Goal: Task Accomplishment & Management: Manage account settings

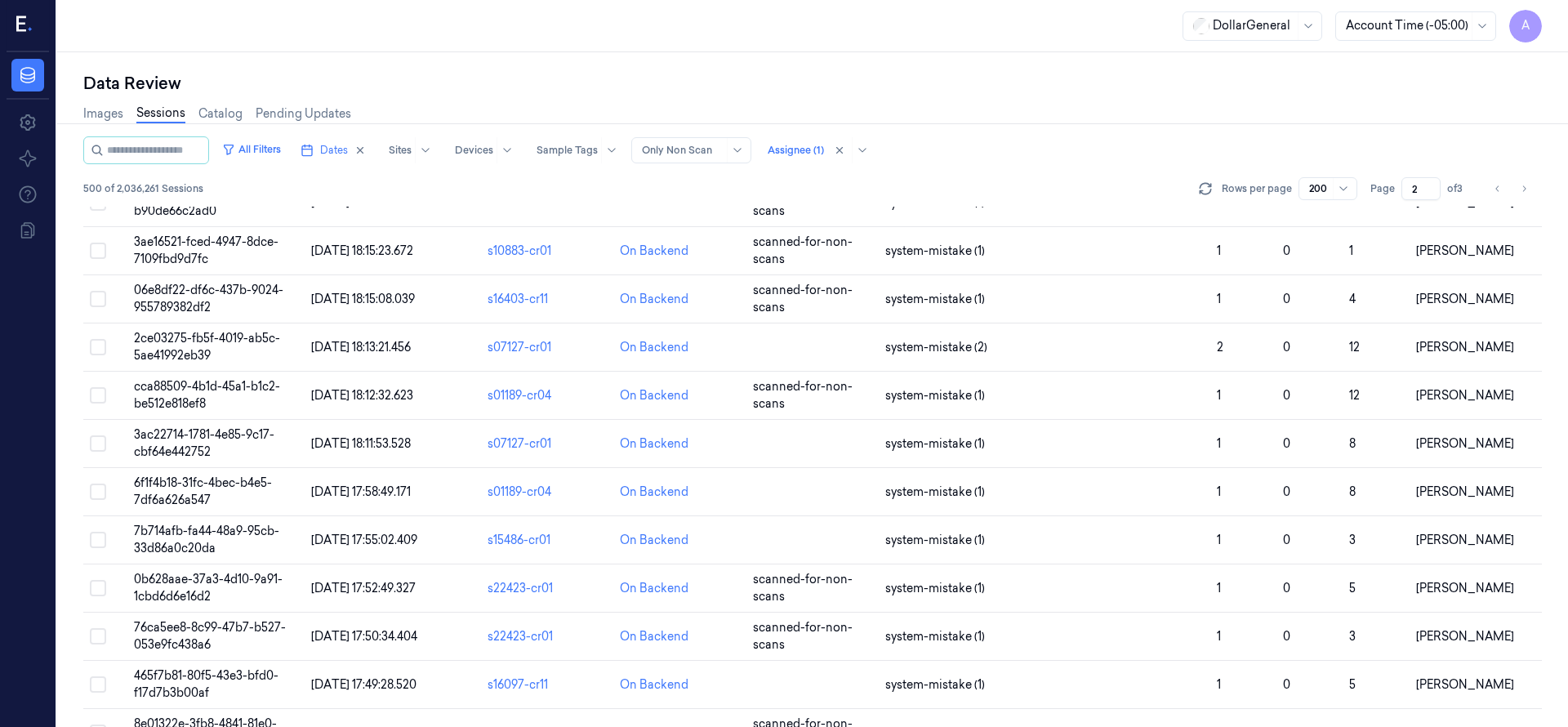
scroll to position [9163, 0]
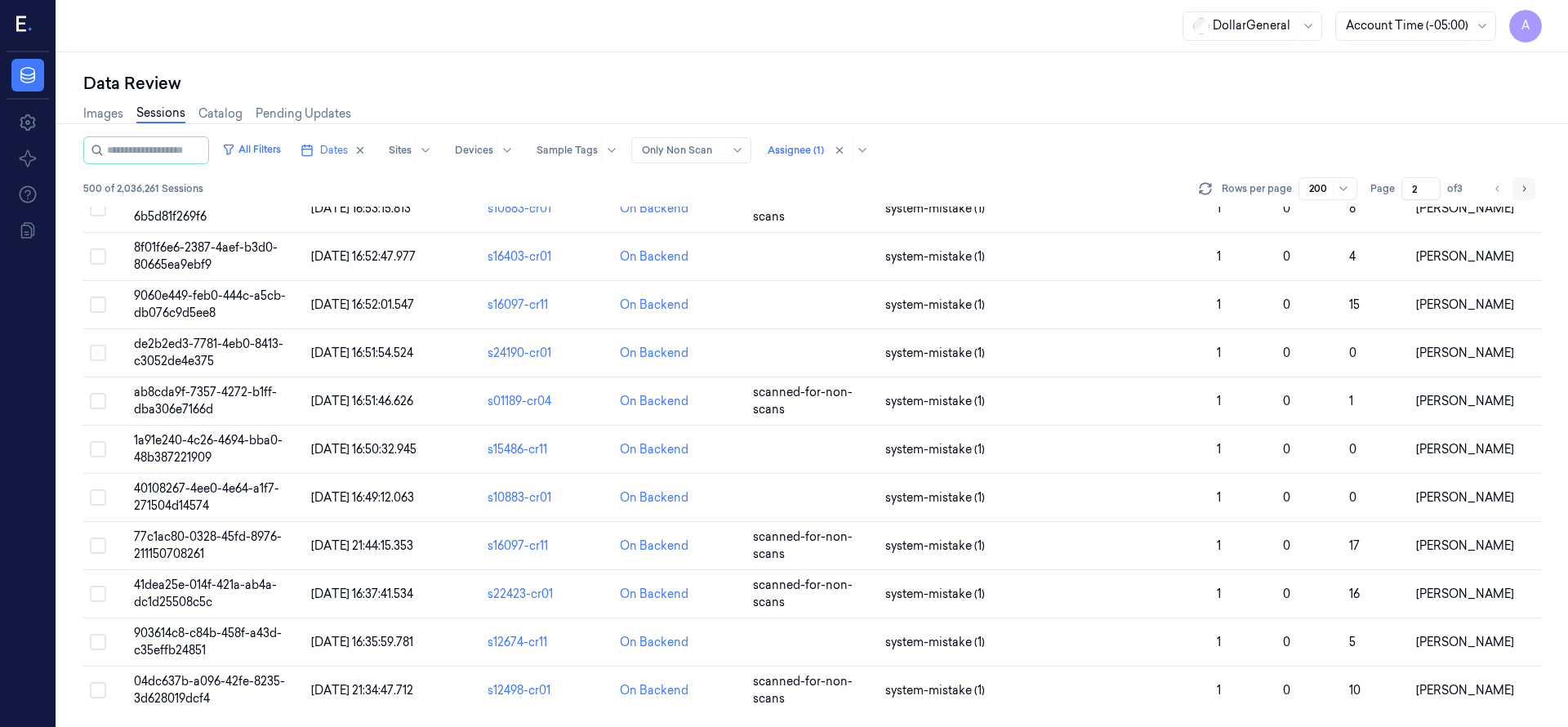
click at [1523, 192] on icon "Go to next page" at bounding box center [1524, 188] width 10 height 13
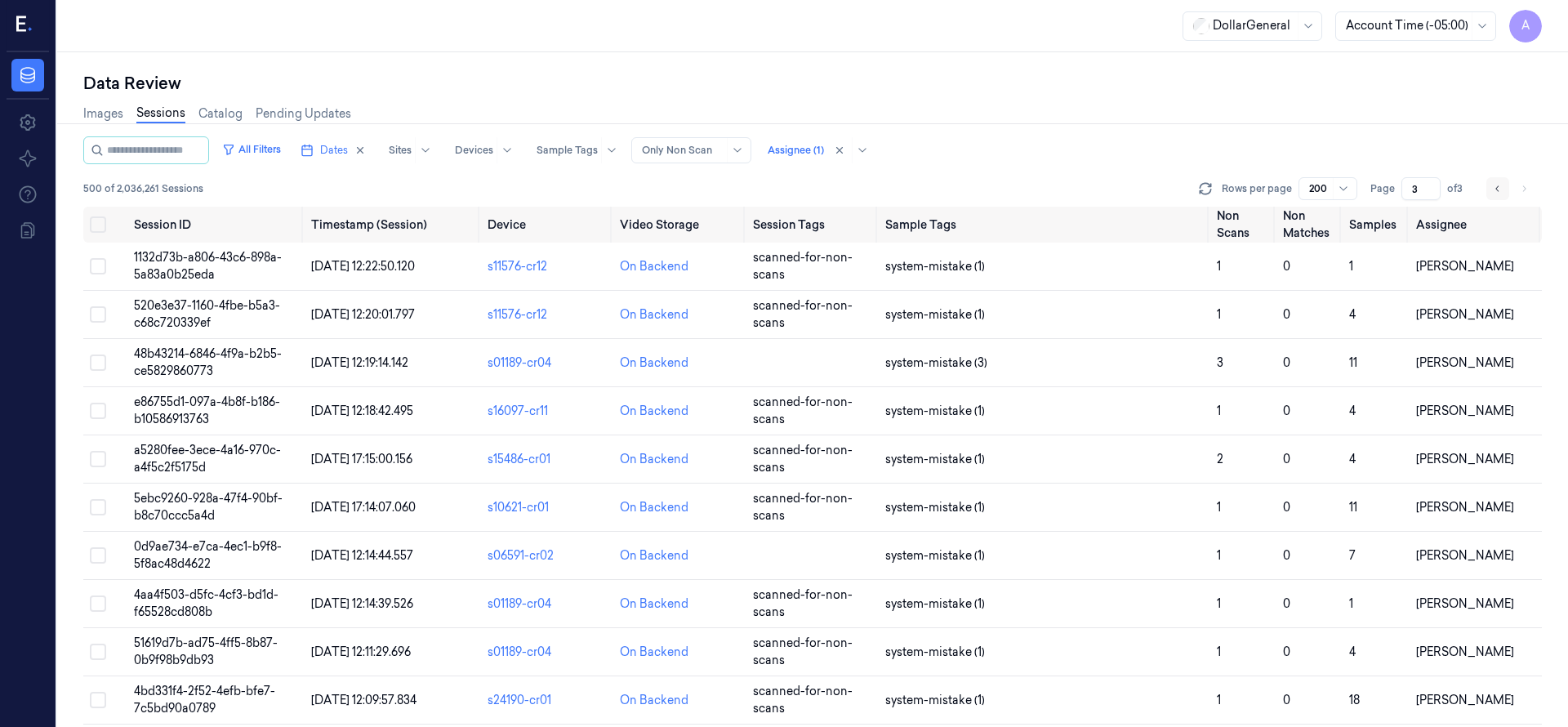
click at [1493, 191] on icon "Go to previous page" at bounding box center [1498, 188] width 10 height 13
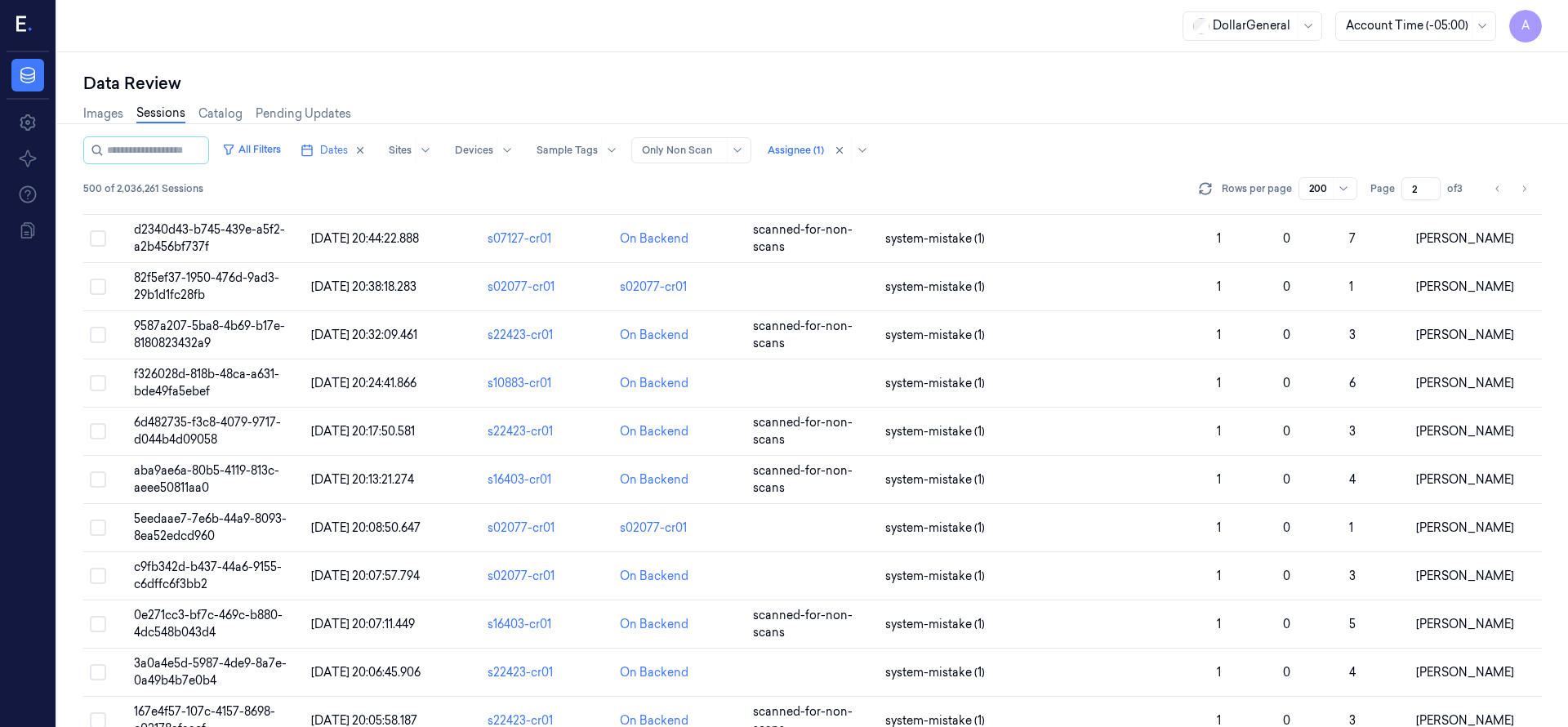
scroll to position [6144, 0]
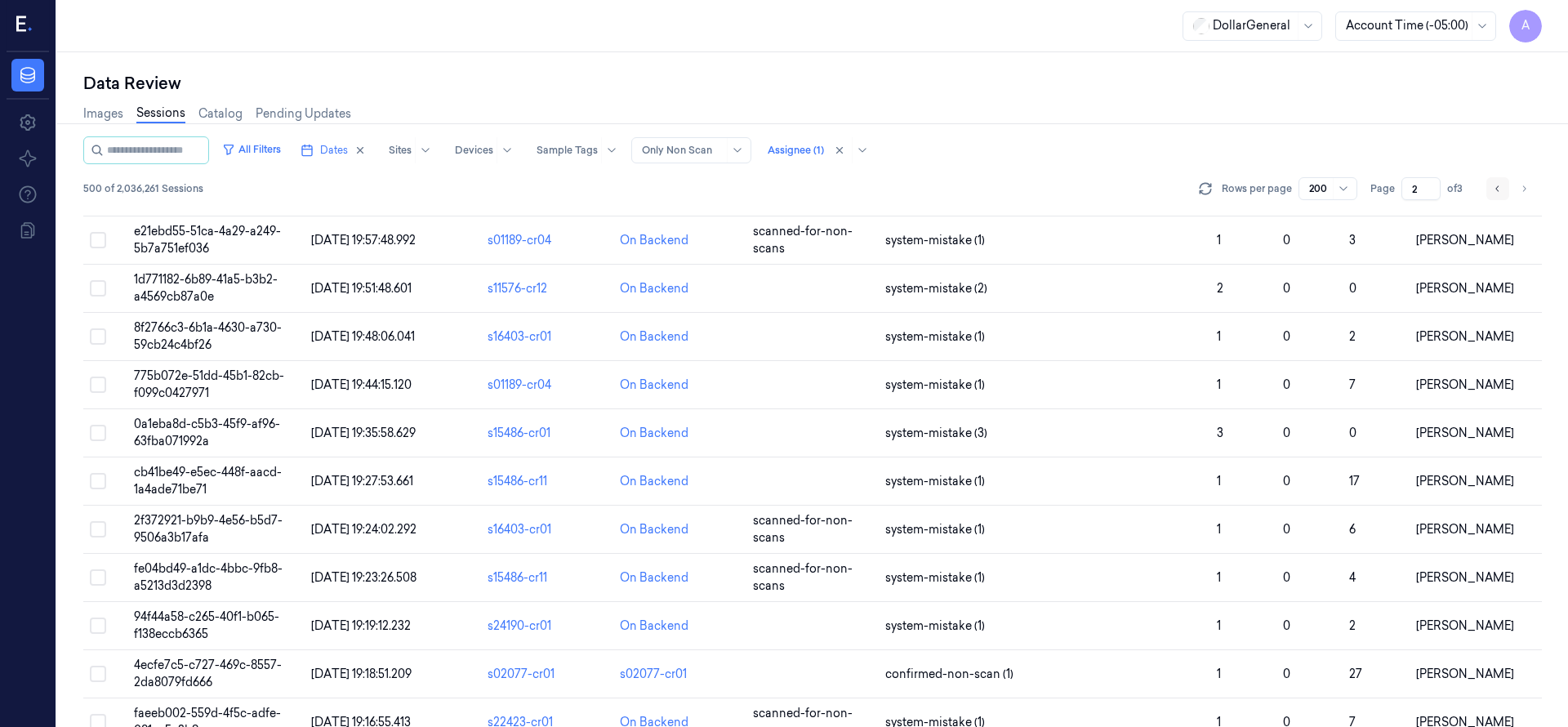
click at [1502, 190] on button "Go to previous page" at bounding box center [1497, 188] width 23 height 23
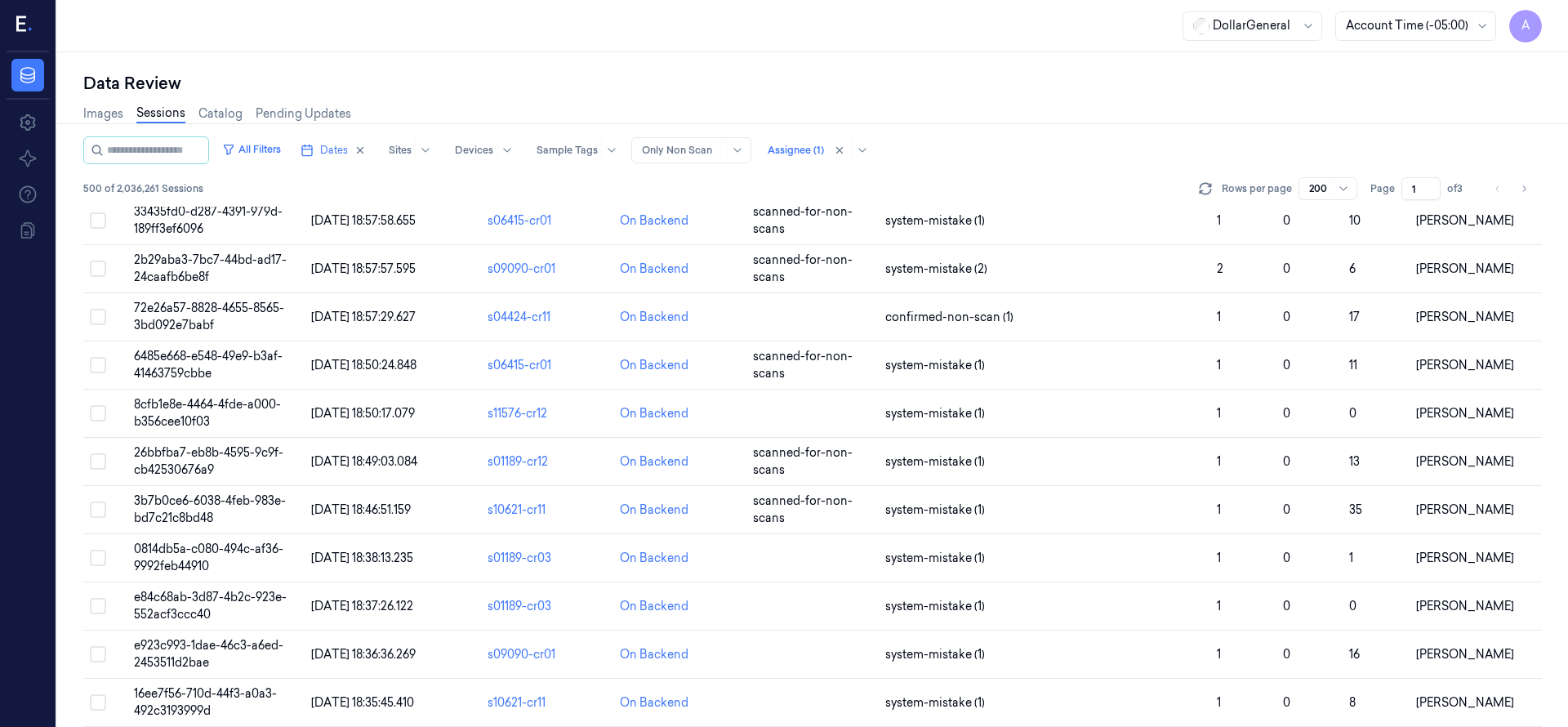
scroll to position [9163, 0]
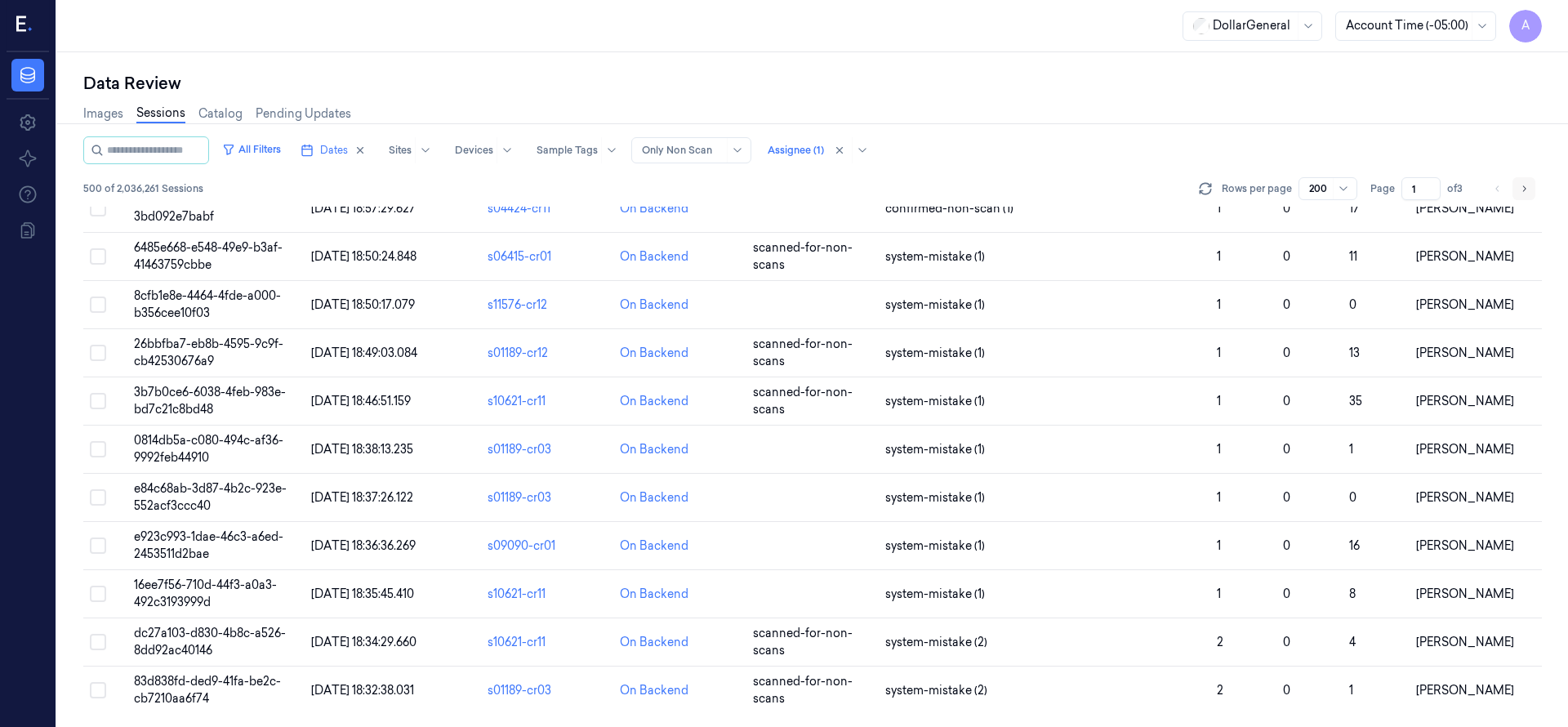
click at [1520, 188] on icon "Go to next page" at bounding box center [1524, 188] width 10 height 13
type input "2"
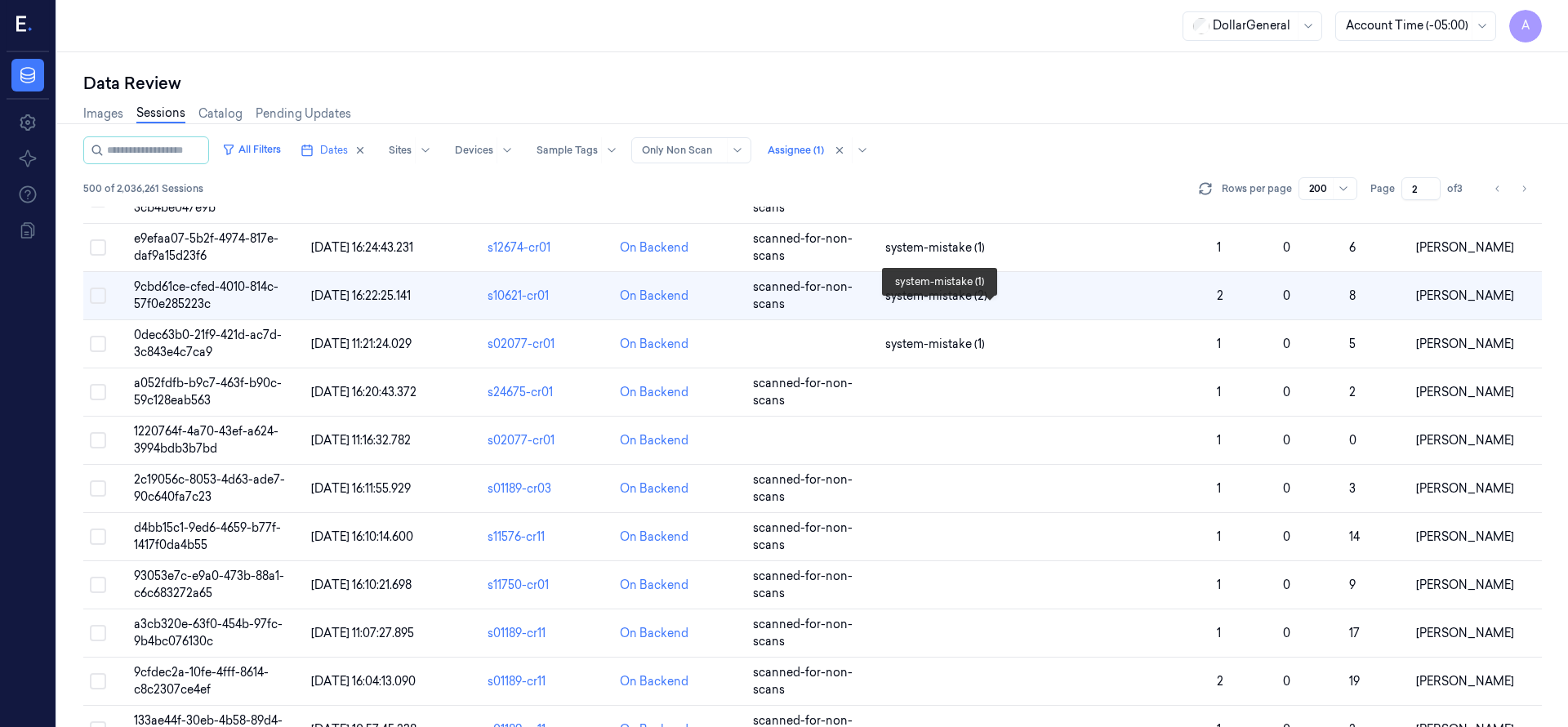
scroll to position [1449, 0]
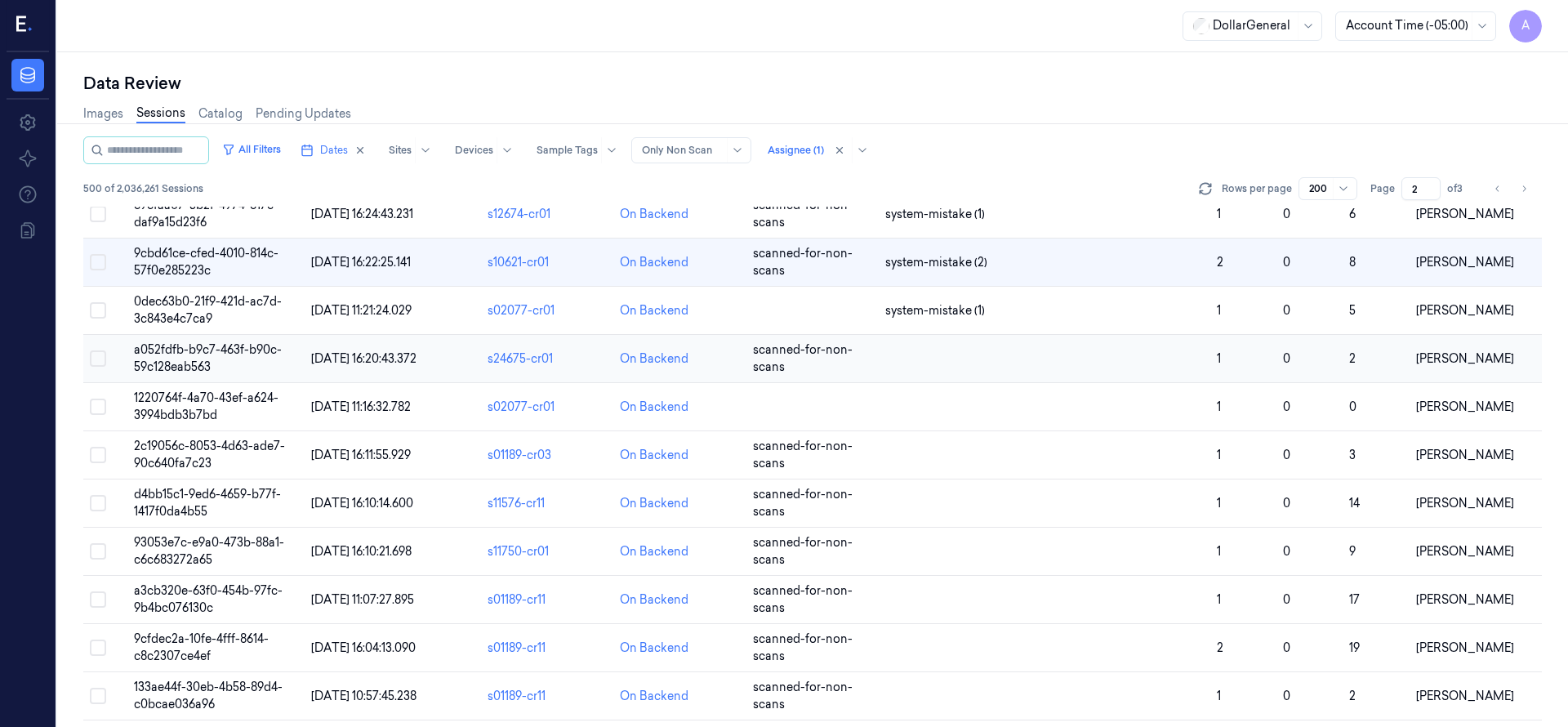
click at [223, 342] on span "a052fdfb-b9c7-463f-b90c-59c128eab563" at bounding box center [207, 358] width 148 height 32
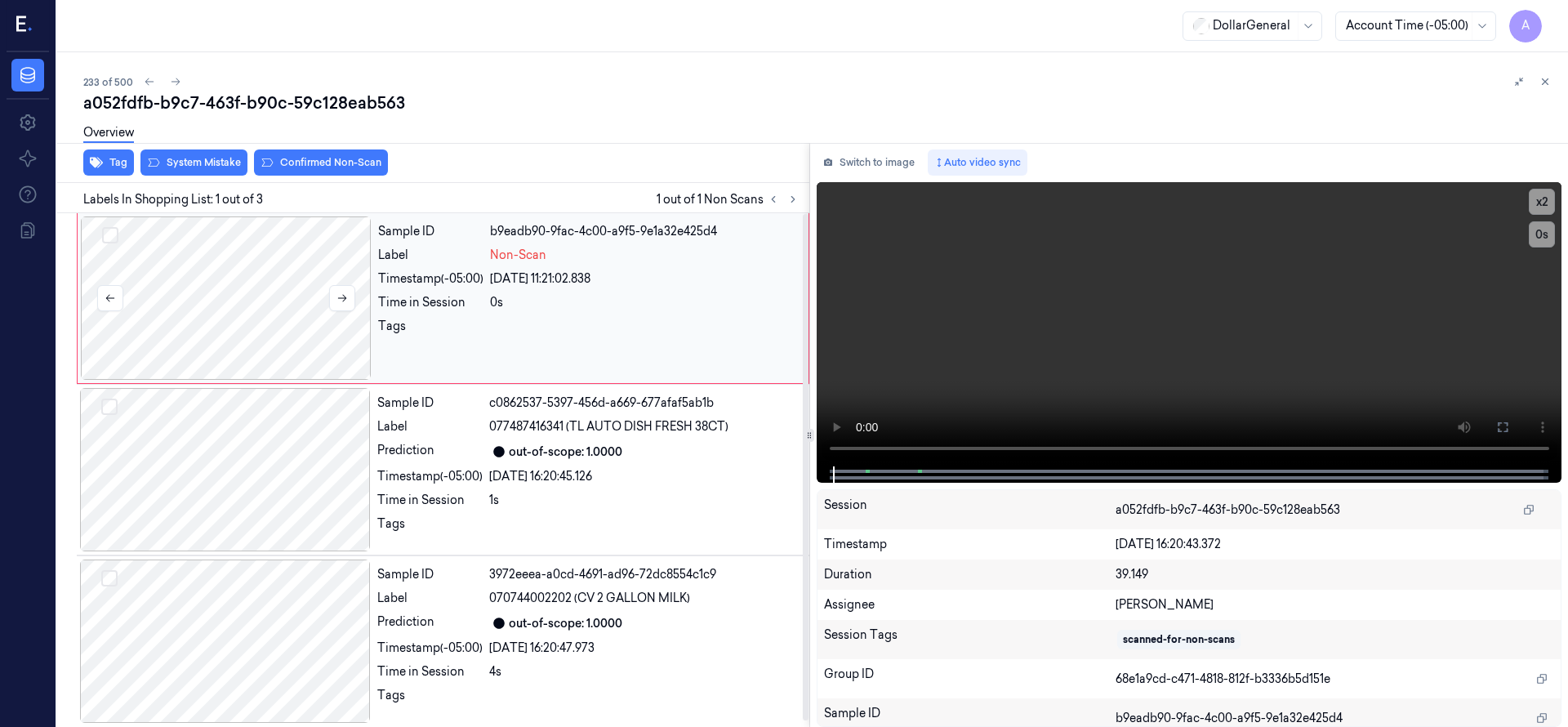
click at [260, 326] on div at bounding box center [225, 298] width 290 height 164
click at [263, 326] on div at bounding box center [225, 298] width 290 height 164
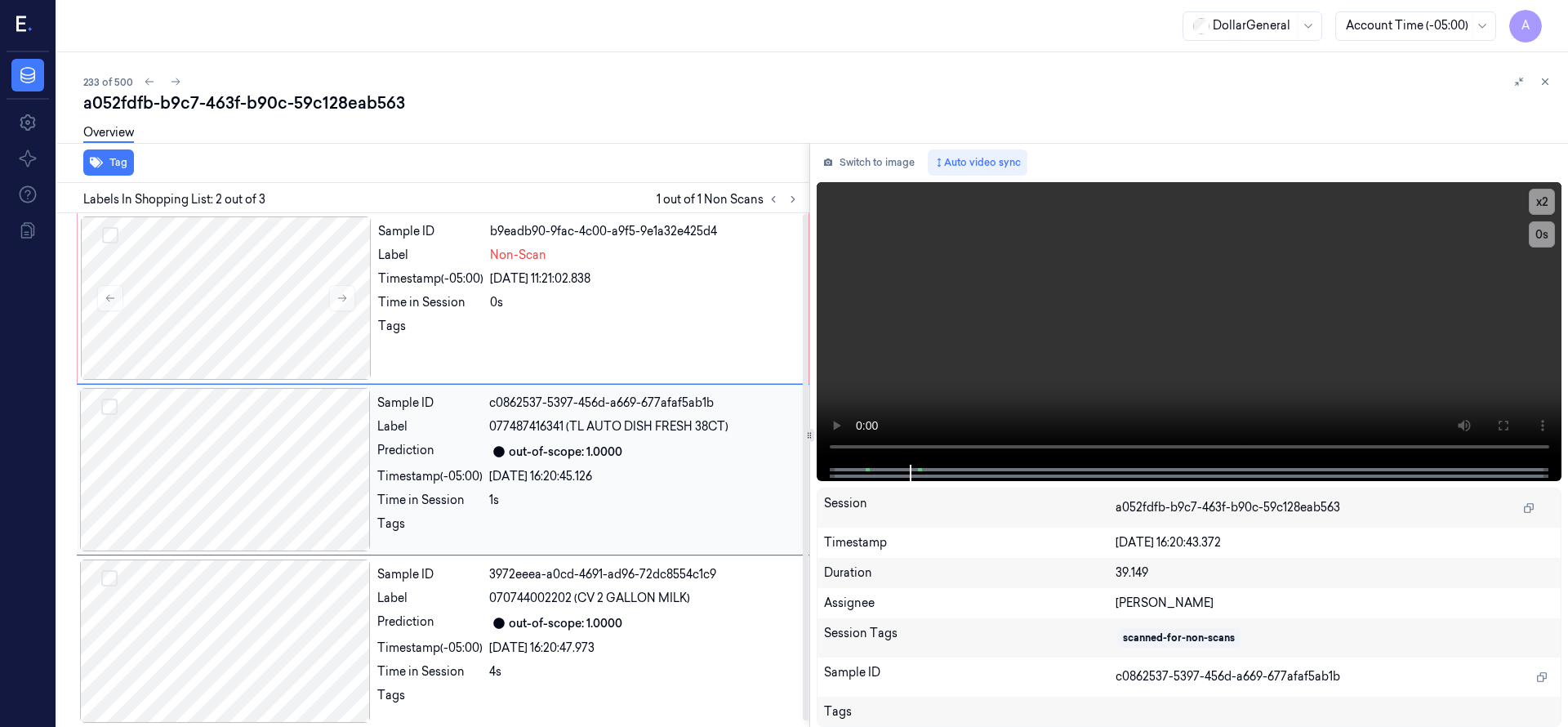
scroll to position [6, 0]
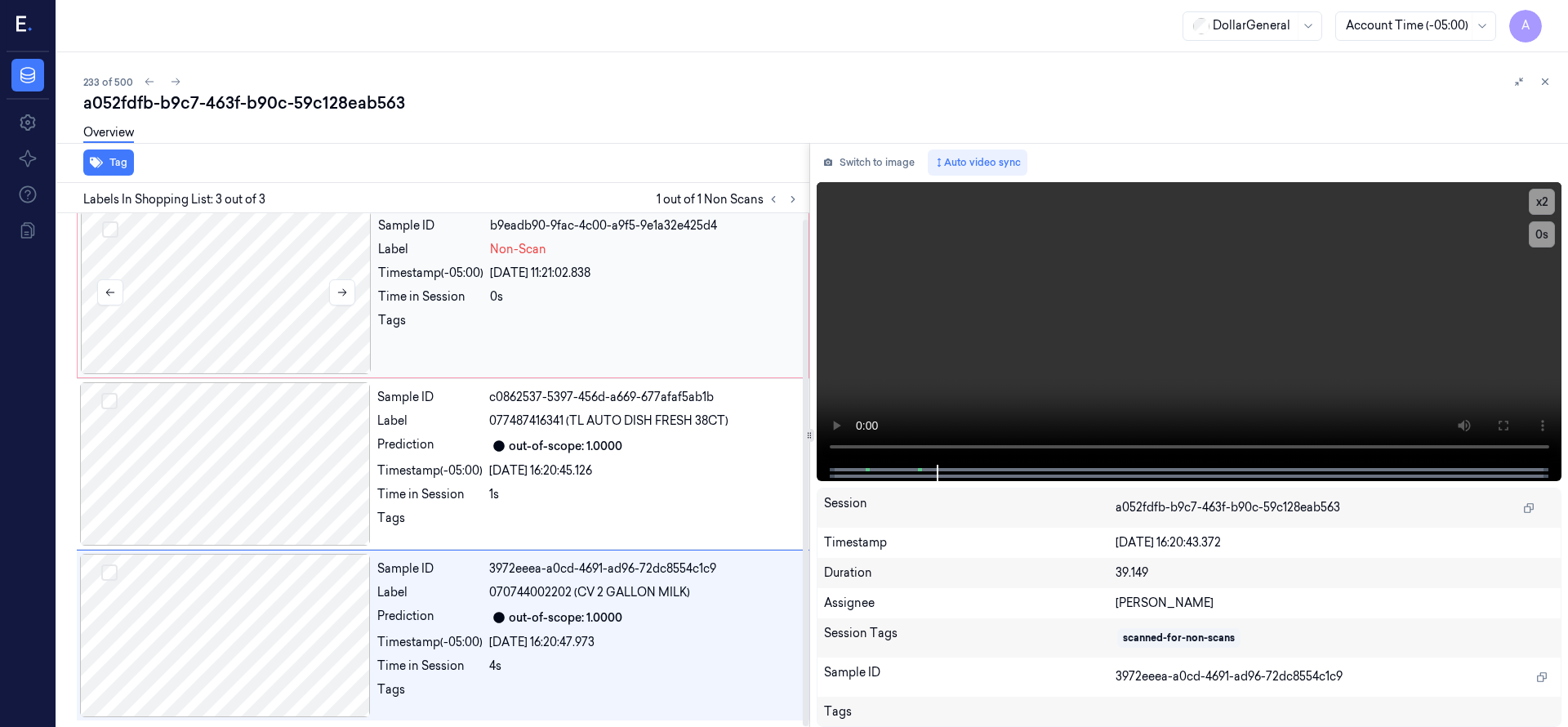
click at [252, 308] on div at bounding box center [225, 292] width 290 height 164
click at [251, 310] on div at bounding box center [225, 292] width 290 height 164
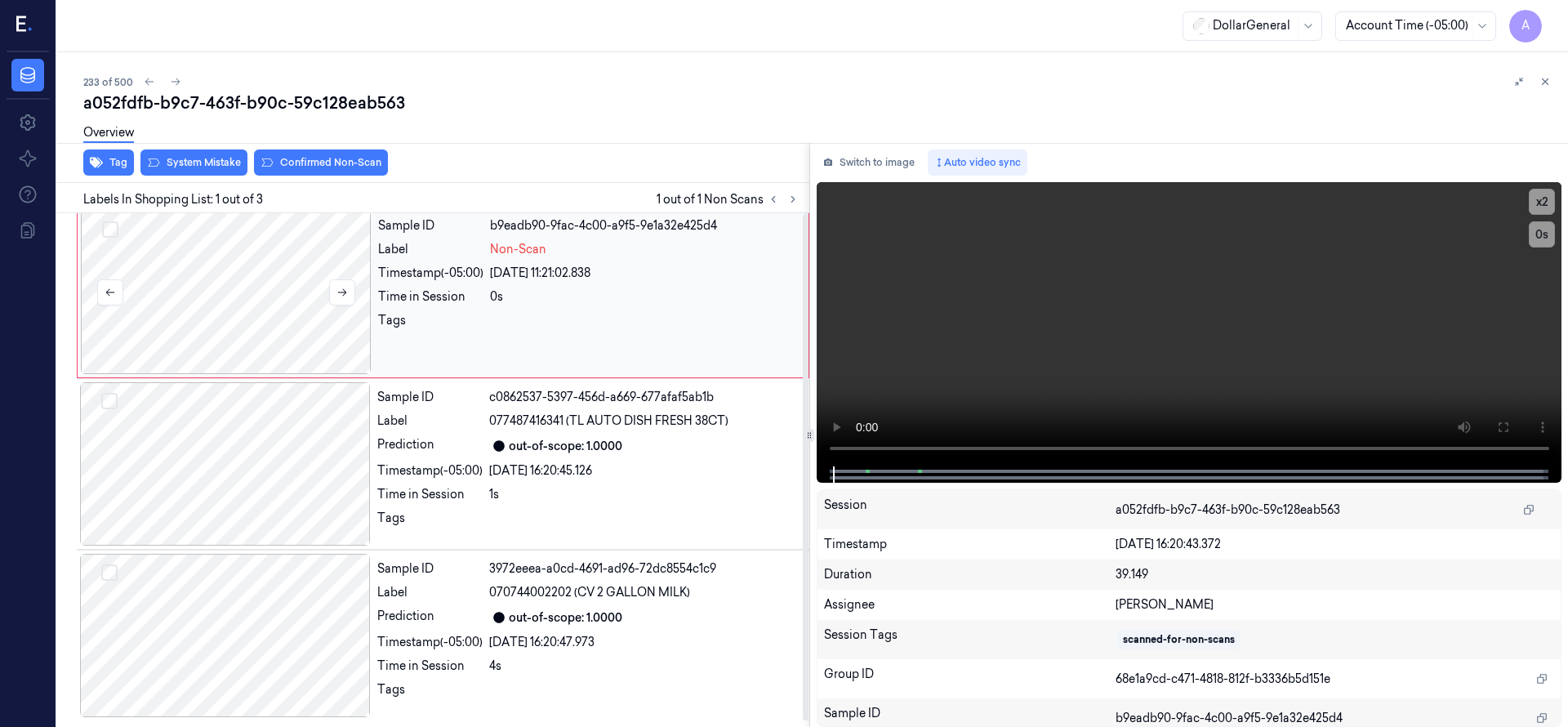
scroll to position [0, 0]
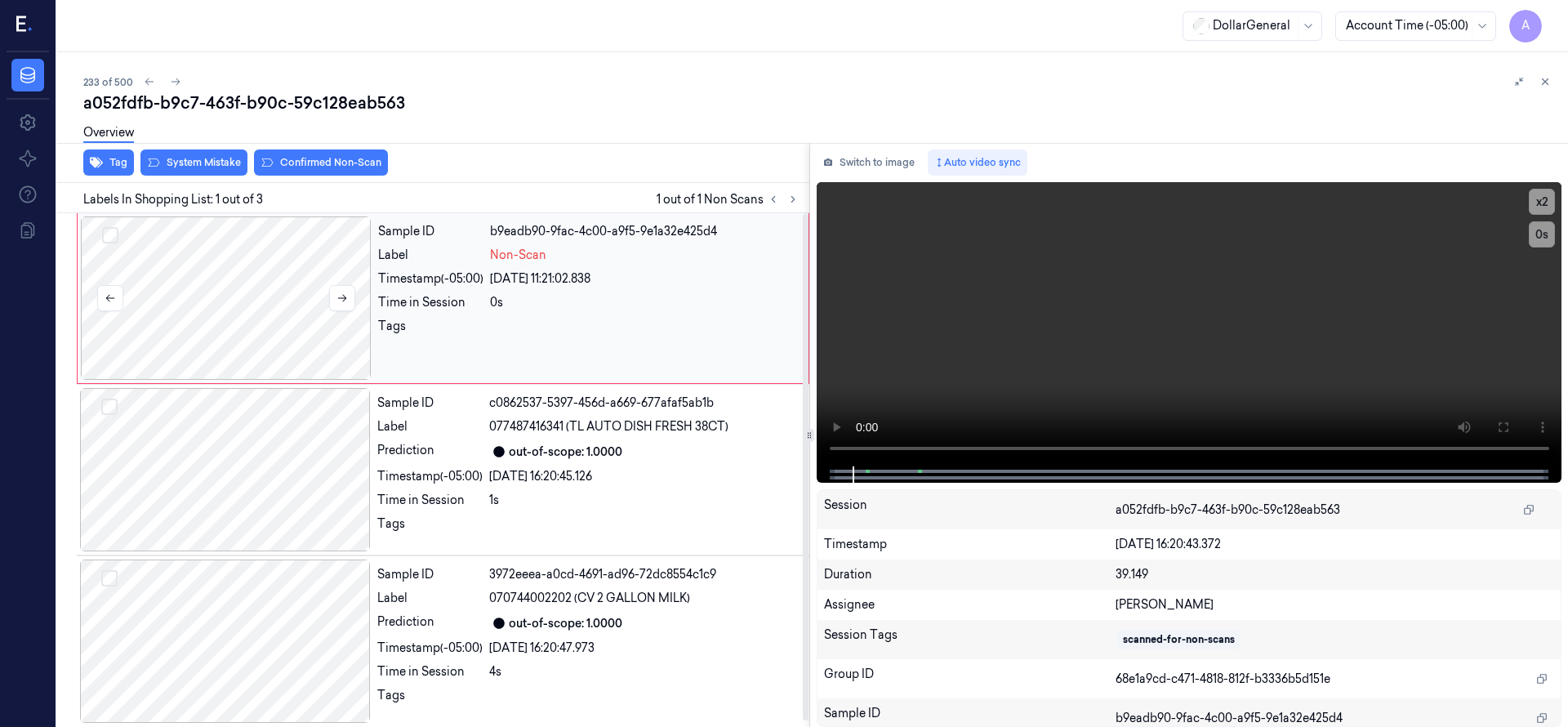
click at [251, 310] on div at bounding box center [225, 298] width 290 height 164
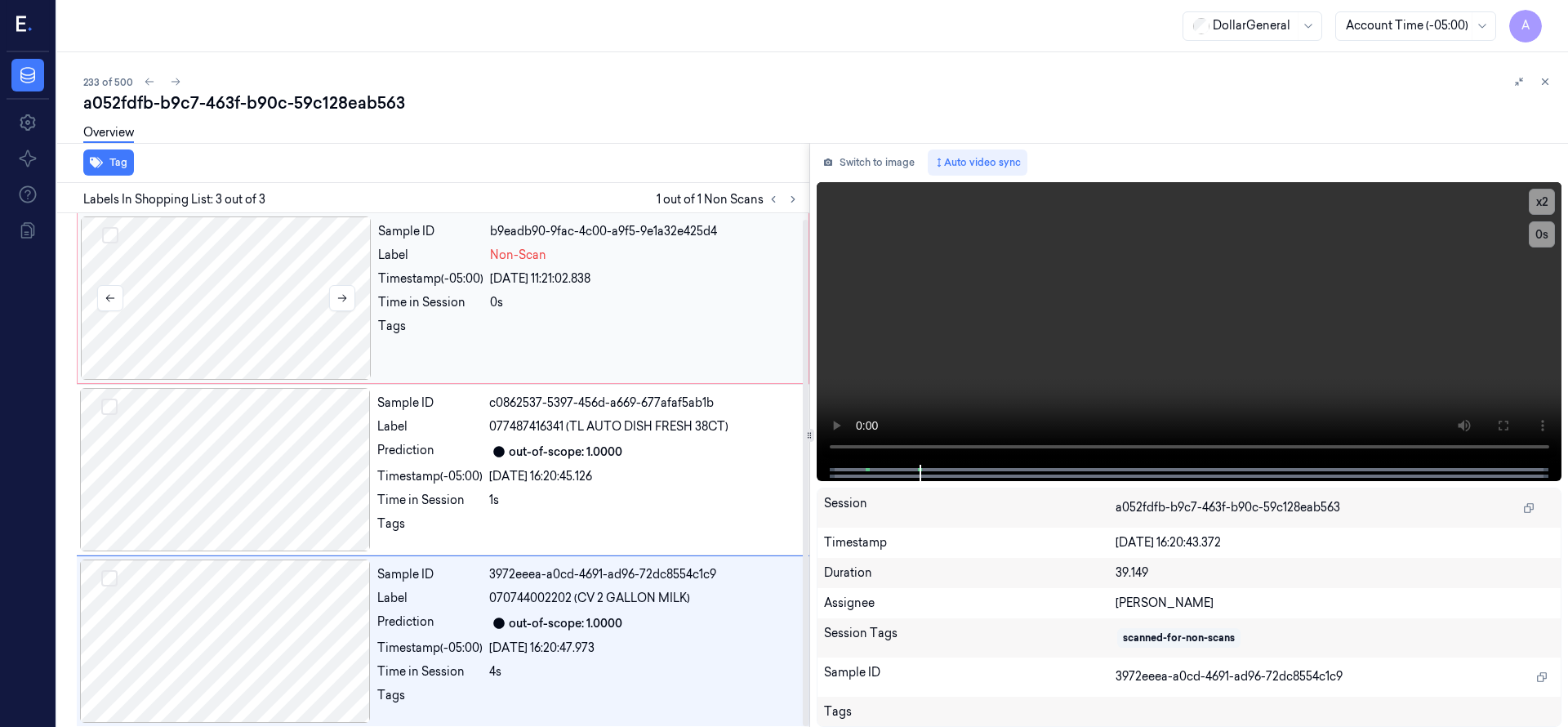
scroll to position [6, 0]
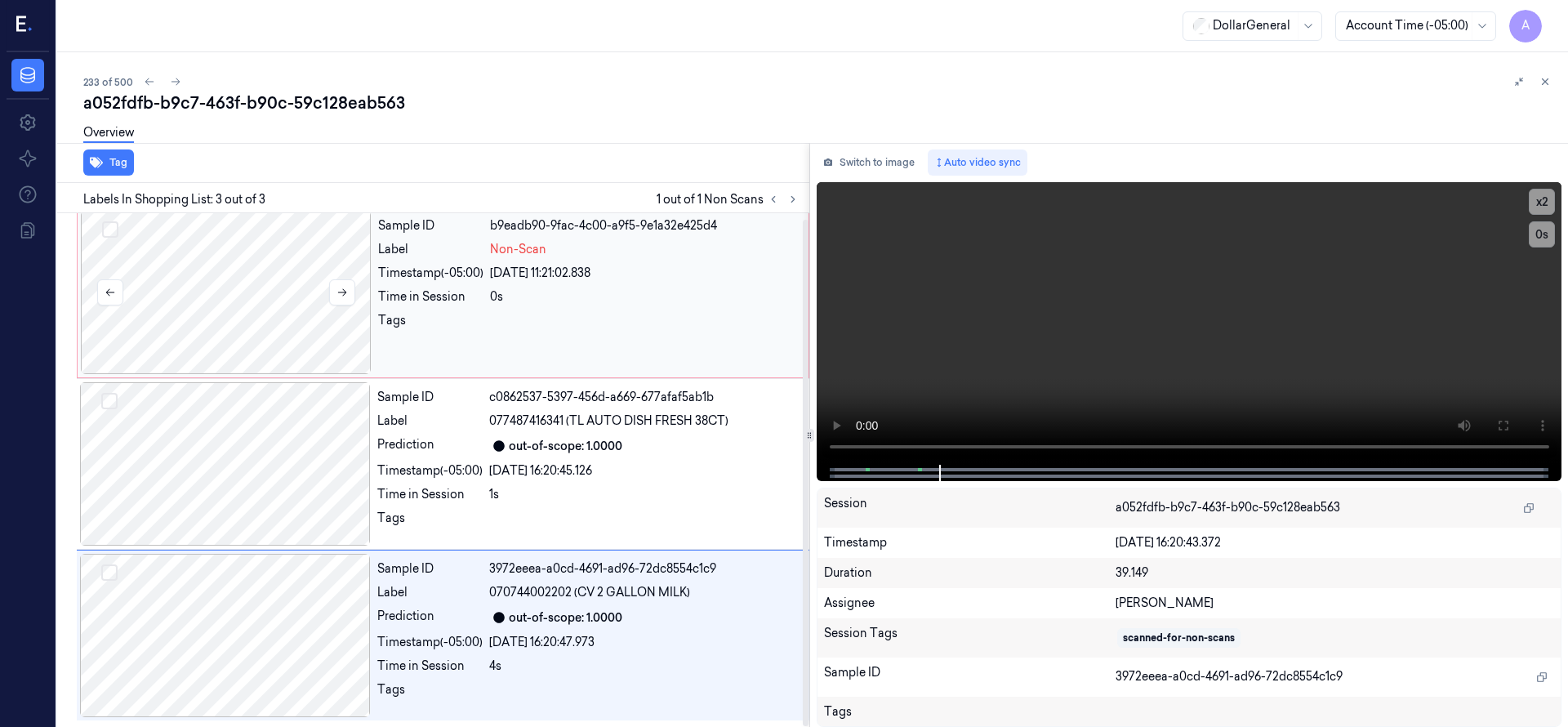
click at [286, 308] on div at bounding box center [225, 292] width 290 height 164
click at [241, 300] on div at bounding box center [225, 292] width 290 height 164
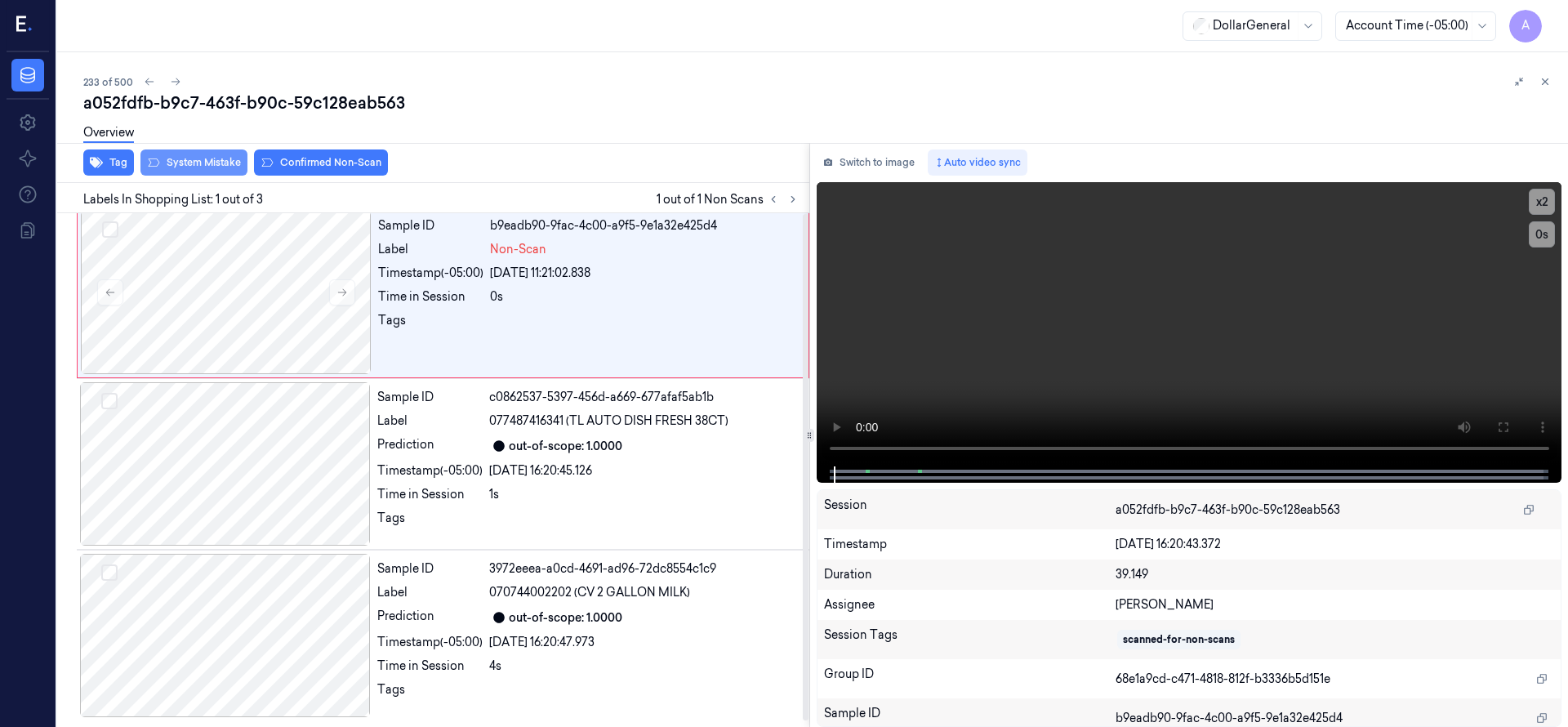
scroll to position [0, 0]
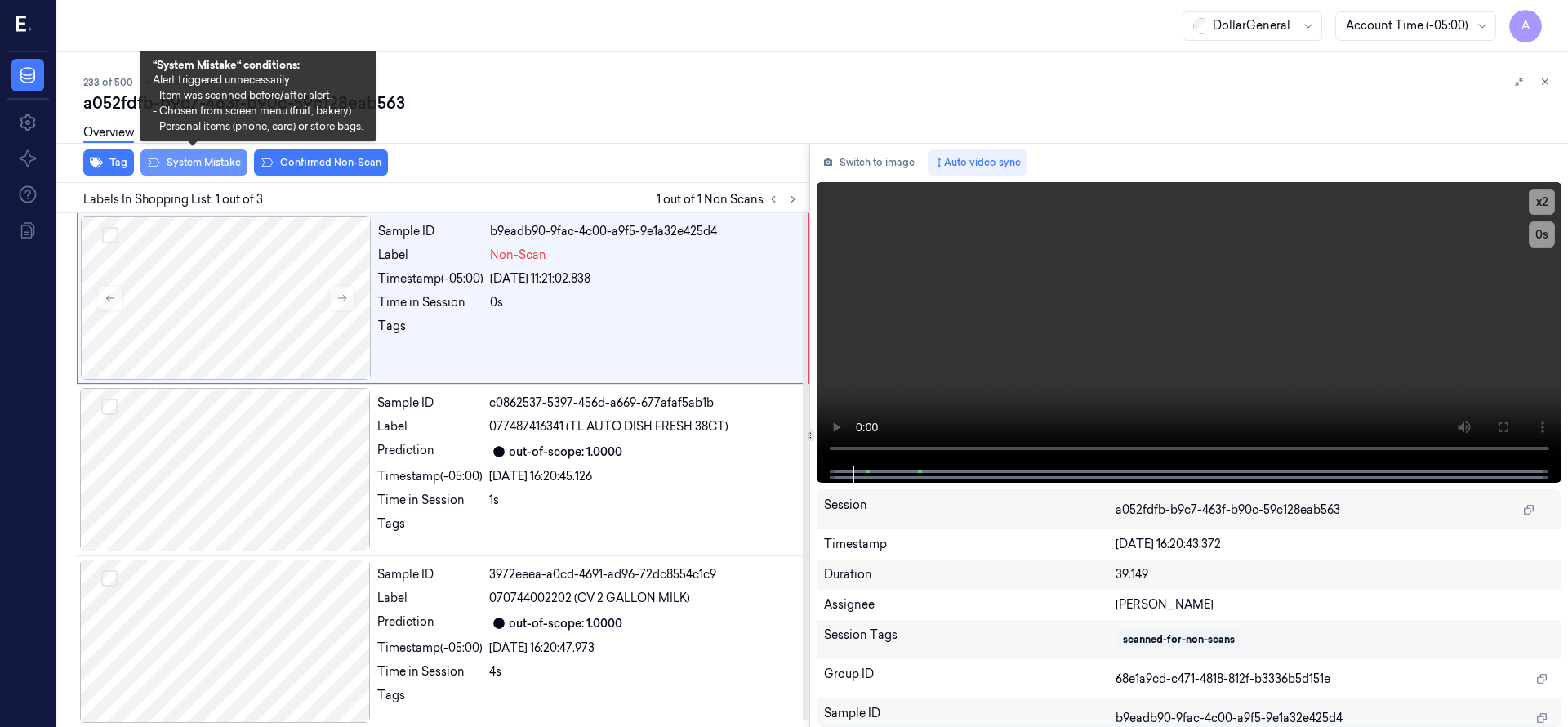
click at [188, 165] on button "System Mistake" at bounding box center [194, 163] width 107 height 26
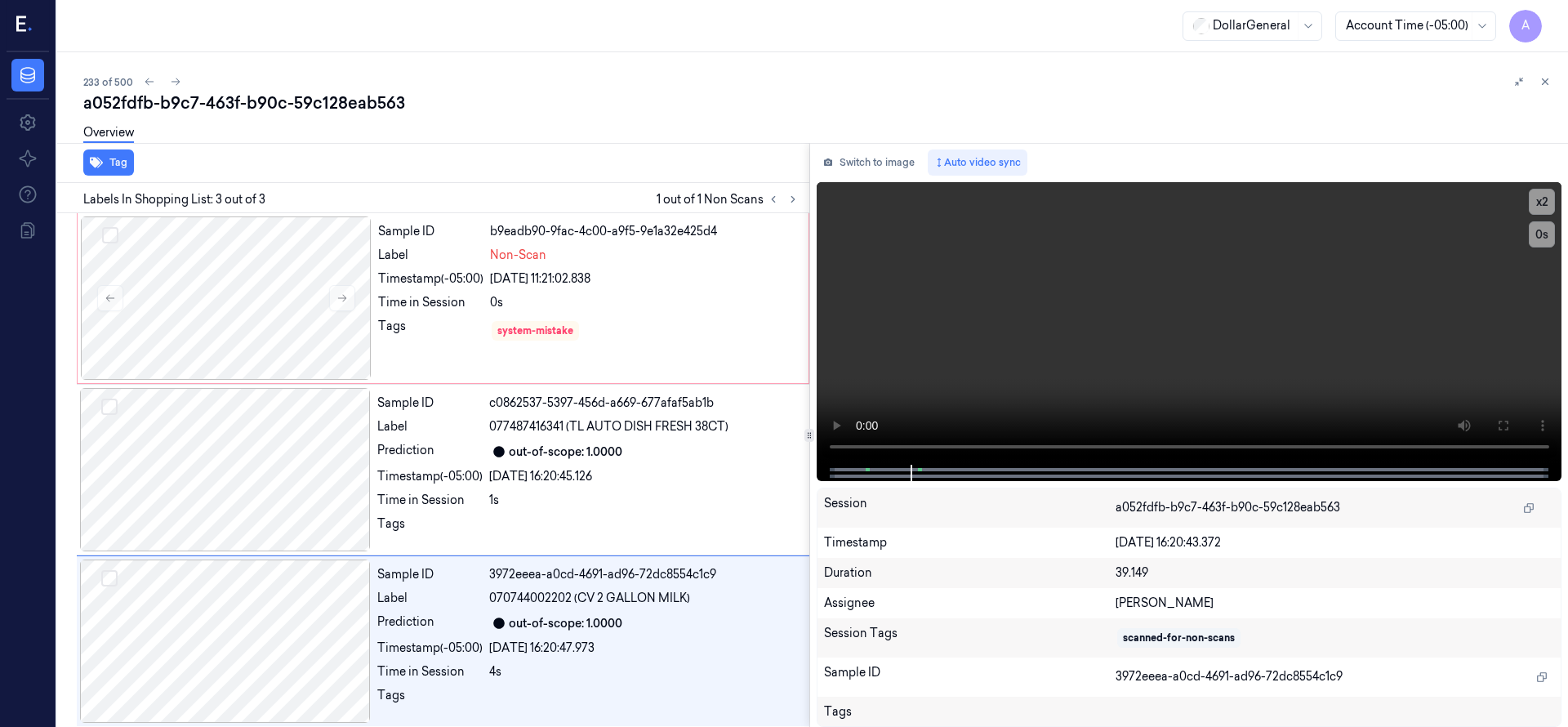
scroll to position [6, 0]
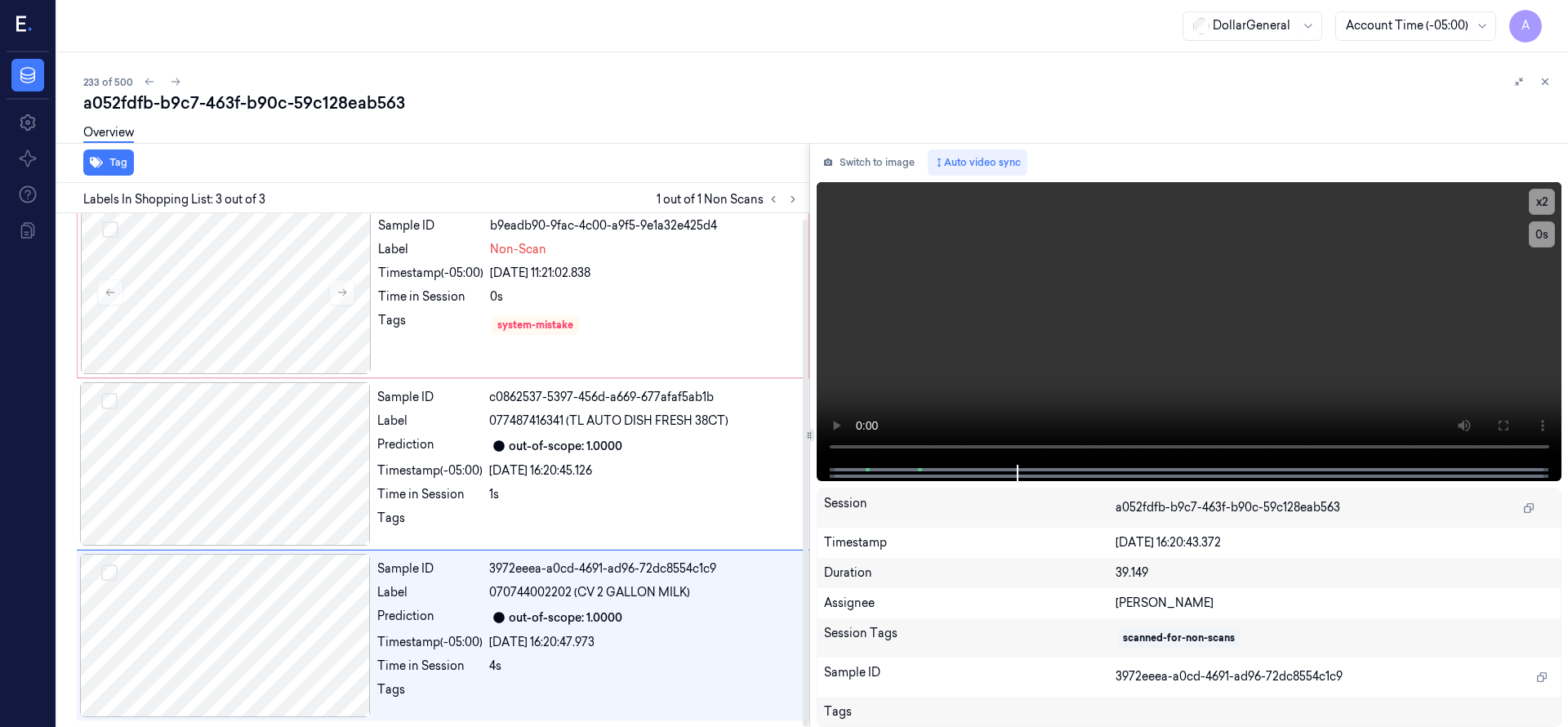
click at [573, 109] on div "a052fdfb-b9c7-463f-b90c-59c128eab563" at bounding box center [819, 103] width 1471 height 23
click at [170, 82] on icon at bounding box center [175, 81] width 11 height 11
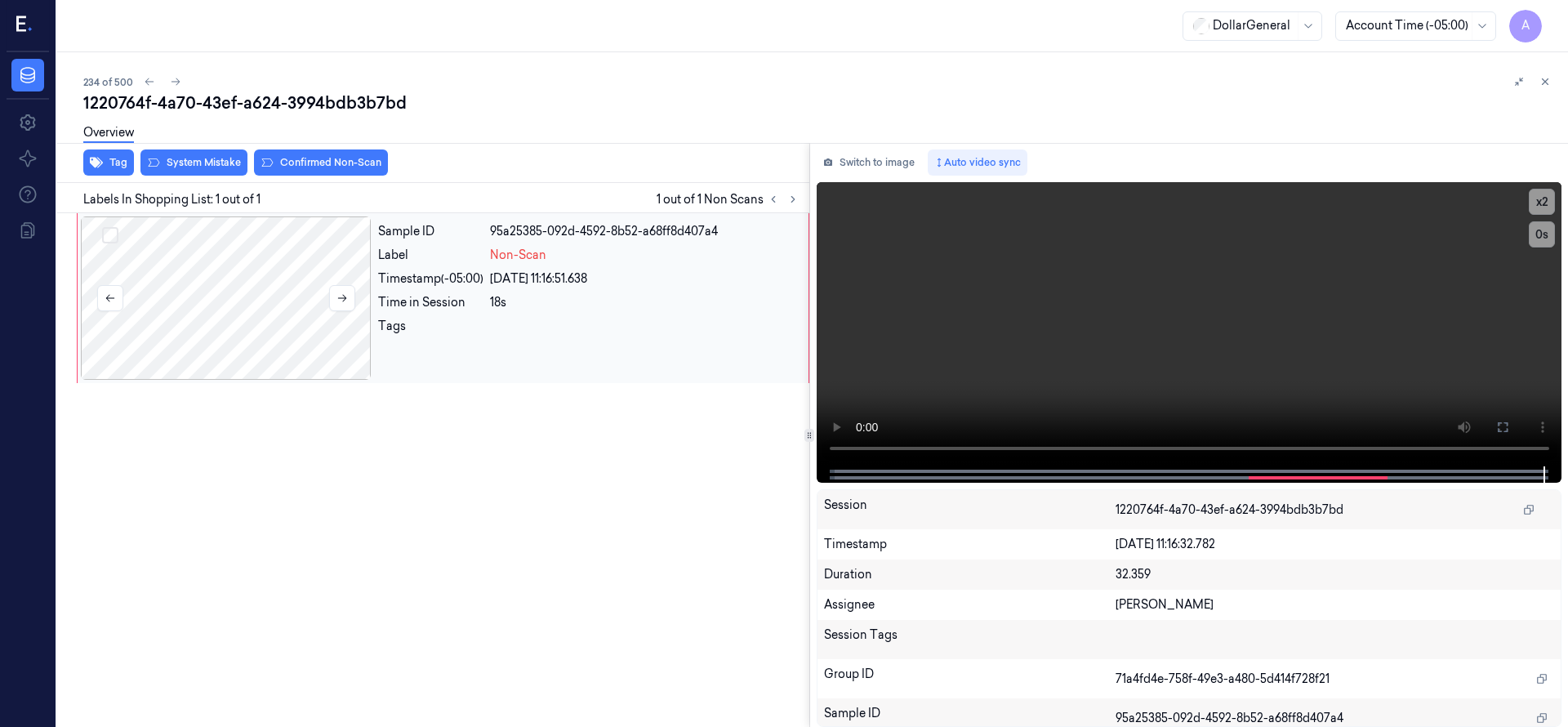
click at [221, 336] on div at bounding box center [225, 298] width 290 height 164
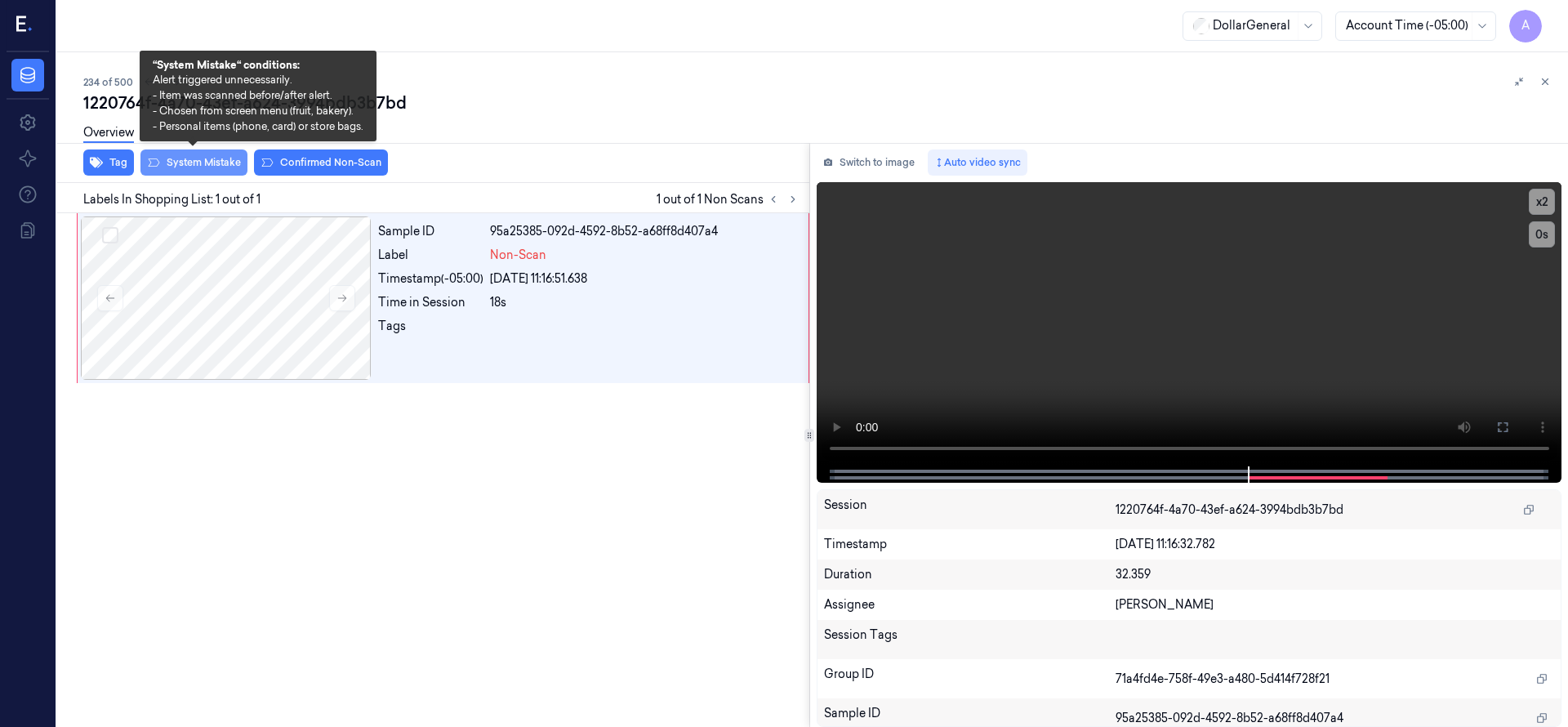
click at [206, 166] on button "System Mistake" at bounding box center [194, 163] width 107 height 26
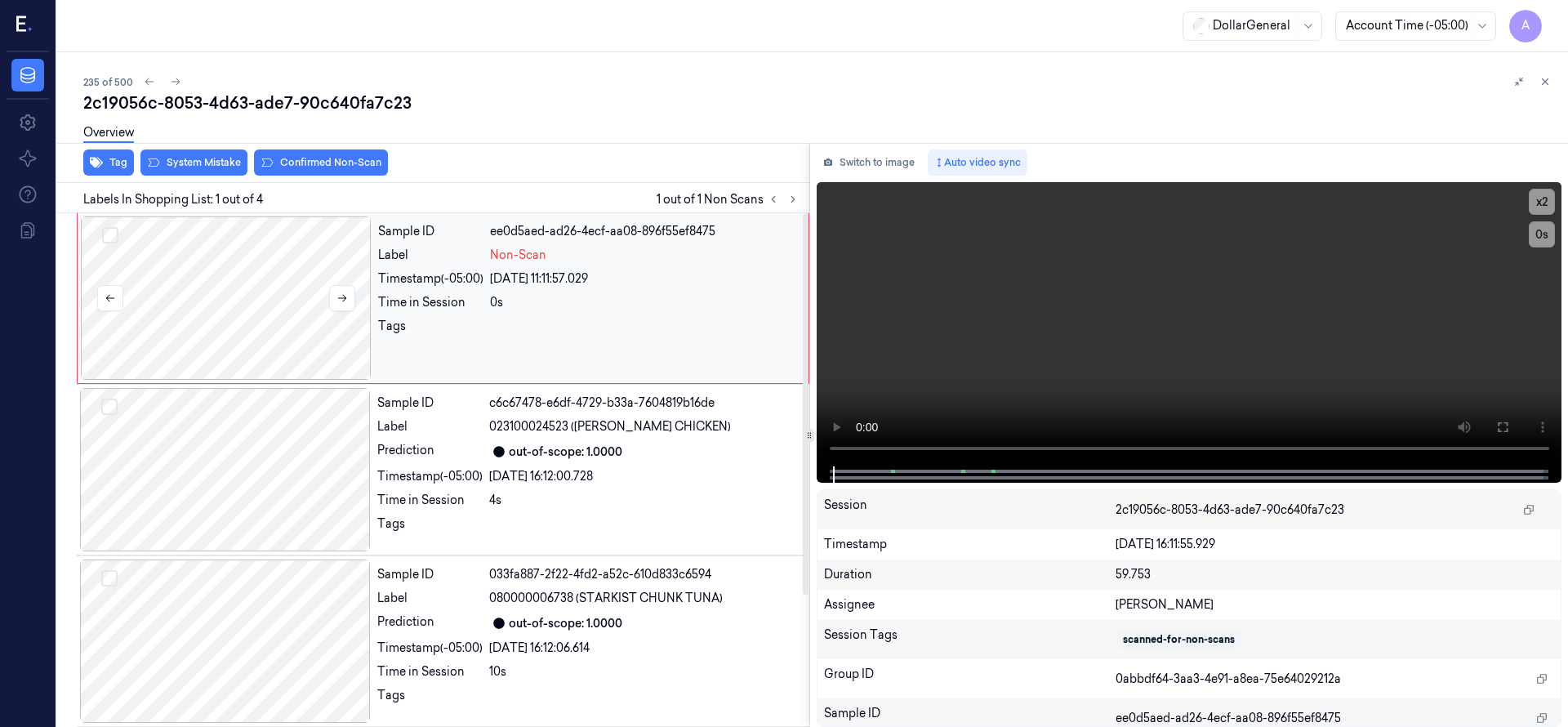
click at [286, 298] on div at bounding box center [225, 298] width 290 height 164
click at [275, 286] on div at bounding box center [225, 298] width 290 height 164
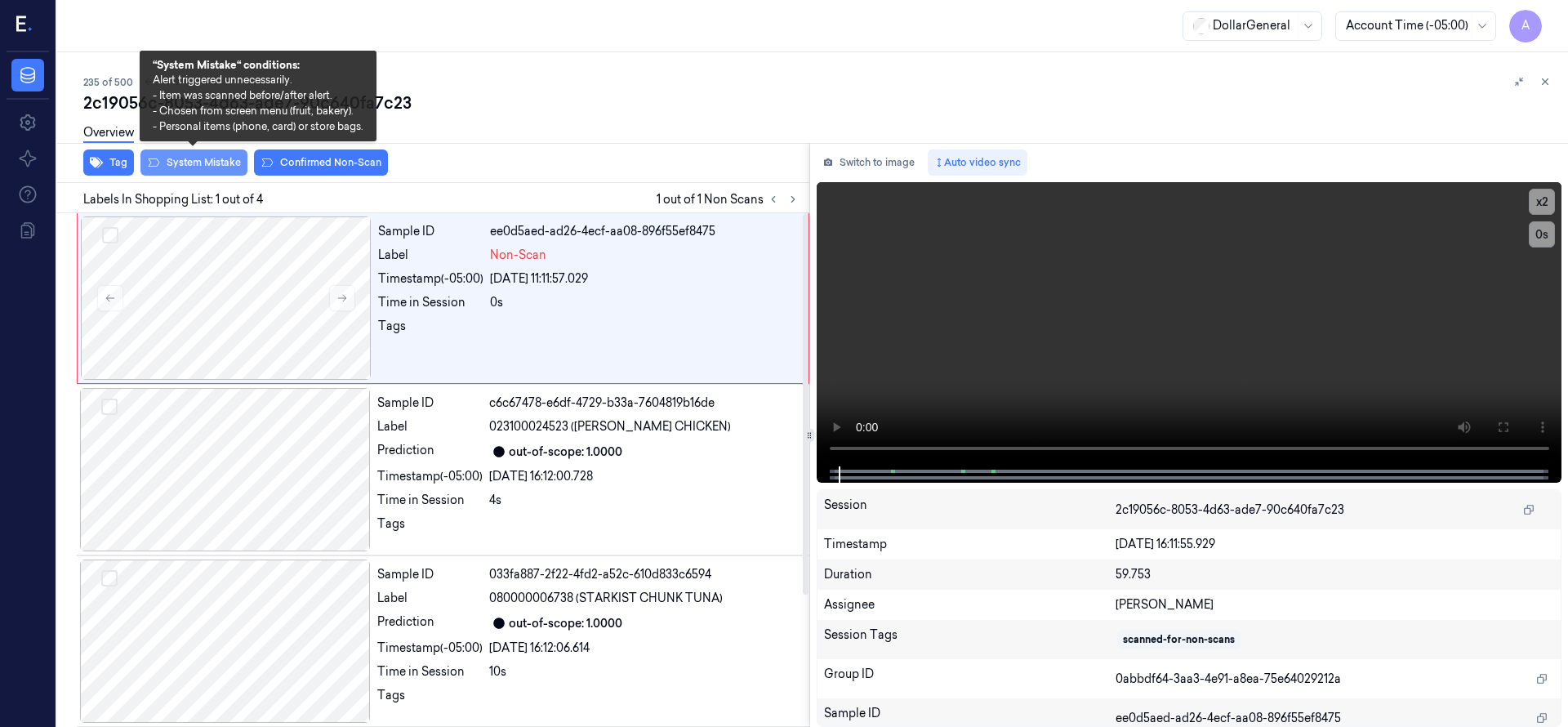
click at [228, 162] on button "System Mistake" at bounding box center [194, 163] width 107 height 26
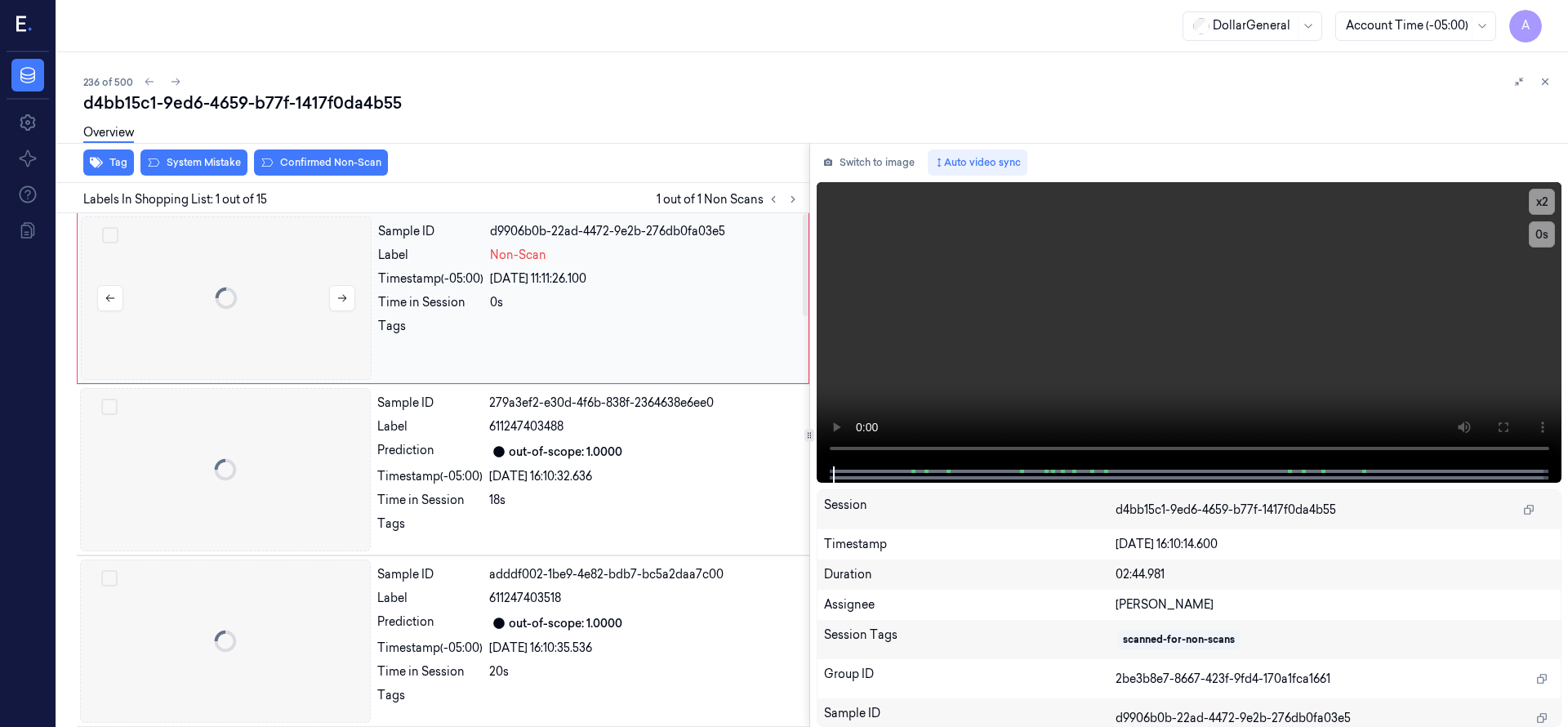
click at [254, 258] on div at bounding box center [225, 298] width 290 height 164
click at [259, 281] on div at bounding box center [225, 298] width 290 height 164
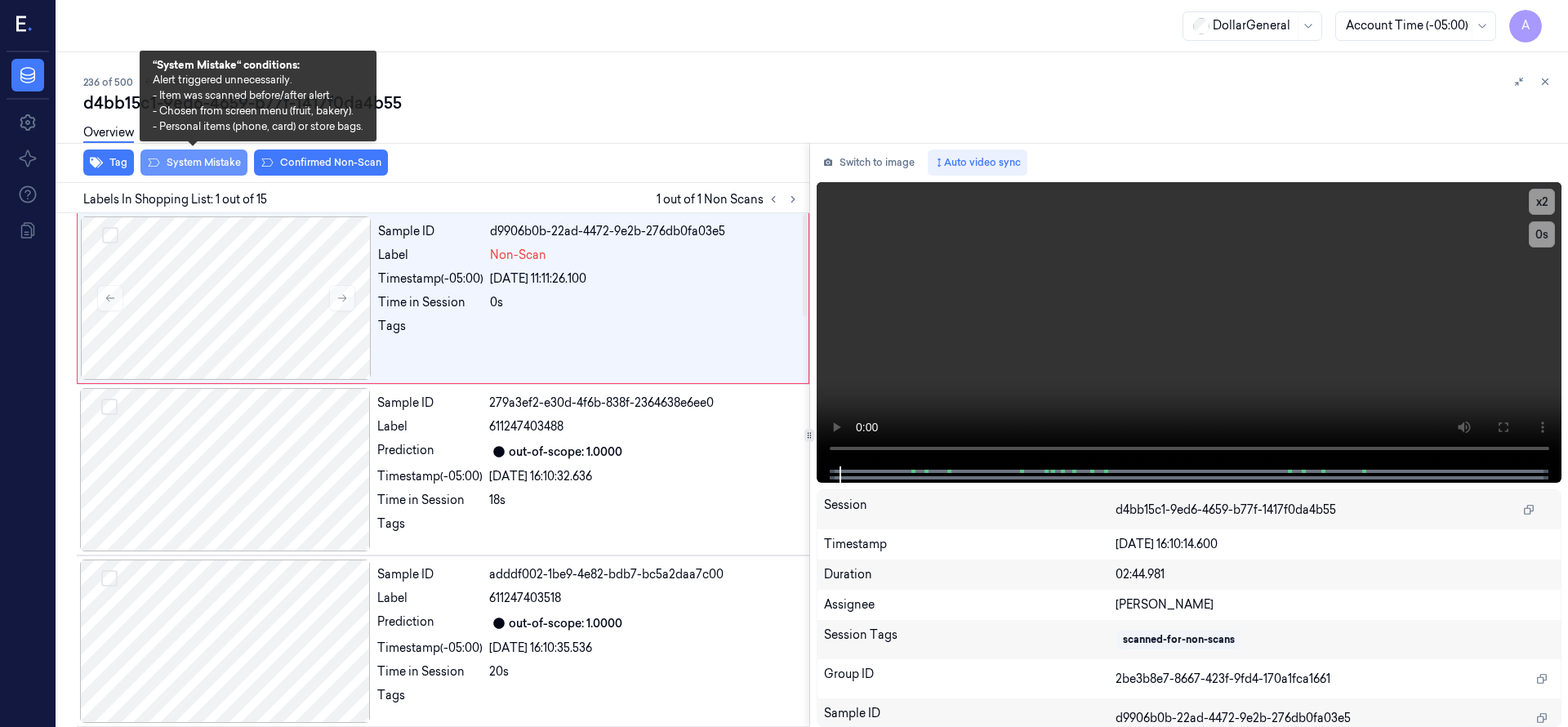
click at [212, 169] on button "System Mistake" at bounding box center [194, 163] width 107 height 26
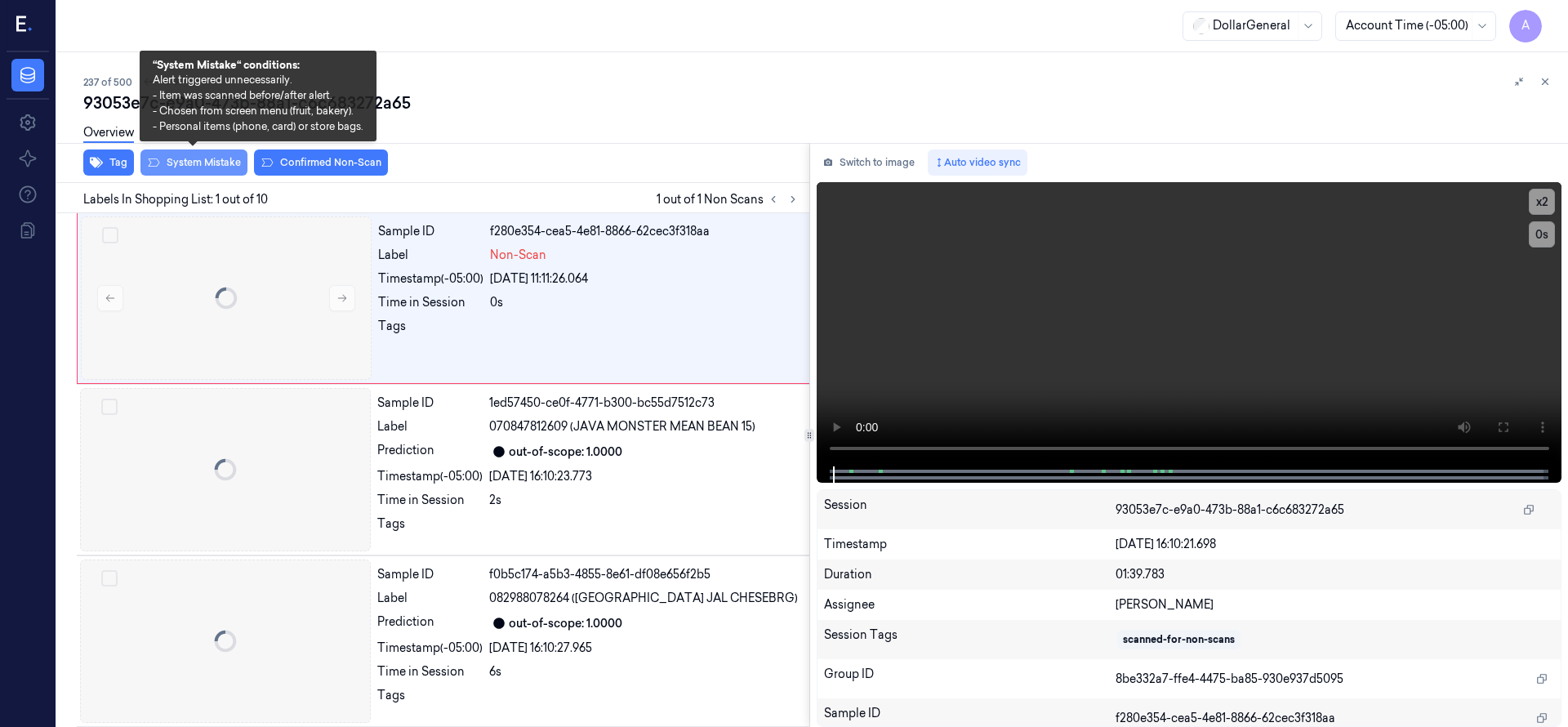
scroll to position [0, 26]
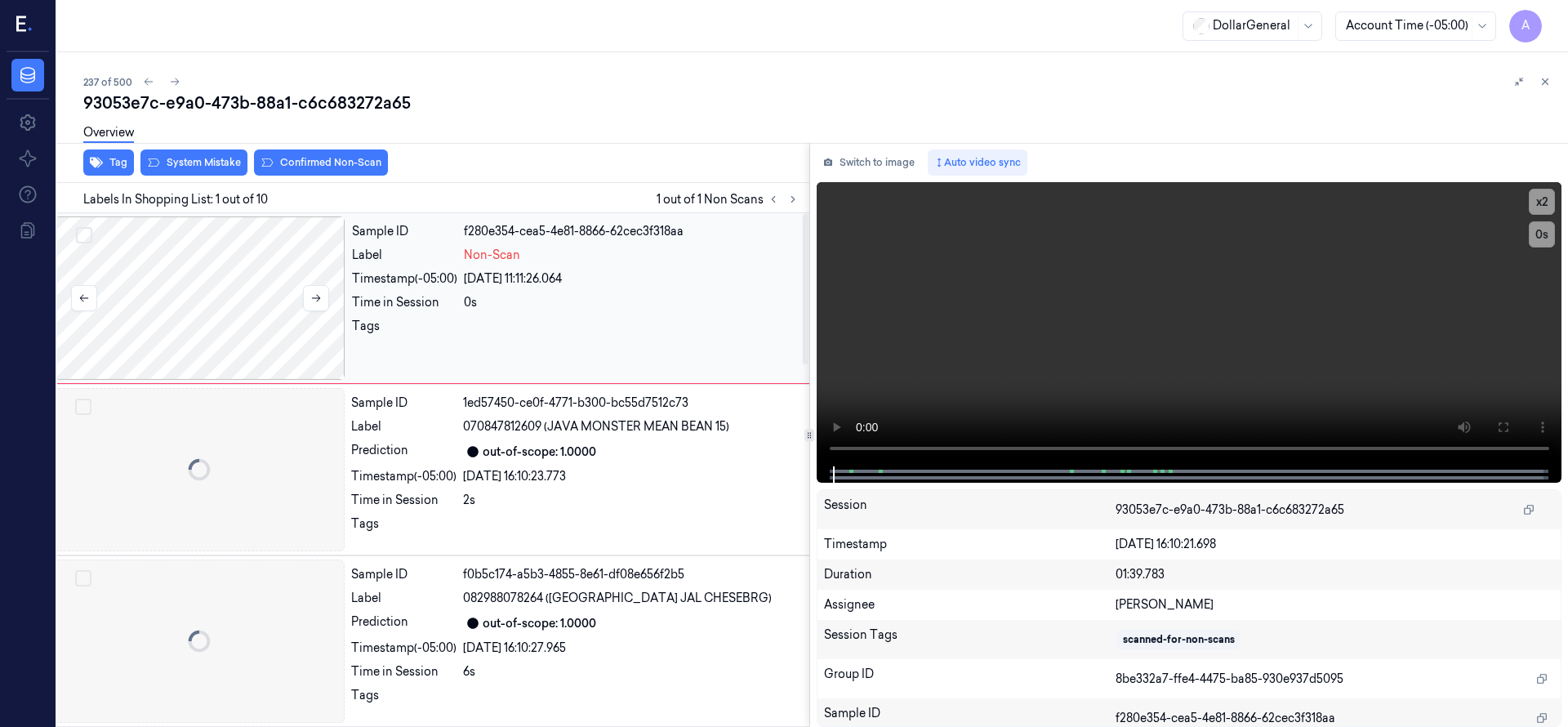
click at [209, 294] on div at bounding box center [199, 298] width 290 height 164
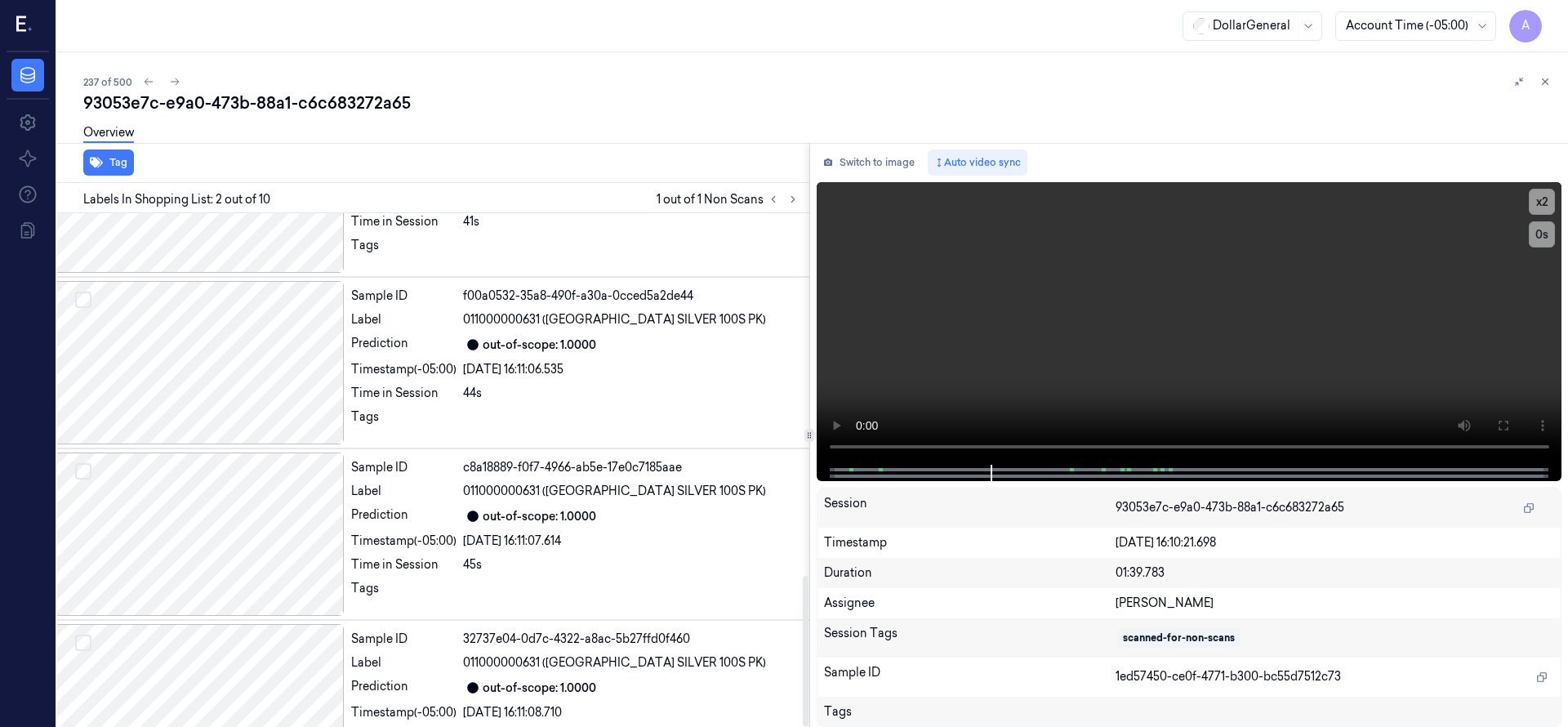
scroll to position [1237, 26]
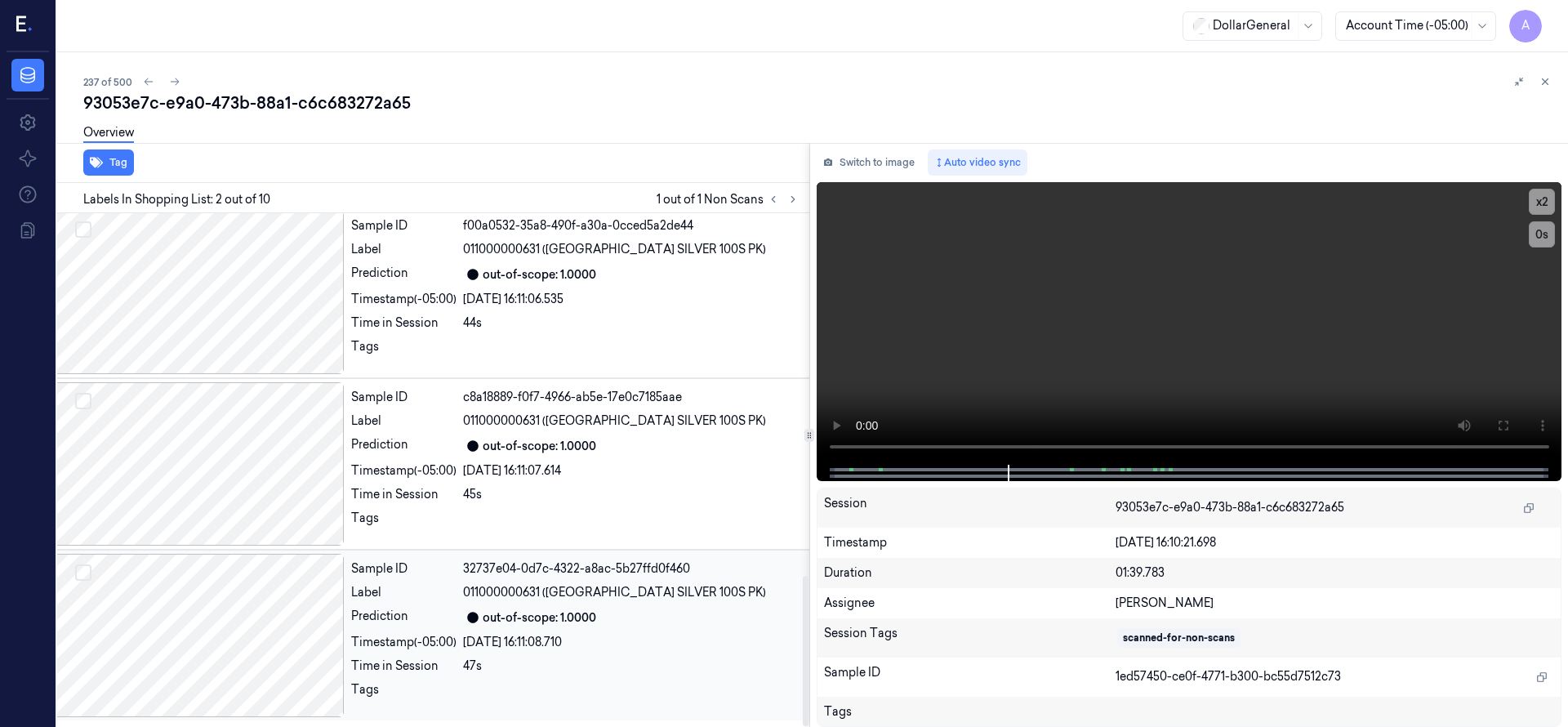
click at [281, 615] on div at bounding box center [198, 635] width 290 height 164
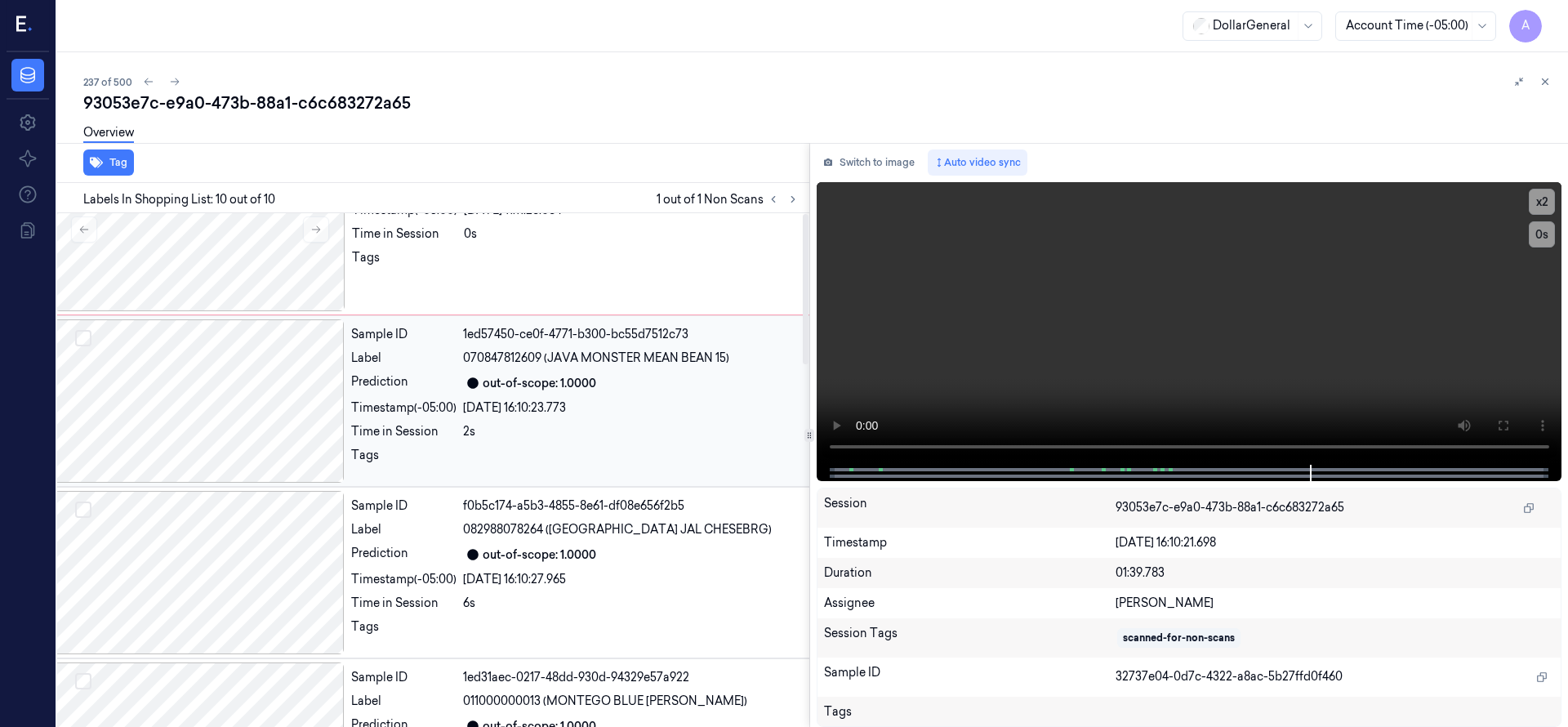
scroll to position [0, 26]
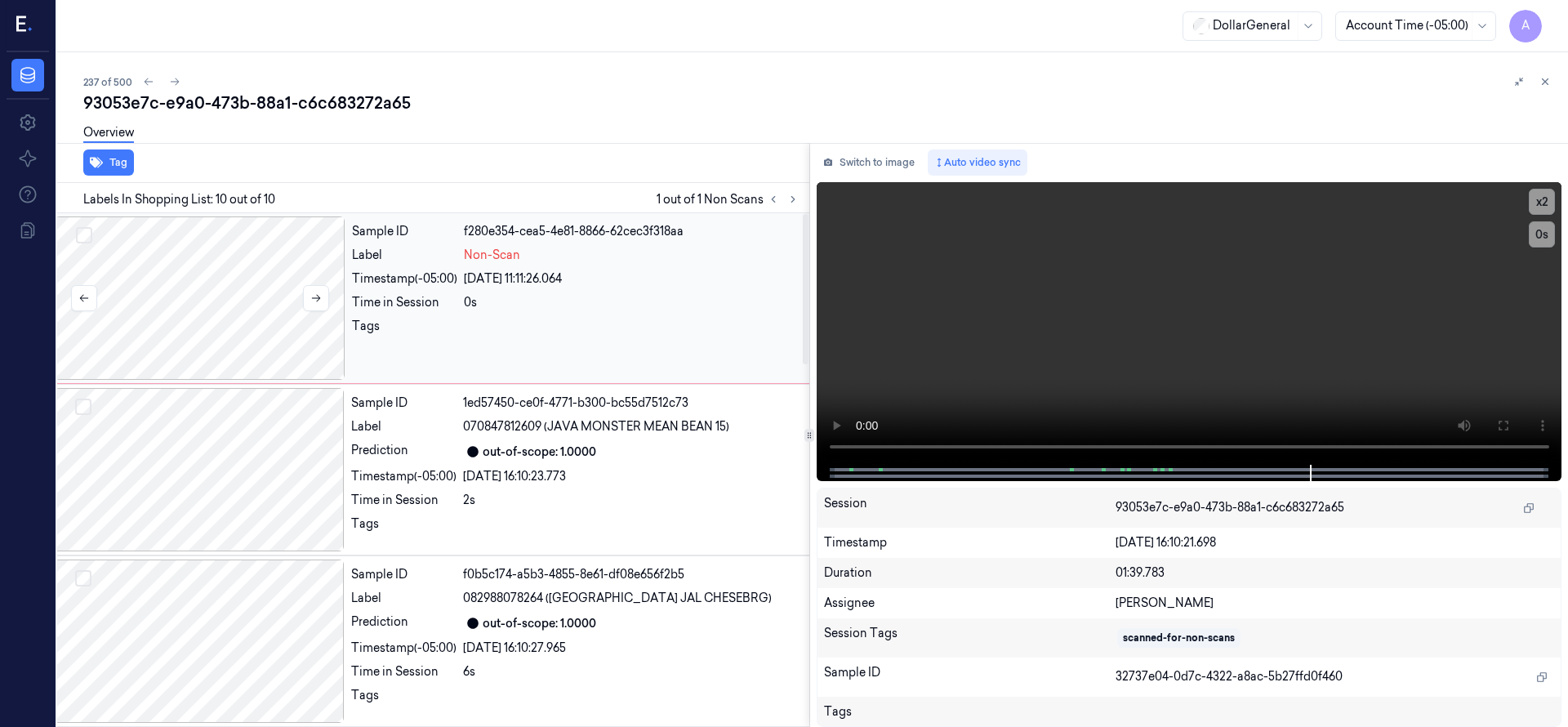
click at [245, 313] on div at bounding box center [199, 298] width 290 height 164
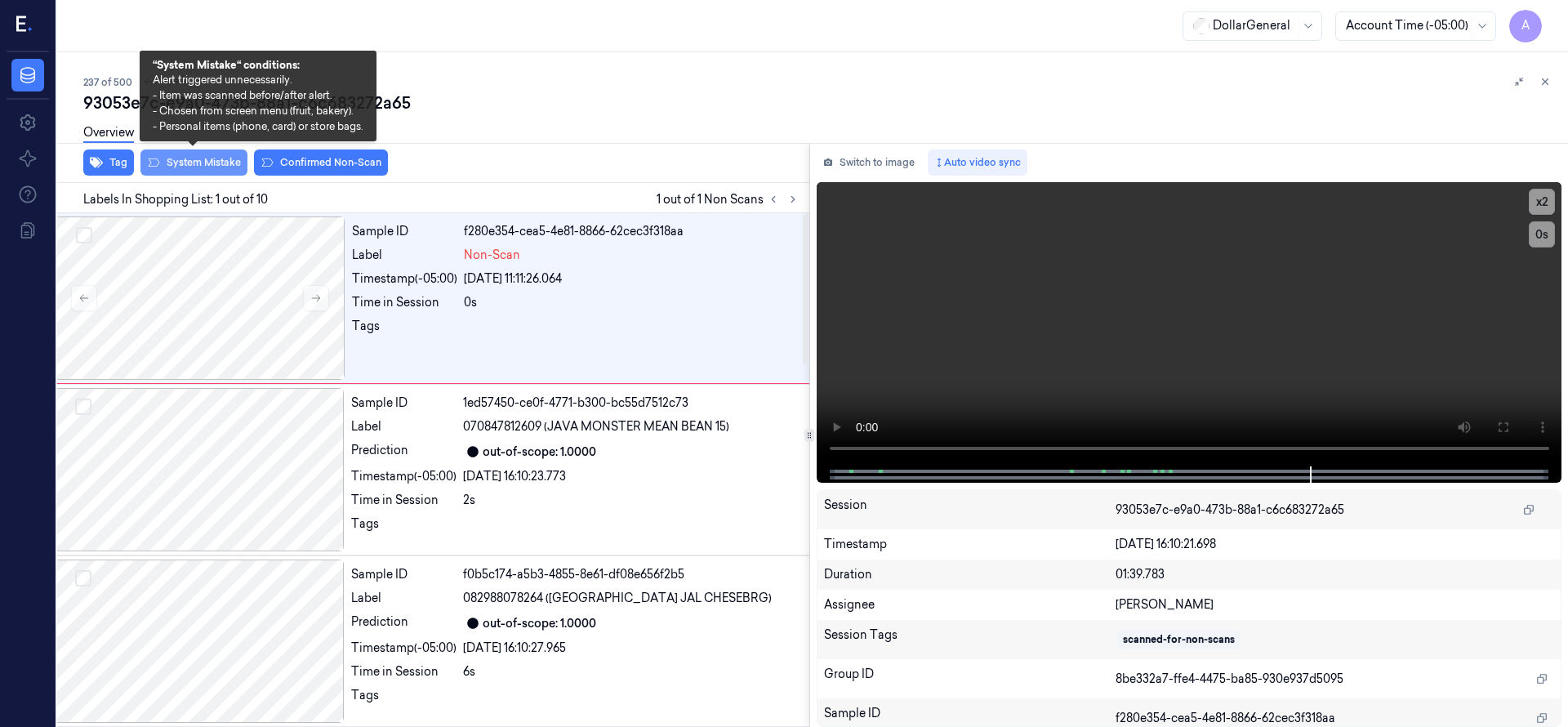
click at [190, 167] on button "System Mistake" at bounding box center [194, 163] width 107 height 26
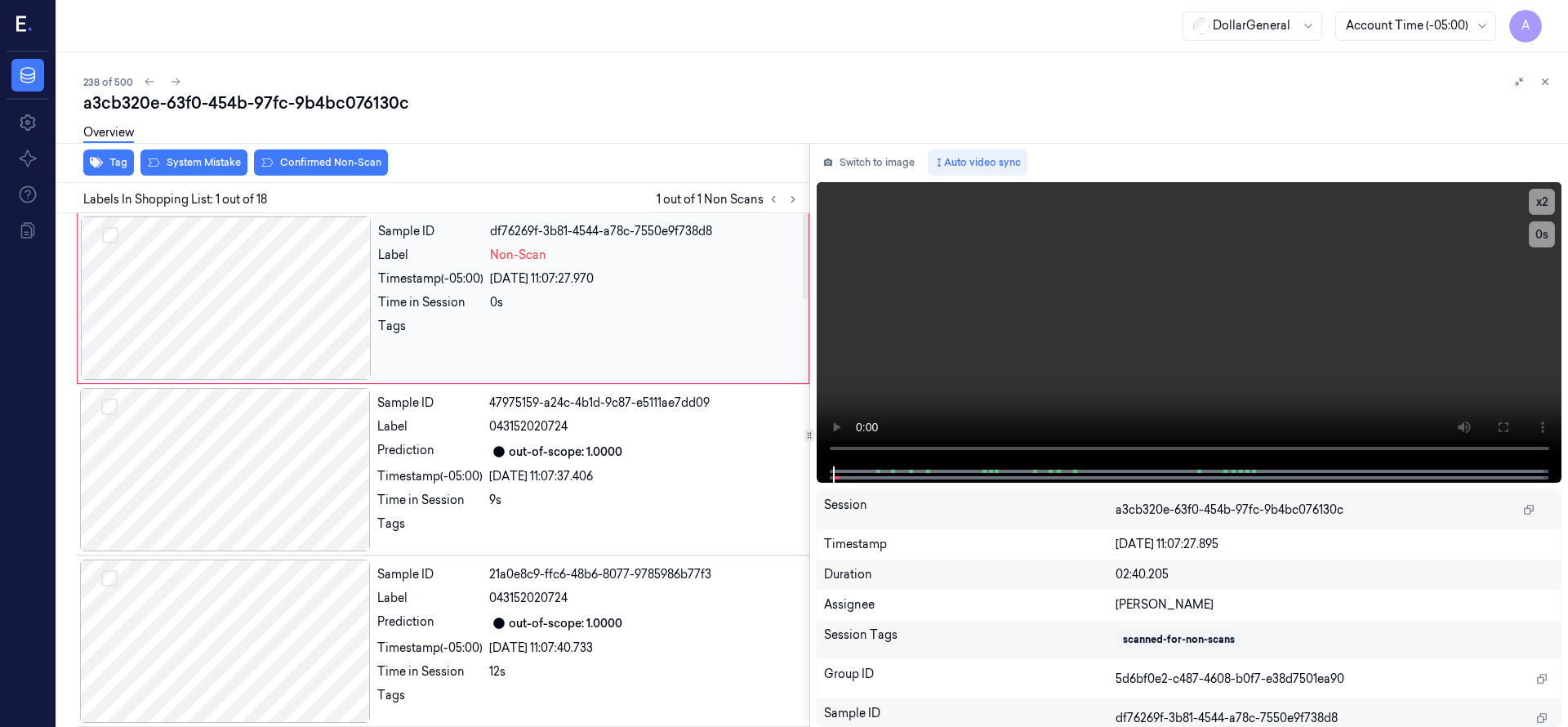
click at [277, 297] on div at bounding box center [225, 298] width 290 height 164
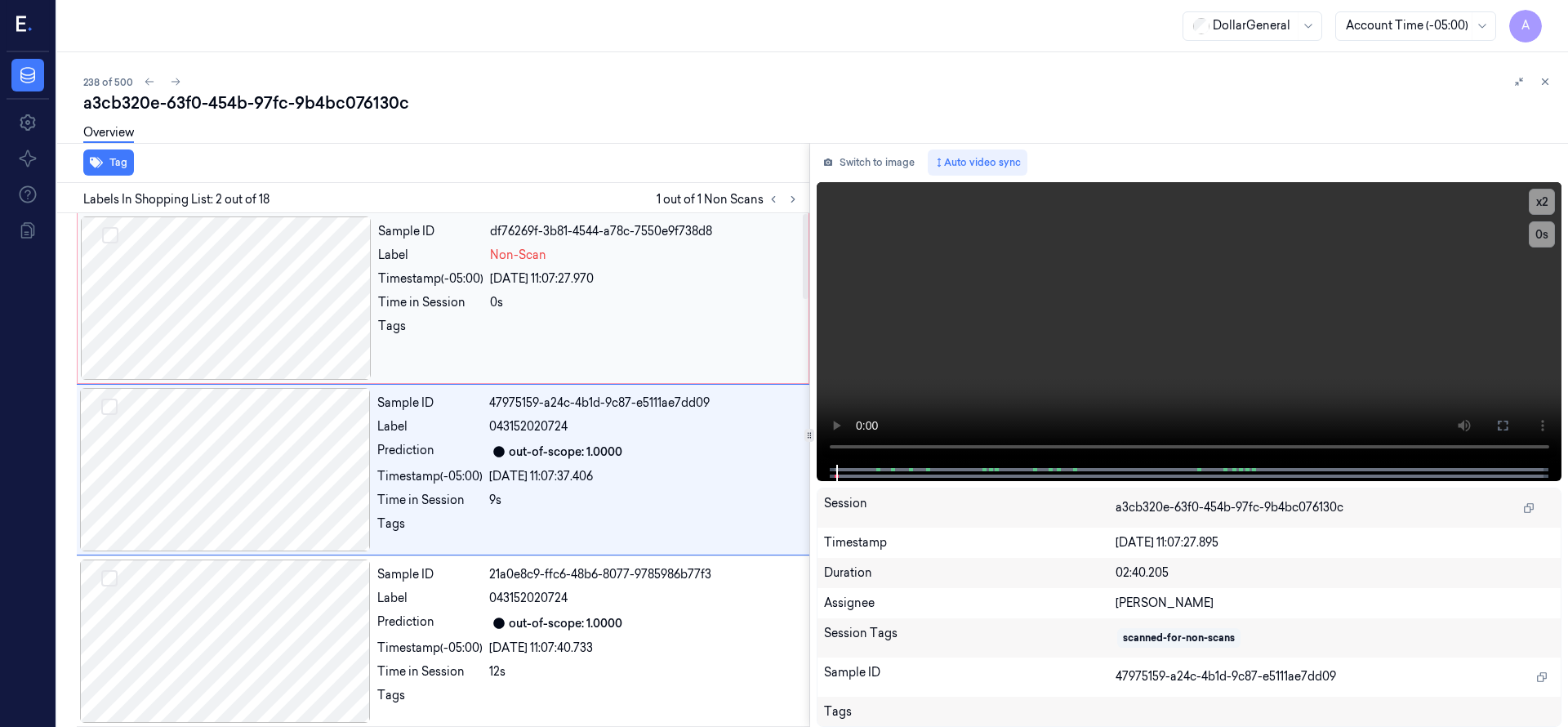
click at [192, 259] on div at bounding box center [225, 298] width 290 height 164
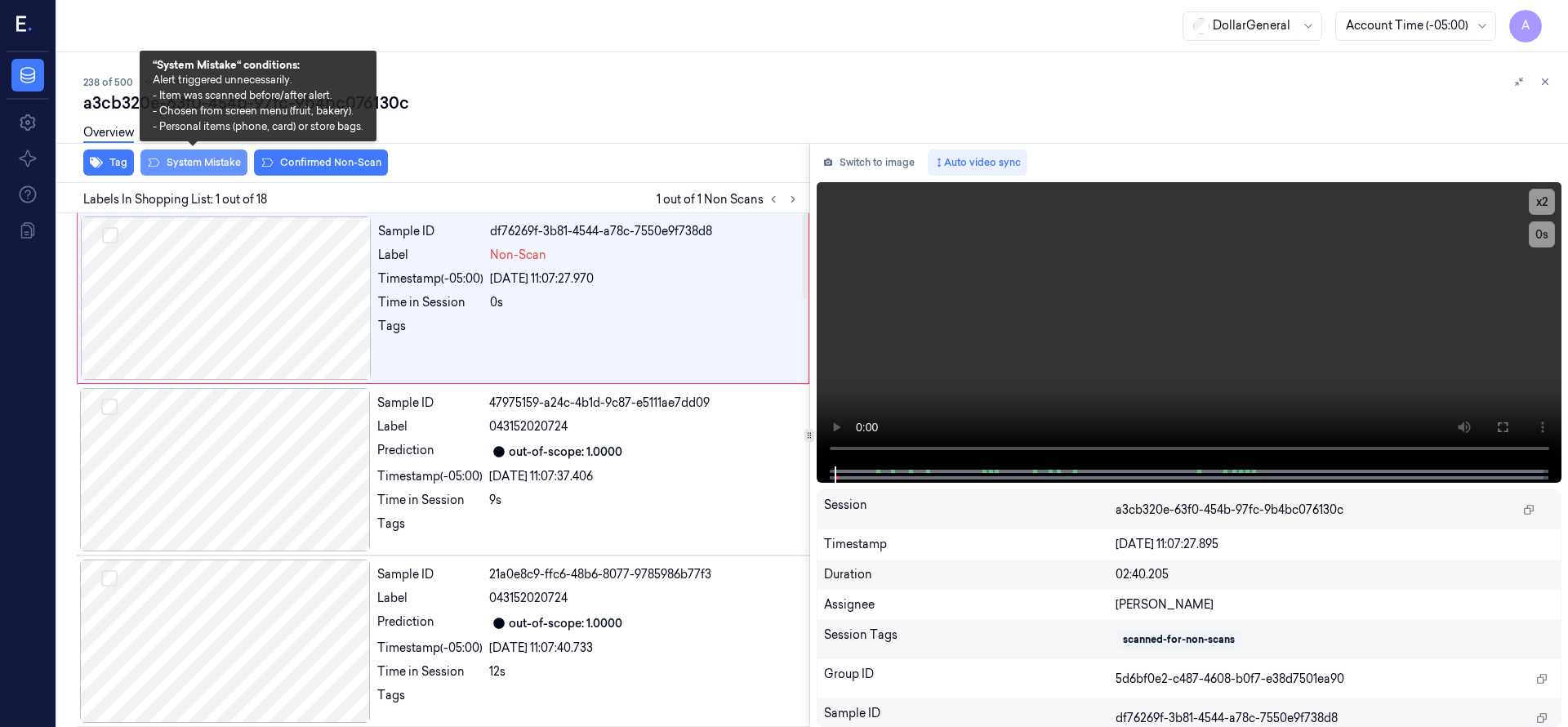
click at [187, 167] on button "System Mistake" at bounding box center [194, 163] width 107 height 26
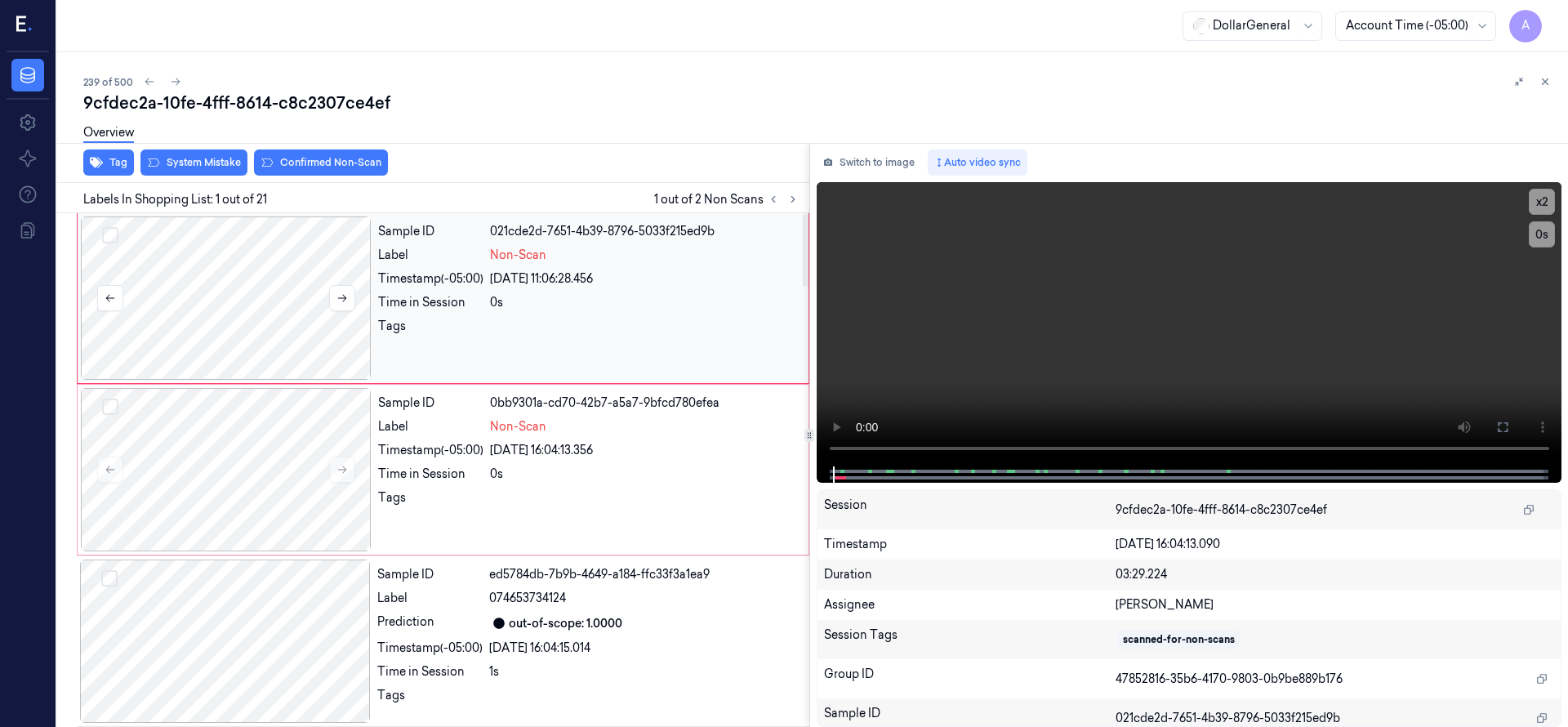
click at [213, 264] on div at bounding box center [225, 298] width 290 height 164
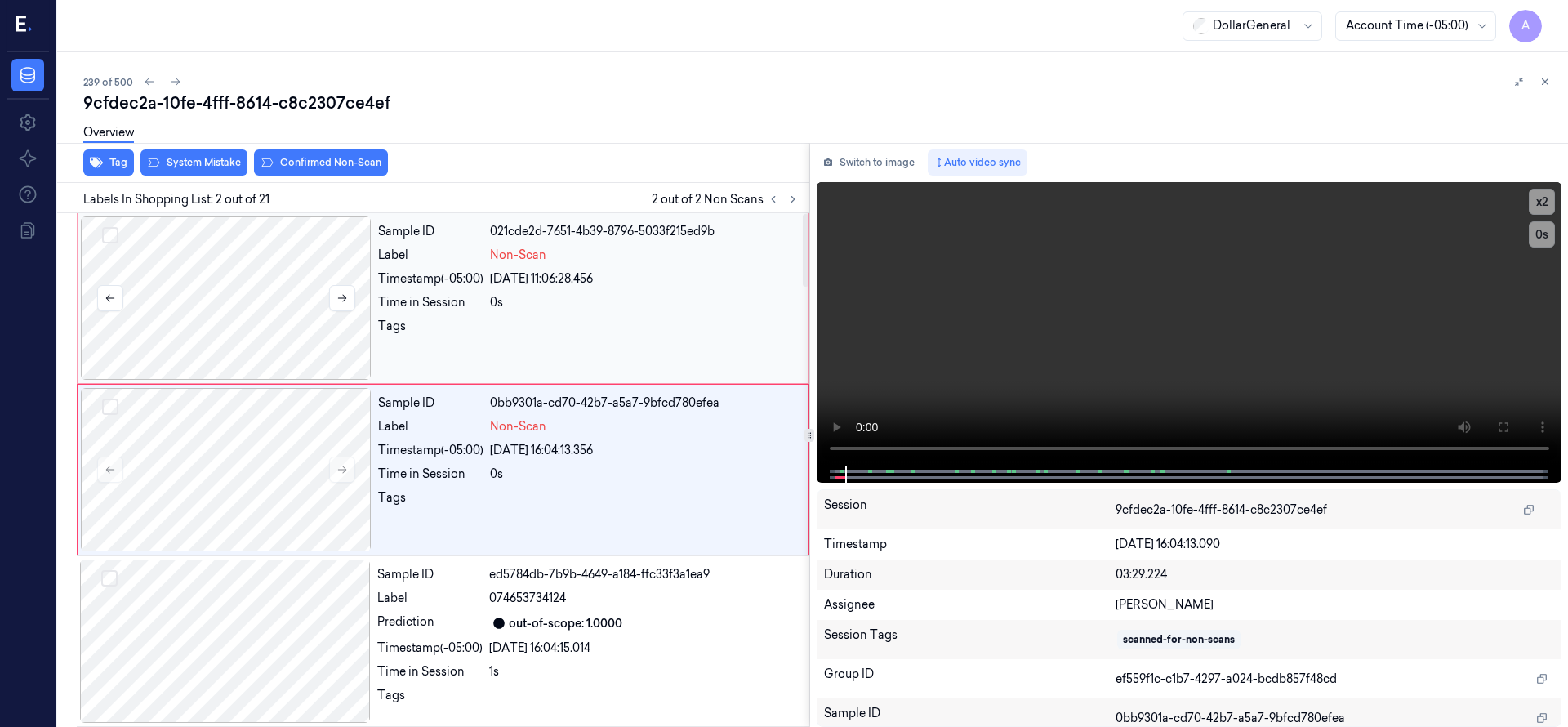
click at [325, 273] on div at bounding box center [225, 298] width 290 height 164
click at [257, 283] on div at bounding box center [225, 298] width 290 height 164
click at [279, 308] on div at bounding box center [225, 298] width 290 height 164
click at [118, 234] on button "Select row" at bounding box center [110, 235] width 16 height 16
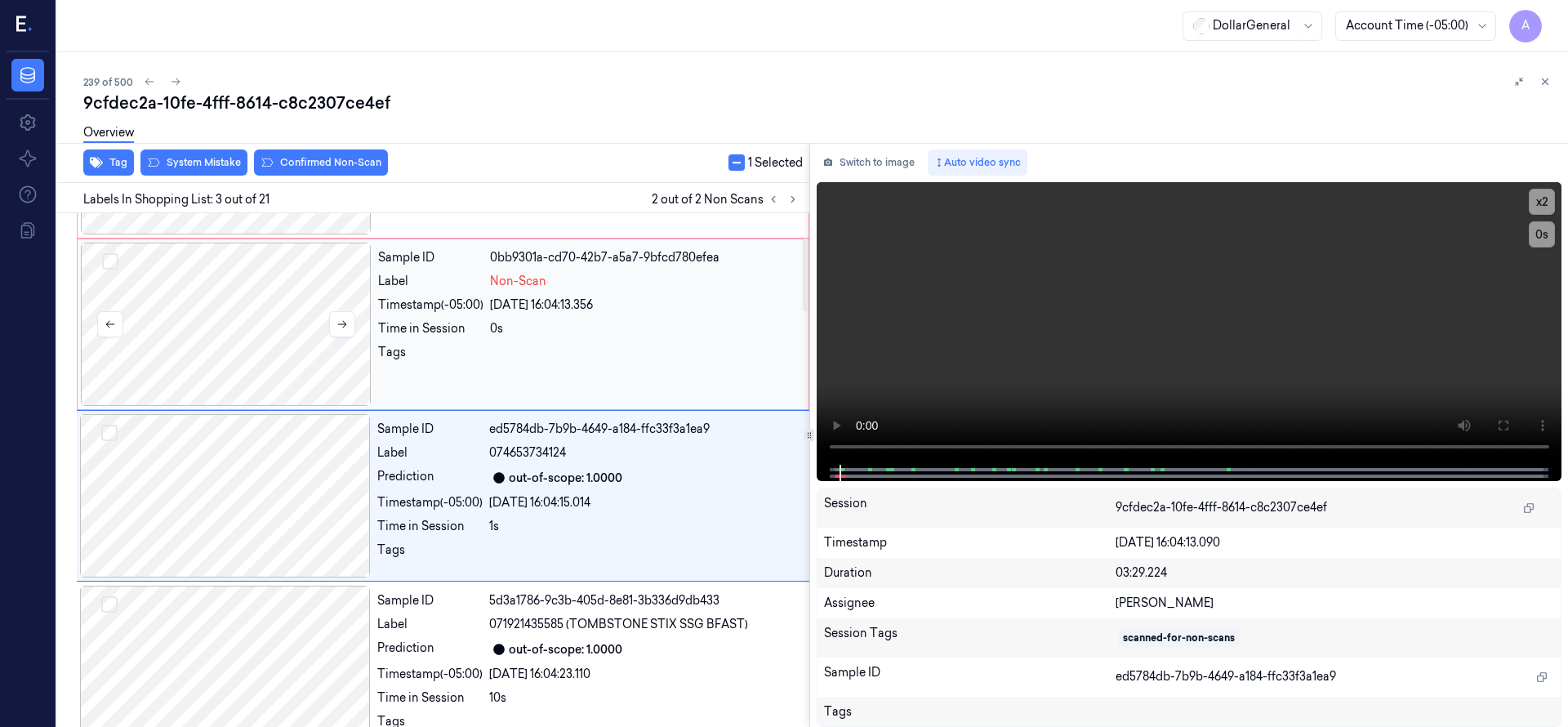
scroll to position [172, 0]
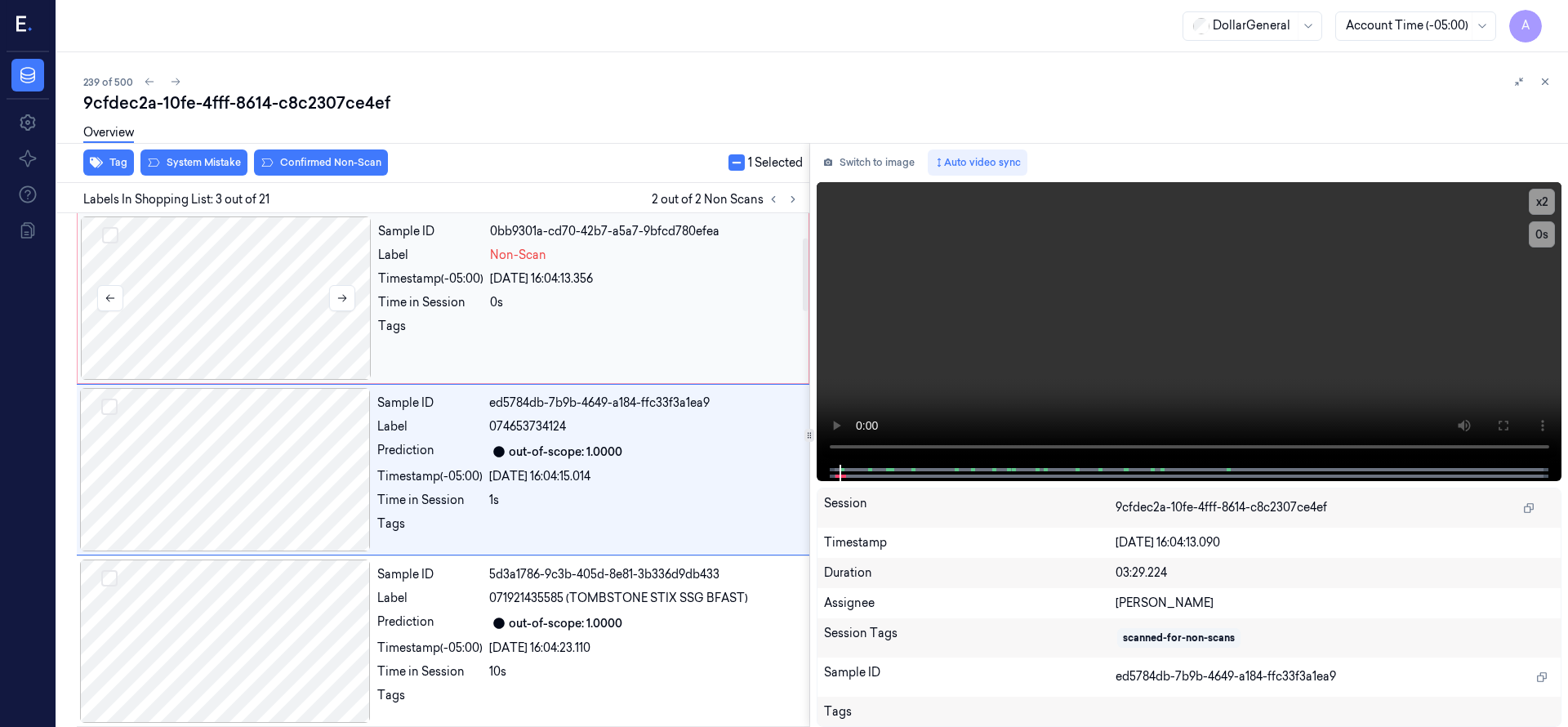
click at [115, 408] on button "Select row" at bounding box center [110, 407] width 16 height 16
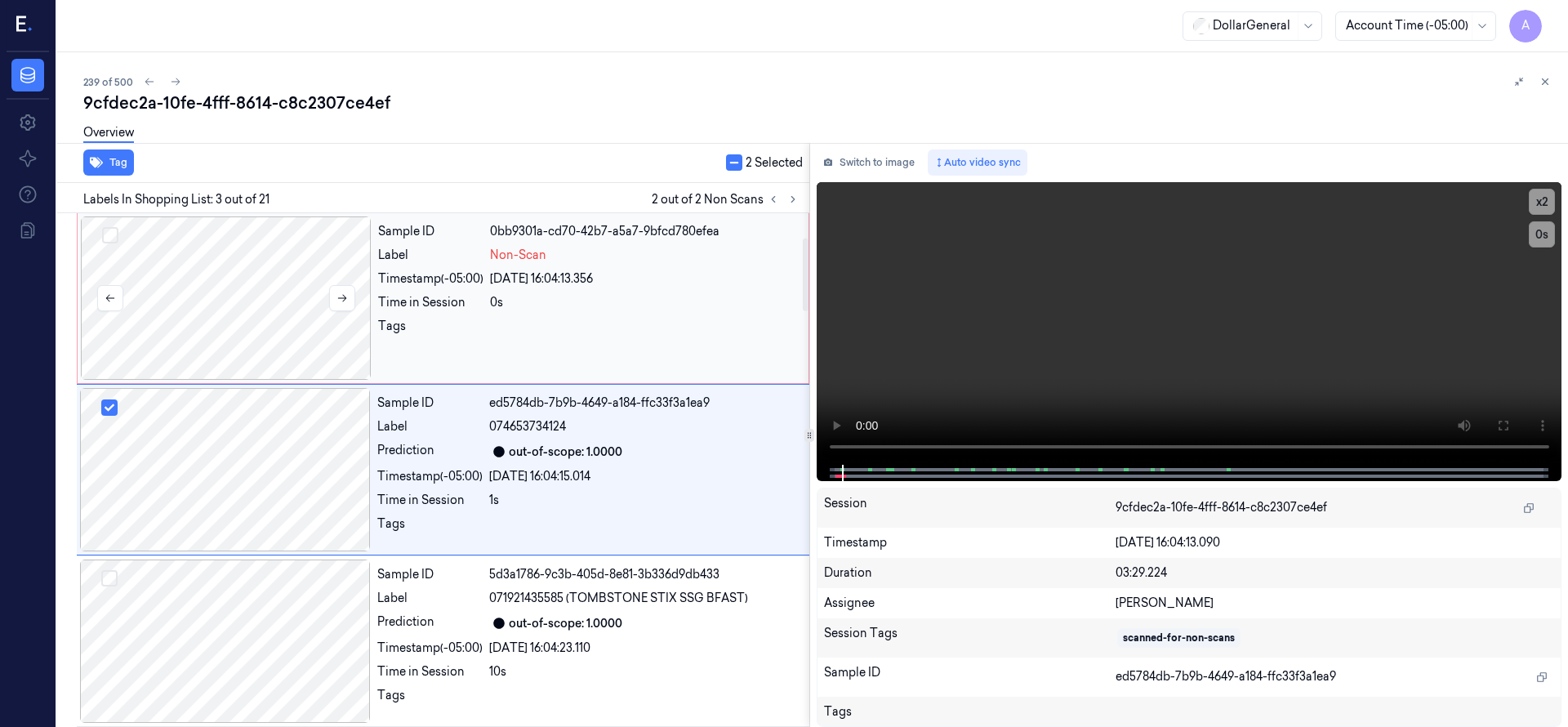
click at [110, 233] on button "Select row" at bounding box center [110, 235] width 16 height 16
click at [115, 412] on button "Select row" at bounding box center [110, 407] width 16 height 16
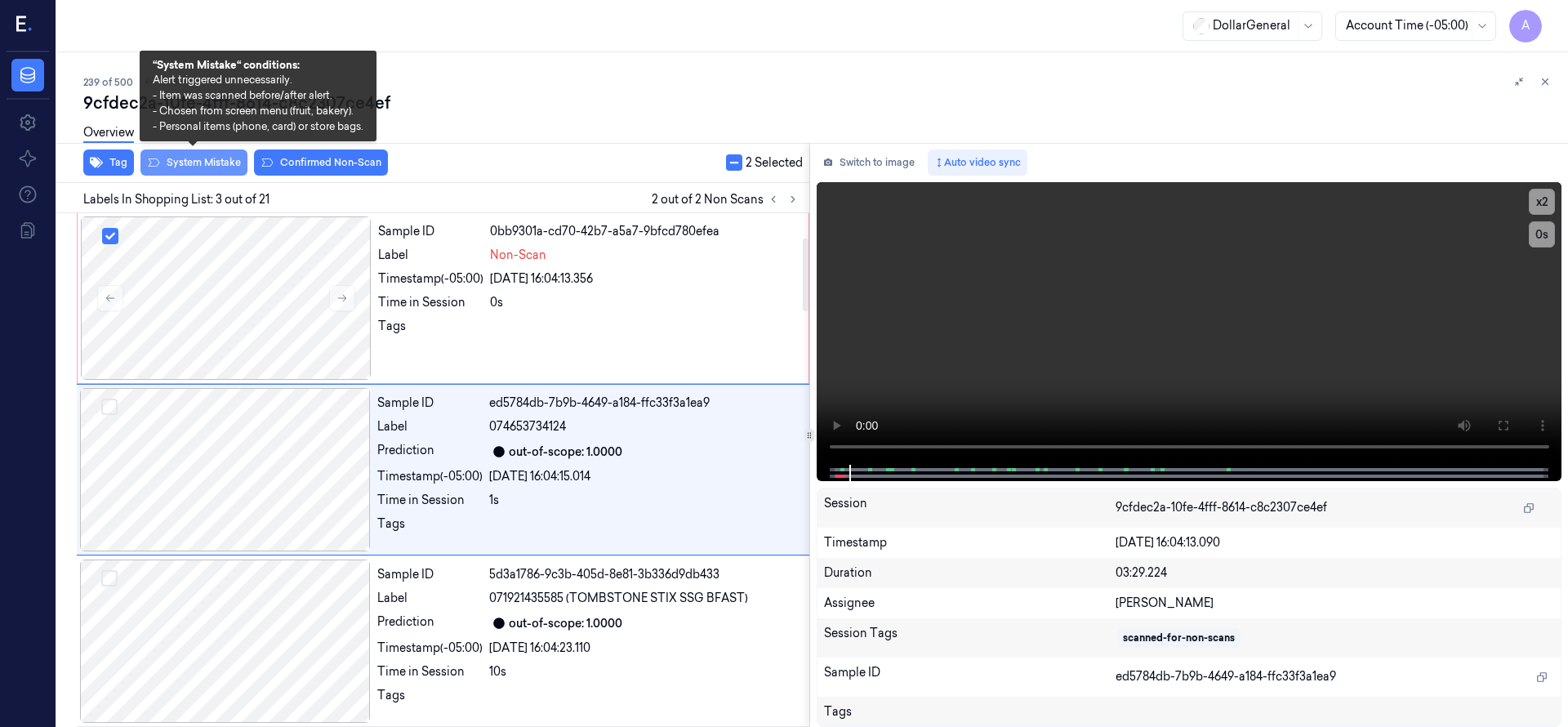
click at [184, 169] on button "System Mistake" at bounding box center [194, 163] width 107 height 26
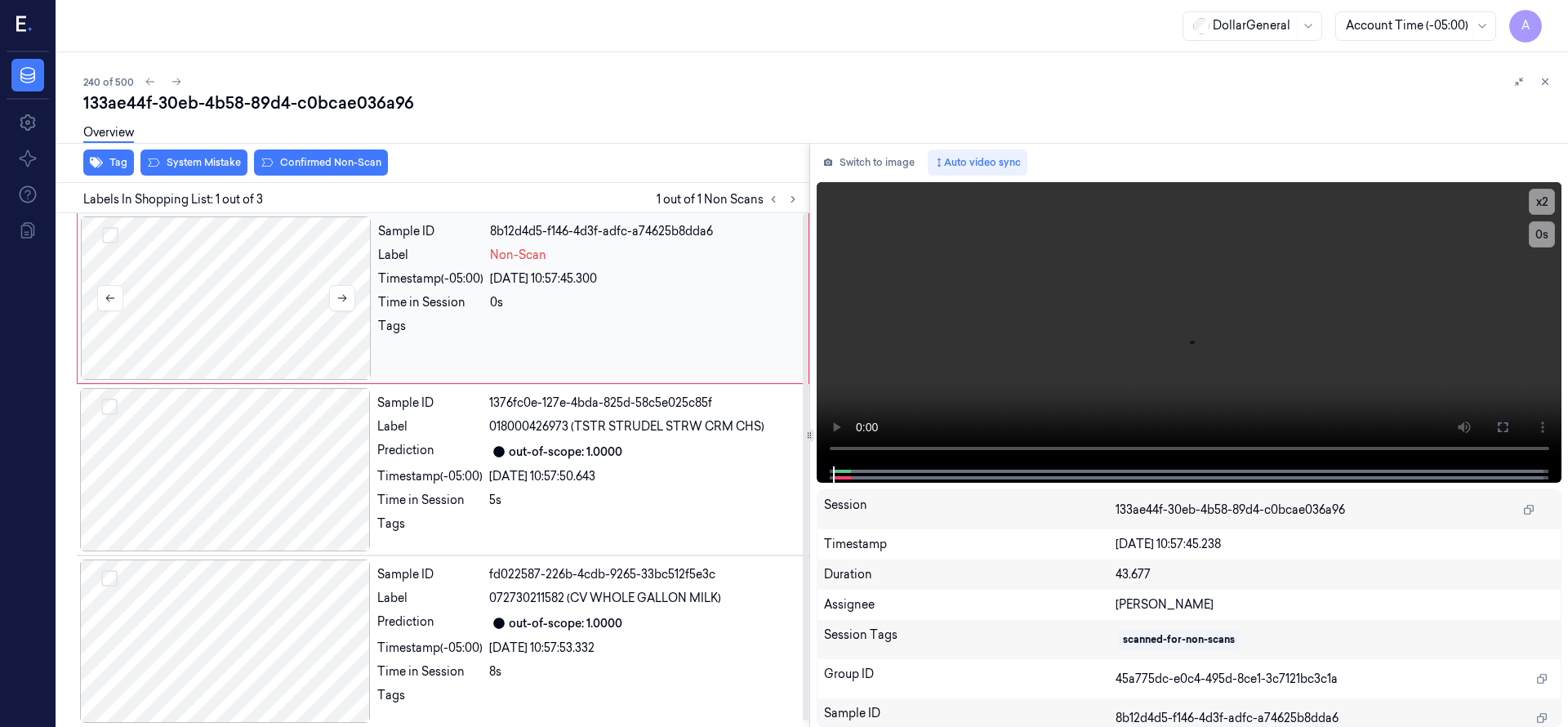
click at [277, 284] on div at bounding box center [225, 298] width 290 height 164
click at [162, 307] on div at bounding box center [225, 298] width 290 height 164
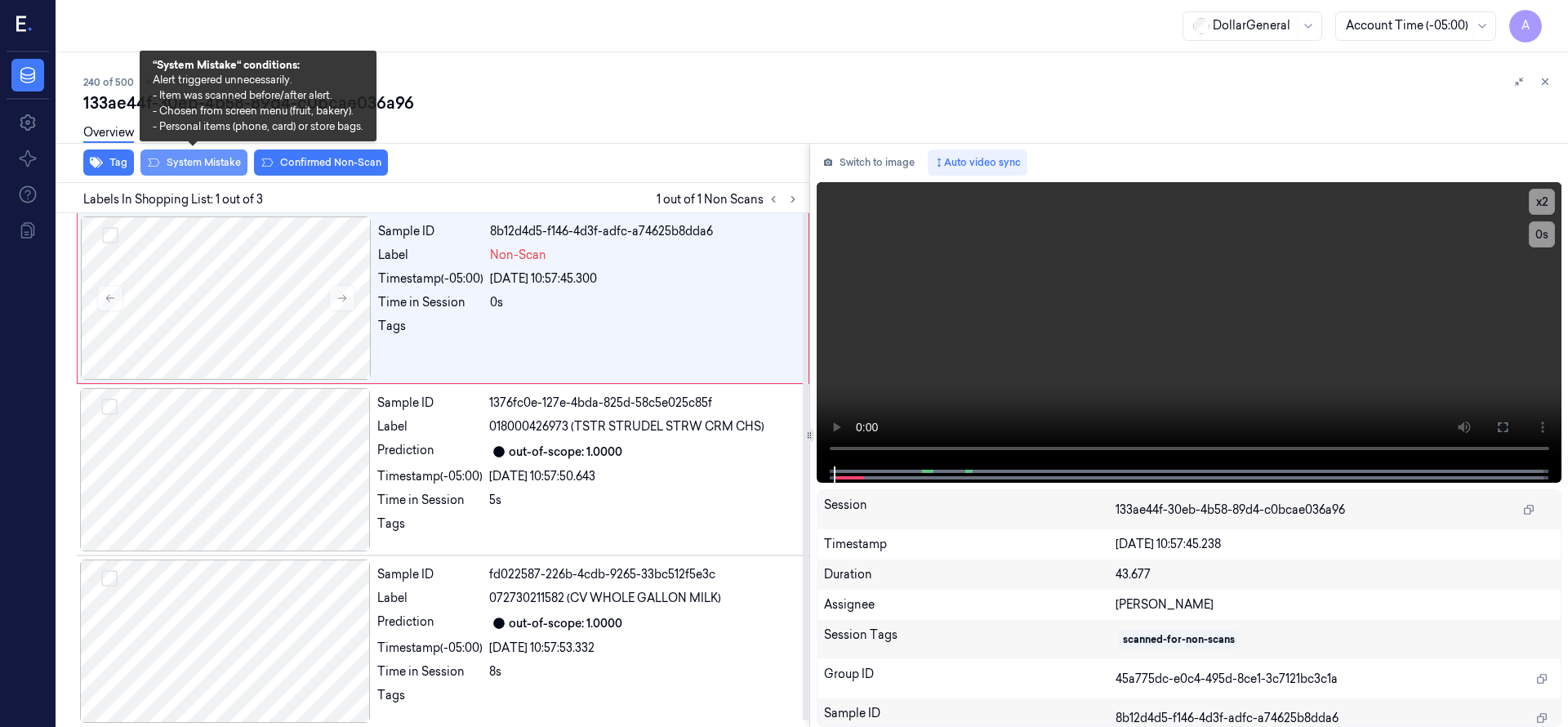
click at [205, 161] on button "System Mistake" at bounding box center [194, 163] width 107 height 26
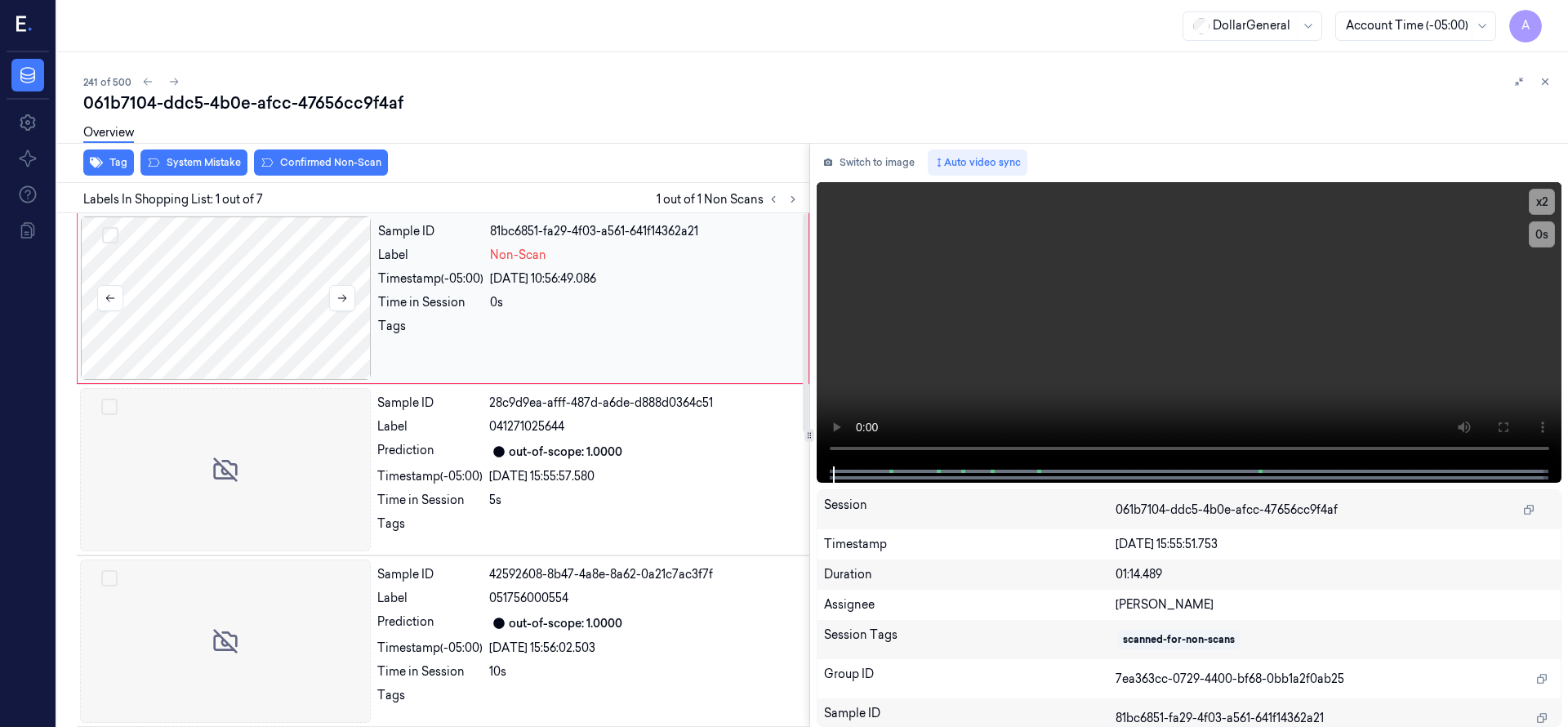
click at [213, 273] on div at bounding box center [225, 298] width 290 height 164
click at [206, 166] on button "System Mistake" at bounding box center [194, 163] width 107 height 26
click at [211, 281] on div at bounding box center [225, 298] width 290 height 164
click at [254, 313] on div at bounding box center [225, 298] width 290 height 164
click at [269, 297] on div at bounding box center [225, 298] width 290 height 164
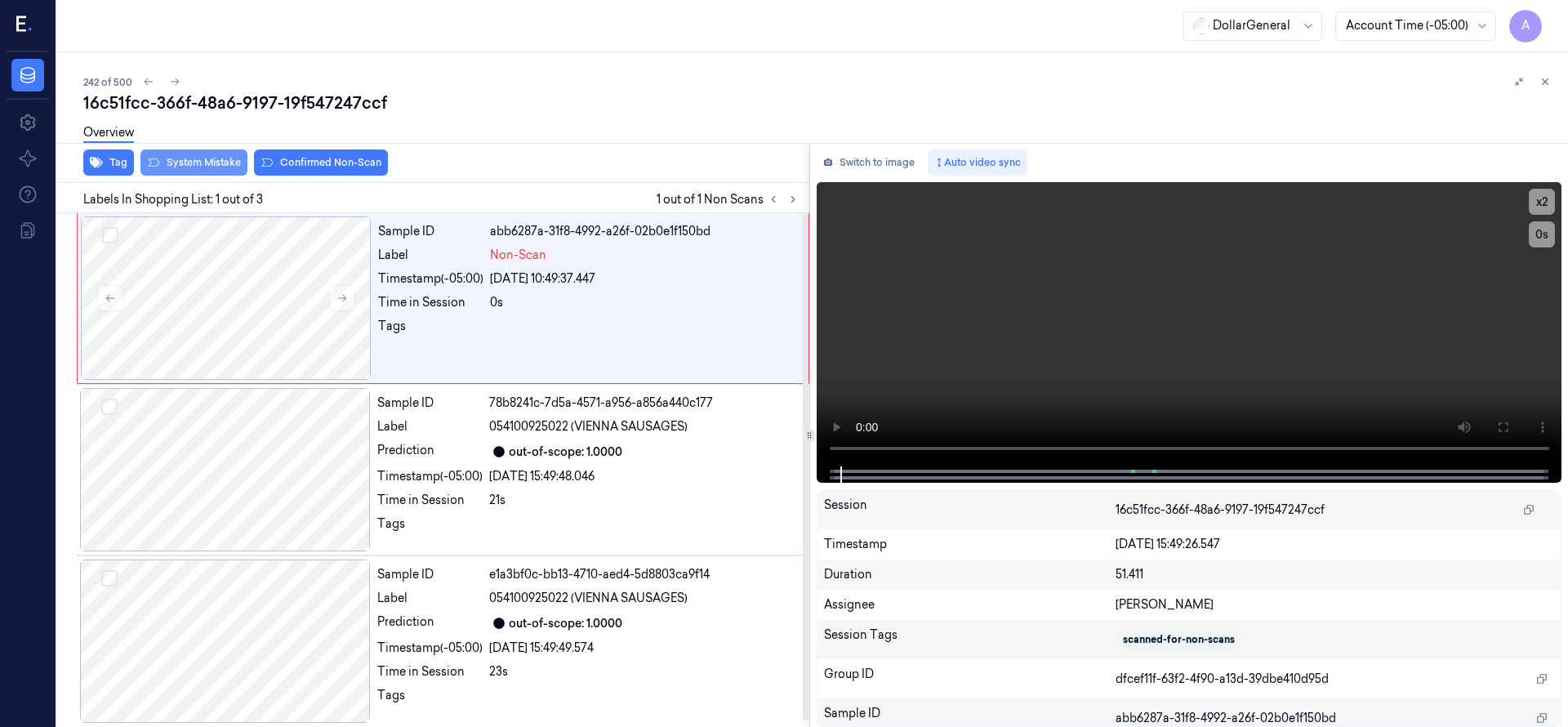
click at [221, 165] on button "System Mistake" at bounding box center [194, 163] width 107 height 26
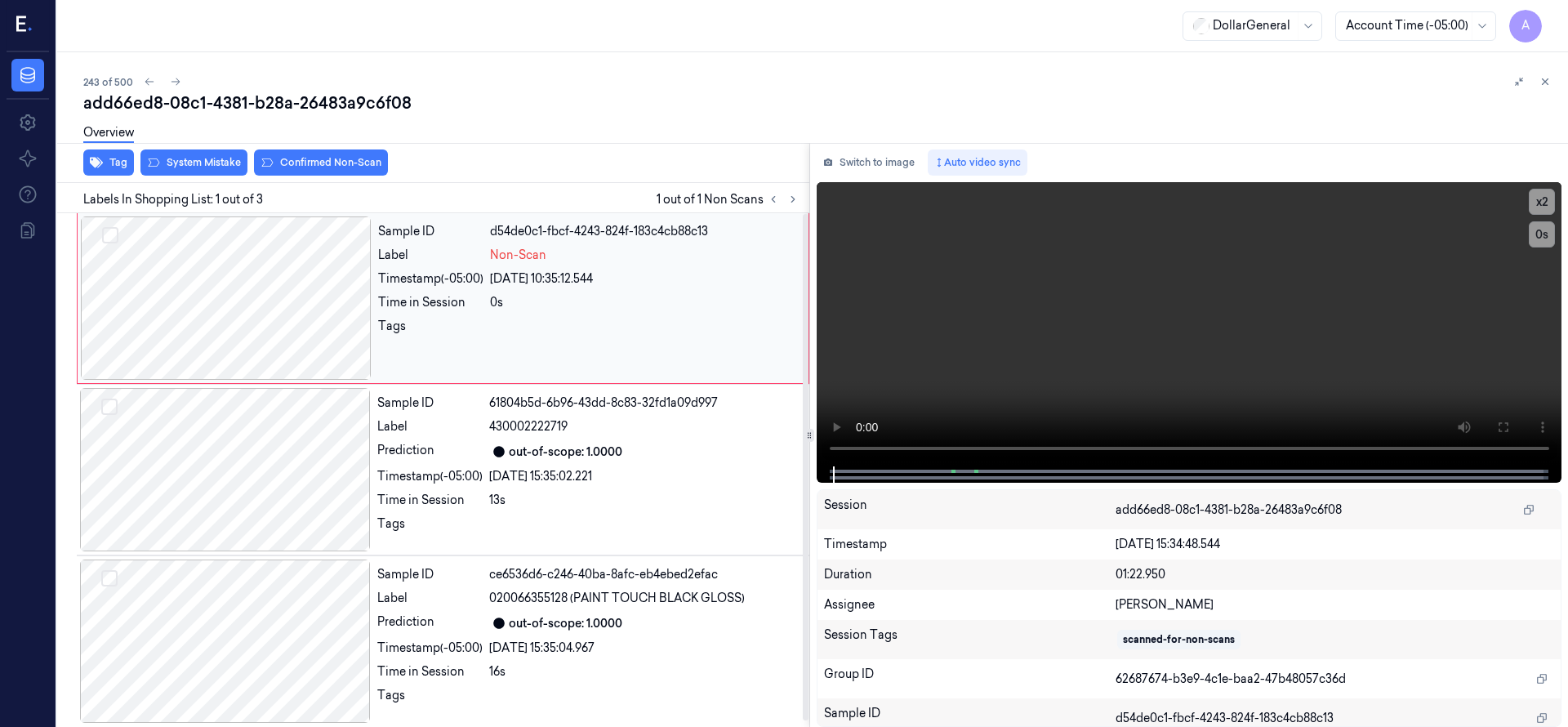
click at [232, 247] on div at bounding box center [225, 298] width 290 height 164
click at [277, 272] on div at bounding box center [225, 298] width 290 height 164
click at [201, 311] on div at bounding box center [225, 298] width 290 height 164
click at [1011, 317] on video at bounding box center [1189, 324] width 745 height 284
click at [906, 326] on video at bounding box center [1189, 324] width 745 height 284
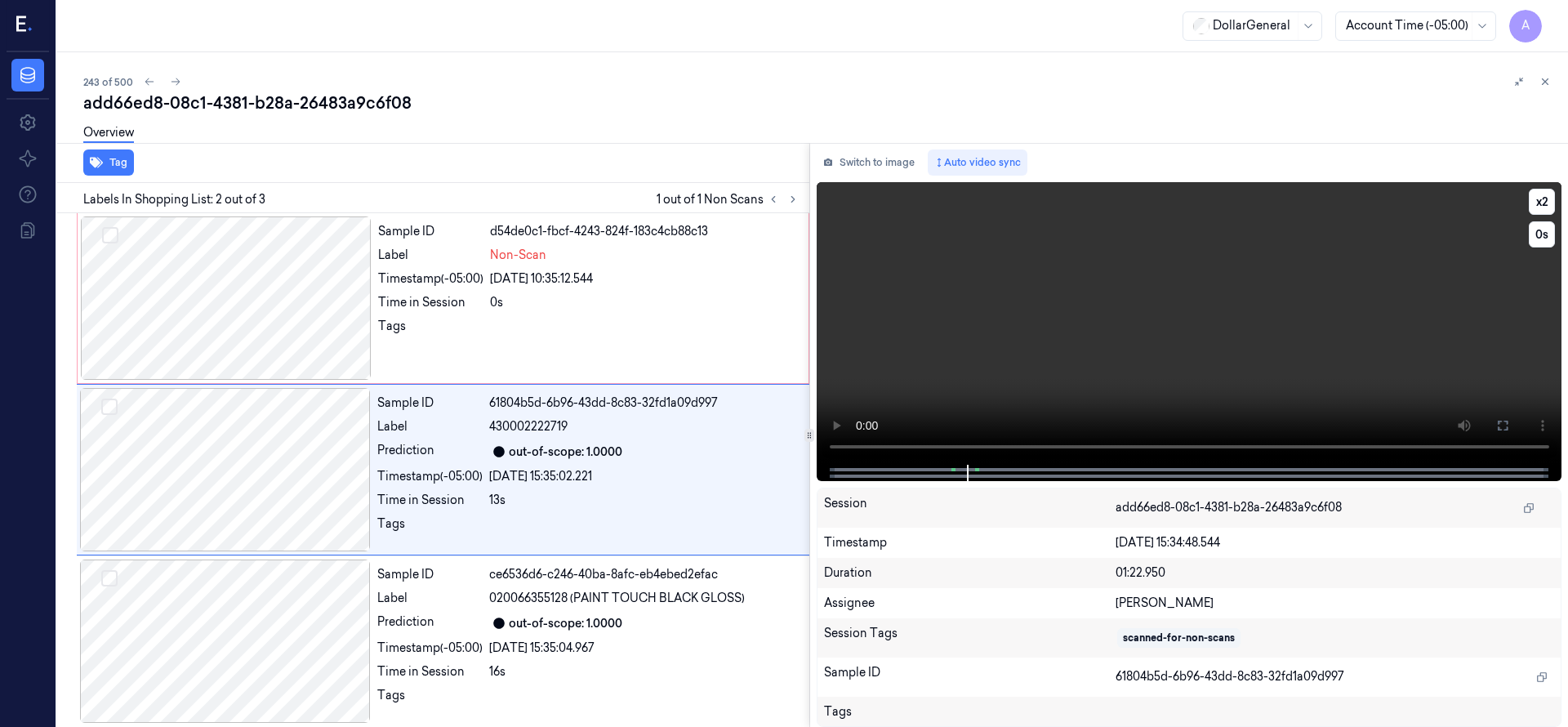
scroll to position [6, 0]
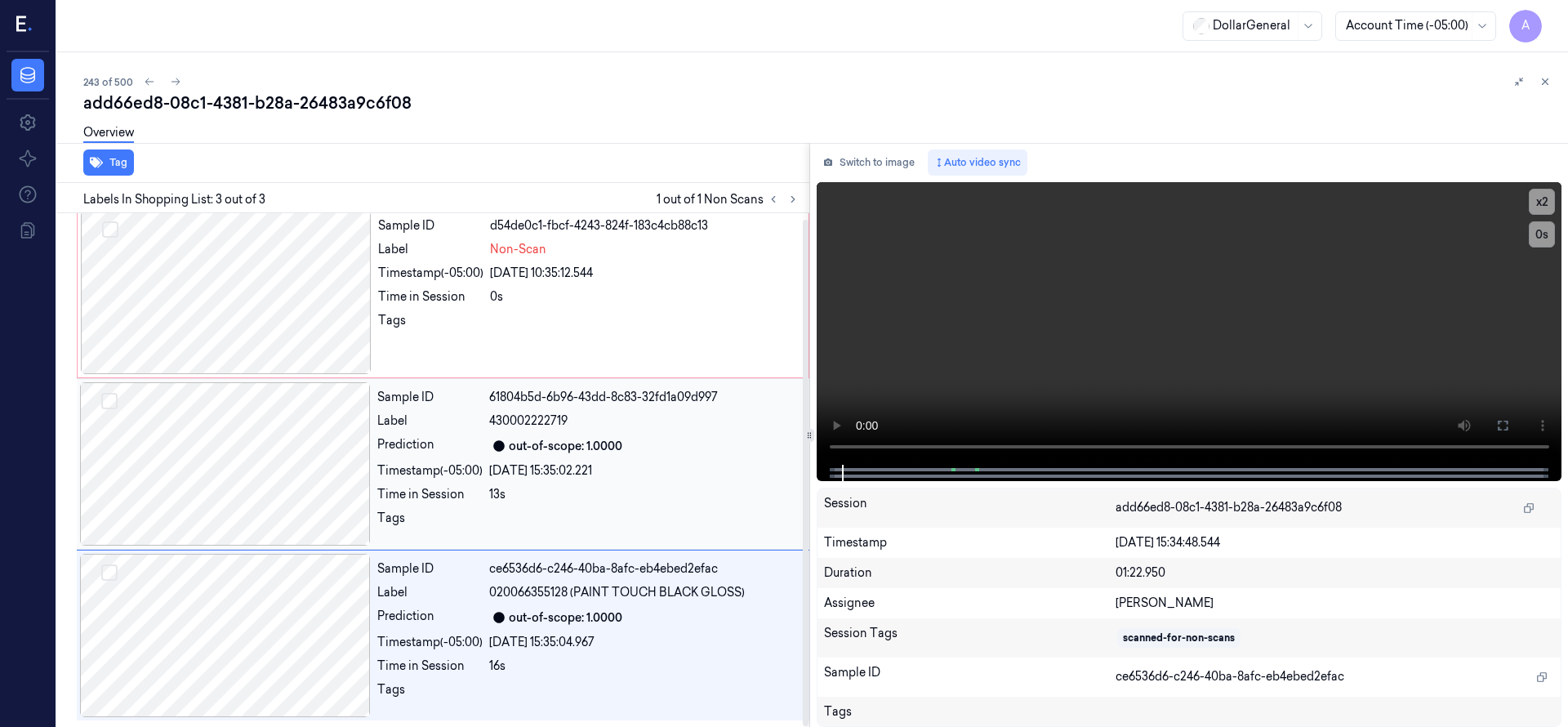
click at [262, 457] on div at bounding box center [224, 464] width 290 height 164
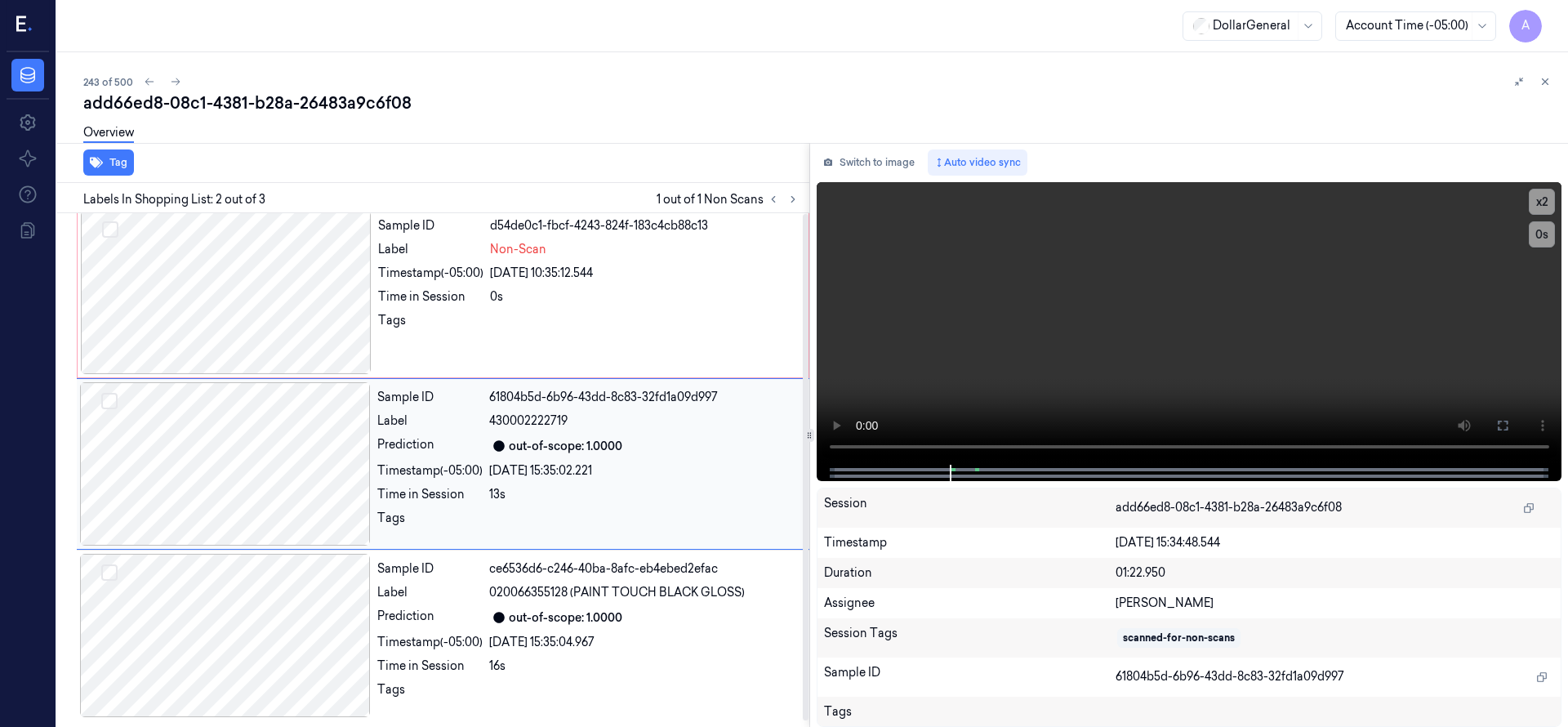
scroll to position [0, 0]
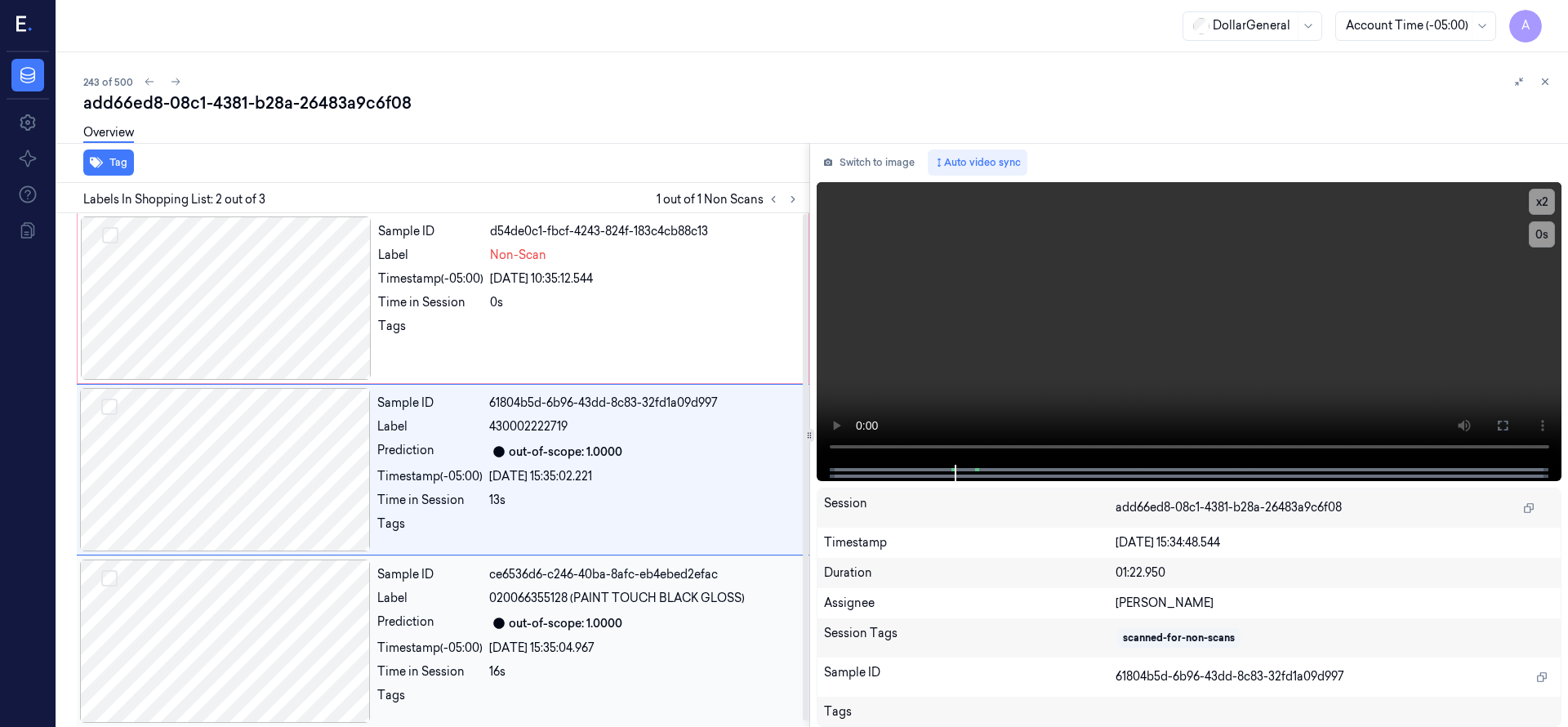
click at [271, 575] on div at bounding box center [224, 641] width 290 height 164
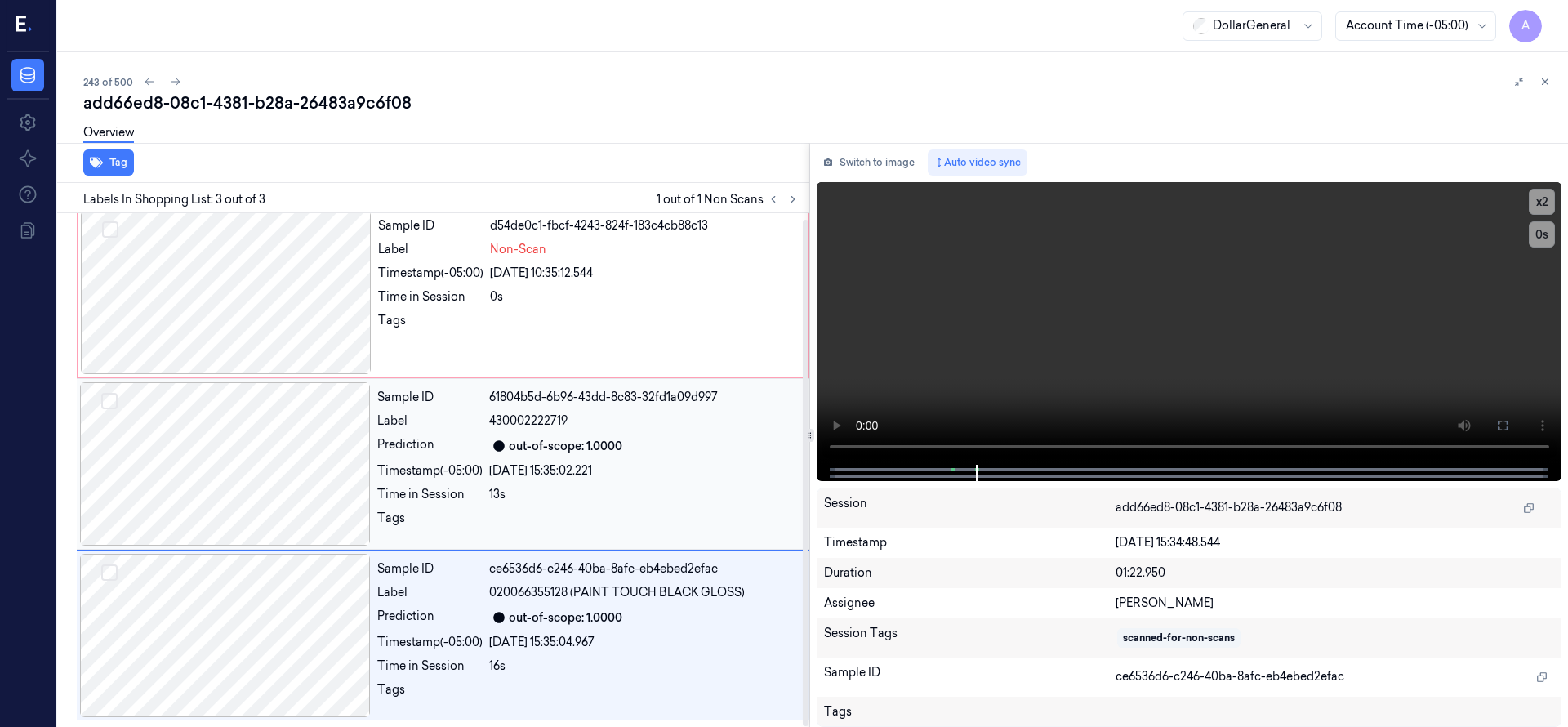
click at [260, 489] on div at bounding box center [224, 464] width 290 height 164
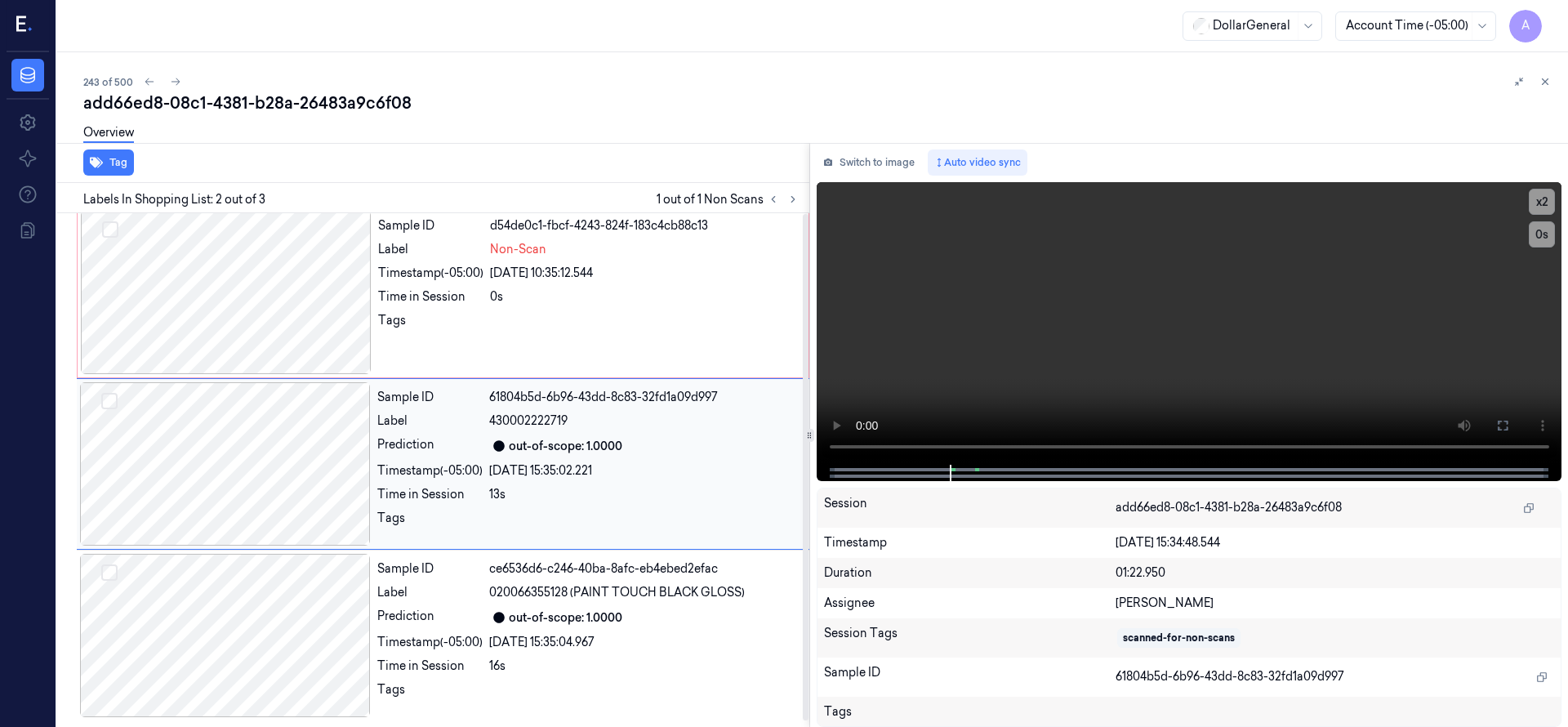
scroll to position [0, 0]
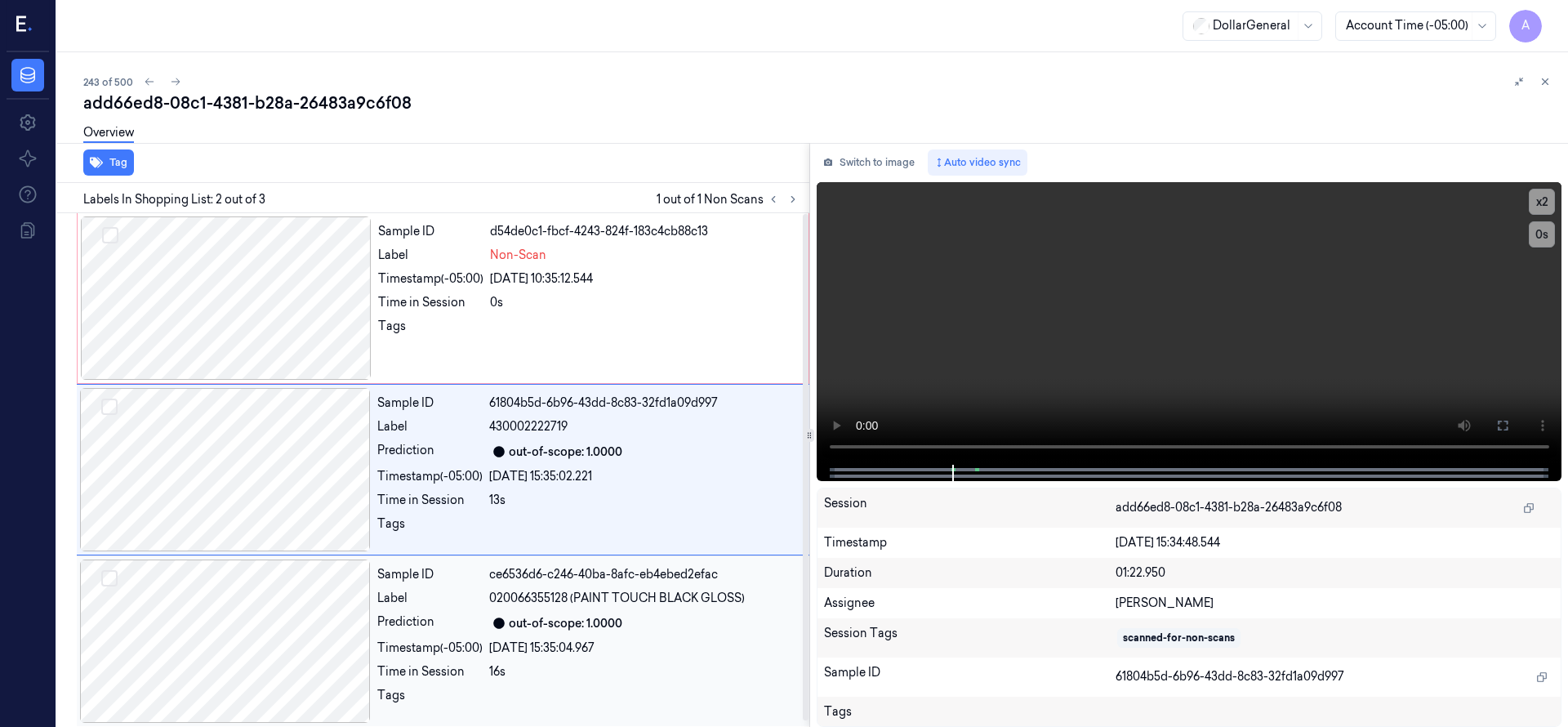
click at [279, 619] on div at bounding box center [224, 641] width 290 height 164
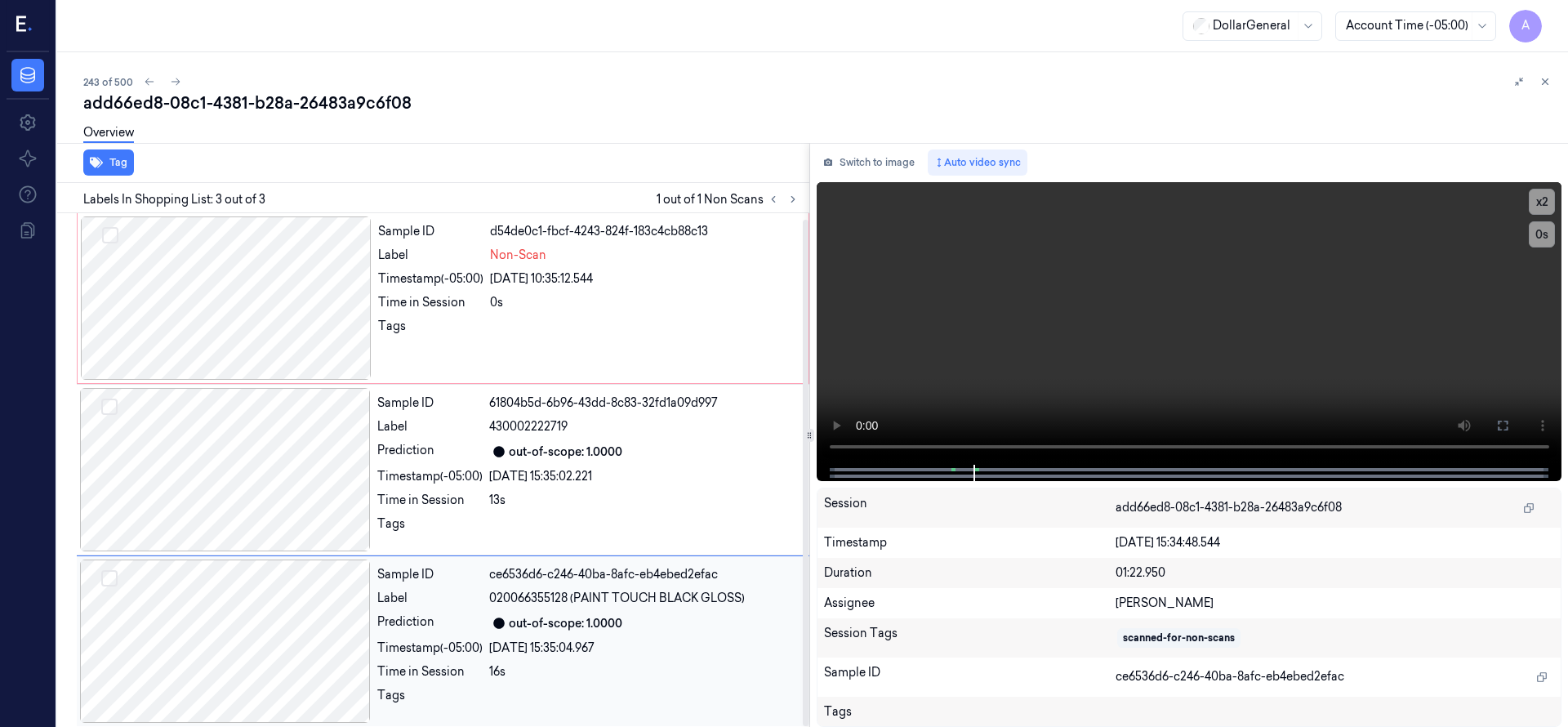
scroll to position [6, 0]
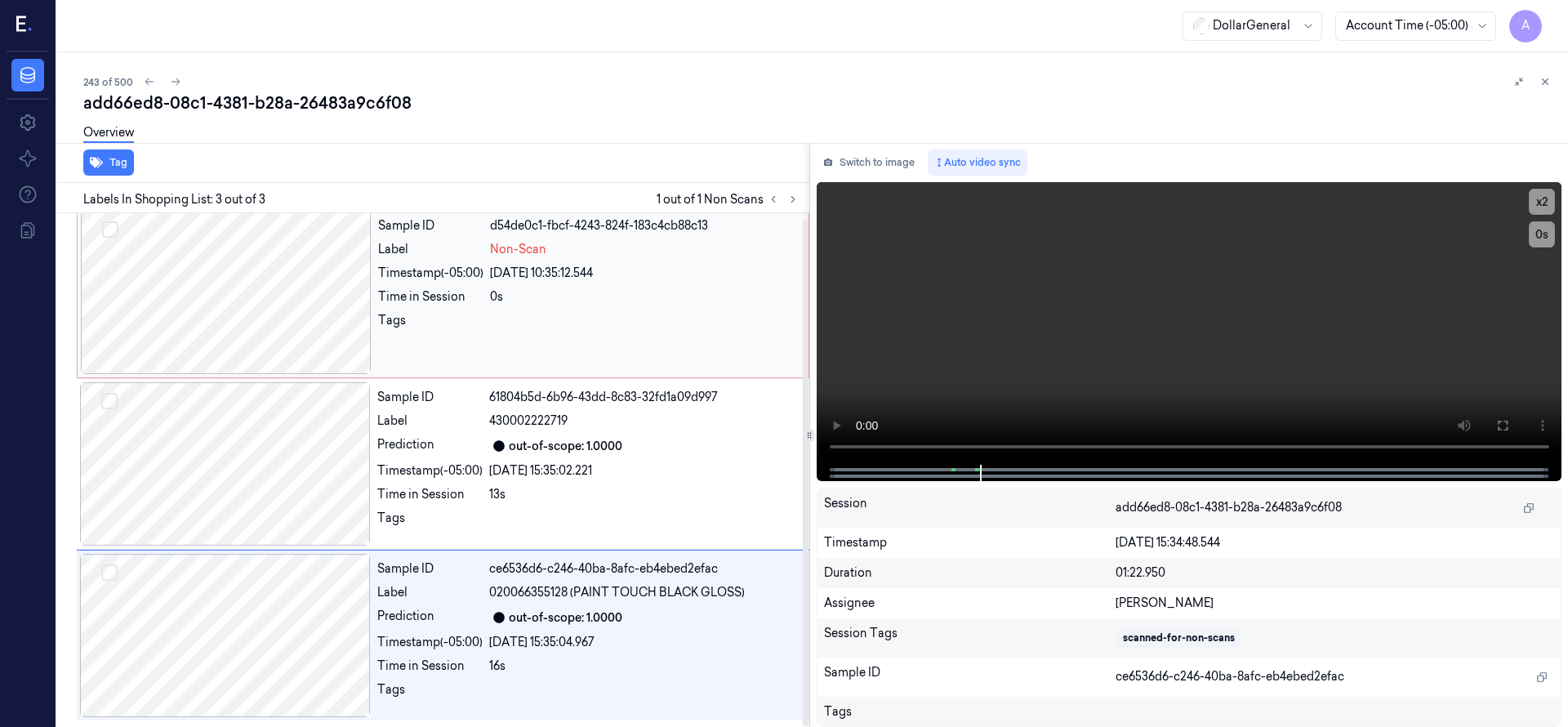
click at [274, 304] on div at bounding box center [225, 292] width 290 height 164
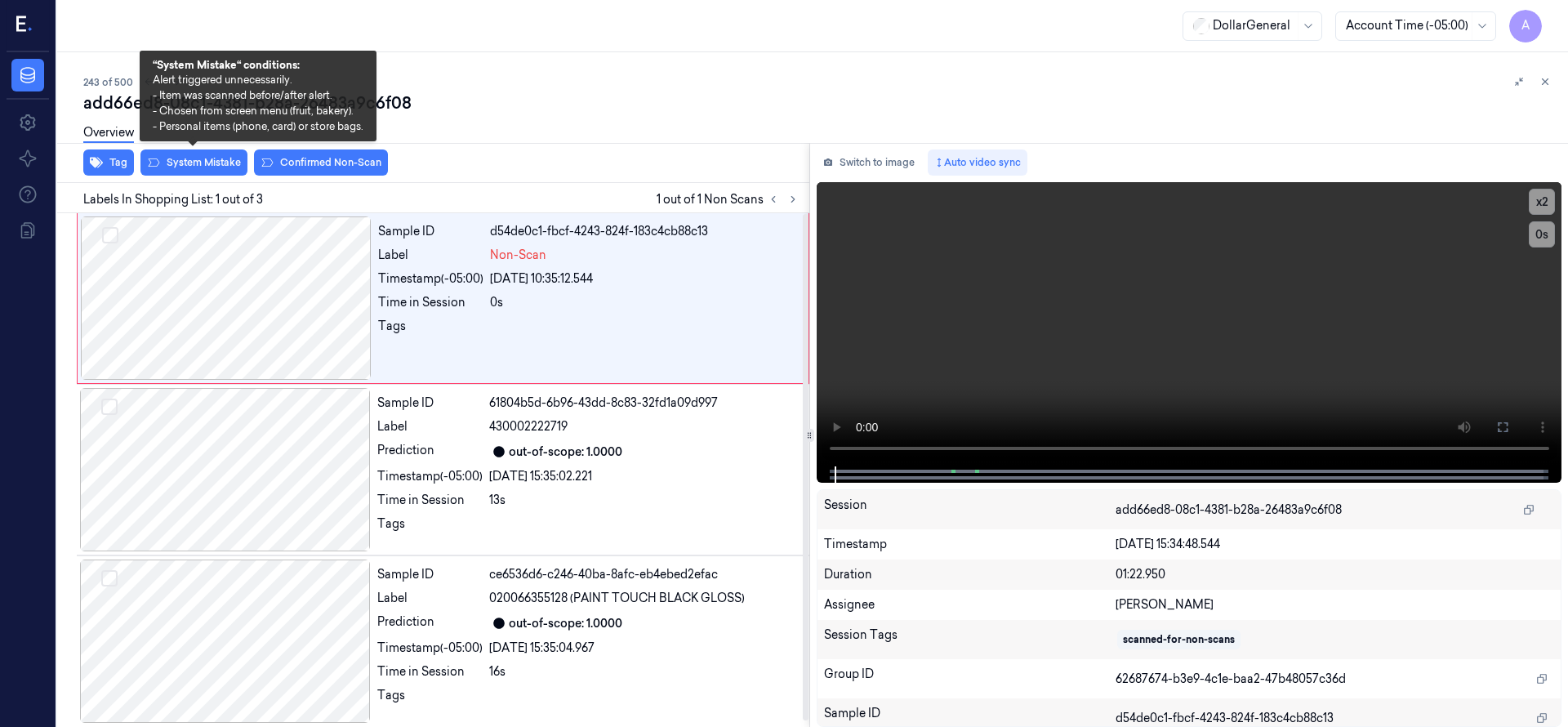
click at [225, 152] on div "Overview" at bounding box center [819, 136] width 1471 height 42
click at [224, 165] on button "System Mistake" at bounding box center [194, 163] width 107 height 26
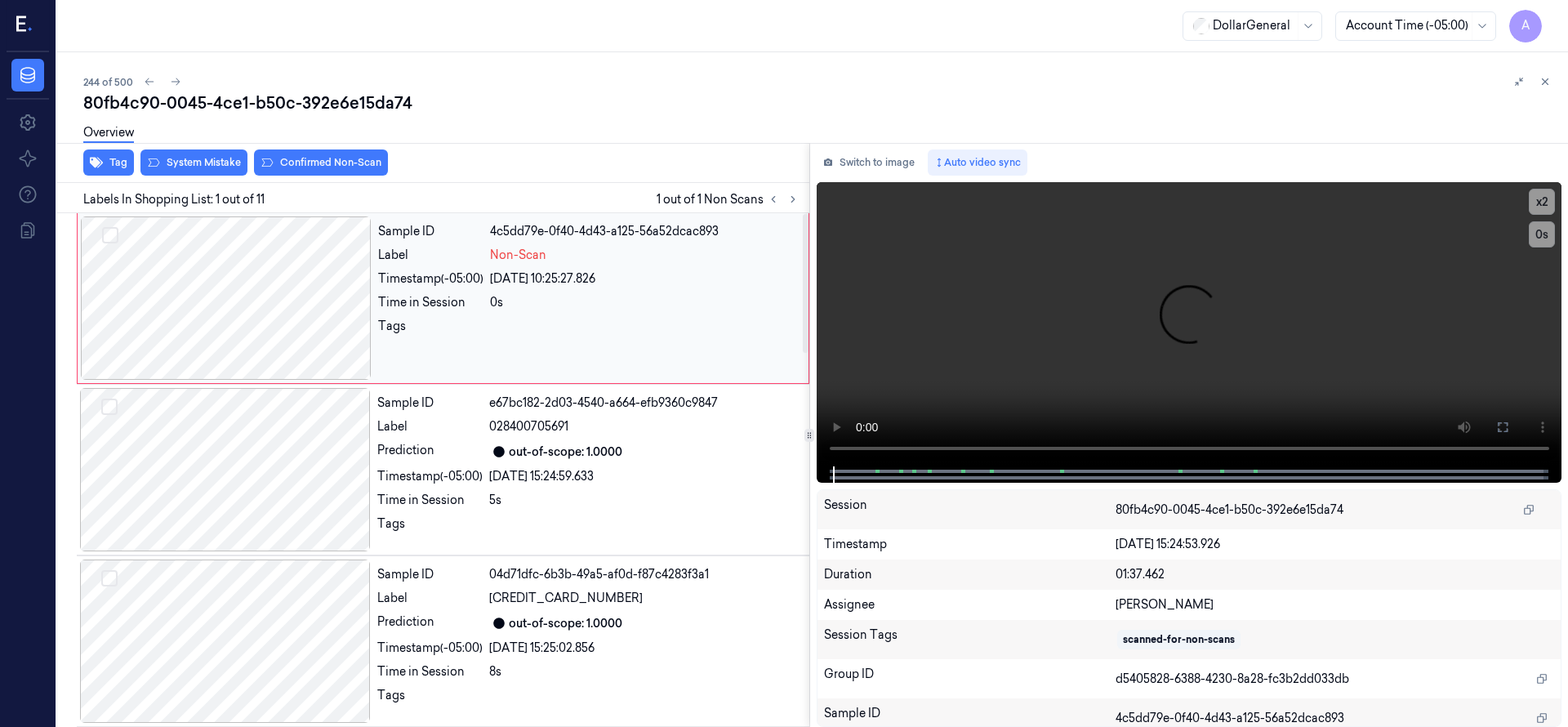
click at [264, 288] on div at bounding box center [225, 298] width 290 height 164
click at [172, 296] on div at bounding box center [225, 298] width 290 height 164
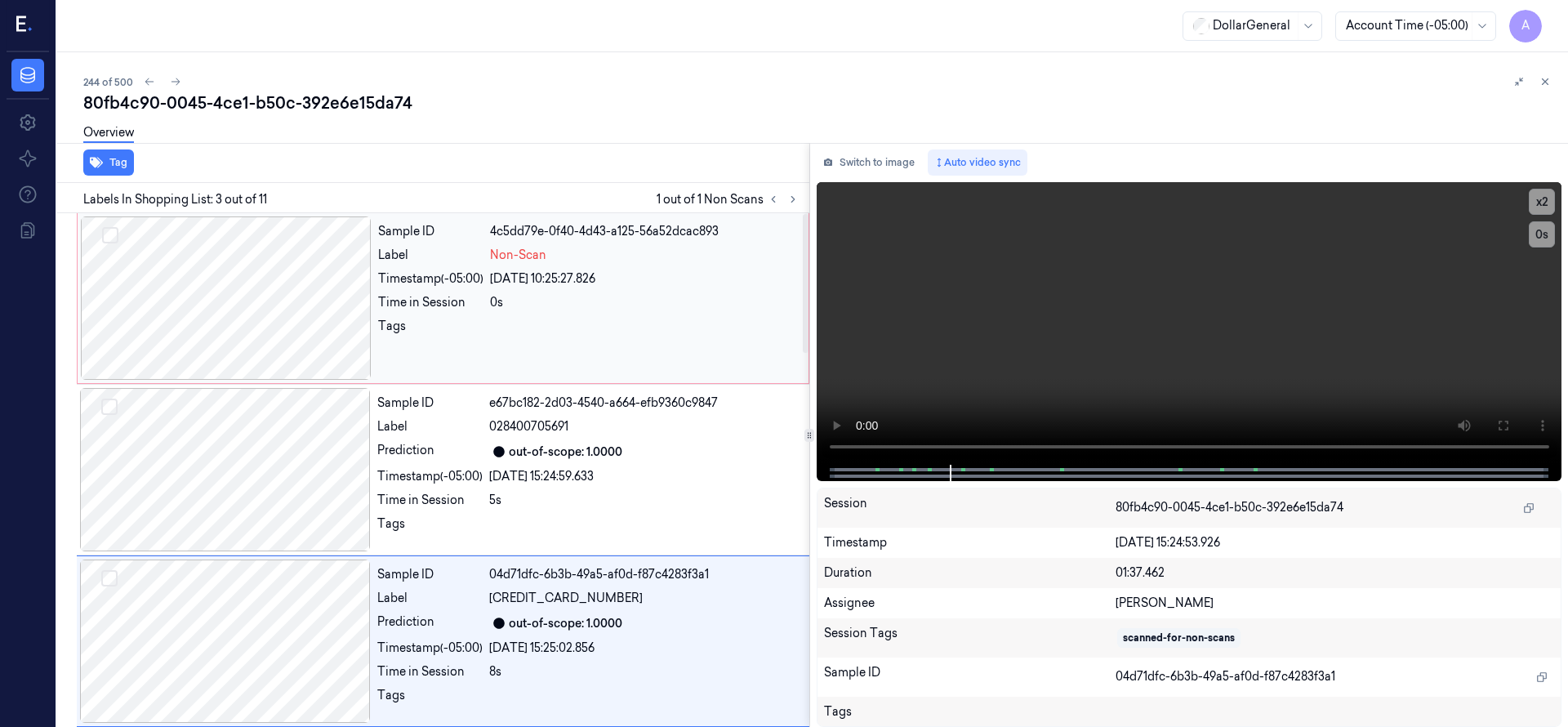
click at [272, 325] on div at bounding box center [225, 298] width 290 height 164
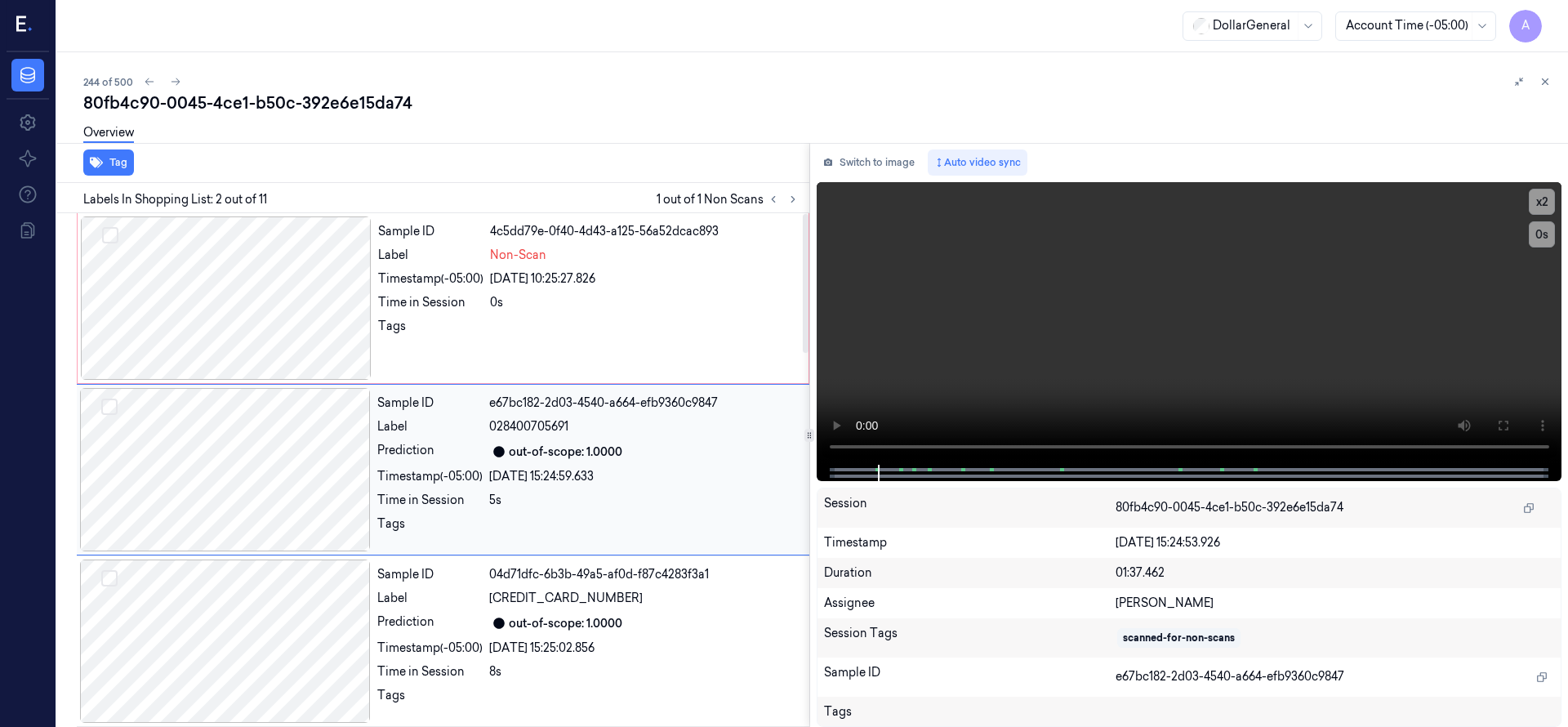
click at [280, 457] on div at bounding box center [224, 470] width 290 height 164
click at [295, 574] on div at bounding box center [224, 641] width 290 height 164
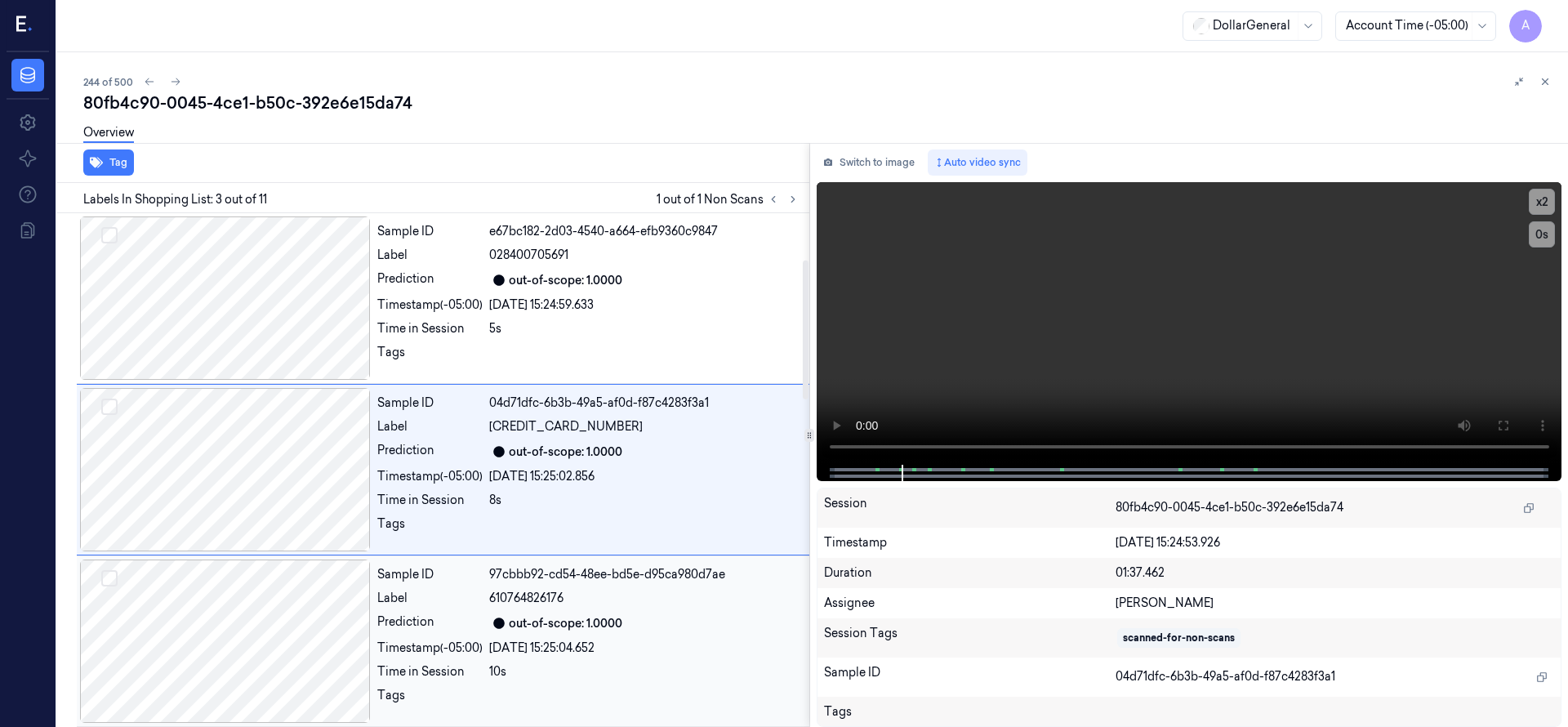
click at [298, 592] on div at bounding box center [224, 641] width 290 height 164
click at [288, 633] on div at bounding box center [224, 641] width 290 height 164
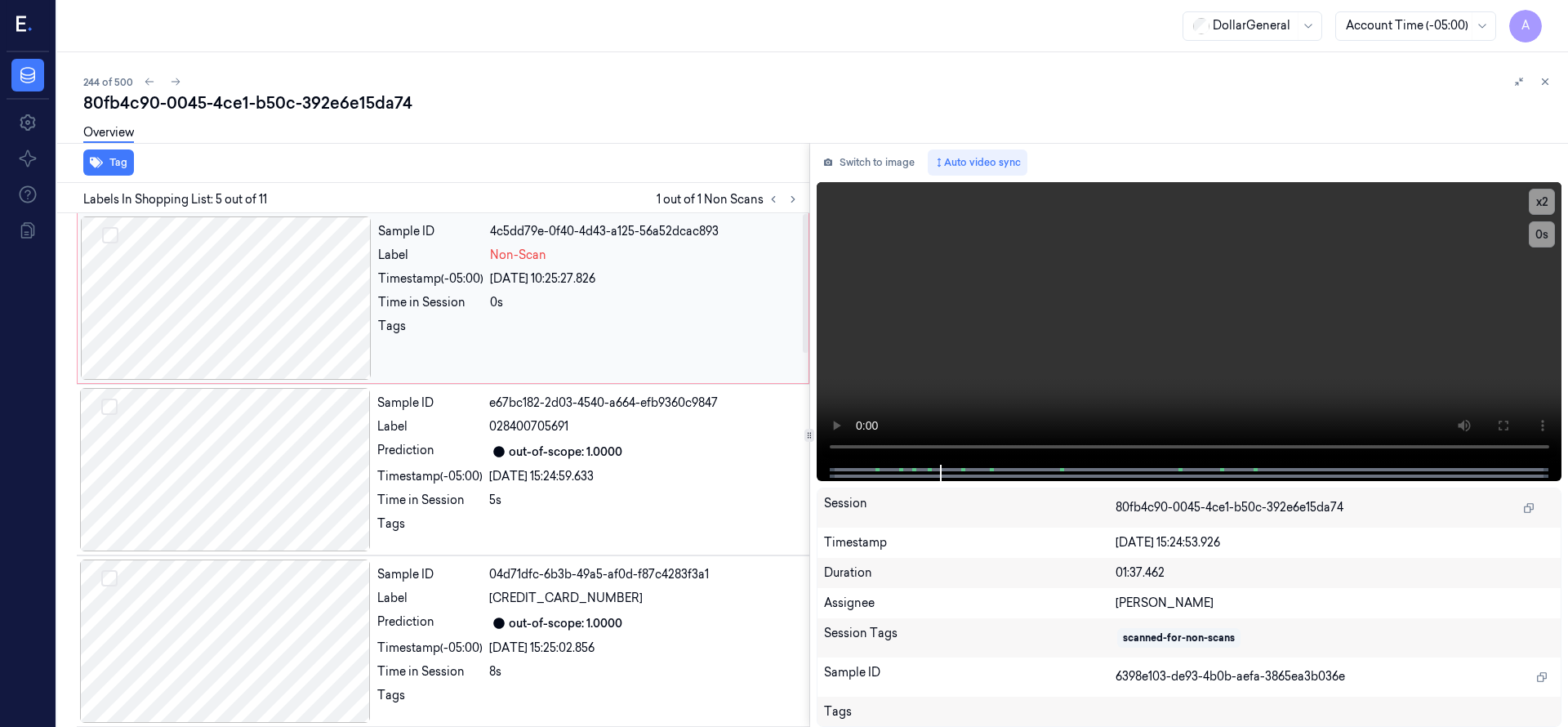
click at [241, 293] on div at bounding box center [225, 298] width 290 height 164
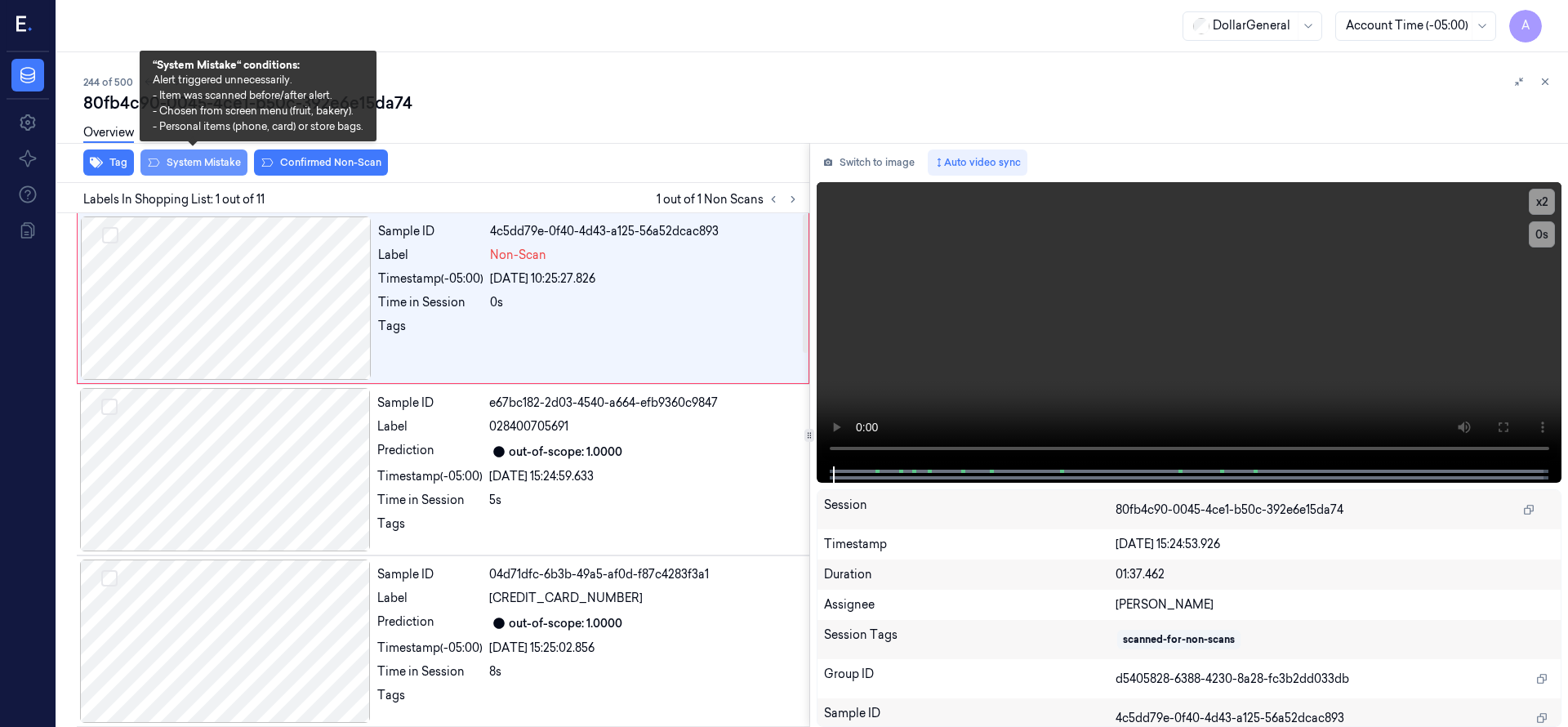
click at [224, 162] on button "System Mistake" at bounding box center [194, 163] width 107 height 26
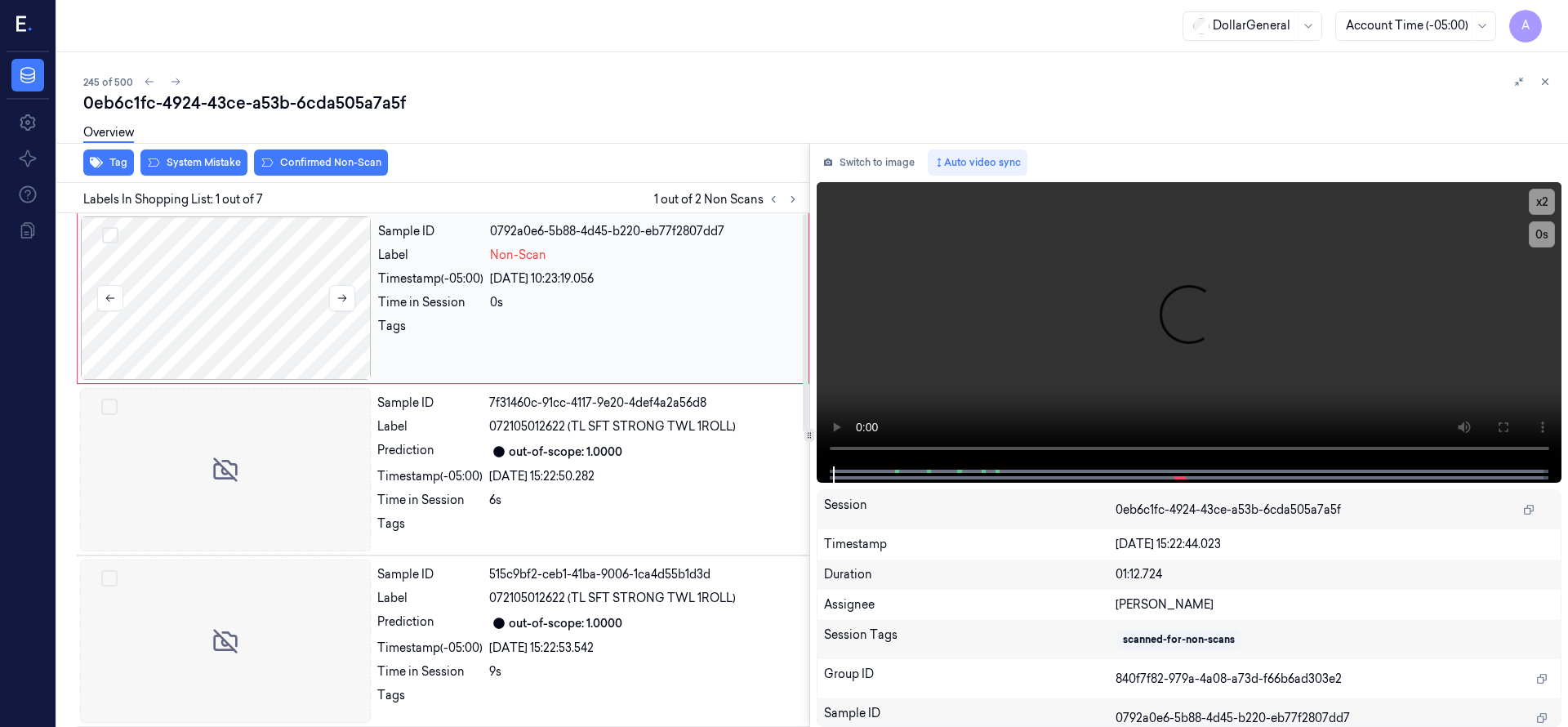
click at [209, 283] on div at bounding box center [225, 298] width 290 height 164
click at [217, 287] on div at bounding box center [225, 298] width 290 height 164
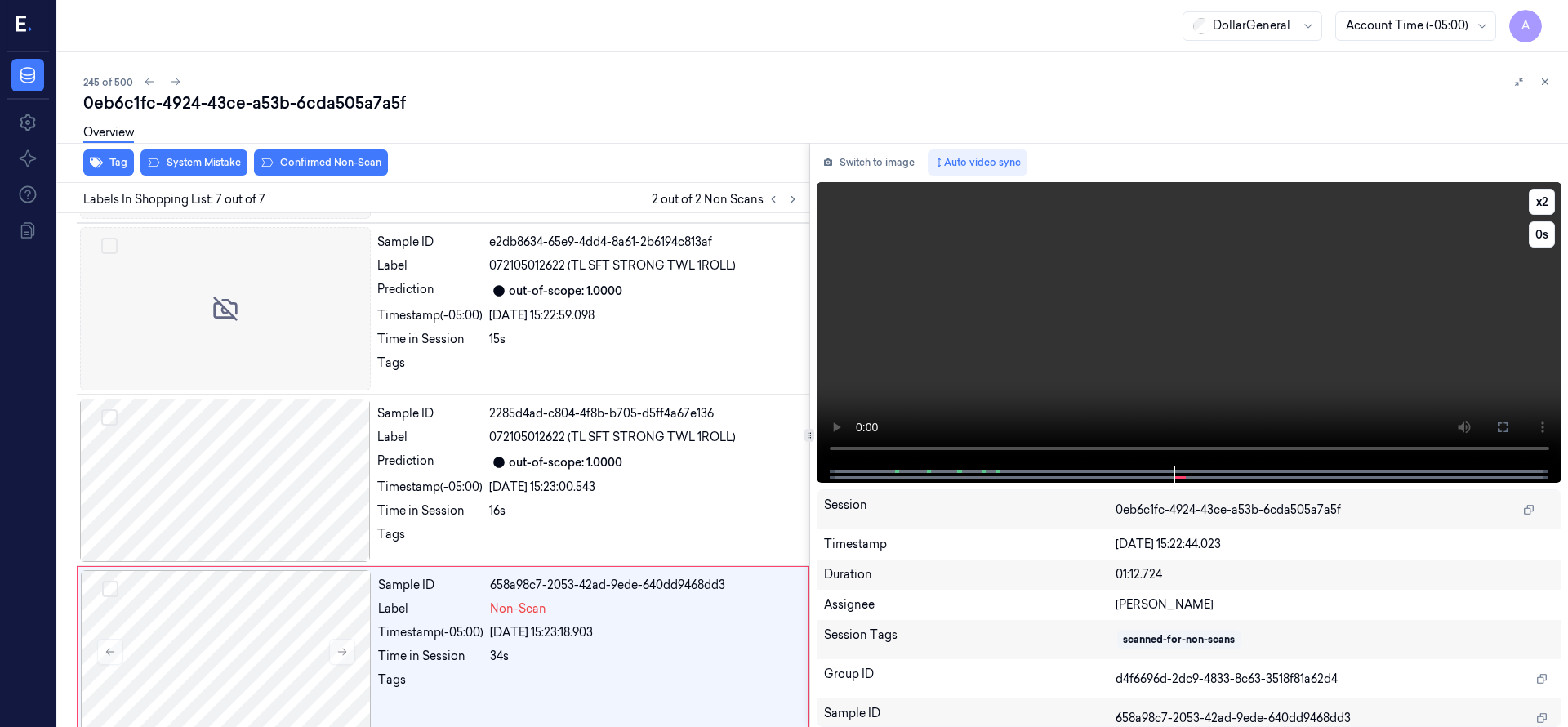
scroll to position [691, 0]
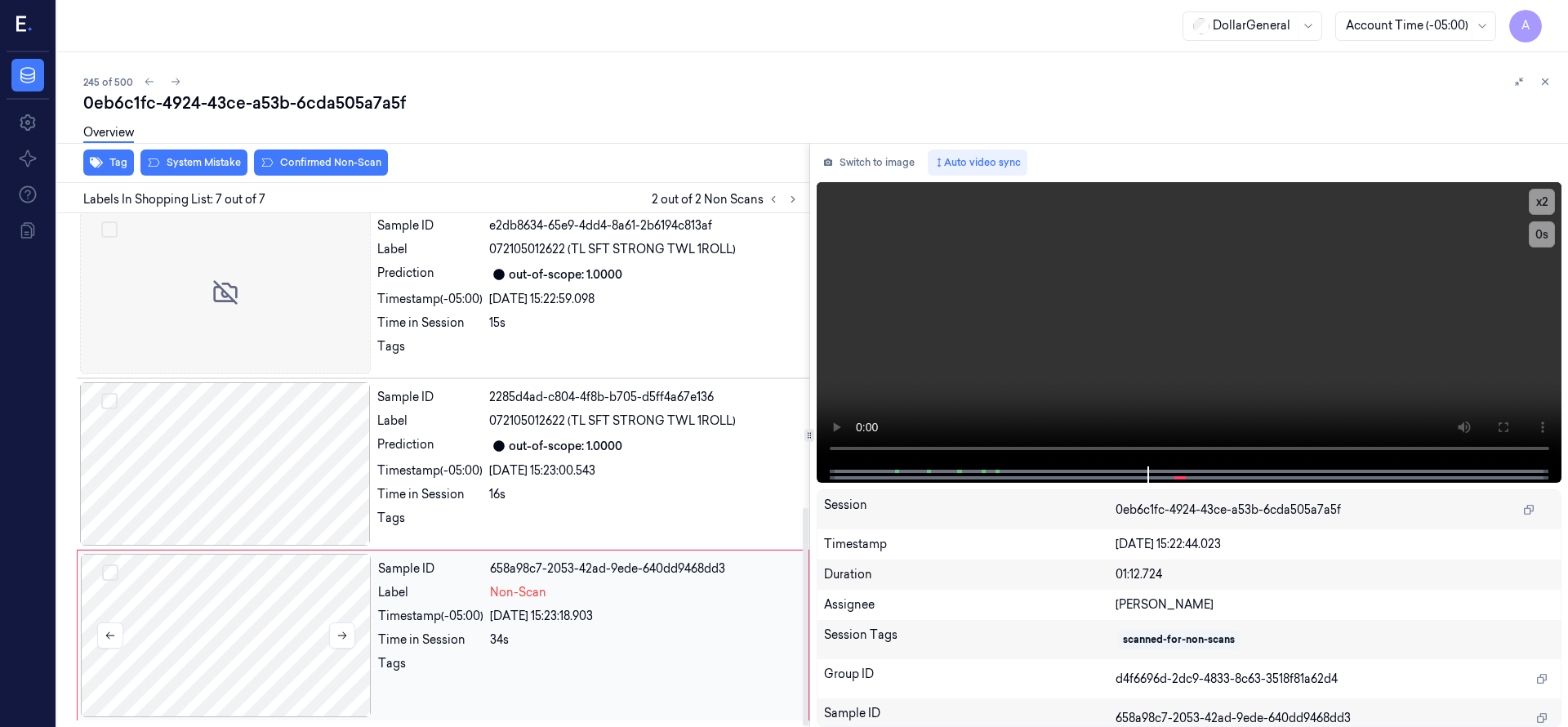
click at [218, 575] on div at bounding box center [225, 635] width 290 height 164
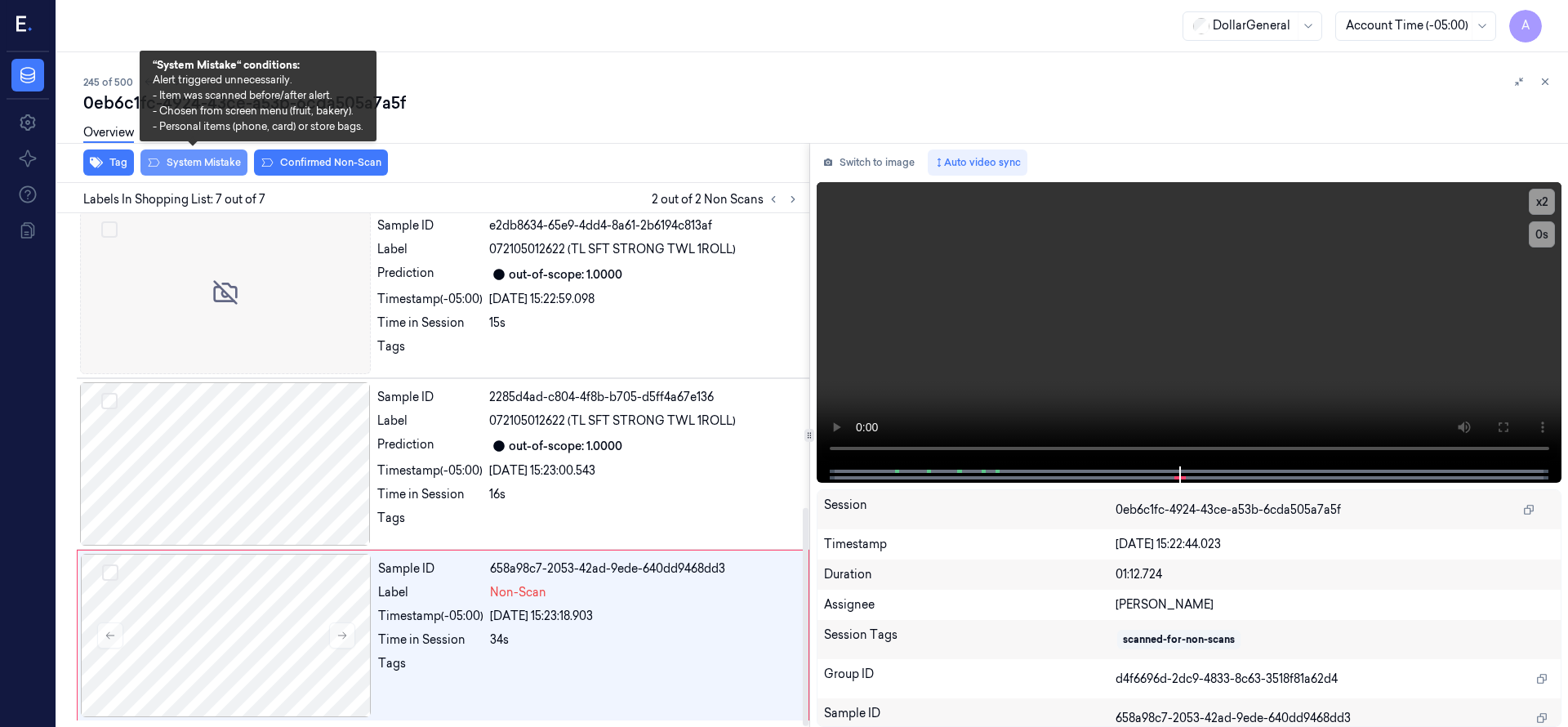
click at [205, 158] on button "System Mistake" at bounding box center [194, 163] width 107 height 26
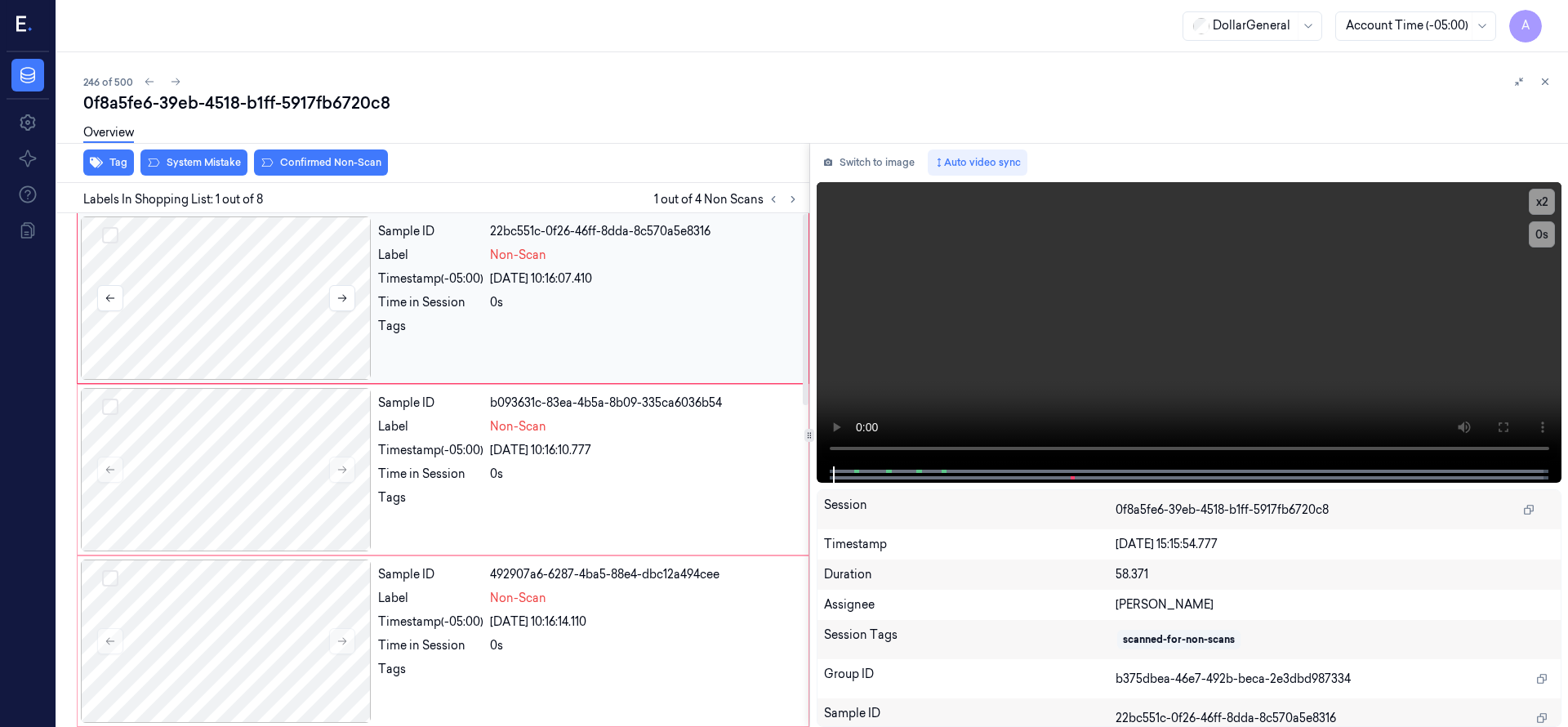
click at [183, 283] on div at bounding box center [225, 298] width 290 height 164
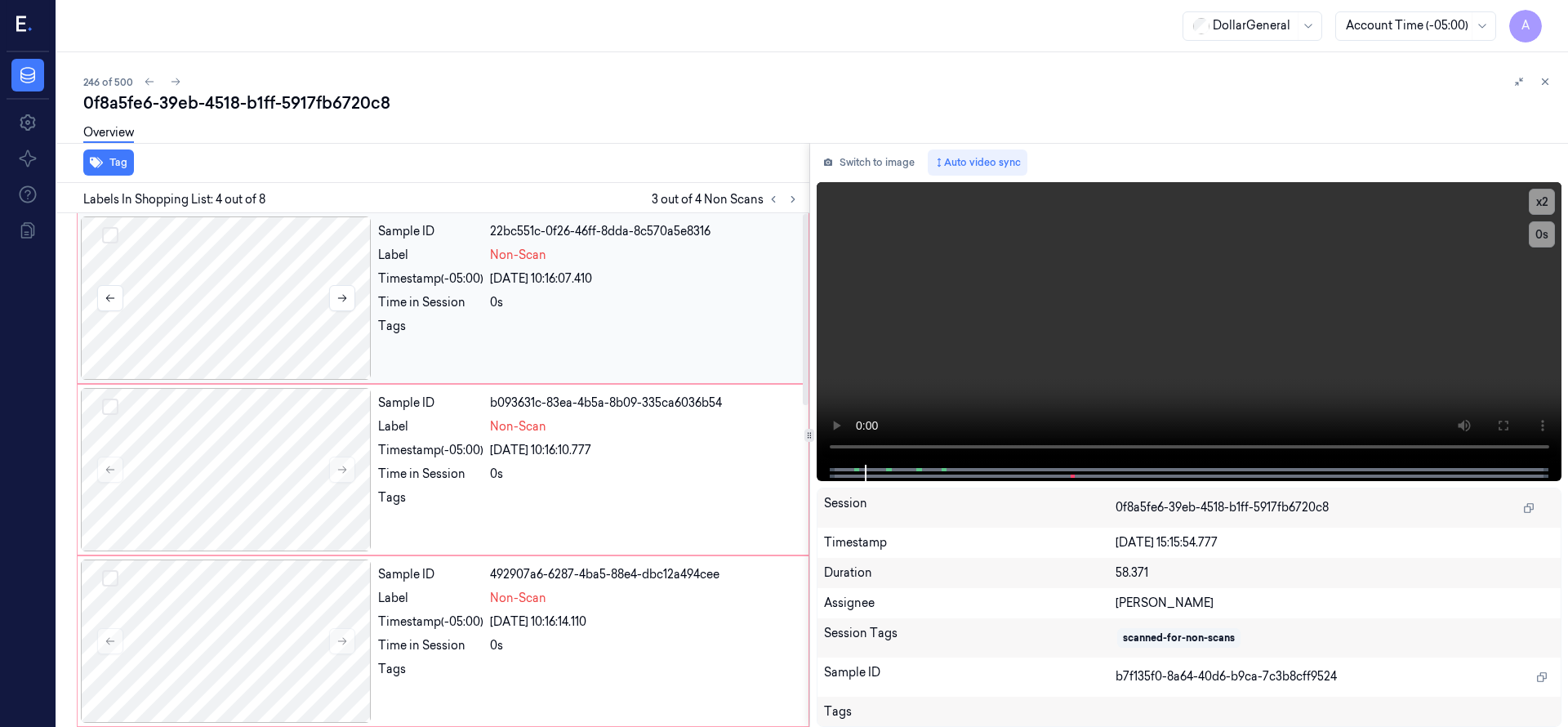
click at [293, 285] on div at bounding box center [225, 298] width 290 height 164
click at [111, 236] on button "Select row" at bounding box center [110, 235] width 16 height 16
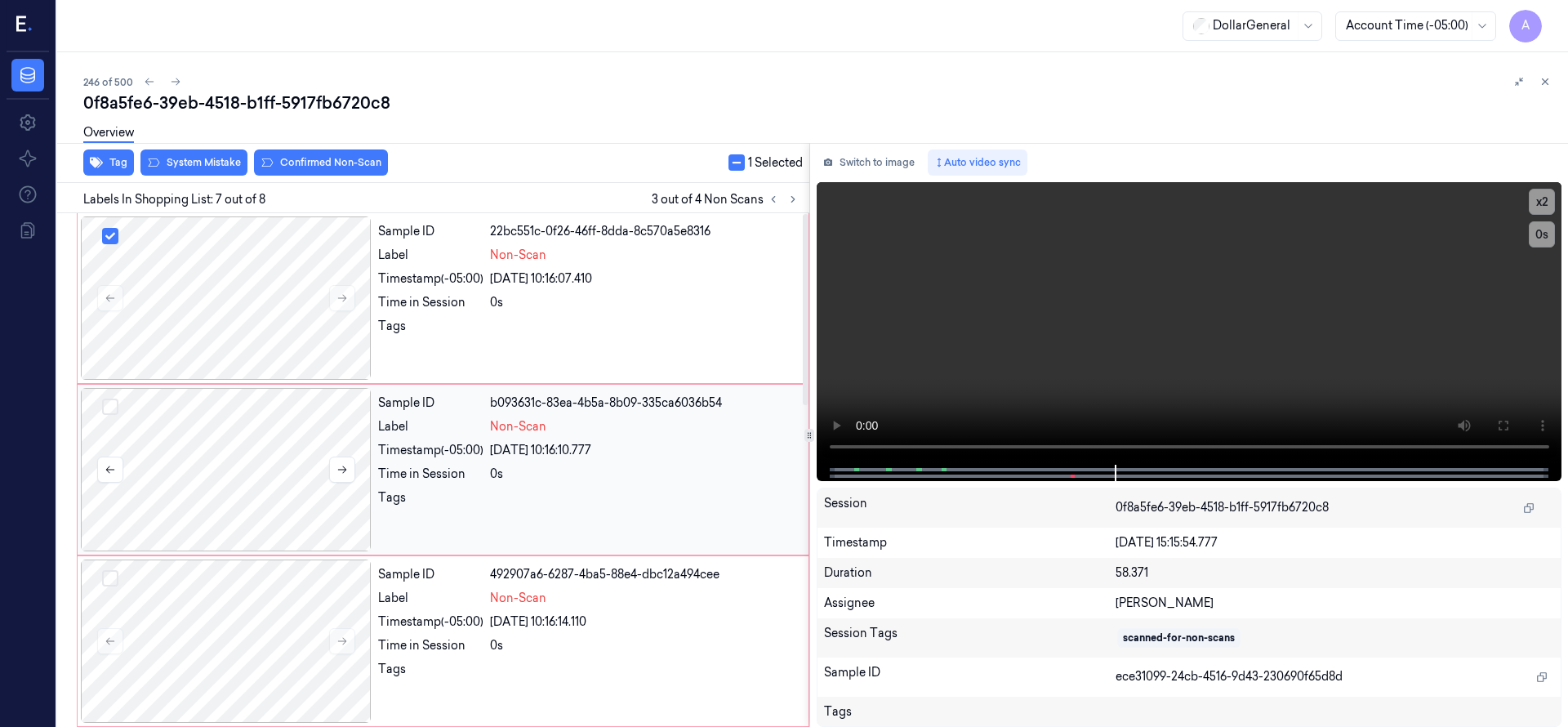
click at [115, 401] on button "Select row" at bounding box center [110, 407] width 16 height 16
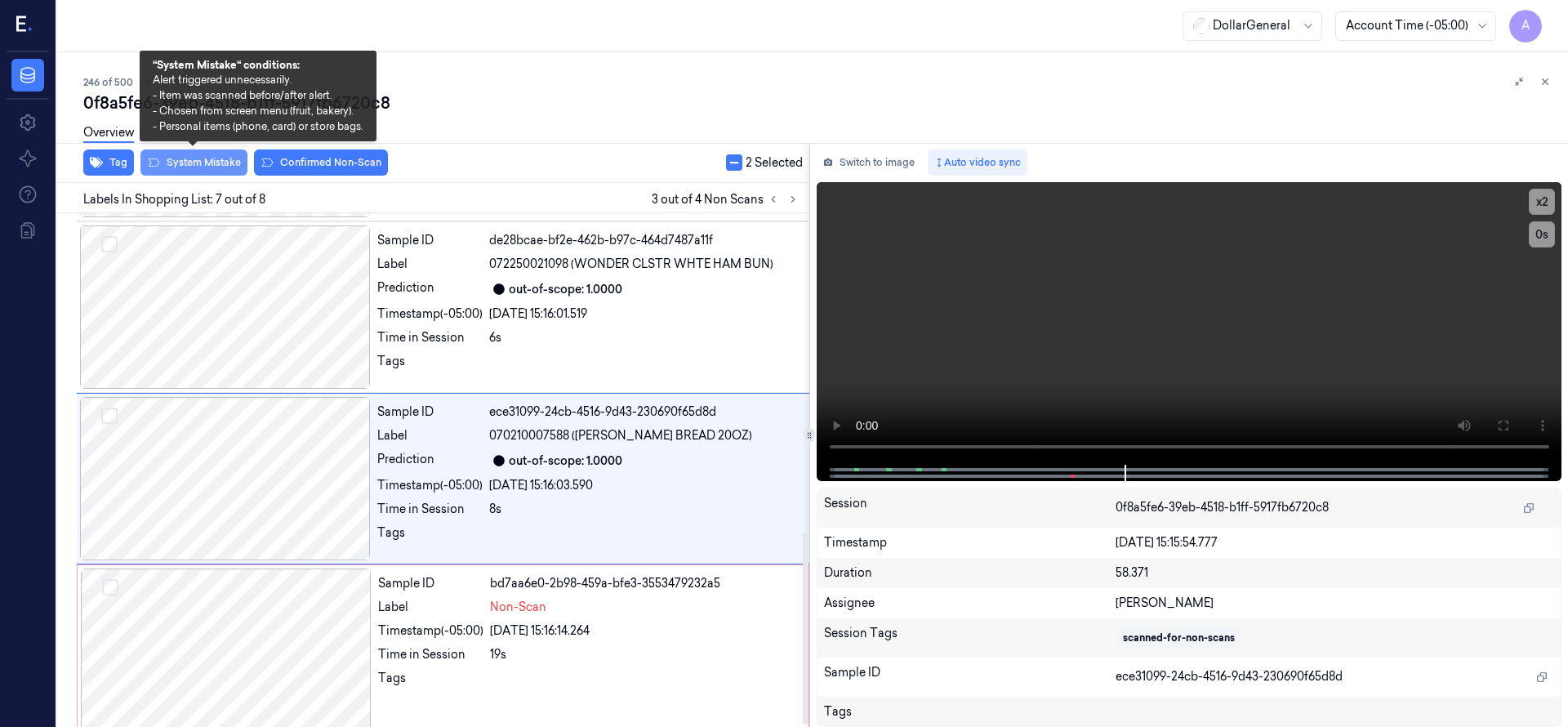
scroll to position [858, 0]
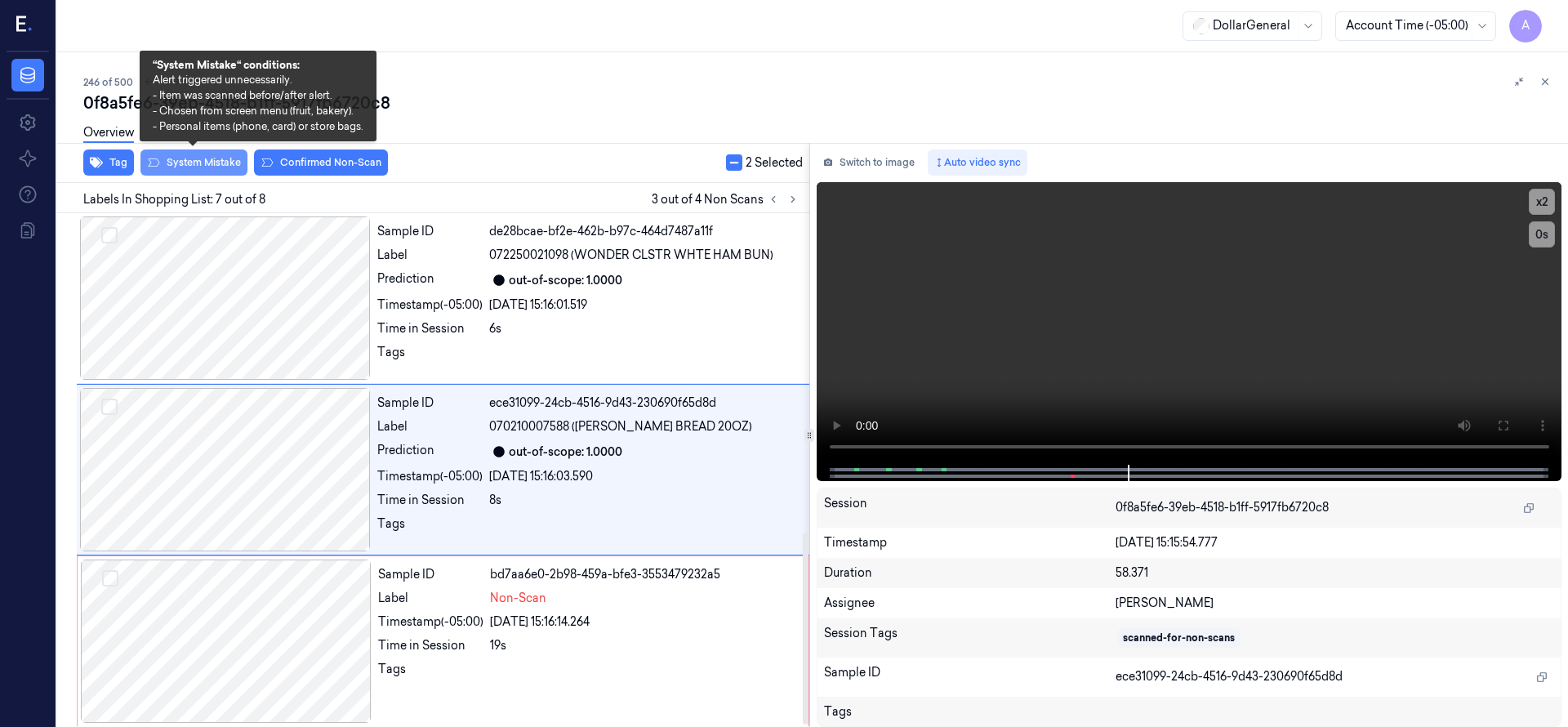
click at [224, 165] on button "System Mistake" at bounding box center [194, 163] width 107 height 26
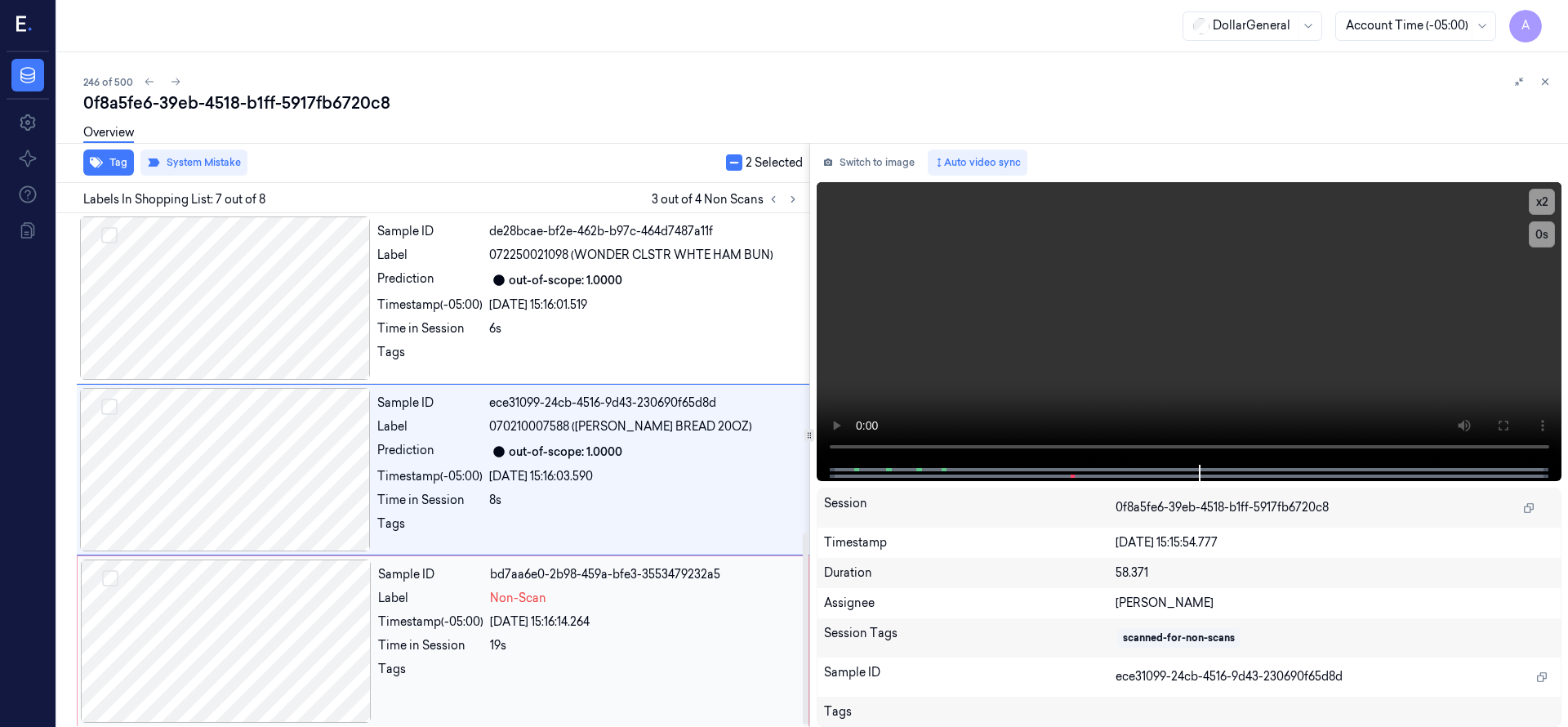
click at [250, 611] on div at bounding box center [225, 641] width 290 height 164
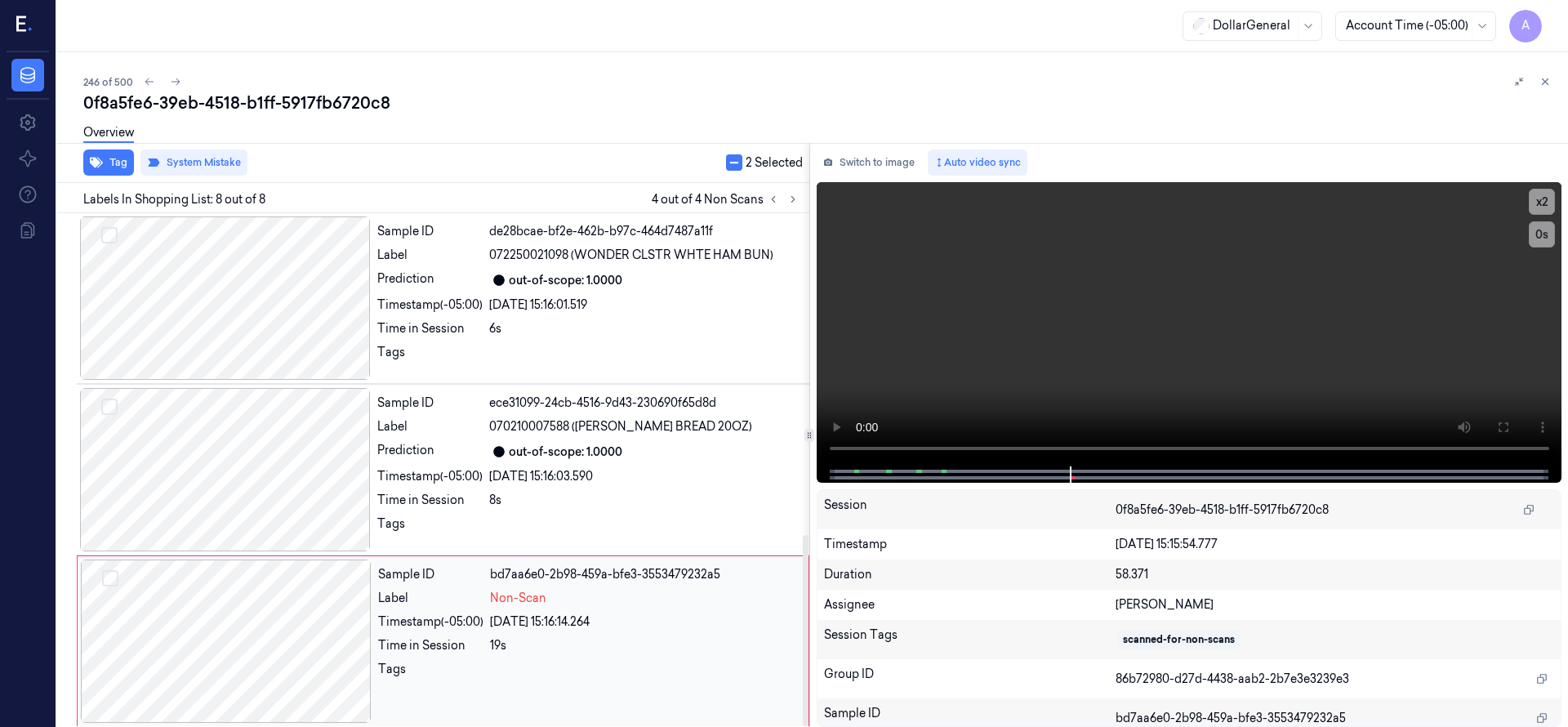
scroll to position [863, 0]
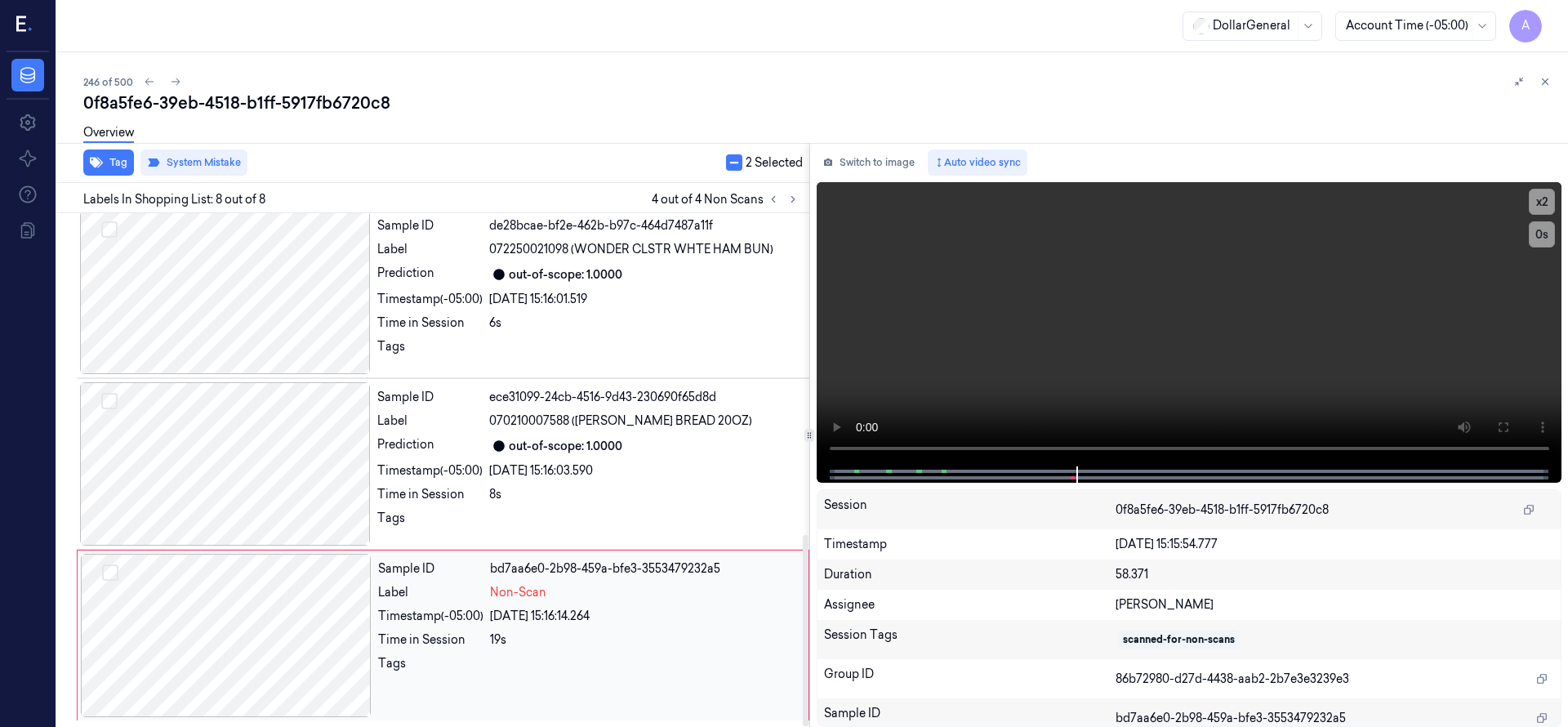
click at [250, 611] on div at bounding box center [225, 635] width 290 height 164
click at [110, 576] on button "Select row" at bounding box center [110, 572] width 16 height 16
click at [112, 578] on button "Select row" at bounding box center [110, 573] width 16 height 16
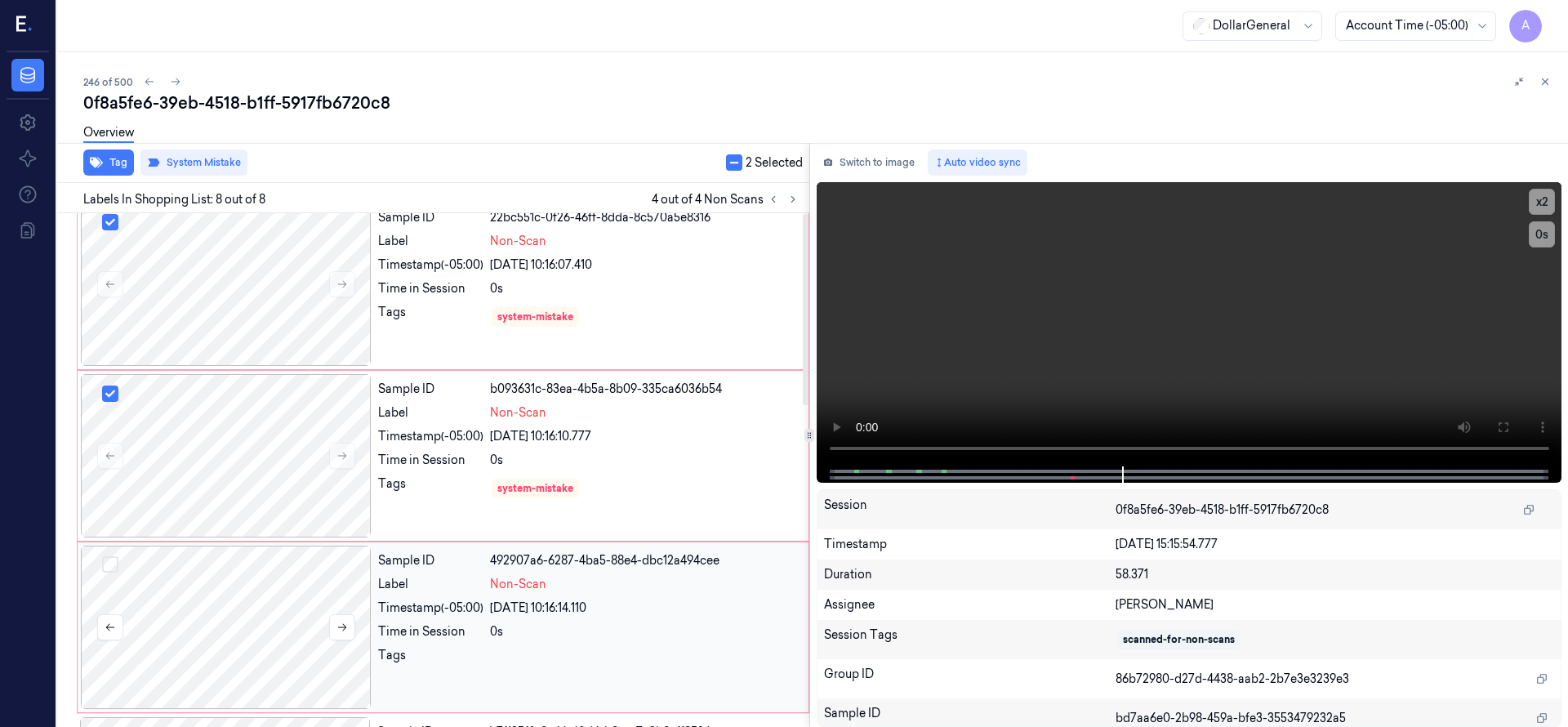
scroll to position [0, 0]
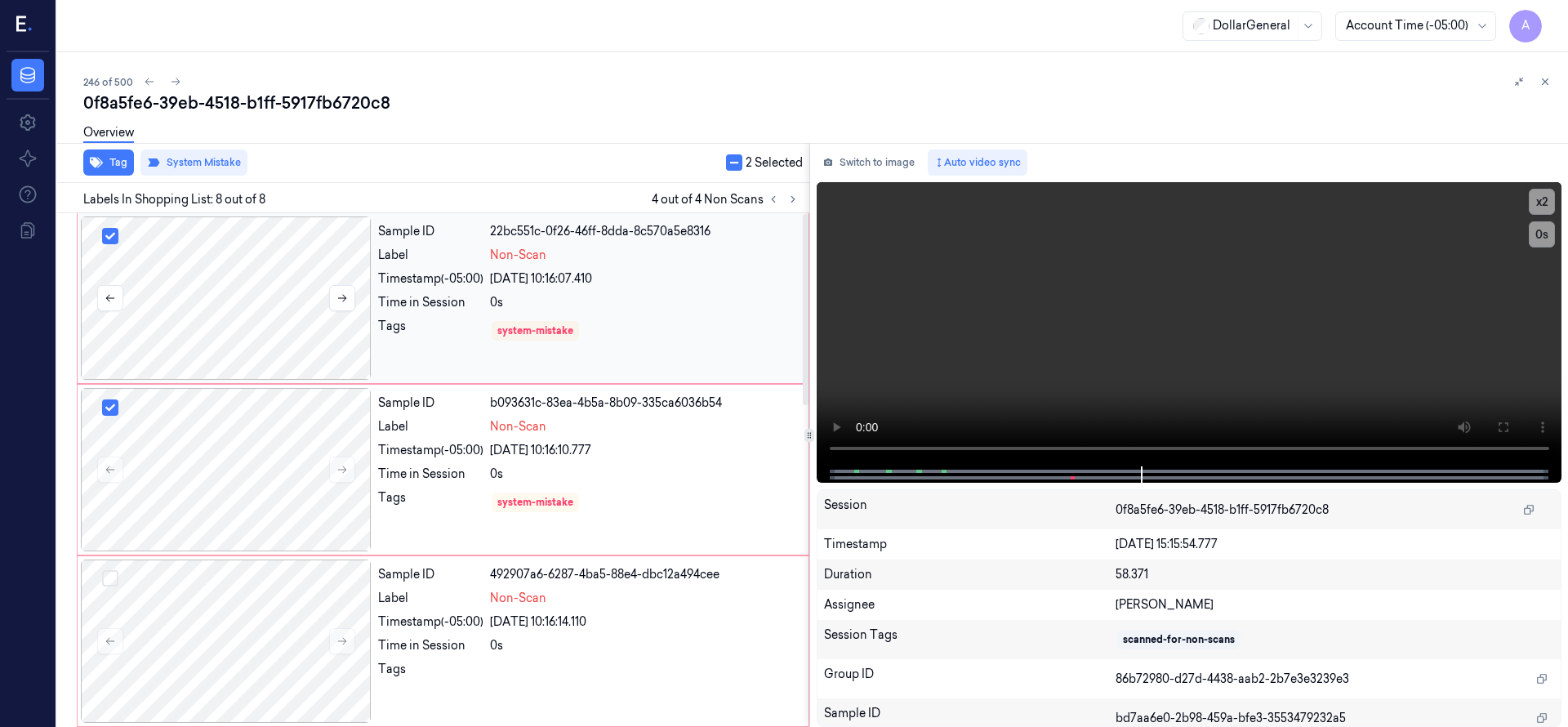
click at [117, 236] on button "Select row" at bounding box center [110, 235] width 16 height 16
click at [113, 411] on button "Select row" at bounding box center [110, 407] width 16 height 16
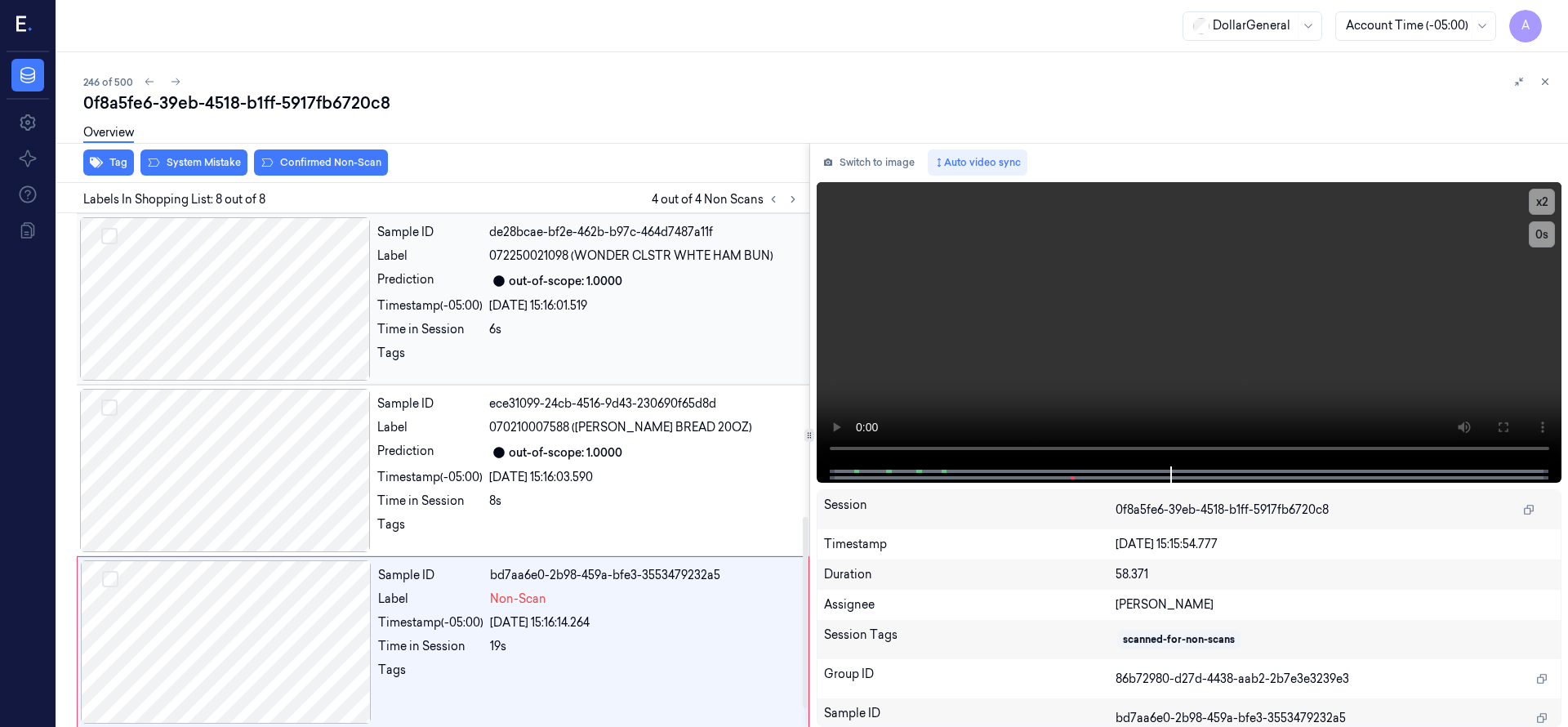
scroll to position [863, 0]
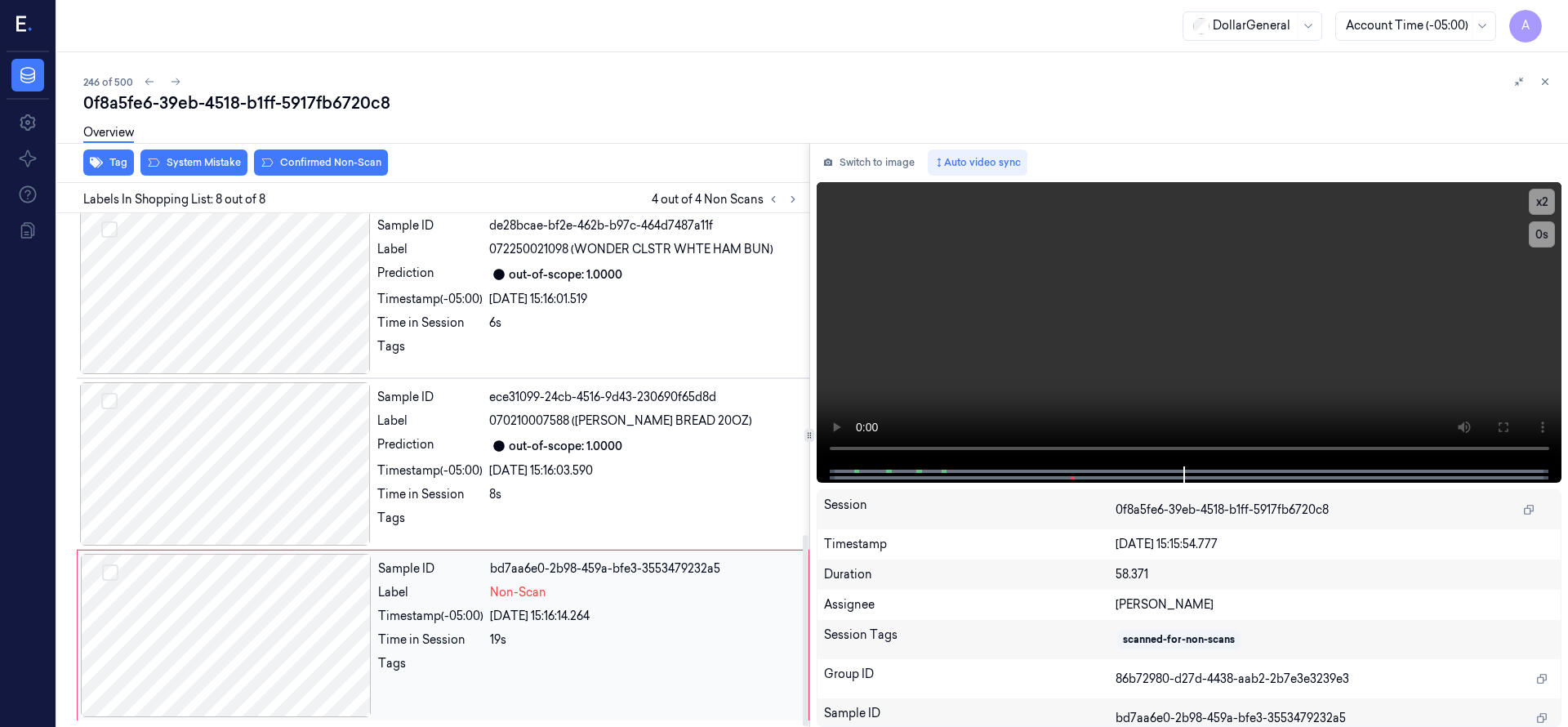
click at [235, 579] on div at bounding box center [225, 635] width 290 height 164
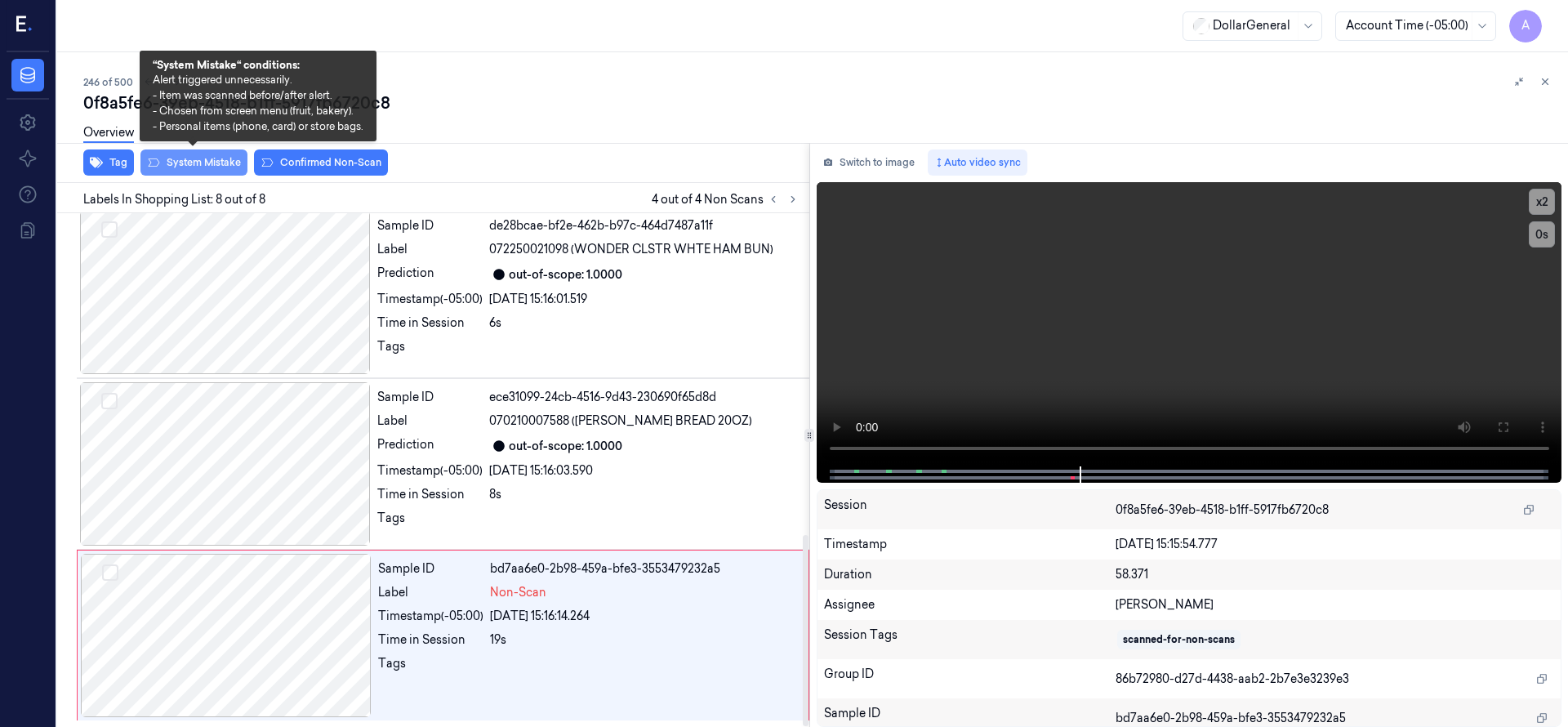
click at [230, 166] on button "System Mistake" at bounding box center [194, 163] width 107 height 26
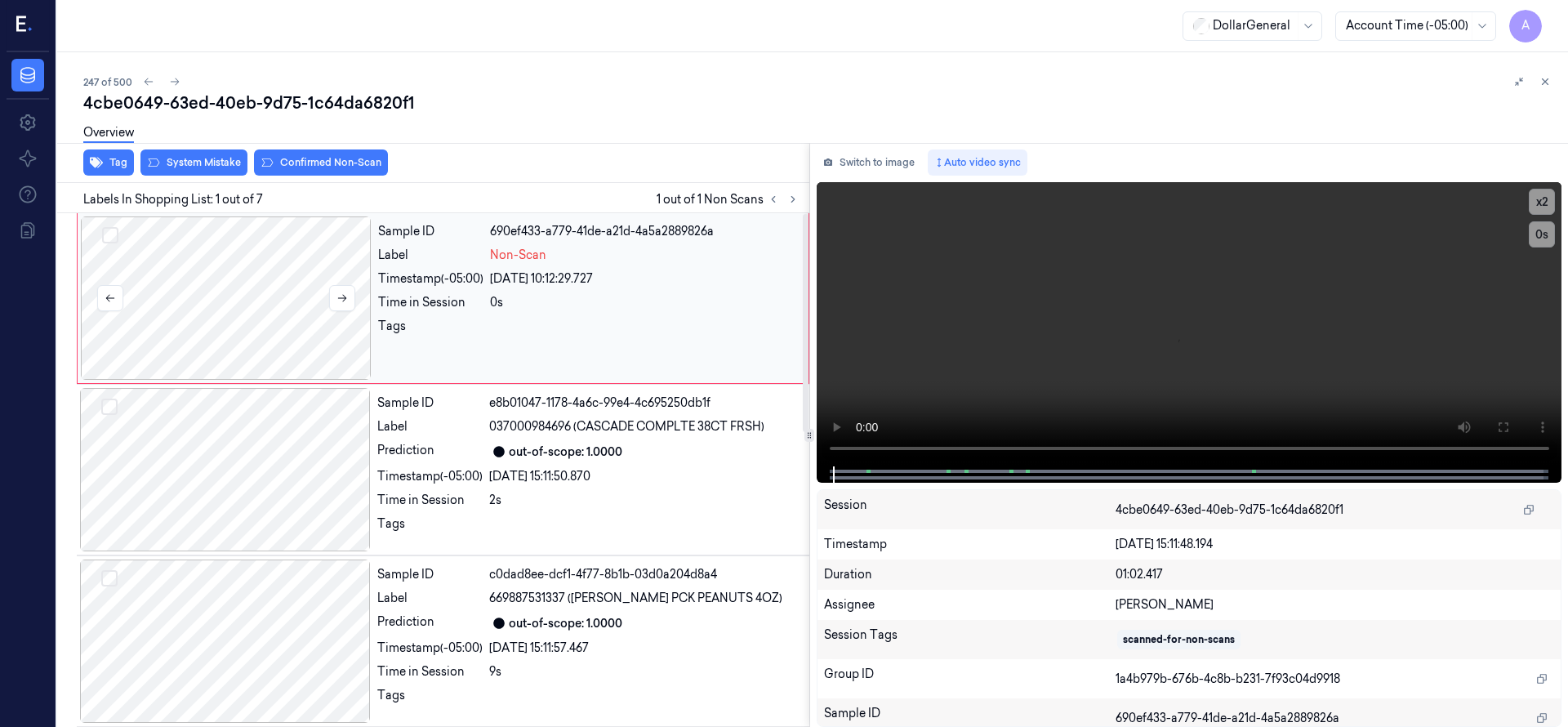
click at [227, 327] on div at bounding box center [225, 298] width 290 height 164
click at [229, 316] on div at bounding box center [225, 298] width 290 height 164
drag, startPoint x: 187, startPoint y: 288, endPoint x: 176, endPoint y: 290, distance: 11.2
click at [176, 290] on div at bounding box center [225, 298] width 290 height 164
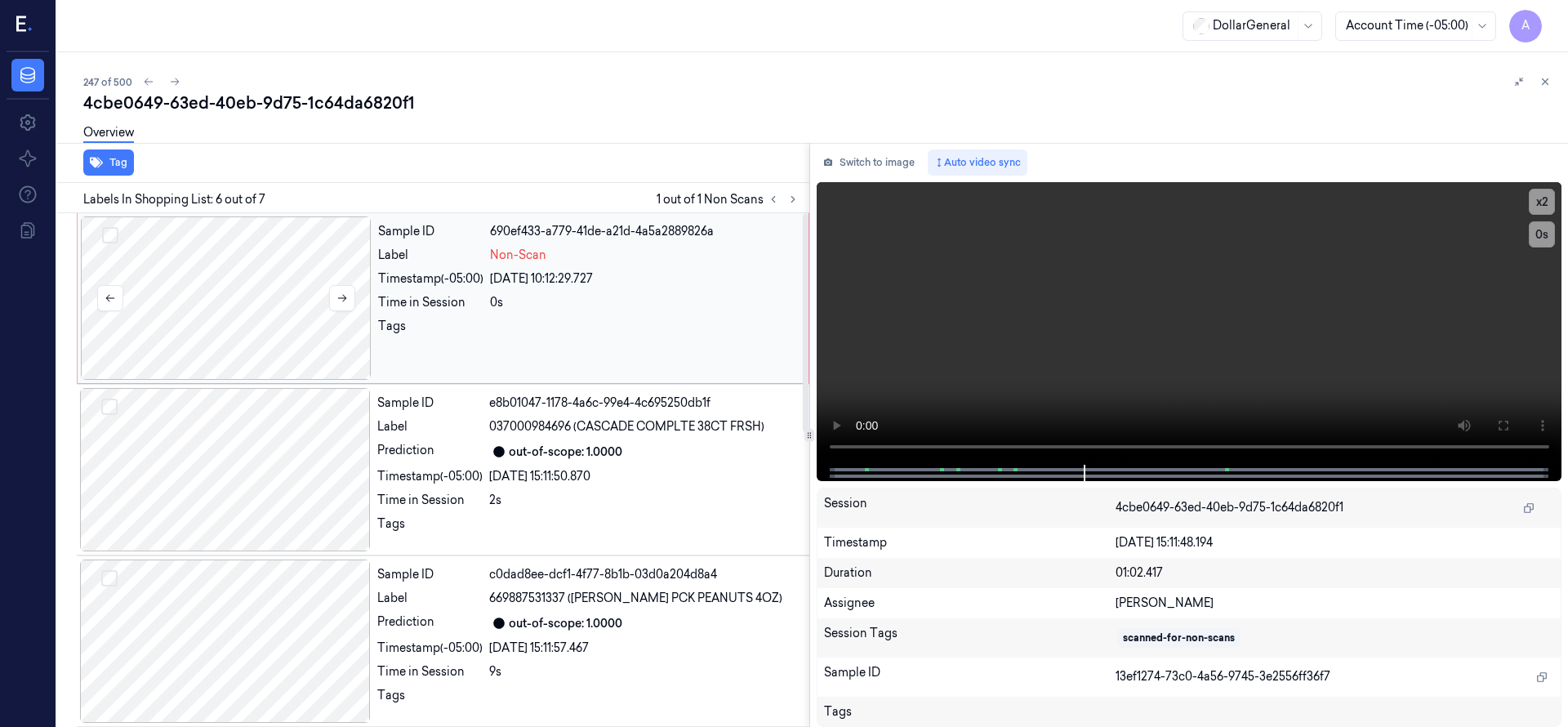
click at [281, 286] on div at bounding box center [225, 298] width 290 height 164
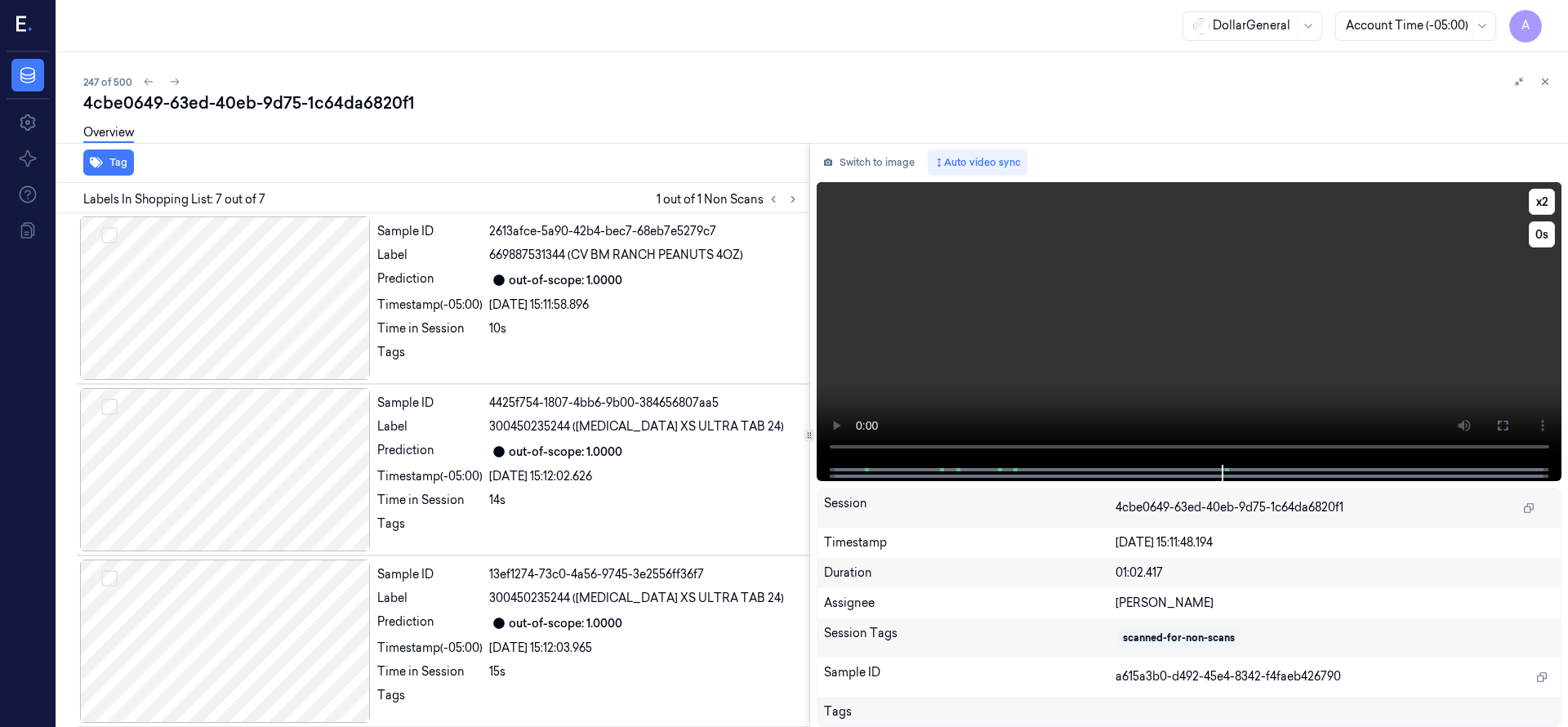
scroll to position [691, 0]
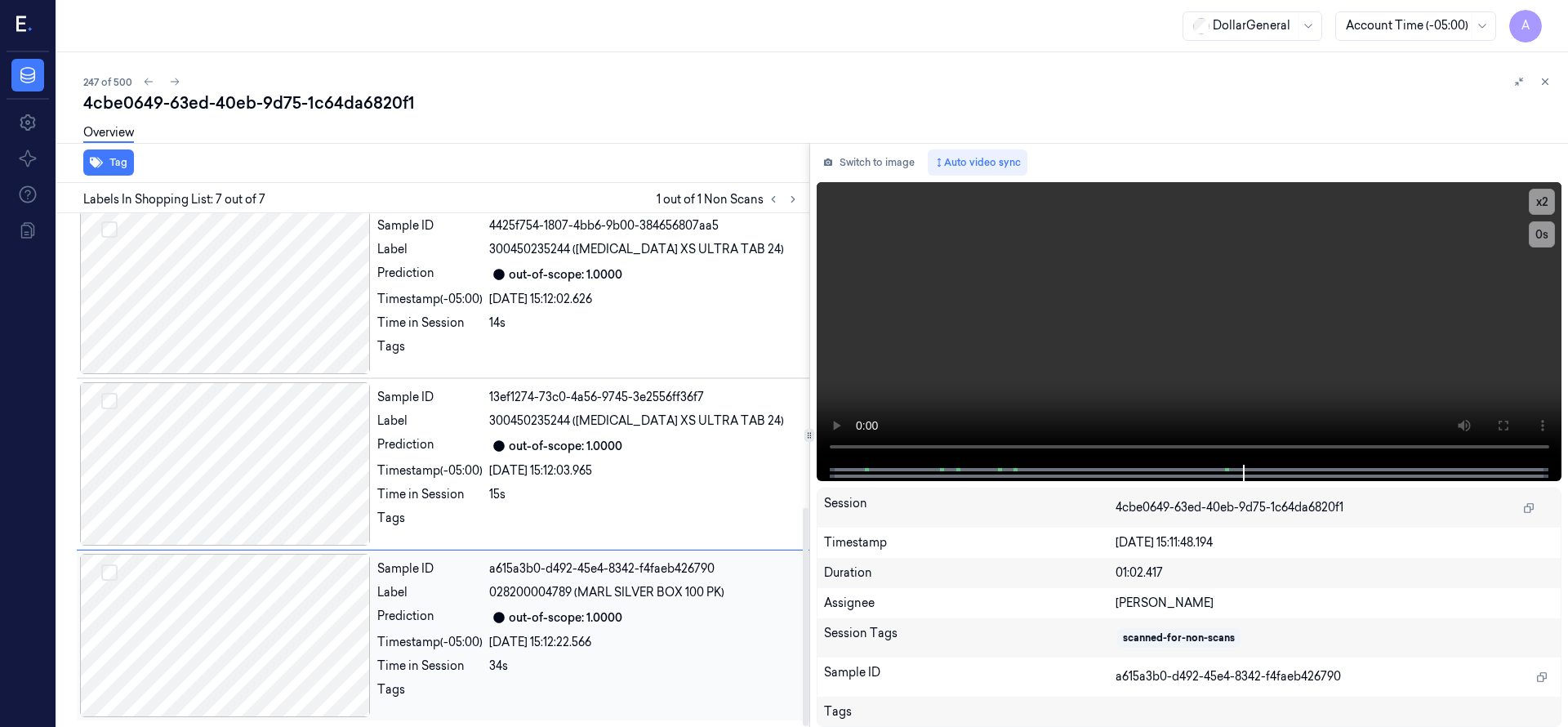
click at [227, 640] on div at bounding box center [224, 635] width 290 height 164
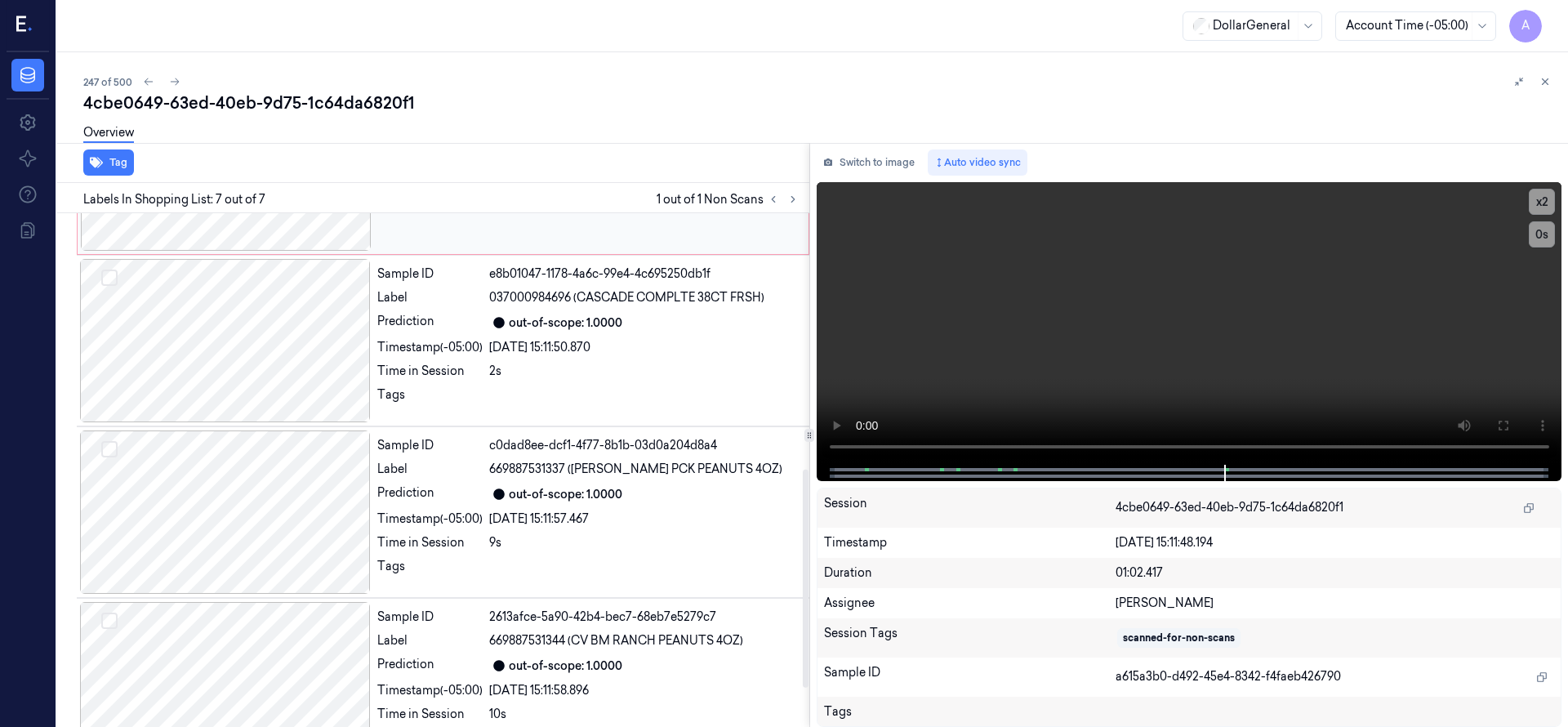
scroll to position [0, 0]
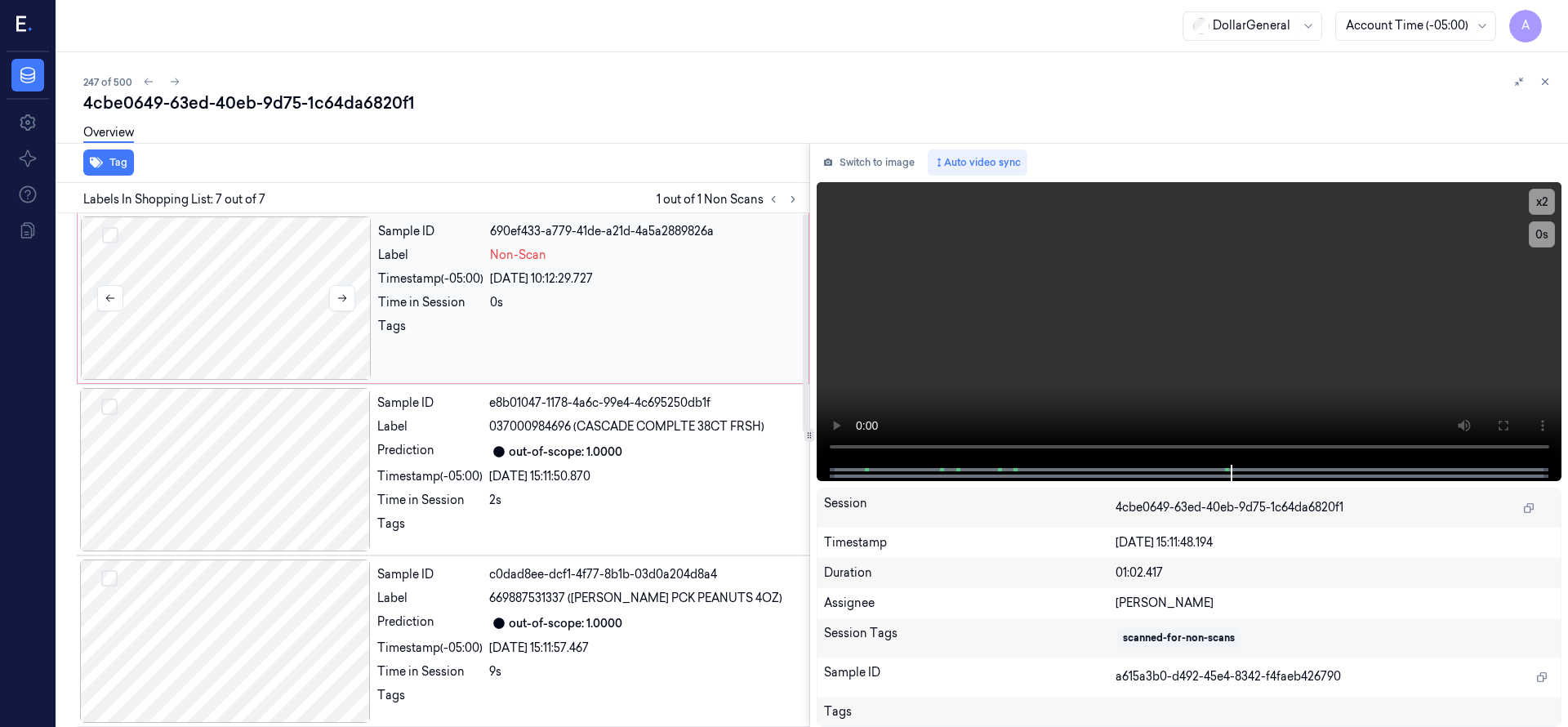
click at [253, 311] on div at bounding box center [225, 298] width 290 height 164
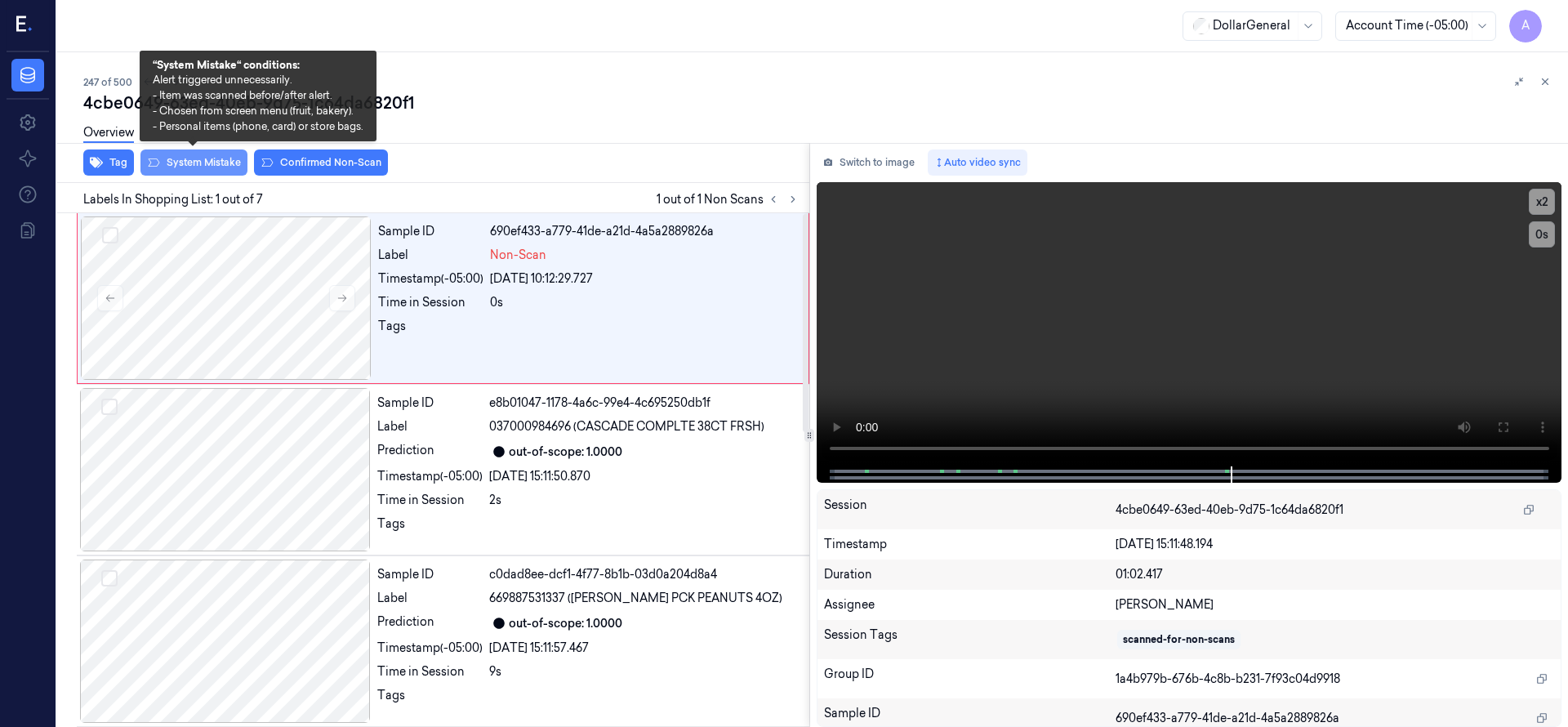
click at [221, 169] on button "System Mistake" at bounding box center [194, 163] width 107 height 26
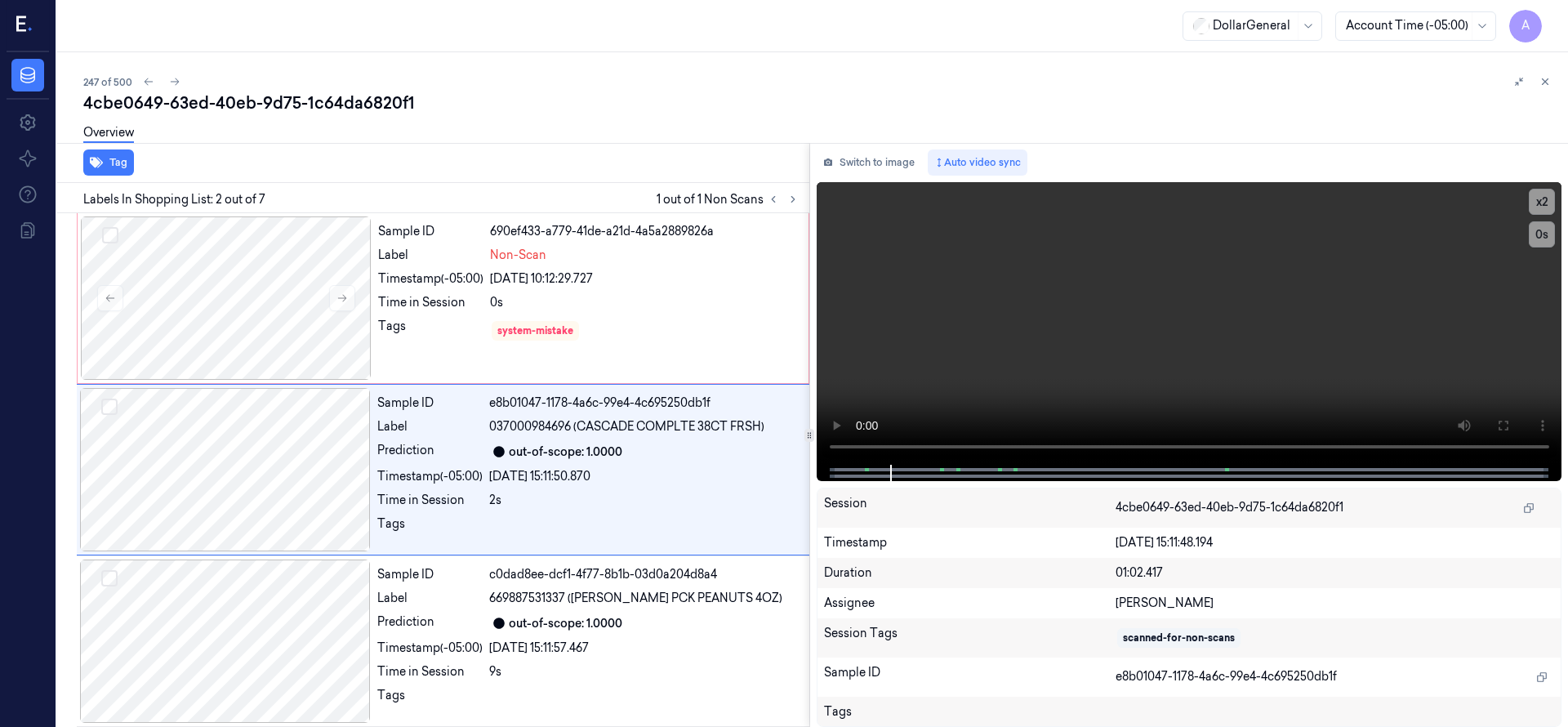
click at [514, 130] on div "Overview" at bounding box center [819, 136] width 1471 height 42
click at [270, 273] on div at bounding box center [225, 298] width 290 height 164
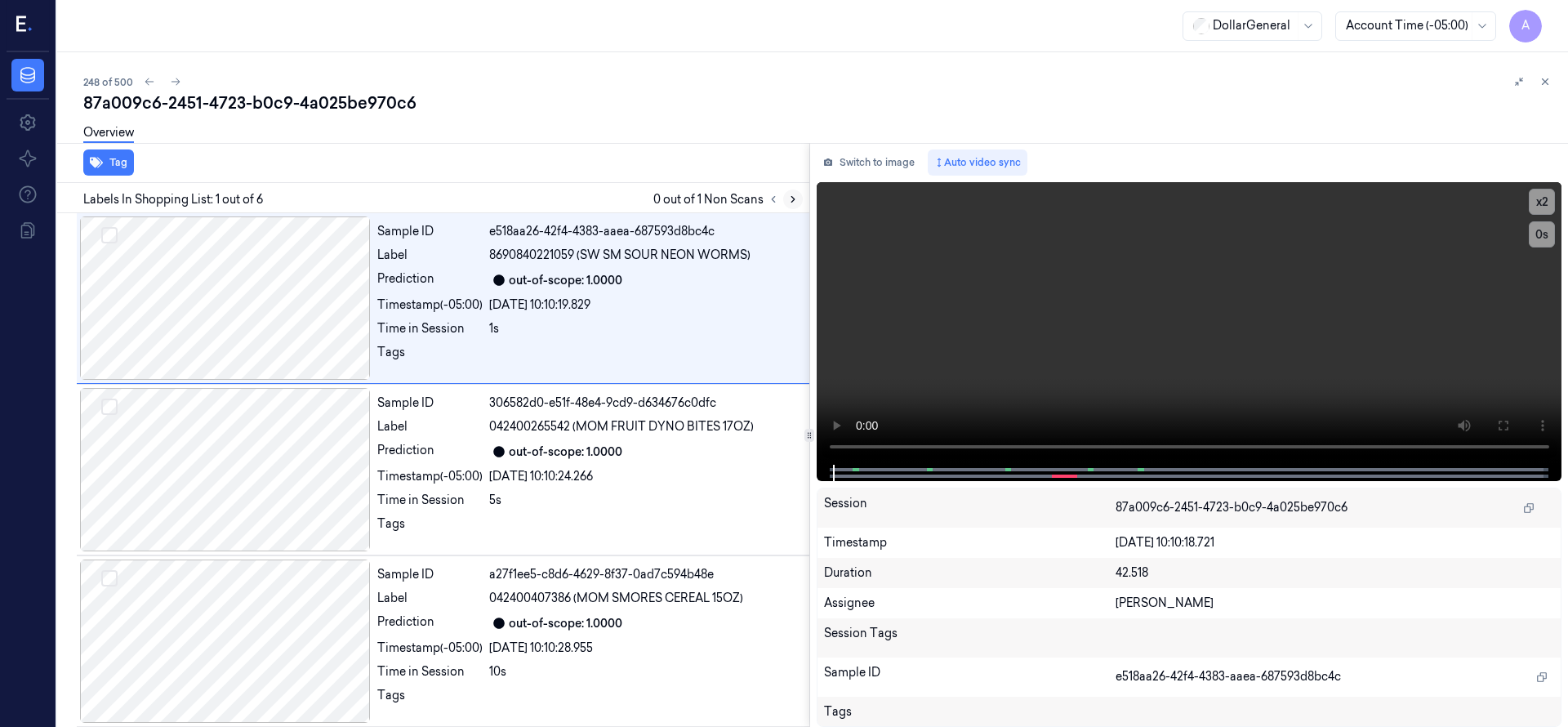
click at [793, 199] on icon at bounding box center [792, 199] width 3 height 6
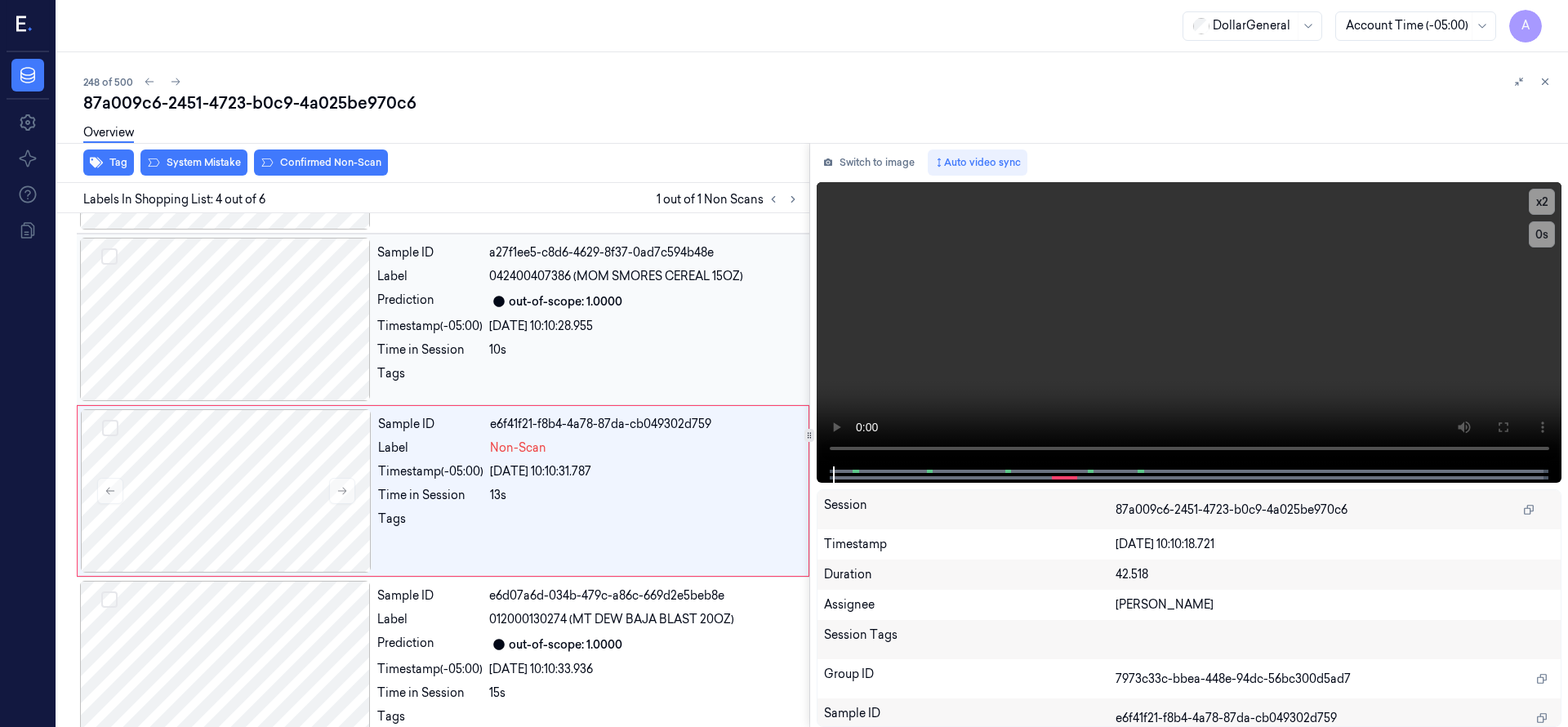
scroll to position [343, 0]
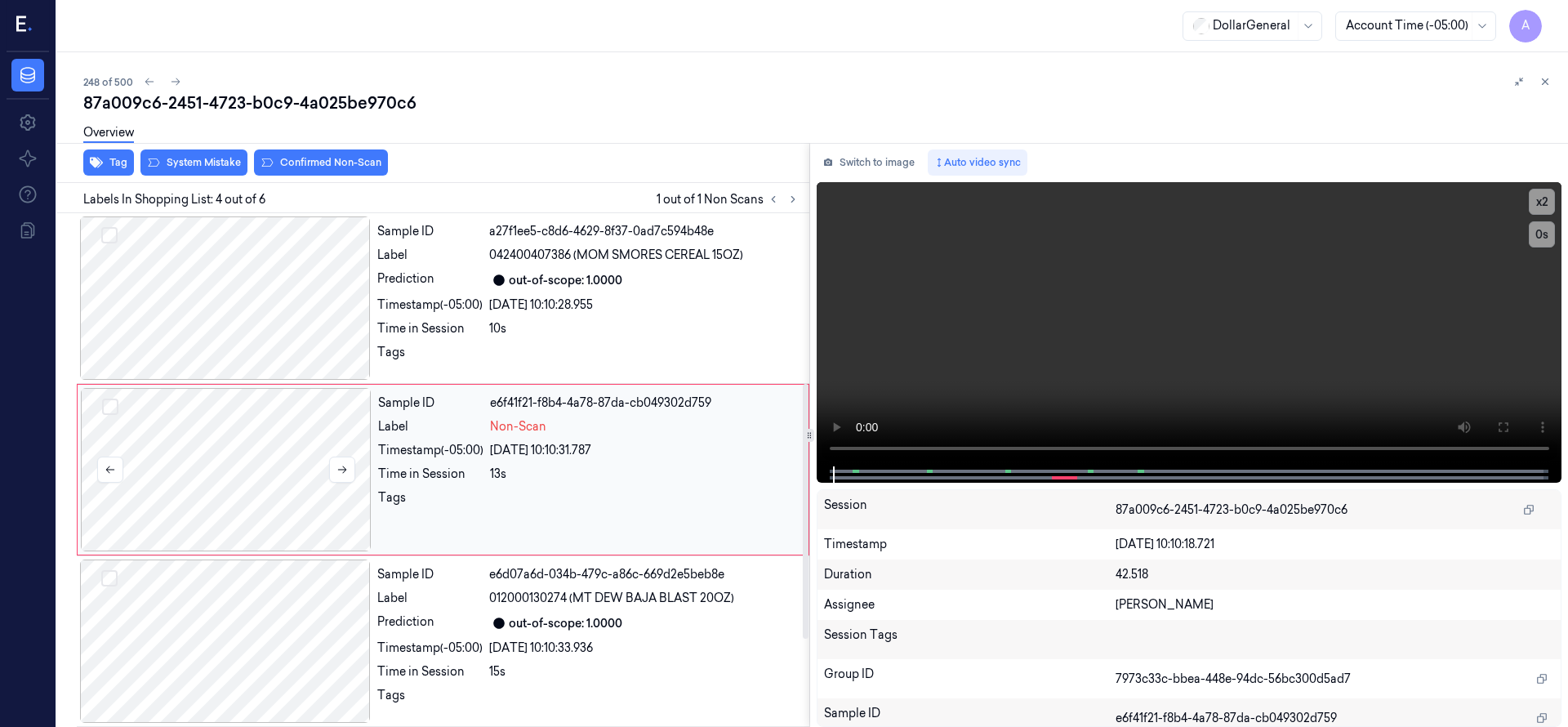
click at [198, 466] on div at bounding box center [225, 470] width 290 height 164
click at [223, 442] on div at bounding box center [225, 470] width 290 height 164
click at [272, 475] on div at bounding box center [225, 470] width 290 height 164
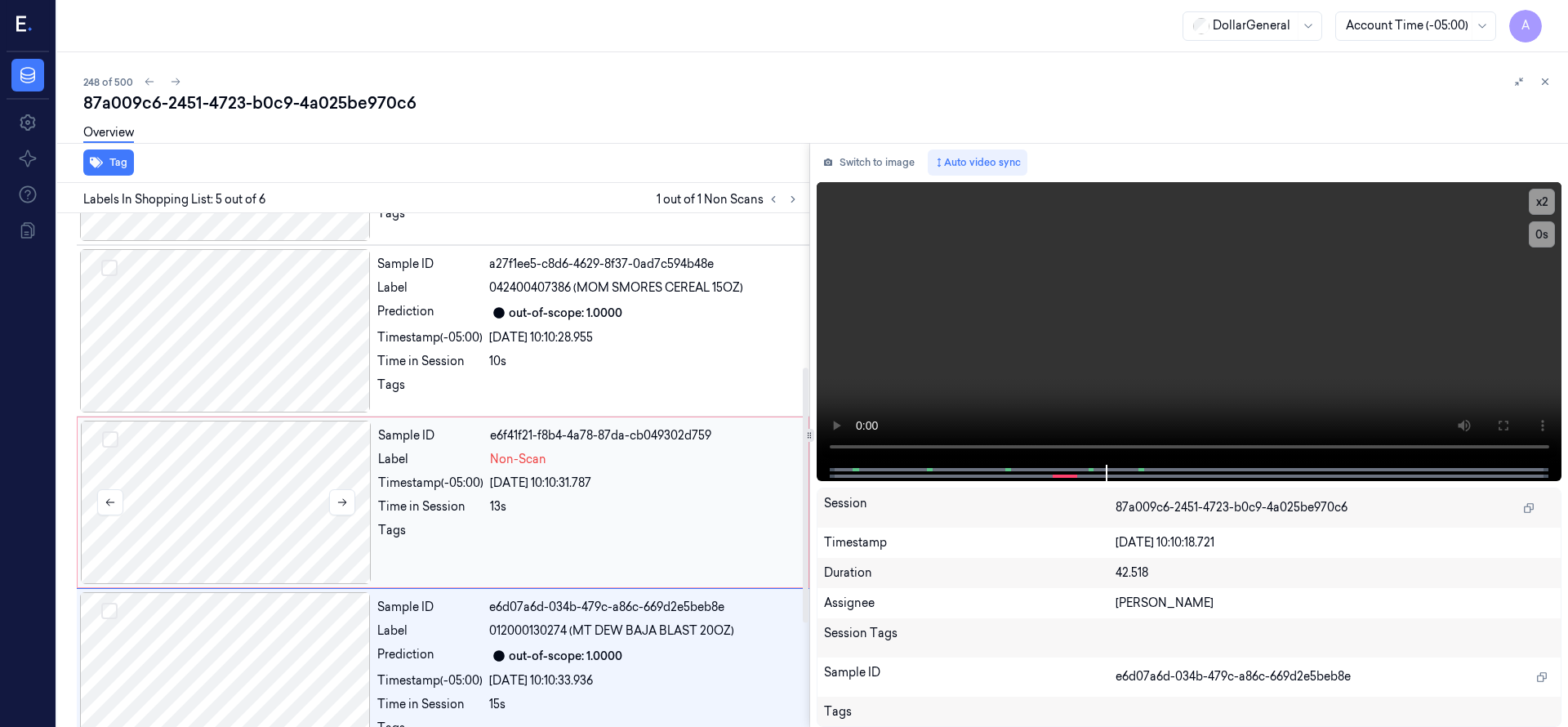
click at [281, 469] on div at bounding box center [225, 503] width 290 height 164
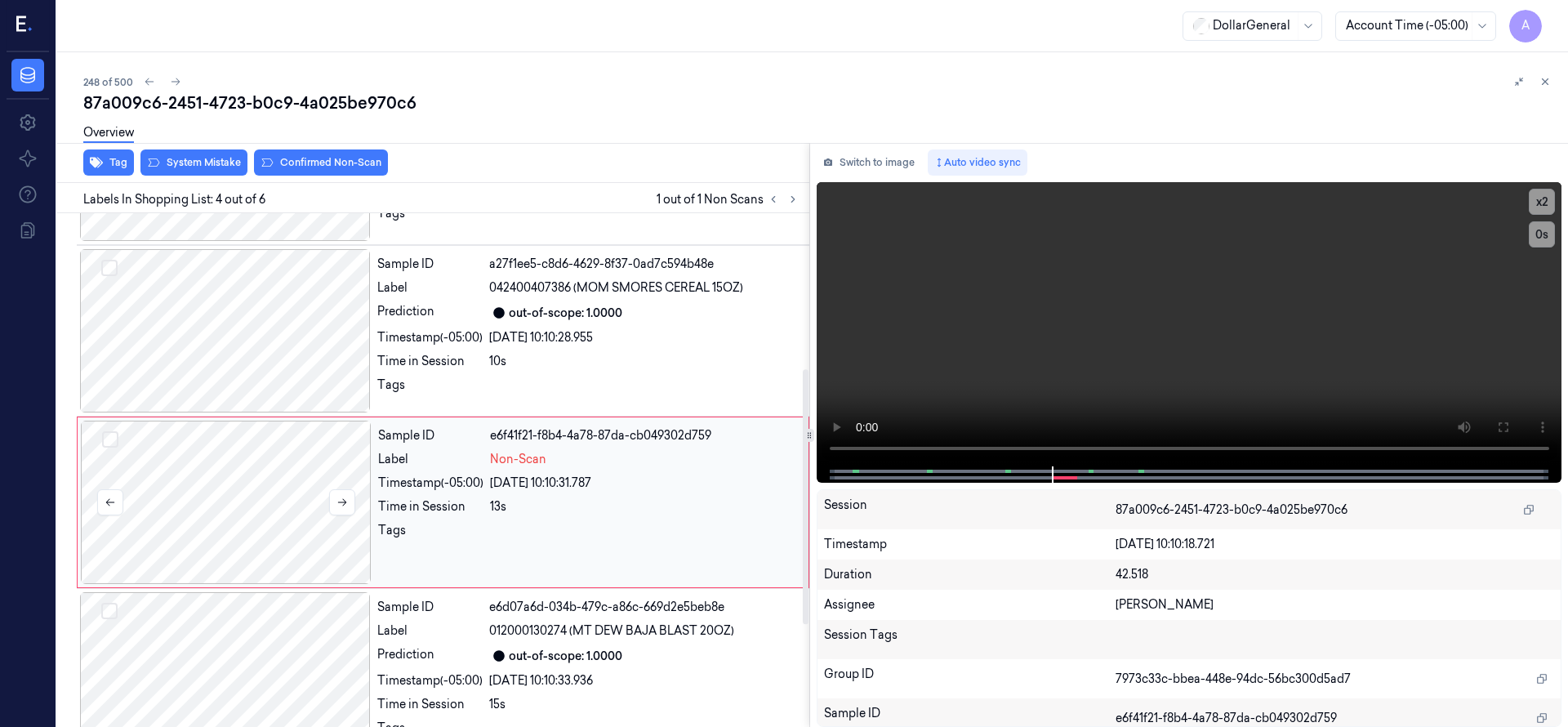
scroll to position [343, 0]
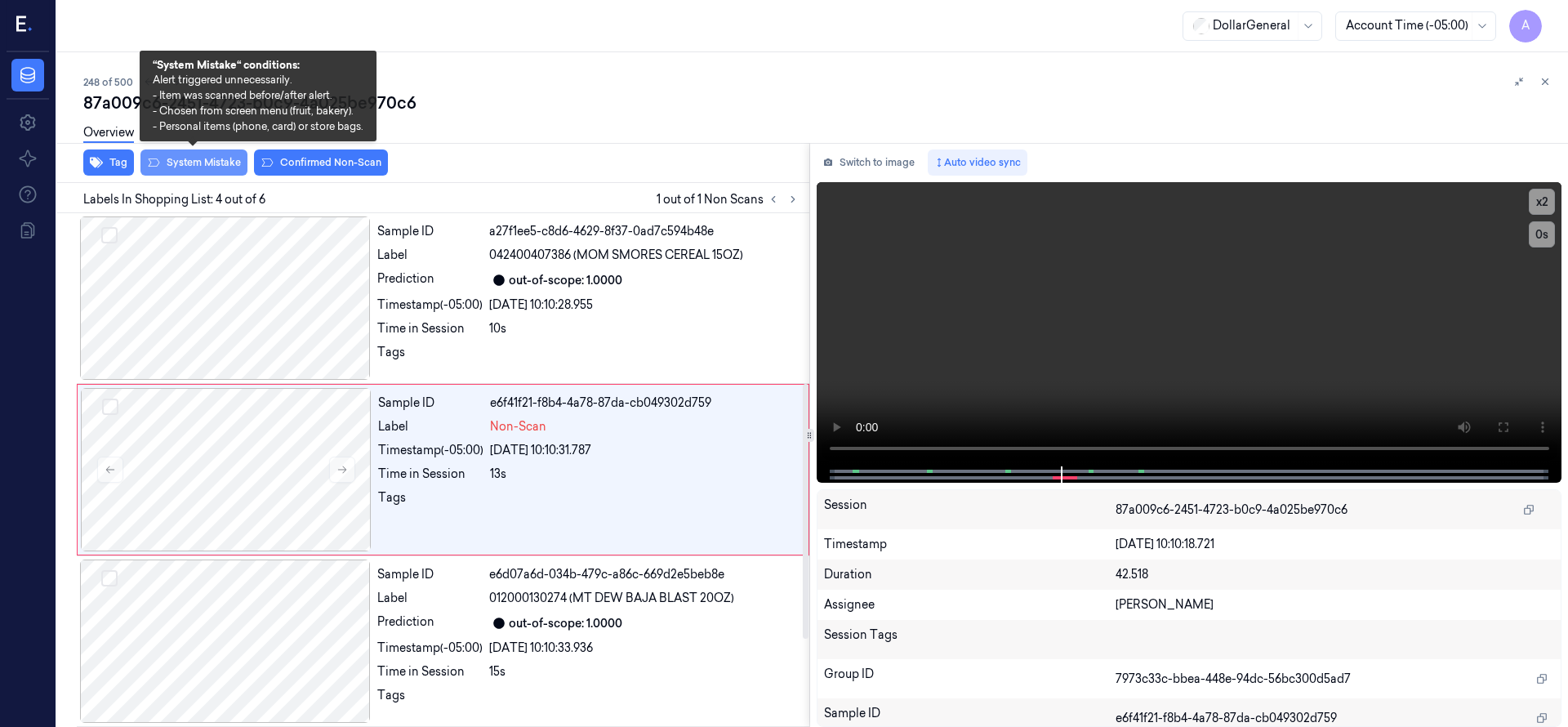
click at [221, 169] on button "System Mistake" at bounding box center [194, 163] width 107 height 26
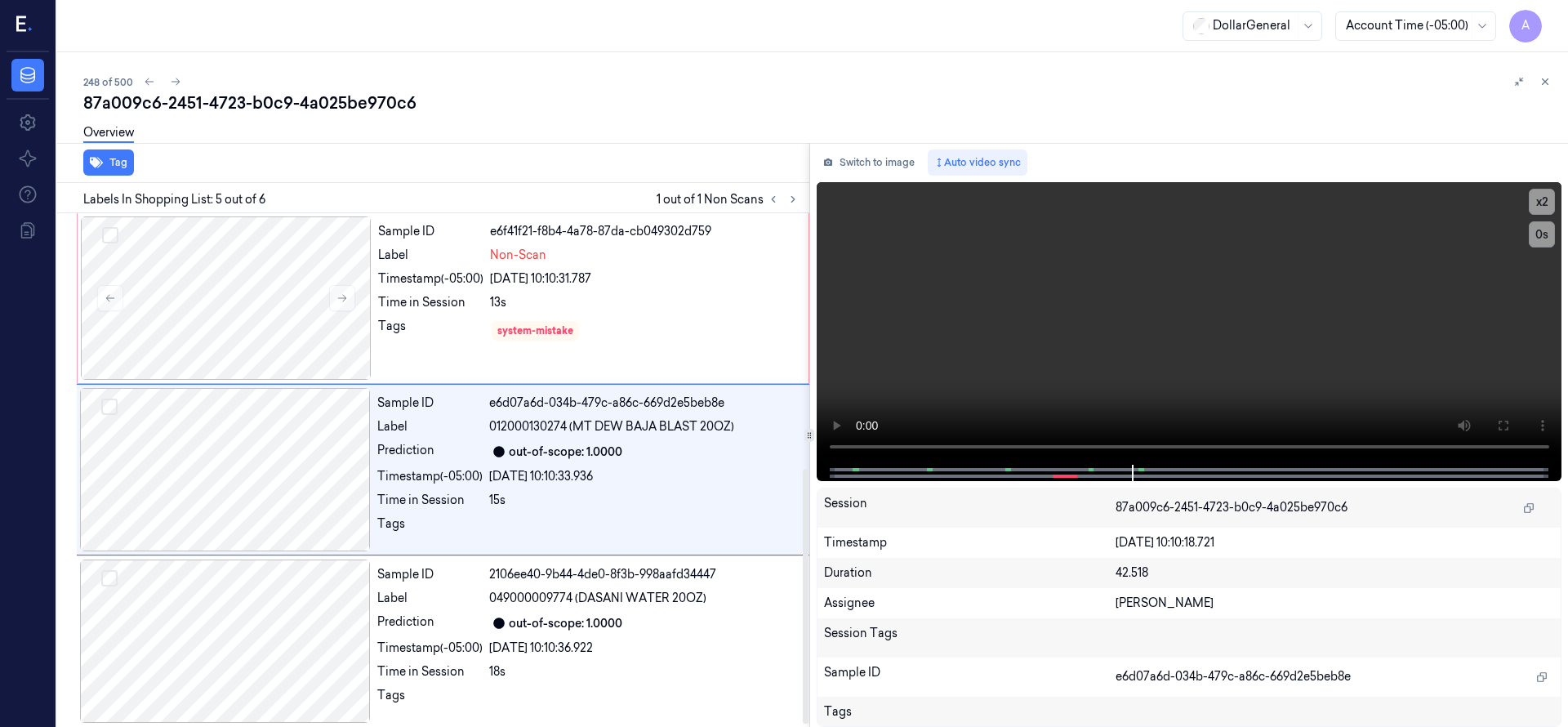
scroll to position [521, 0]
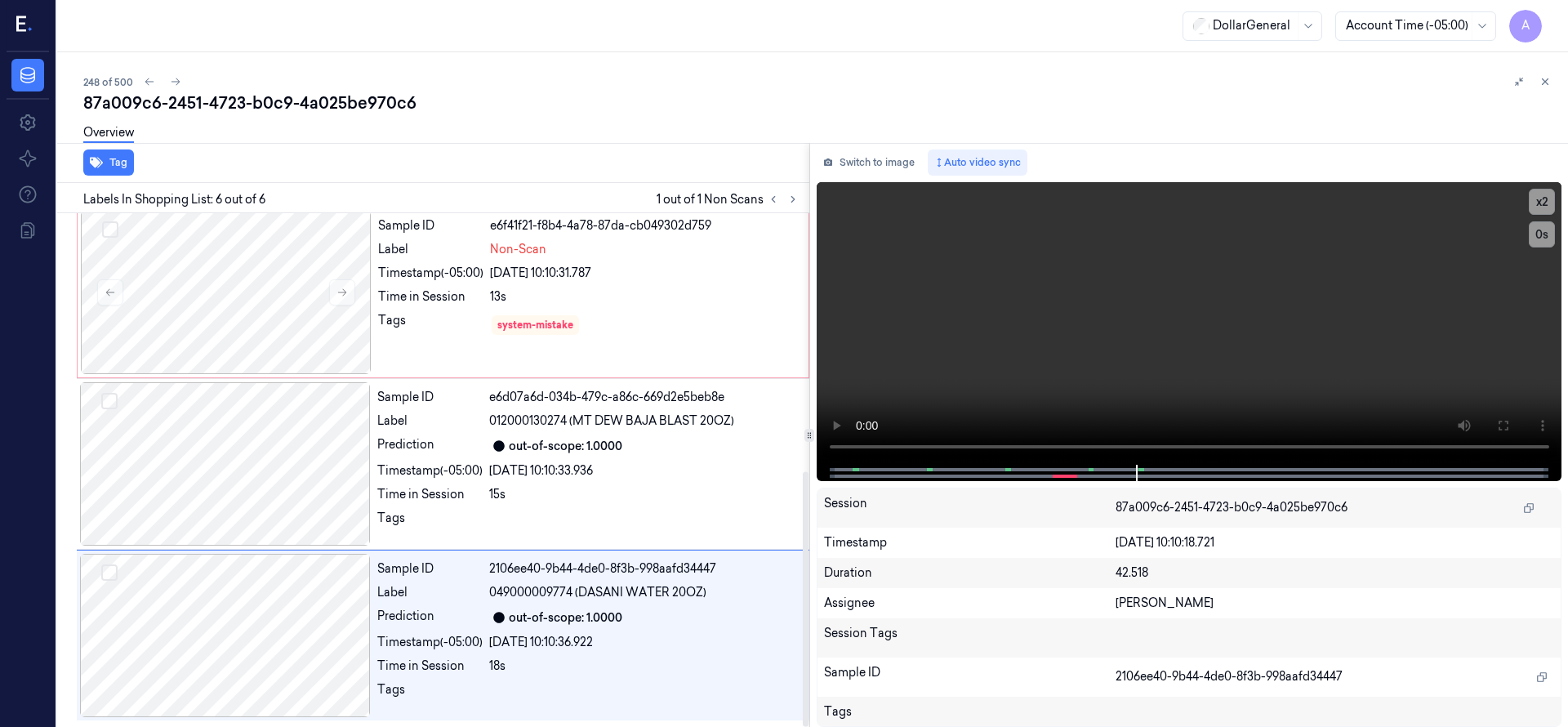
click at [548, 129] on div "Overview" at bounding box center [819, 136] width 1471 height 42
click at [1102, 58] on div "248 of 500 87a009c6-2451-4723-b0c9-4a025be970c6 Overview Tag Labels In Shopping…" at bounding box center [812, 389] width 1511 height 674
click at [177, 84] on icon at bounding box center [176, 82] width 9 height 7
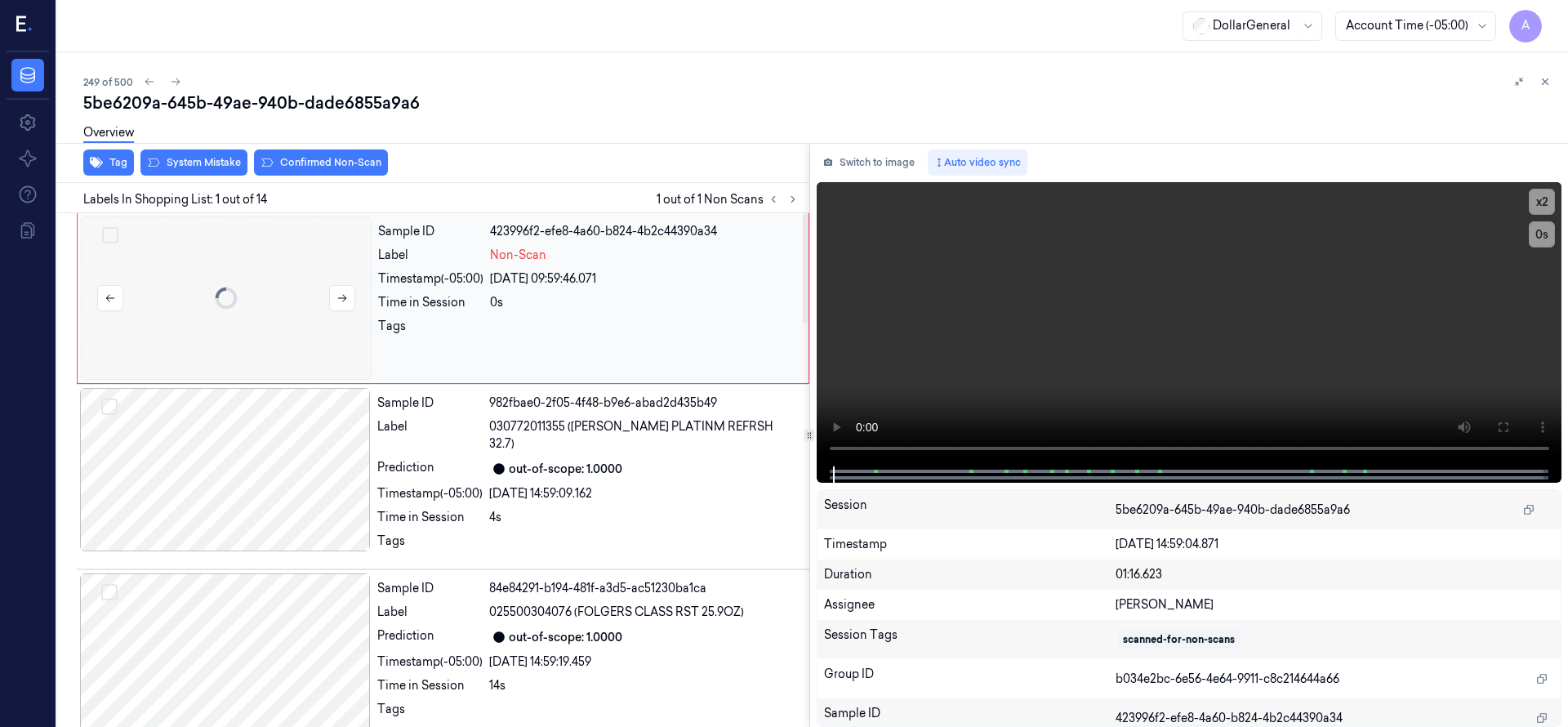
click at [236, 272] on div at bounding box center [225, 298] width 290 height 164
click at [196, 253] on div at bounding box center [225, 298] width 290 height 164
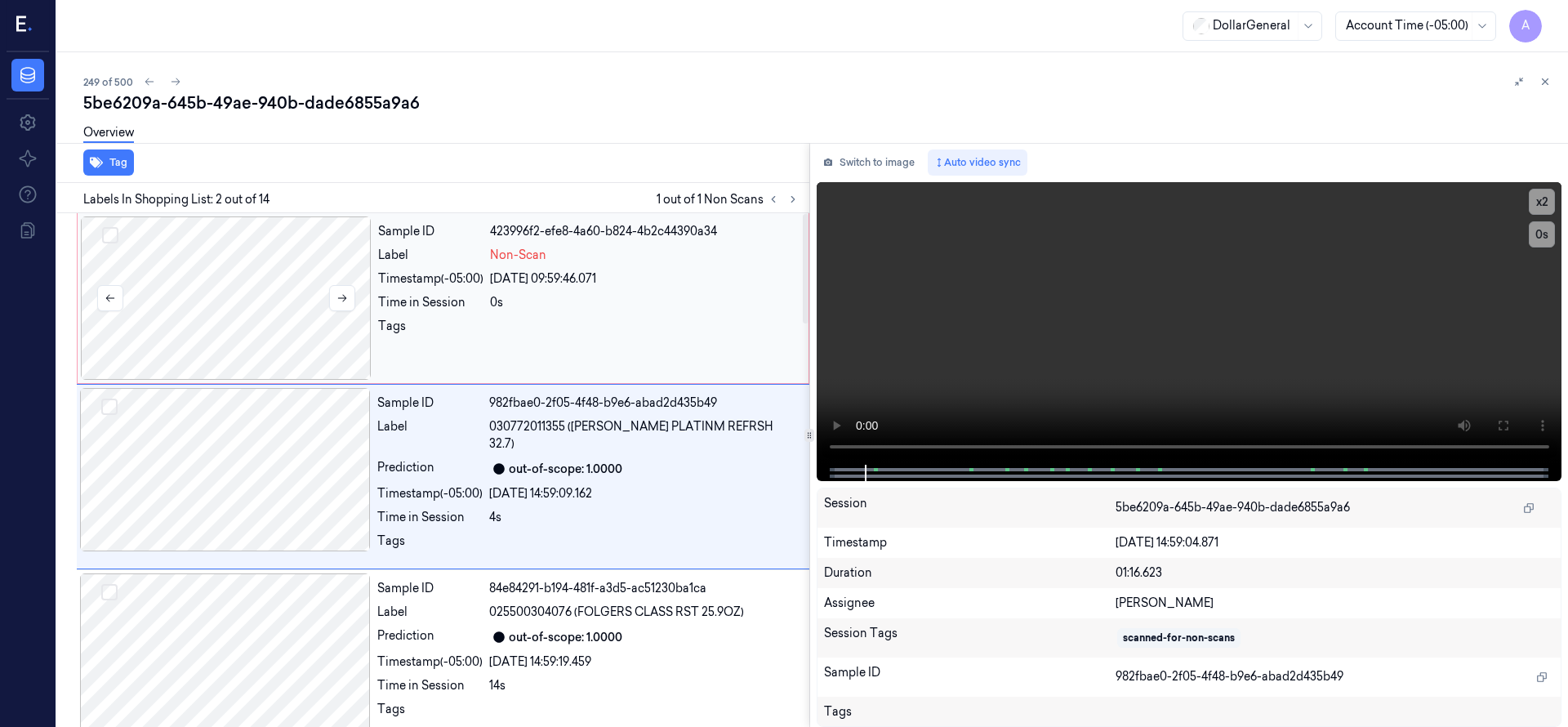
click at [209, 282] on div at bounding box center [225, 298] width 290 height 164
click at [223, 290] on div at bounding box center [225, 298] width 290 height 164
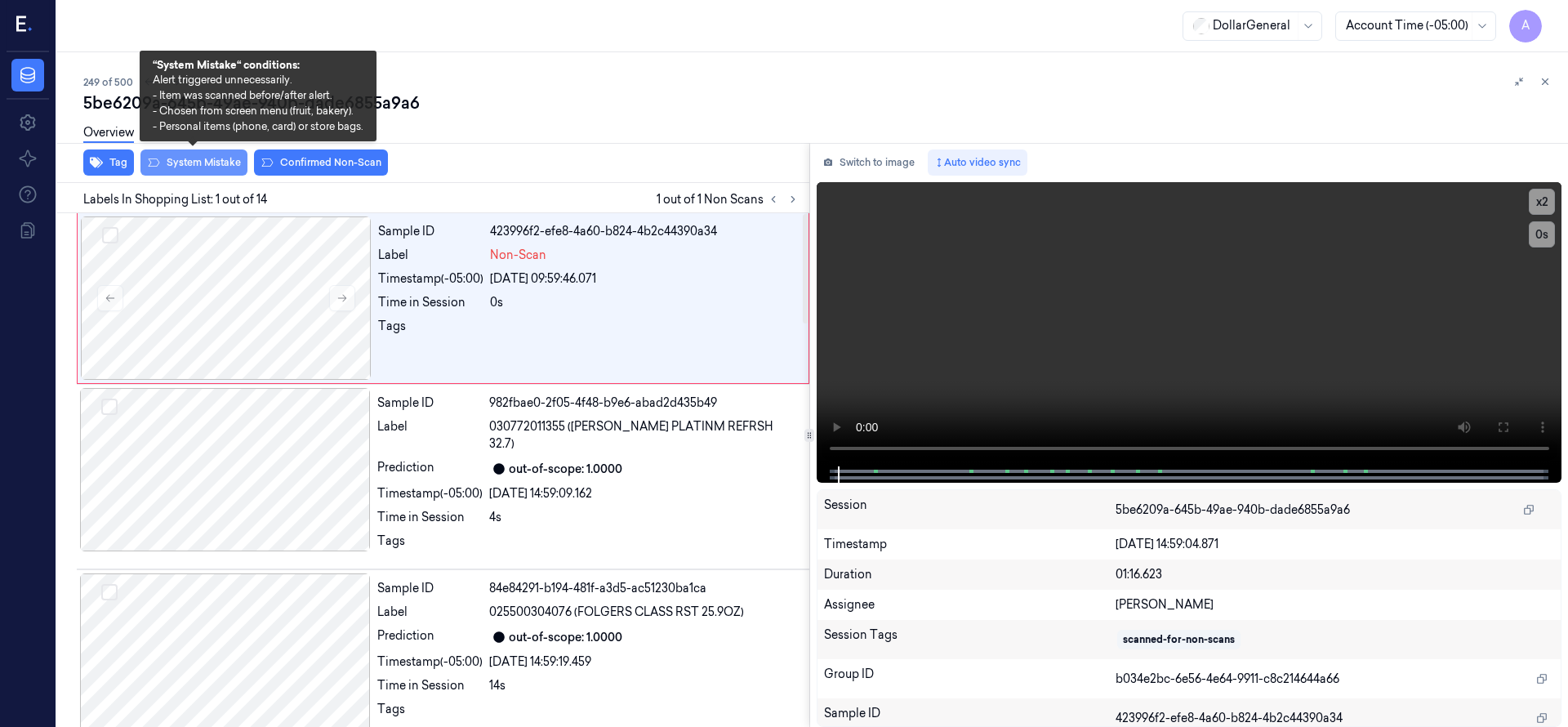
click at [196, 166] on button "System Mistake" at bounding box center [194, 163] width 107 height 26
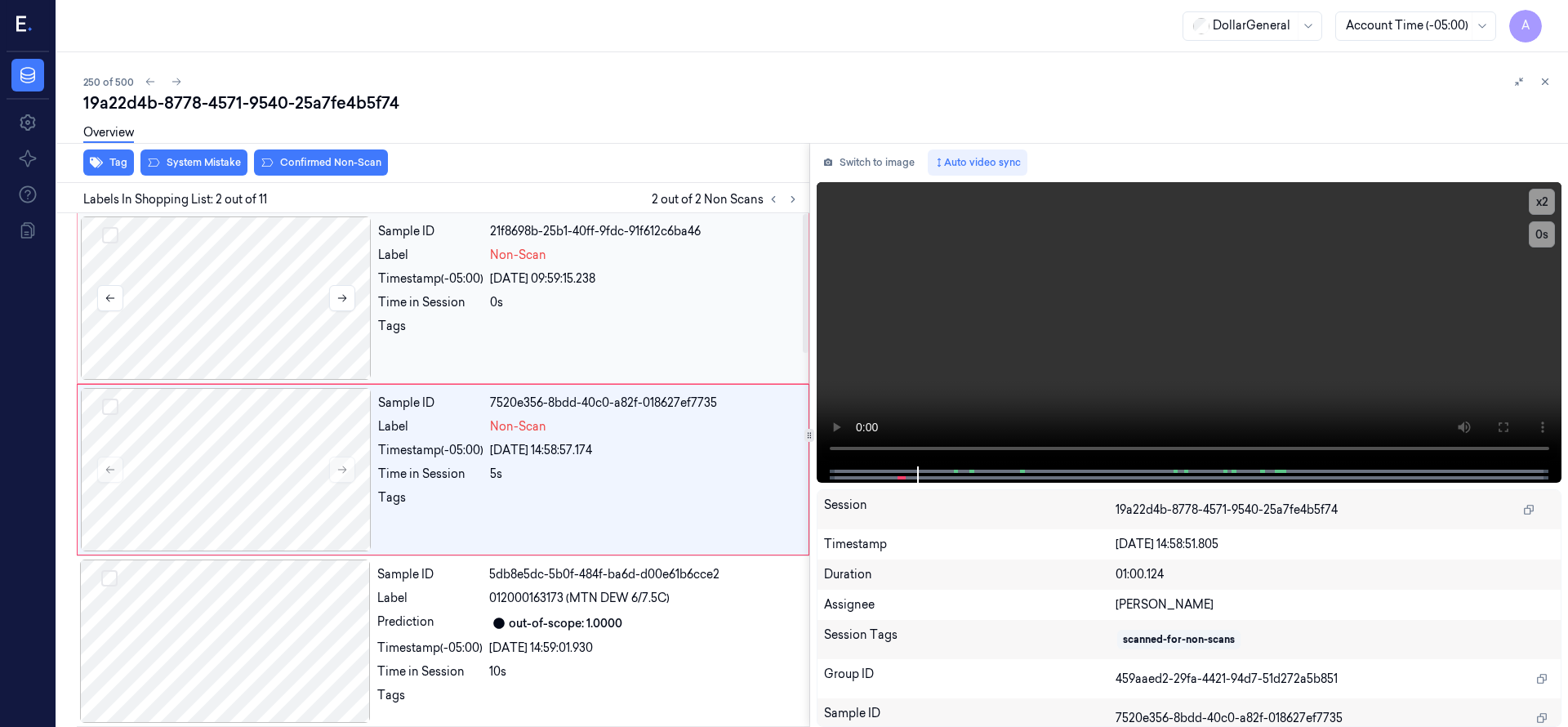
click at [259, 290] on div at bounding box center [225, 298] width 290 height 164
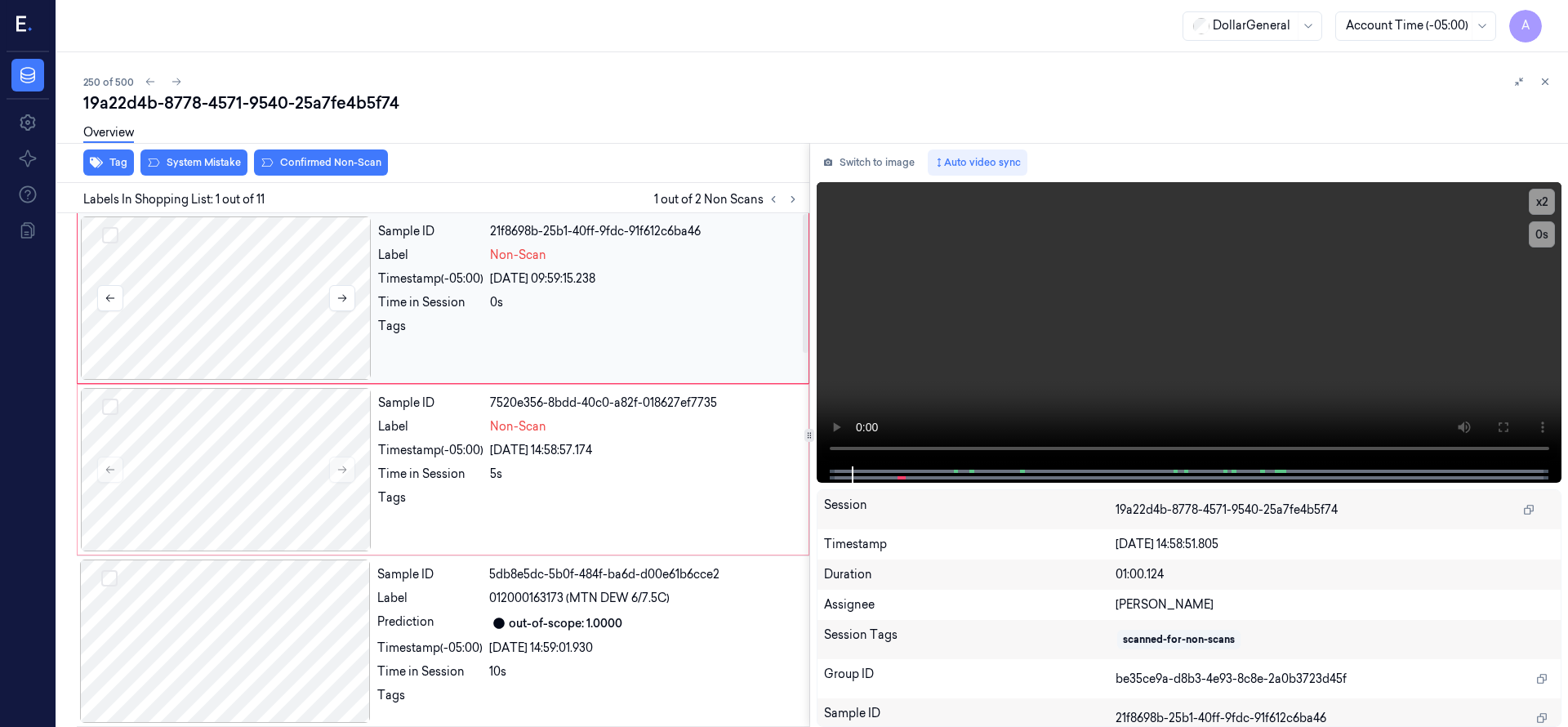
click at [113, 232] on button "Select row" at bounding box center [110, 235] width 16 height 16
click at [115, 406] on button "Select row" at bounding box center [110, 407] width 16 height 16
click at [199, 156] on div "Overview" at bounding box center [819, 136] width 1471 height 42
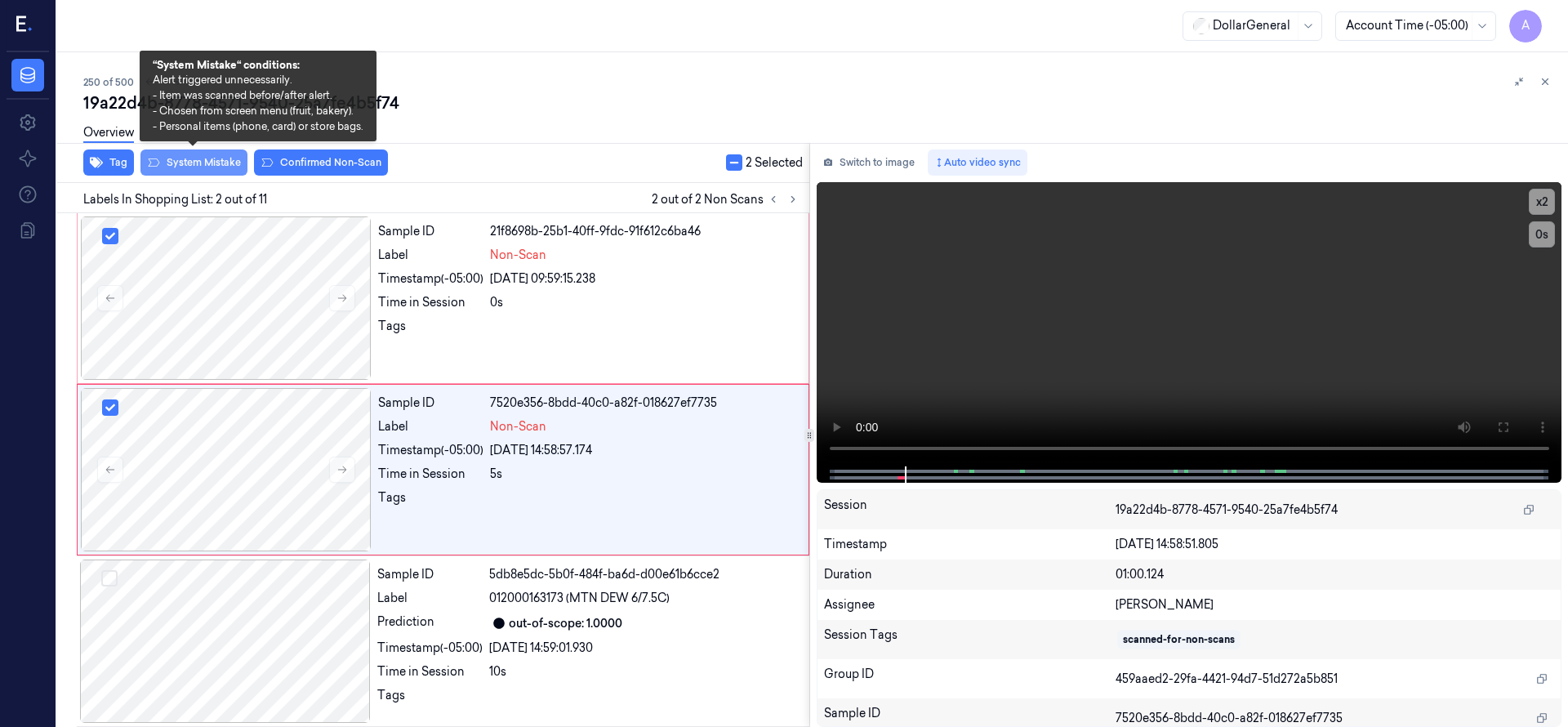
click at [202, 160] on button "System Mistake" at bounding box center [194, 163] width 107 height 26
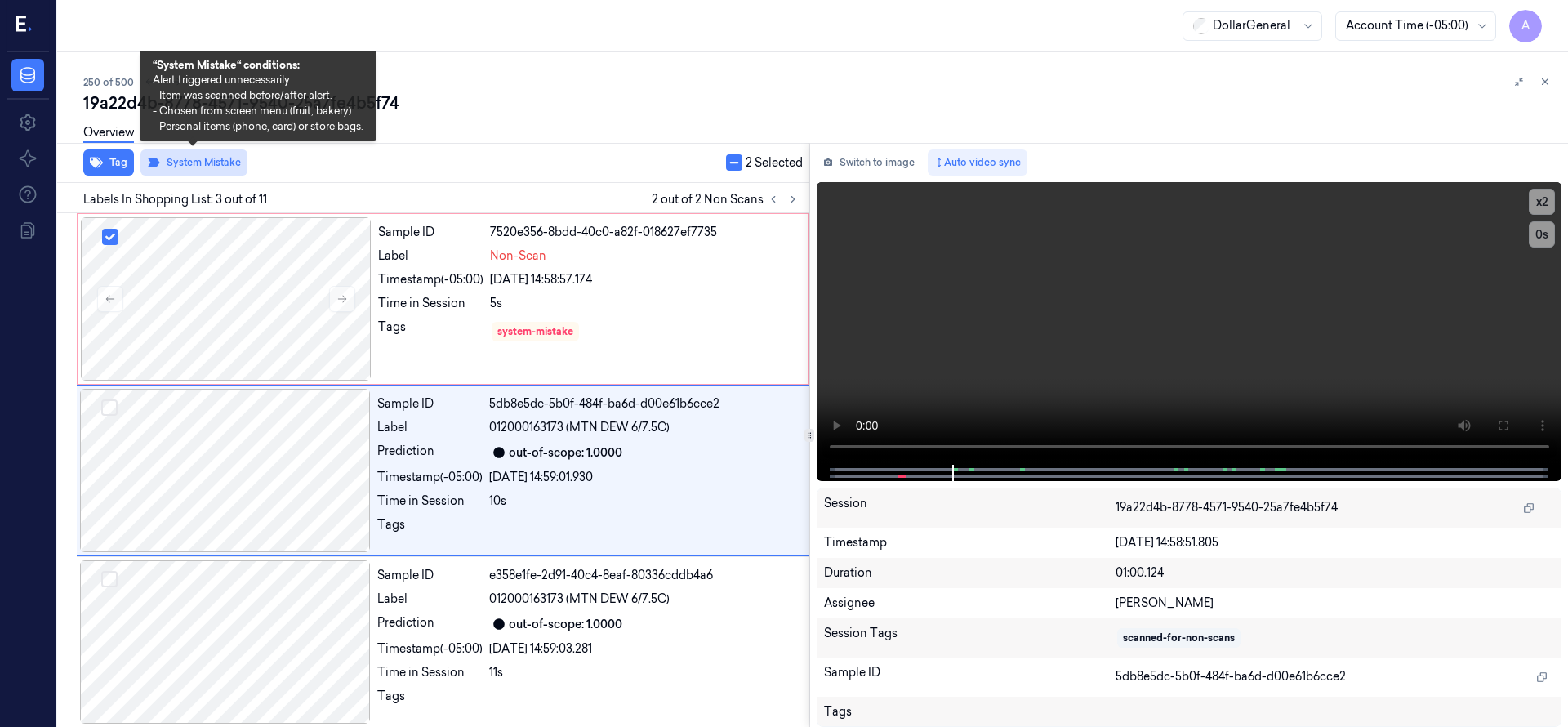
scroll to position [172, 0]
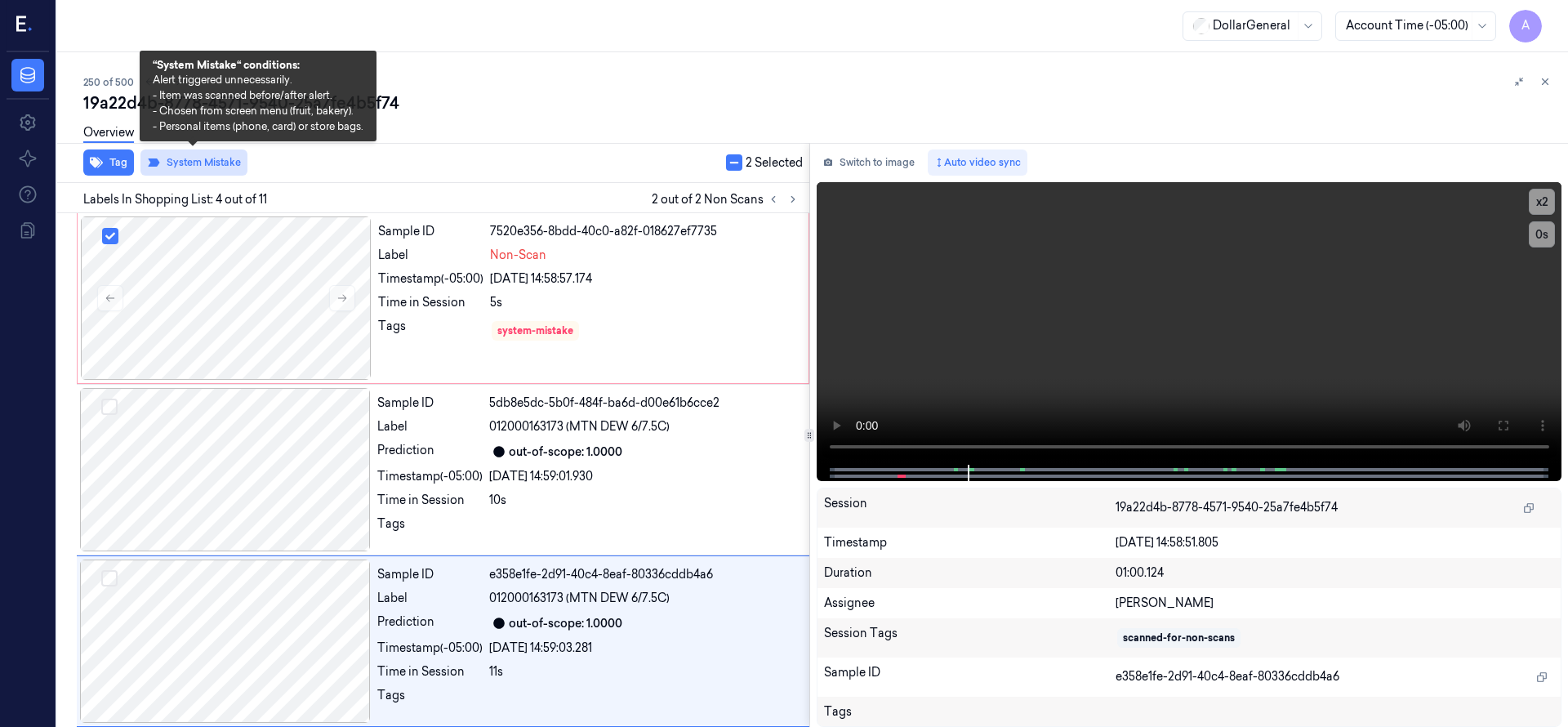
scroll to position [343, 0]
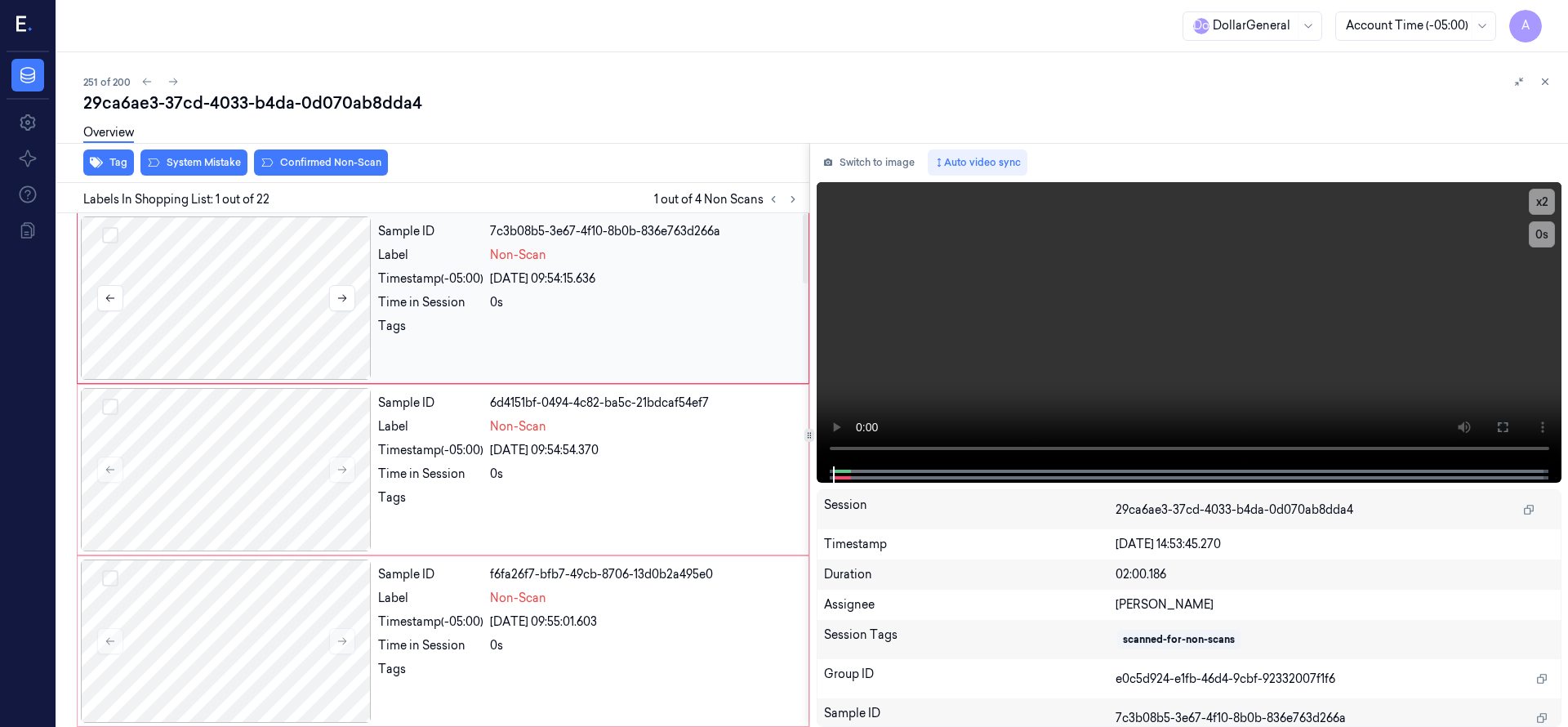
click at [254, 259] on div at bounding box center [225, 298] width 290 height 164
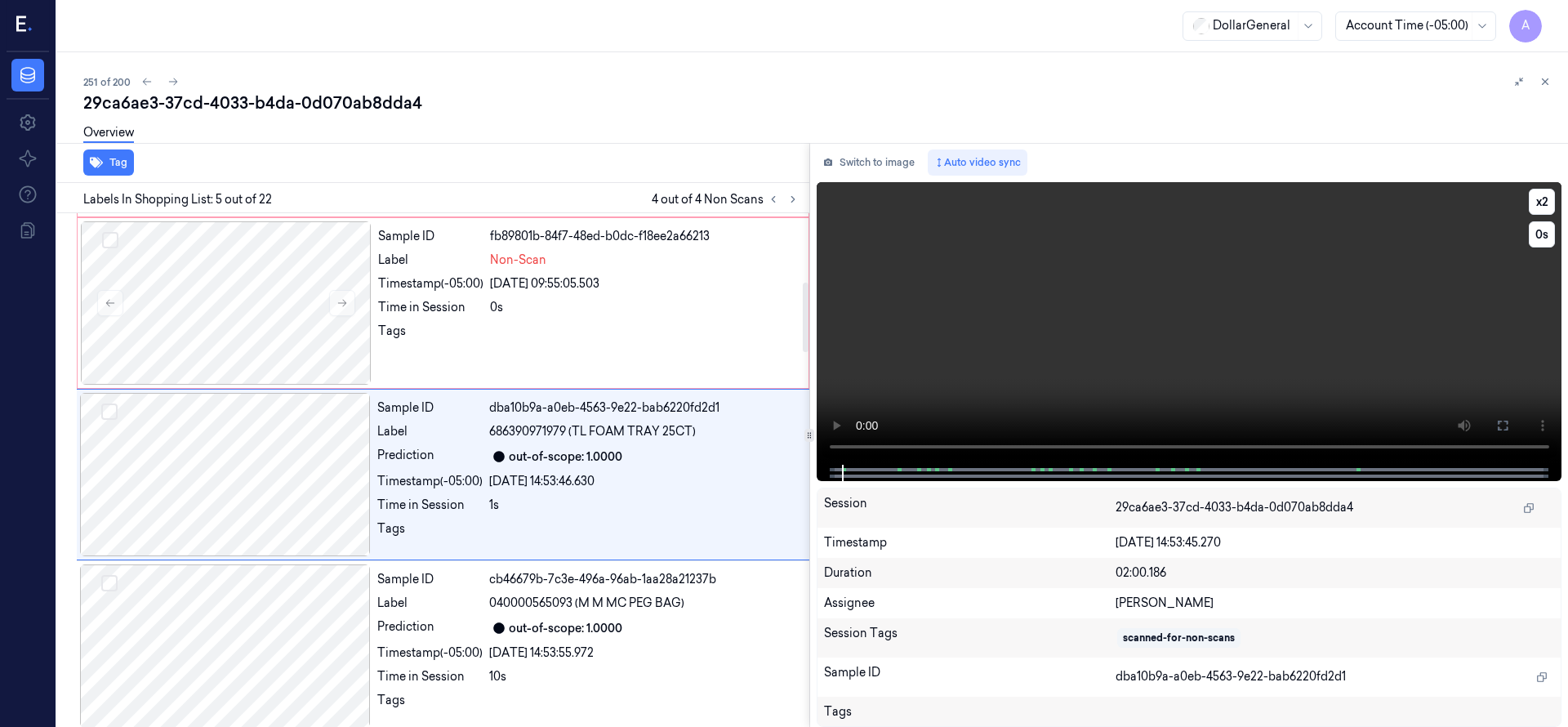
scroll to position [515, 0]
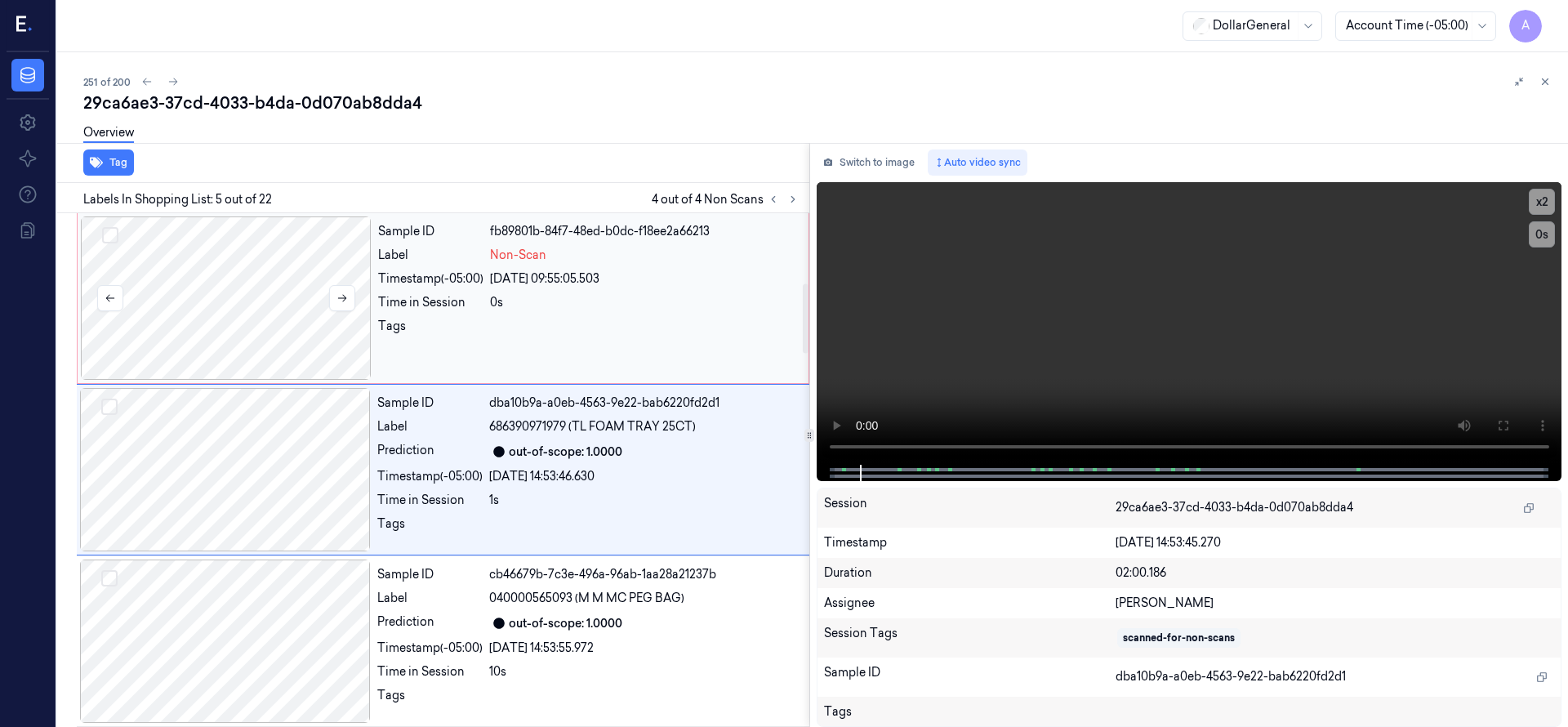
click at [115, 235] on button "Select row" at bounding box center [110, 235] width 16 height 16
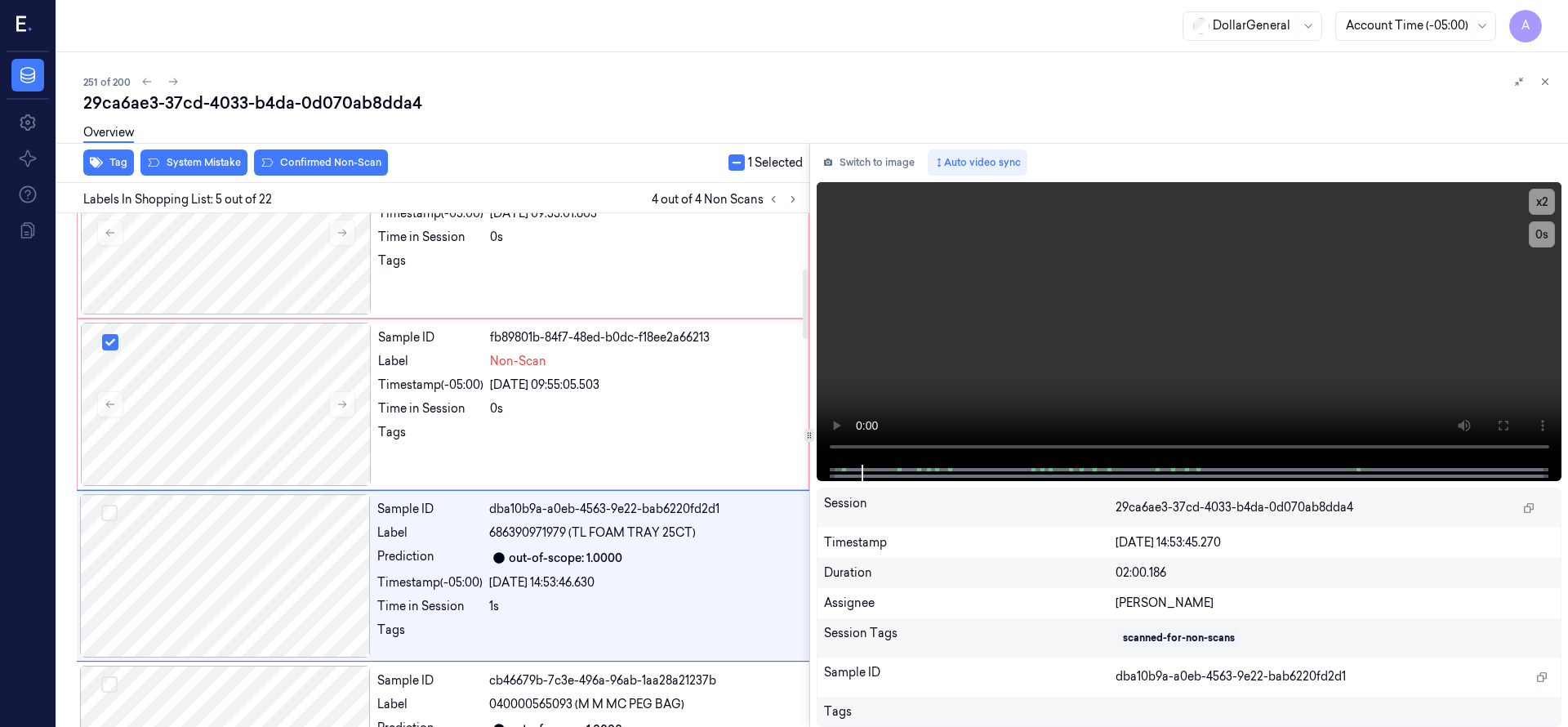
scroll to position [0, 0]
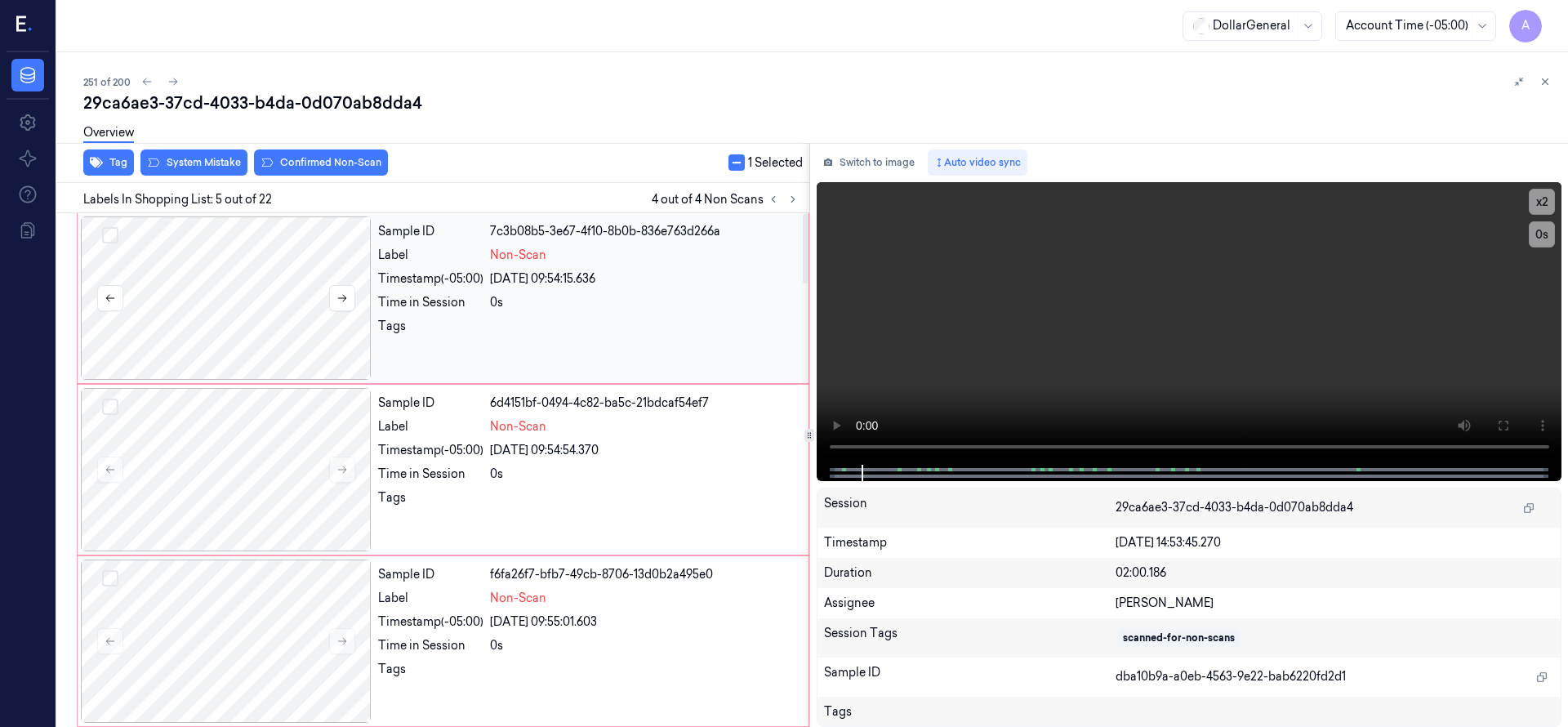
click at [111, 232] on button "Select row" at bounding box center [110, 235] width 16 height 16
click at [110, 401] on button "Select row" at bounding box center [110, 407] width 16 height 16
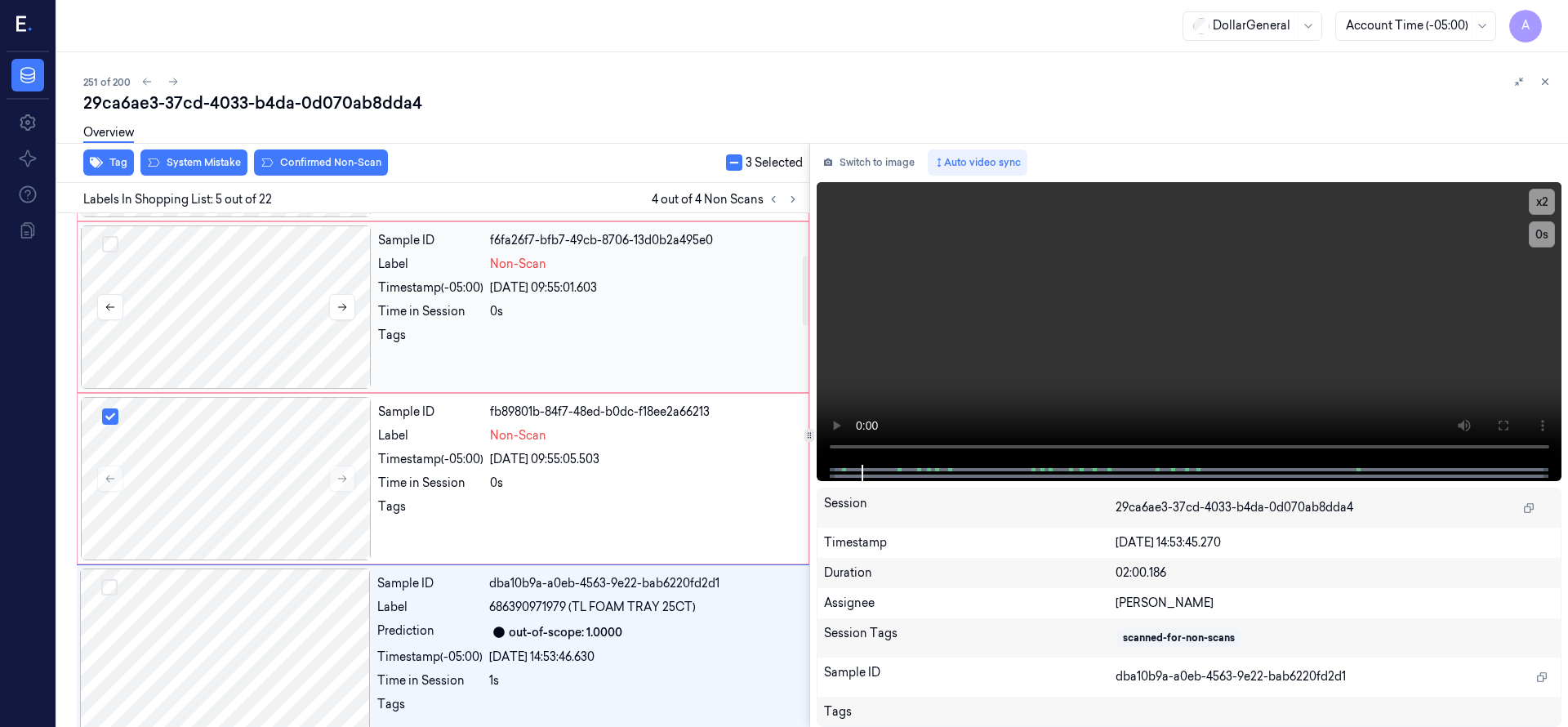
scroll to position [310, 0]
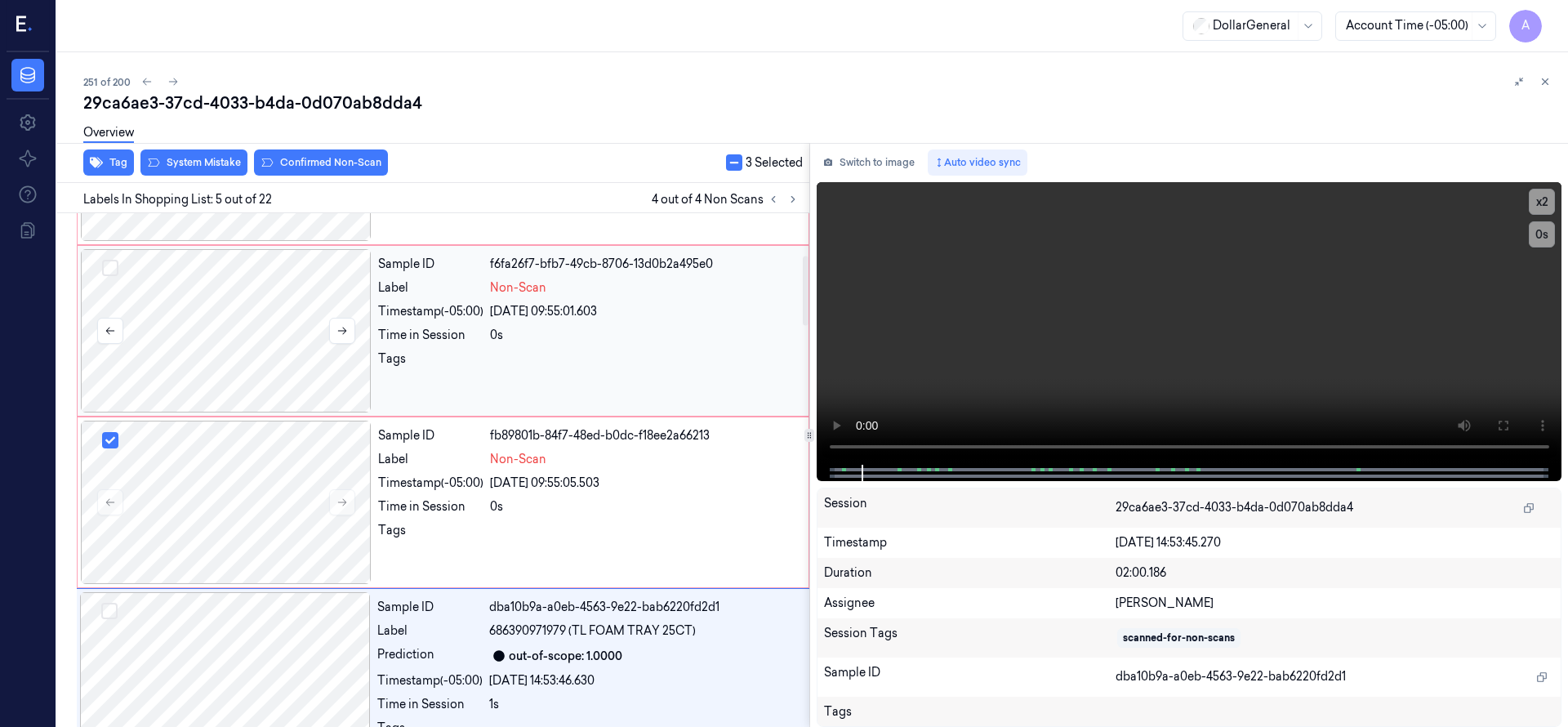
click at [112, 270] on button "Select row" at bounding box center [110, 267] width 16 height 16
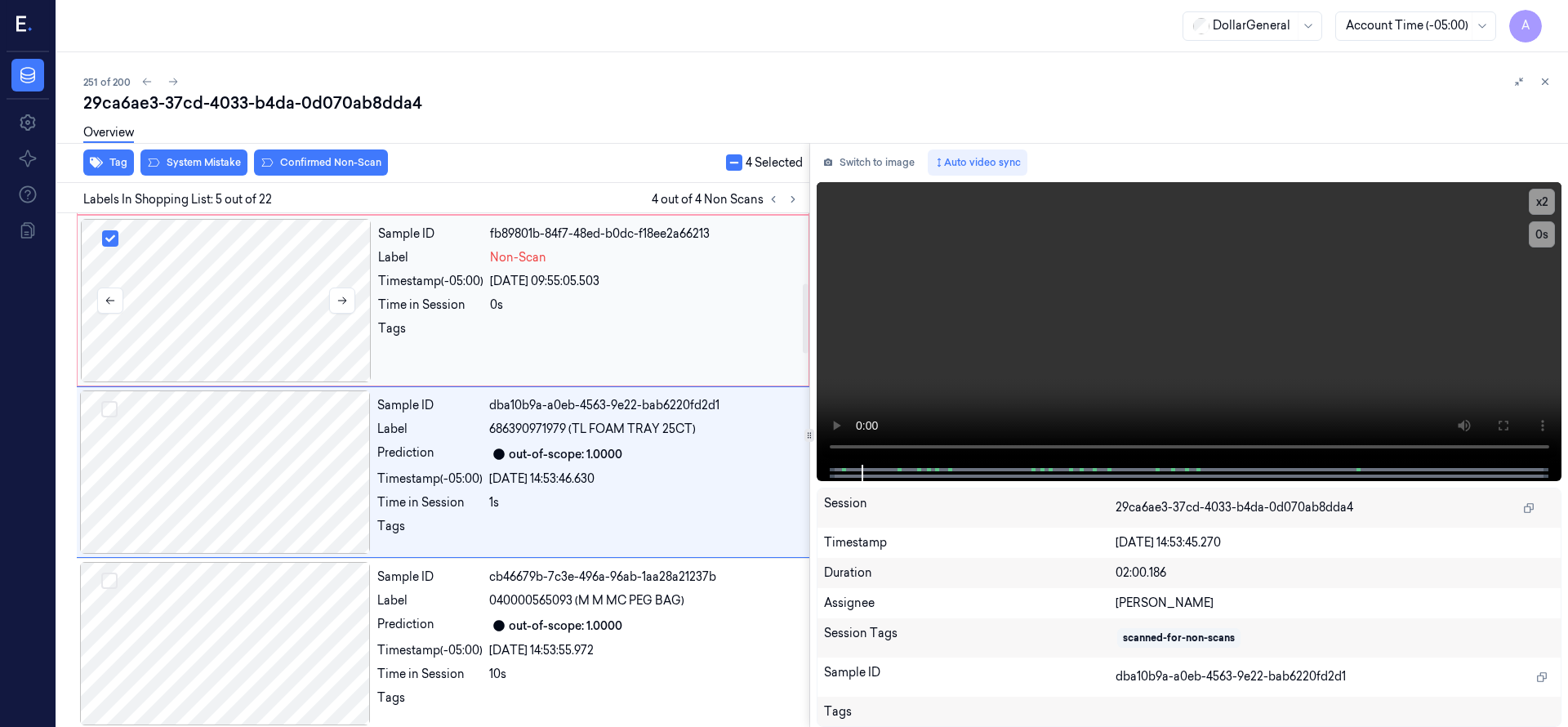
scroll to position [515, 0]
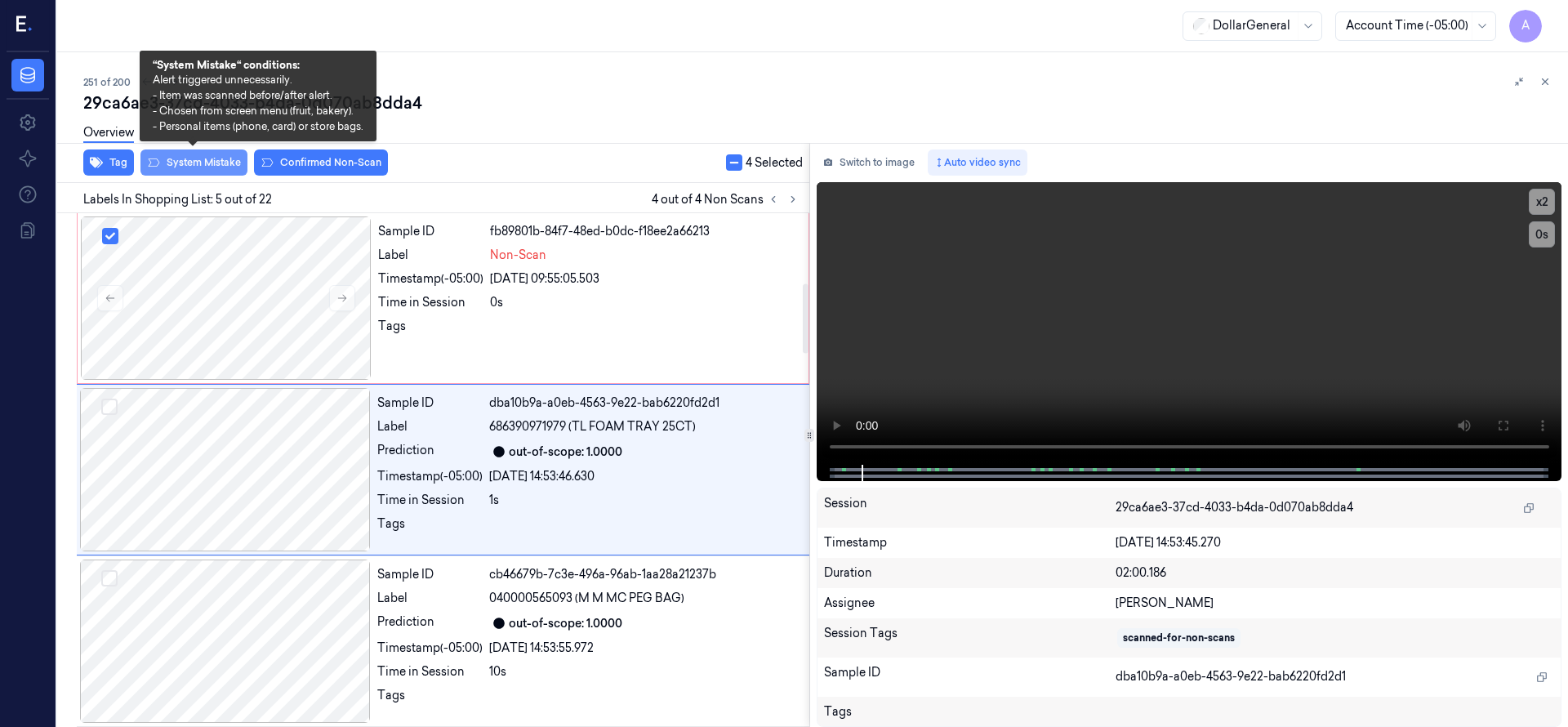
click at [213, 165] on button "System Mistake" at bounding box center [194, 163] width 107 height 26
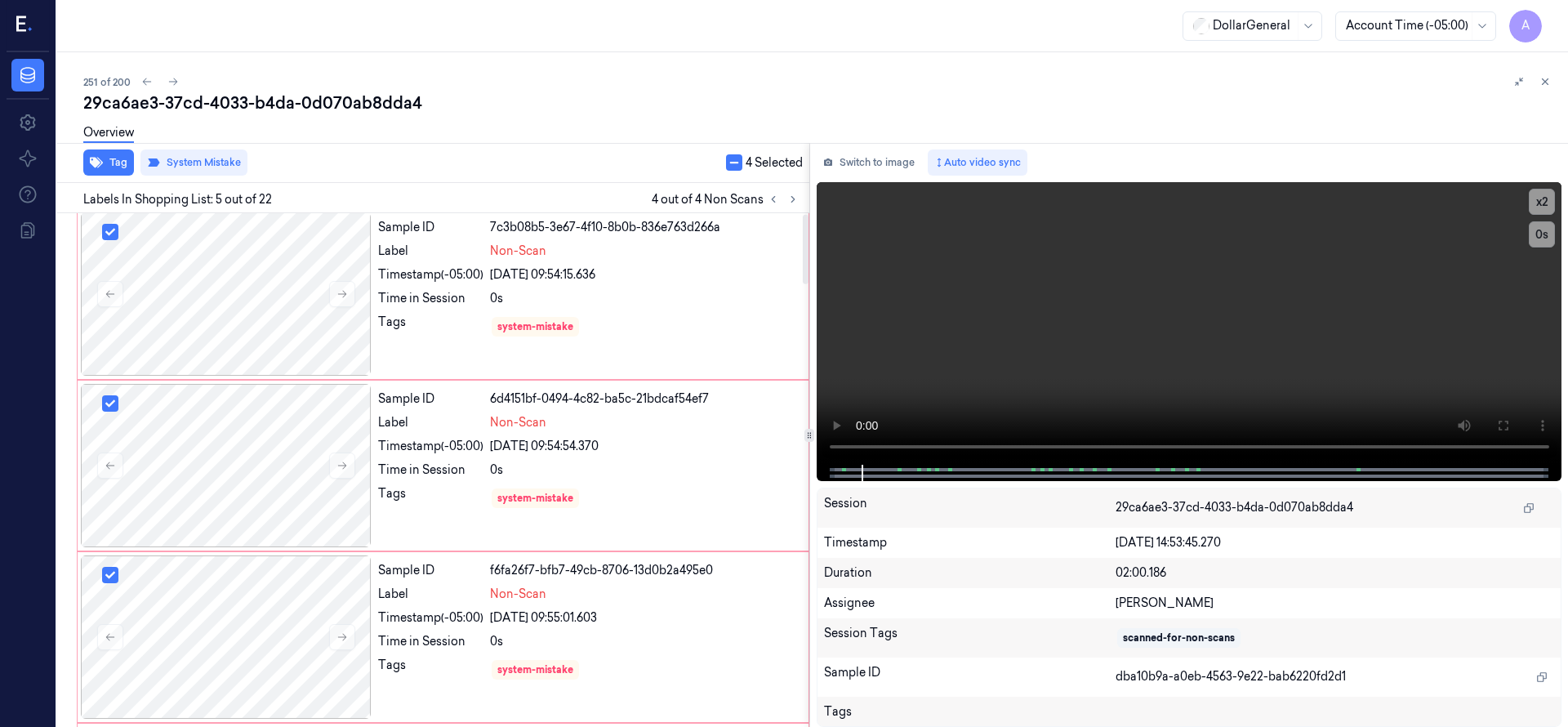
scroll to position [0, 0]
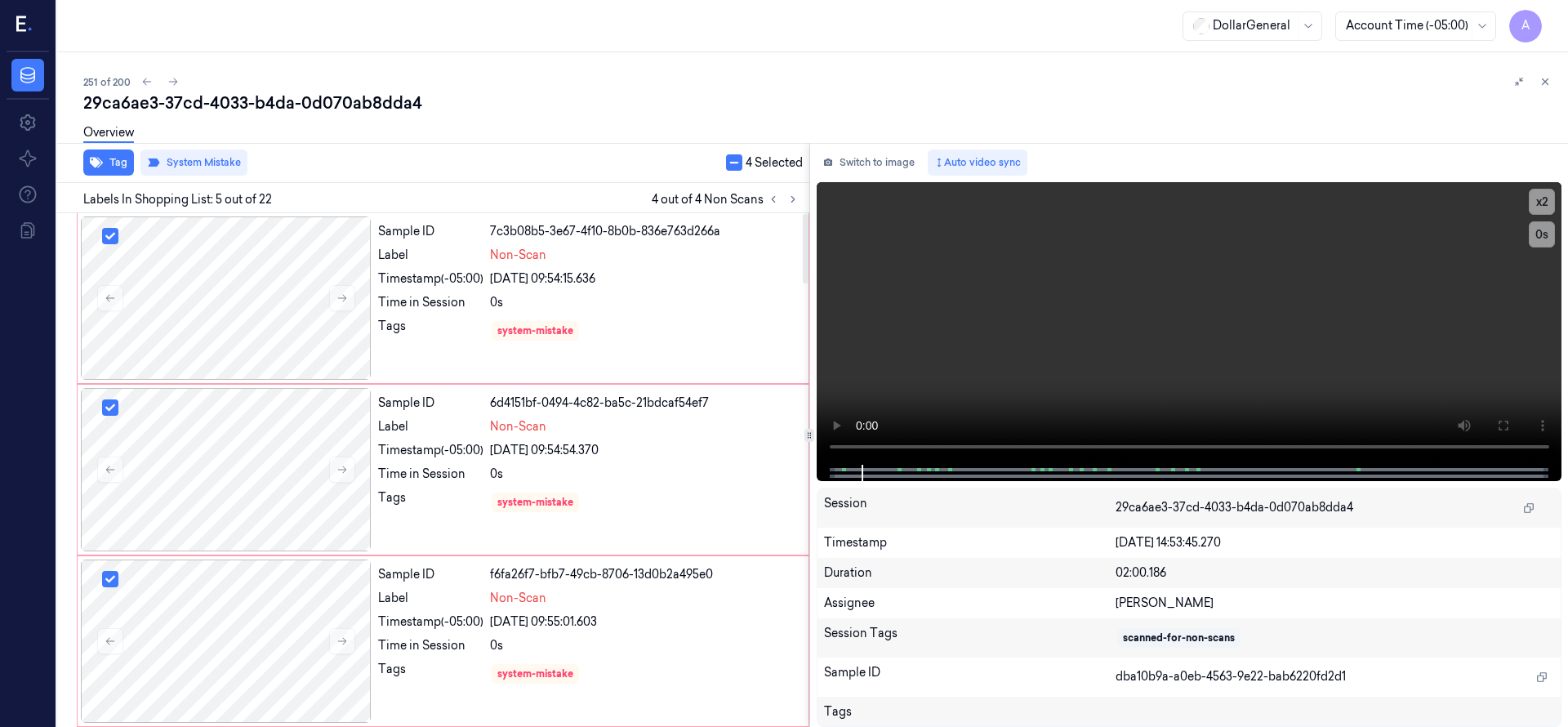
click at [728, 166] on button "button" at bounding box center [734, 163] width 16 height 16
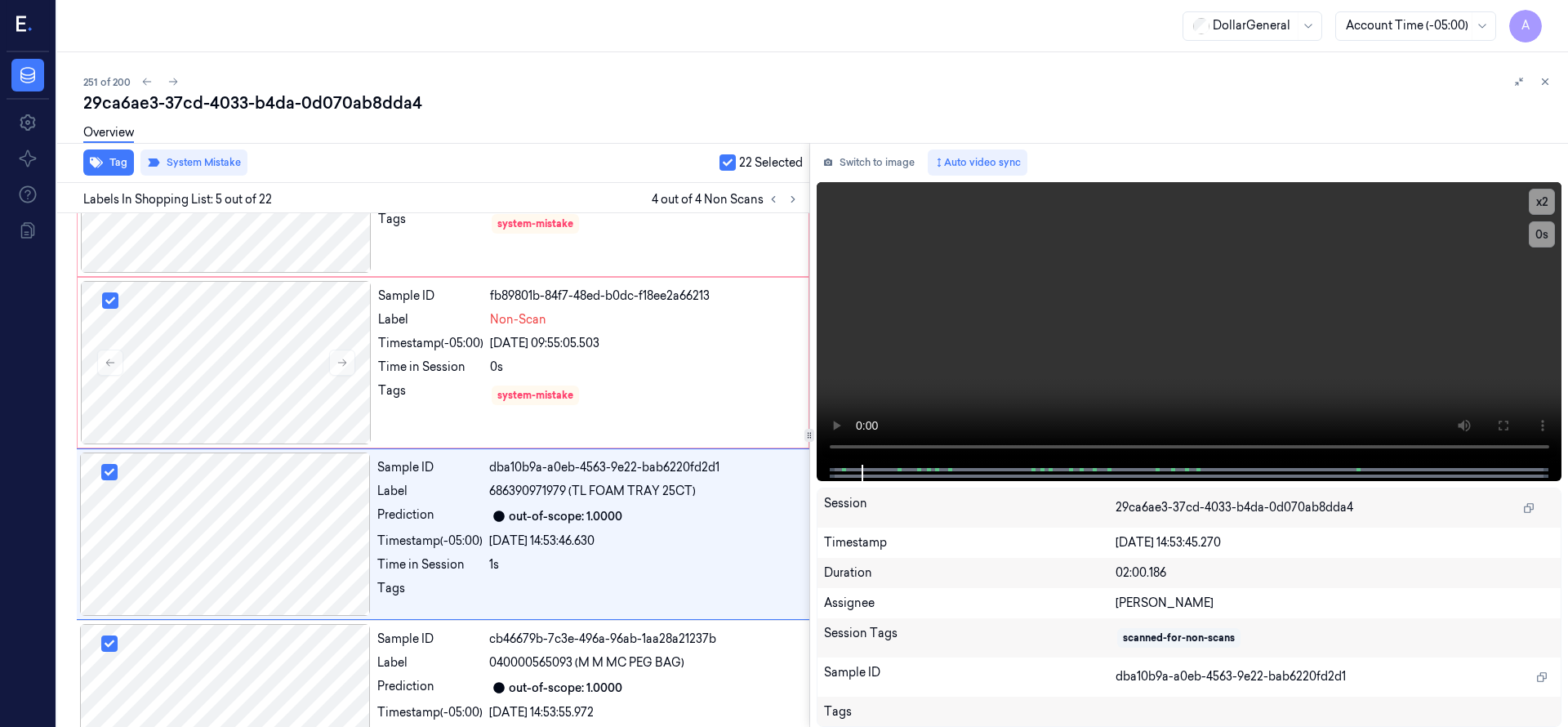
scroll to position [515, 0]
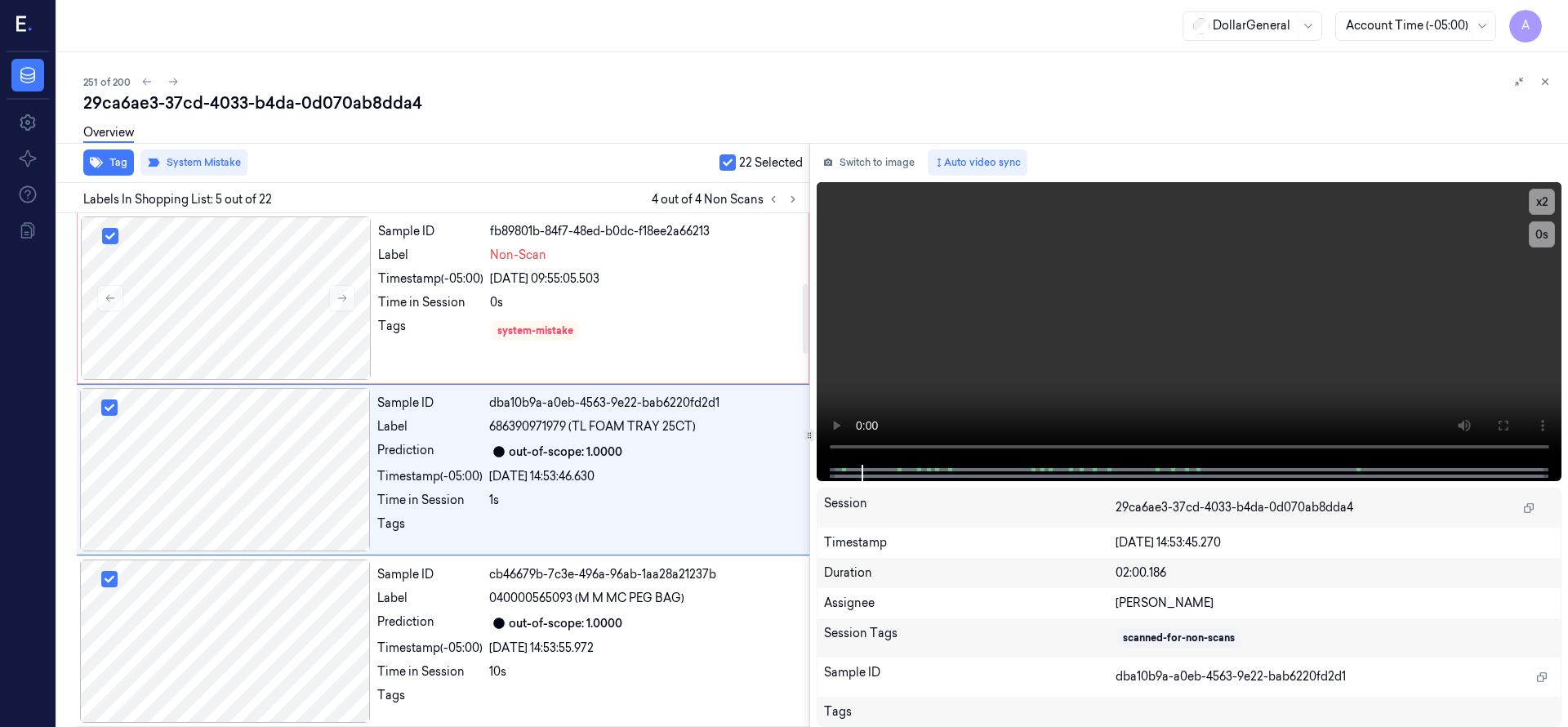
click at [729, 160] on button "button" at bounding box center [727, 163] width 16 height 16
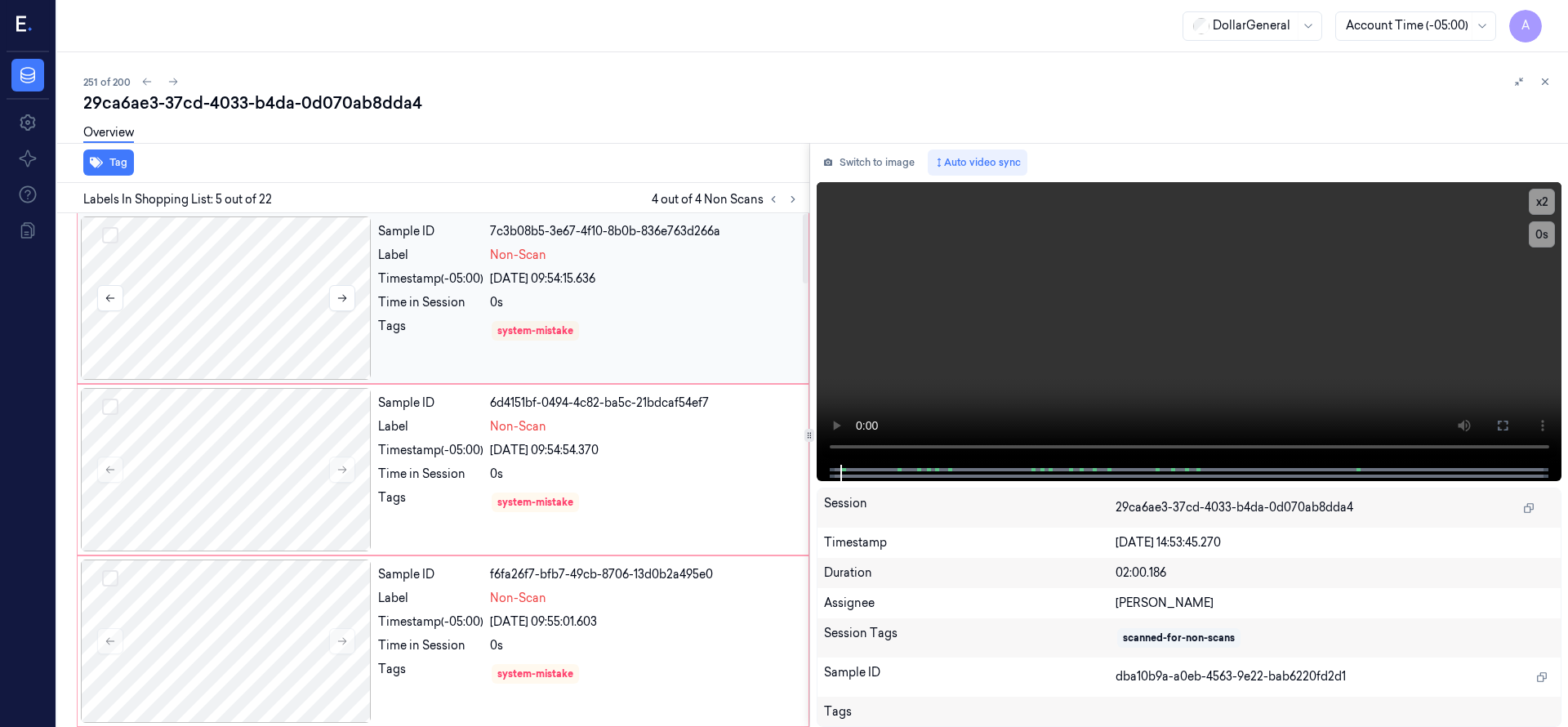
click at [242, 287] on div at bounding box center [225, 298] width 290 height 164
click at [275, 338] on div at bounding box center [225, 298] width 290 height 164
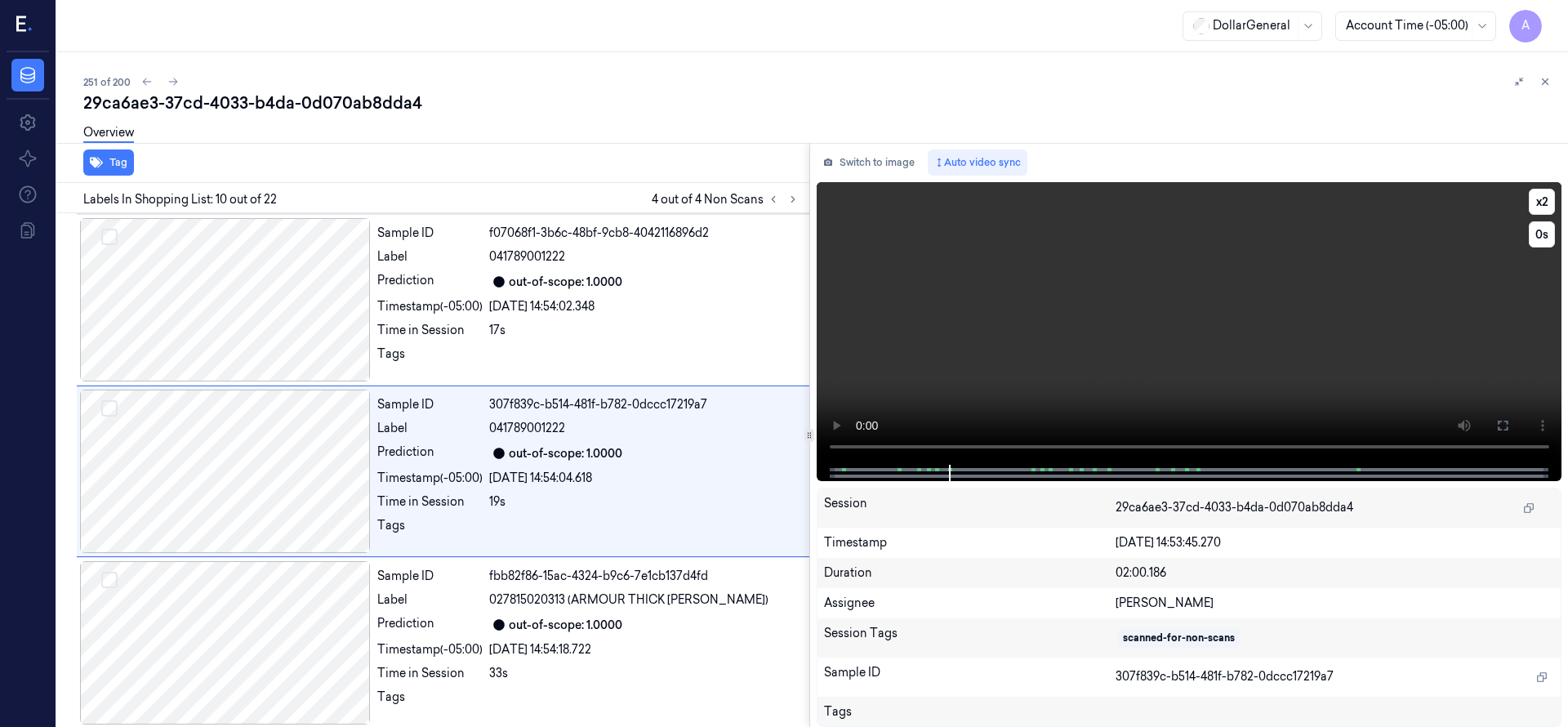
scroll to position [1371, 0]
click at [174, 86] on icon at bounding box center [173, 81] width 11 height 11
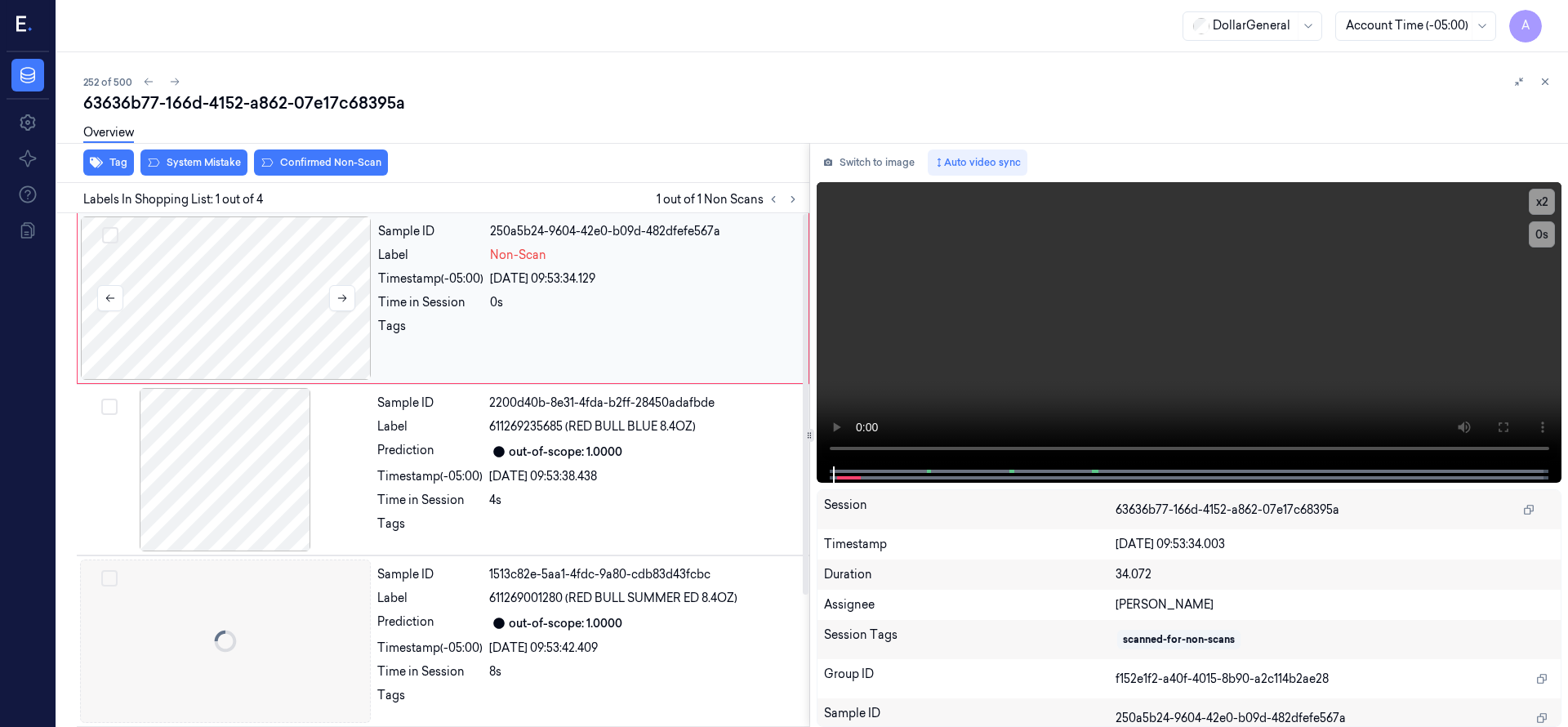
click at [227, 286] on div at bounding box center [225, 298] width 290 height 164
click at [249, 276] on div at bounding box center [225, 298] width 290 height 164
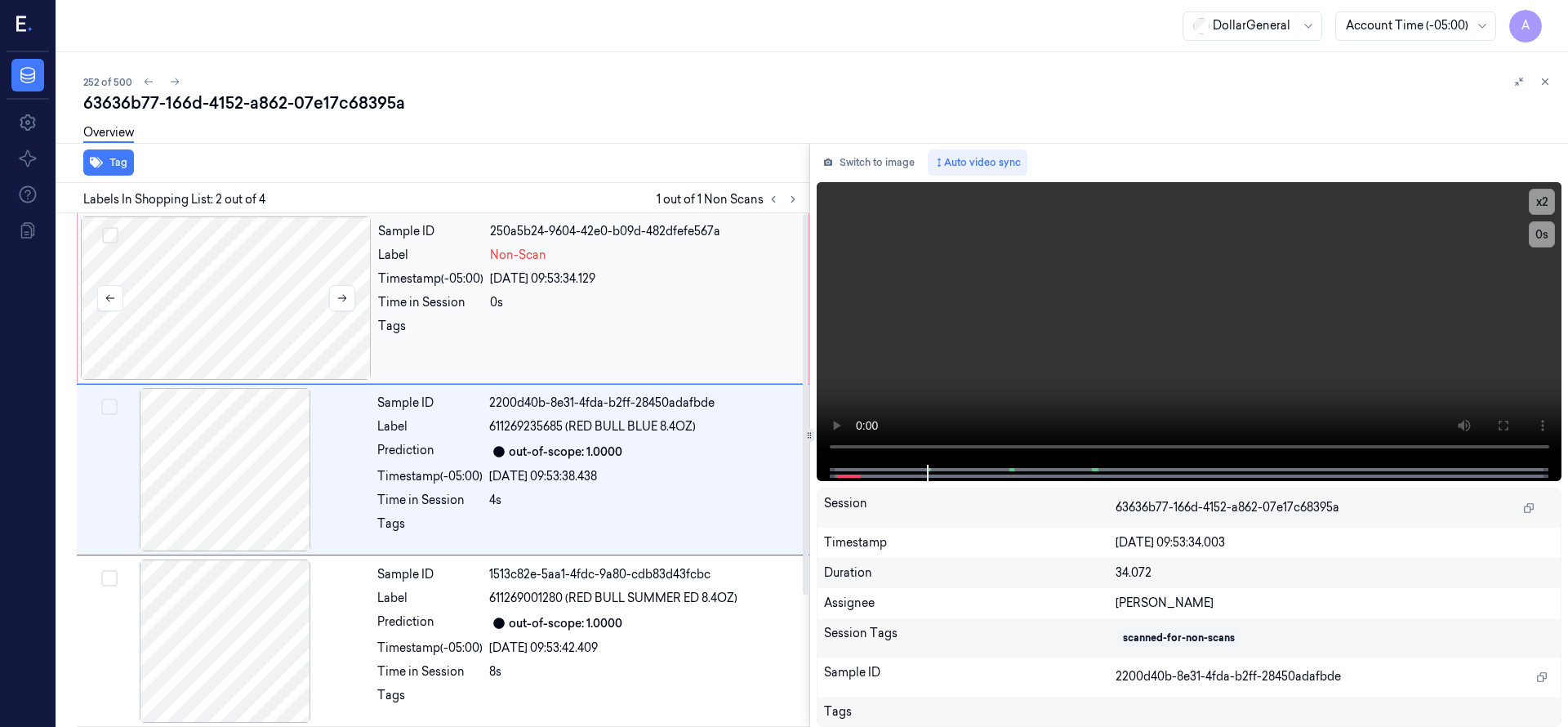
click at [209, 291] on div at bounding box center [225, 298] width 290 height 164
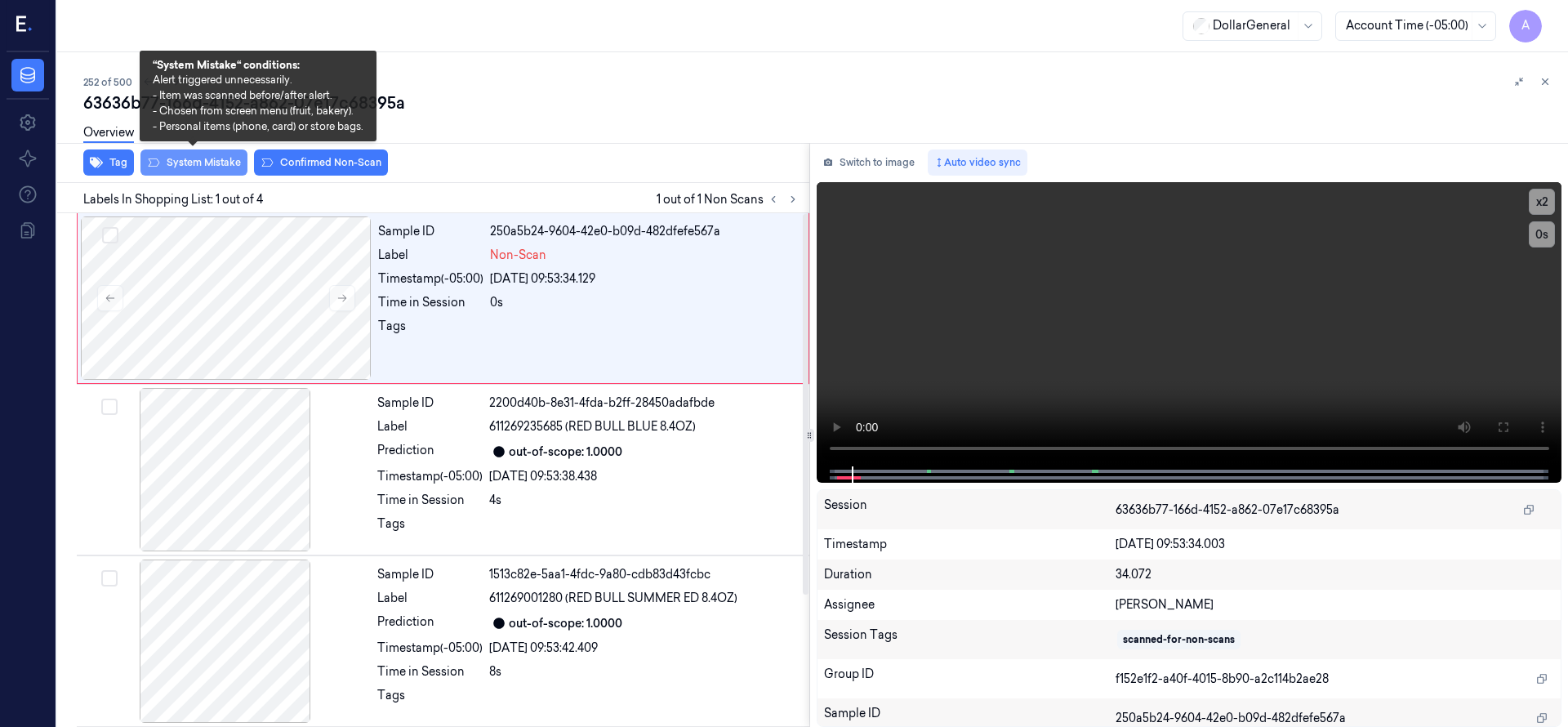
click at [216, 169] on button "System Mistake" at bounding box center [194, 163] width 107 height 26
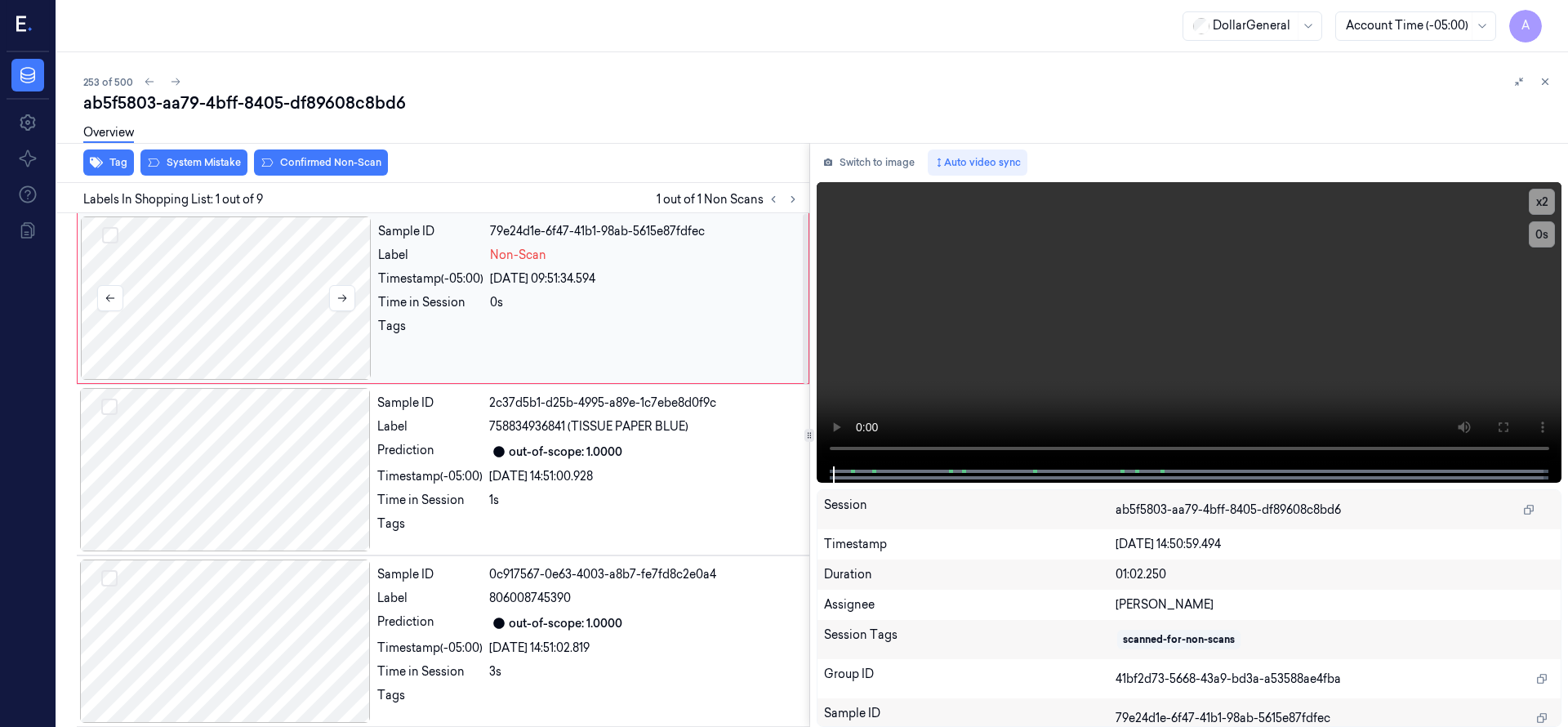
click at [232, 277] on div at bounding box center [225, 298] width 290 height 164
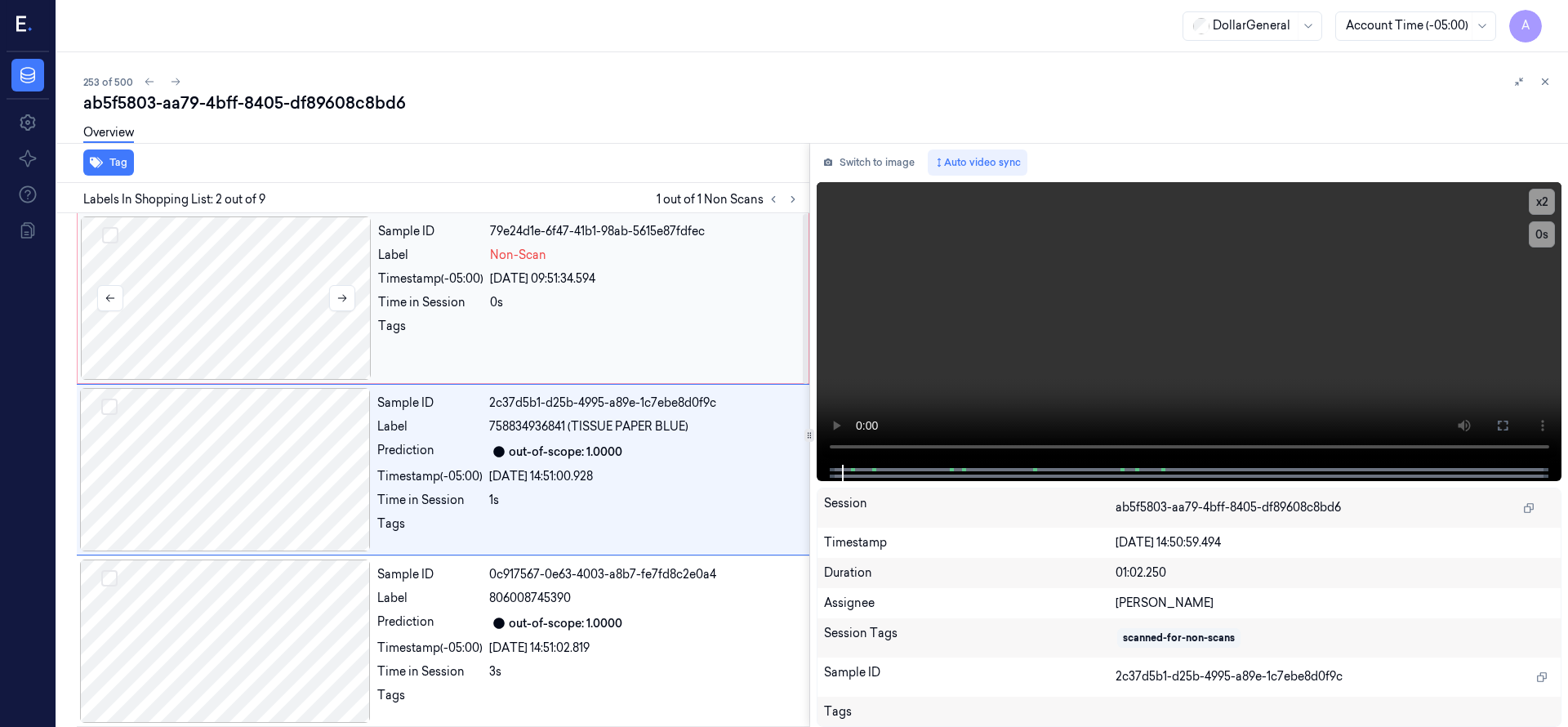
click at [227, 290] on div at bounding box center [225, 298] width 290 height 164
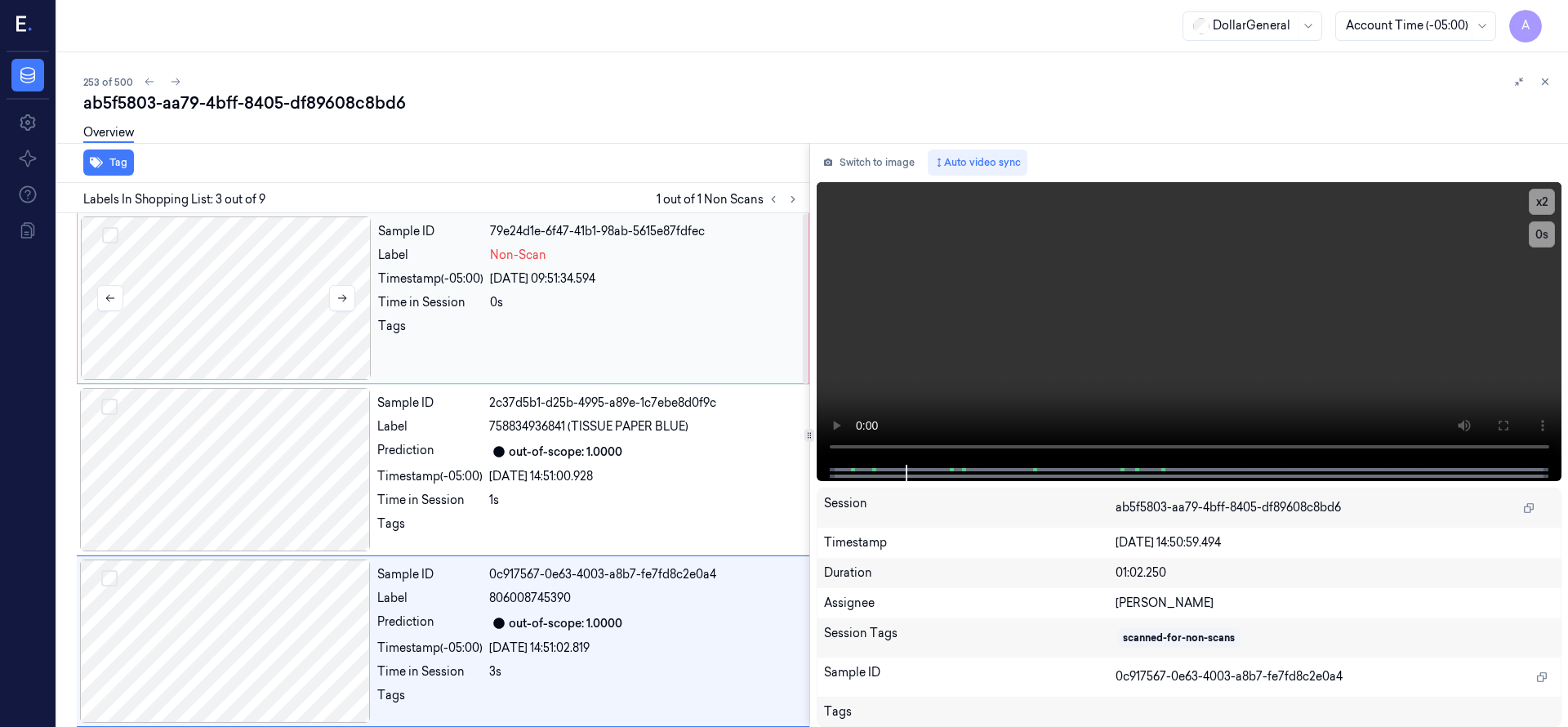
click at [250, 295] on div at bounding box center [225, 298] width 290 height 164
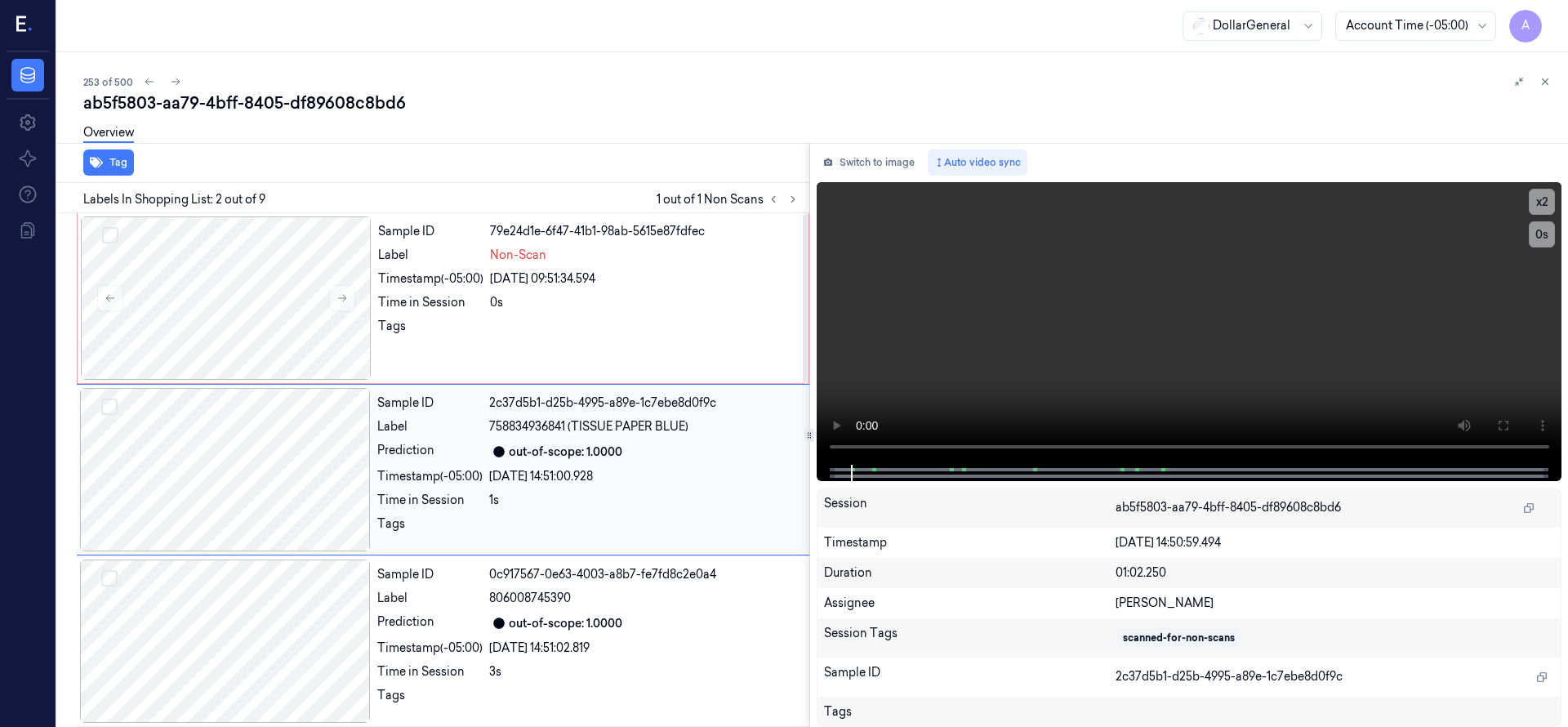
click at [254, 429] on div at bounding box center [224, 470] width 290 height 164
click at [235, 526] on div at bounding box center [224, 470] width 290 height 164
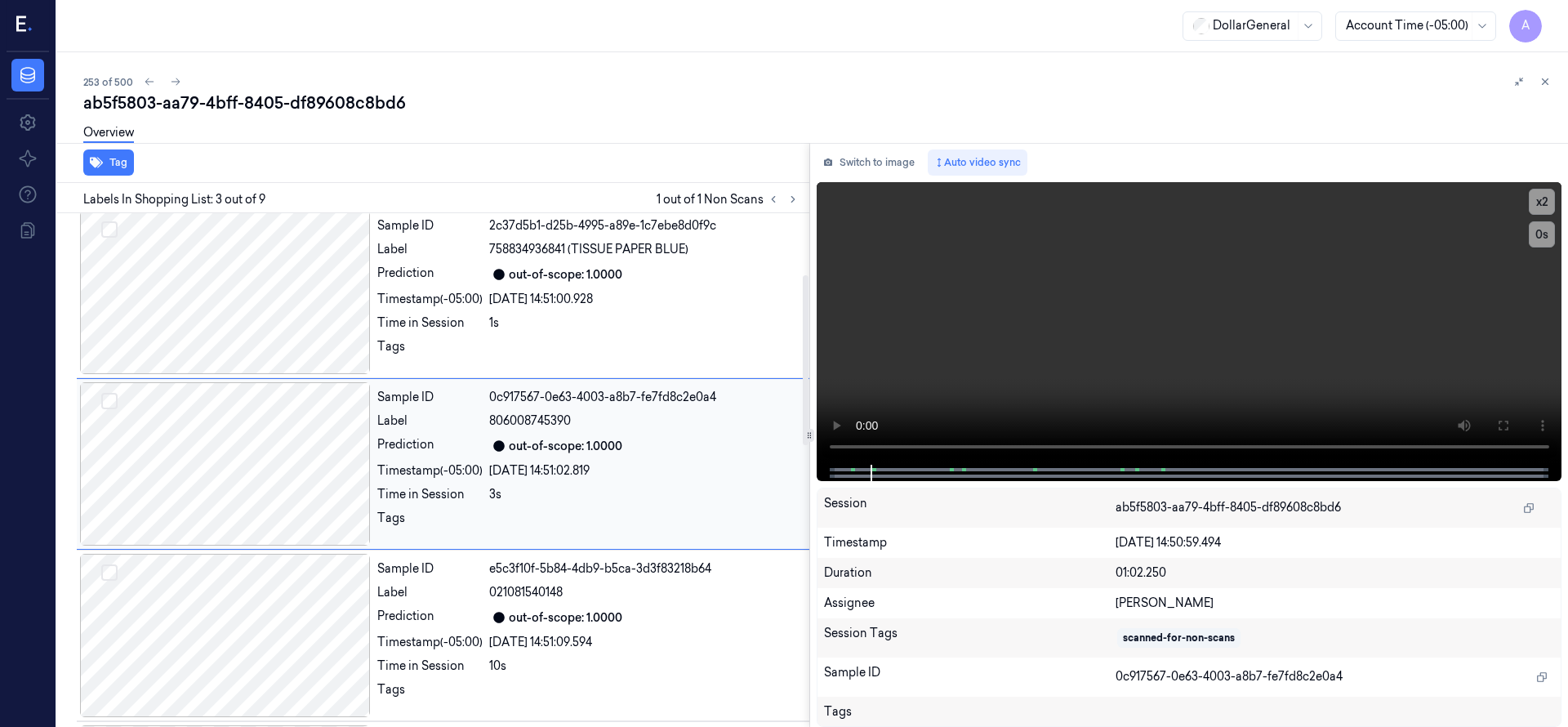
click at [265, 410] on div at bounding box center [224, 464] width 290 height 164
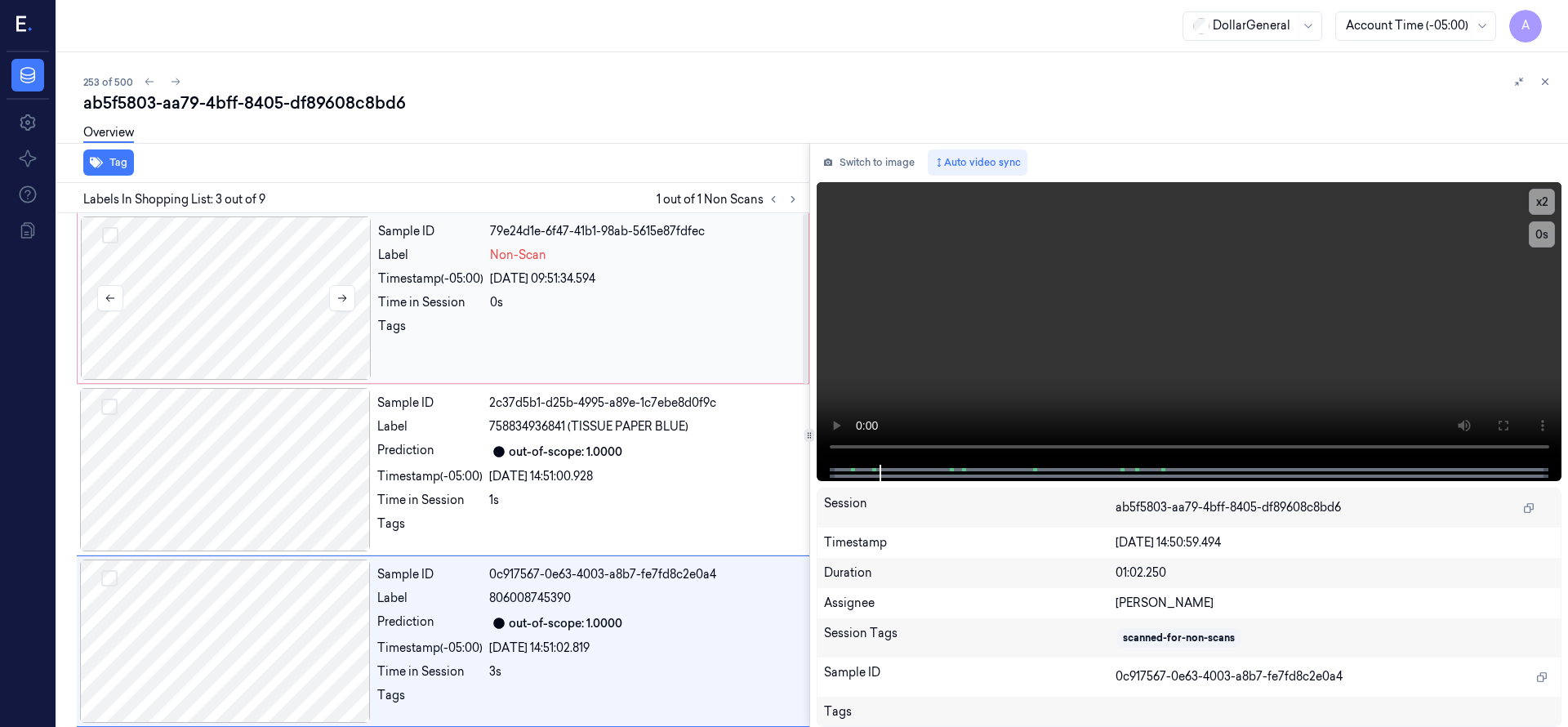
click at [250, 277] on div at bounding box center [225, 298] width 290 height 164
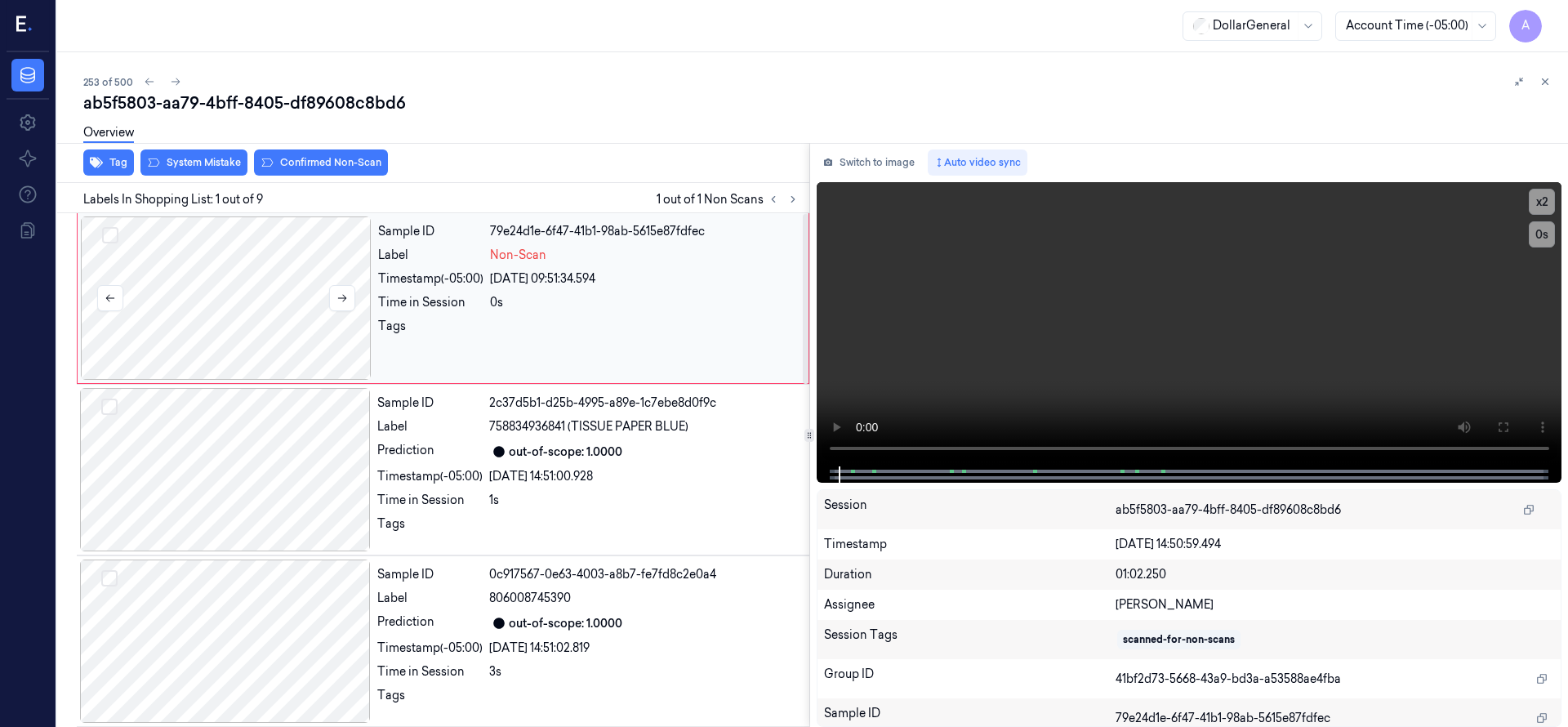
click at [250, 278] on div at bounding box center [225, 298] width 290 height 164
click at [250, 280] on div at bounding box center [225, 298] width 290 height 164
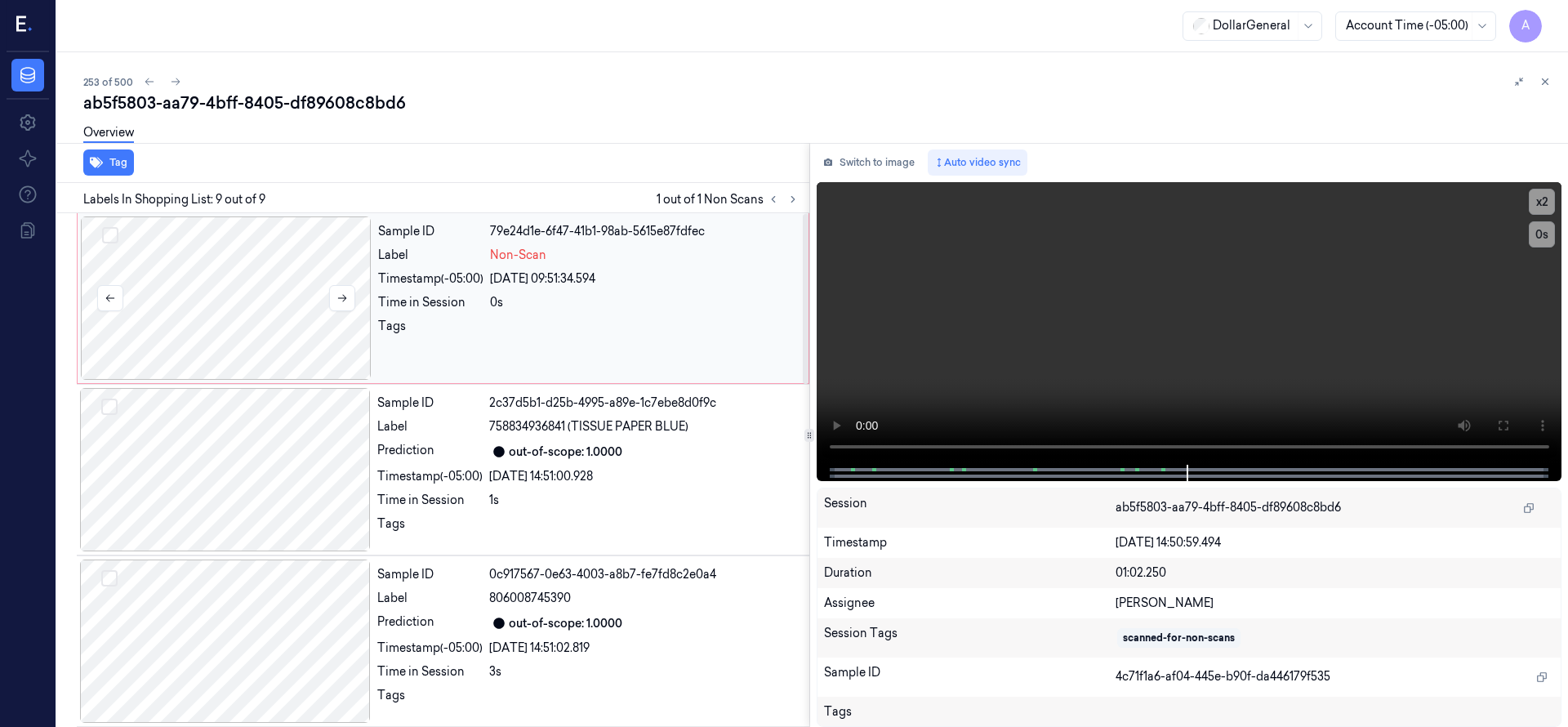
click at [261, 333] on div at bounding box center [225, 298] width 290 height 164
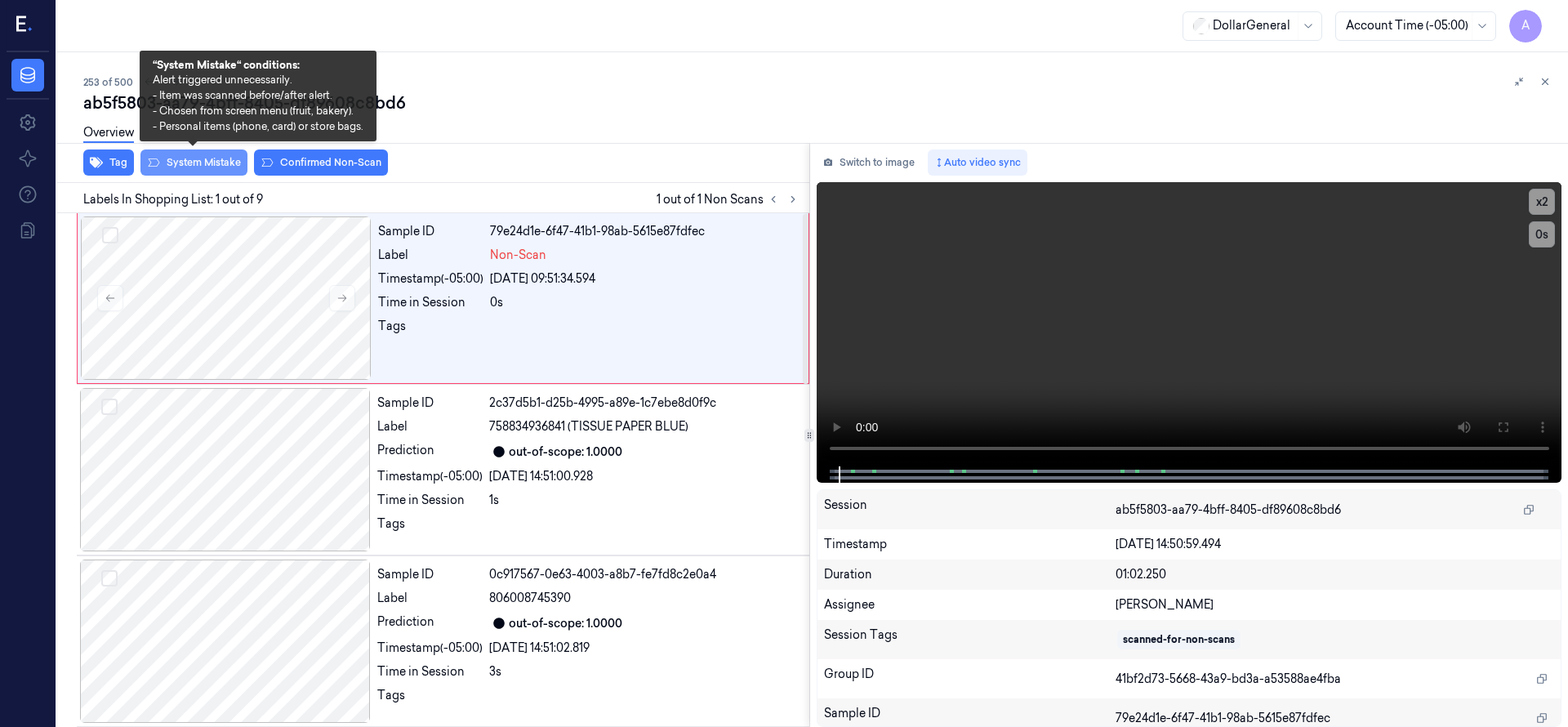
click at [232, 159] on button "System Mistake" at bounding box center [194, 163] width 107 height 26
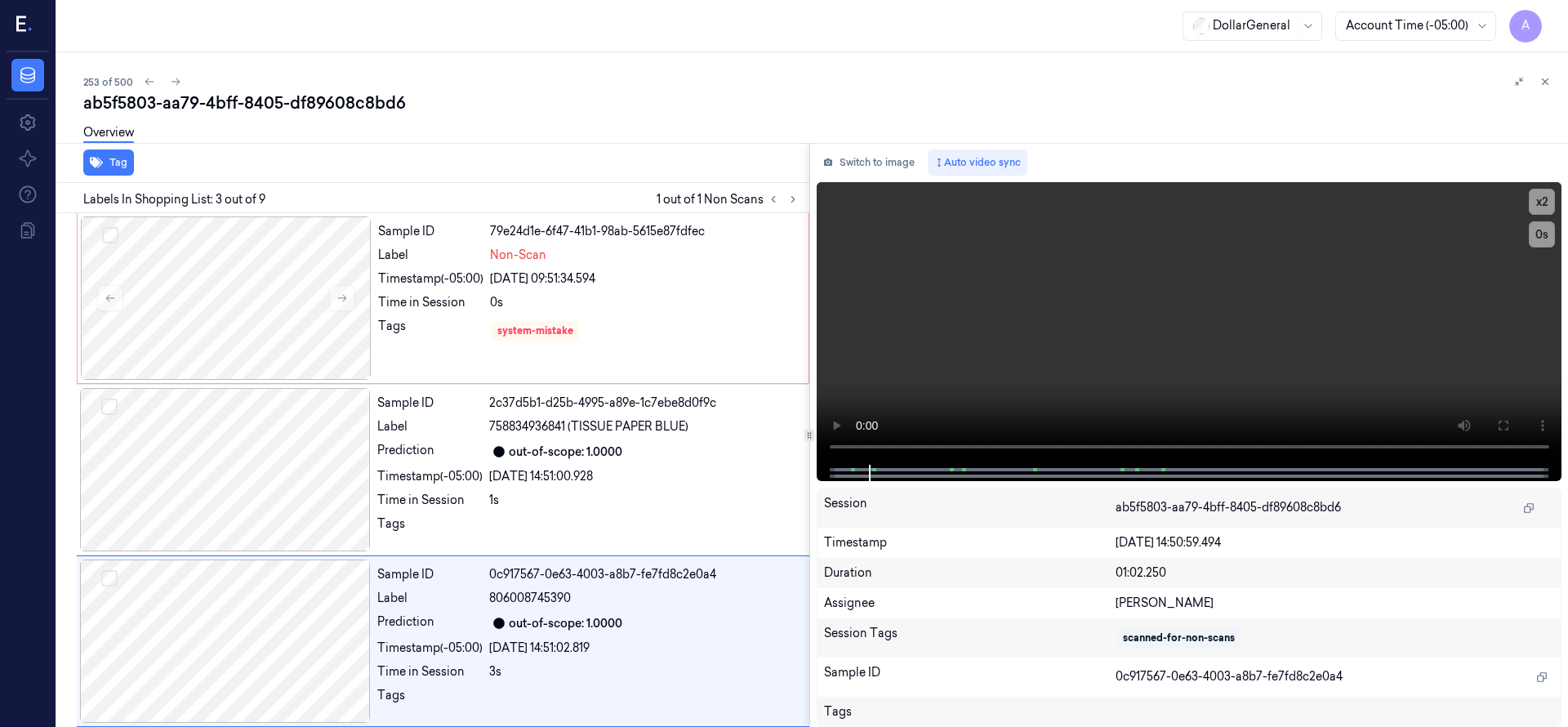
scroll to position [172, 0]
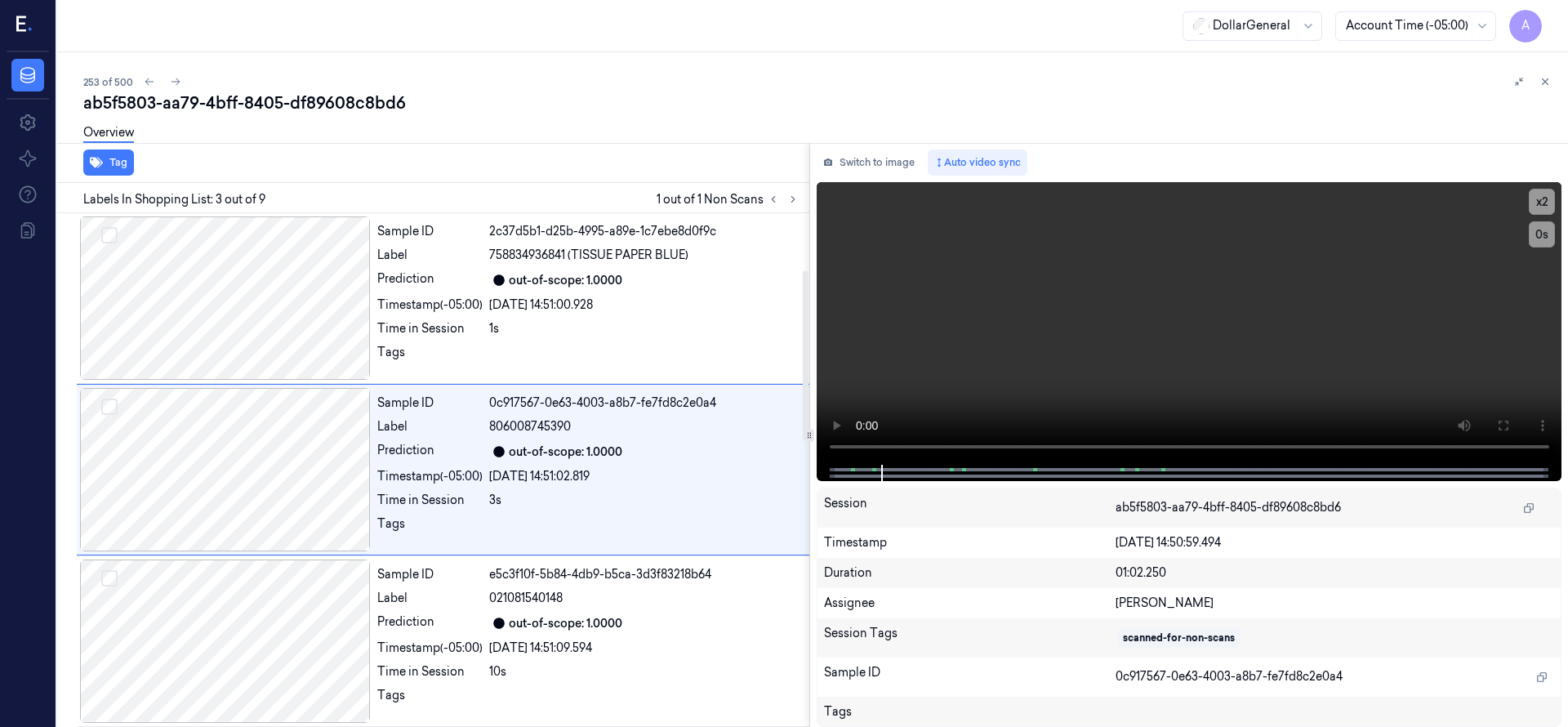
click at [543, 98] on div "ab5f5803-aa79-4bff-8405-df89608c8bd6" at bounding box center [819, 103] width 1471 height 23
click at [174, 84] on icon at bounding box center [175, 81] width 11 height 11
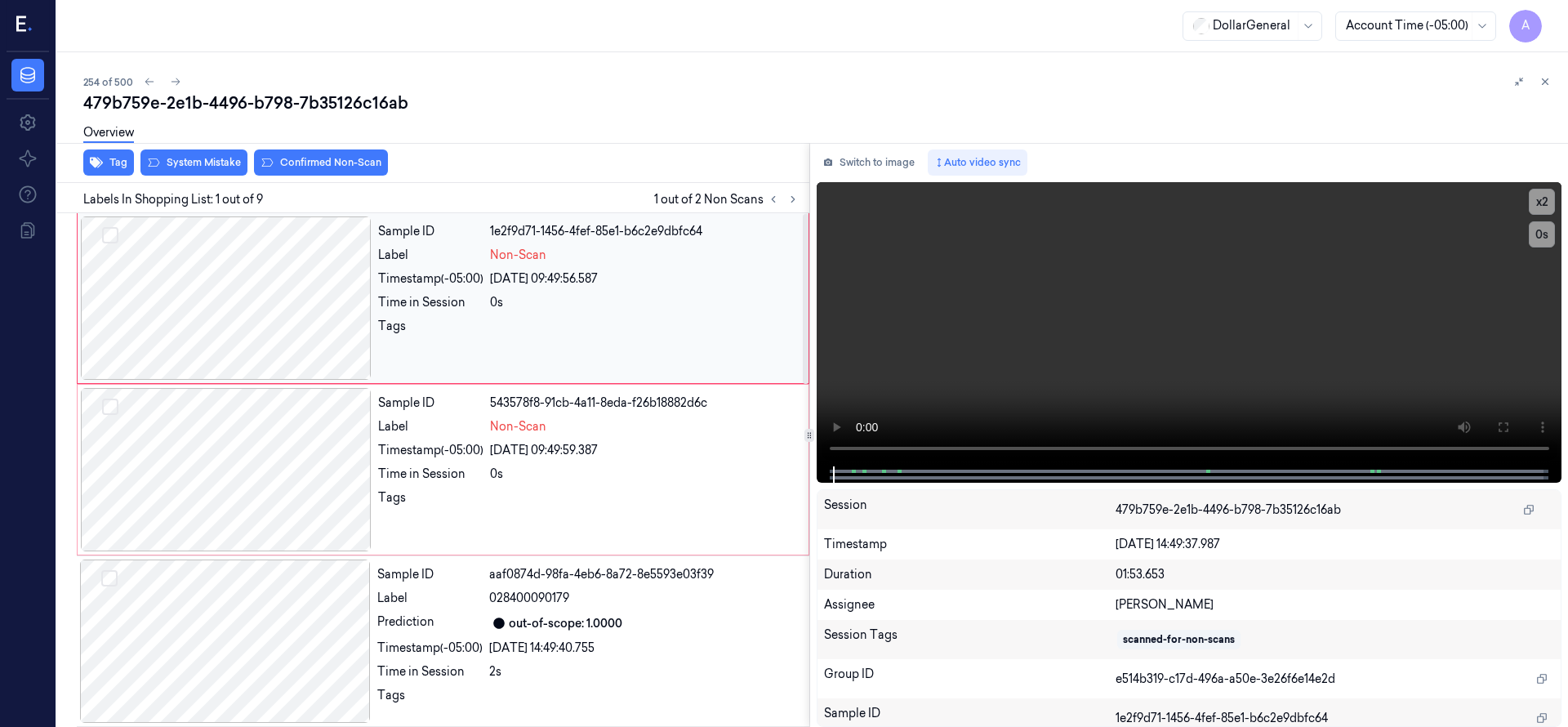
click at [227, 272] on div at bounding box center [225, 298] width 290 height 164
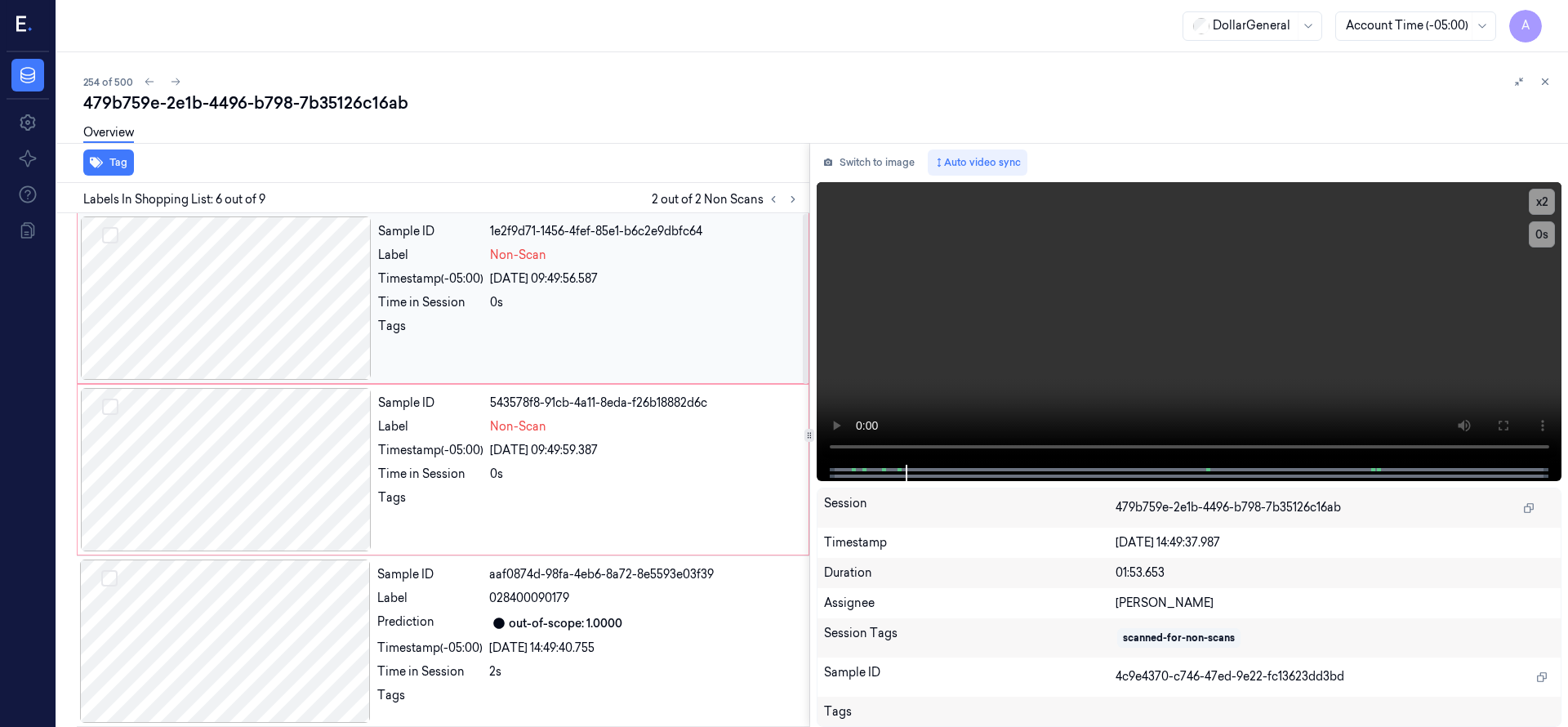
click at [245, 288] on div at bounding box center [225, 298] width 290 height 164
click at [253, 314] on div at bounding box center [225, 298] width 290 height 164
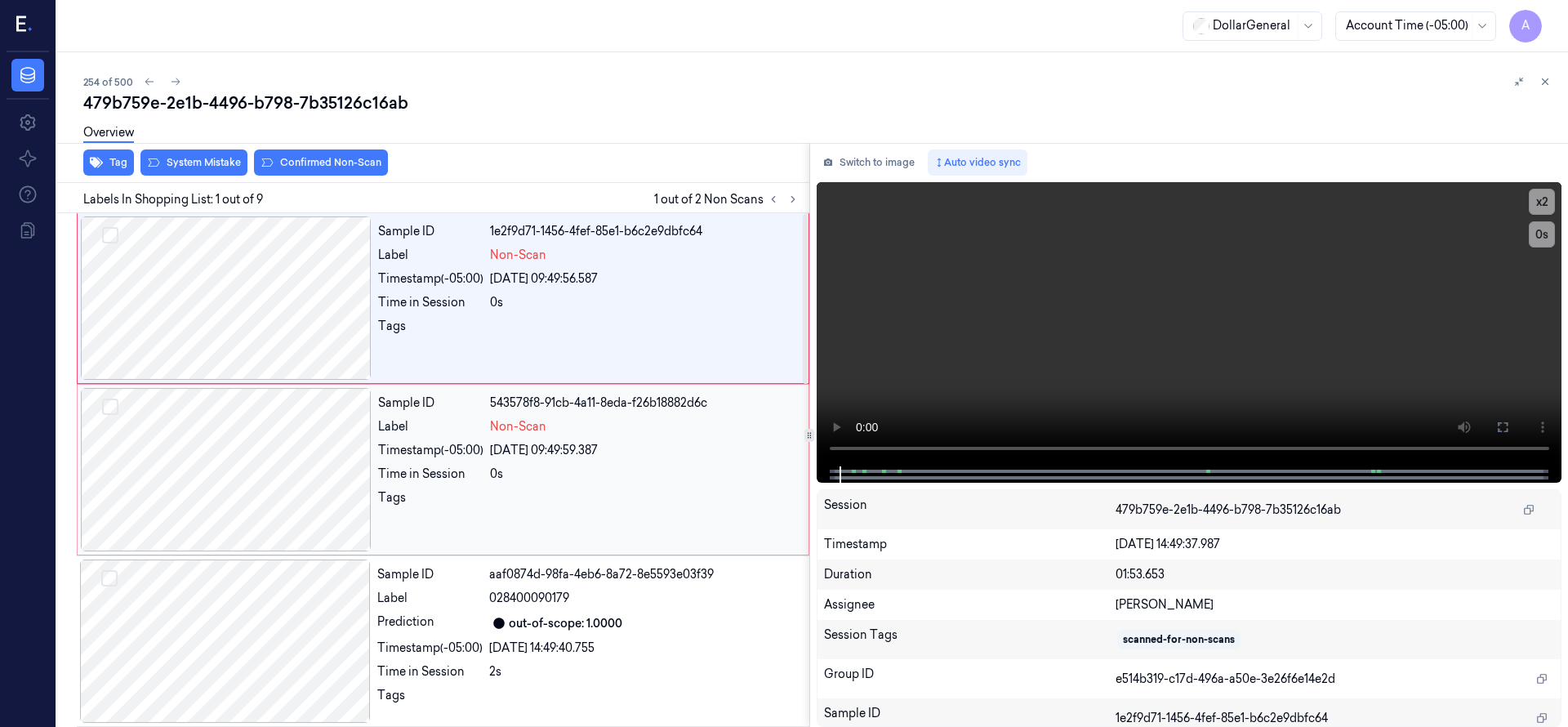
click div
click button "Select row"
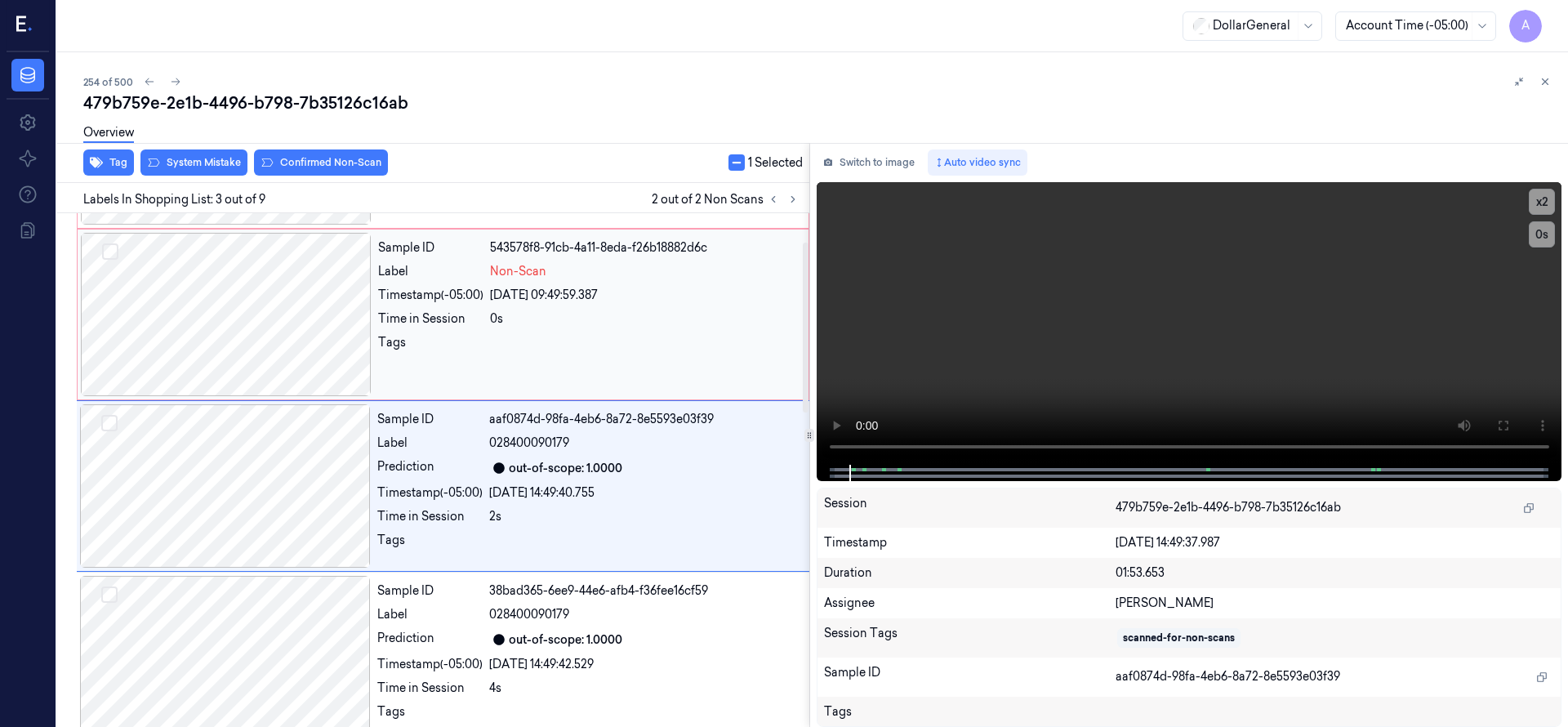
click div "Sample ID 1e2f9d71-1456-4fef-85e1-b6c2e9dbfc64 Label Non-Scan Timestamp (-05:00…"
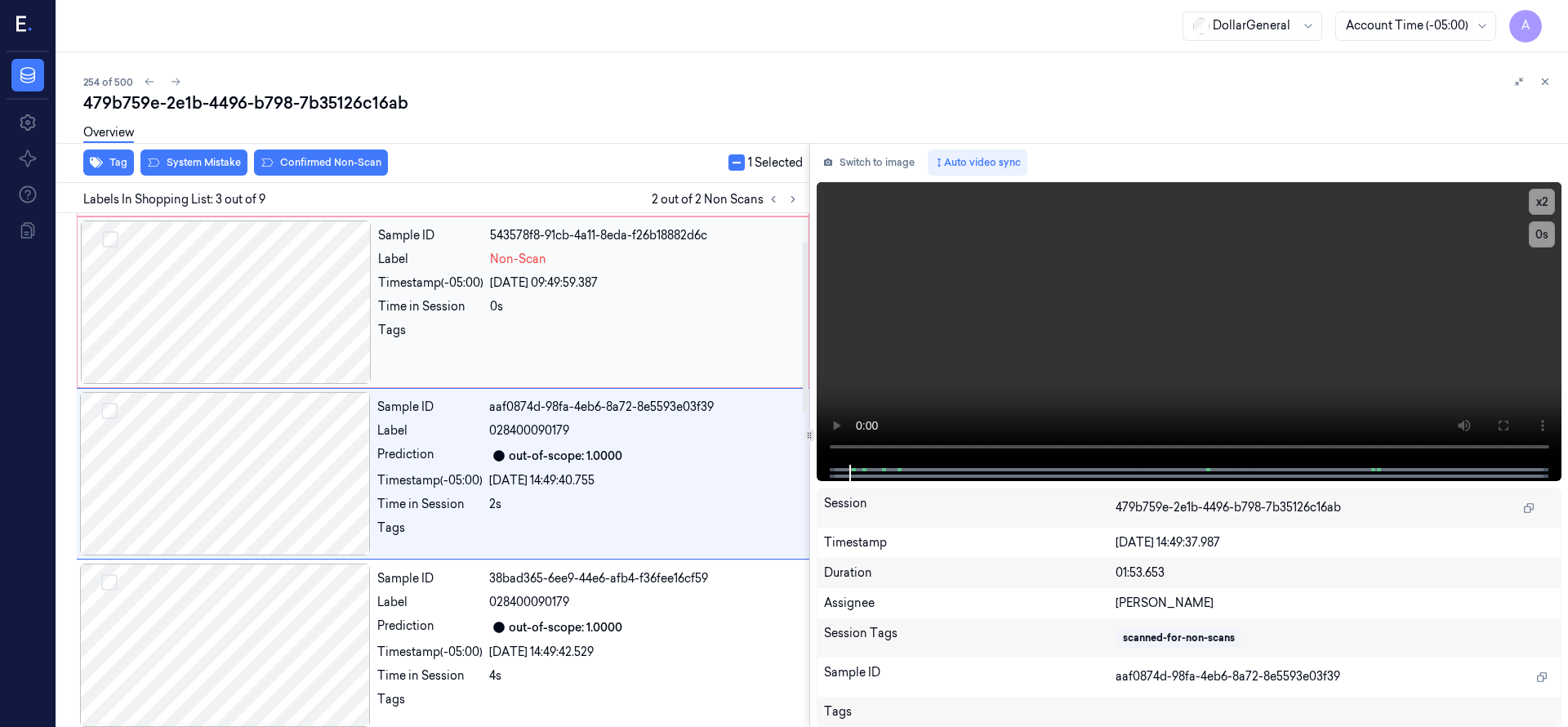
scroll to position [172, 0]
click button "Select row"
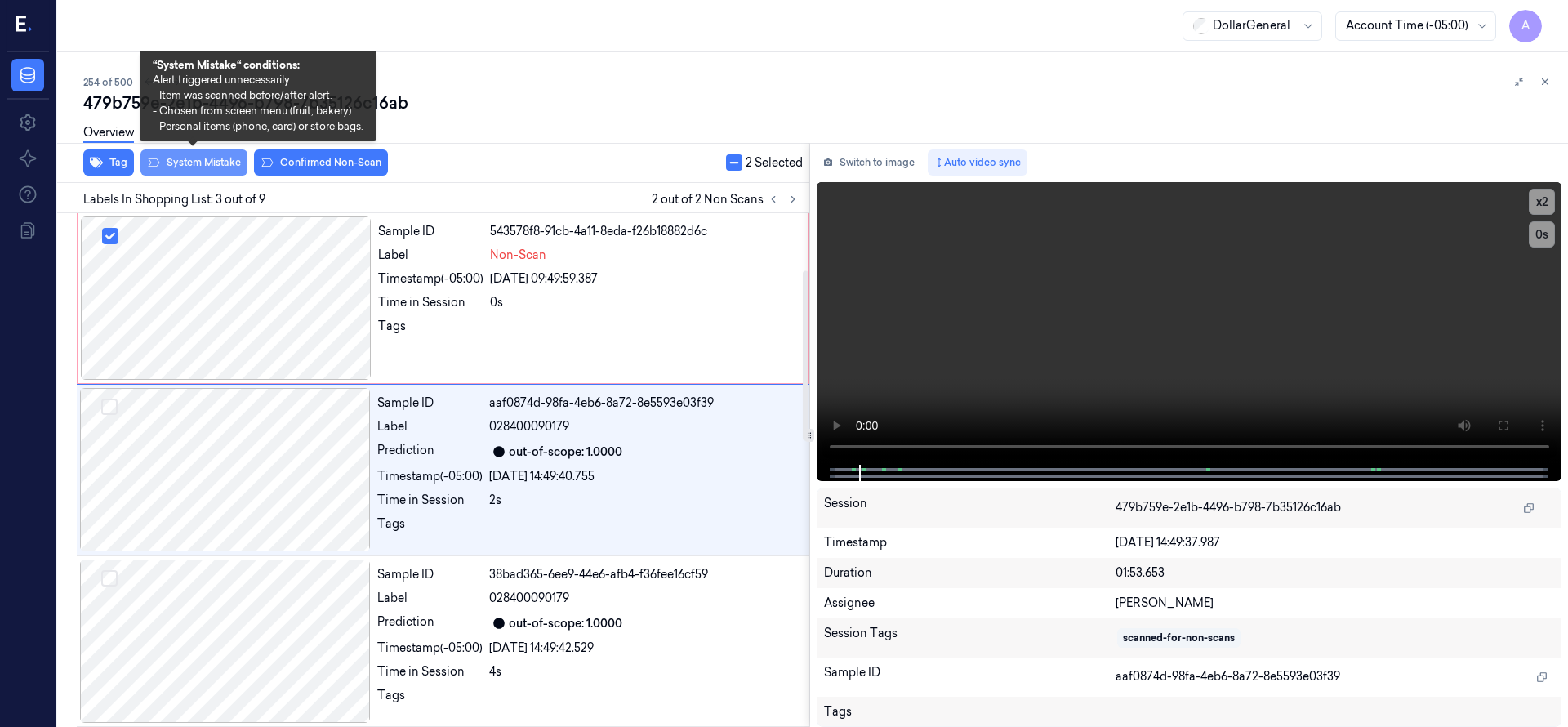
click button "System Mistake"
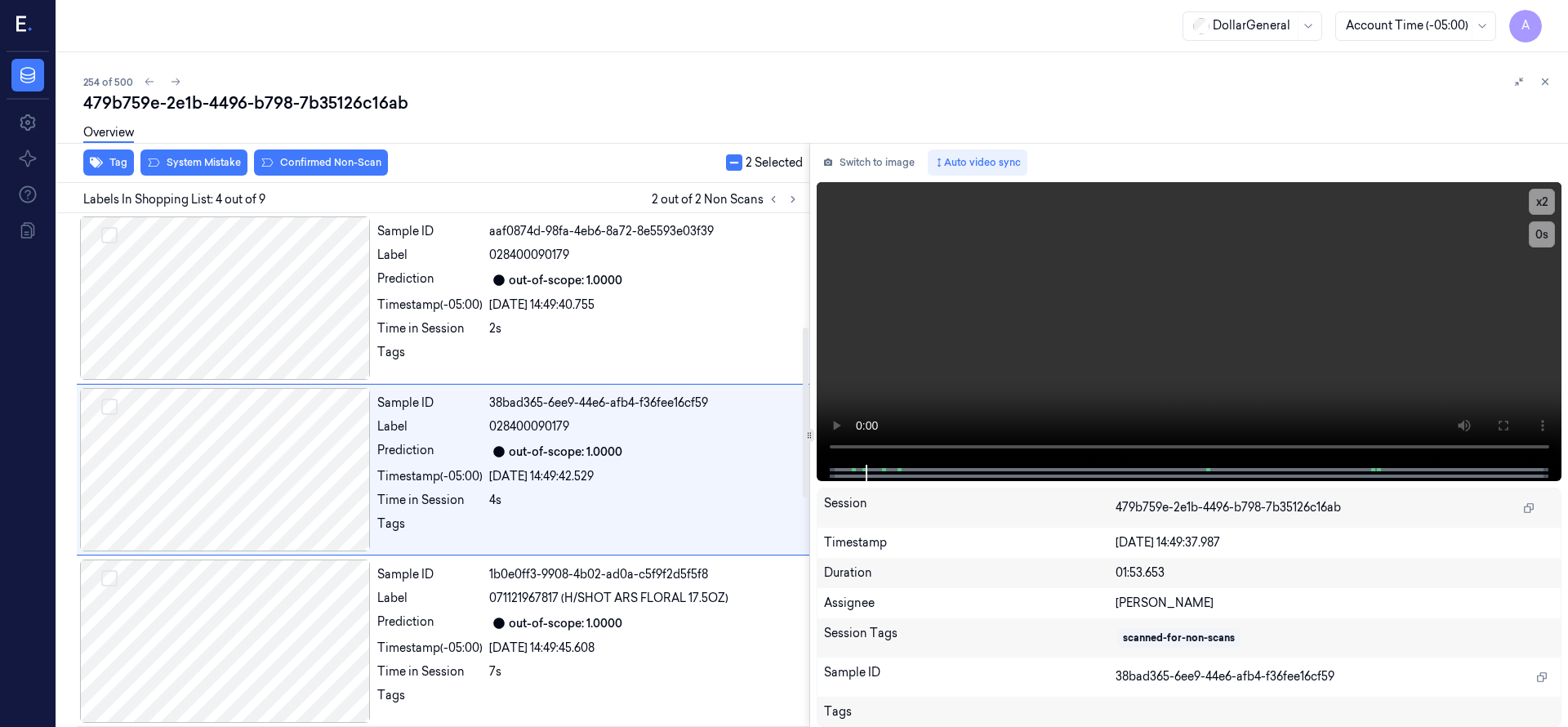
scroll to position [0, 0]
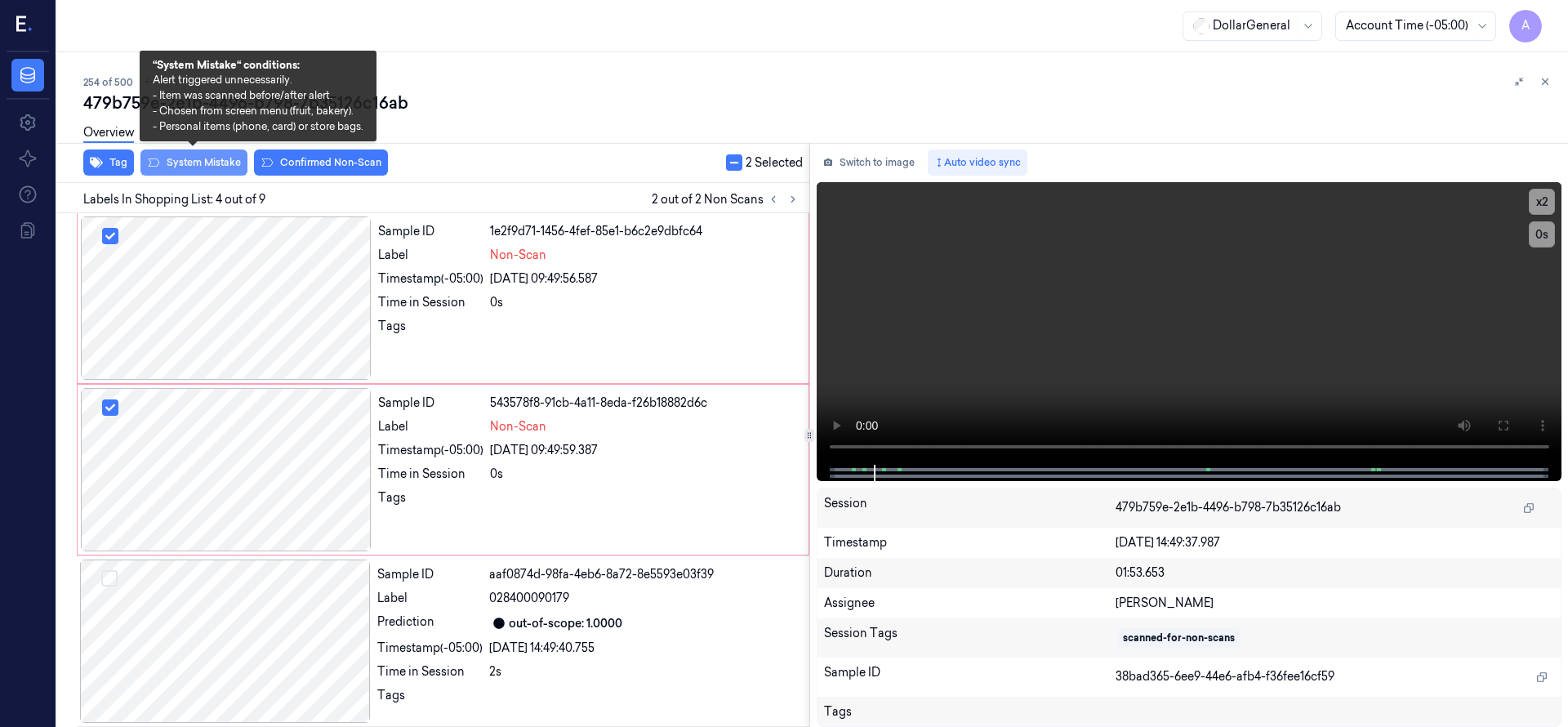
click button "System Mistake"
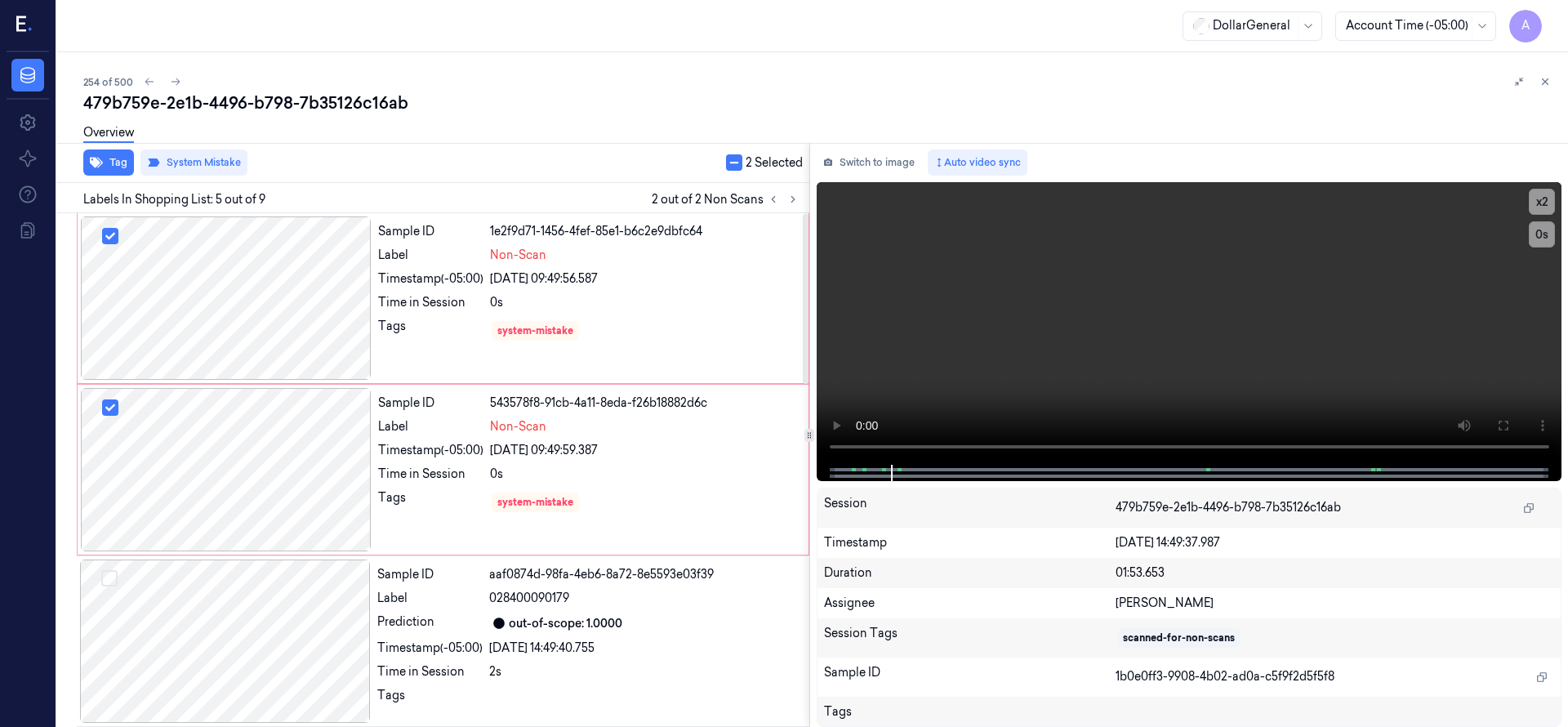
click div "479b759e-2e1b-4496-b798-7b35126c16ab"
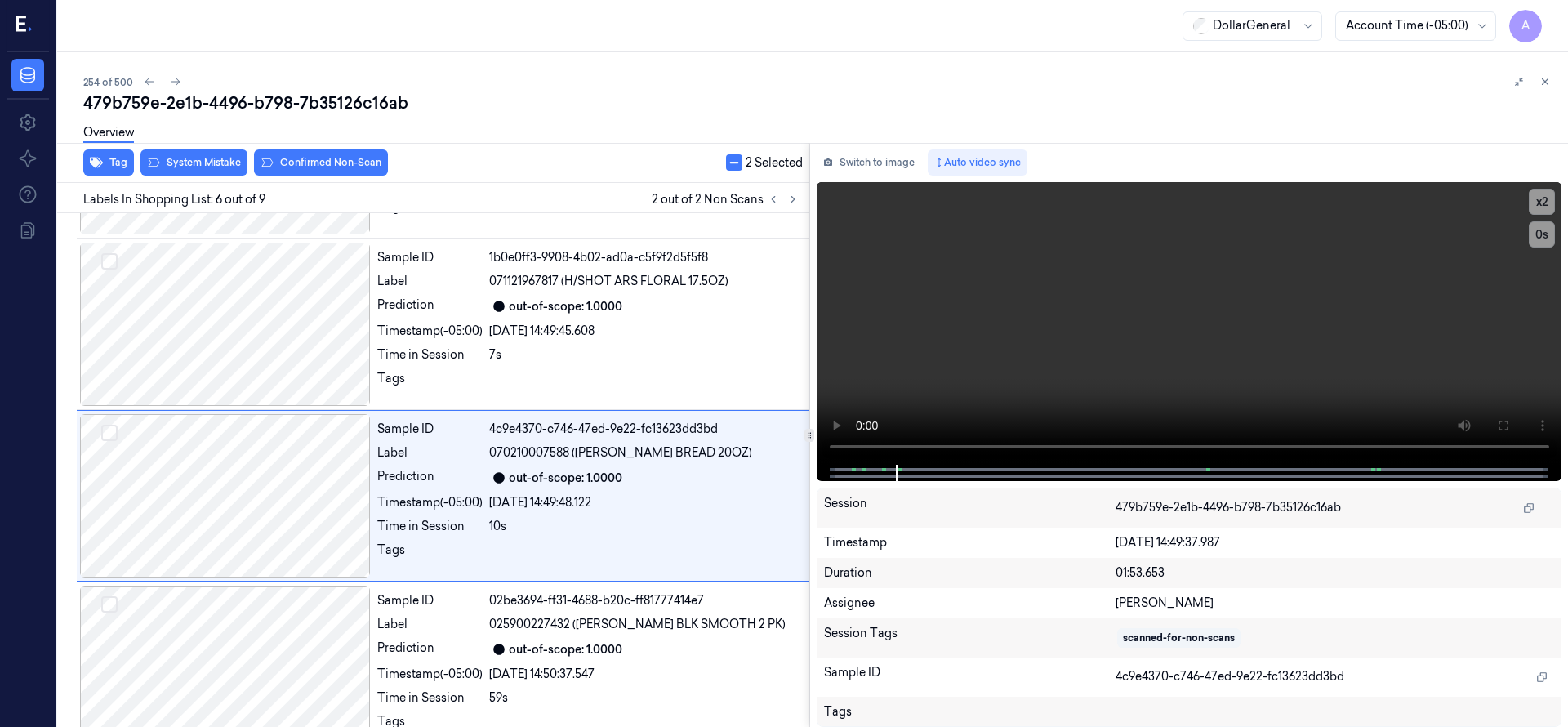
scroll to position [686, 0]
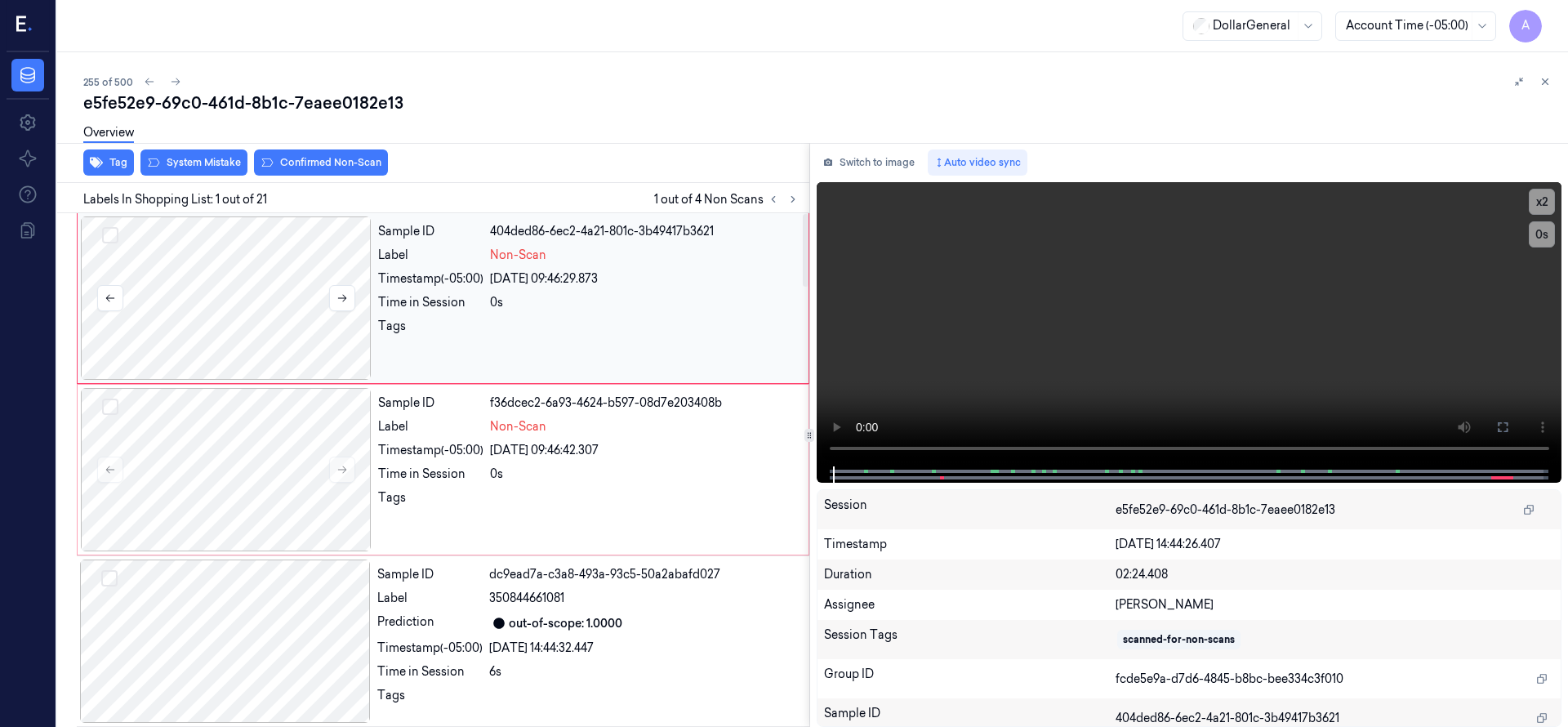
click at [256, 295] on div at bounding box center [225, 298] width 290 height 164
click at [251, 309] on div at bounding box center [225, 298] width 290 height 164
click at [239, 301] on div at bounding box center [225, 298] width 290 height 164
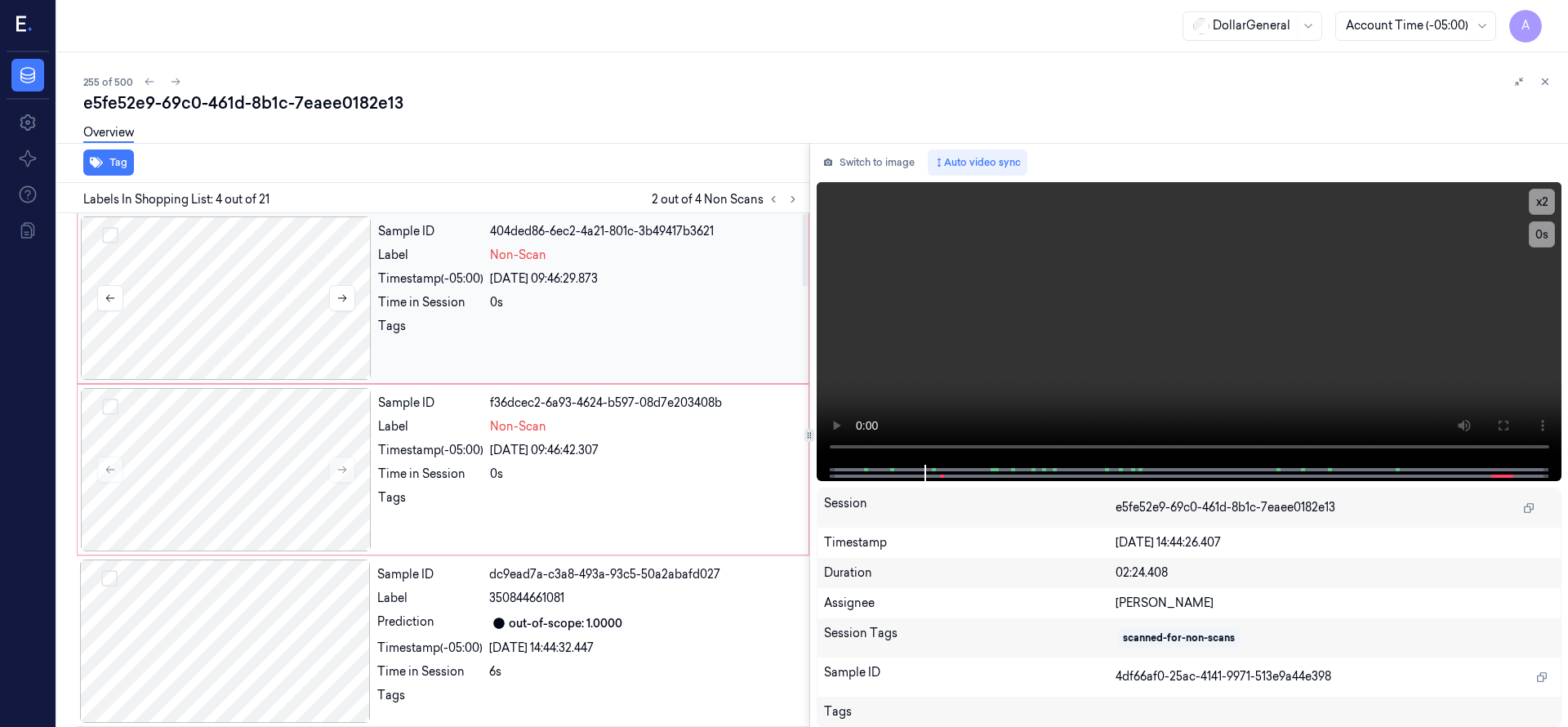
click at [228, 312] on div at bounding box center [225, 298] width 290 height 164
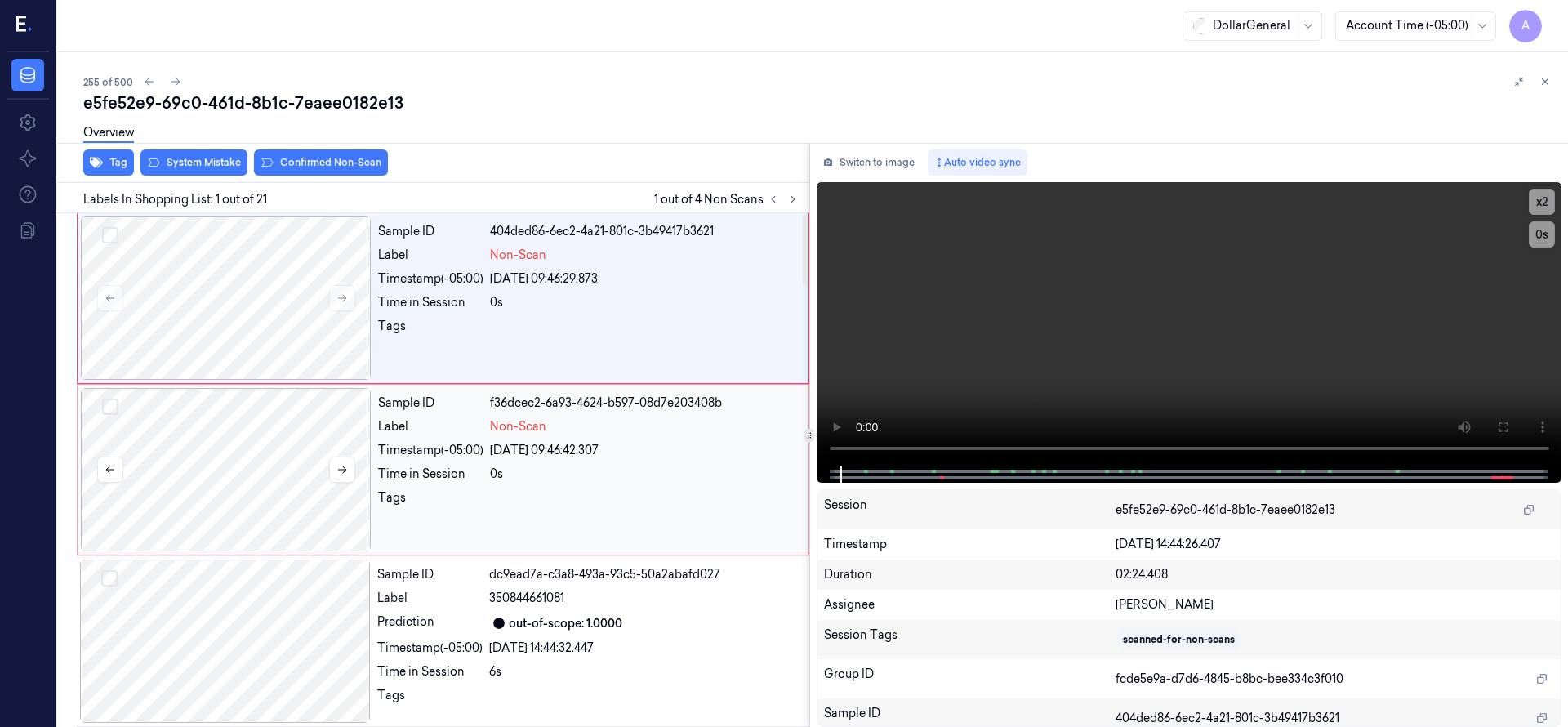
click at [251, 444] on div at bounding box center [225, 470] width 290 height 164
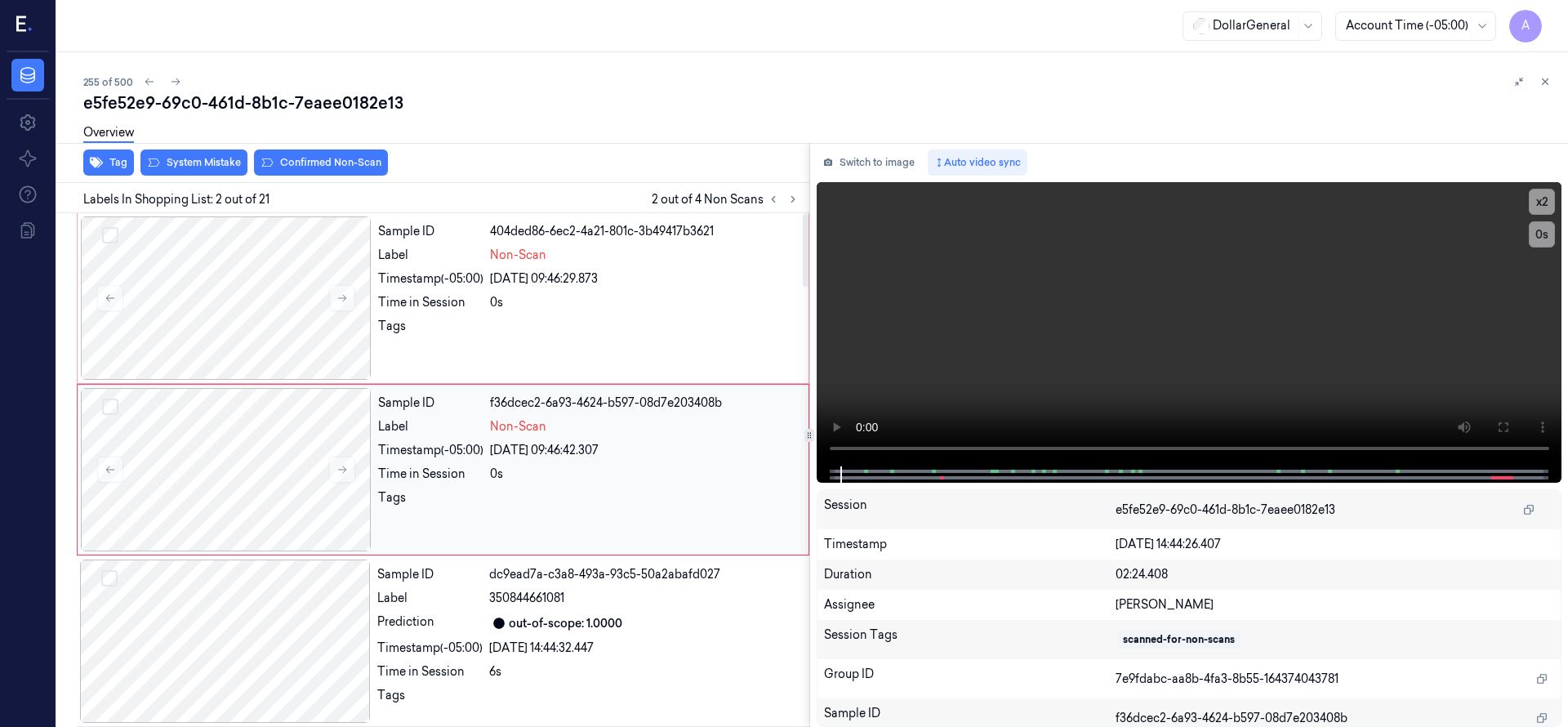
click at [257, 553] on div "Sample ID f36dcec2-6a93-4624-b597-08d7e203408b Label Non-Scan Timestamp (-05:00…" at bounding box center [443, 470] width 732 height 172
click at [264, 601] on div at bounding box center [224, 641] width 290 height 164
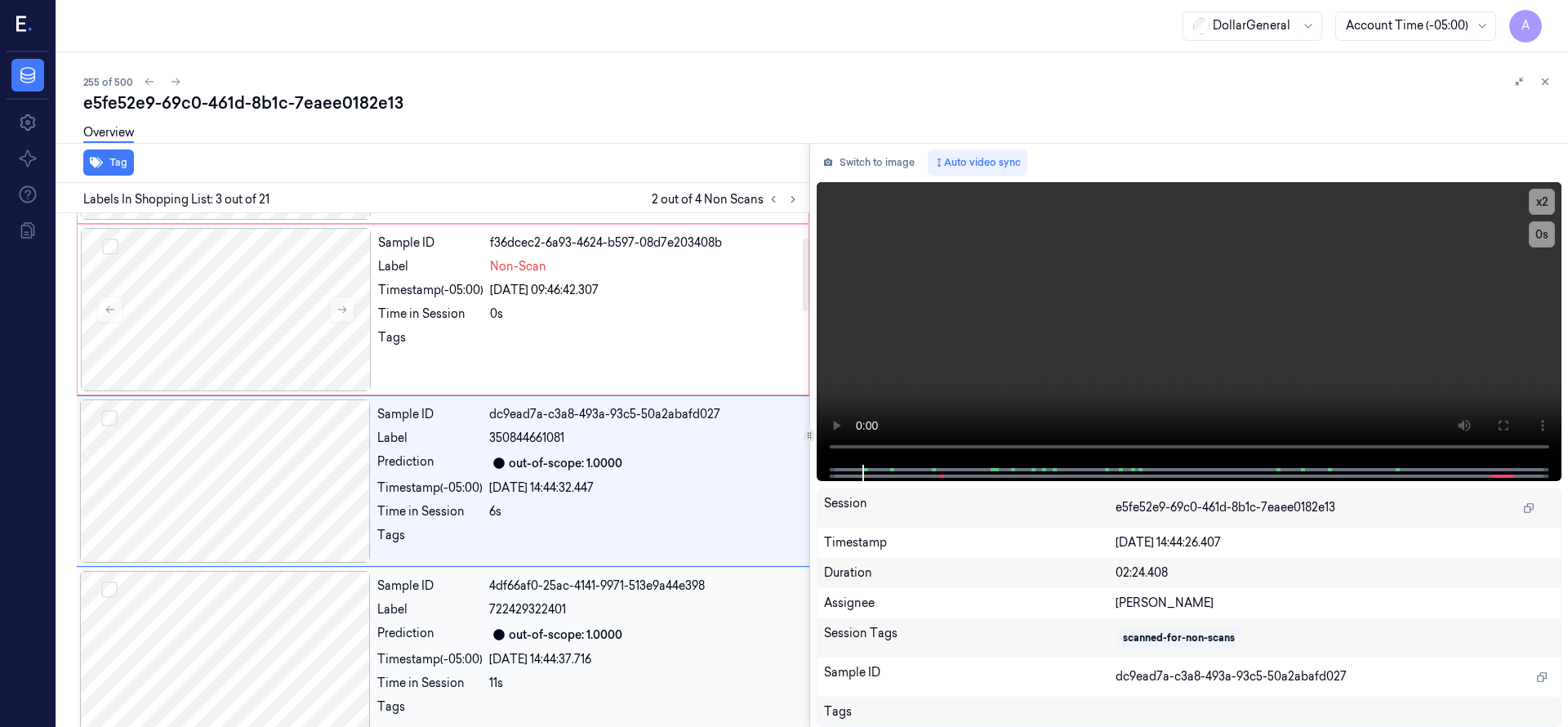
scroll to position [172, 0]
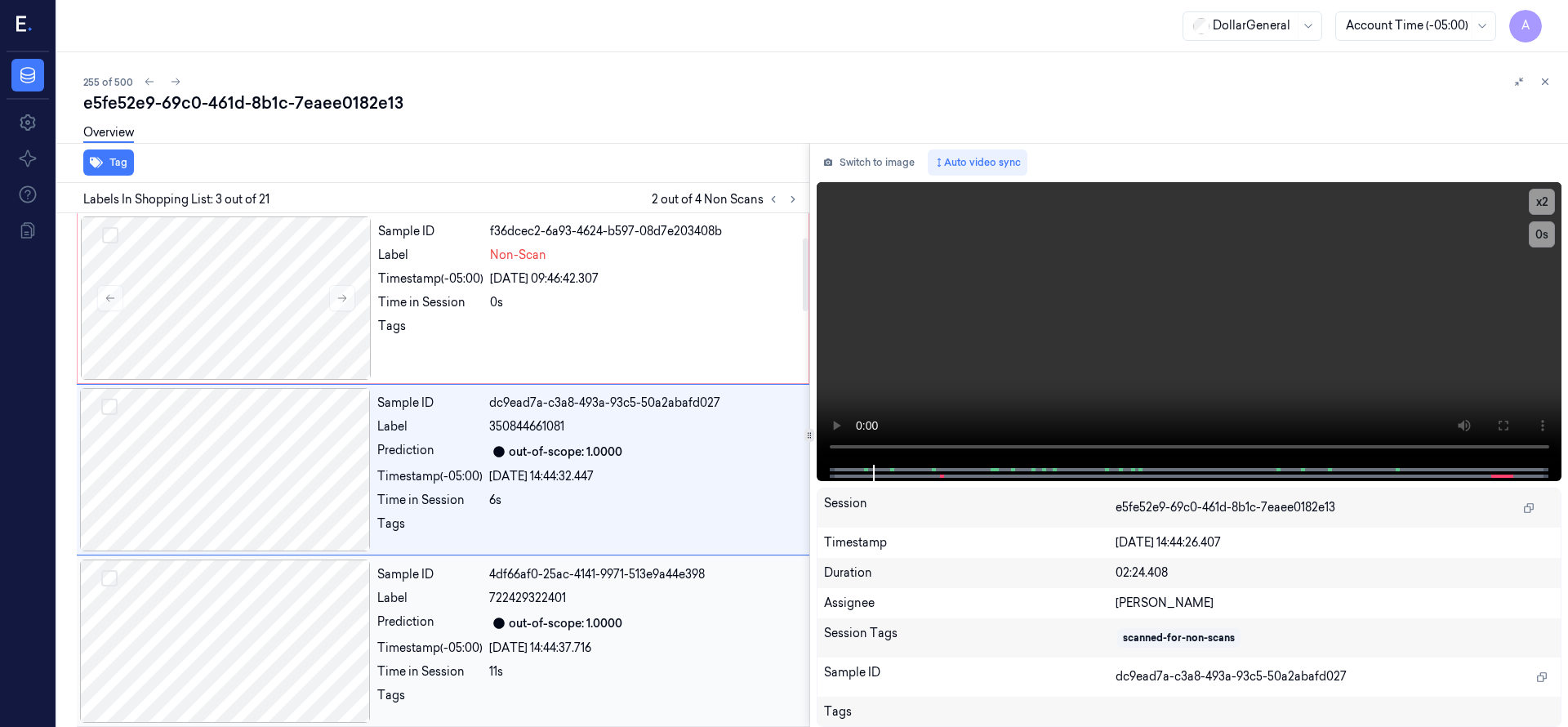
click at [275, 574] on div at bounding box center [224, 641] width 290 height 164
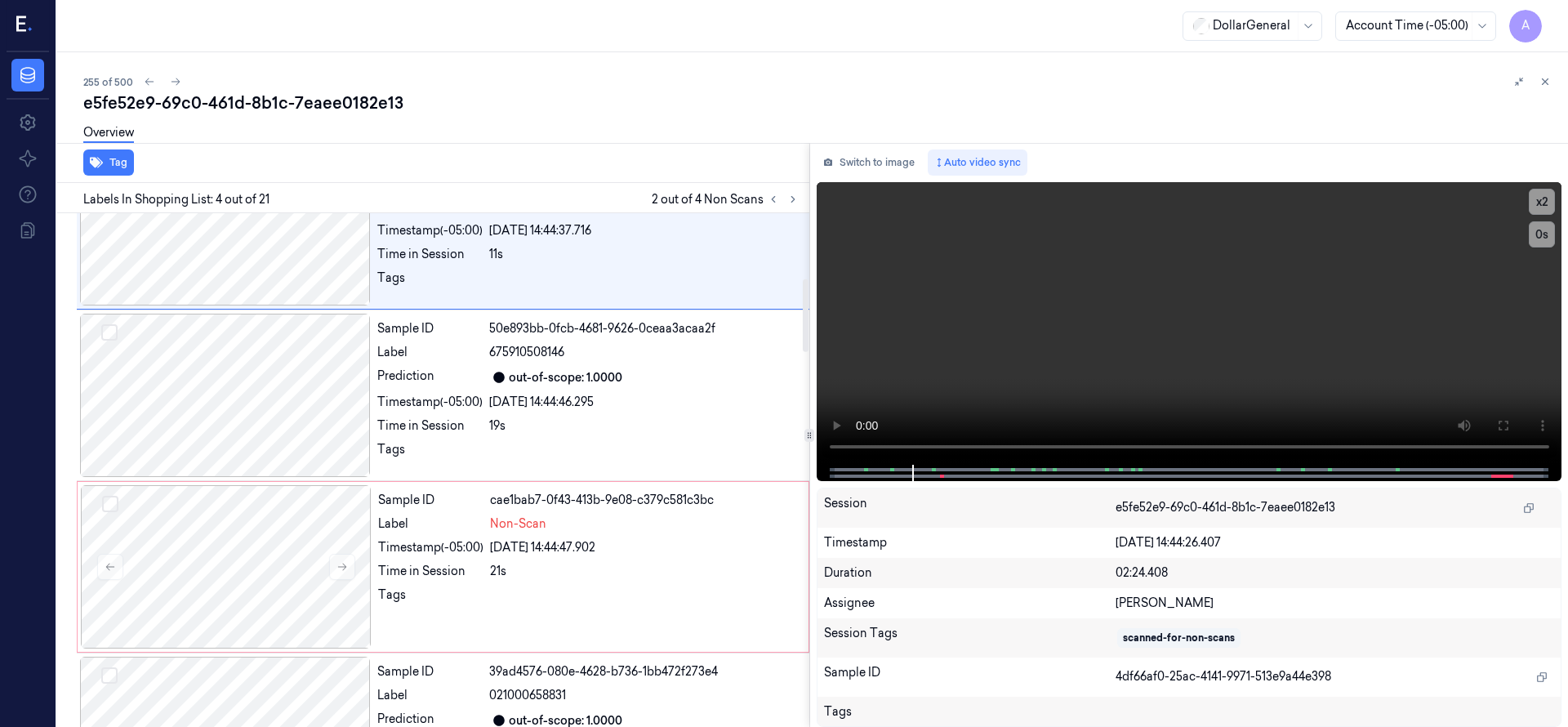
scroll to position [612, 0]
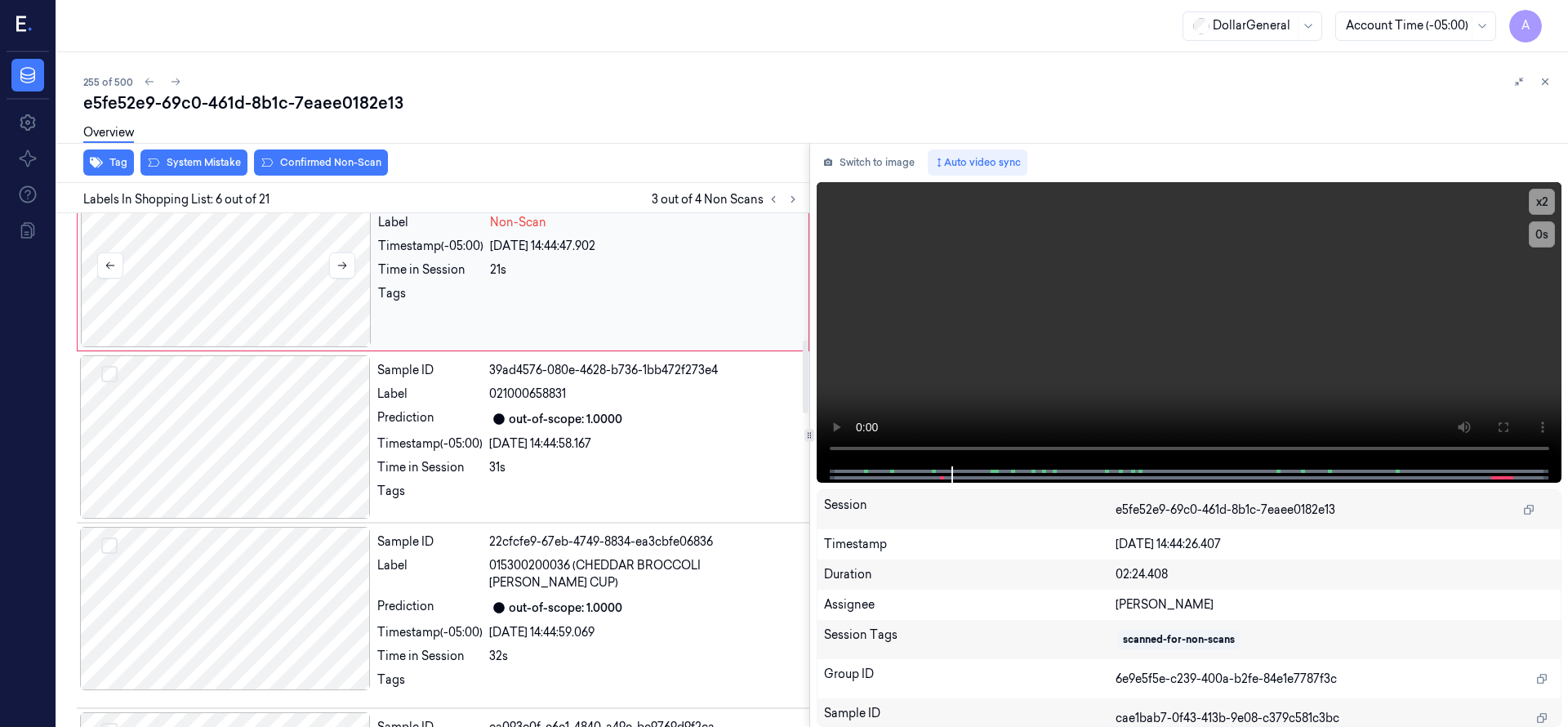
click at [221, 302] on div at bounding box center [225, 265] width 290 height 164
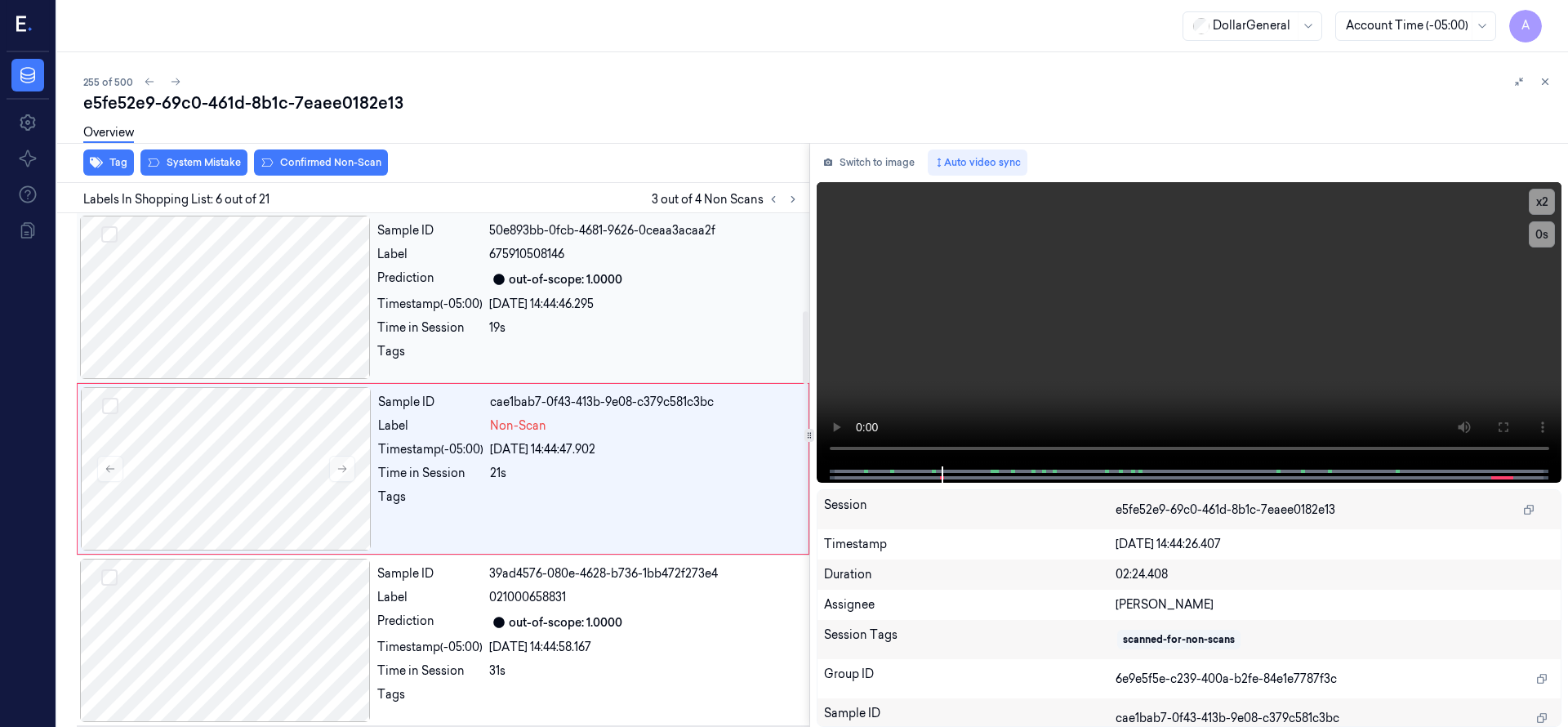
scroll to position [686, 0]
click at [257, 456] on div at bounding box center [225, 470] width 290 height 164
click at [260, 456] on div at bounding box center [225, 470] width 290 height 164
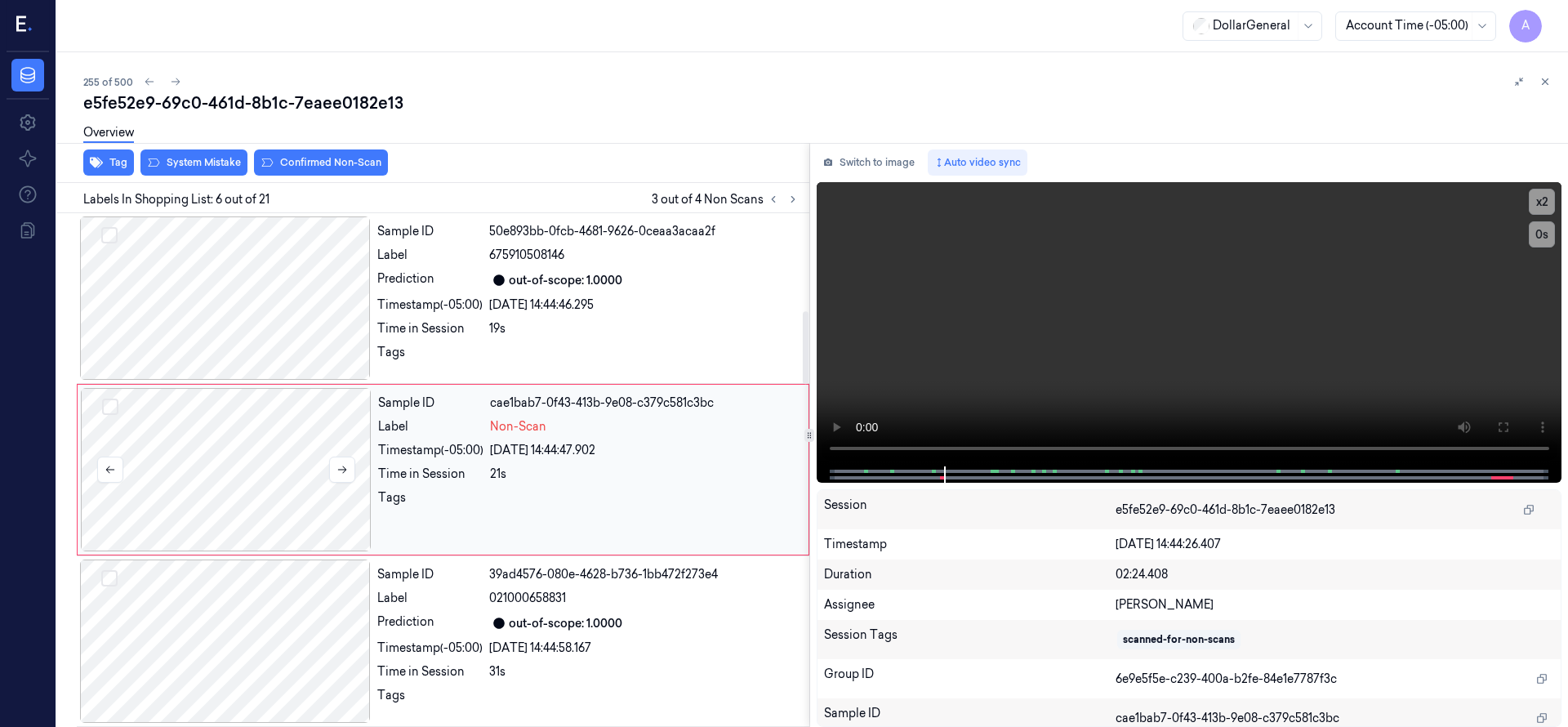
click at [262, 457] on div at bounding box center [225, 470] width 290 height 164
click at [227, 282] on div at bounding box center [224, 298] width 290 height 164
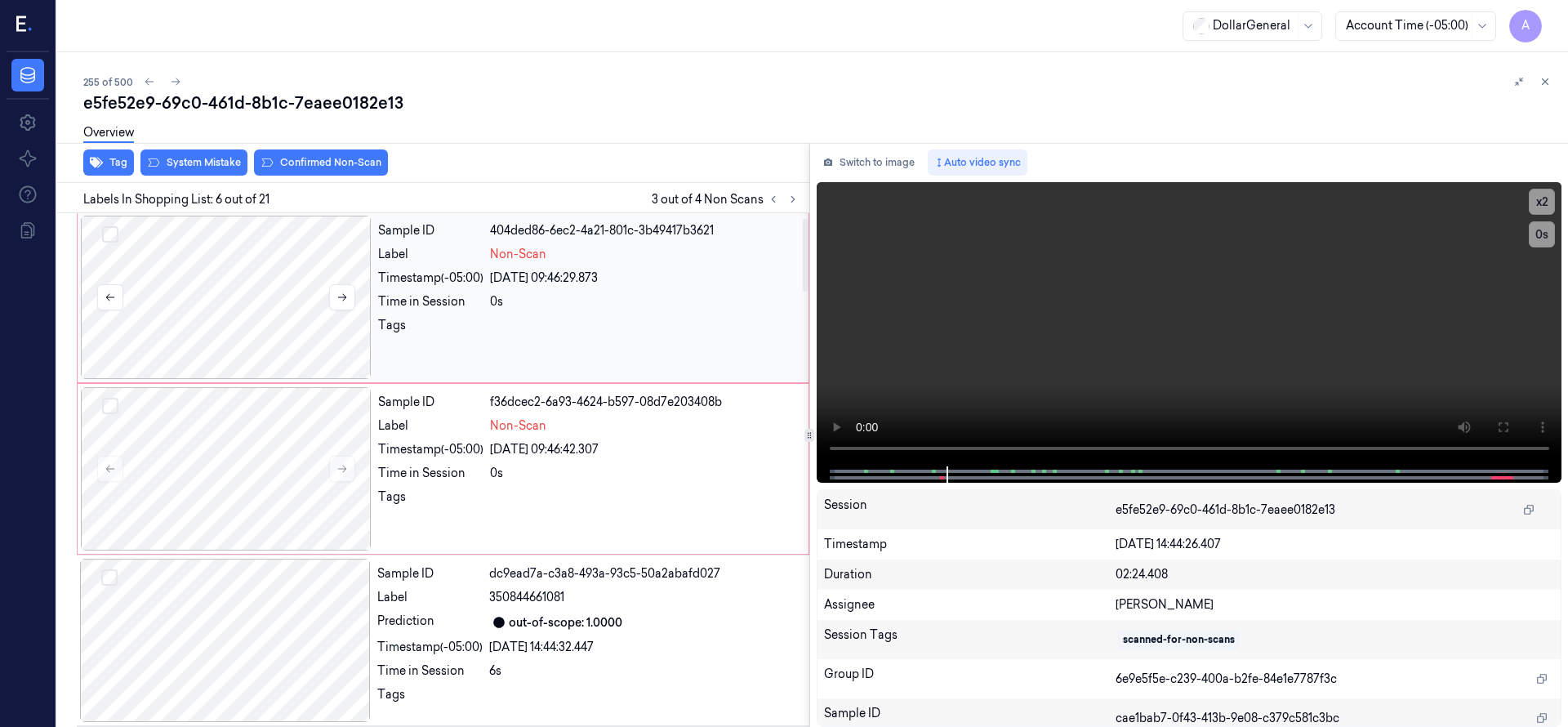
scroll to position [0, 0]
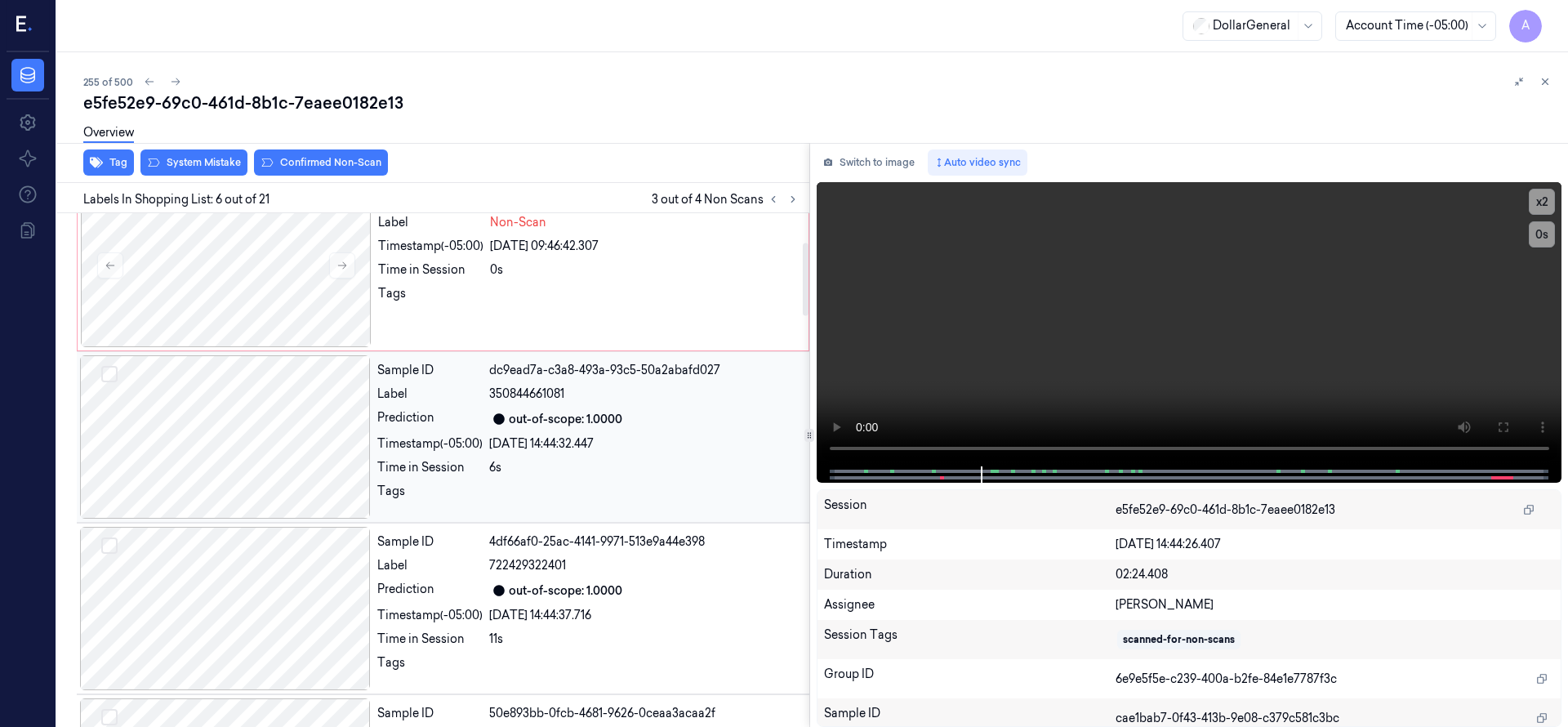
click at [268, 408] on div at bounding box center [224, 437] width 290 height 164
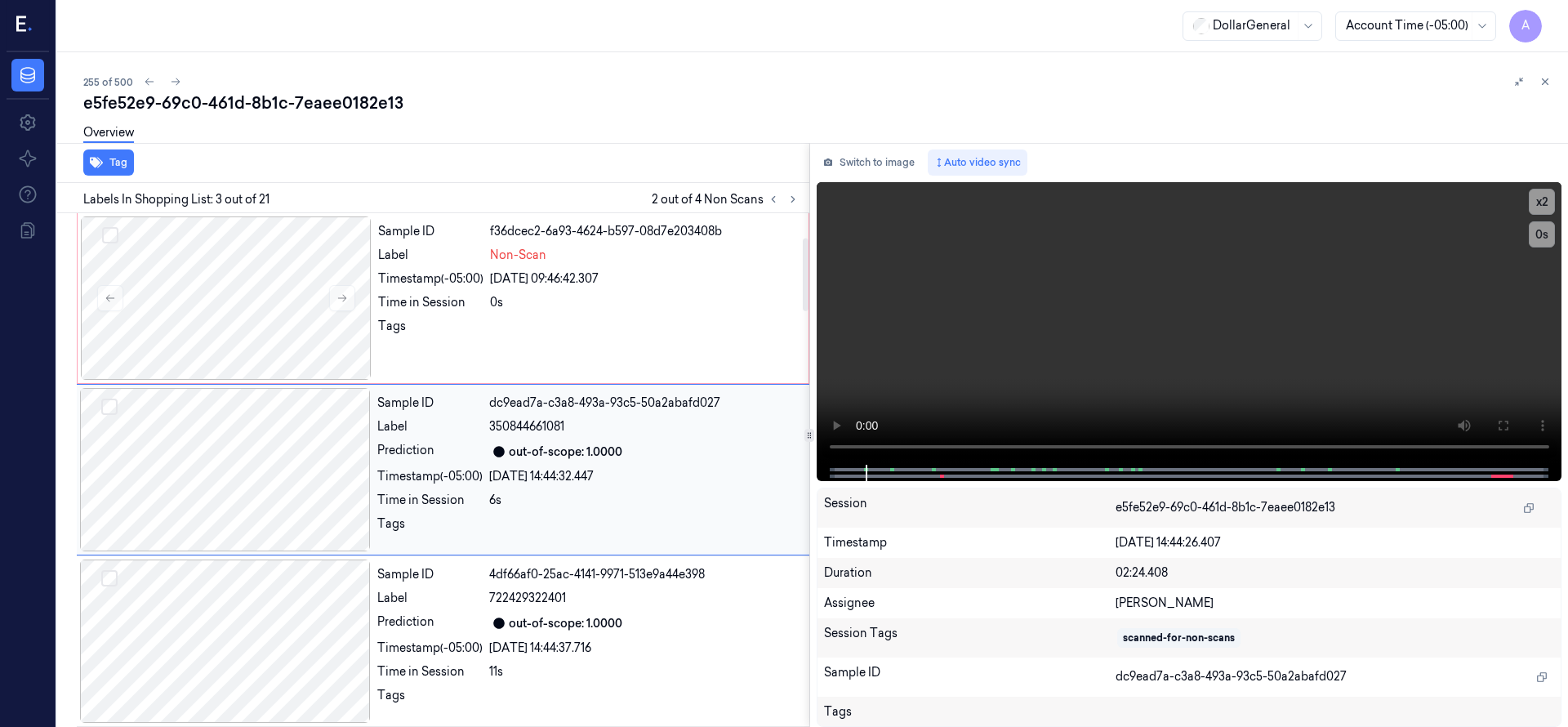
click at [250, 451] on div at bounding box center [224, 470] width 290 height 164
click at [276, 613] on div at bounding box center [224, 641] width 290 height 164
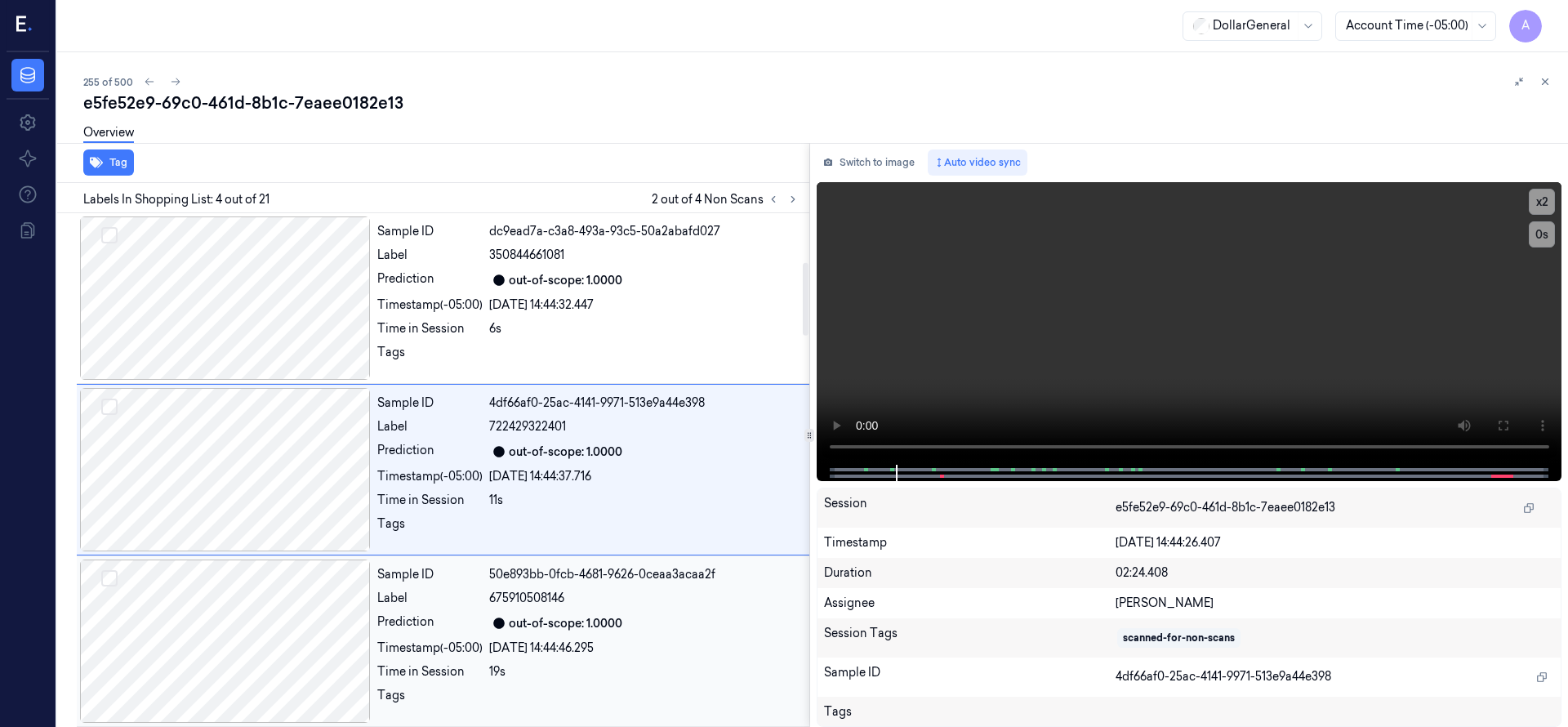
click at [277, 610] on div at bounding box center [224, 641] width 290 height 164
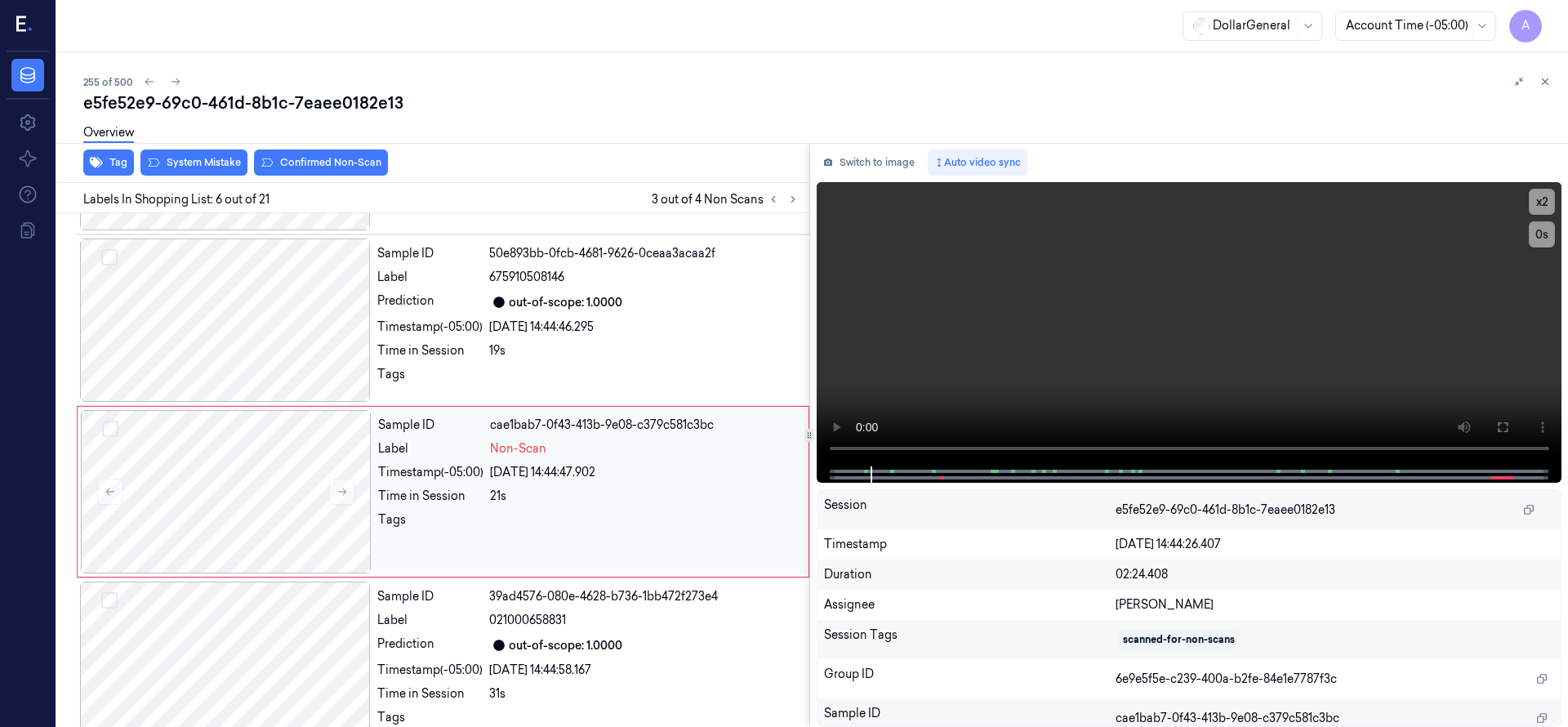
scroll to position [686, 0]
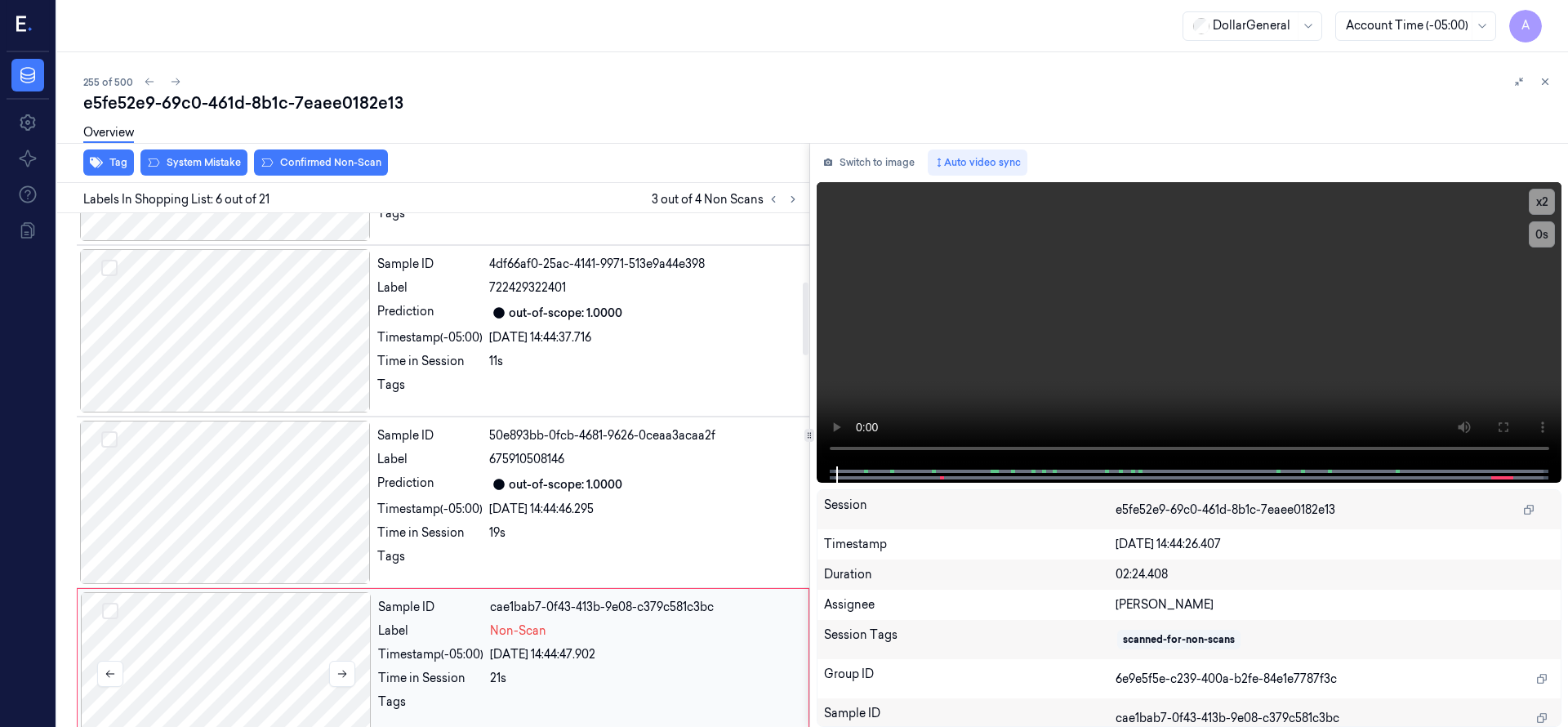
click at [255, 611] on div at bounding box center [225, 674] width 290 height 164
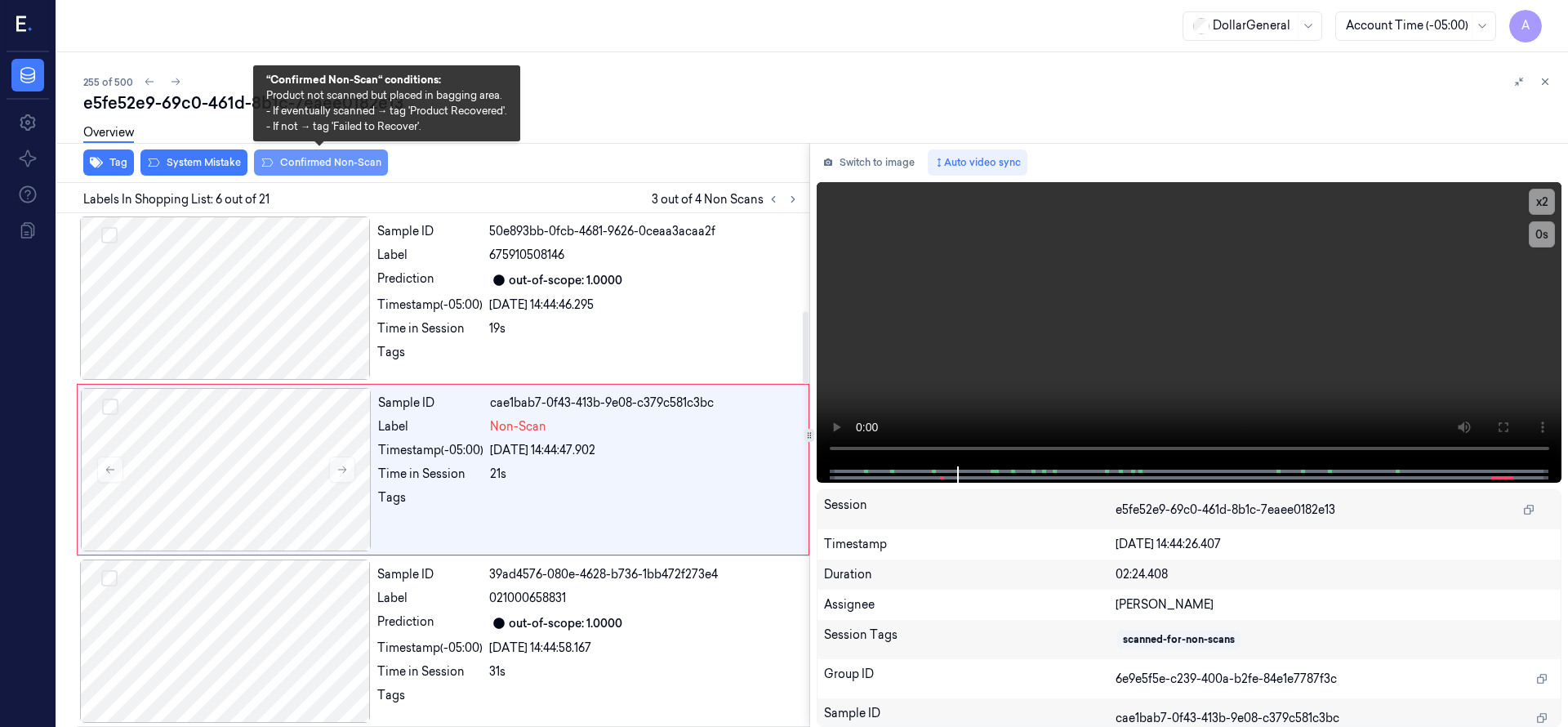
click at [305, 161] on button "Confirmed Non-Scan" at bounding box center [321, 163] width 134 height 26
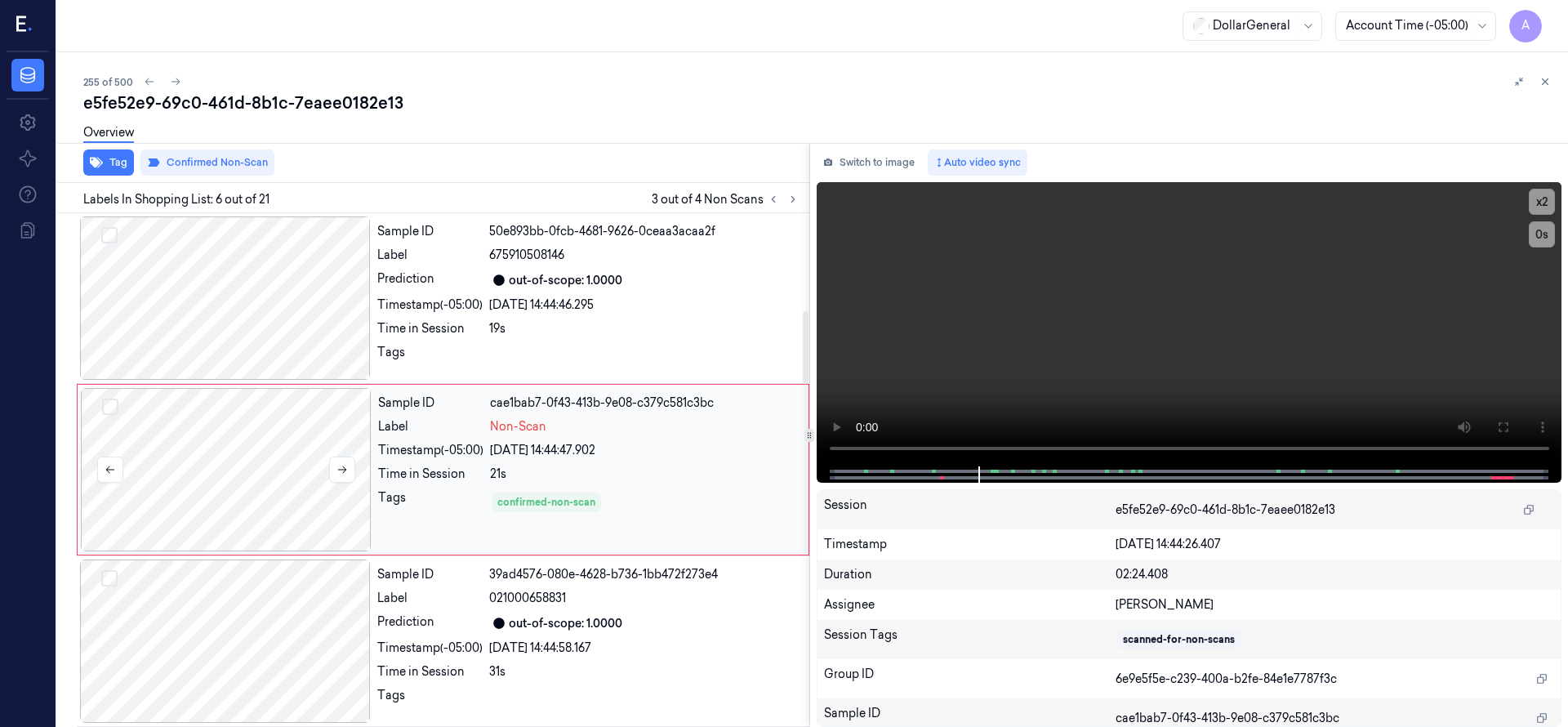
scroll to position [102, 0]
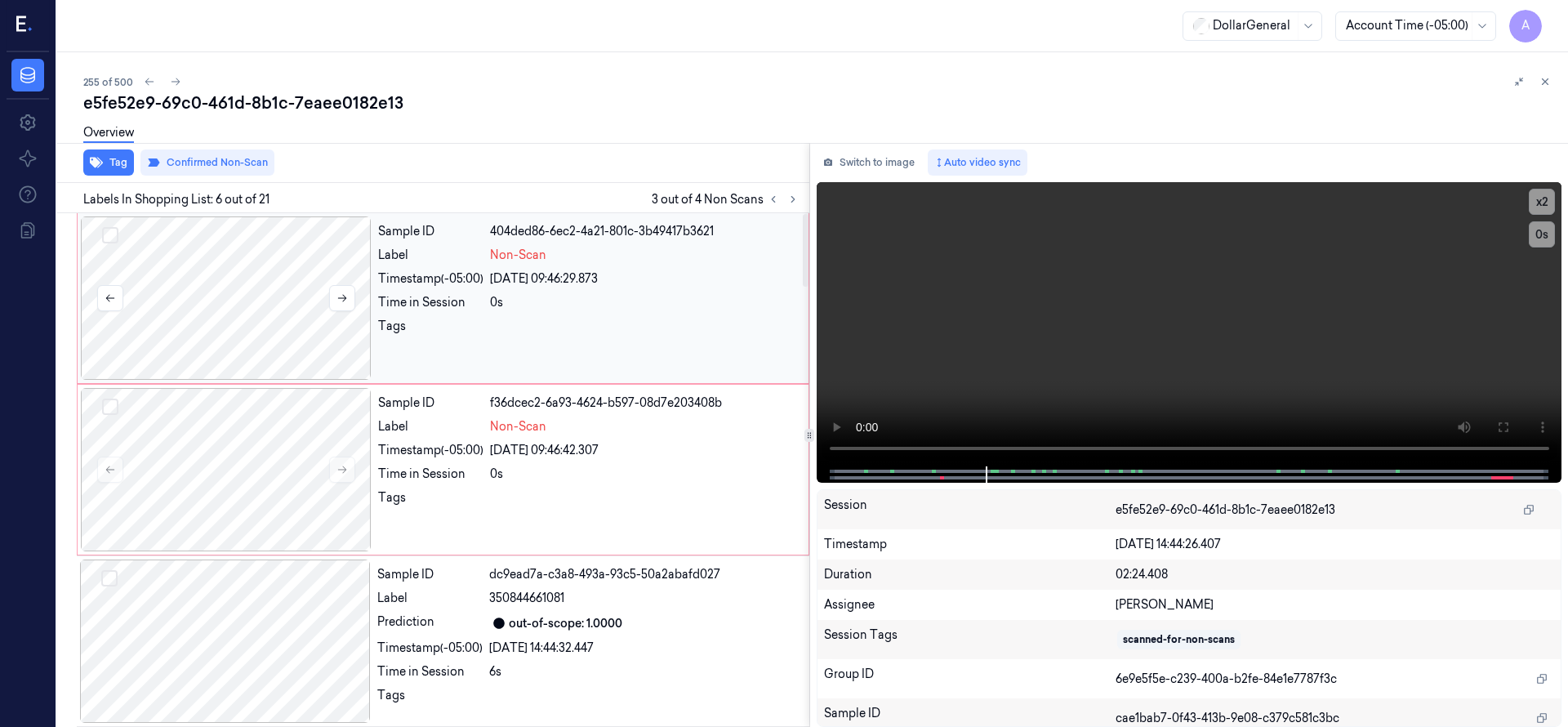
click at [196, 234] on div at bounding box center [225, 298] width 290 height 164
click at [223, 293] on div at bounding box center [225, 298] width 290 height 164
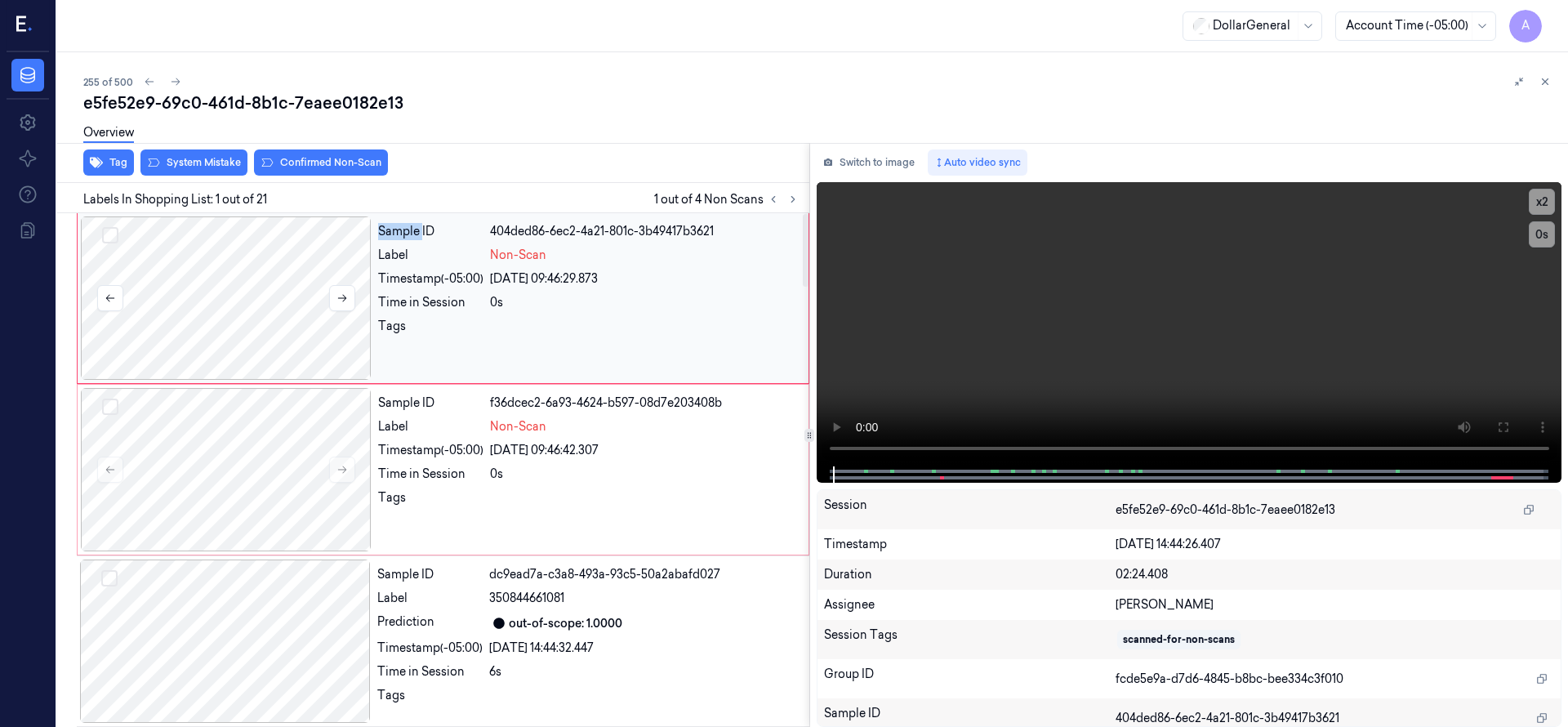
click at [223, 293] on div at bounding box center [225, 298] width 290 height 164
click at [262, 429] on div at bounding box center [225, 470] width 290 height 164
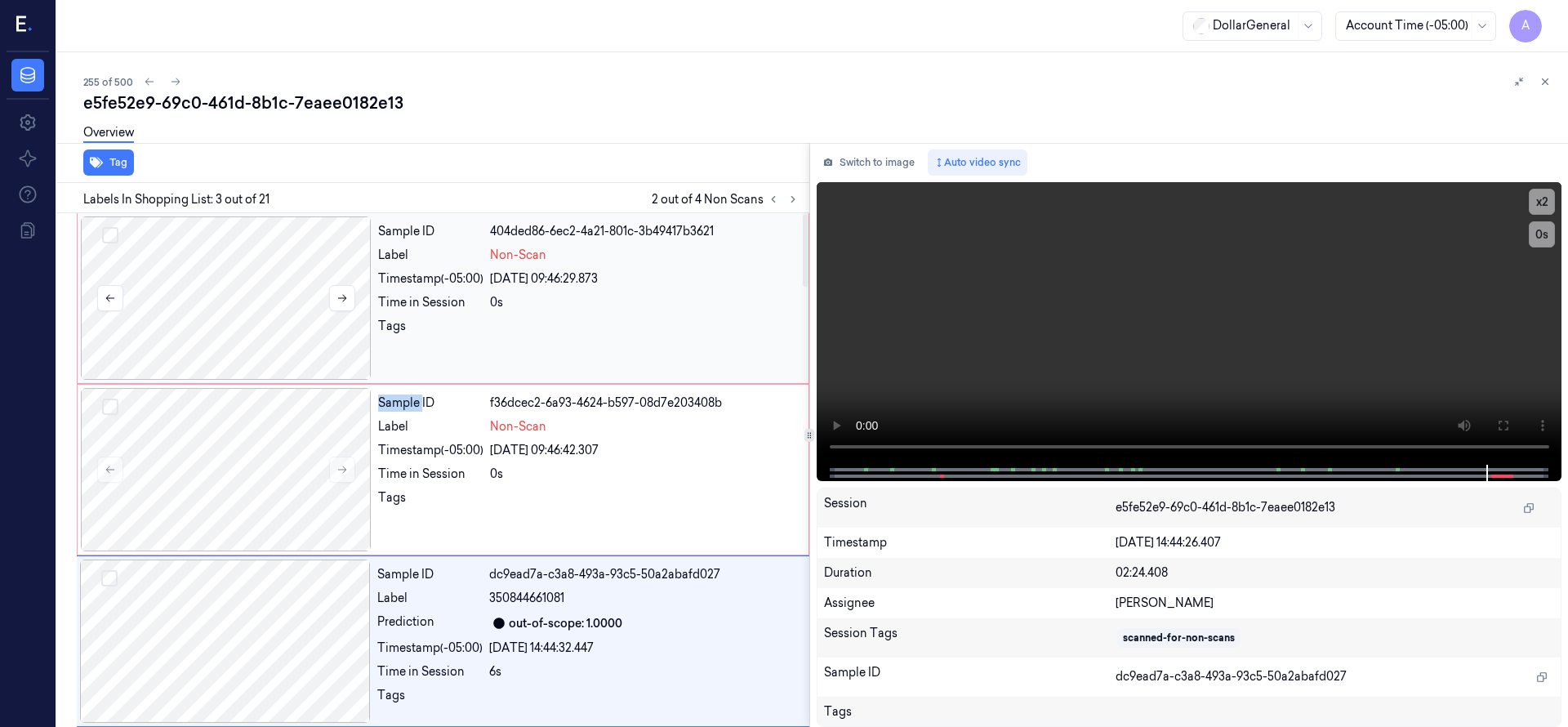
click at [109, 236] on button "Select row" at bounding box center [110, 235] width 16 height 16
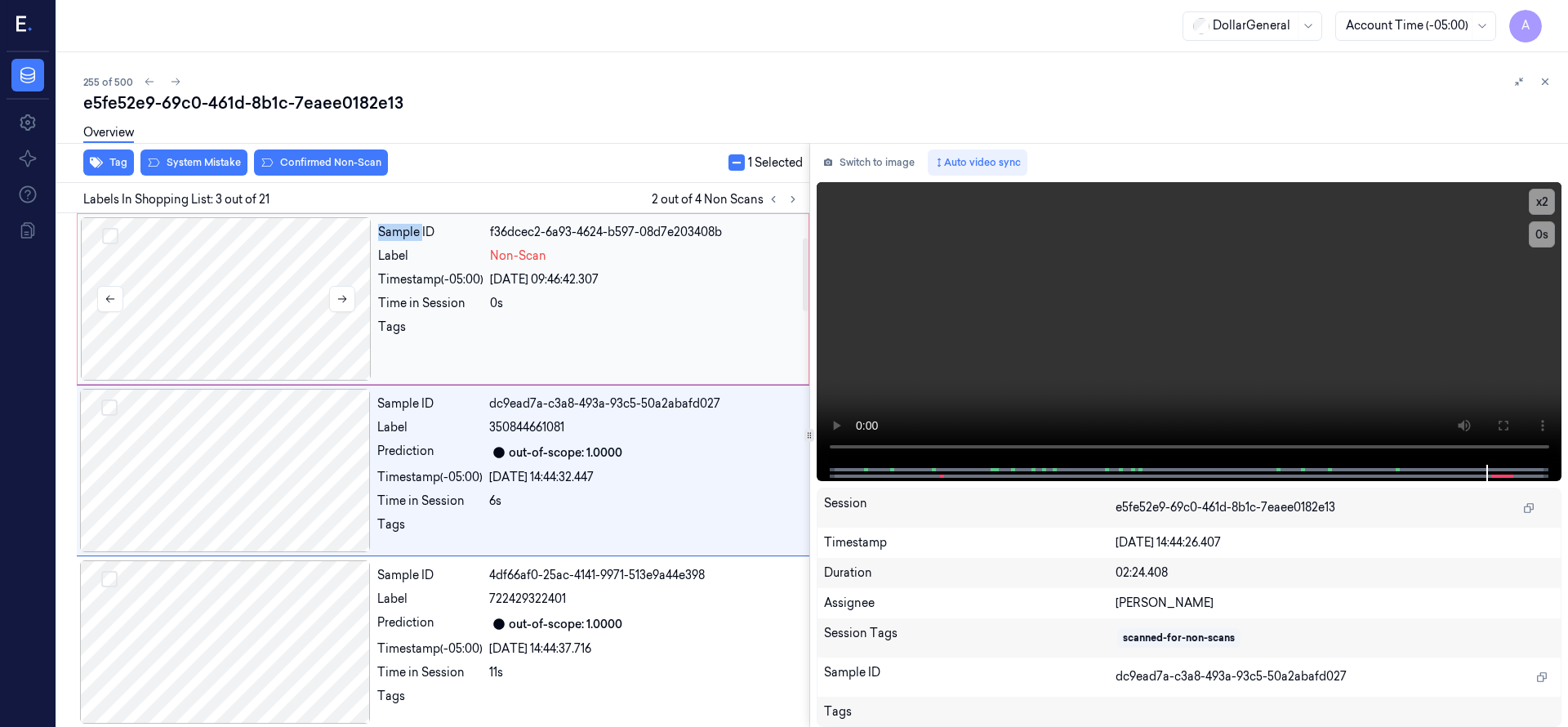
scroll to position [172, 0]
click at [107, 236] on button "Select row" at bounding box center [110, 235] width 16 height 16
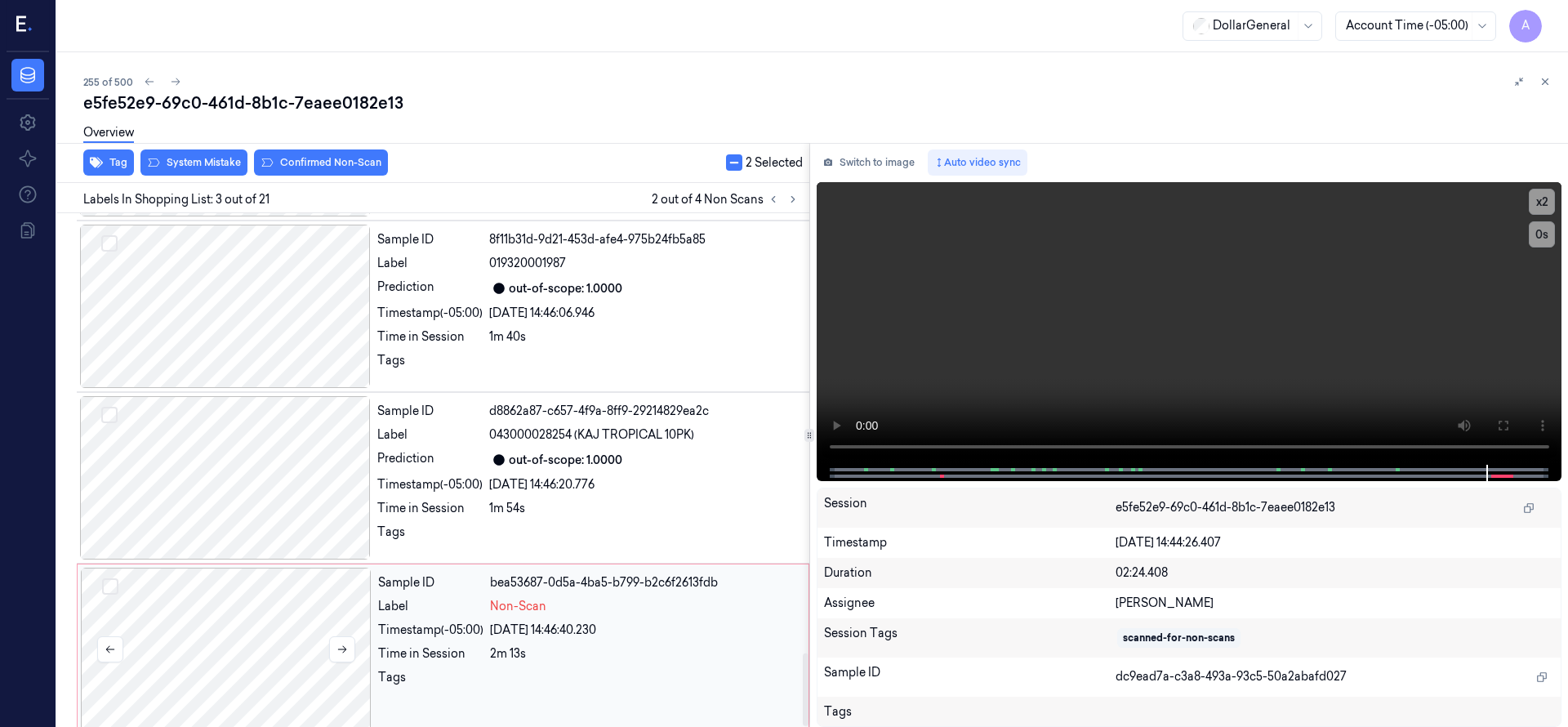
click at [113, 578] on button "Select row" at bounding box center [110, 586] width 16 height 16
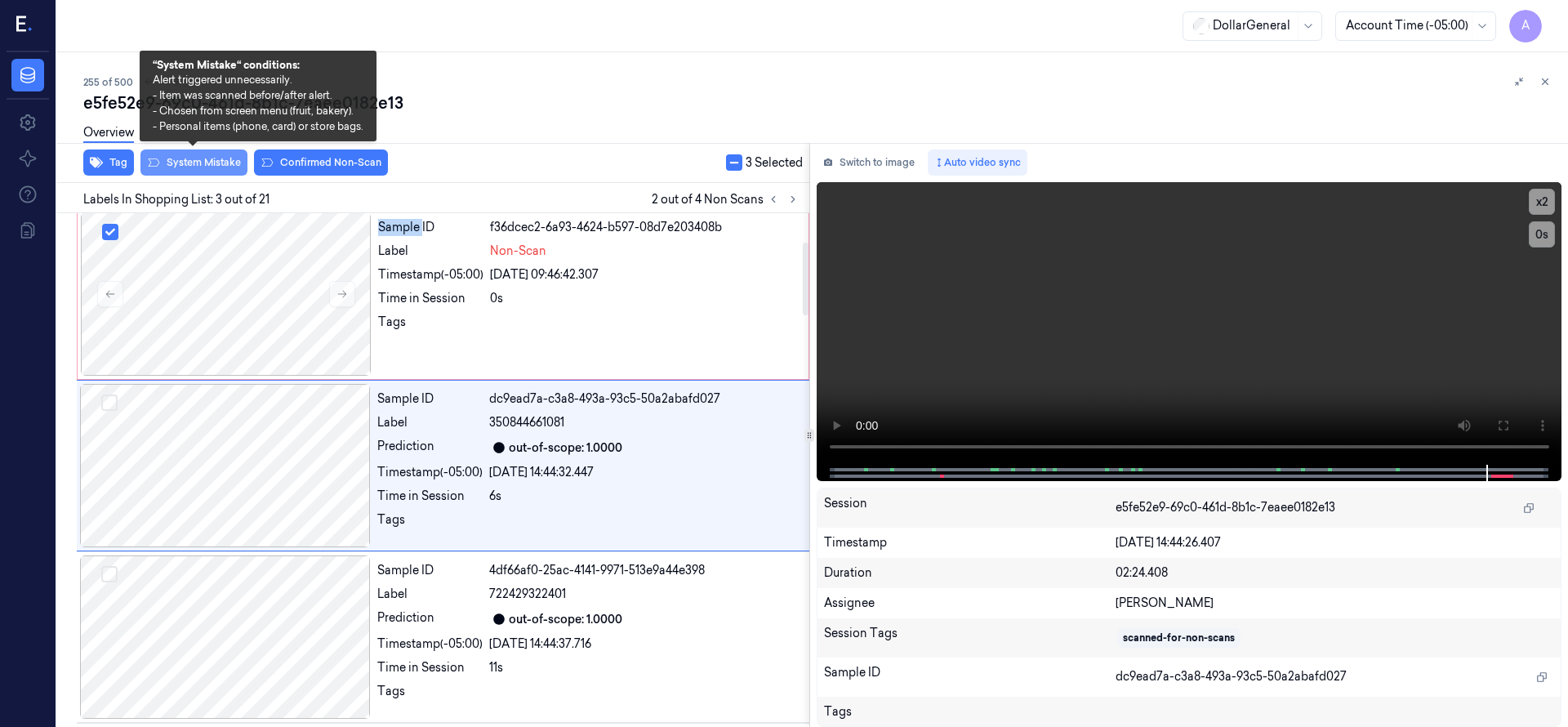
scroll to position [172, 0]
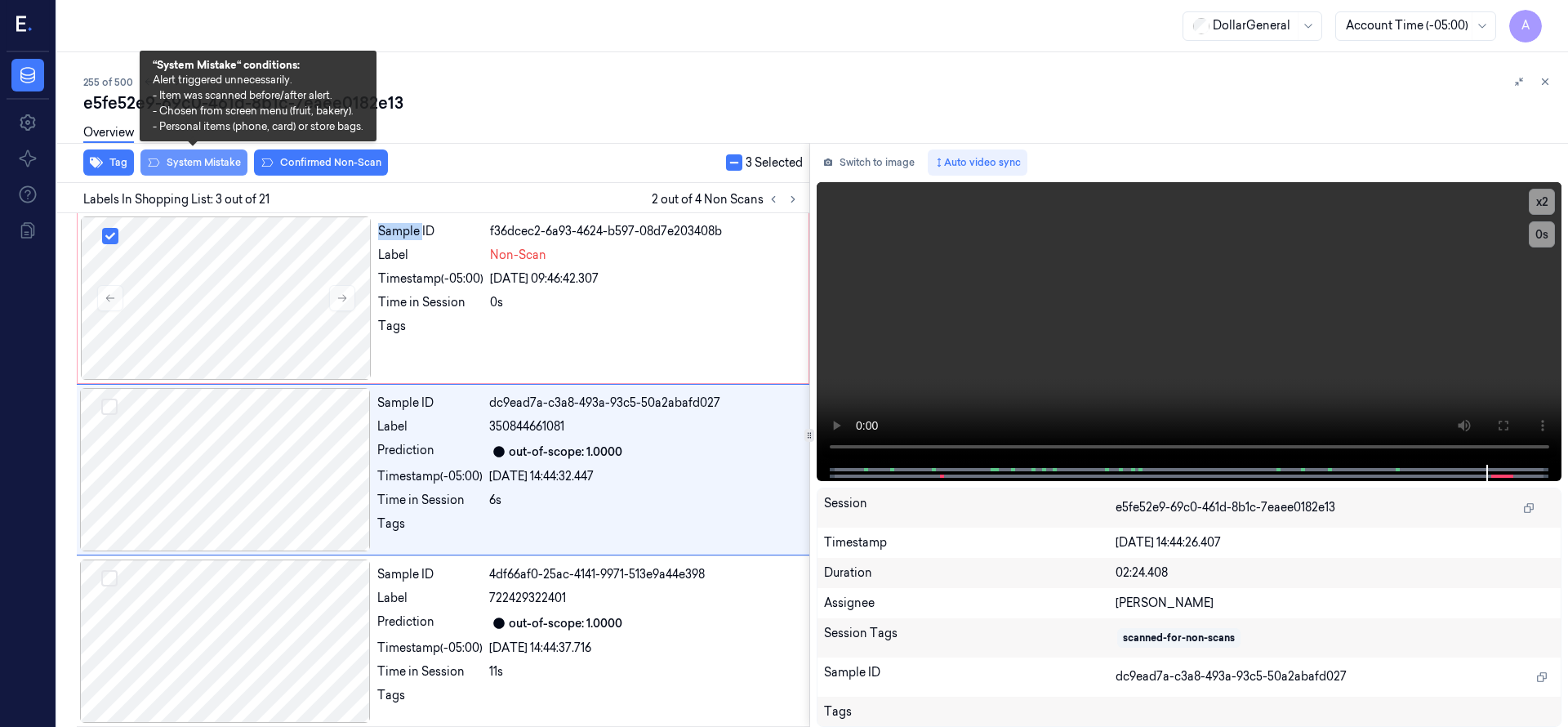
click at [223, 159] on button "System Mistake" at bounding box center [194, 163] width 107 height 26
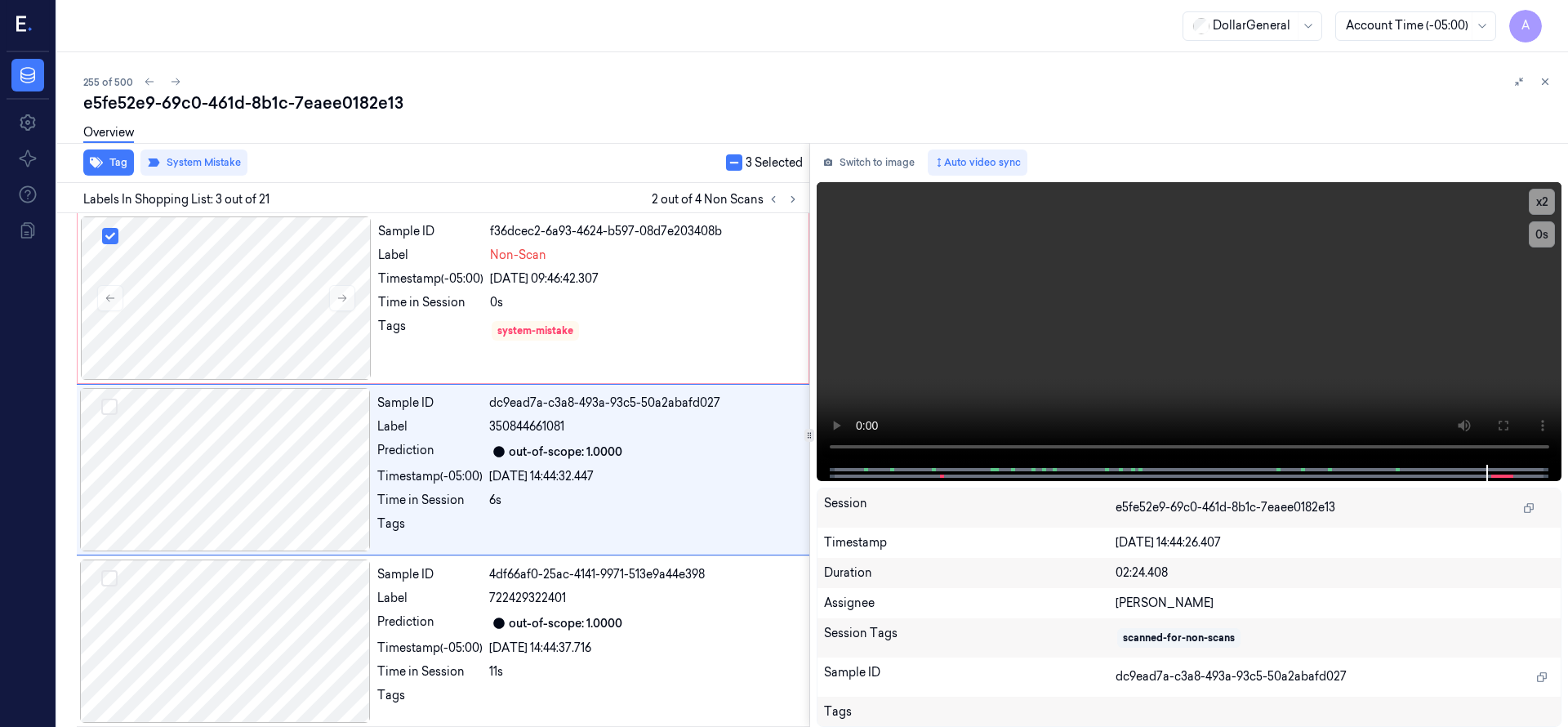
click at [514, 129] on div "Overview" at bounding box center [819, 136] width 1471 height 42
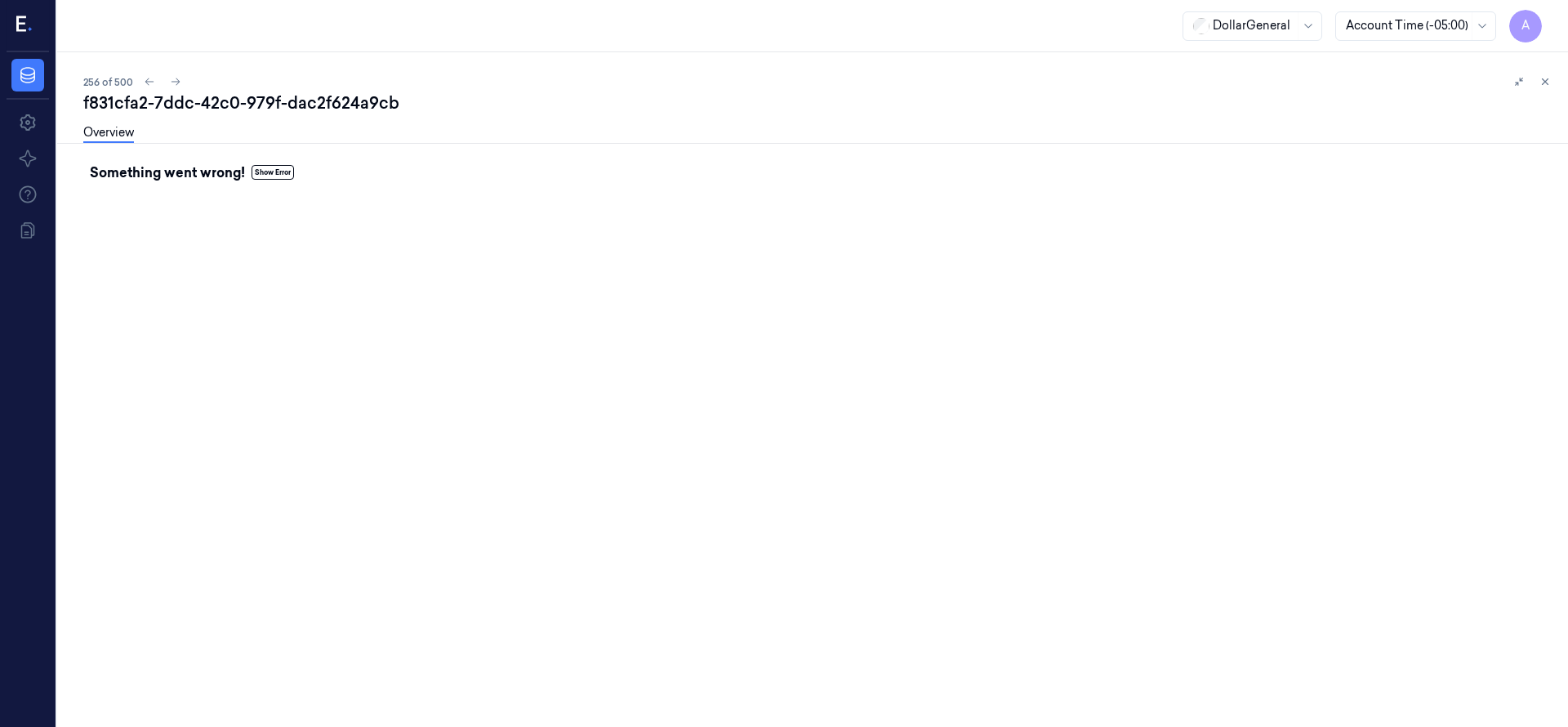
click at [190, 219] on div "f831cfa2-7ddc-42c0-979f-dac2f624a9cb Overview Something went wrong! Show Error" at bounding box center [819, 409] width 1471 height 635
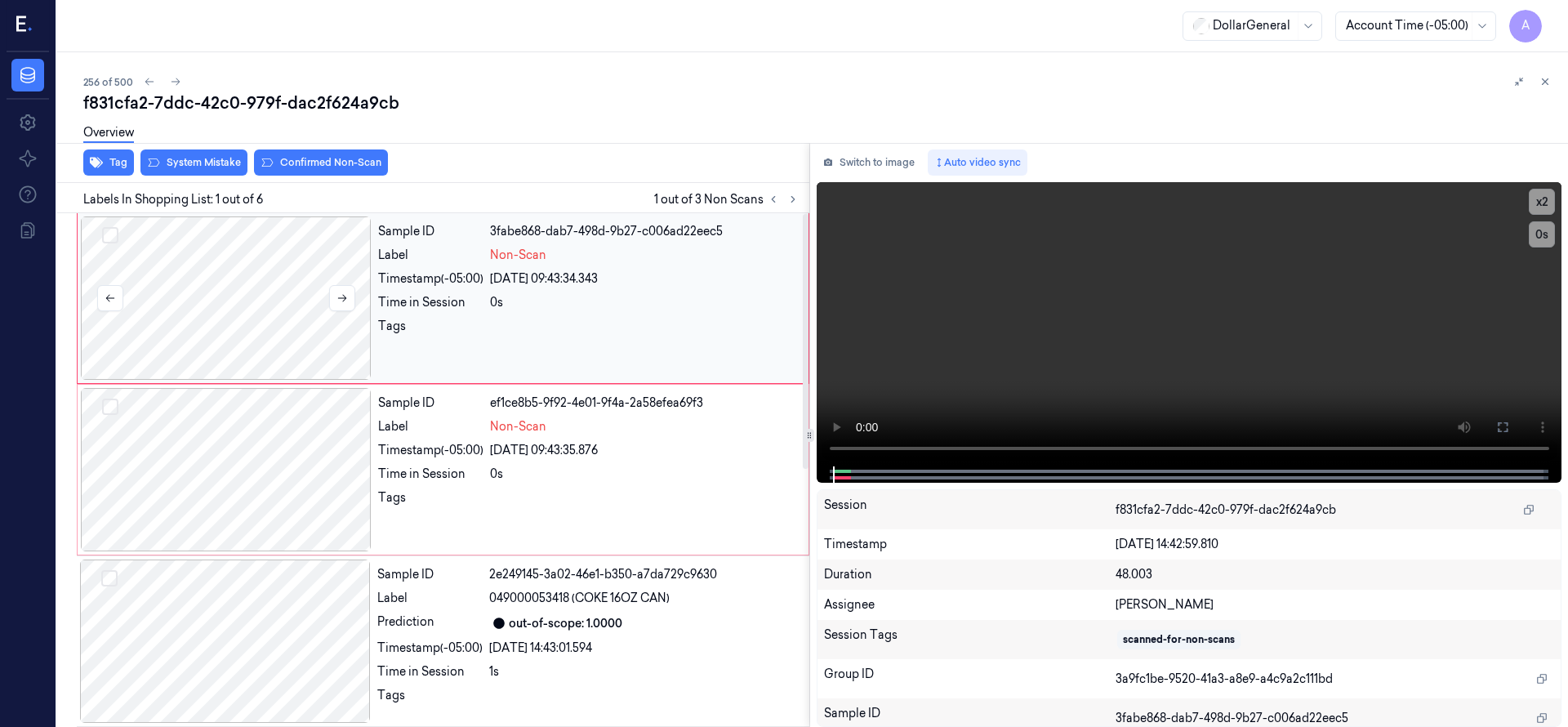
click at [237, 285] on div at bounding box center [225, 298] width 290 height 164
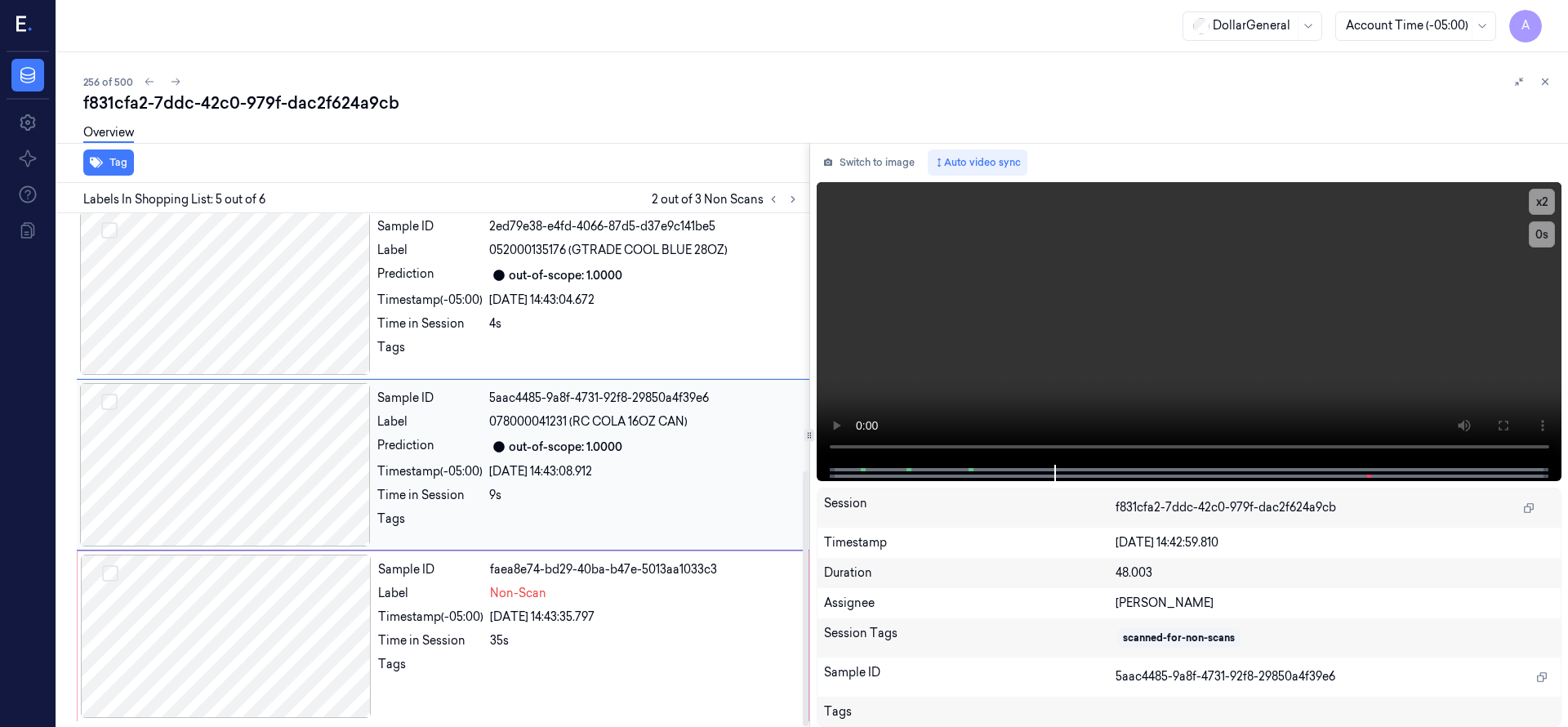
scroll to position [521, 0]
click at [275, 598] on div at bounding box center [225, 635] width 290 height 164
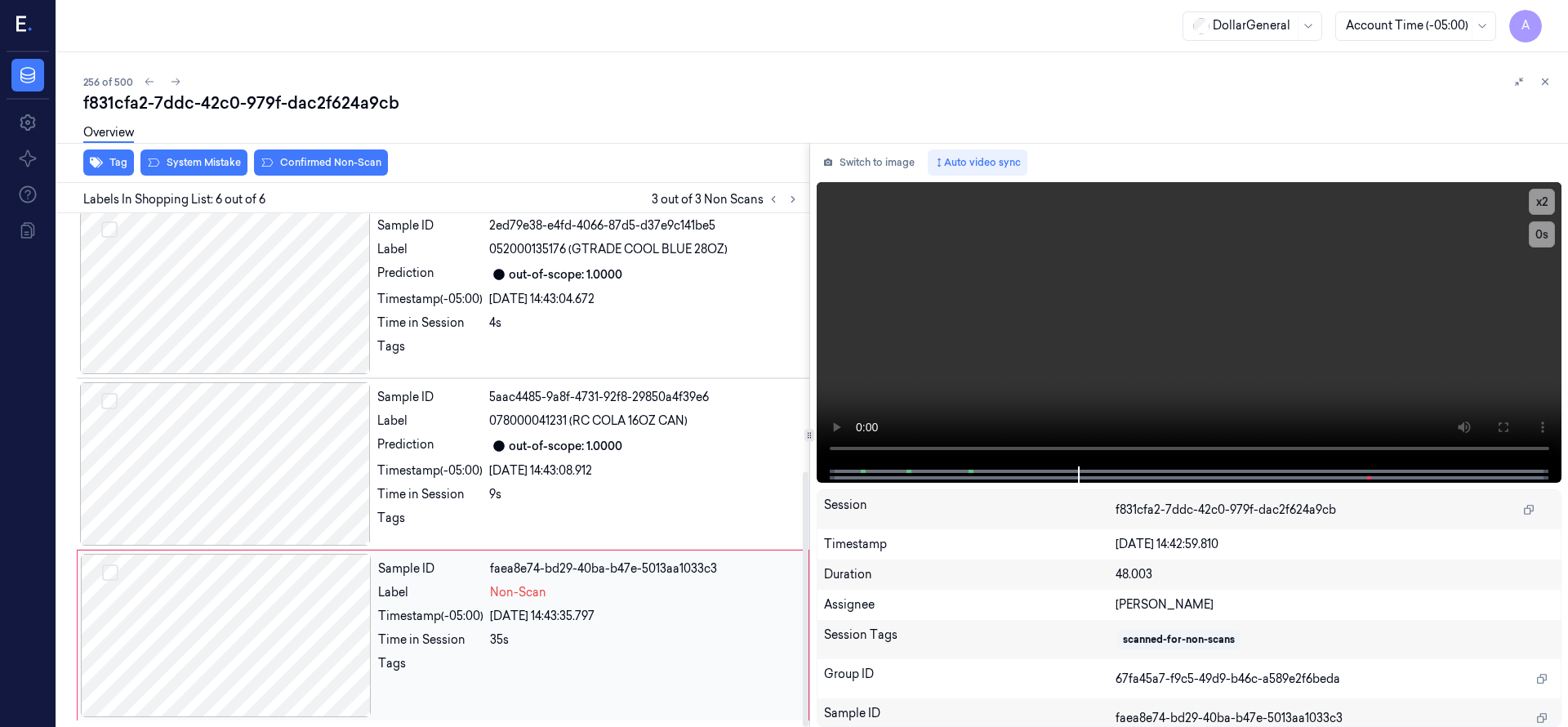
click at [109, 577] on button "Select row" at bounding box center [110, 572] width 16 height 16
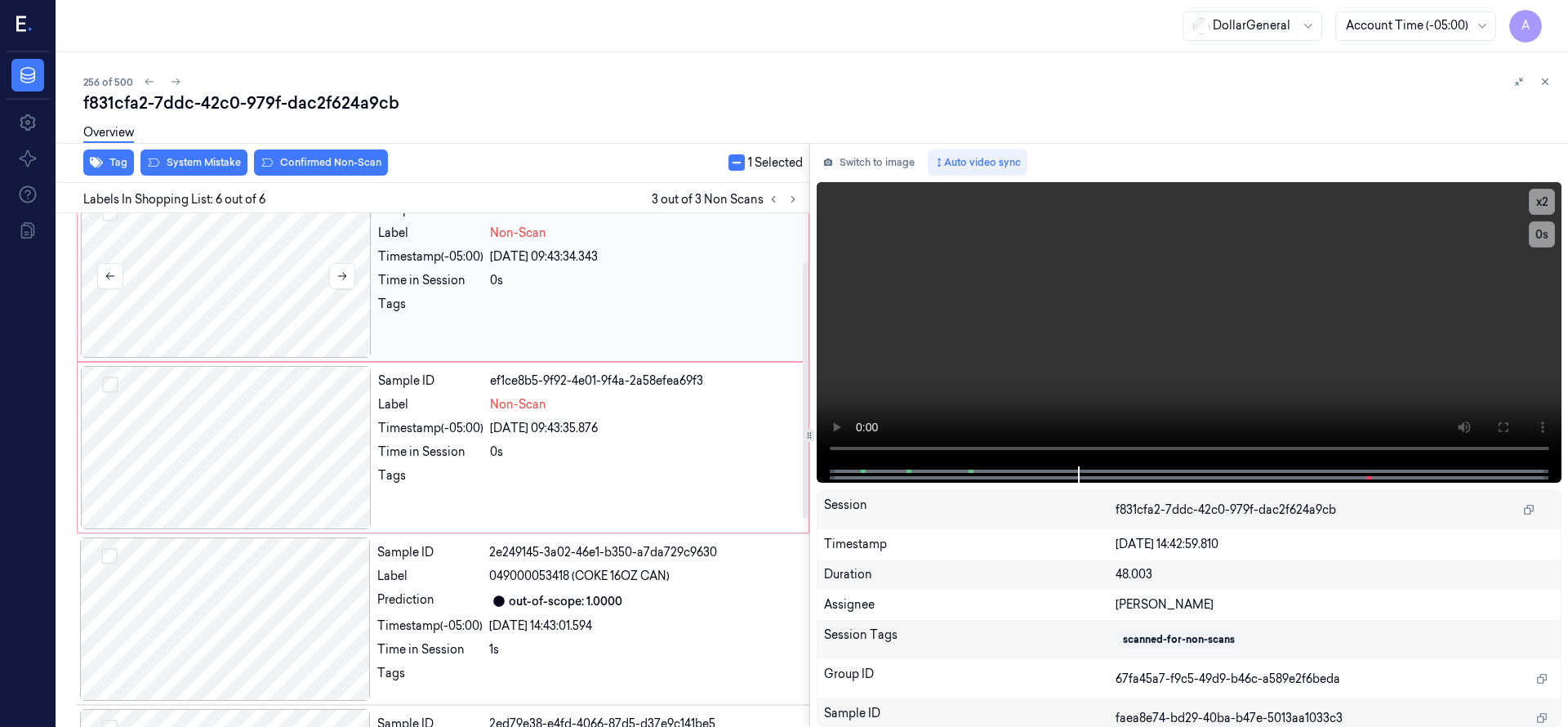
scroll to position [0, 0]
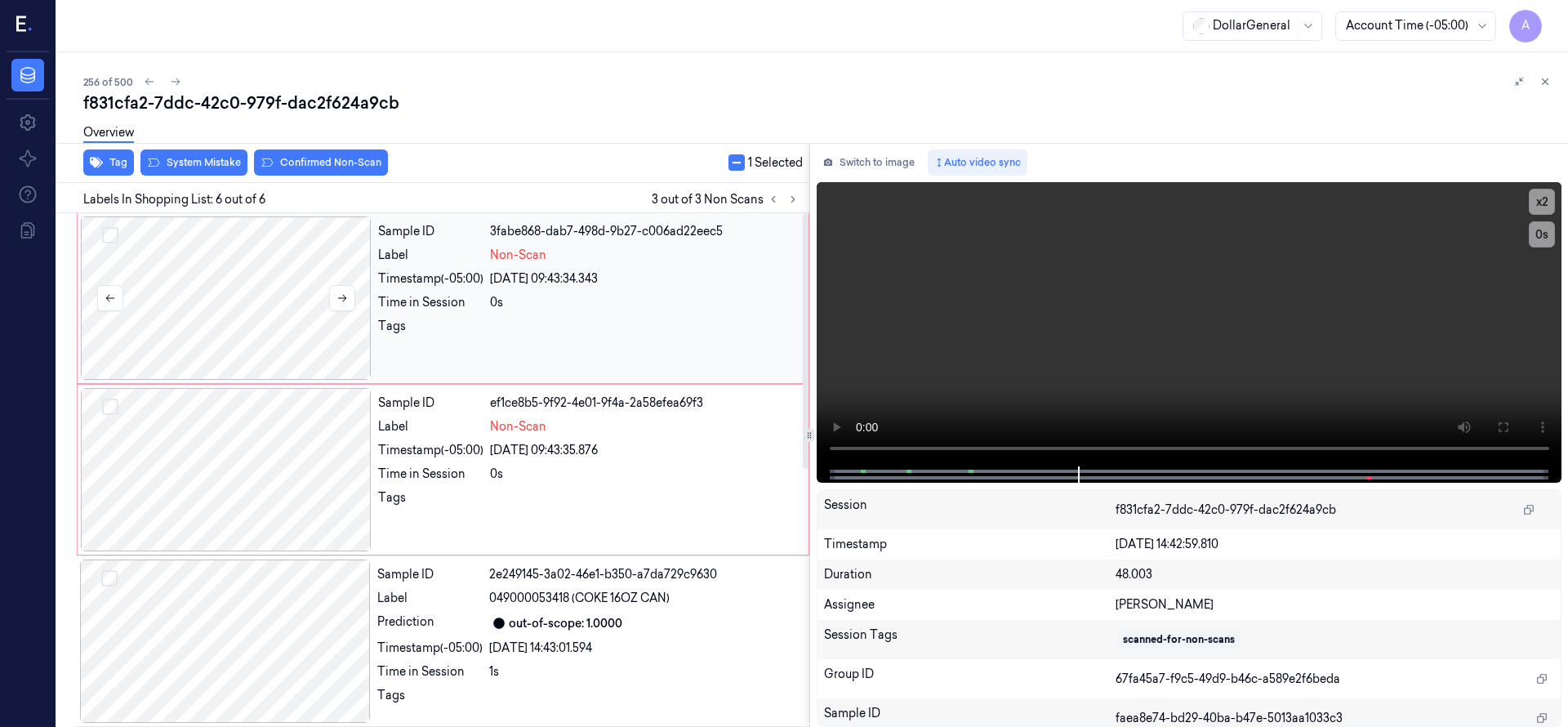
click at [115, 238] on button "Select row" at bounding box center [110, 235] width 16 height 16
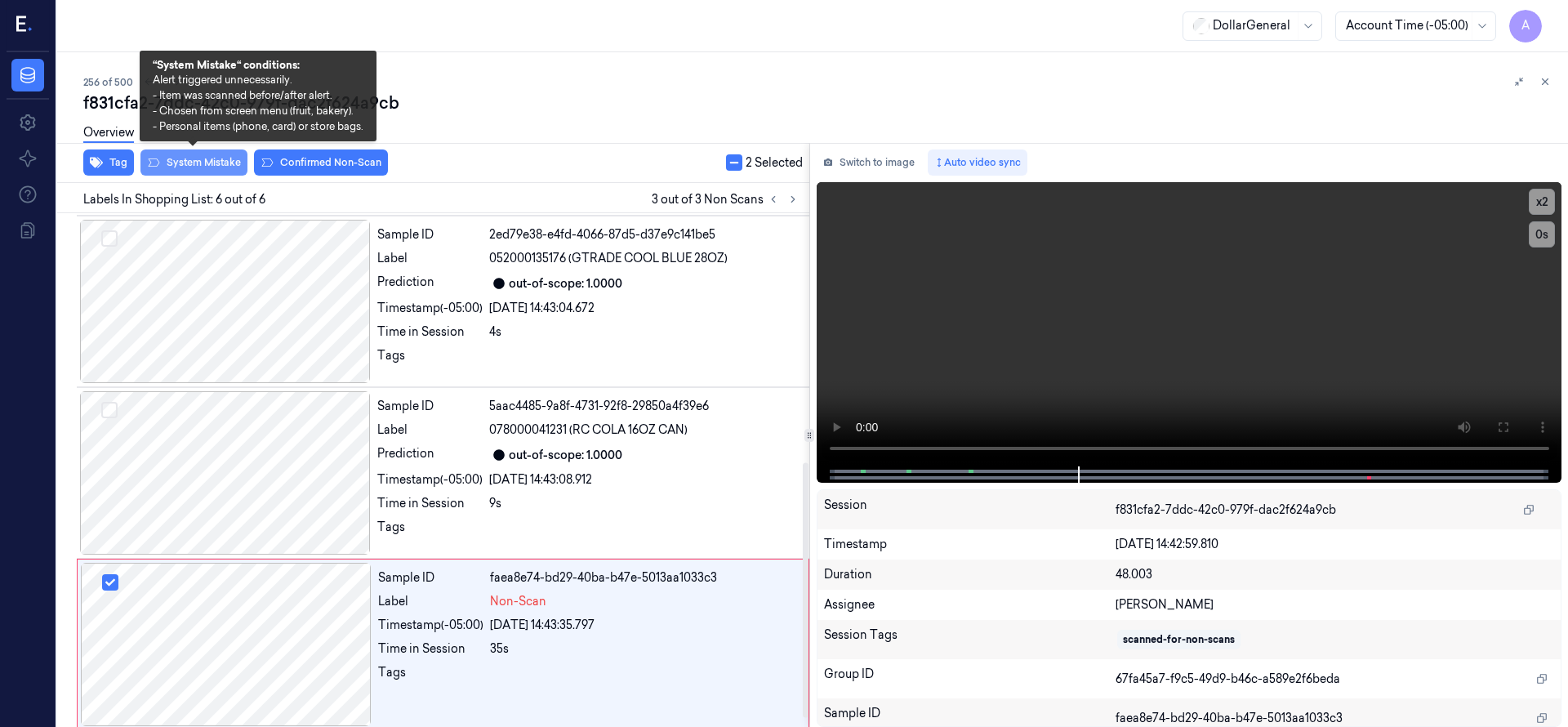
scroll to position [521, 0]
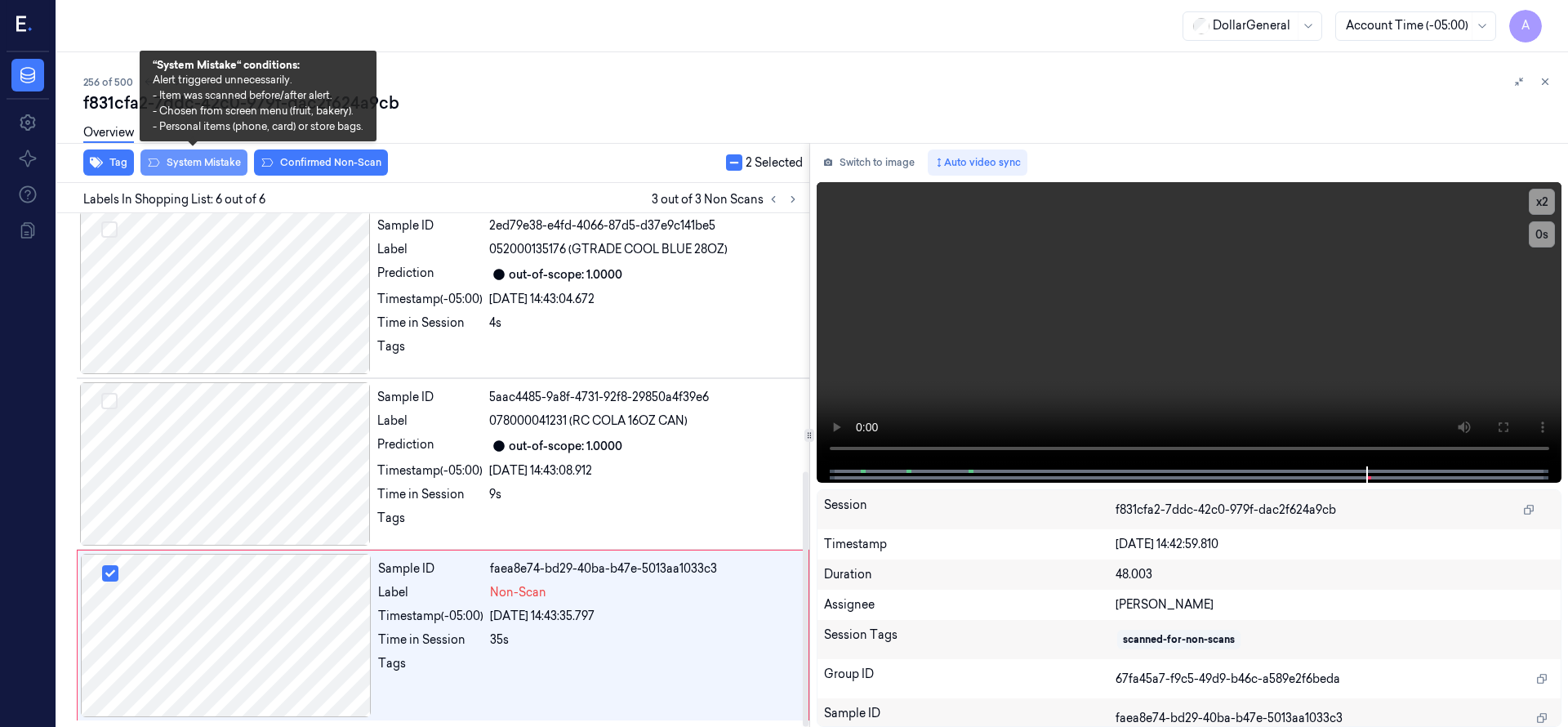
click at [218, 162] on button "System Mistake" at bounding box center [194, 163] width 107 height 26
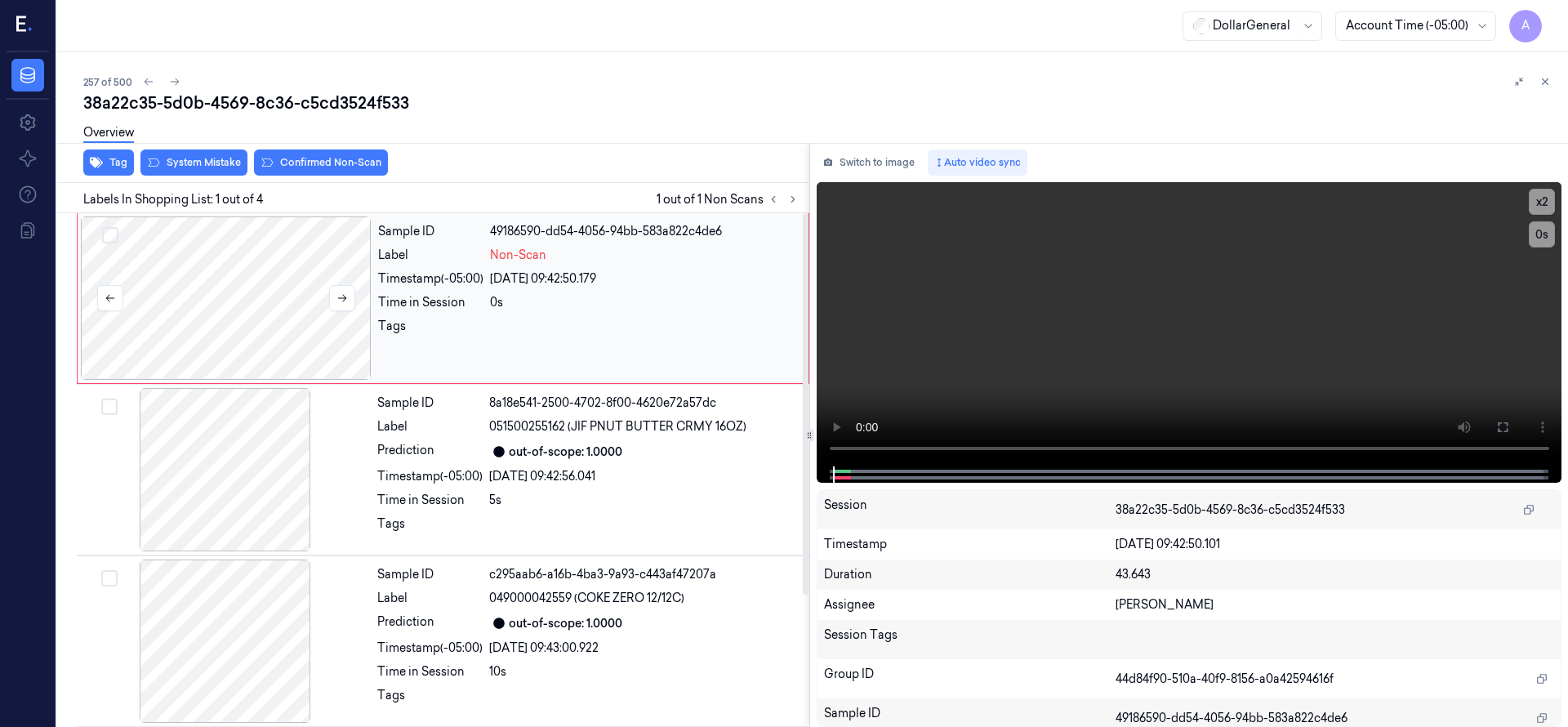
click at [227, 303] on div at bounding box center [225, 298] width 290 height 164
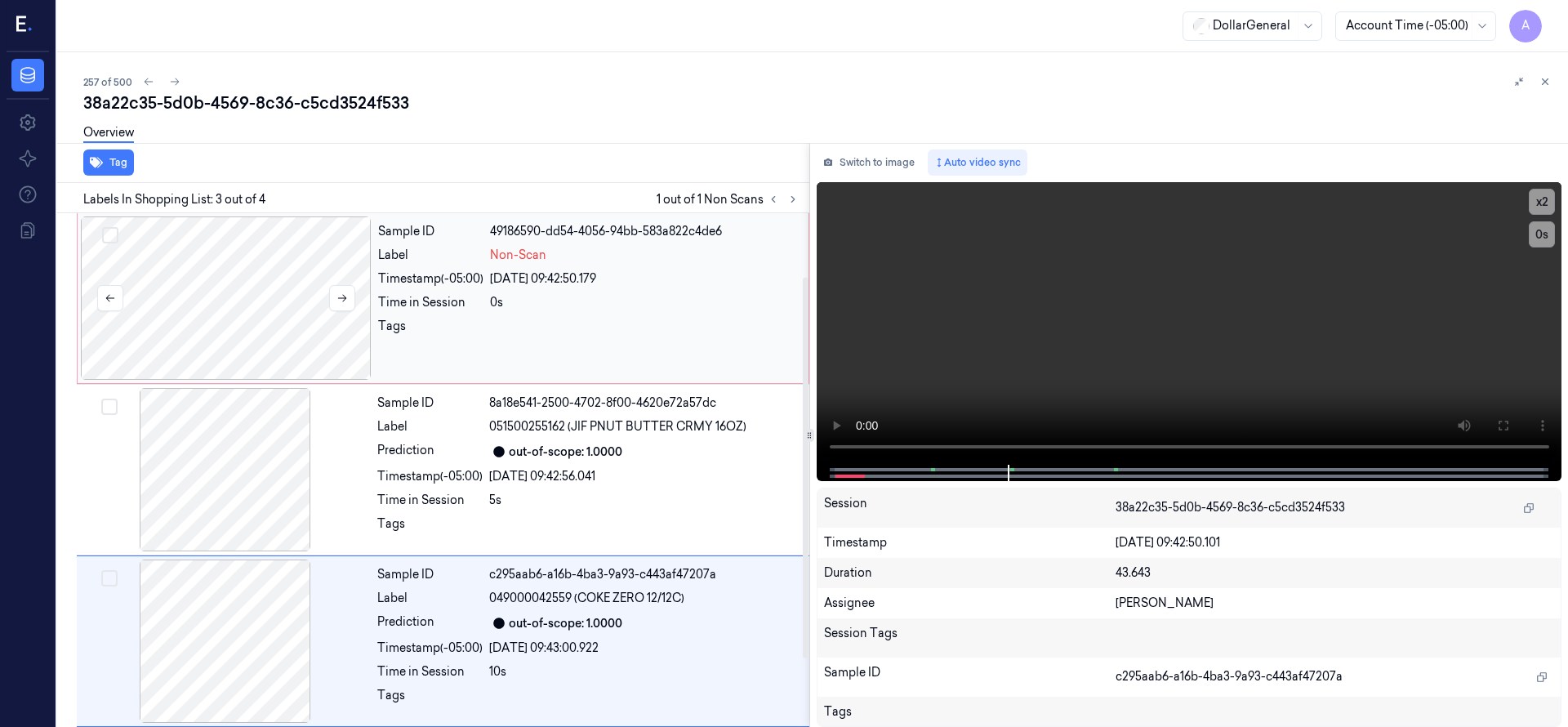
scroll to position [153, 0]
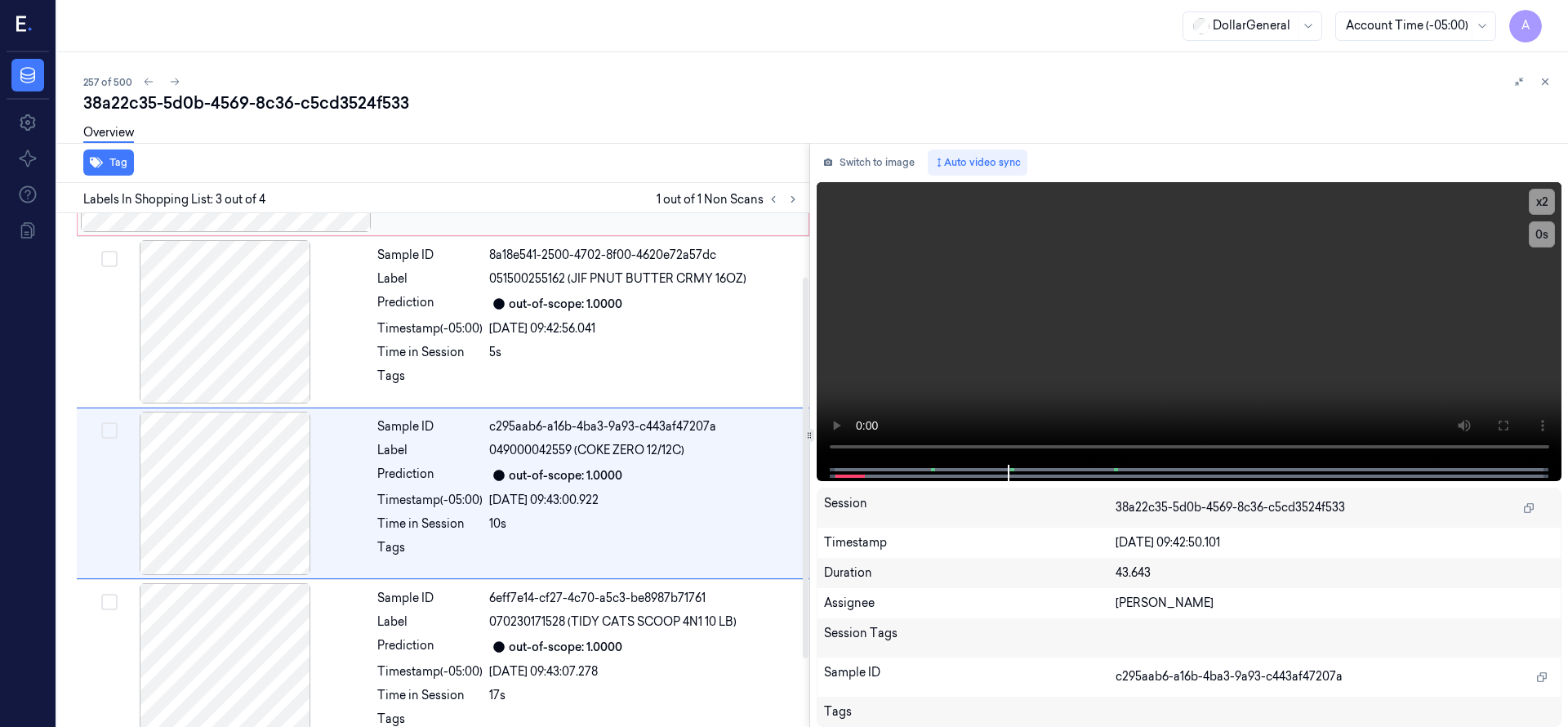
click at [272, 277] on div at bounding box center [224, 322] width 290 height 164
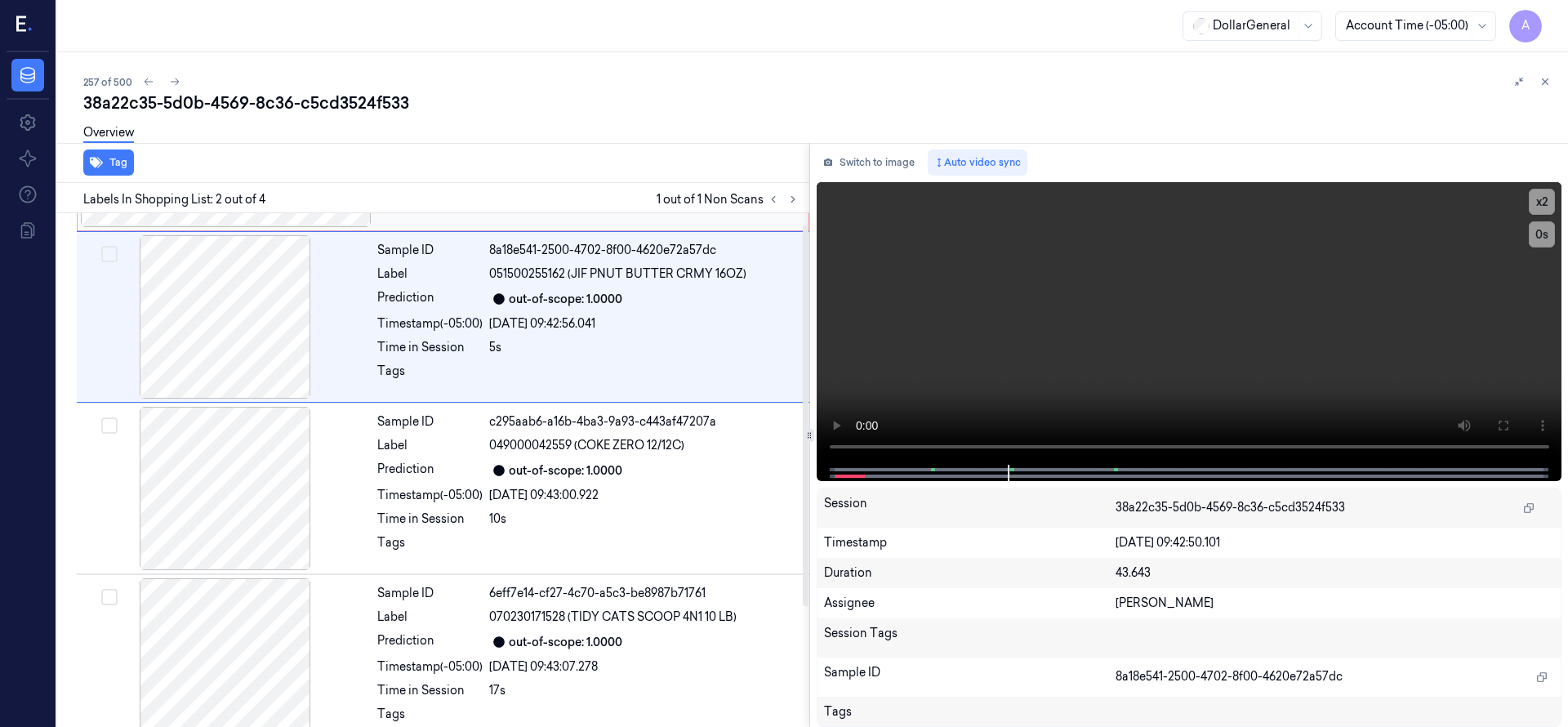
scroll to position [0, 0]
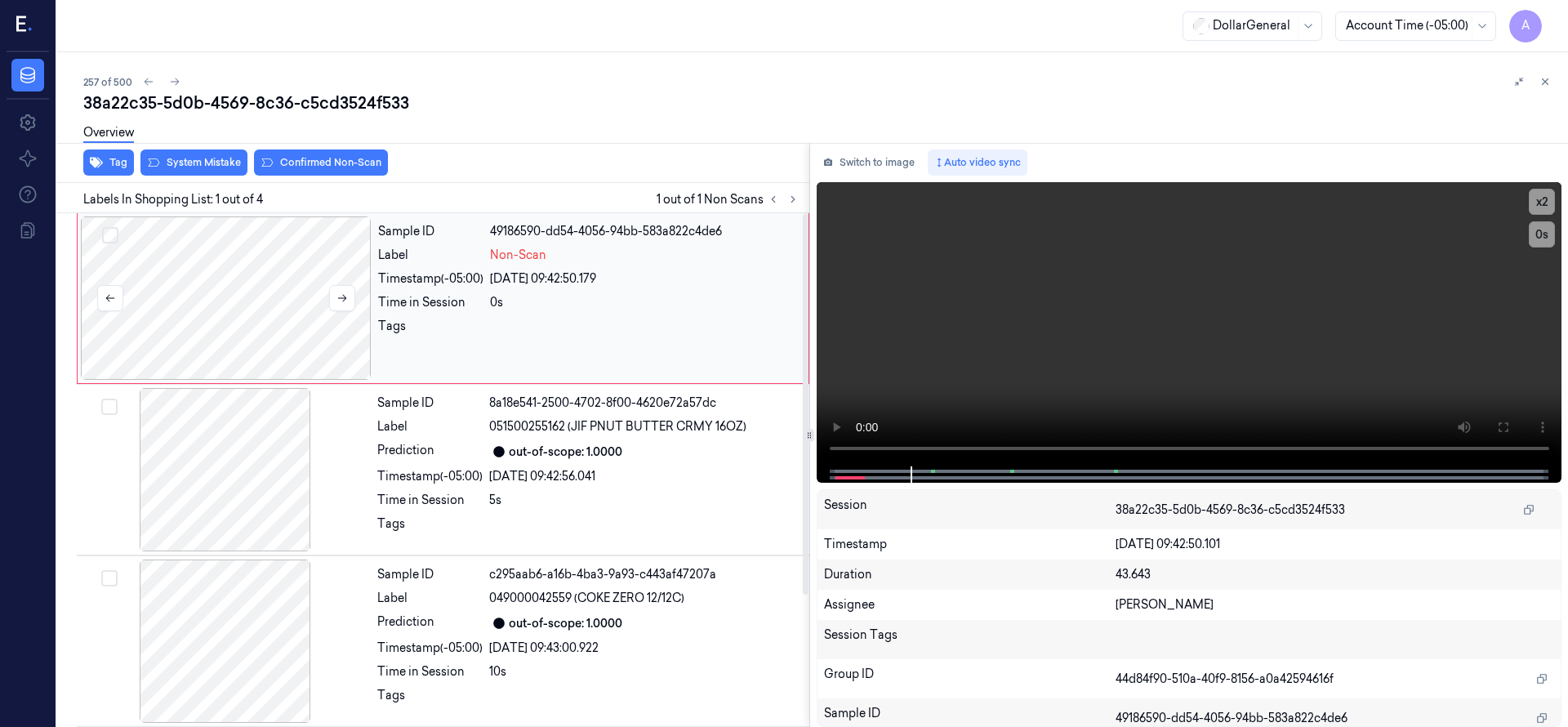
click at [226, 295] on div at bounding box center [225, 298] width 290 height 164
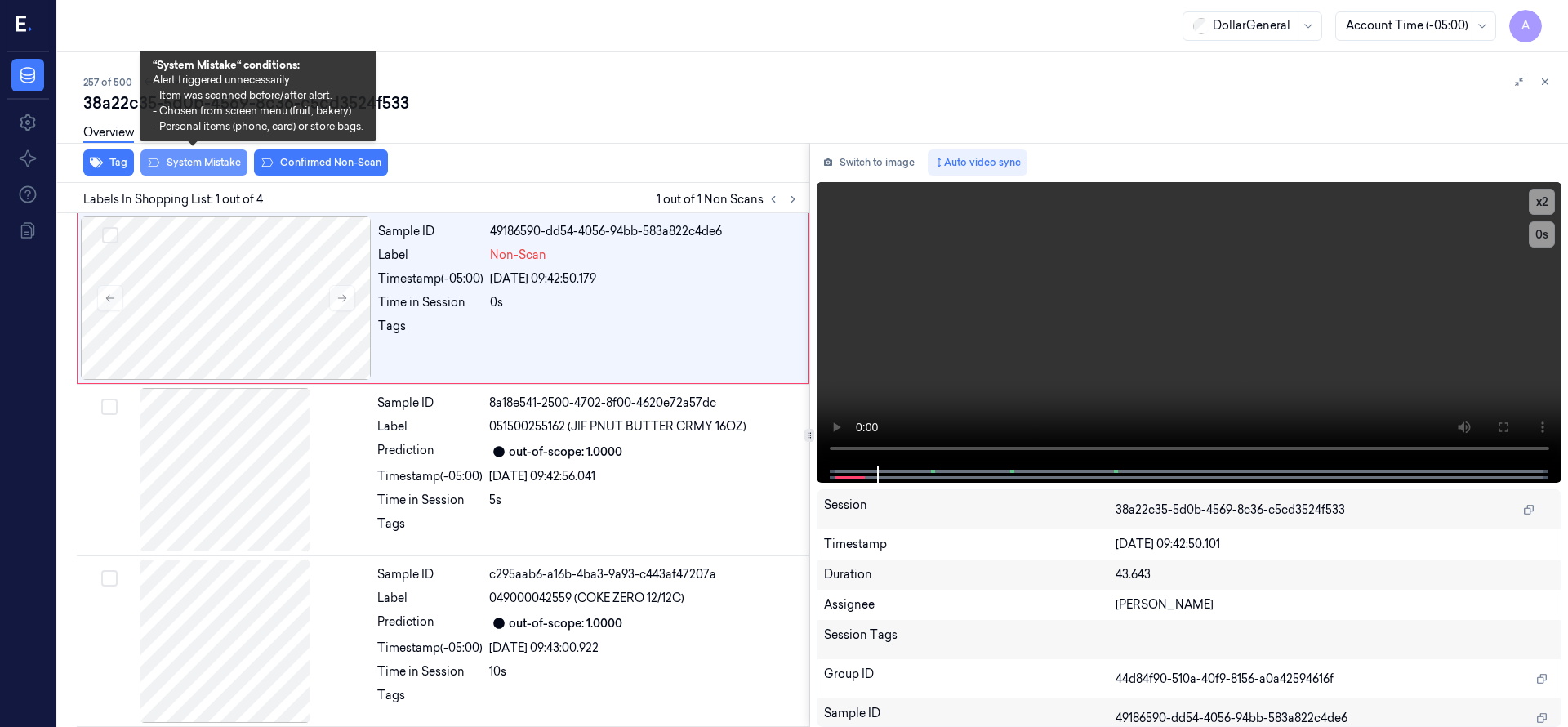
click at [217, 158] on button "System Mistake" at bounding box center [194, 163] width 107 height 26
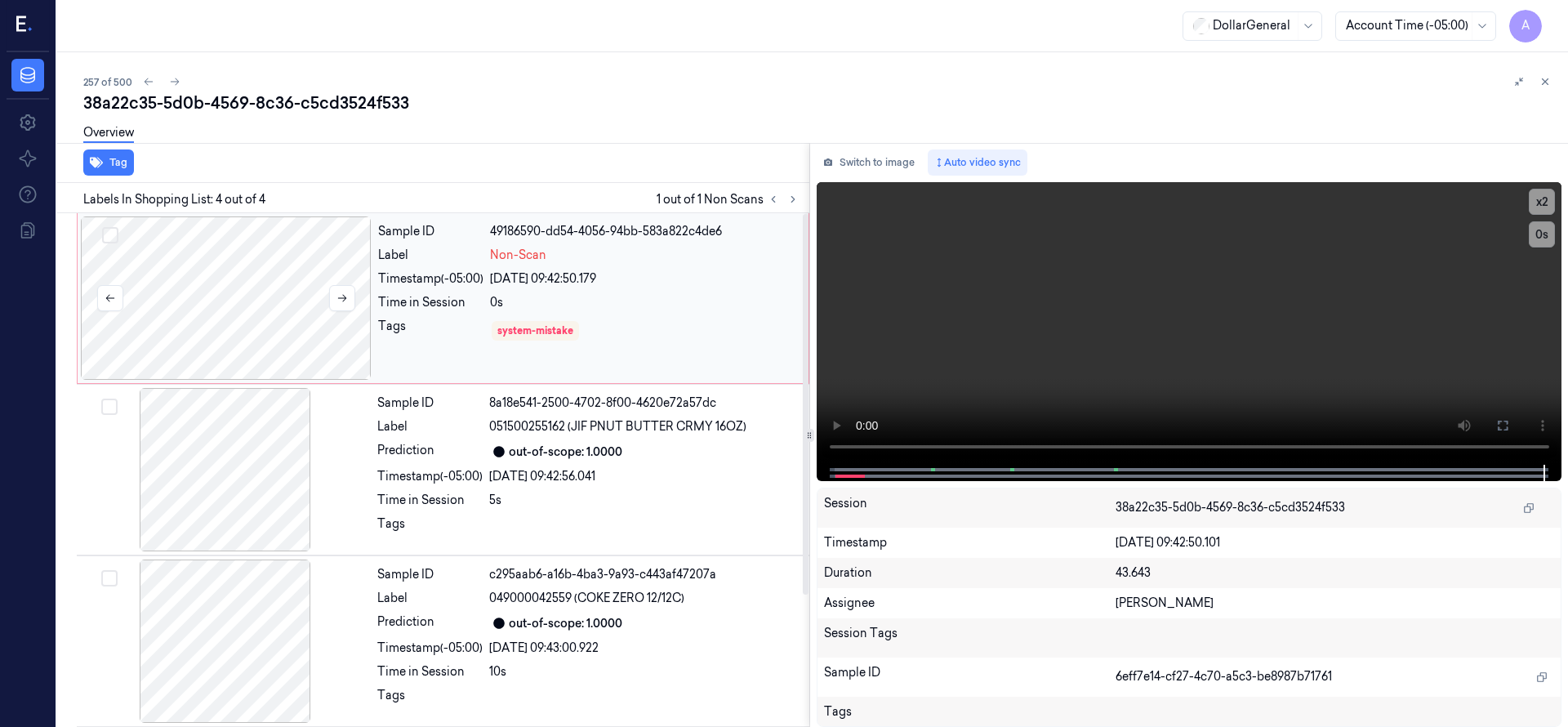
click at [230, 314] on div at bounding box center [225, 298] width 290 height 164
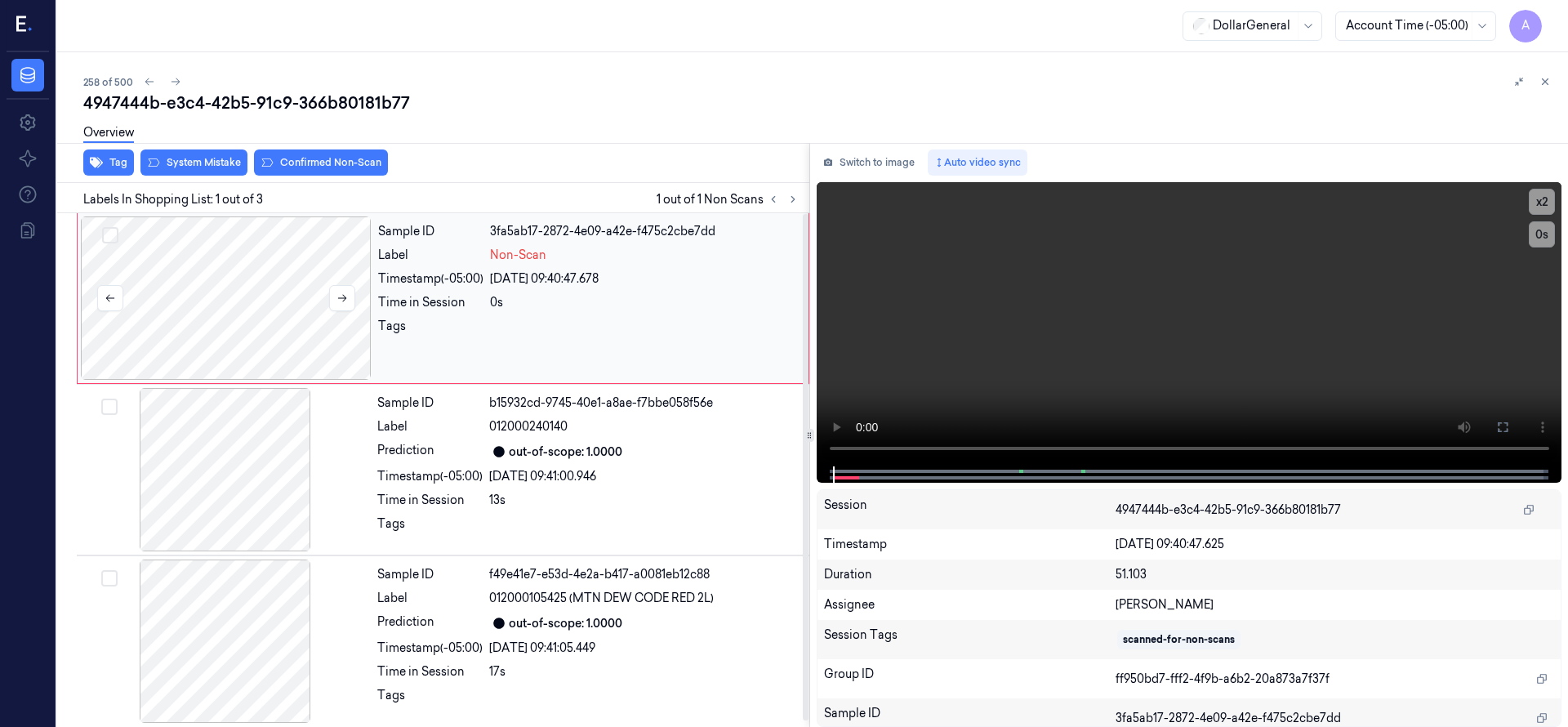
click at [196, 301] on div at bounding box center [225, 298] width 290 height 164
click at [223, 311] on div at bounding box center [225, 298] width 290 height 164
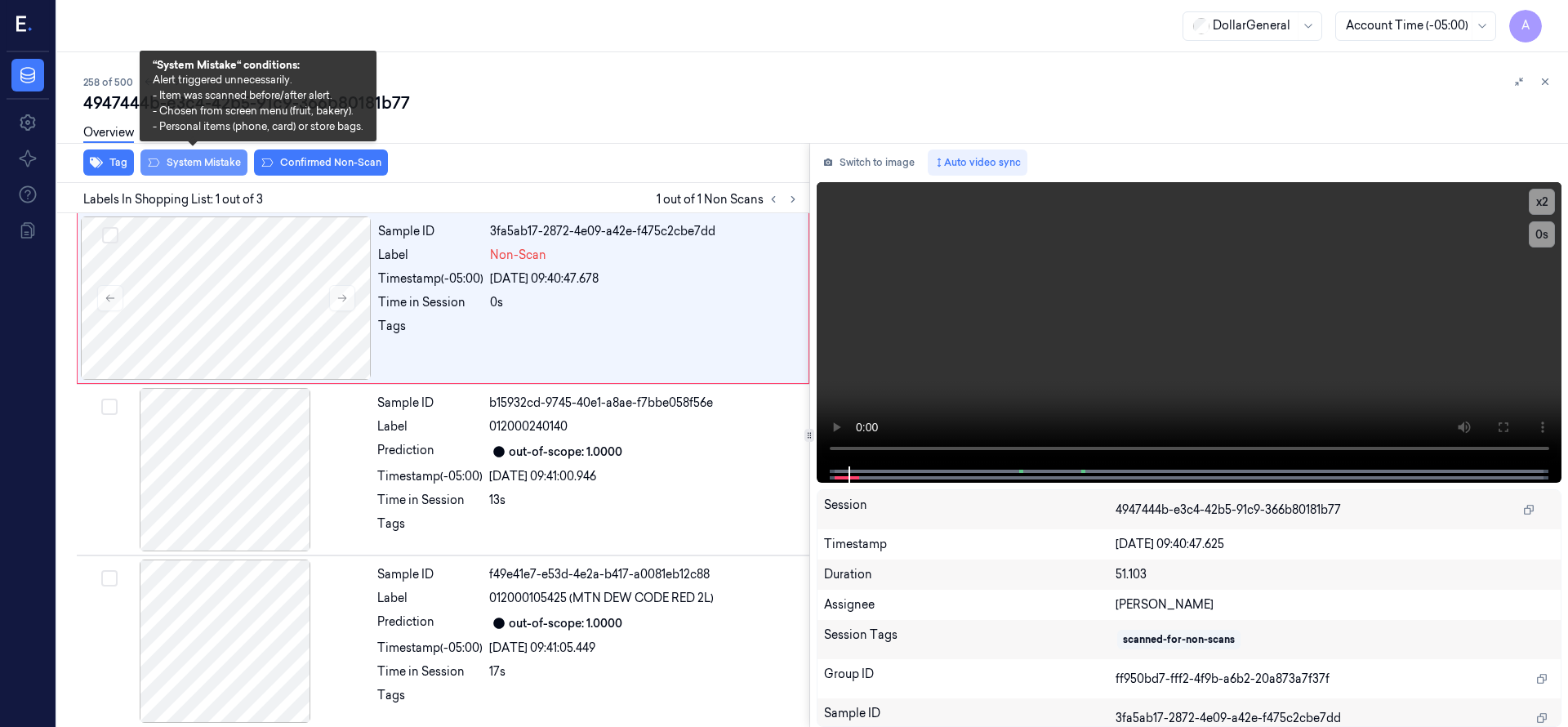
click at [214, 166] on button "System Mistake" at bounding box center [194, 163] width 107 height 26
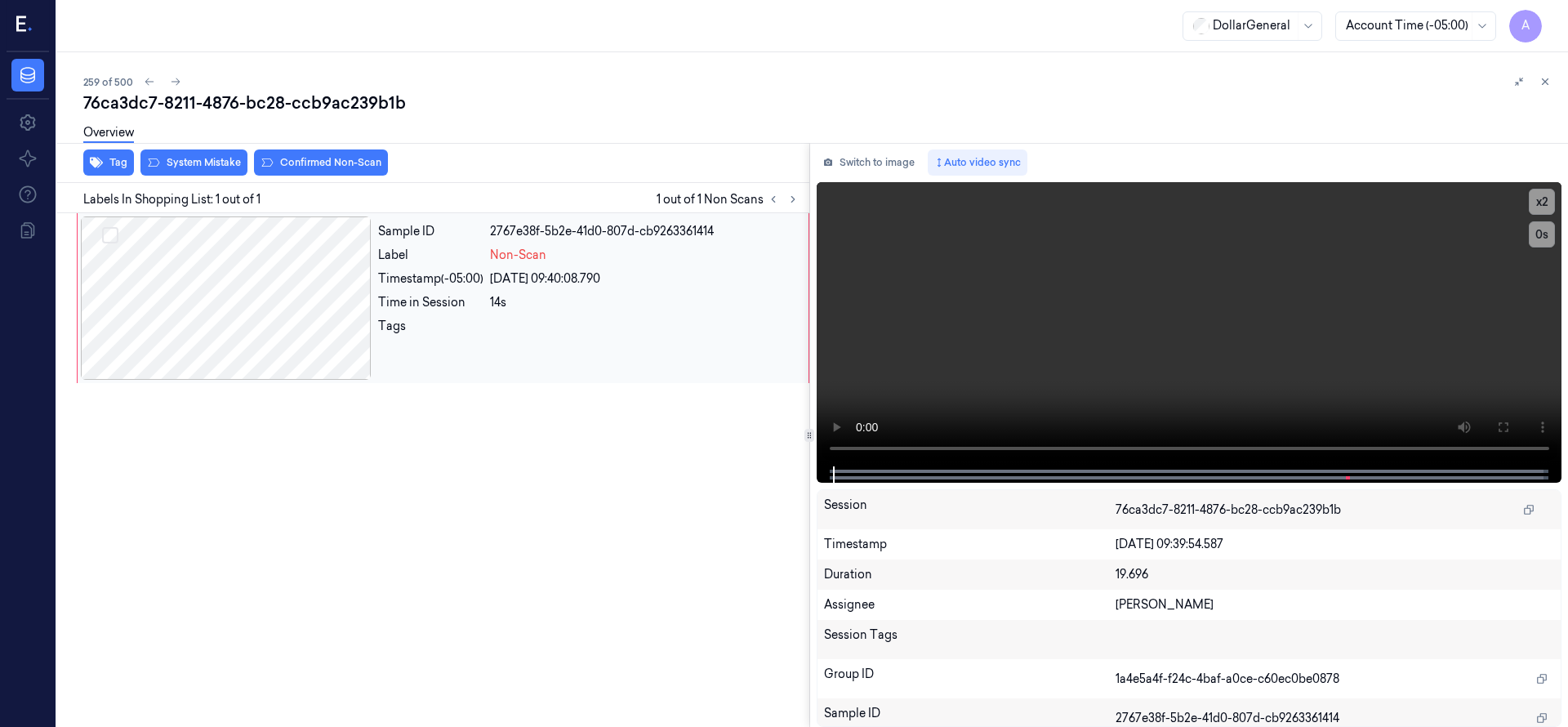
click at [232, 308] on div at bounding box center [225, 298] width 290 height 164
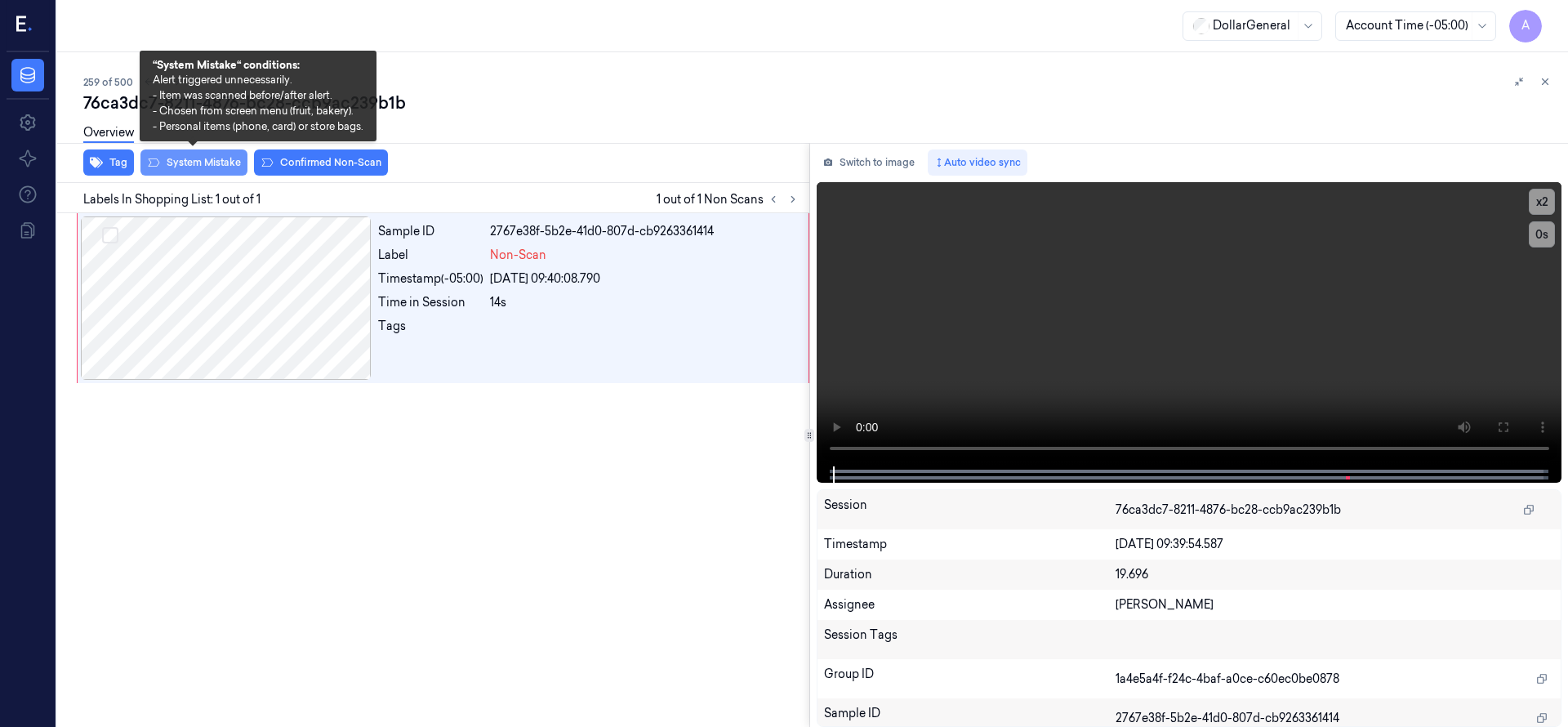
click at [196, 166] on button "System Mistake" at bounding box center [194, 163] width 107 height 26
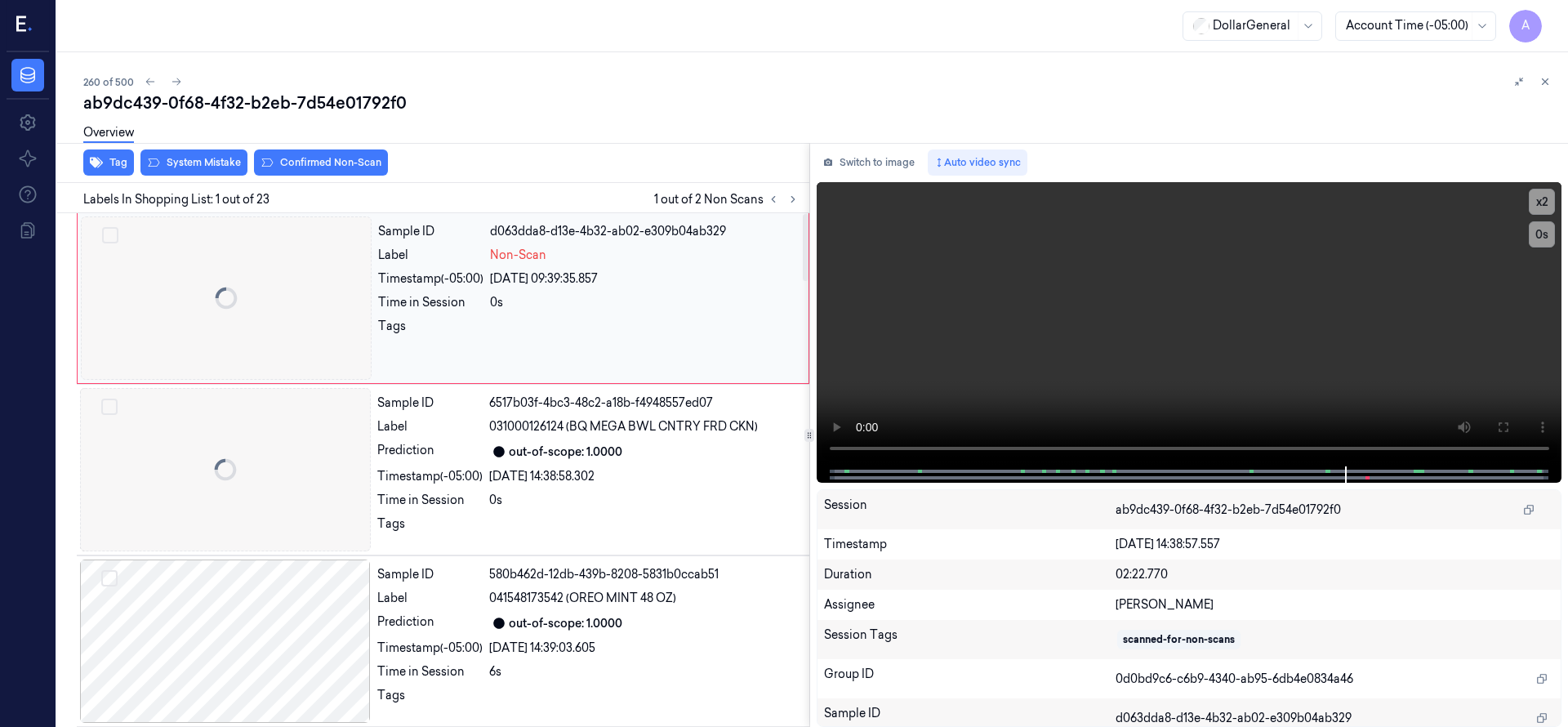
click at [253, 265] on div at bounding box center [225, 298] width 290 height 164
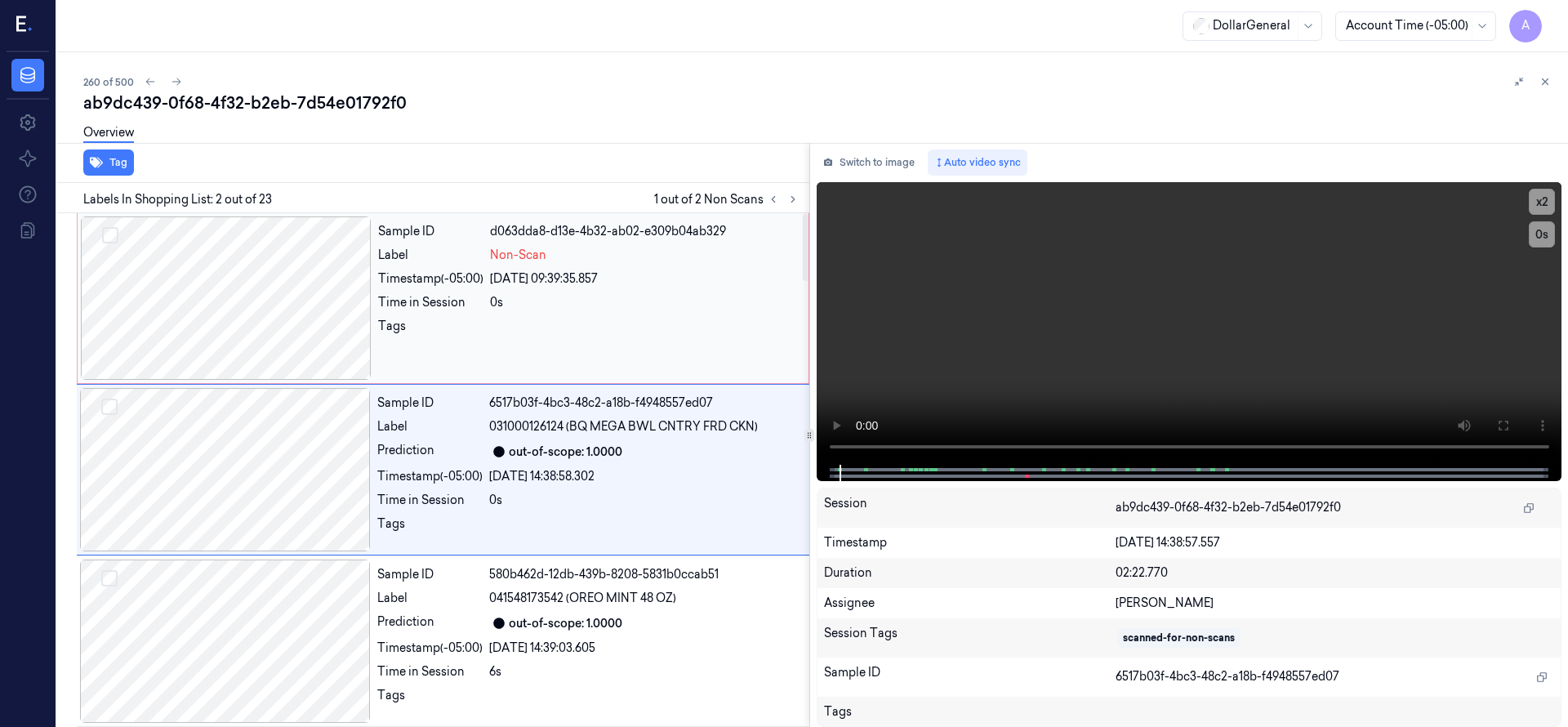
click at [225, 275] on div at bounding box center [225, 298] width 290 height 164
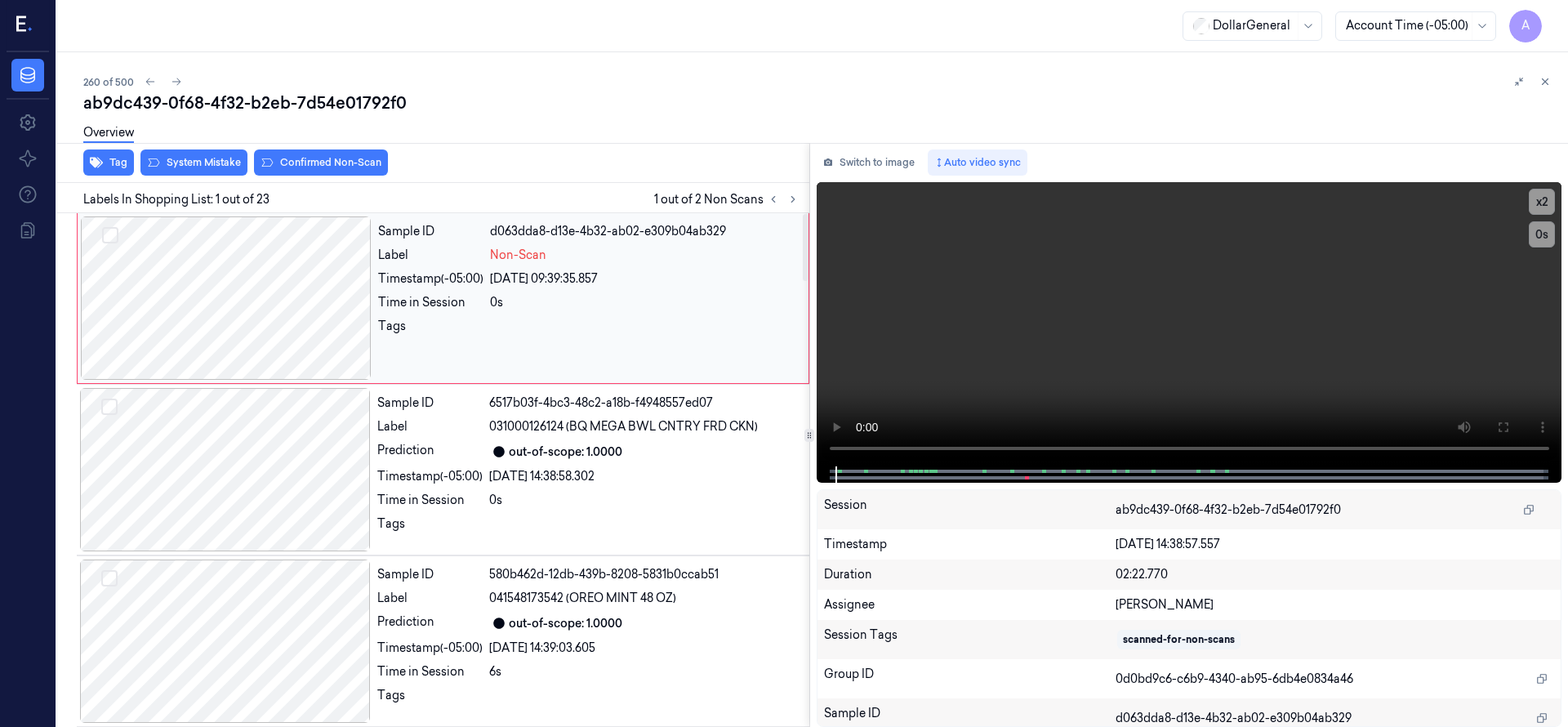
click at [225, 275] on div at bounding box center [225, 298] width 290 height 164
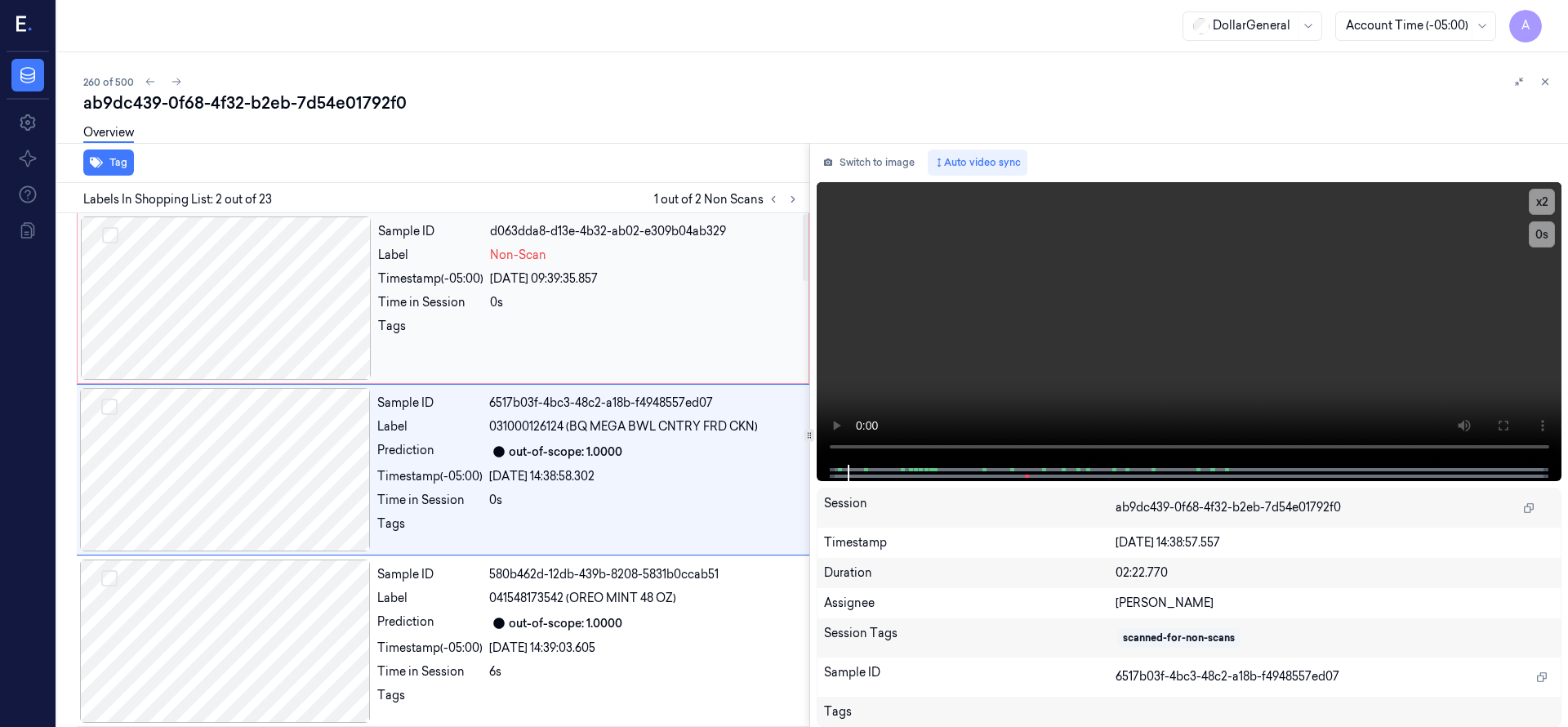
click at [272, 317] on div at bounding box center [225, 298] width 290 height 164
click at [292, 261] on div at bounding box center [225, 298] width 290 height 164
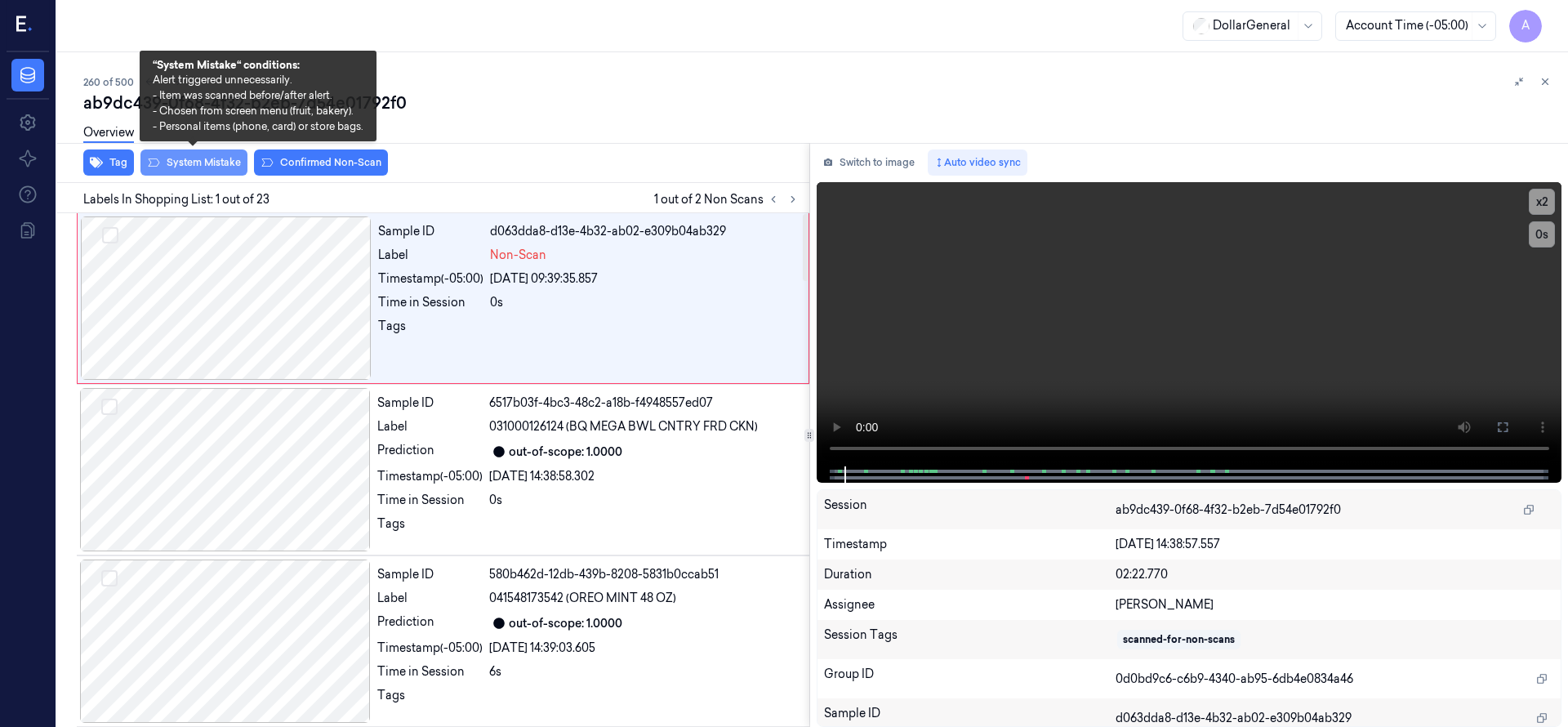
click at [213, 165] on button "System Mistake" at bounding box center [194, 163] width 107 height 26
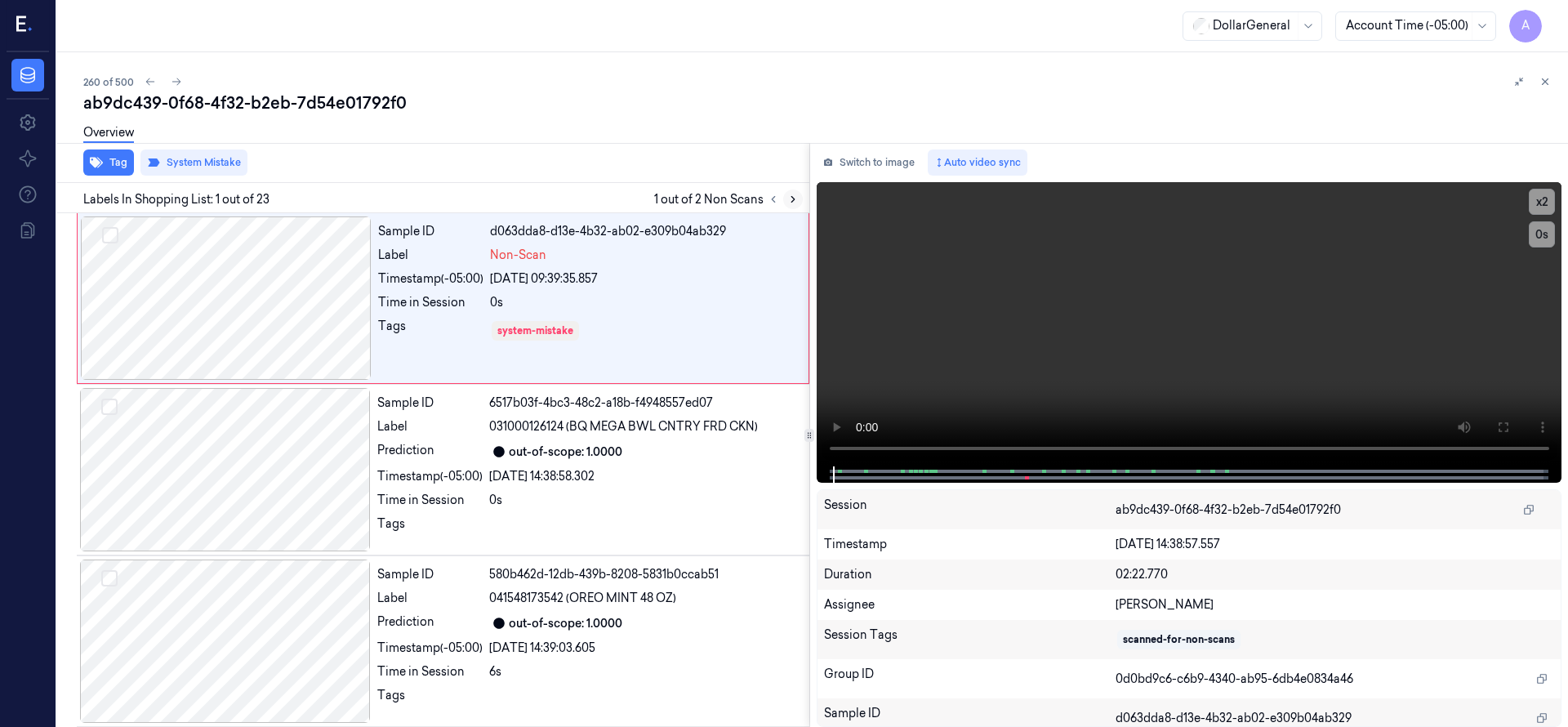
click at [791, 195] on icon at bounding box center [792, 198] width 11 height 11
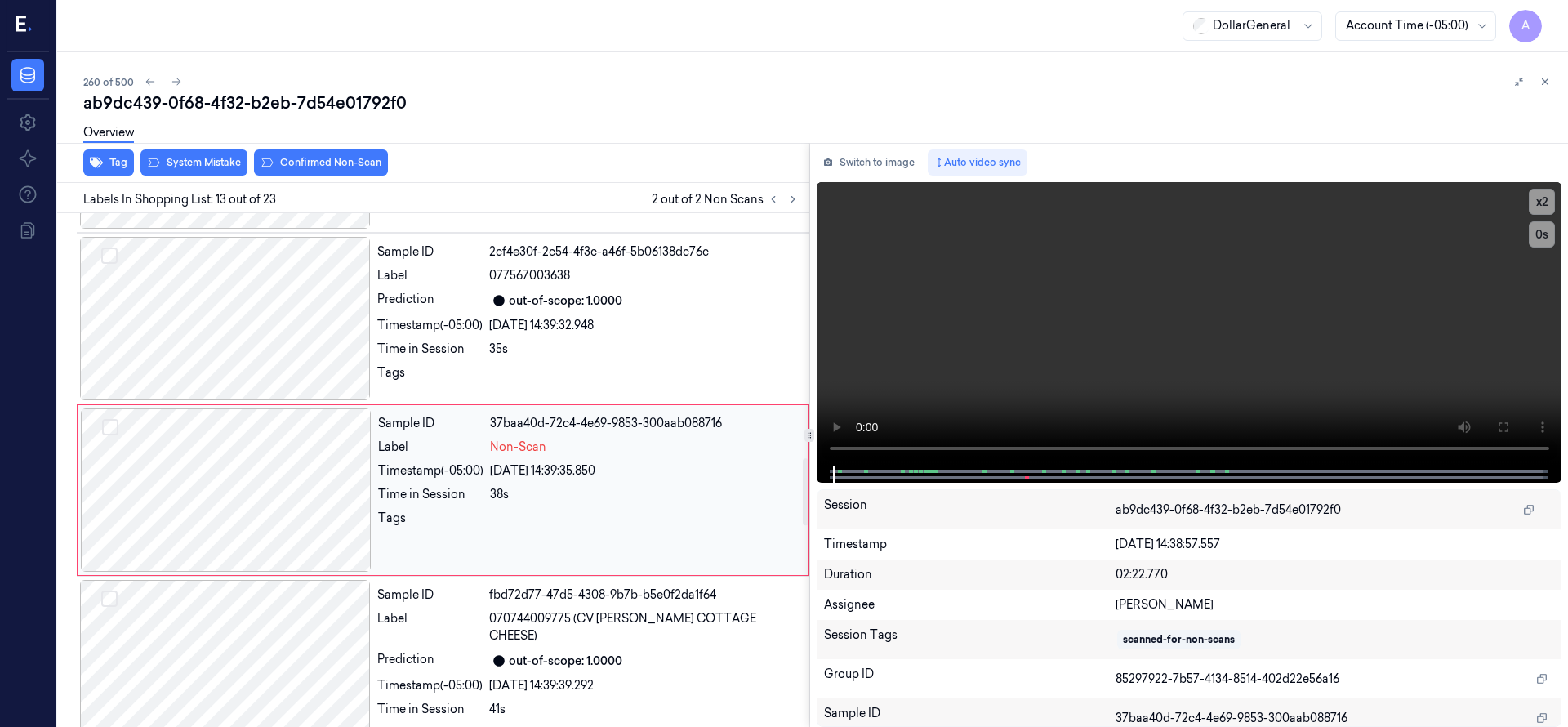
scroll to position [1886, 0]
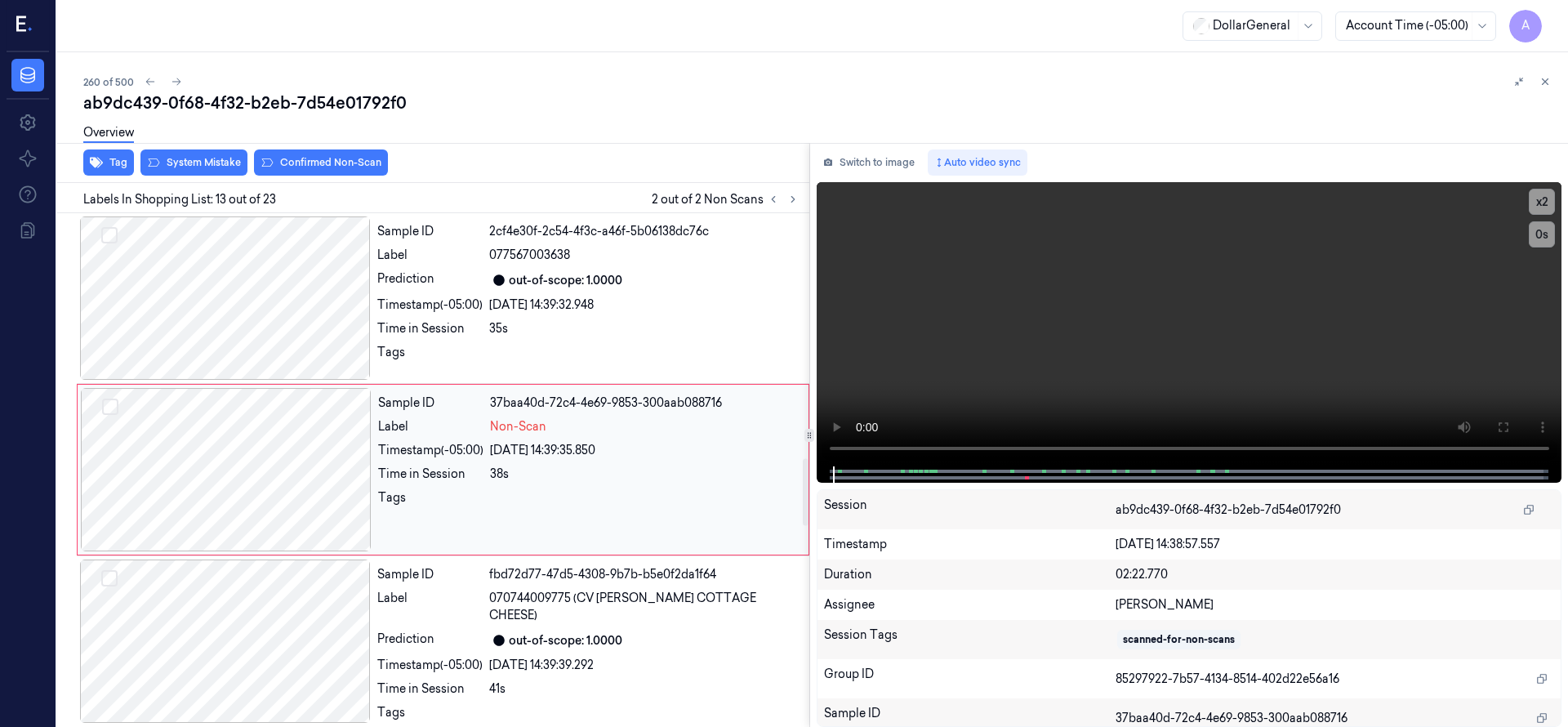
click at [236, 461] on div at bounding box center [225, 470] width 290 height 164
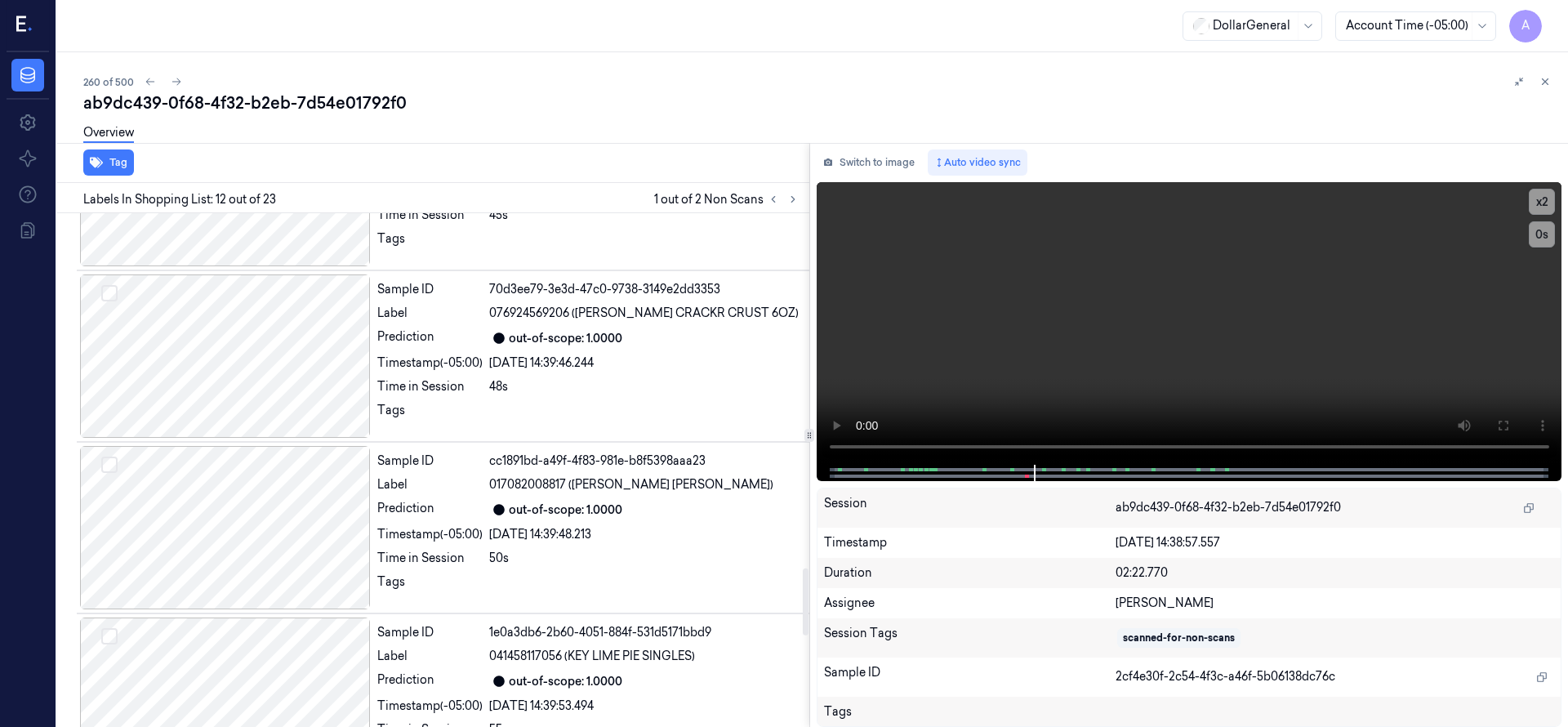
scroll to position [2449, 0]
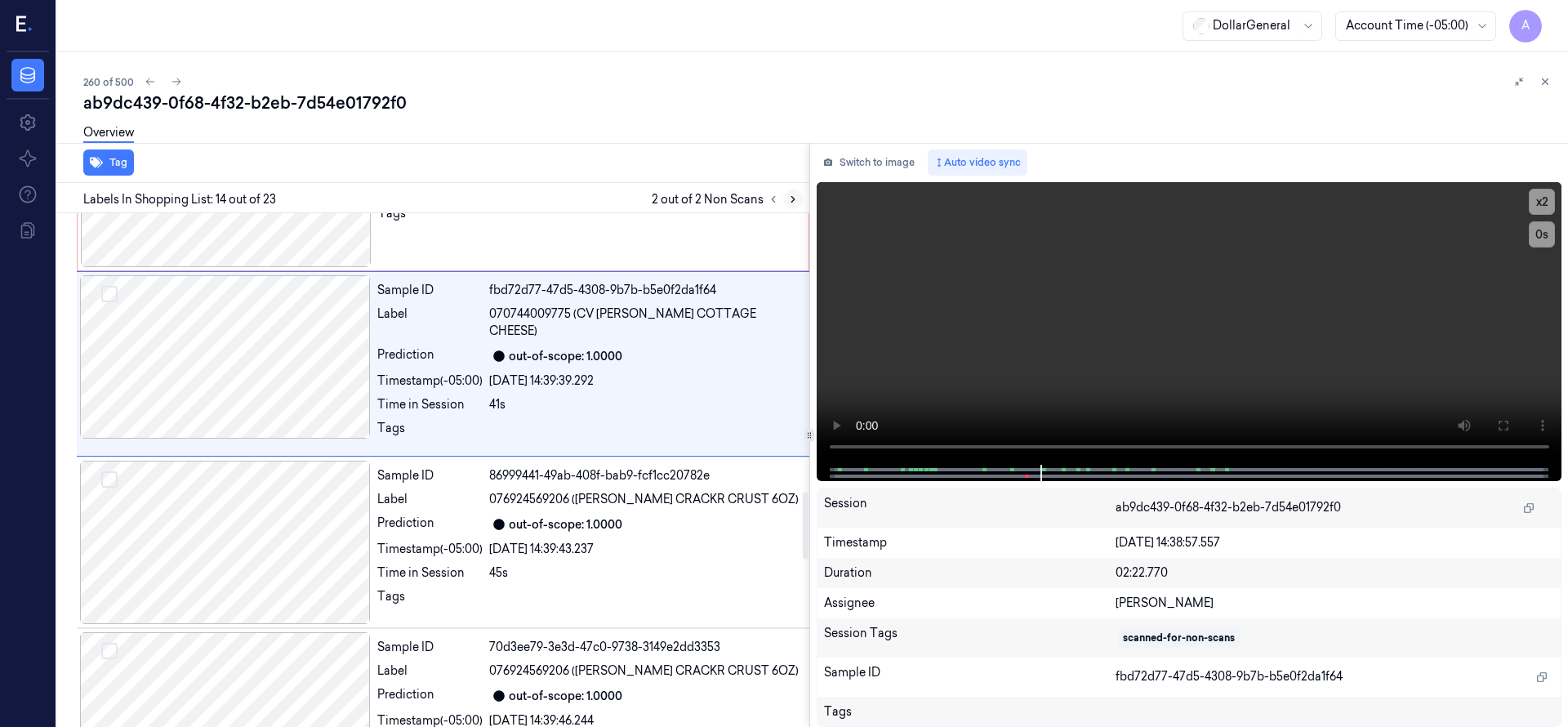
click at [791, 197] on icon at bounding box center [792, 198] width 11 height 11
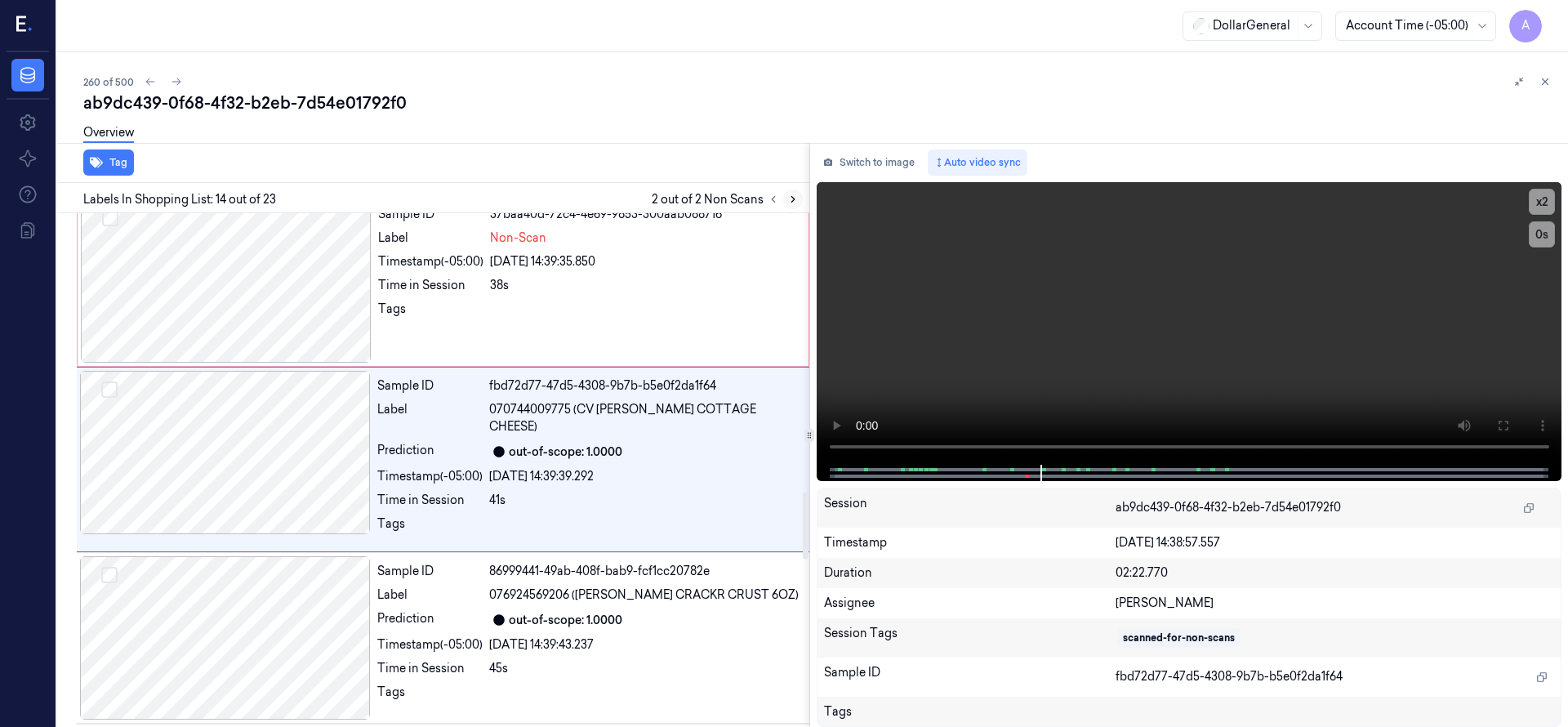
scroll to position [2057, 0]
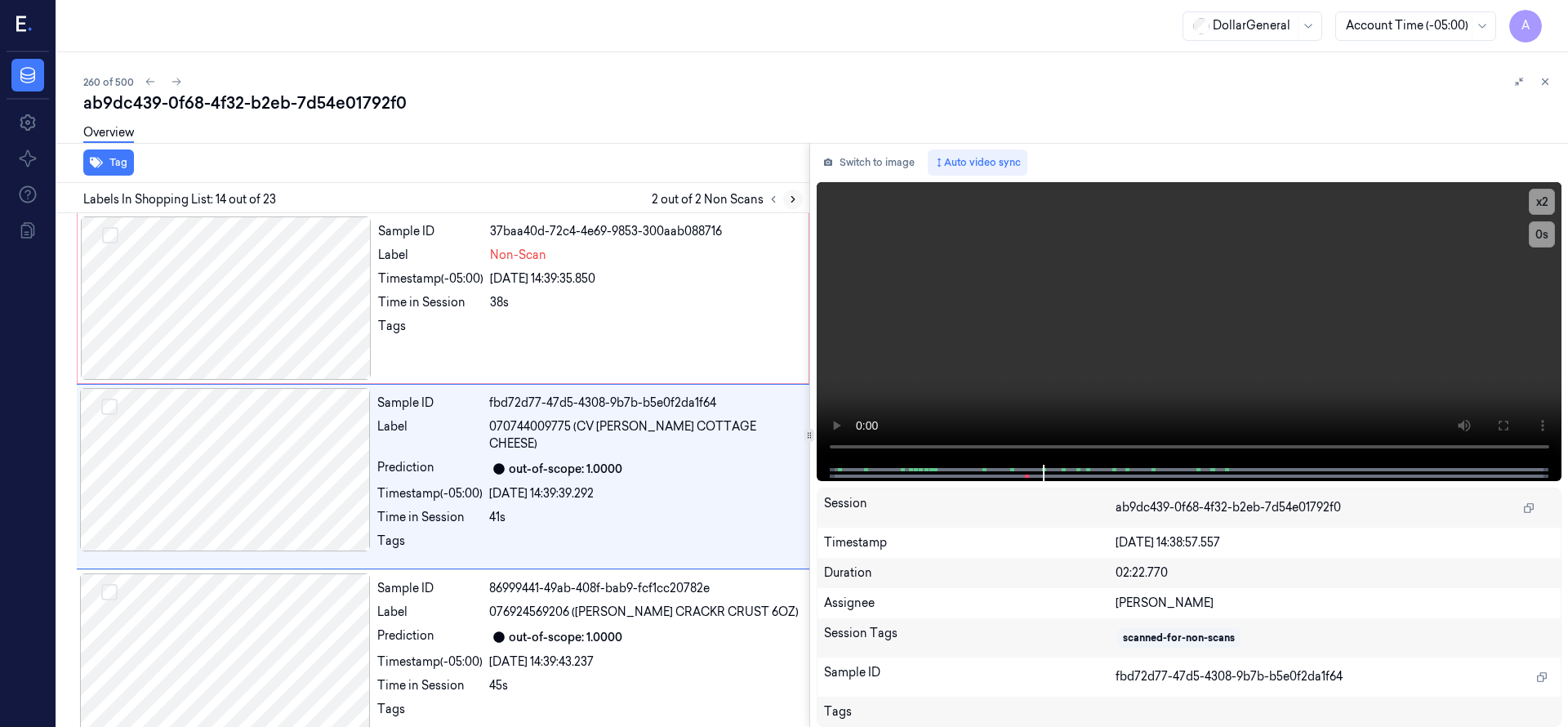
click at [791, 197] on icon at bounding box center [792, 198] width 11 height 11
click at [272, 322] on div at bounding box center [225, 298] width 290 height 164
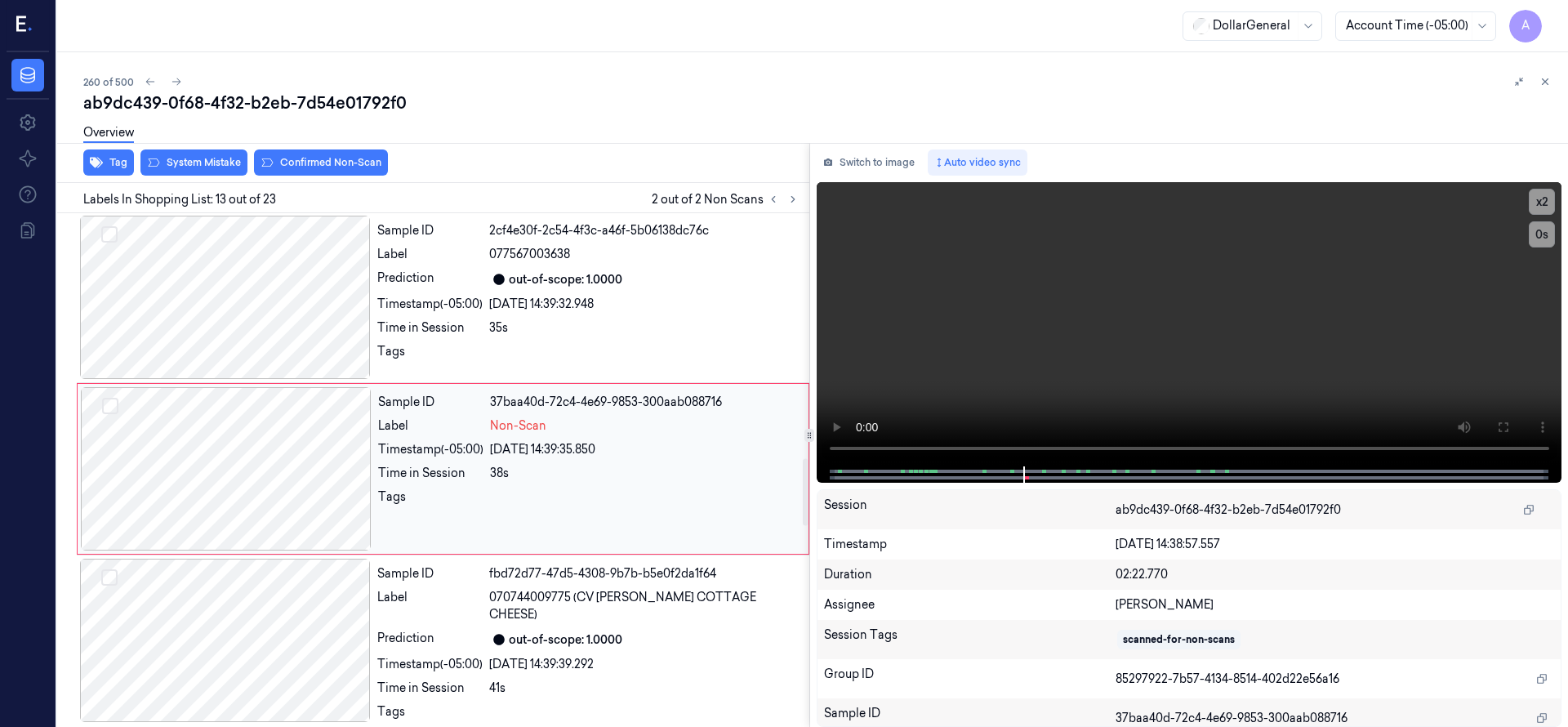
scroll to position [1886, 0]
click at [268, 310] on div at bounding box center [224, 298] width 290 height 164
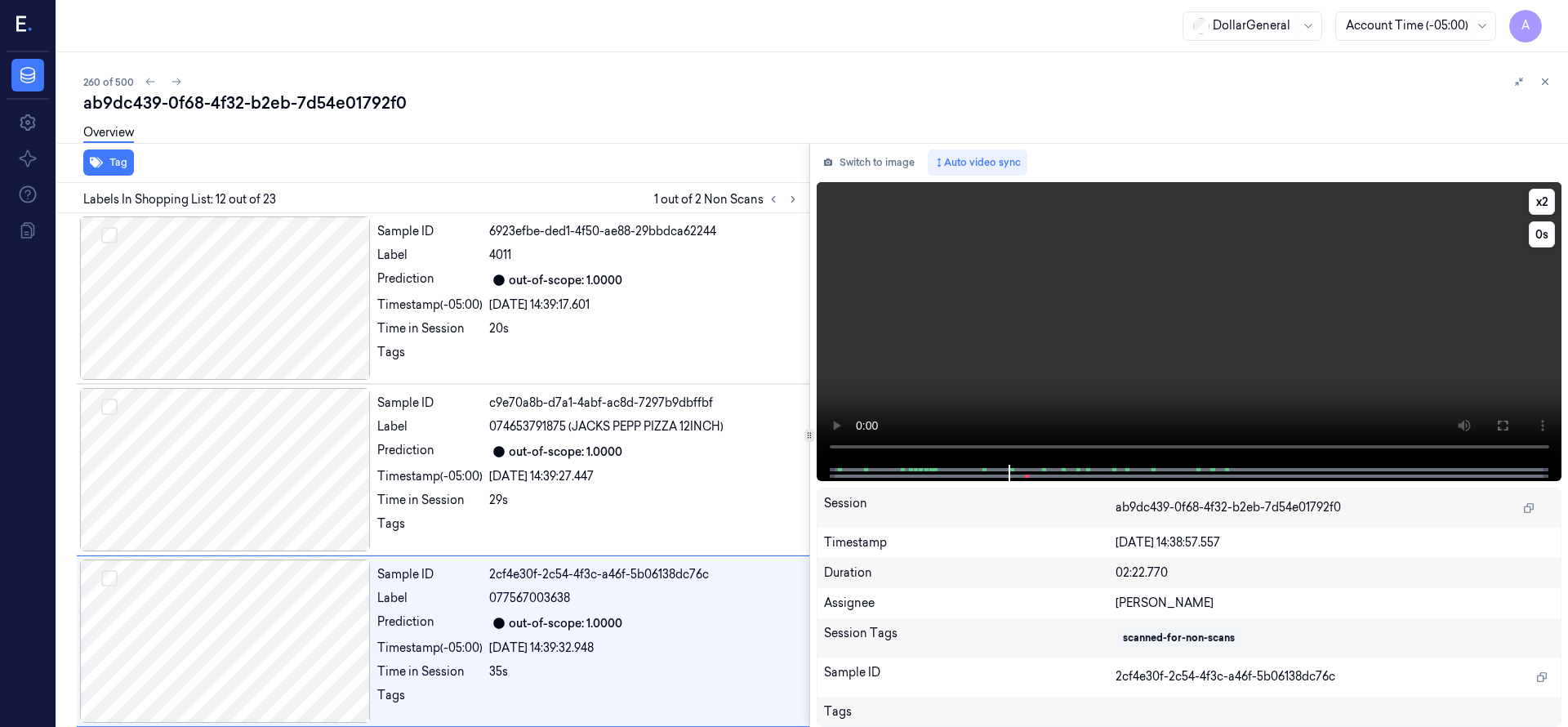
scroll to position [1714, 0]
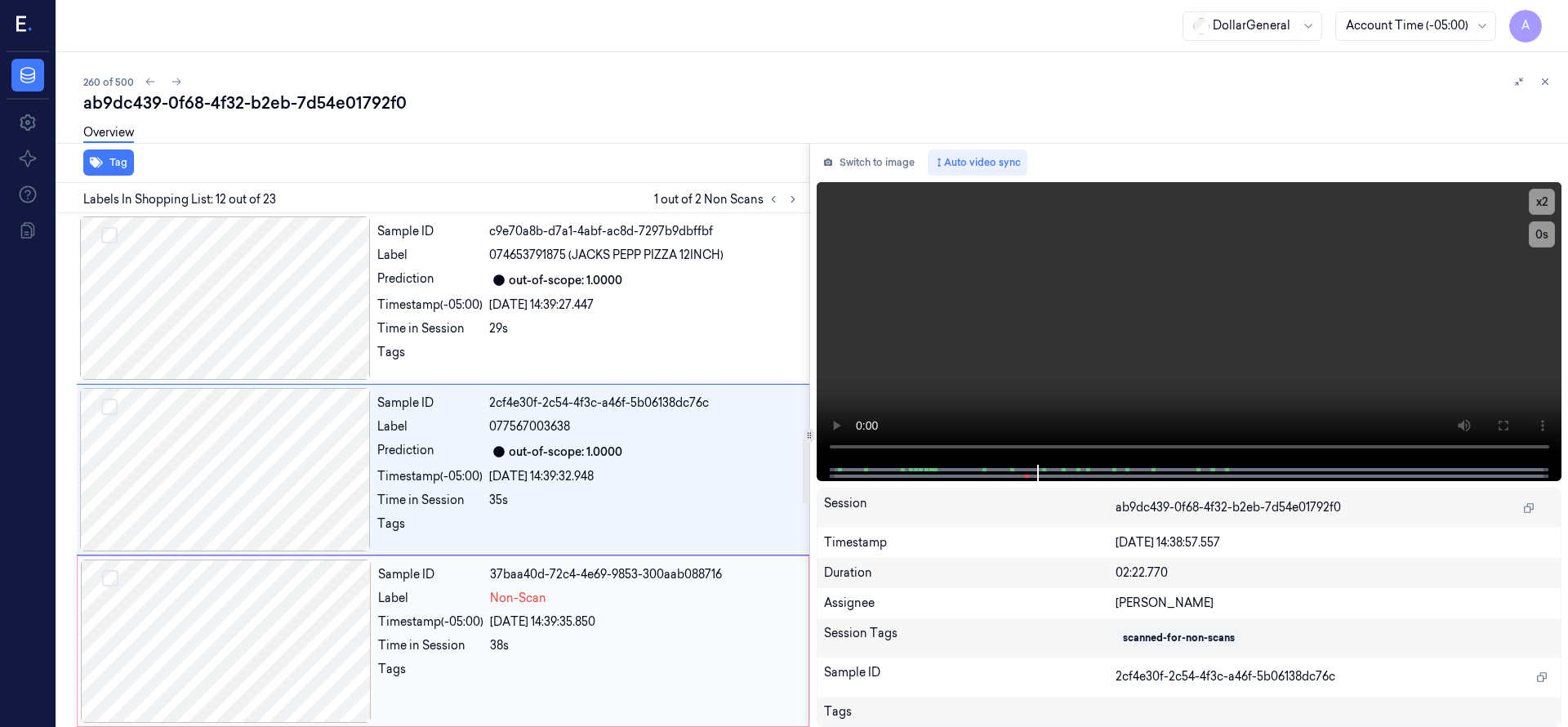
click at [211, 578] on div at bounding box center [225, 641] width 290 height 164
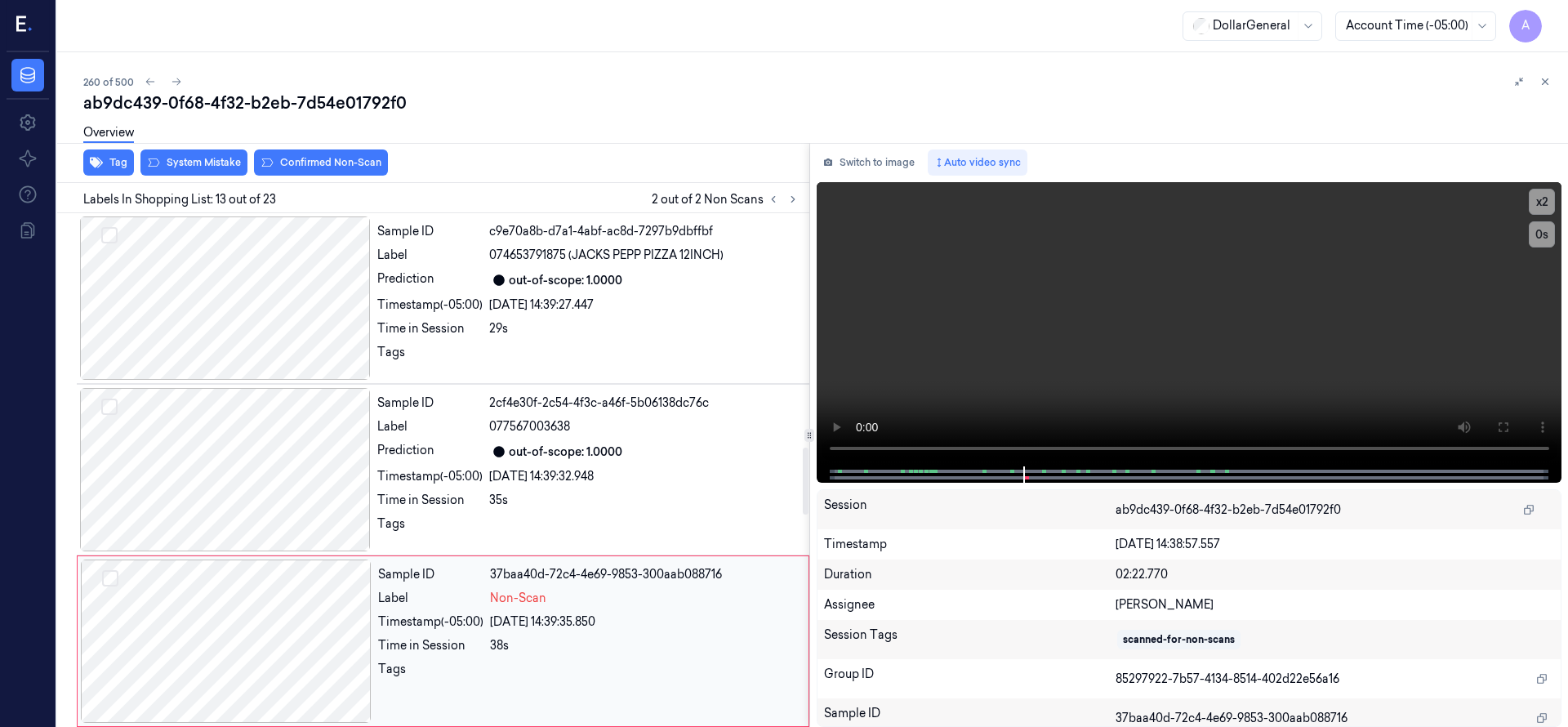
scroll to position [1886, 0]
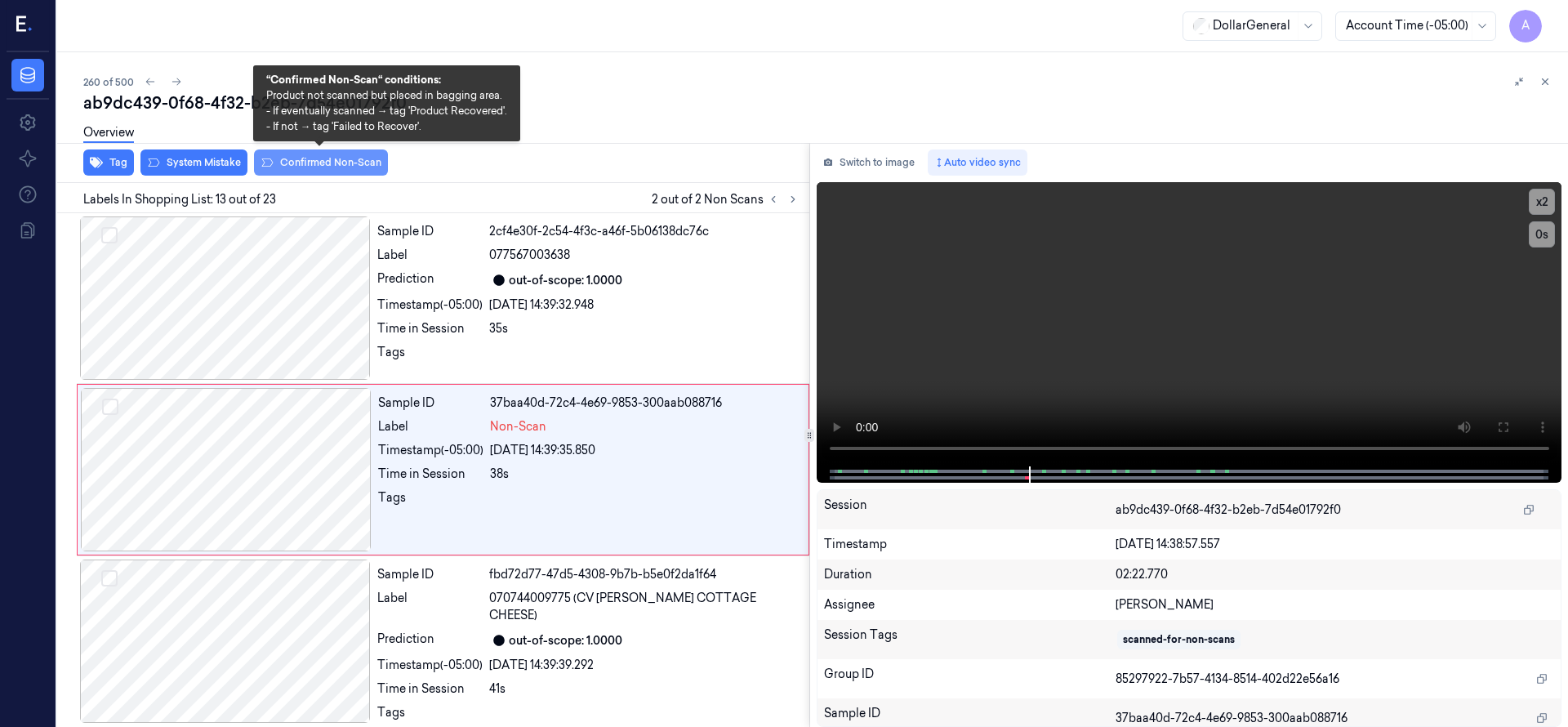
click at [291, 167] on button "Confirmed Non-Scan" at bounding box center [321, 163] width 134 height 26
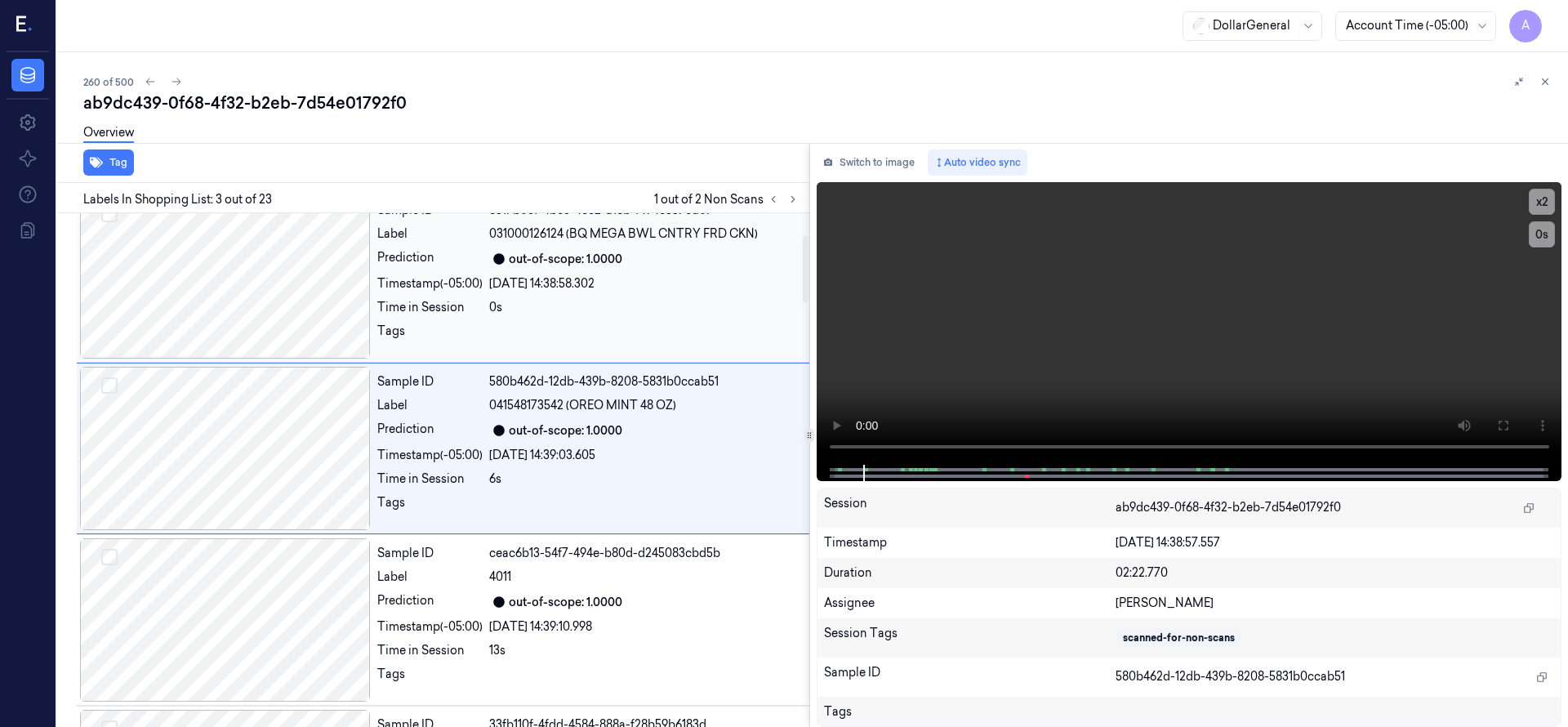
scroll to position [172, 0]
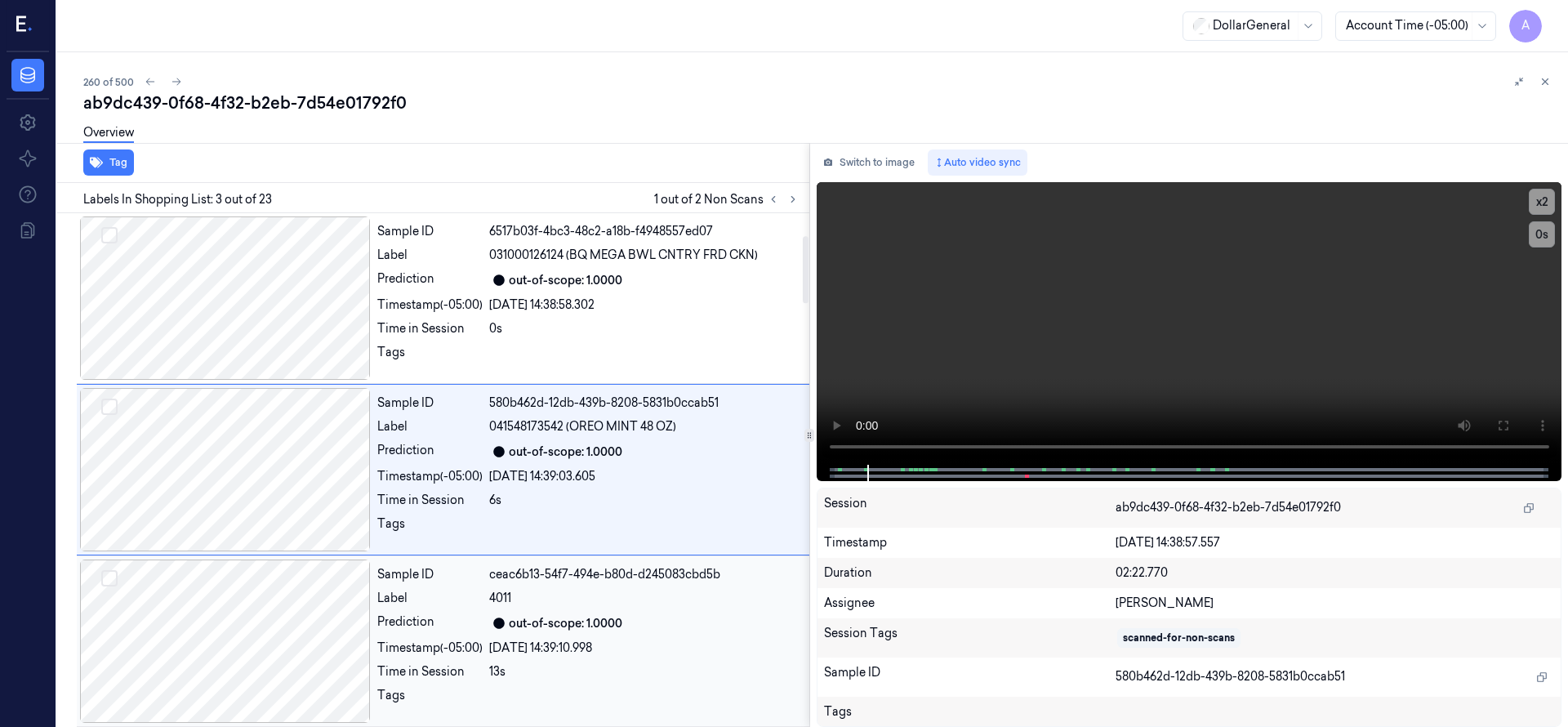
click at [281, 622] on div at bounding box center [224, 641] width 290 height 164
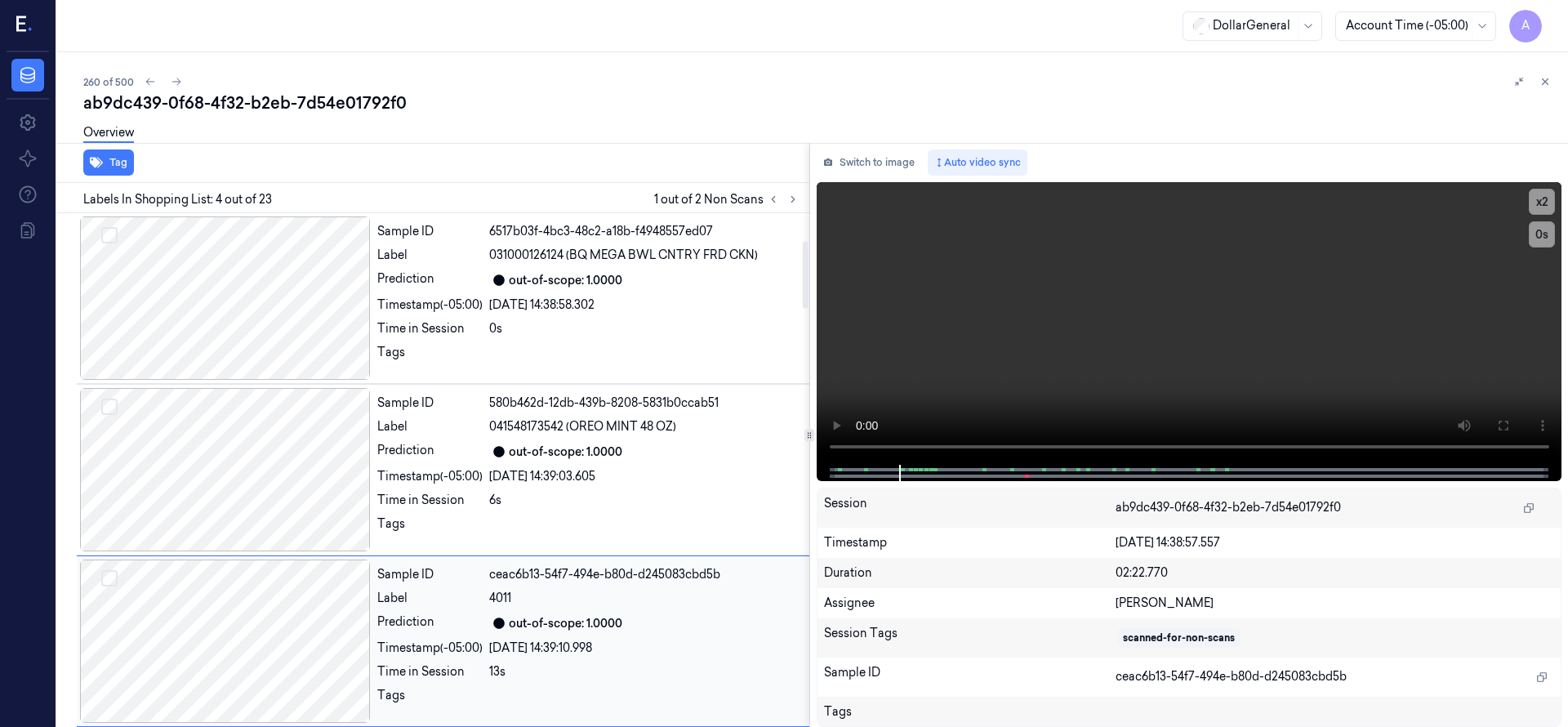
scroll to position [343, 0]
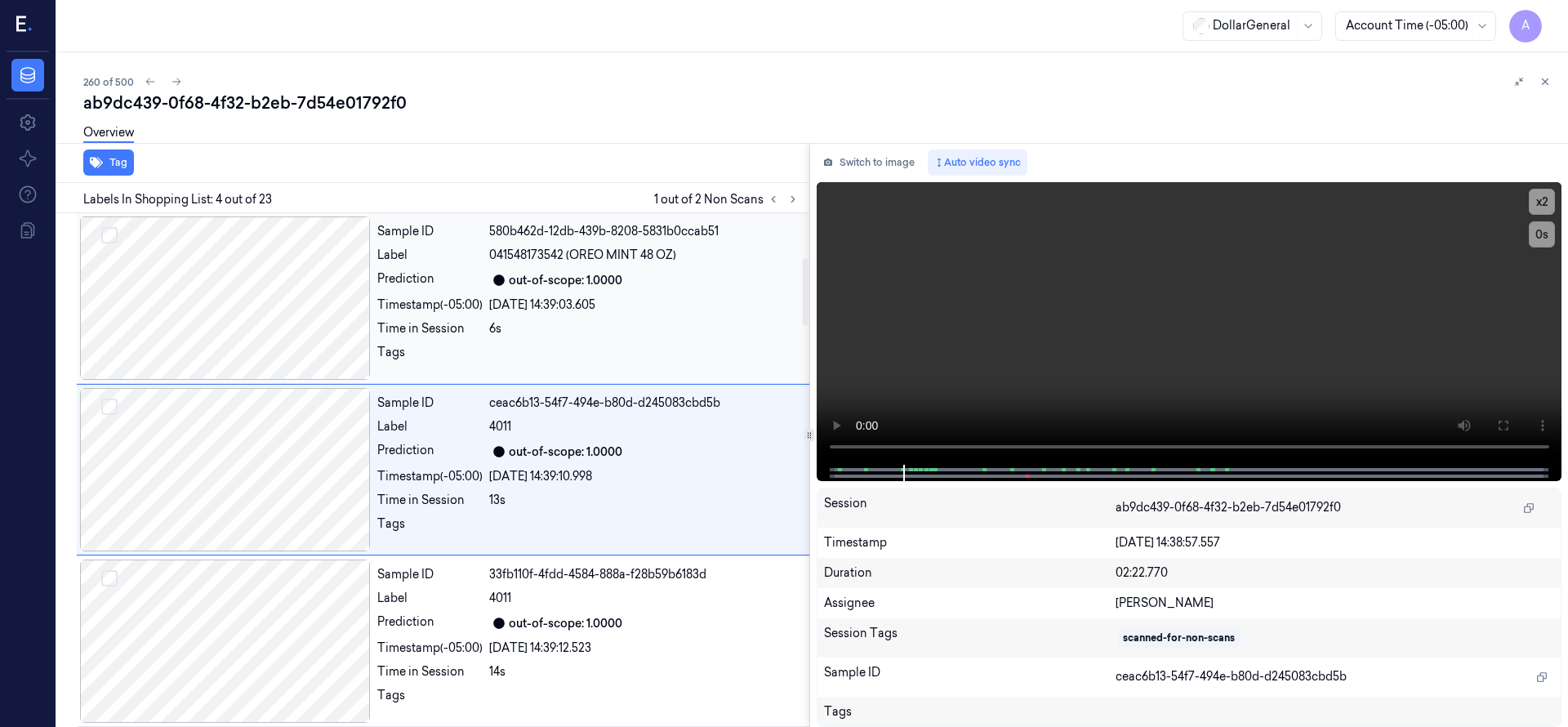
click at [278, 281] on div at bounding box center [224, 298] width 290 height 164
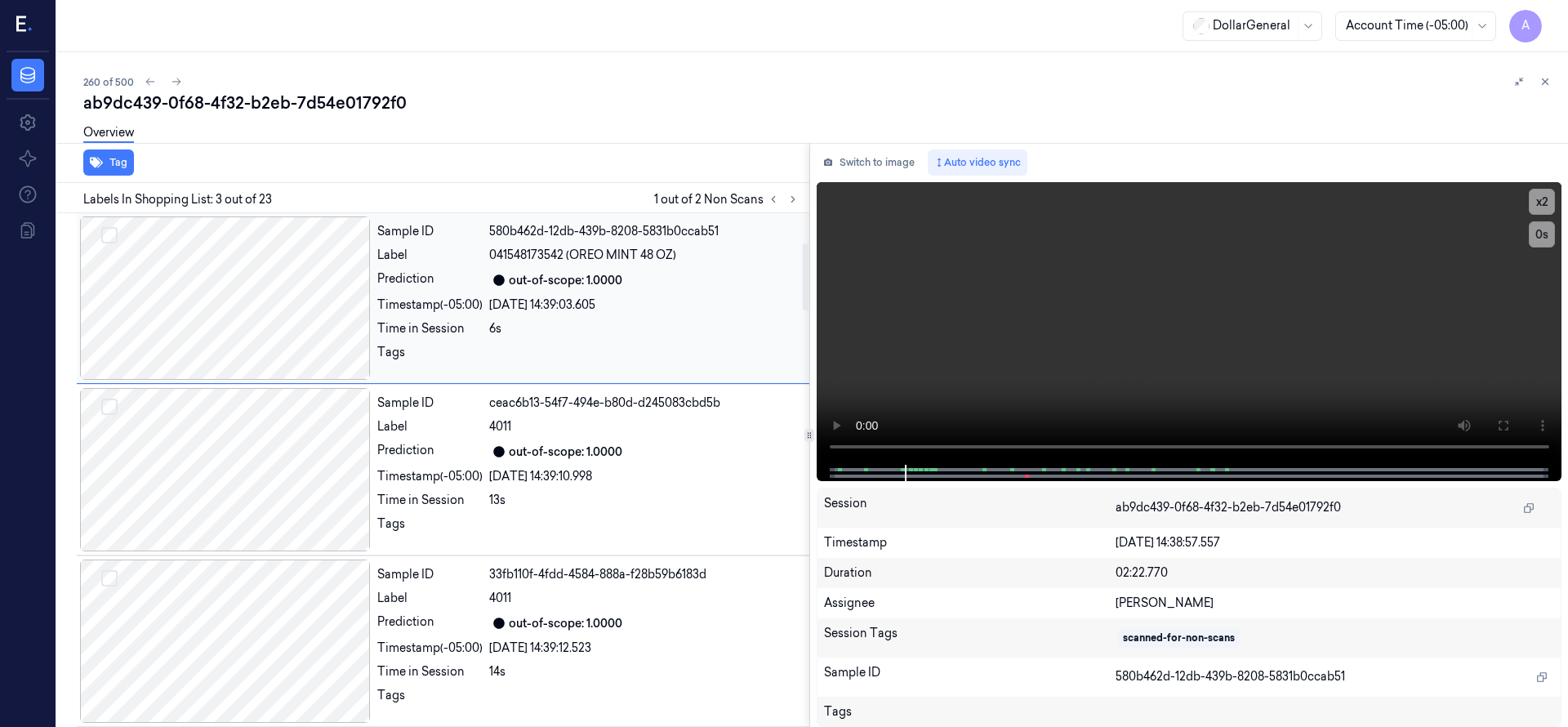
scroll to position [172, 0]
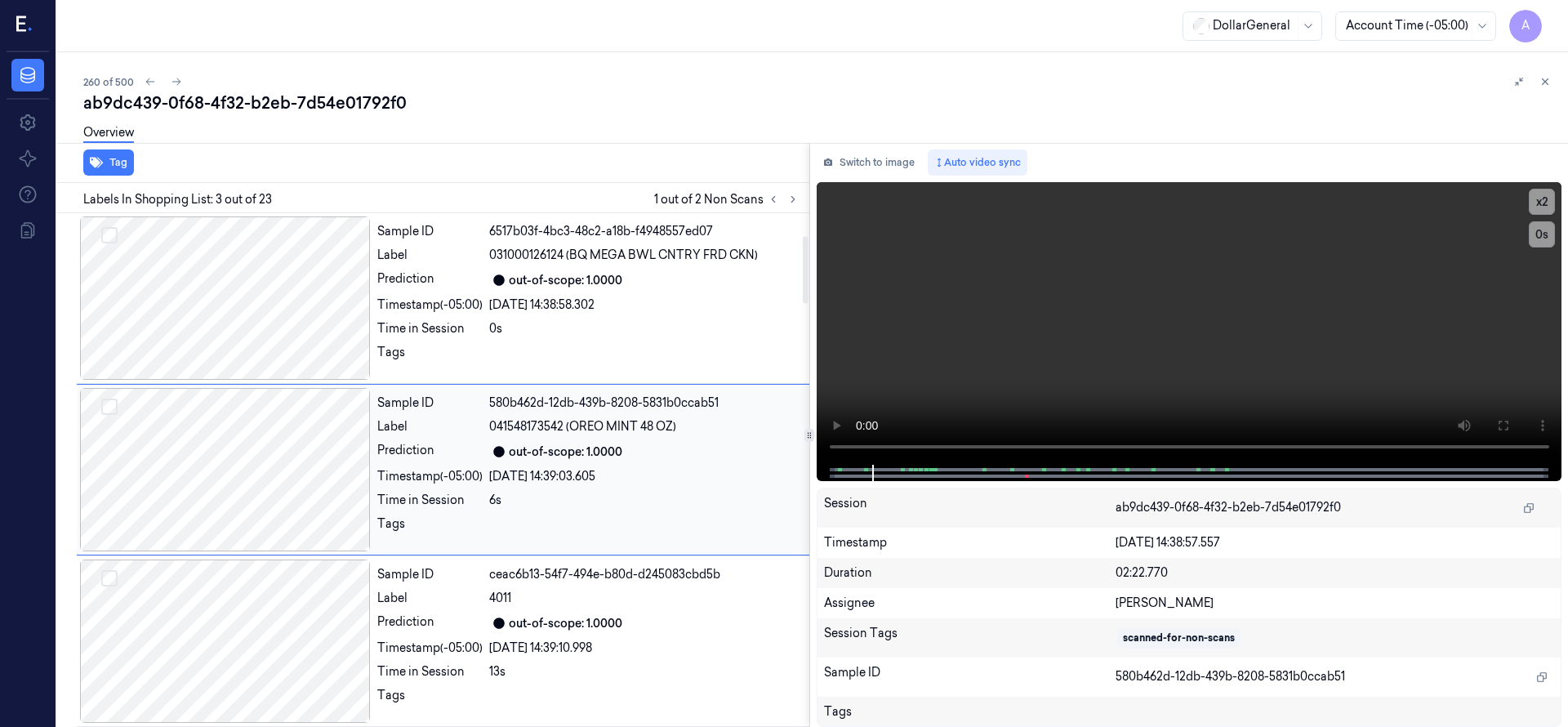
click at [289, 478] on div at bounding box center [224, 470] width 290 height 164
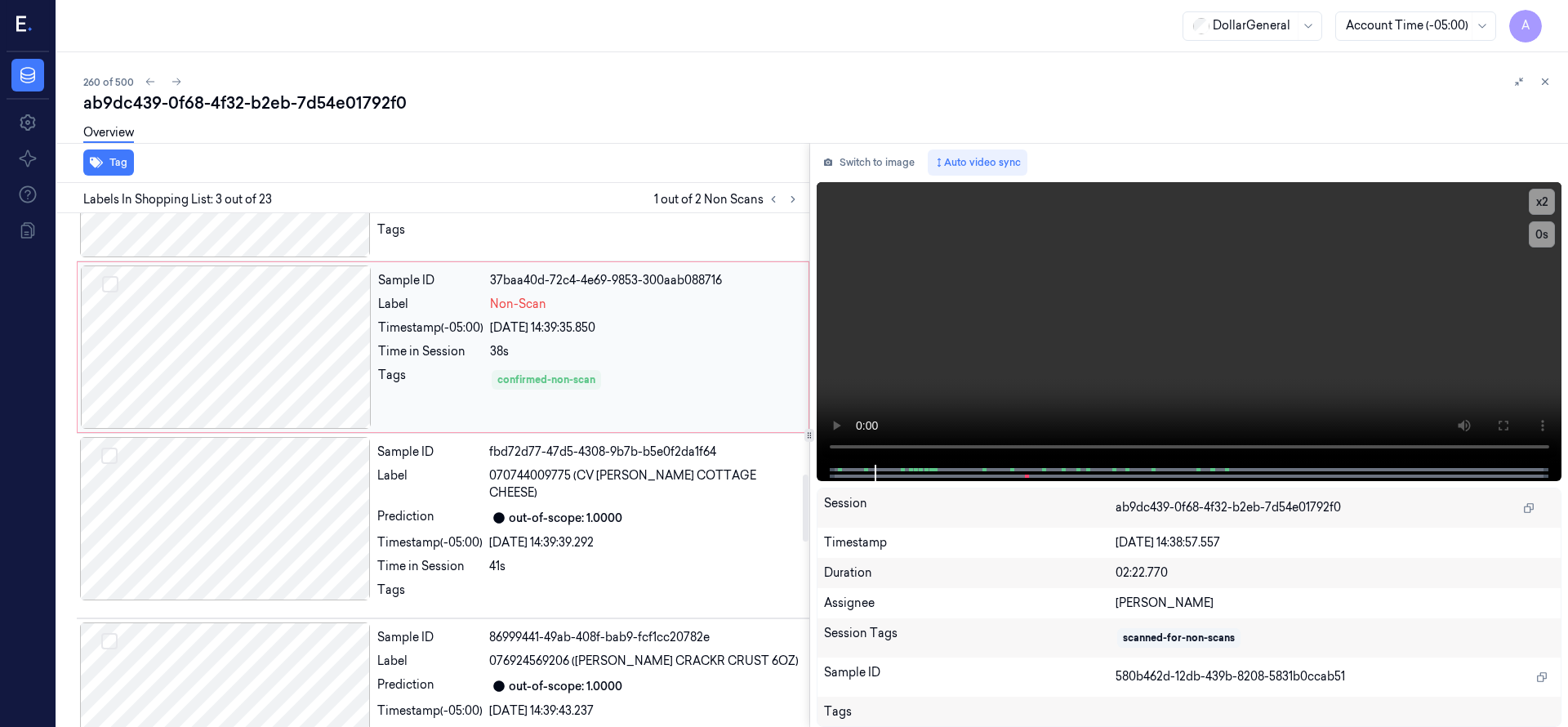
click at [285, 354] on div at bounding box center [225, 347] width 290 height 164
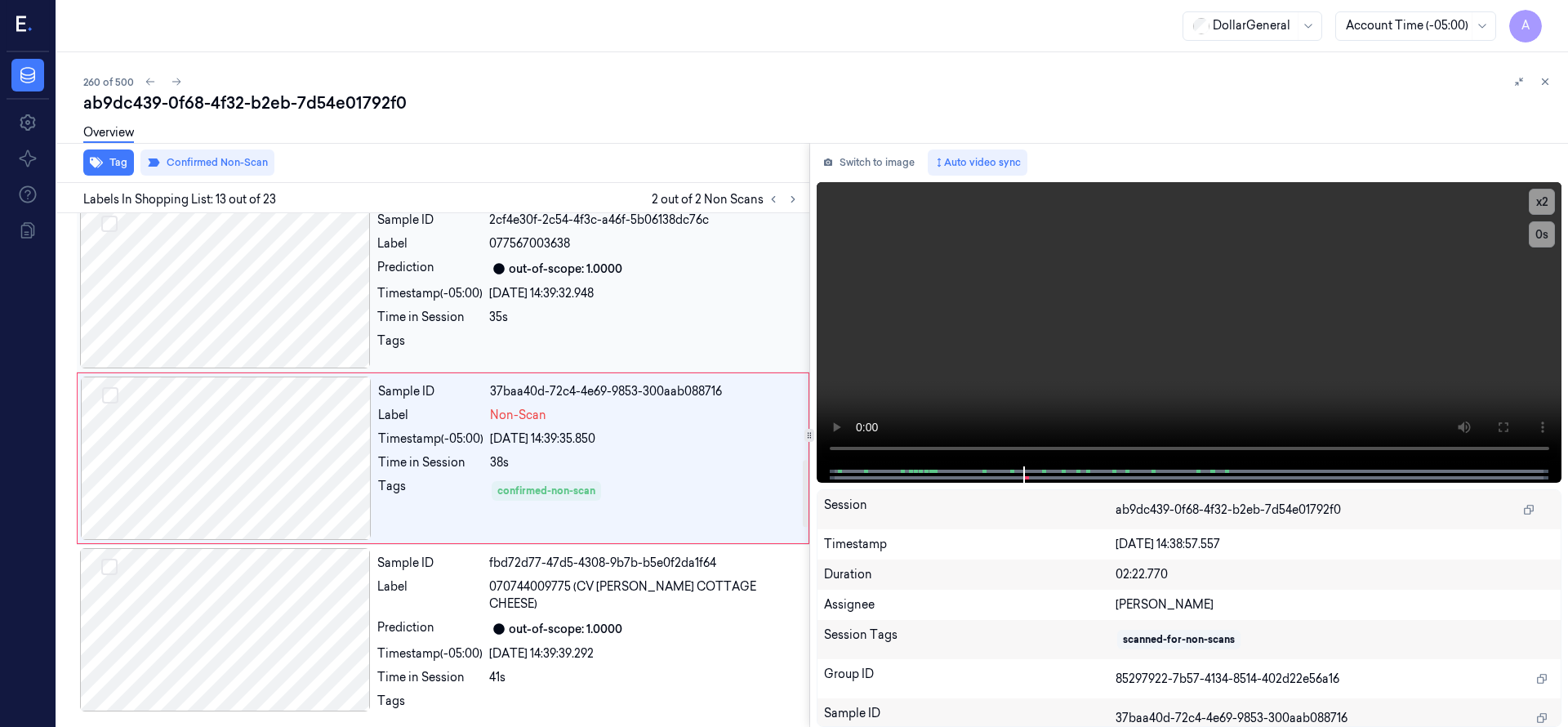
scroll to position [1886, 0]
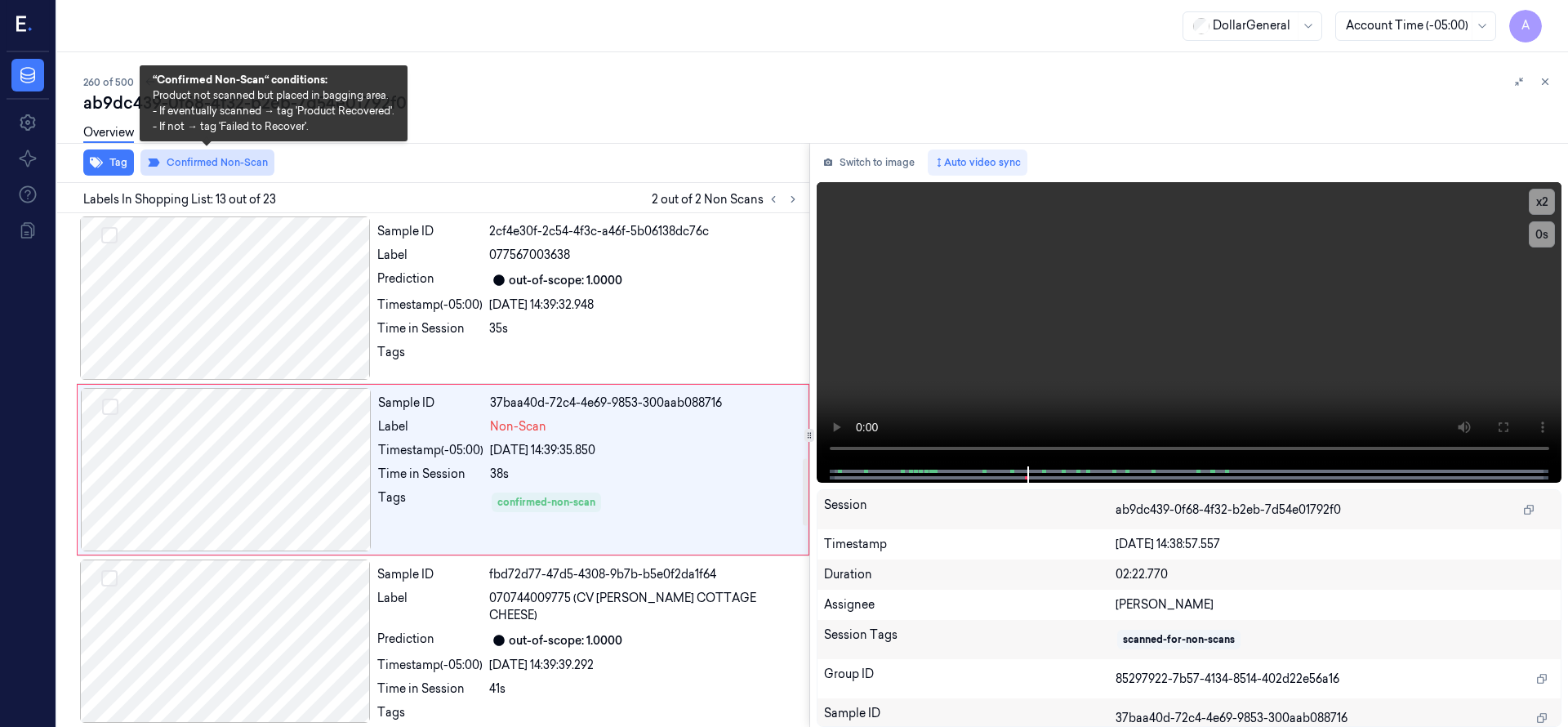
click at [224, 165] on button "Confirmed Non-Scan" at bounding box center [207, 163] width 134 height 26
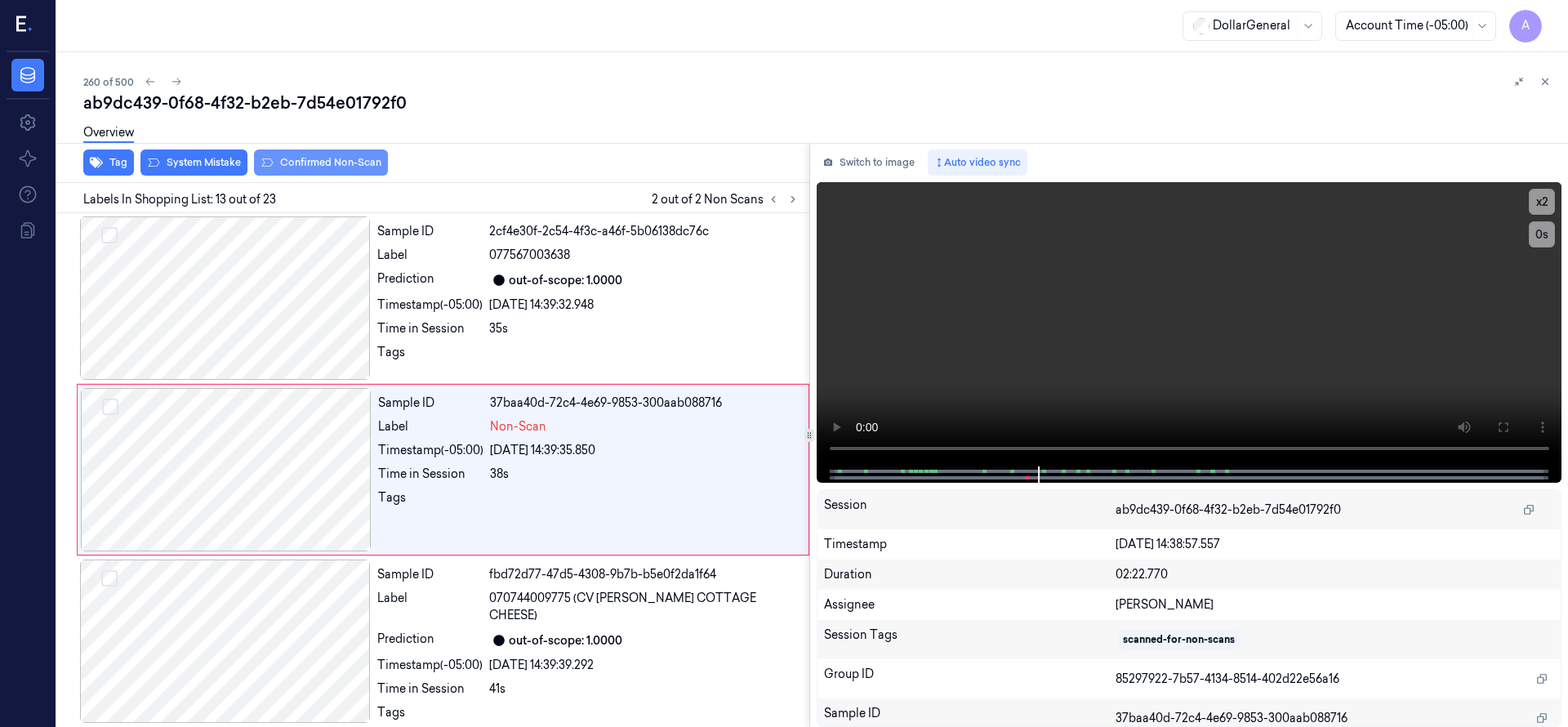
click at [224, 165] on button "System Mistake" at bounding box center [194, 163] width 107 height 26
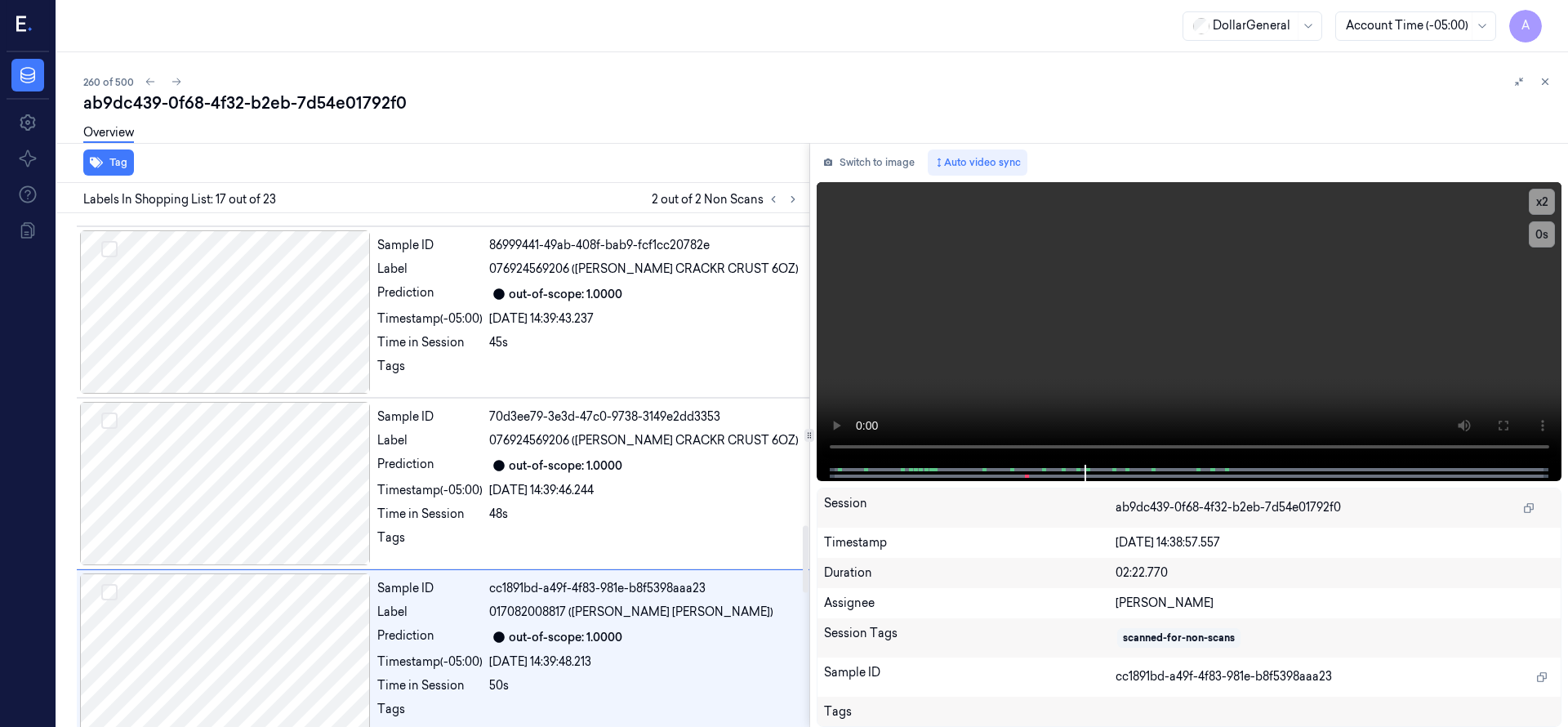
scroll to position [2572, 0]
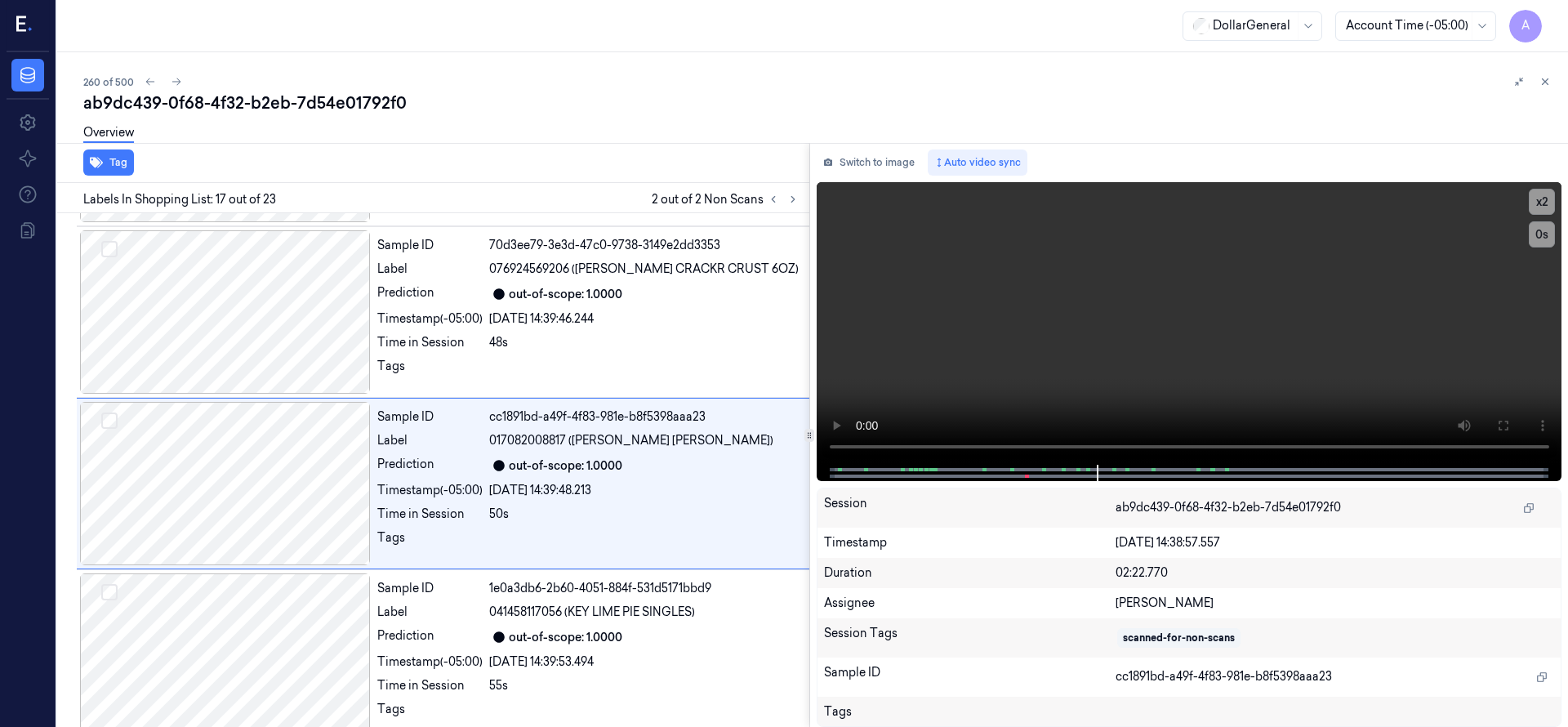
click at [485, 129] on div "Overview" at bounding box center [819, 136] width 1471 height 42
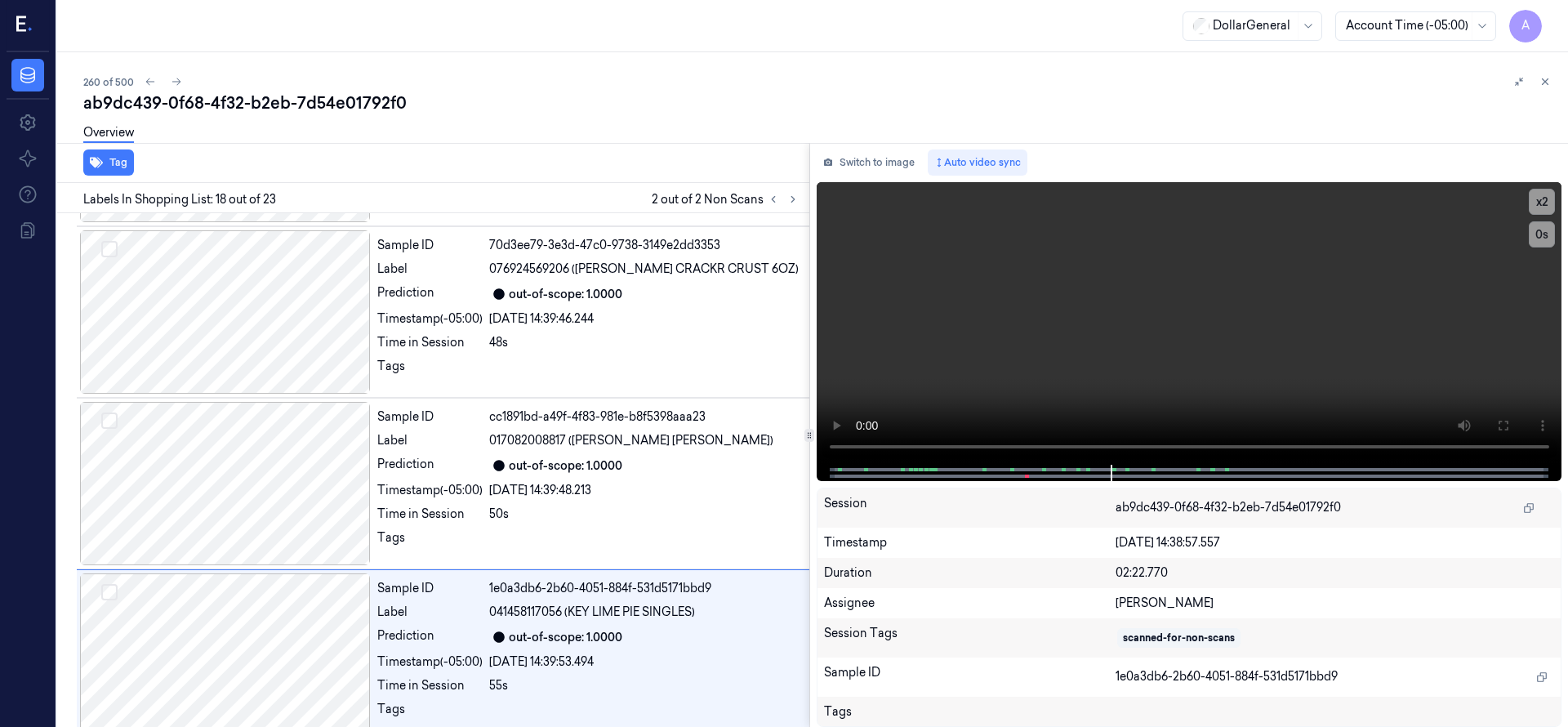
drag, startPoint x: 1551, startPoint y: 86, endPoint x: 1528, endPoint y: 62, distance: 33.2
click at [1550, 85] on button at bounding box center [1545, 82] width 20 height 20
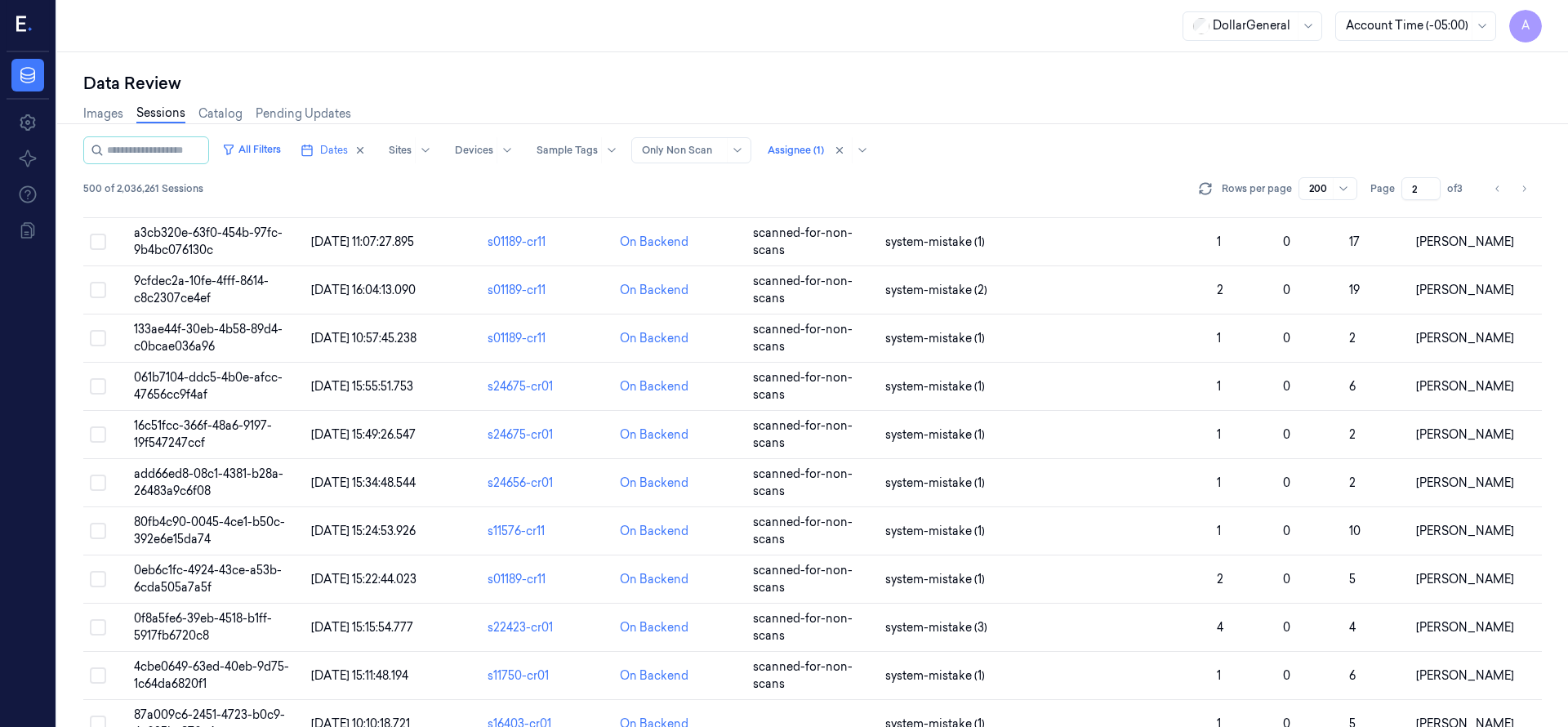
scroll to position [2443, 0]
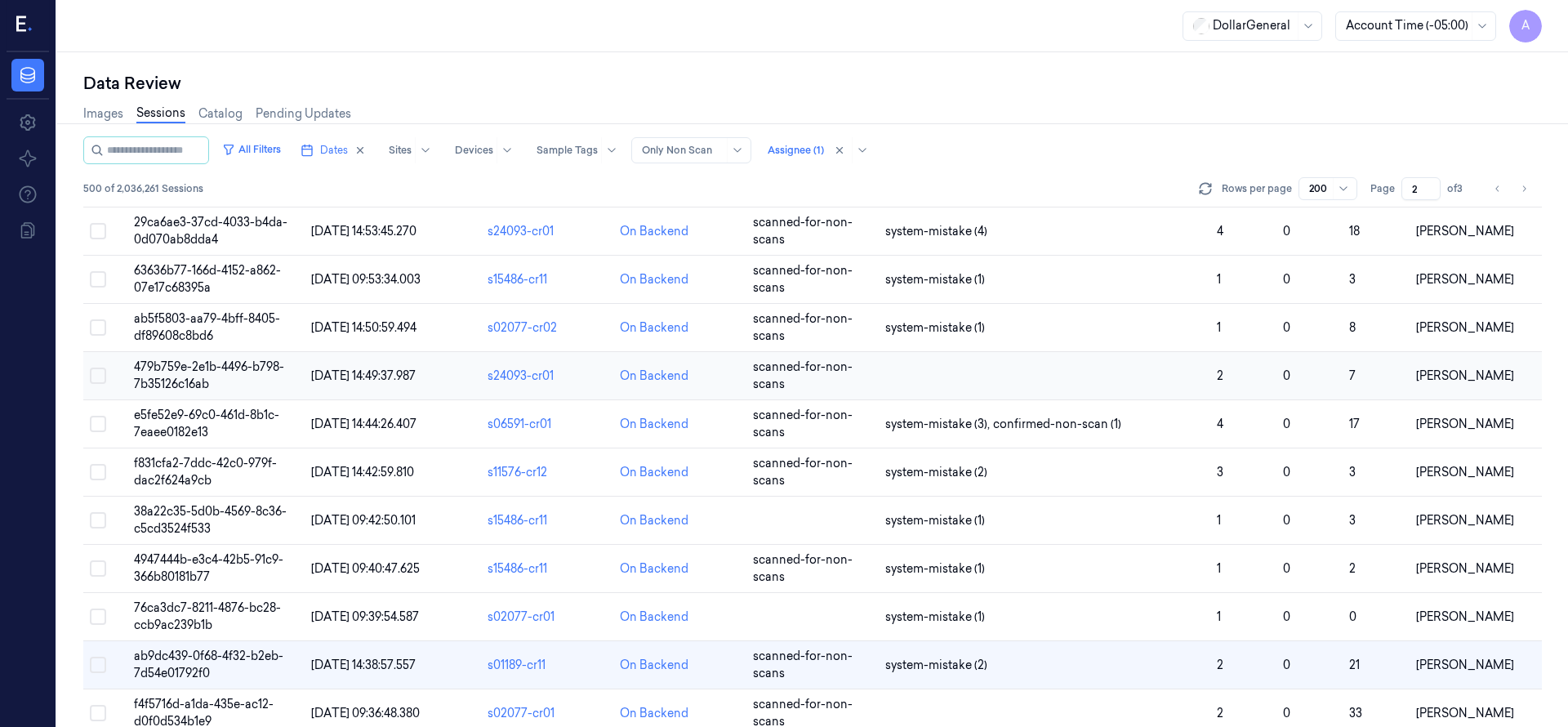
click at [178, 361] on span "479b759e-2e1b-4496-b798-7b35126c16ab" at bounding box center [208, 375] width 151 height 32
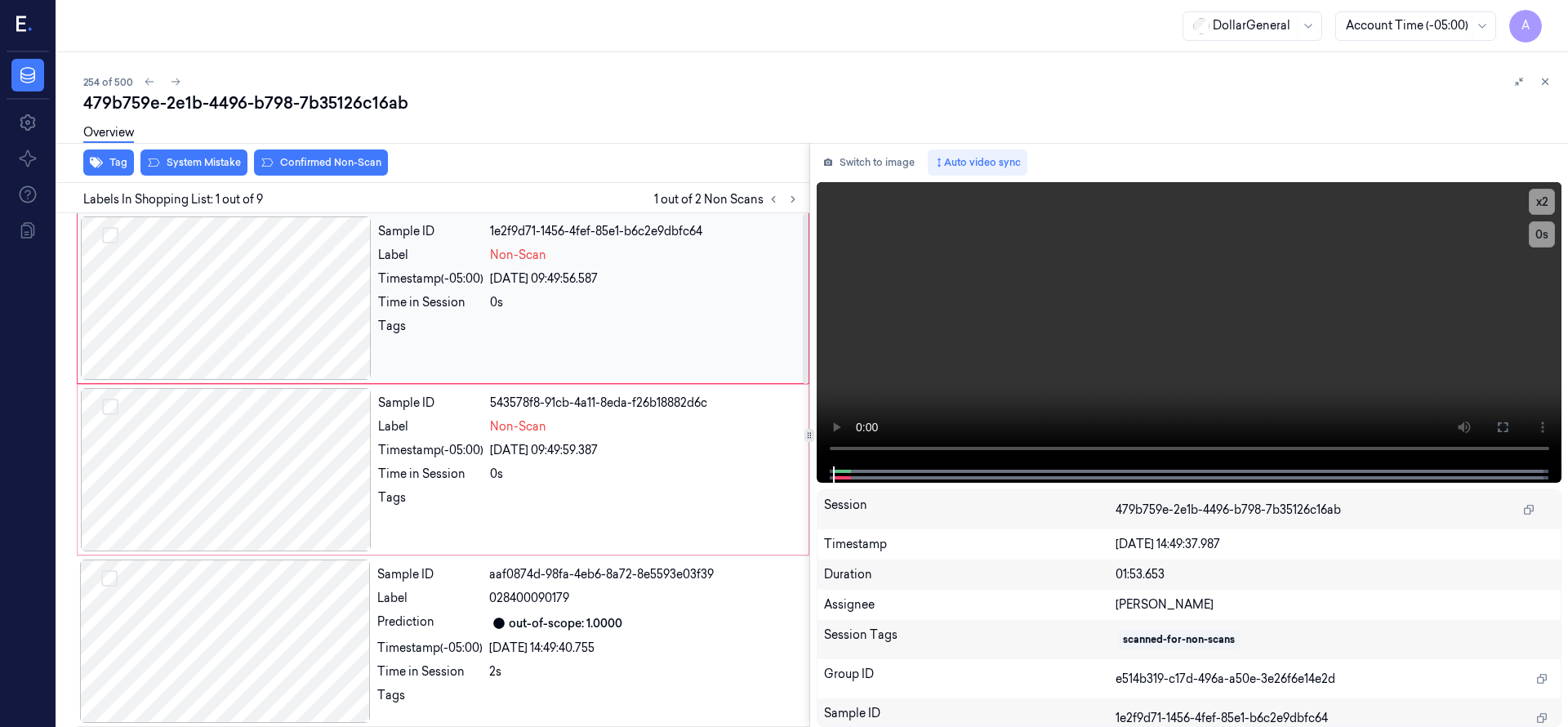
click at [242, 275] on div at bounding box center [225, 298] width 290 height 164
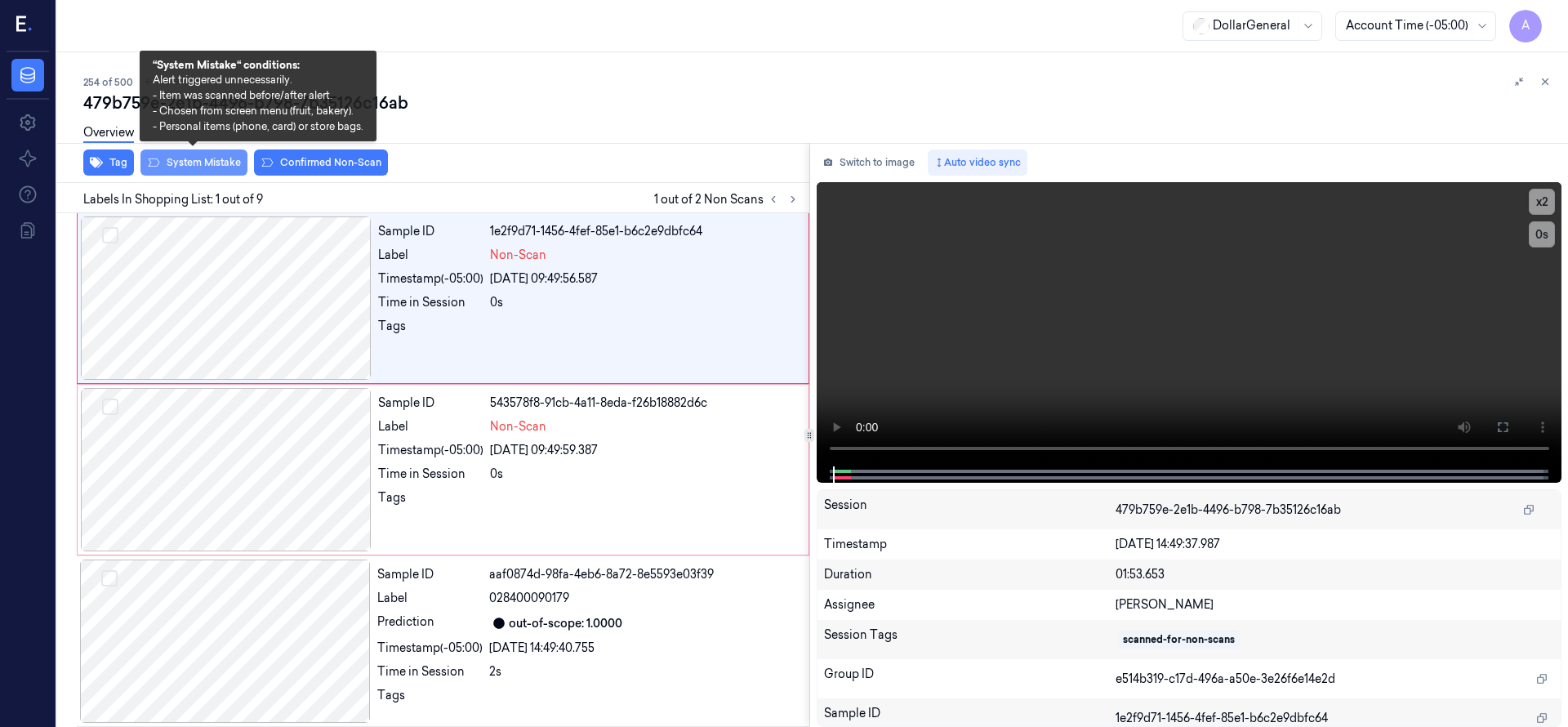
click at [212, 164] on button "System Mistake" at bounding box center [194, 163] width 107 height 26
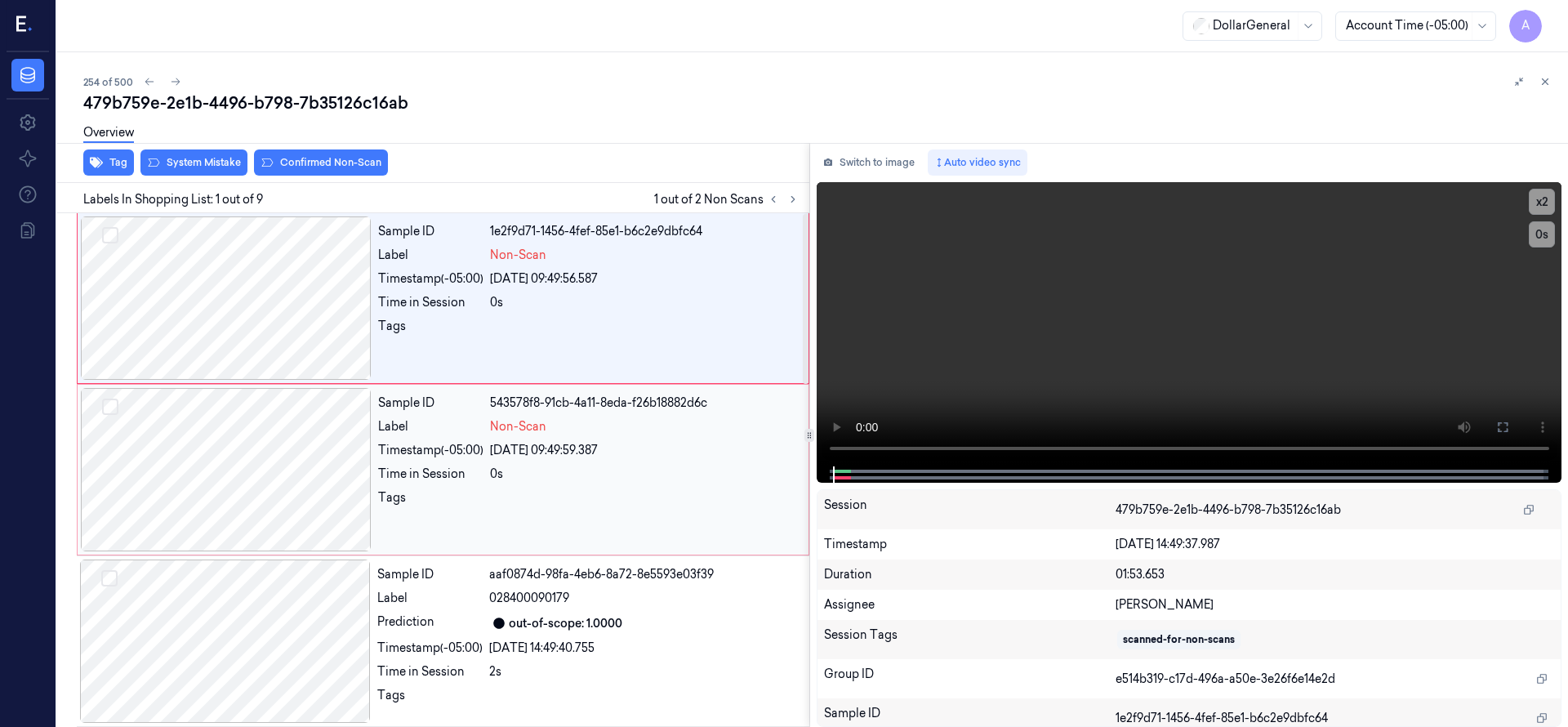
click at [241, 419] on div at bounding box center [225, 470] width 290 height 164
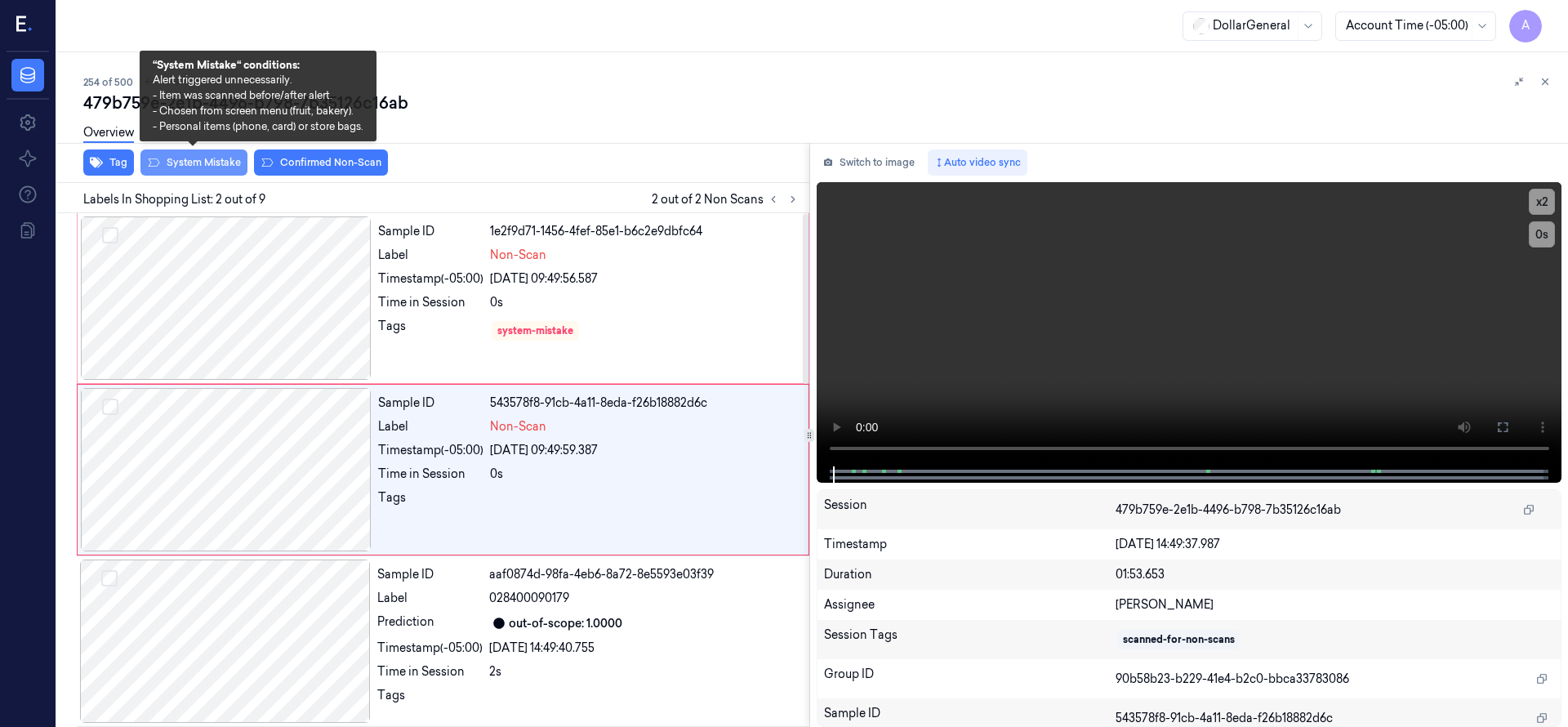
click at [211, 167] on button "System Mistake" at bounding box center [194, 163] width 107 height 26
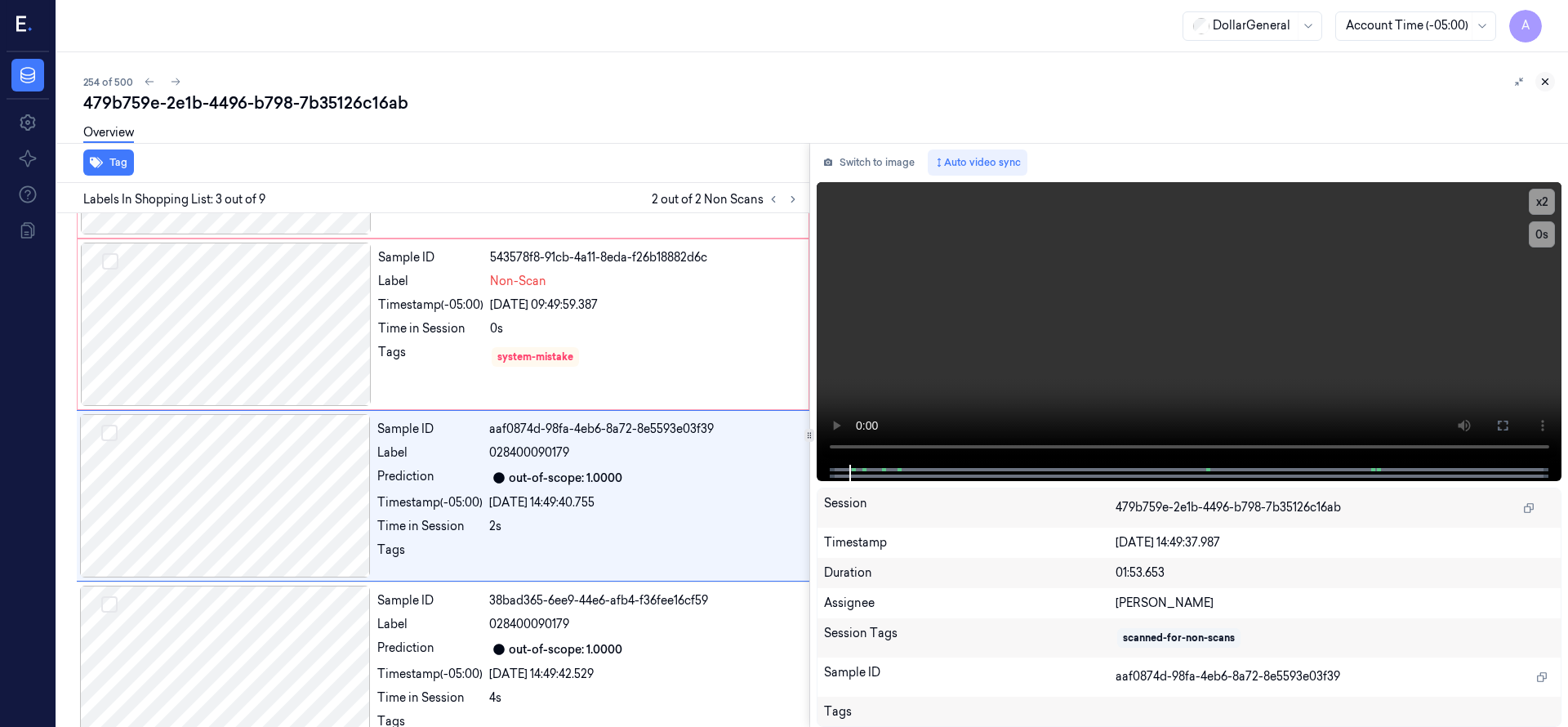
scroll to position [172, 0]
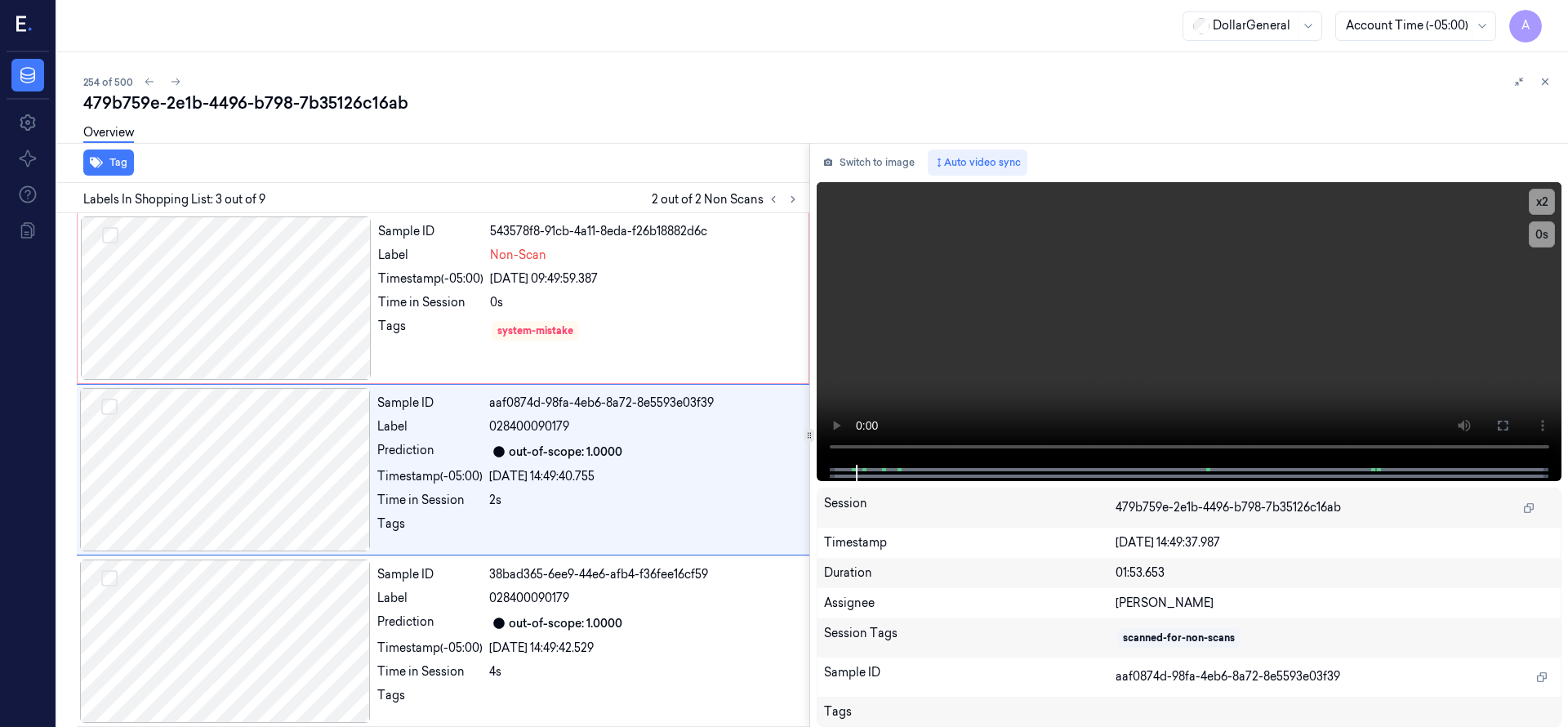
click at [1539, 83] on icon at bounding box center [1544, 81] width 11 height 11
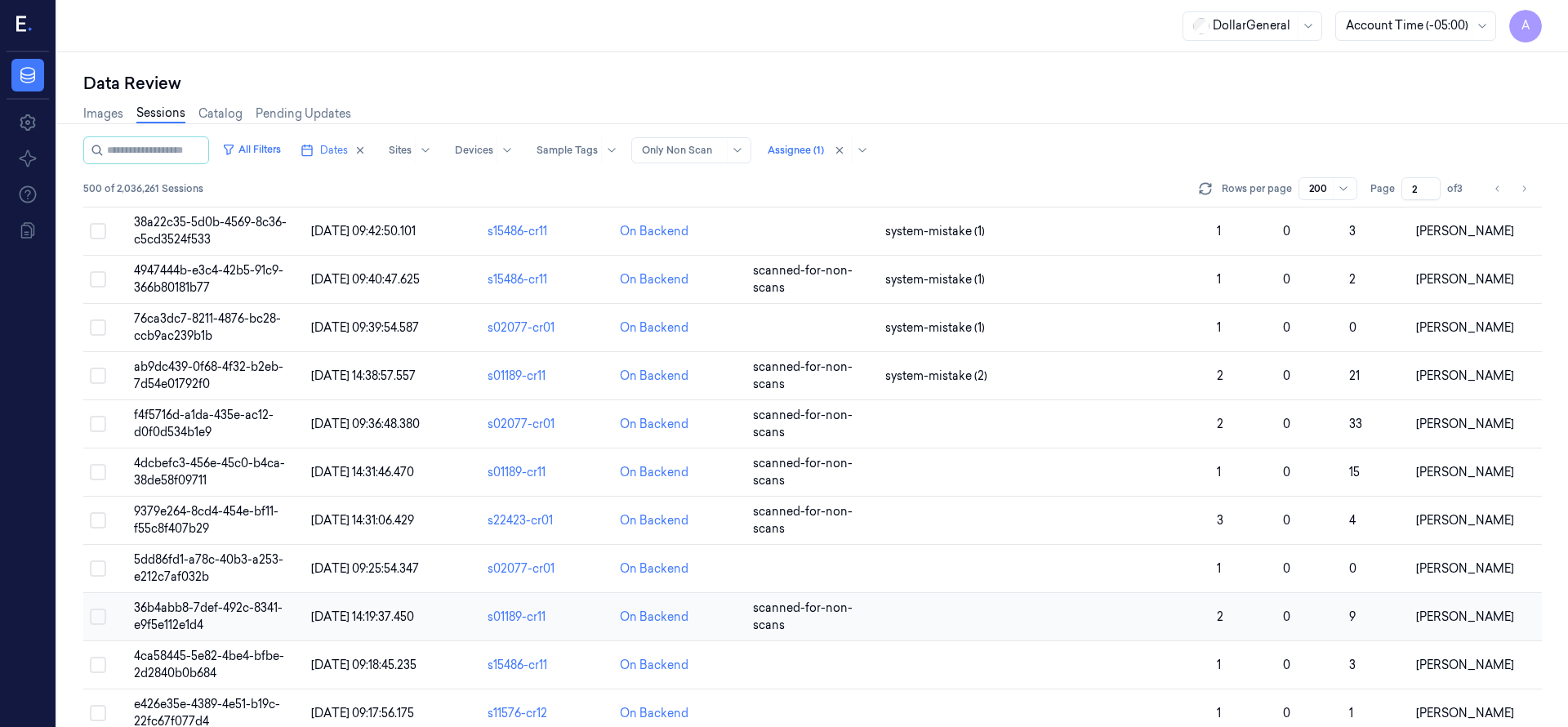
scroll to position [2557, 0]
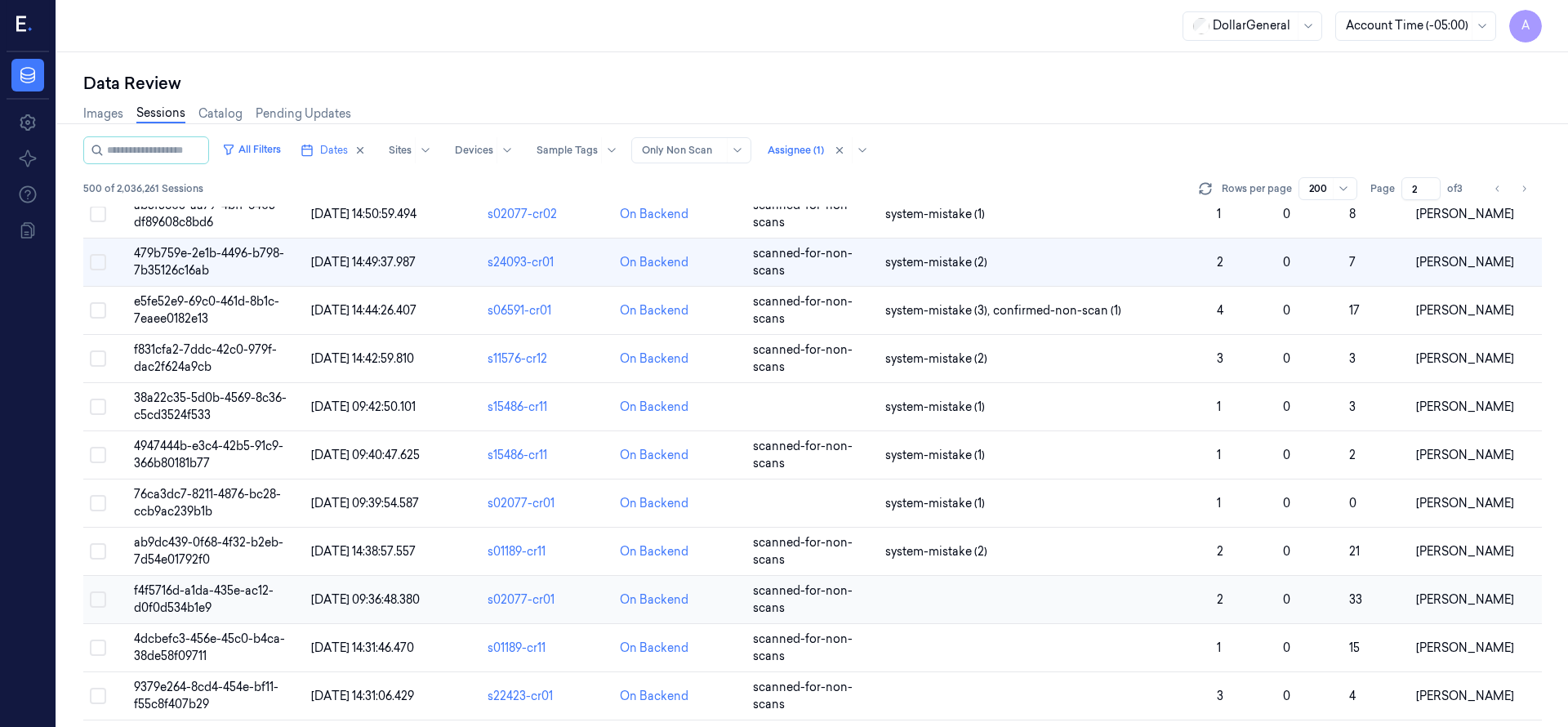
click at [181, 583] on span "f4f5716d-a1da-435e-ac12-d0f0d534b1e9" at bounding box center [203, 599] width 140 height 32
click at [184, 588] on span "f4f5716d-a1da-435e-ac12-d0f0d534b1e9" at bounding box center [203, 599] width 140 height 32
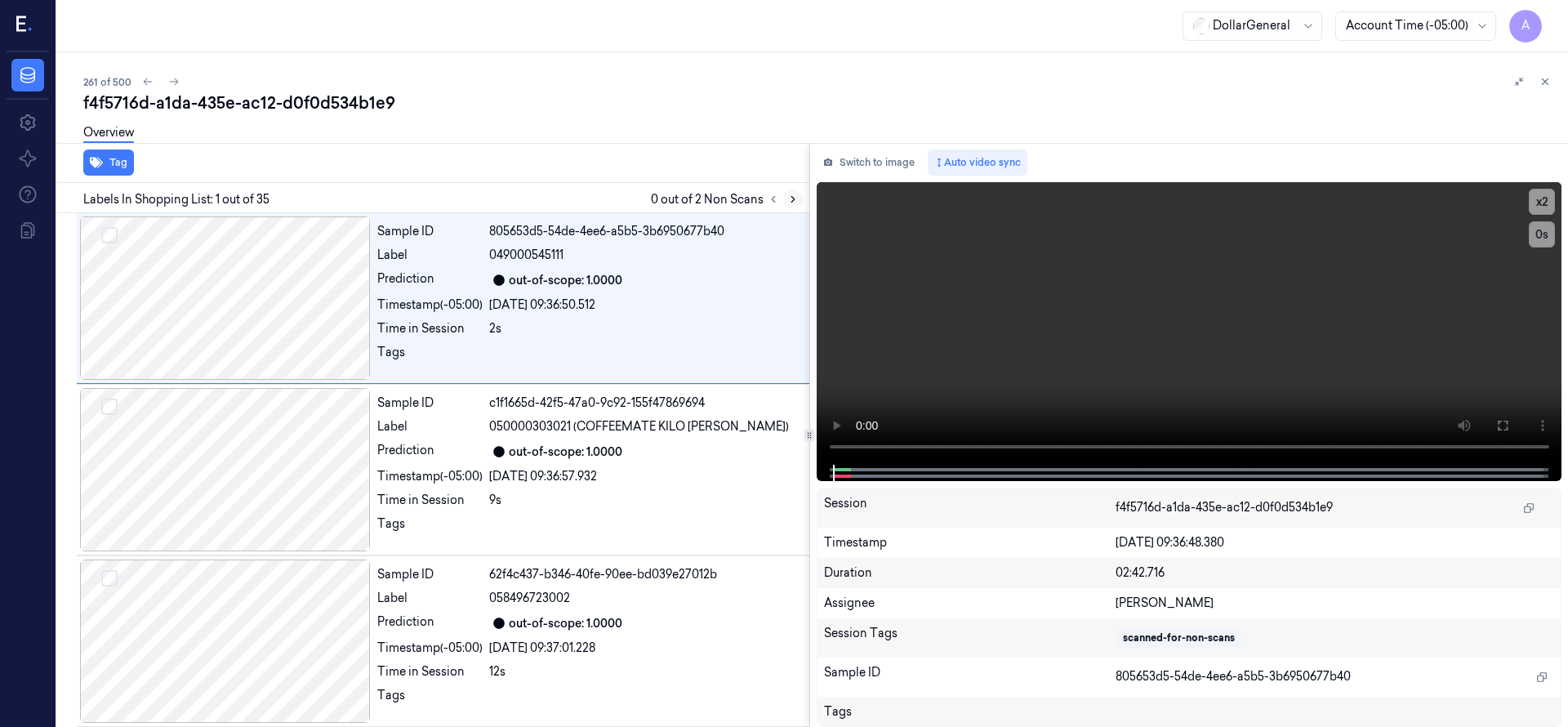
click at [794, 199] on icon at bounding box center [792, 199] width 3 height 6
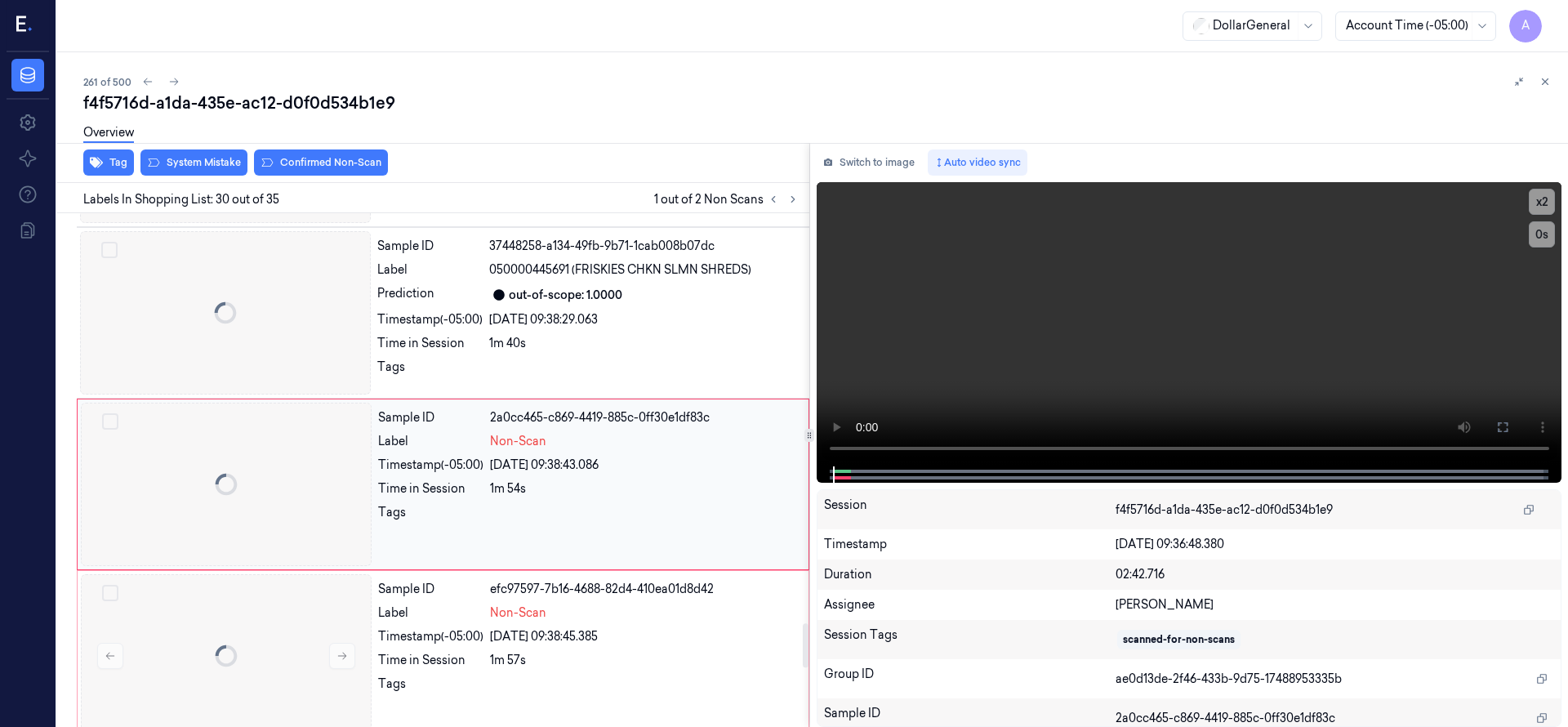
scroll to position [4801, 0]
click at [262, 443] on div at bounding box center [225, 484] width 290 height 164
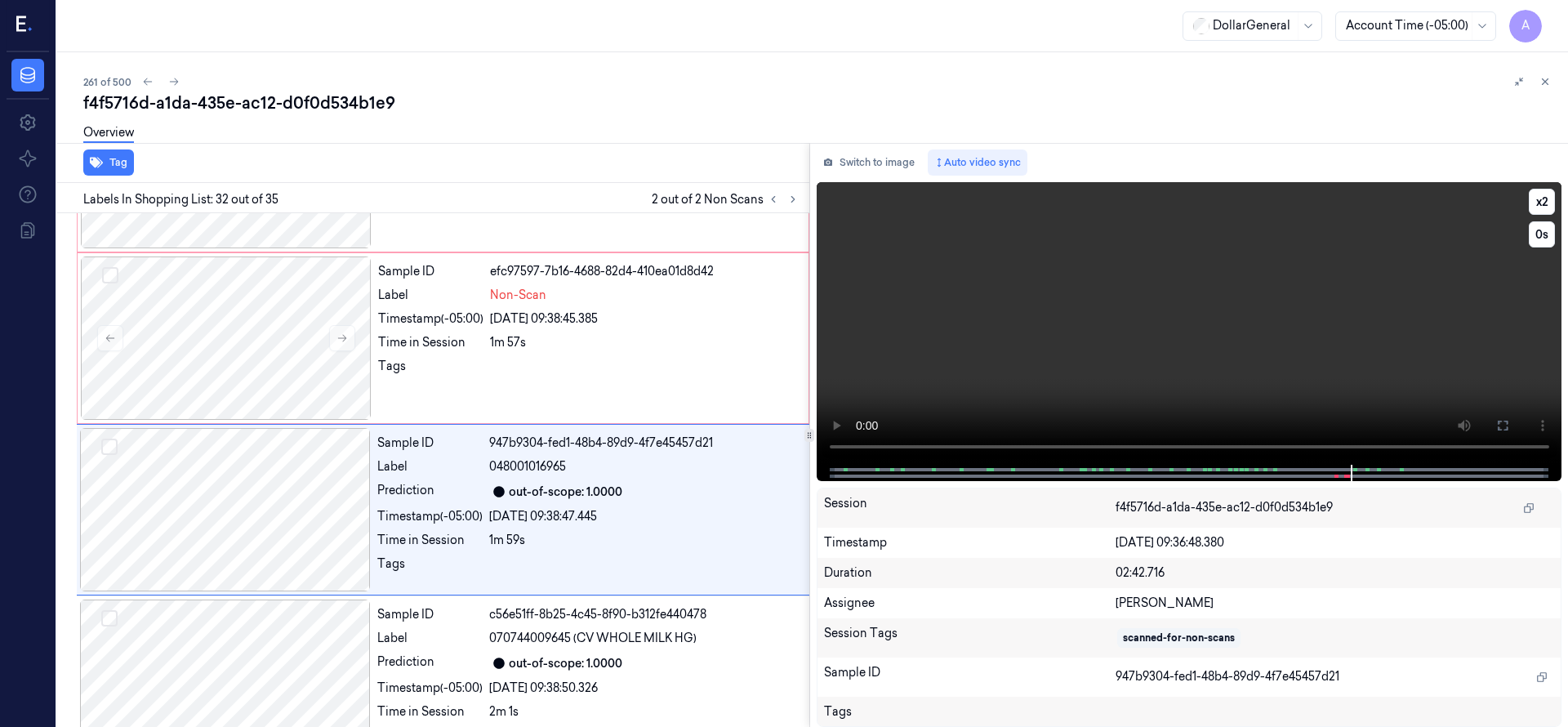
scroll to position [5144, 0]
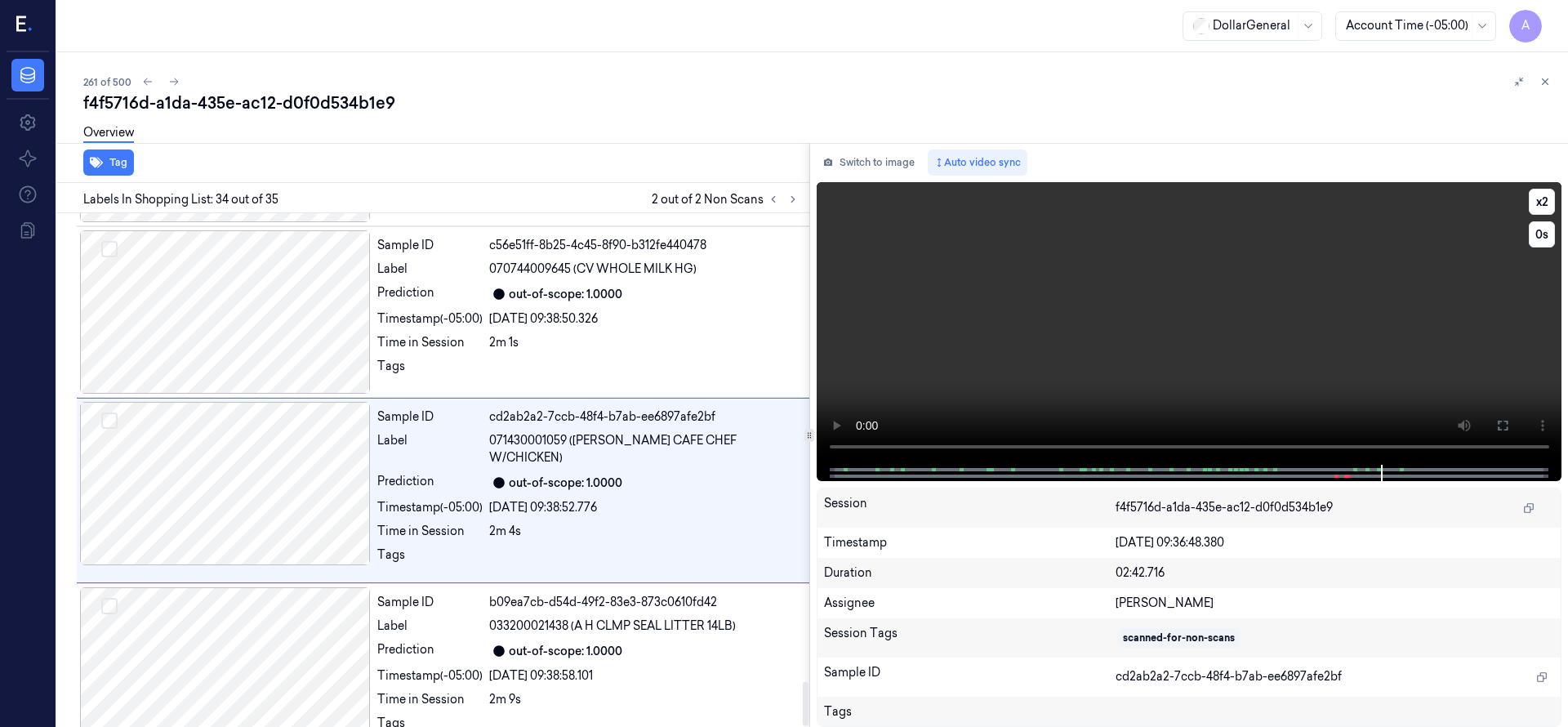
drag, startPoint x: 988, startPoint y: 314, endPoint x: 968, endPoint y: 315, distance: 20.0
click at [988, 313] on video at bounding box center [1189, 323] width 745 height 282
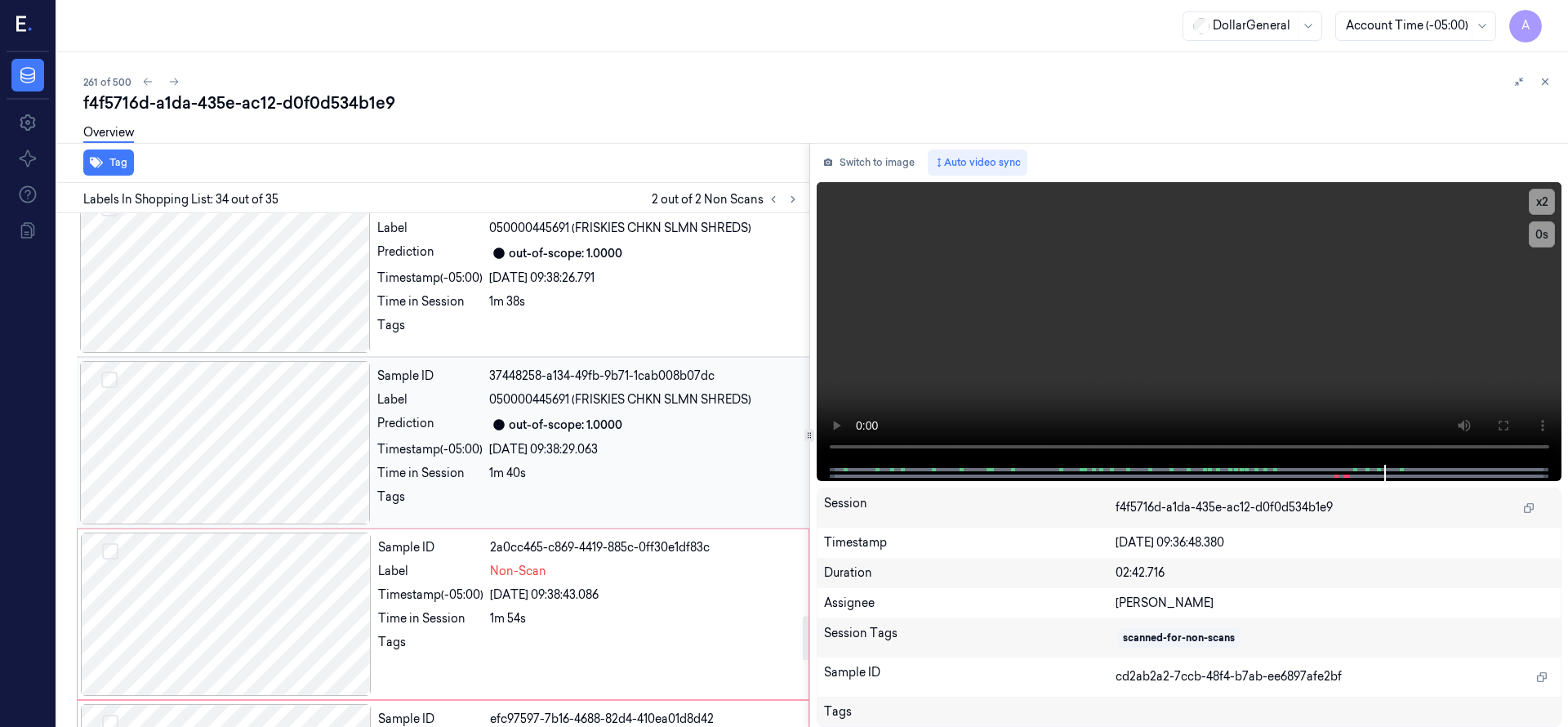
scroll to position [4875, 0]
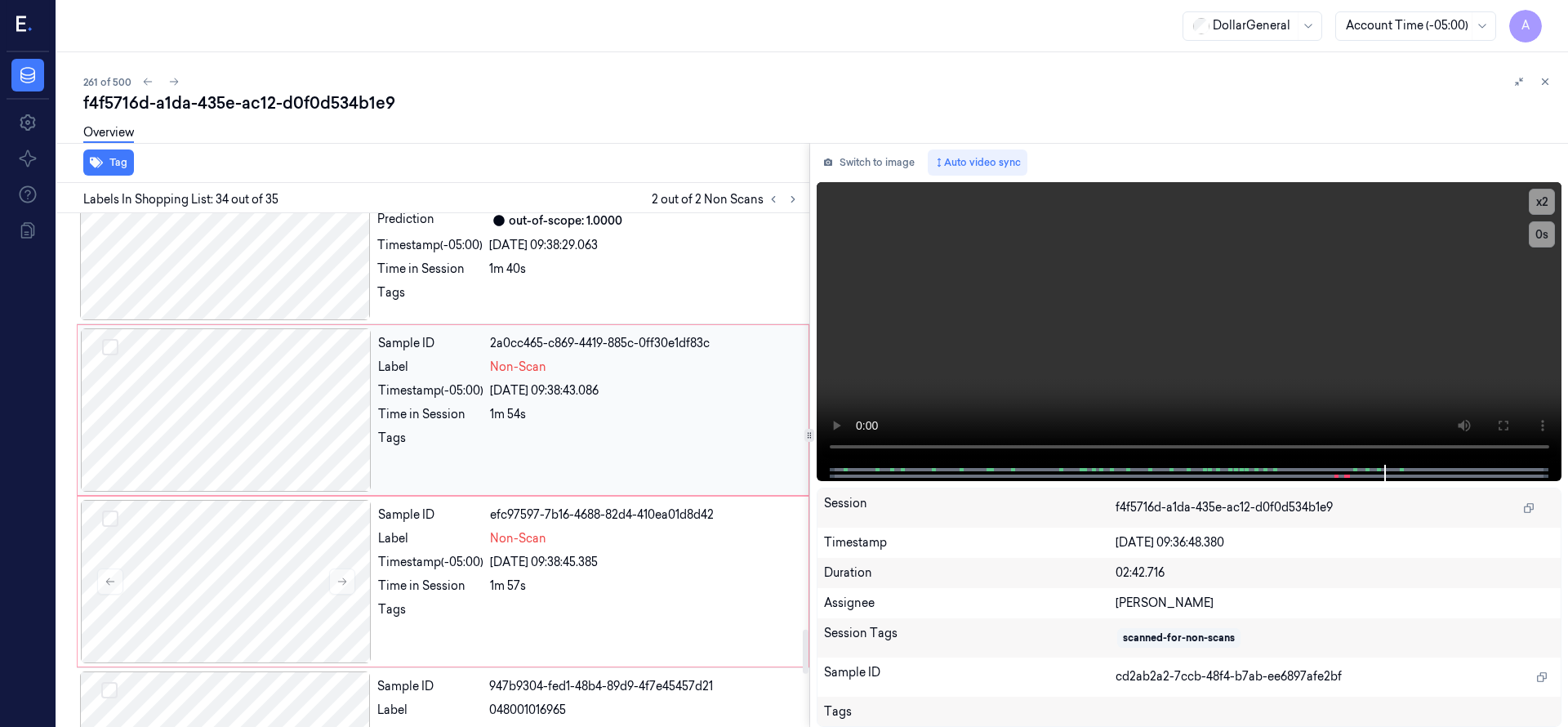
click at [115, 339] on button "Select row" at bounding box center [110, 347] width 16 height 16
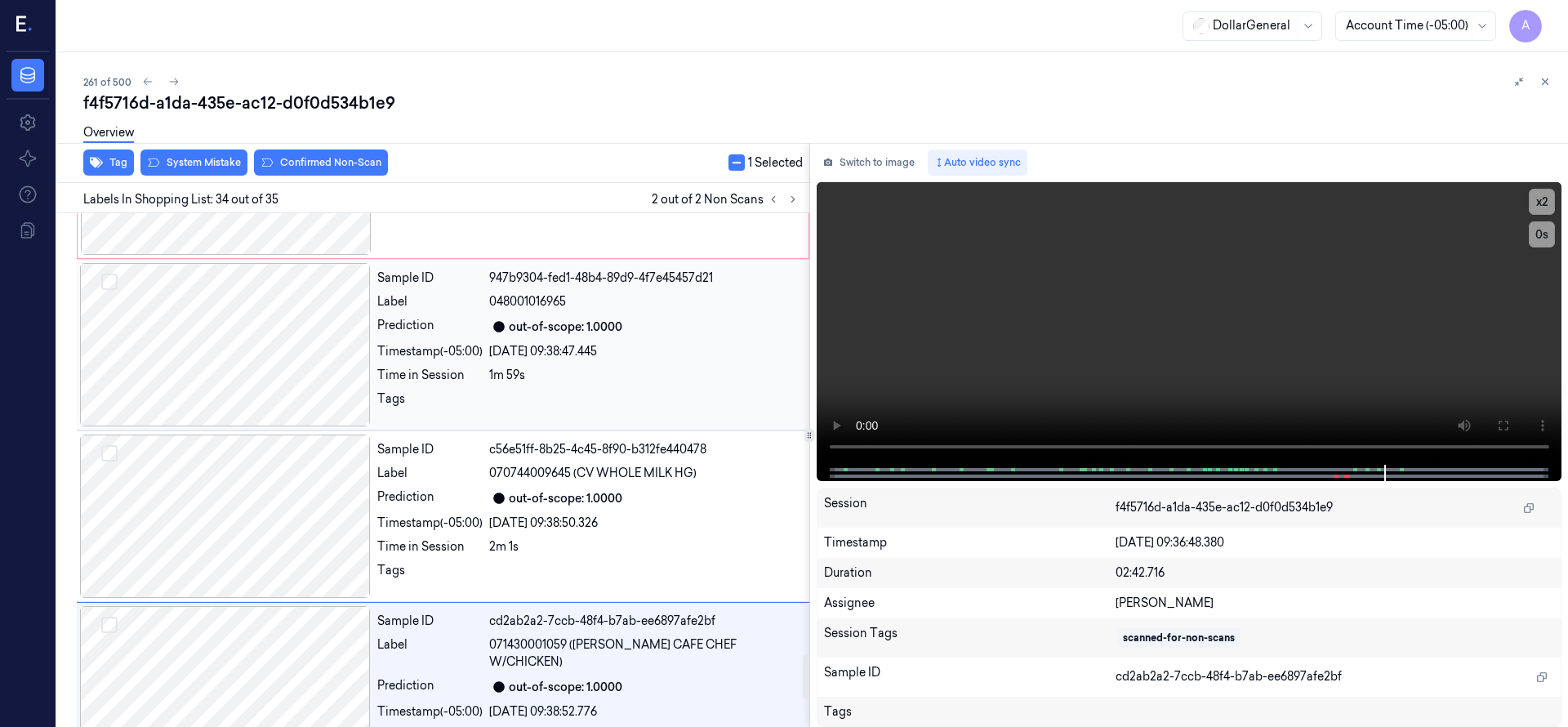
scroll to position [5078, 0]
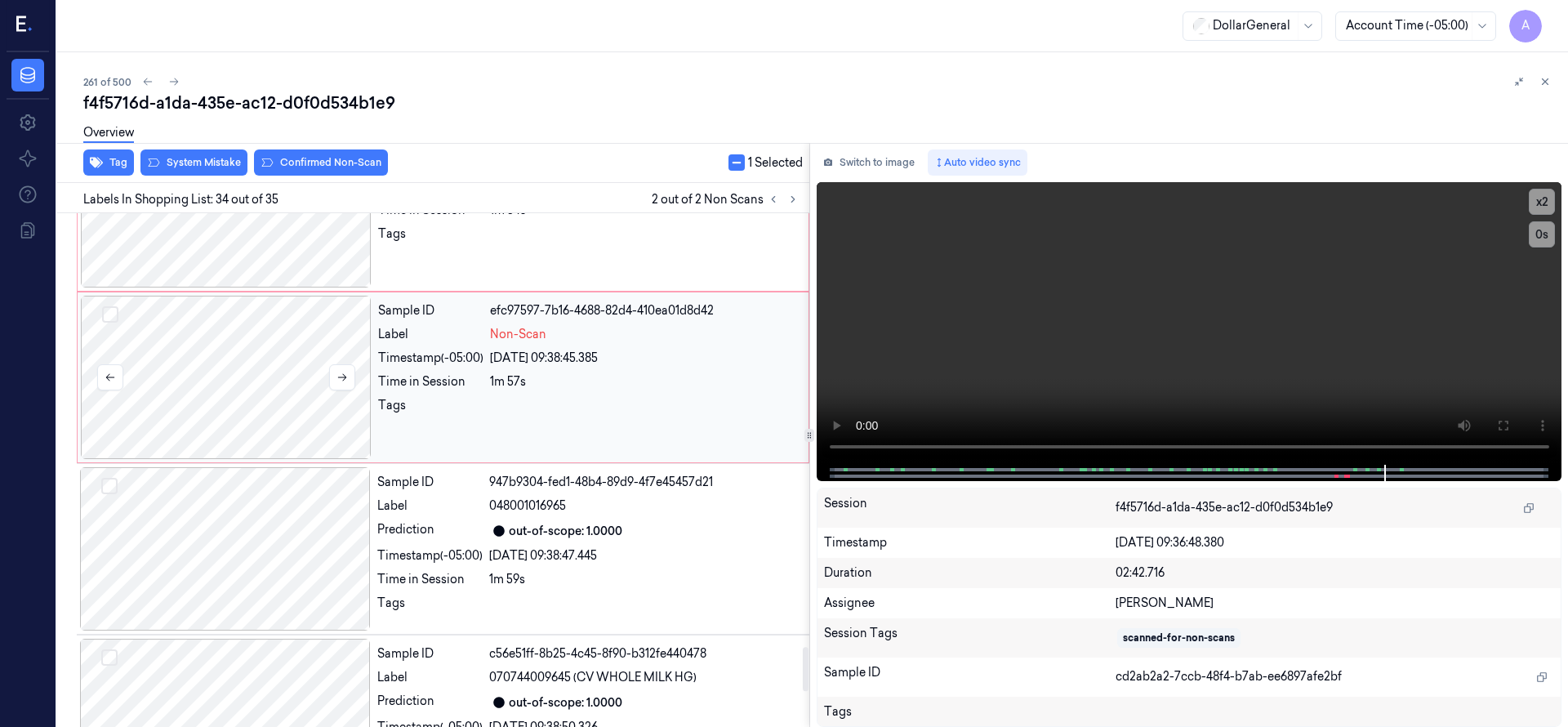
click at [113, 306] on button "Select row" at bounding box center [110, 314] width 16 height 16
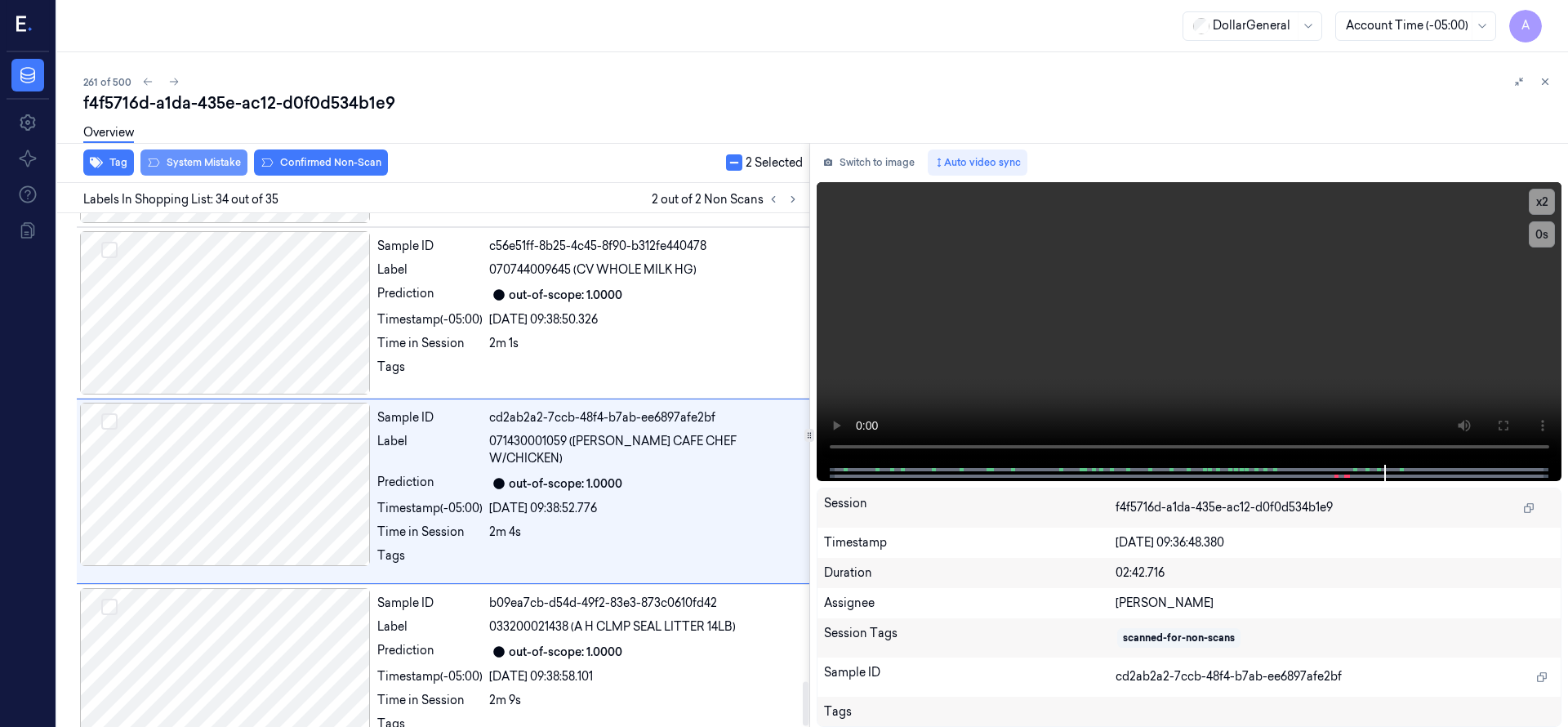
scroll to position [5487, 0]
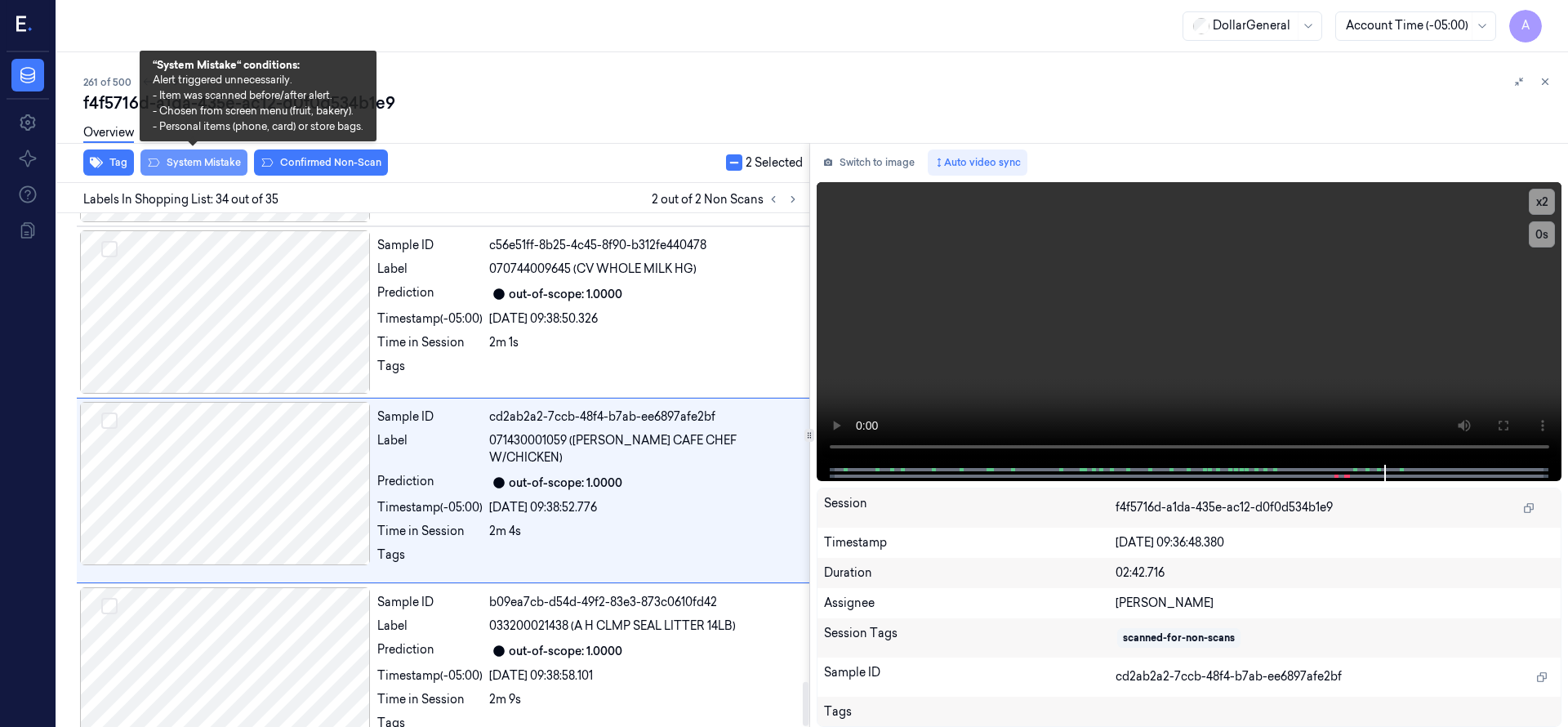
click at [207, 169] on button "System Mistake" at bounding box center [194, 163] width 107 height 26
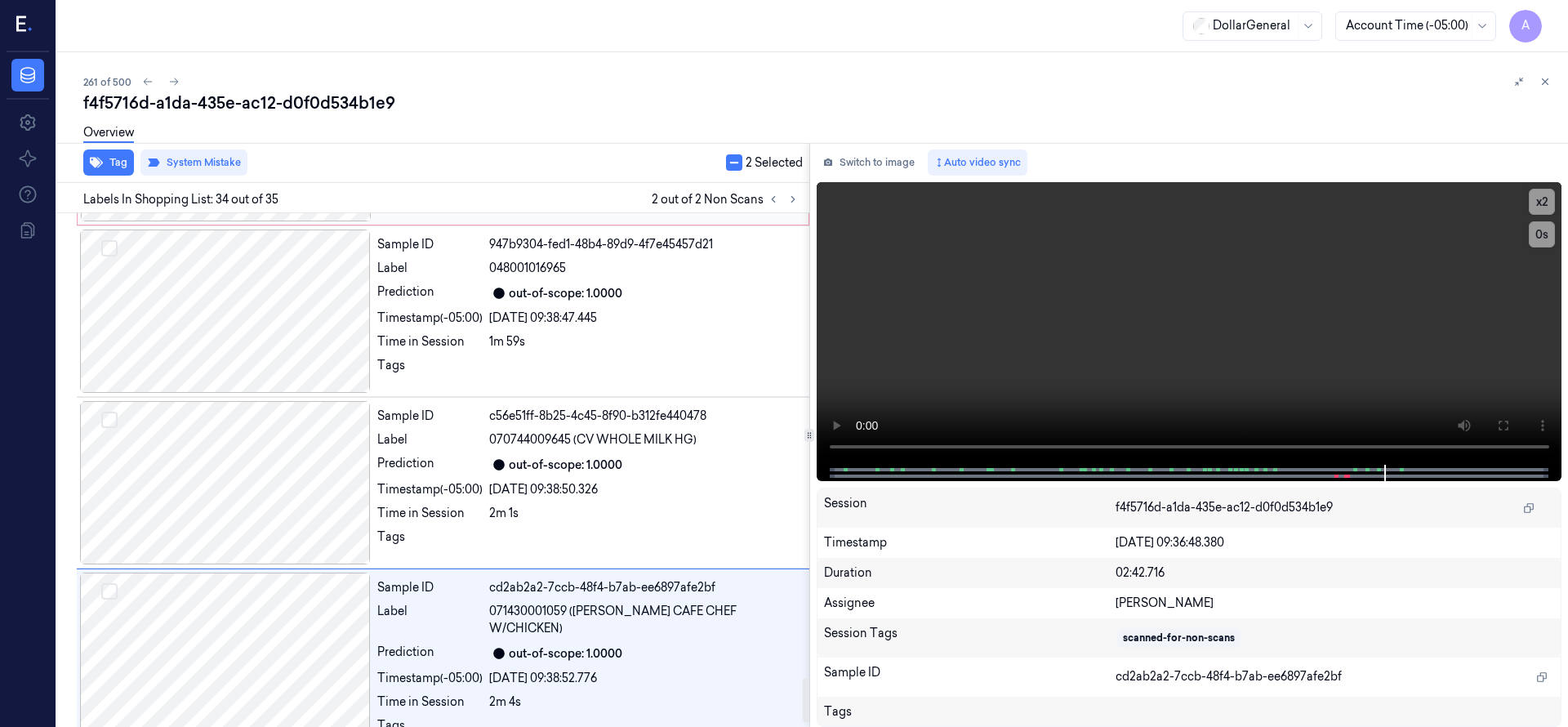
scroll to position [5078, 0]
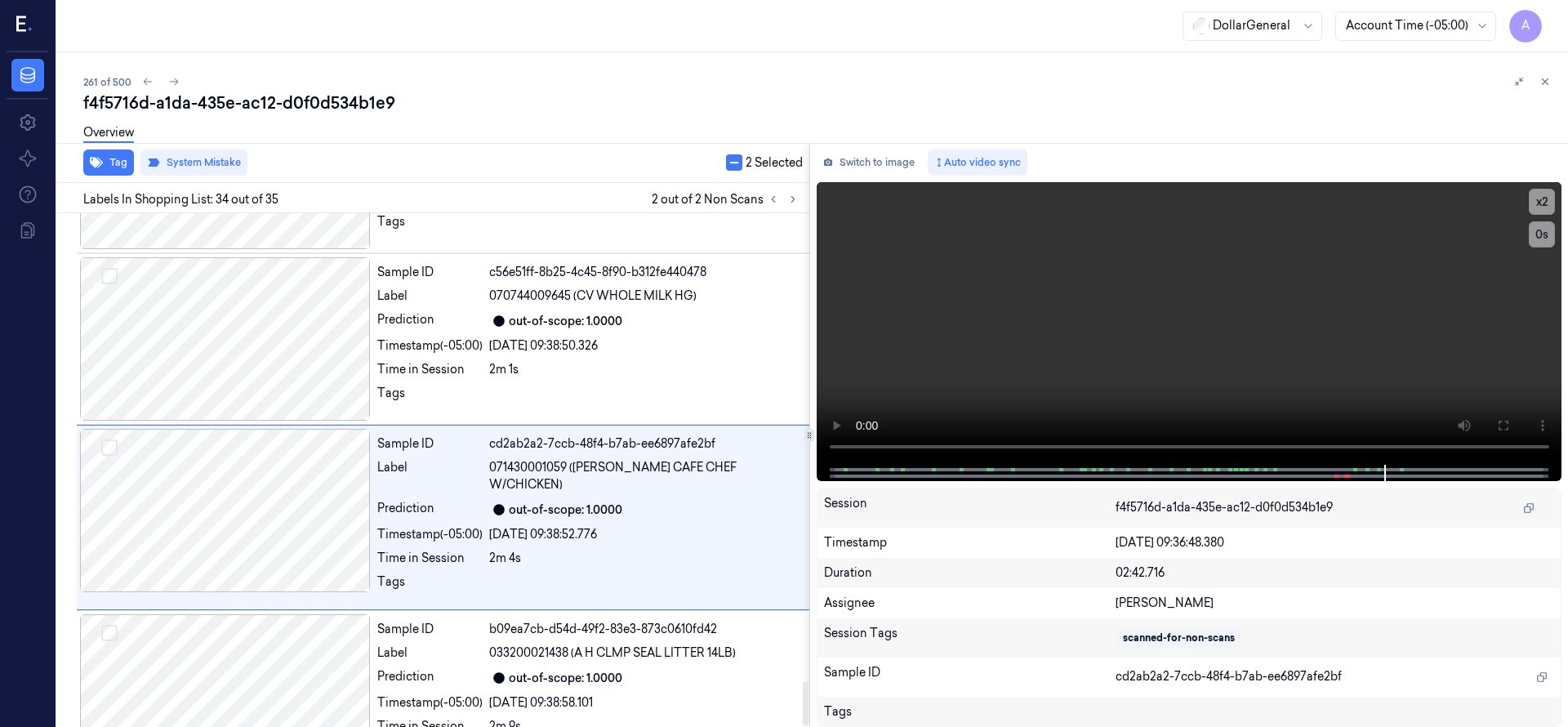
scroll to position [5487, 0]
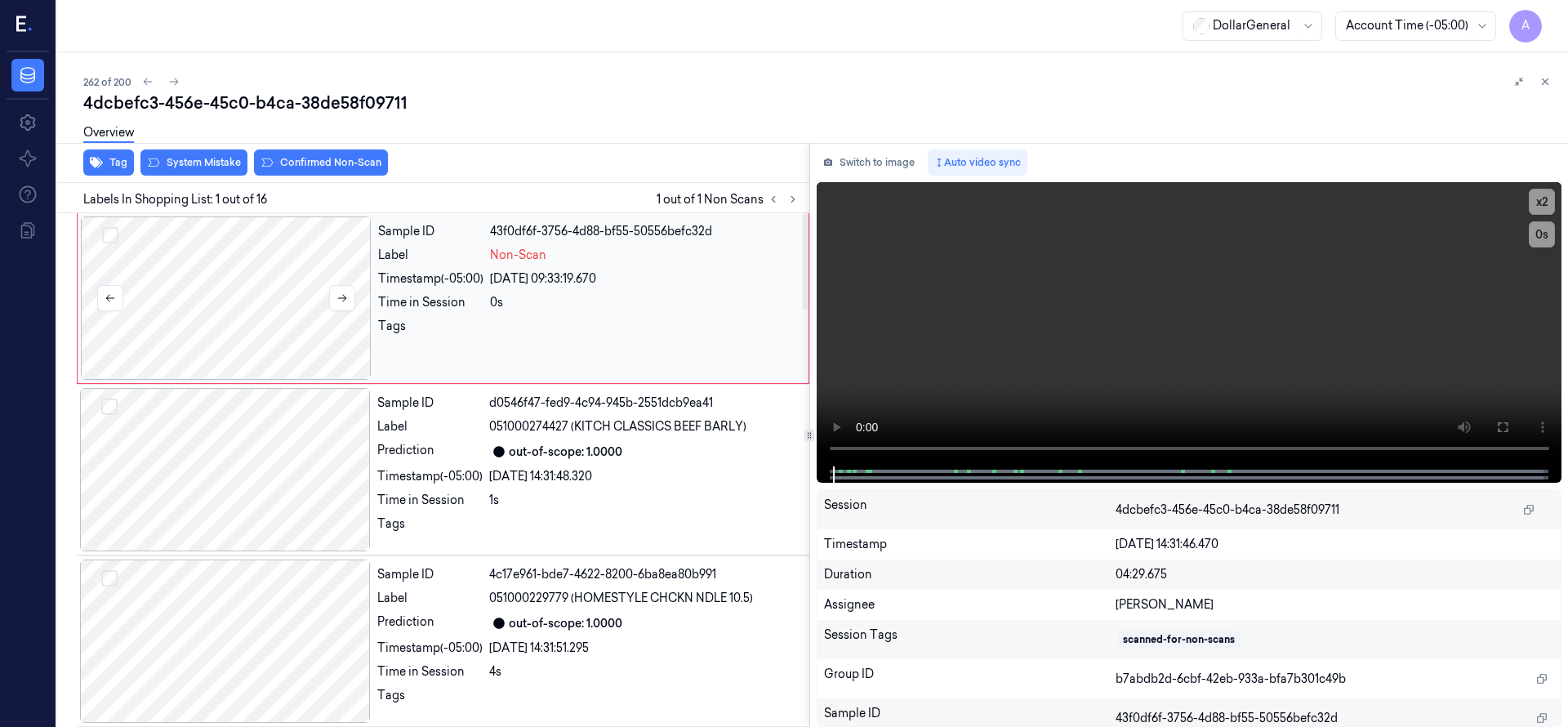
click at [242, 250] on div at bounding box center [225, 298] width 290 height 164
click at [250, 286] on div at bounding box center [225, 298] width 290 height 164
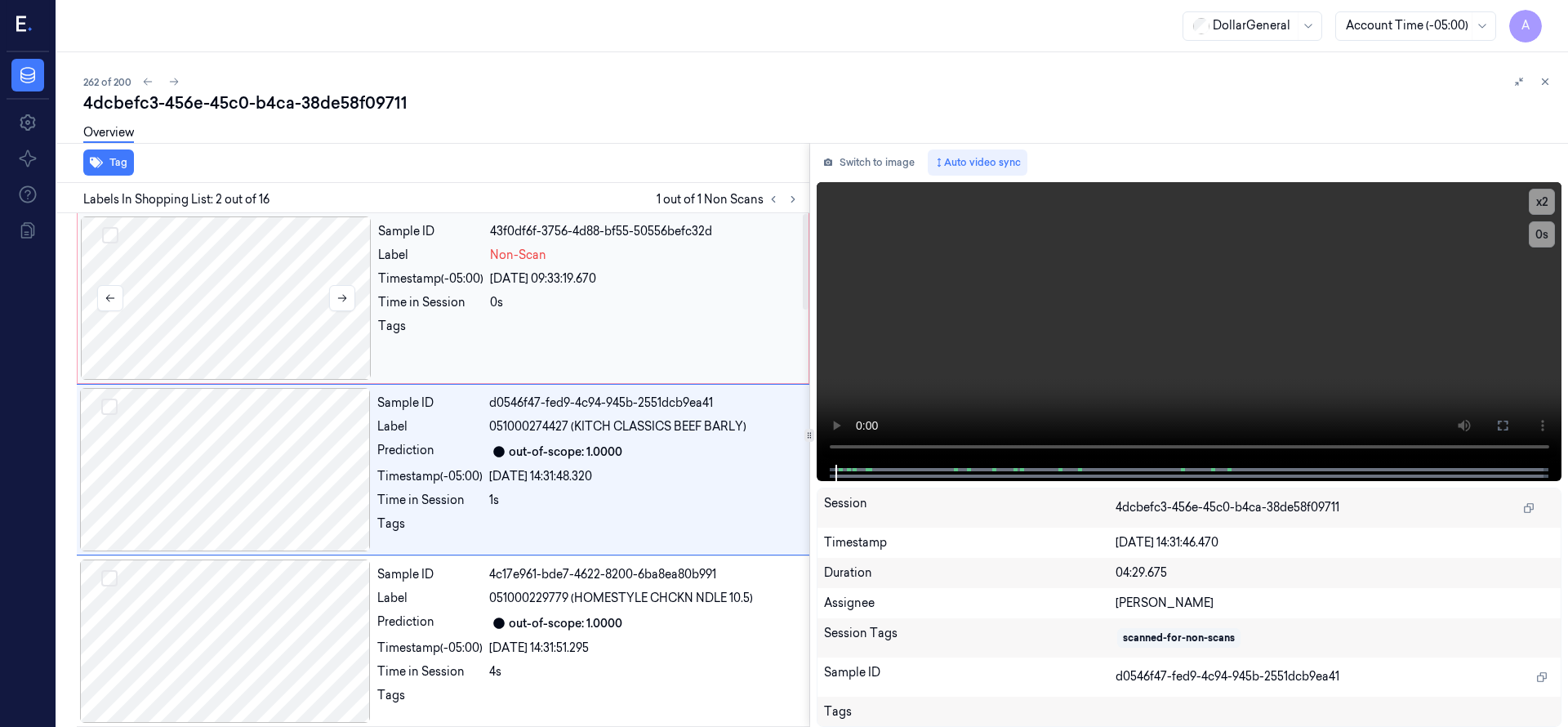
click at [190, 266] on div at bounding box center [225, 298] width 290 height 164
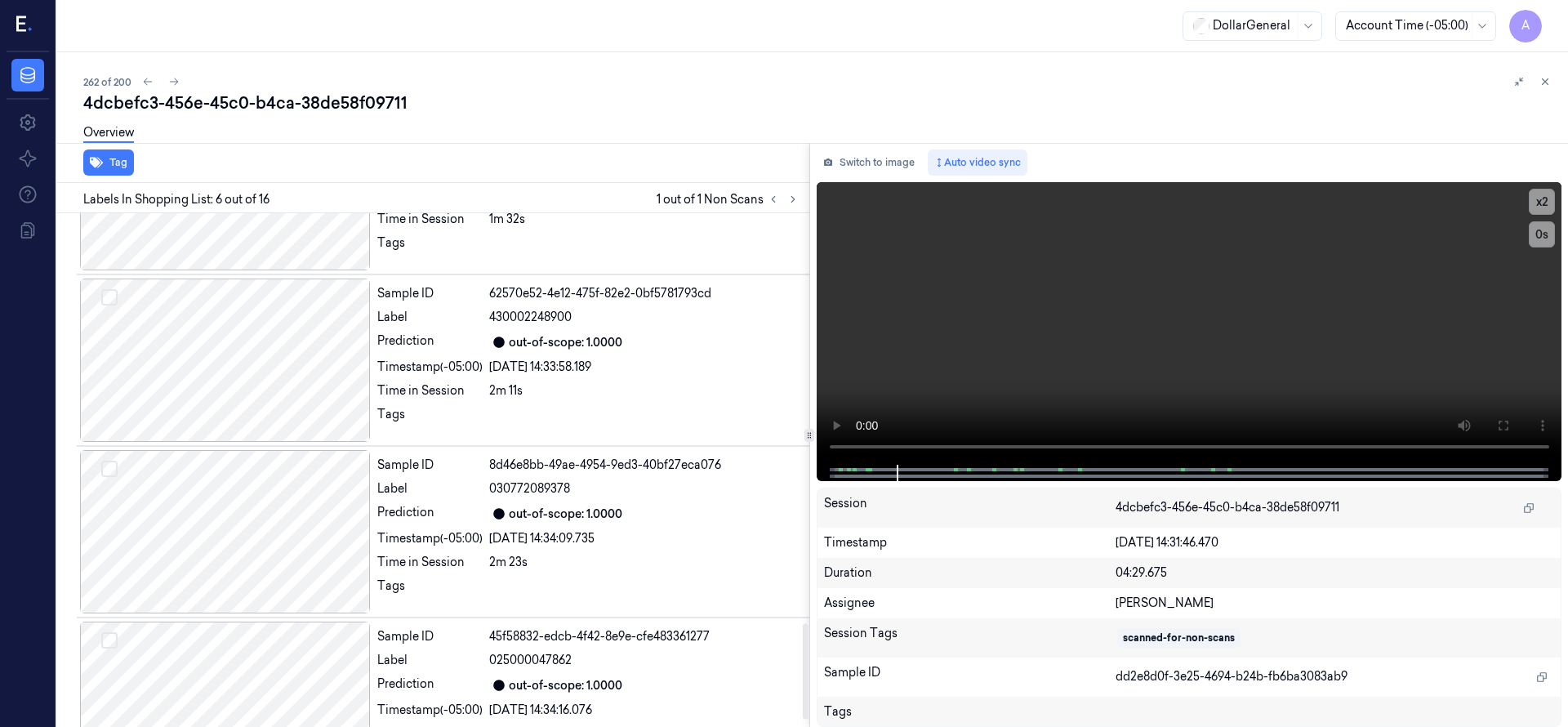
scroll to position [2235, 0]
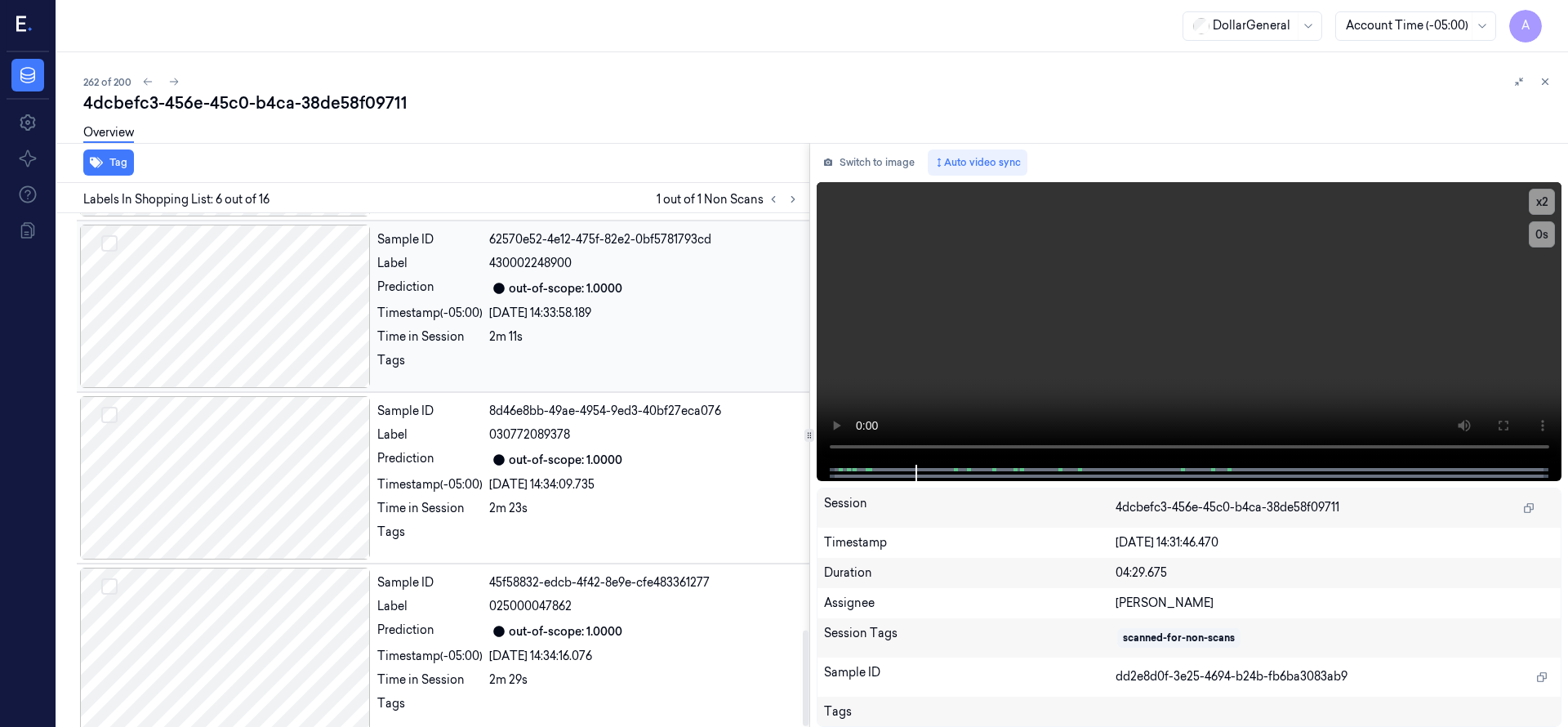
click at [246, 322] on div at bounding box center [224, 306] width 290 height 164
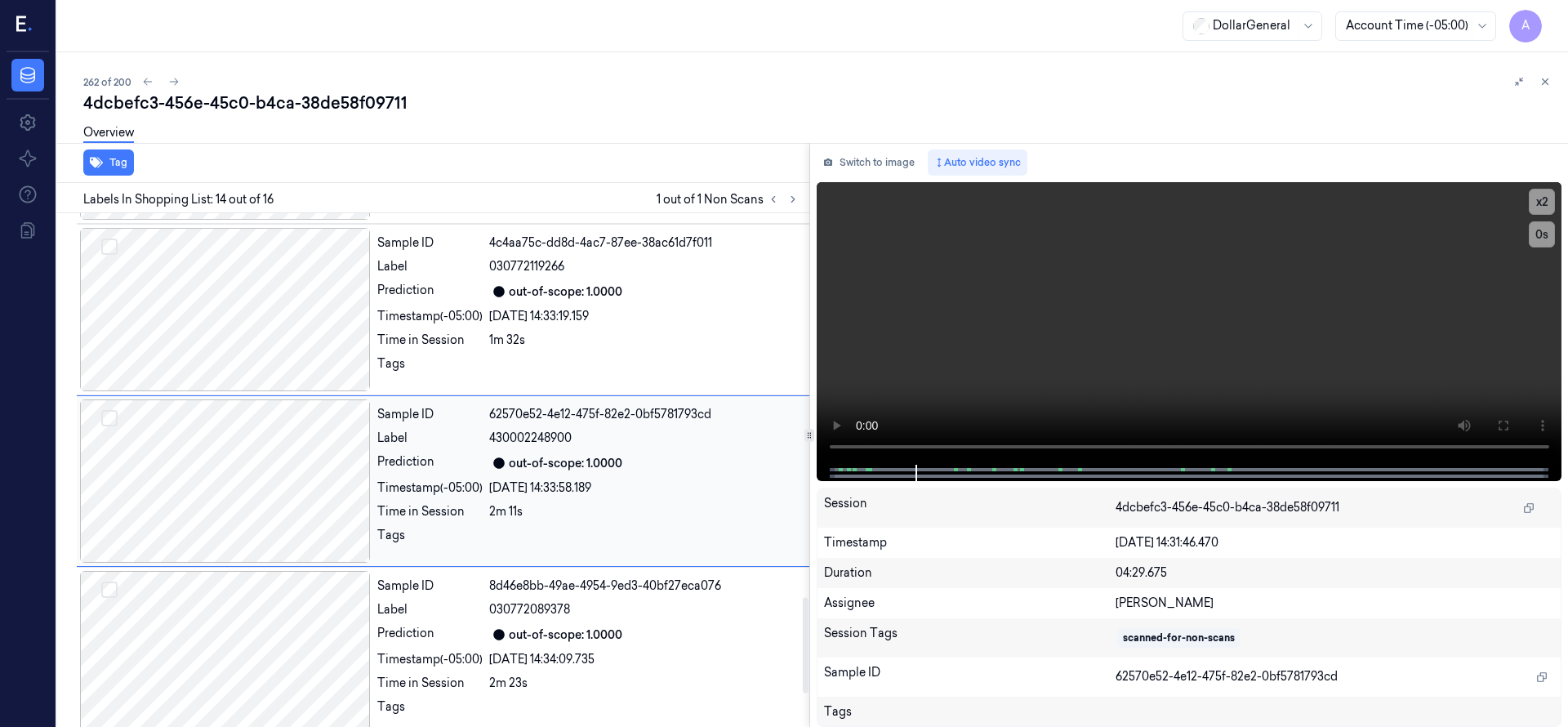
scroll to position [2057, 0]
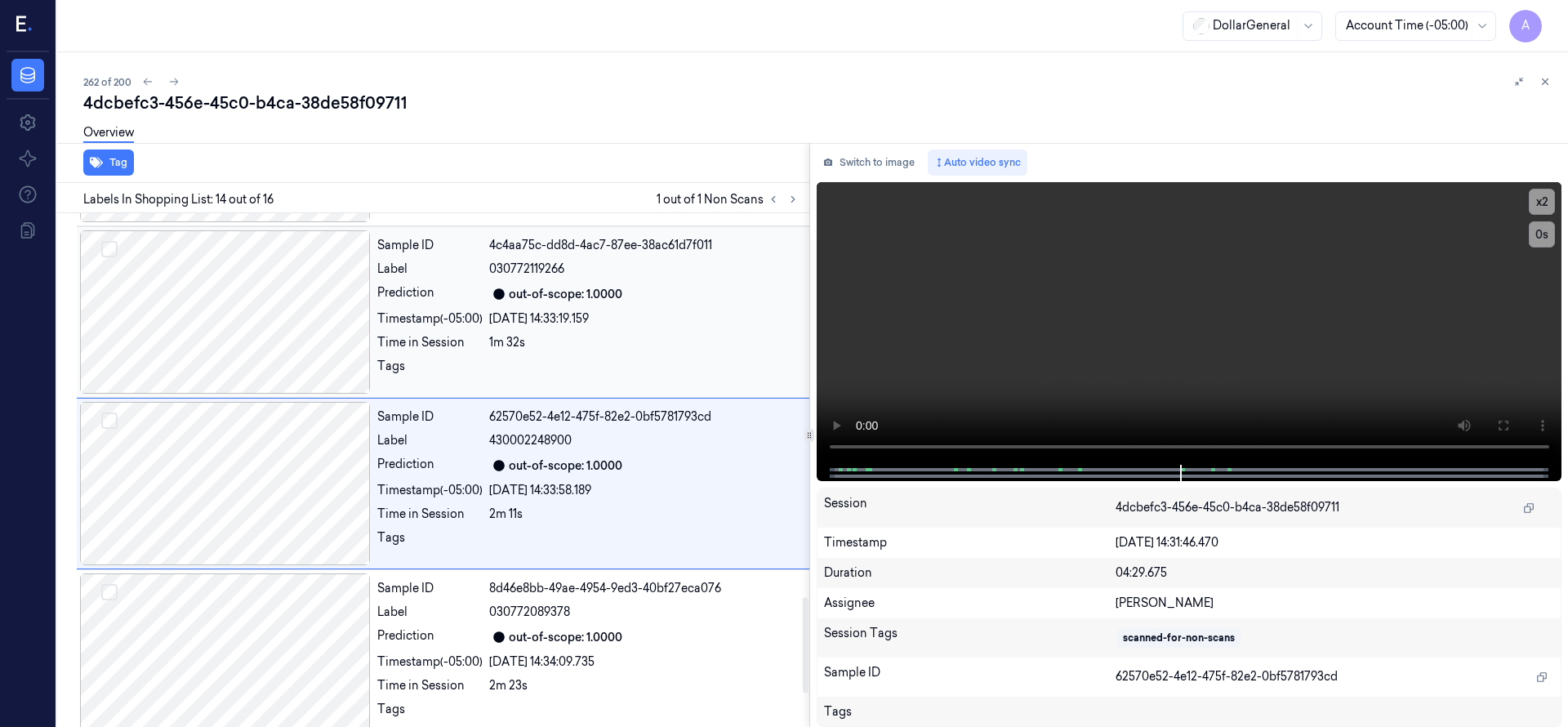
click at [270, 304] on div at bounding box center [224, 312] width 290 height 164
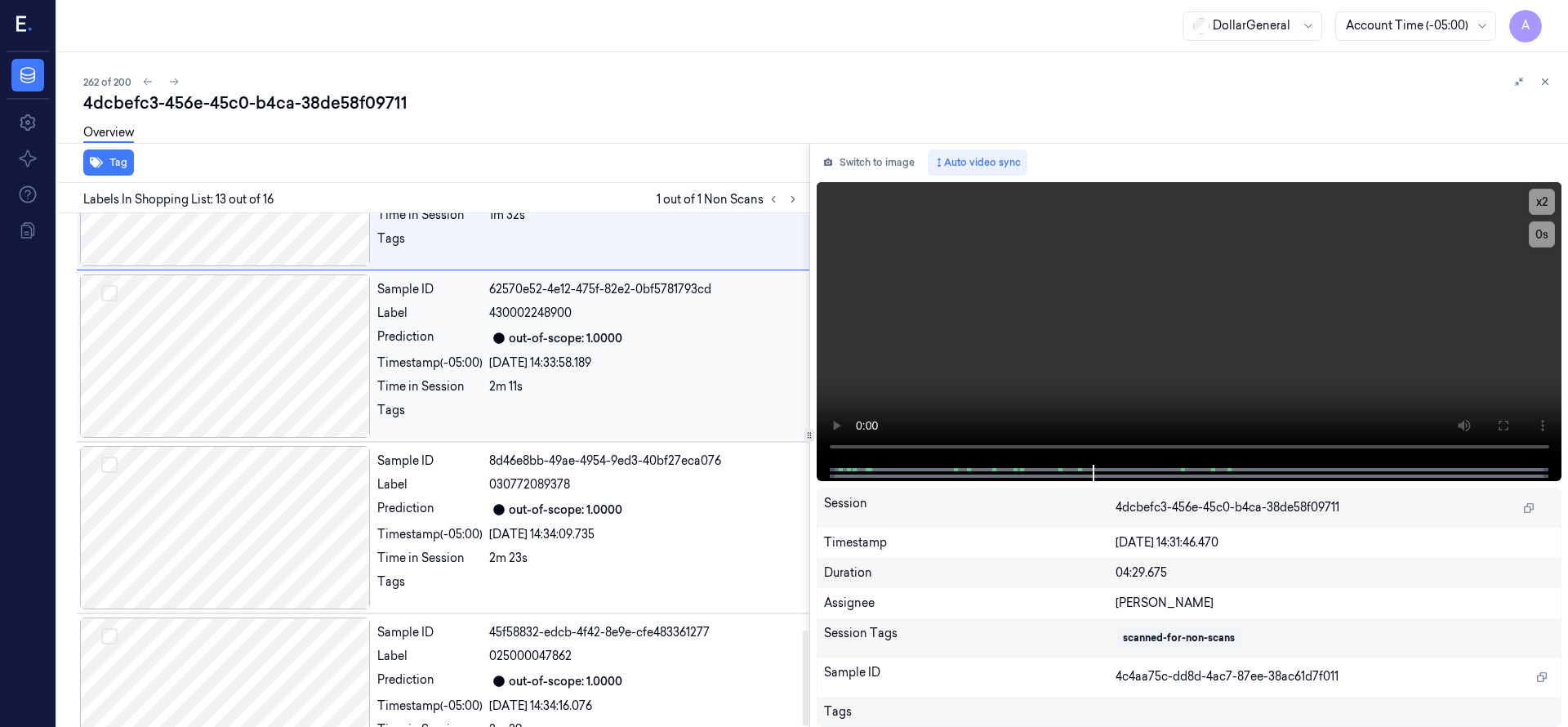
scroll to position [2235, 0]
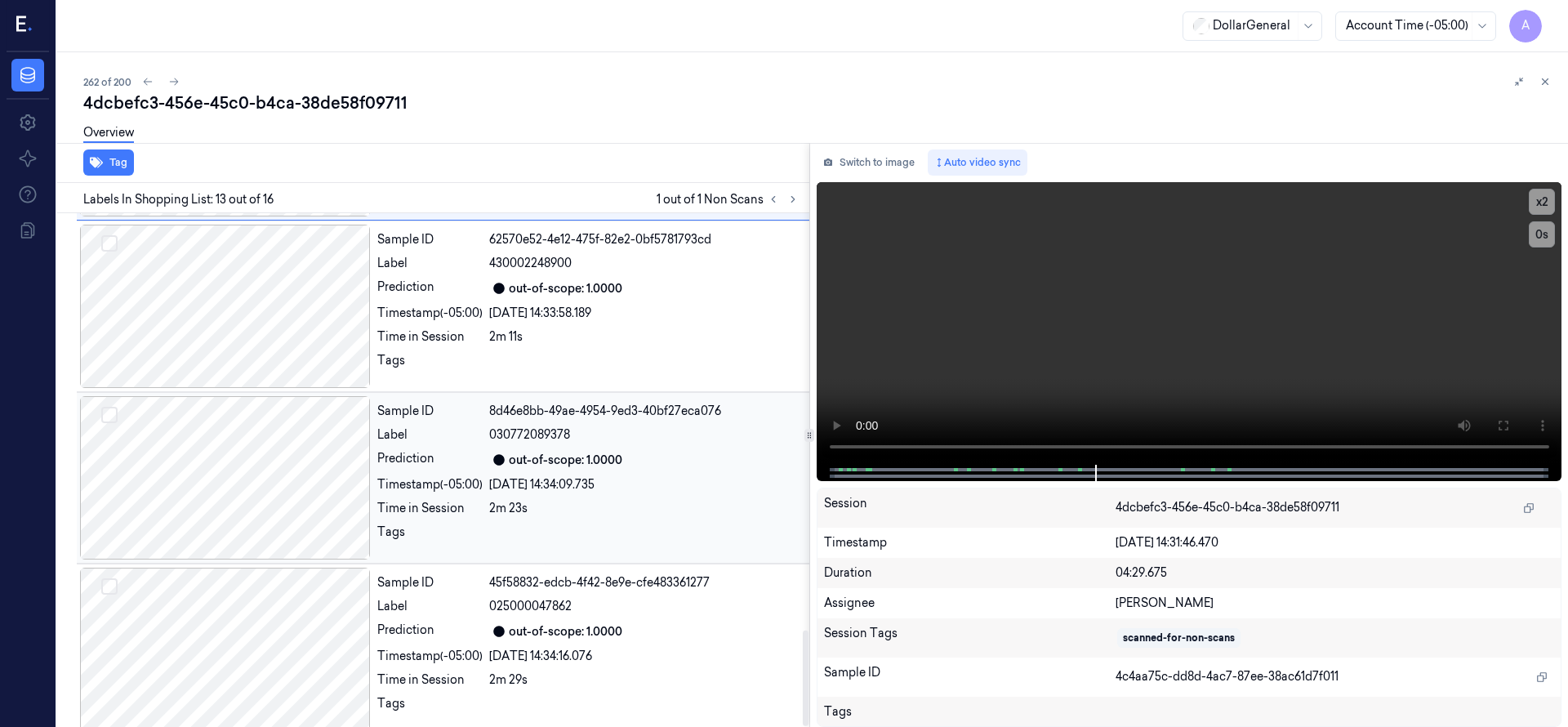
click at [234, 474] on div at bounding box center [224, 478] width 290 height 164
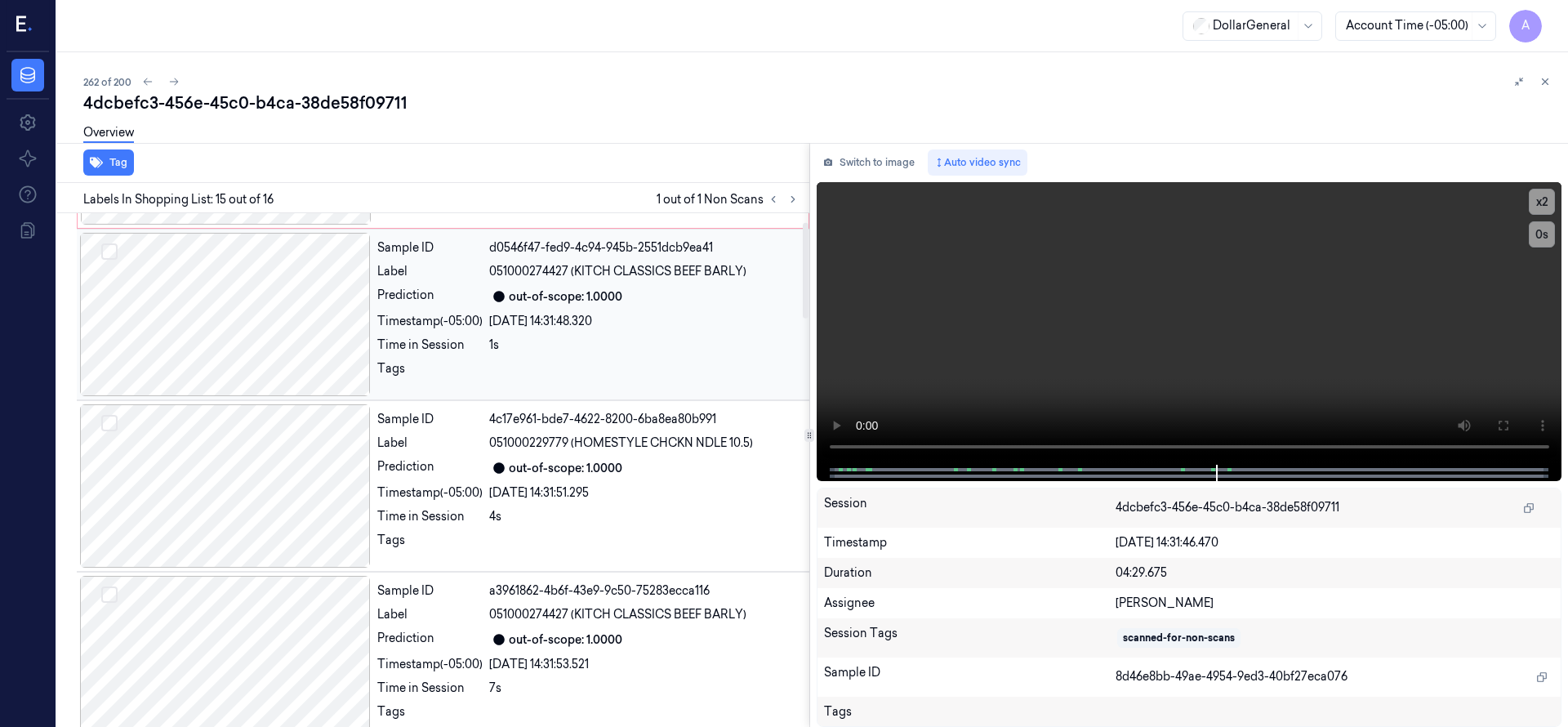
scroll to position [0, 0]
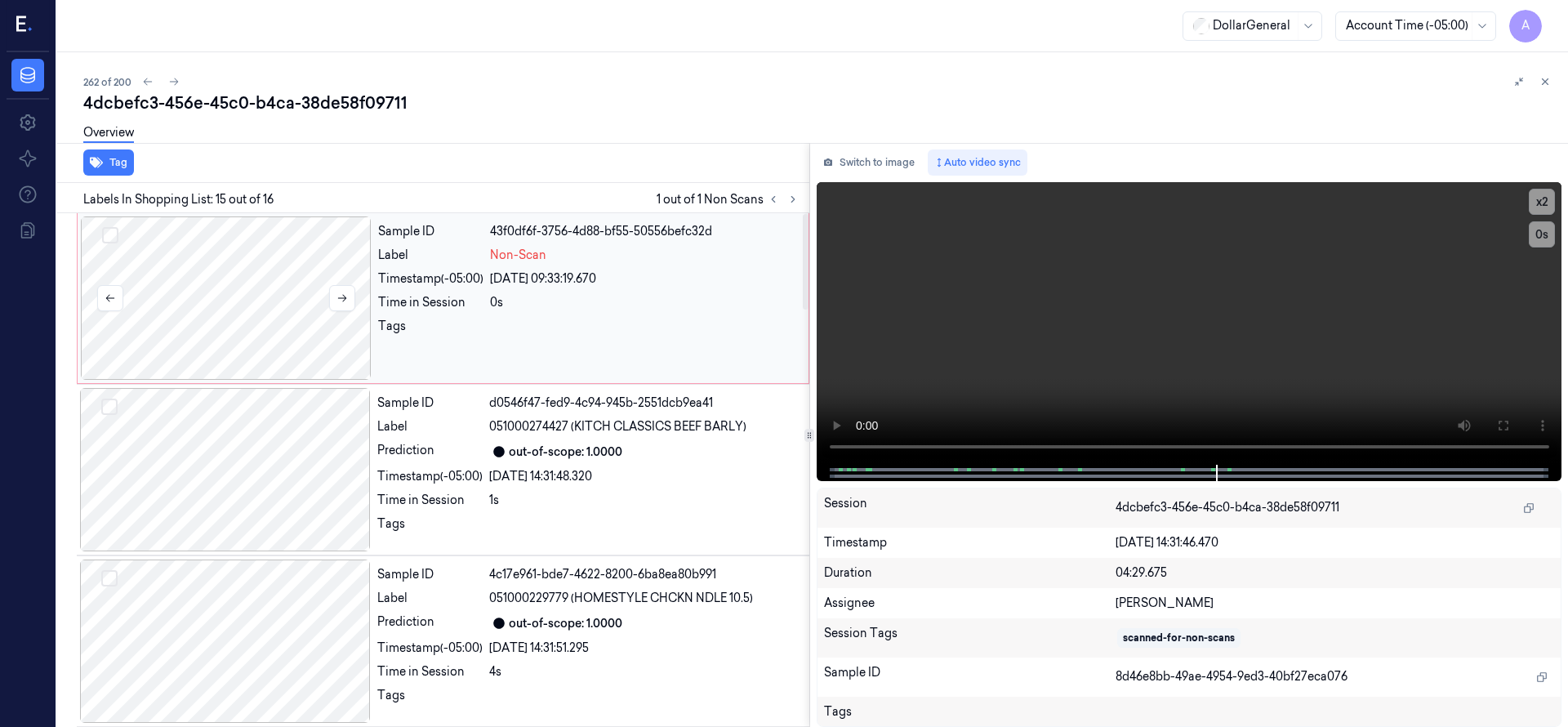
click at [243, 276] on div at bounding box center [225, 298] width 290 height 164
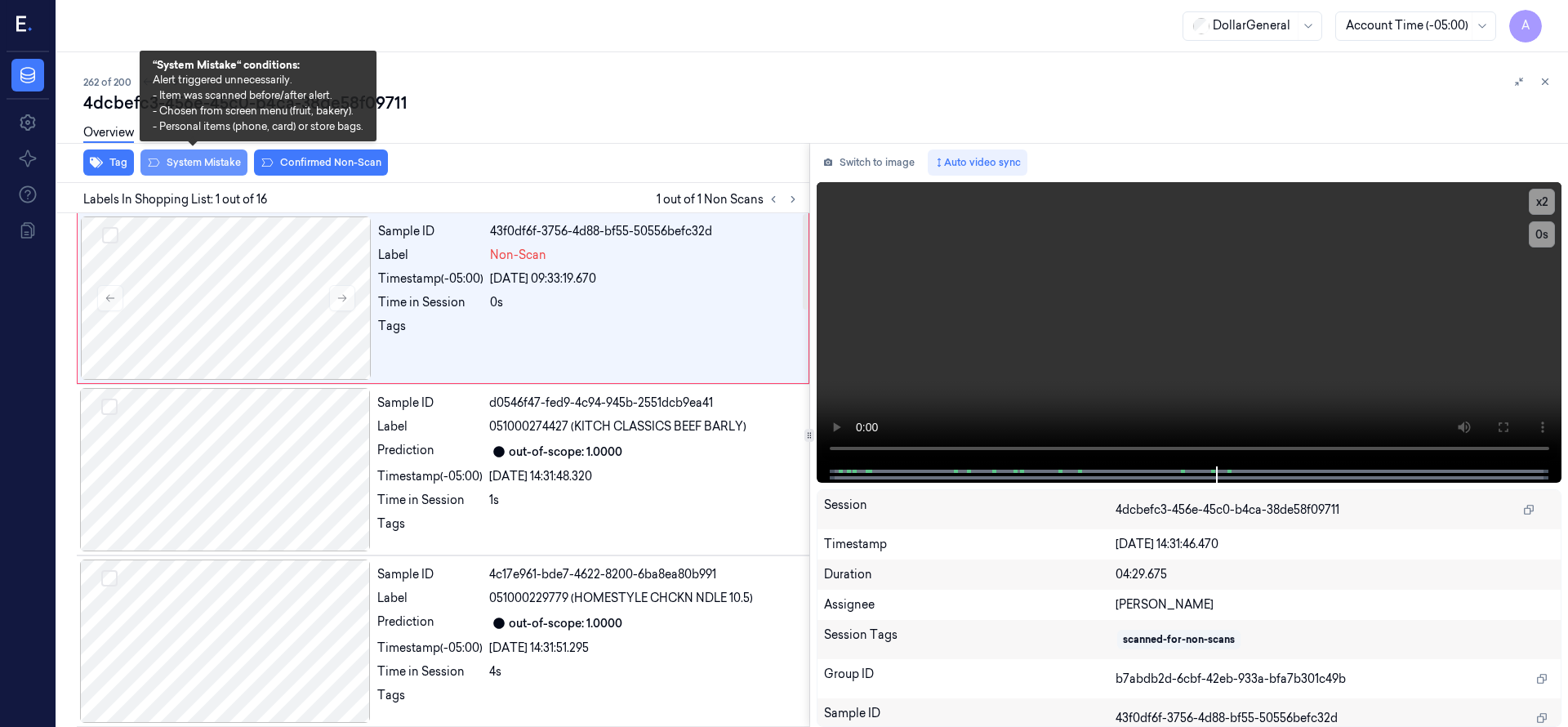
click at [196, 160] on button "System Mistake" at bounding box center [194, 163] width 107 height 26
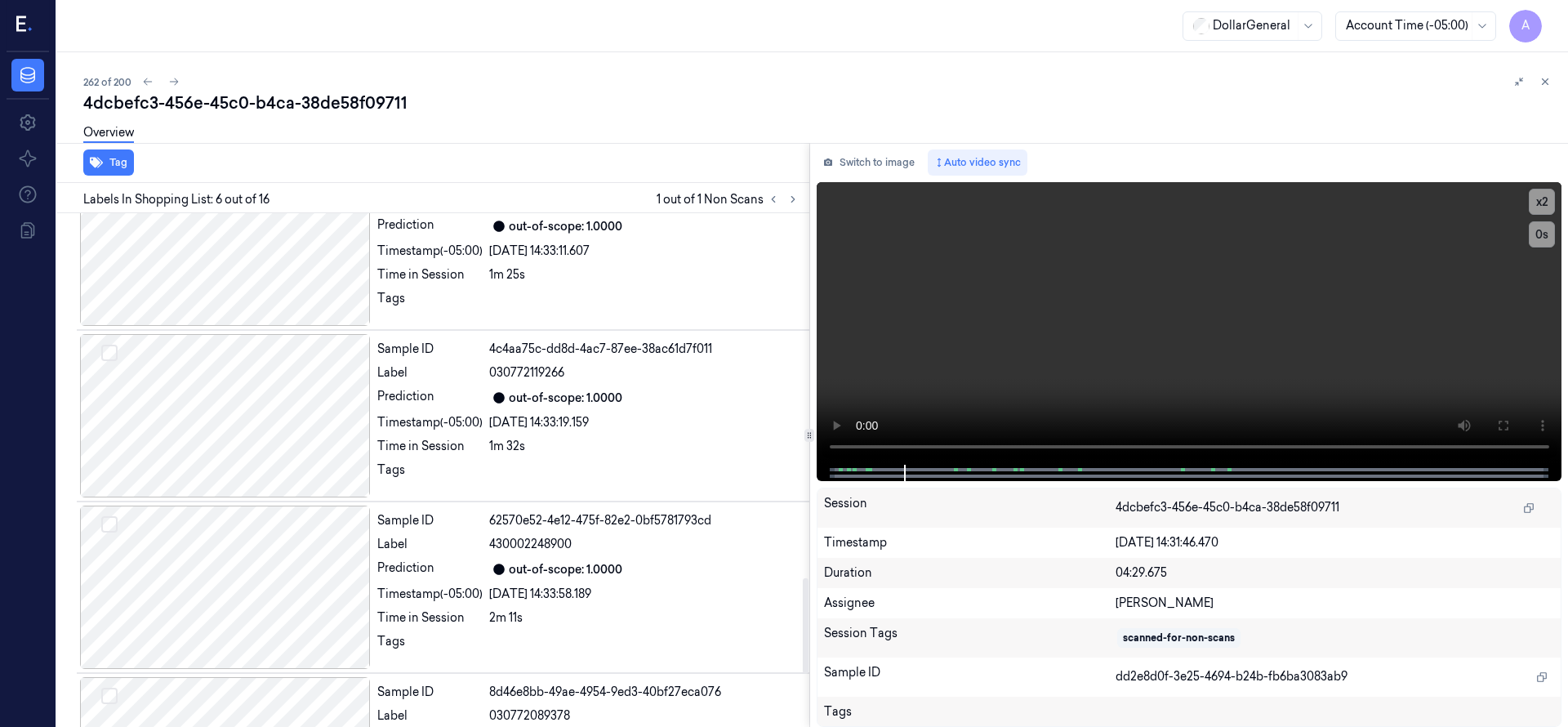
scroll to position [1963, 0]
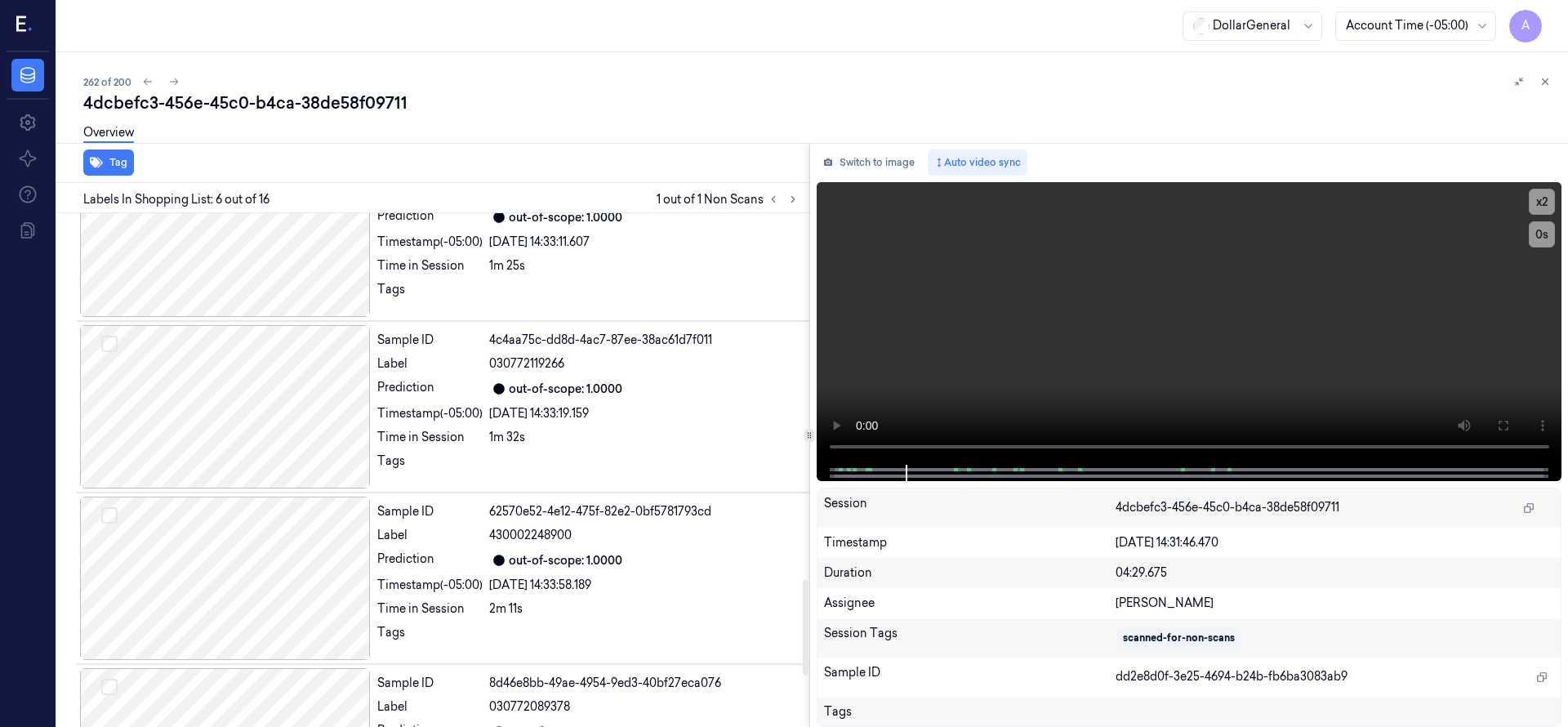
drag, startPoint x: 804, startPoint y: 316, endPoint x: 833, endPoint y: 587, distance: 272.5
click at [809, 587] on div at bounding box center [806, 627] width 6 height 96
click at [170, 370] on div at bounding box center [224, 407] width 290 height 164
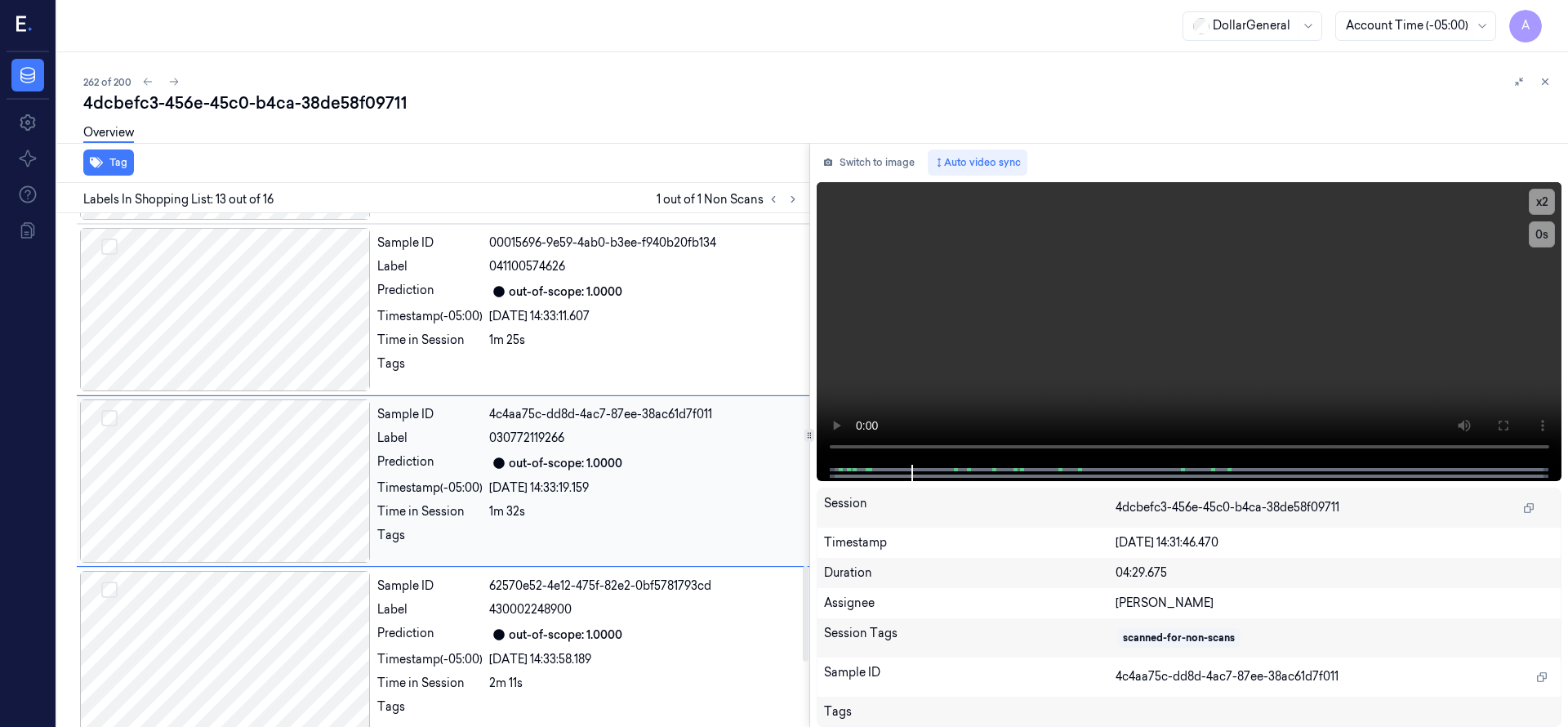
scroll to position [1886, 0]
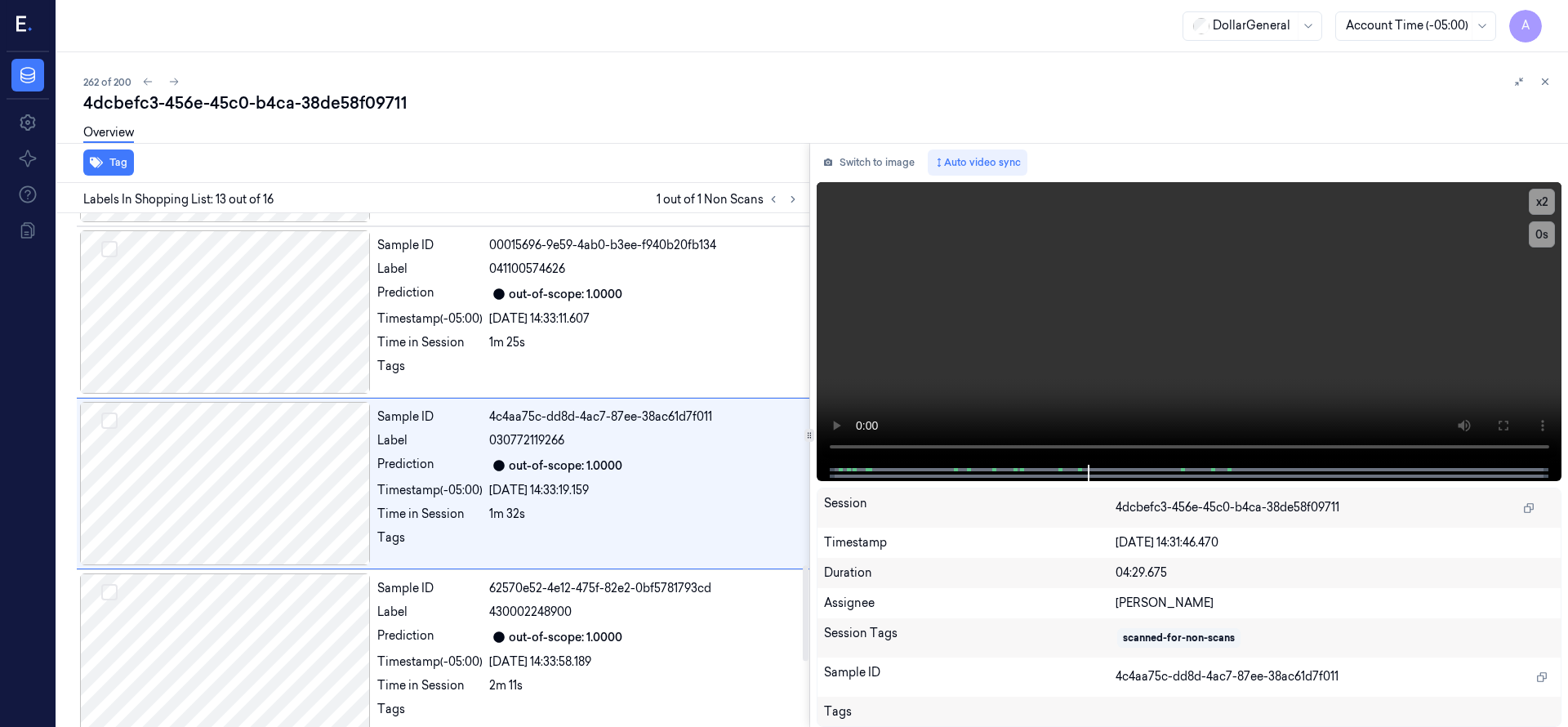
drag, startPoint x: 497, startPoint y: 43, endPoint x: 472, endPoint y: 56, distance: 28.2
click at [494, 40] on div "DollarGeneral Account Time (-05:00) A" at bounding box center [812, 26] width 1511 height 52
click at [169, 84] on icon at bounding box center [174, 81] width 11 height 11
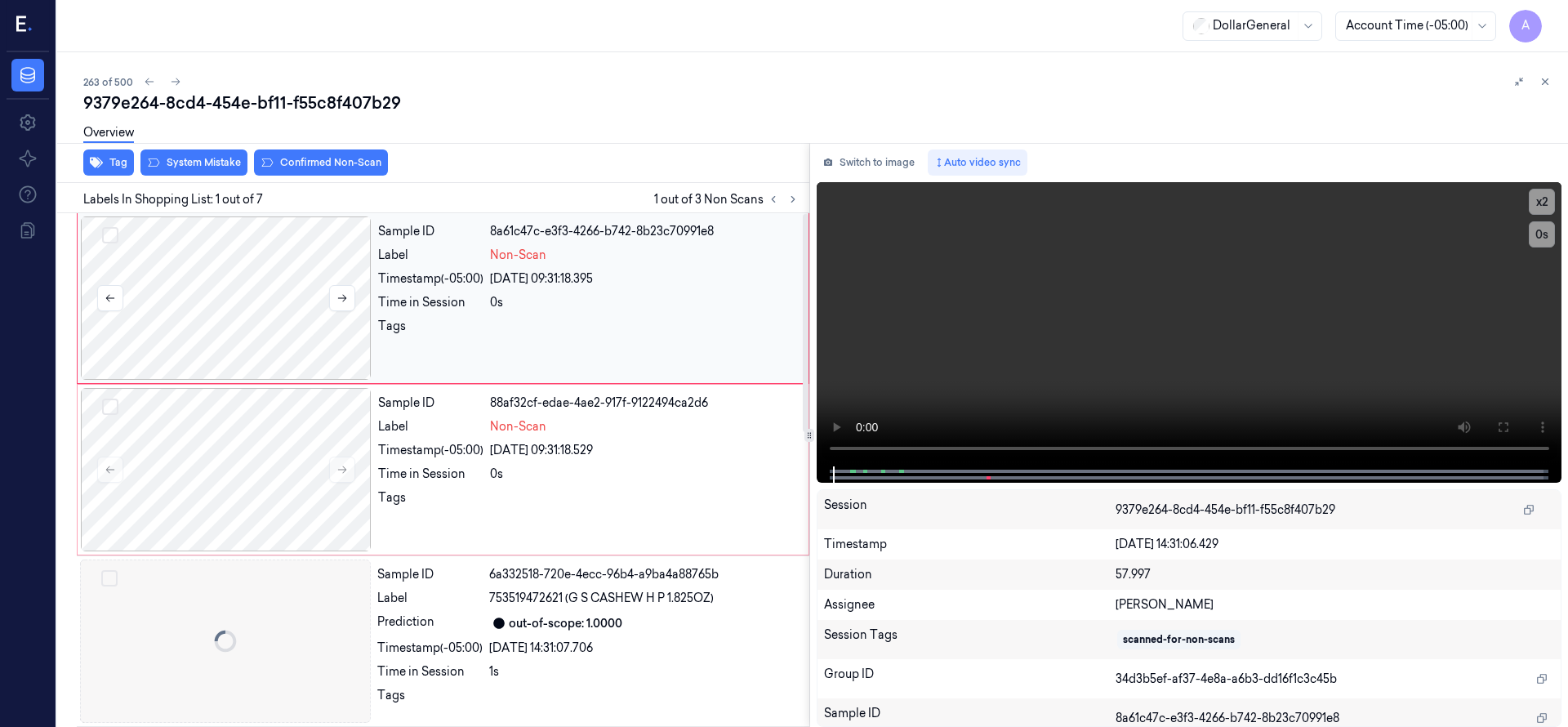
click at [242, 296] on div at bounding box center [225, 298] width 290 height 164
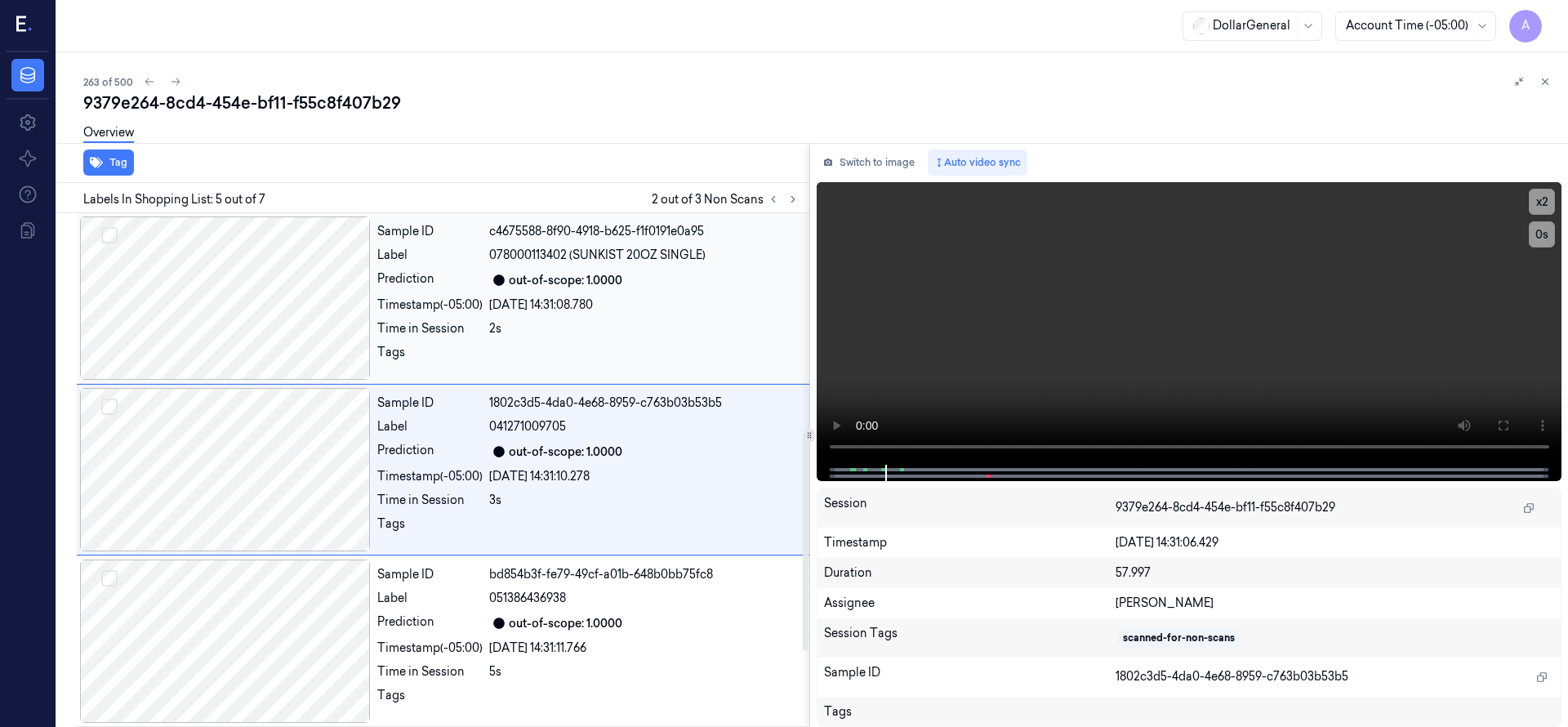
click at [216, 308] on div at bounding box center [224, 298] width 290 height 164
click at [243, 585] on div at bounding box center [224, 641] width 290 height 164
click at [243, 413] on div at bounding box center [224, 470] width 290 height 164
click at [249, 514] on div at bounding box center [224, 470] width 290 height 164
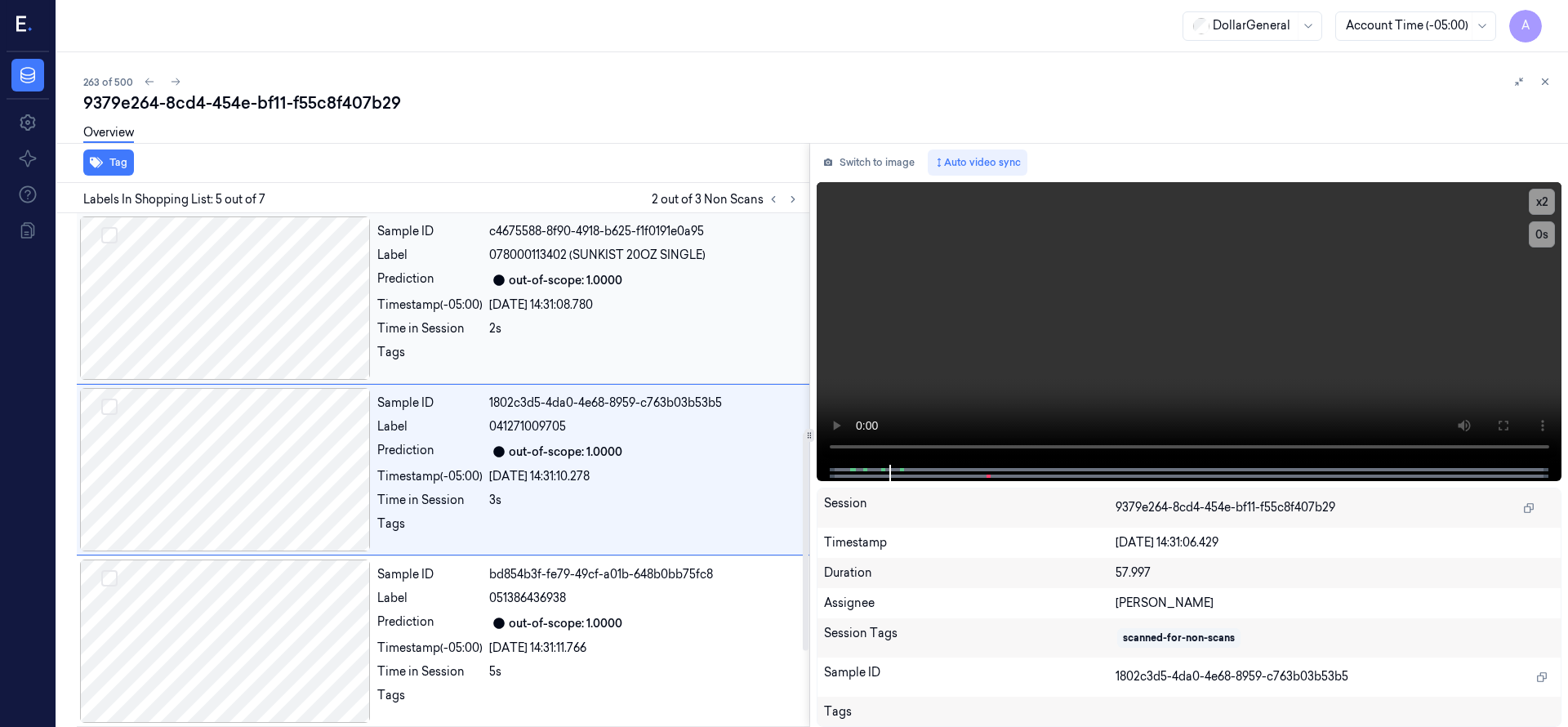
click at [234, 303] on div at bounding box center [224, 298] width 290 height 164
click at [239, 274] on div at bounding box center [224, 298] width 290 height 164
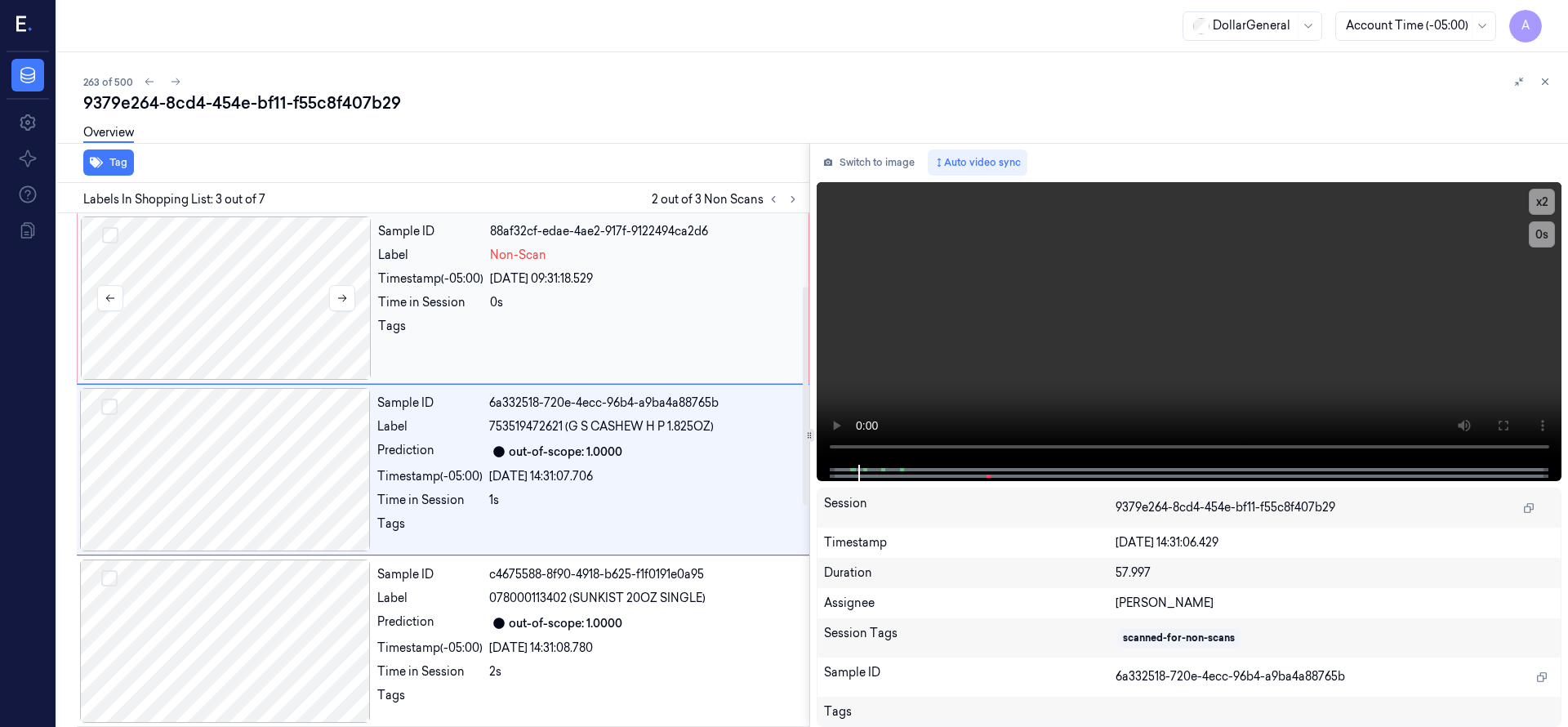
click at [235, 284] on div at bounding box center [225, 298] width 290 height 164
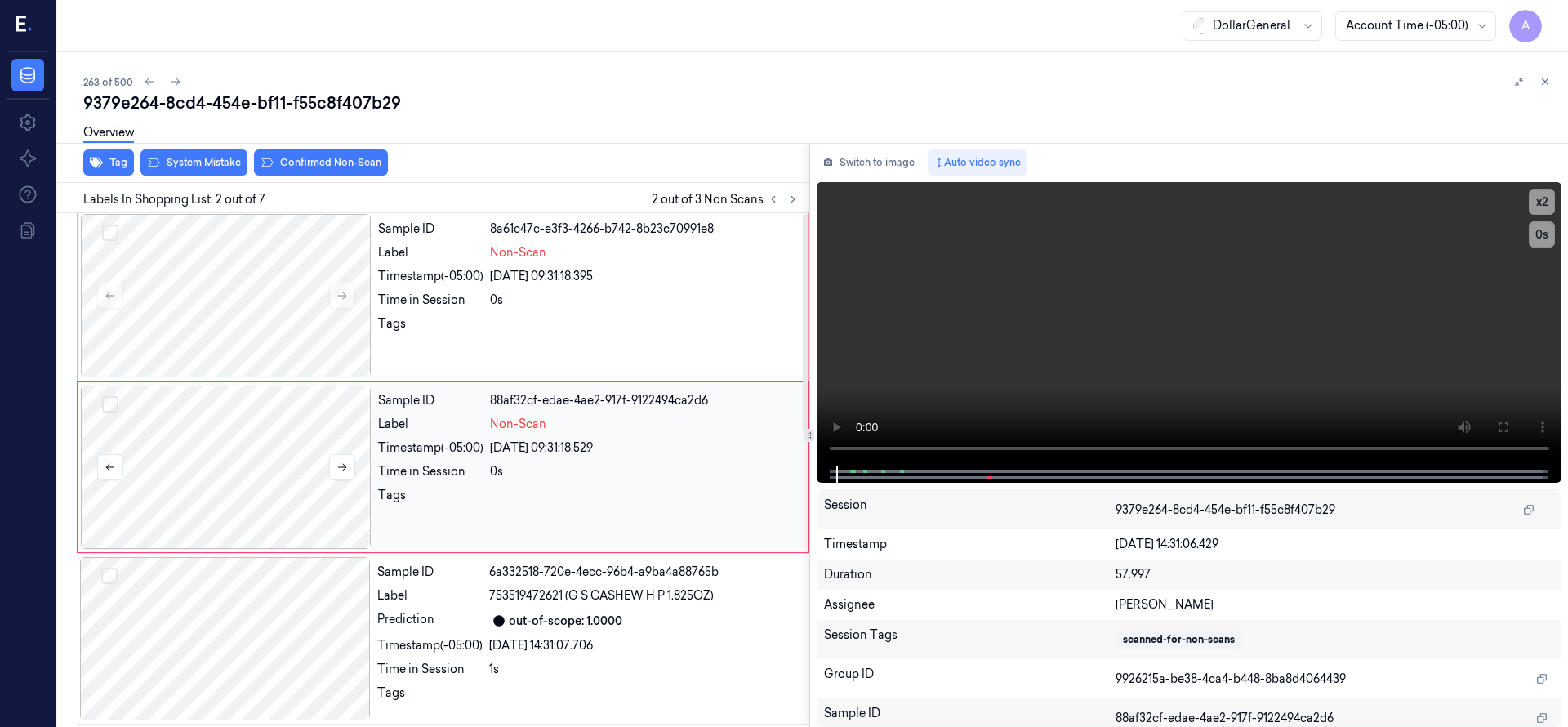
scroll to position [0, 0]
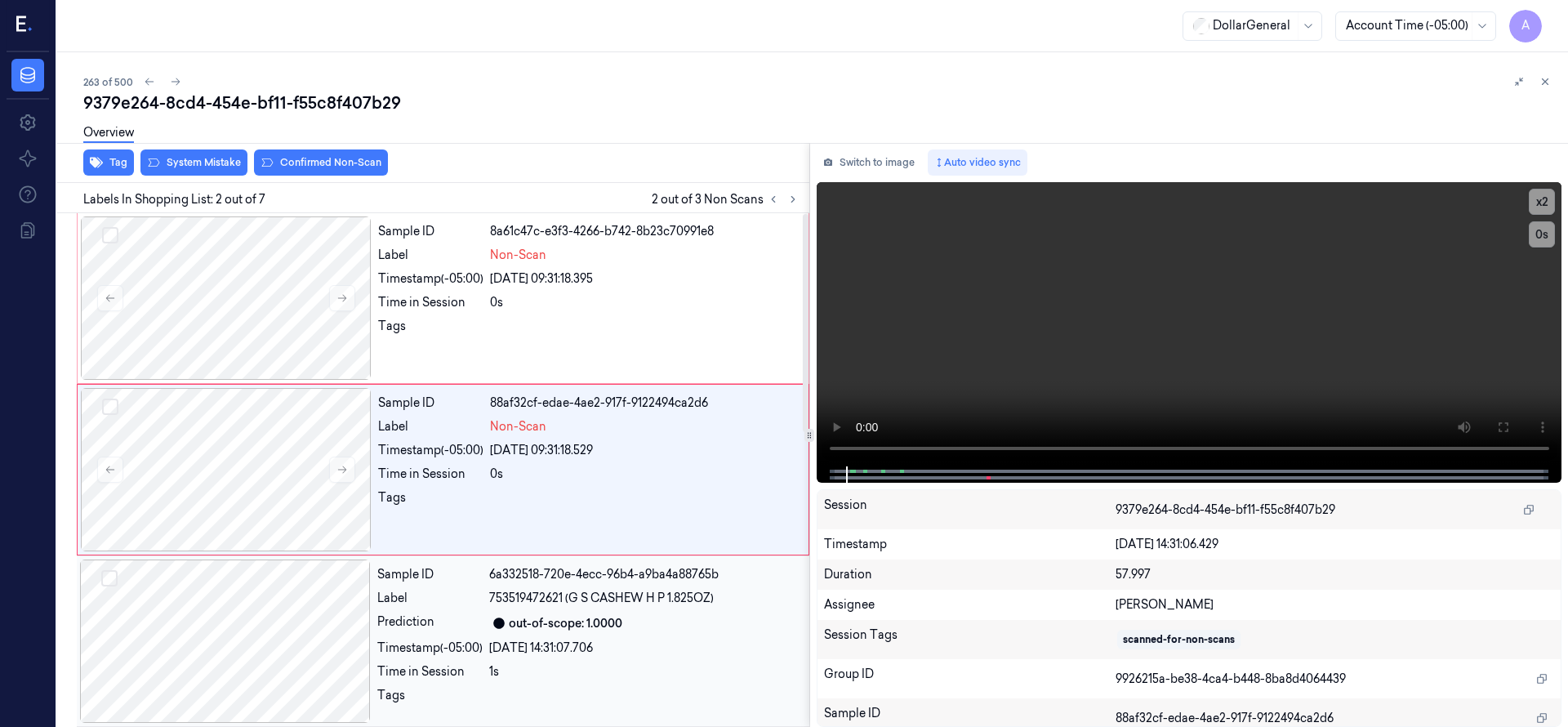
click at [264, 578] on div at bounding box center [224, 641] width 290 height 164
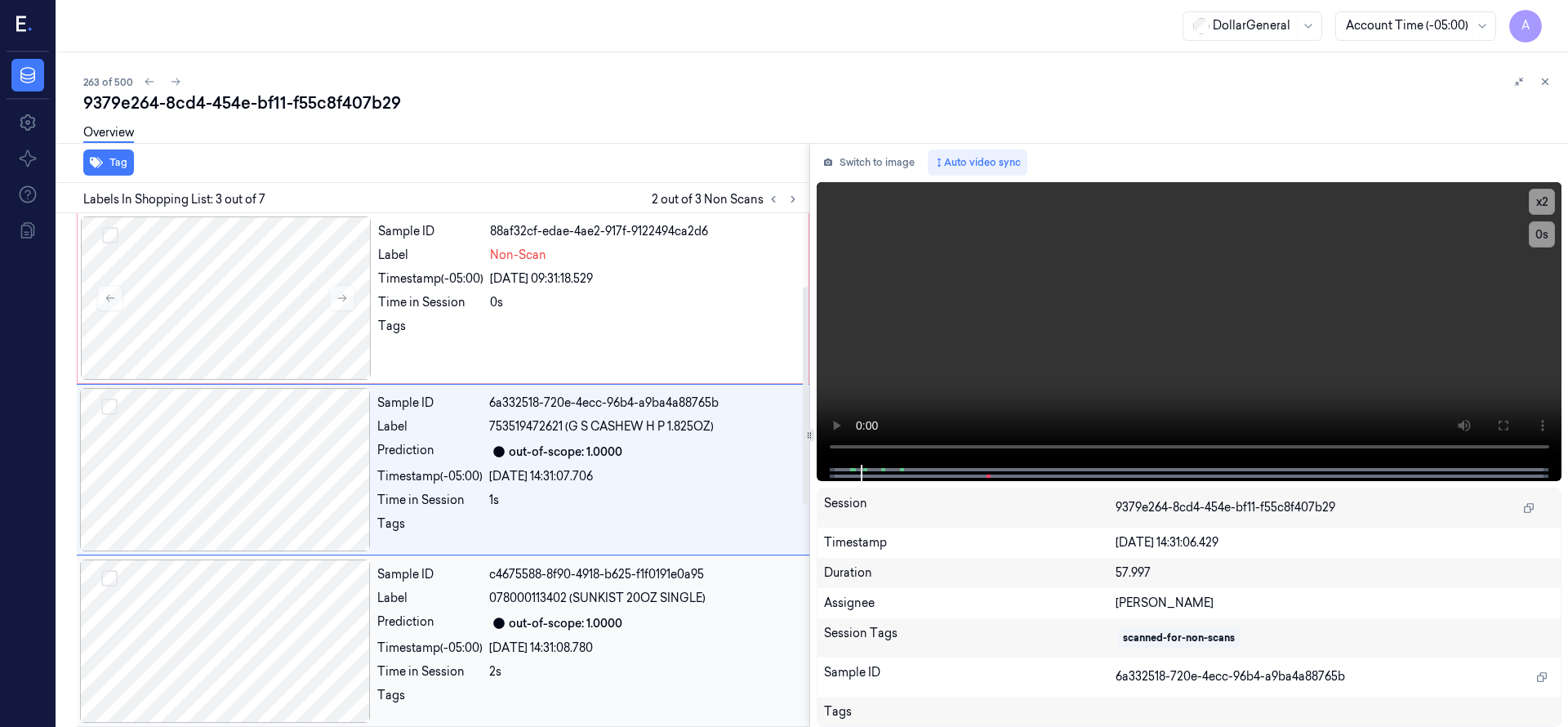
click at [263, 609] on div at bounding box center [224, 641] width 290 height 164
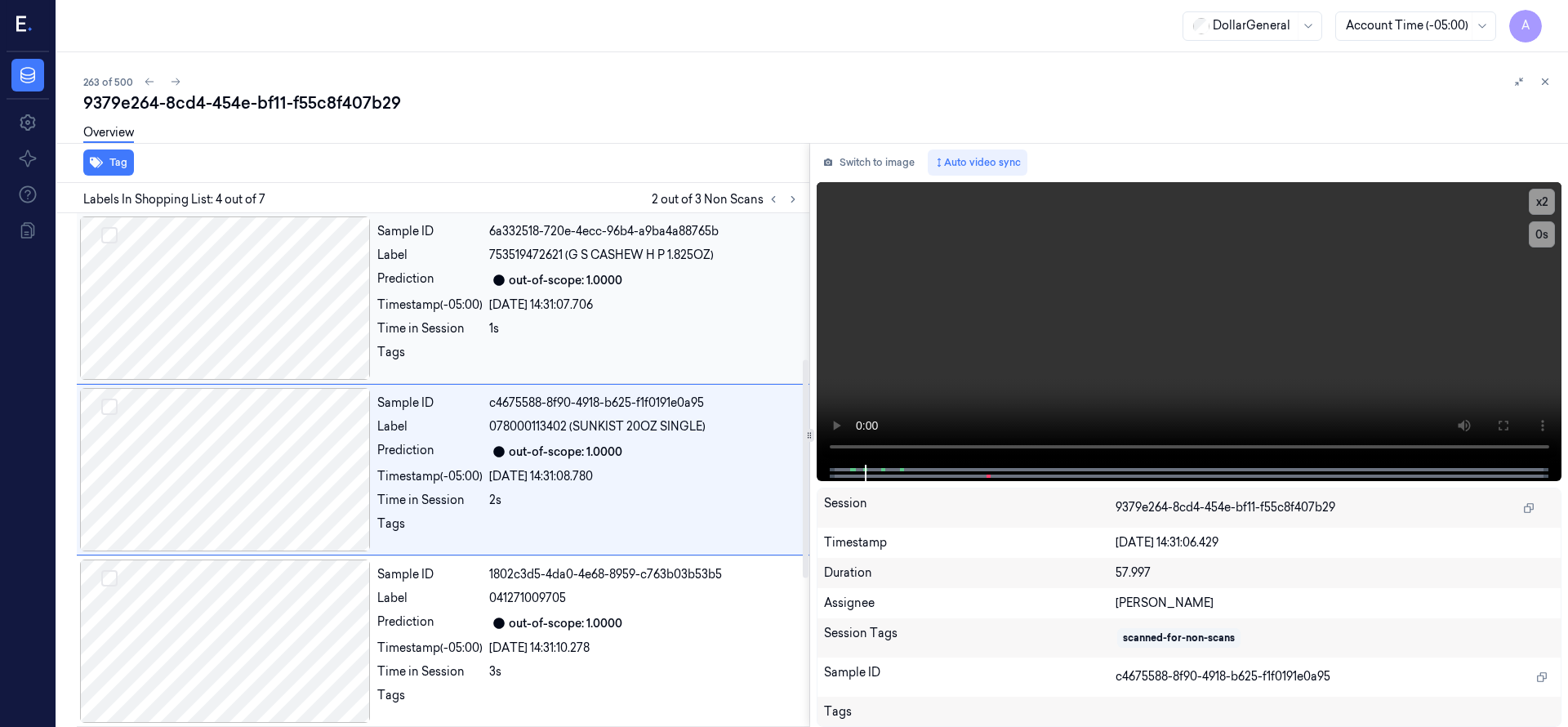
click at [247, 354] on div at bounding box center [224, 298] width 290 height 164
click at [917, 311] on video at bounding box center [1189, 323] width 745 height 282
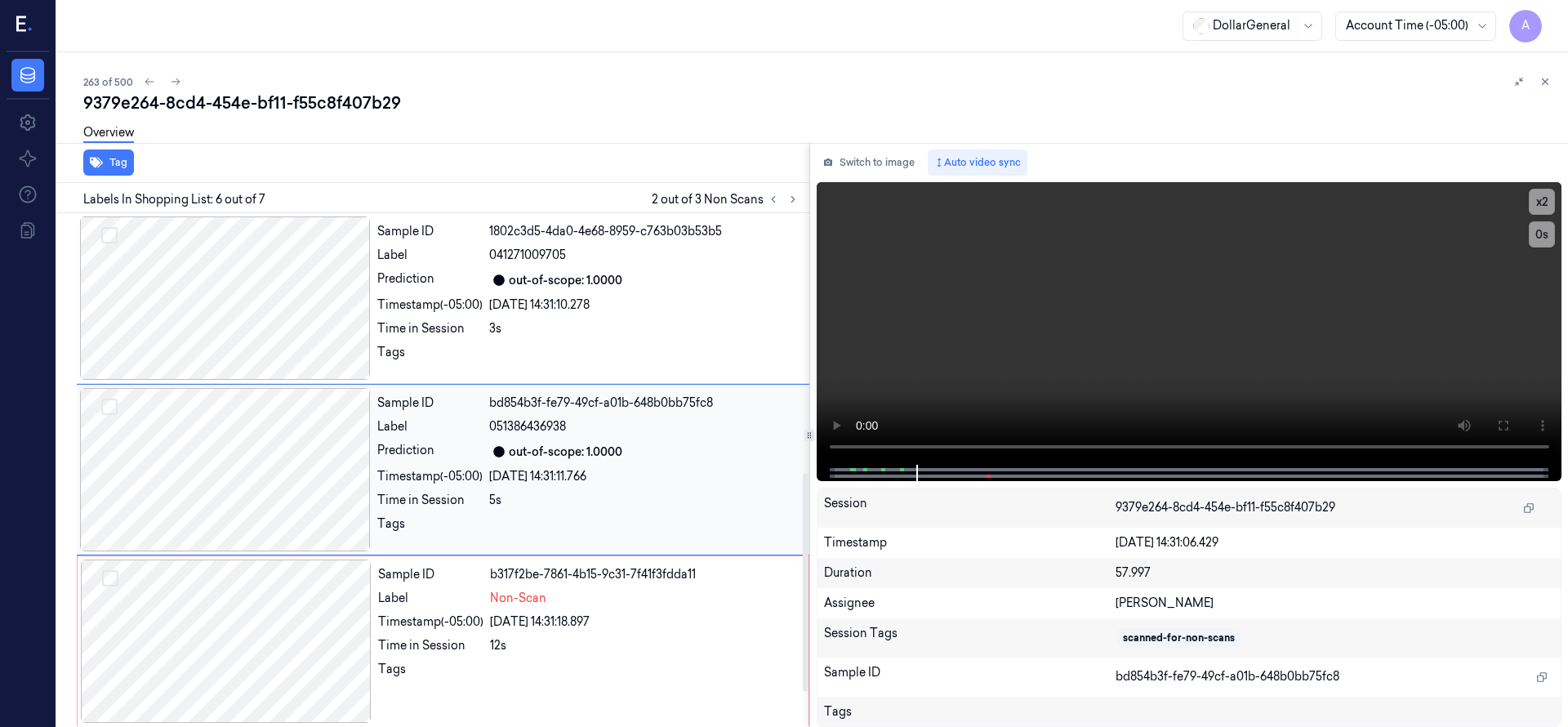
scroll to position [0, 0]
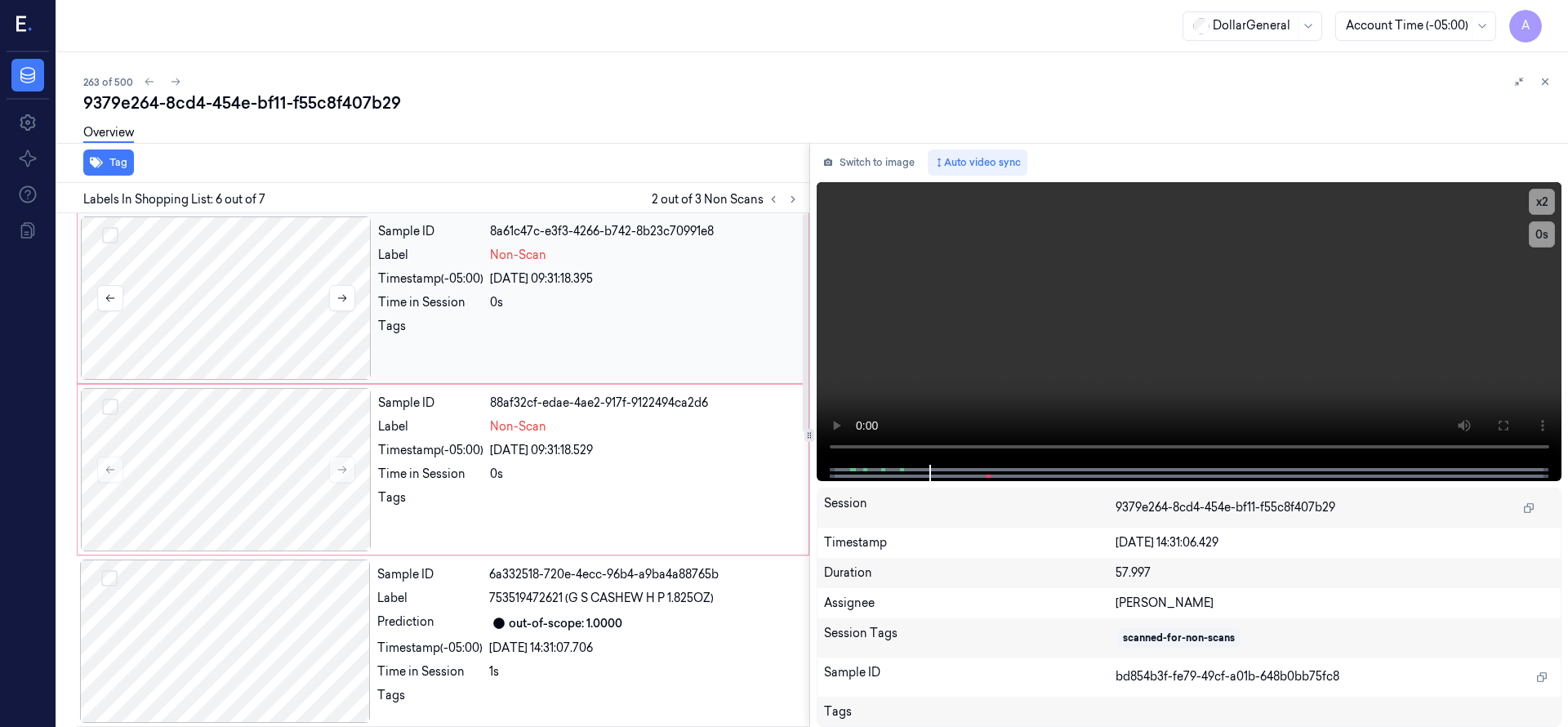
click at [115, 233] on button "Select row" at bounding box center [110, 235] width 16 height 16
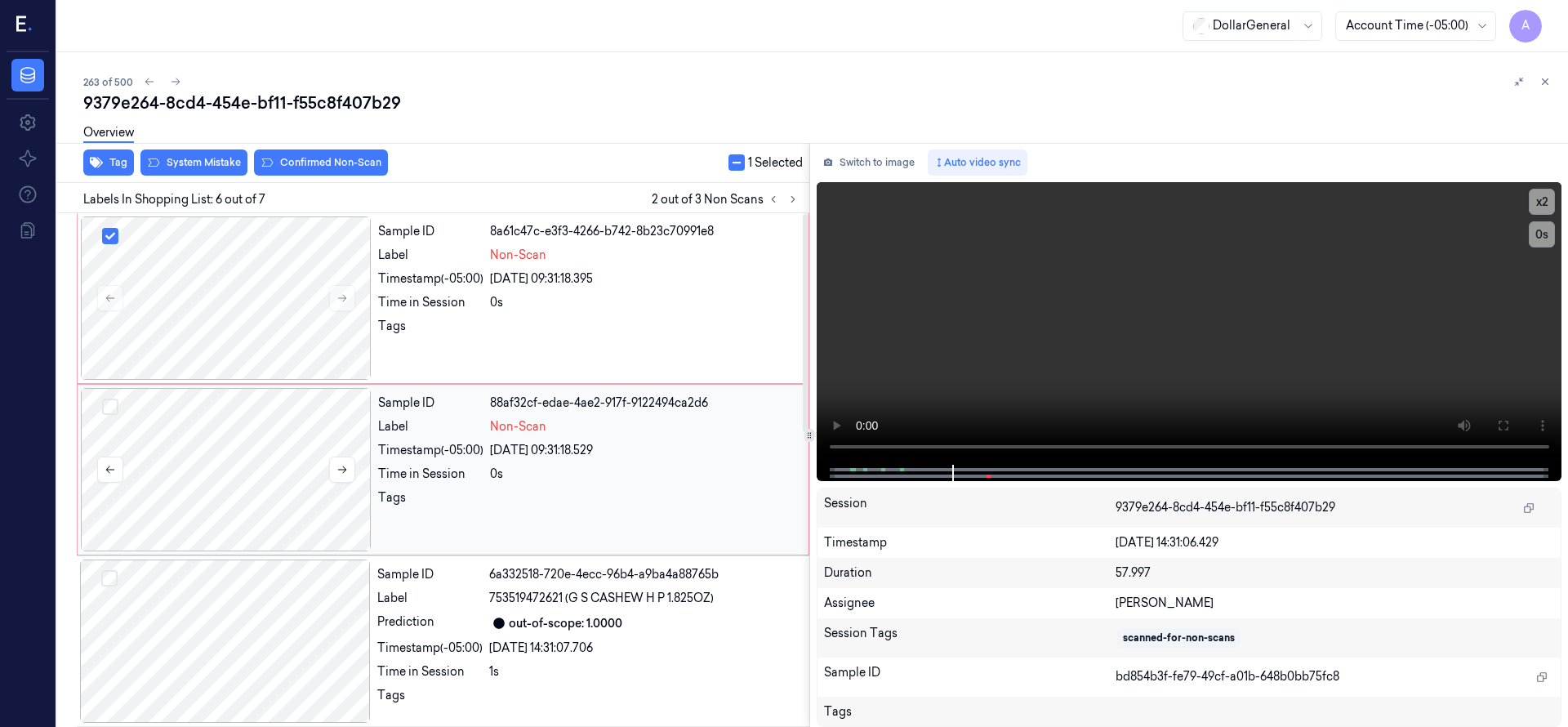
click at [116, 402] on button "Select row" at bounding box center [110, 407] width 16 height 16
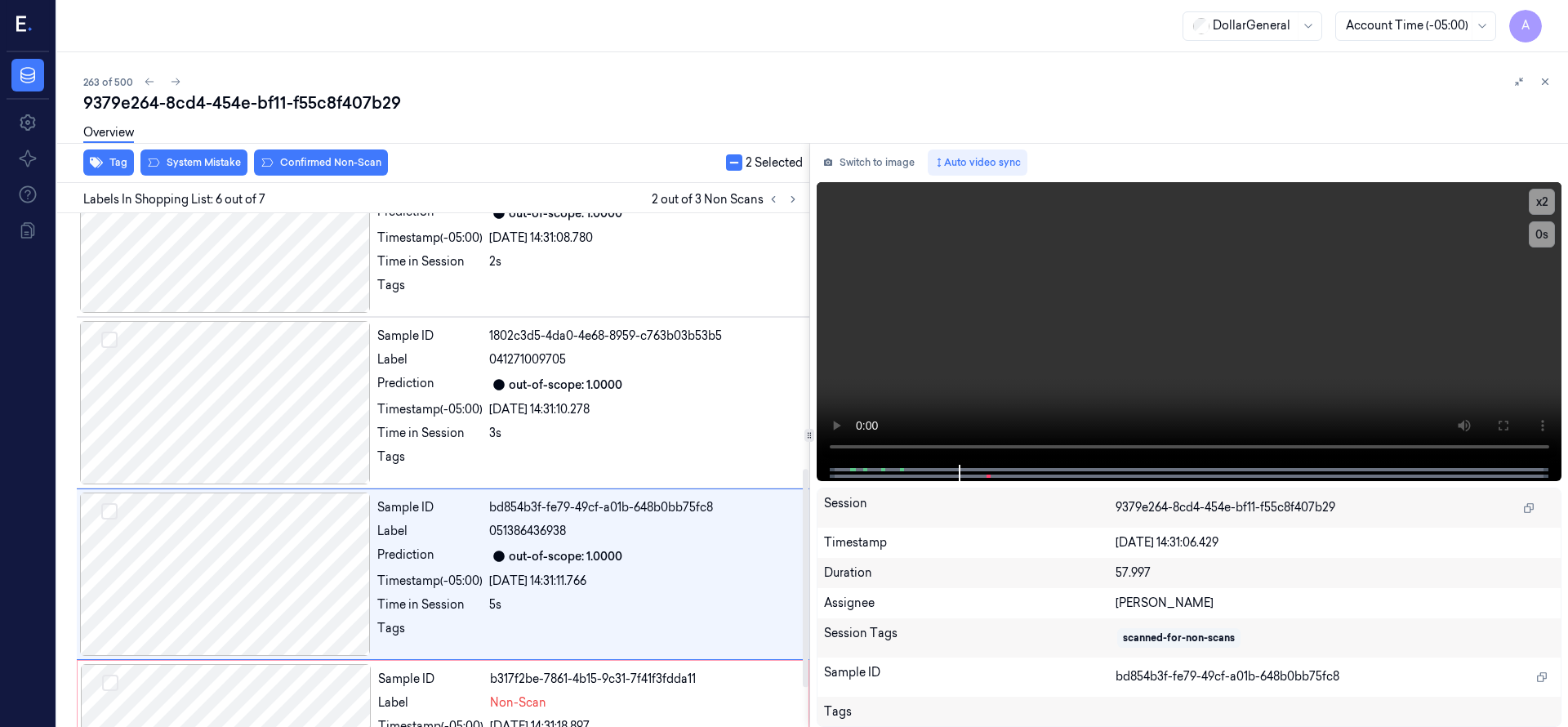
scroll to position [686, 0]
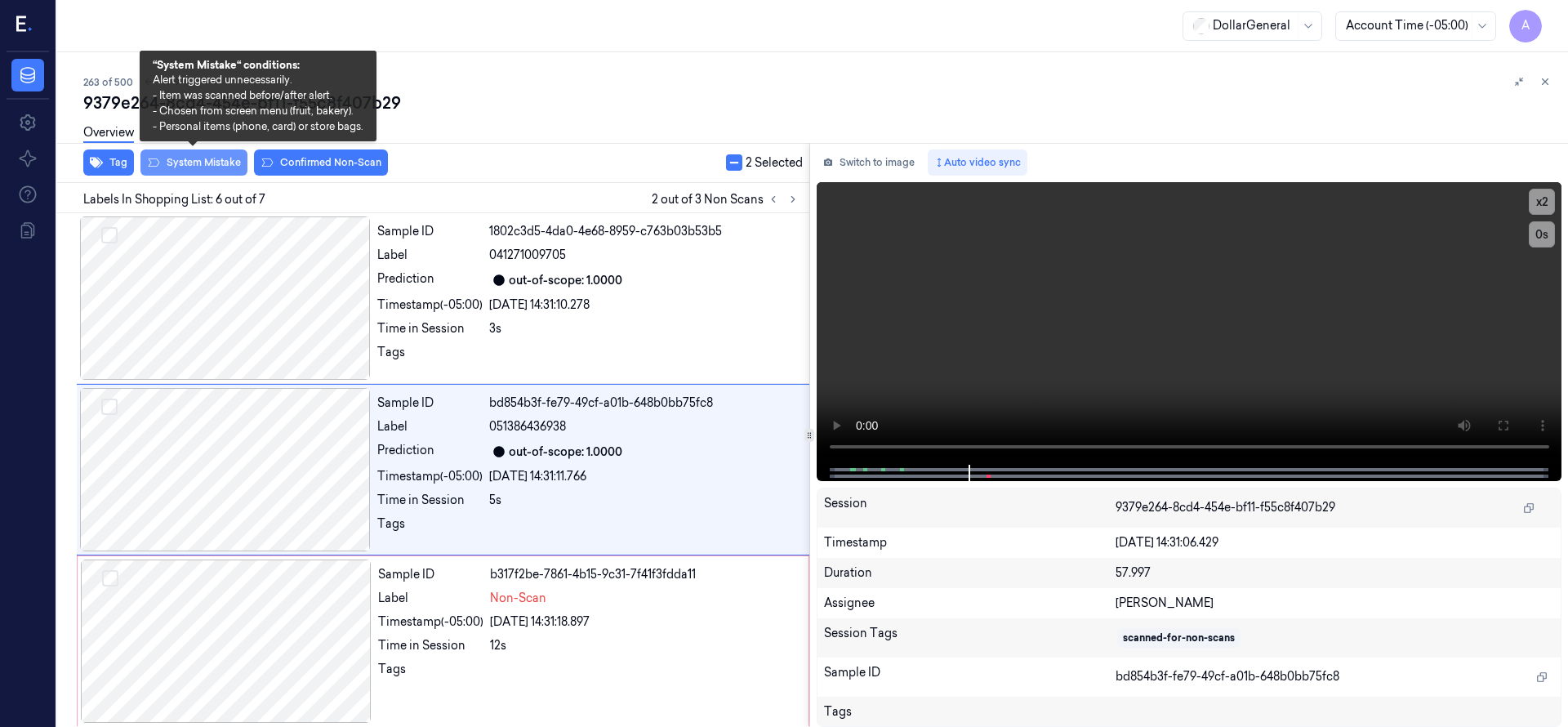
click at [203, 156] on button "System Mistake" at bounding box center [194, 163] width 107 height 26
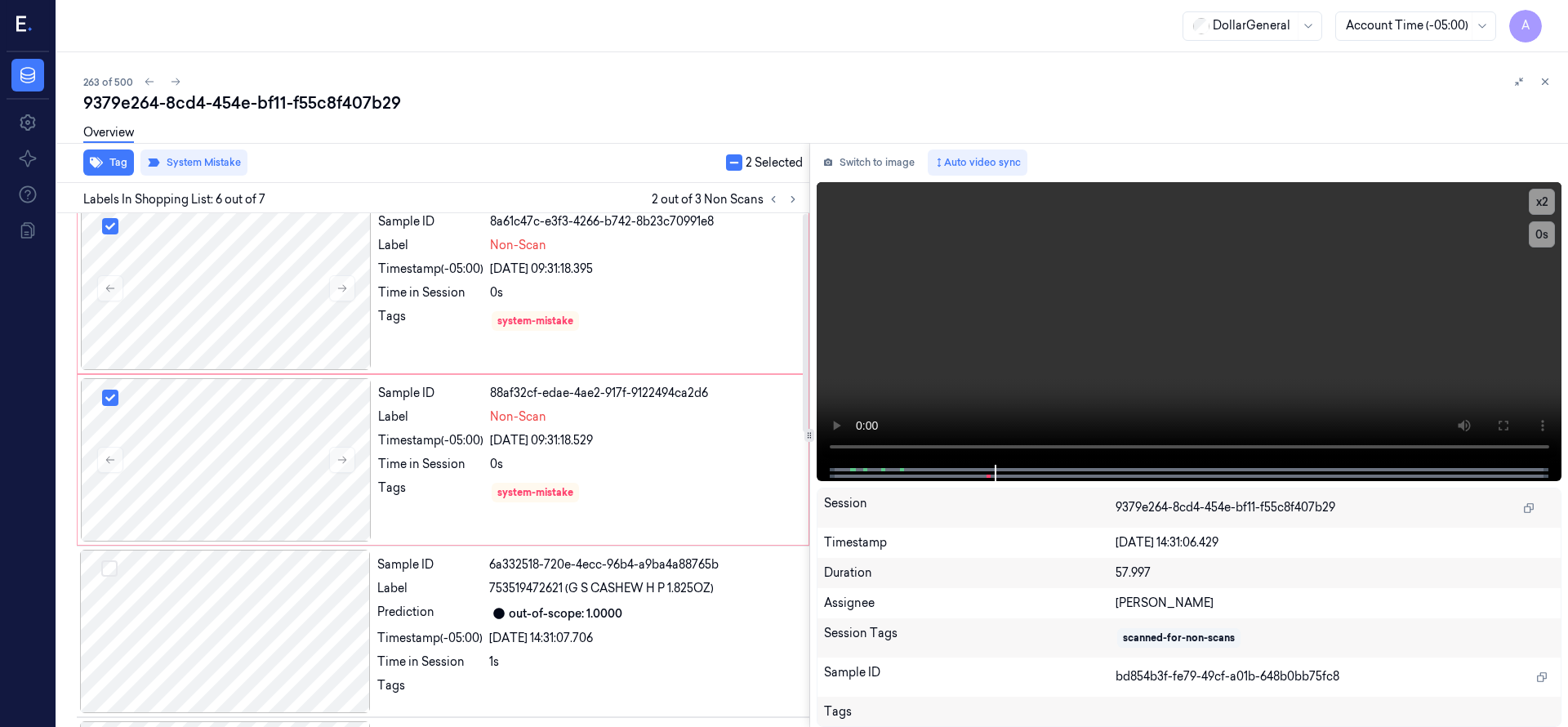
scroll to position [0, 0]
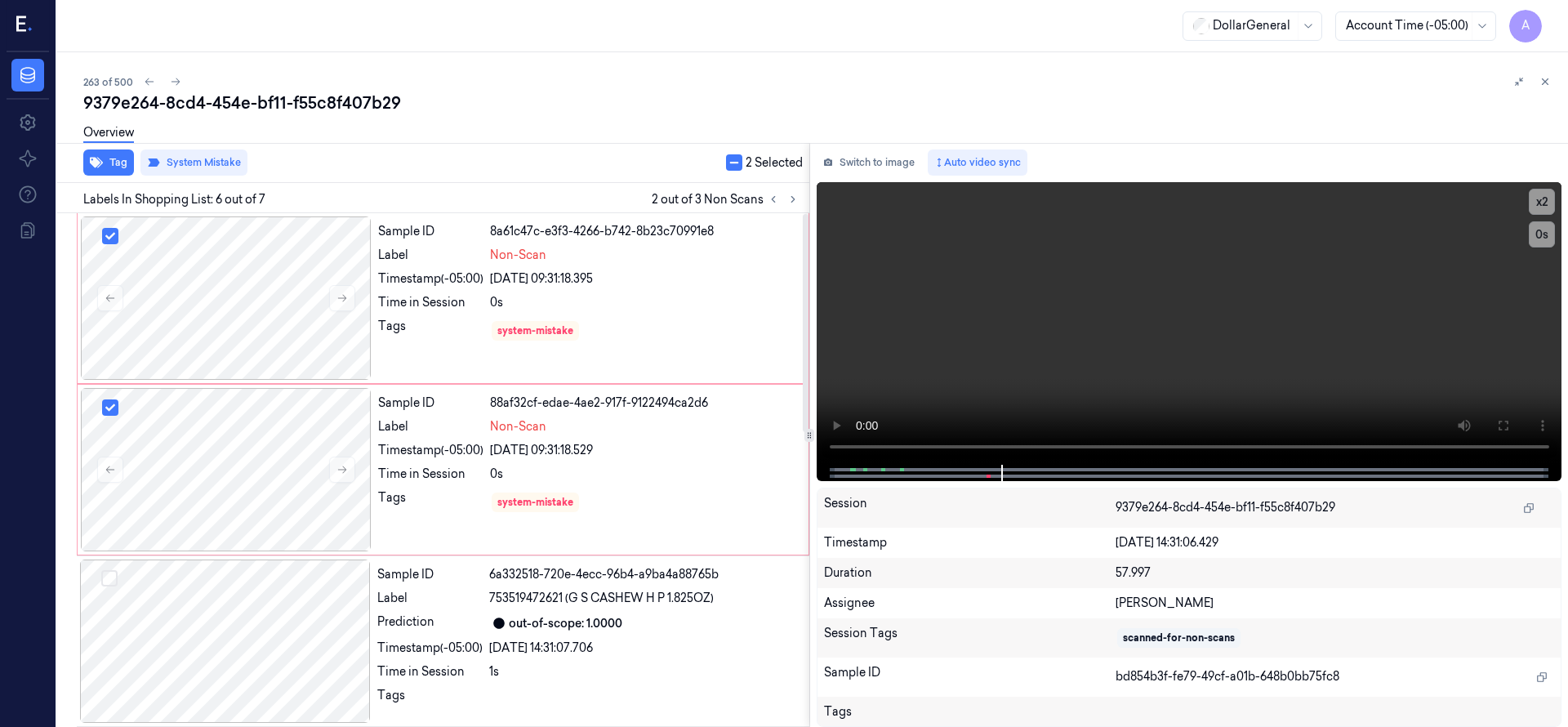
click at [552, 79] on div "263 of 500" at bounding box center [819, 82] width 1471 height 20
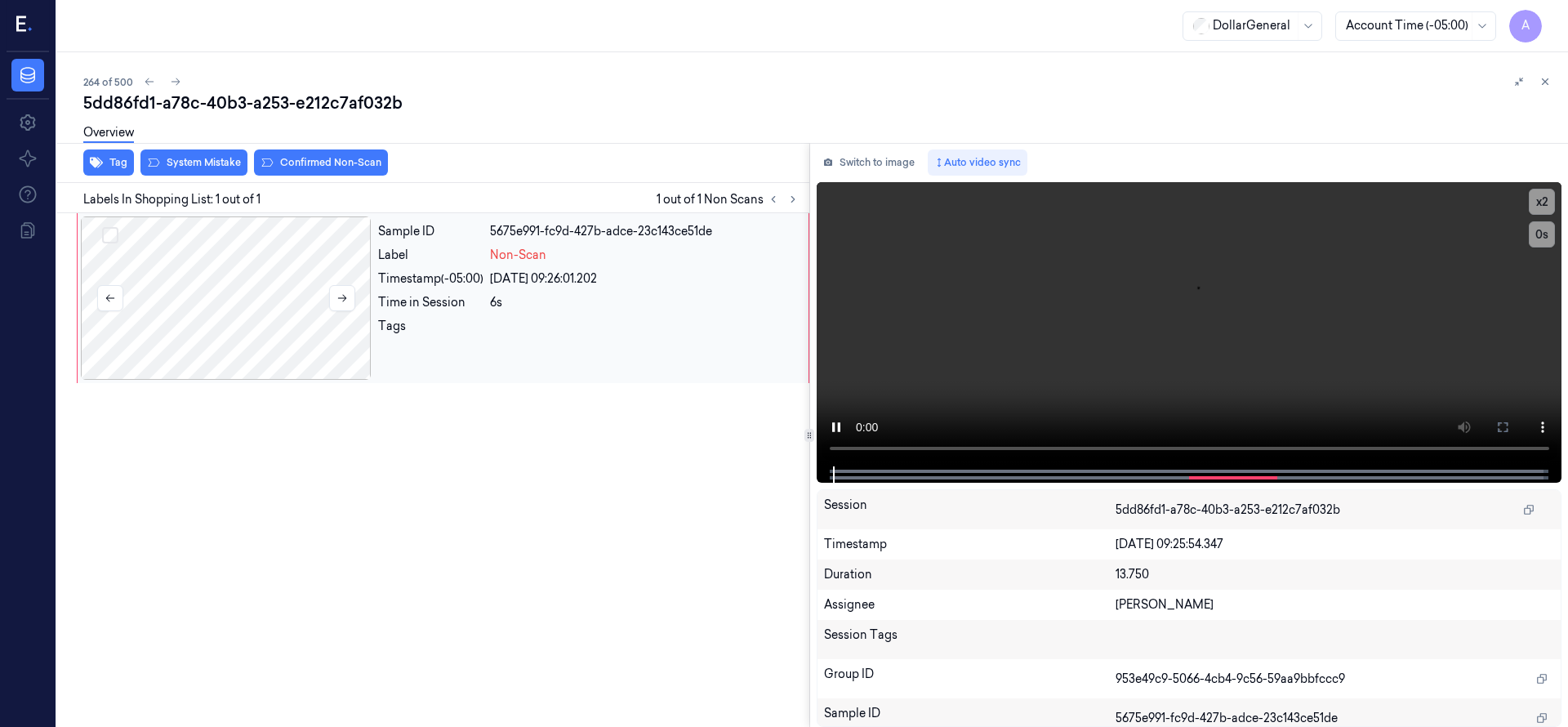
click at [224, 297] on div at bounding box center [225, 298] width 290 height 164
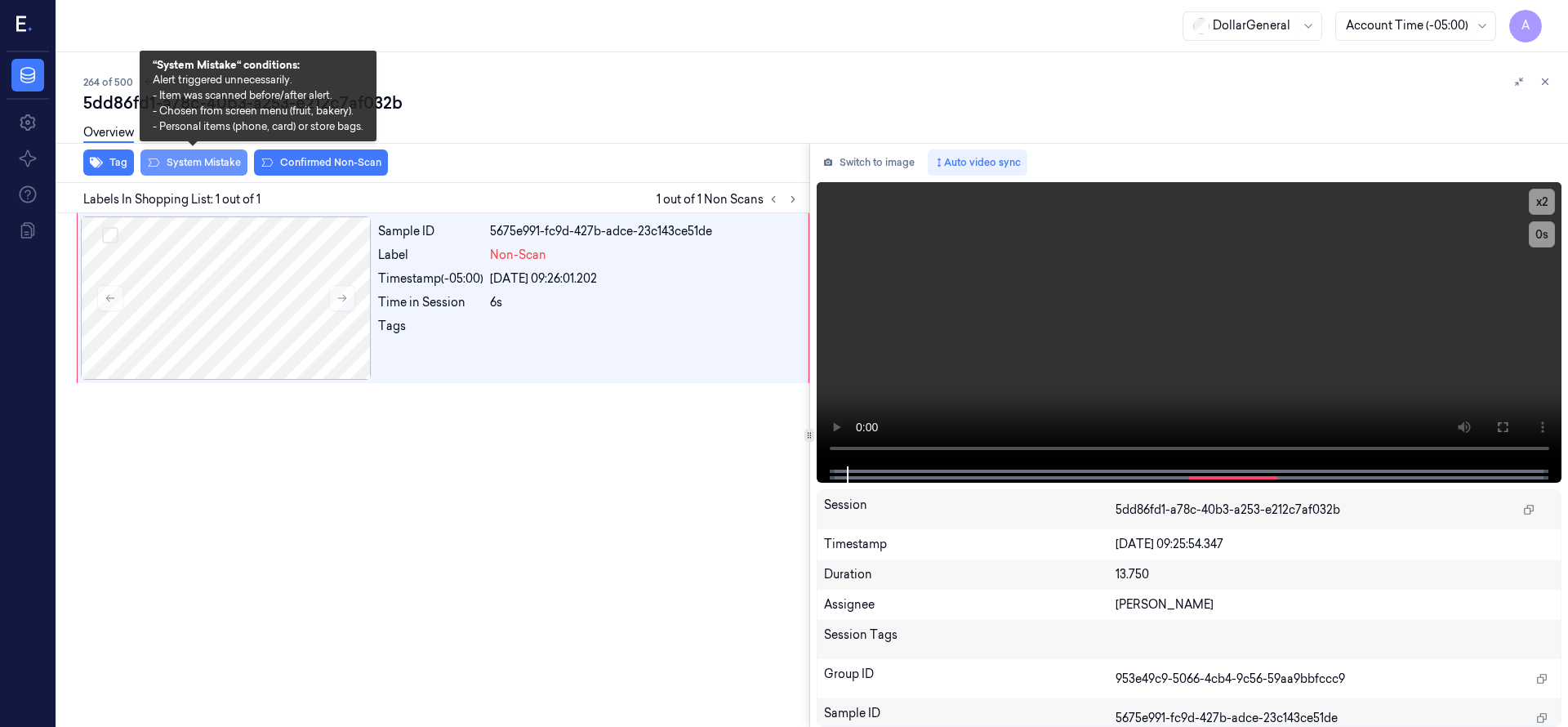
click at [208, 164] on button "System Mistake" at bounding box center [194, 163] width 107 height 26
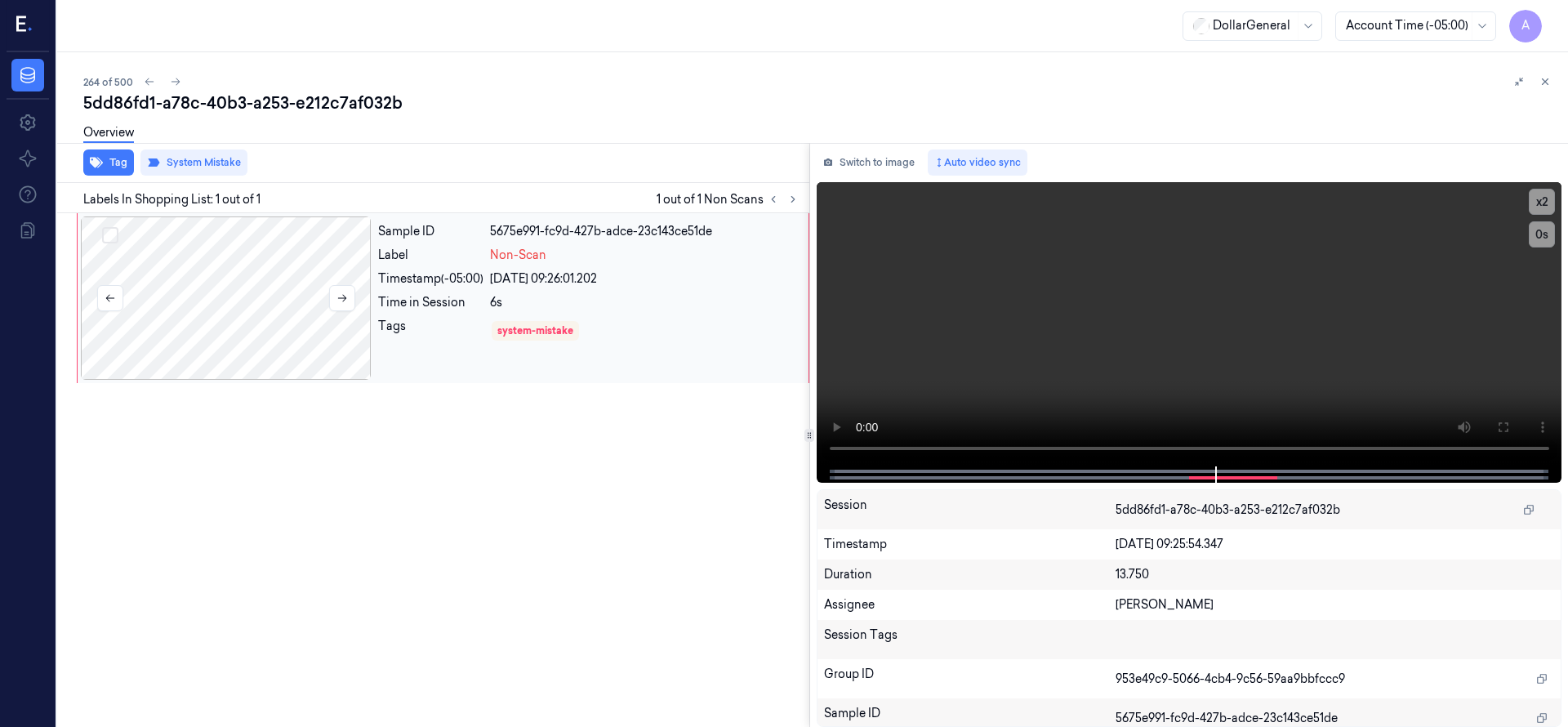
click at [226, 268] on div at bounding box center [225, 298] width 290 height 164
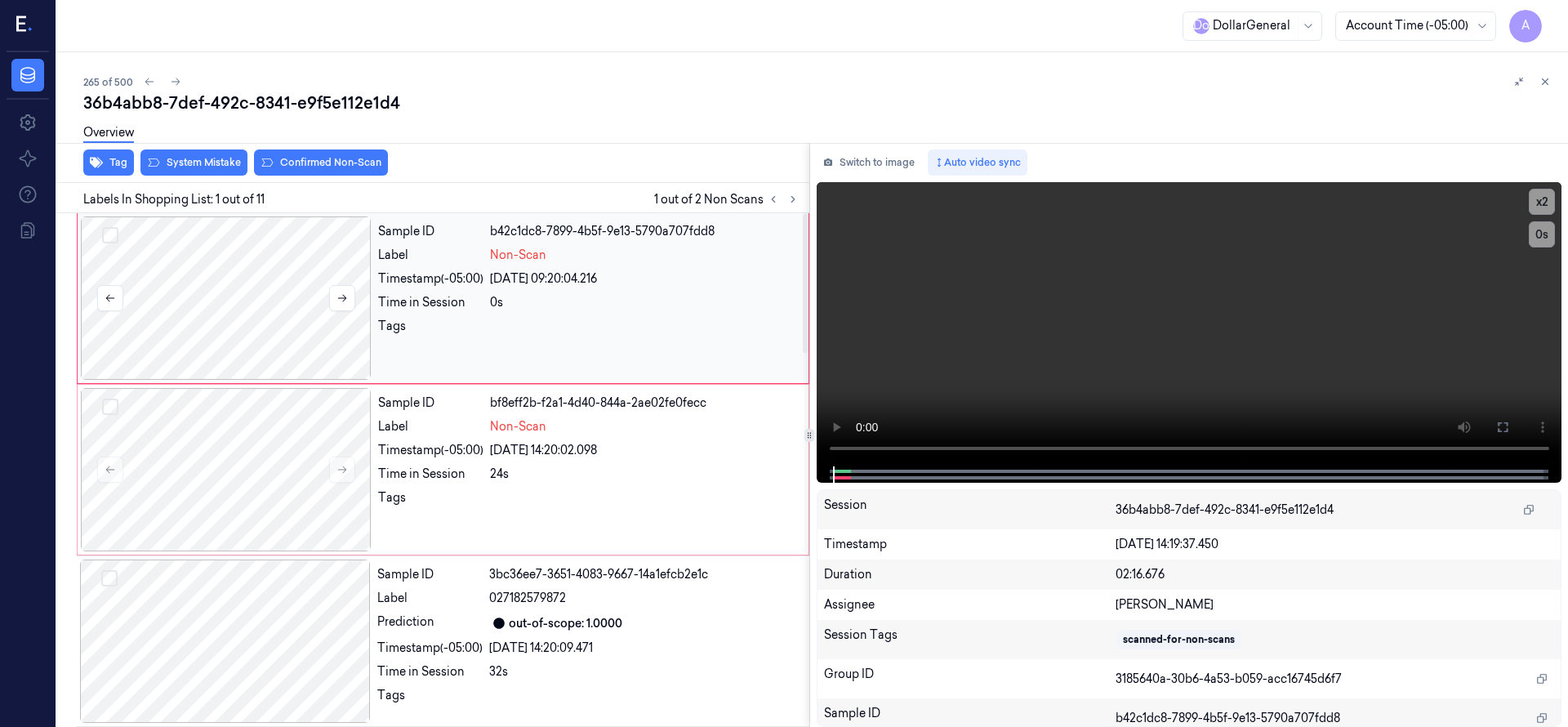
click at [210, 291] on div at bounding box center [225, 298] width 290 height 164
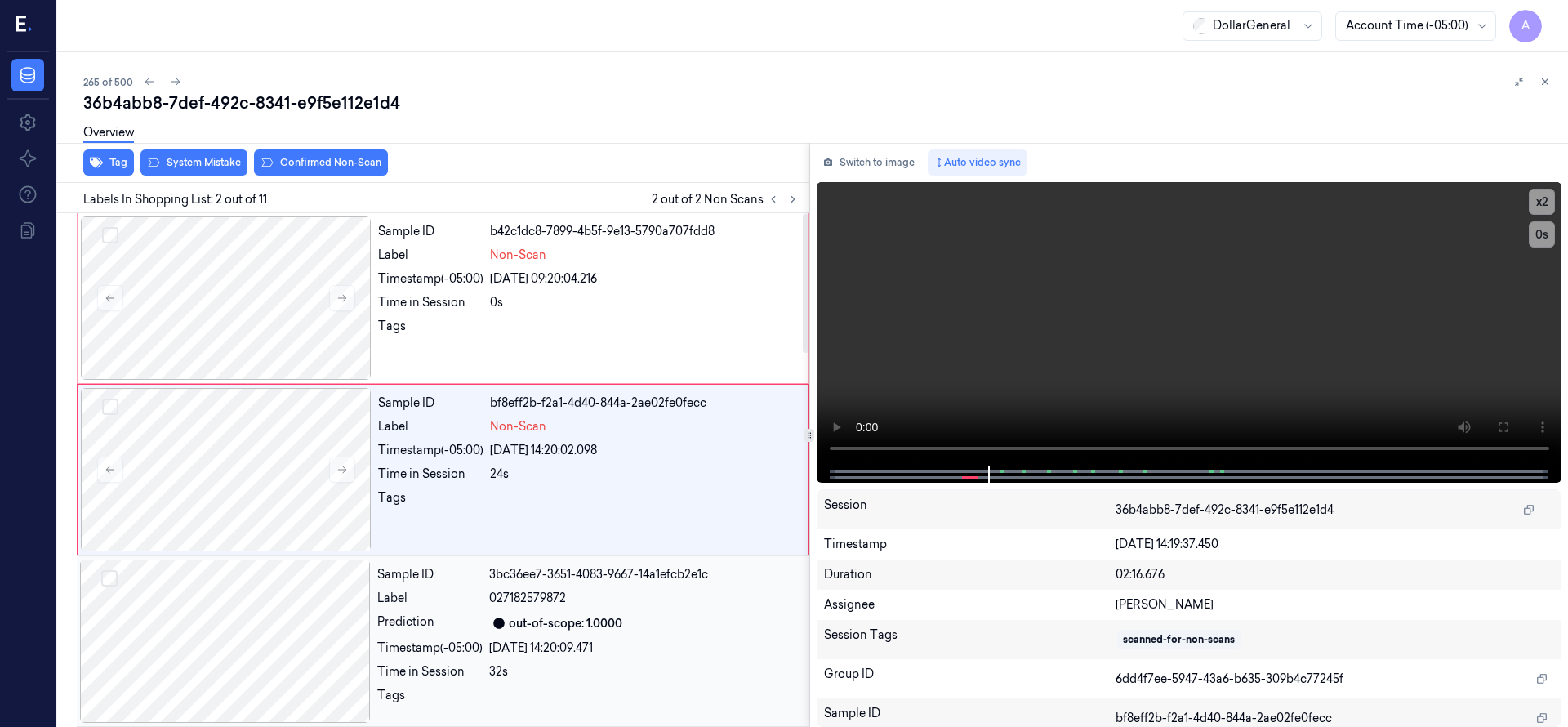
click at [276, 592] on div at bounding box center [224, 641] width 290 height 164
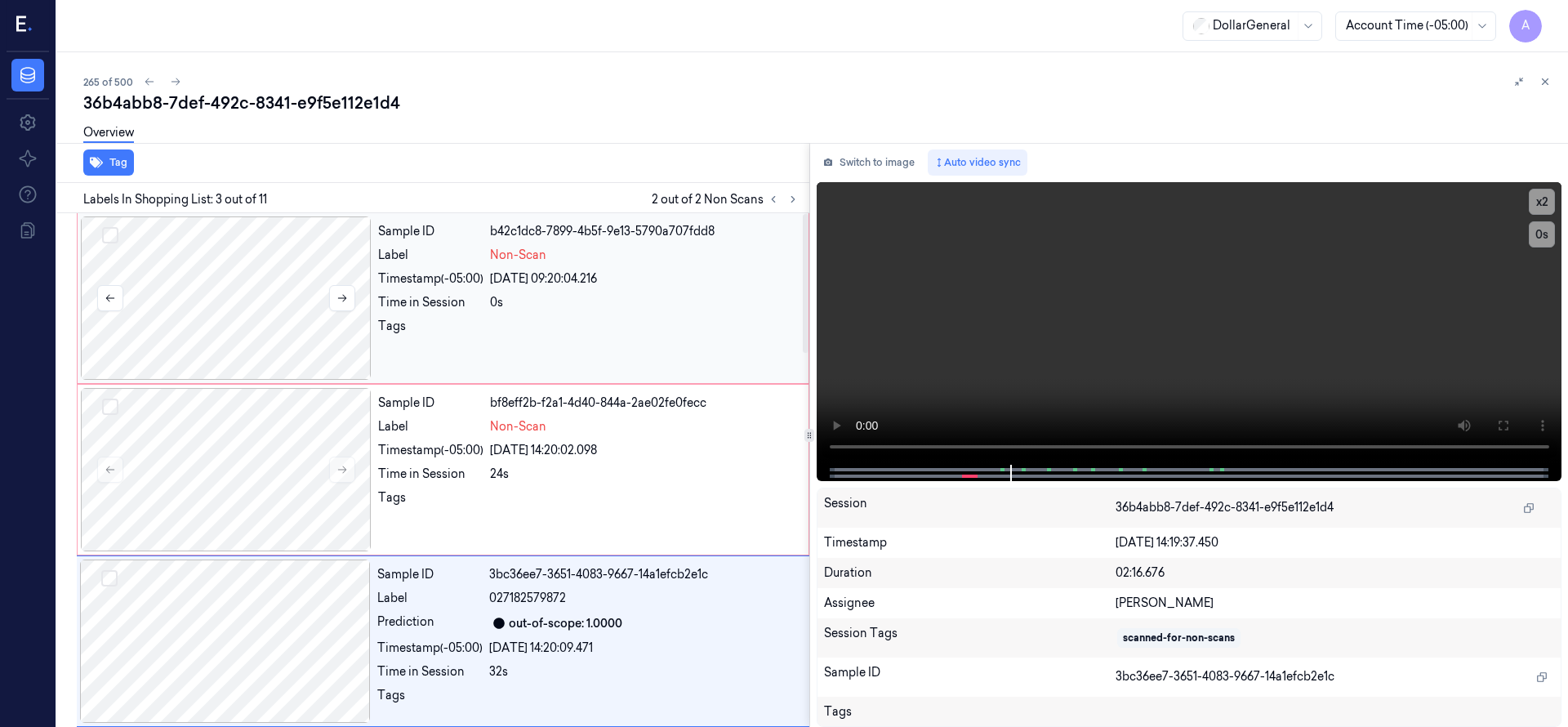
click at [293, 291] on div at bounding box center [225, 298] width 290 height 164
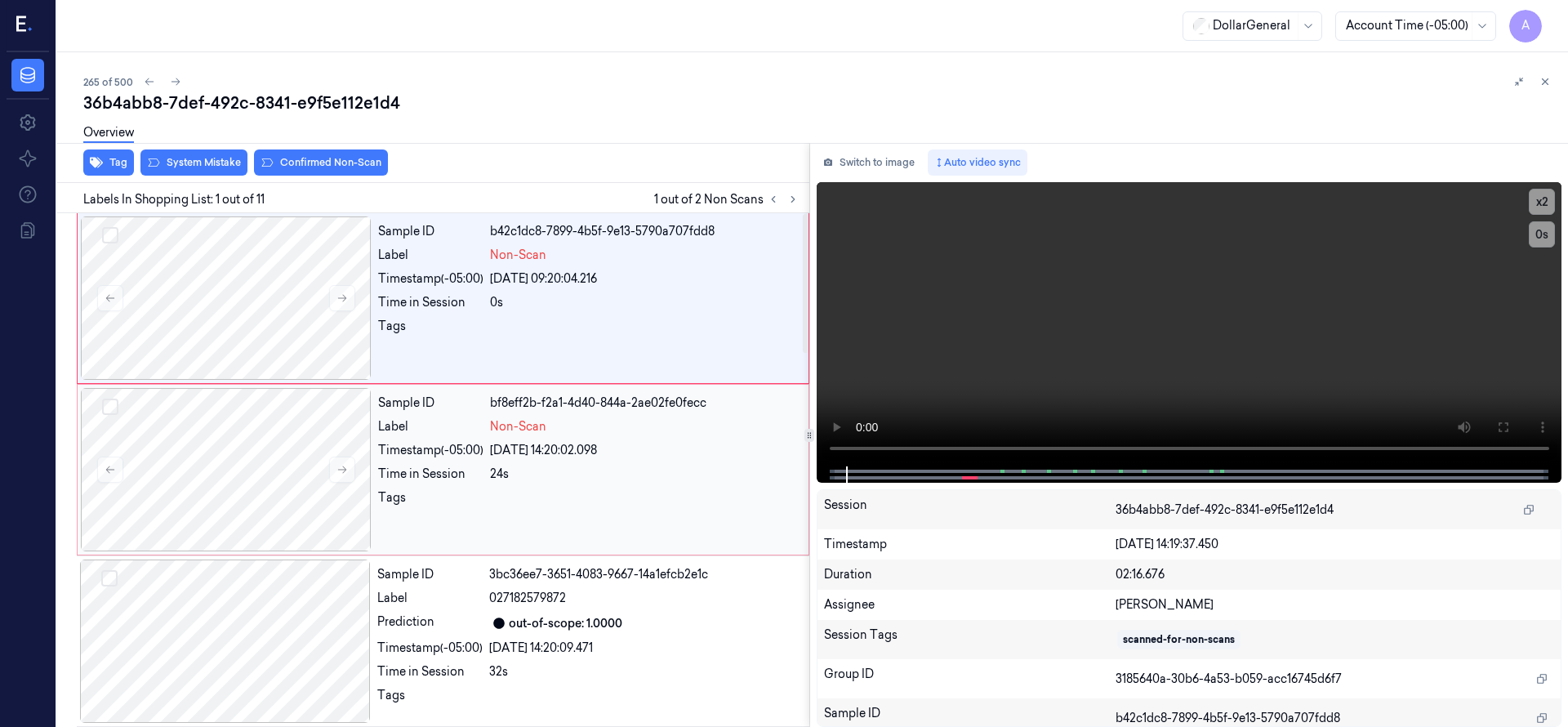
click at [693, 463] on div "Tag System Mistake Confirmed Non-Scan Labels In Shopping List: 1 out of 11 1 ou…" at bounding box center [809, 434] width 1517 height 583
click at [117, 240] on button "Select row" at bounding box center [110, 235] width 16 height 16
click at [106, 409] on button "Select row" at bounding box center [110, 407] width 16 height 16
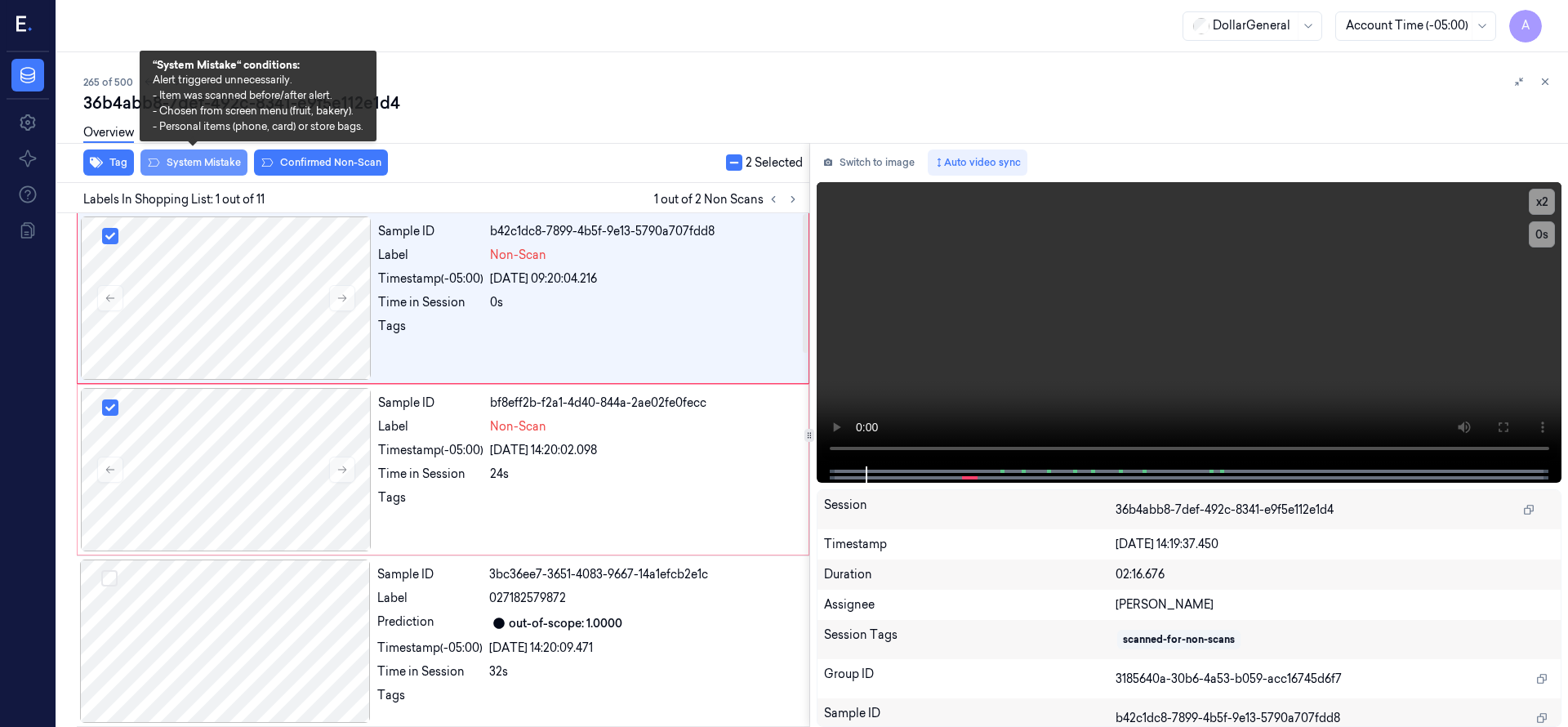
click at [212, 162] on button "System Mistake" at bounding box center [194, 163] width 107 height 26
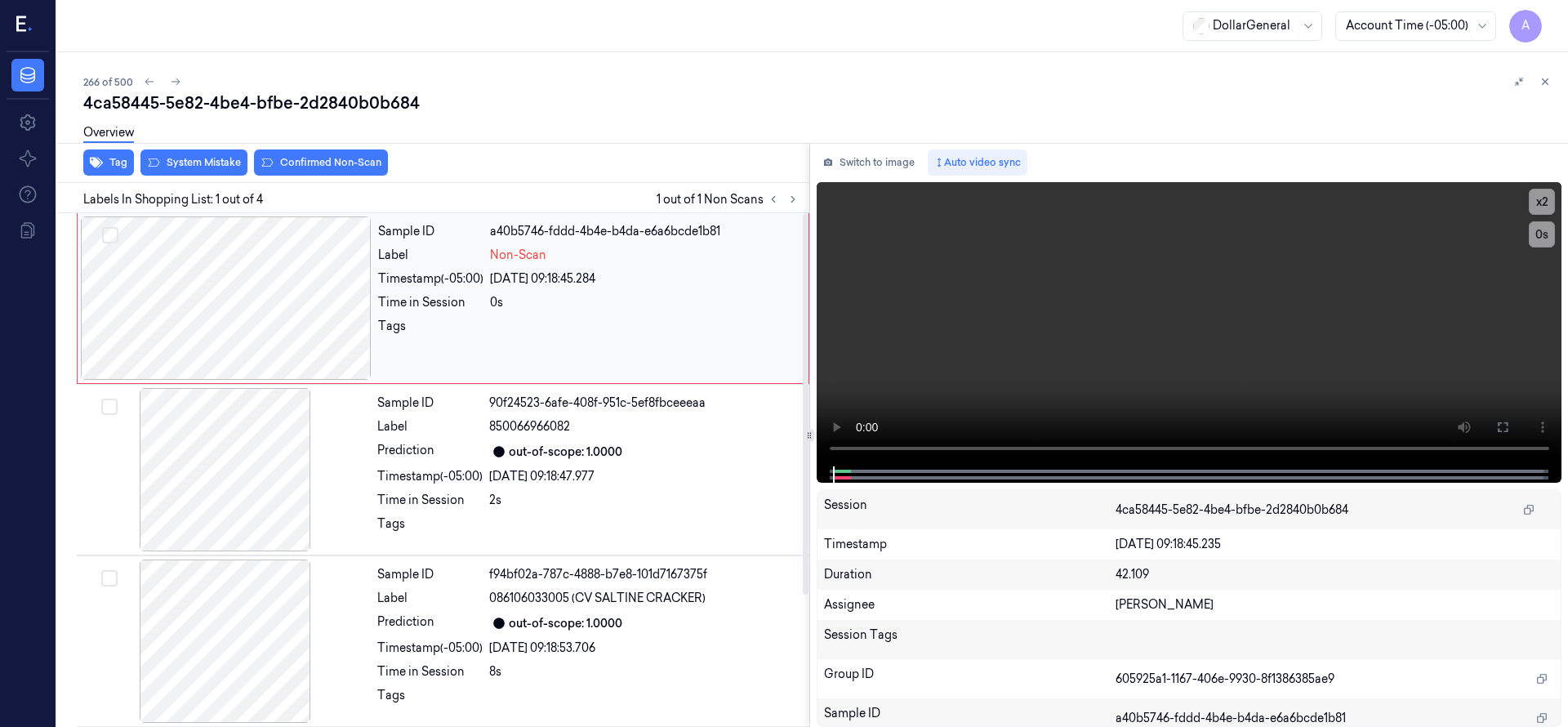
click at [276, 258] on div at bounding box center [225, 298] width 290 height 164
click at [253, 254] on div at bounding box center [225, 298] width 290 height 164
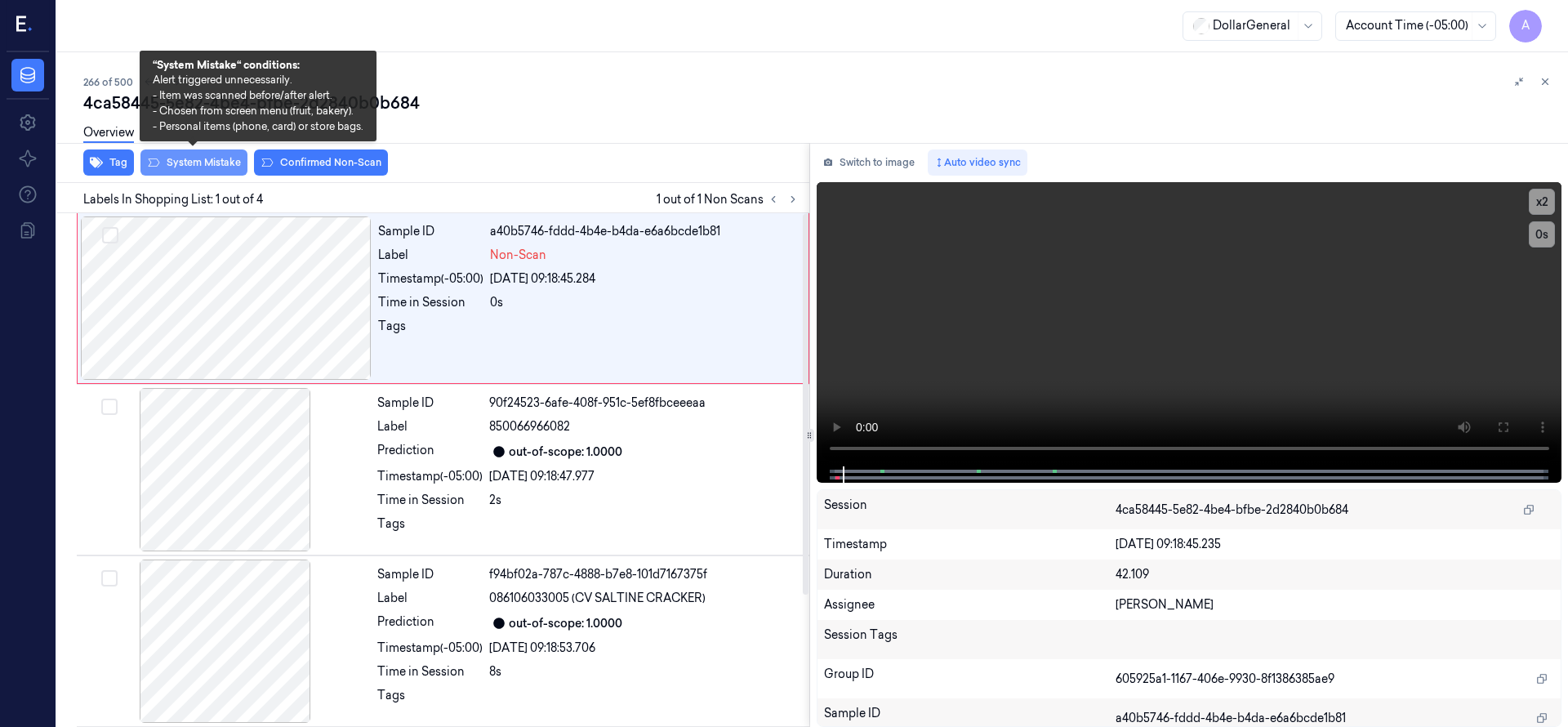
click at [208, 165] on button "System Mistake" at bounding box center [194, 163] width 107 height 26
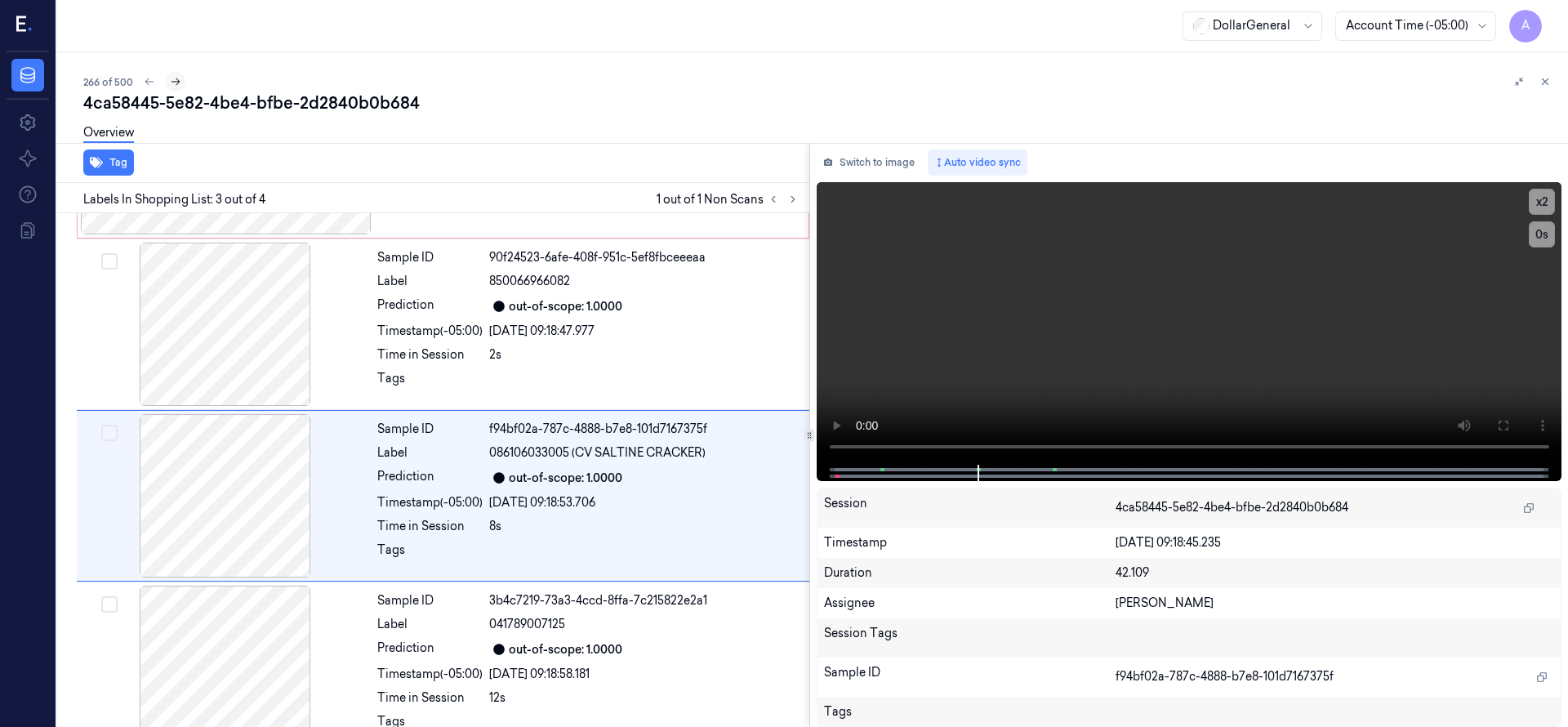
scroll to position [172, 0]
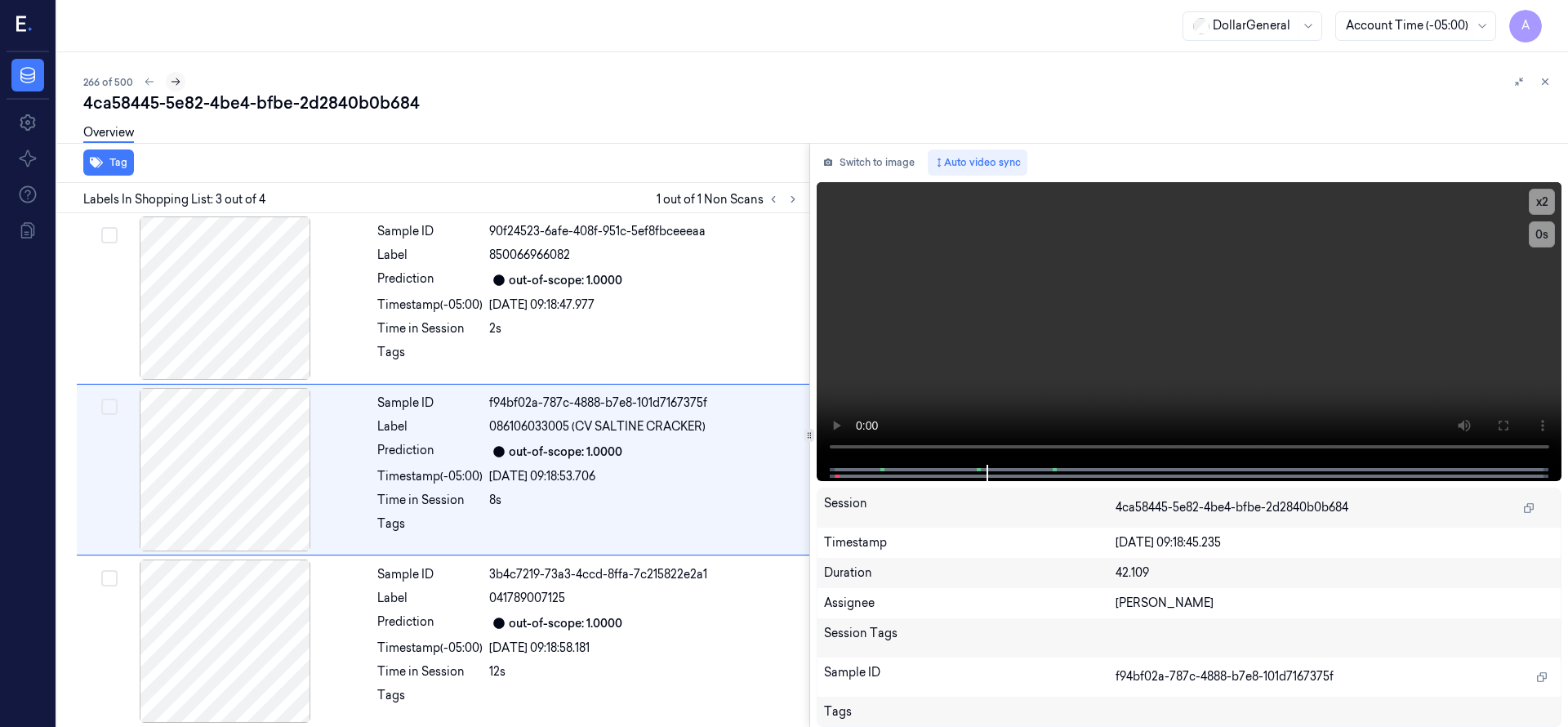
click at [175, 79] on icon at bounding box center [175, 81] width 11 height 11
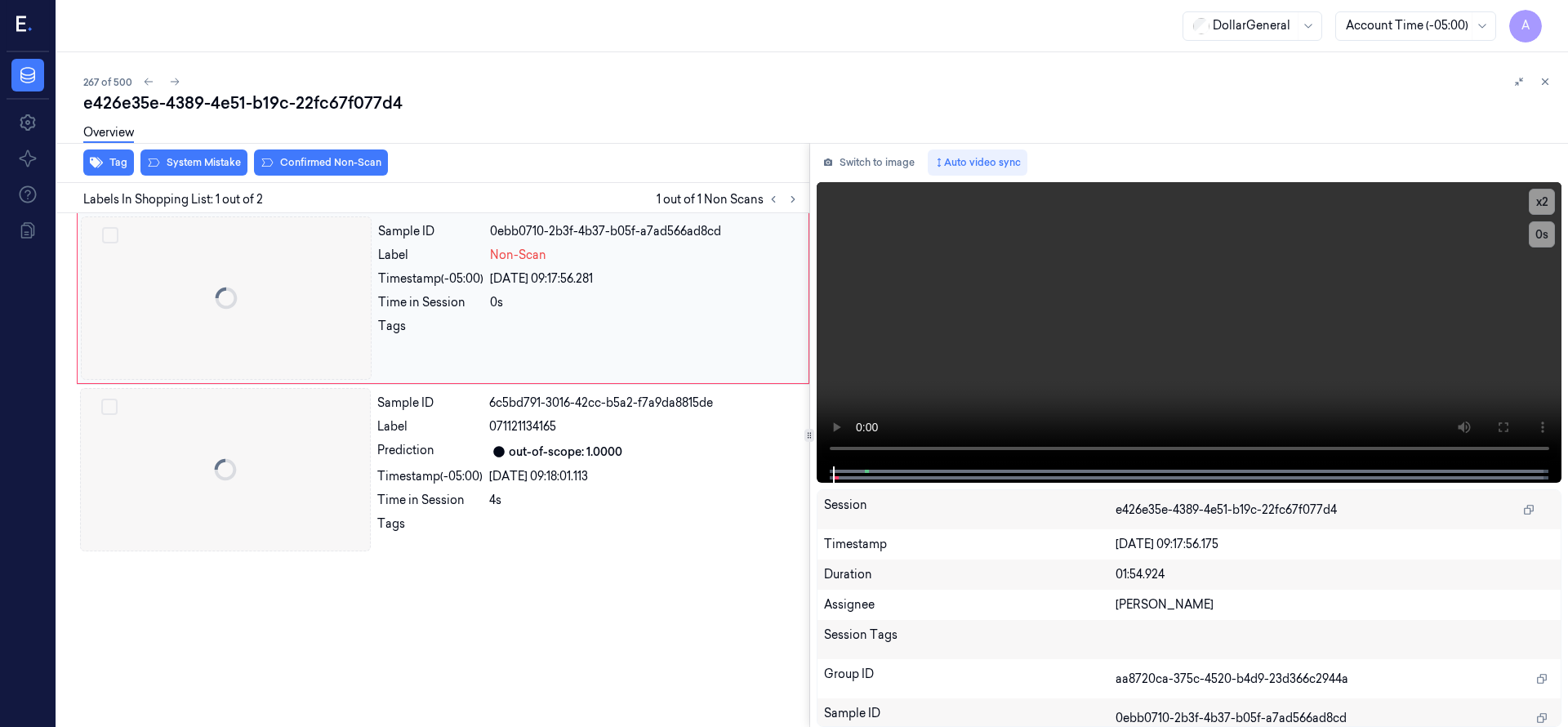
click at [222, 310] on div at bounding box center [225, 298] width 290 height 164
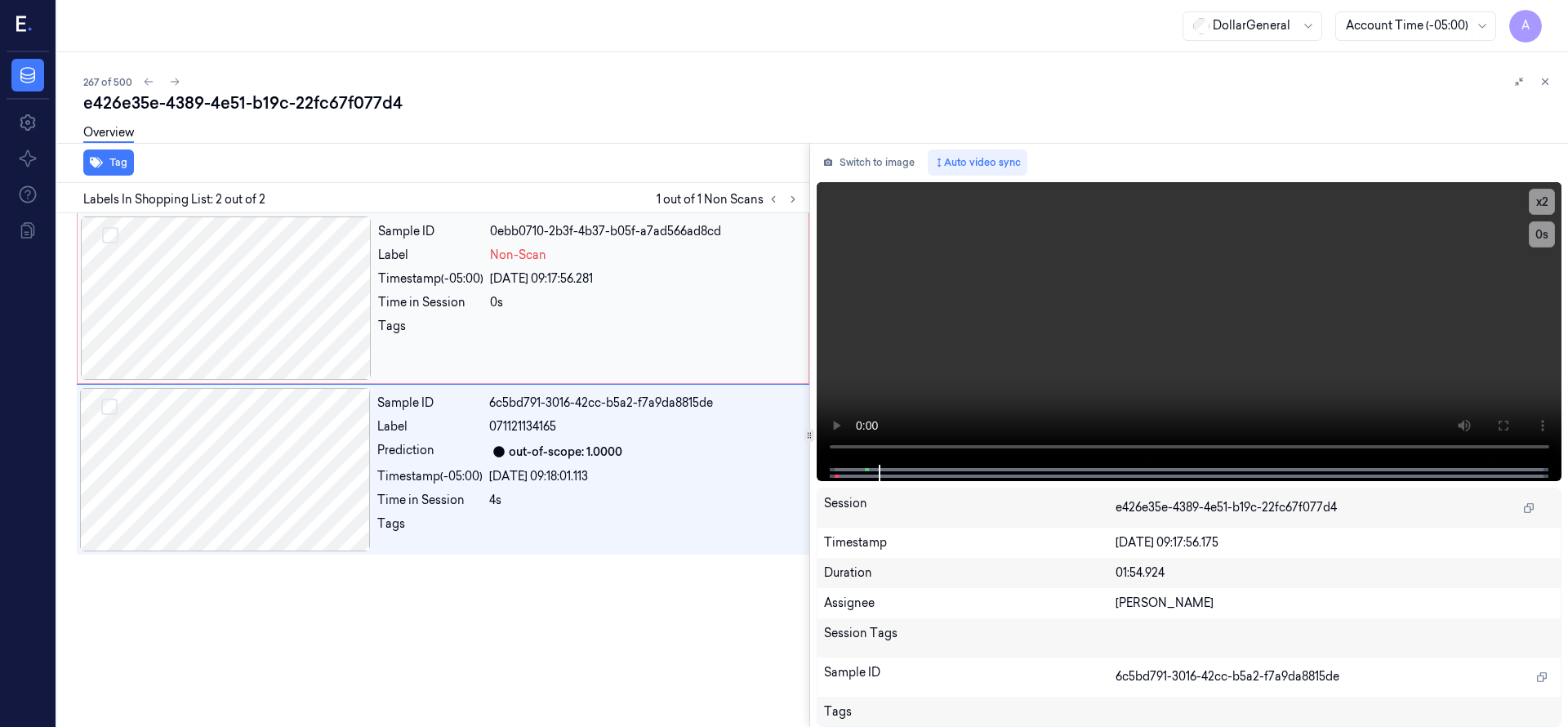
click at [195, 272] on div at bounding box center [225, 298] width 290 height 164
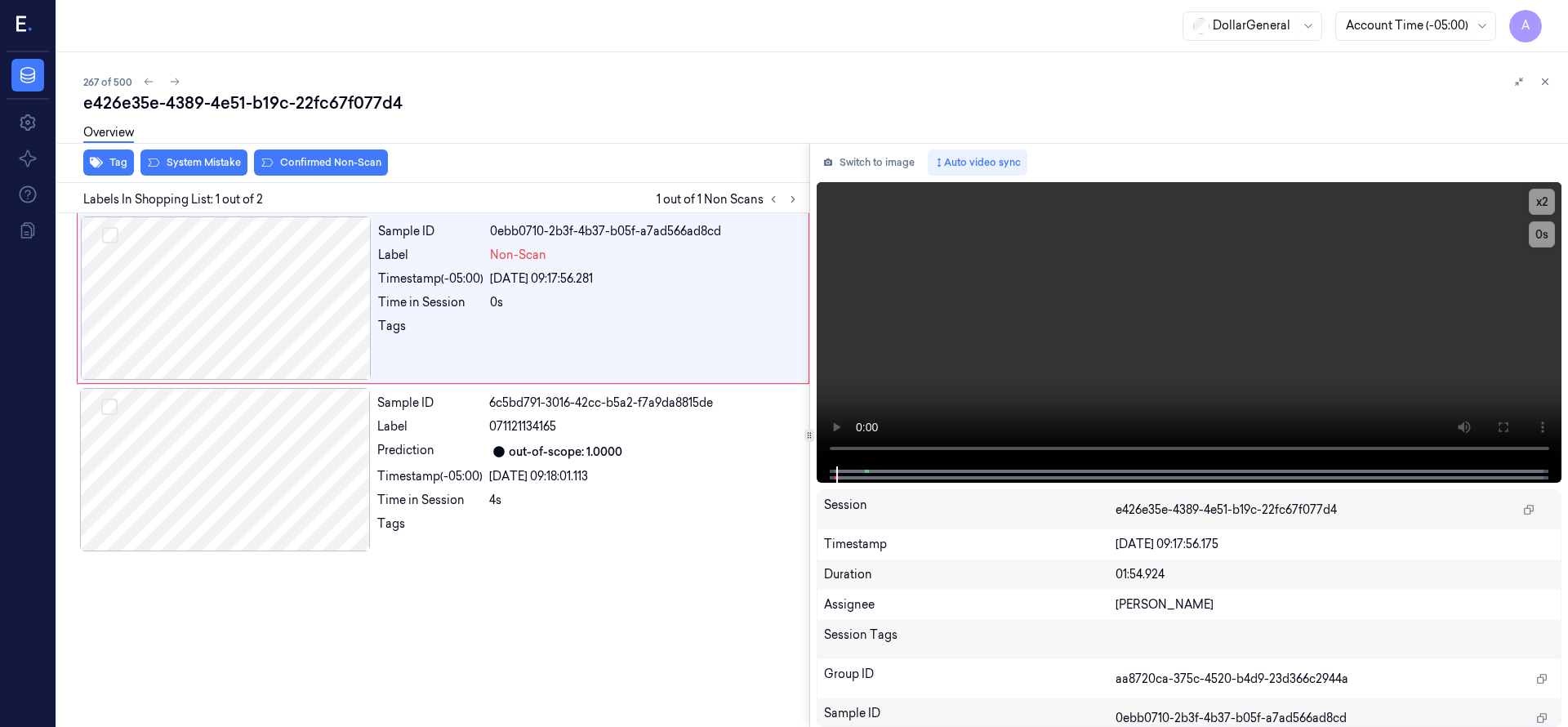
click at [176, 149] on div "Overview" at bounding box center [819, 136] width 1471 height 42
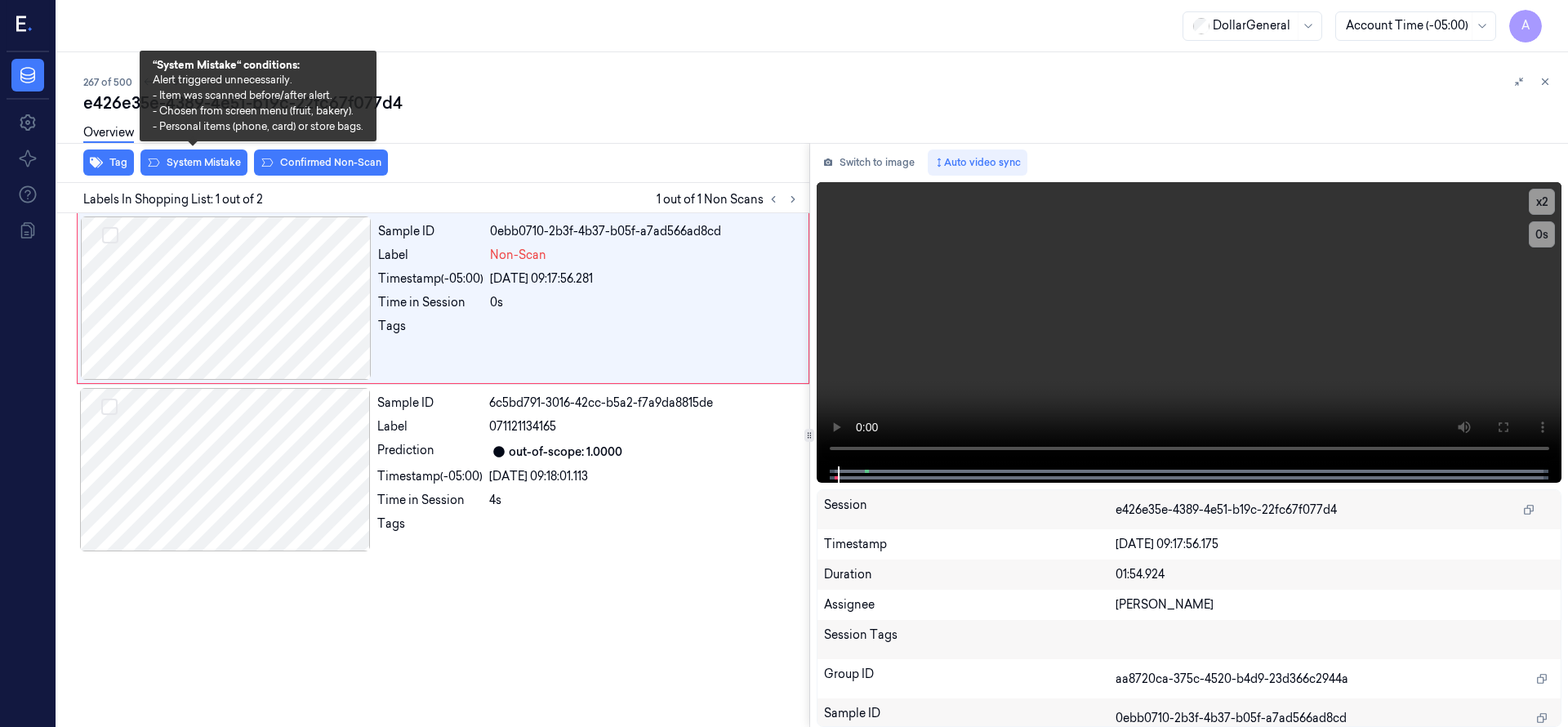
click at [182, 156] on div "e426e35e-4389-4e51-b19c-22fc67f077d4 Overview Tag System Mistake Confirmed Non-…" at bounding box center [819, 409] width 1471 height 635
click at [186, 160] on button "System Mistake" at bounding box center [194, 163] width 107 height 26
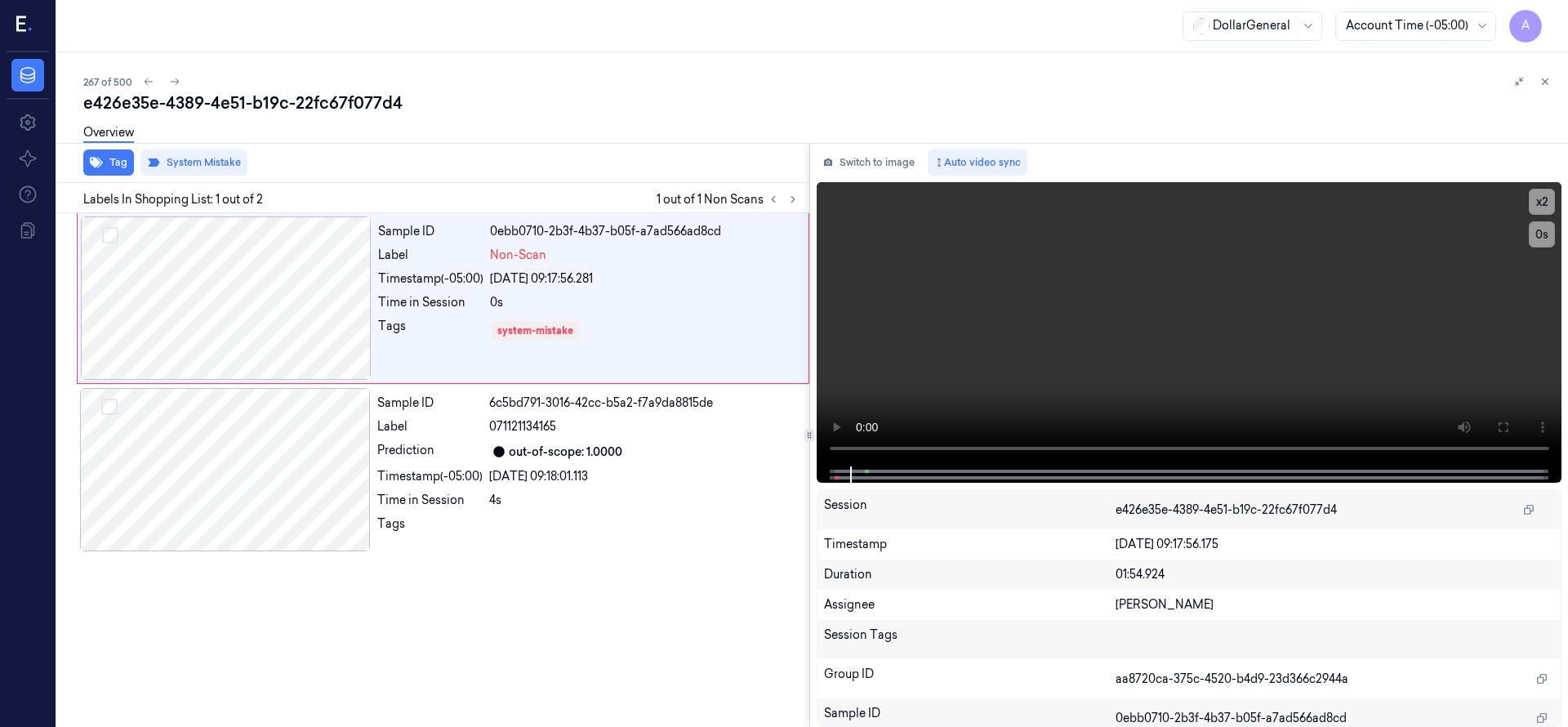
click at [602, 115] on div "Overview" at bounding box center [819, 136] width 1471 height 42
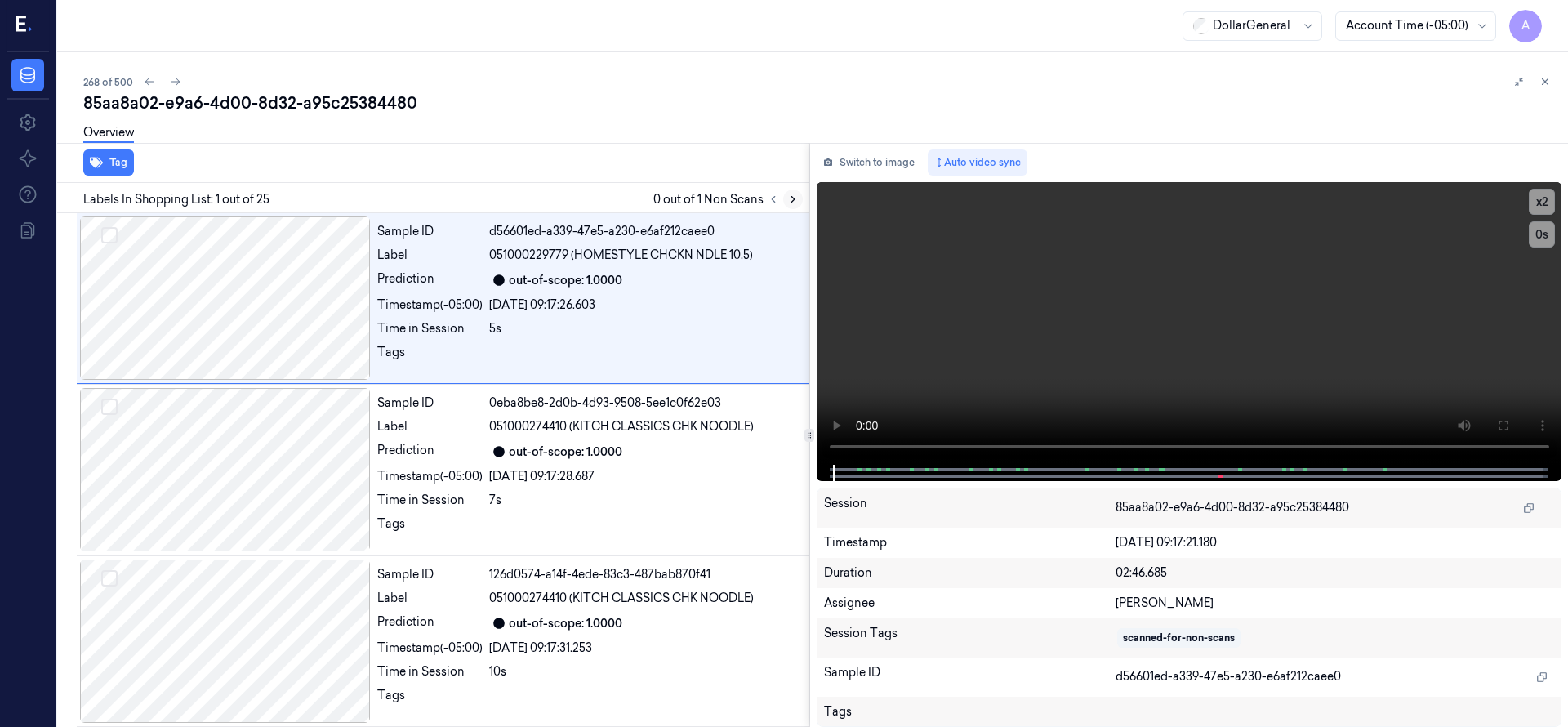
click at [792, 201] on icon at bounding box center [792, 198] width 11 height 11
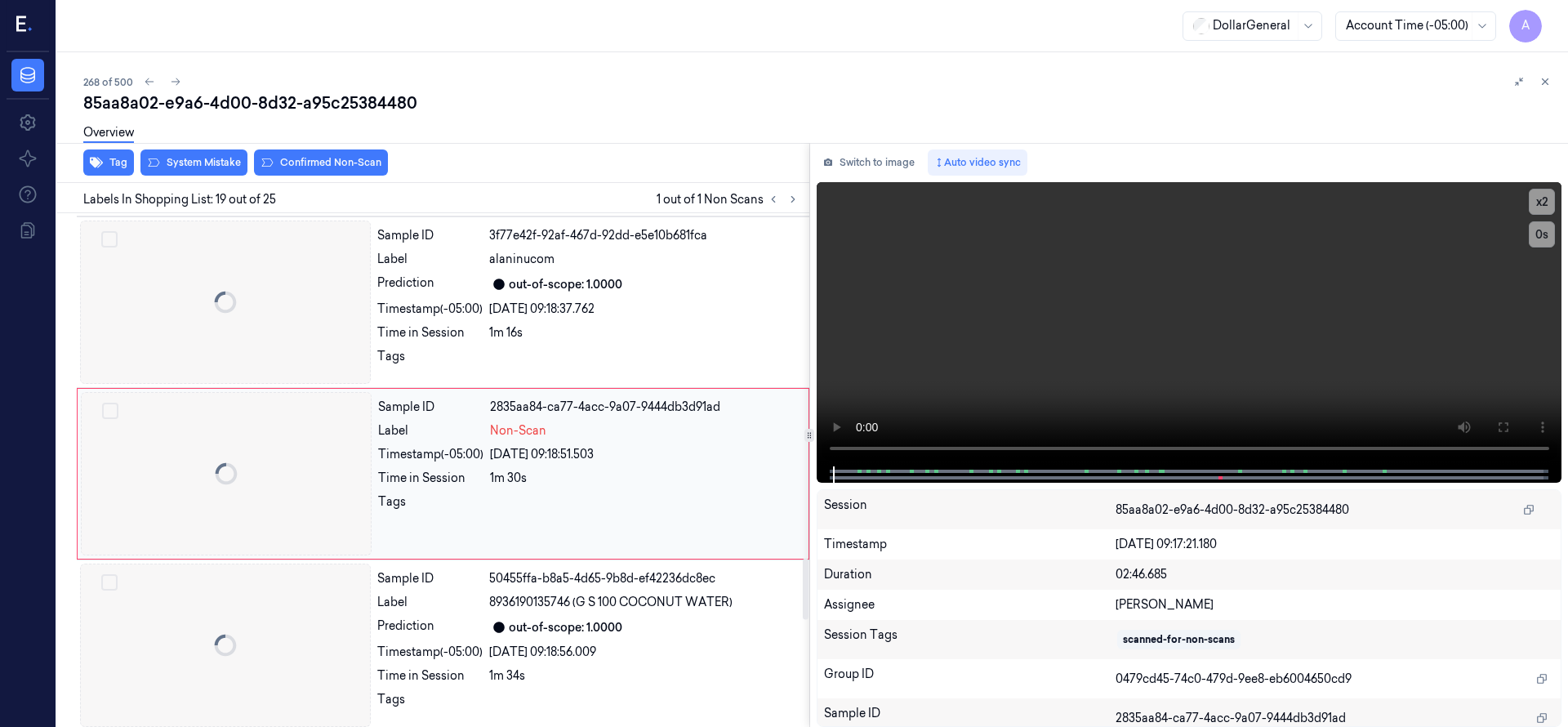
scroll to position [2915, 0]
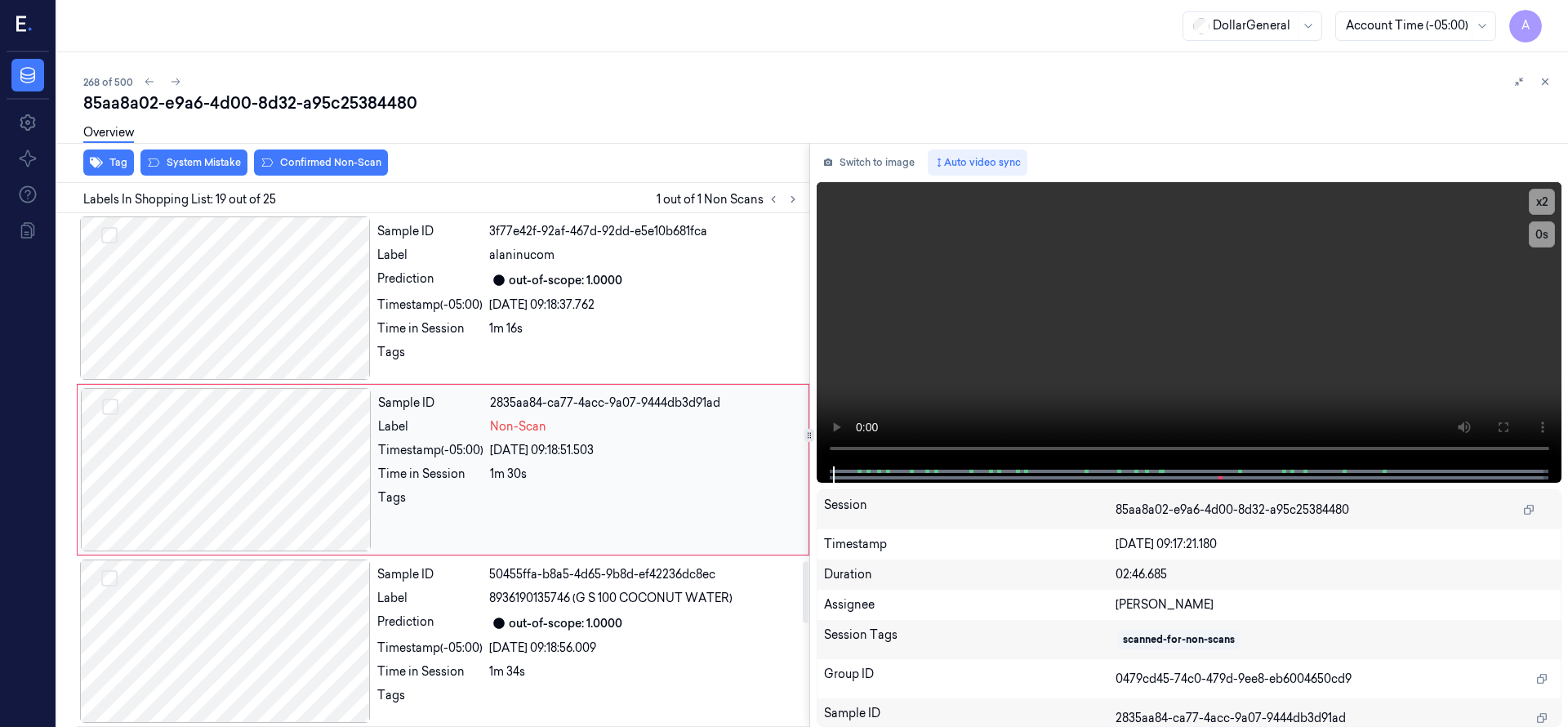
click at [262, 426] on div at bounding box center [225, 470] width 290 height 164
click at [256, 422] on div at bounding box center [225, 470] width 290 height 164
click at [283, 470] on div at bounding box center [225, 470] width 290 height 164
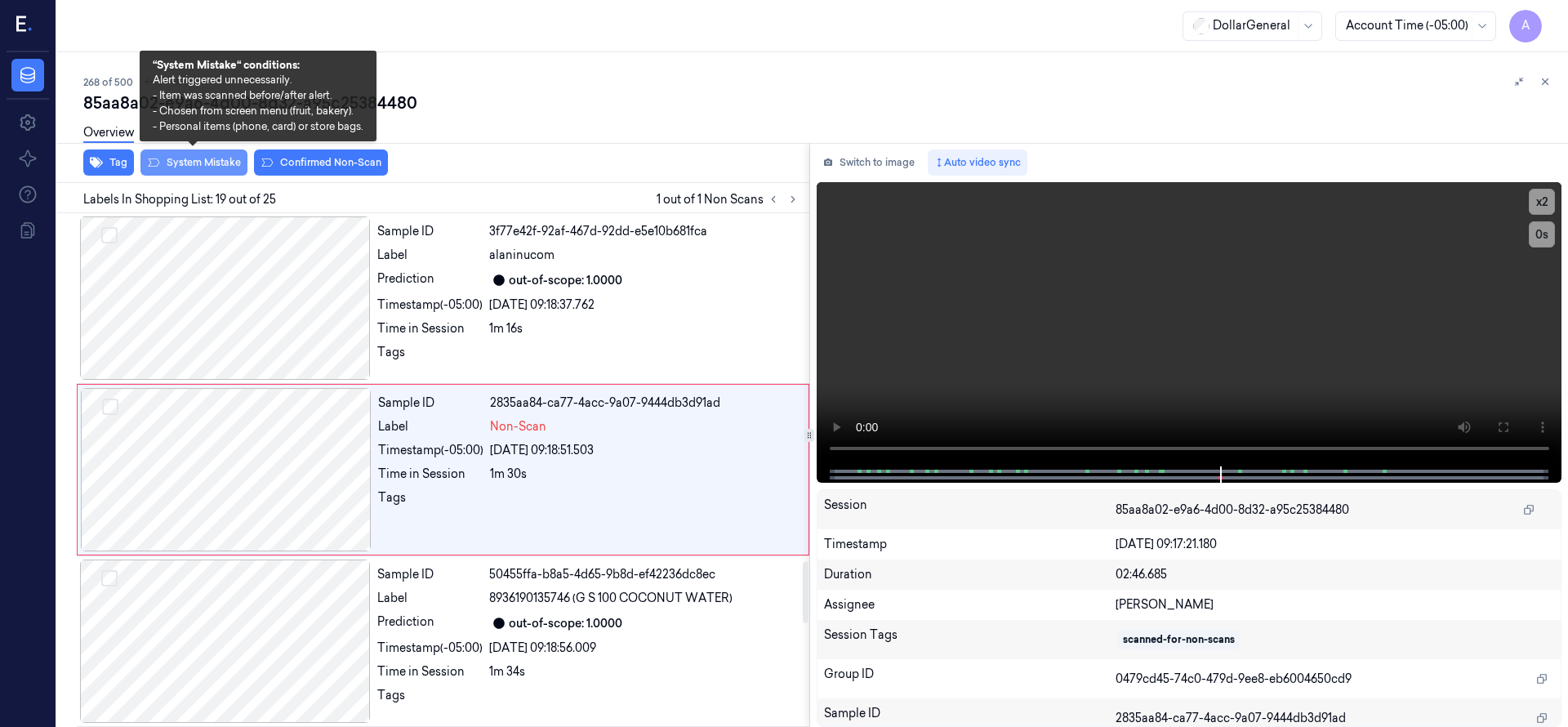
click at [219, 165] on button "System Mistake" at bounding box center [194, 163] width 107 height 26
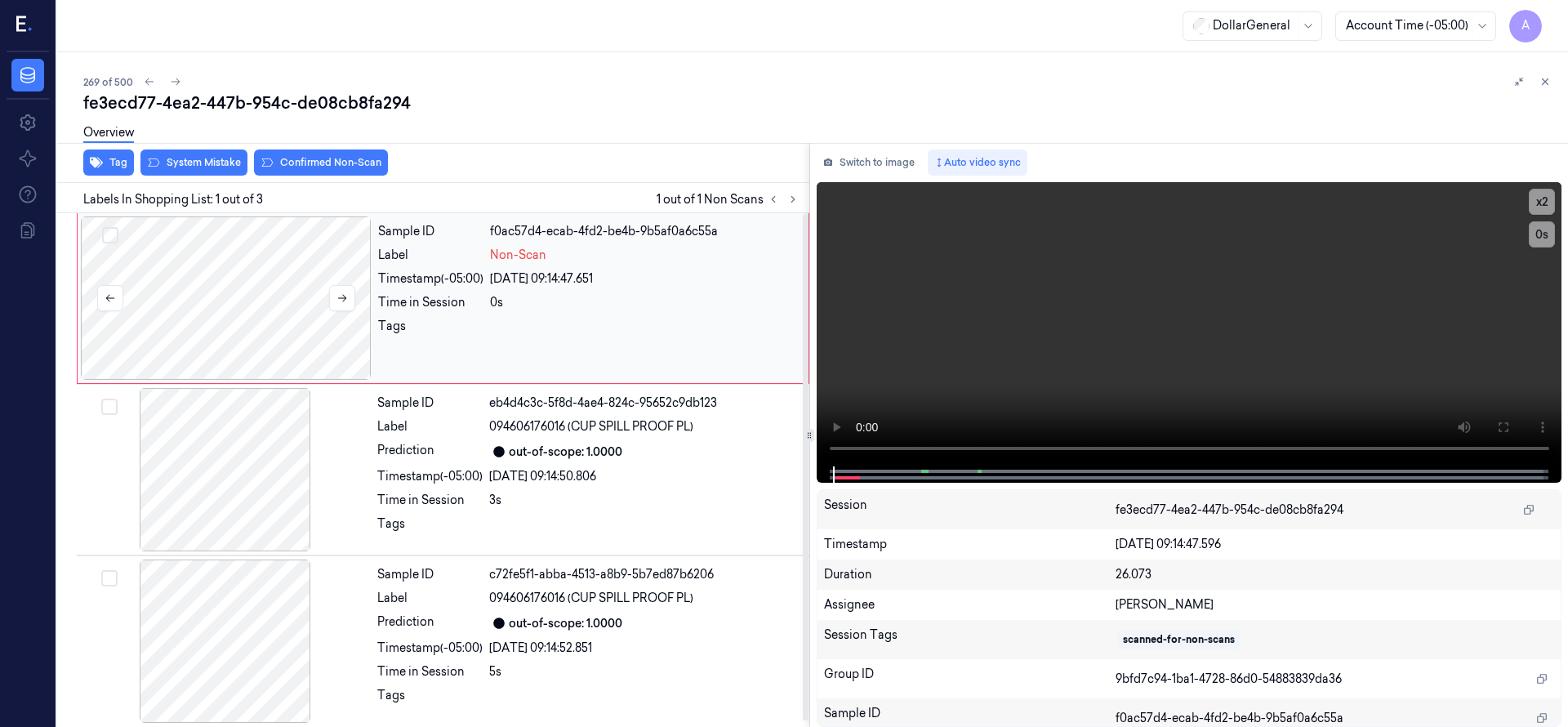
click at [248, 268] on div at bounding box center [225, 298] width 290 height 164
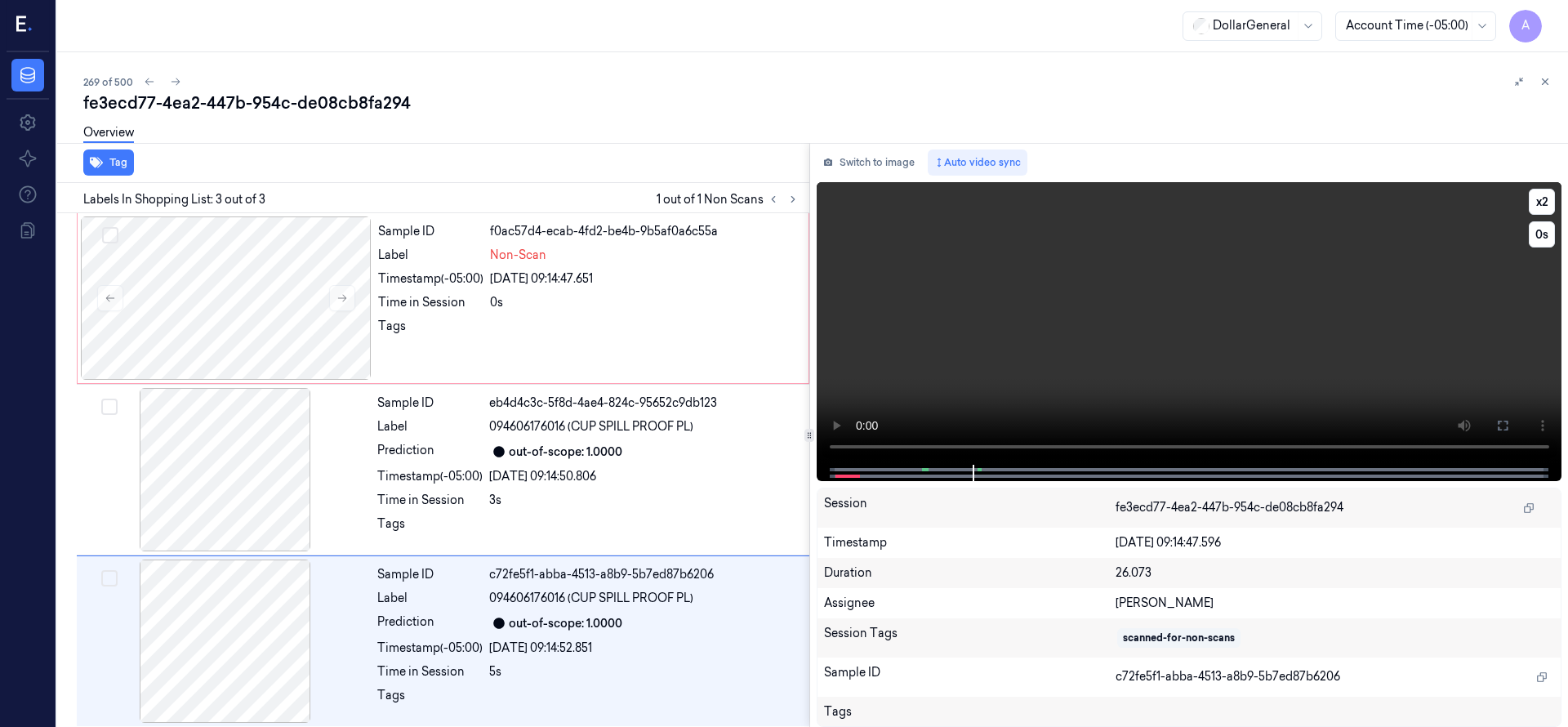
scroll to position [6, 0]
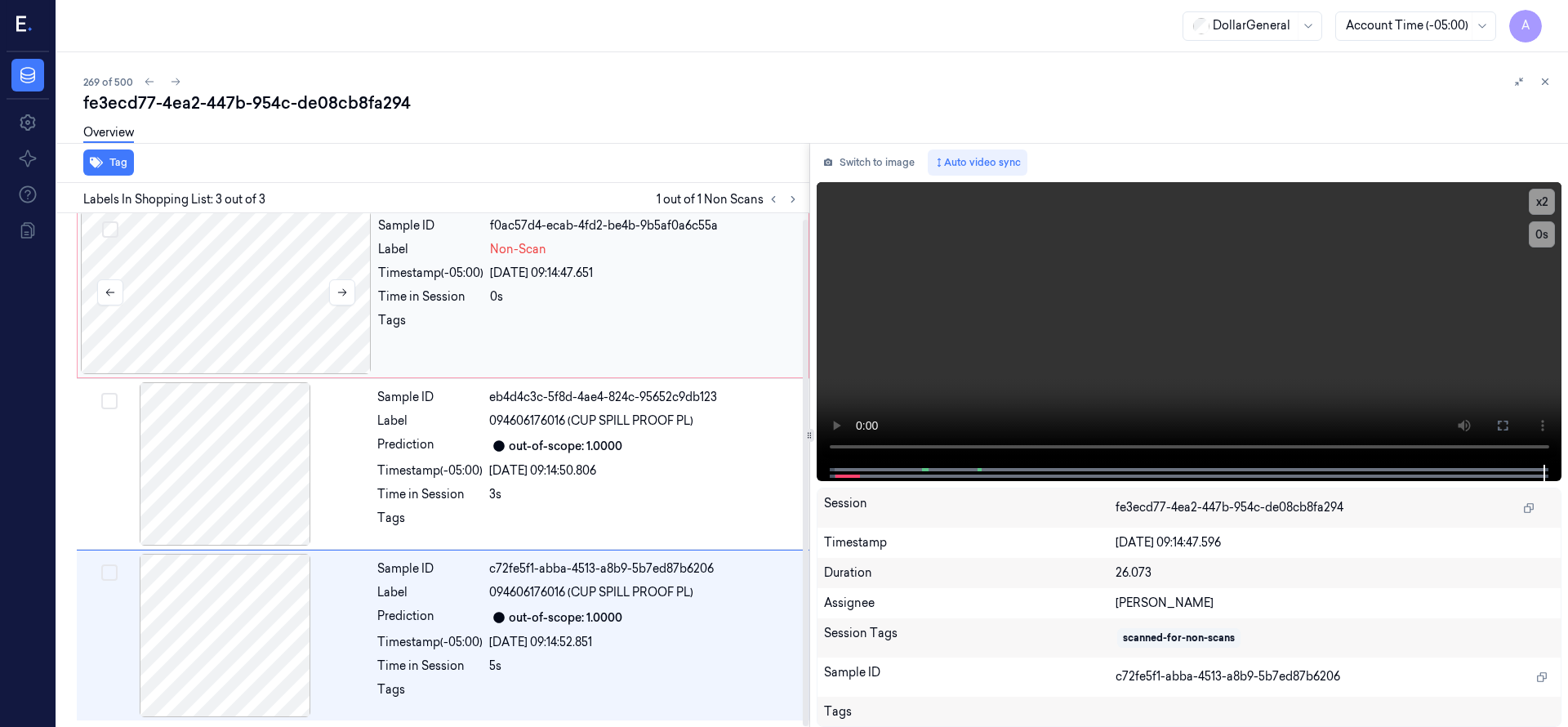
drag, startPoint x: 203, startPoint y: 287, endPoint x: 265, endPoint y: 311, distance: 66.5
click at [202, 288] on div at bounding box center [225, 292] width 290 height 164
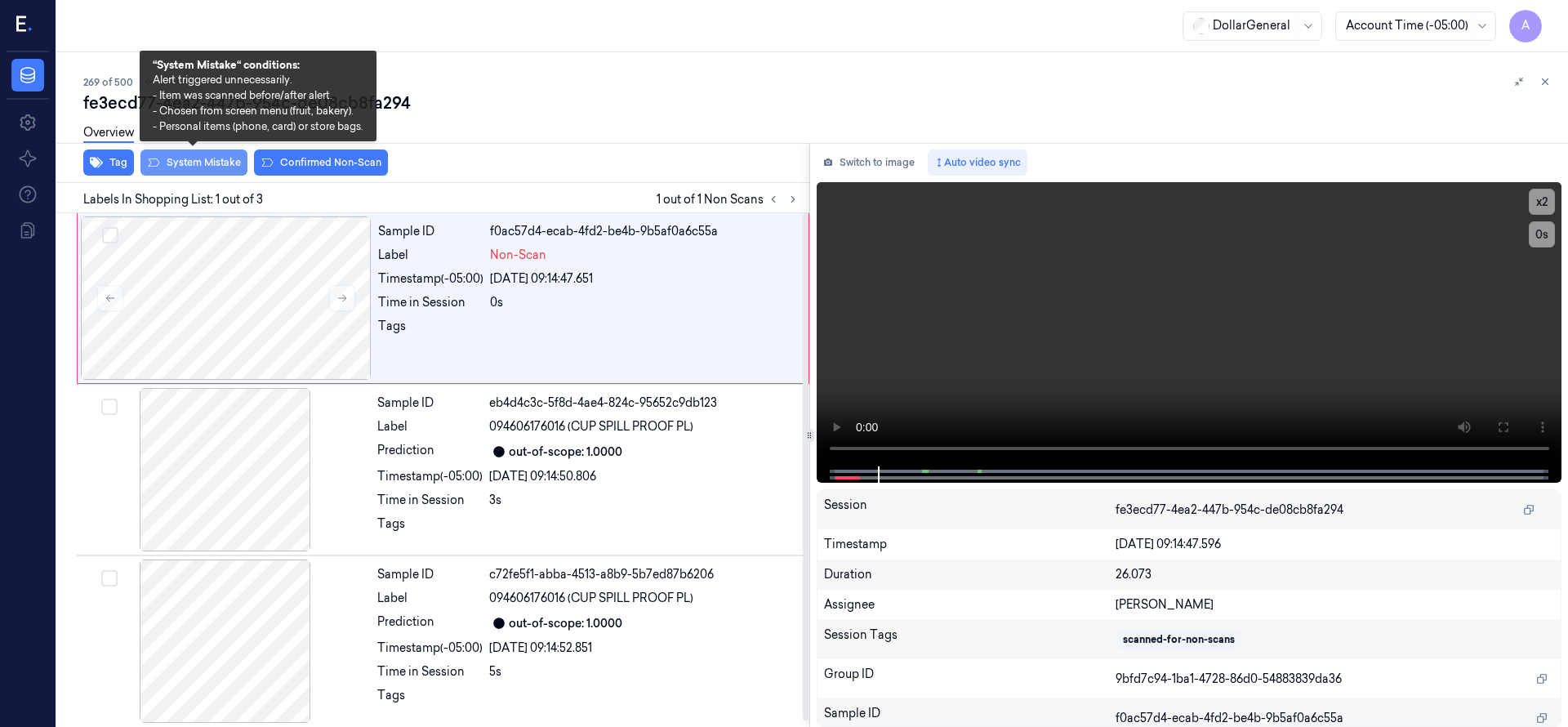
click at [223, 160] on button "System Mistake" at bounding box center [194, 163] width 107 height 26
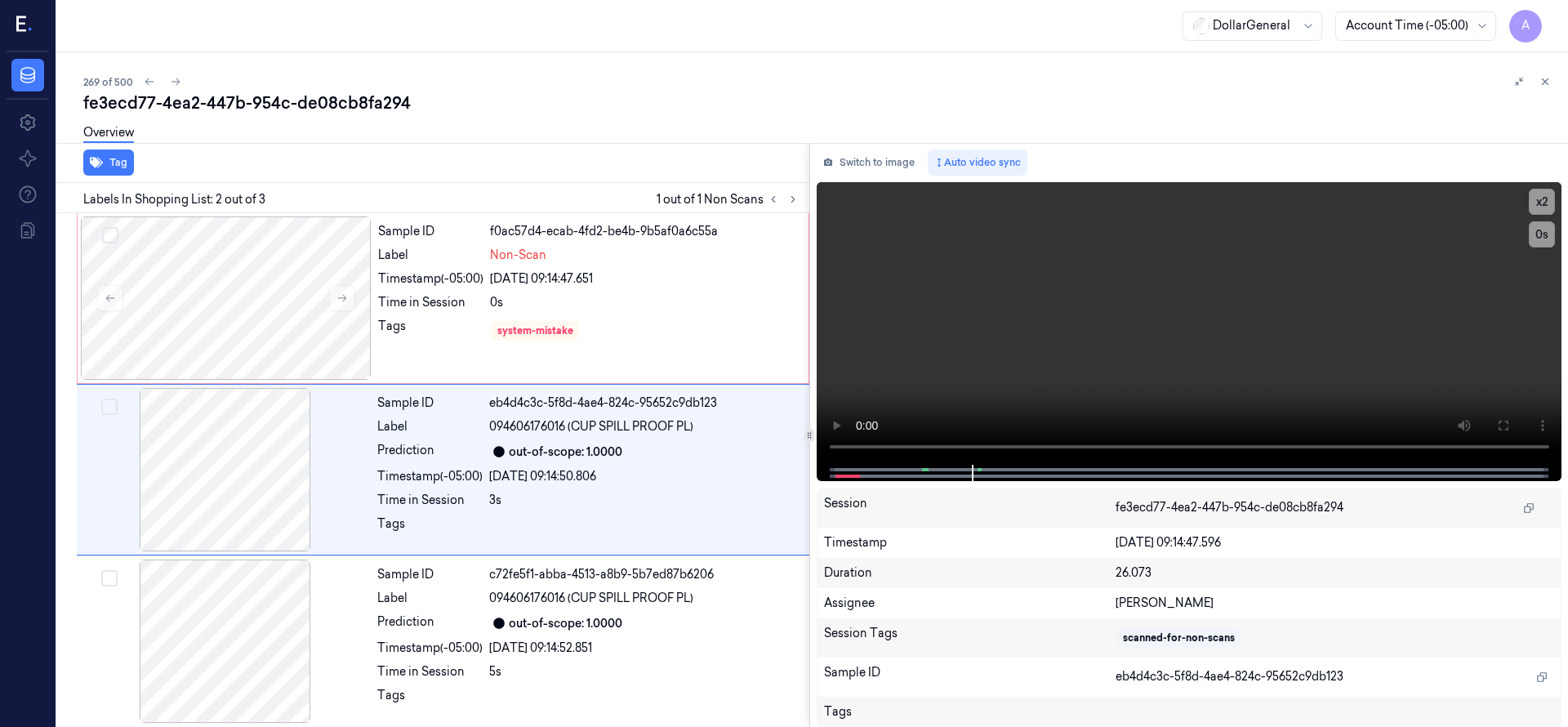
scroll to position [6, 0]
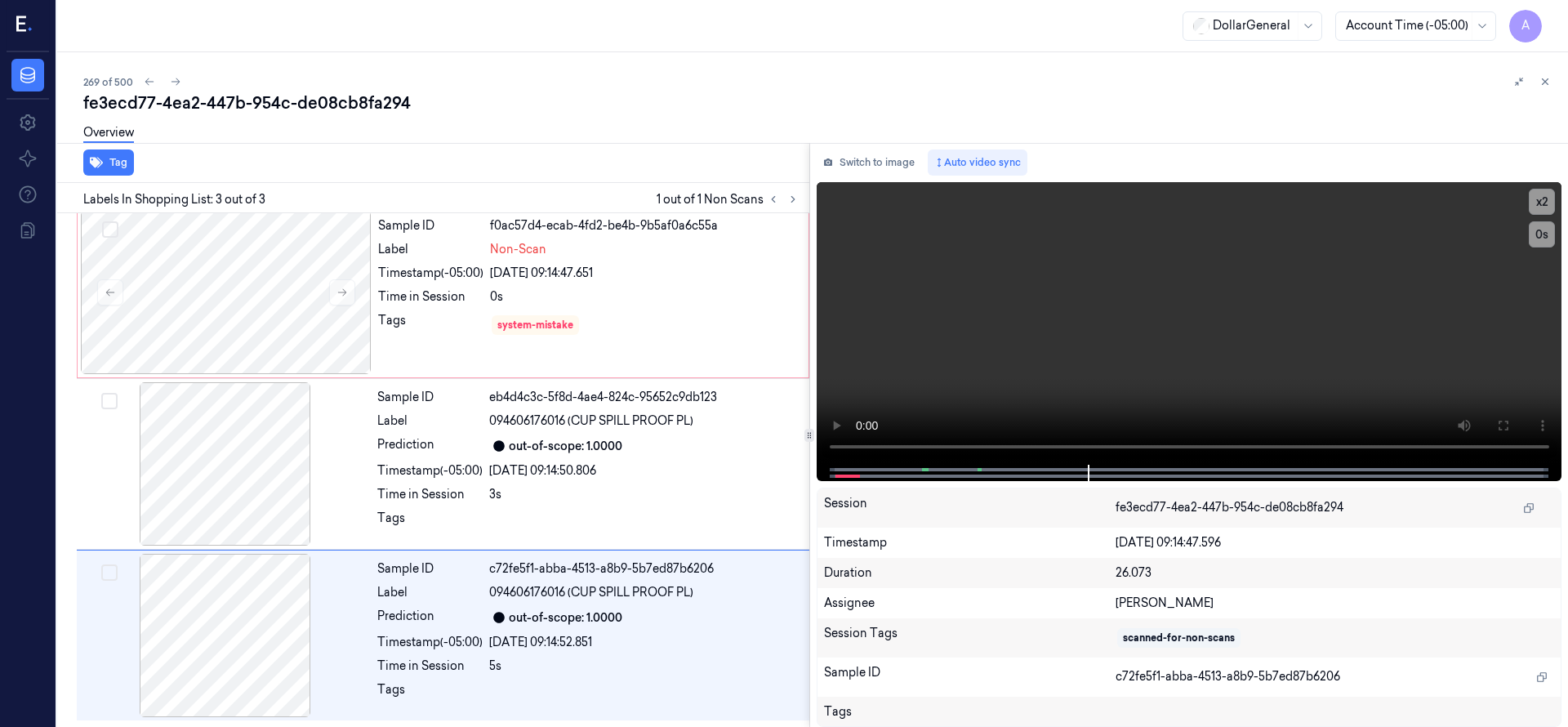
click at [478, 100] on div "fe3ecd77-4ea2-447b-954c-de08cb8fa294" at bounding box center [819, 103] width 1471 height 23
click at [173, 85] on icon at bounding box center [175, 81] width 11 height 11
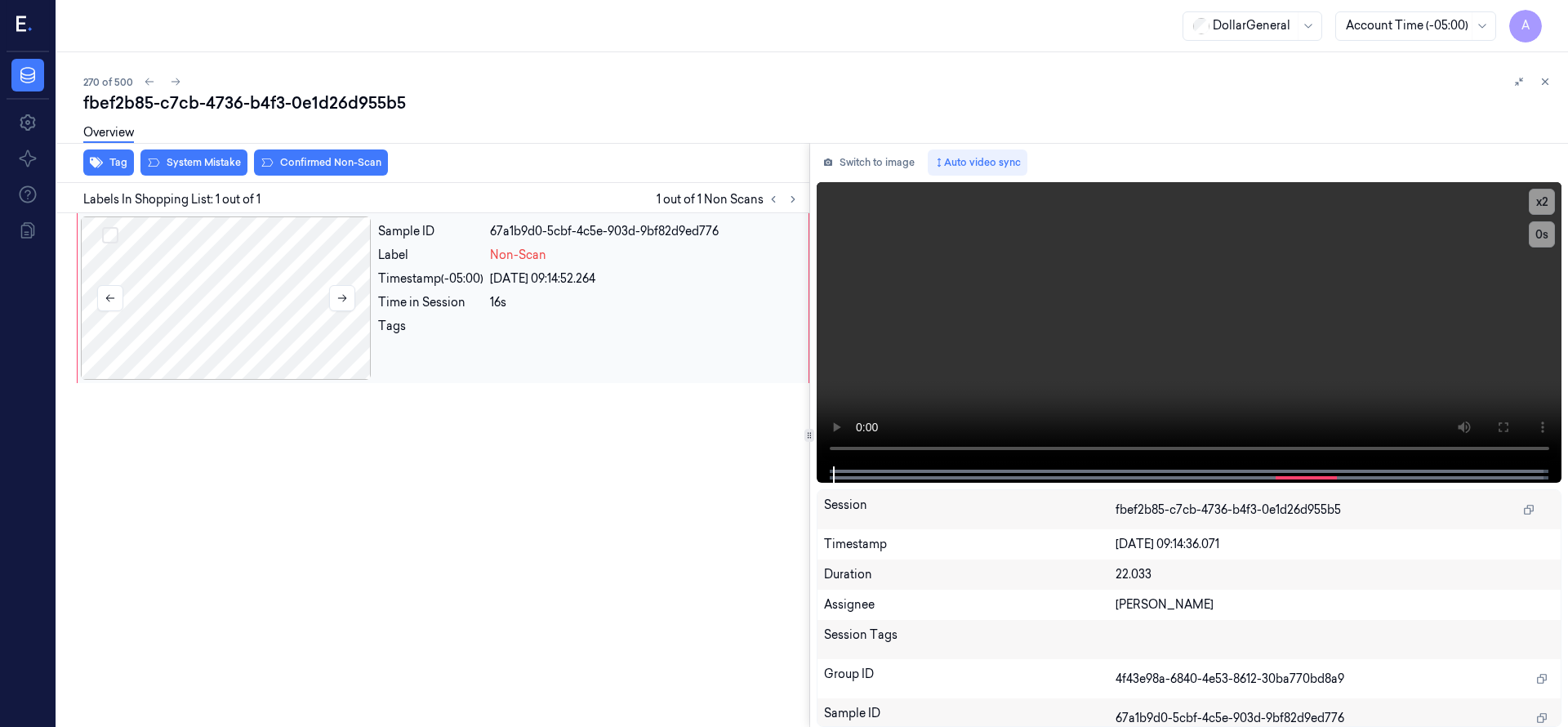
click at [178, 322] on div at bounding box center [225, 298] width 290 height 164
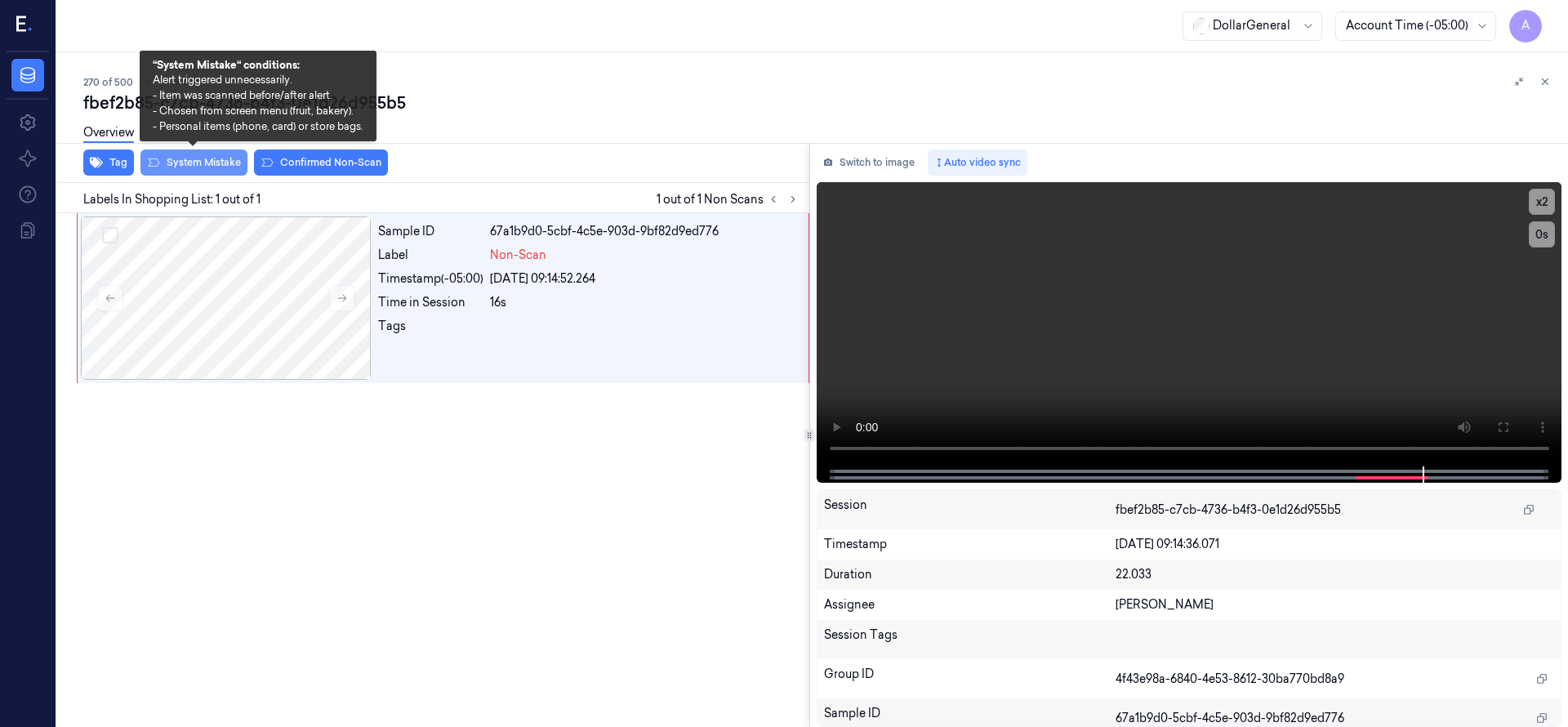
click at [198, 160] on button "System Mistake" at bounding box center [194, 163] width 107 height 26
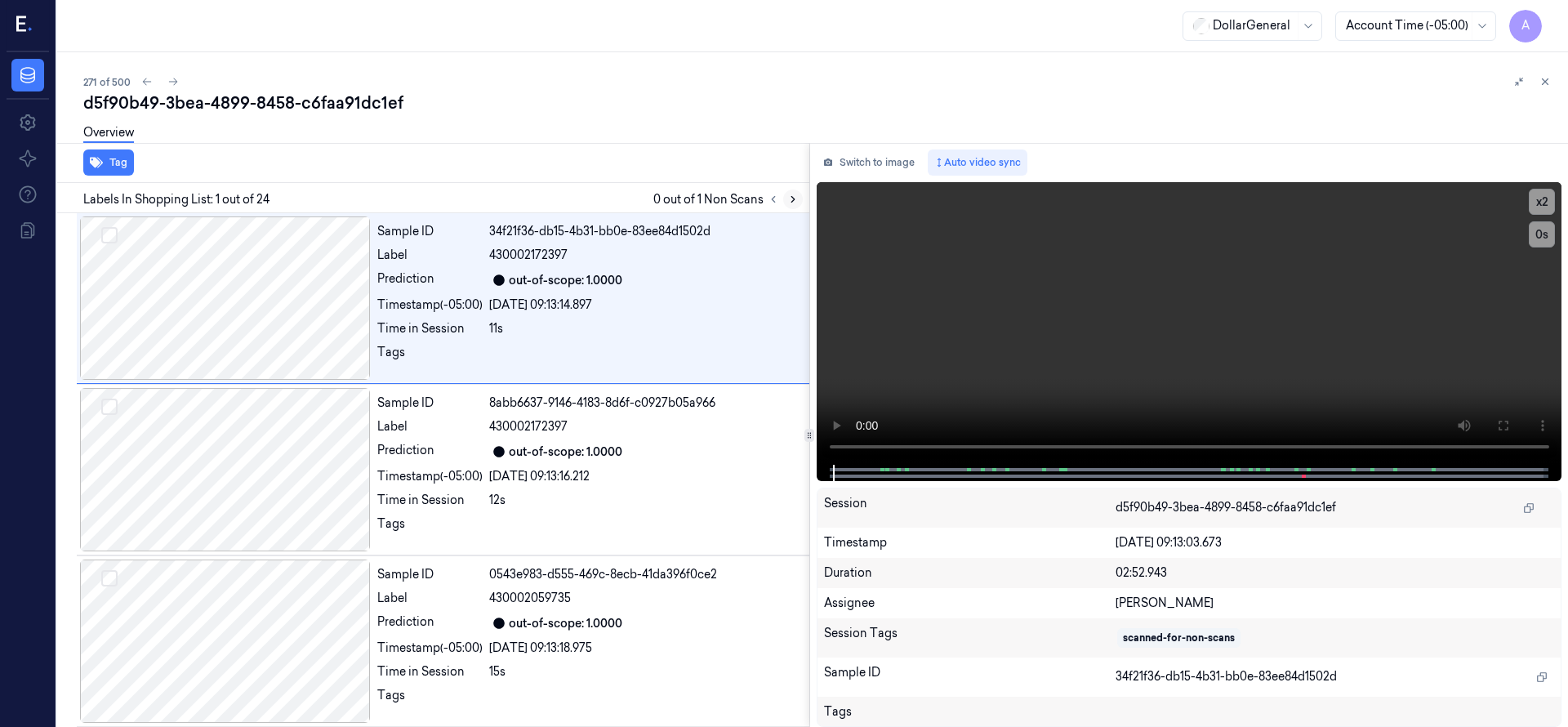
click at [793, 196] on icon at bounding box center [792, 198] width 11 height 11
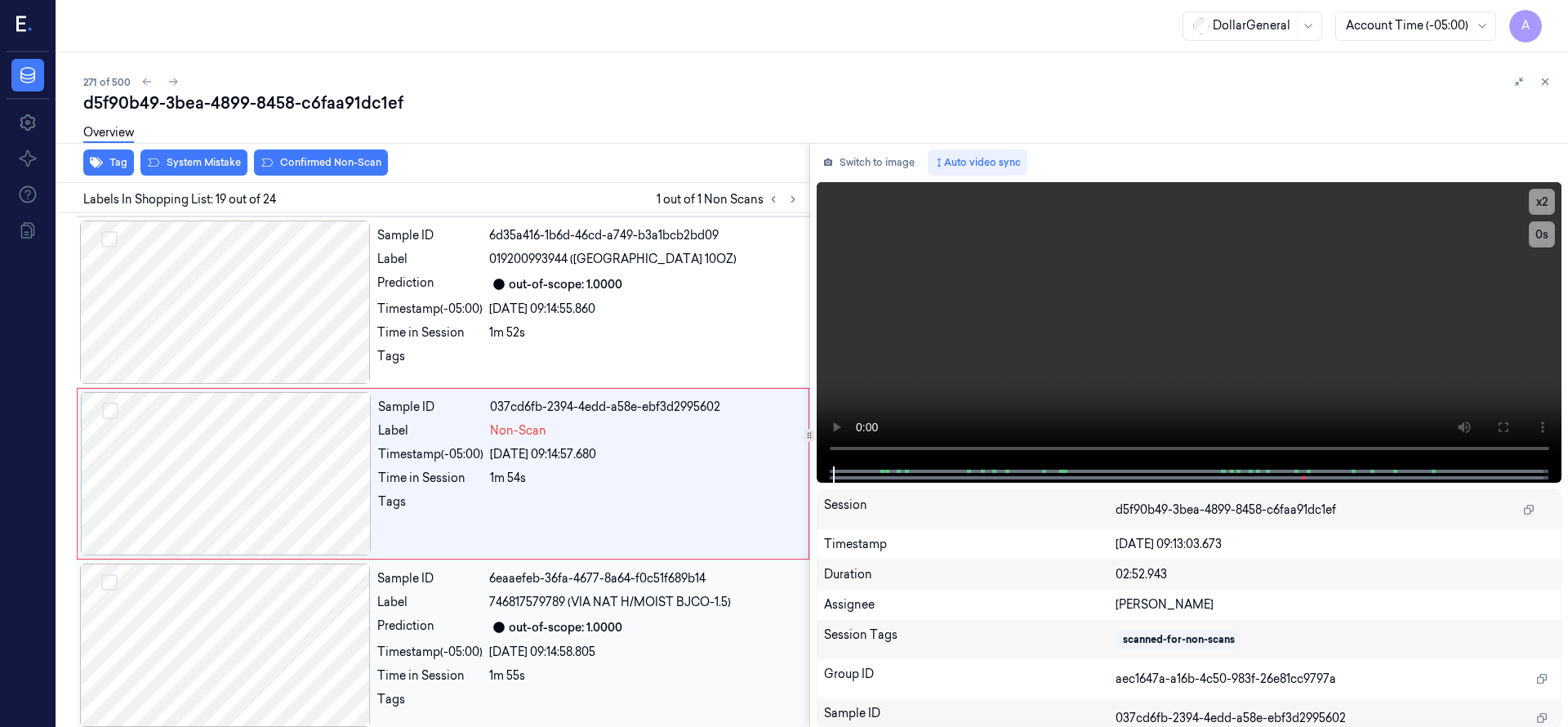
scroll to position [2915, 0]
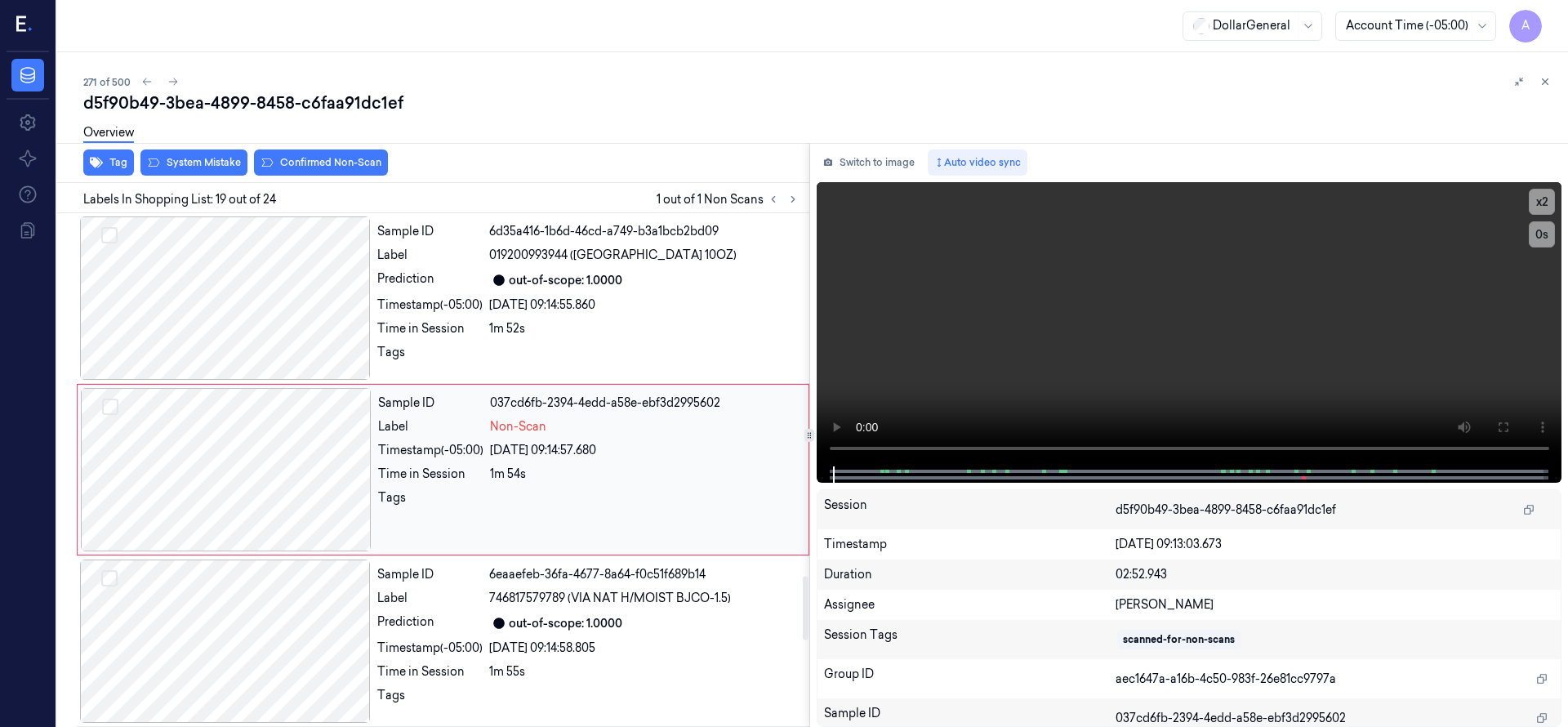
click at [233, 471] on div at bounding box center [225, 470] width 290 height 164
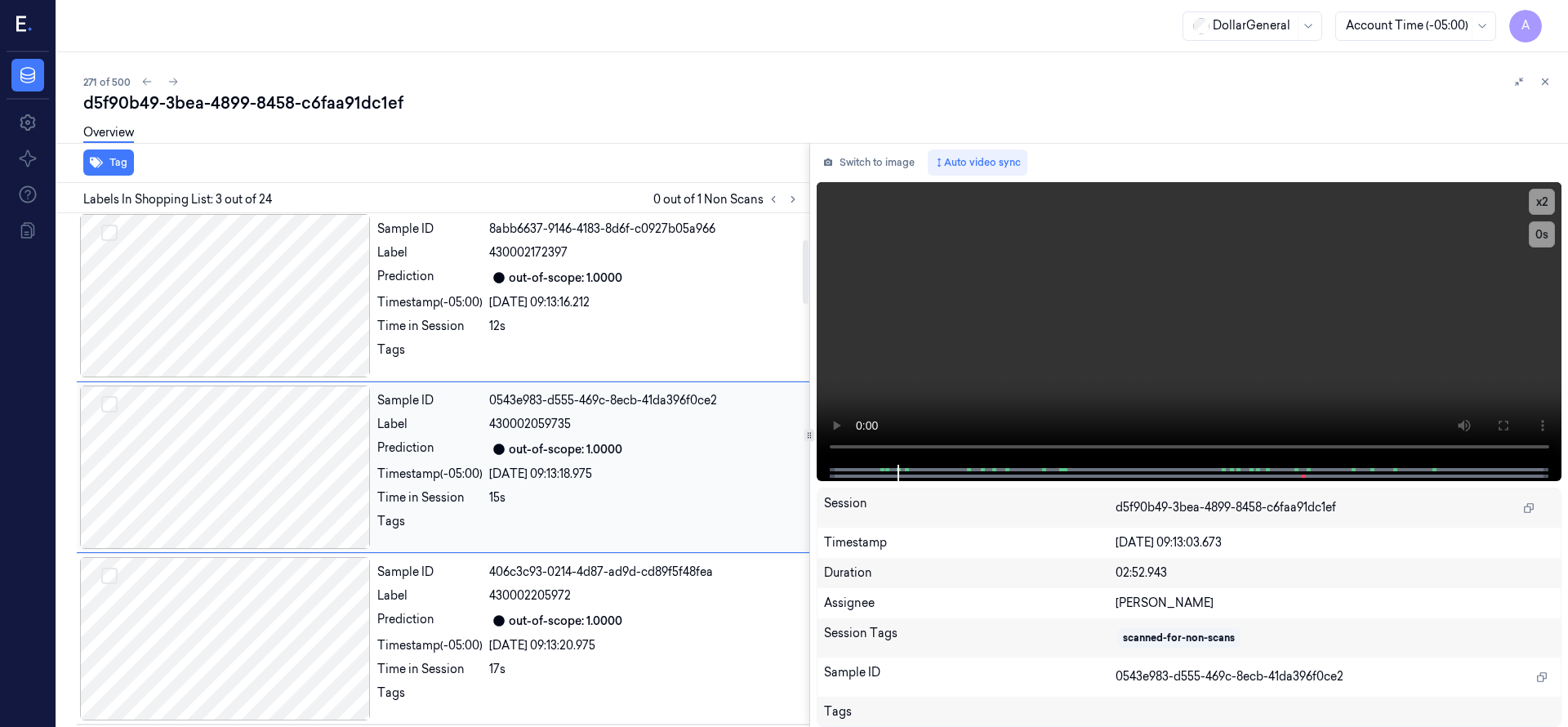
scroll to position [172, 0]
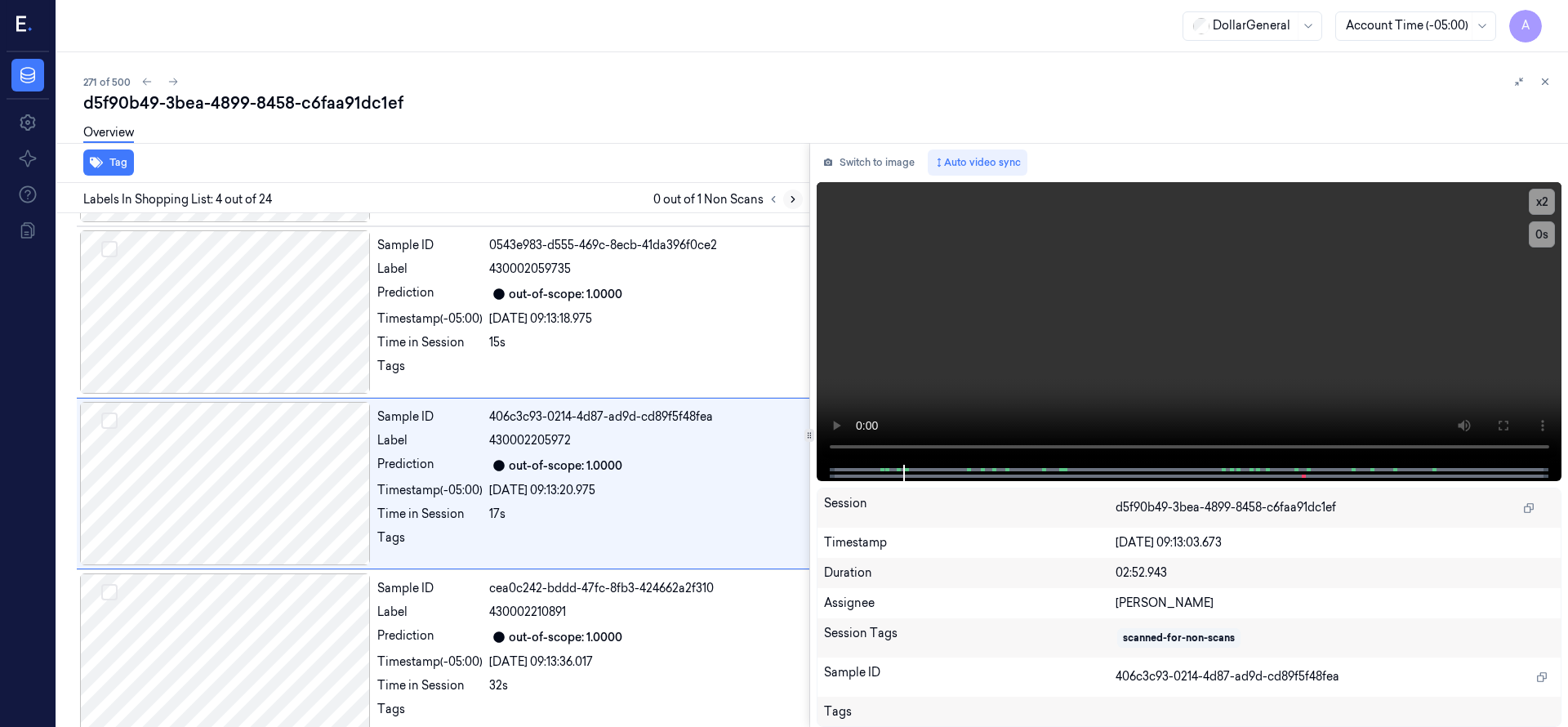
click at [793, 200] on icon at bounding box center [792, 198] width 11 height 11
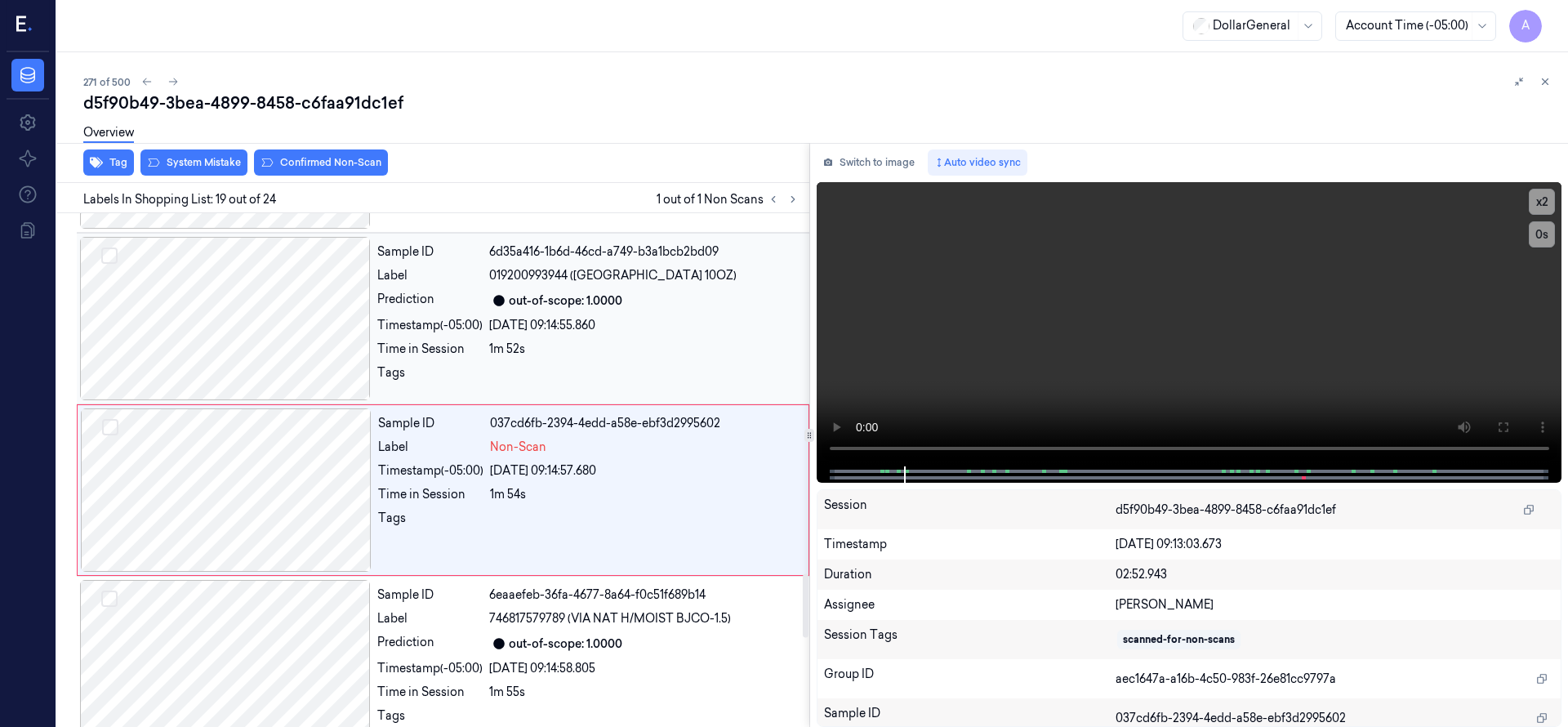
scroll to position [2915, 0]
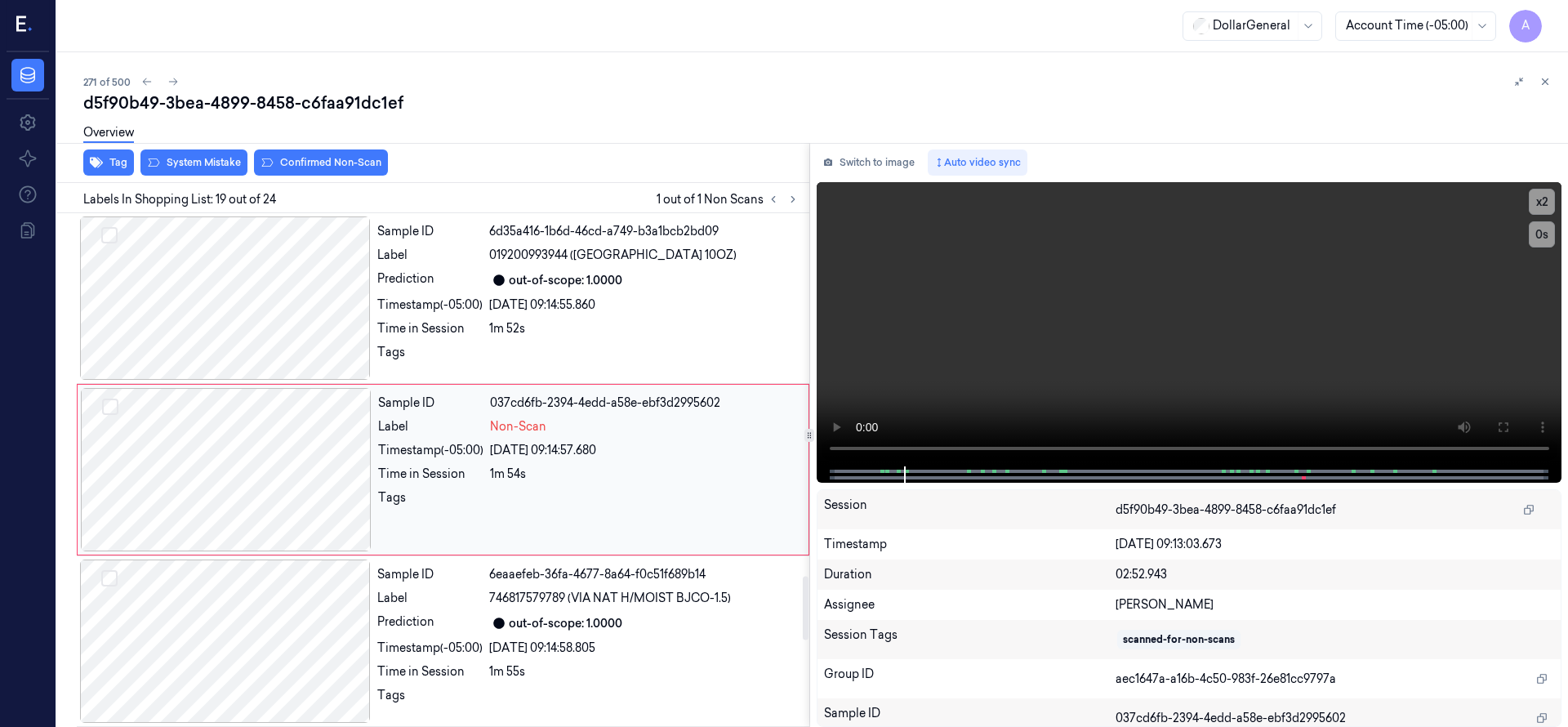
click at [248, 434] on div at bounding box center [225, 470] width 290 height 164
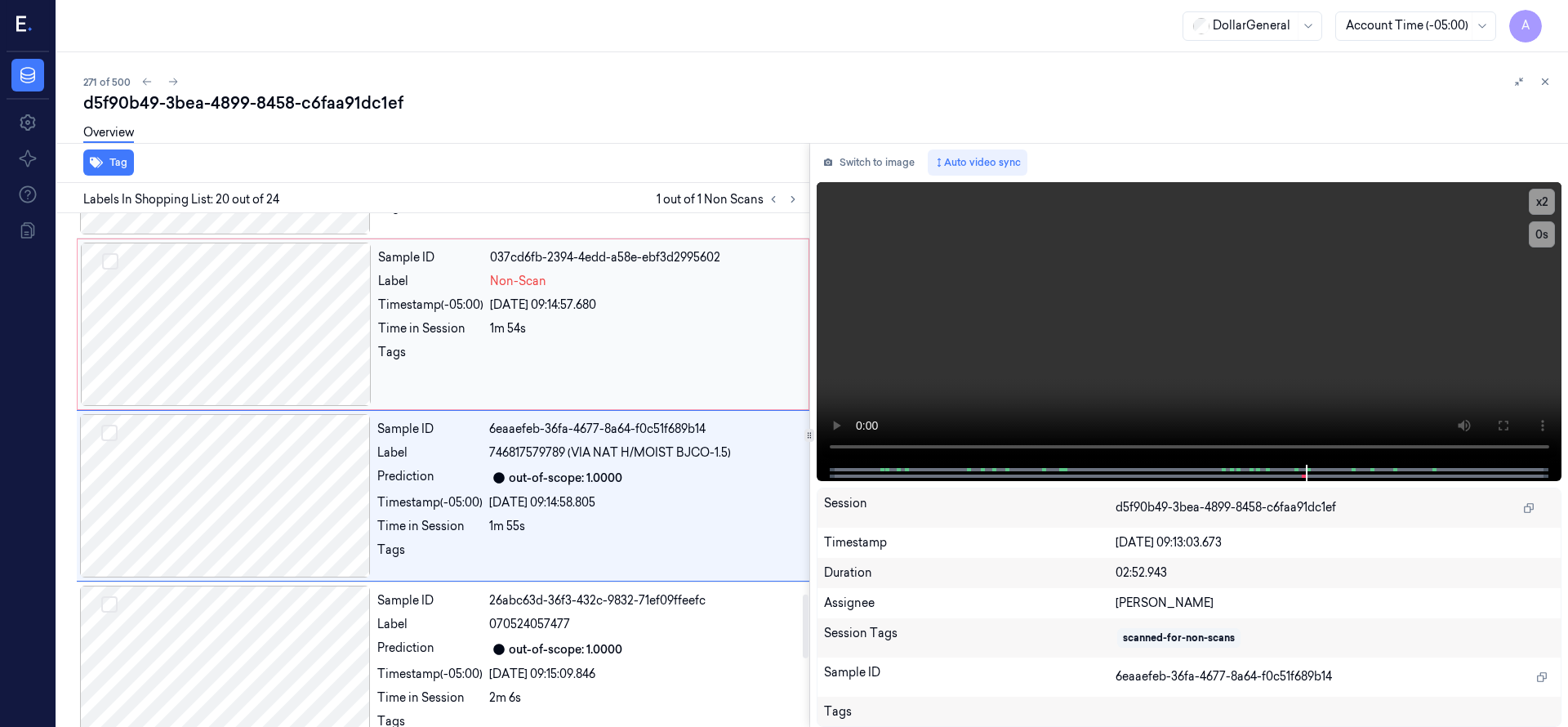
scroll to position [3087, 0]
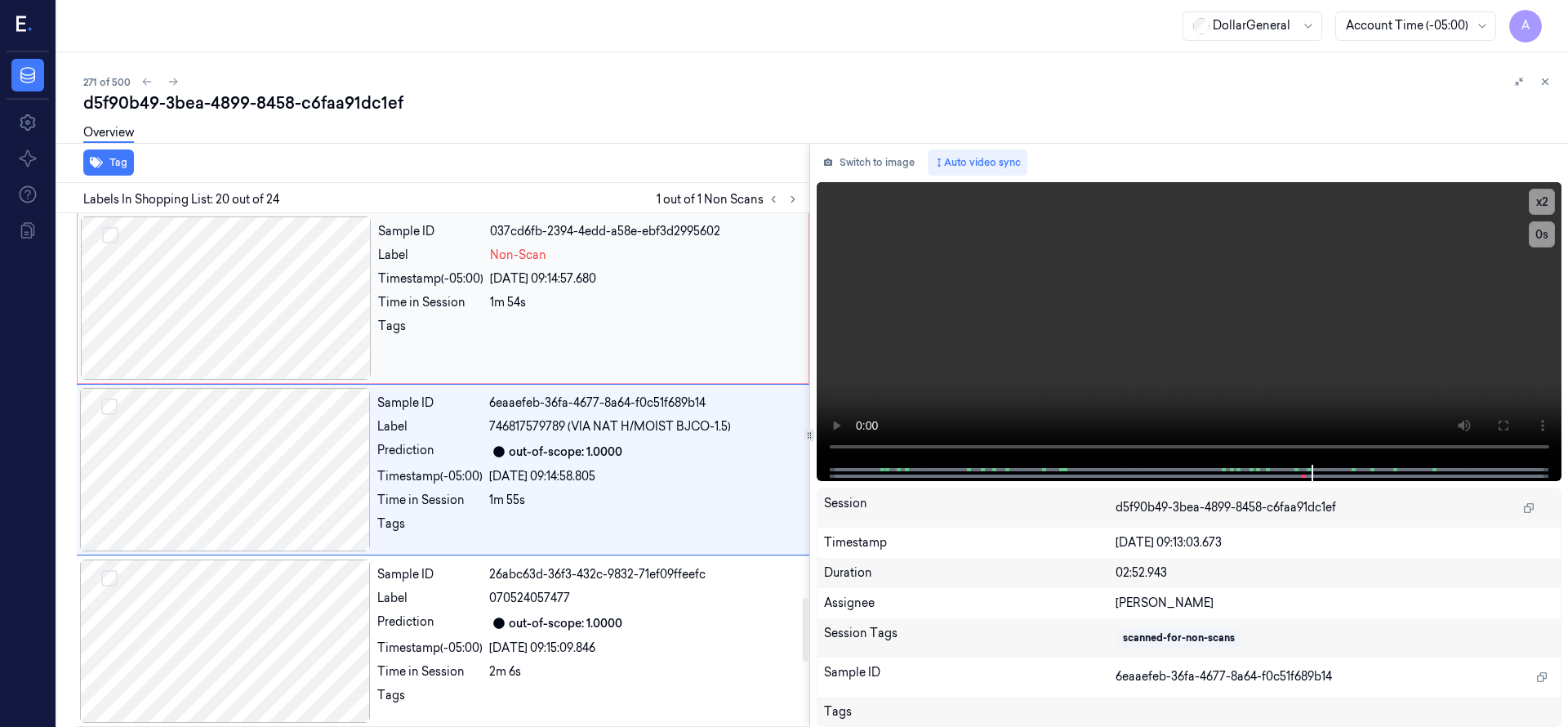
click at [216, 279] on div at bounding box center [225, 298] width 290 height 164
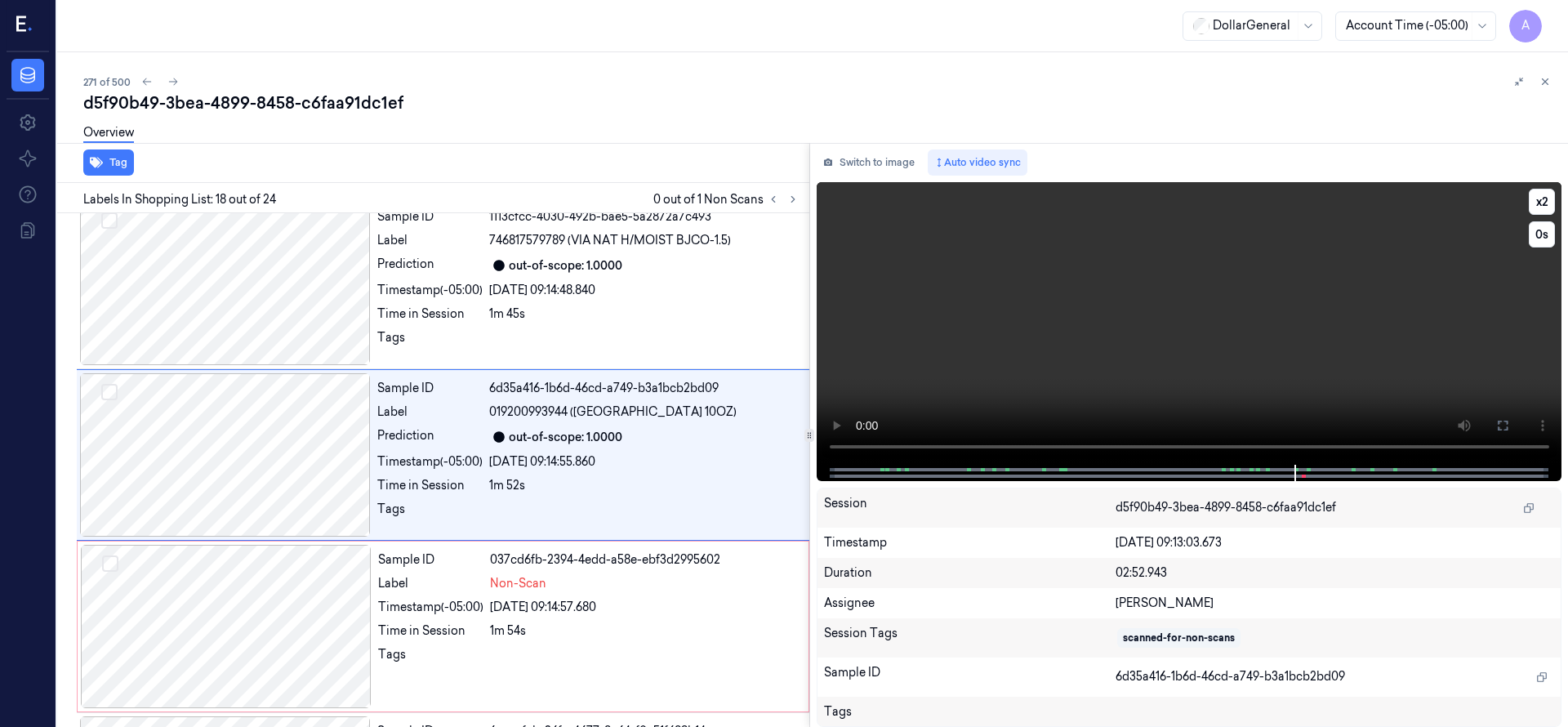
scroll to position [2743, 0]
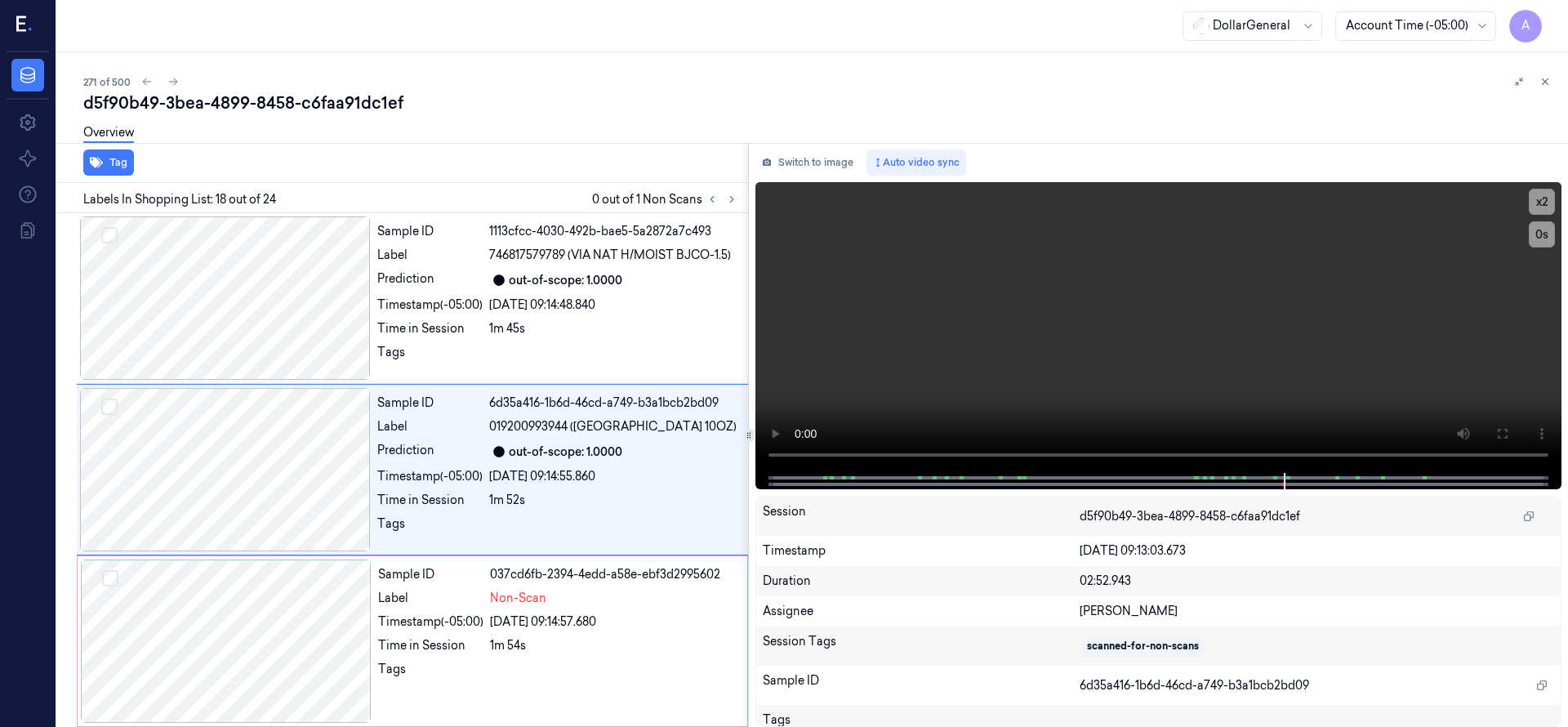
click at [749, 449] on div at bounding box center [748, 434] width 1 height 583
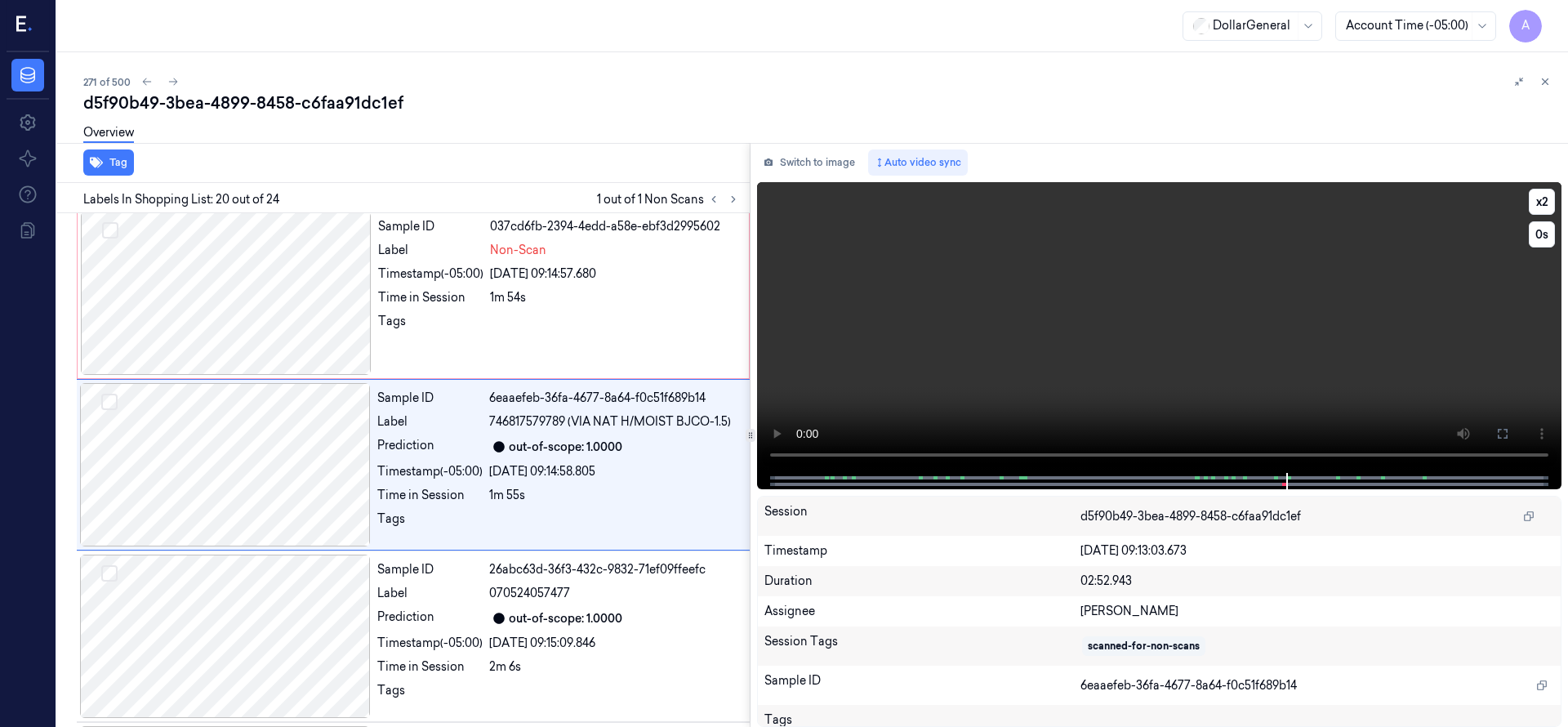
scroll to position [3114, 0]
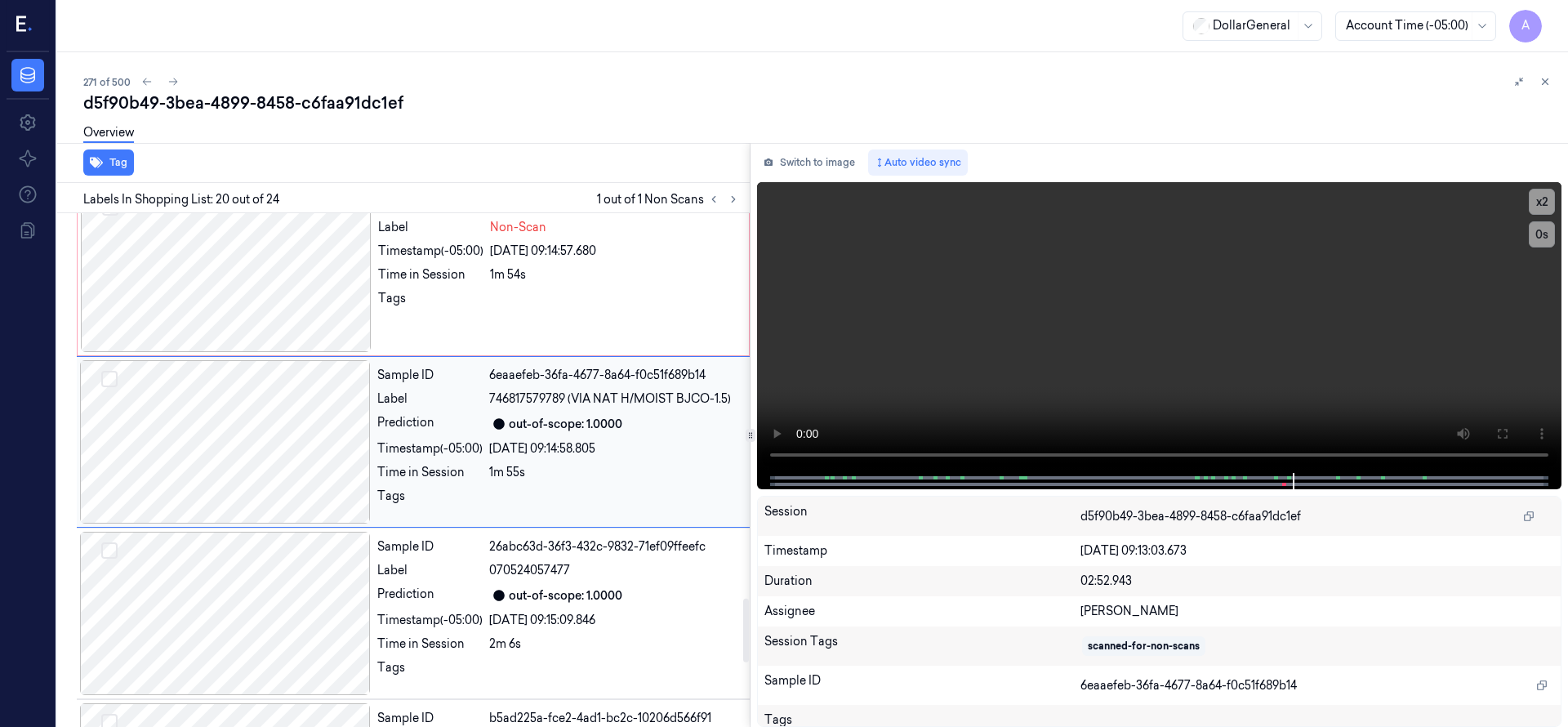
click at [241, 475] on div at bounding box center [224, 442] width 290 height 164
click at [255, 308] on div at bounding box center [225, 270] width 290 height 164
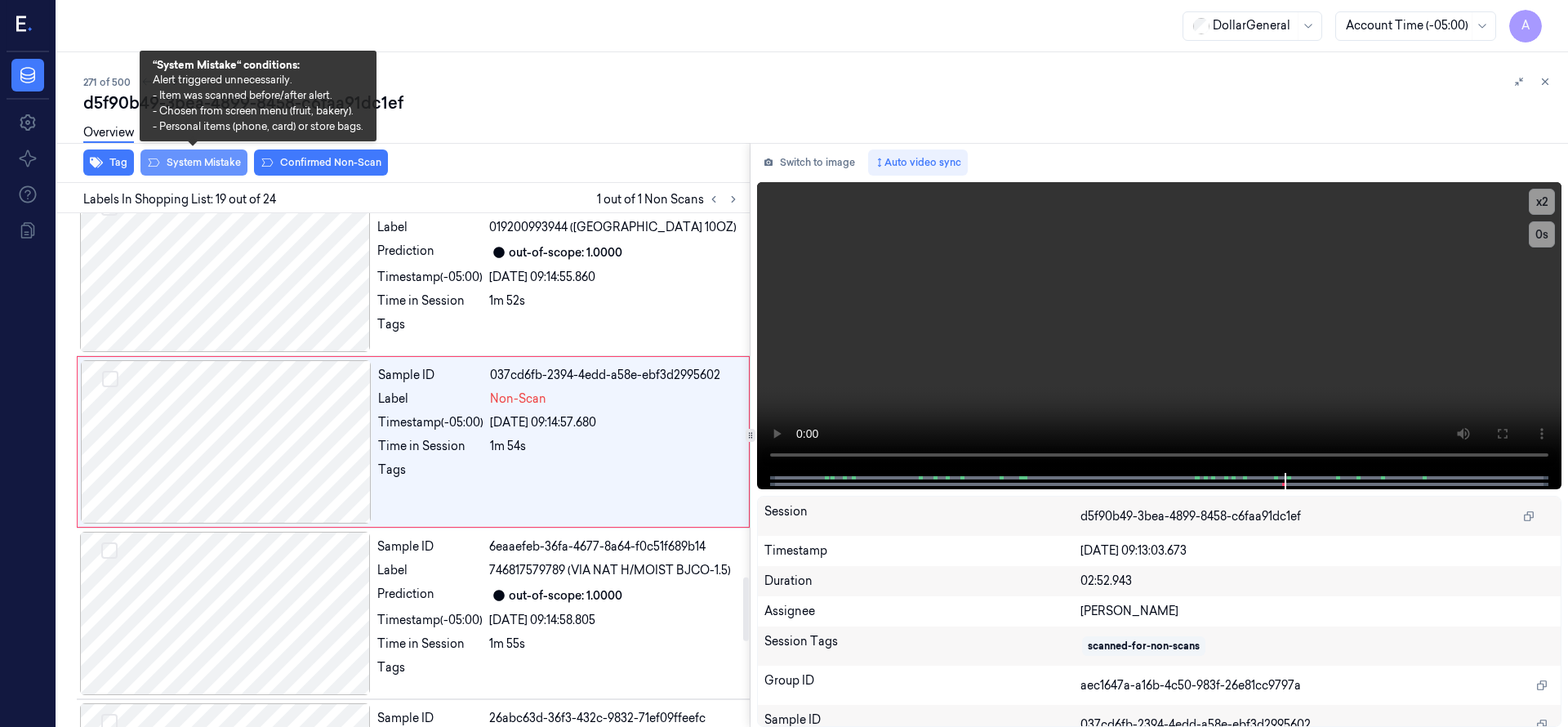
click at [219, 170] on button "System Mistake" at bounding box center [194, 163] width 107 height 26
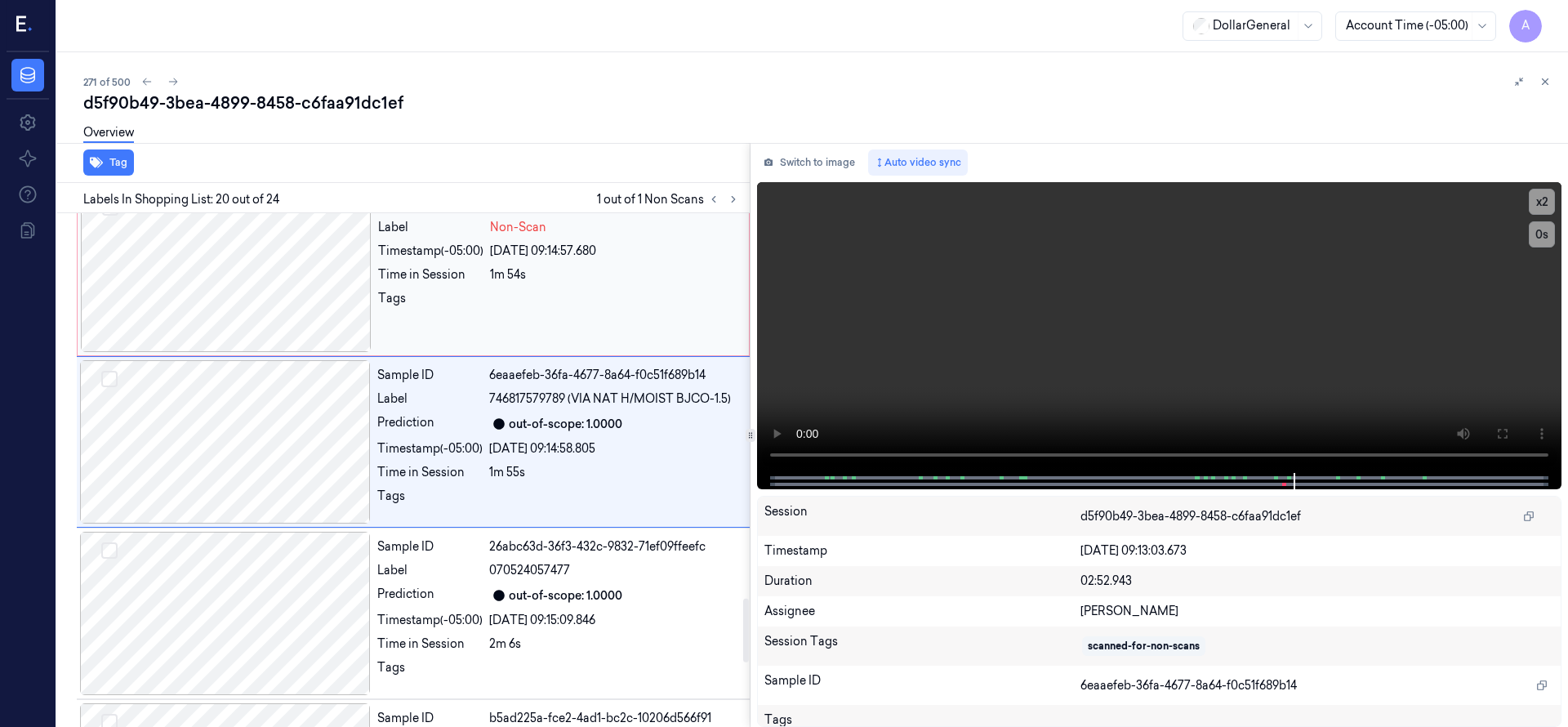
click at [245, 304] on div at bounding box center [225, 270] width 290 height 164
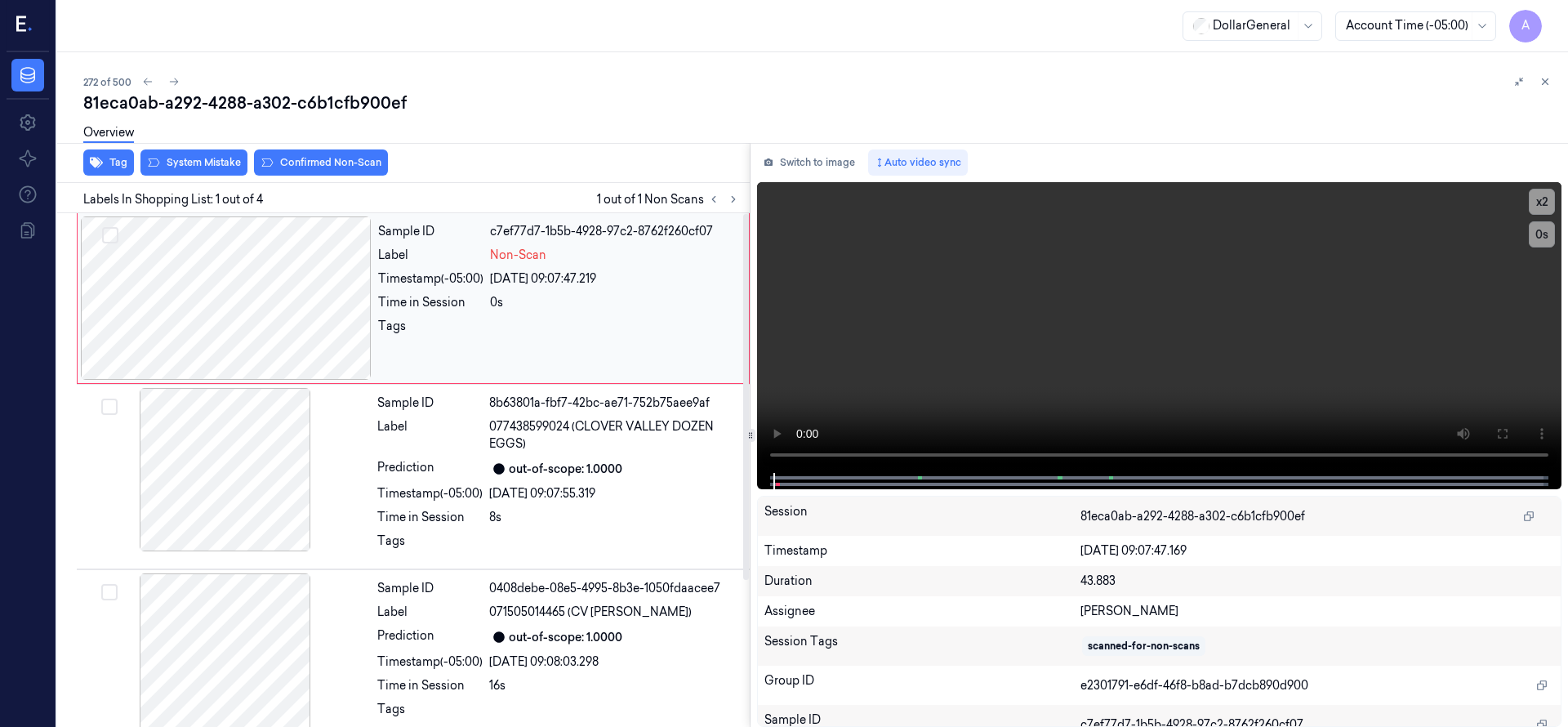
click at [231, 304] on div at bounding box center [225, 298] width 290 height 164
click at [256, 308] on div at bounding box center [225, 298] width 290 height 164
click at [311, 272] on div at bounding box center [225, 298] width 290 height 164
click at [228, 164] on button "System Mistake" at bounding box center [194, 163] width 107 height 26
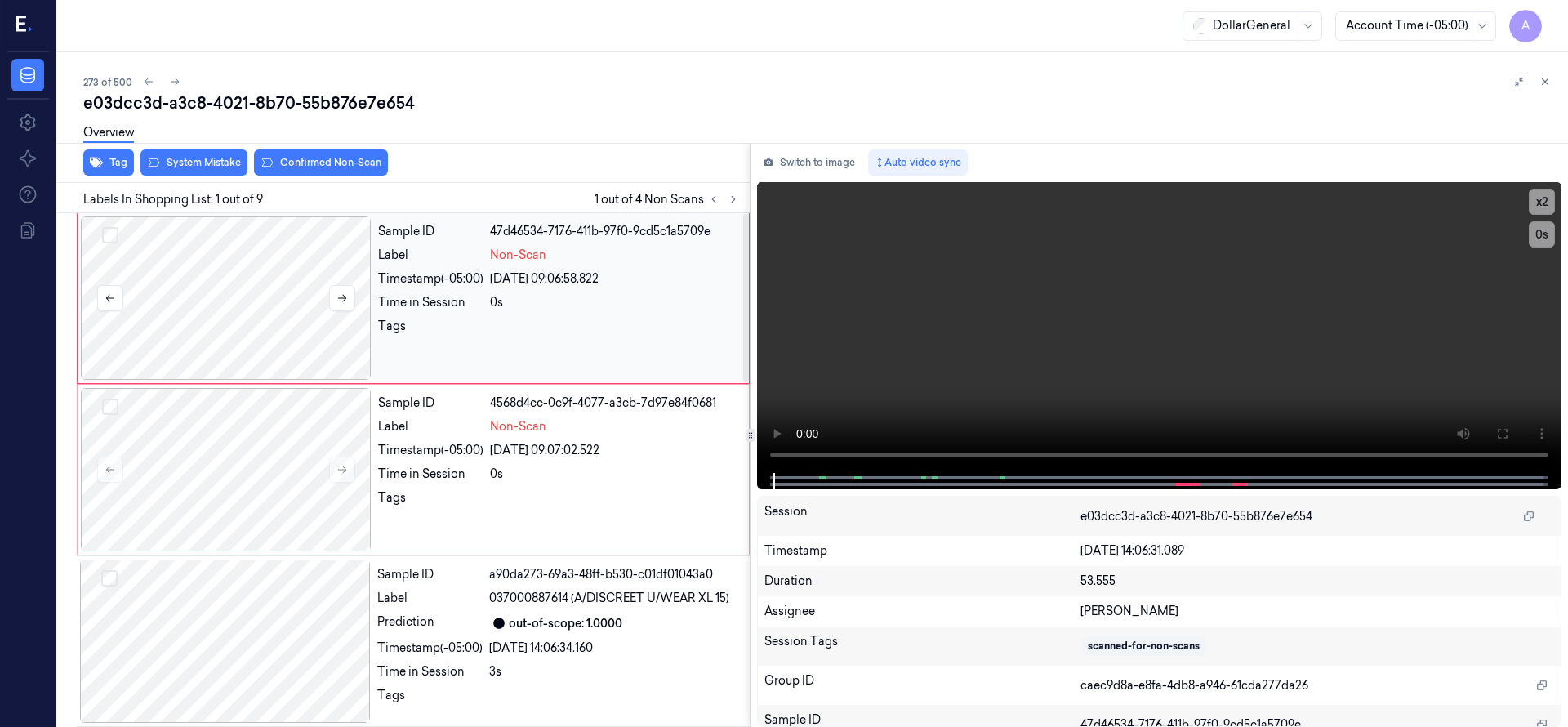
click at [257, 255] on div at bounding box center [225, 298] width 290 height 164
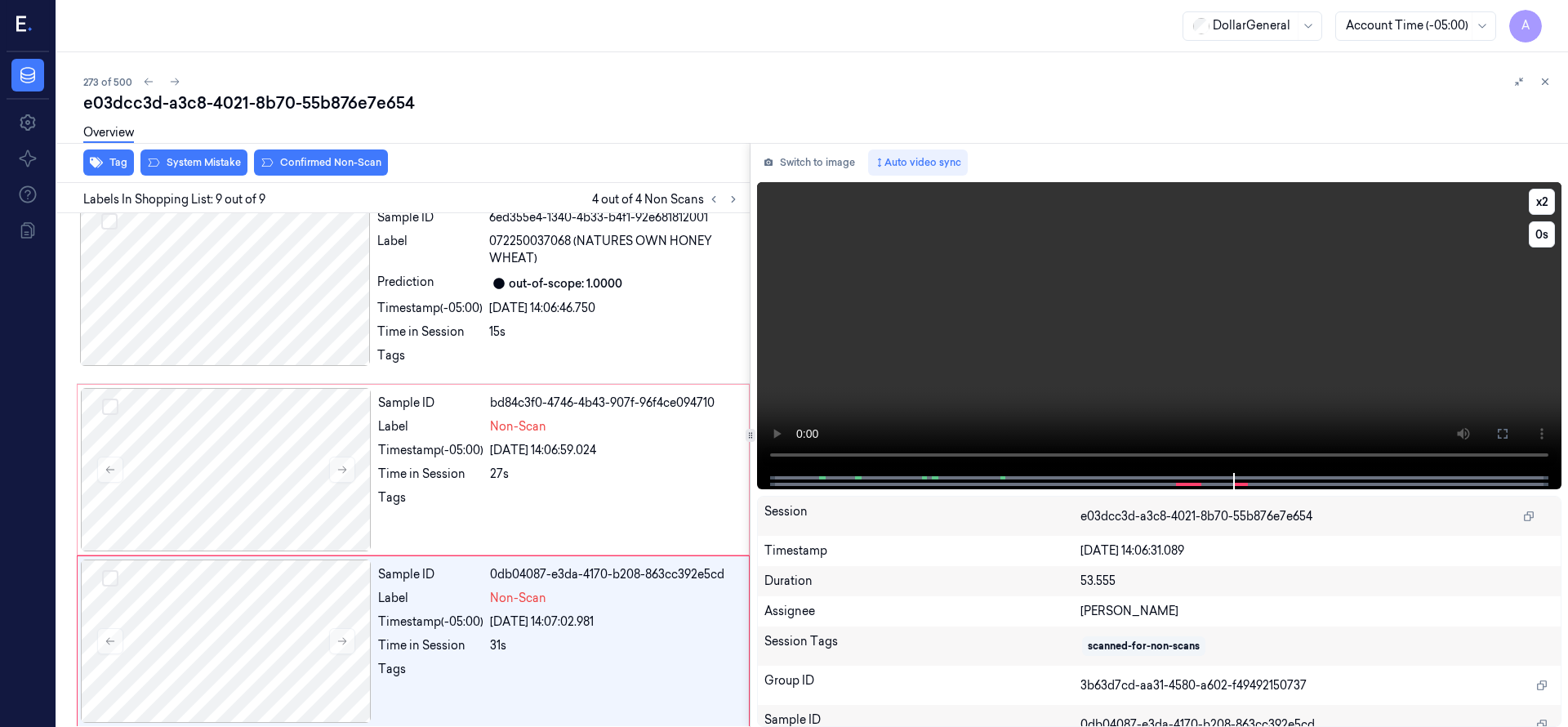
scroll to position [1048, 0]
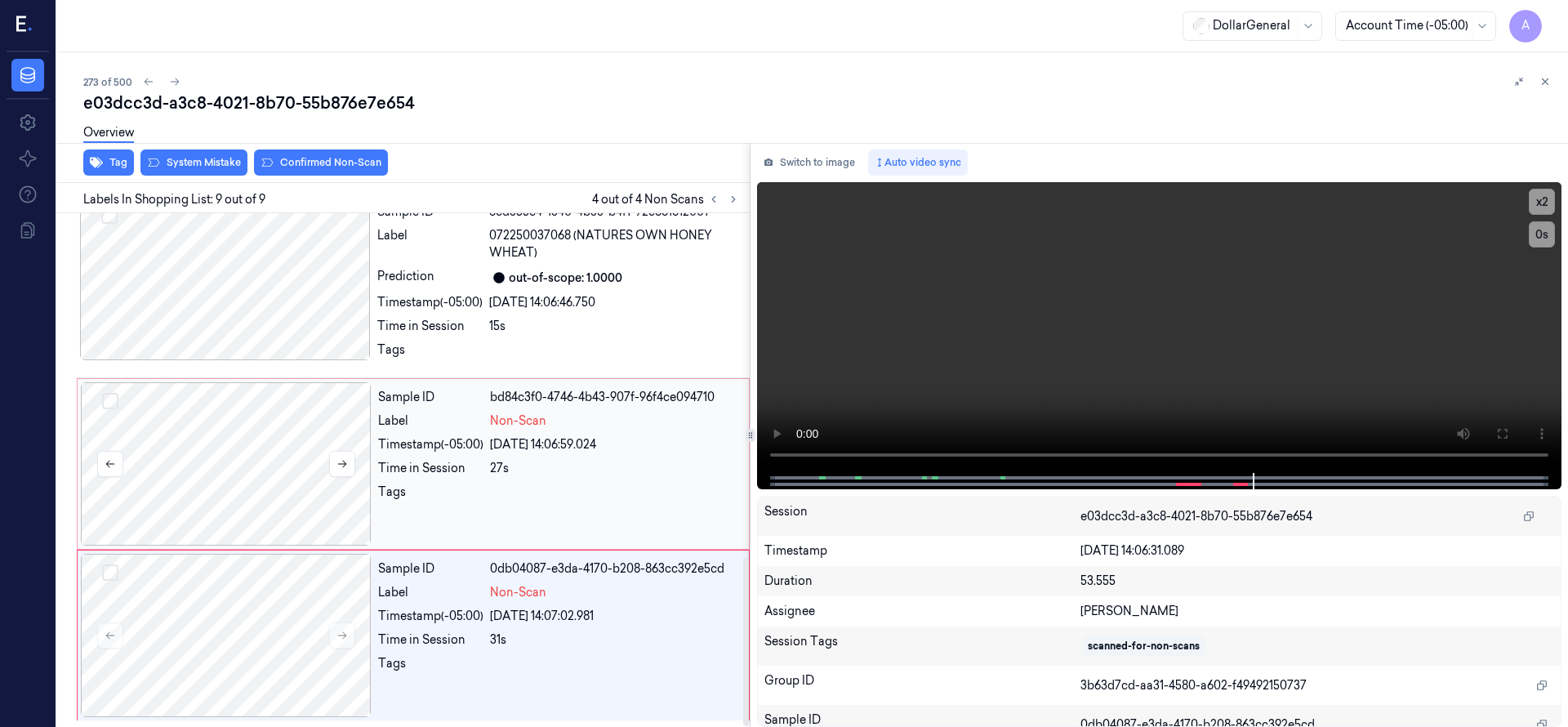
click at [114, 393] on button "Select row" at bounding box center [110, 401] width 16 height 16
click at [115, 564] on button "Select row" at bounding box center [110, 572] width 16 height 16
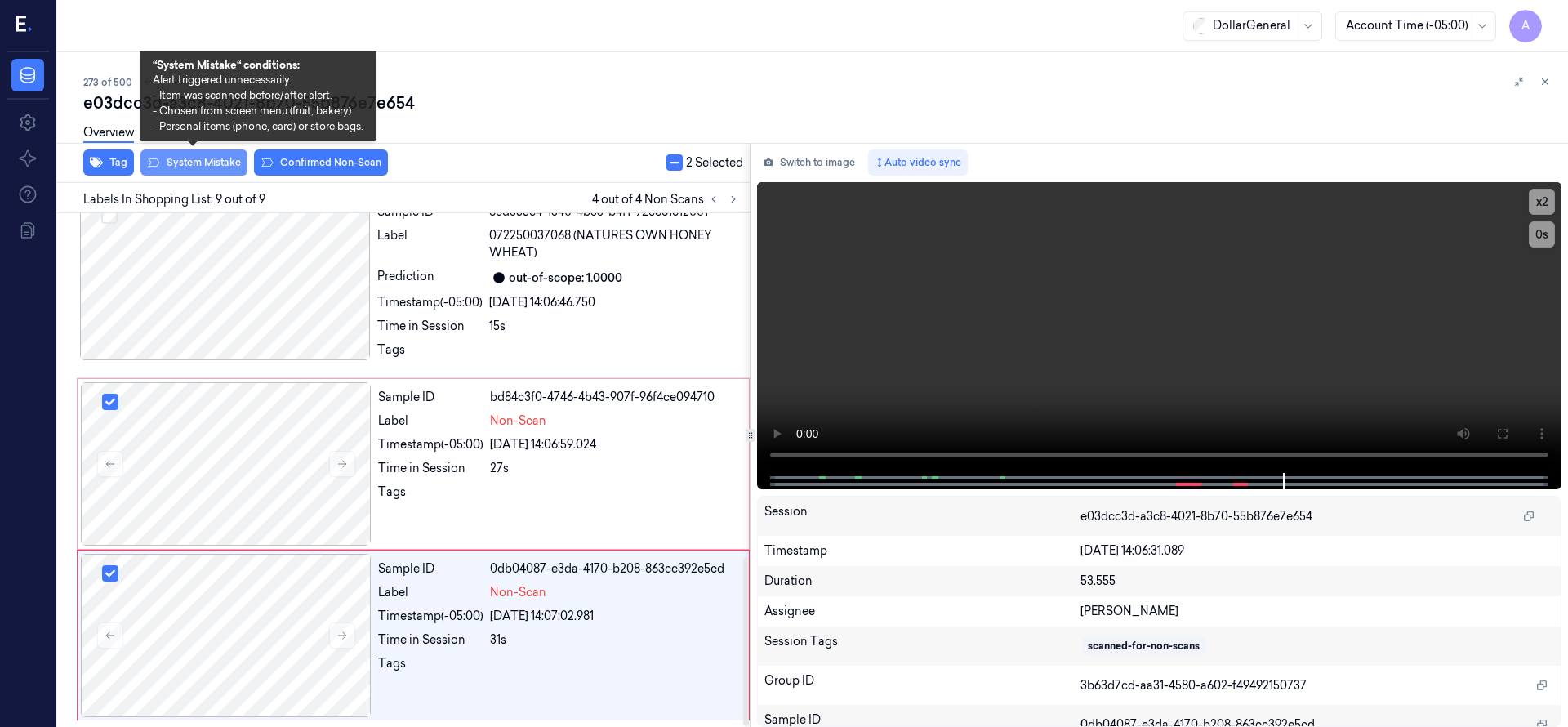
click at [224, 156] on div "Overview" at bounding box center [819, 136] width 1471 height 42
click at [219, 165] on button "System Mistake" at bounding box center [194, 163] width 107 height 26
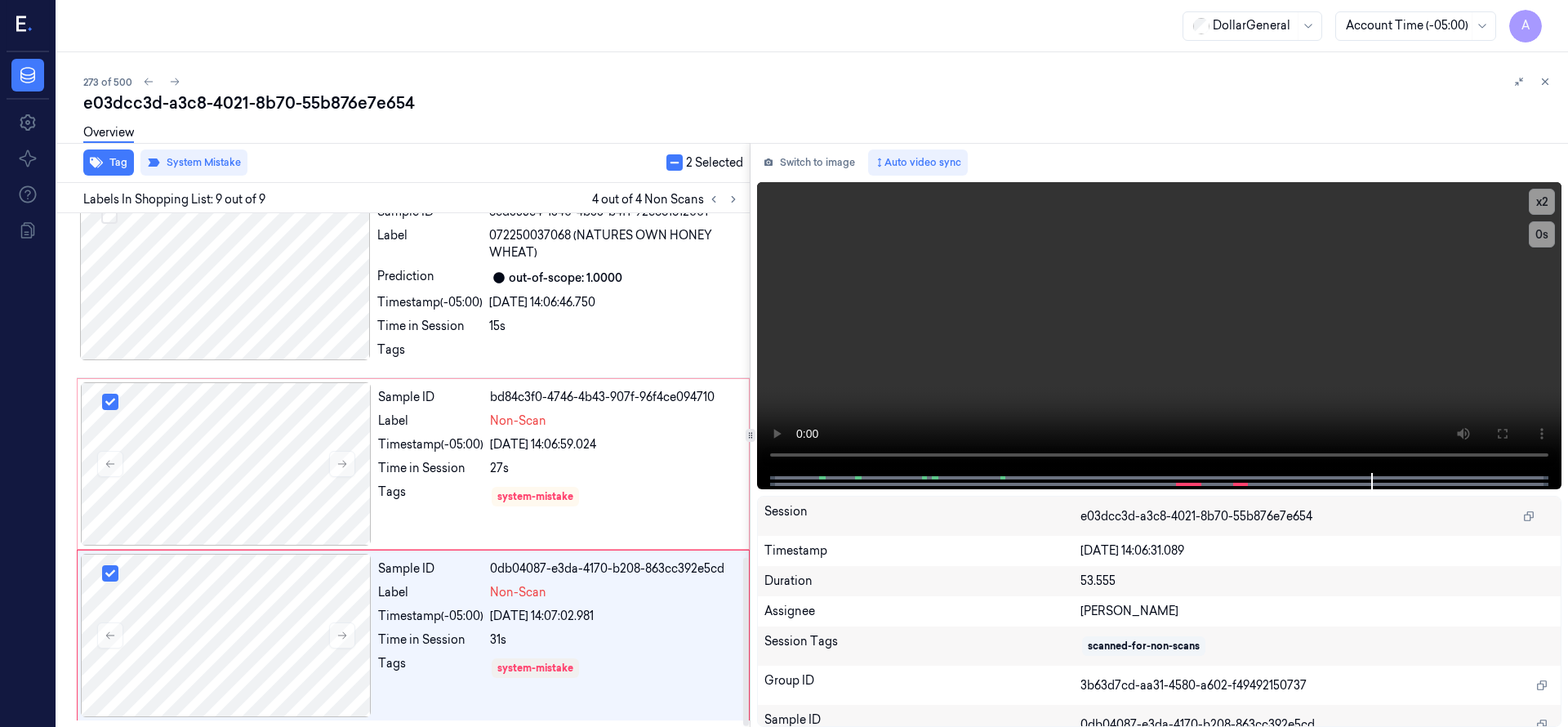
click at [442, 126] on div "Overview" at bounding box center [819, 136] width 1471 height 42
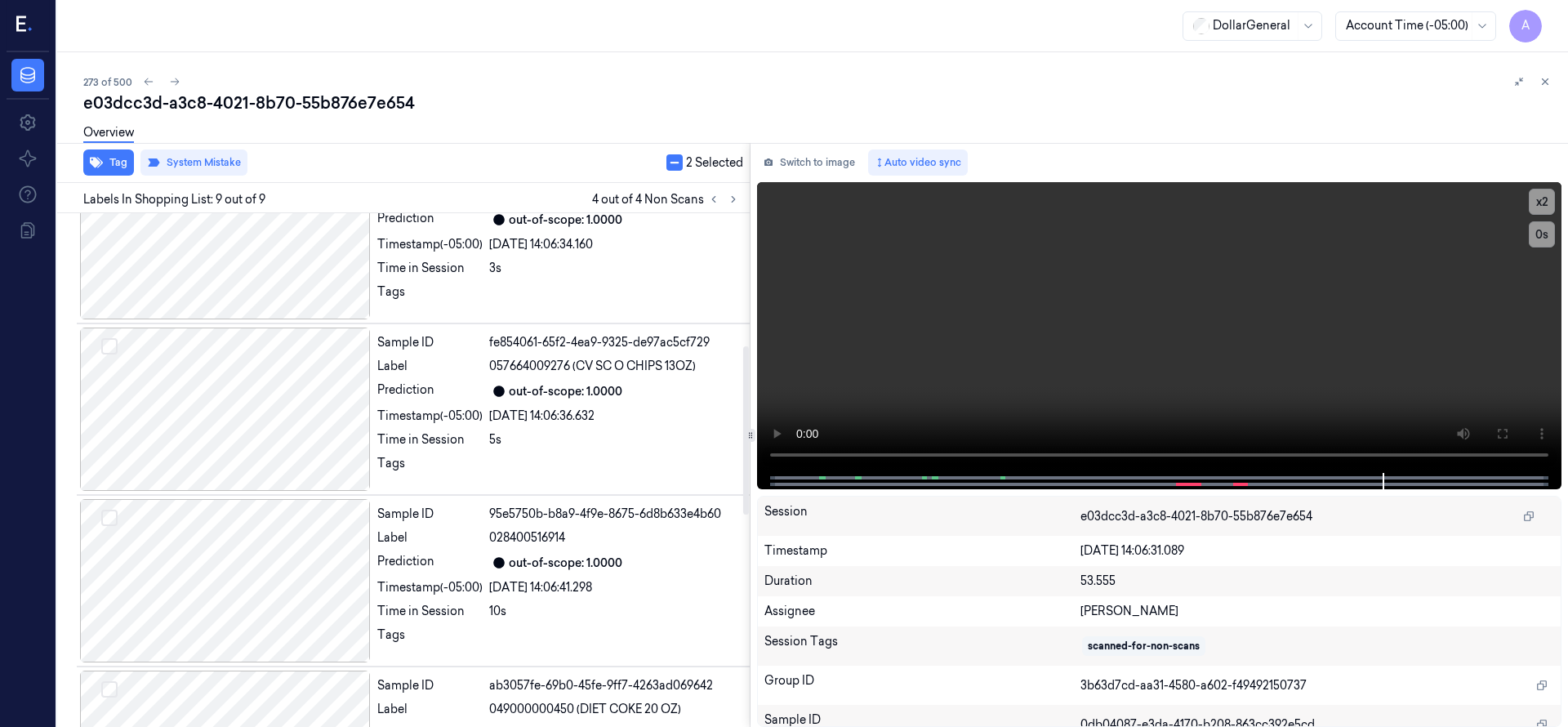
scroll to position [0, 0]
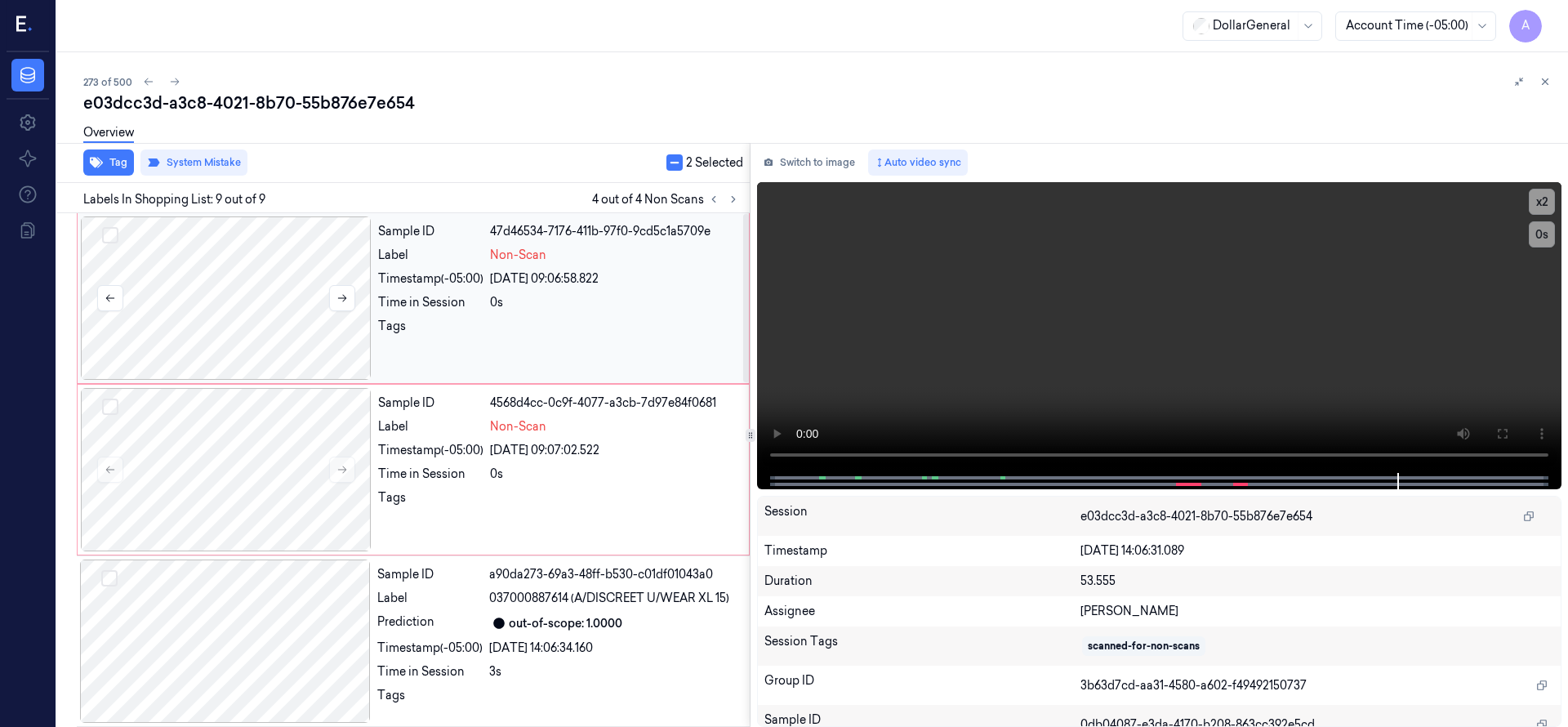
click at [217, 295] on div at bounding box center [225, 298] width 290 height 164
click at [230, 411] on div at bounding box center [225, 470] width 290 height 164
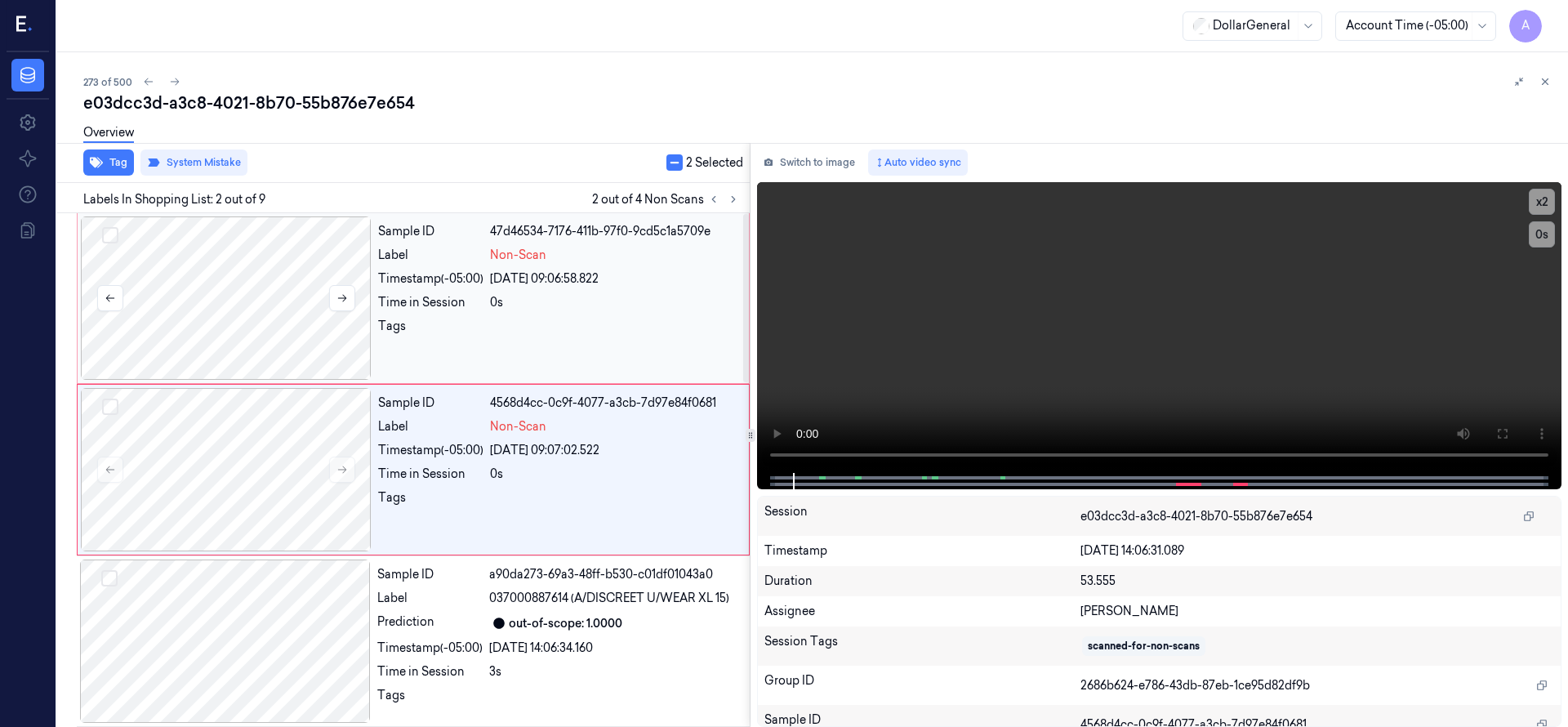
click at [117, 230] on button "Select row" at bounding box center [110, 235] width 16 height 16
click at [114, 407] on button "Select row" at bounding box center [110, 407] width 16 height 16
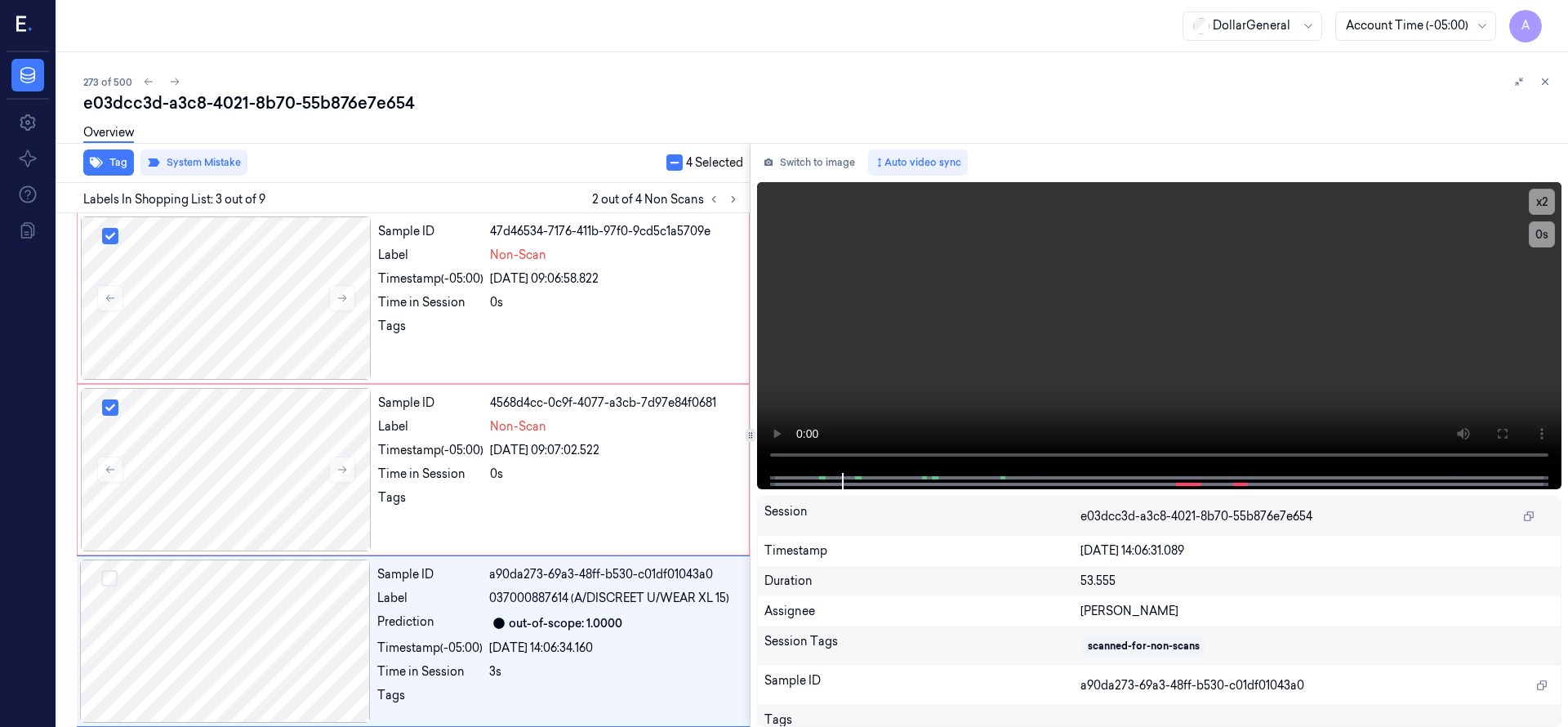
click at [677, 162] on button "button" at bounding box center [674, 163] width 16 height 16
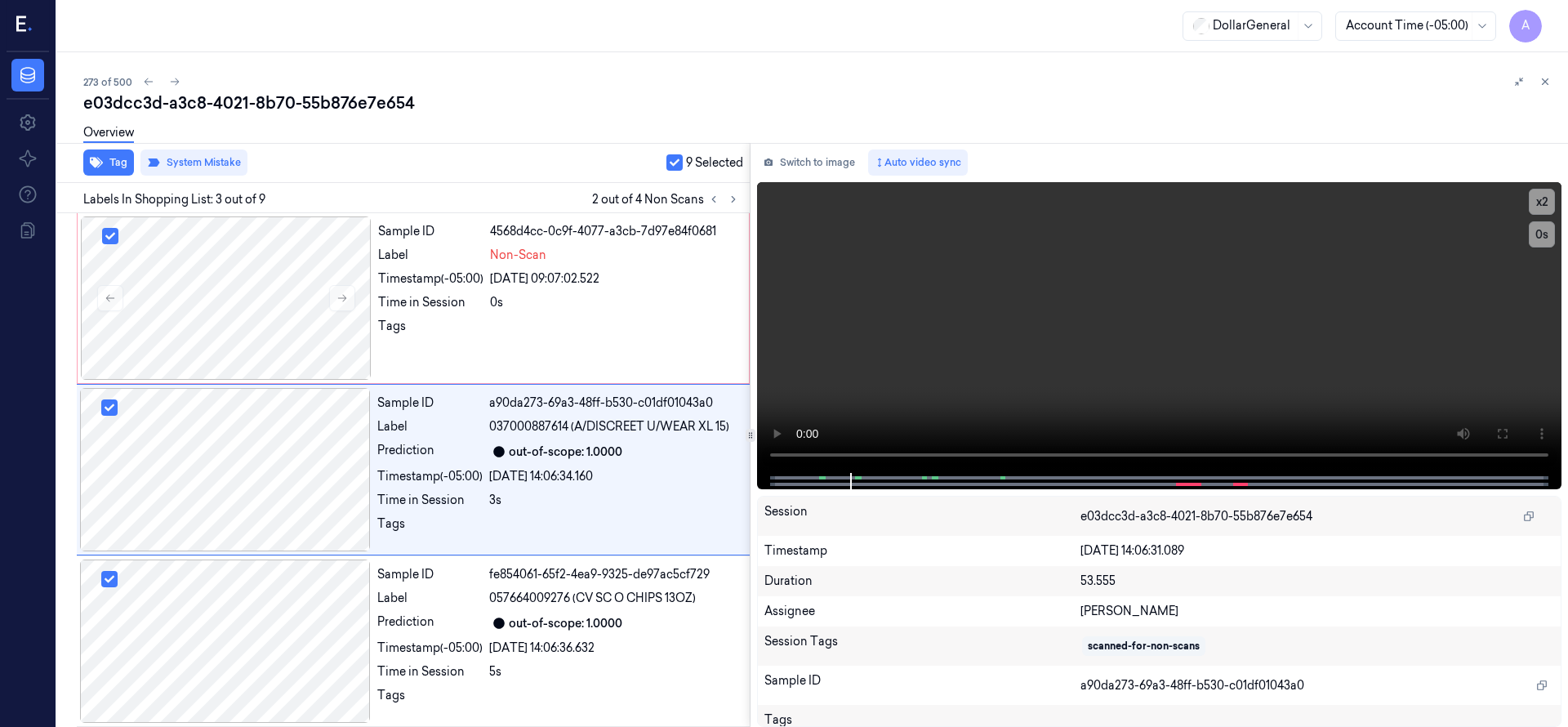
click at [677, 162] on button "button" at bounding box center [674, 163] width 16 height 16
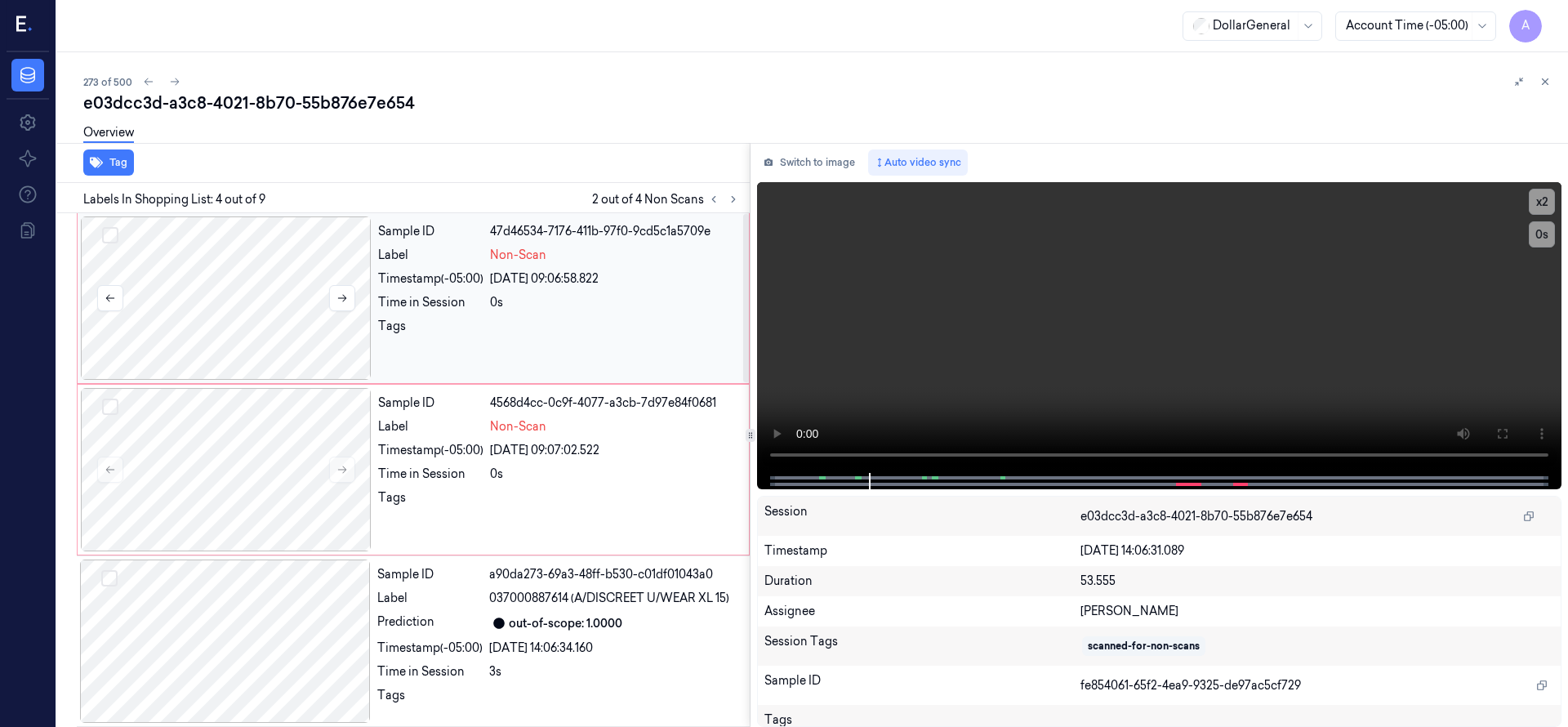
click at [224, 292] on div at bounding box center [225, 298] width 290 height 164
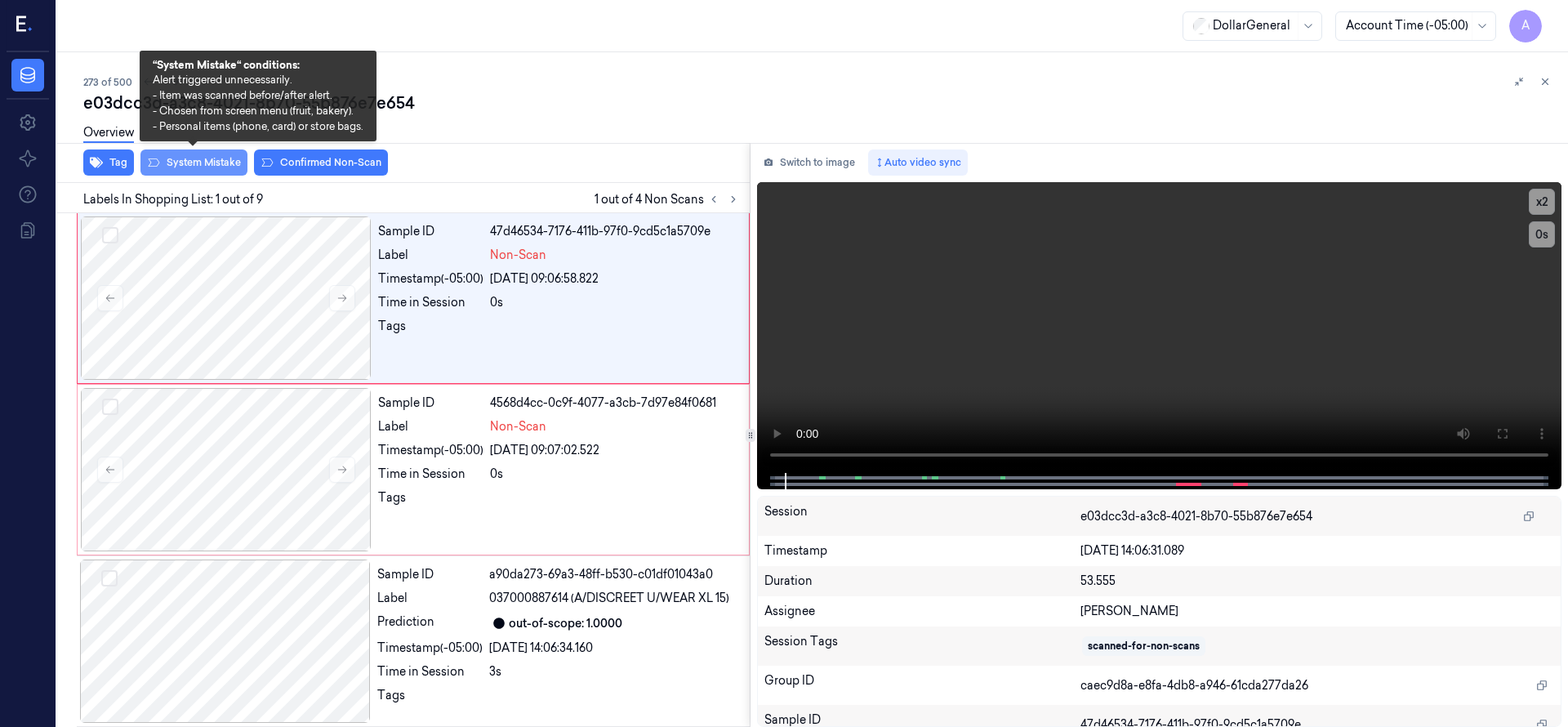
click at [193, 160] on button "System Mistake" at bounding box center [194, 163] width 107 height 26
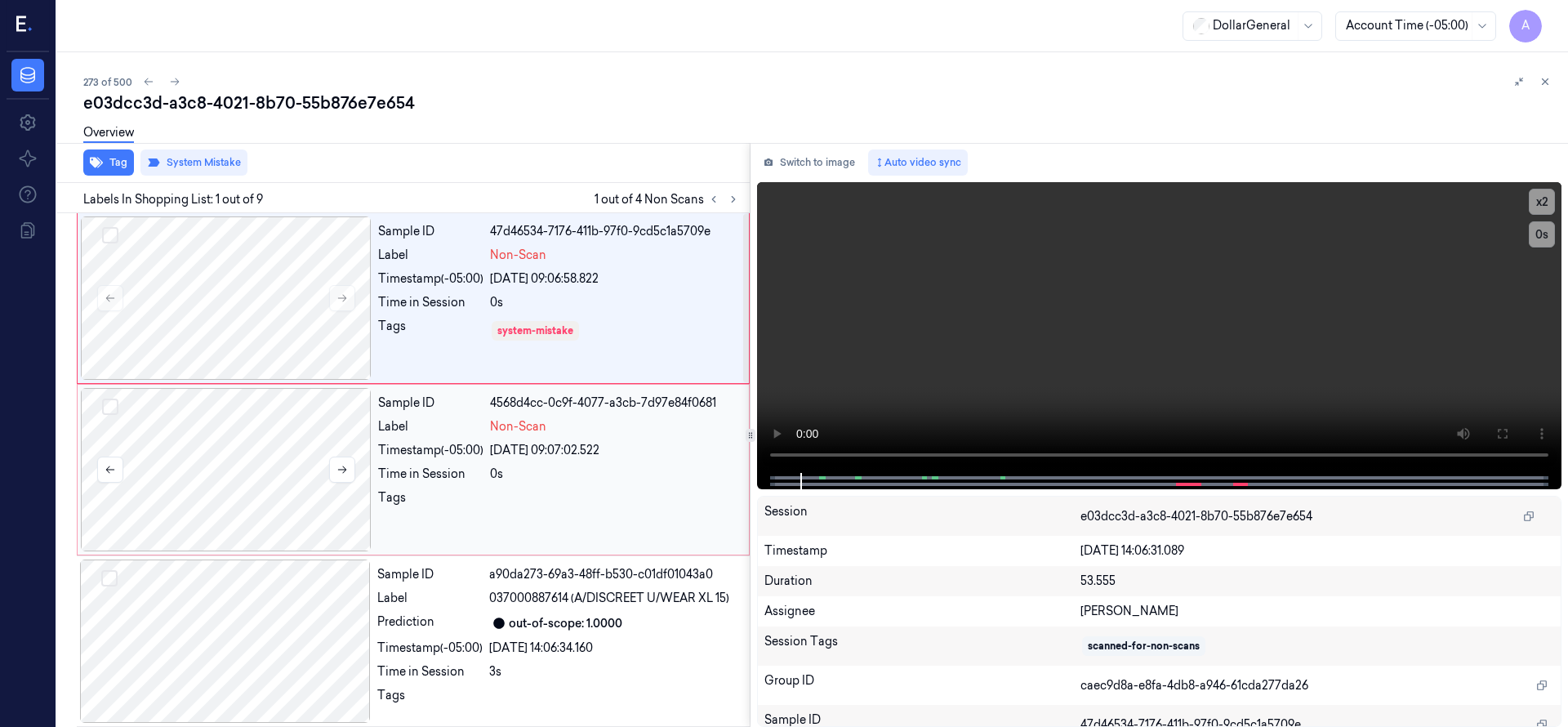
click at [256, 448] on div at bounding box center [225, 470] width 290 height 164
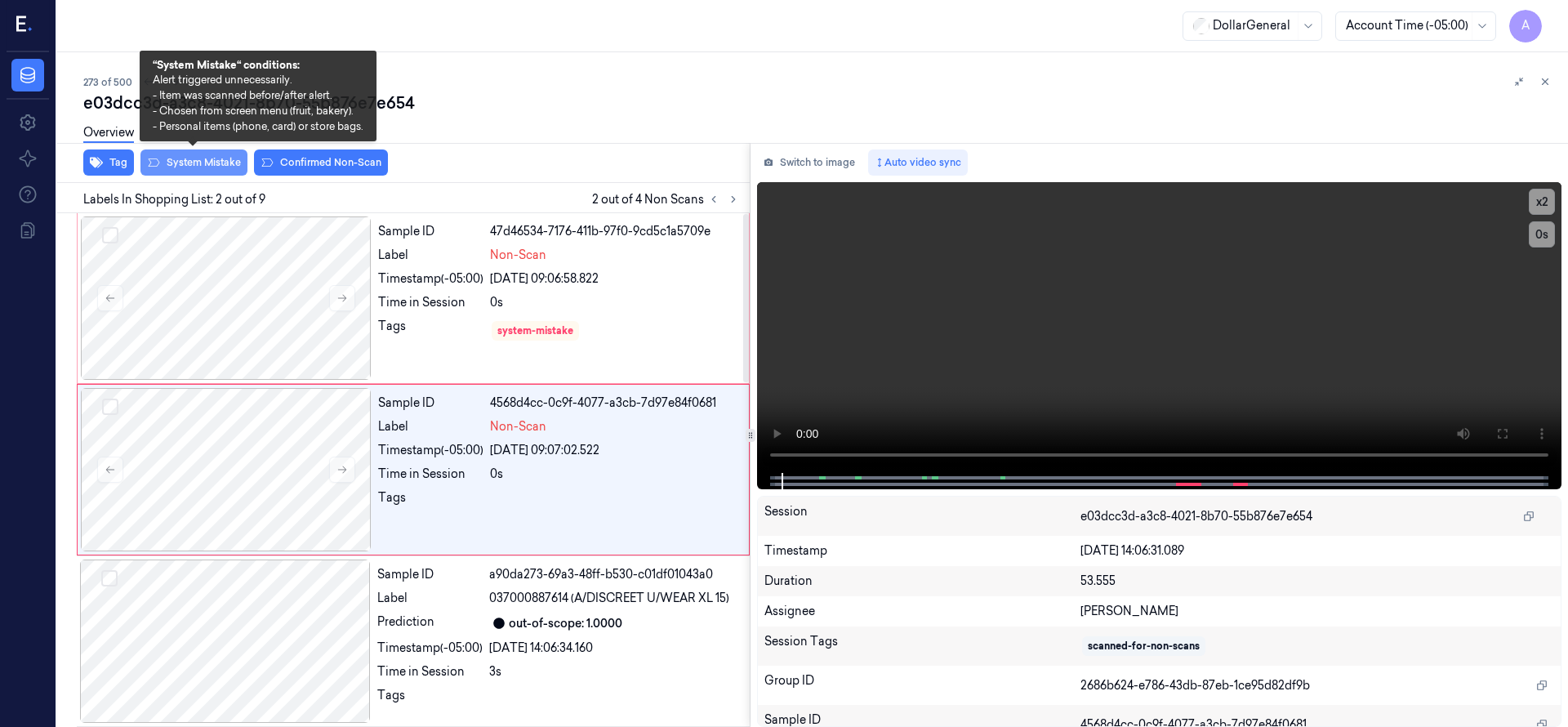
click at [218, 170] on button "System Mistake" at bounding box center [194, 163] width 107 height 26
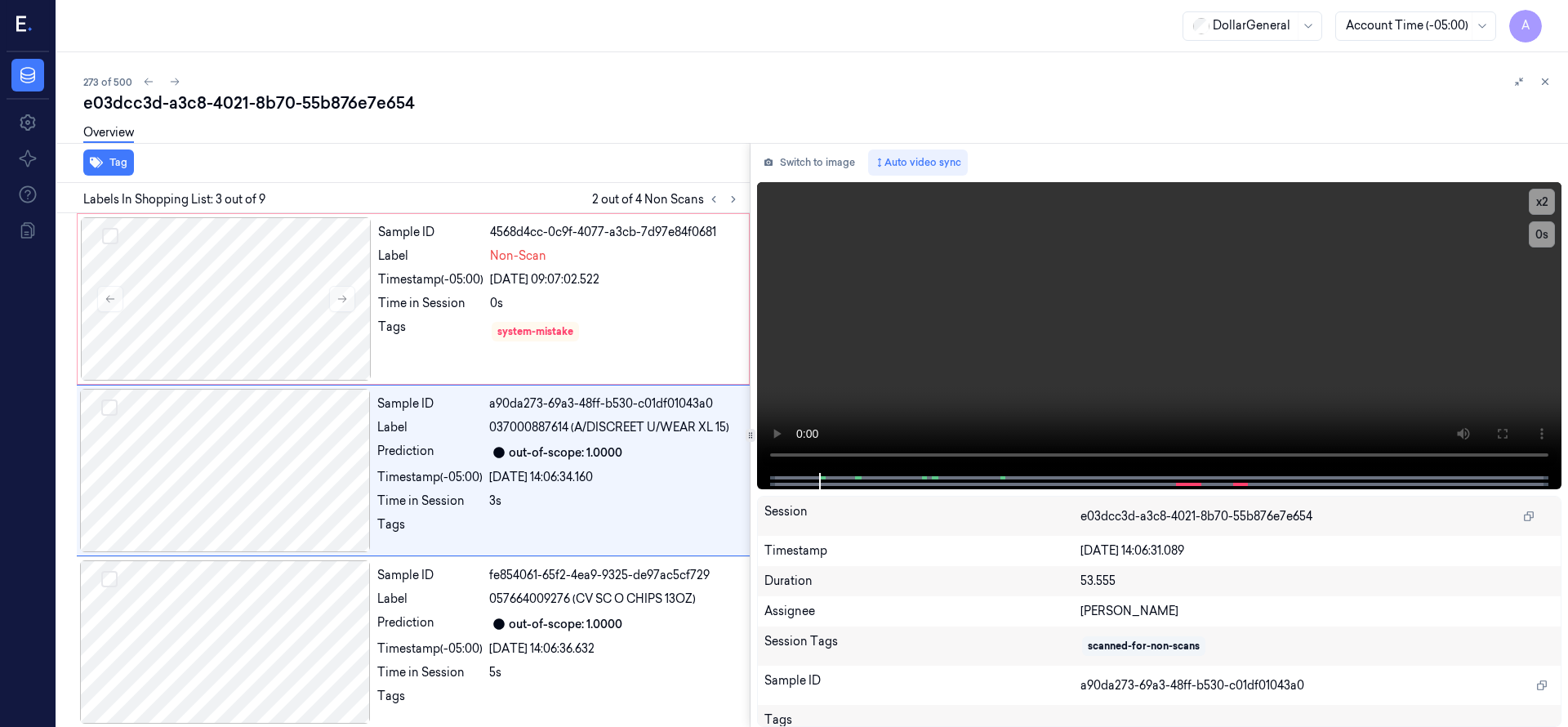
scroll to position [172, 0]
click at [179, 85] on icon at bounding box center [174, 81] width 11 height 11
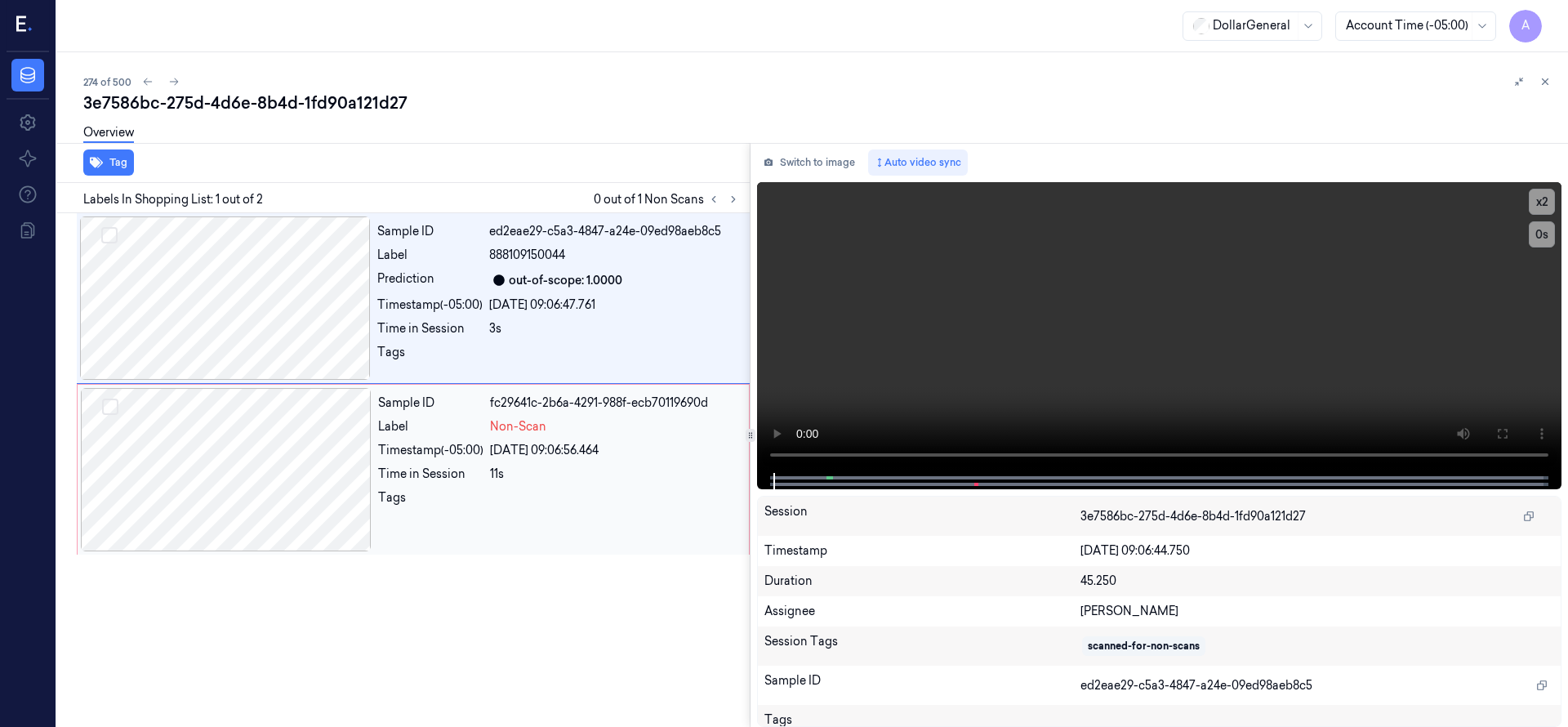
click at [262, 462] on div at bounding box center [225, 470] width 290 height 164
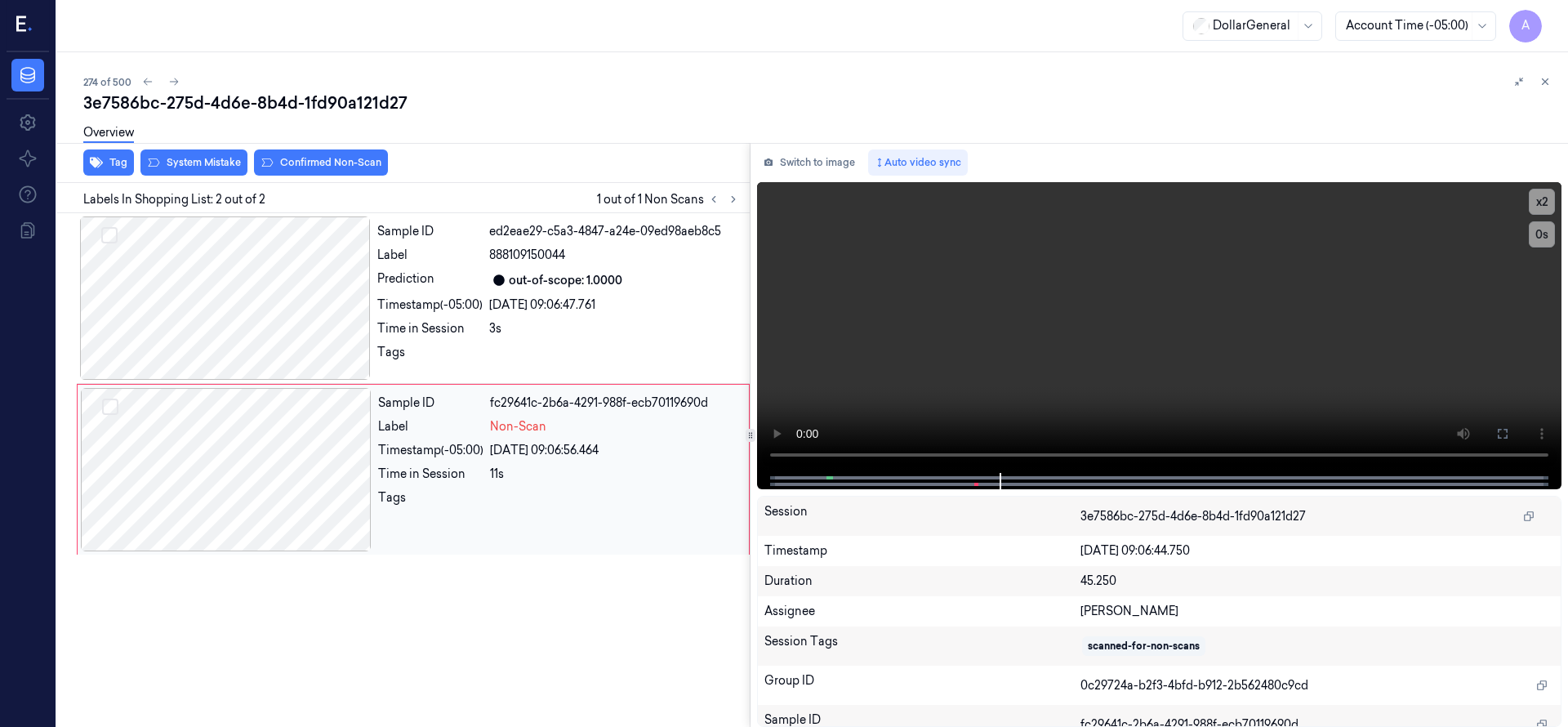
click at [257, 458] on div at bounding box center [225, 470] width 290 height 164
click at [268, 298] on div at bounding box center [224, 298] width 290 height 164
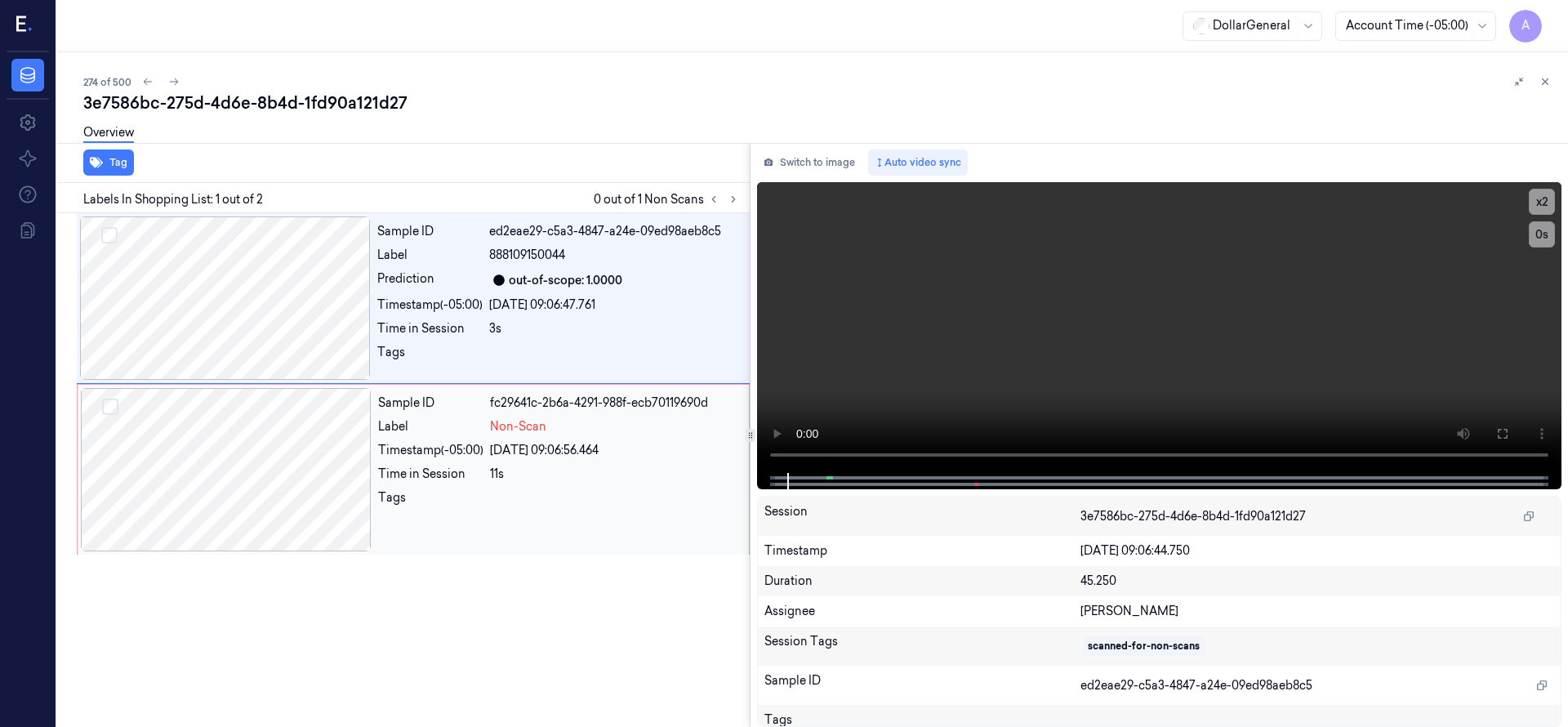
click at [289, 428] on div at bounding box center [225, 470] width 290 height 164
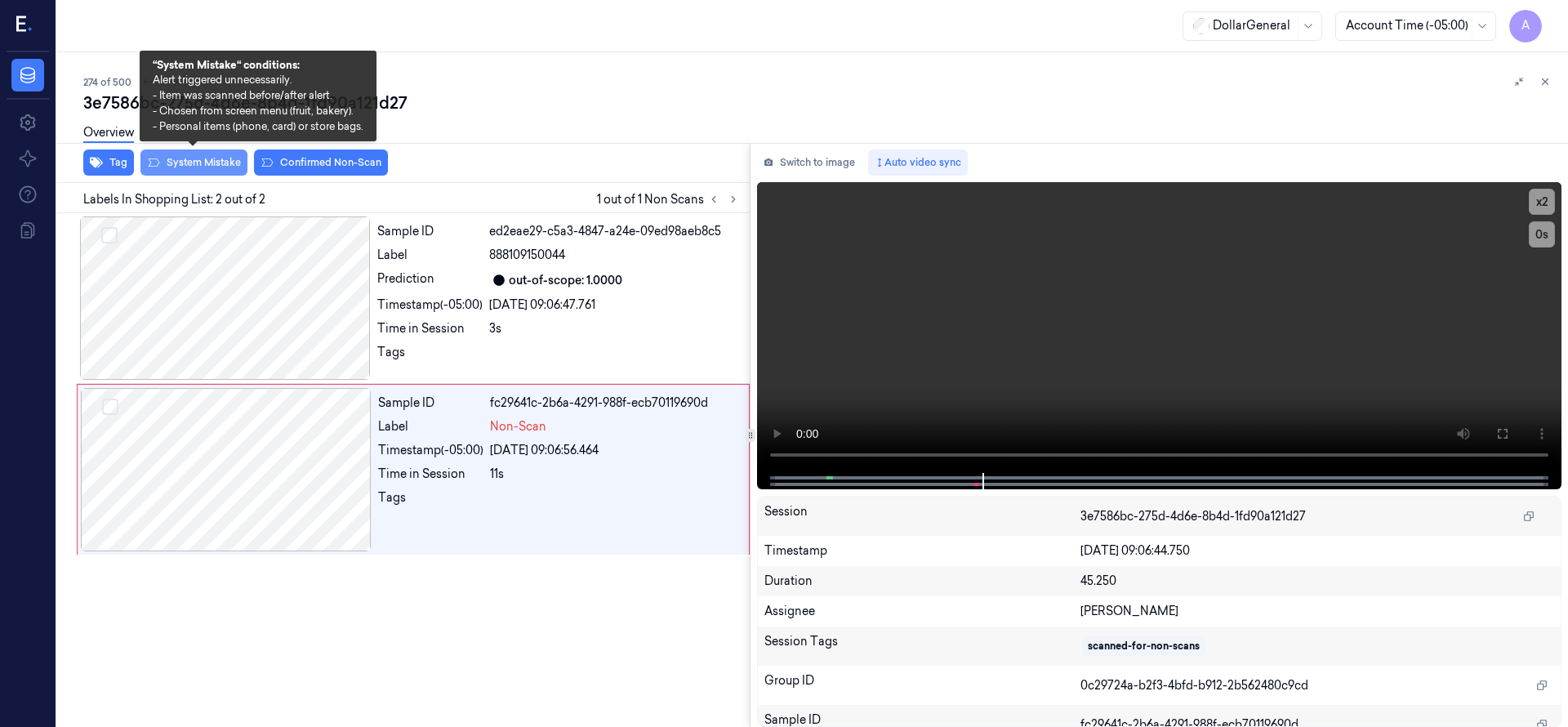
click at [220, 161] on button "System Mistake" at bounding box center [194, 163] width 107 height 26
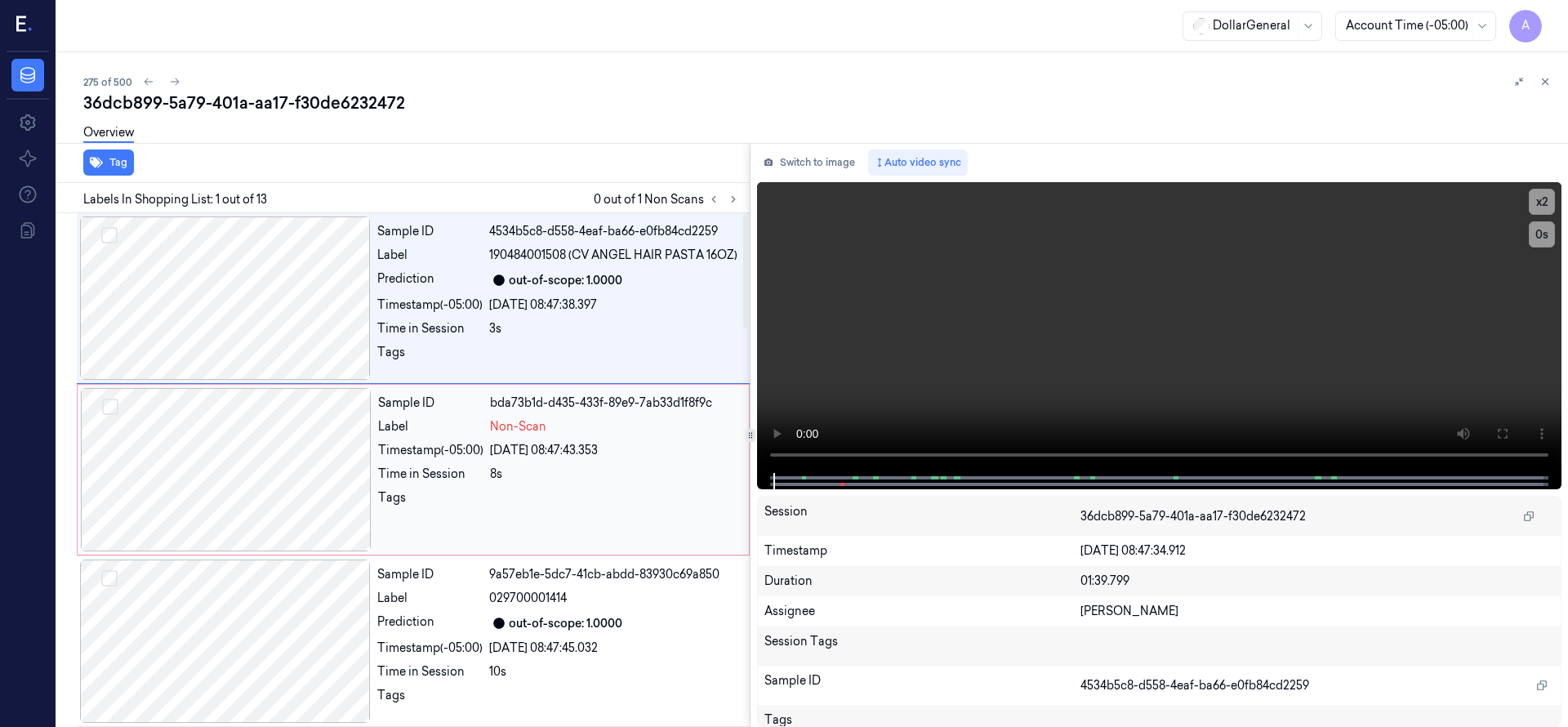
click at [245, 468] on div at bounding box center [225, 470] width 290 height 164
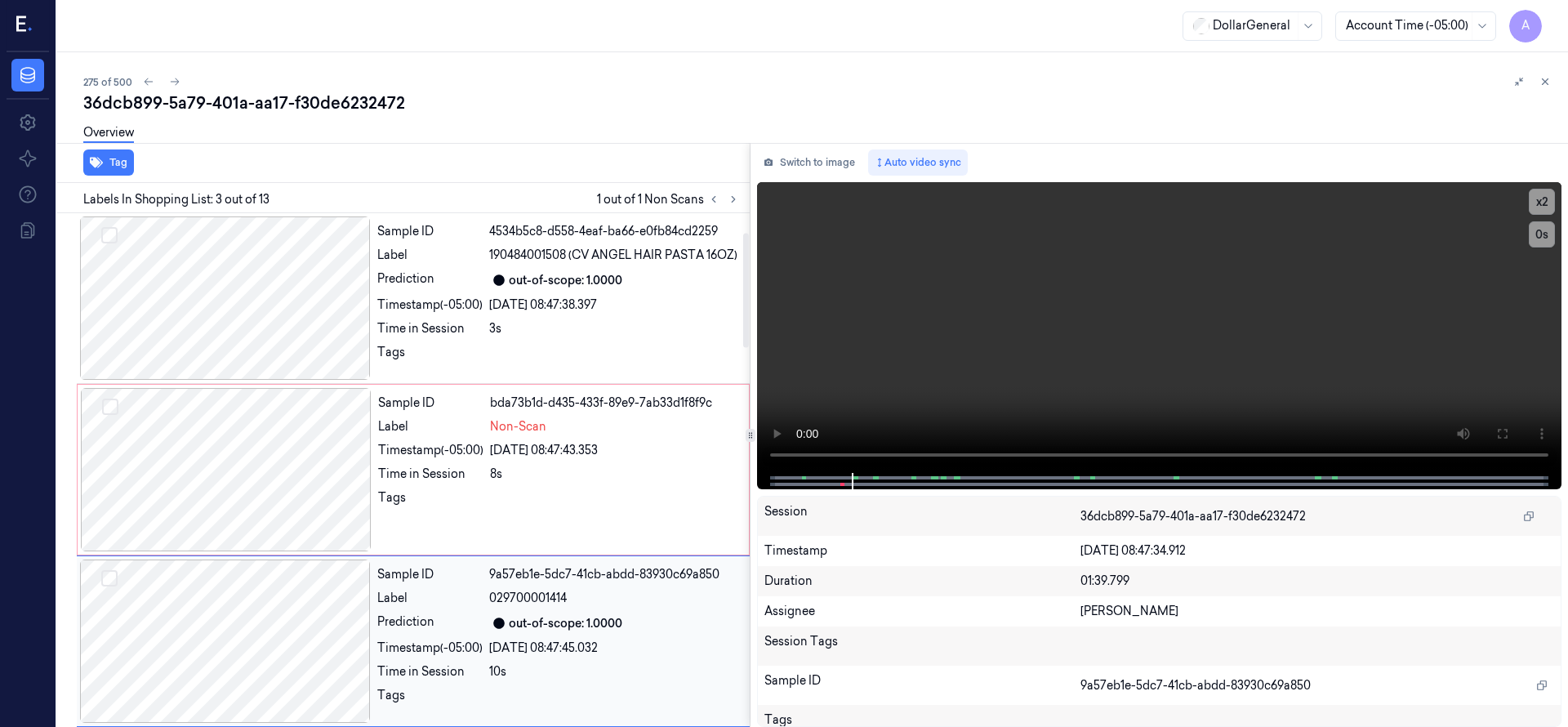
scroll to position [185, 0]
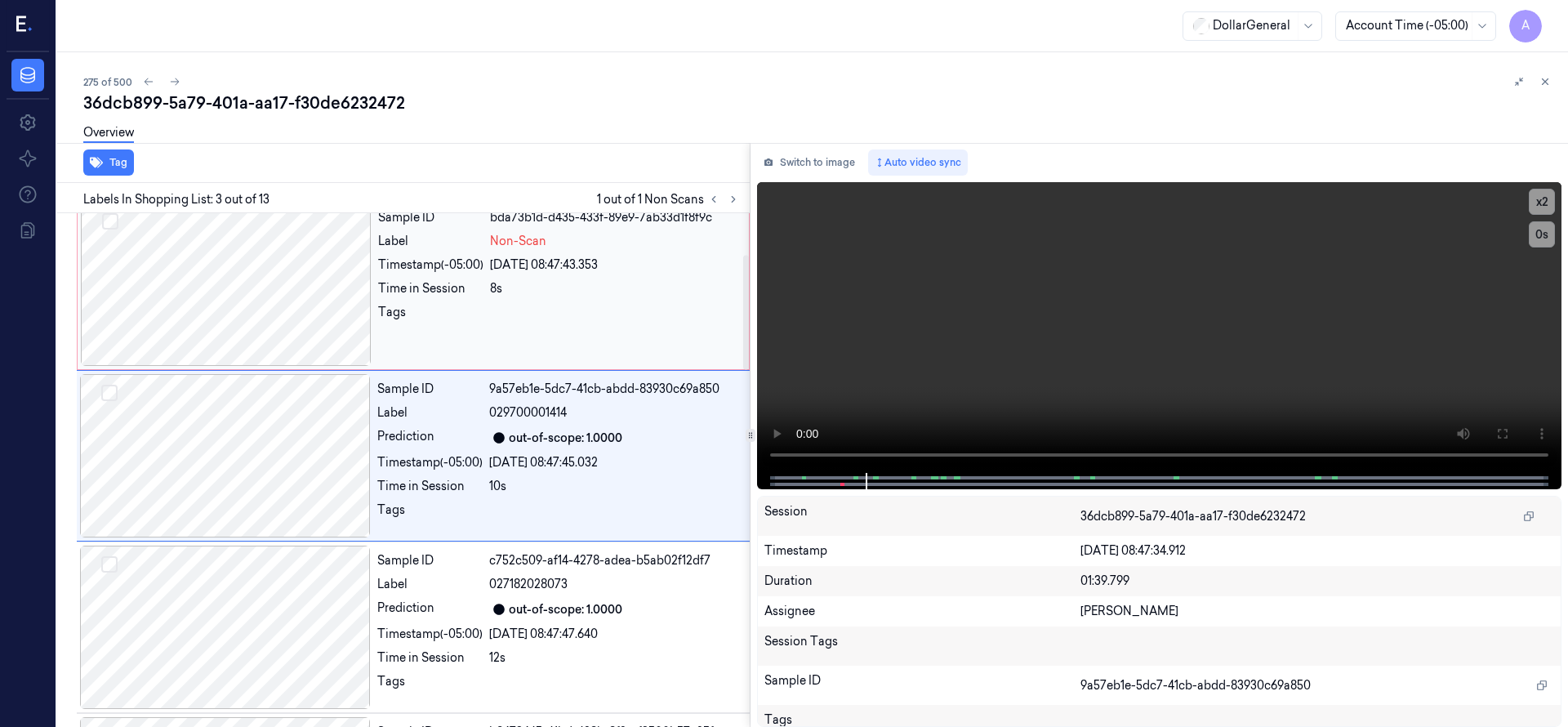
click at [259, 307] on div at bounding box center [225, 284] width 290 height 164
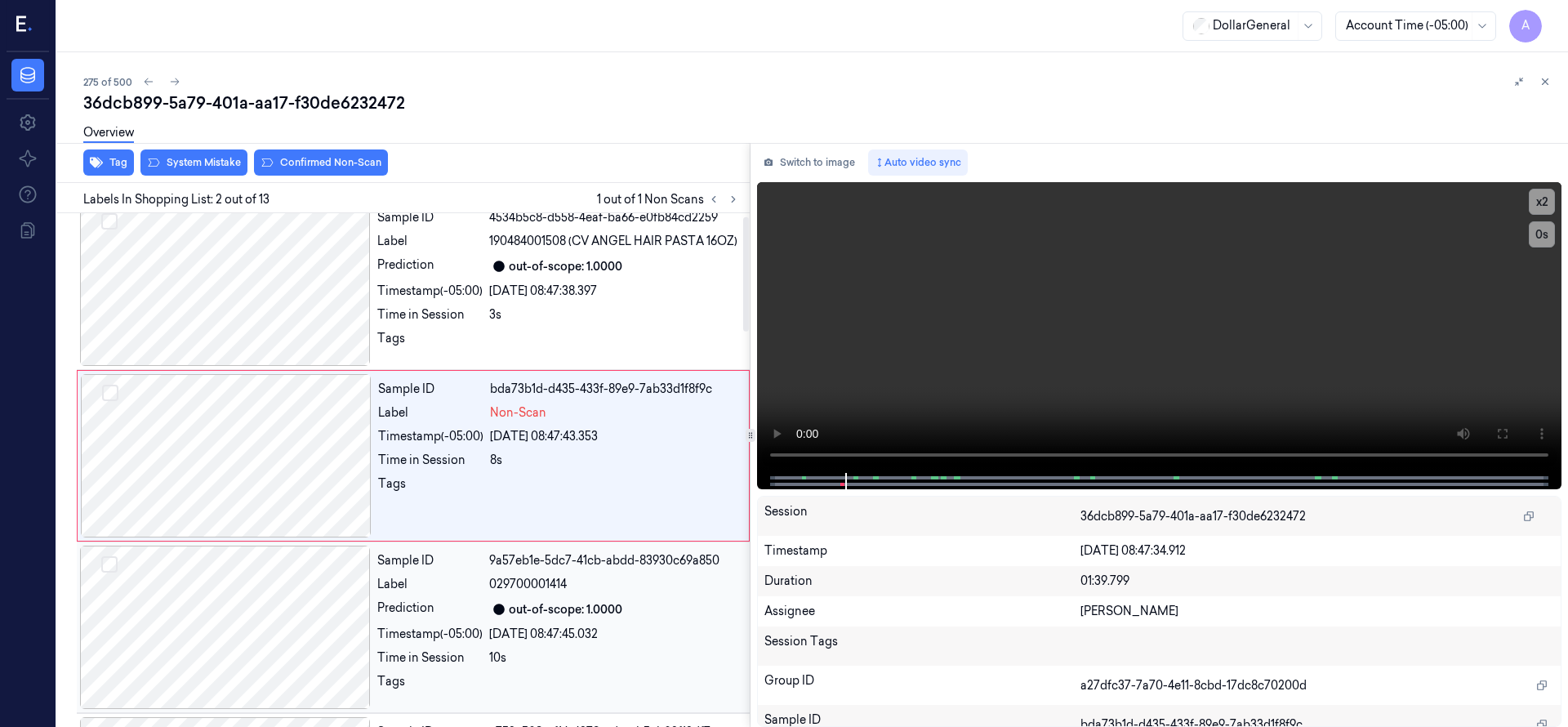
click at [263, 581] on div at bounding box center [224, 627] width 290 height 164
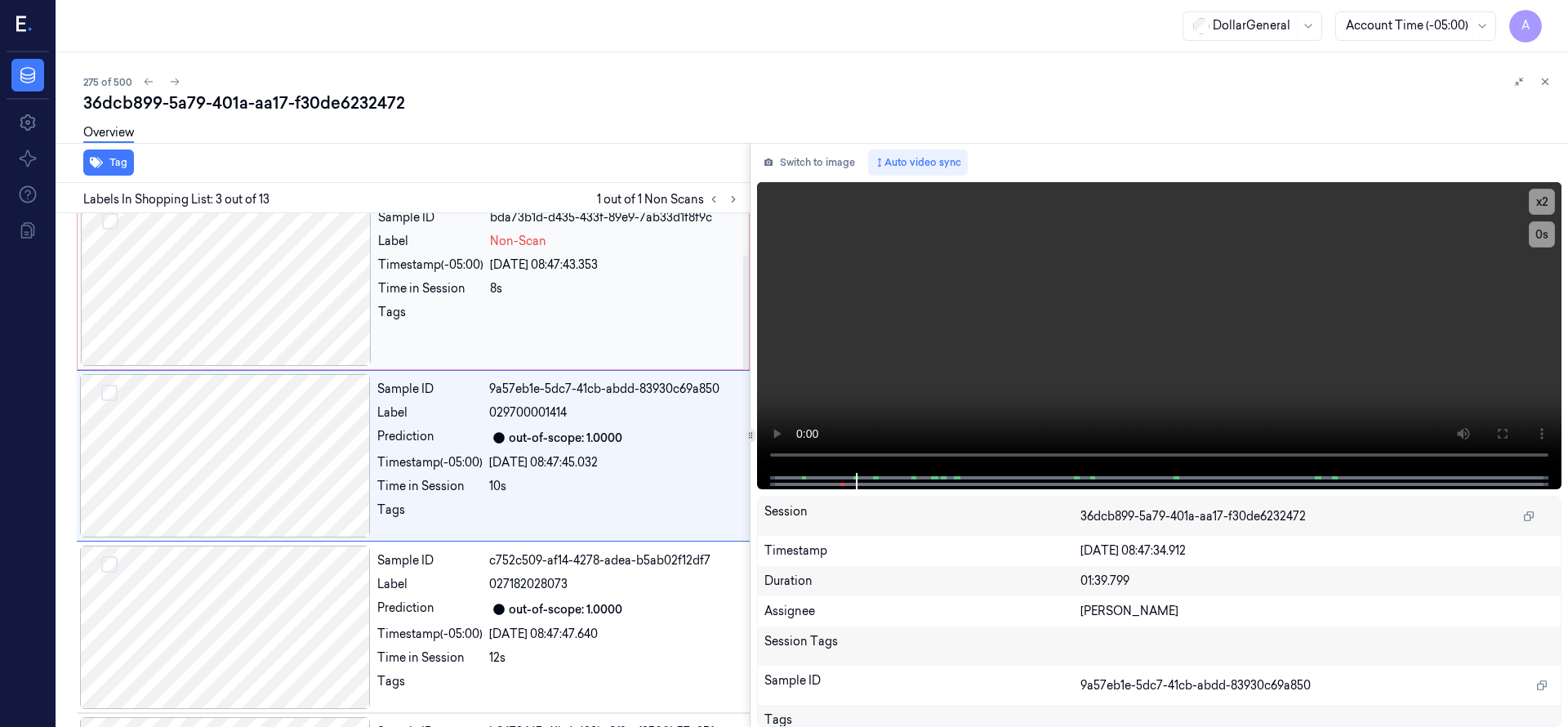
click at [254, 319] on div at bounding box center [225, 284] width 290 height 164
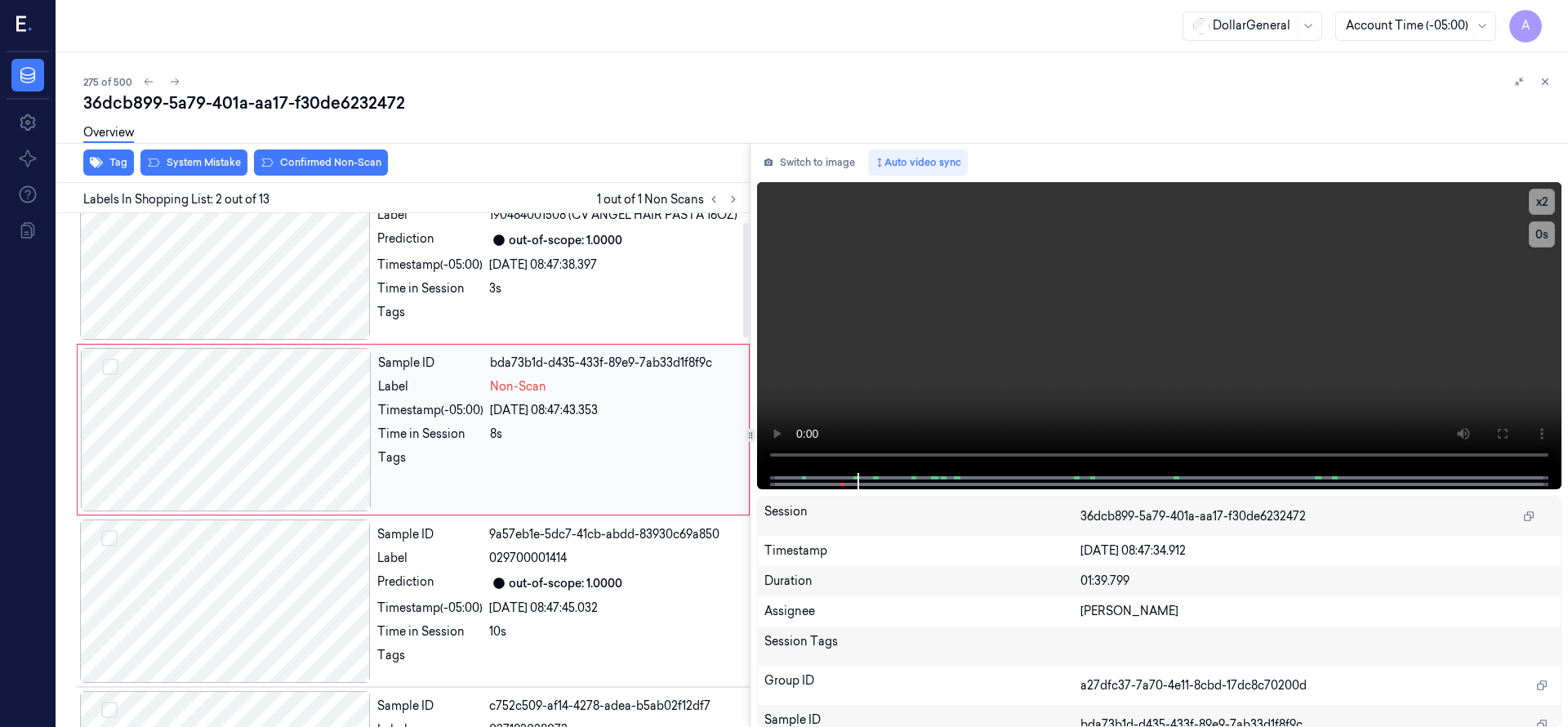
scroll to position [14, 0]
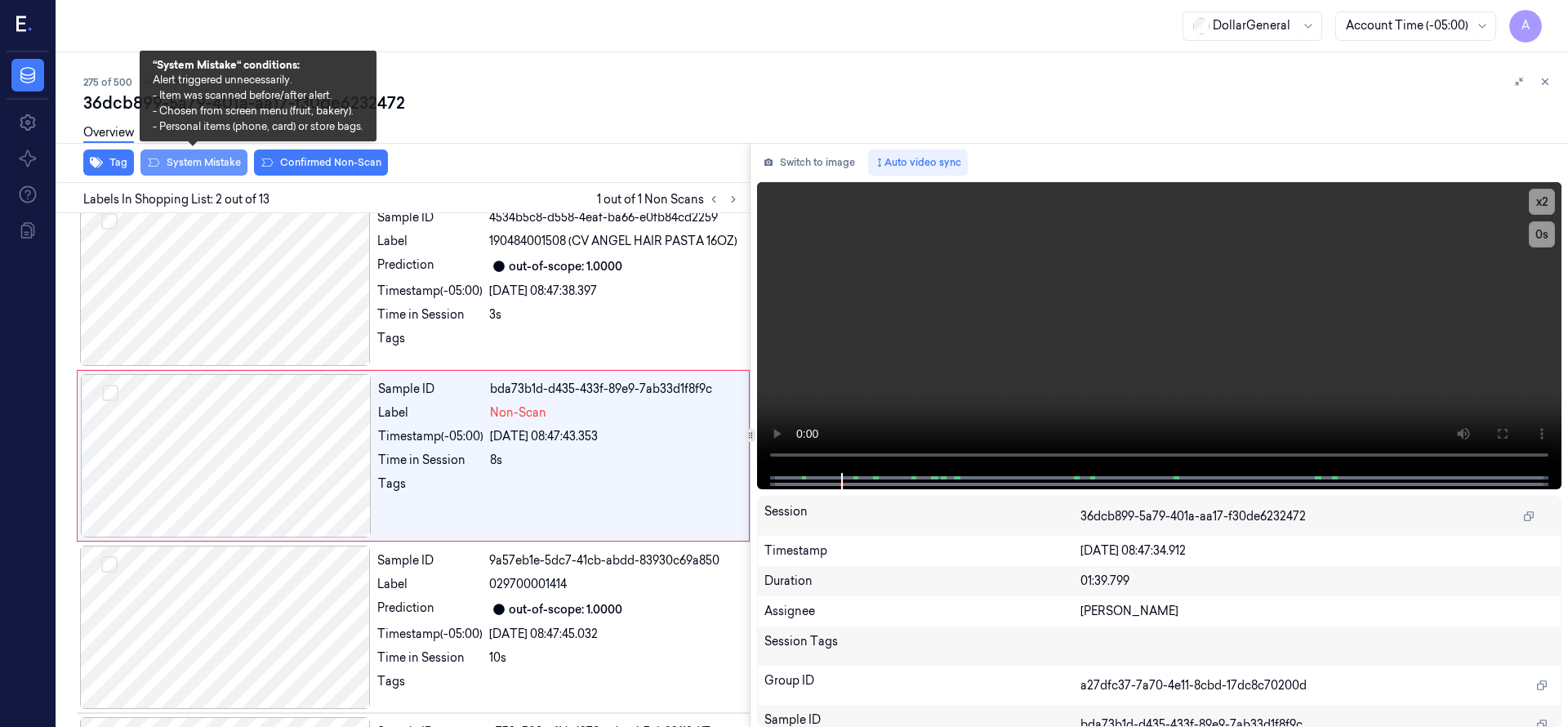
click at [201, 157] on button "System Mistake" at bounding box center [194, 163] width 107 height 26
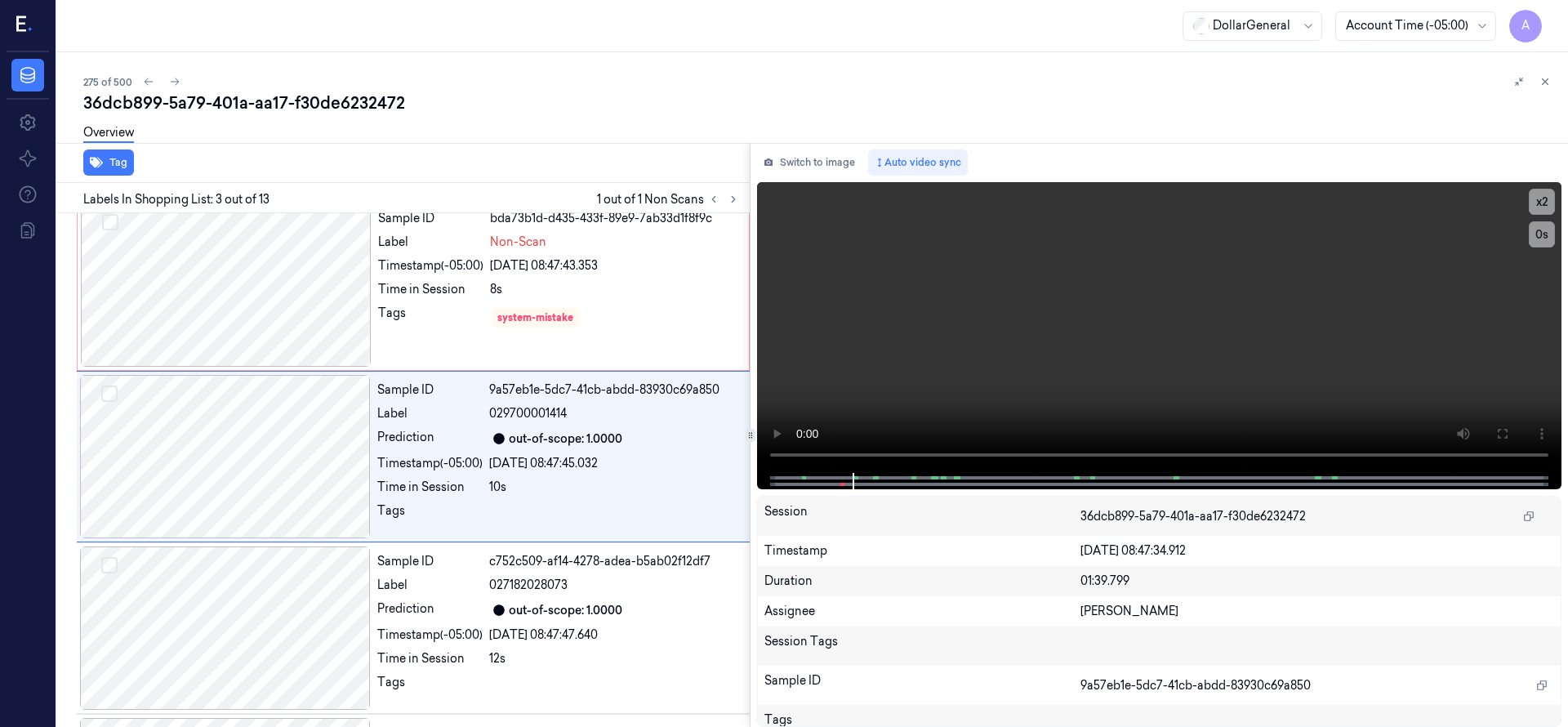
scroll to position [185, 0]
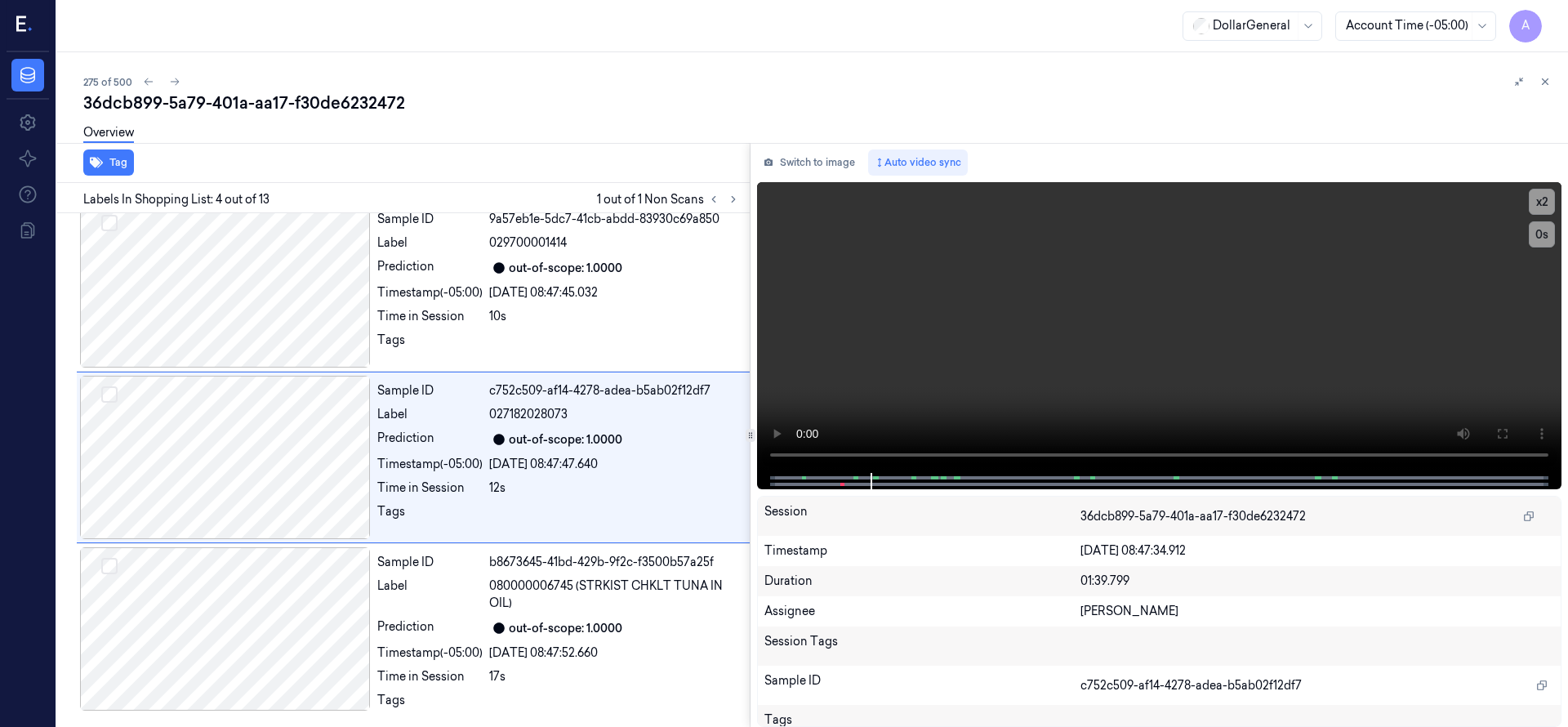
click at [432, 83] on div "275 of 500" at bounding box center [819, 82] width 1471 height 20
click at [174, 81] on icon at bounding box center [174, 81] width 11 height 11
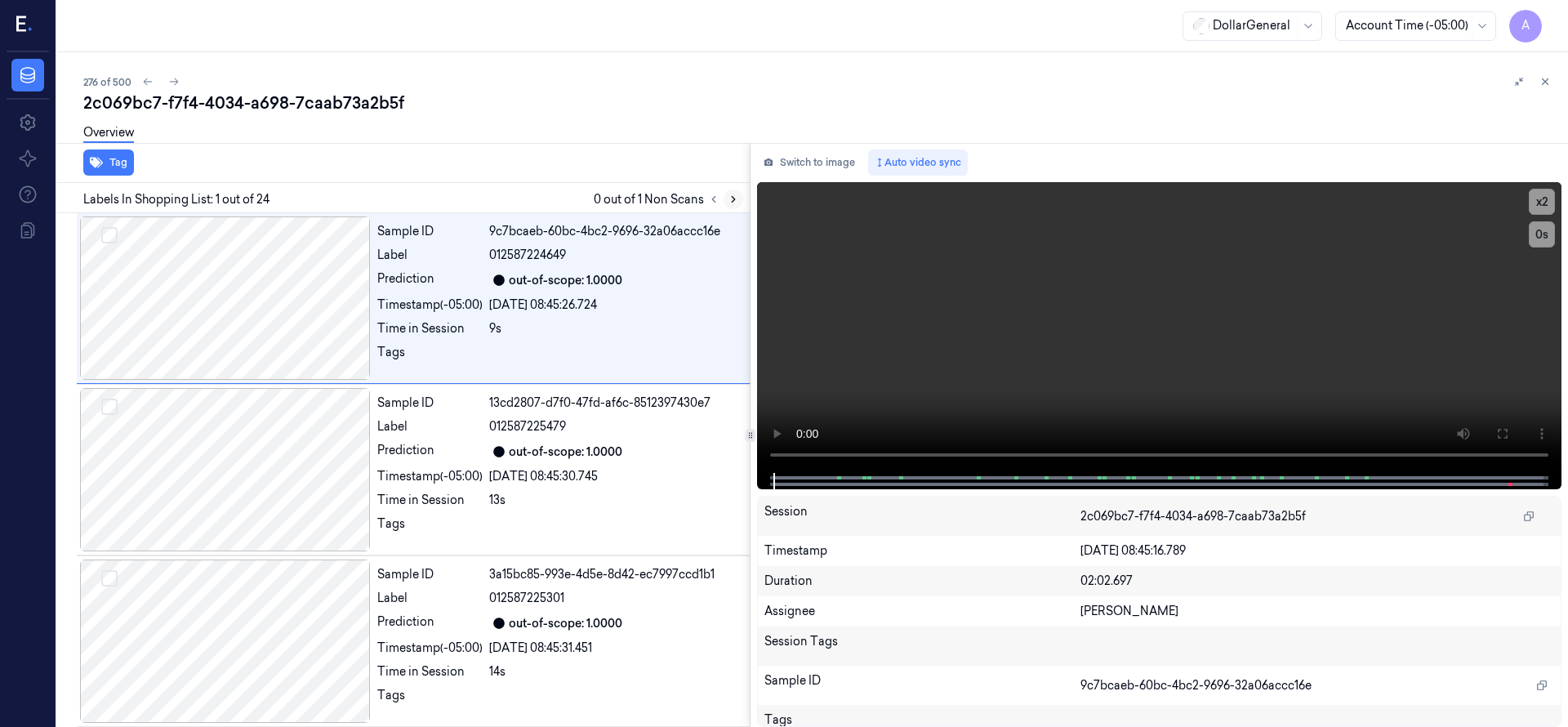
click at [733, 205] on button at bounding box center [733, 199] width 20 height 20
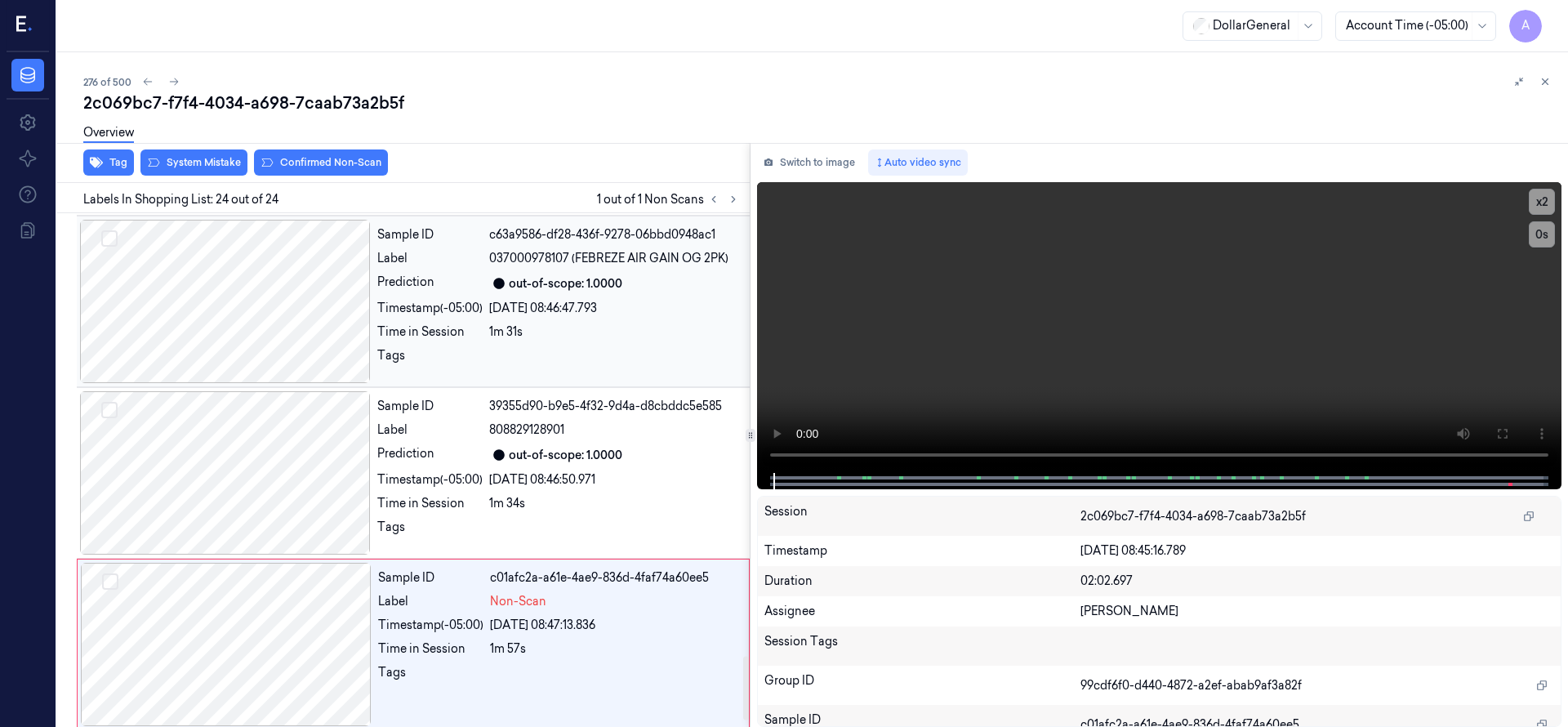
scroll to position [3606, 0]
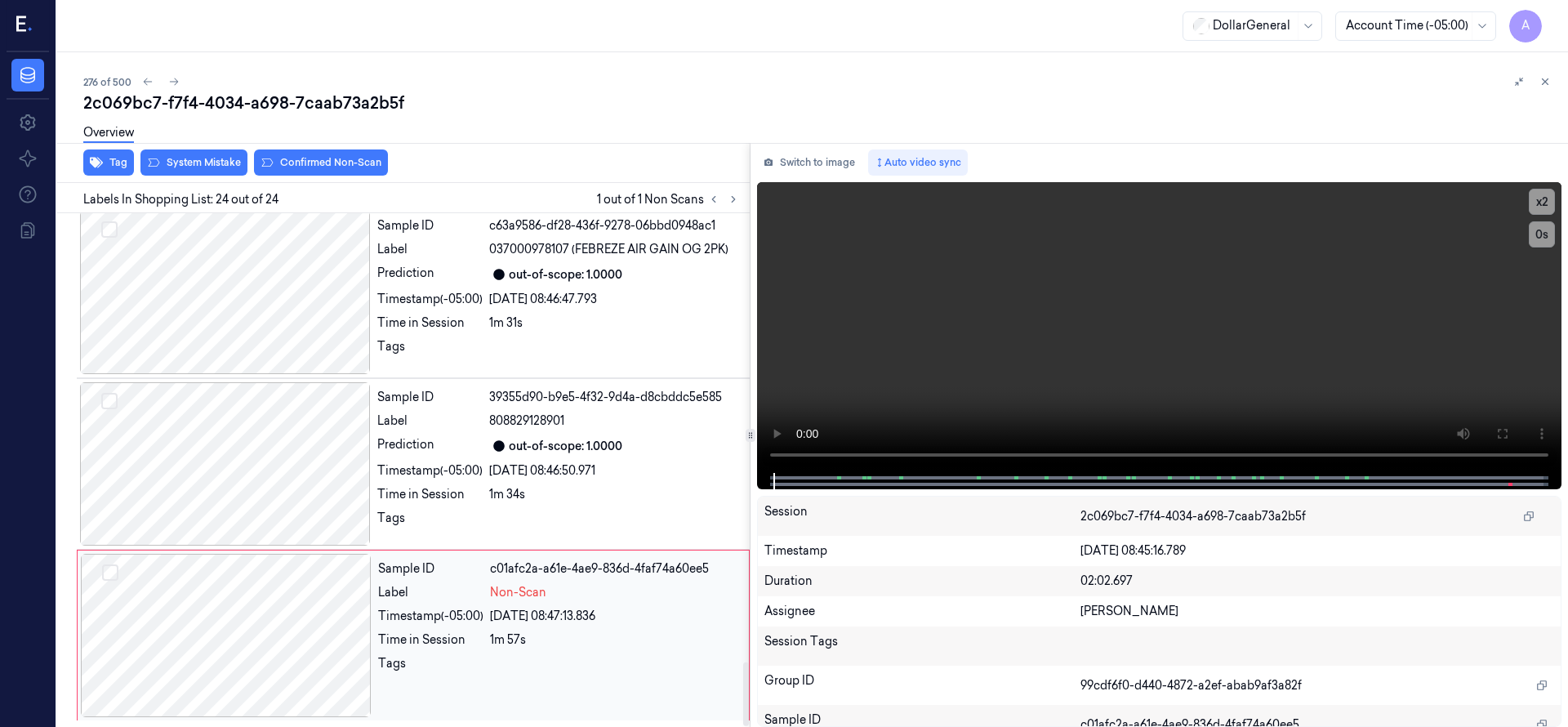
click at [239, 599] on div at bounding box center [225, 635] width 290 height 164
click at [240, 563] on div at bounding box center [225, 635] width 290 height 164
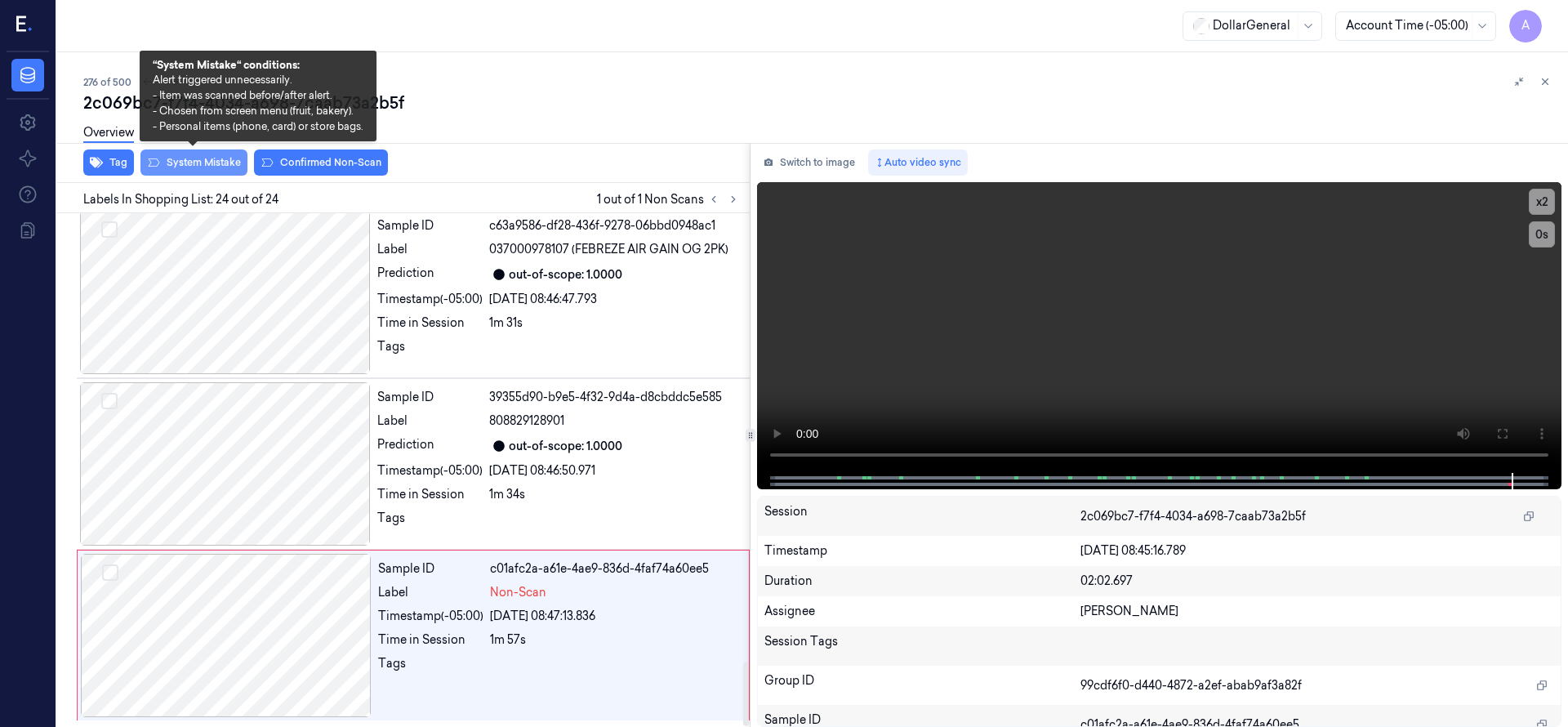
click at [196, 163] on button "System Mistake" at bounding box center [194, 163] width 107 height 26
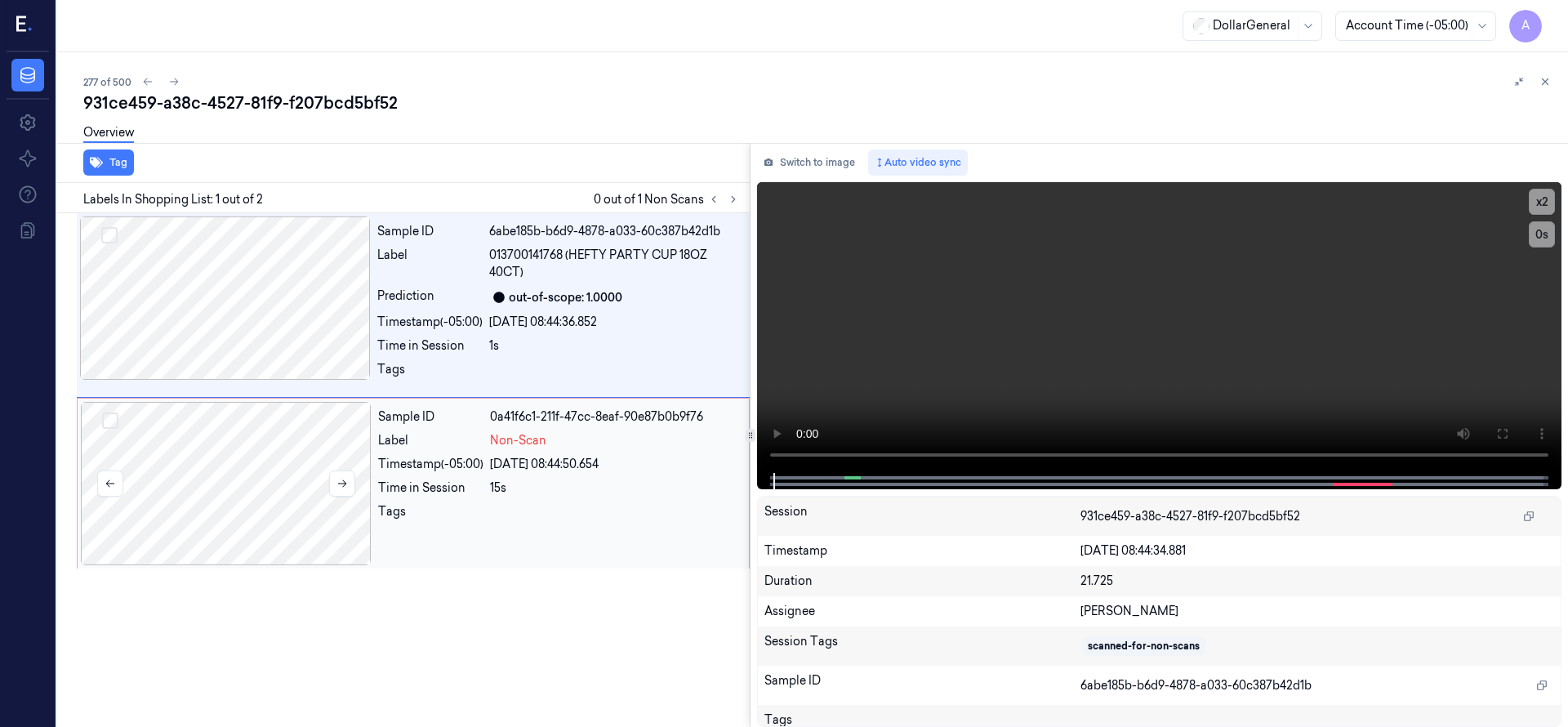
click at [254, 451] on div at bounding box center [225, 484] width 290 height 164
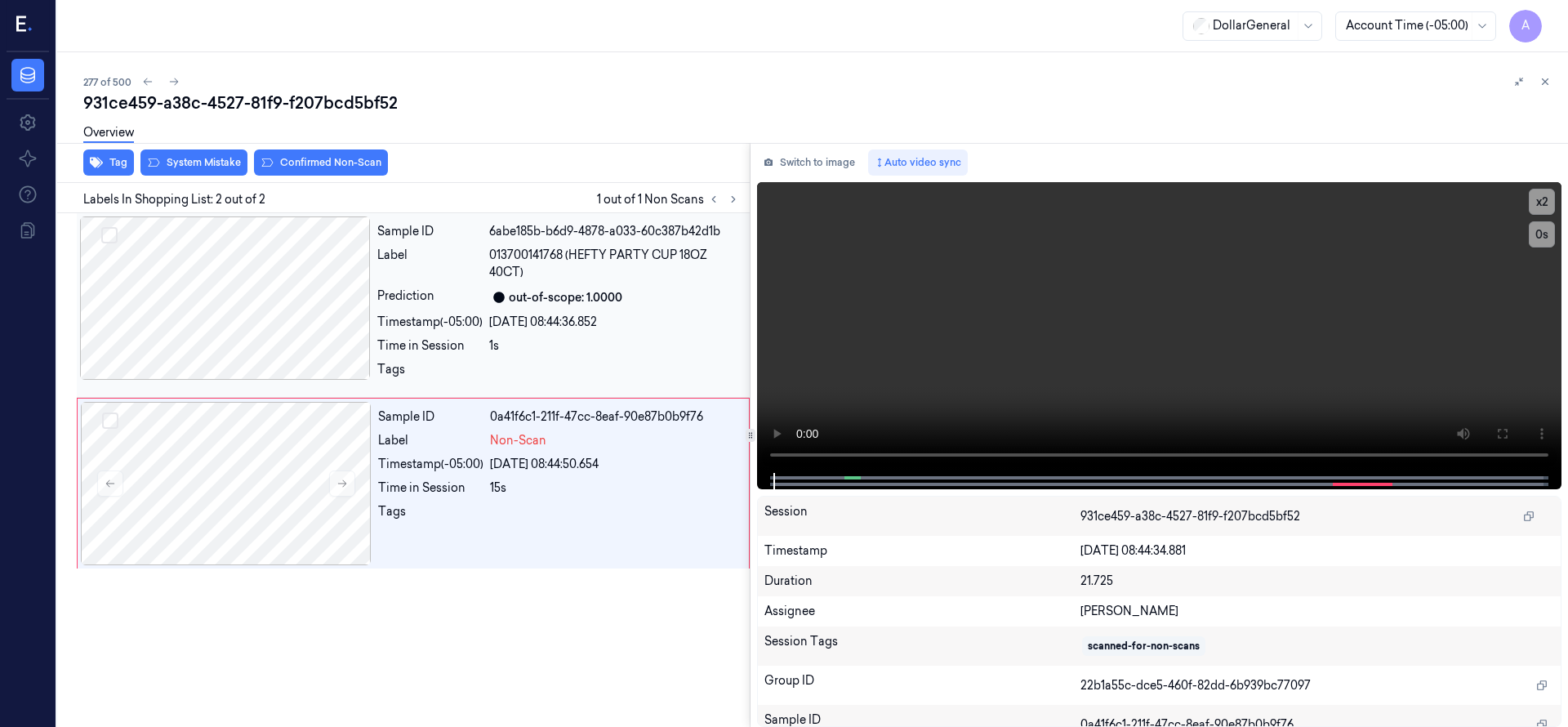
click at [223, 299] on div at bounding box center [224, 298] width 290 height 164
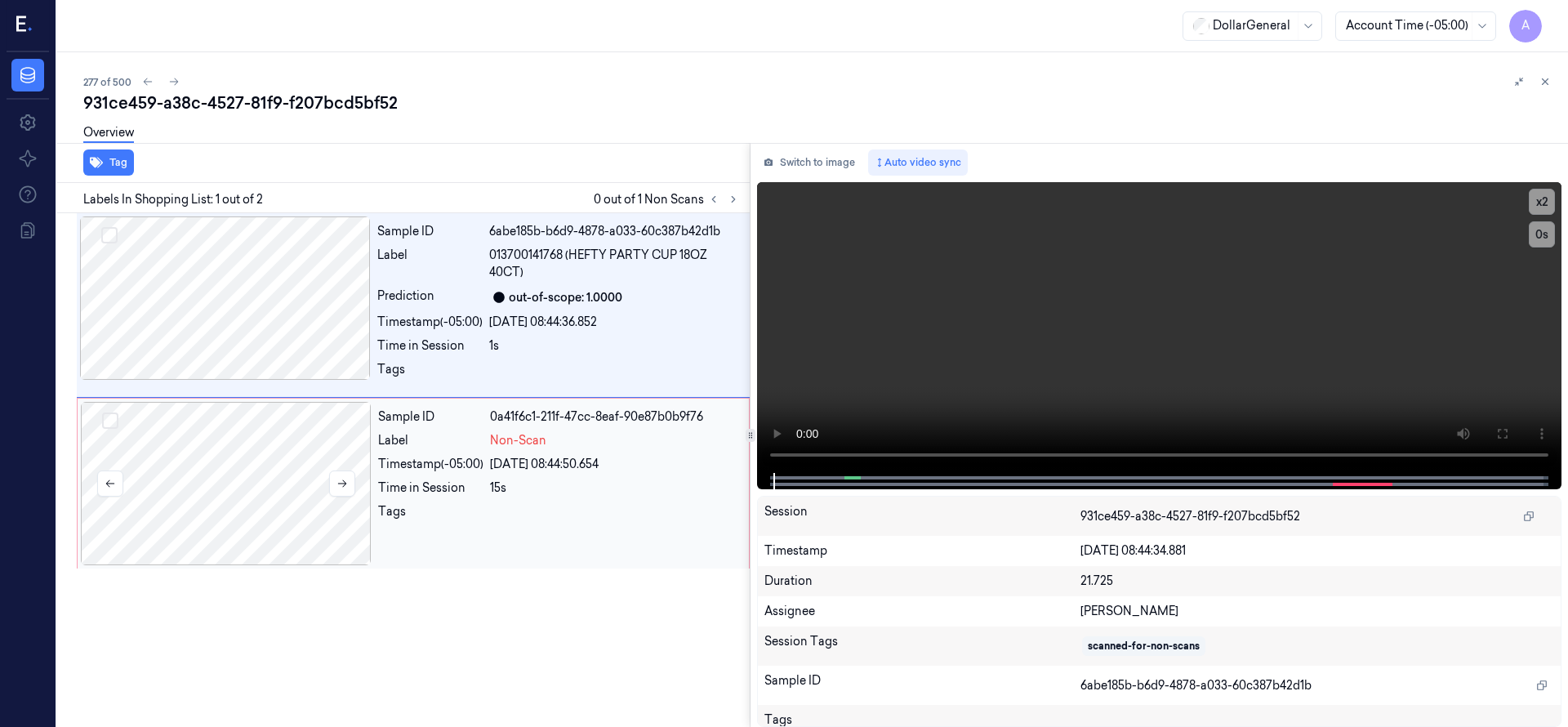
click at [215, 415] on div at bounding box center [225, 484] width 290 height 164
click at [197, 482] on div at bounding box center [225, 484] width 290 height 164
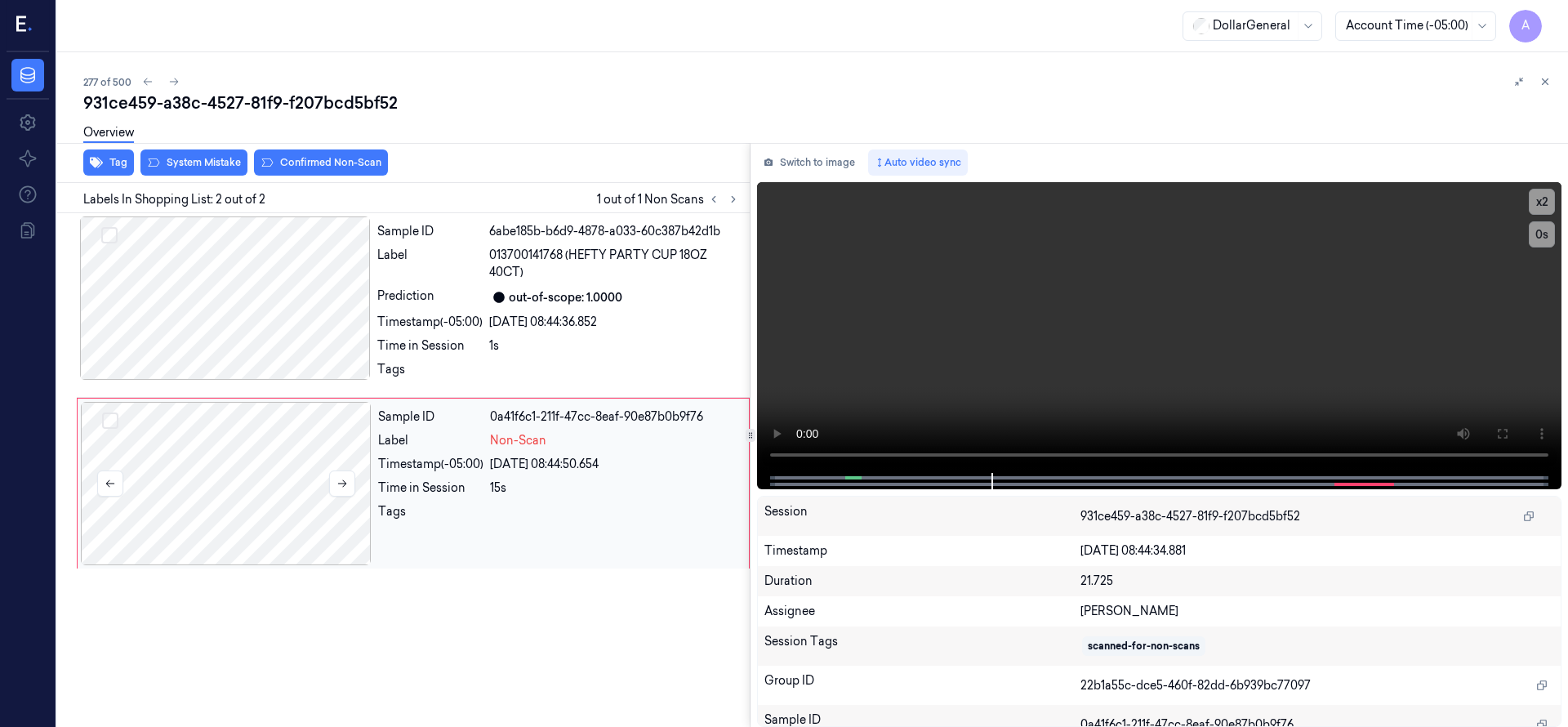
click at [206, 482] on div at bounding box center [225, 484] width 290 height 164
click at [259, 465] on div at bounding box center [225, 484] width 290 height 164
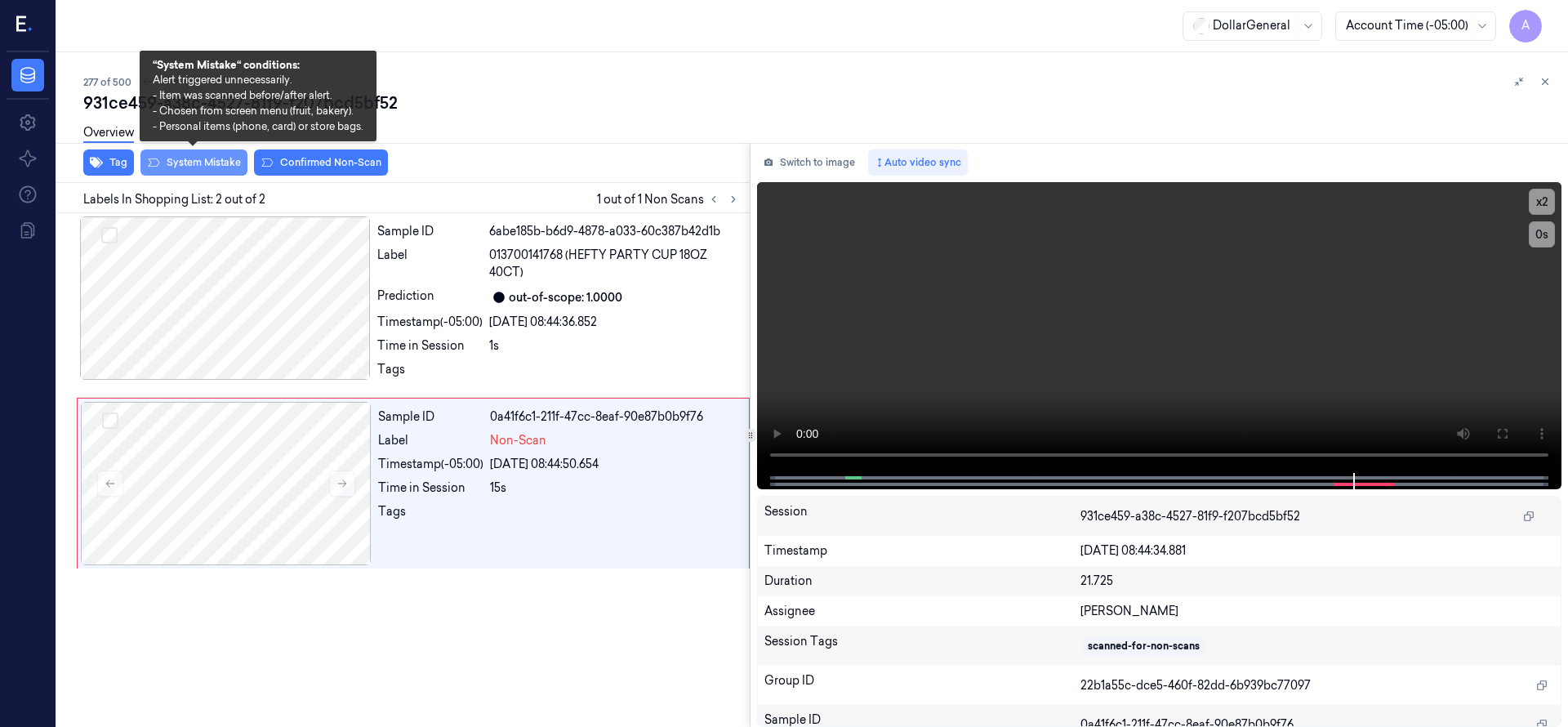
click at [214, 165] on button "System Mistake" at bounding box center [194, 163] width 107 height 26
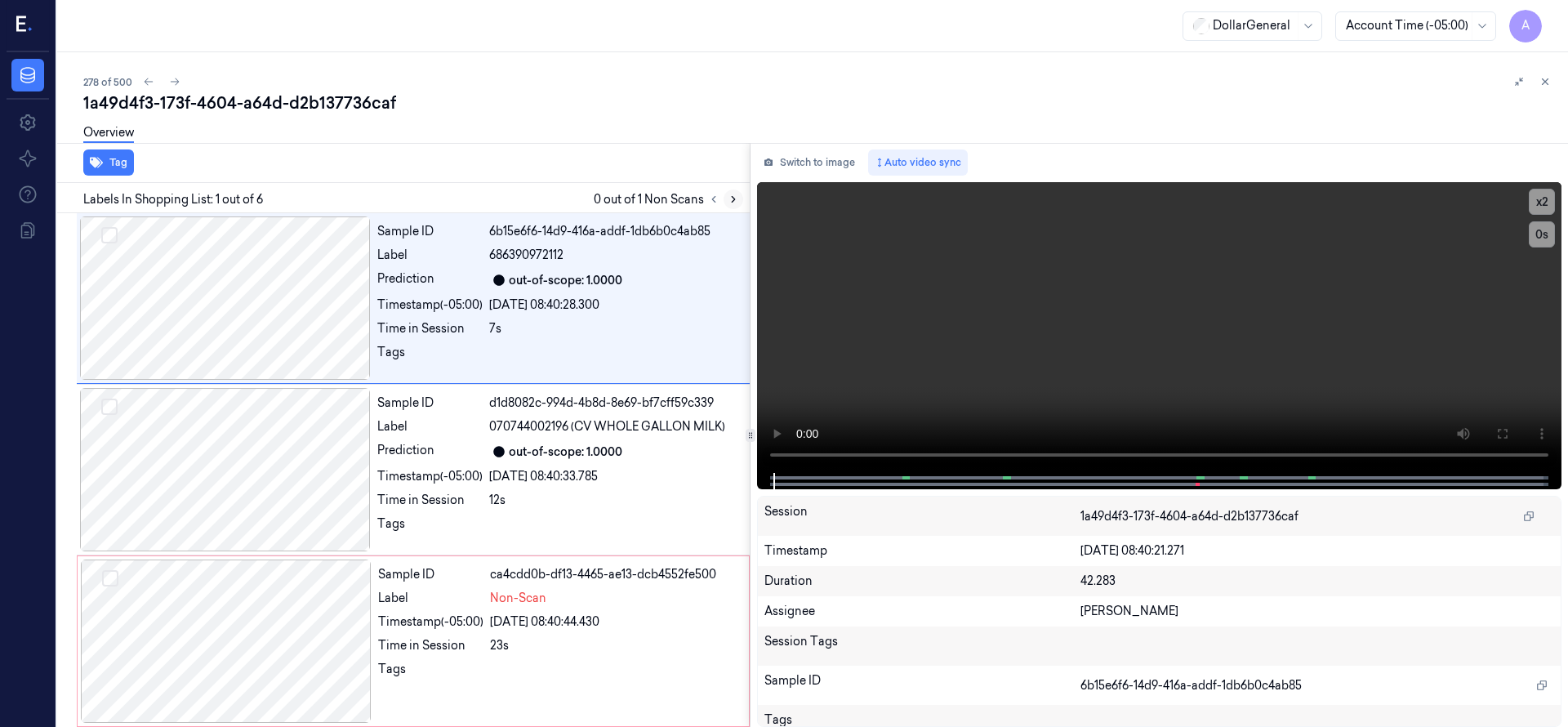
click at [736, 194] on icon at bounding box center [732, 198] width 11 height 11
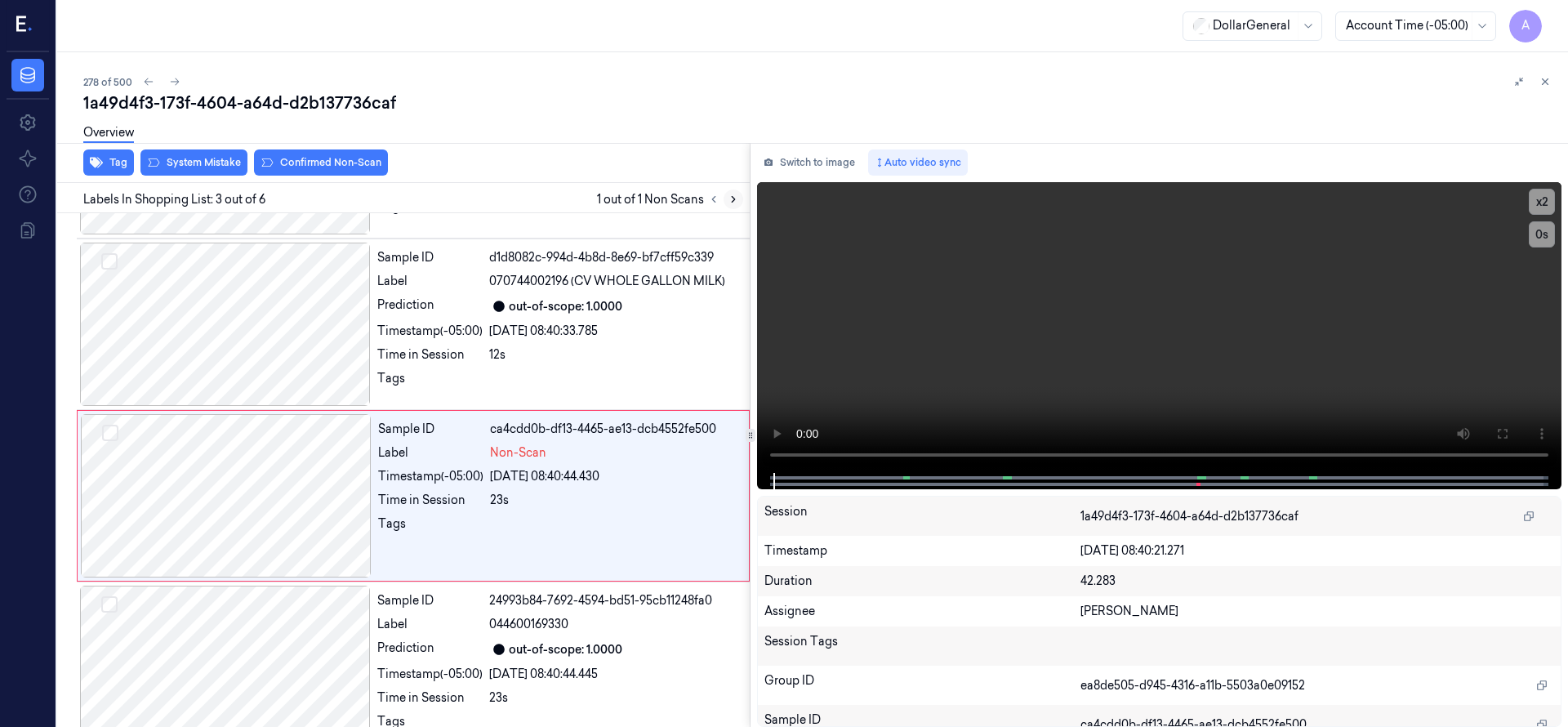
scroll to position [172, 0]
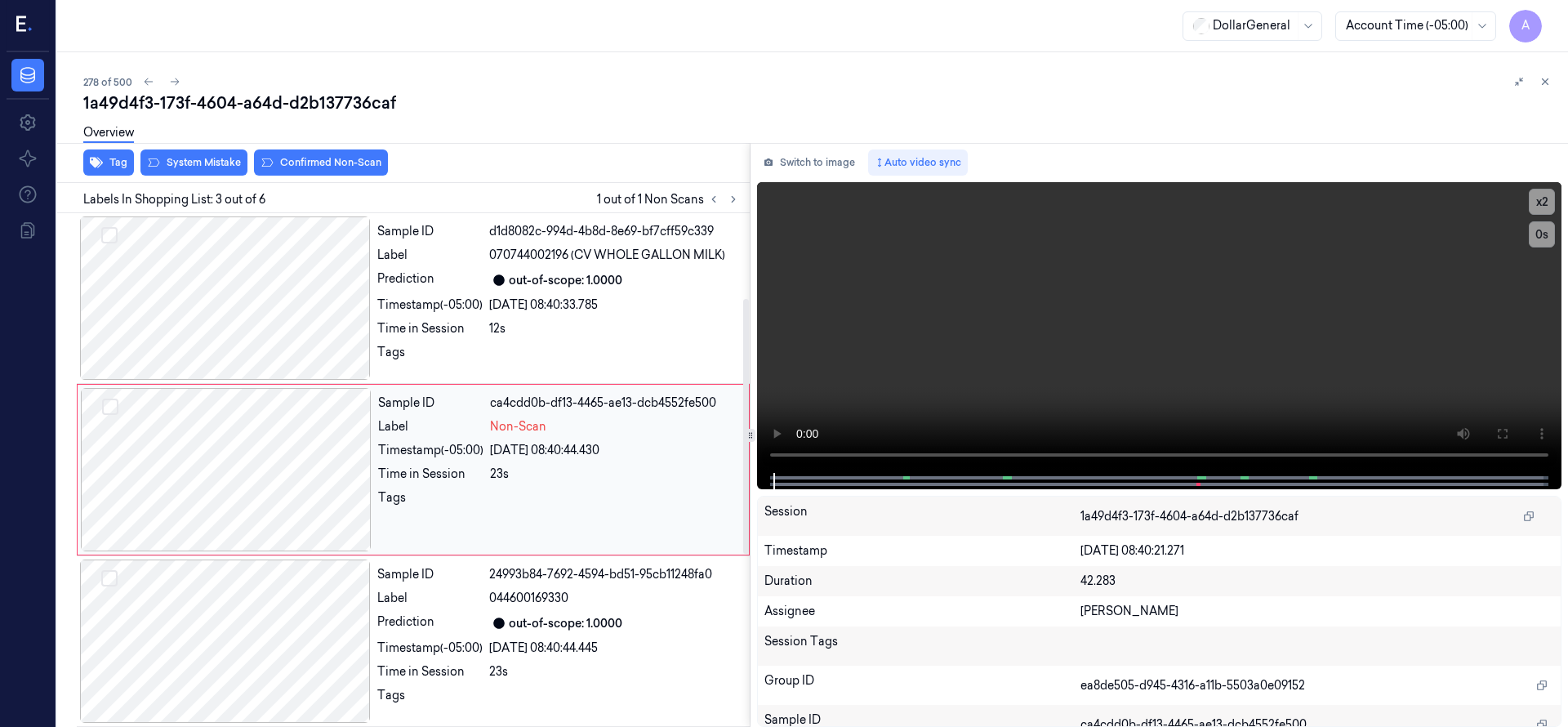
click at [312, 457] on div at bounding box center [225, 470] width 290 height 164
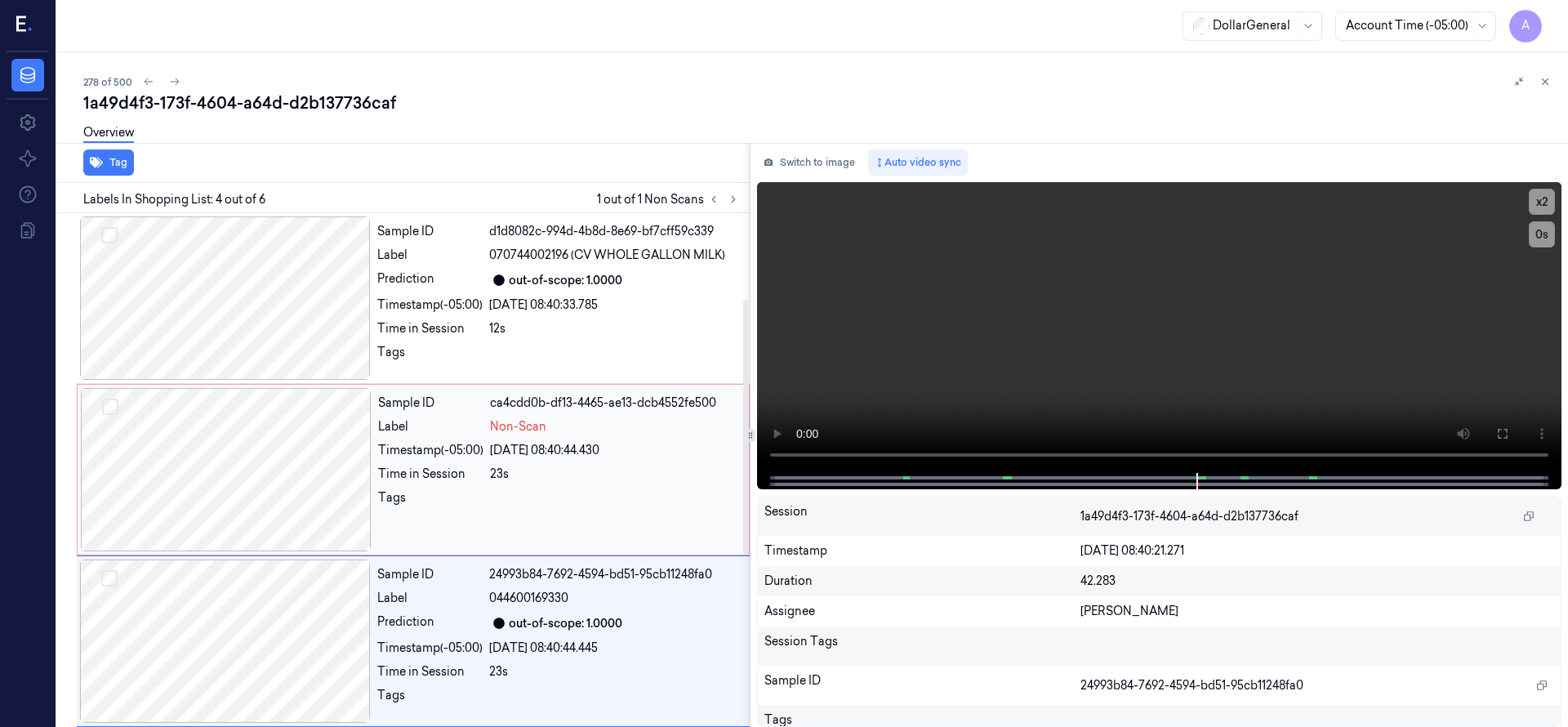
scroll to position [343, 0]
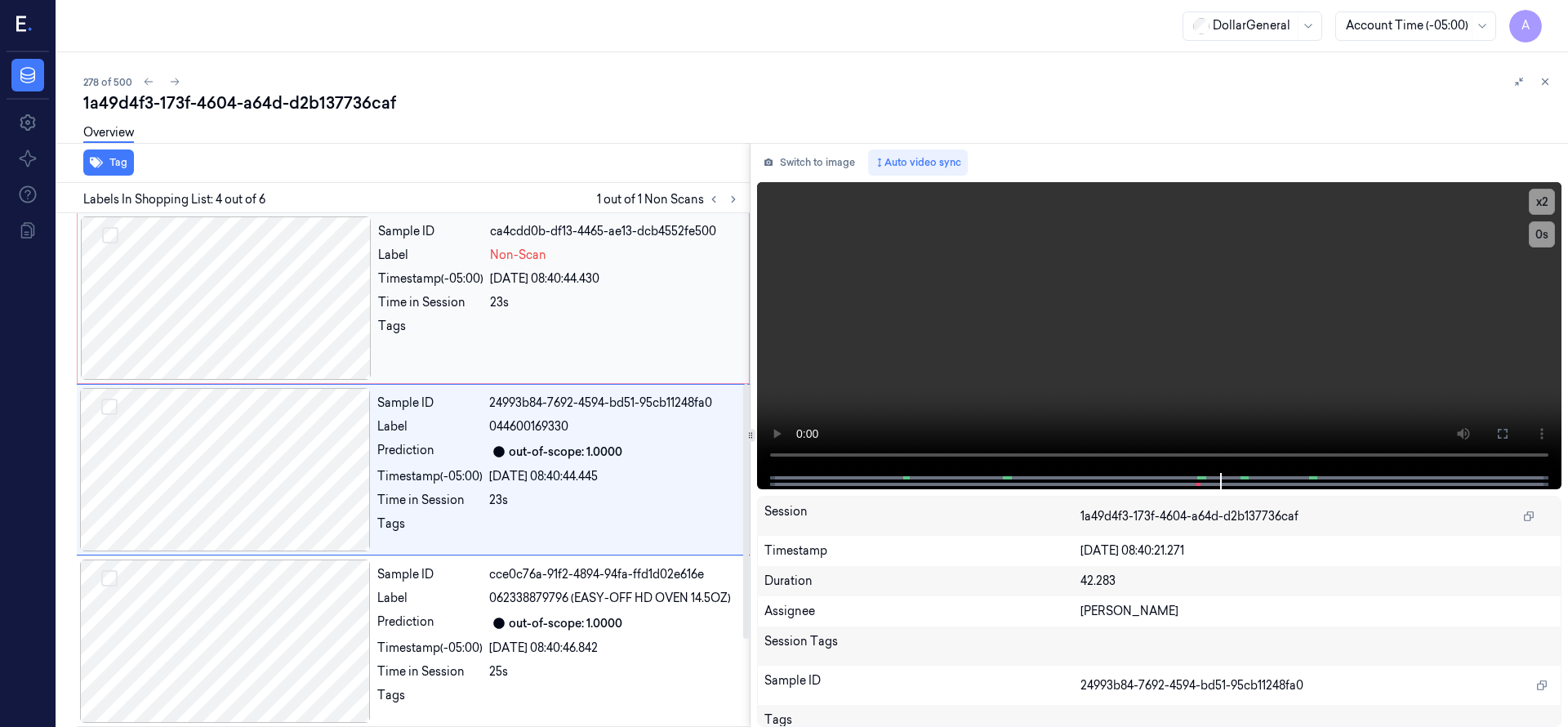
click at [301, 305] on div at bounding box center [225, 298] width 290 height 164
click at [300, 307] on div at bounding box center [225, 298] width 290 height 164
click at [299, 308] on div at bounding box center [225, 298] width 290 height 164
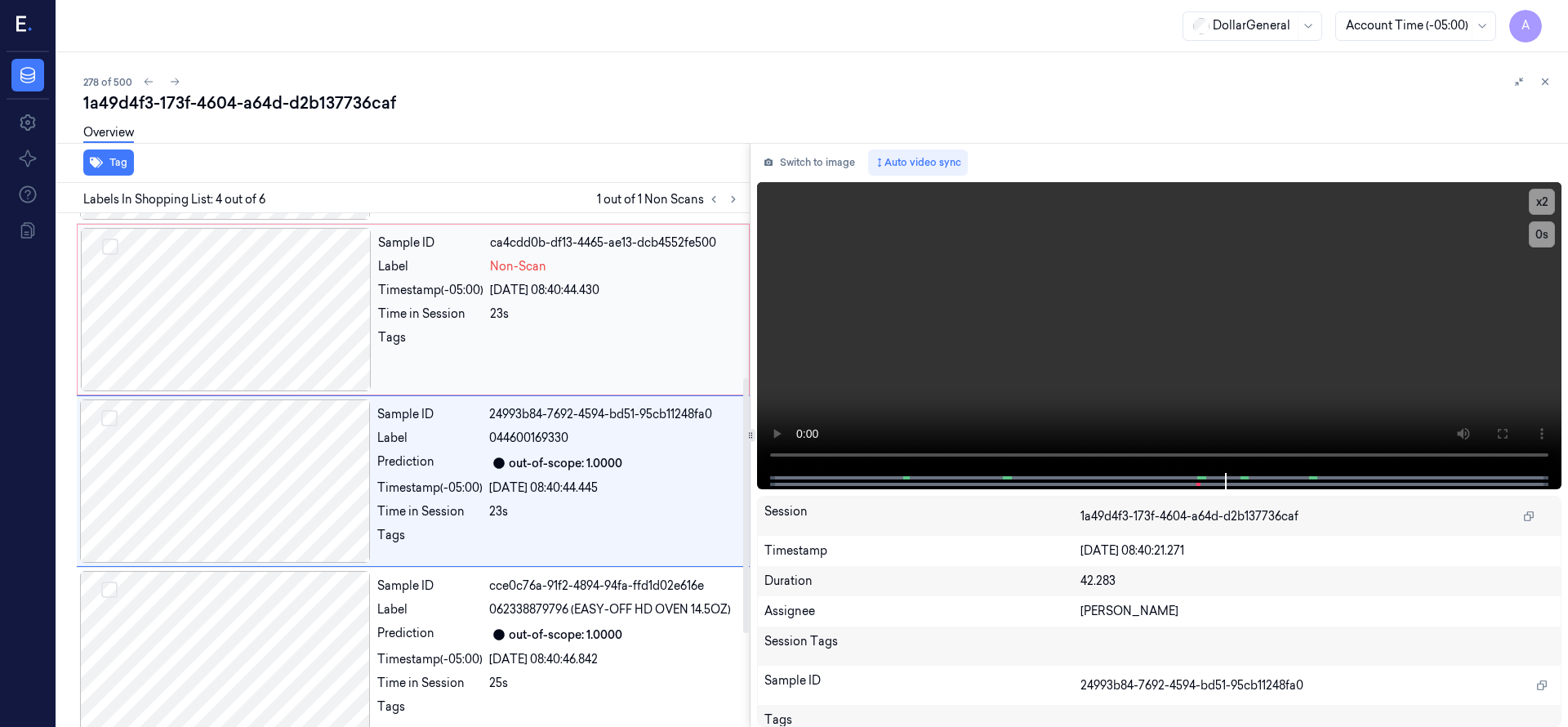
click at [299, 308] on div at bounding box center [225, 309] width 290 height 164
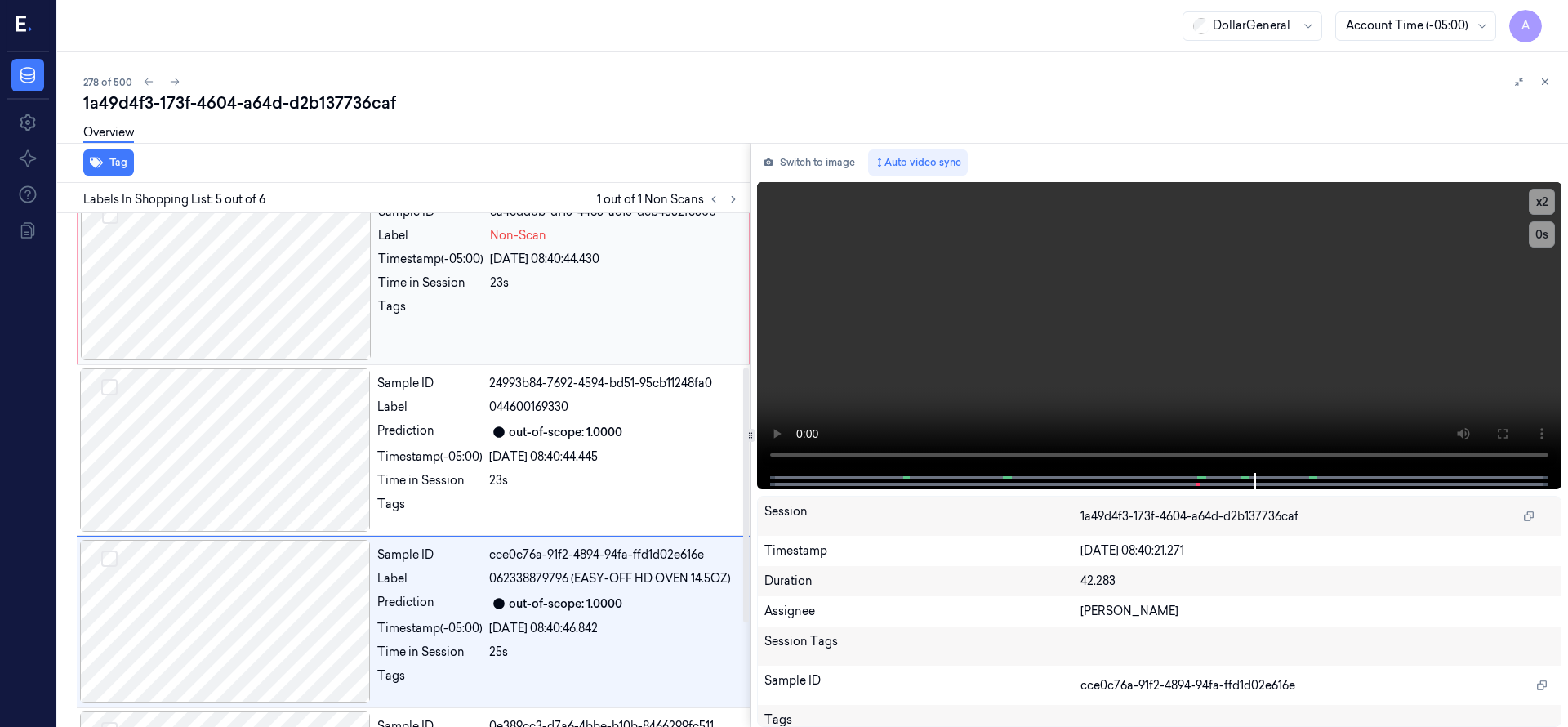
scroll to position [310, 0]
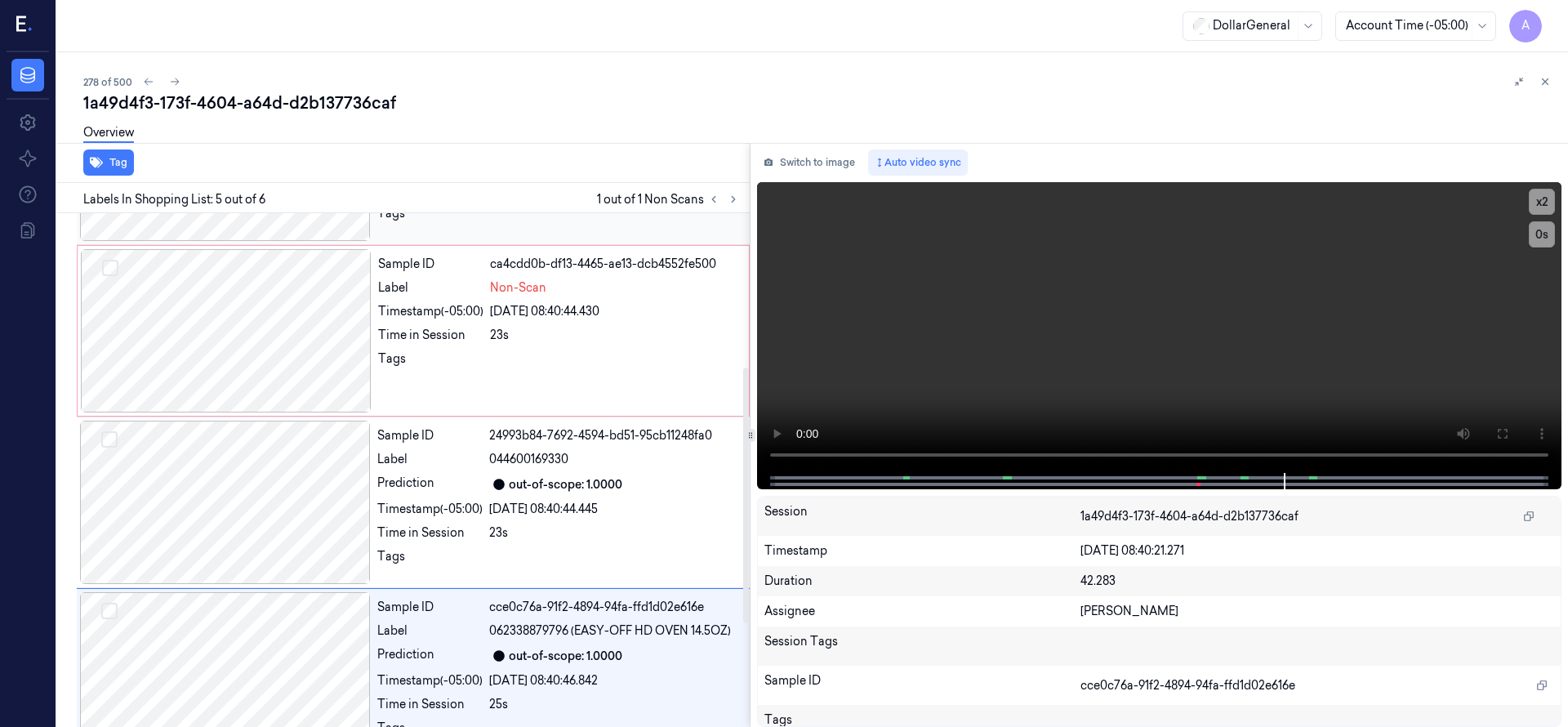
click at [275, 228] on div at bounding box center [224, 160] width 290 height 164
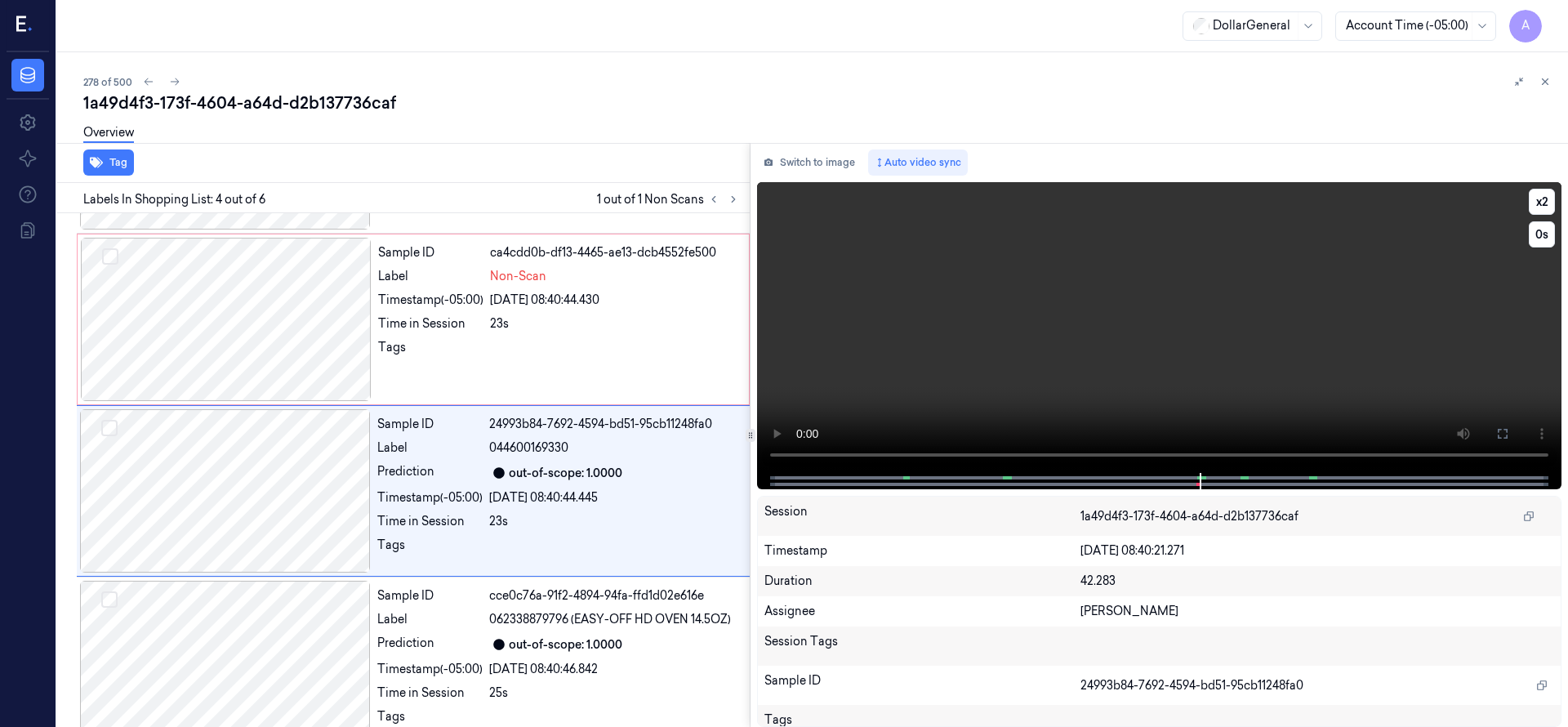
scroll to position [343, 0]
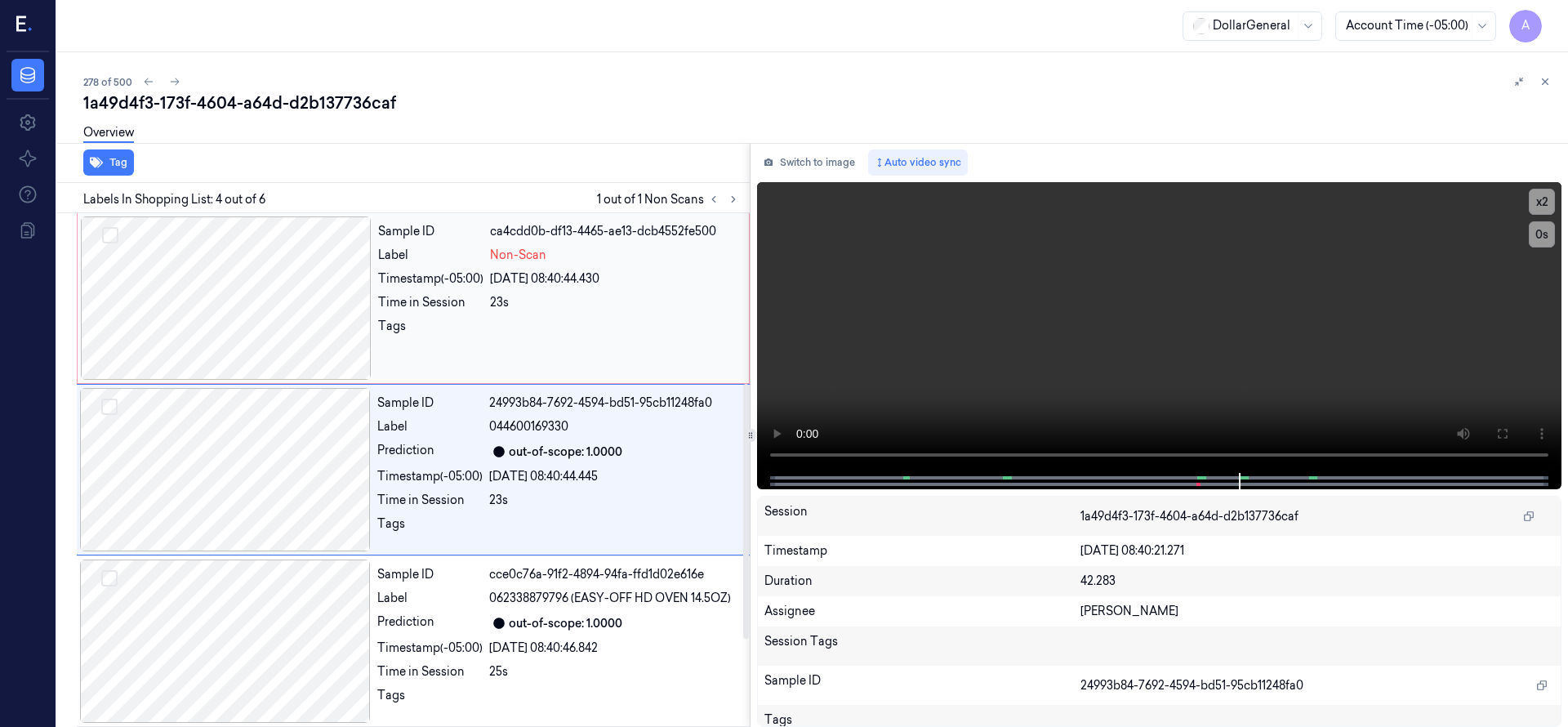
click at [256, 310] on div at bounding box center [225, 298] width 290 height 164
click at [196, 297] on div at bounding box center [225, 298] width 290 height 164
drag, startPoint x: 256, startPoint y: 308, endPoint x: 216, endPoint y: 233, distance: 85.0
click at [255, 308] on div at bounding box center [225, 298] width 290 height 164
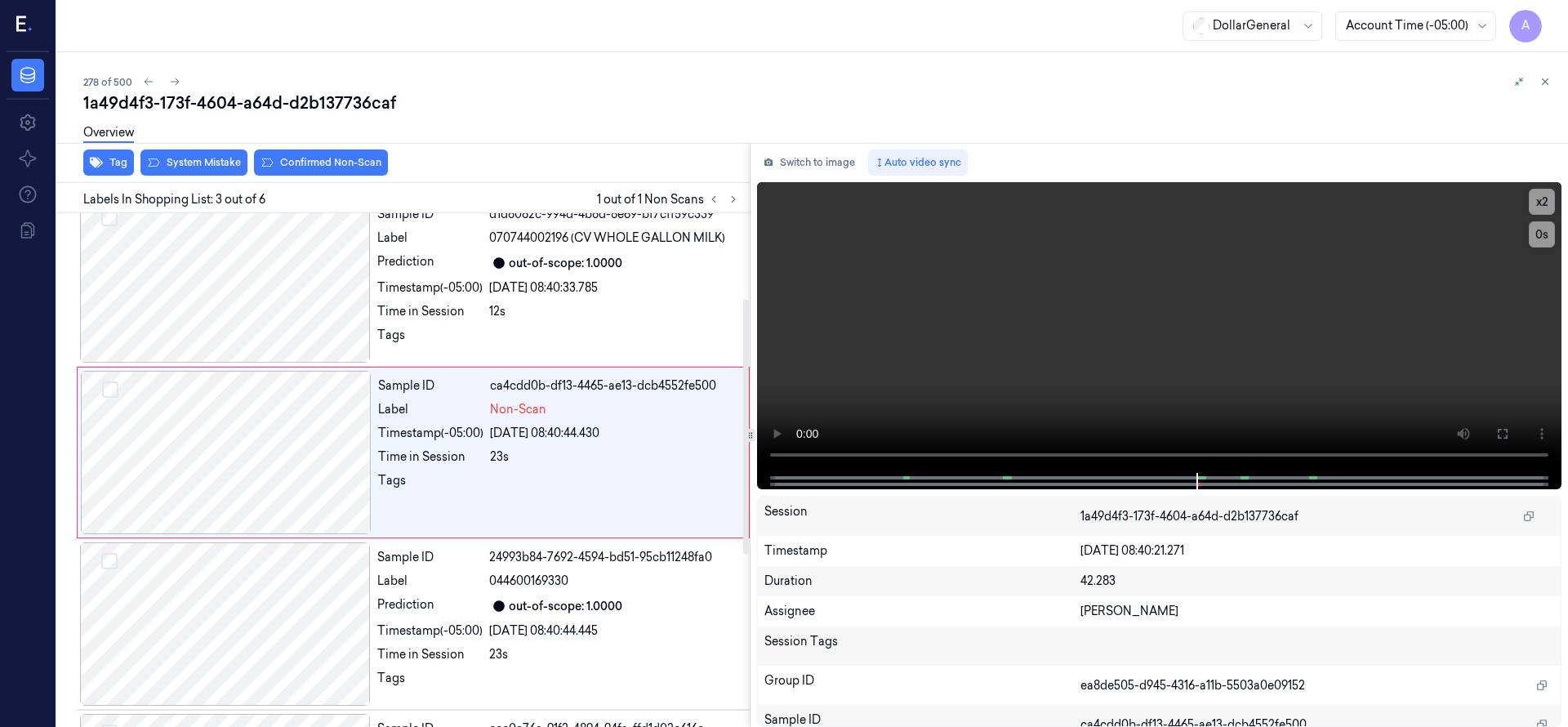
scroll to position [172, 0]
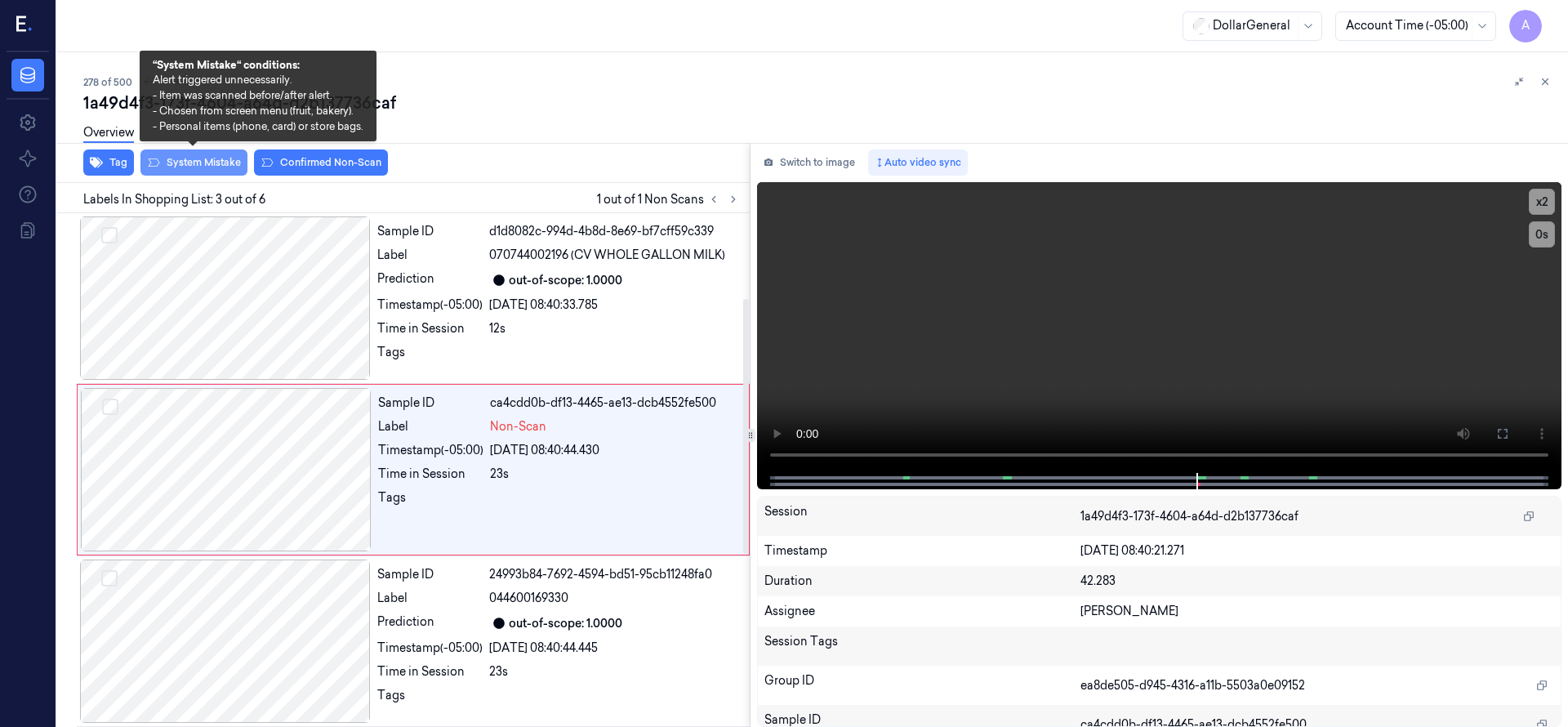
click at [211, 163] on button "System Mistake" at bounding box center [194, 163] width 107 height 26
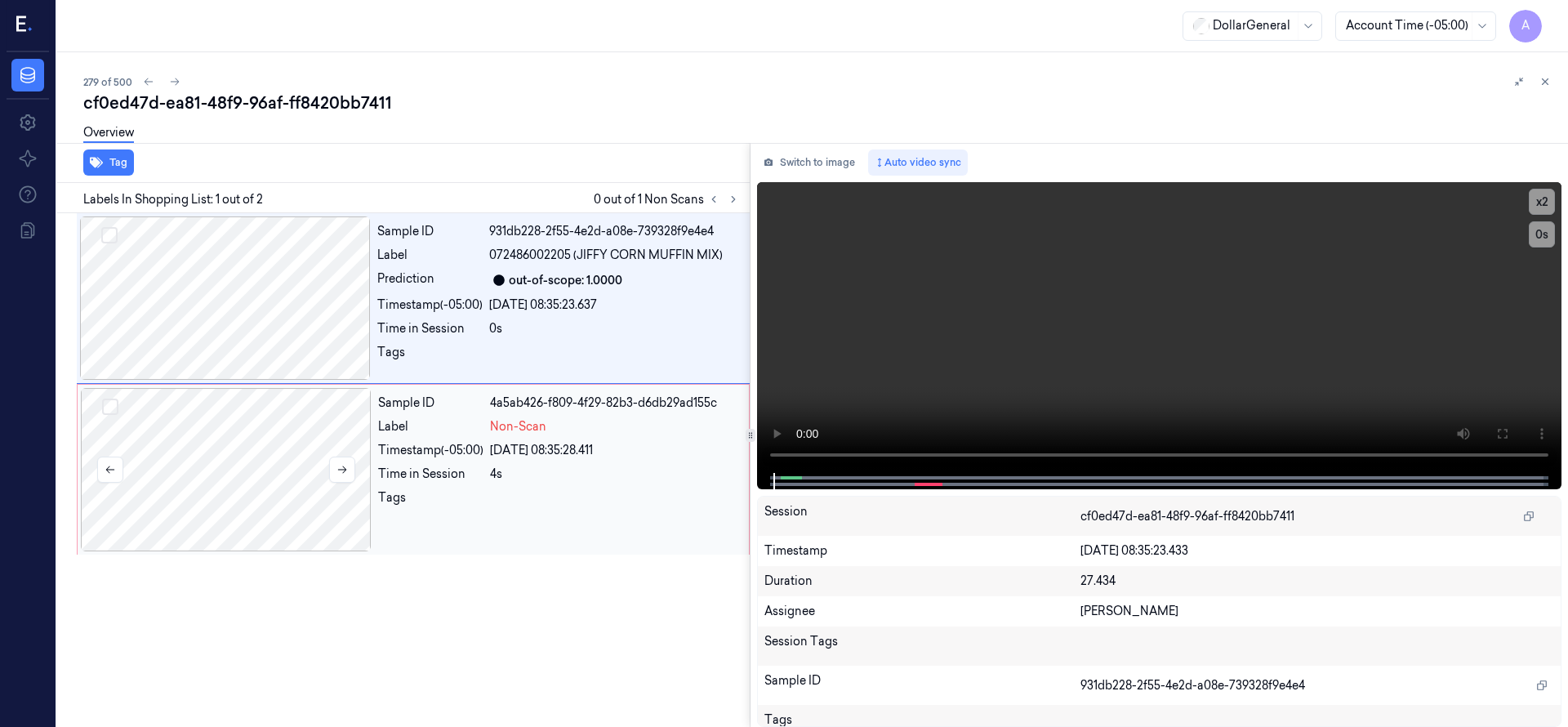
click at [258, 446] on div at bounding box center [225, 470] width 290 height 164
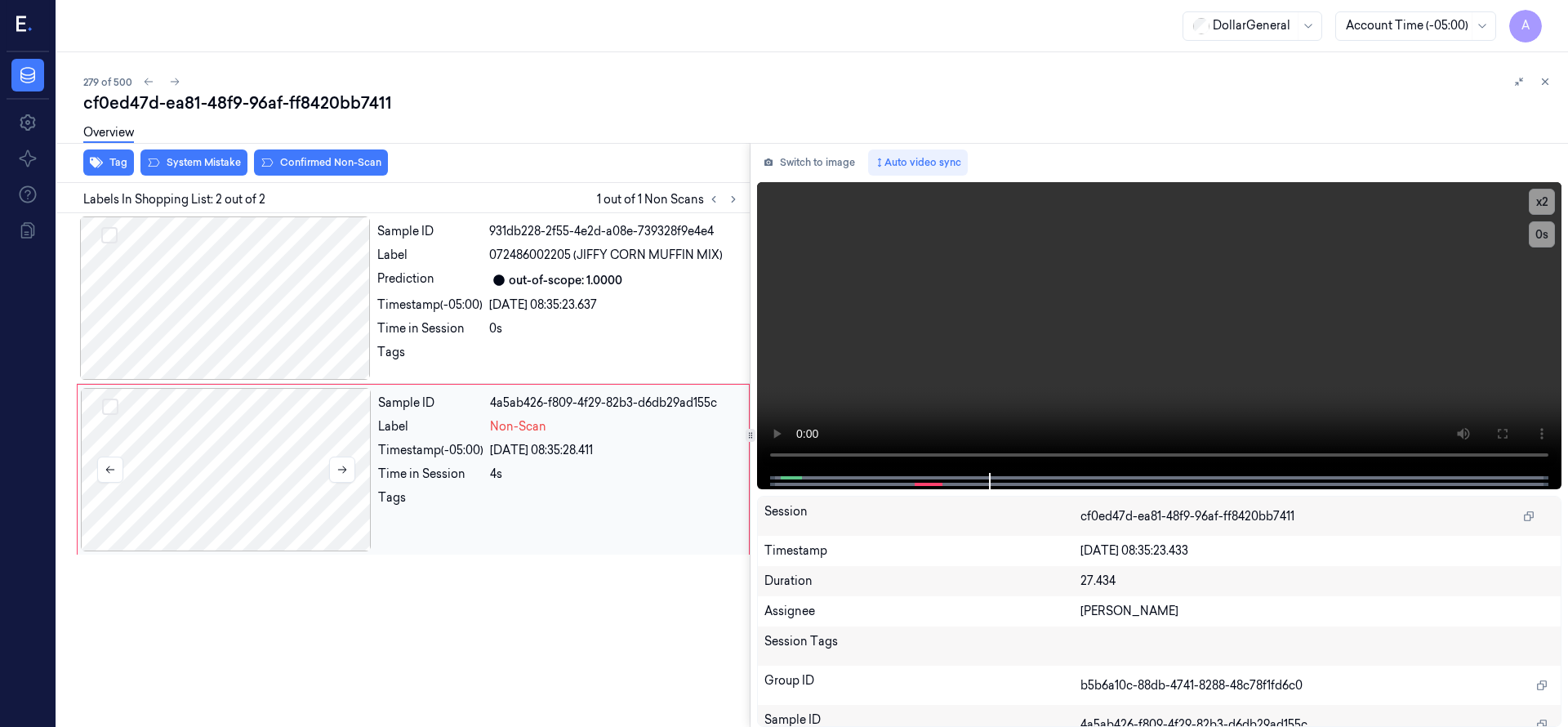
click at [225, 451] on div at bounding box center [225, 470] width 290 height 164
click at [299, 280] on div at bounding box center [224, 298] width 290 height 164
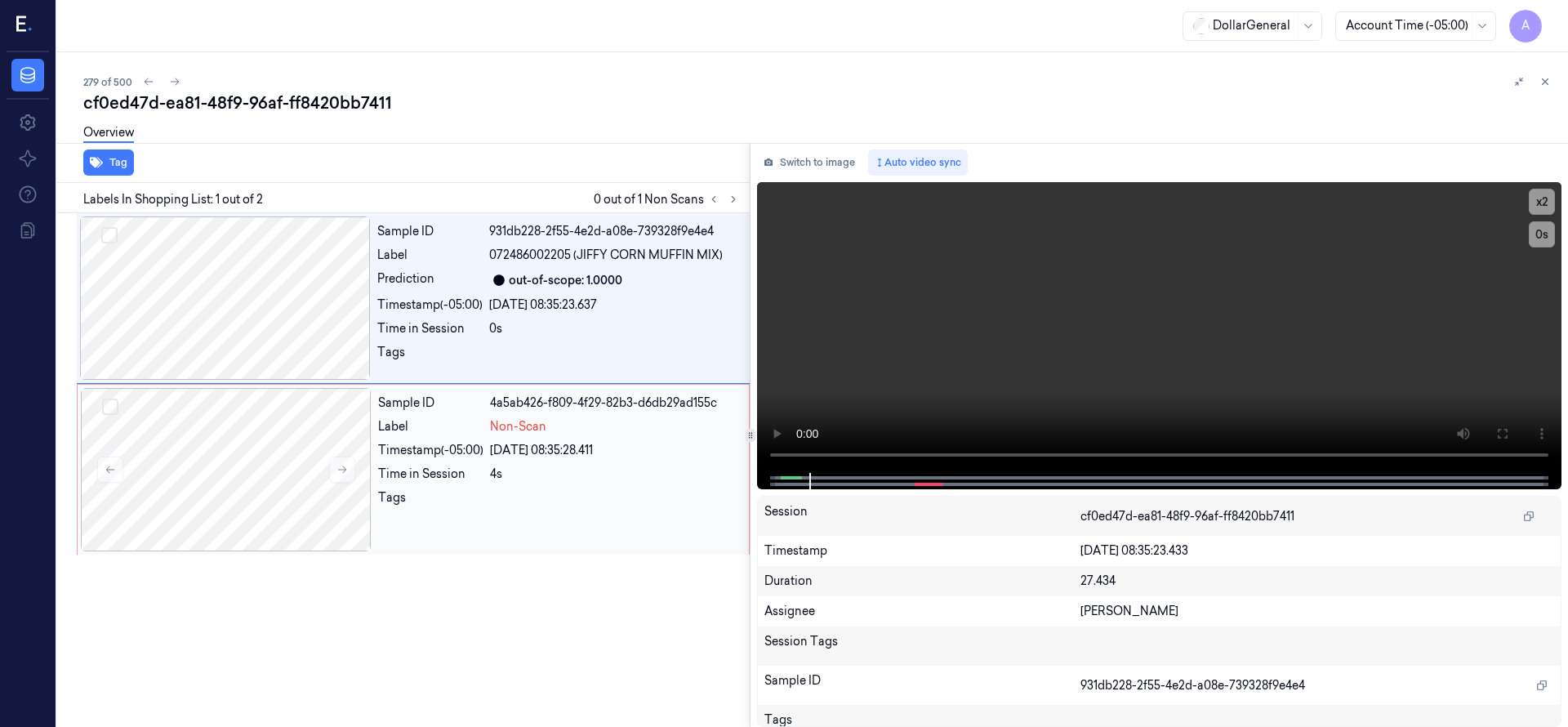
click at [700, 457] on div "Tag Labels In Shopping List: 1 out of 2 0 out of 1 Non Scans Sample ID 931db228…" at bounding box center [809, 434] width 1517 height 583
click at [204, 453] on div at bounding box center [225, 470] width 290 height 164
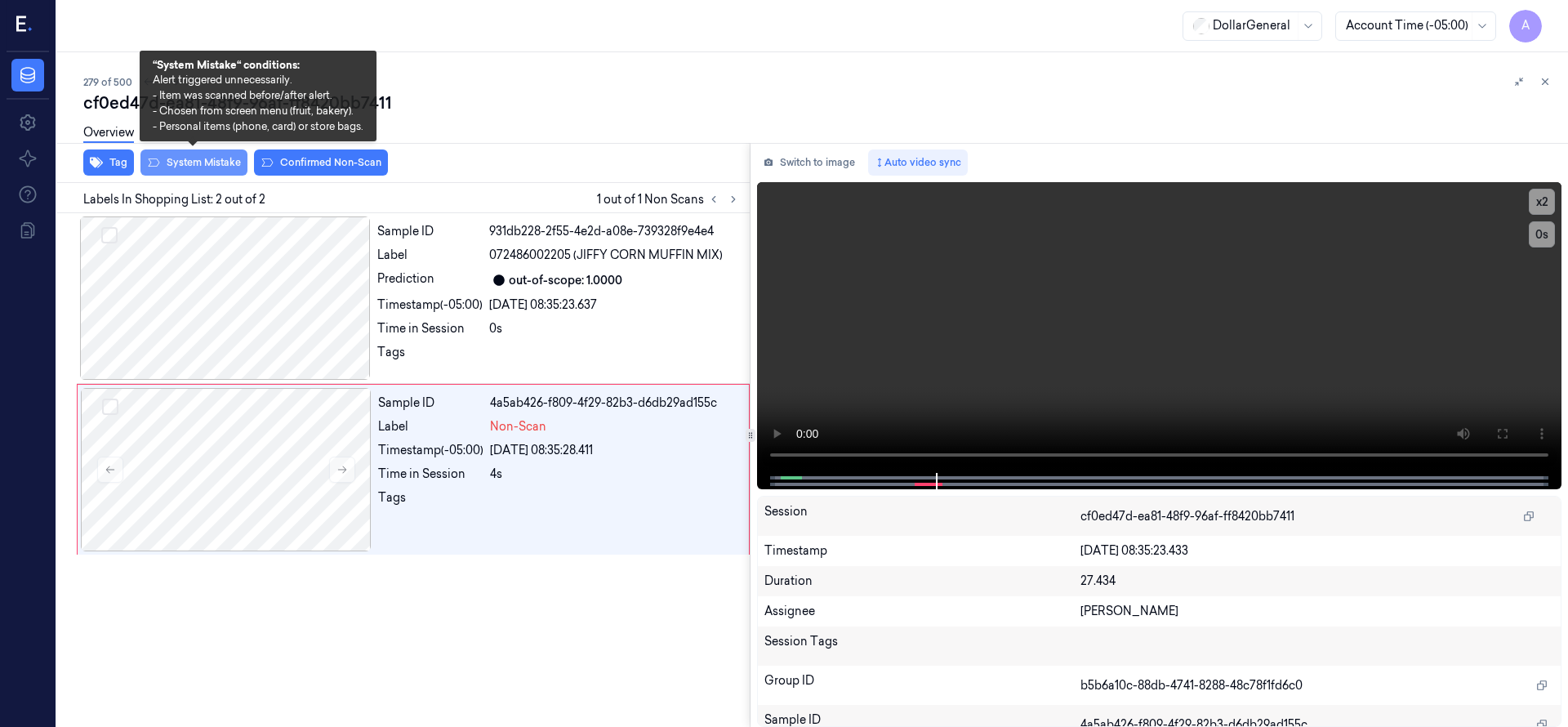
click at [216, 166] on button "System Mistake" at bounding box center [194, 163] width 107 height 26
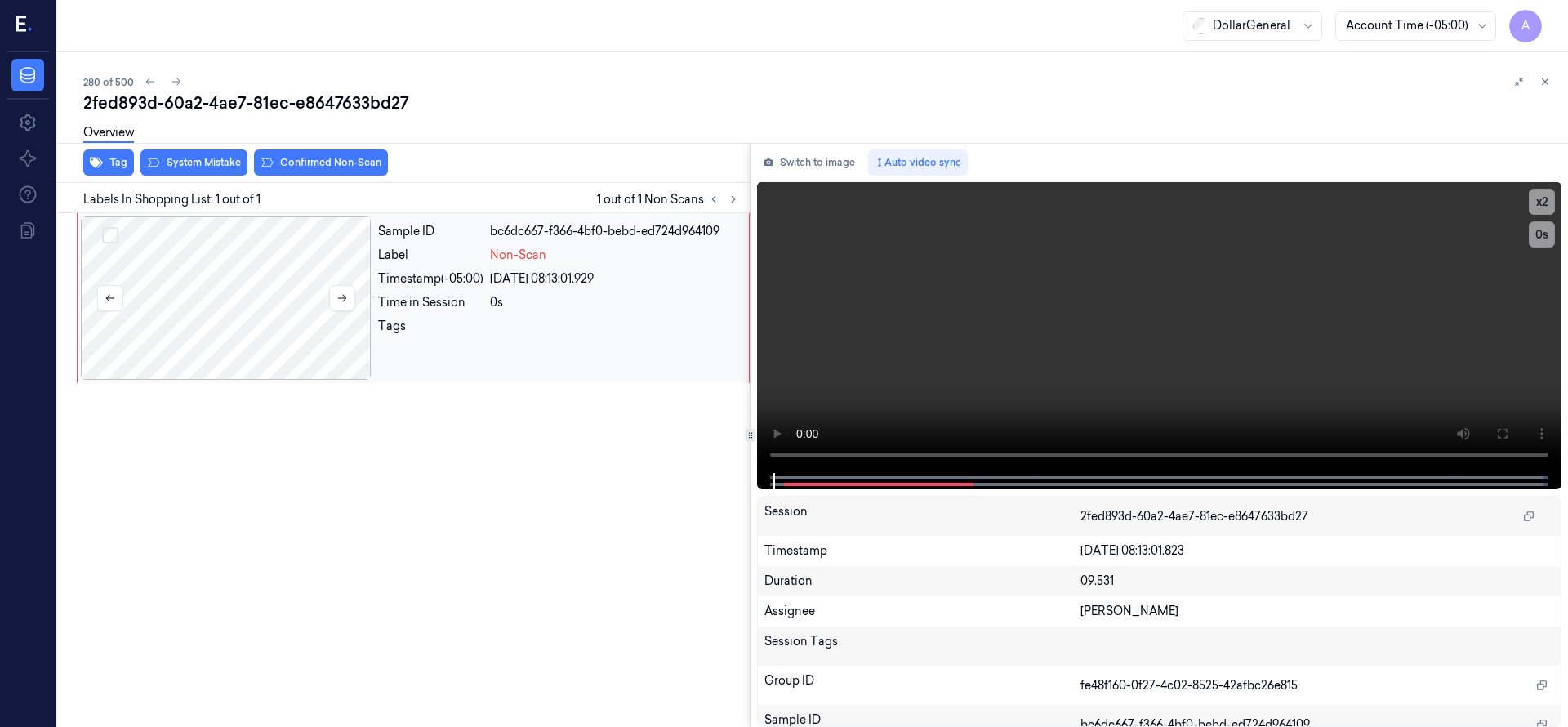
click at [205, 274] on div at bounding box center [225, 298] width 290 height 164
click at [208, 295] on div at bounding box center [225, 298] width 290 height 164
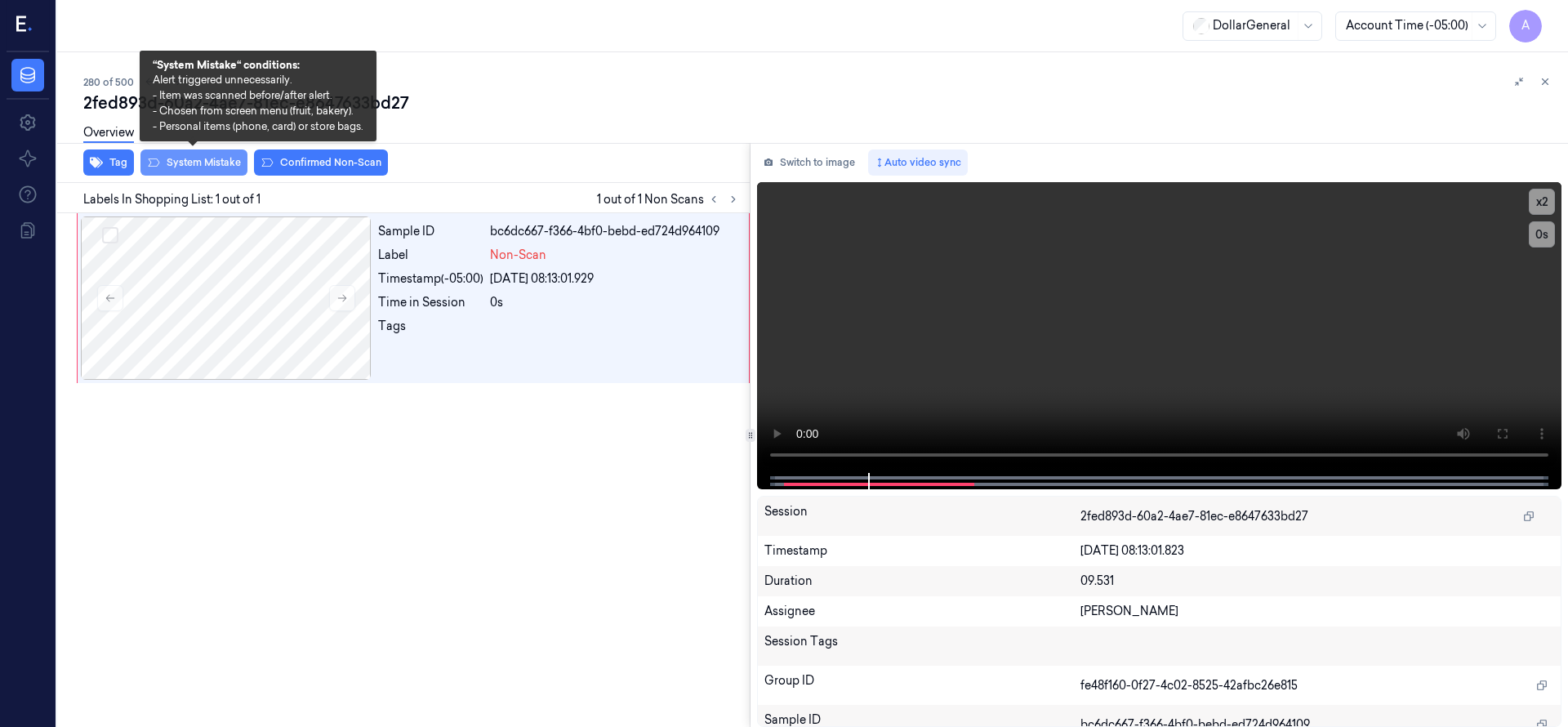
click at [173, 170] on button "System Mistake" at bounding box center [194, 163] width 107 height 26
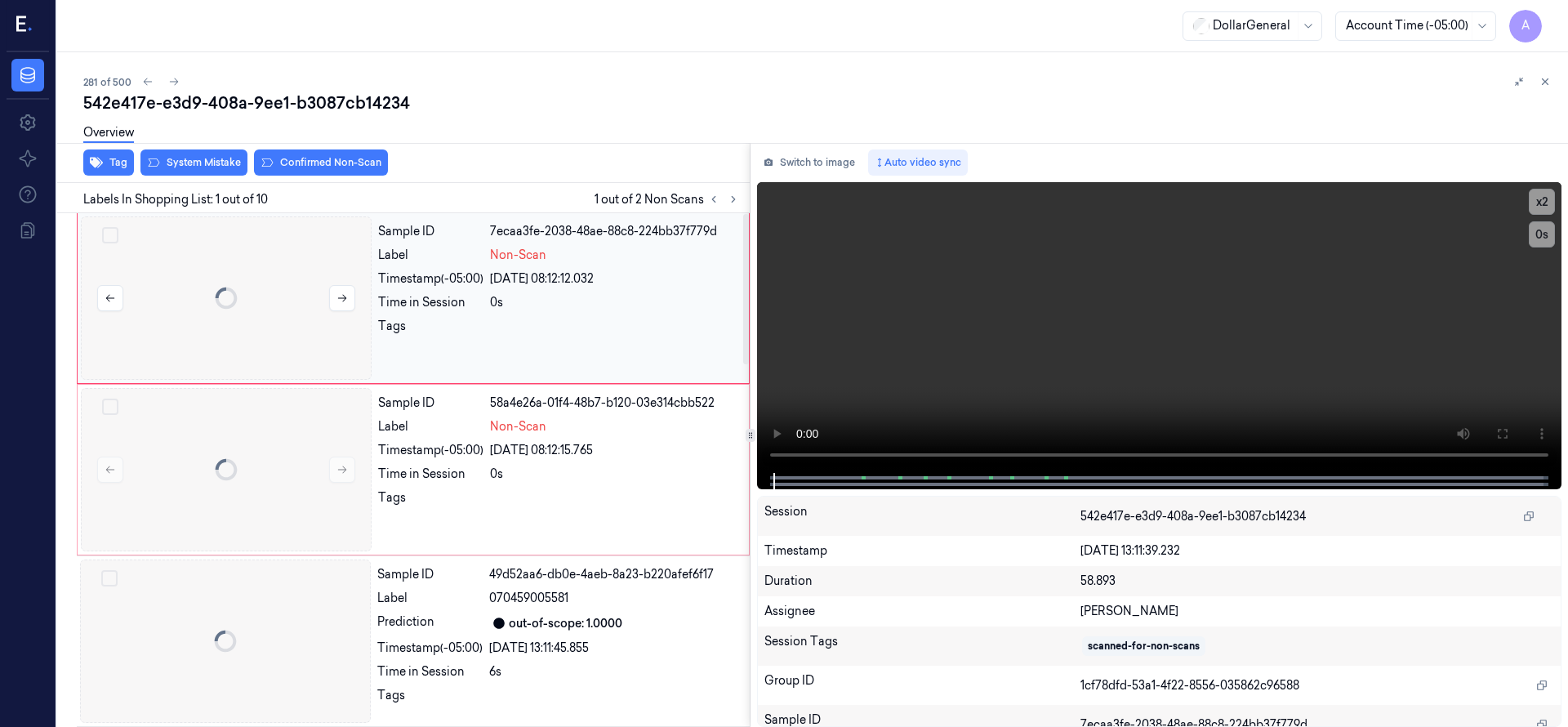
click at [203, 252] on div at bounding box center [225, 298] width 290 height 164
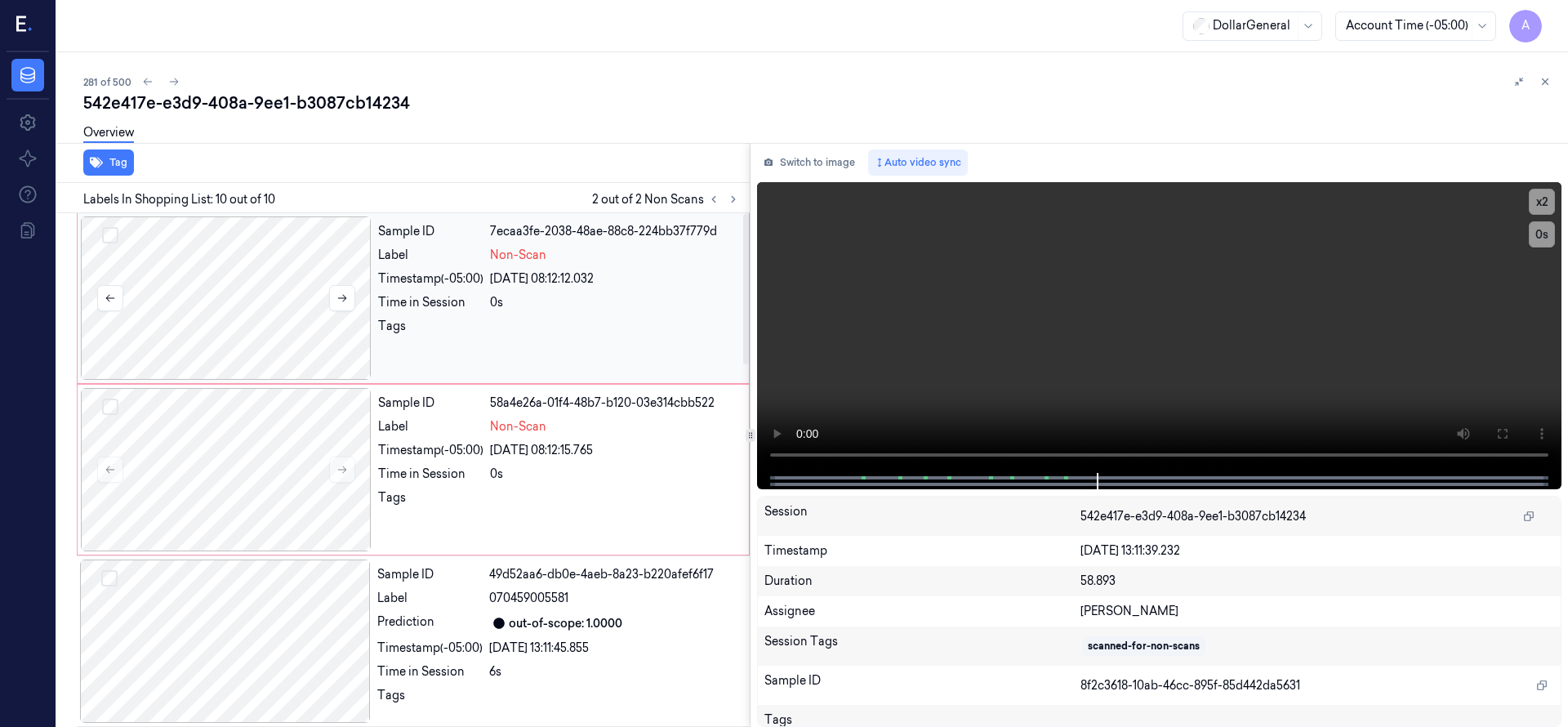
click at [115, 234] on button "Select row" at bounding box center [110, 235] width 16 height 16
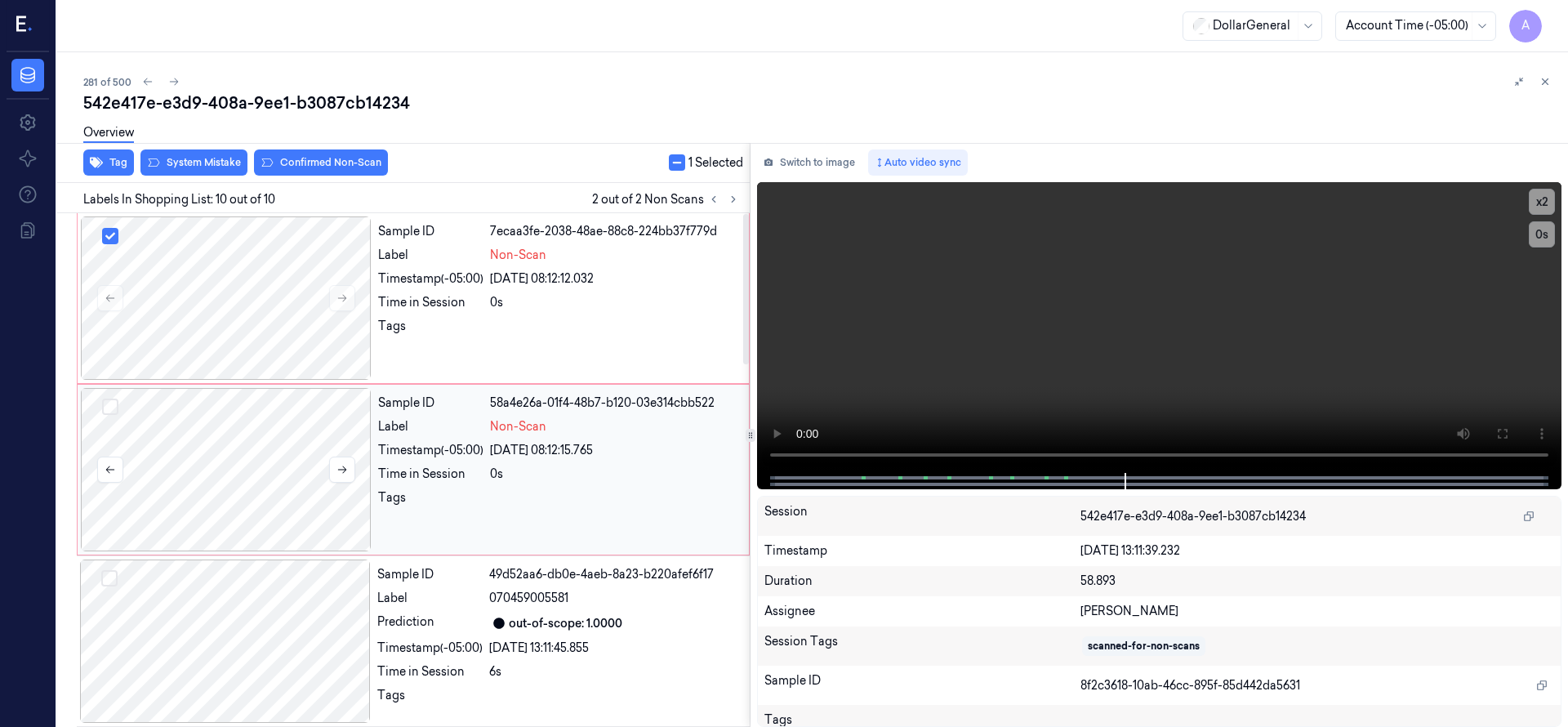
click at [111, 403] on button "Select row" at bounding box center [110, 407] width 16 height 16
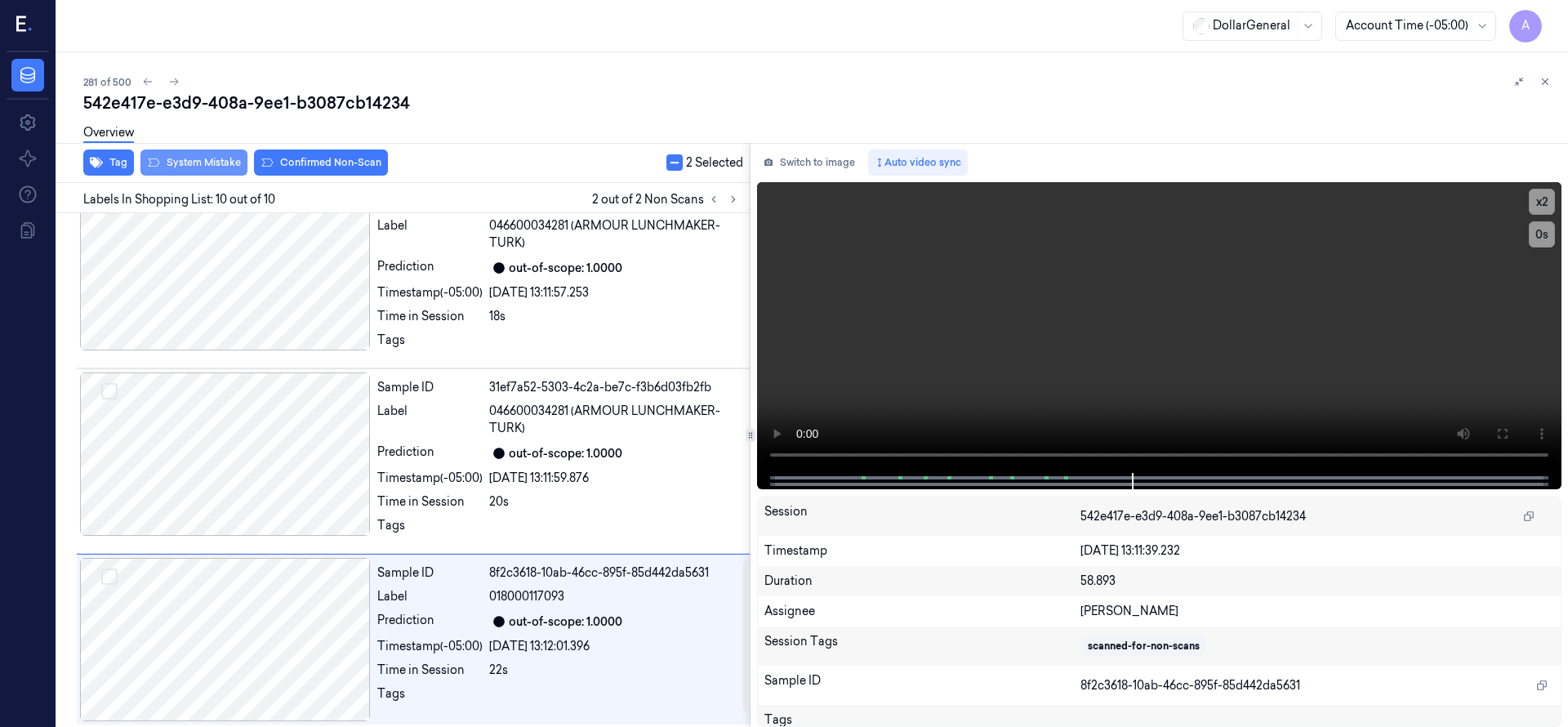
scroll to position [1234, 0]
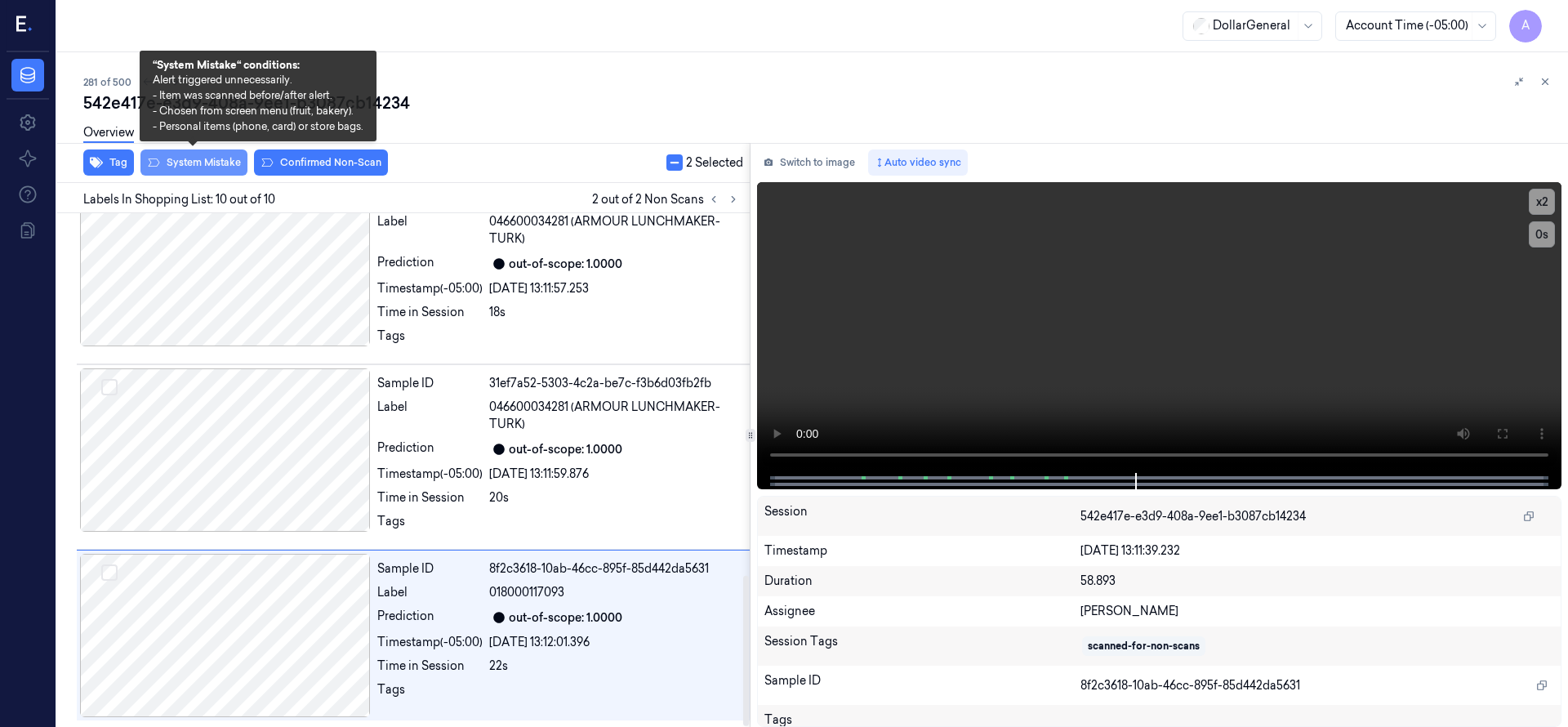
click at [181, 159] on button "System Mistake" at bounding box center [194, 163] width 107 height 26
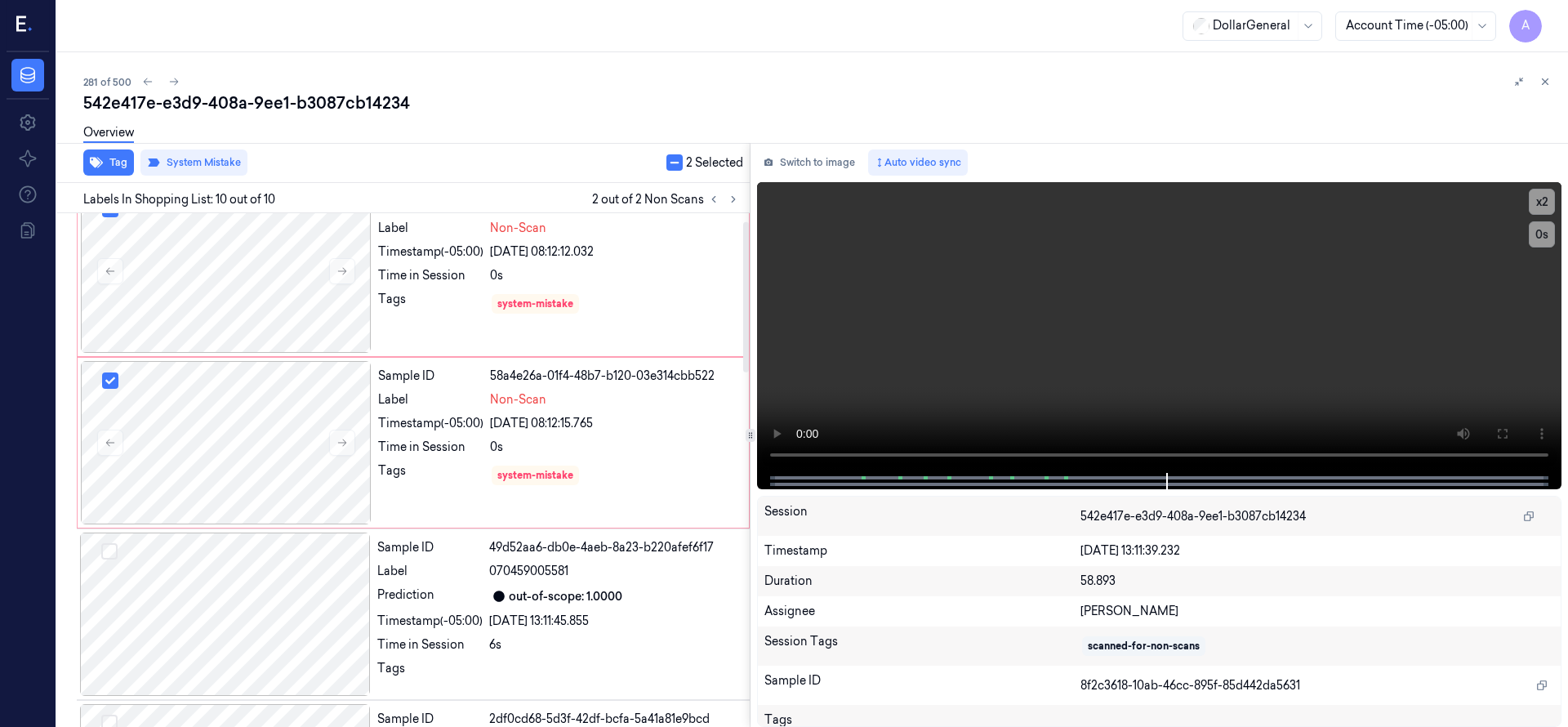
scroll to position [0, 0]
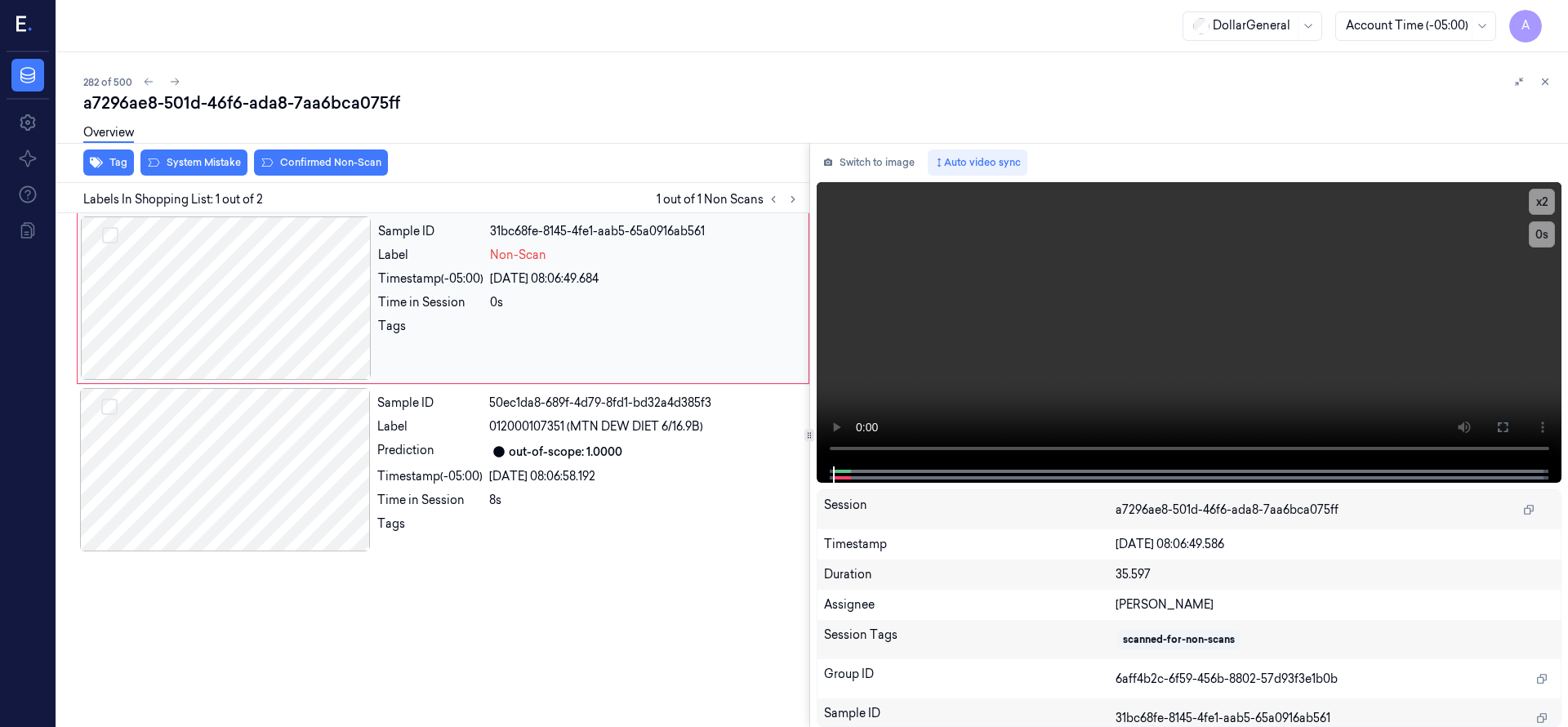
click at [269, 296] on div at bounding box center [225, 298] width 290 height 164
click at [228, 297] on div at bounding box center [225, 298] width 290 height 164
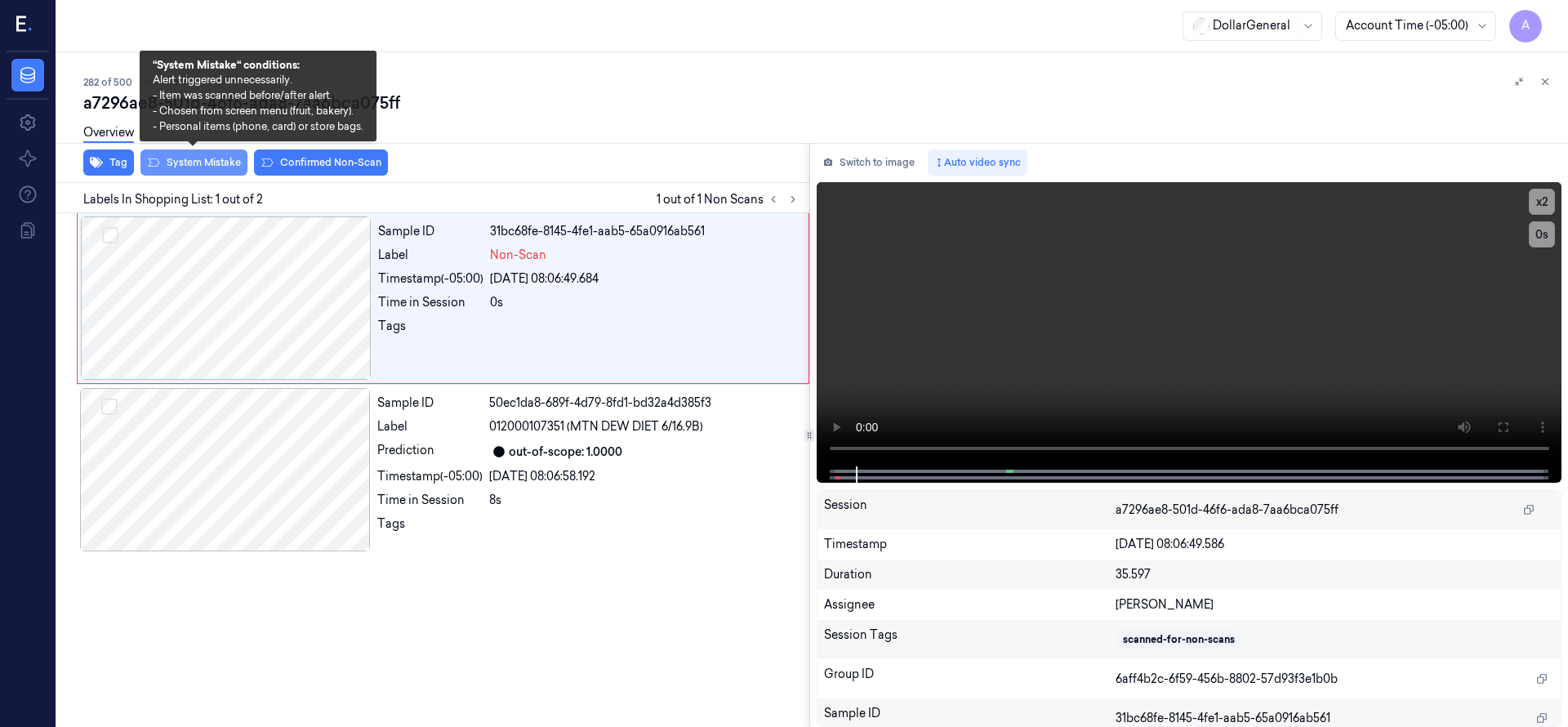
click at [196, 168] on button "System Mistake" at bounding box center [194, 163] width 107 height 26
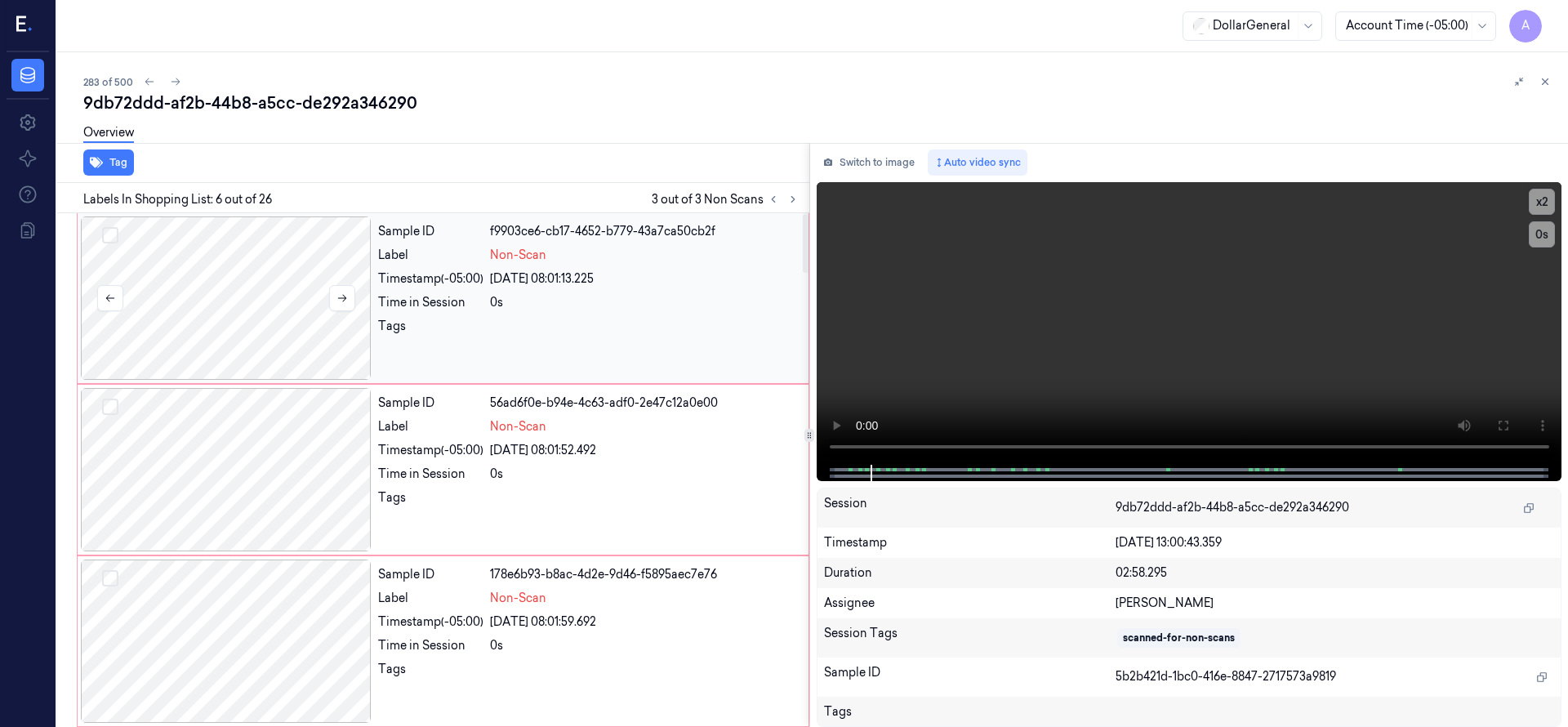
click at [198, 291] on div at bounding box center [225, 298] width 290 height 164
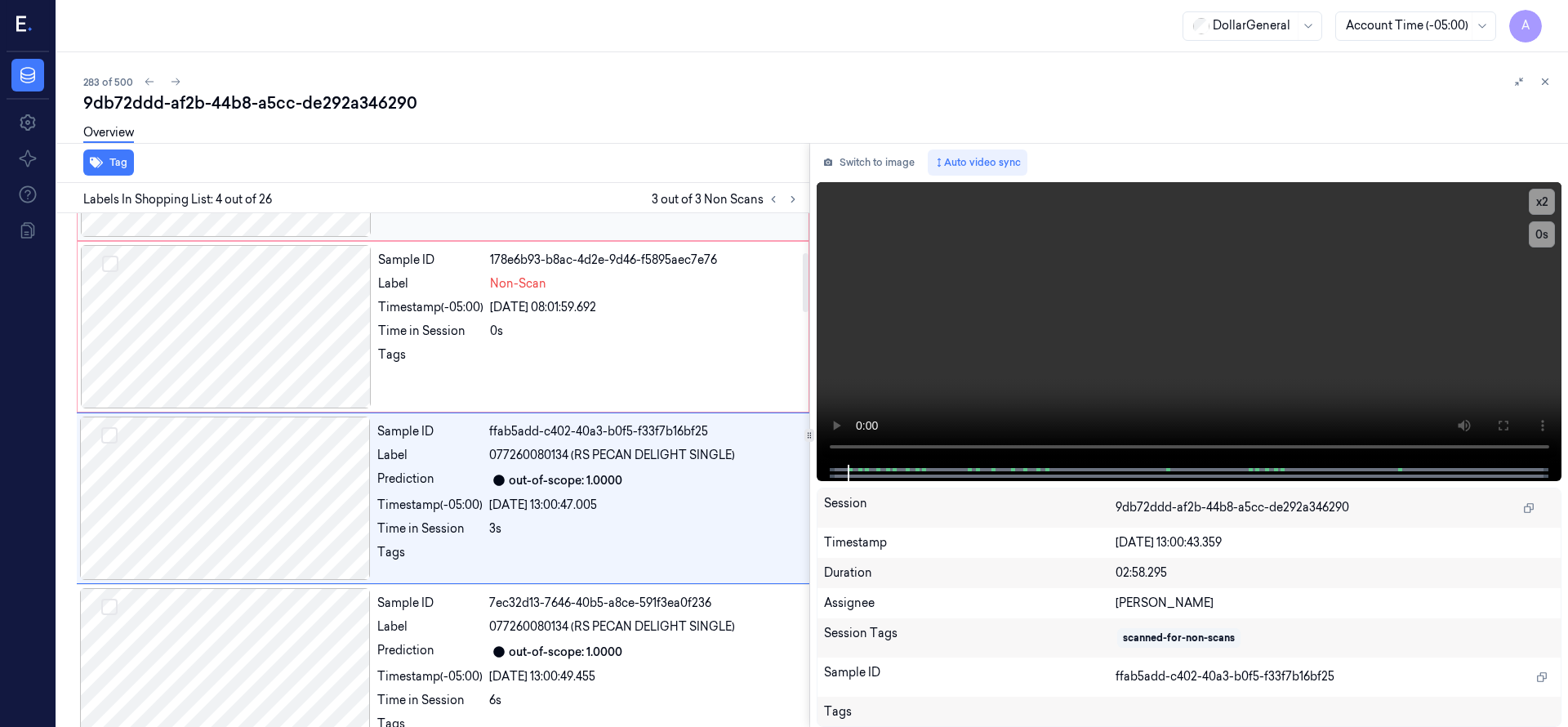
scroll to position [343, 0]
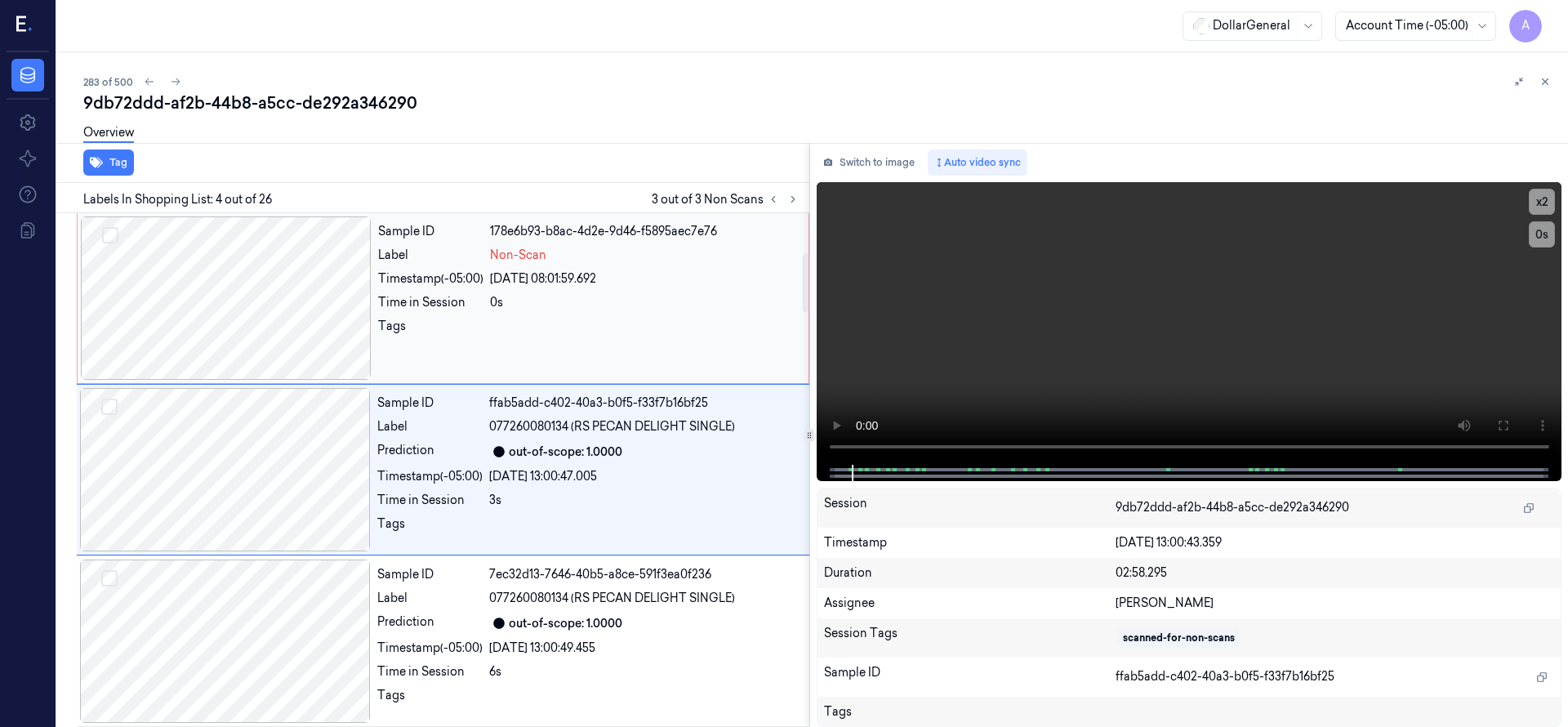
click at [257, 299] on div at bounding box center [225, 298] width 290 height 164
click at [114, 237] on button "Select row" at bounding box center [110, 235] width 16 height 16
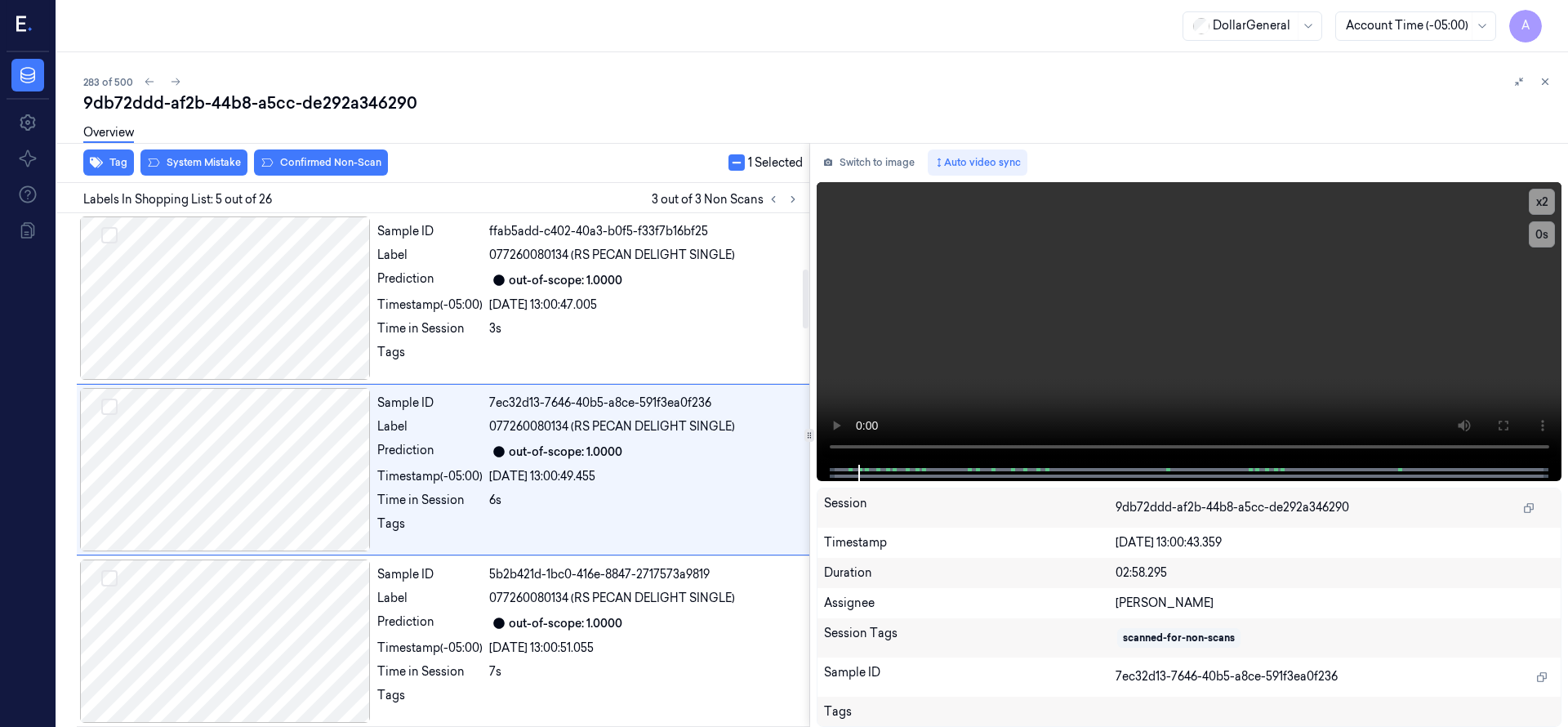
scroll to position [0, 0]
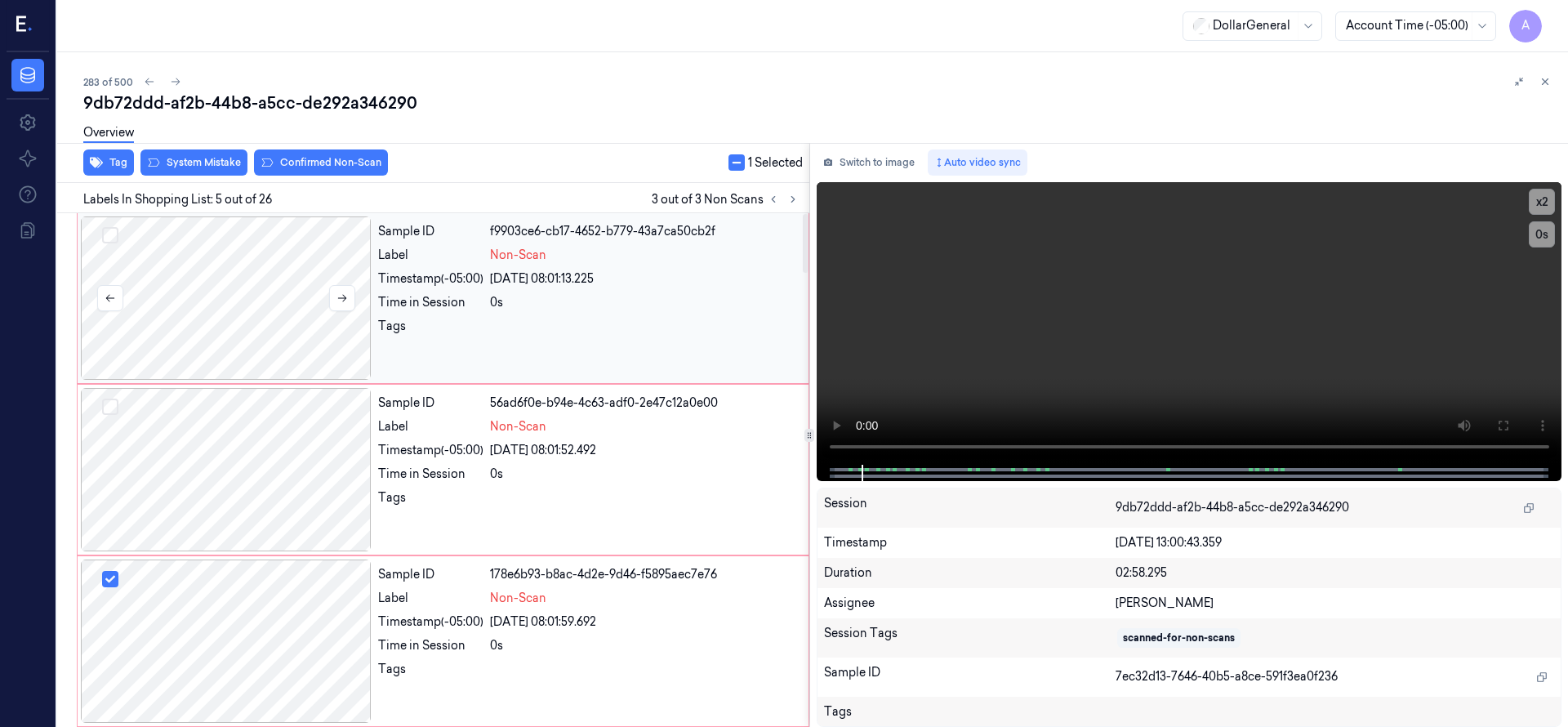
click at [107, 234] on button "Select row" at bounding box center [110, 235] width 16 height 16
click at [108, 404] on button "Select row" at bounding box center [110, 407] width 16 height 16
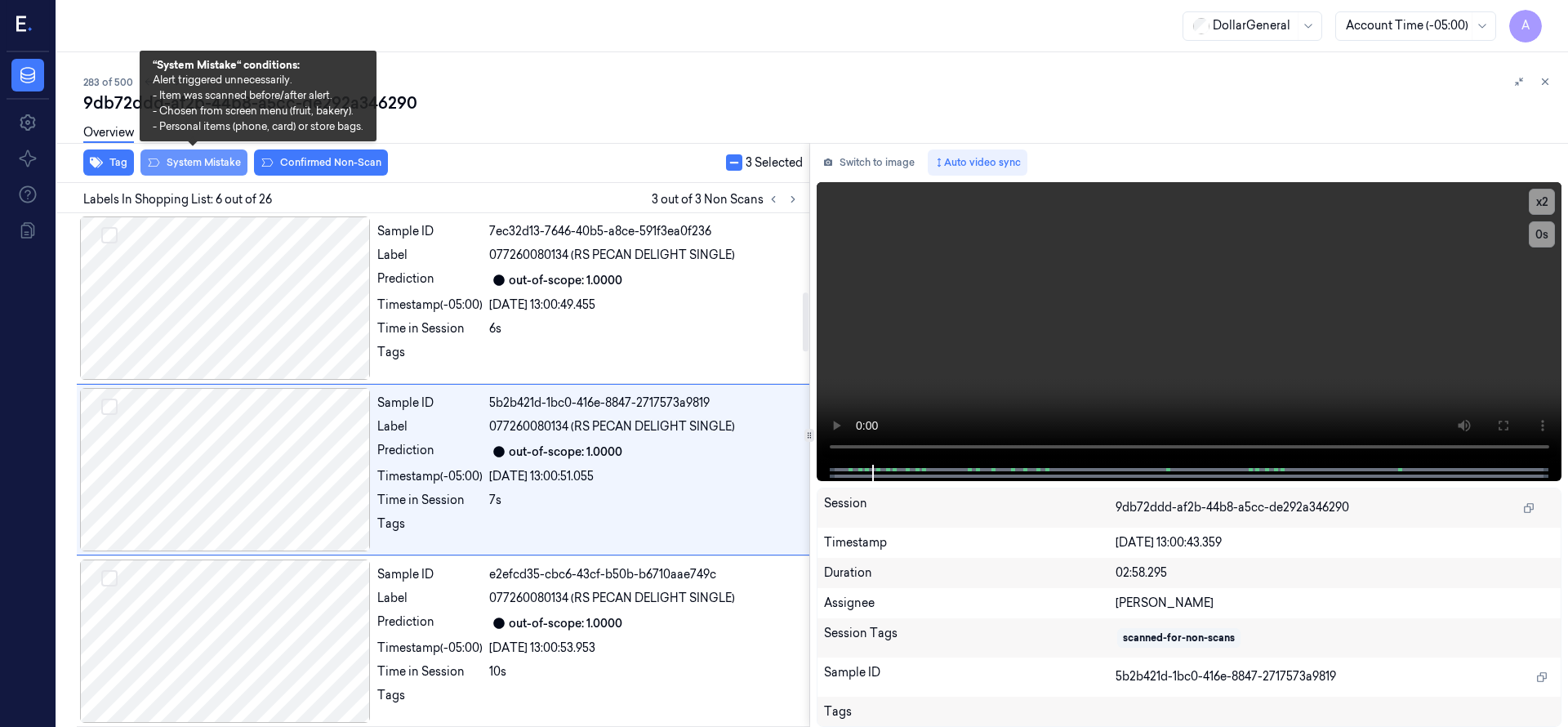
click at [205, 166] on button "System Mistake" at bounding box center [194, 163] width 107 height 26
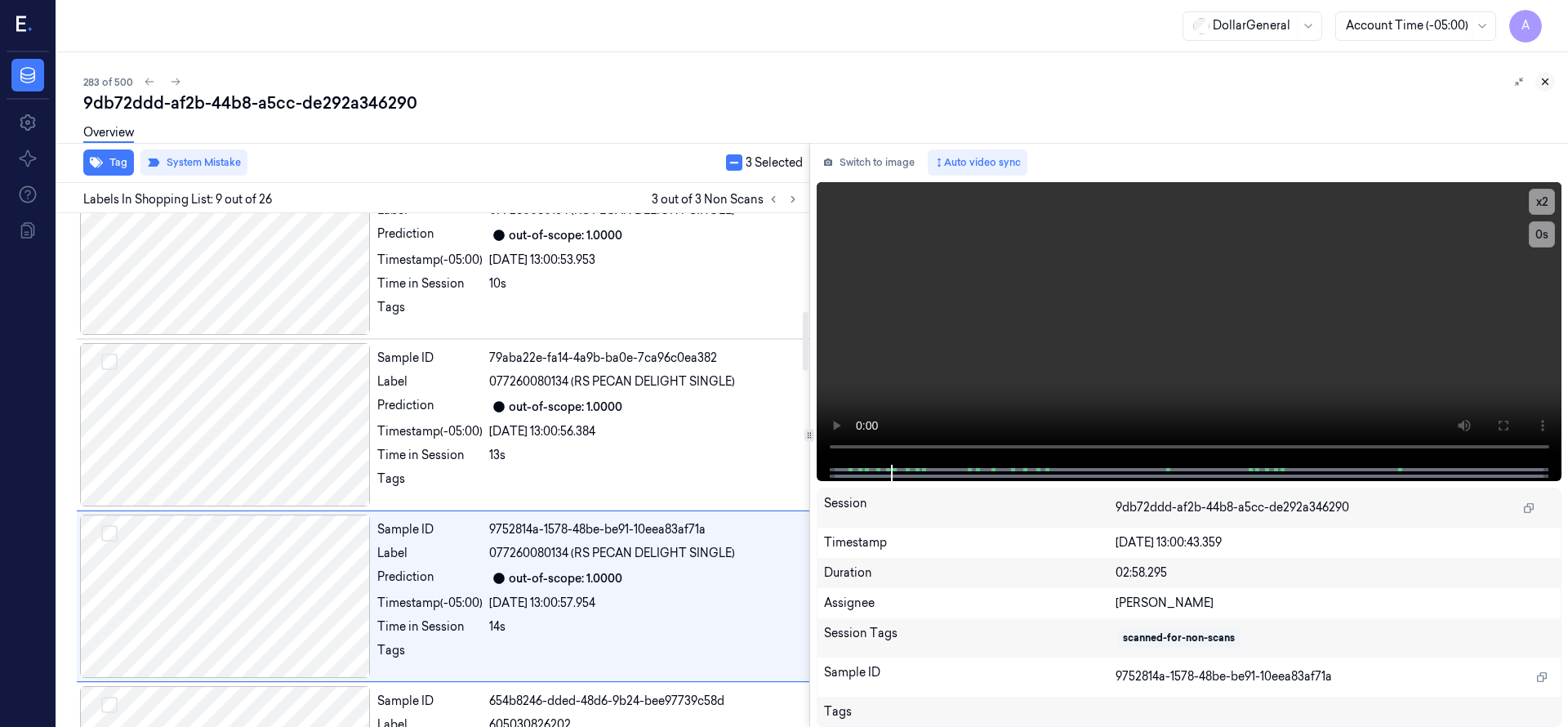
scroll to position [1164, 0]
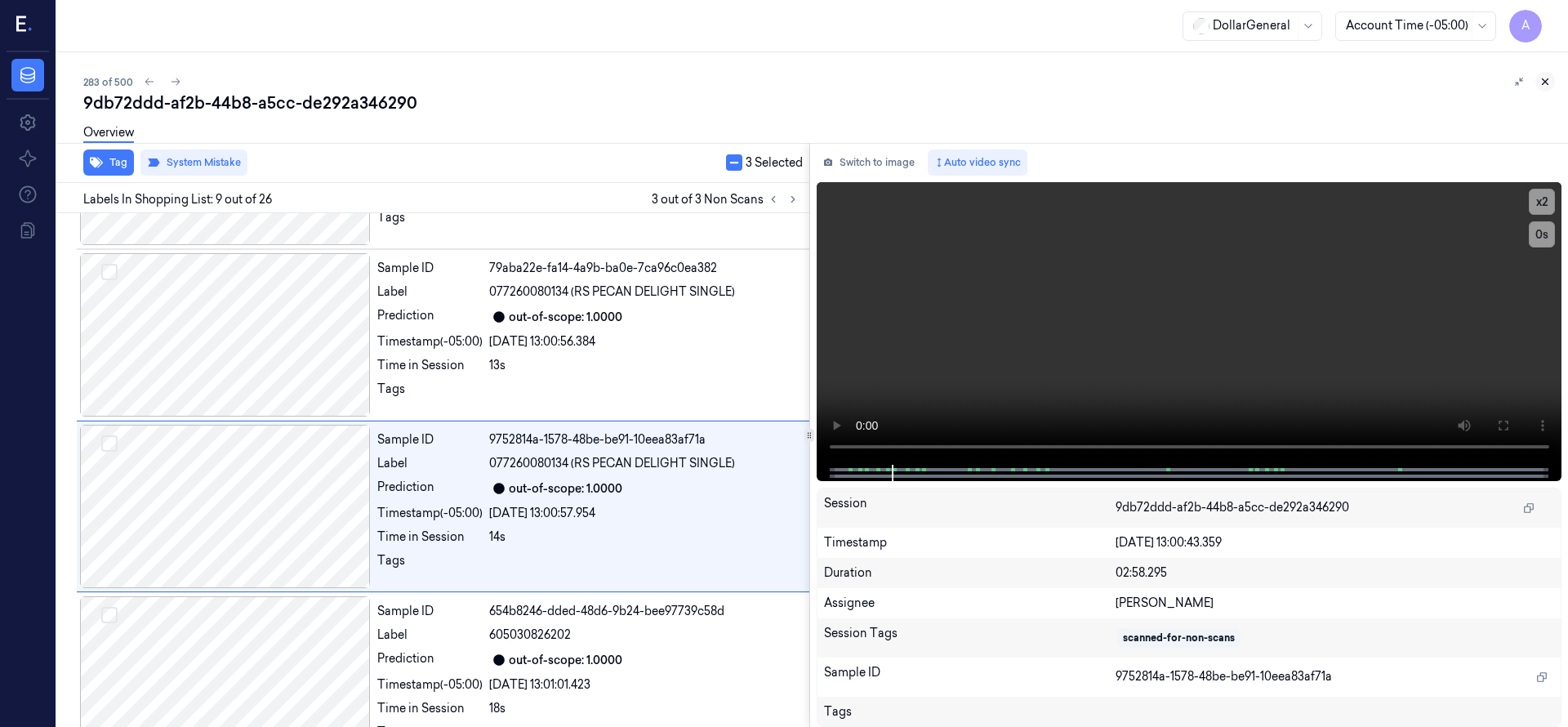
click at [1550, 87] on icon at bounding box center [1544, 81] width 11 height 11
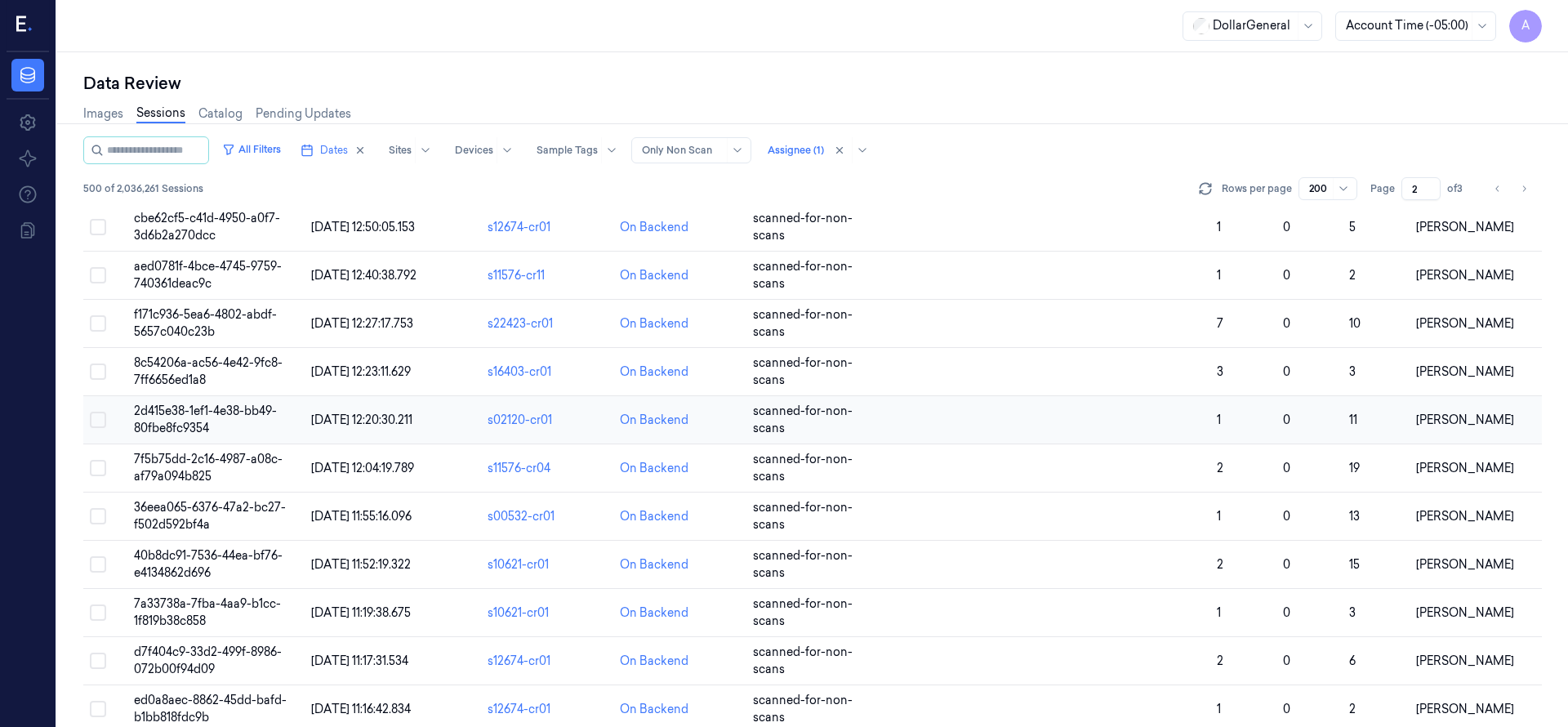
scroll to position [3927, 0]
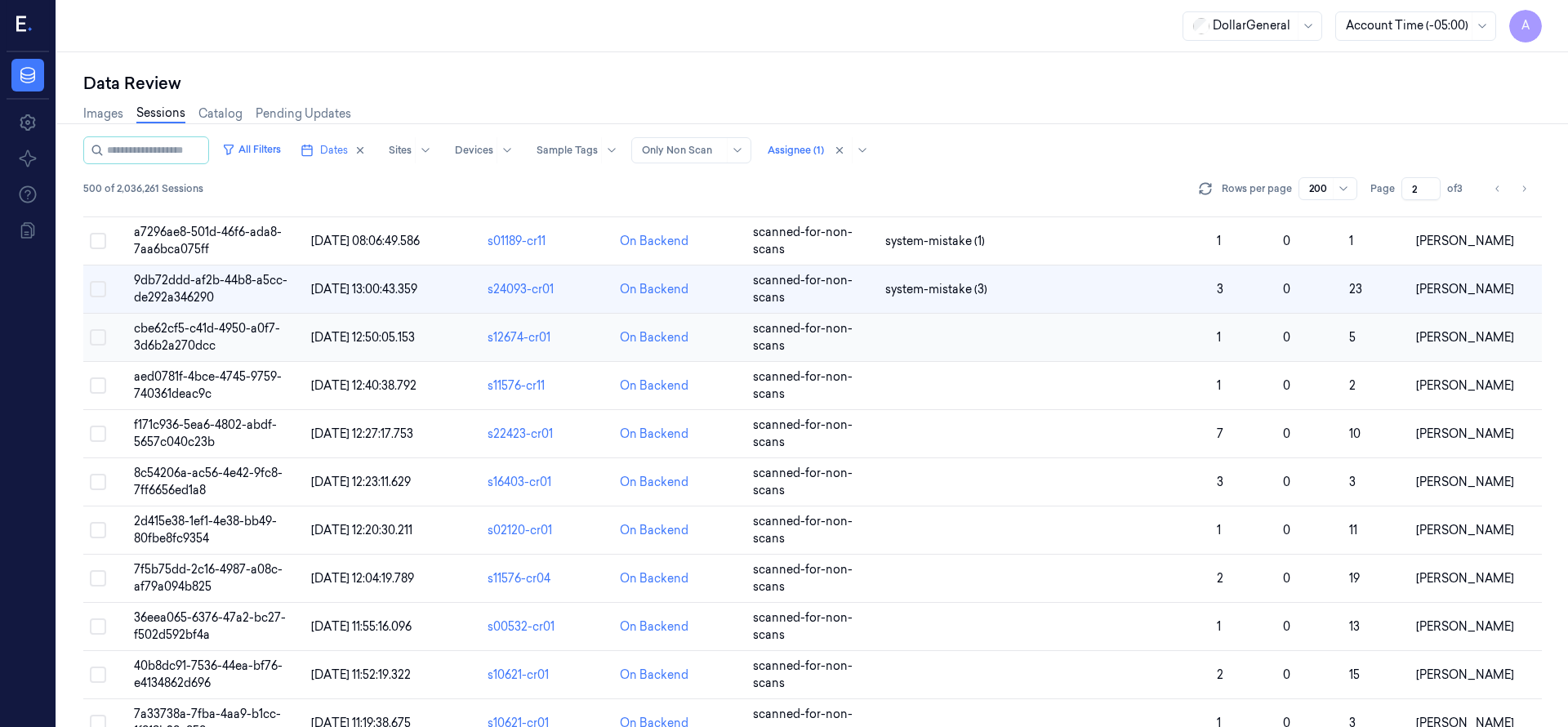
click at [192, 322] on span "cbe62cf5-c41d-4950-a0f7-3d6b2a270dcc" at bounding box center [206, 337] width 147 height 32
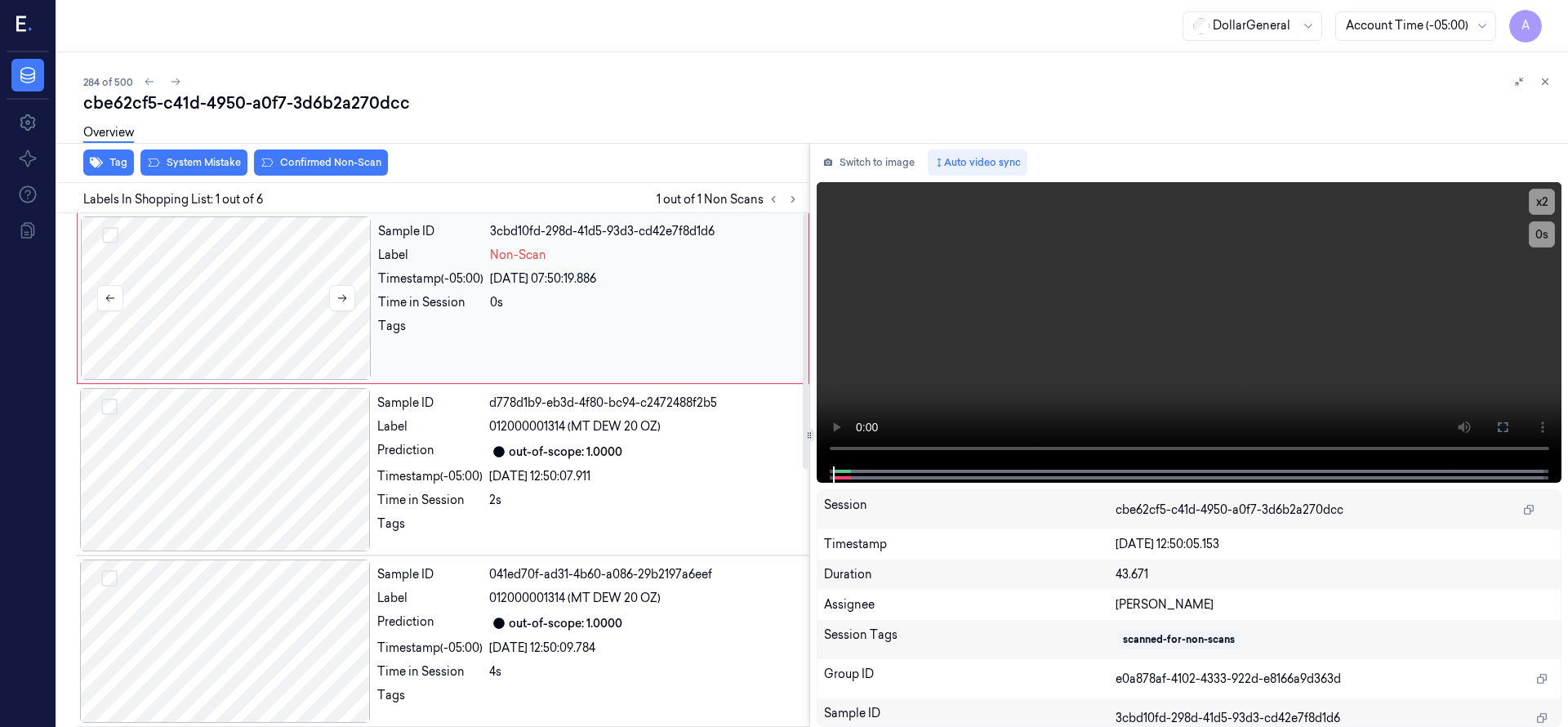
click at [227, 260] on div at bounding box center [225, 298] width 290 height 164
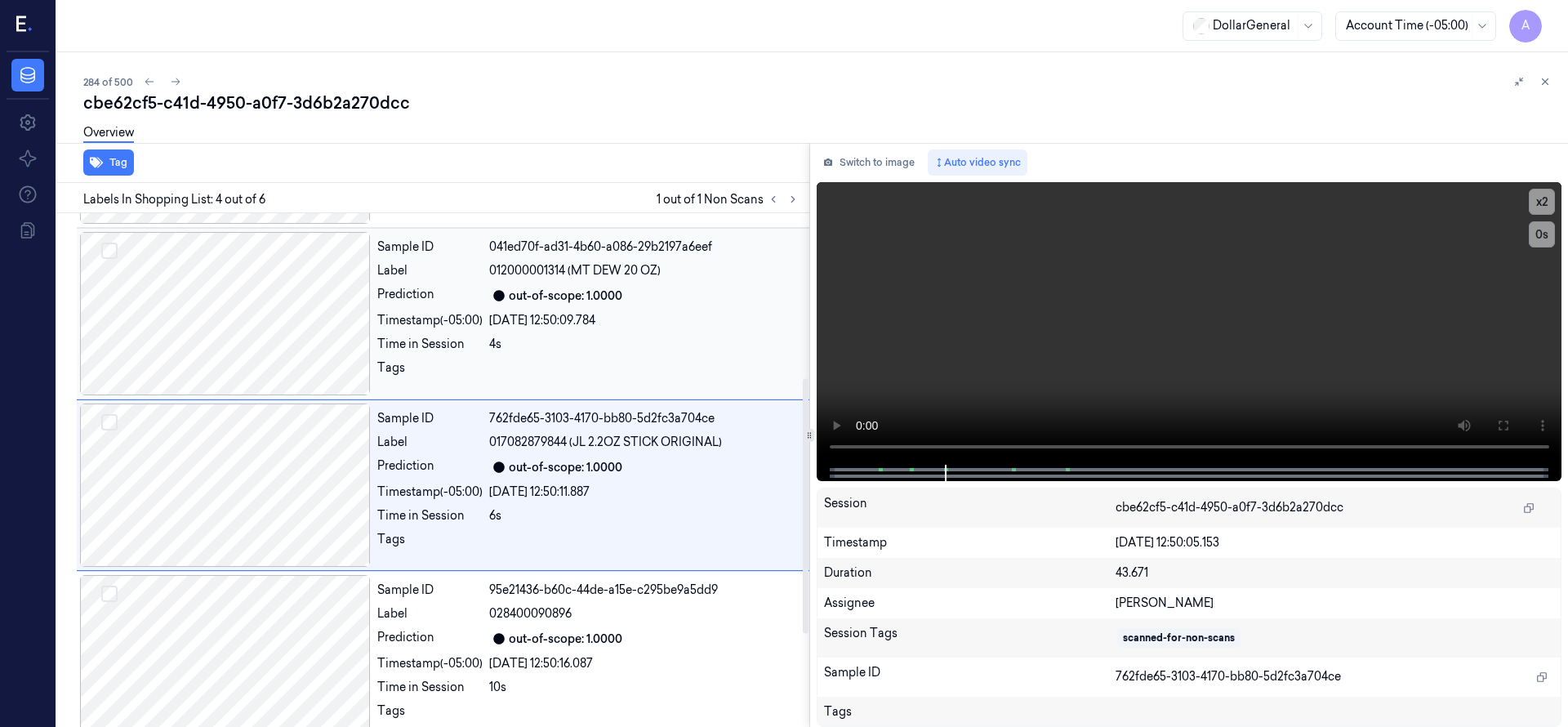
click at [260, 313] on div at bounding box center [224, 314] width 290 height 164
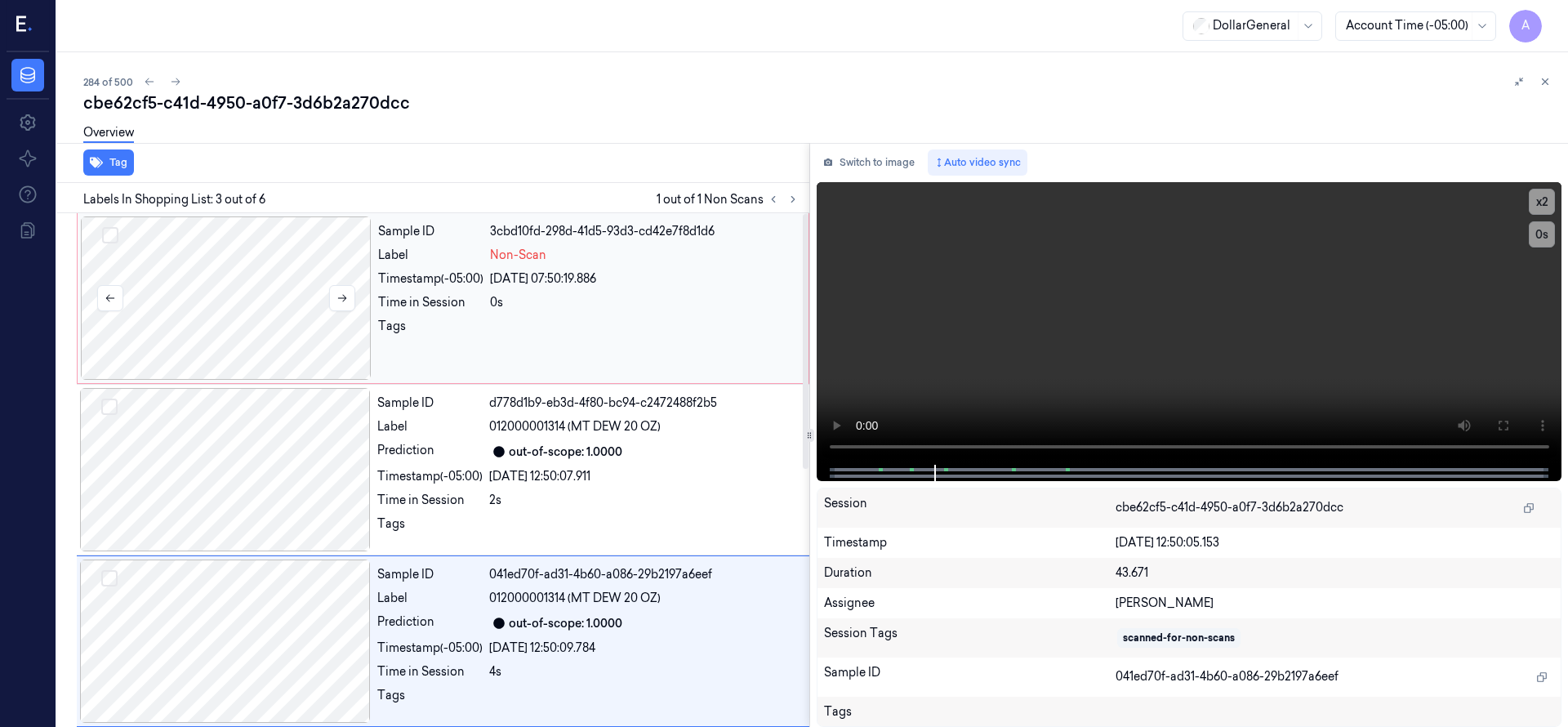
click at [261, 325] on div at bounding box center [225, 298] width 290 height 164
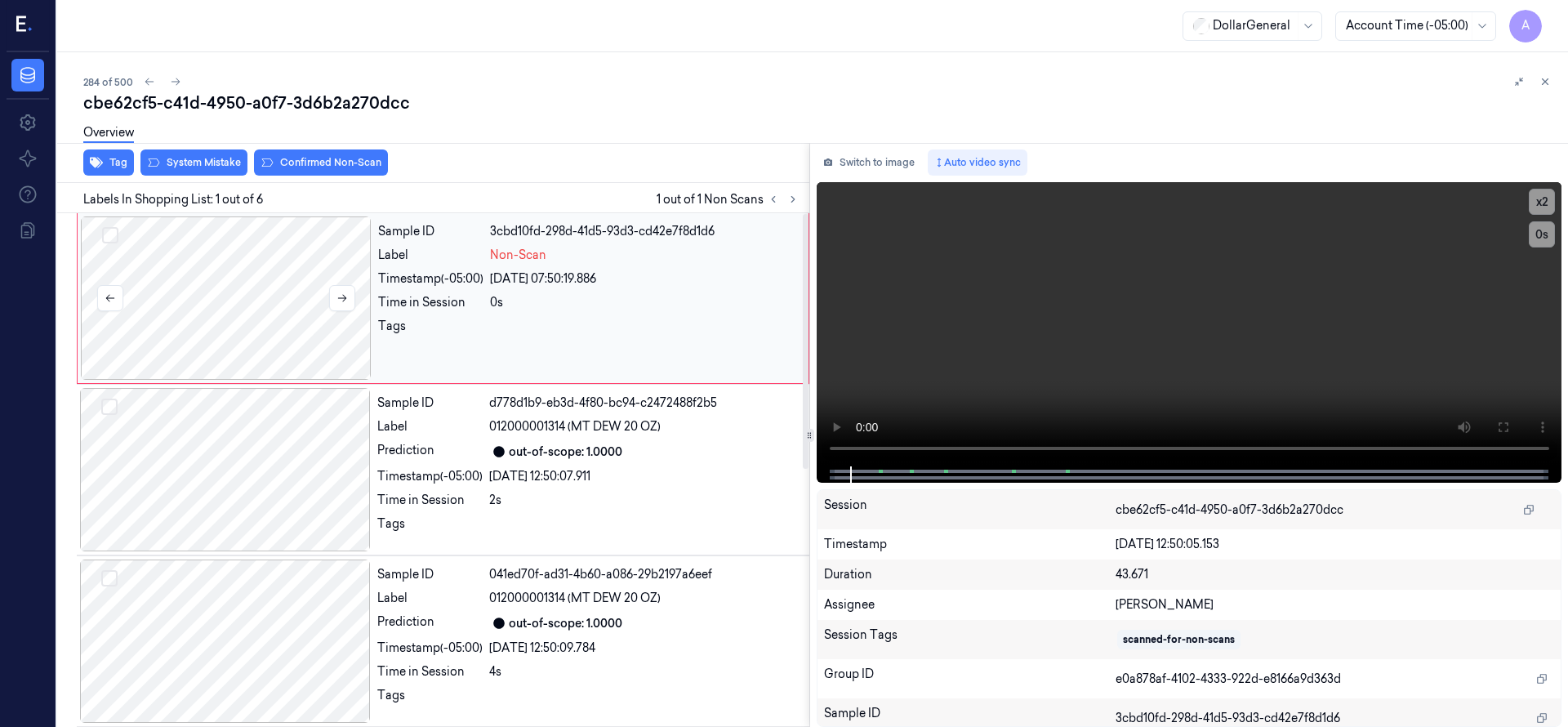
click at [268, 285] on div at bounding box center [225, 298] width 290 height 164
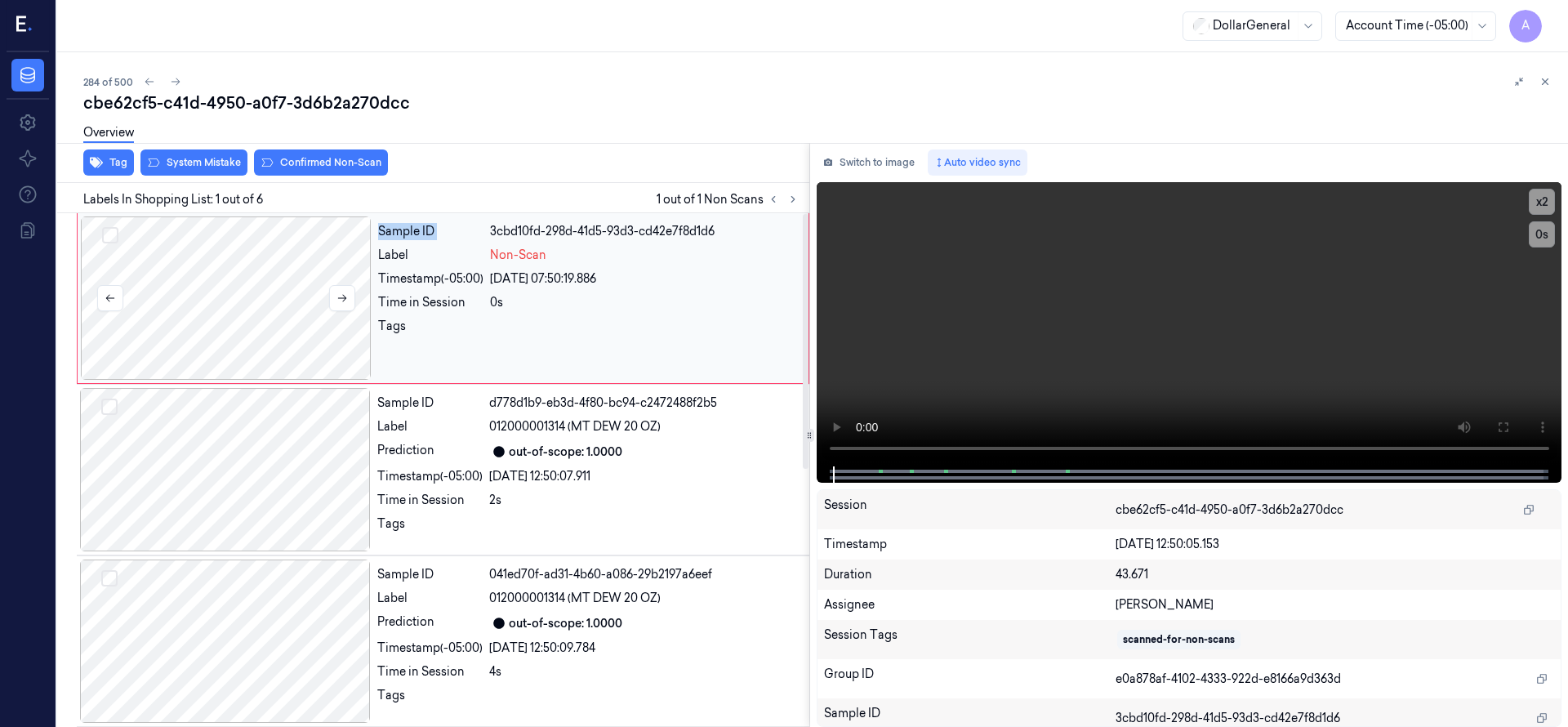
click at [268, 285] on div at bounding box center [225, 298] width 290 height 164
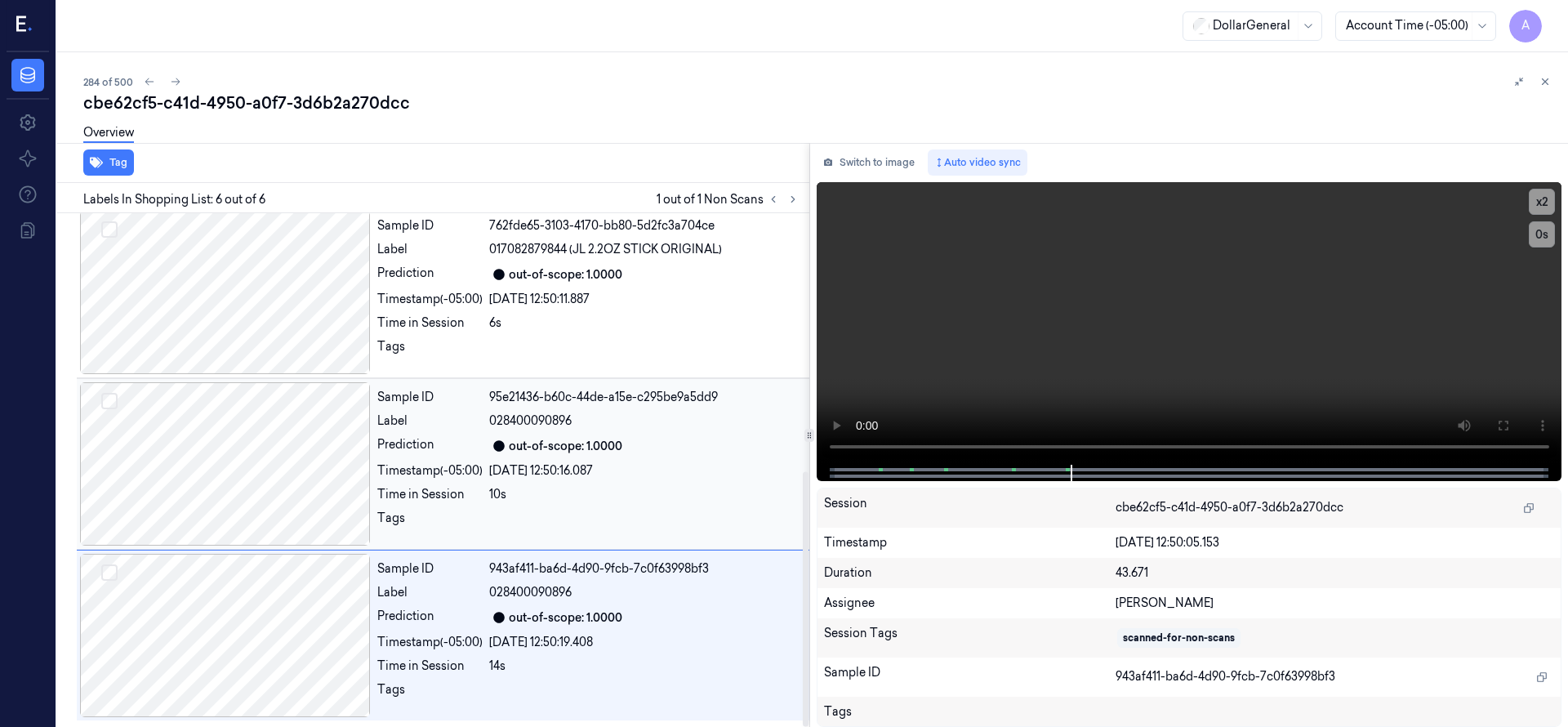
click at [277, 495] on div at bounding box center [224, 464] width 290 height 164
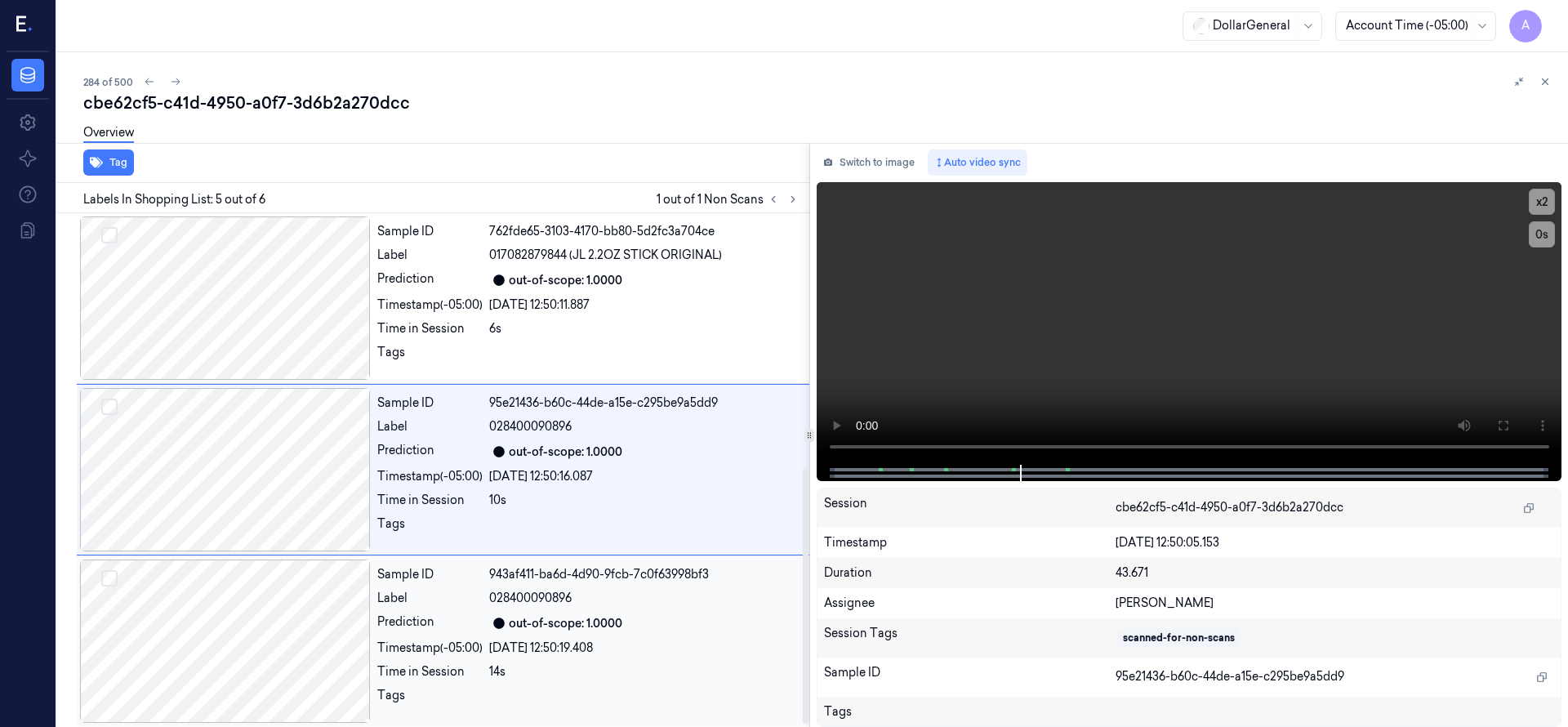
click at [275, 592] on div at bounding box center [224, 641] width 290 height 164
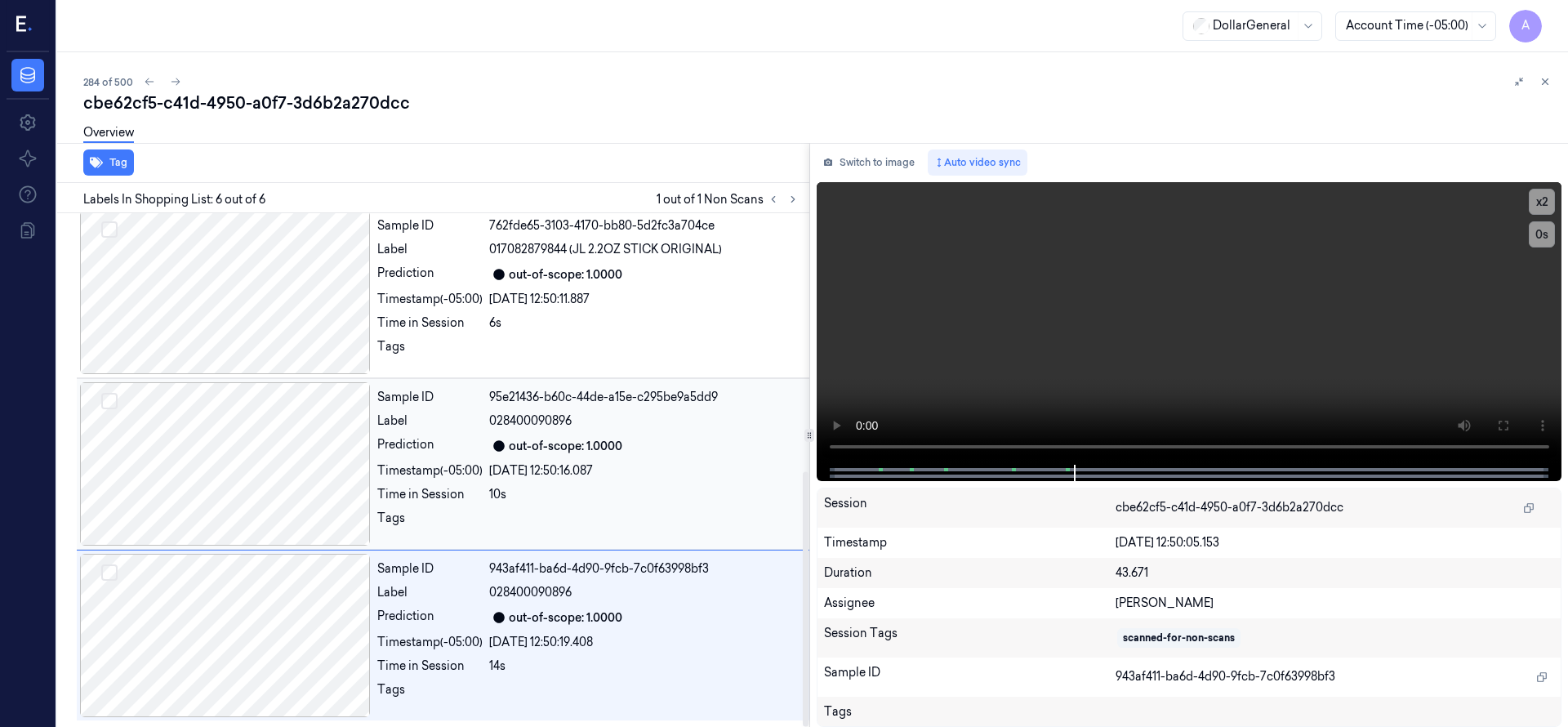
click at [275, 480] on div at bounding box center [224, 464] width 290 height 164
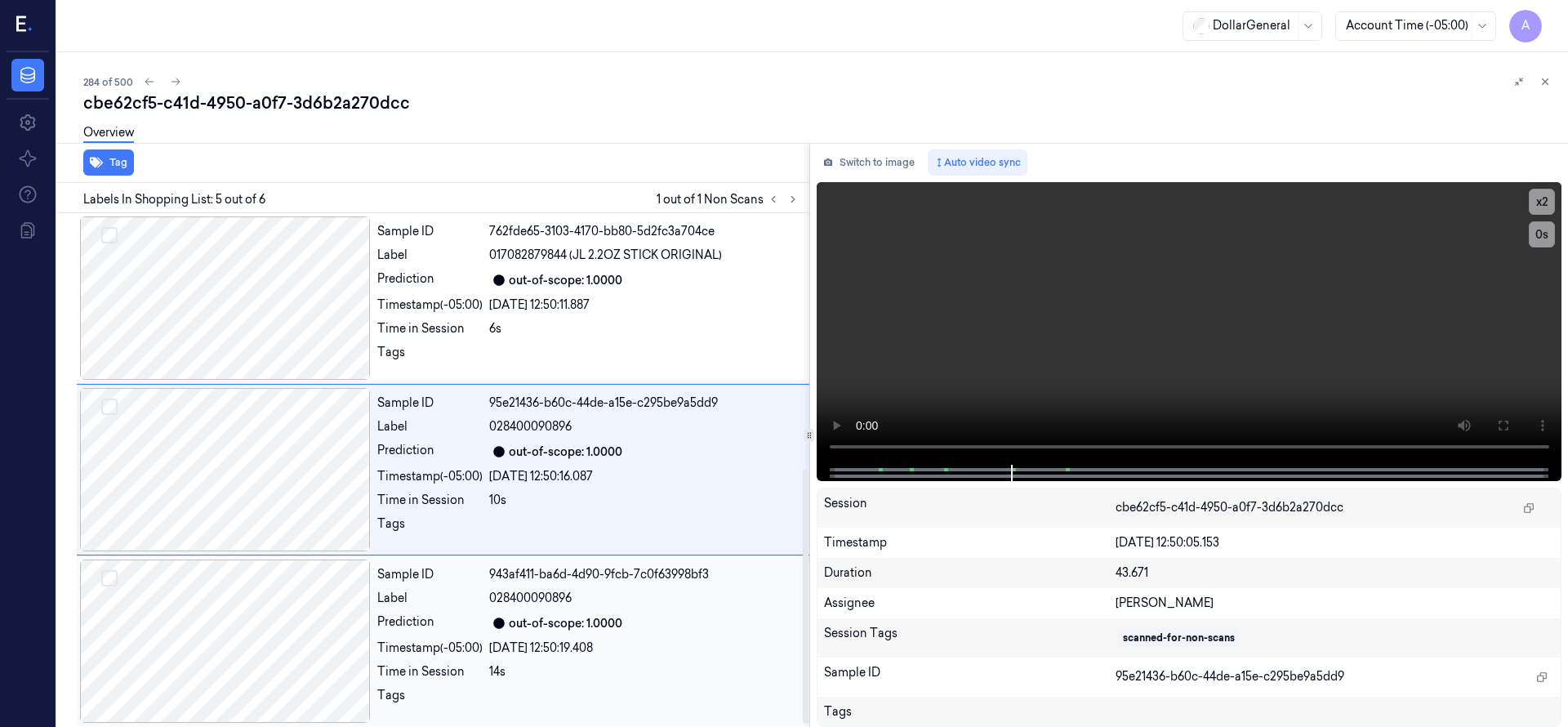
click at [282, 596] on div at bounding box center [224, 641] width 290 height 164
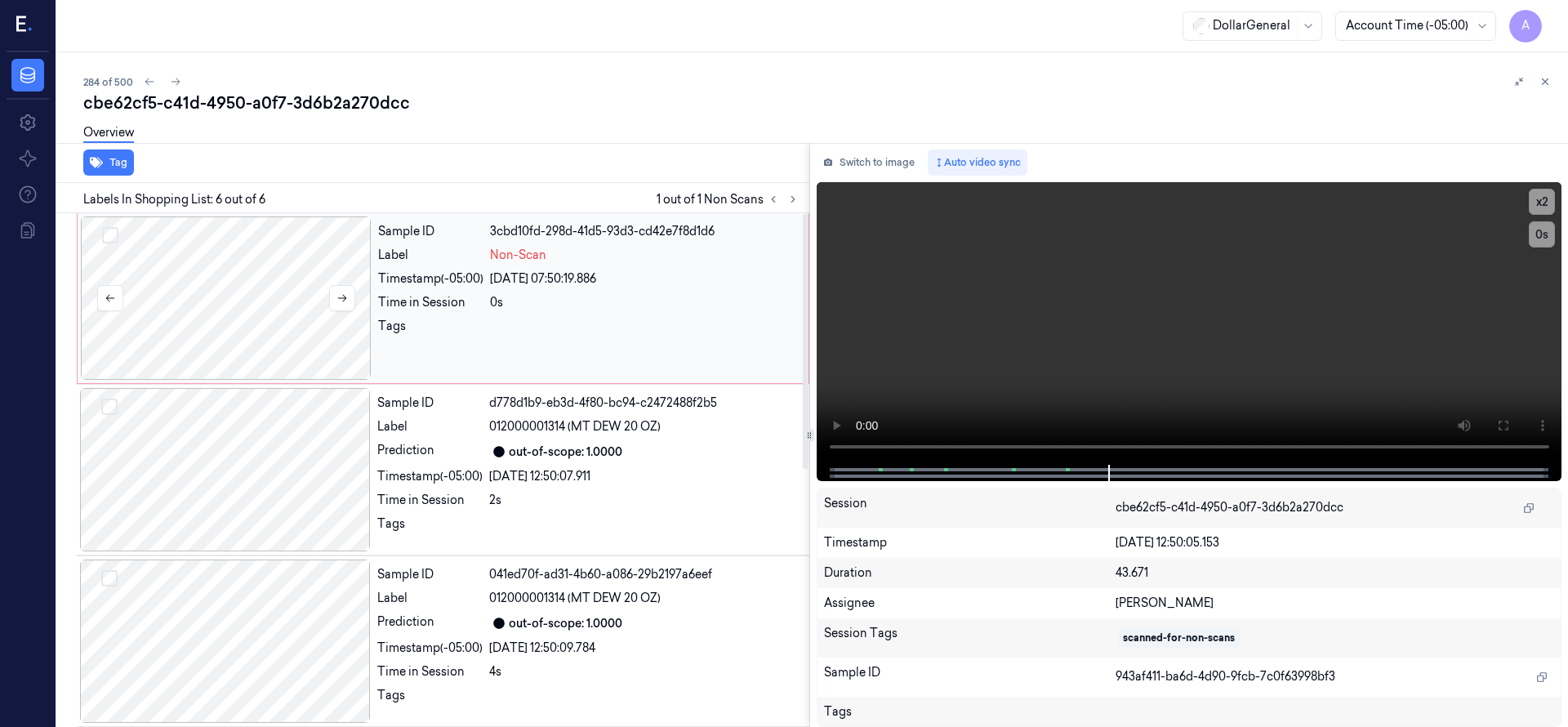
drag, startPoint x: 236, startPoint y: 266, endPoint x: 220, endPoint y: 256, distance: 18.9
click at [236, 267] on div at bounding box center [225, 298] width 290 height 164
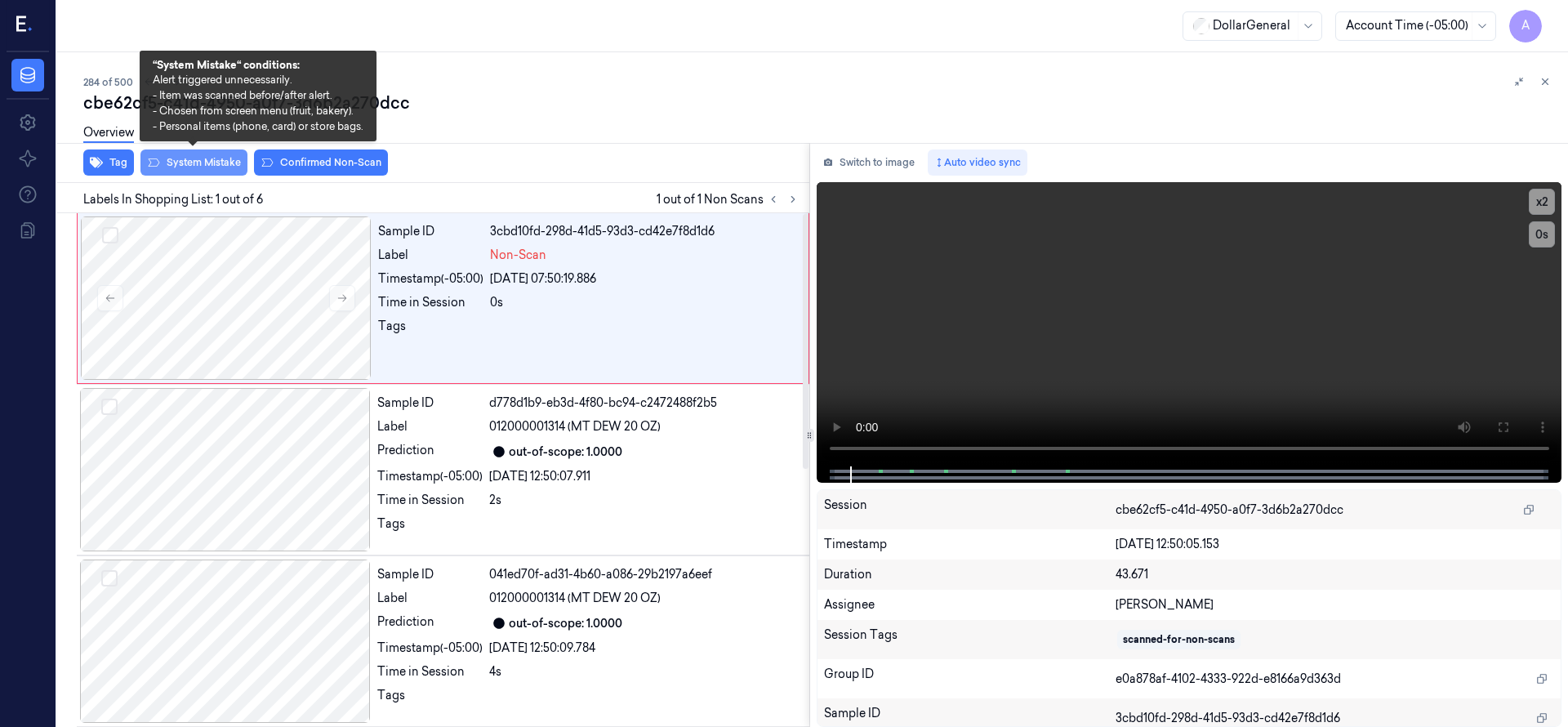
click at [214, 165] on button "System Mistake" at bounding box center [194, 163] width 107 height 26
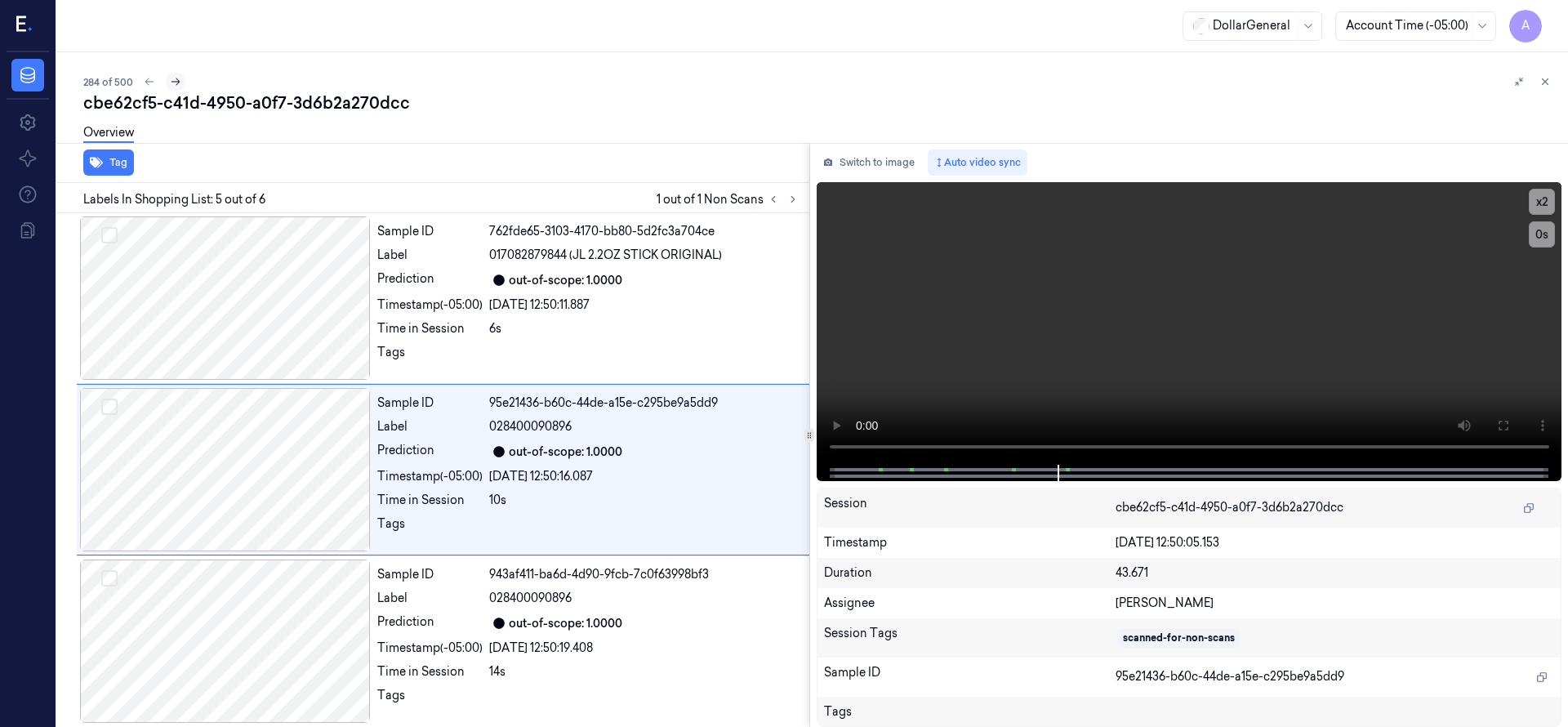
click at [174, 83] on icon at bounding box center [175, 81] width 11 height 11
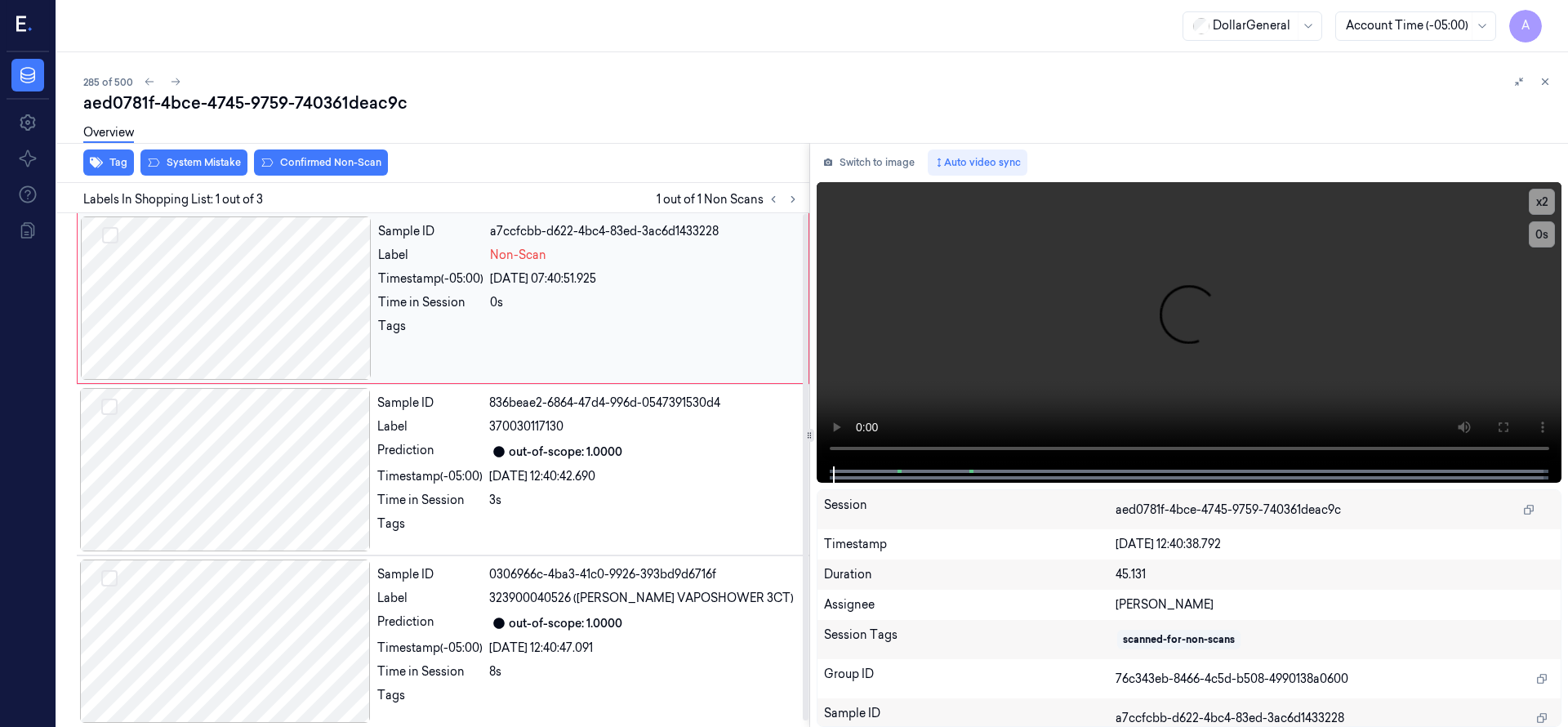
click at [237, 307] on div at bounding box center [225, 298] width 290 height 164
click at [254, 292] on div at bounding box center [225, 298] width 290 height 164
click at [167, 274] on div at bounding box center [225, 298] width 290 height 164
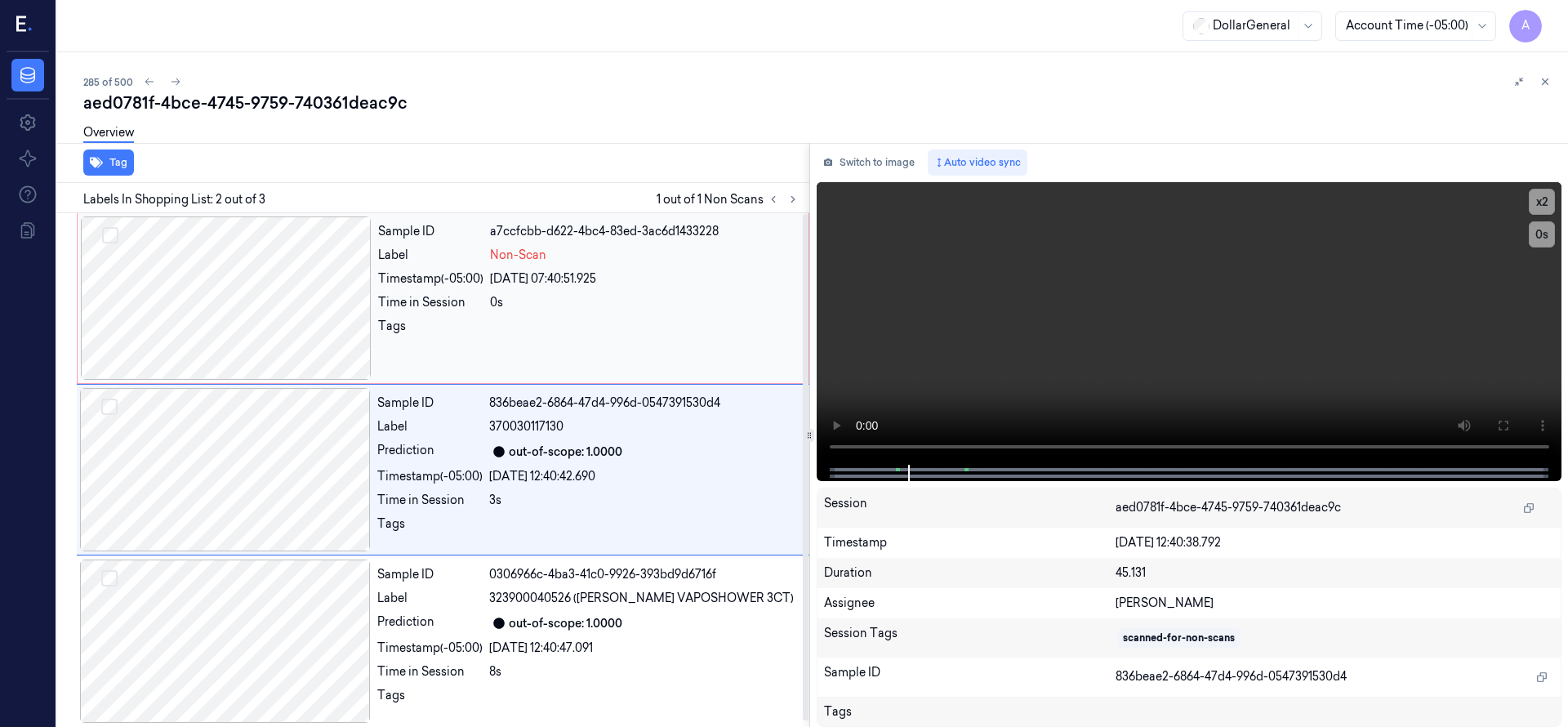
click at [247, 302] on div at bounding box center [225, 298] width 290 height 164
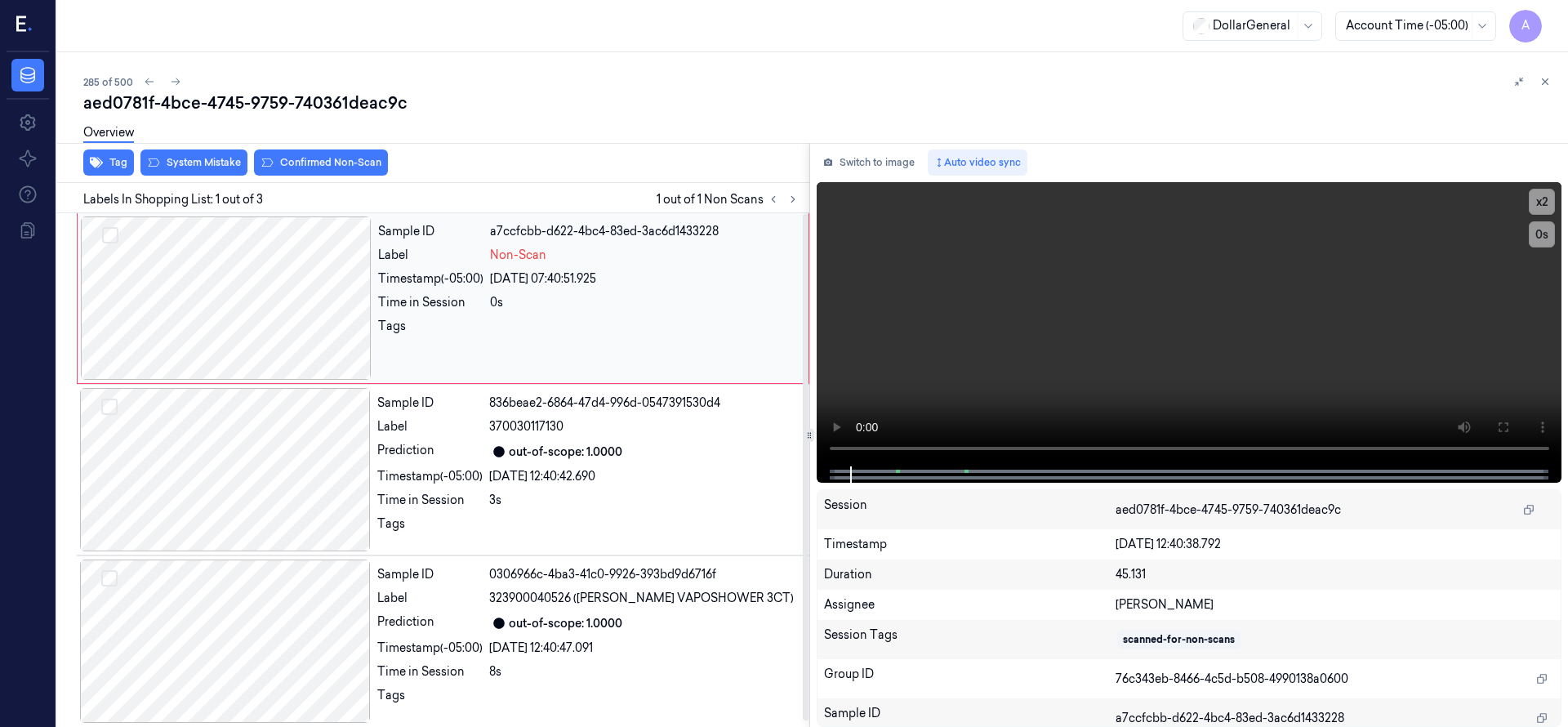
click at [247, 302] on div at bounding box center [225, 298] width 290 height 164
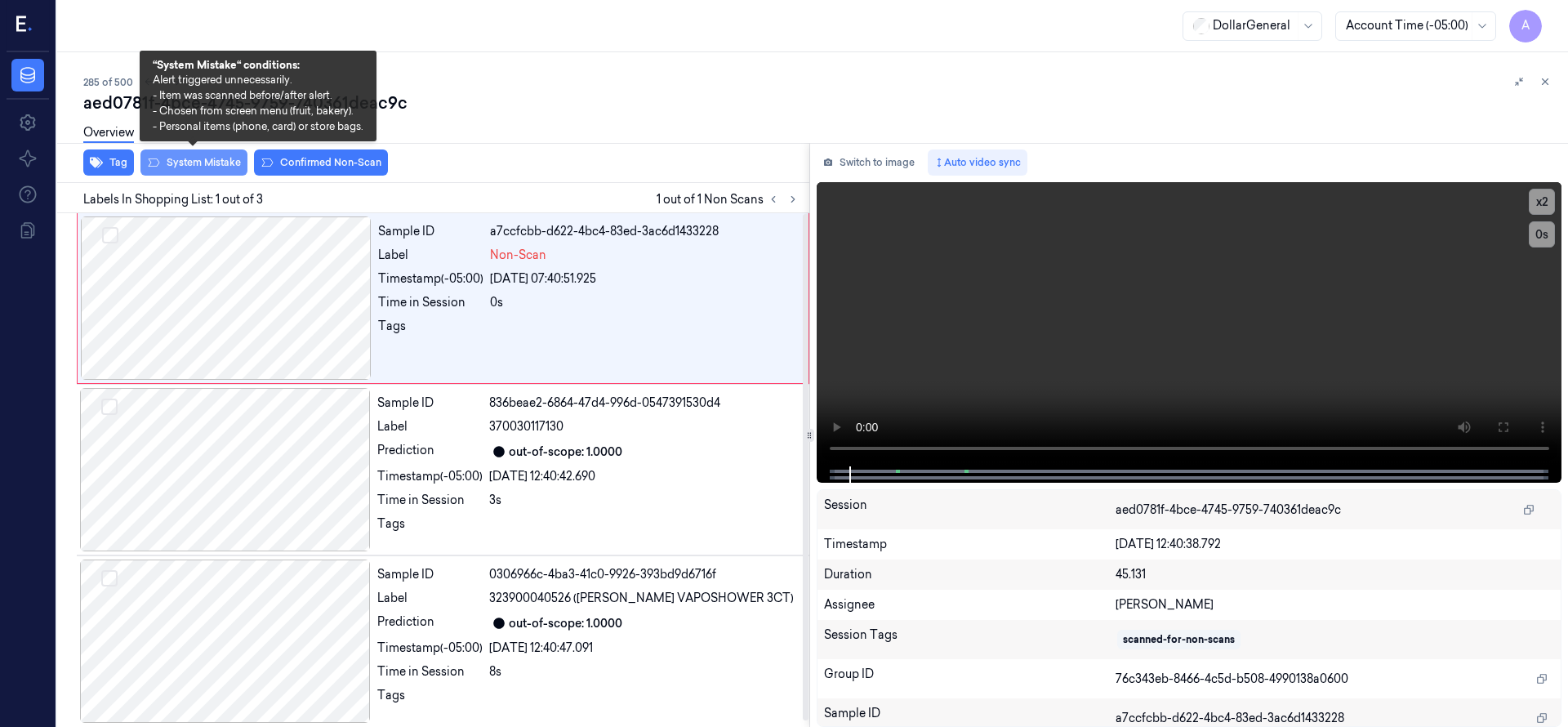
click at [183, 164] on button "System Mistake" at bounding box center [194, 163] width 107 height 26
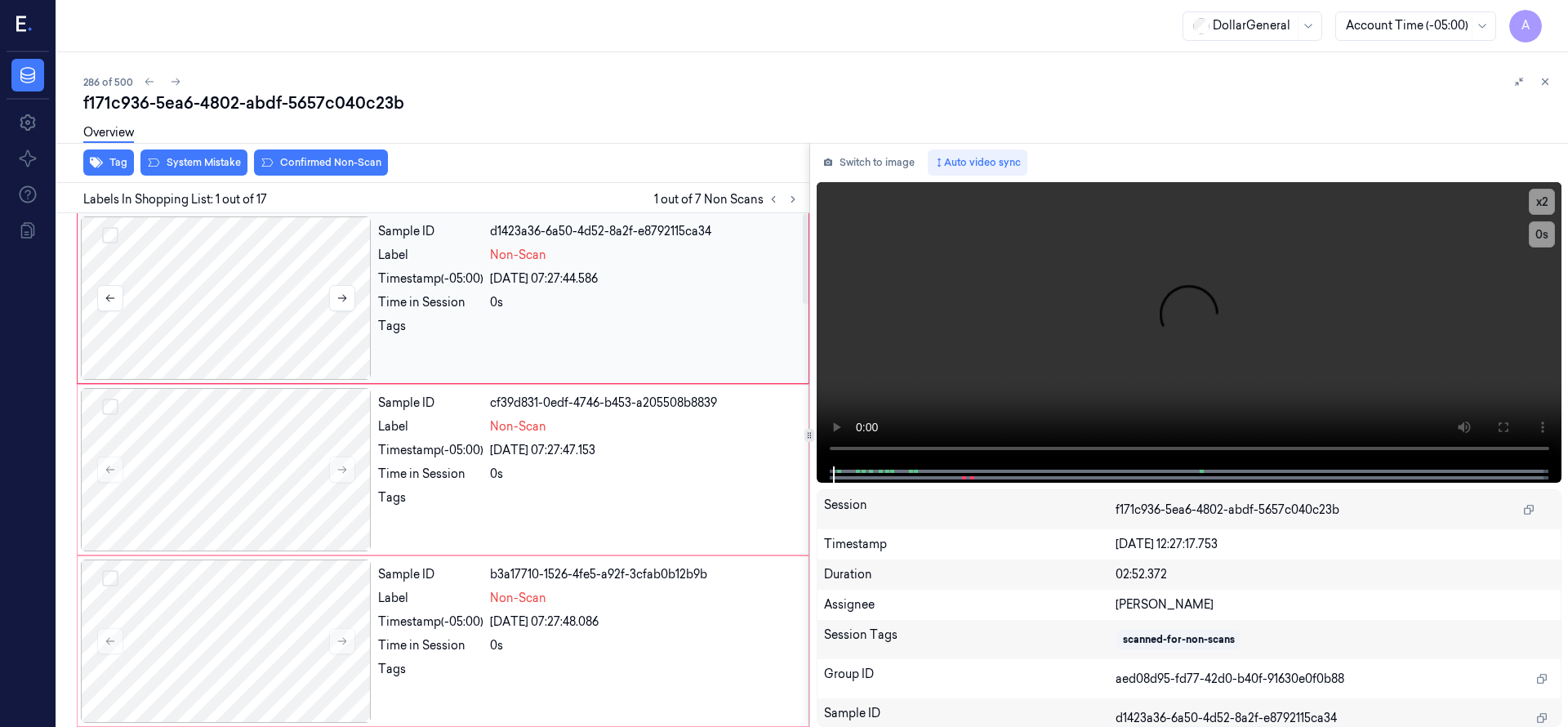
click at [254, 291] on div at bounding box center [225, 298] width 290 height 164
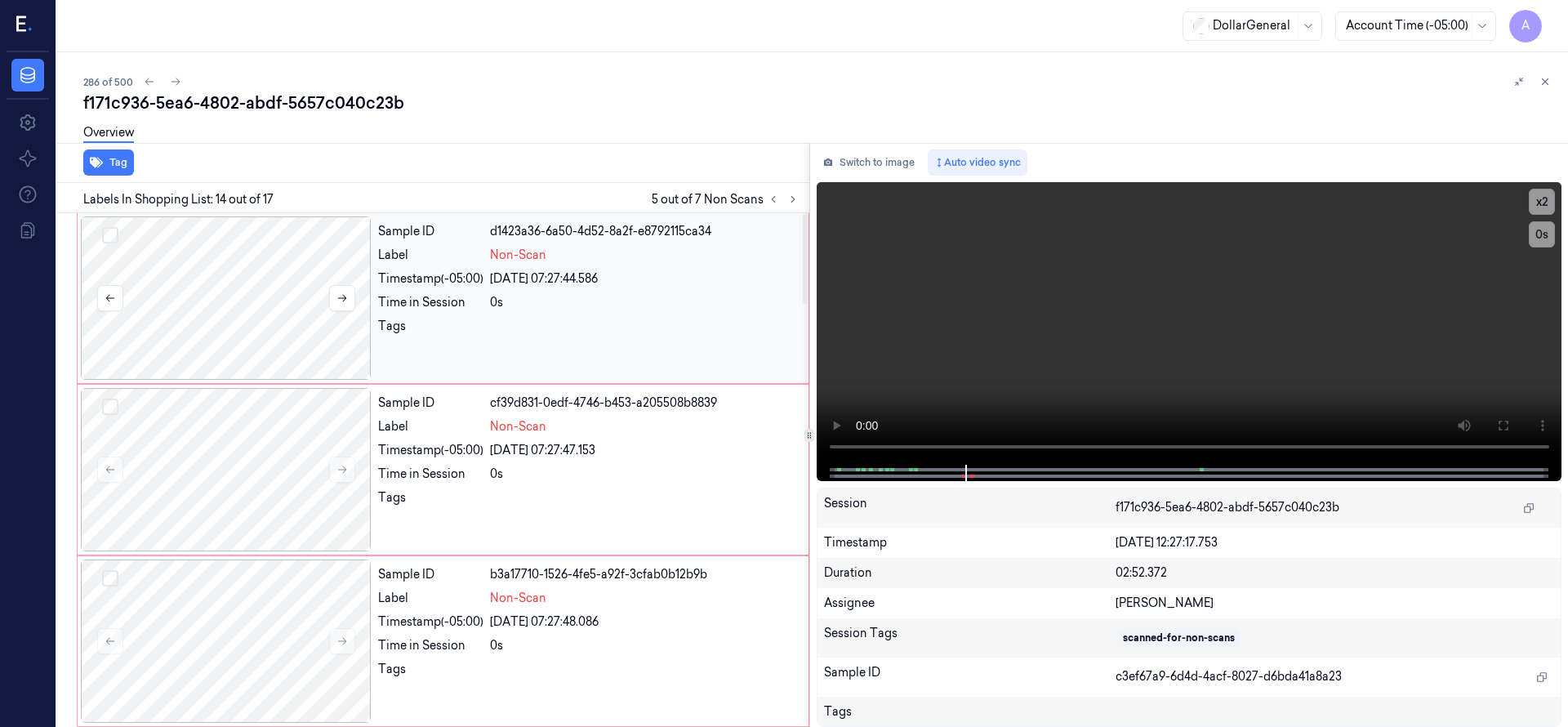
click at [116, 234] on button "Select row" at bounding box center [110, 235] width 16 height 16
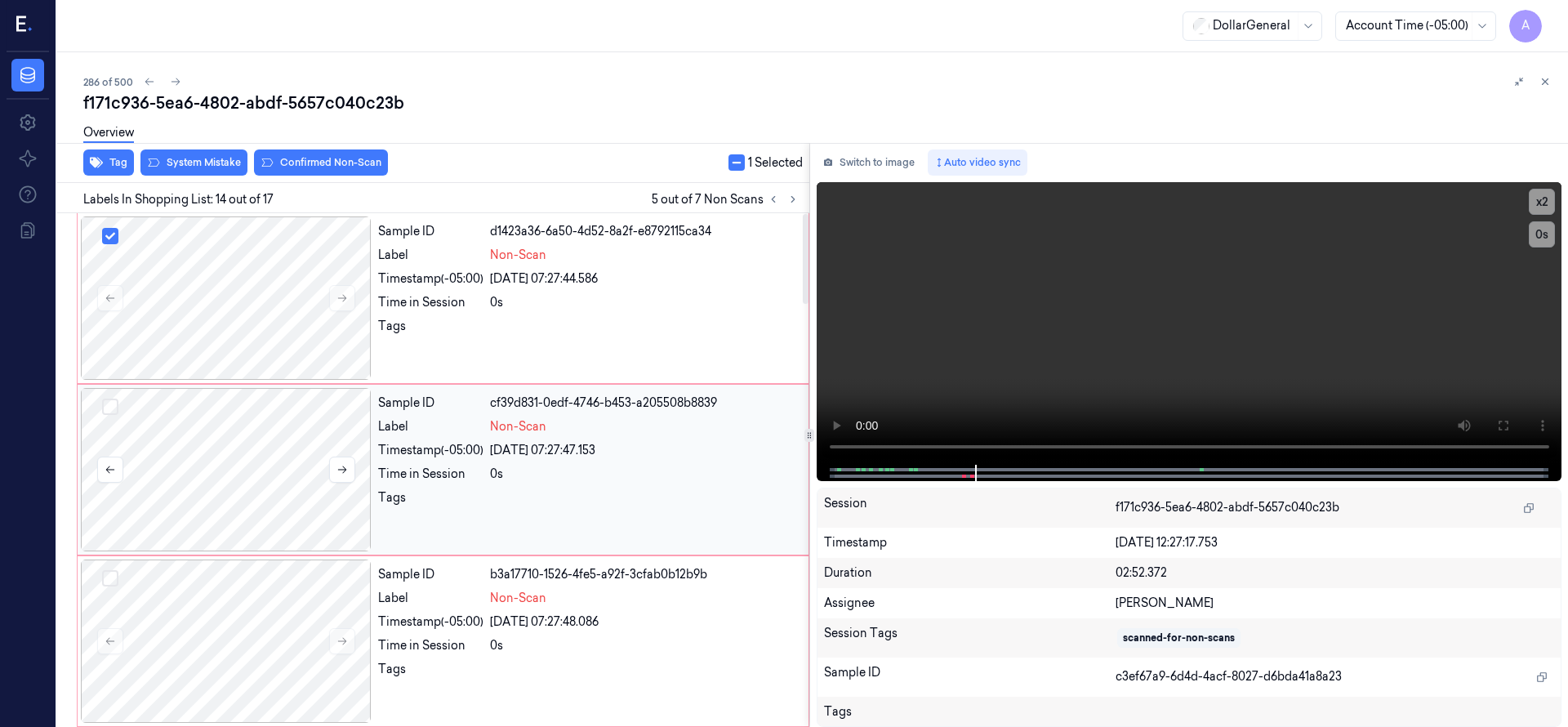
click at [205, 451] on div at bounding box center [225, 470] width 290 height 164
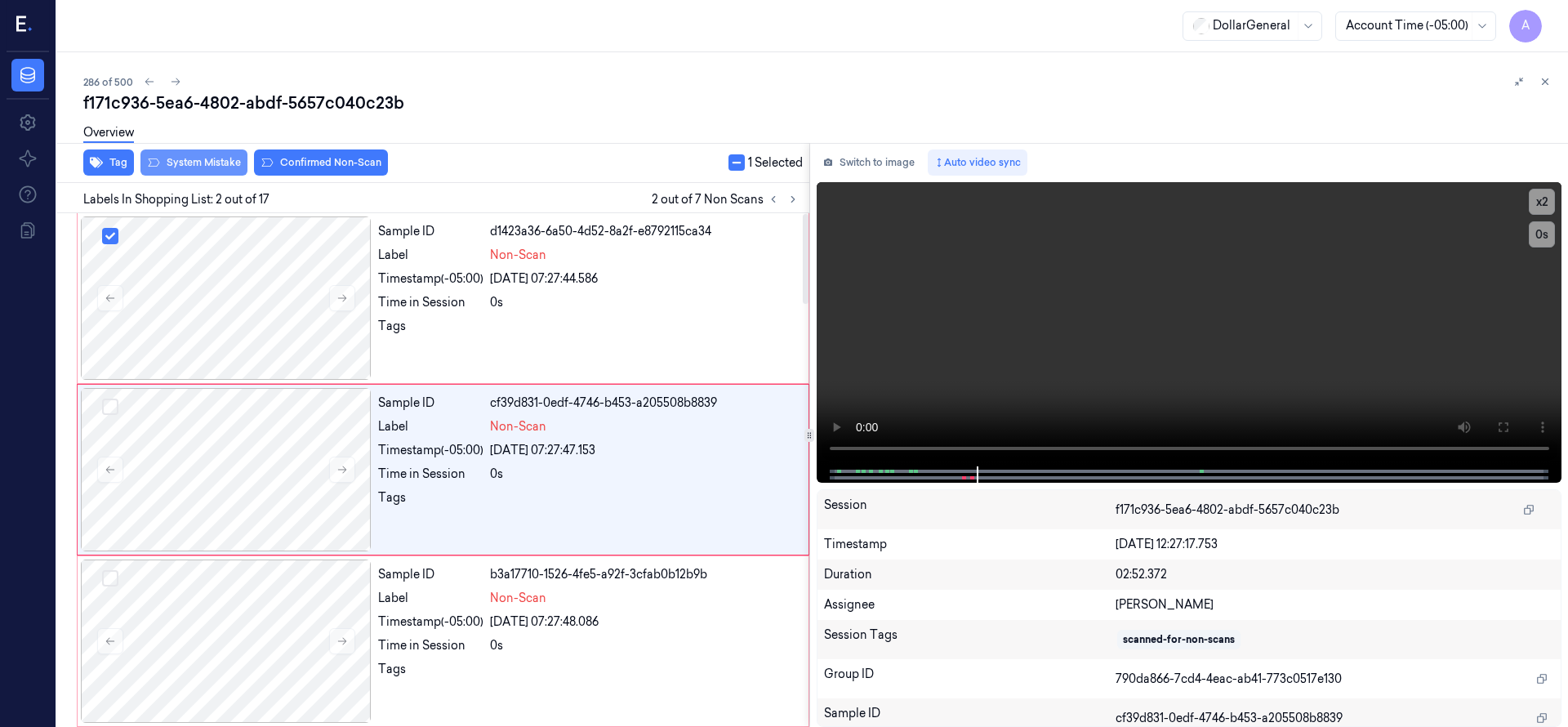
click at [209, 167] on button "System Mistake" at bounding box center [194, 163] width 107 height 26
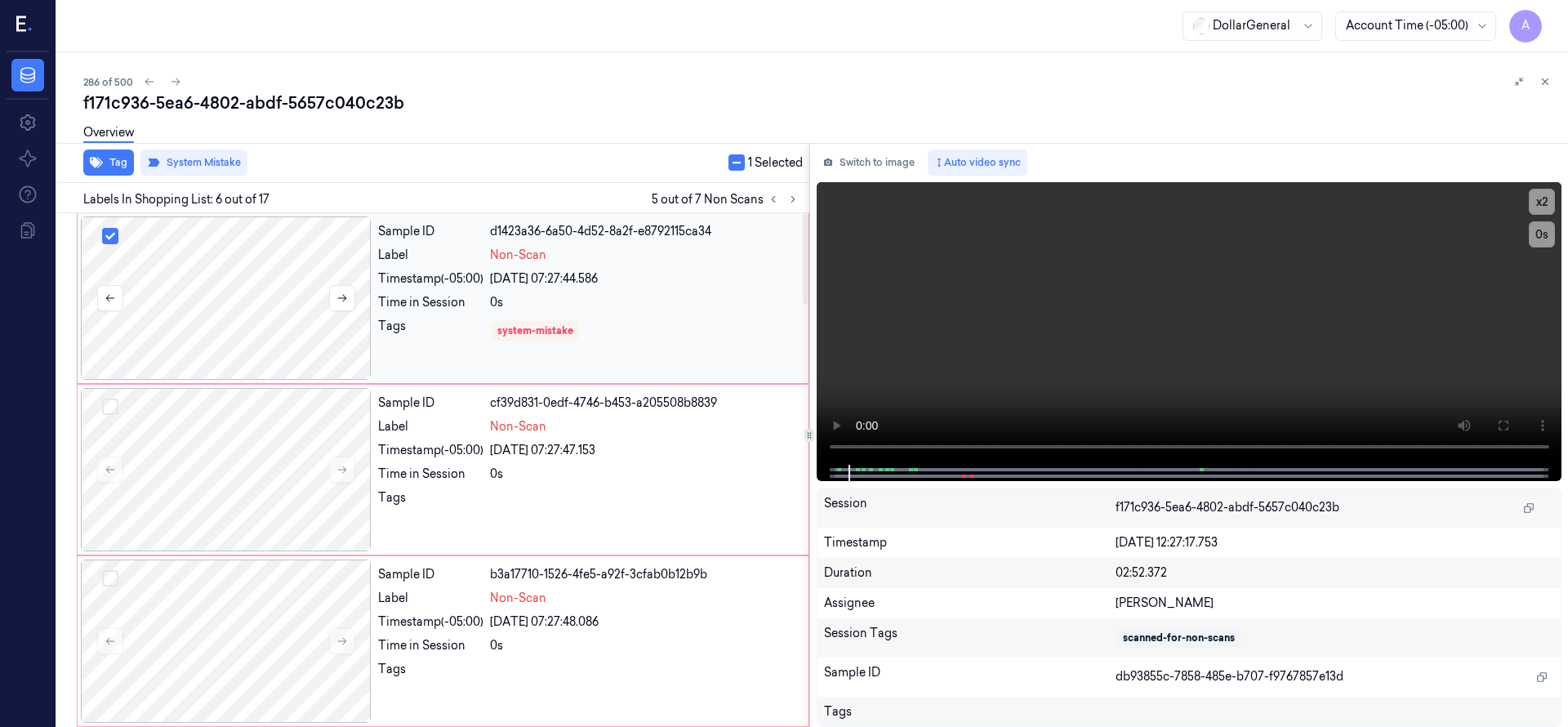
click at [118, 236] on button "Select row" at bounding box center [110, 235] width 16 height 16
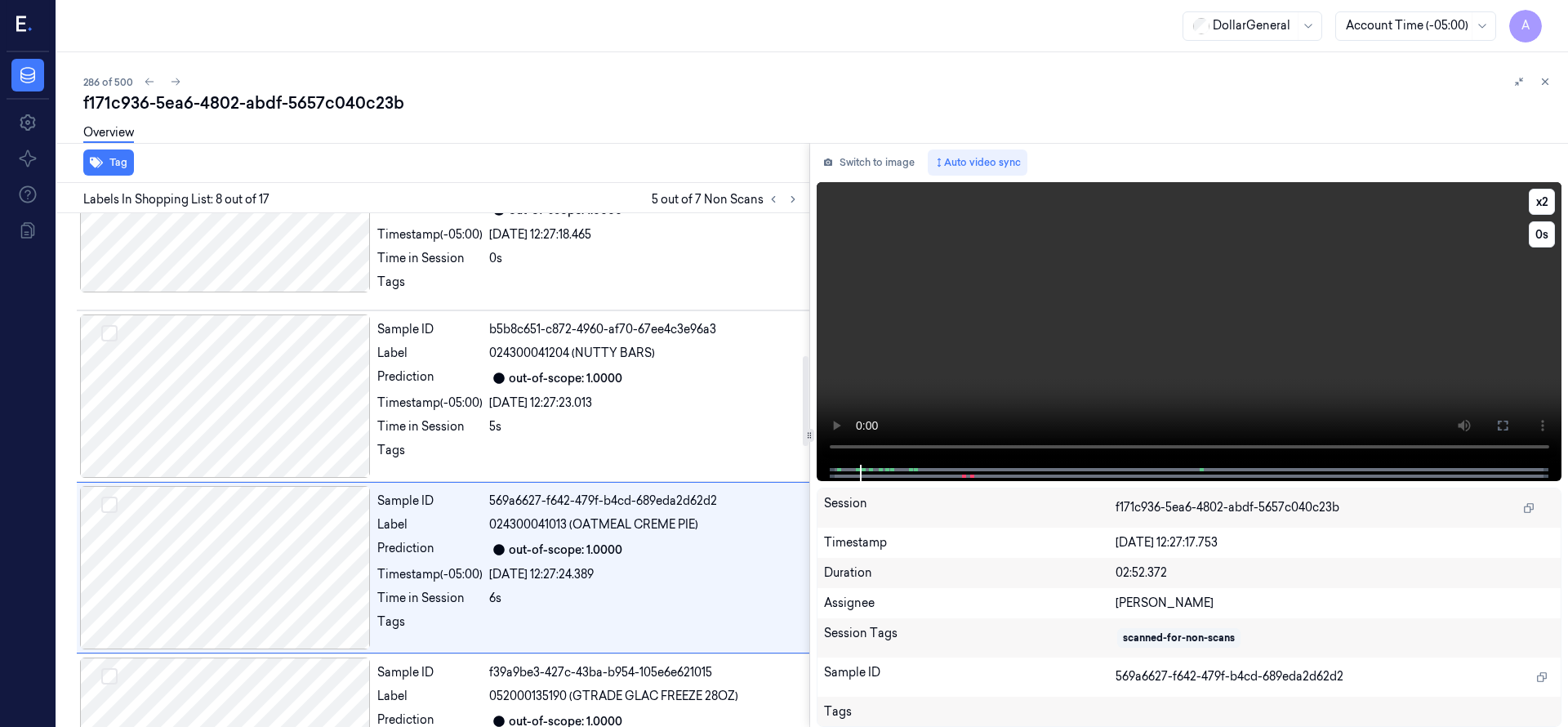
click at [1032, 295] on video at bounding box center [1189, 323] width 745 height 282
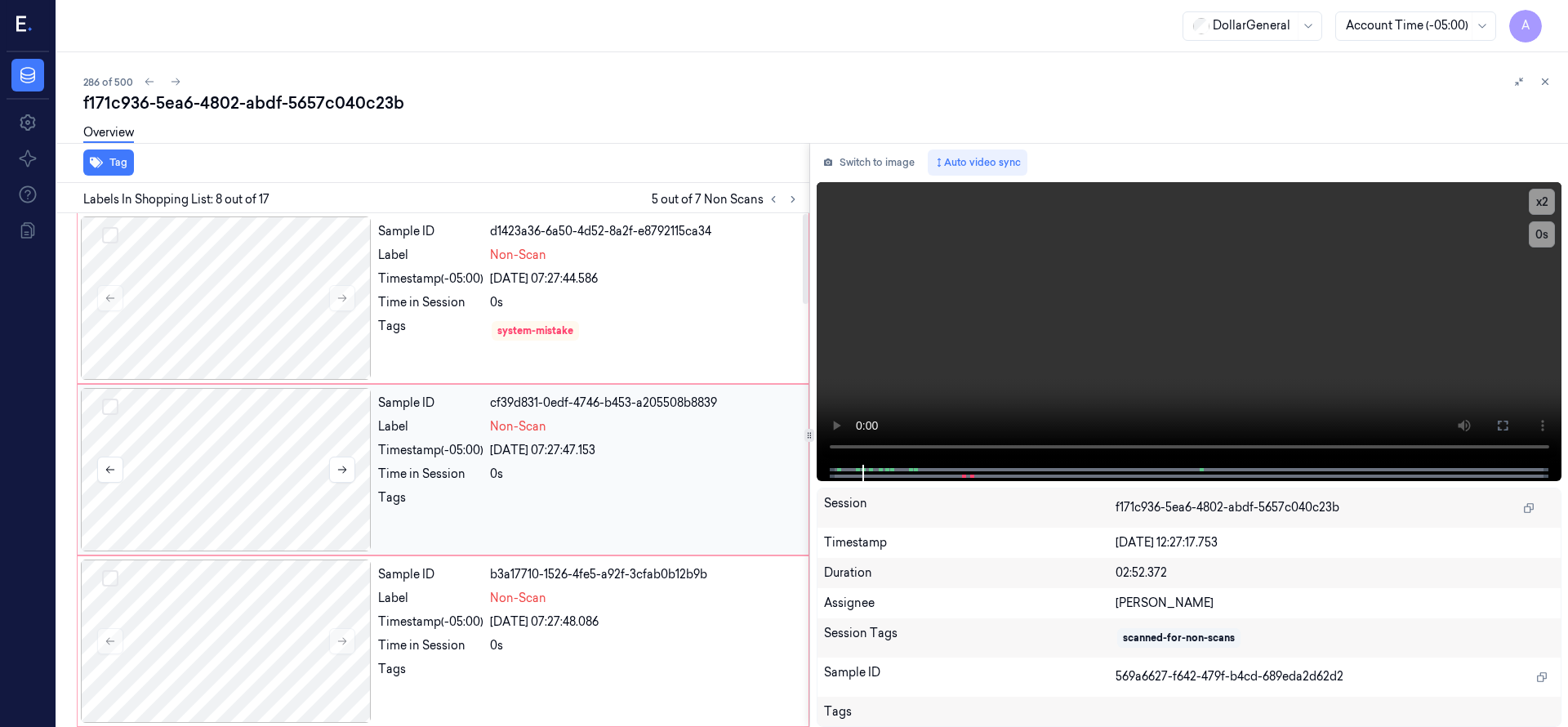
click at [111, 405] on button "Select row" at bounding box center [110, 407] width 16 height 16
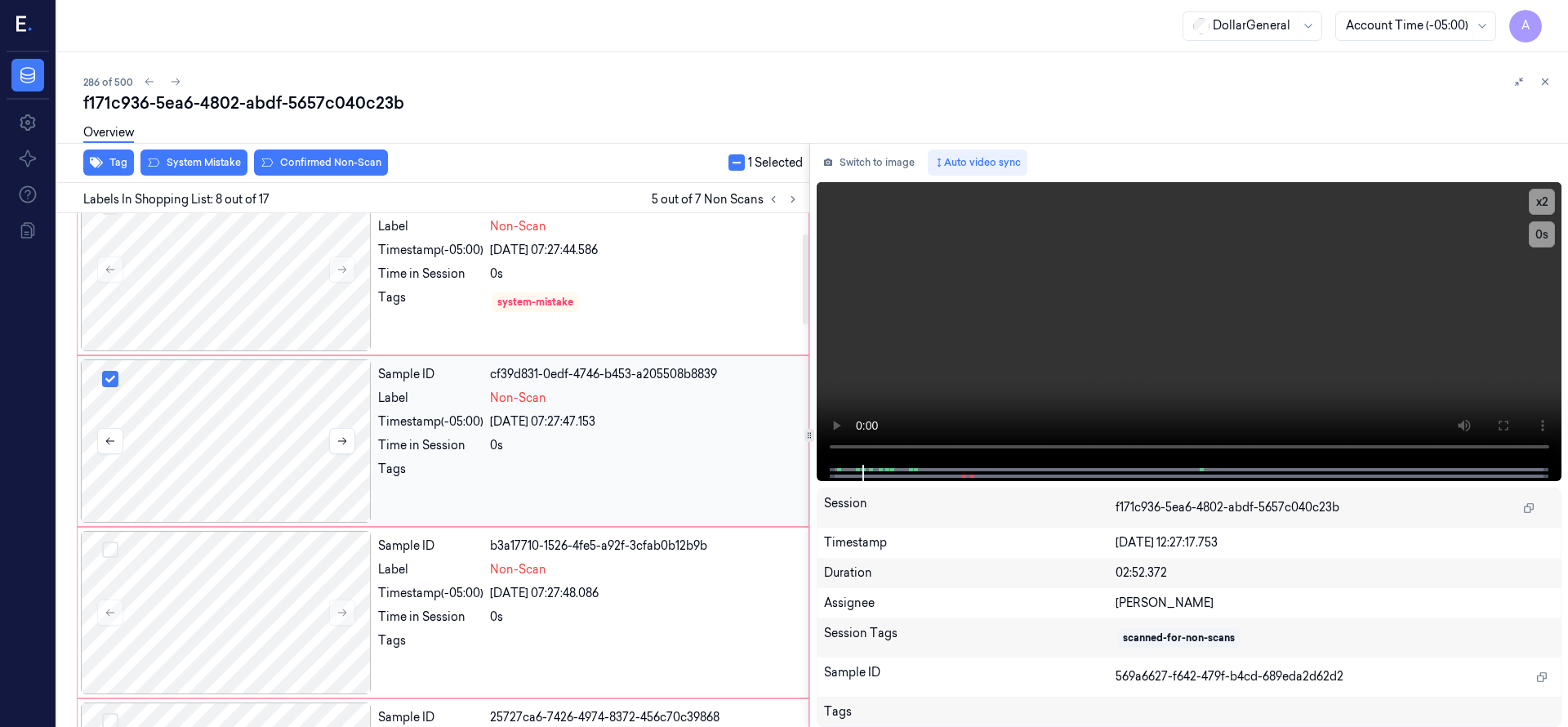
scroll to position [7, 0]
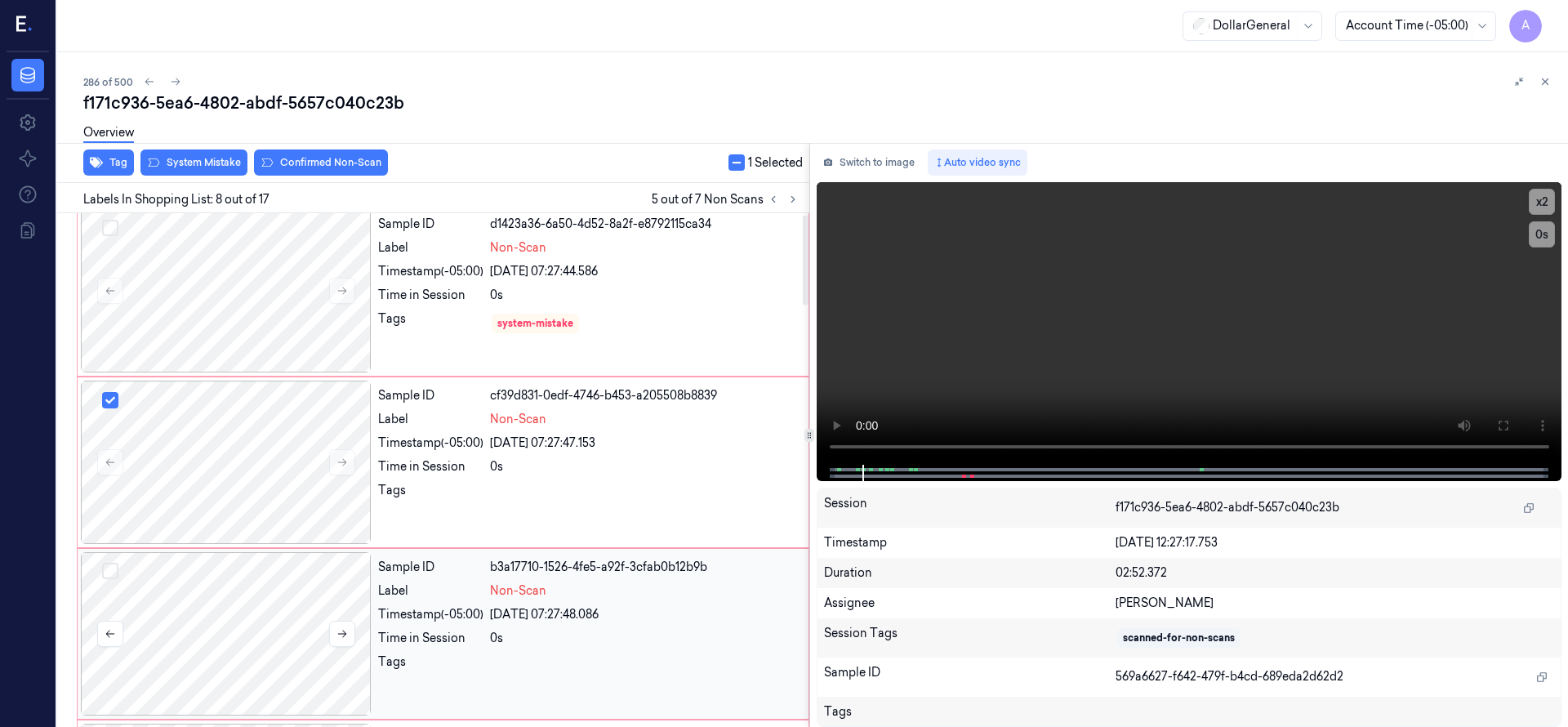
click at [114, 575] on button "Select row" at bounding box center [110, 570] width 16 height 16
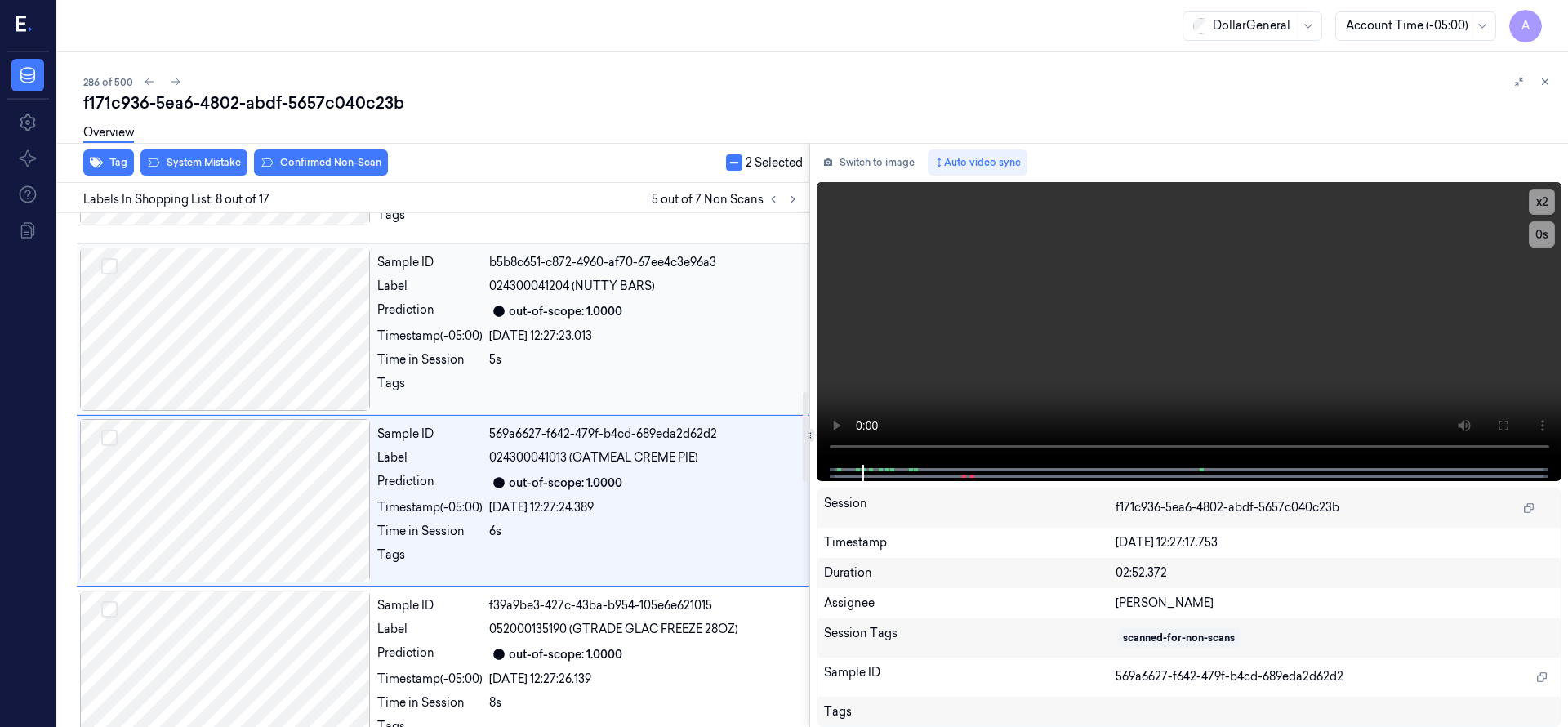
scroll to position [1029, 0]
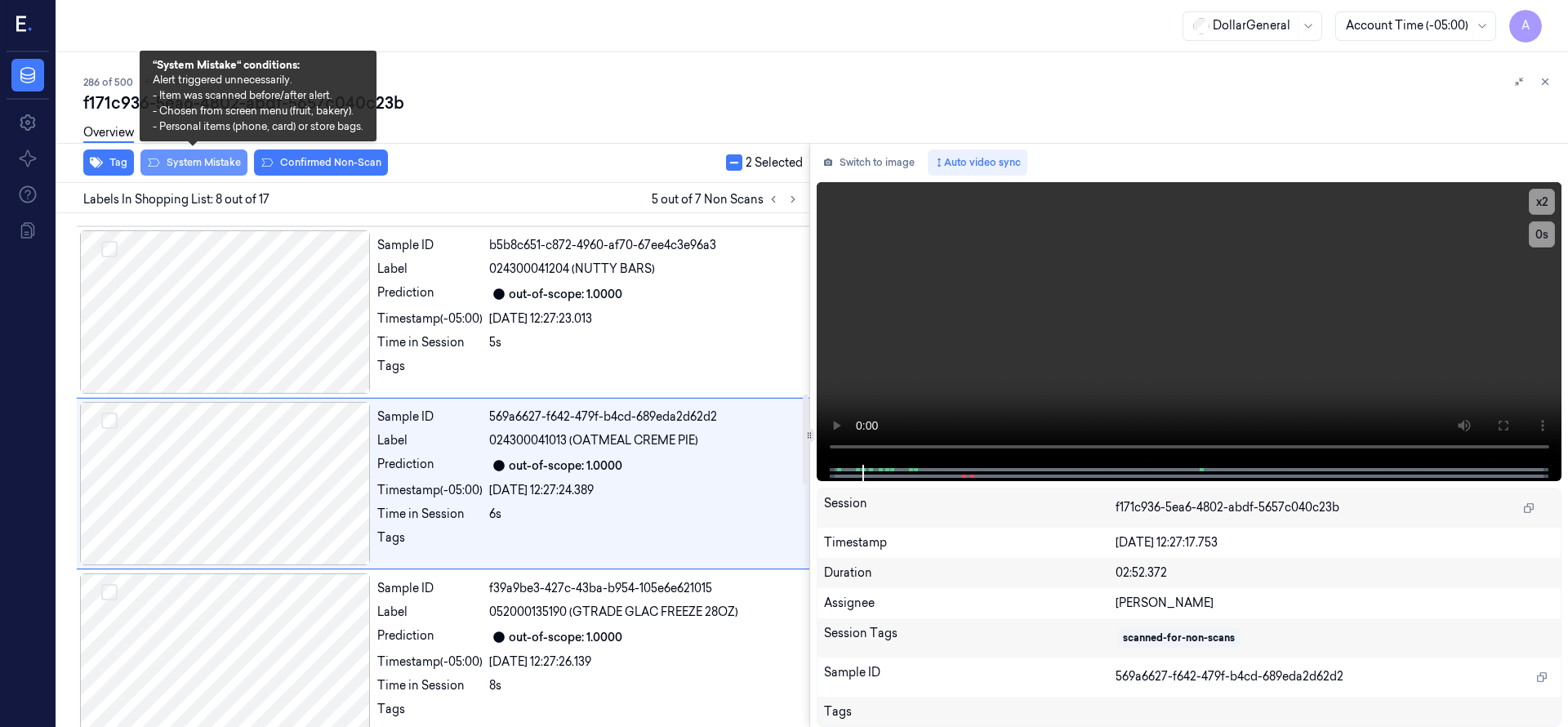
click at [209, 161] on button "System Mistake" at bounding box center [194, 163] width 107 height 26
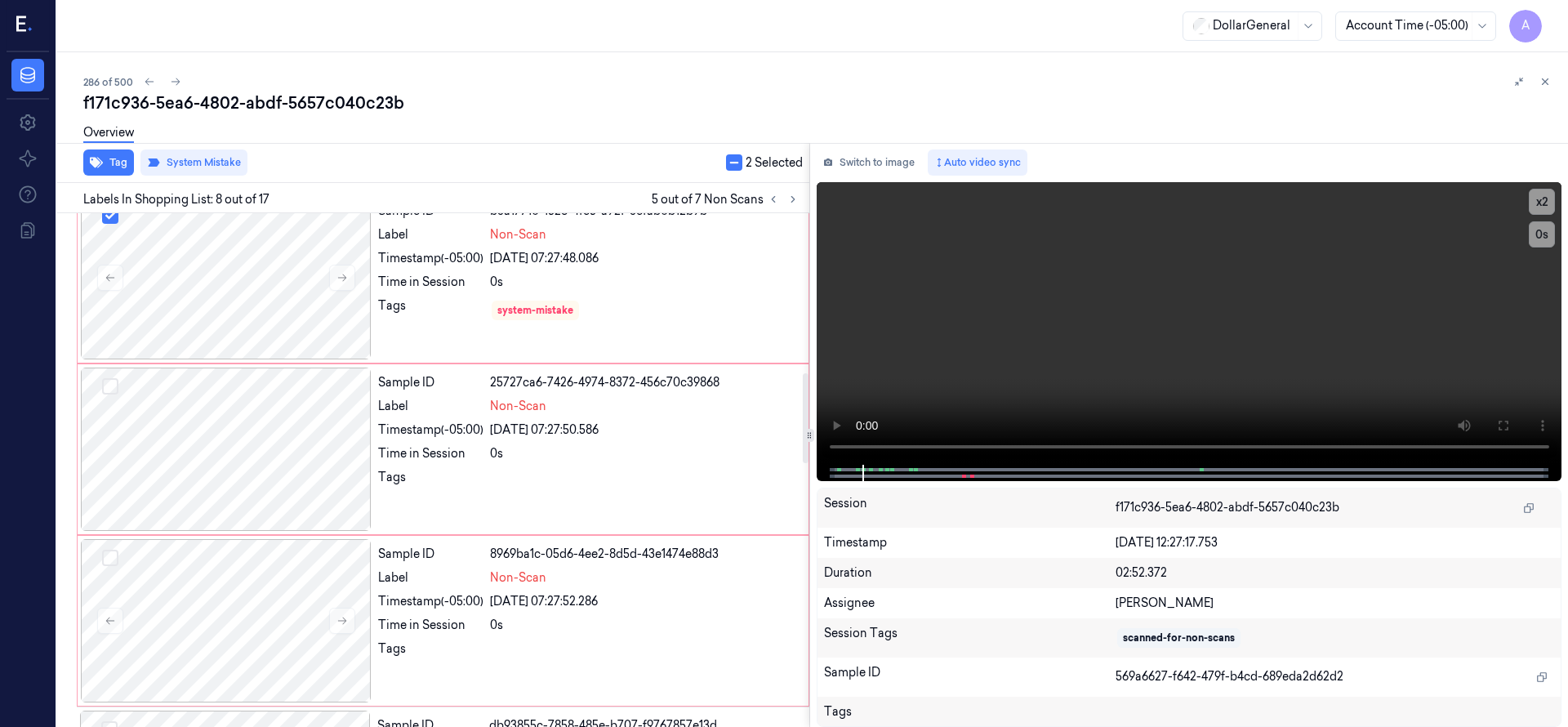
scroll to position [0, 0]
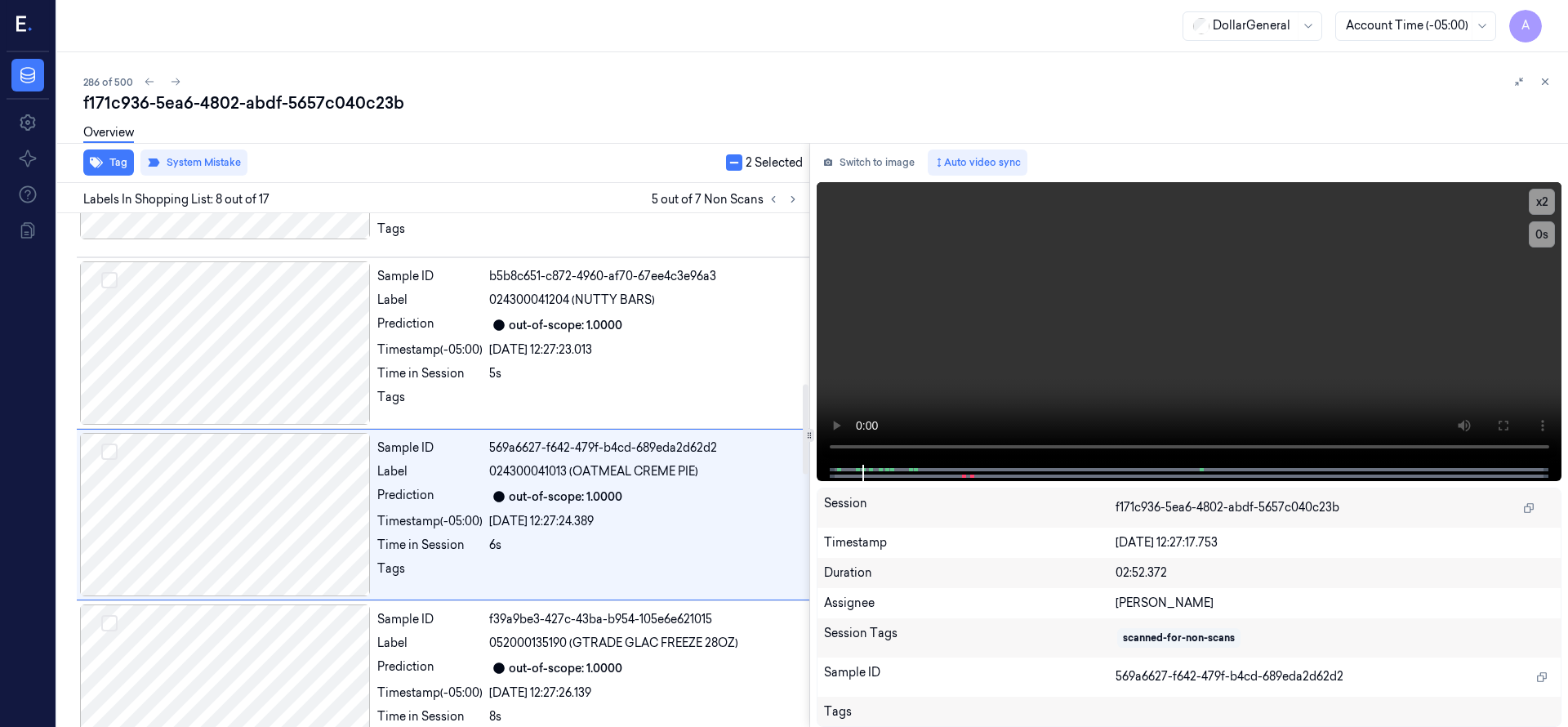
scroll to position [1027, 0]
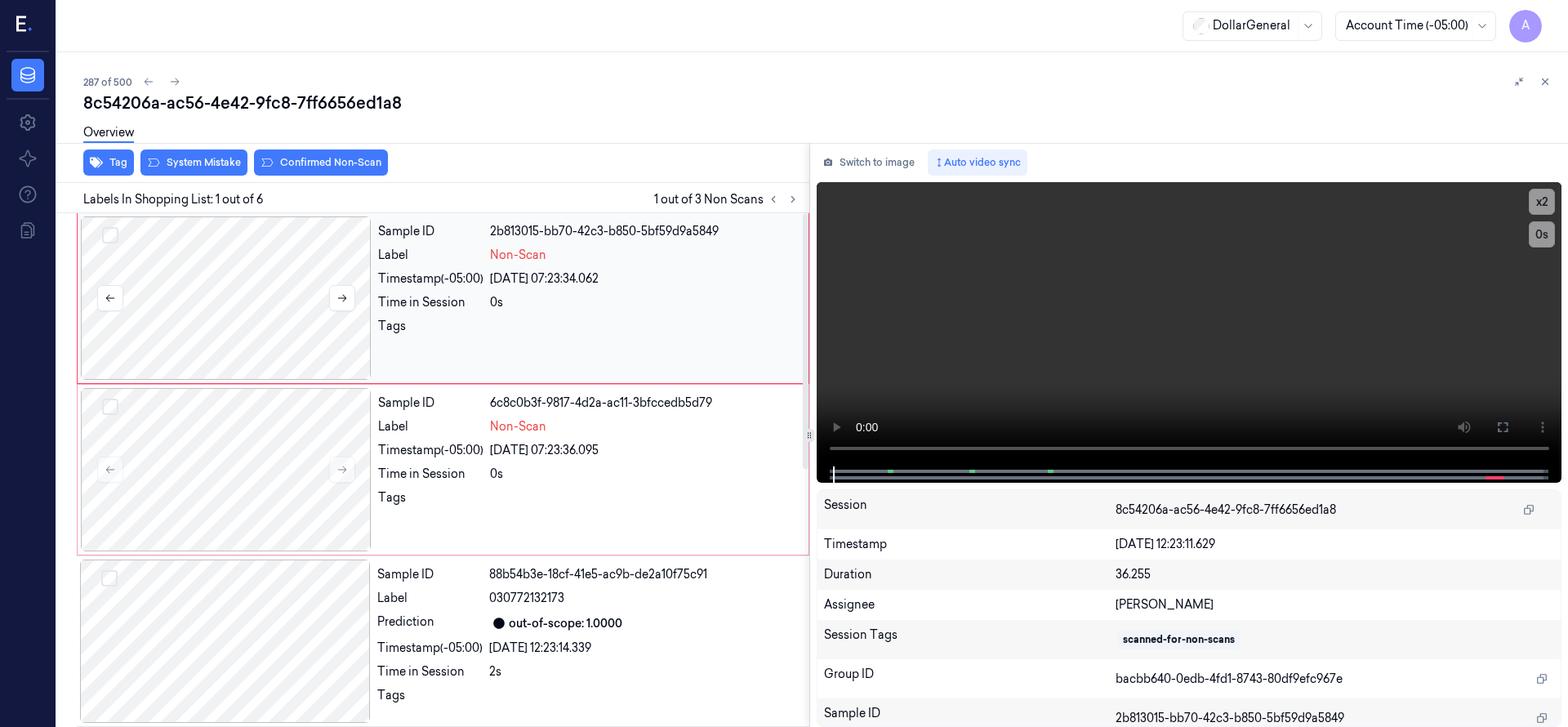
click at [221, 300] on div at bounding box center [225, 298] width 290 height 164
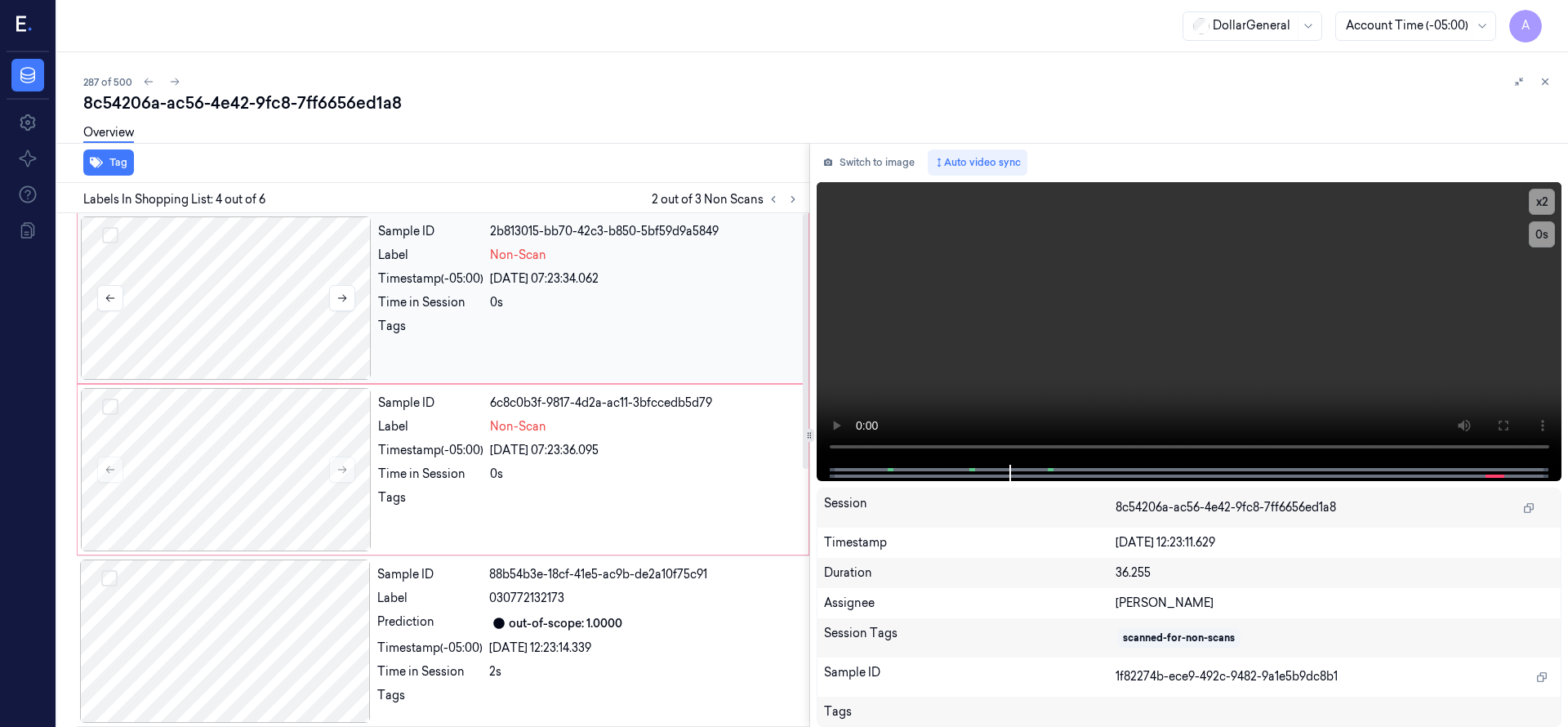
click at [262, 317] on div at bounding box center [225, 298] width 290 height 164
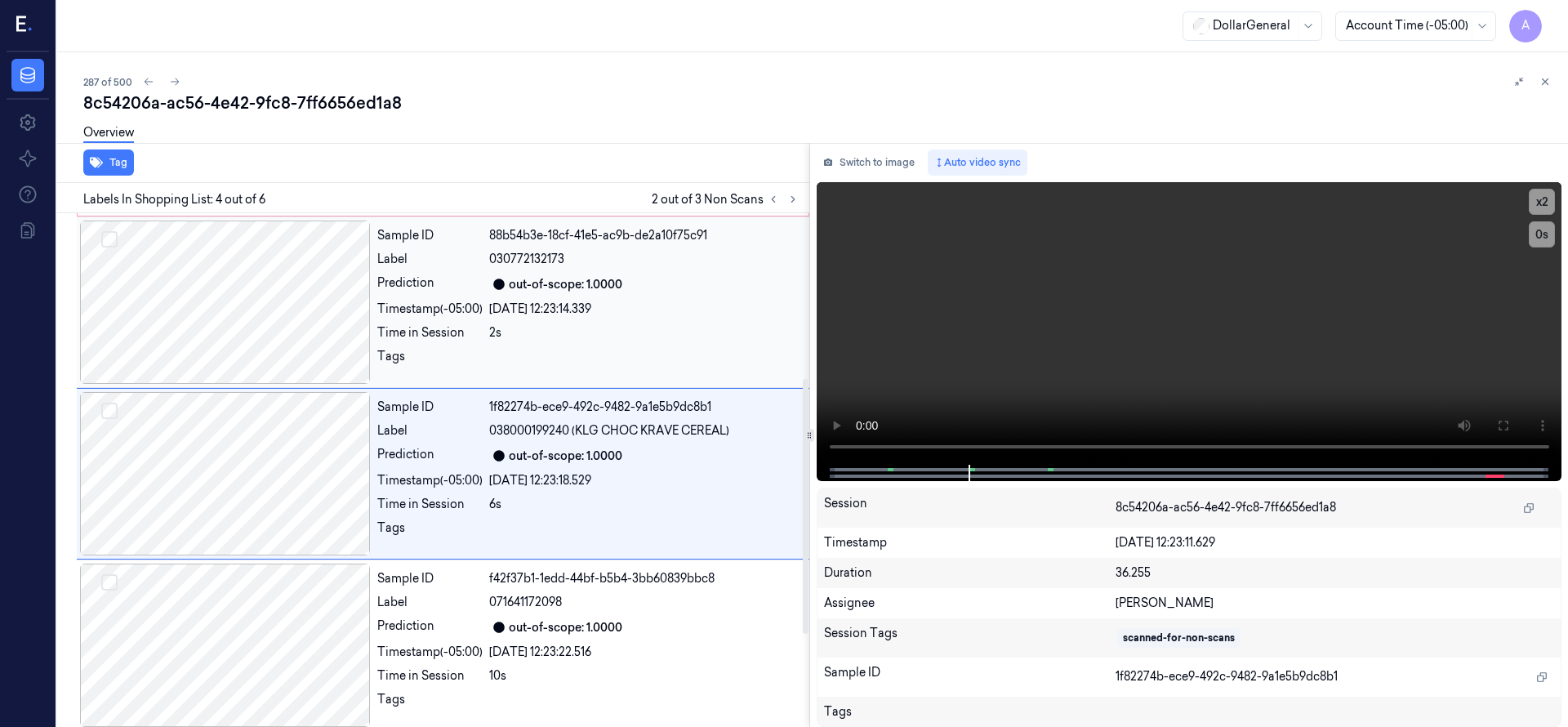
scroll to position [343, 0]
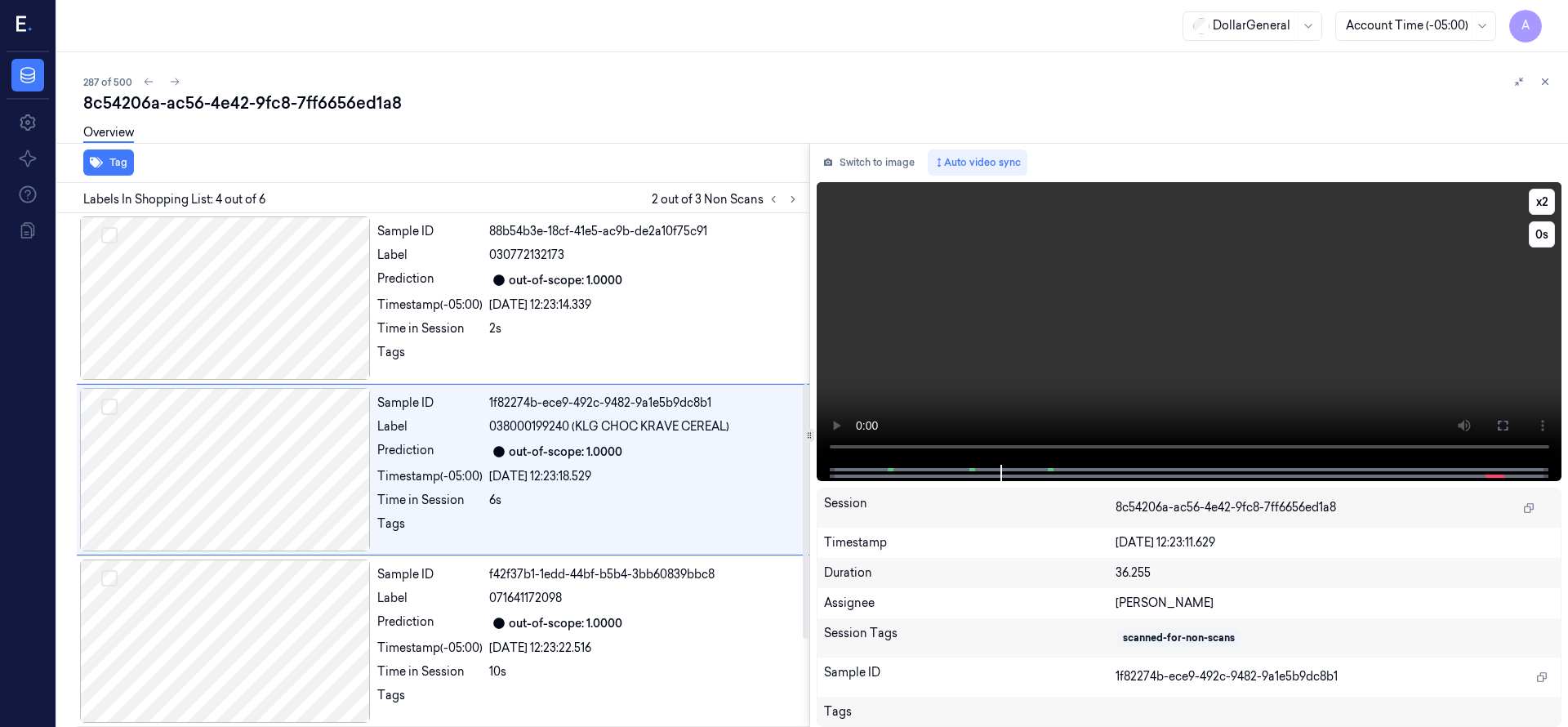
click at [1141, 375] on video at bounding box center [1189, 323] width 745 height 282
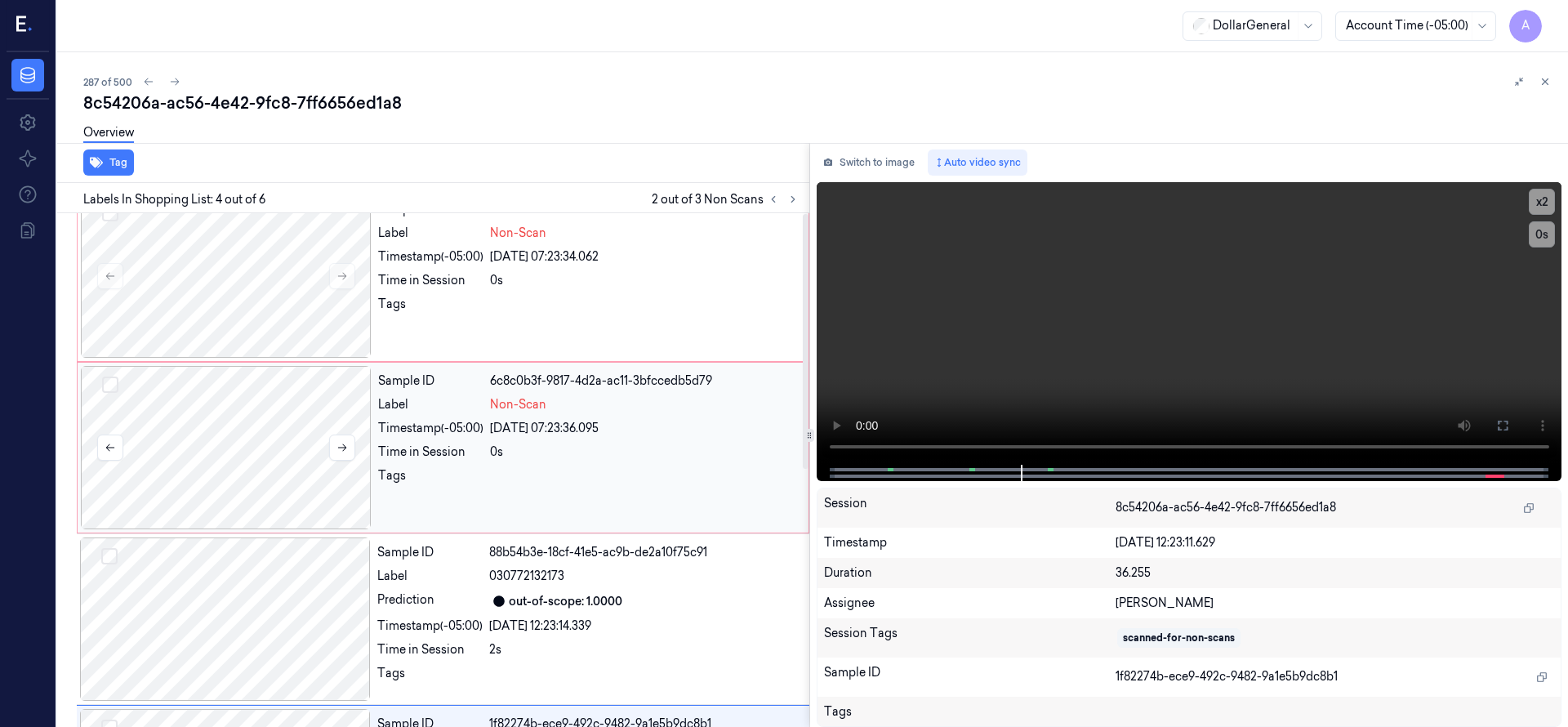
scroll to position [0, 0]
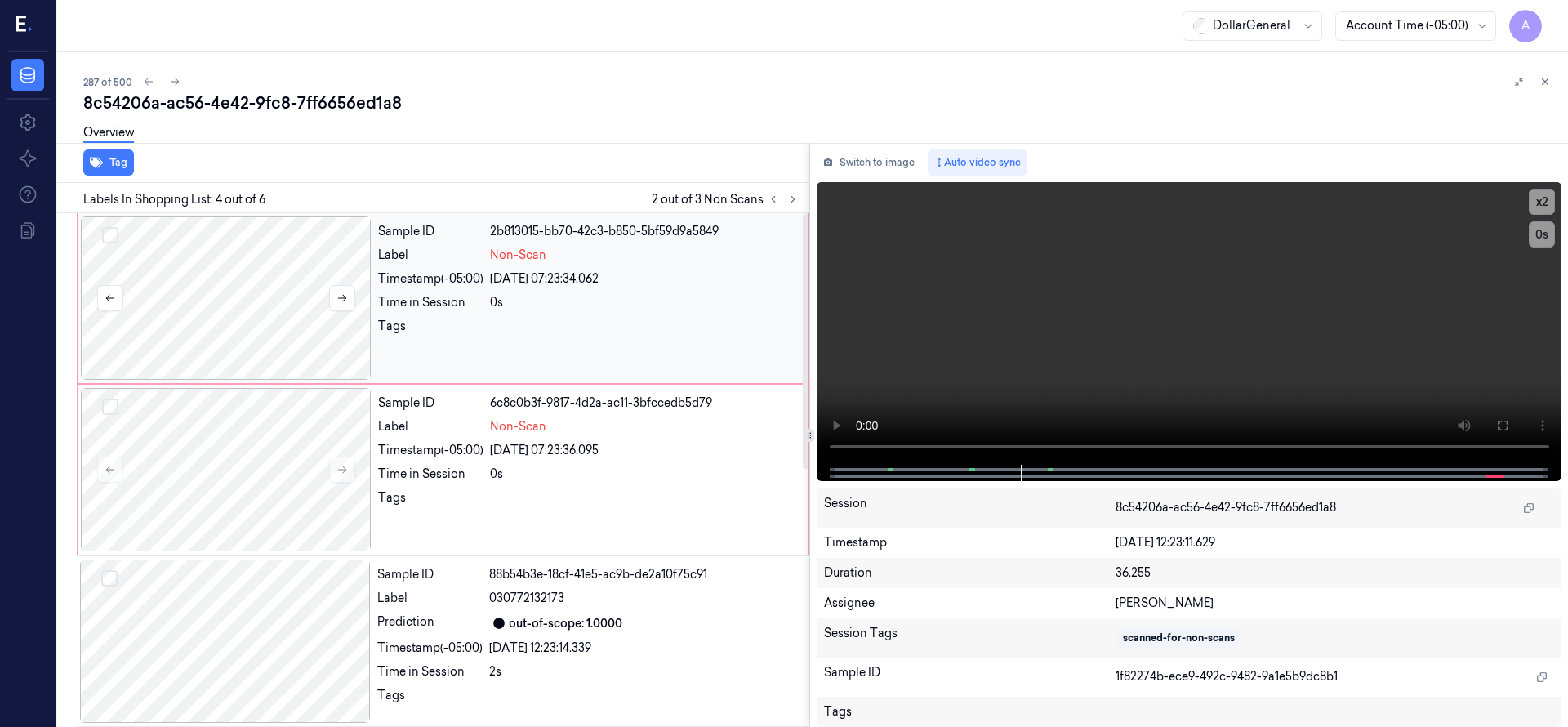
click at [111, 228] on button "Select row" at bounding box center [110, 235] width 16 height 16
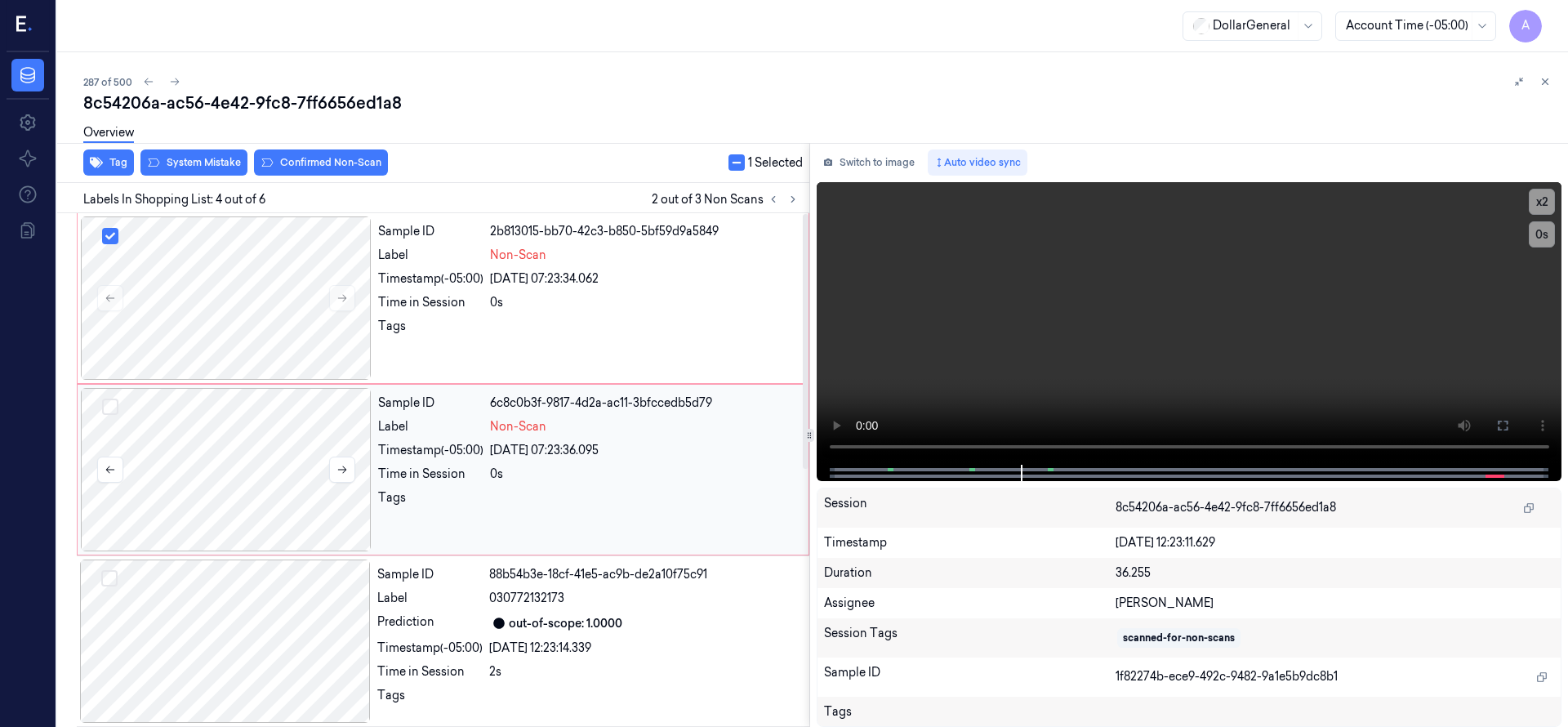
click at [117, 404] on button "Select row" at bounding box center [110, 407] width 16 height 16
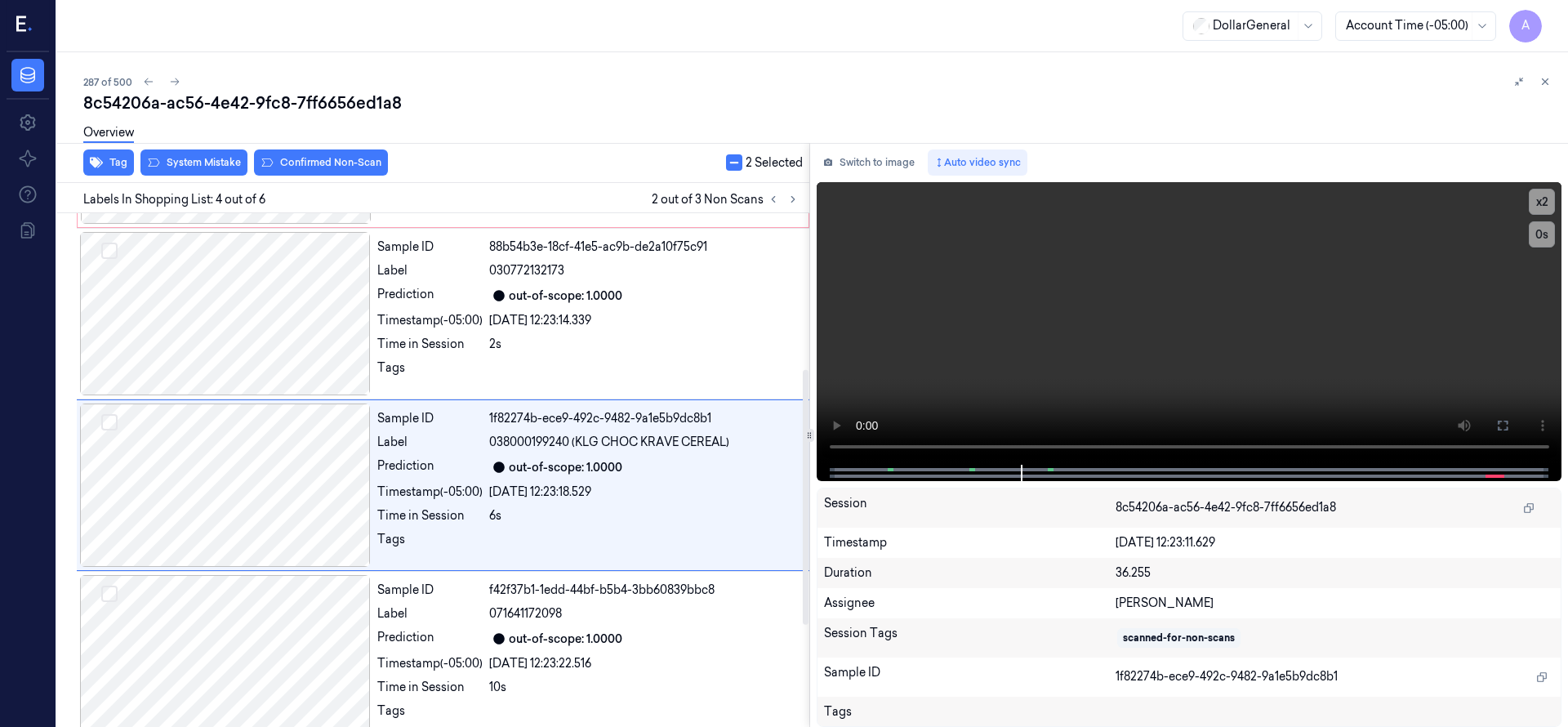
scroll to position [343, 0]
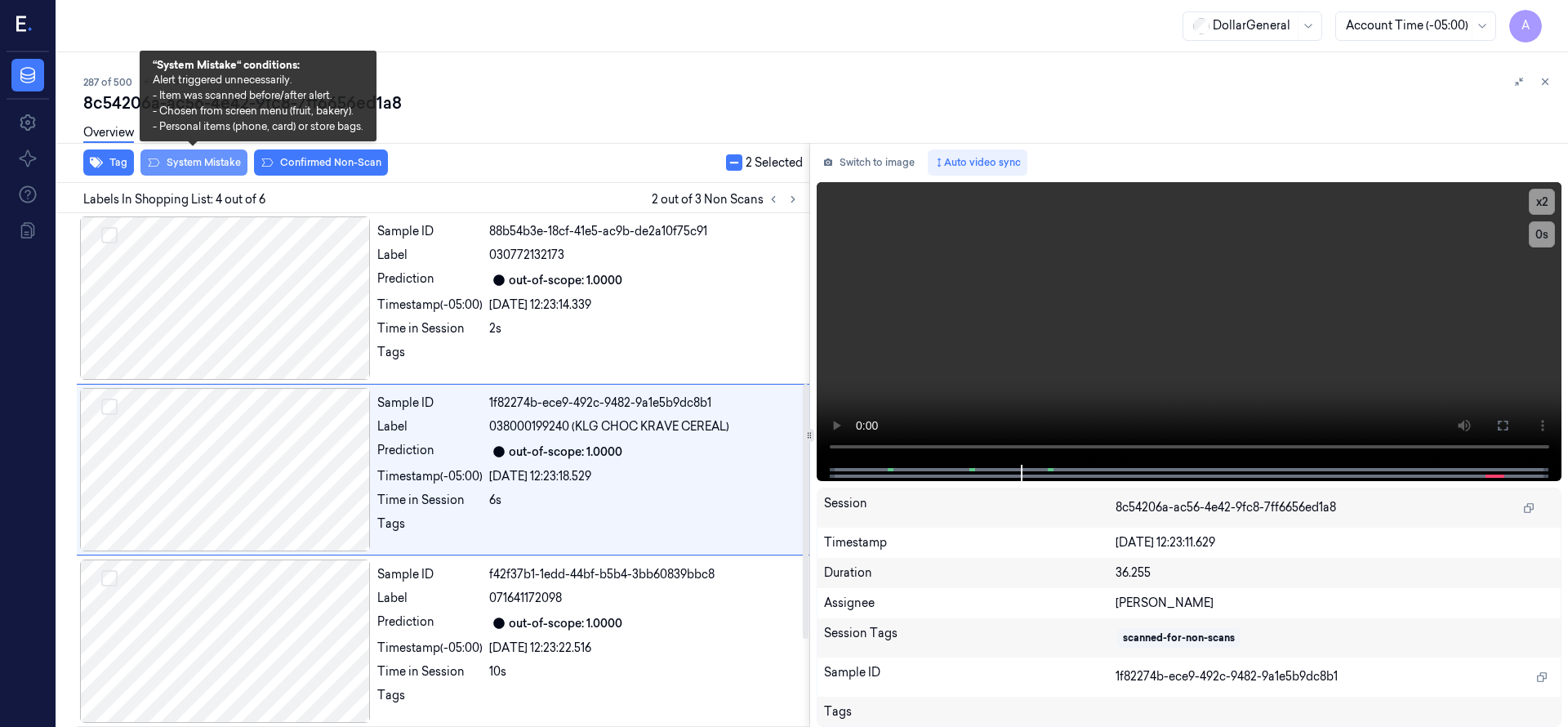
click at [218, 166] on button "System Mistake" at bounding box center [194, 163] width 107 height 26
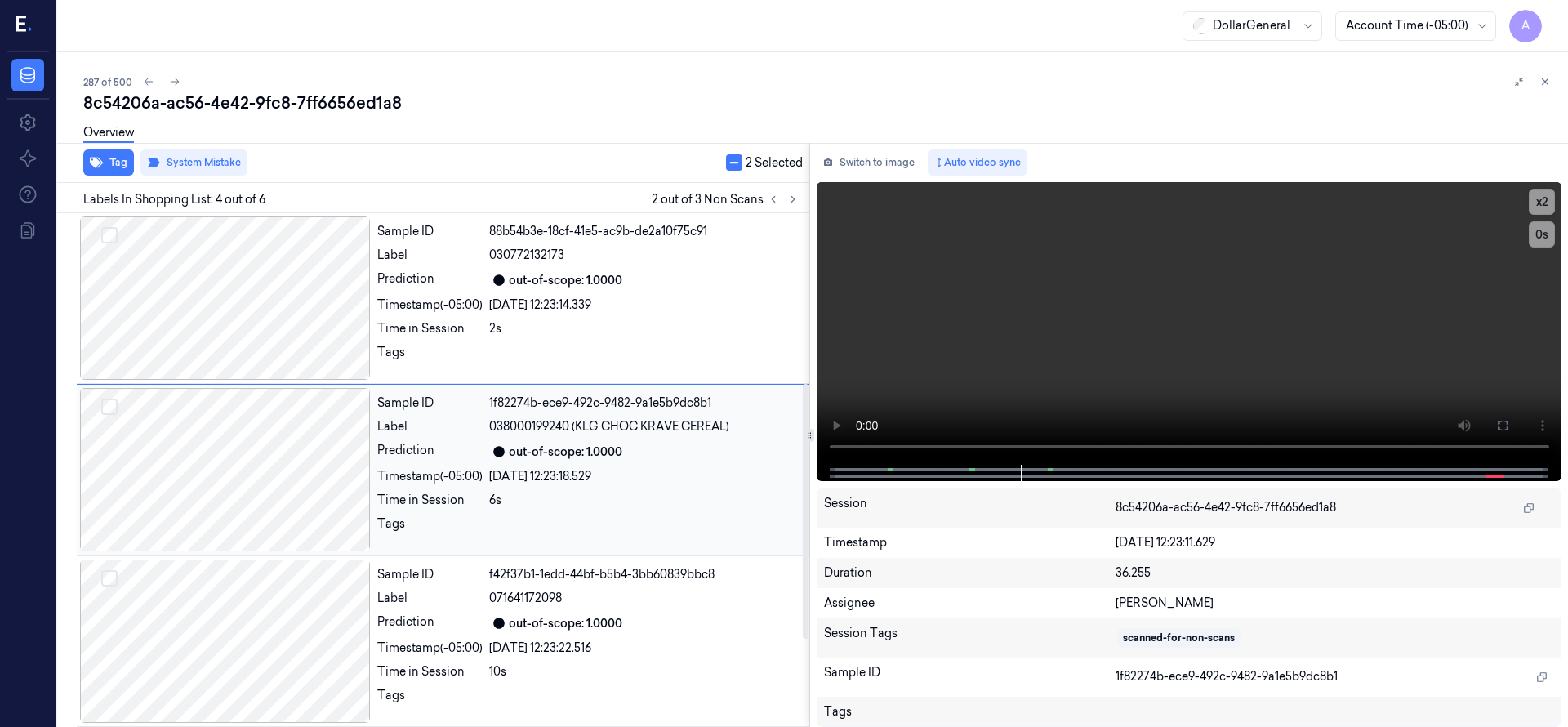
scroll to position [0, 0]
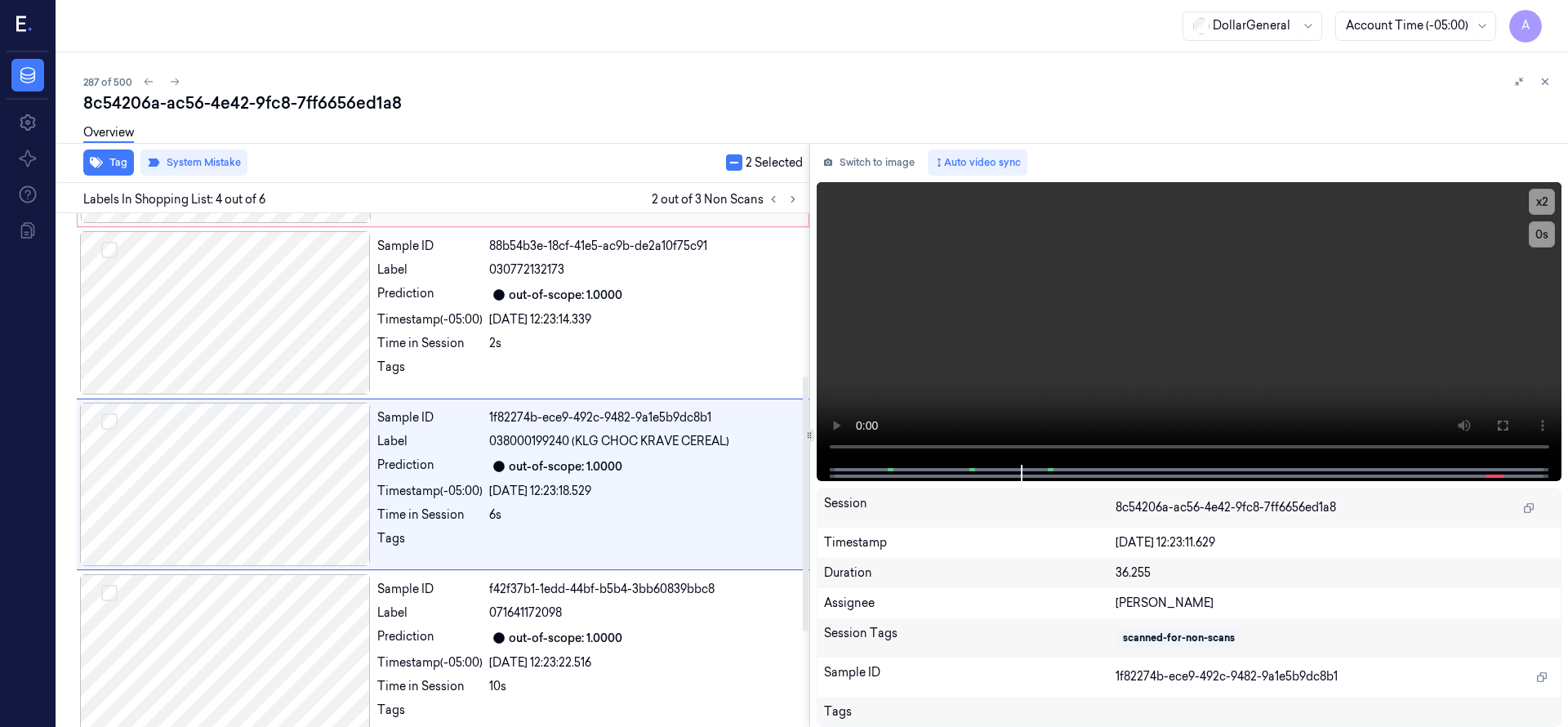
scroll to position [343, 0]
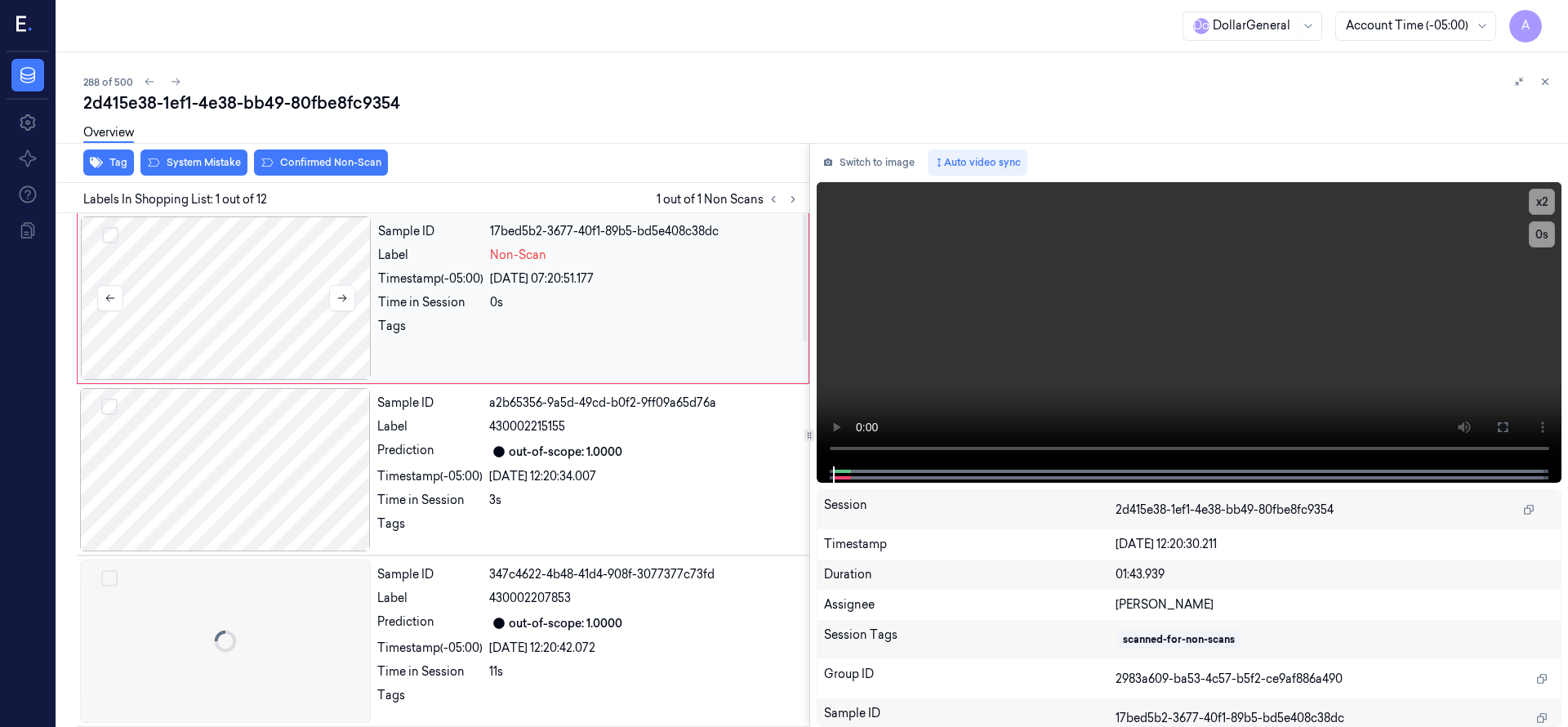
click at [223, 281] on div at bounding box center [225, 298] width 290 height 164
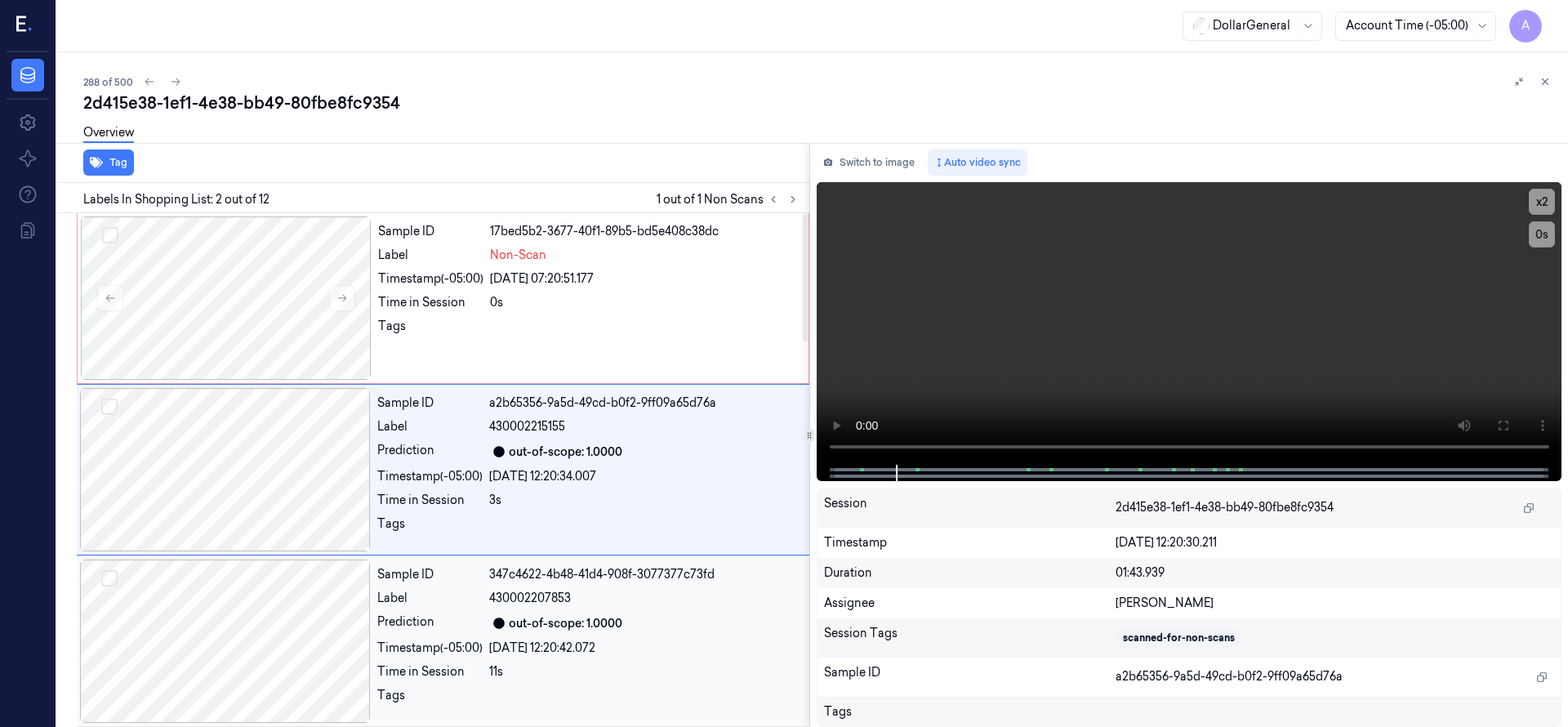
click at [272, 601] on div at bounding box center [224, 641] width 290 height 164
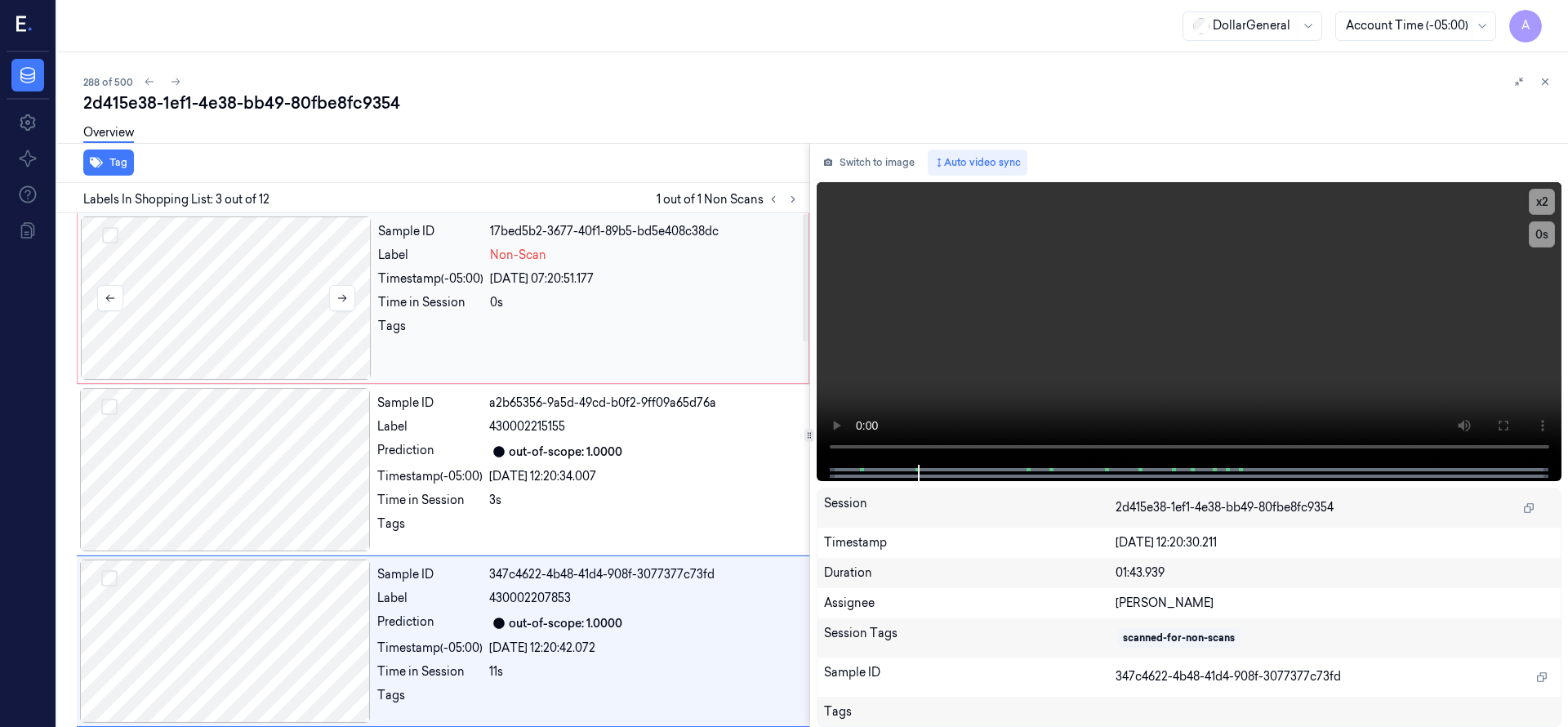
click at [247, 275] on div at bounding box center [225, 298] width 290 height 164
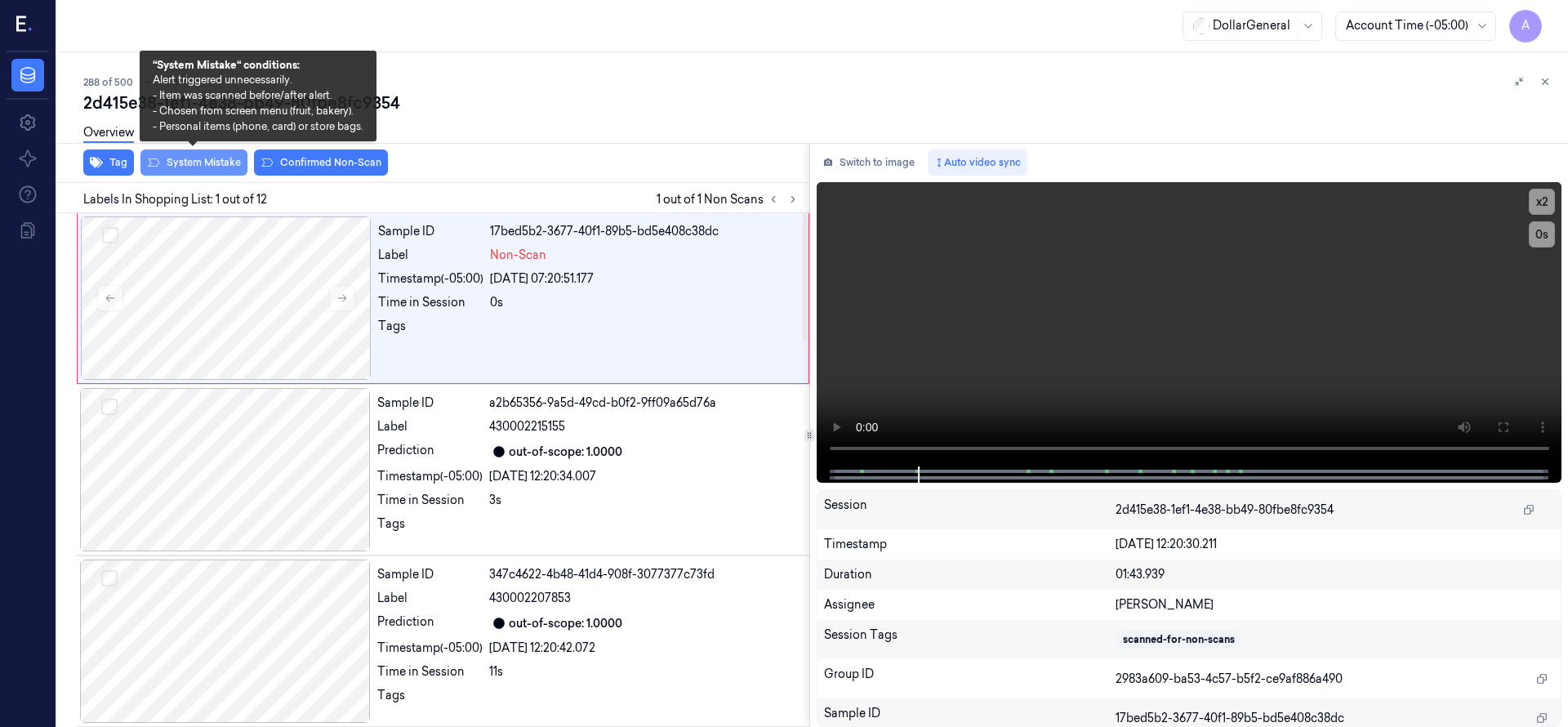
click at [219, 160] on button "System Mistake" at bounding box center [194, 163] width 107 height 26
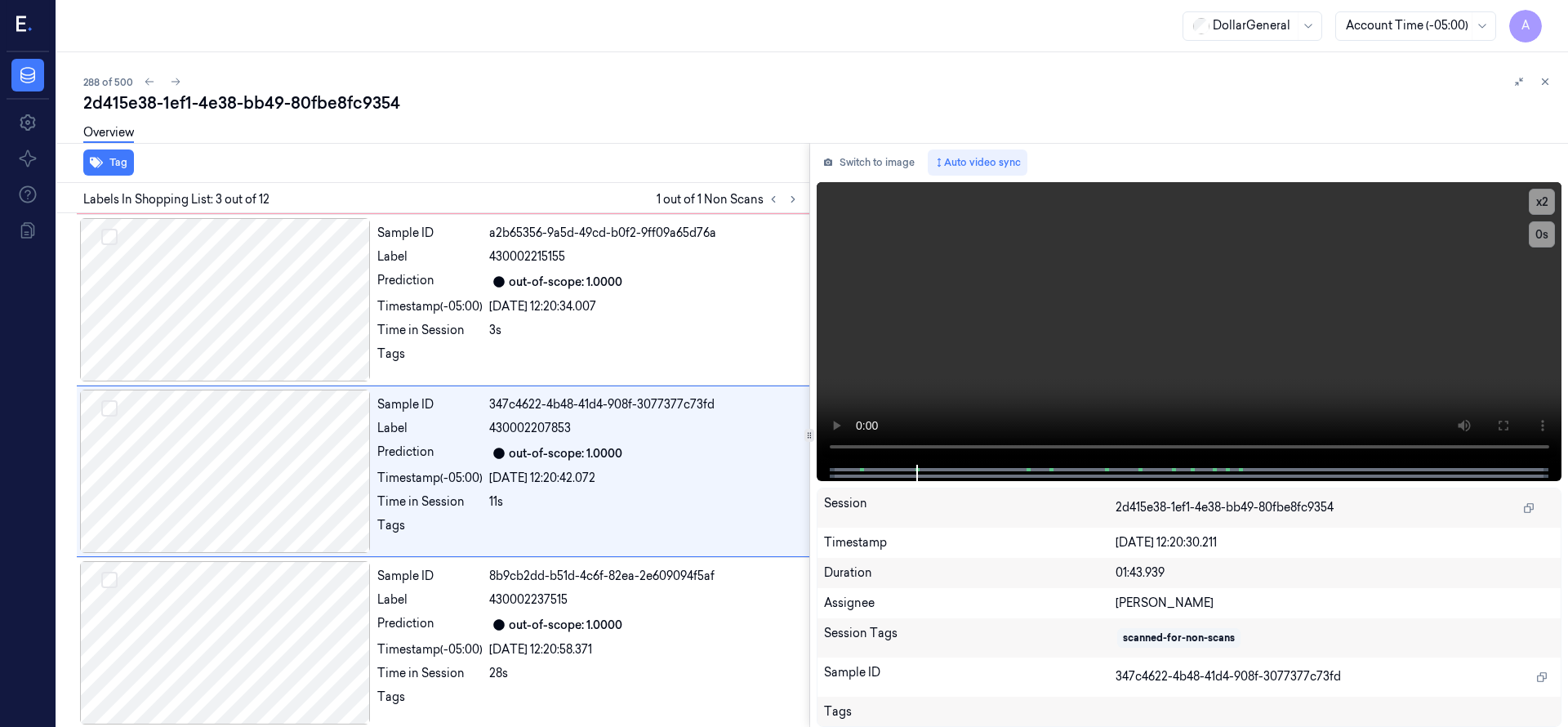
scroll to position [172, 0]
click at [316, 142] on div "Overview" at bounding box center [819, 136] width 1471 height 42
click at [173, 77] on icon at bounding box center [175, 81] width 11 height 11
click at [372, 86] on div "288 of 500" at bounding box center [819, 82] width 1471 height 20
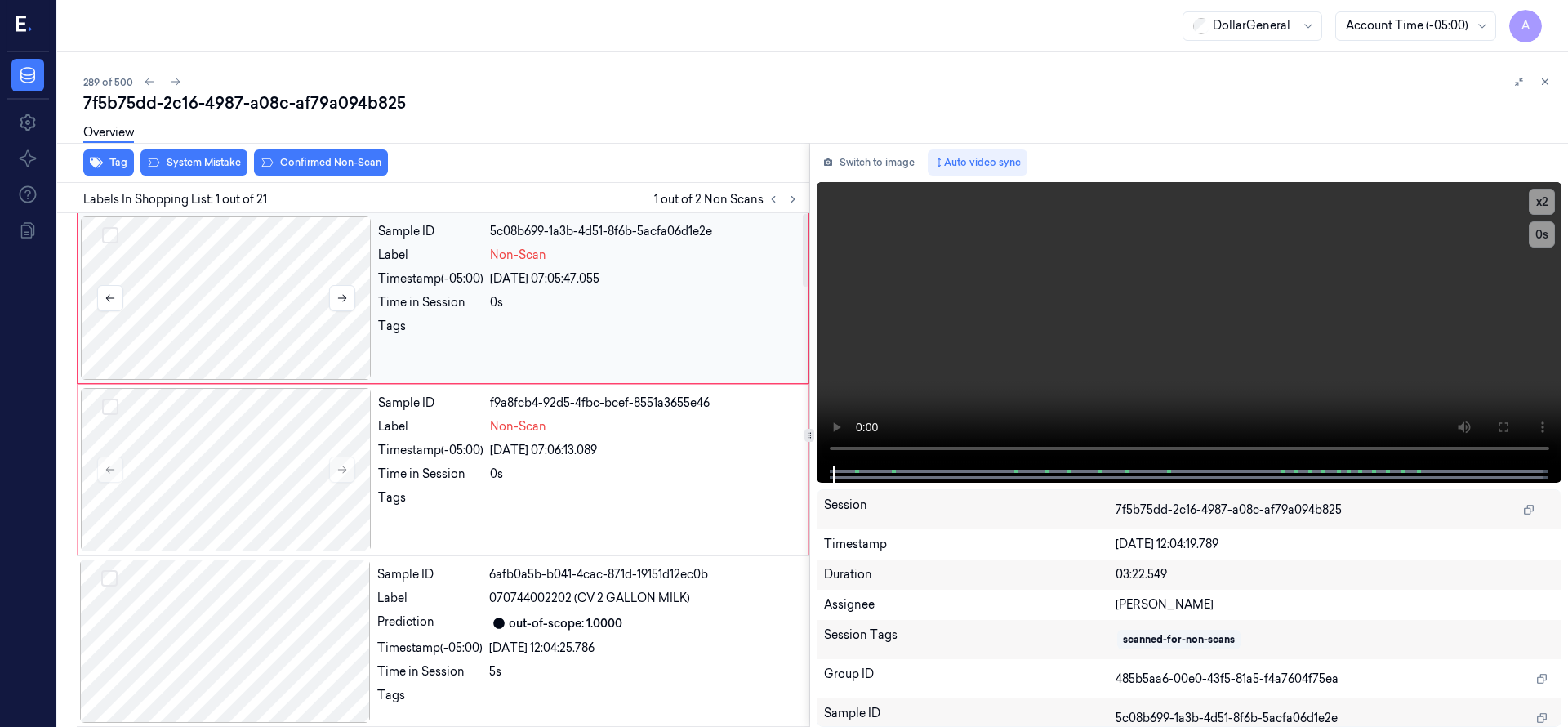
click at [250, 250] on div at bounding box center [225, 298] width 290 height 164
click at [238, 282] on div at bounding box center [225, 298] width 290 height 164
click at [273, 449] on div at bounding box center [225, 470] width 290 height 164
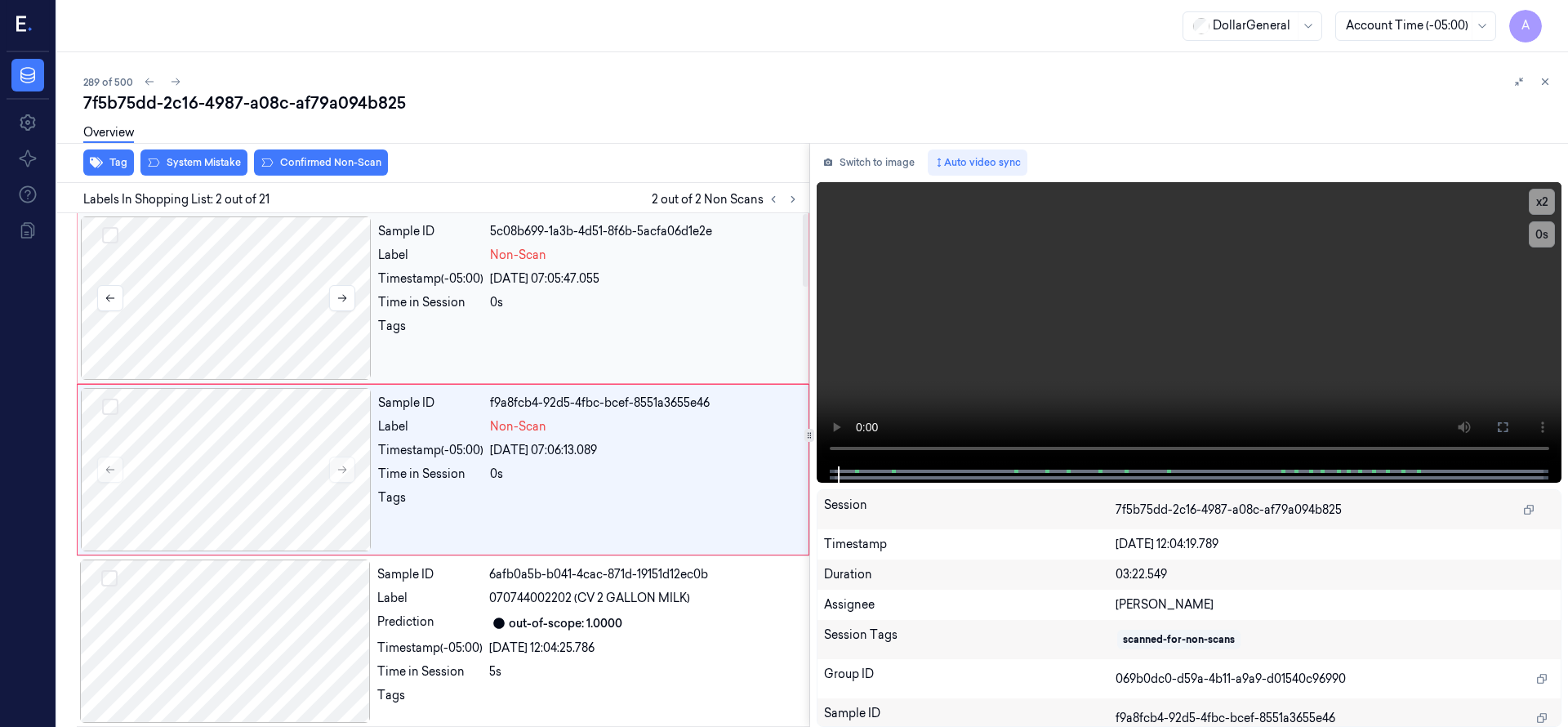
click at [115, 235] on button "Select row" at bounding box center [110, 235] width 16 height 16
click at [111, 412] on button "Select row" at bounding box center [110, 407] width 16 height 16
click at [196, 170] on button "System Mistake" at bounding box center [194, 163] width 107 height 26
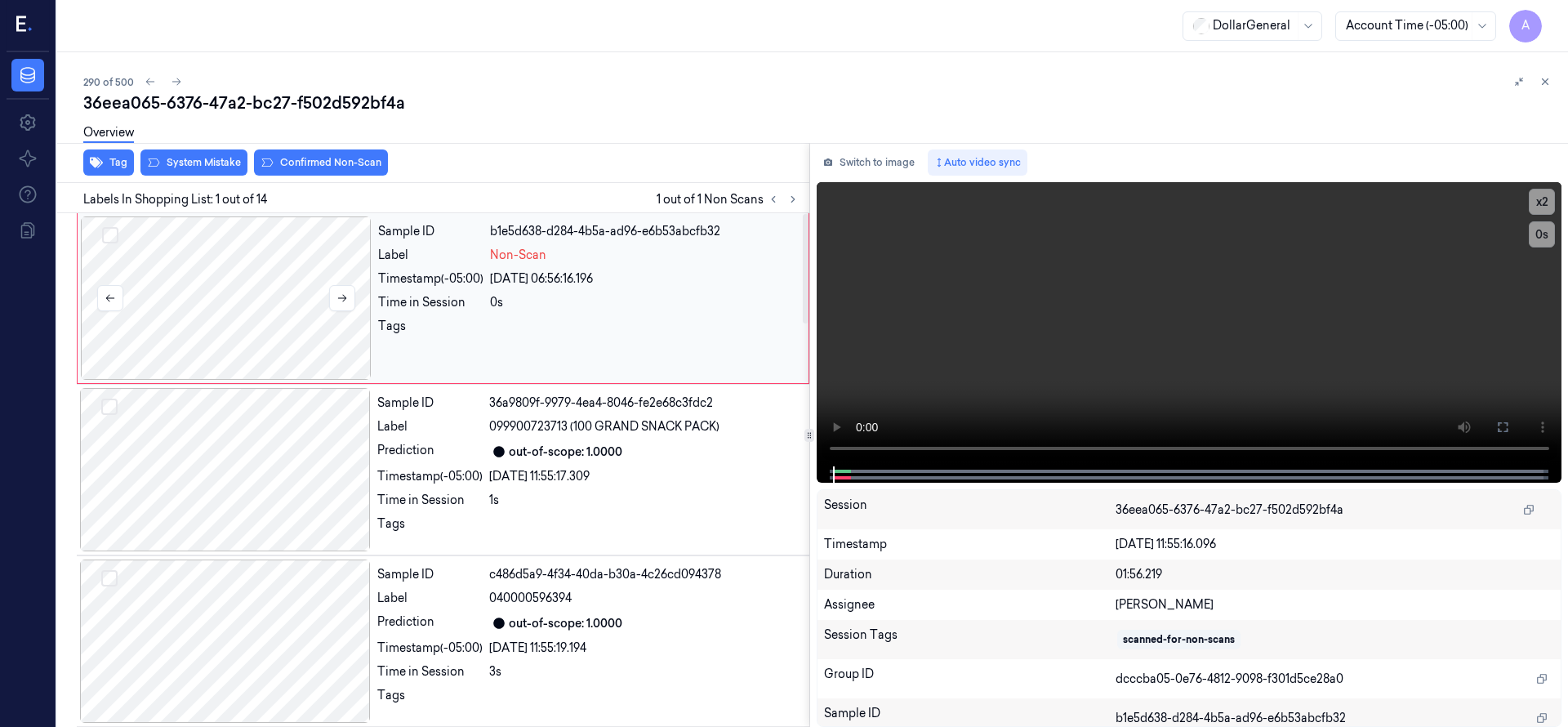
click at [209, 262] on div at bounding box center [225, 298] width 290 height 164
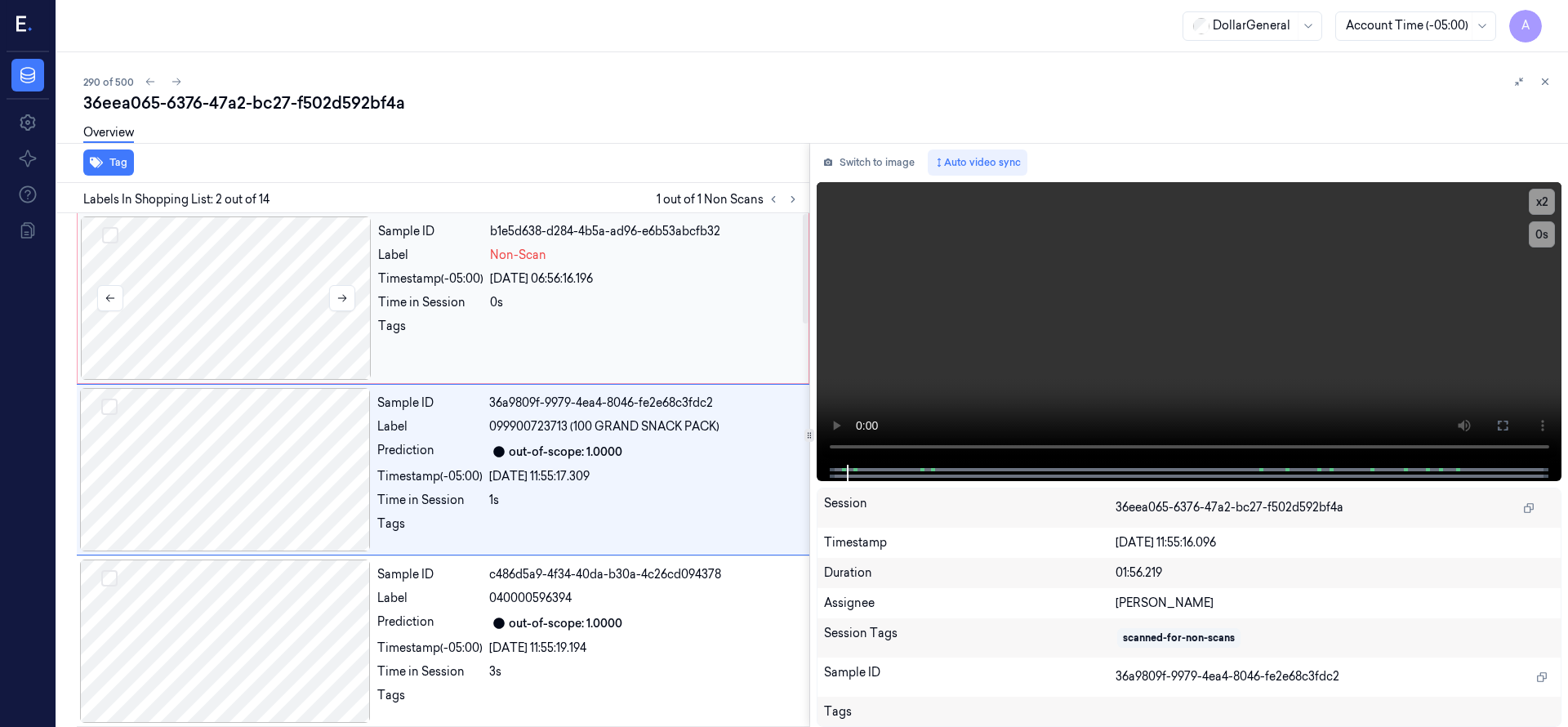
click at [257, 285] on div at bounding box center [225, 298] width 290 height 164
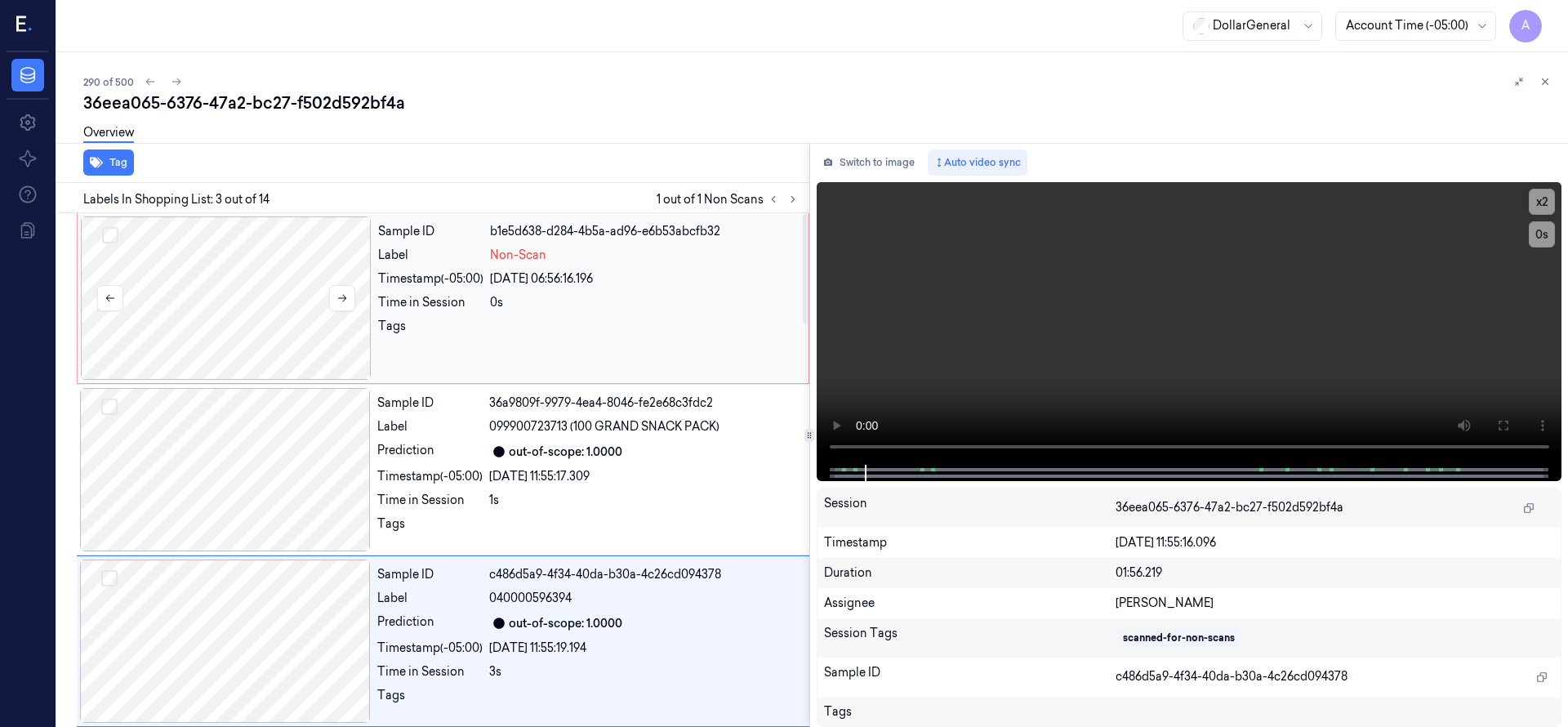
drag, startPoint x: 251, startPoint y: 310, endPoint x: 241, endPoint y: 290, distance: 22.4
click at [251, 309] on div at bounding box center [225, 298] width 290 height 164
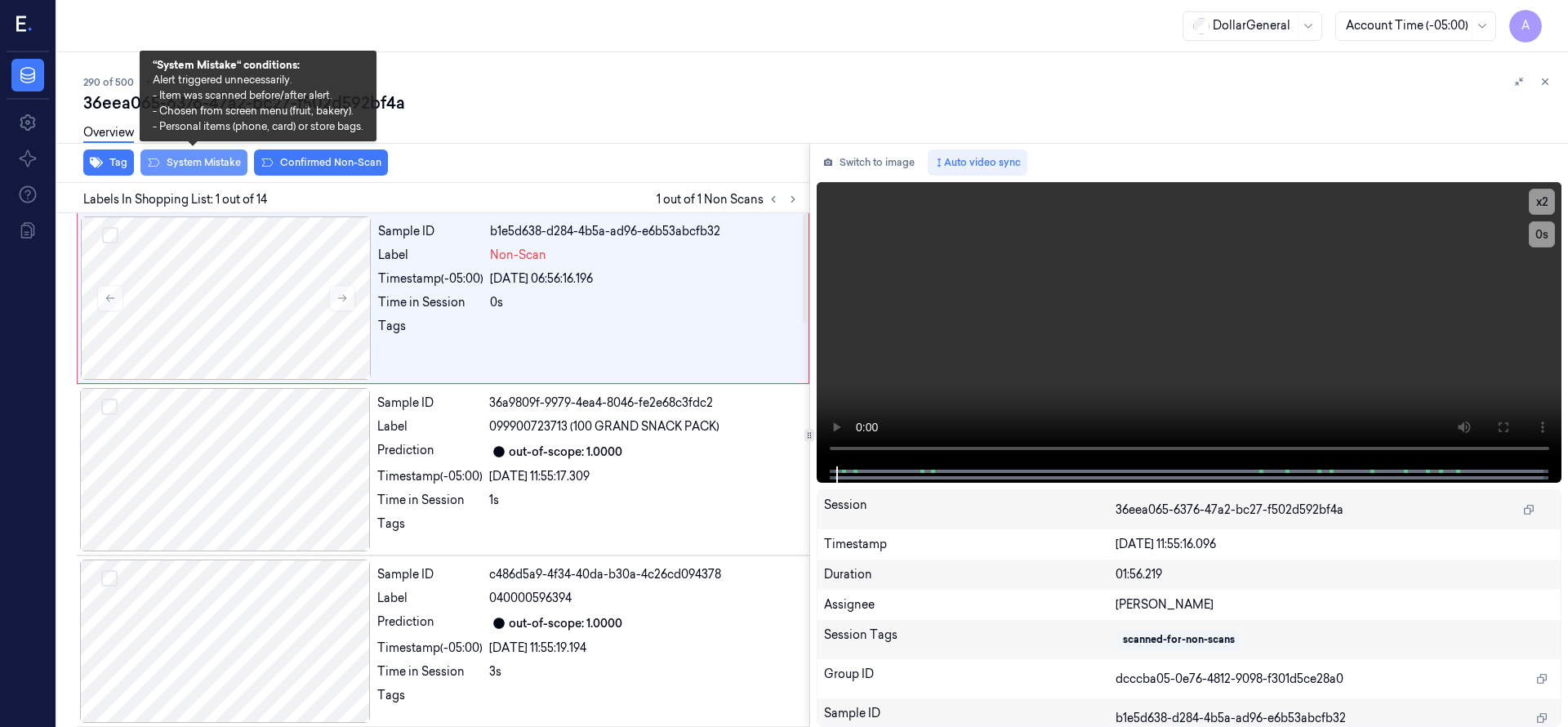
click at [191, 164] on button "System Mistake" at bounding box center [194, 163] width 107 height 26
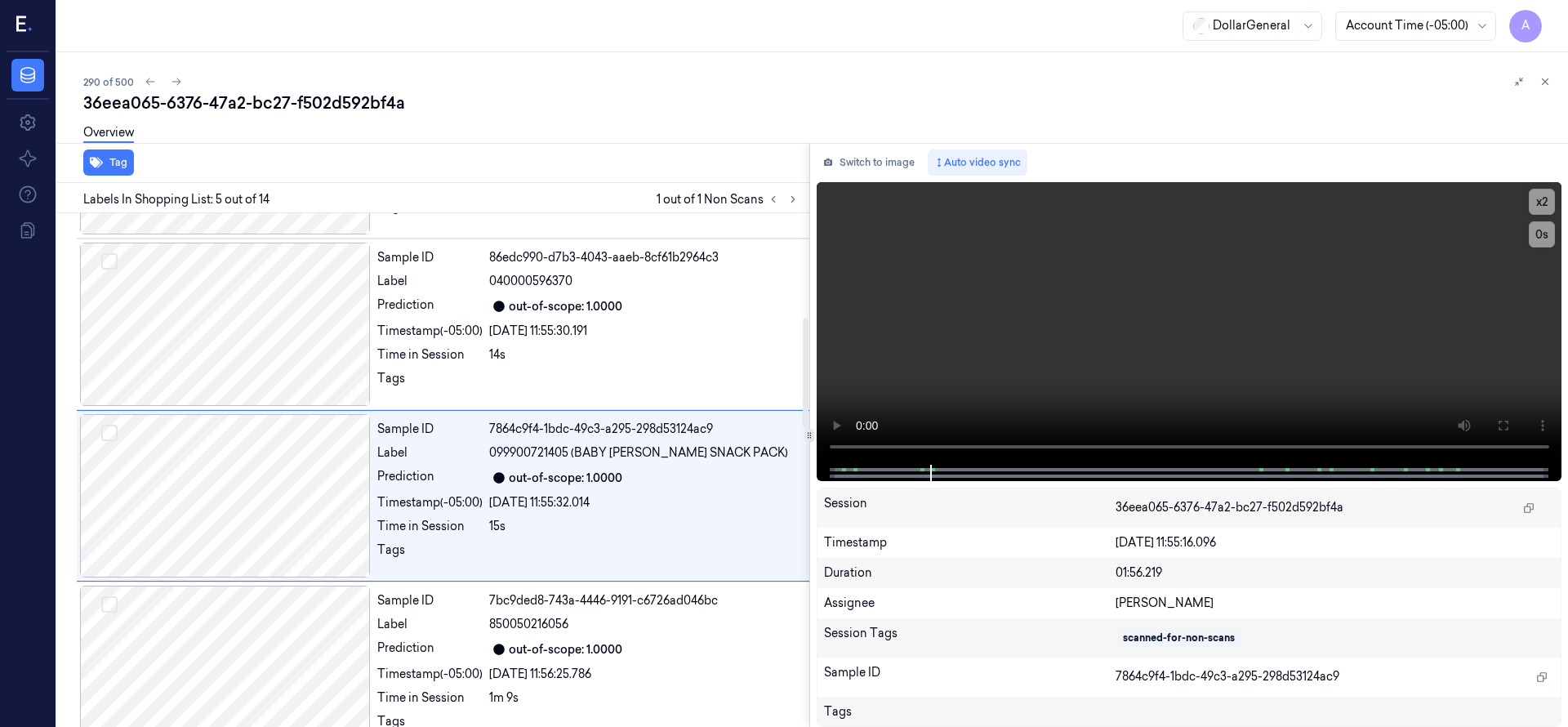
scroll to position [515, 0]
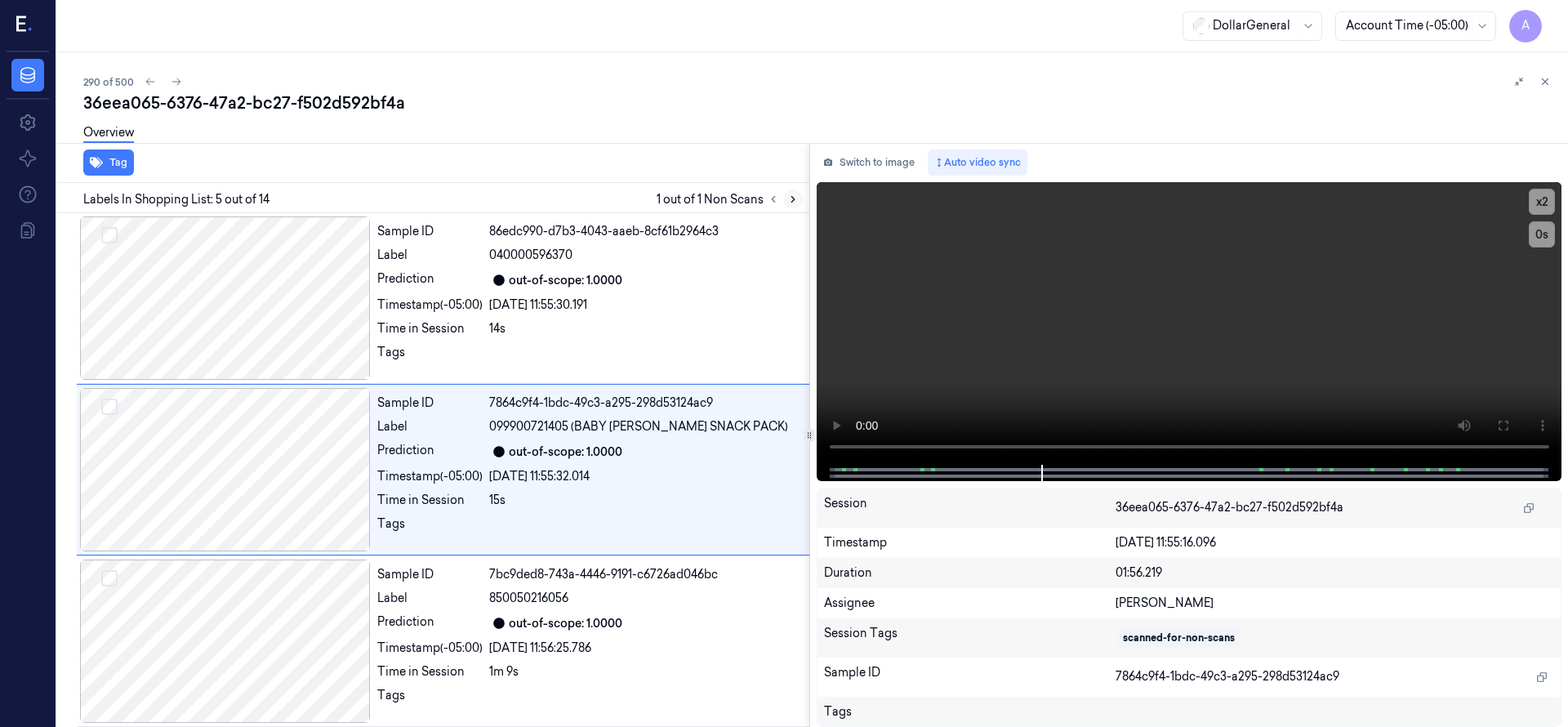
click at [795, 201] on icon at bounding box center [792, 198] width 11 height 11
click at [768, 205] on button at bounding box center [774, 199] width 20 height 20
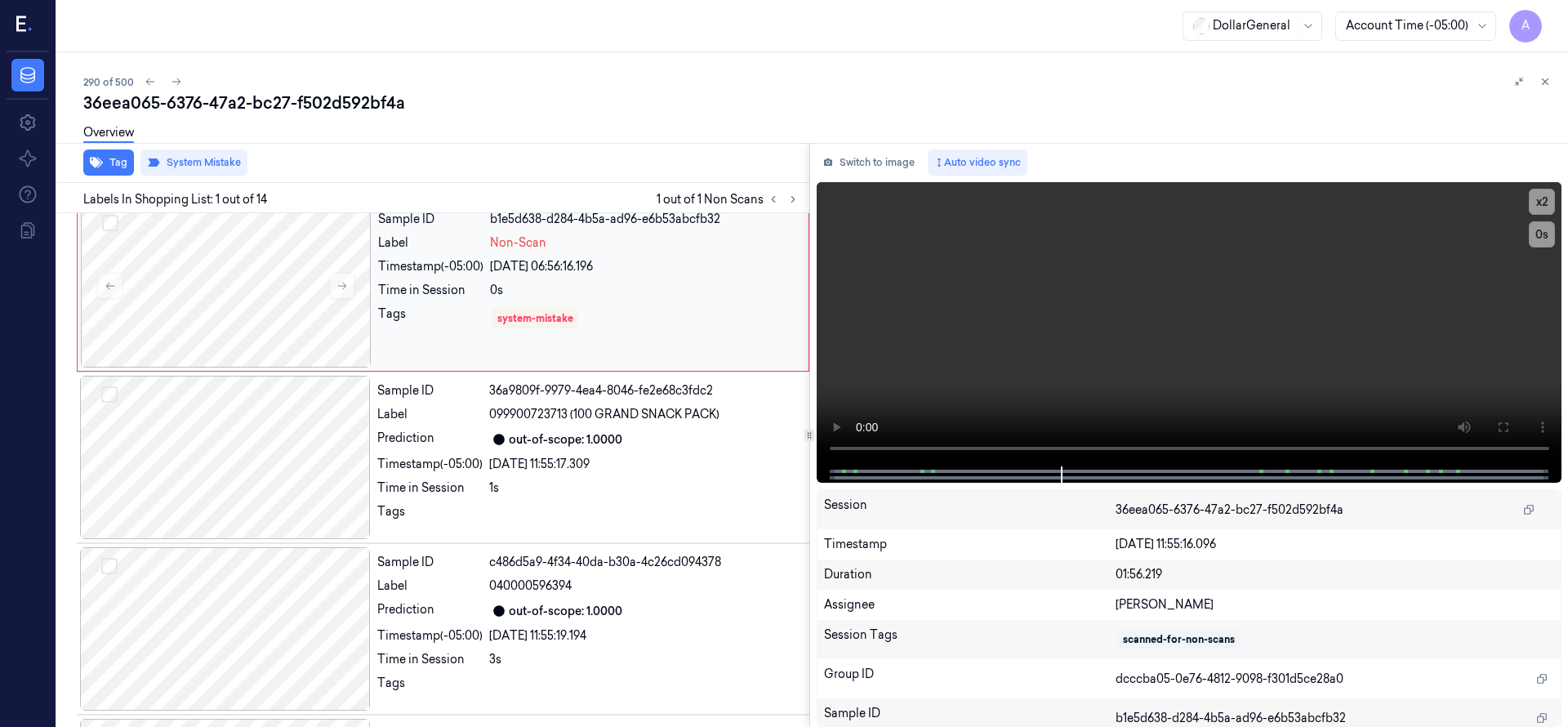
scroll to position [0, 0]
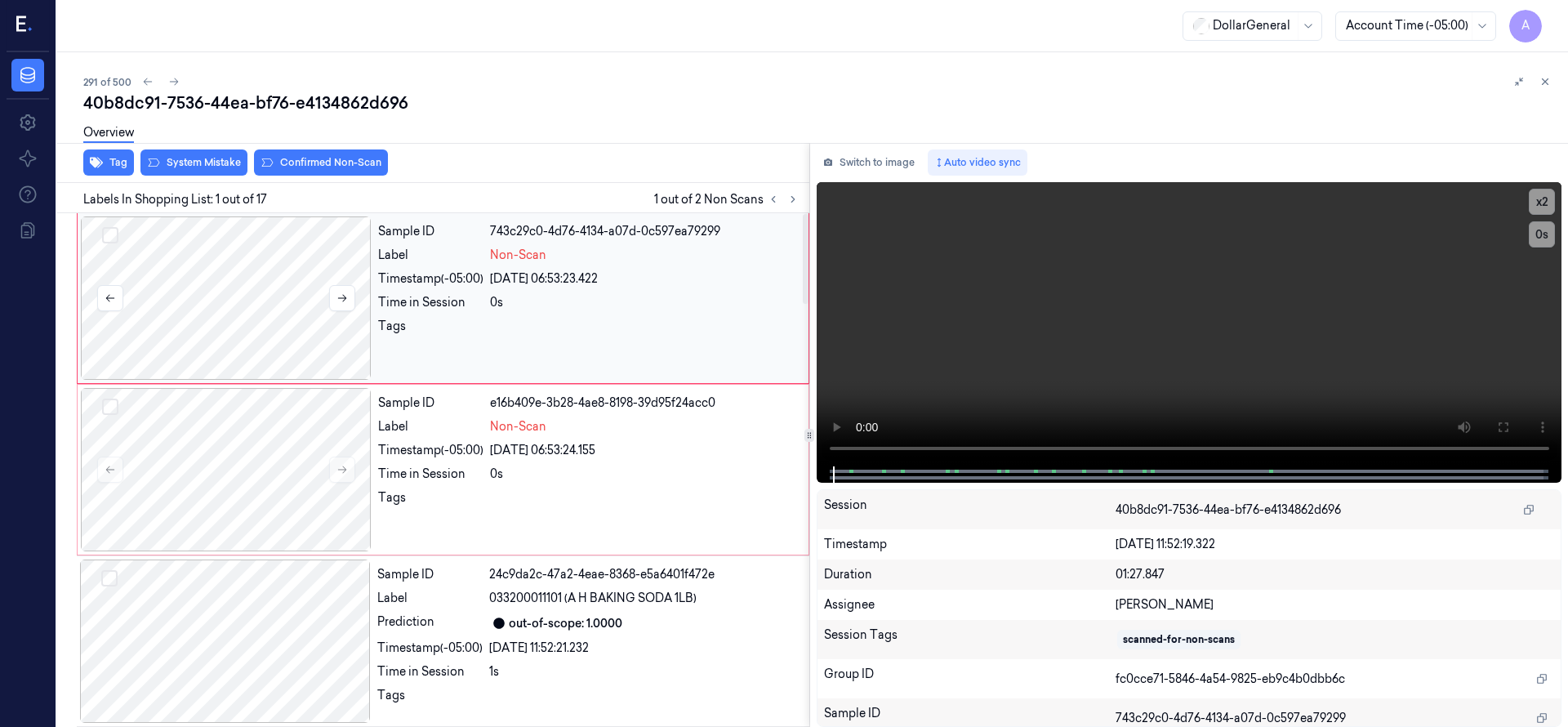
click at [272, 279] on div at bounding box center [225, 298] width 290 height 164
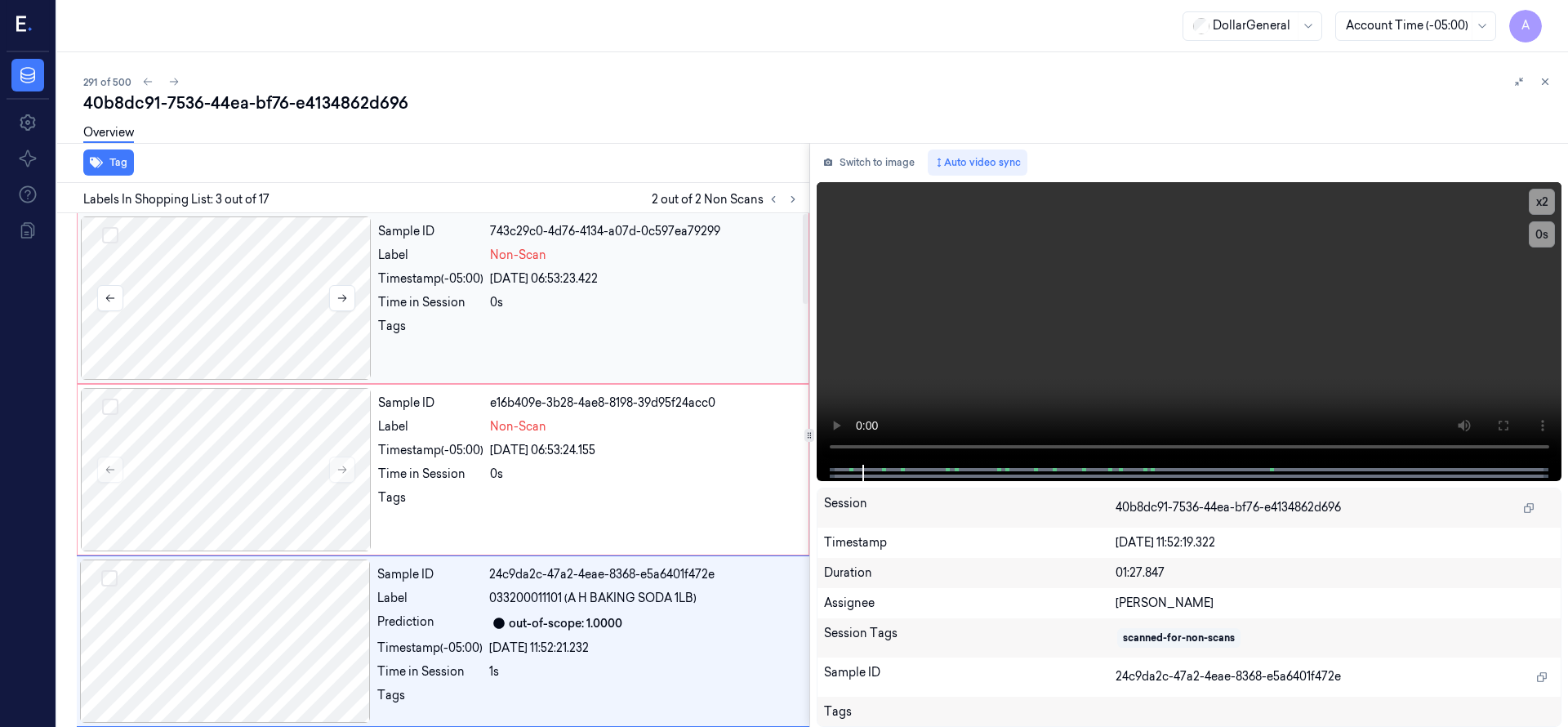
click at [263, 296] on div at bounding box center [225, 298] width 290 height 164
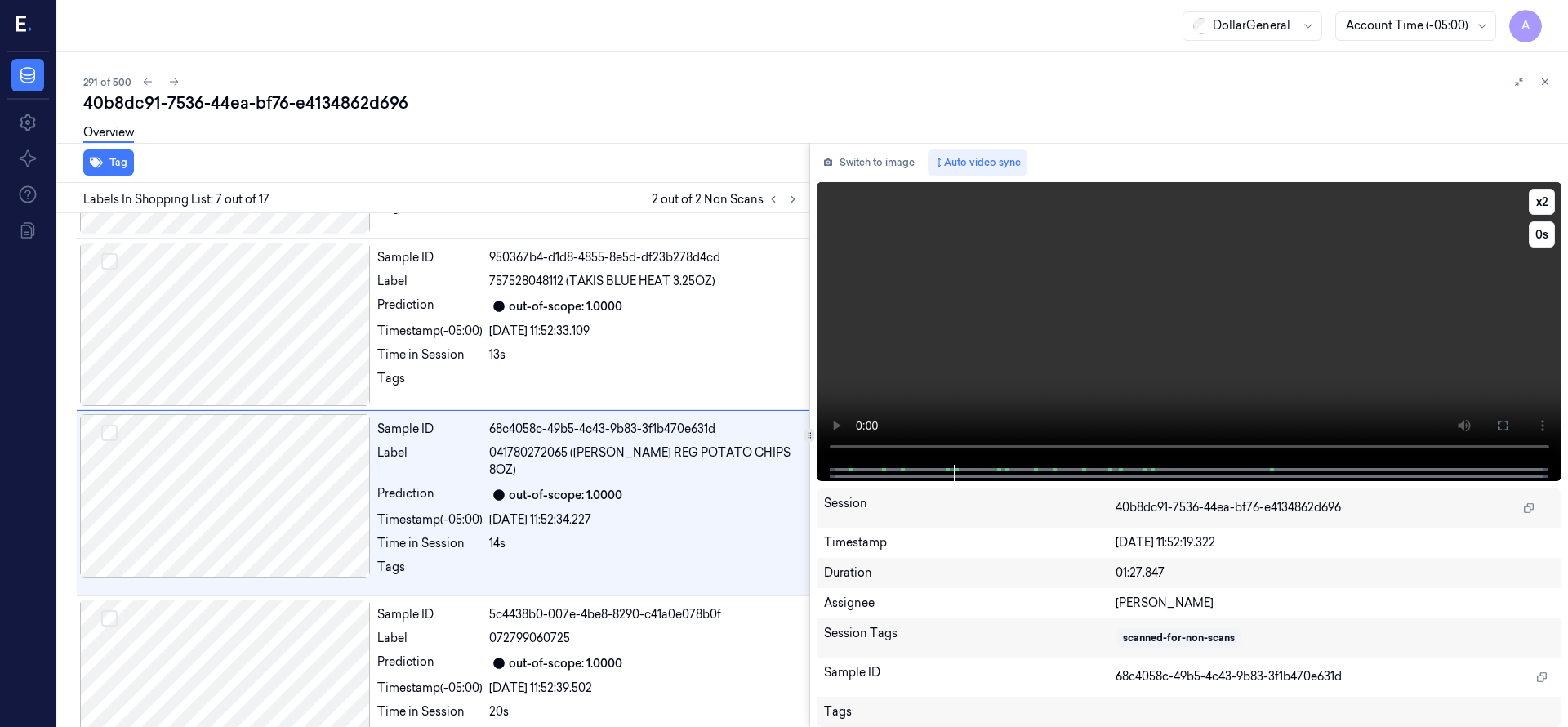
scroll to position [858, 0]
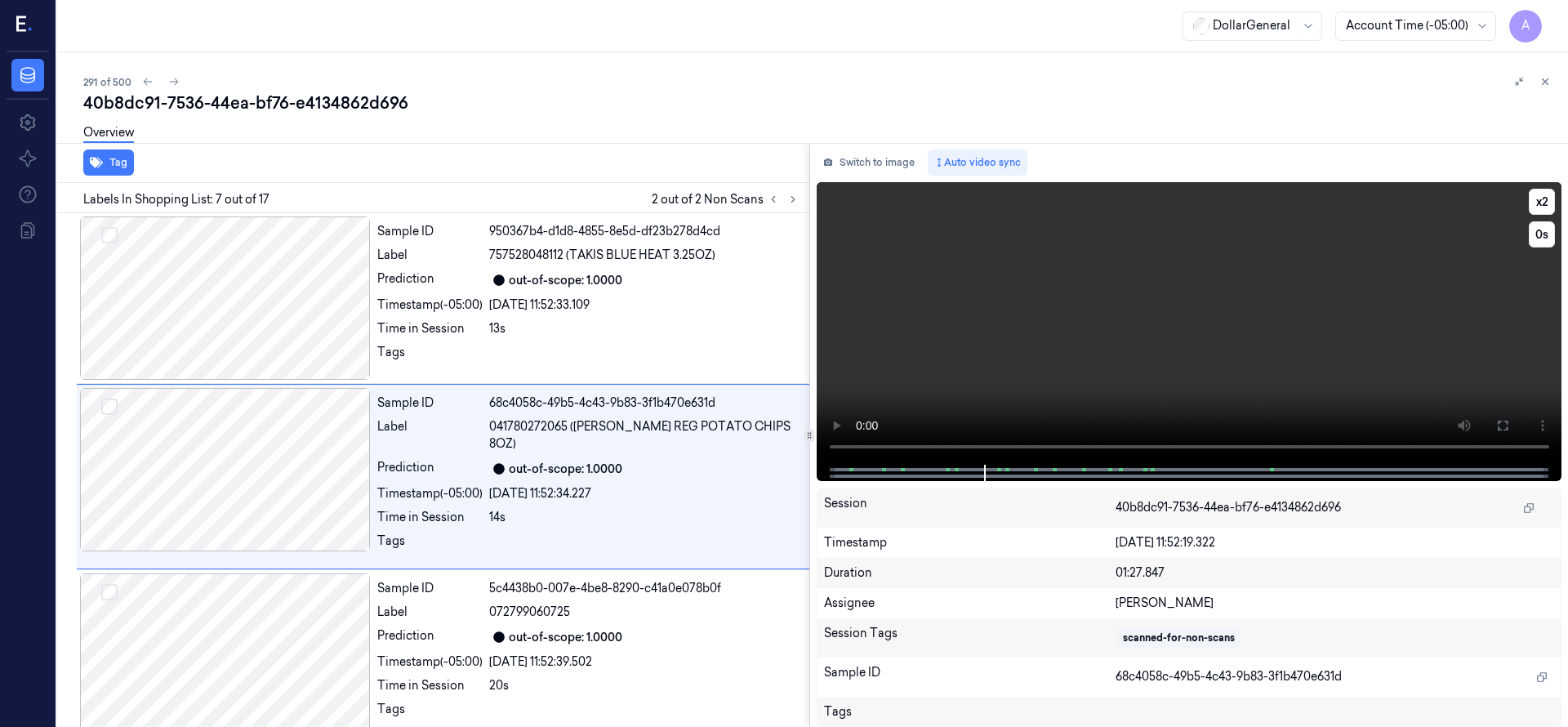
click at [955, 448] on video at bounding box center [1189, 323] width 745 height 282
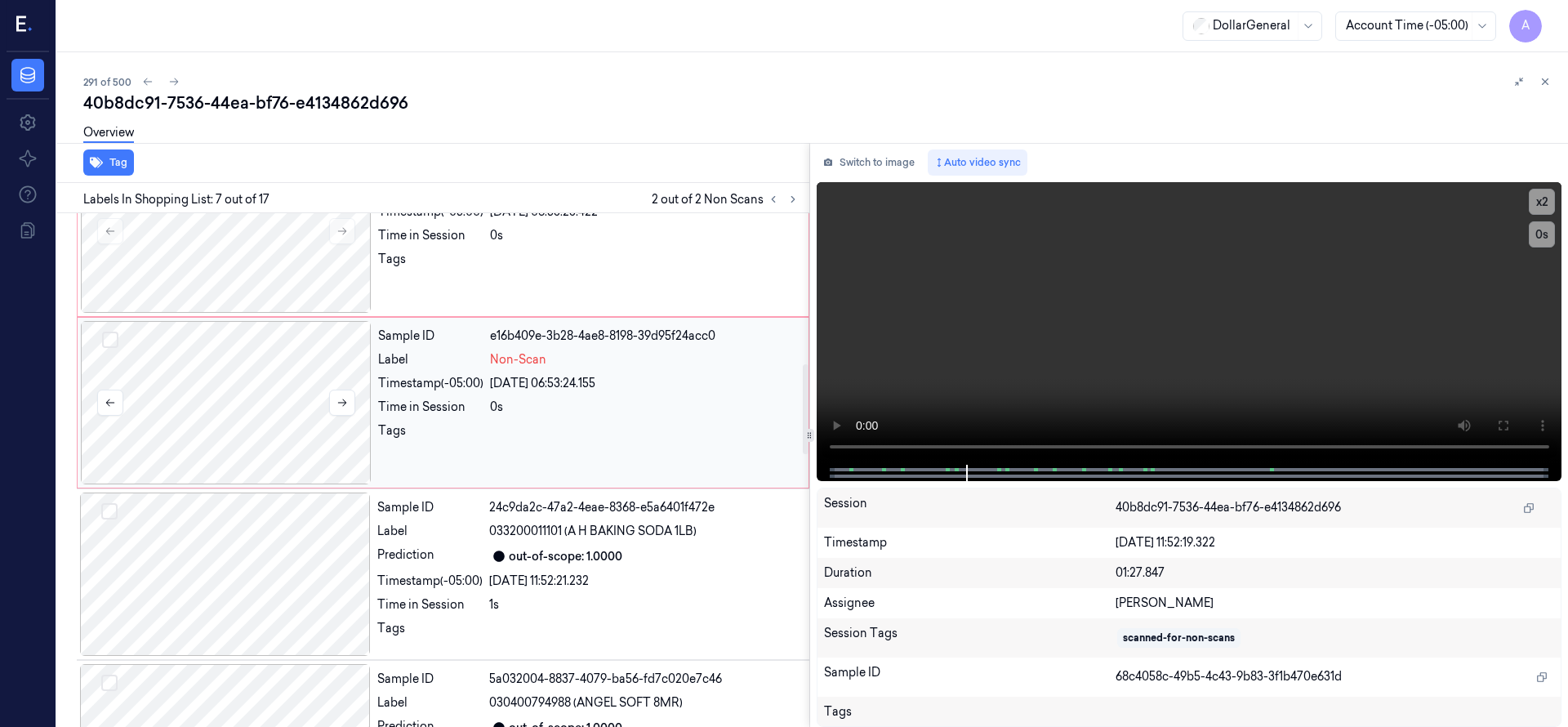
scroll to position [0, 0]
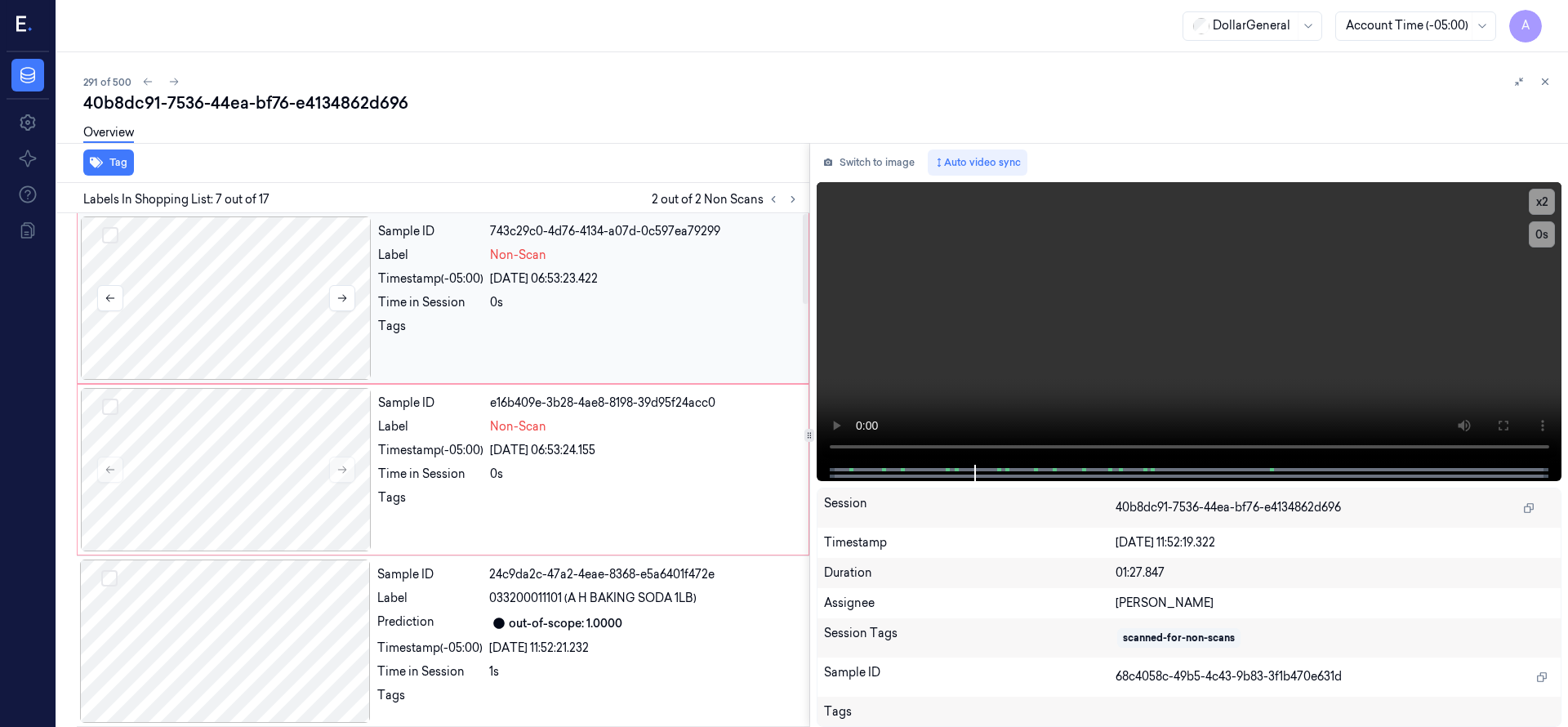
click at [109, 231] on button "Select row" at bounding box center [110, 235] width 16 height 16
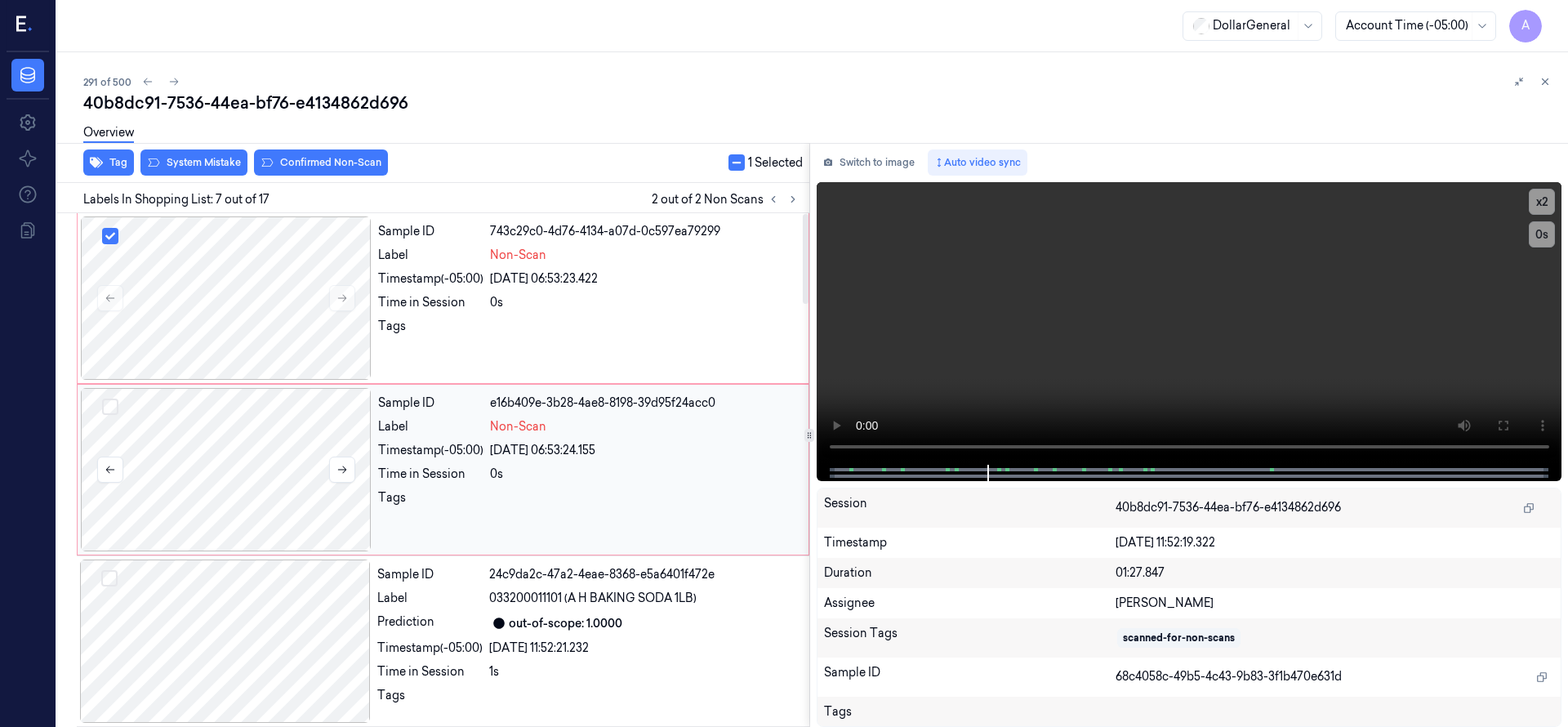
click at [111, 407] on button "Select row" at bounding box center [110, 407] width 16 height 16
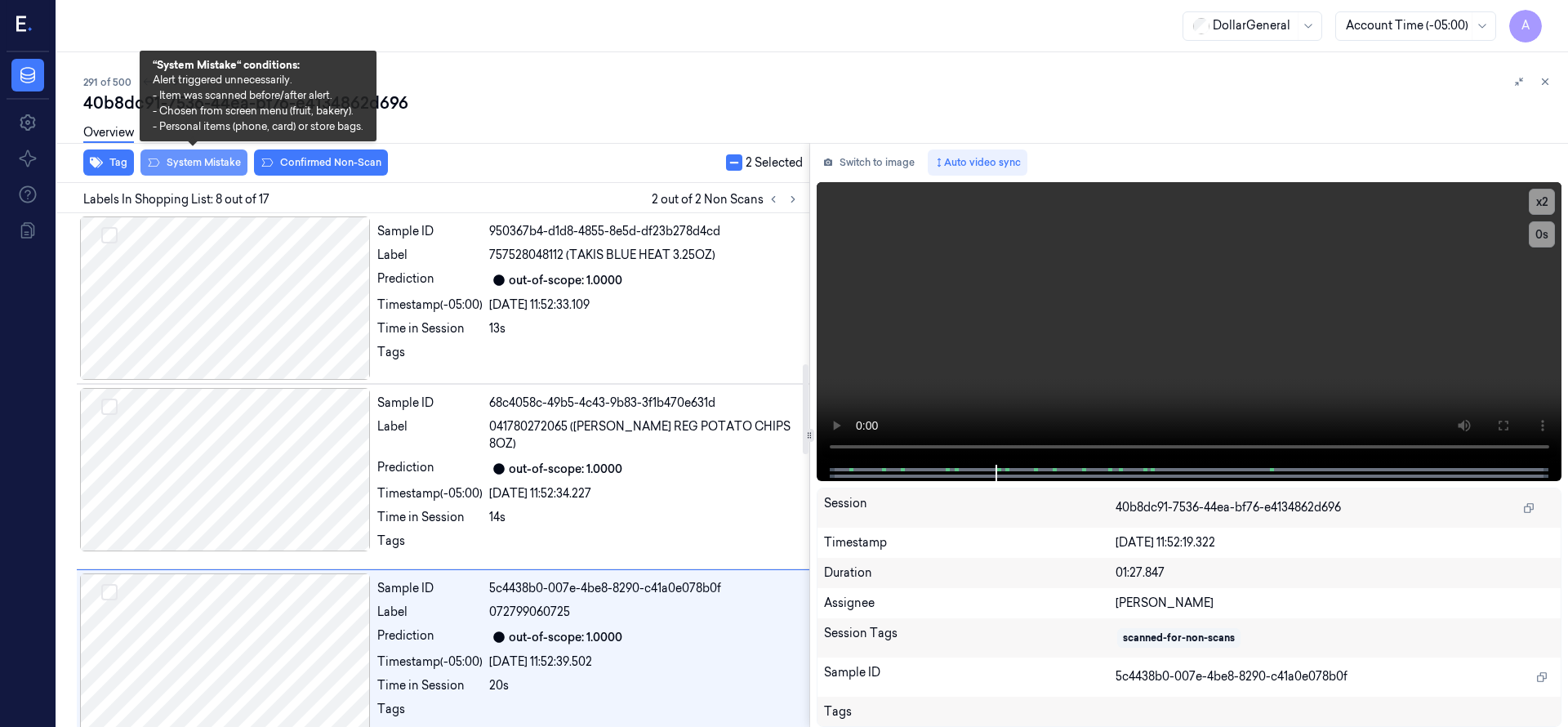
click at [218, 158] on button "System Mistake" at bounding box center [194, 163] width 107 height 26
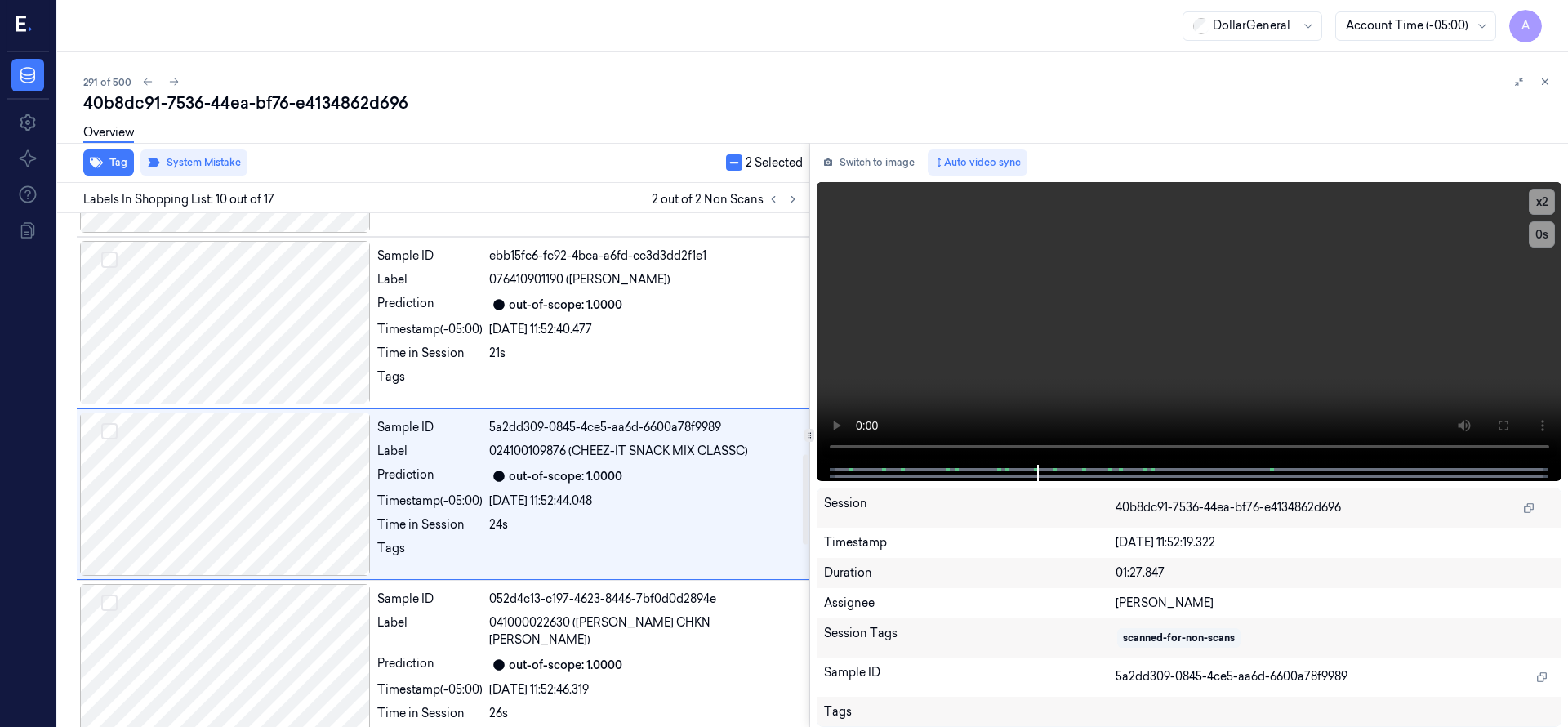
scroll to position [1371, 0]
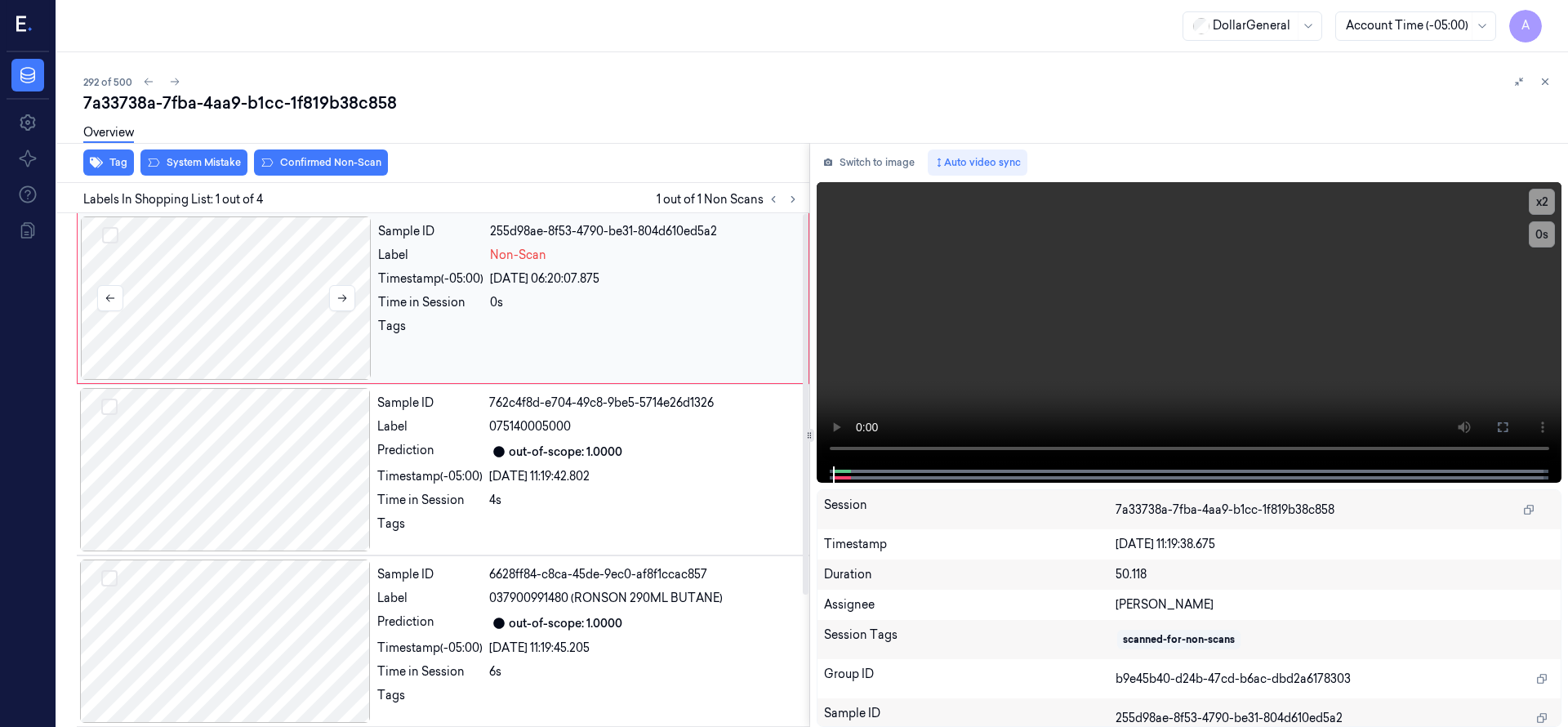
click at [338, 270] on div at bounding box center [225, 298] width 290 height 164
click at [272, 276] on div at bounding box center [225, 298] width 290 height 164
click at [279, 255] on div at bounding box center [225, 298] width 290 height 164
click at [258, 283] on div at bounding box center [225, 298] width 290 height 164
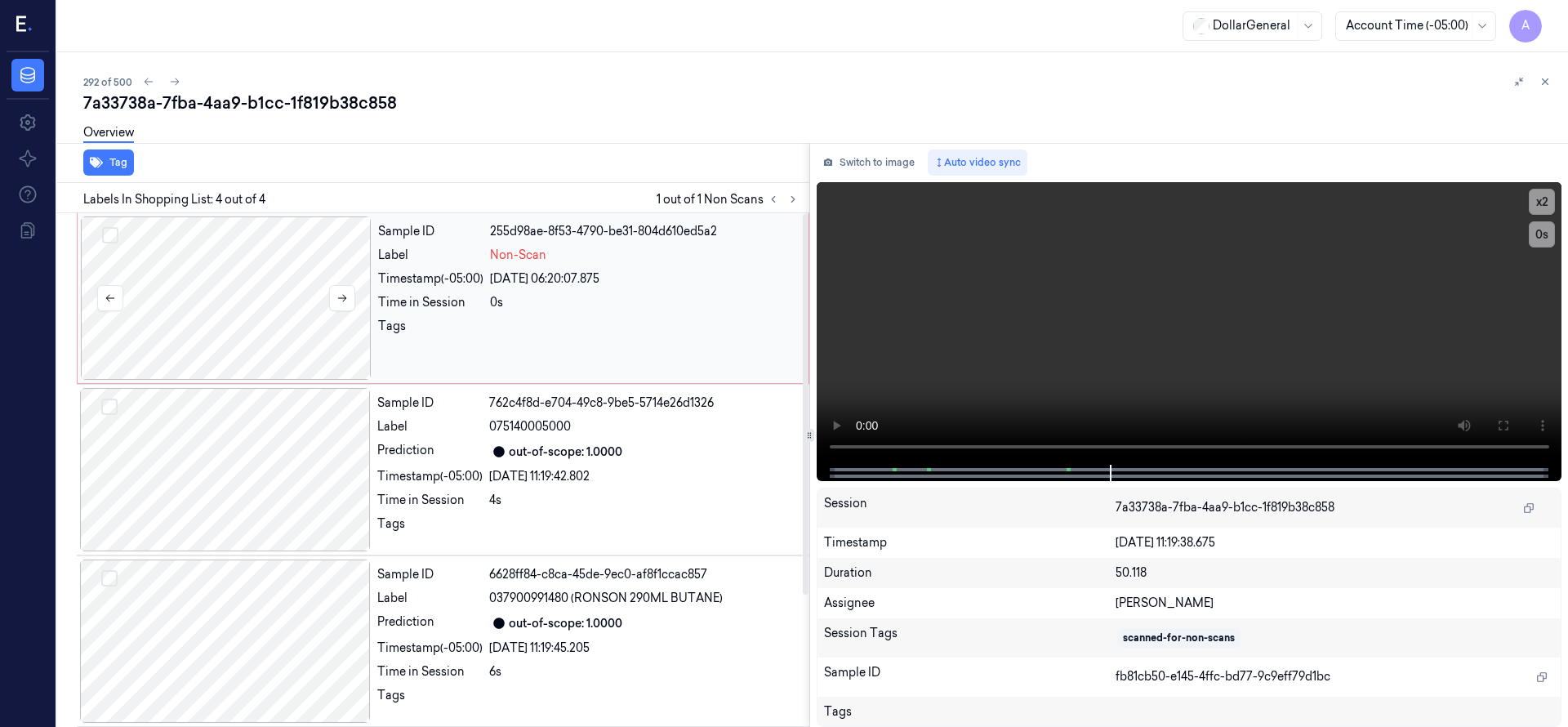
click at [192, 294] on div at bounding box center [225, 298] width 290 height 164
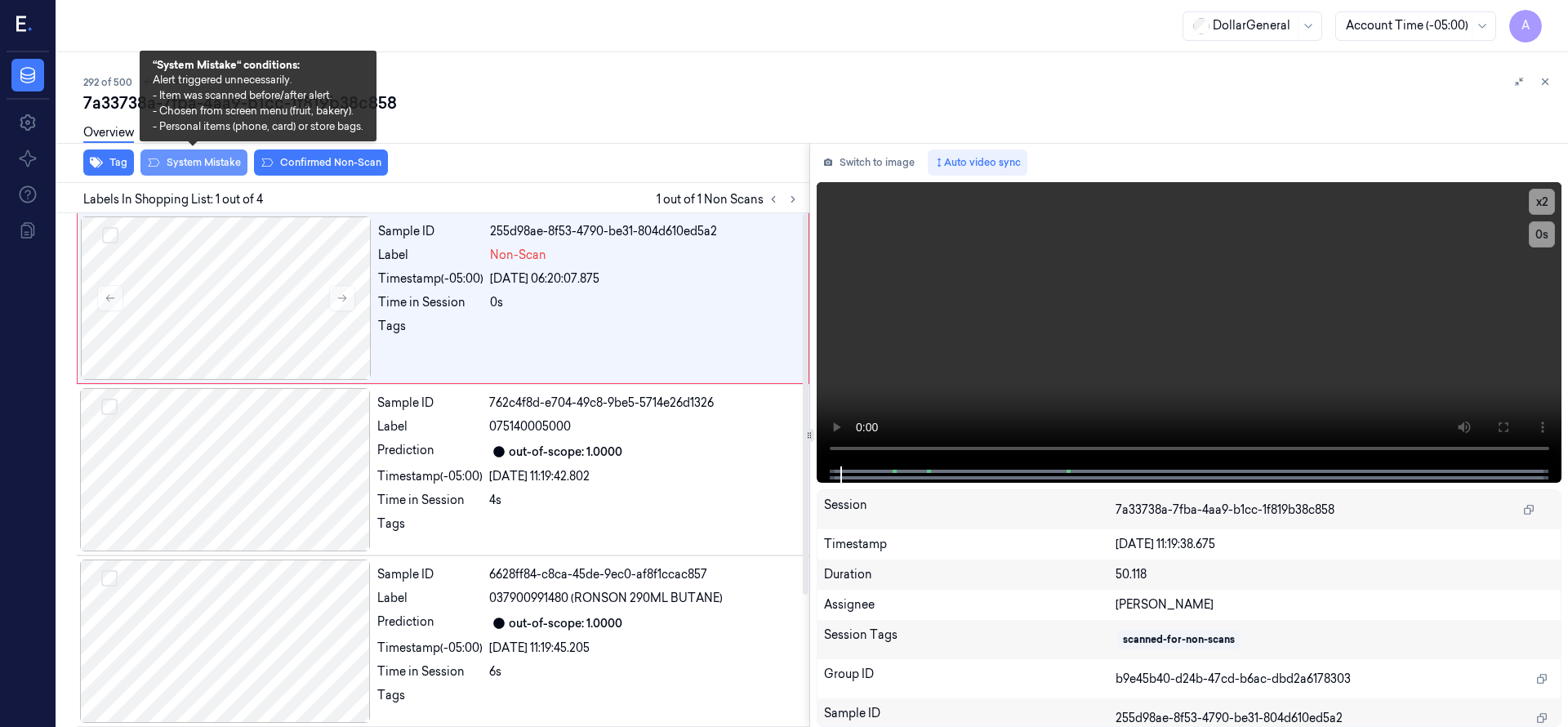
click at [205, 162] on button "System Mistake" at bounding box center [194, 163] width 107 height 26
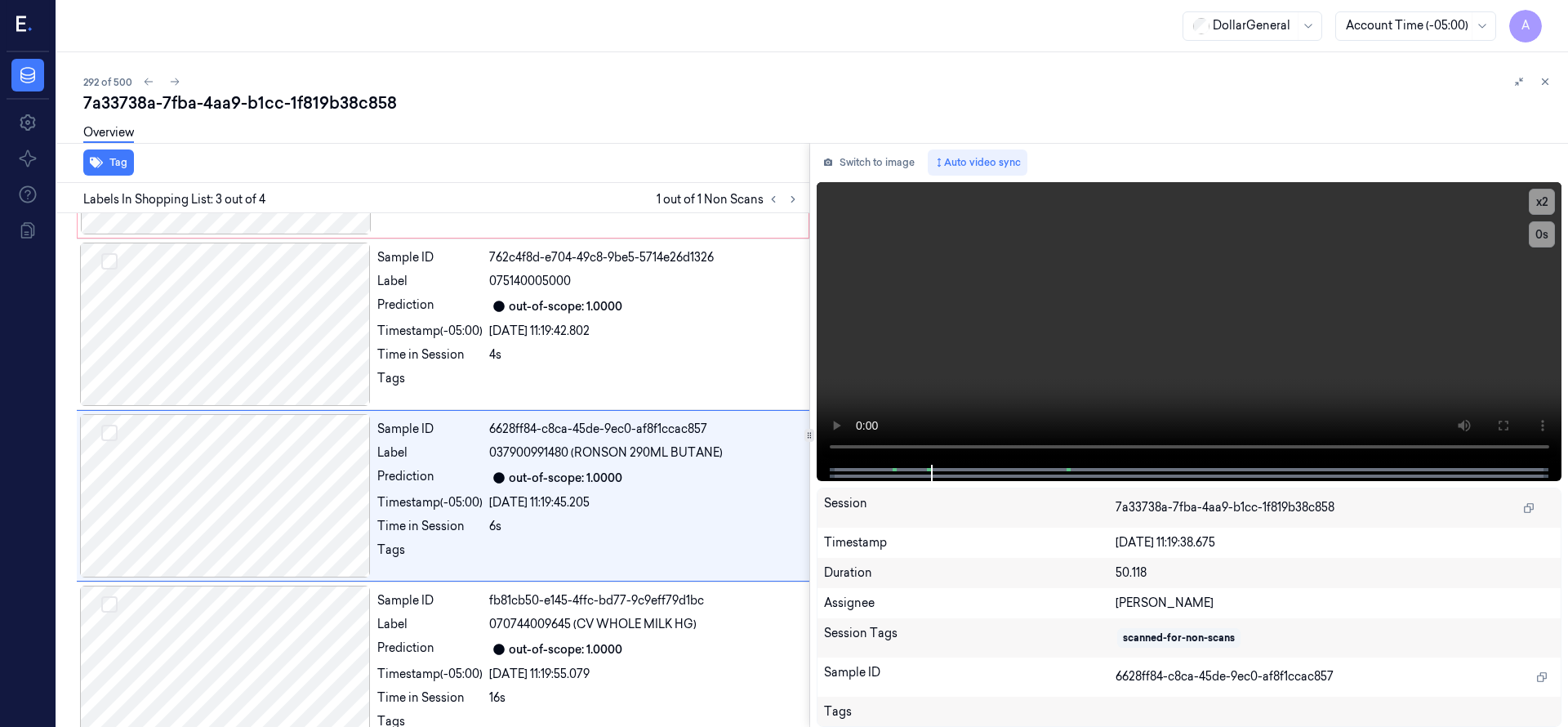
scroll to position [172, 0]
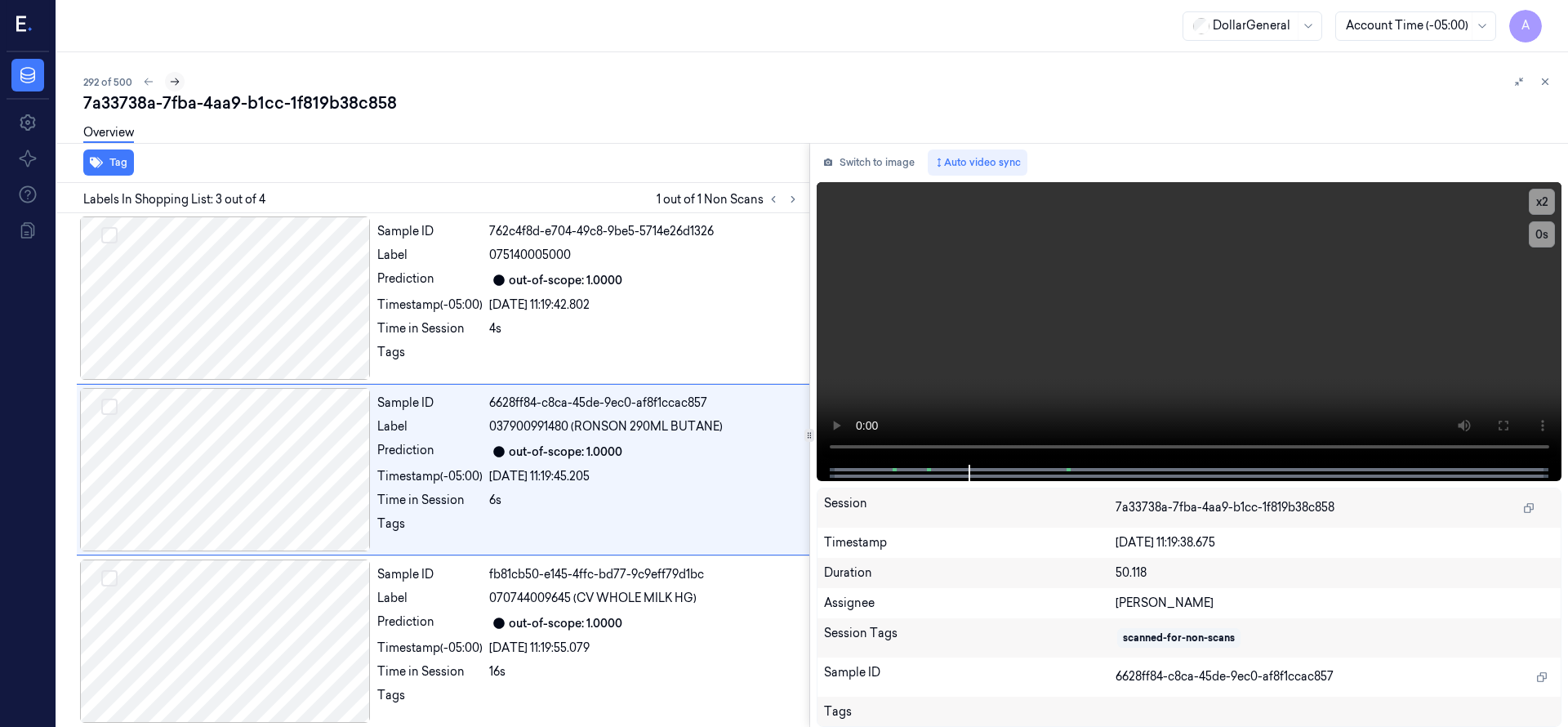
click at [170, 81] on icon at bounding box center [174, 81] width 11 height 11
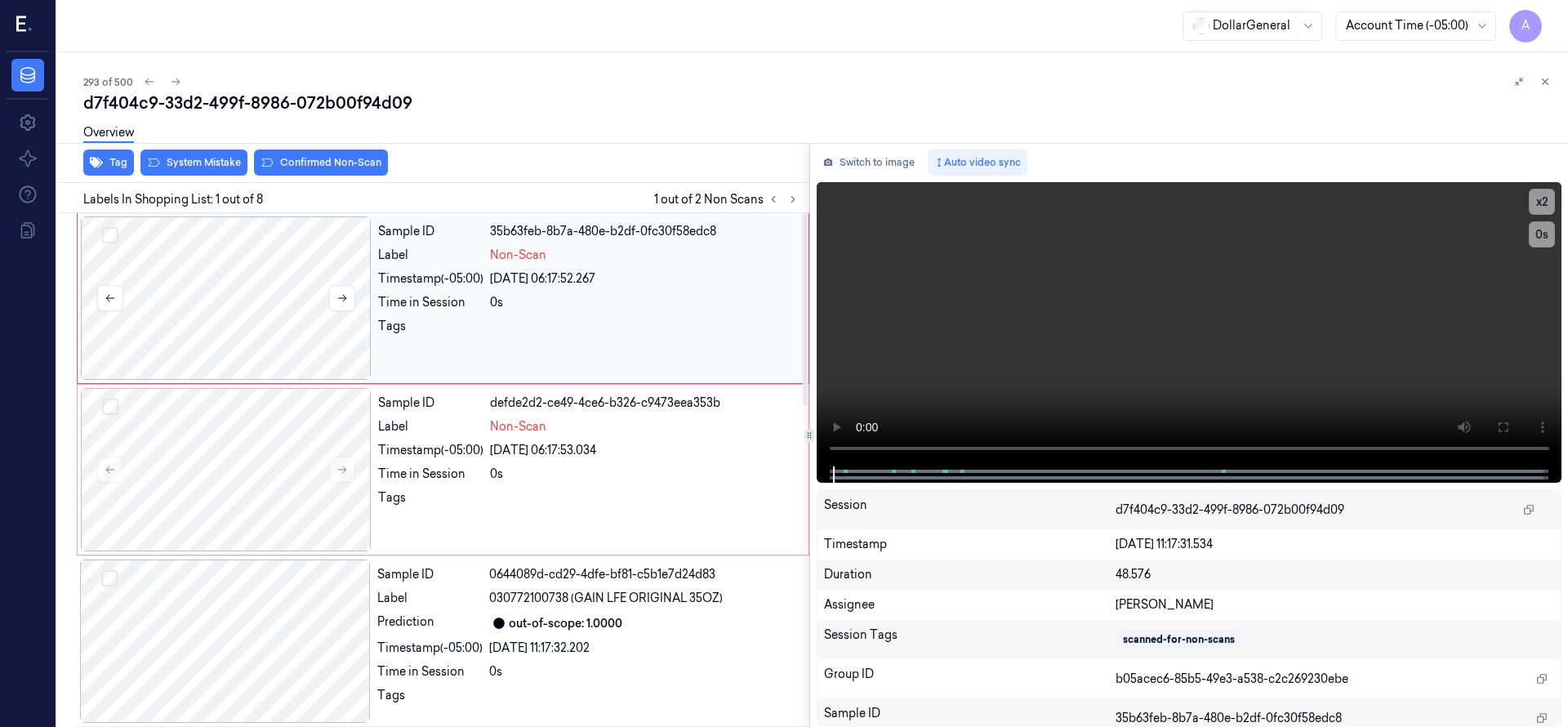
click at [192, 295] on div at bounding box center [225, 298] width 290 height 164
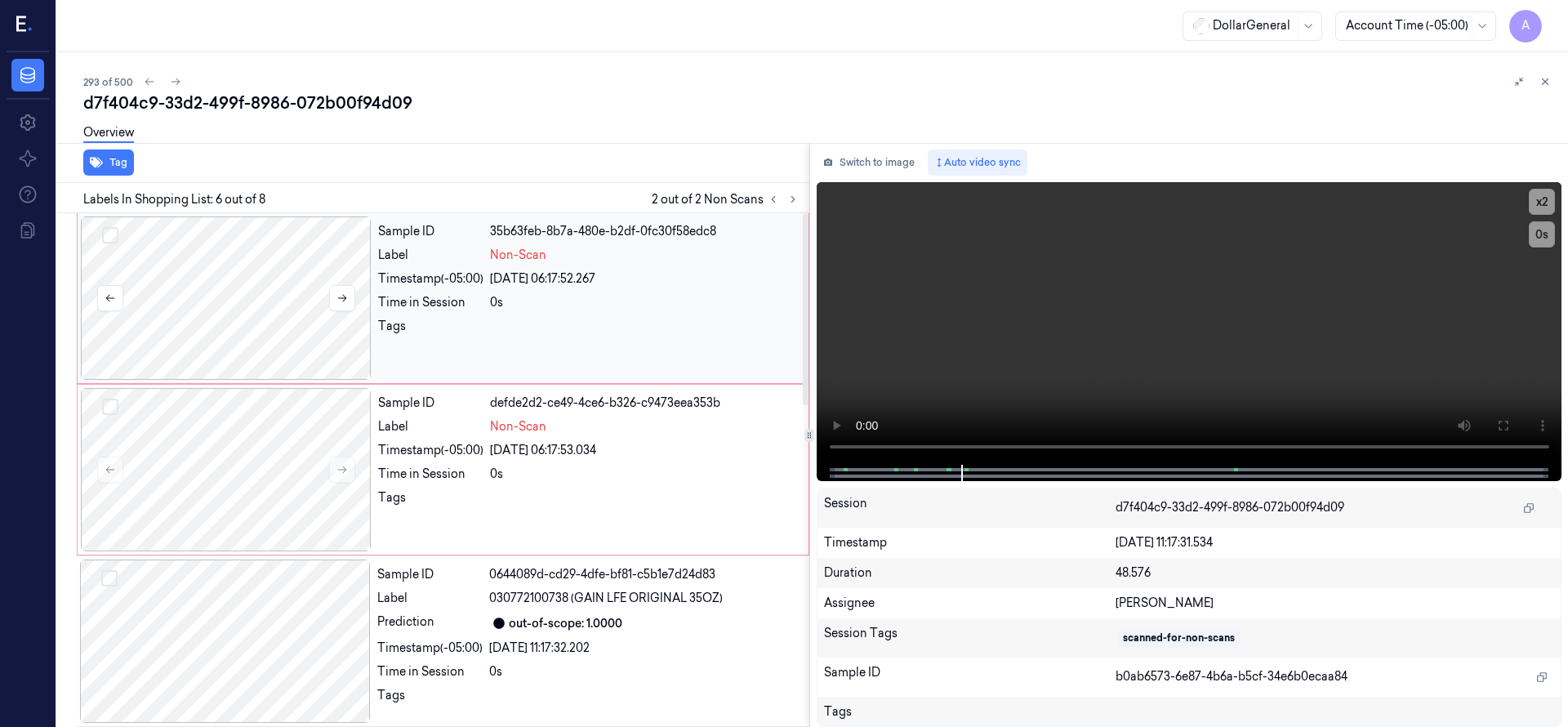
click at [110, 232] on button "Select row" at bounding box center [110, 235] width 16 height 16
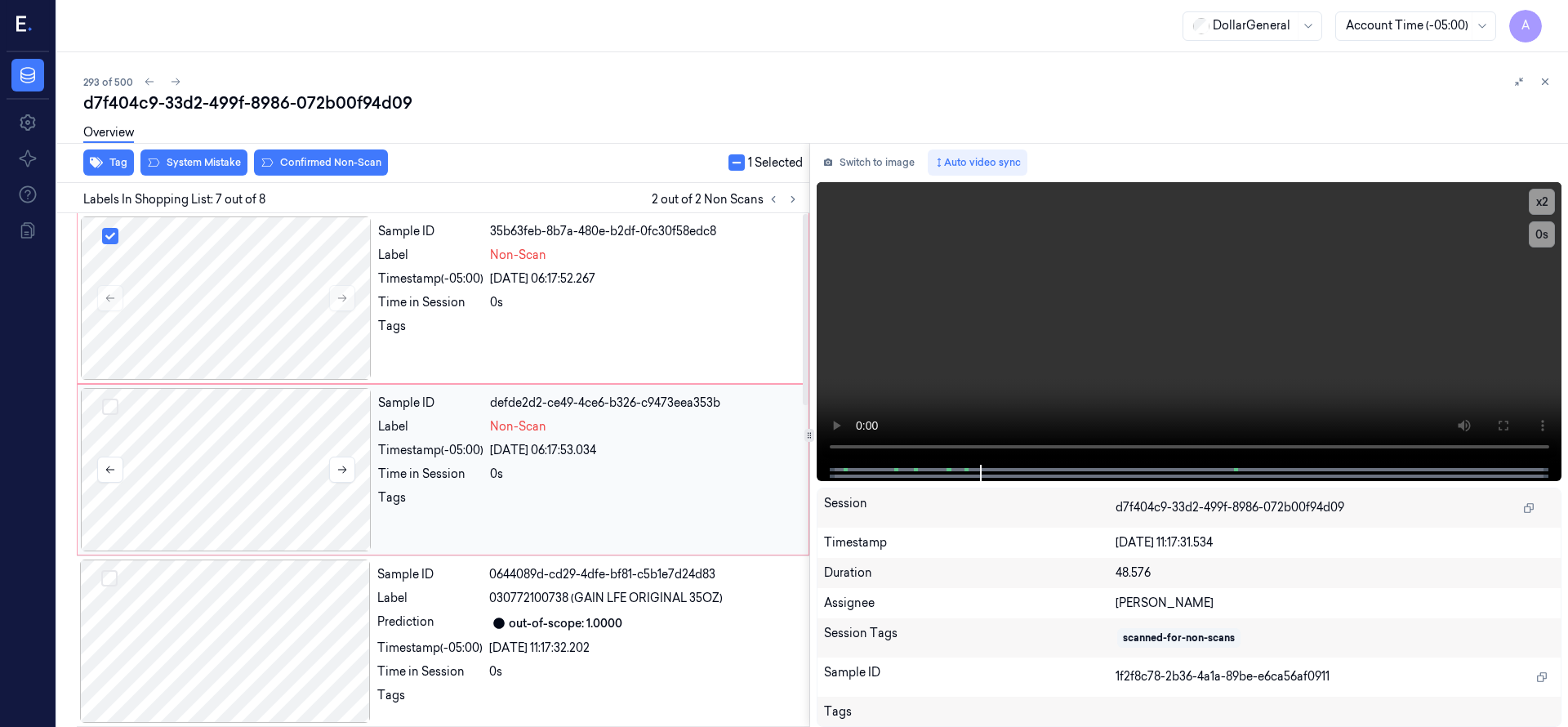
click at [106, 409] on button "Select row" at bounding box center [110, 407] width 16 height 16
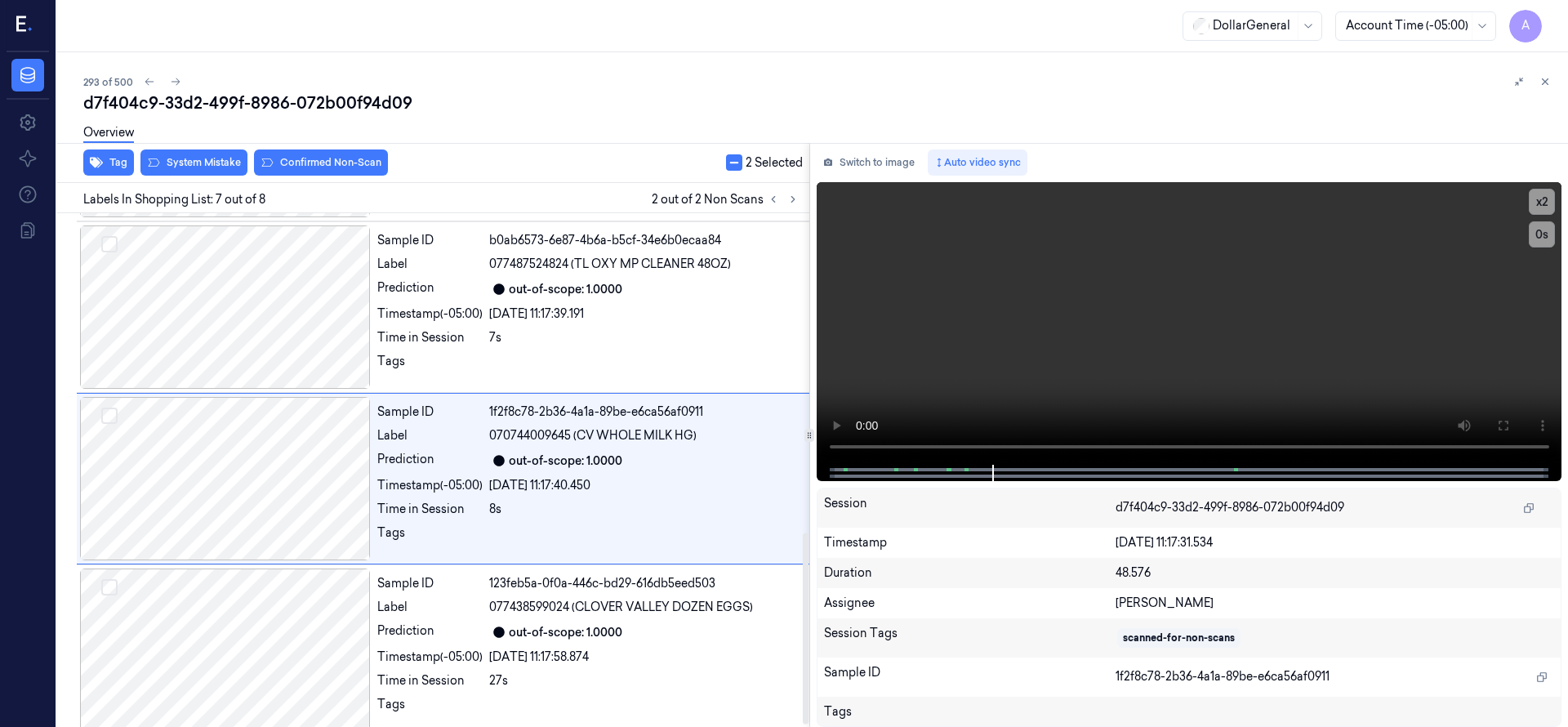
scroll to position [858, 0]
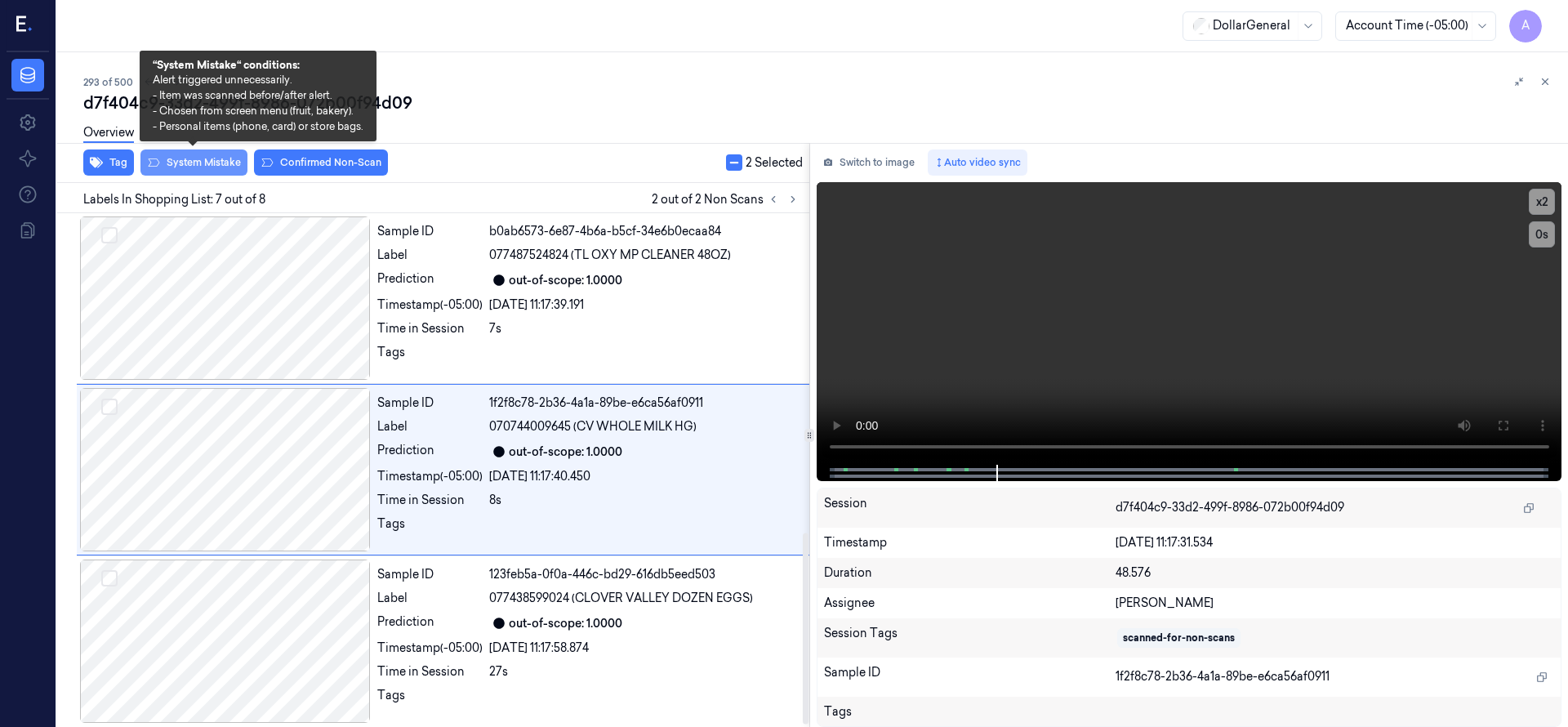
click at [207, 165] on button "System Mistake" at bounding box center [194, 163] width 107 height 26
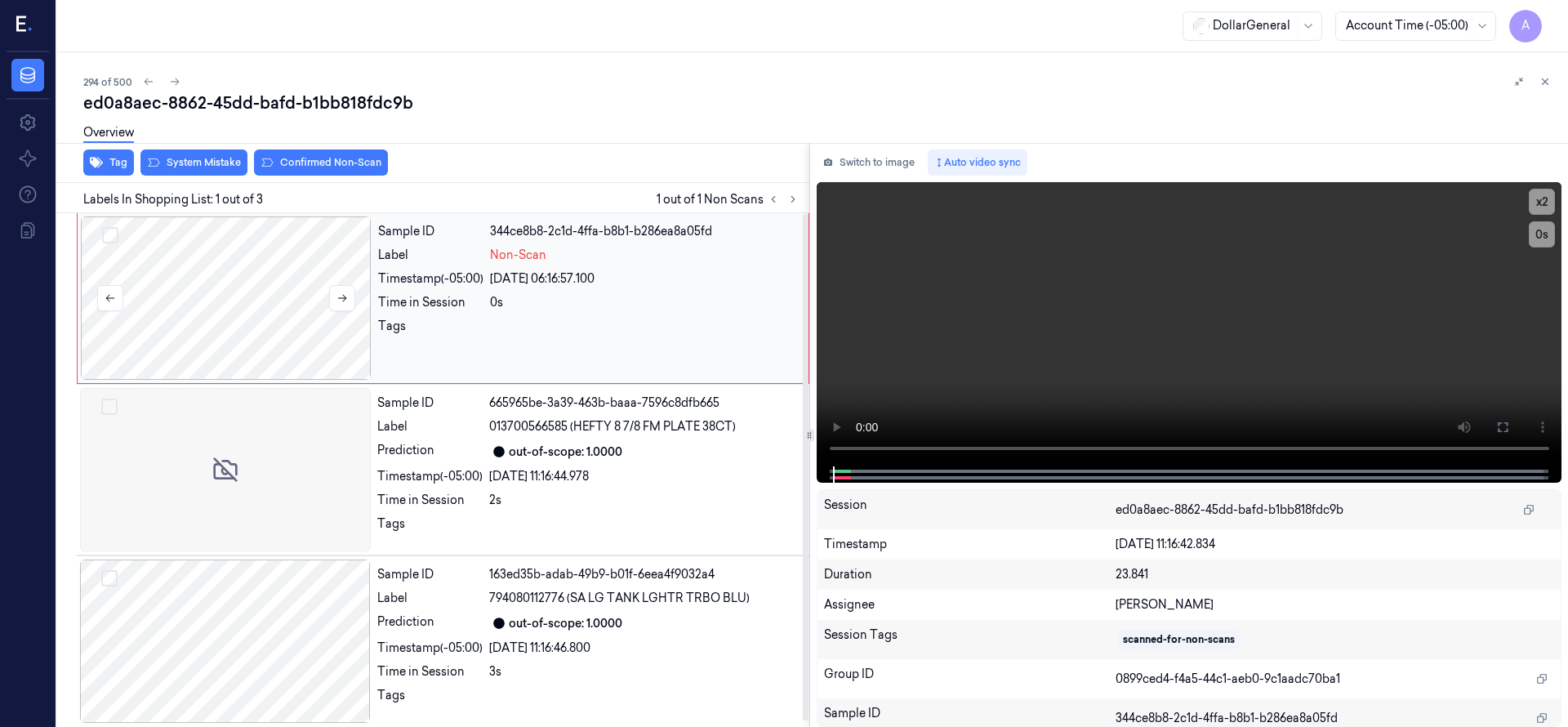
click at [266, 272] on div at bounding box center [225, 298] width 290 height 164
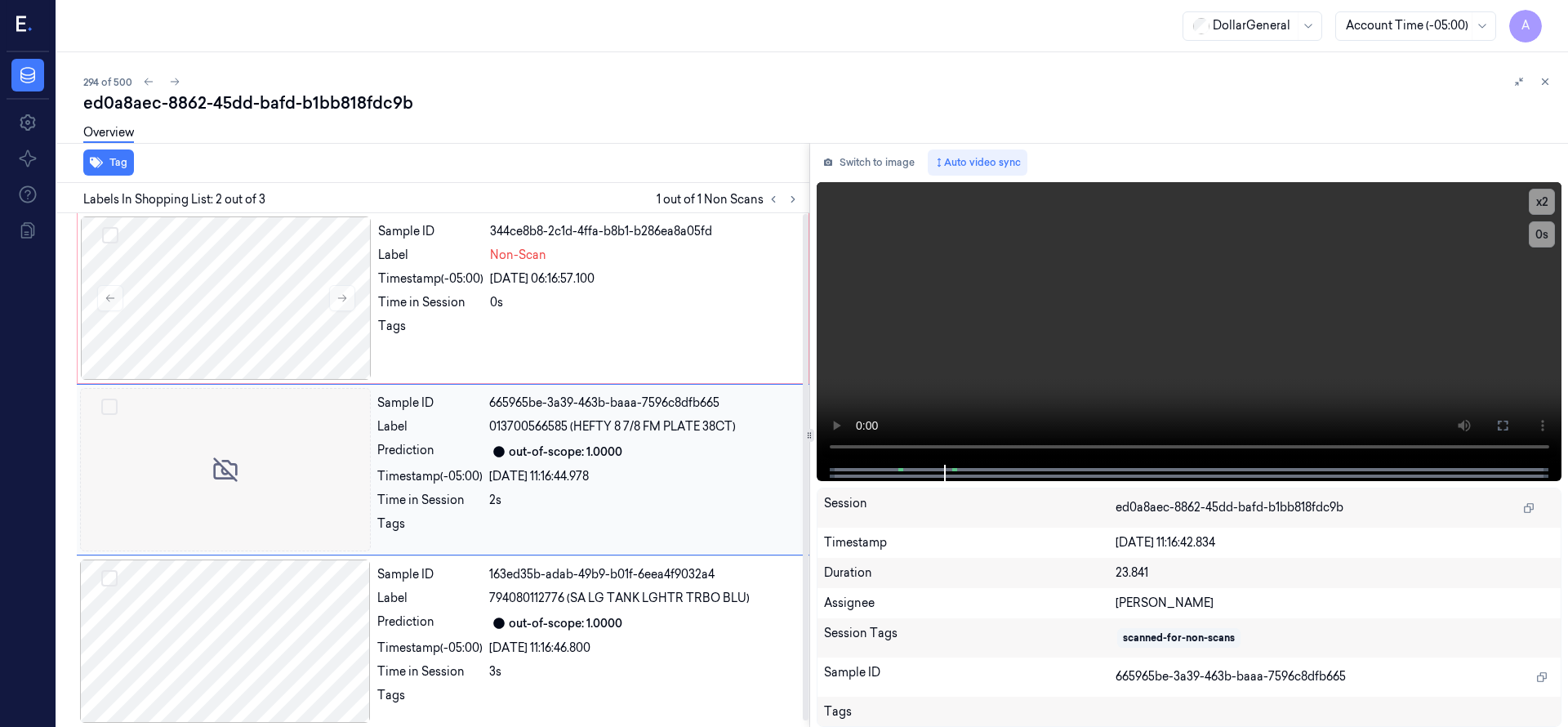
scroll to position [6, 0]
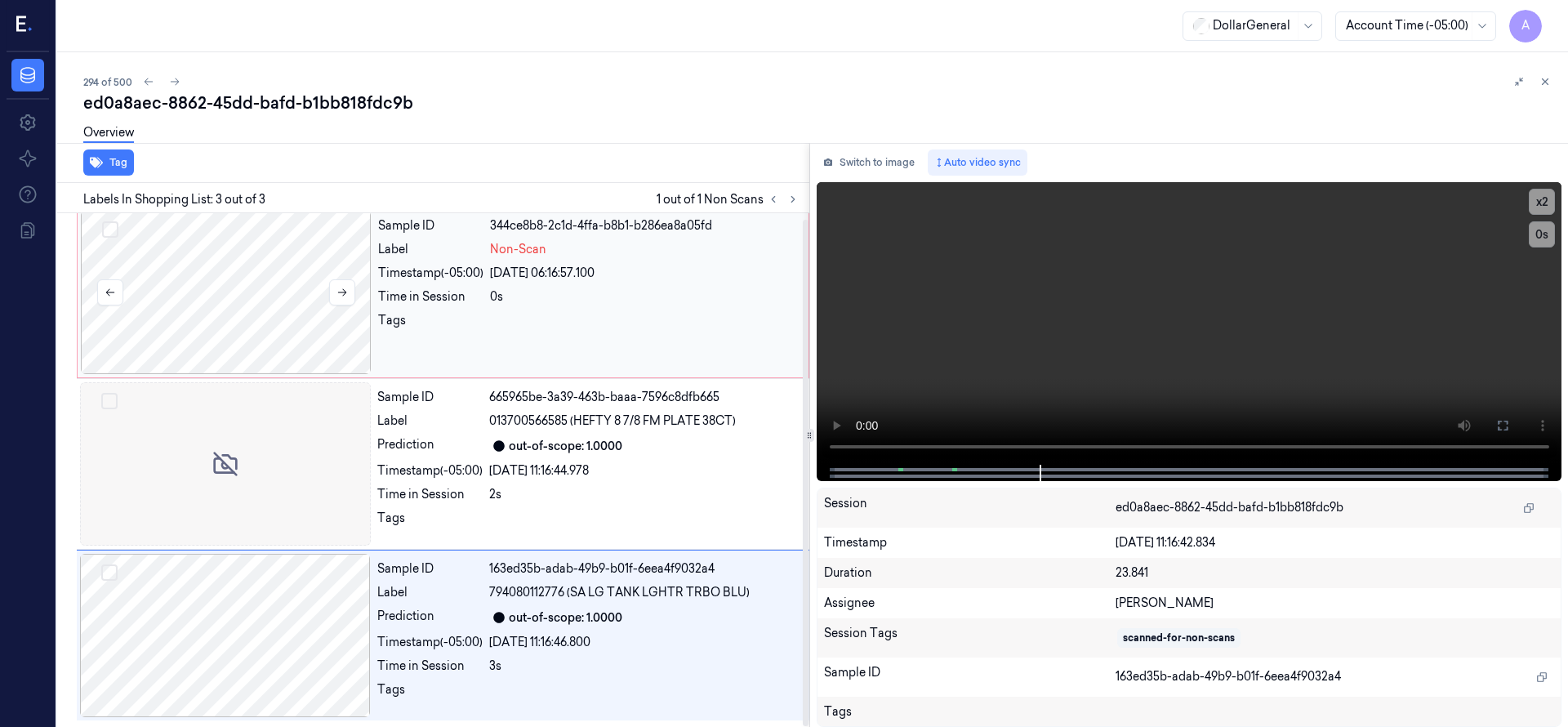
click at [243, 285] on div at bounding box center [225, 292] width 290 height 164
click at [192, 254] on div at bounding box center [225, 292] width 290 height 164
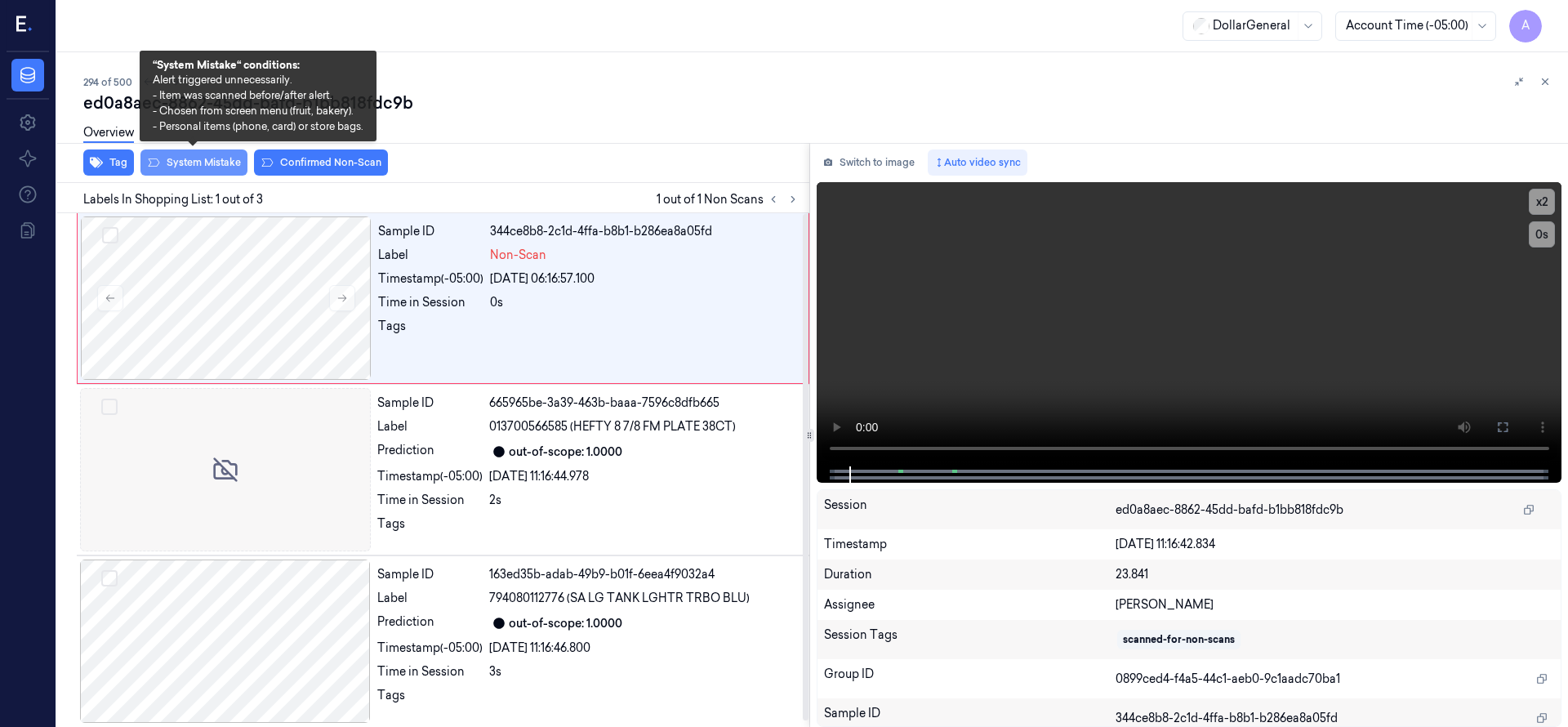
click at [207, 173] on button "System Mistake" at bounding box center [194, 163] width 107 height 26
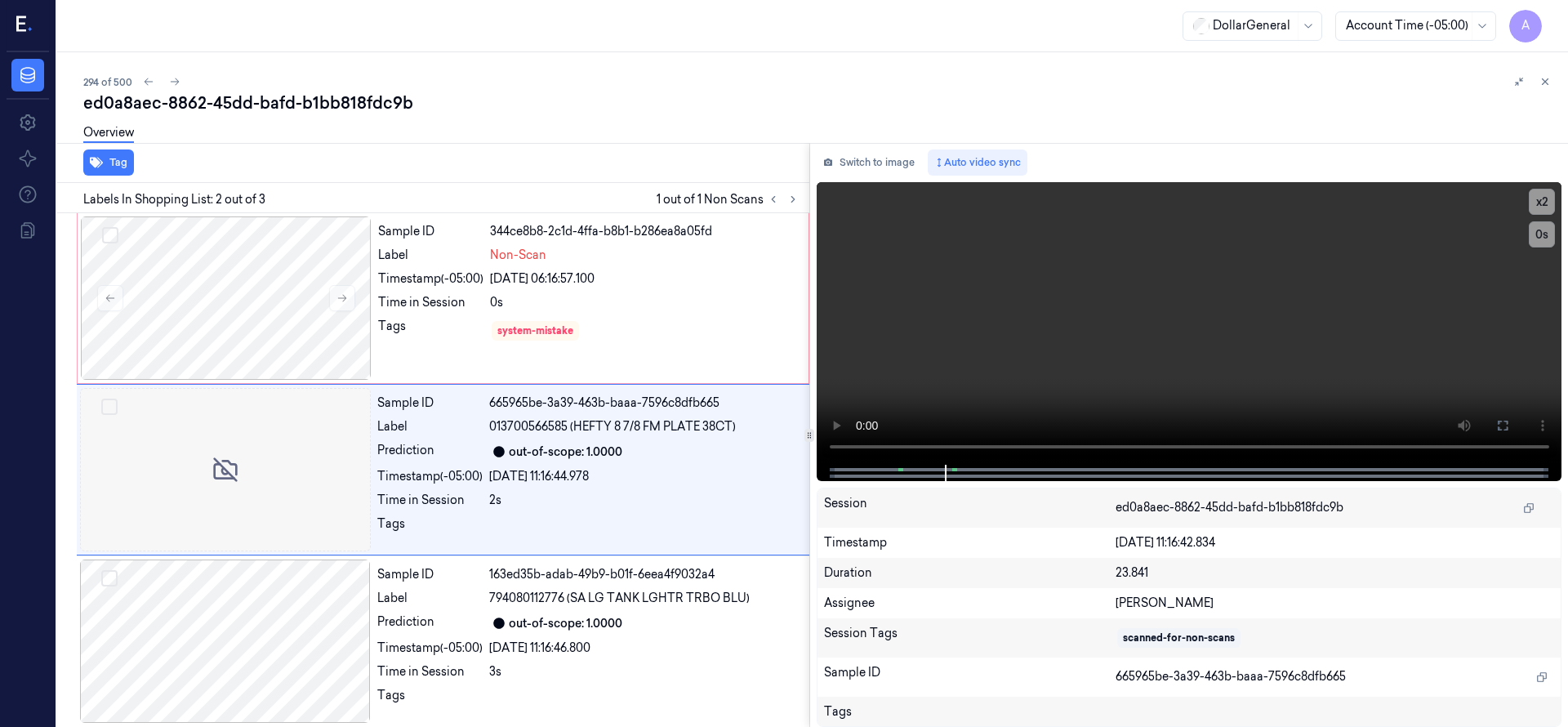
scroll to position [6, 0]
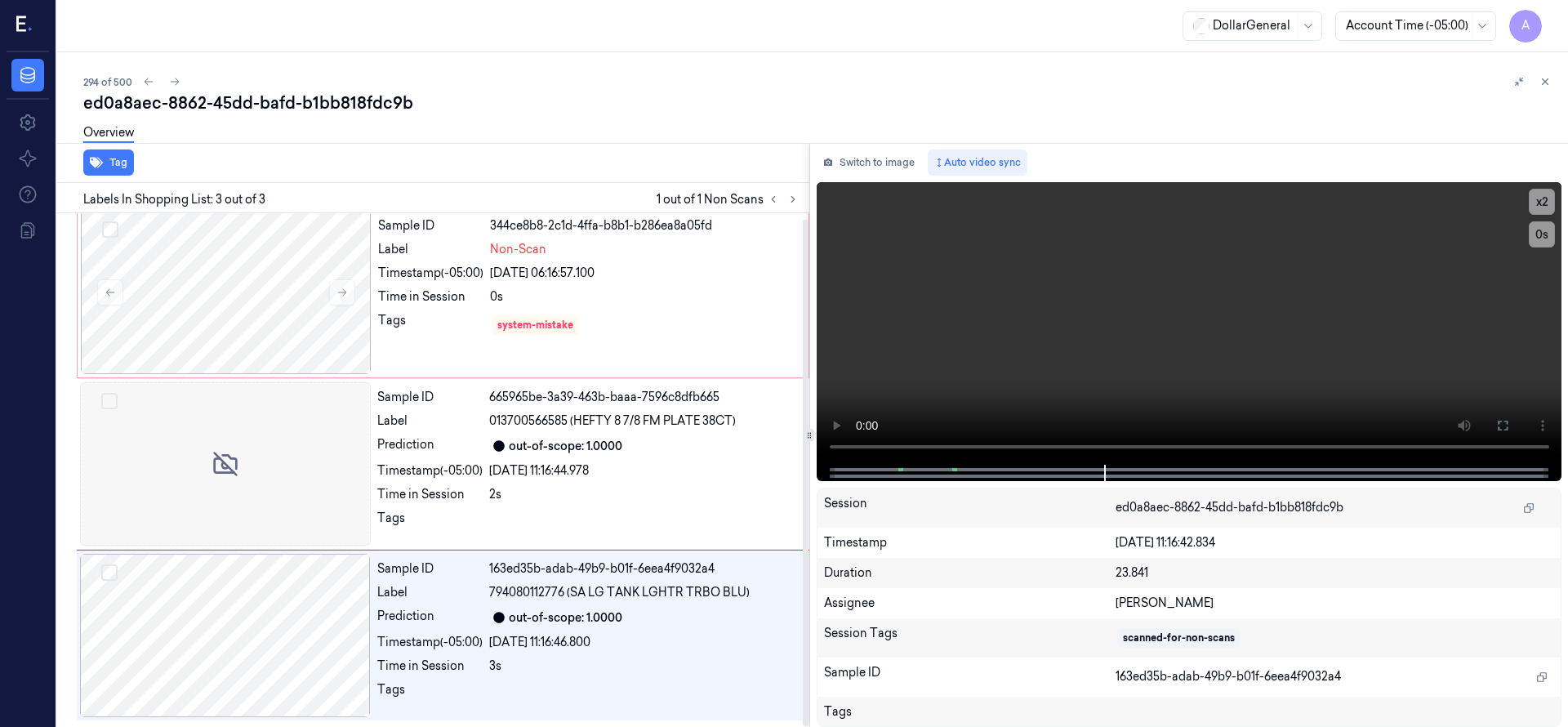
click at [508, 120] on div "Overview" at bounding box center [819, 136] width 1471 height 42
click at [1548, 80] on icon at bounding box center [1544, 81] width 11 height 11
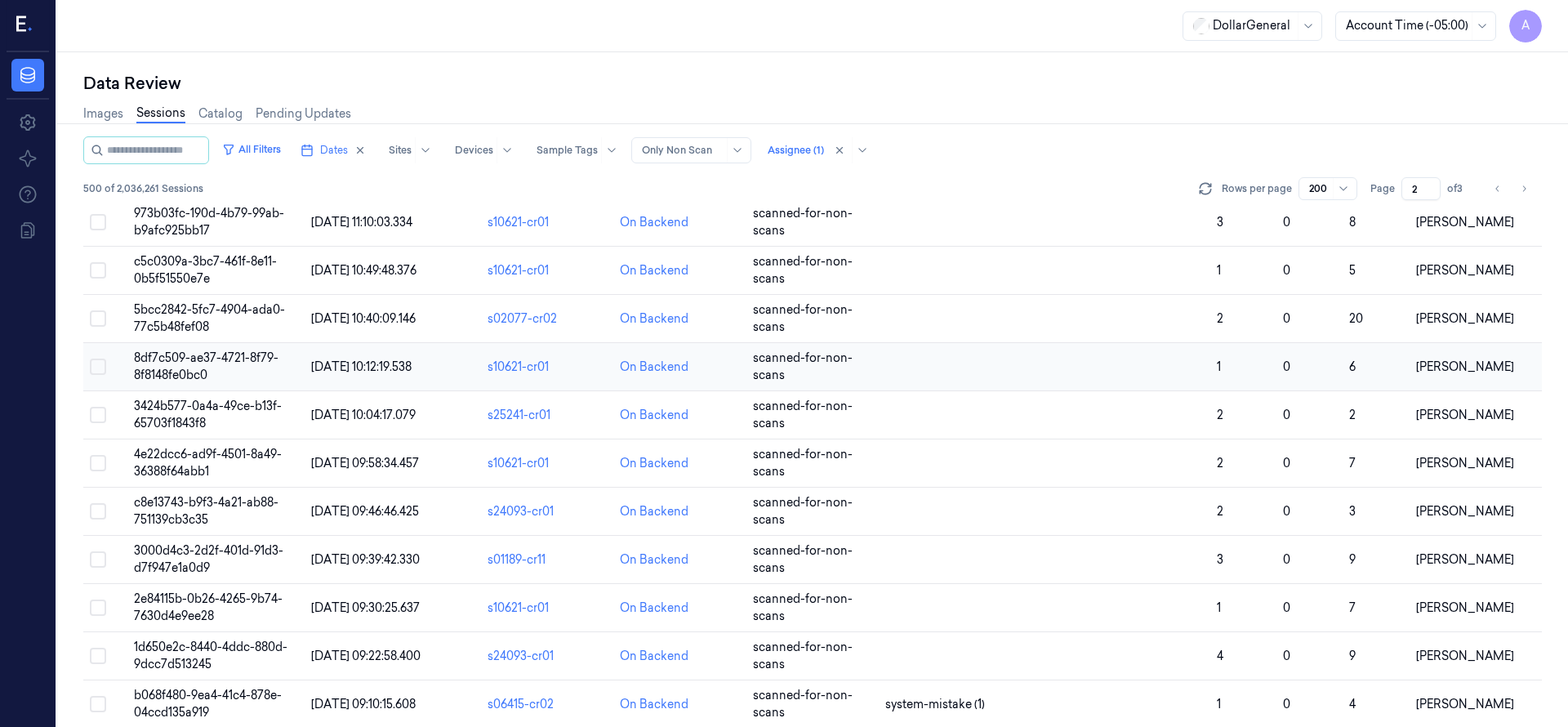
scroll to position [4538, 0]
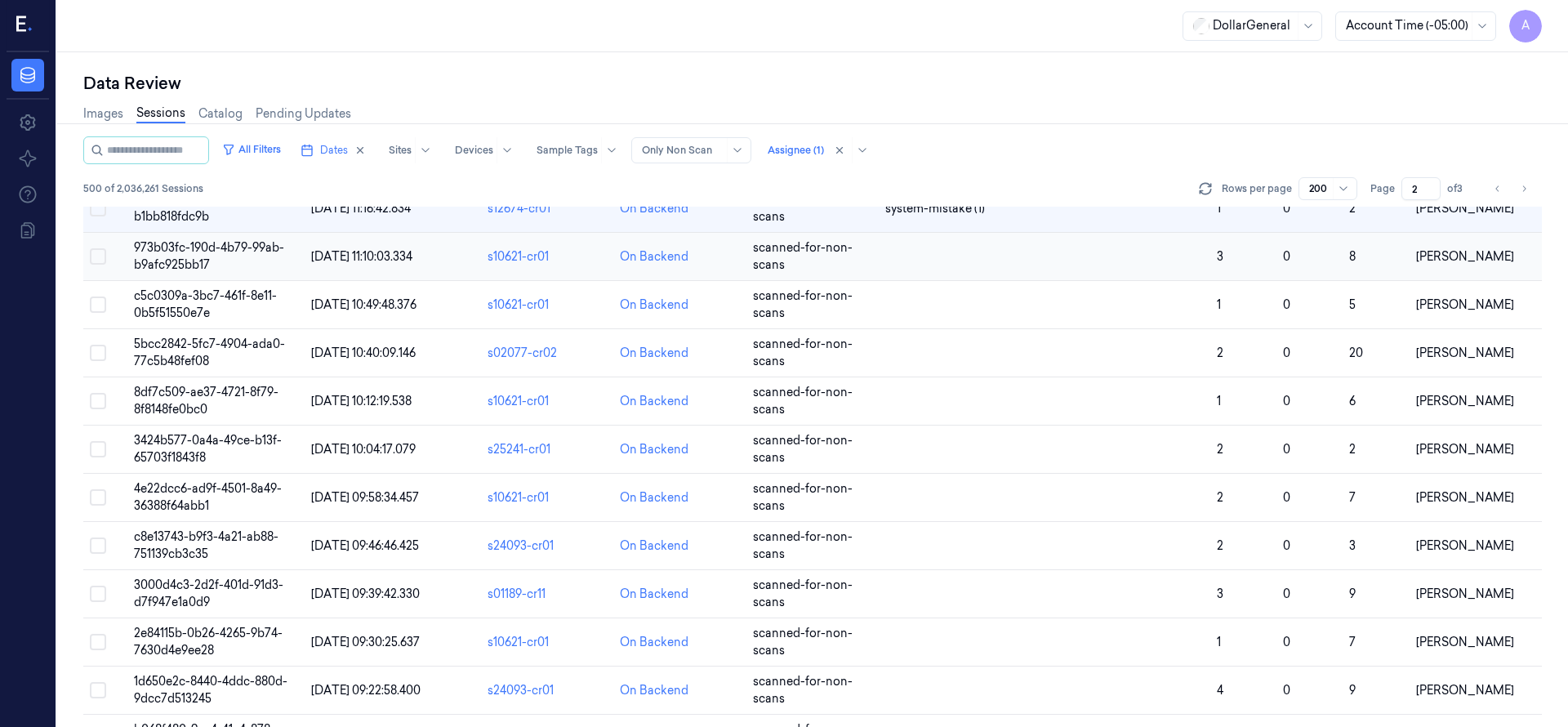
click at [183, 245] on span "973b03fc-190d-4b79-99ab-b9afc925bb17" at bounding box center [208, 256] width 151 height 32
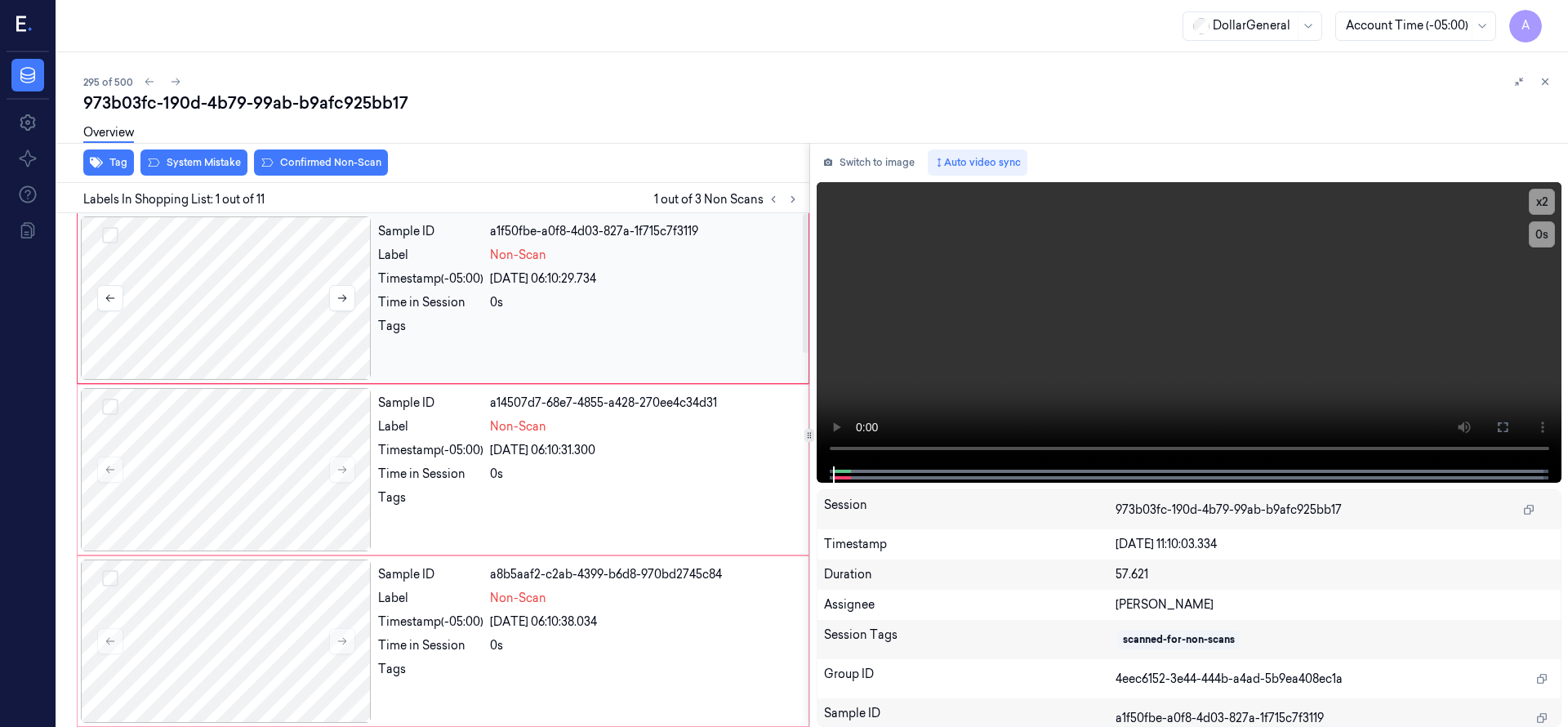
click at [254, 281] on div at bounding box center [225, 298] width 290 height 164
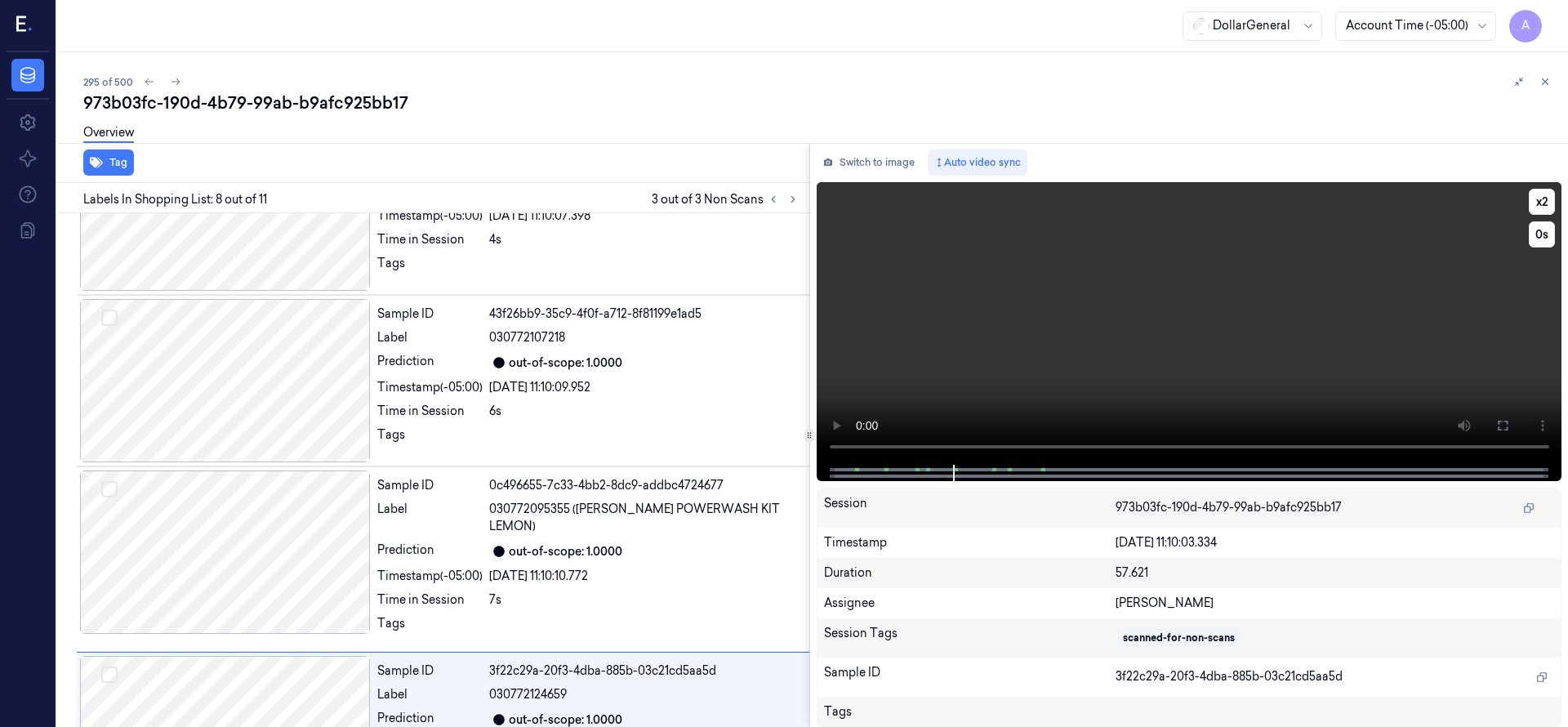
drag, startPoint x: 945, startPoint y: 375, endPoint x: 908, endPoint y: 372, distance: 37.1
click at [908, 372] on video at bounding box center [1189, 323] width 745 height 282
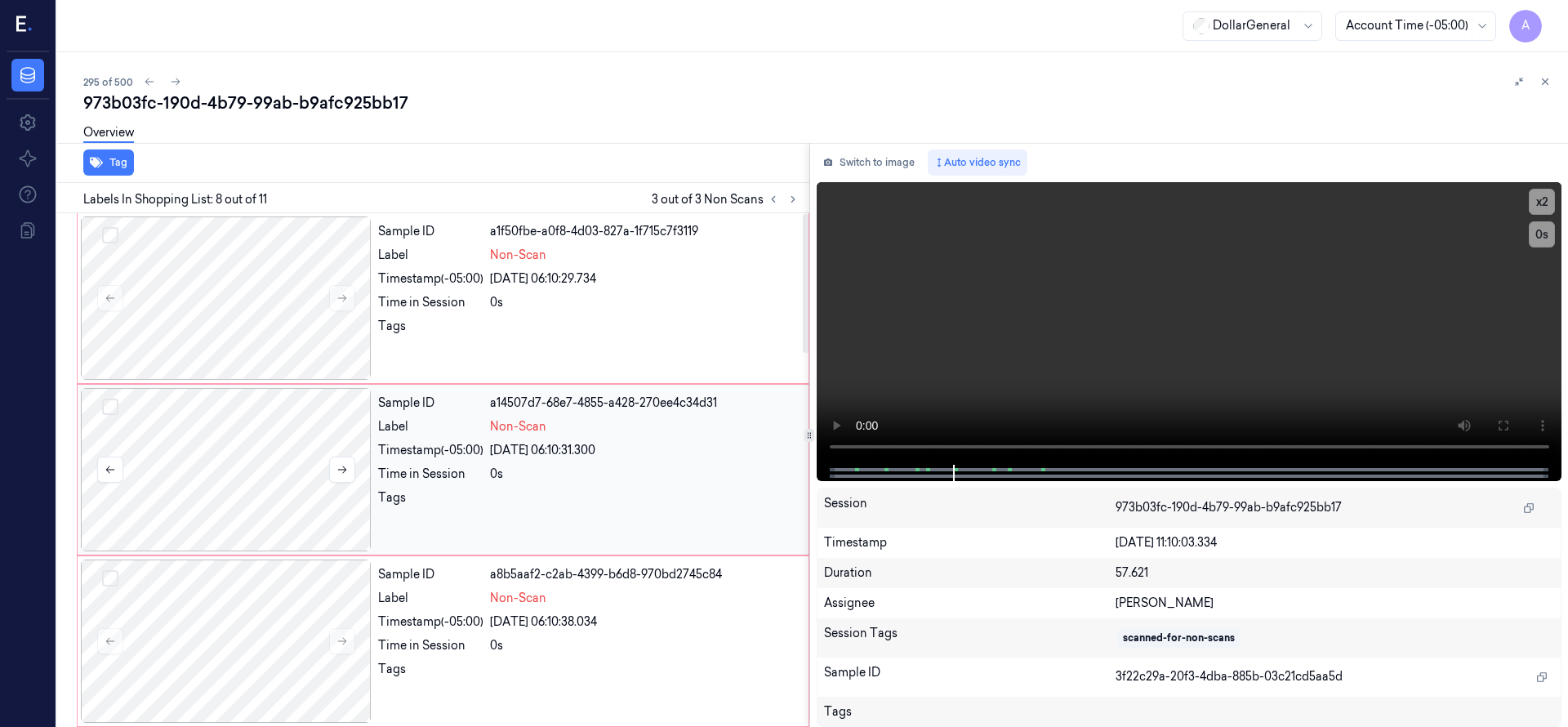
click at [275, 507] on div at bounding box center [225, 470] width 290 height 164
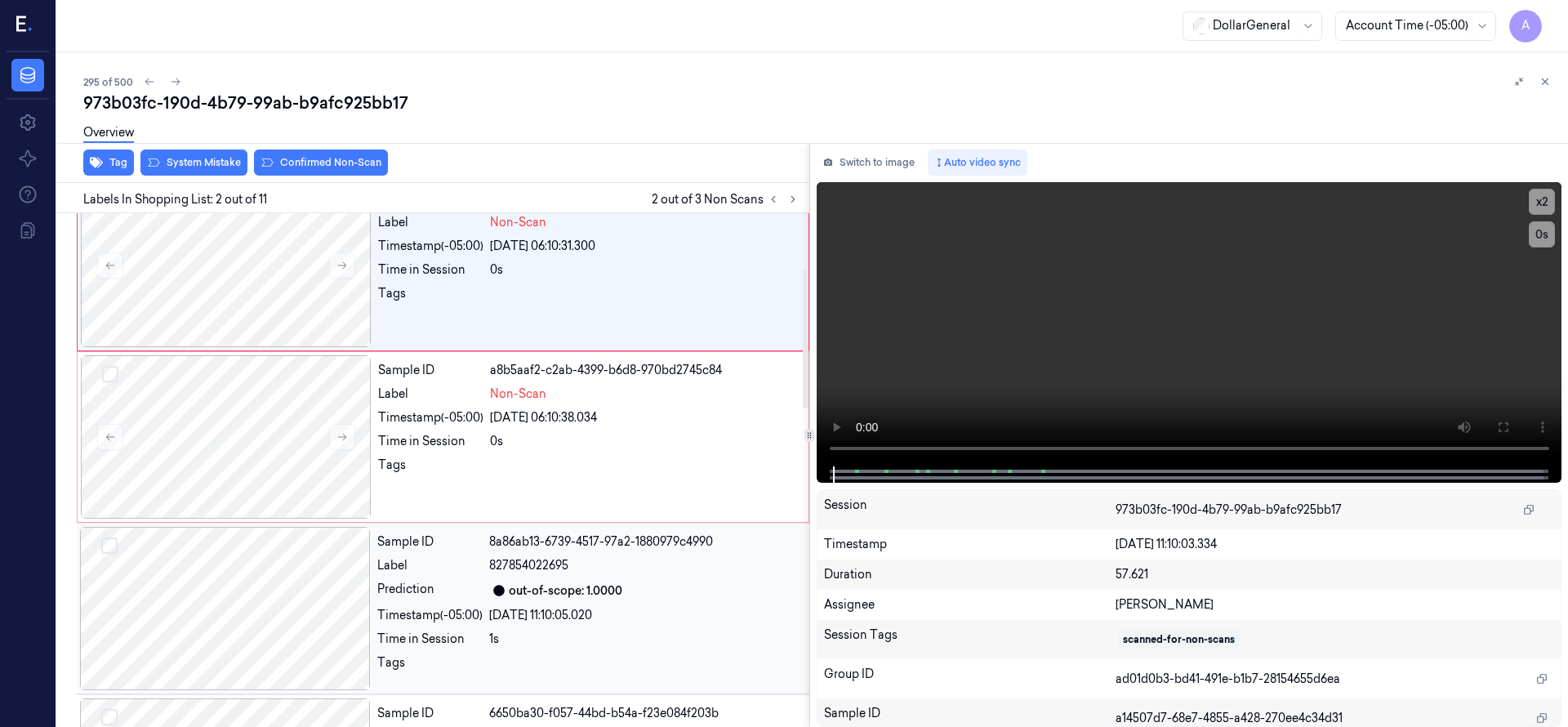
click at [278, 562] on div at bounding box center [224, 608] width 290 height 164
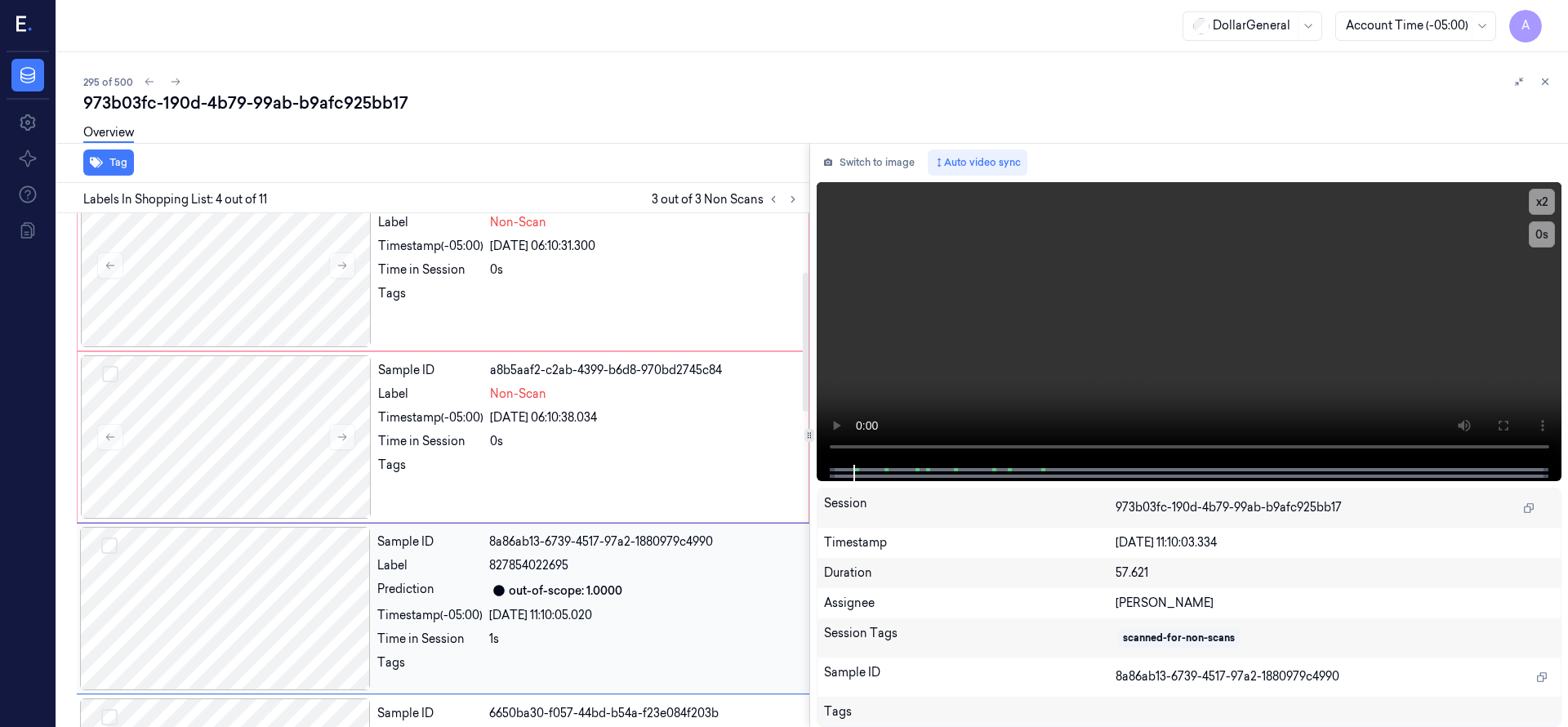
scroll to position [343, 0]
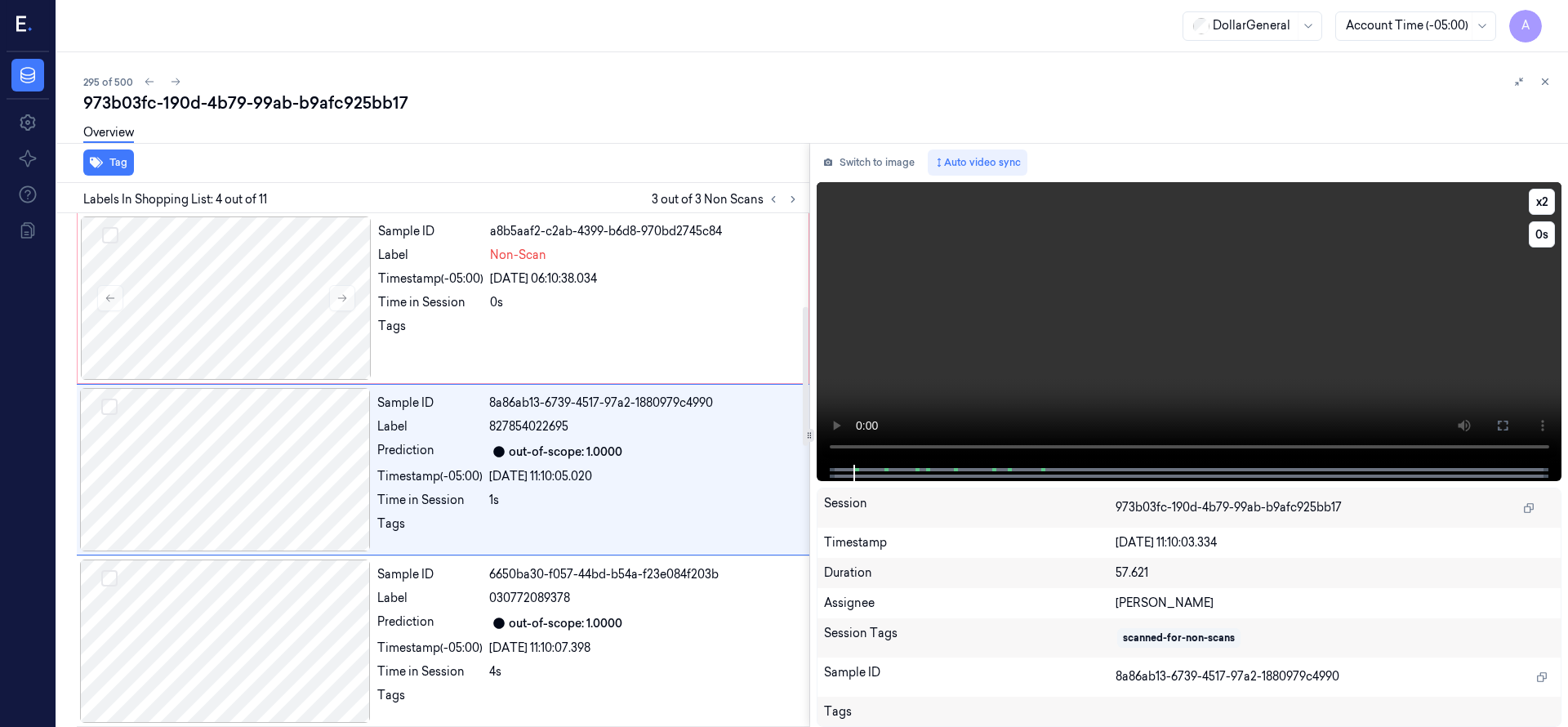
click at [931, 334] on video at bounding box center [1189, 323] width 745 height 282
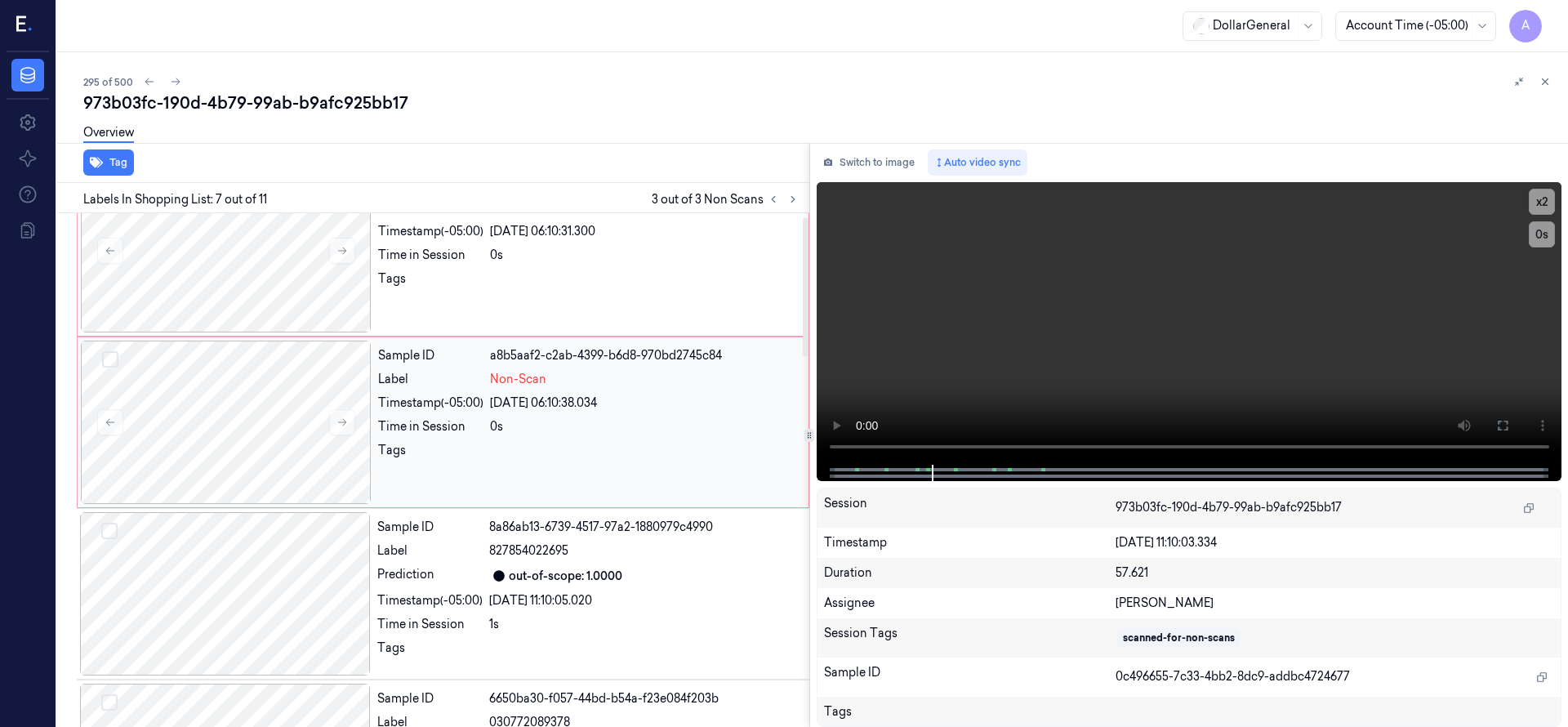
scroll to position [0, 0]
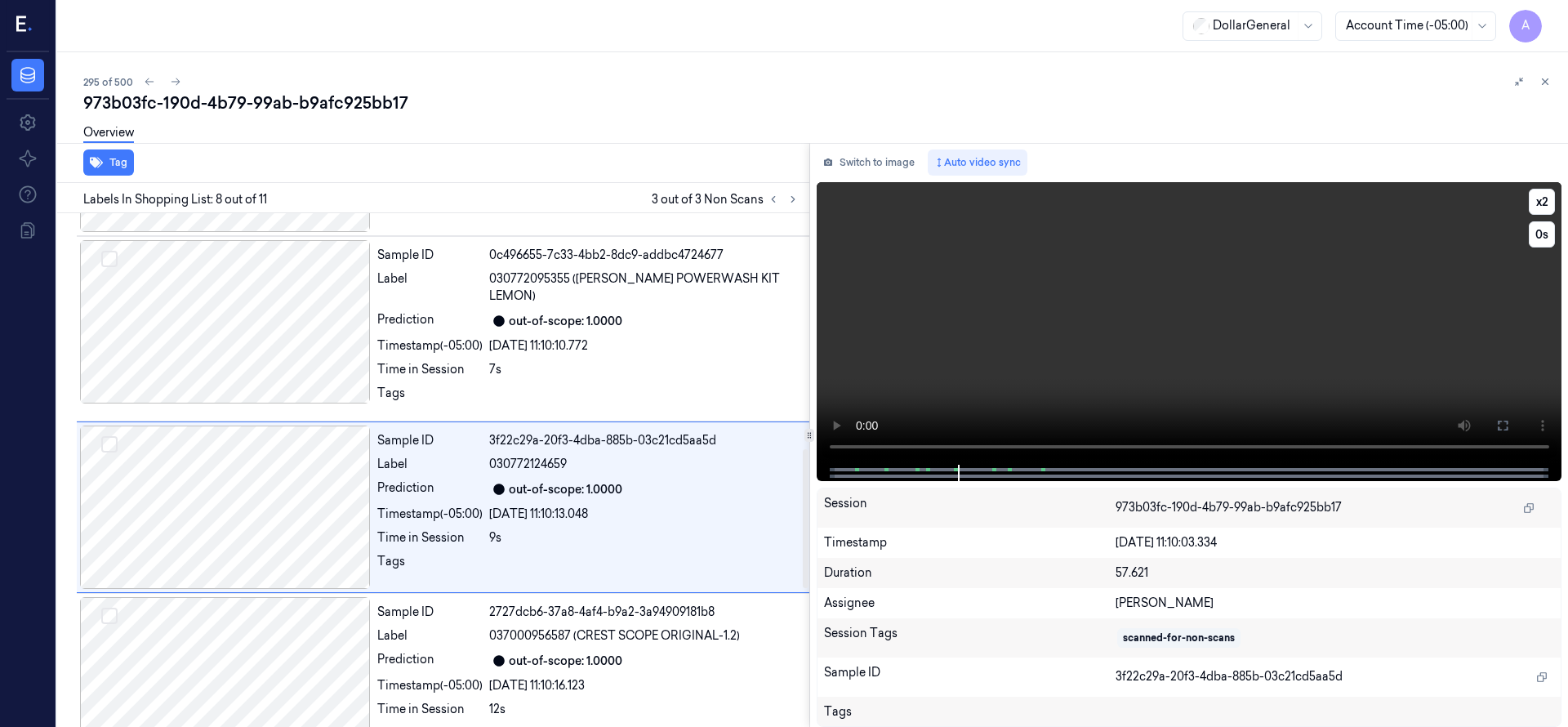
click at [935, 344] on video at bounding box center [1189, 323] width 745 height 282
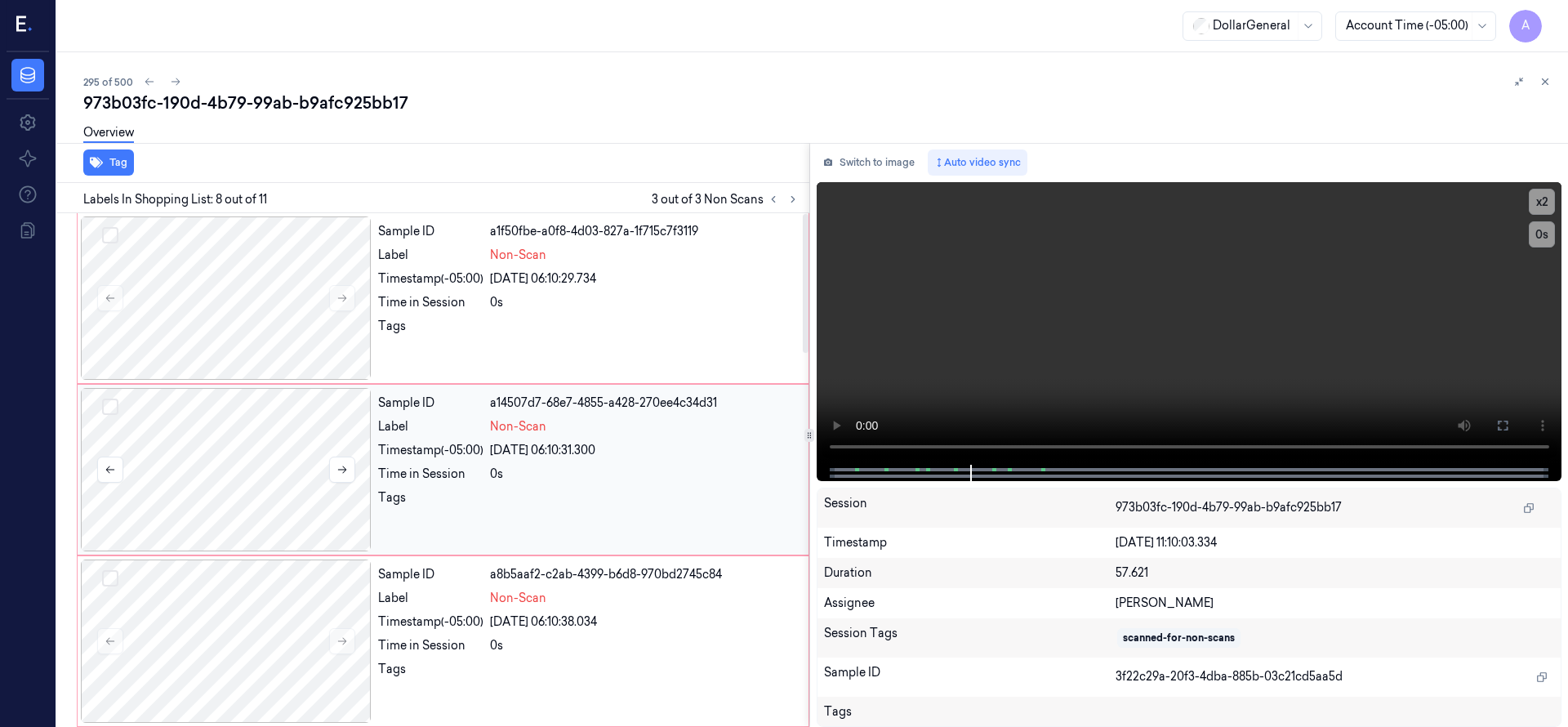
click at [116, 408] on button "Select row" at bounding box center [110, 407] width 16 height 16
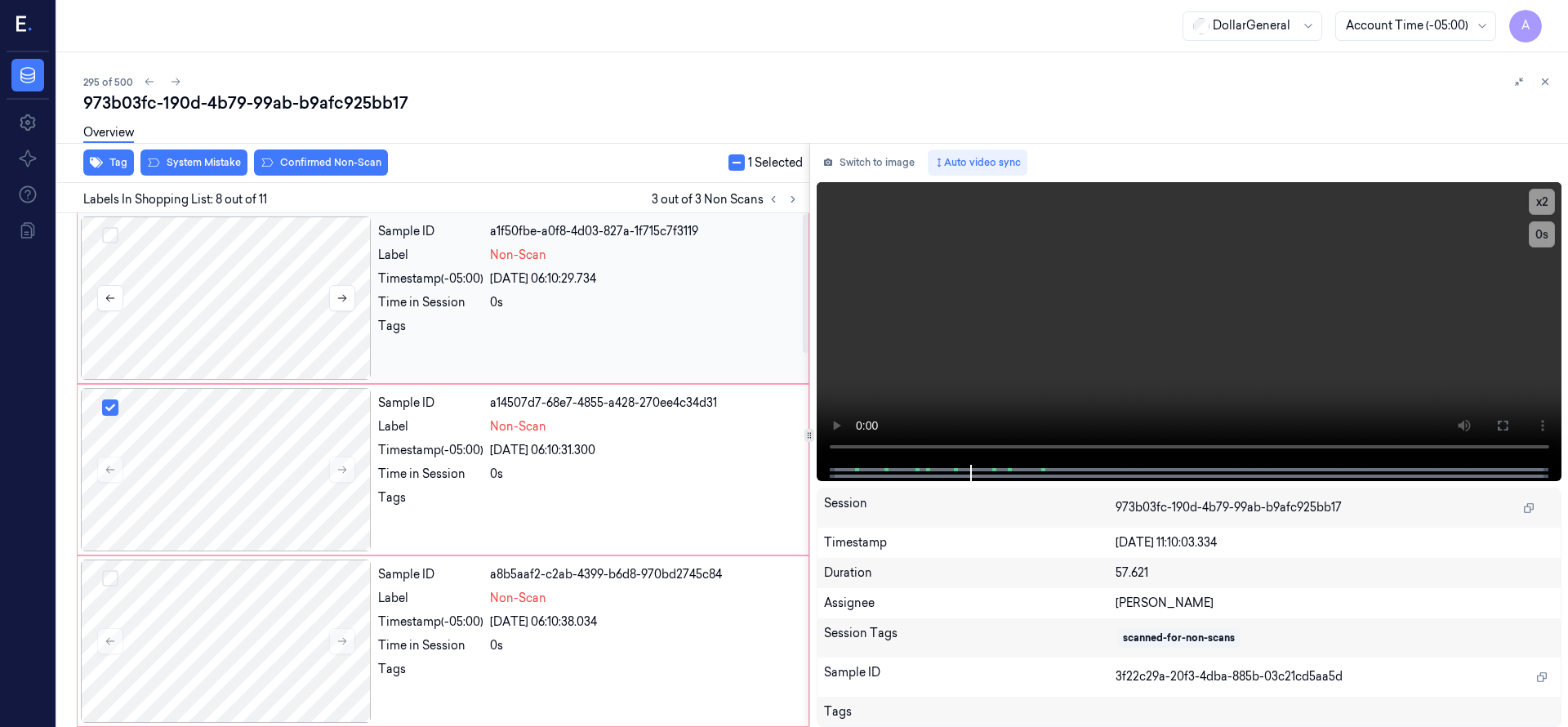
click at [111, 233] on button "Select row" at bounding box center [110, 235] width 16 height 16
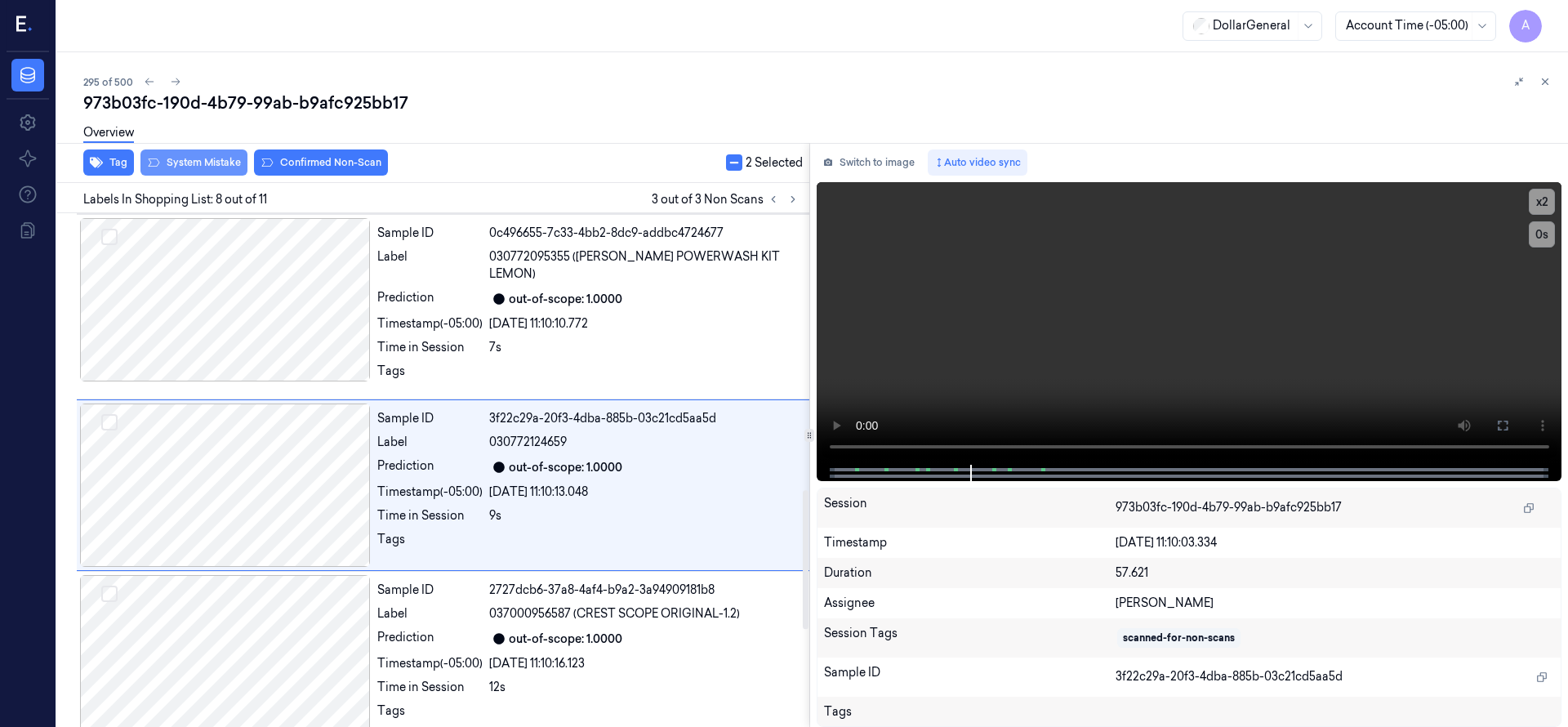
scroll to position [1029, 0]
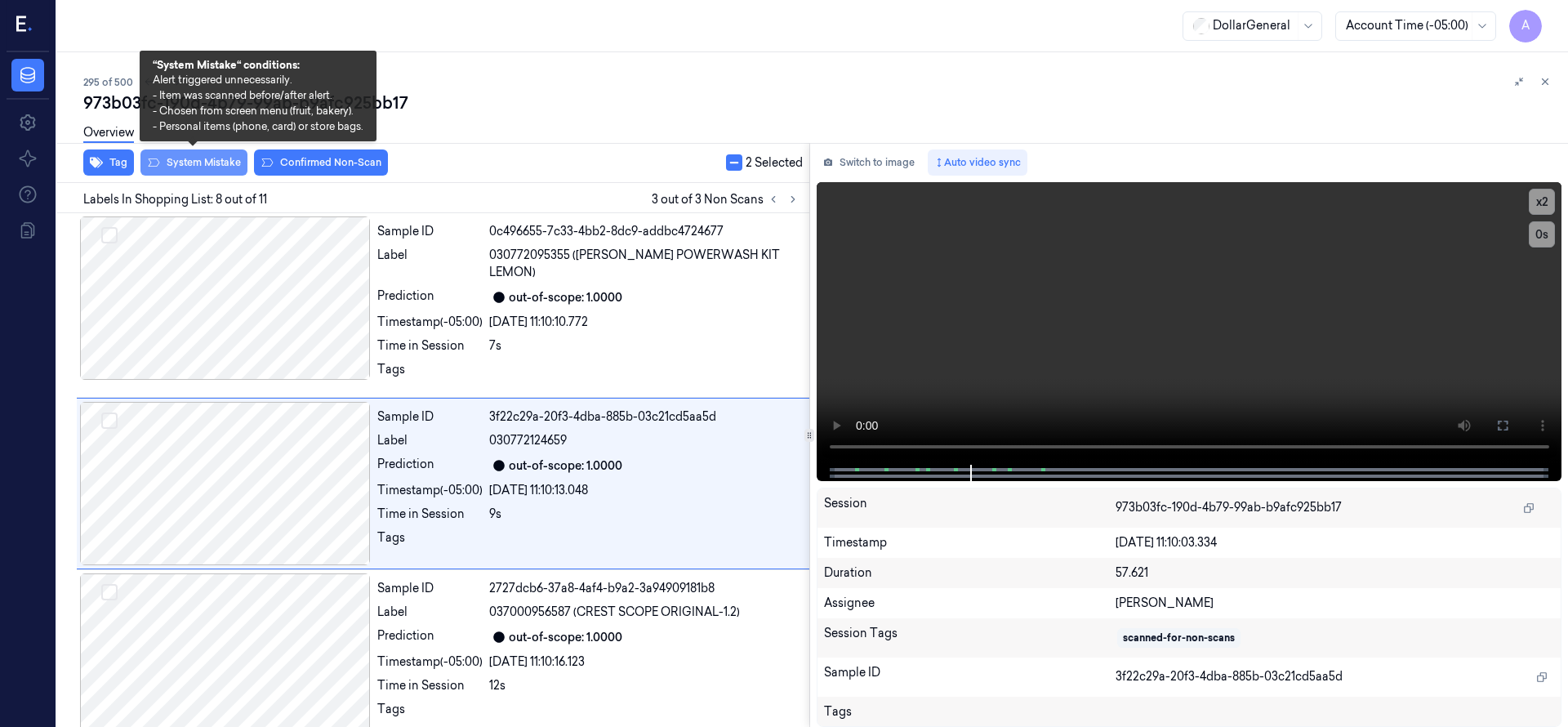
click at [209, 164] on button "System Mistake" at bounding box center [194, 163] width 107 height 26
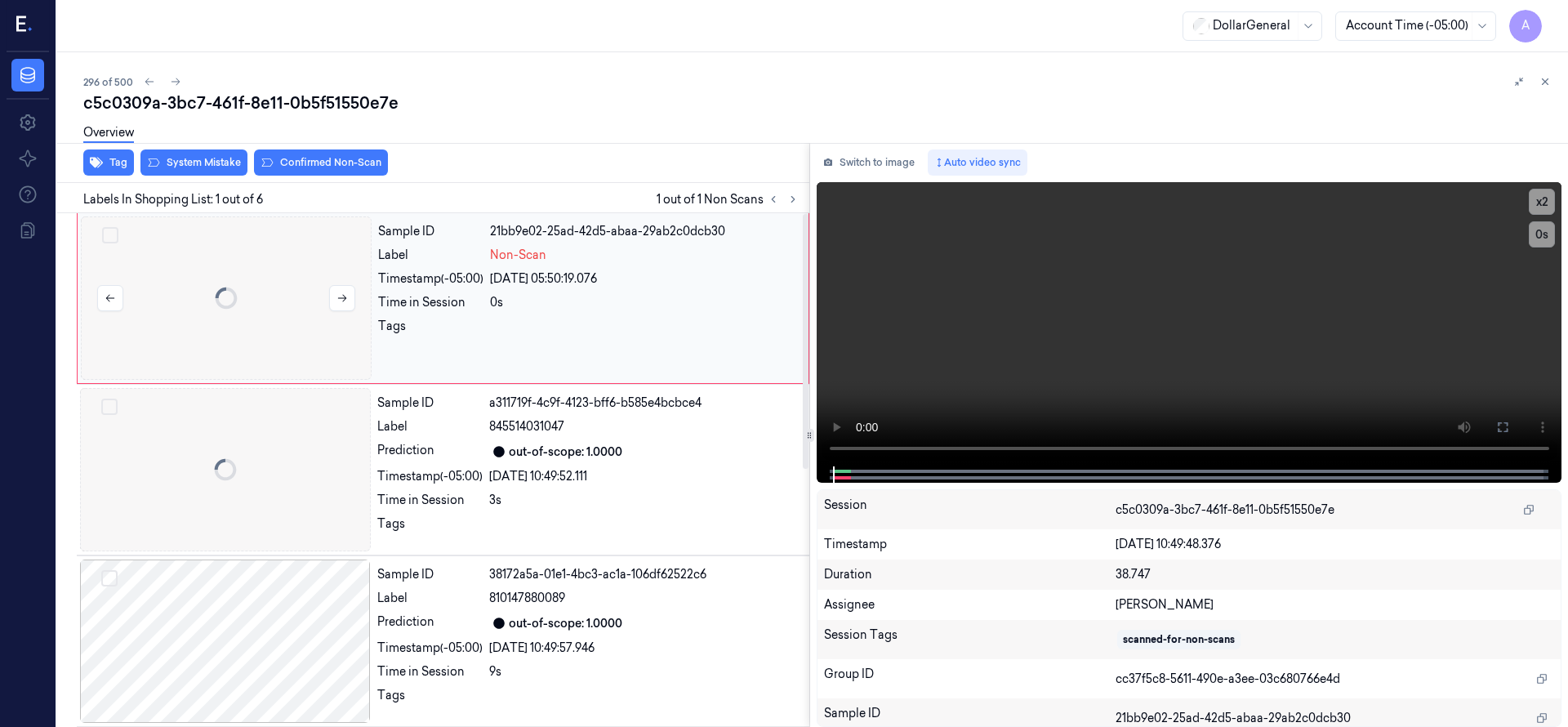
click at [203, 283] on div at bounding box center [225, 298] width 290 height 164
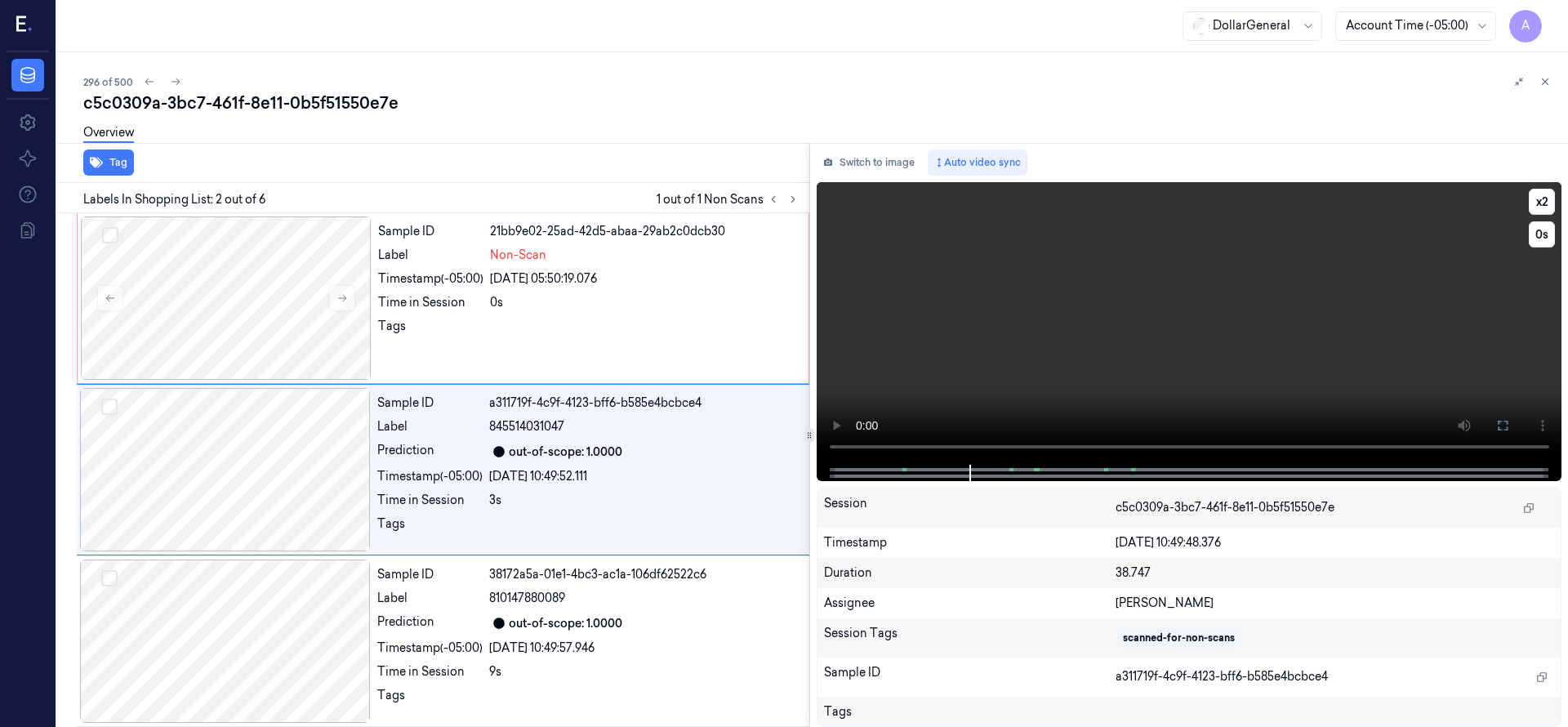
click at [831, 457] on video at bounding box center [1189, 323] width 745 height 282
click at [248, 273] on div at bounding box center [225, 298] width 290 height 164
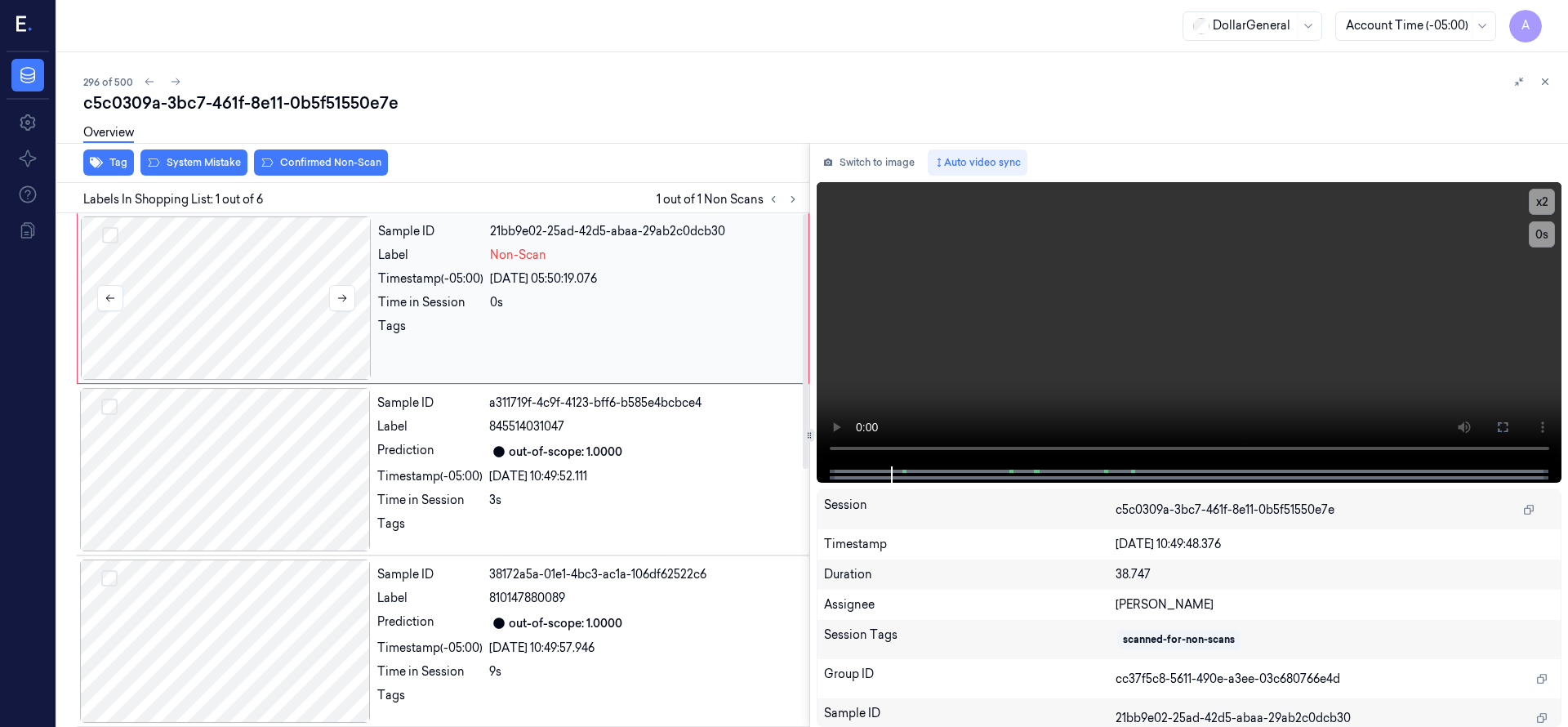
click at [225, 288] on div at bounding box center [225, 298] width 290 height 164
click at [223, 291] on div at bounding box center [225, 298] width 290 height 164
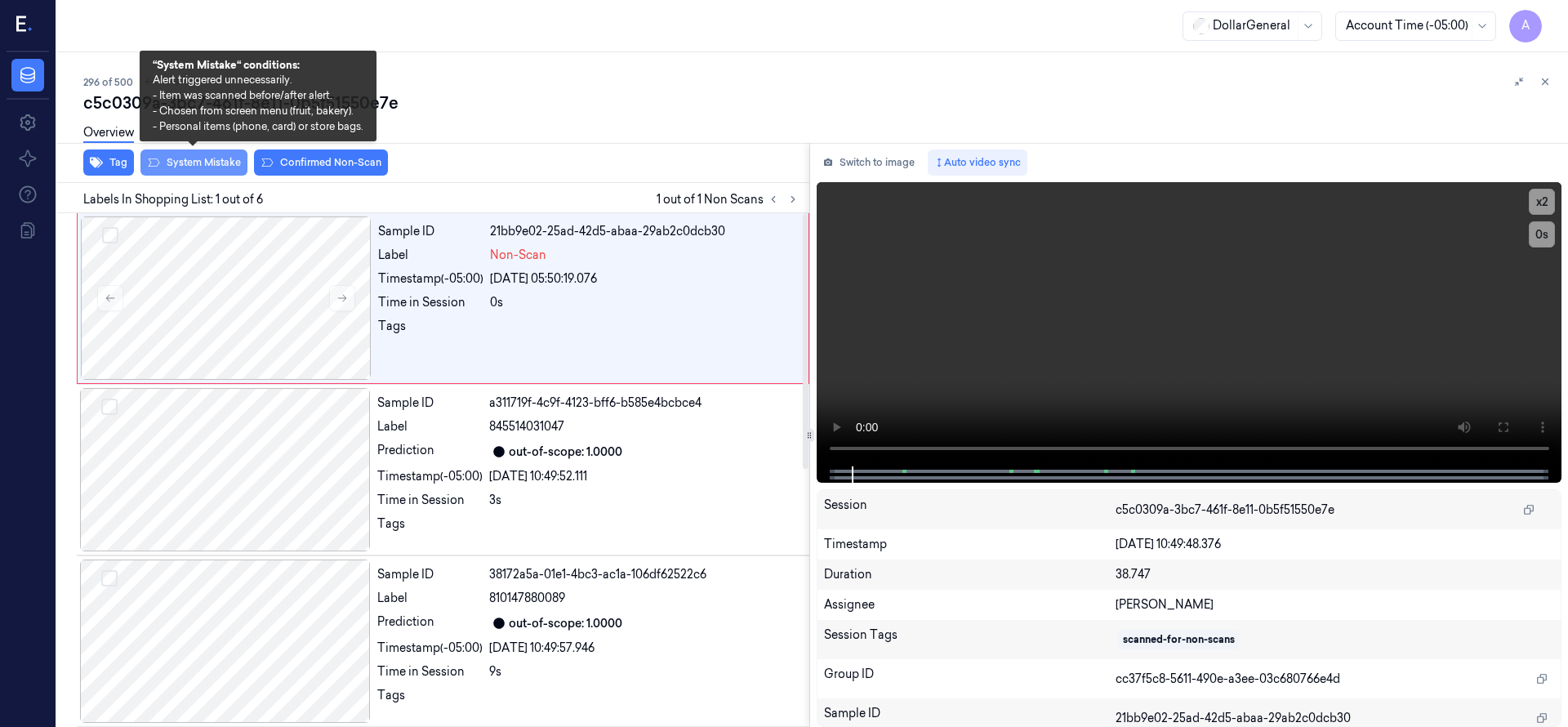
click at [223, 165] on button "System Mistake" at bounding box center [194, 163] width 107 height 26
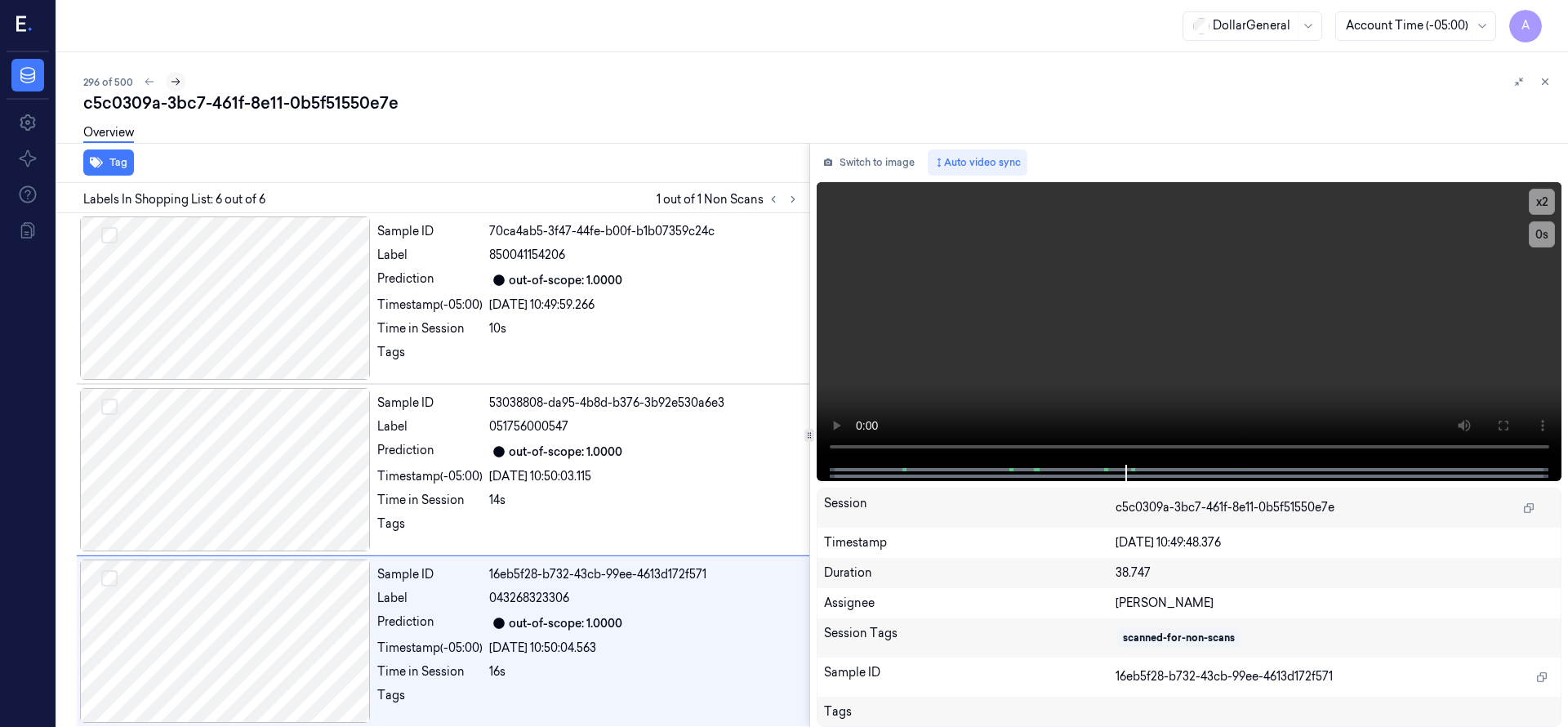
scroll to position [521, 0]
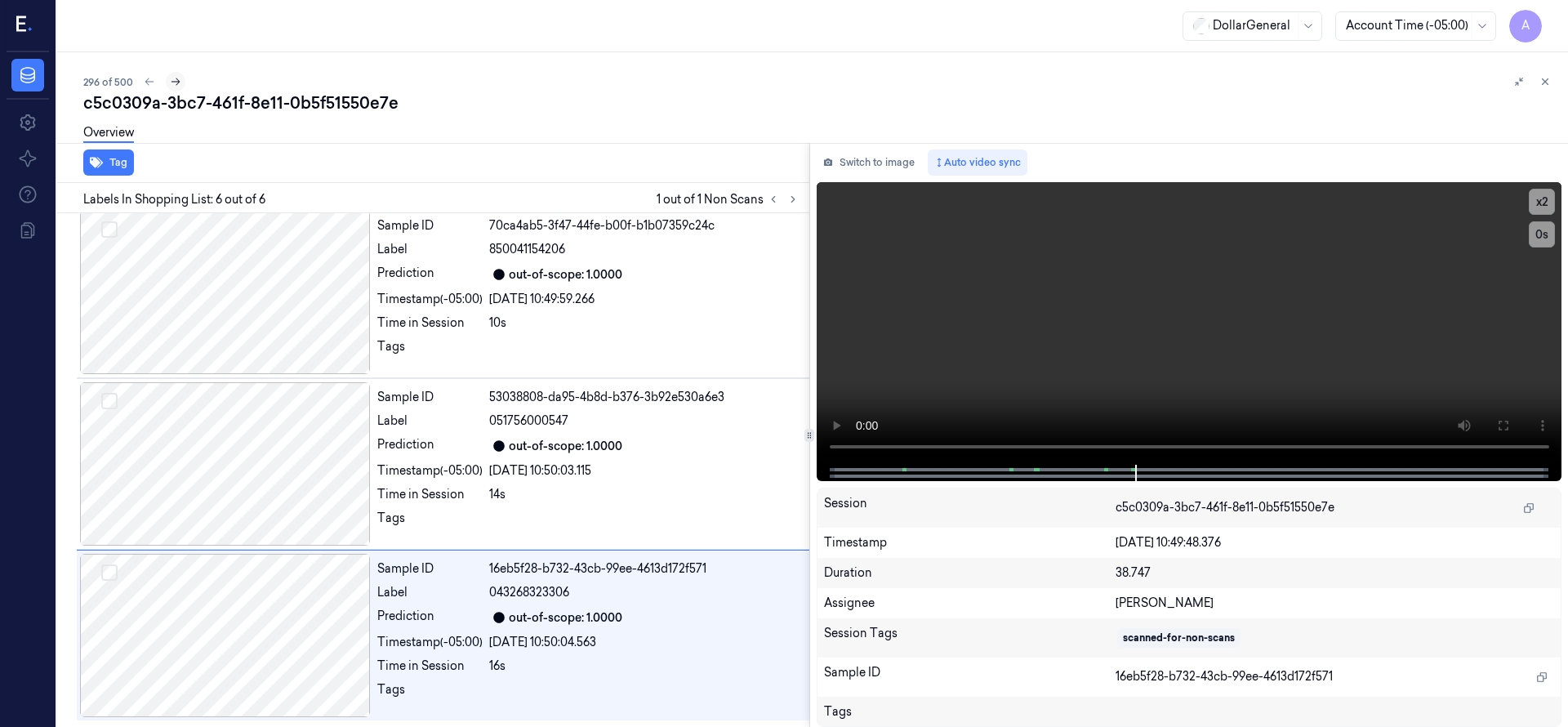
click at [178, 85] on icon at bounding box center [175, 81] width 11 height 11
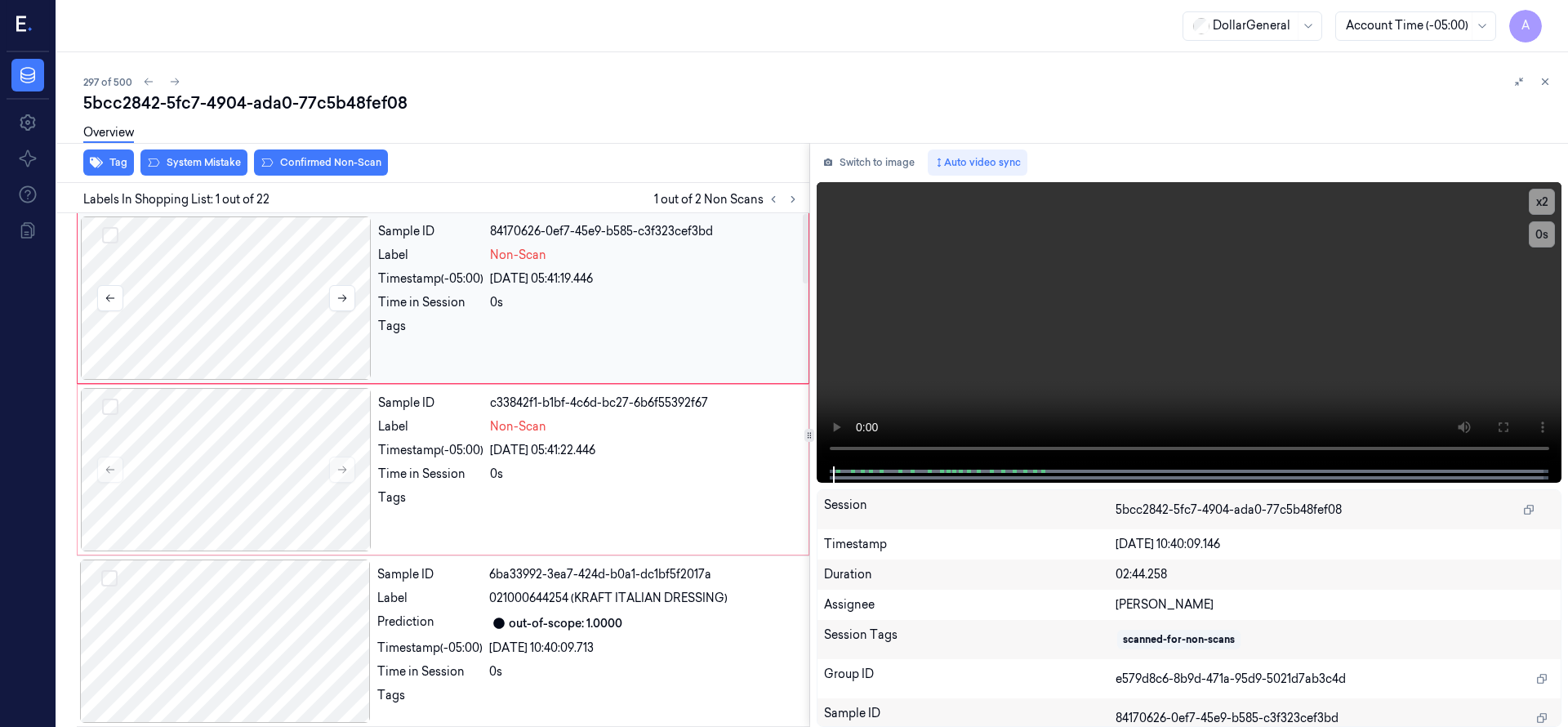
click at [237, 313] on div at bounding box center [225, 298] width 290 height 164
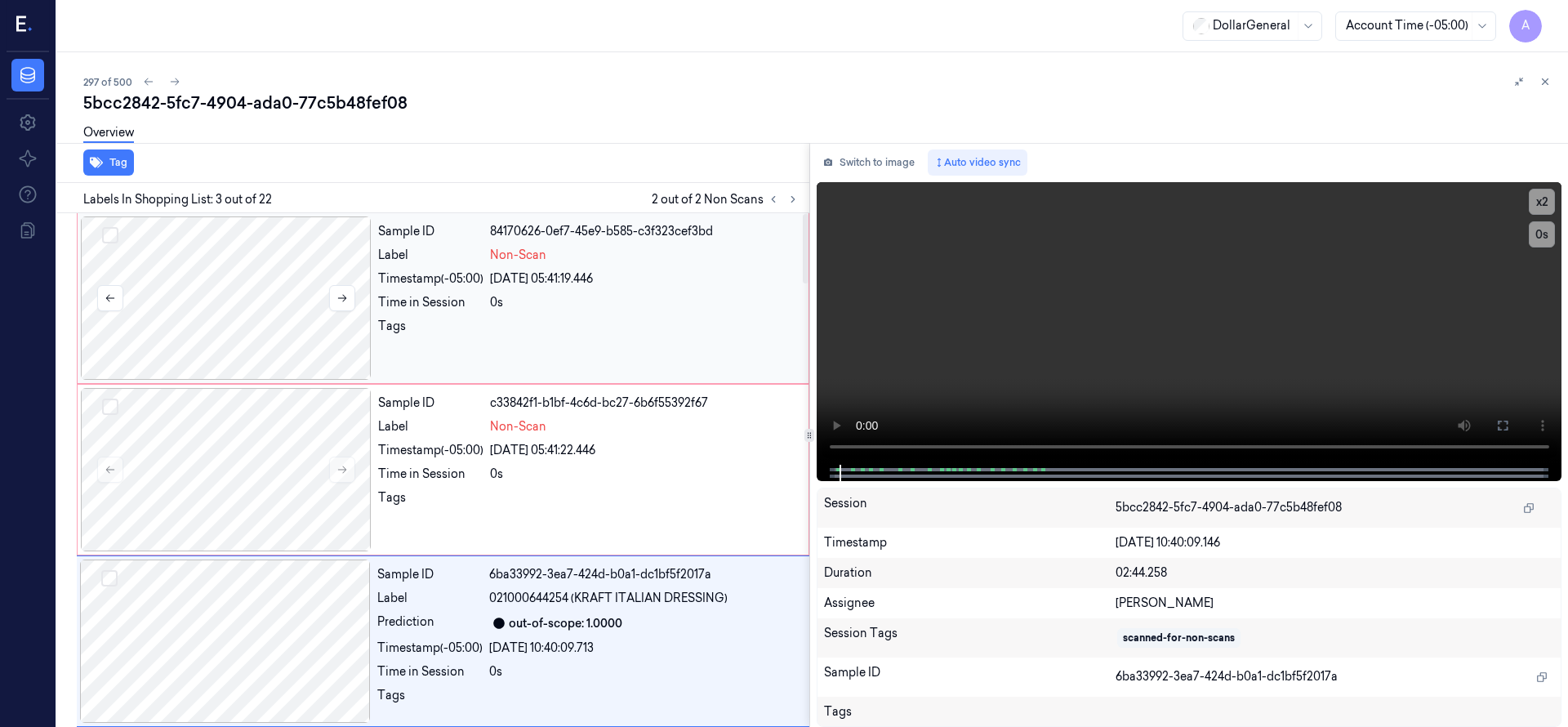
click at [240, 299] on div at bounding box center [225, 298] width 290 height 164
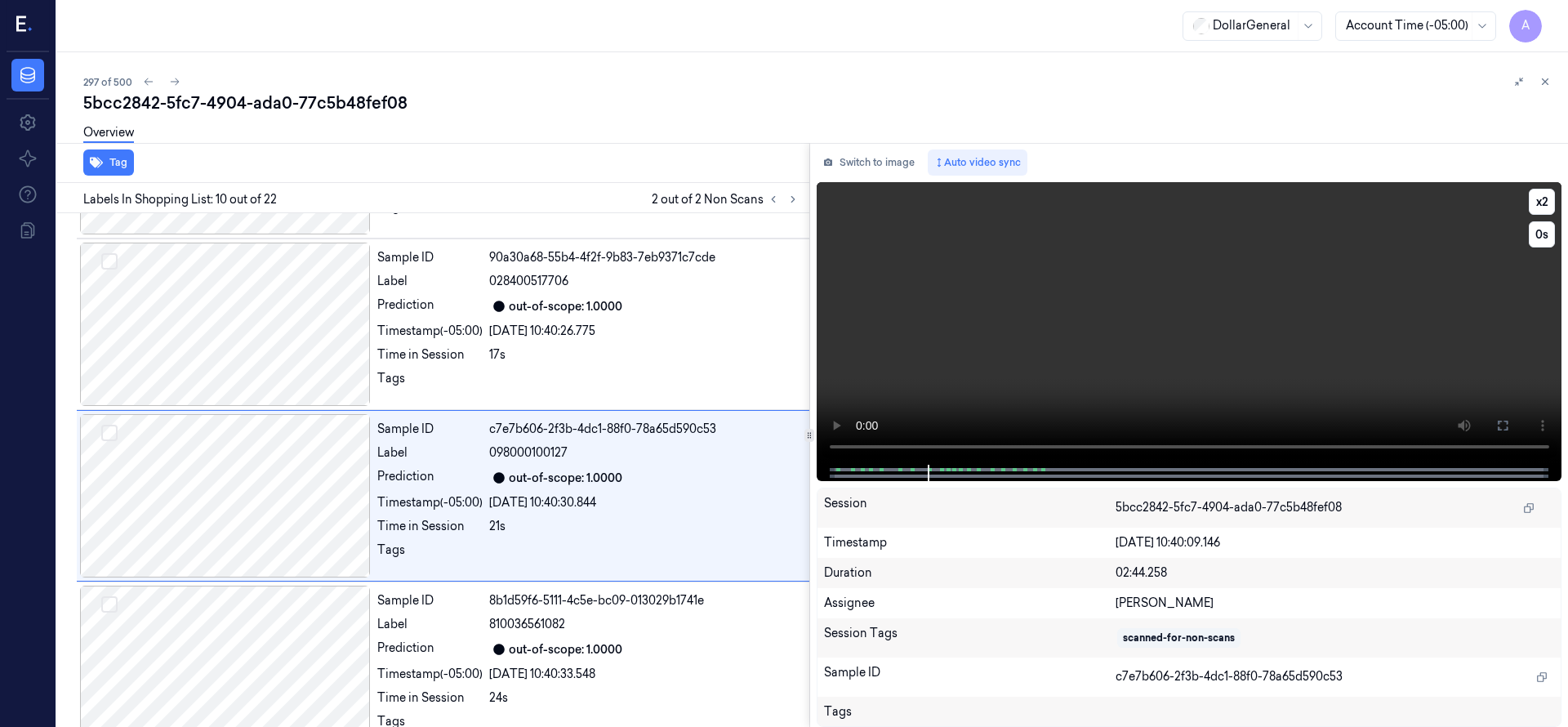
scroll to position [1371, 0]
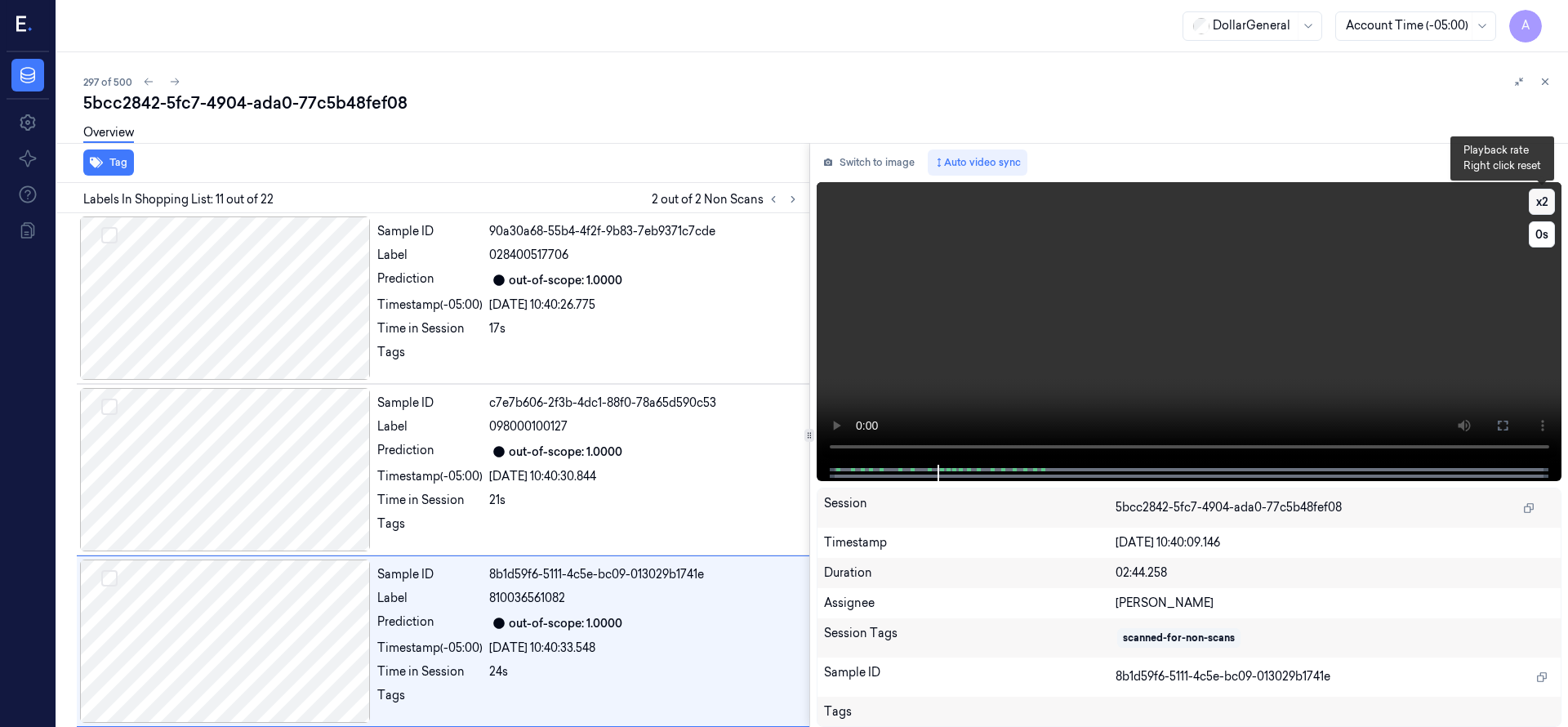
click at [1548, 208] on button "x 2" at bounding box center [1542, 201] width 26 height 26
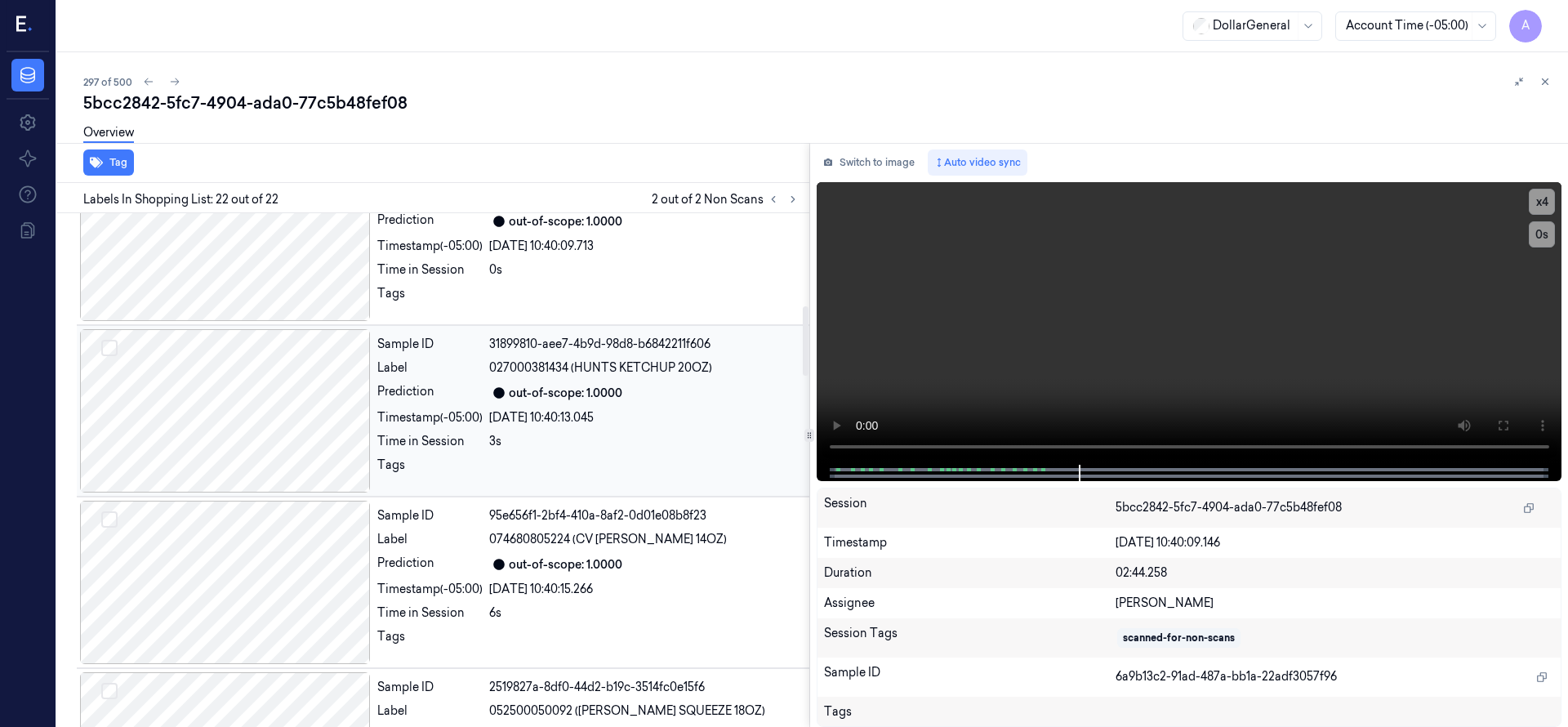
scroll to position [0, 0]
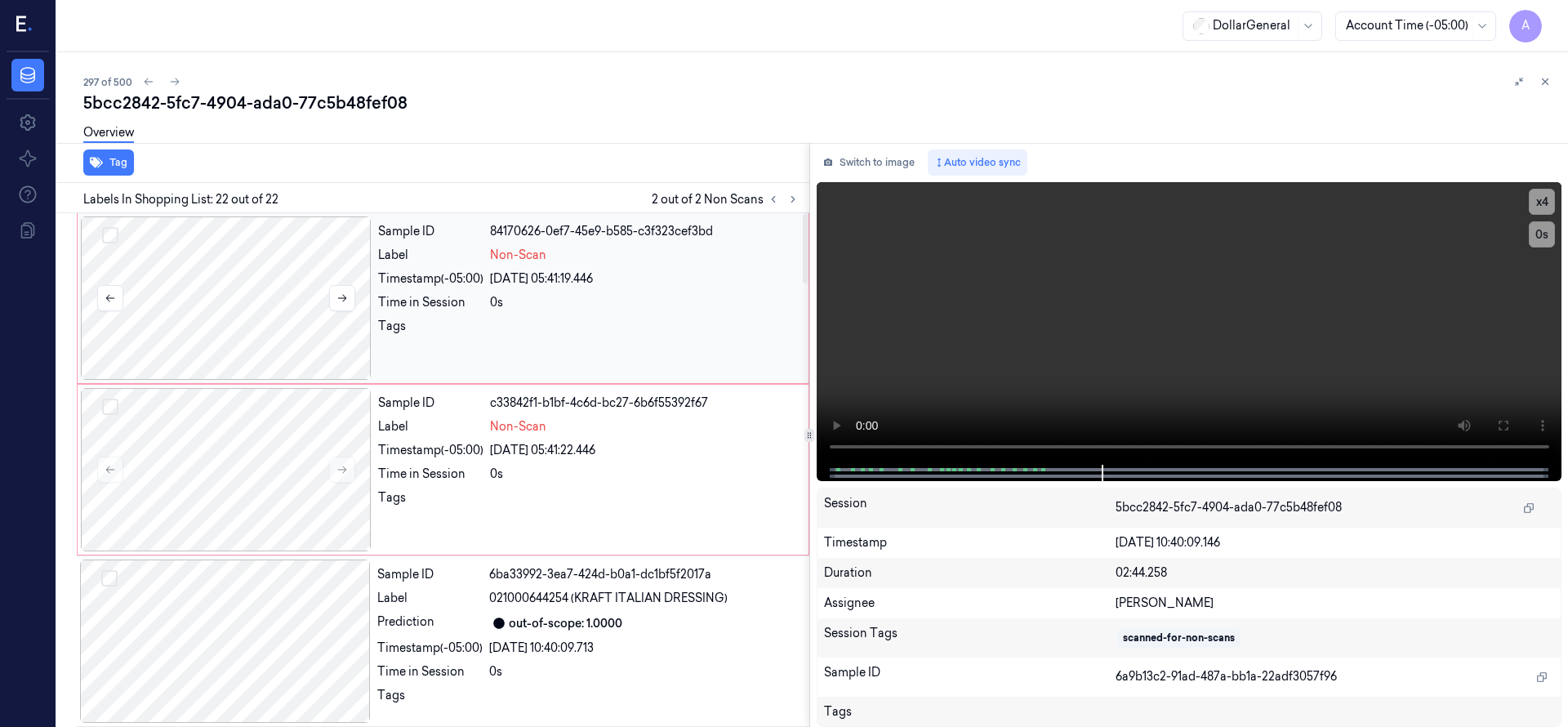
click at [107, 232] on button "Select row" at bounding box center [110, 235] width 16 height 16
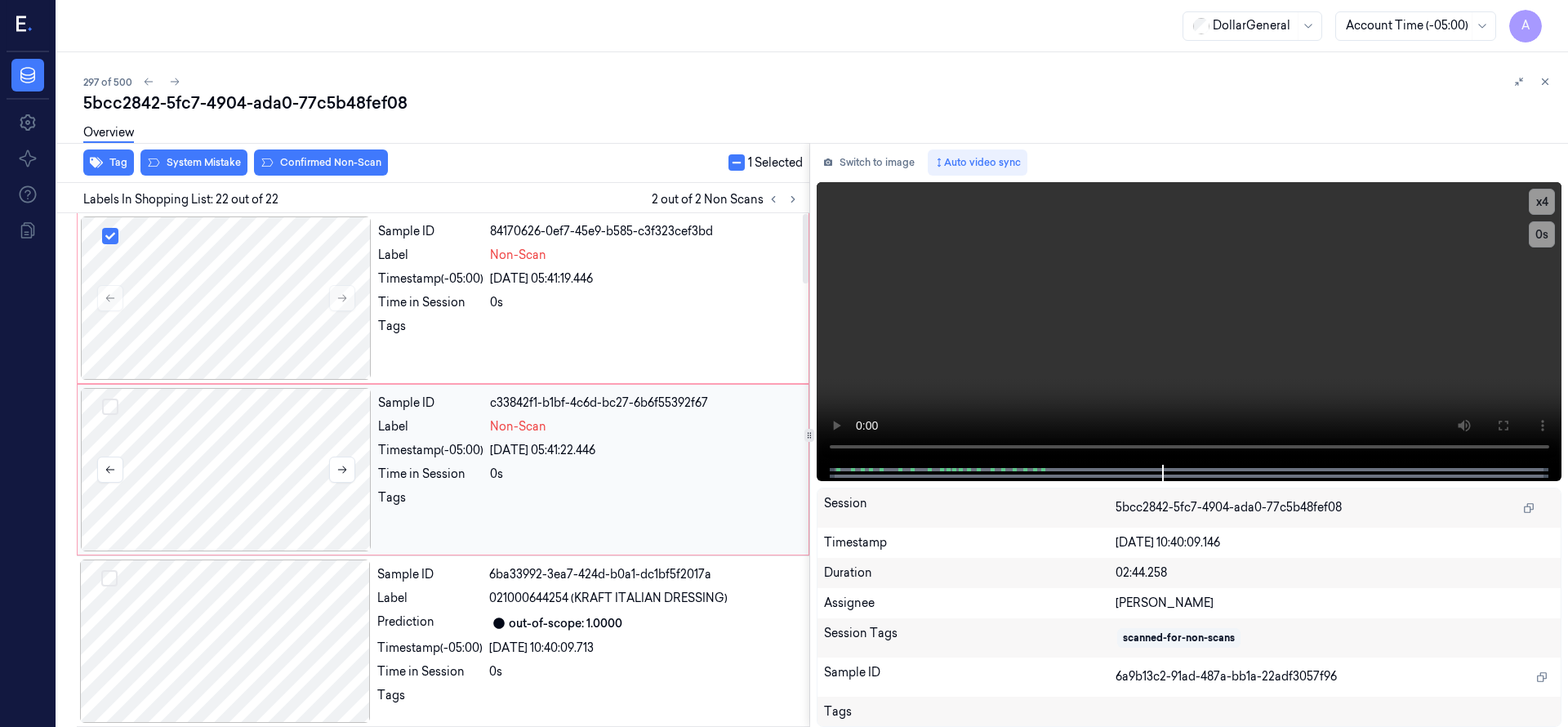
click at [114, 408] on button "Select row" at bounding box center [110, 407] width 16 height 16
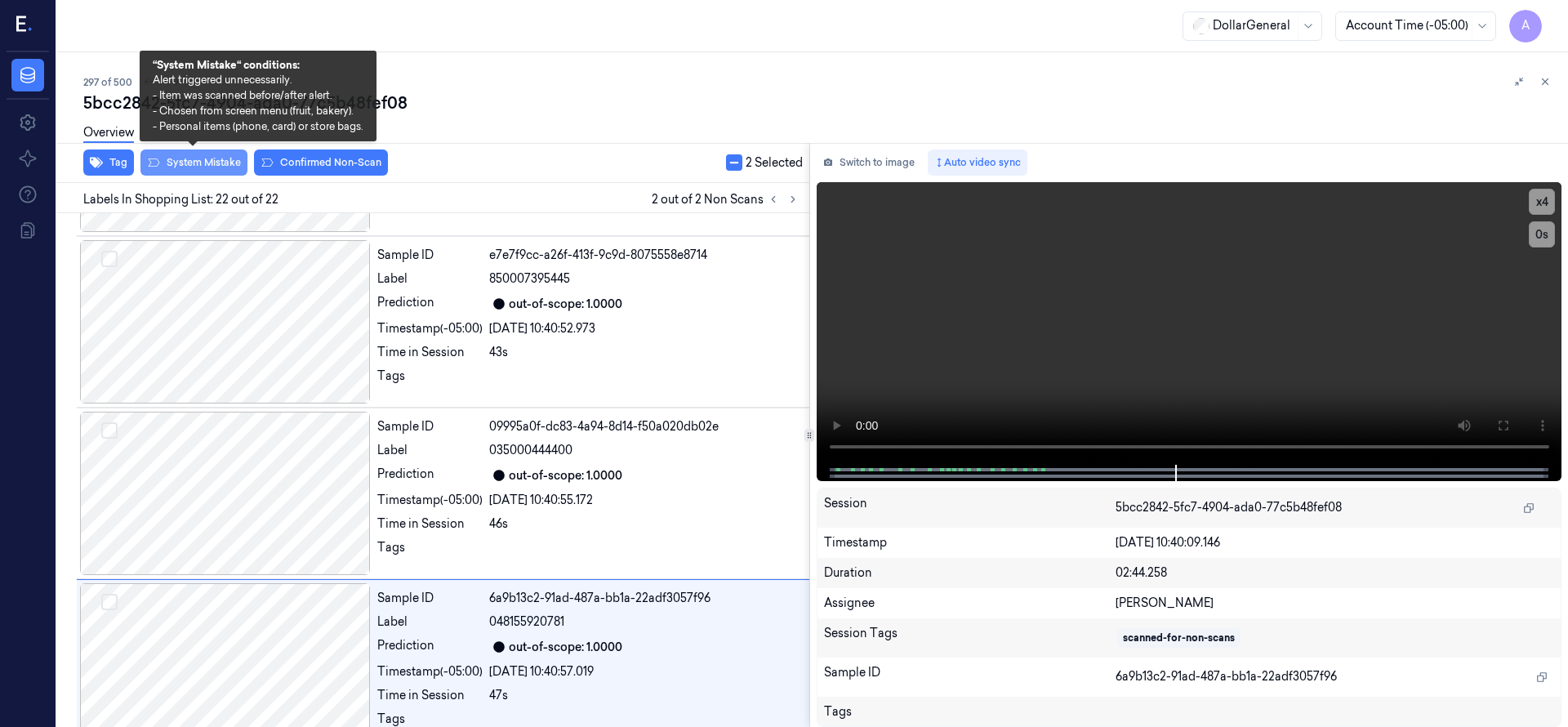
scroll to position [3263, 0]
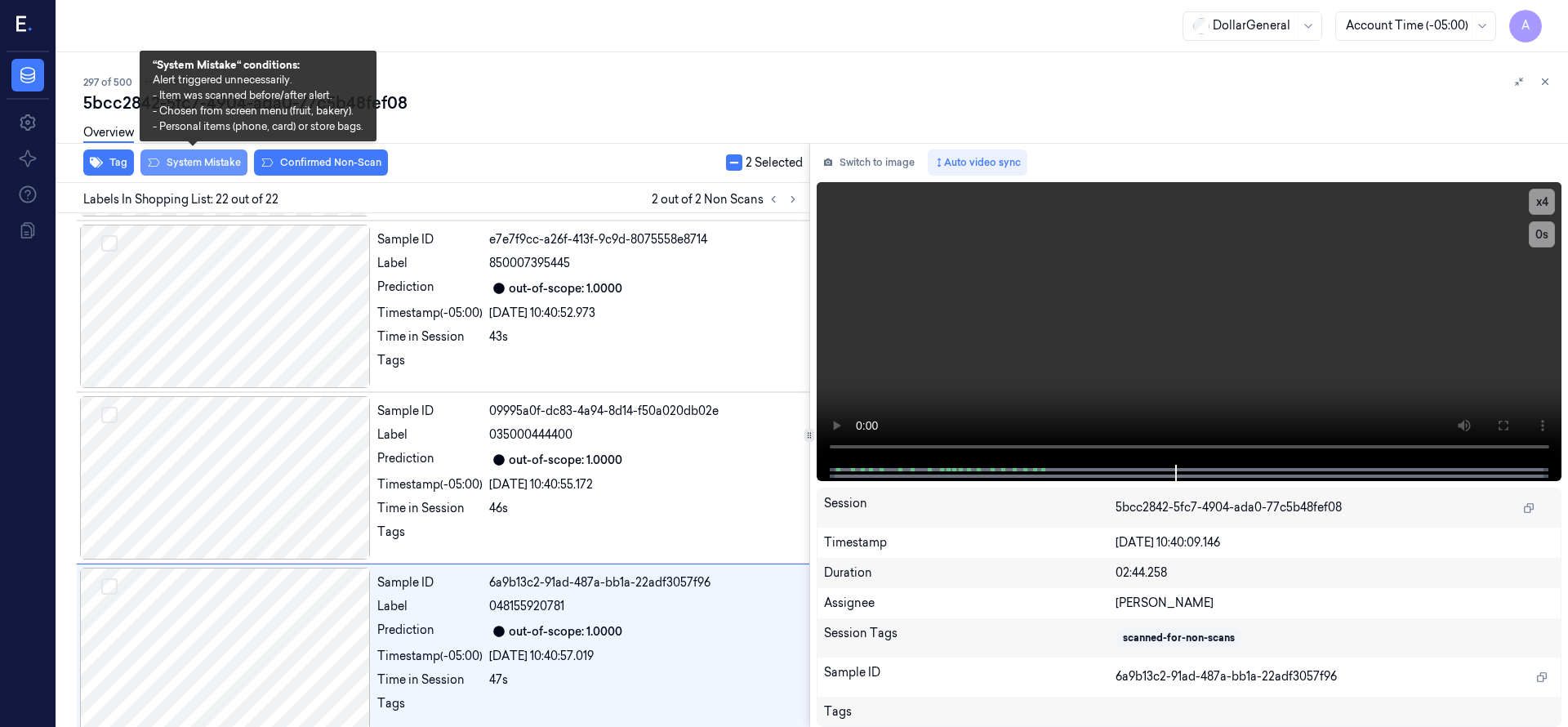
click at [211, 166] on button "System Mistake" at bounding box center [194, 163] width 107 height 26
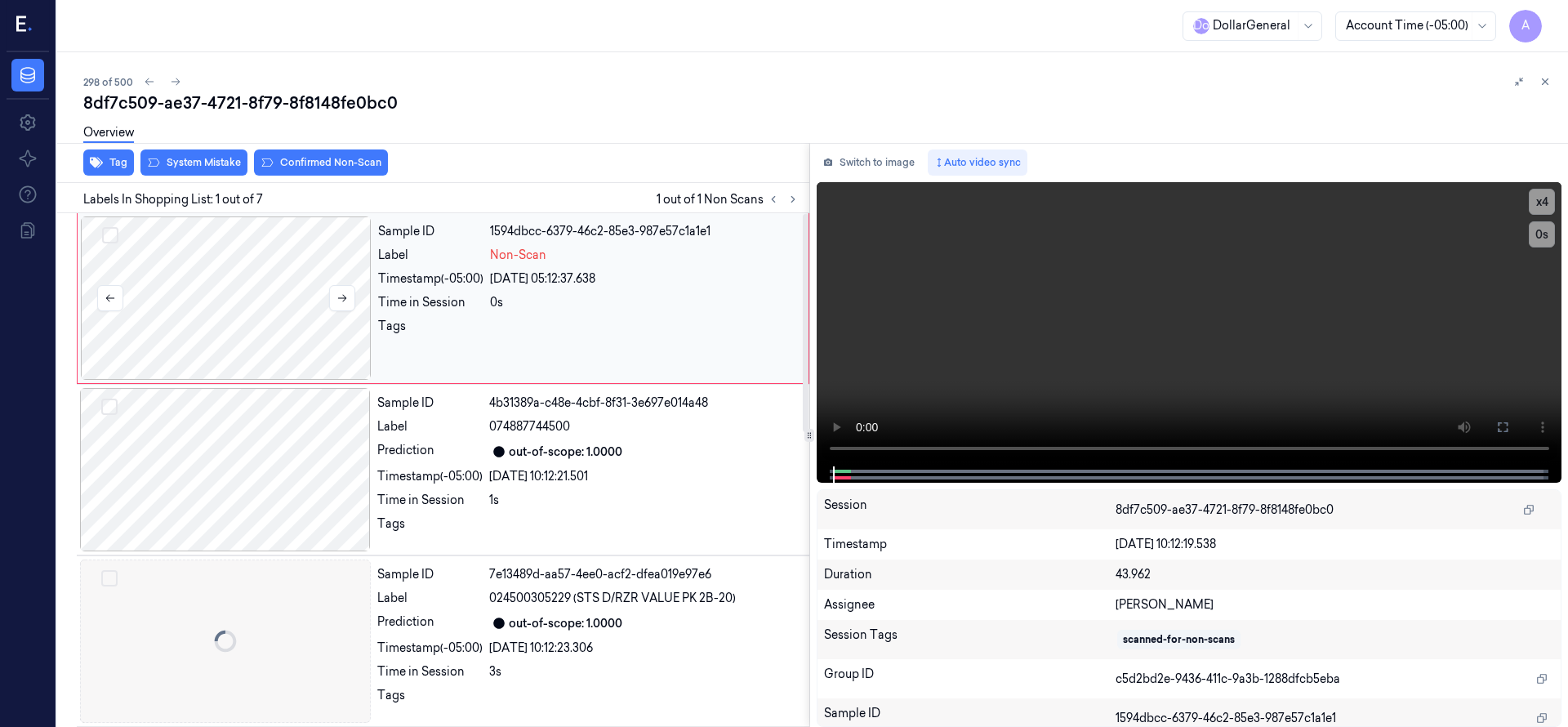
click at [242, 294] on div at bounding box center [225, 298] width 290 height 164
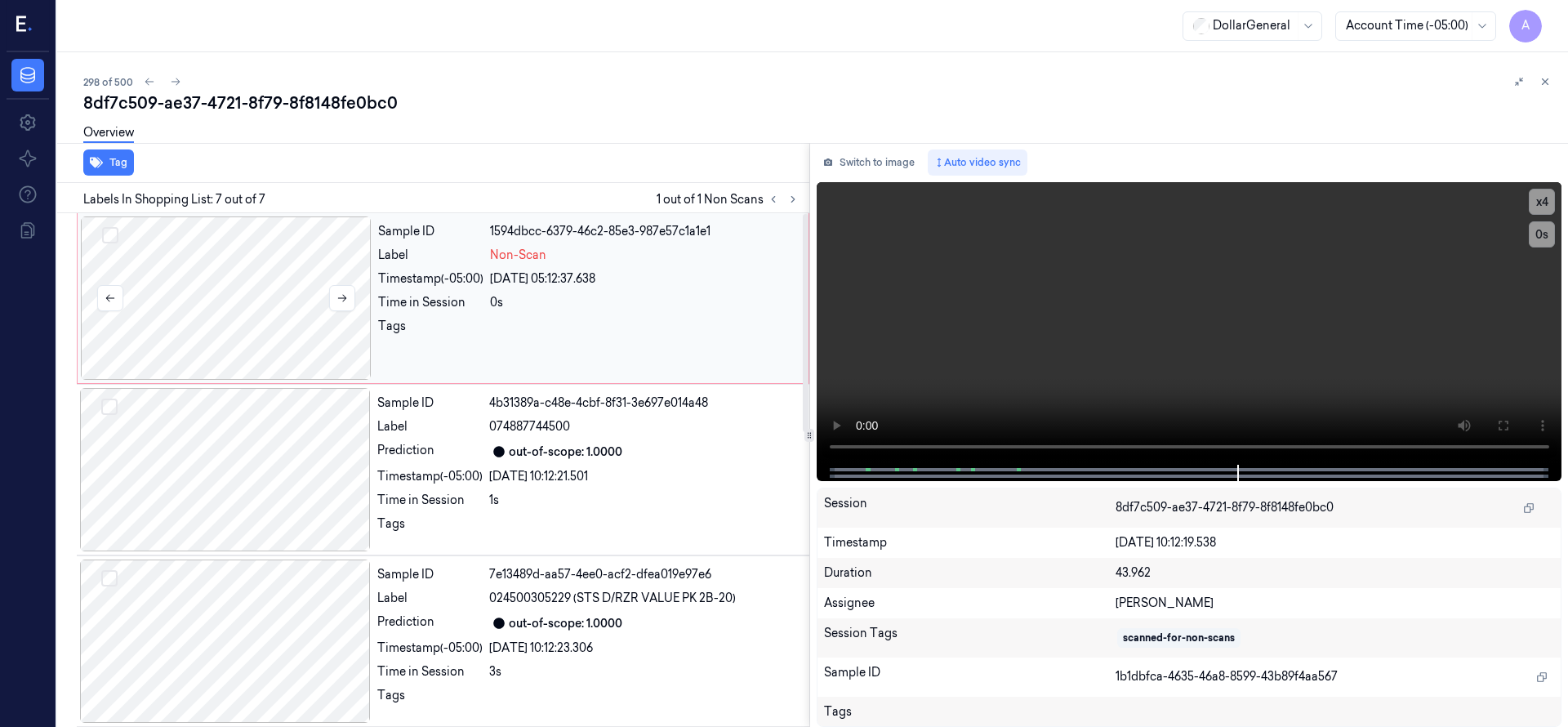
click at [244, 250] on div at bounding box center [225, 298] width 290 height 164
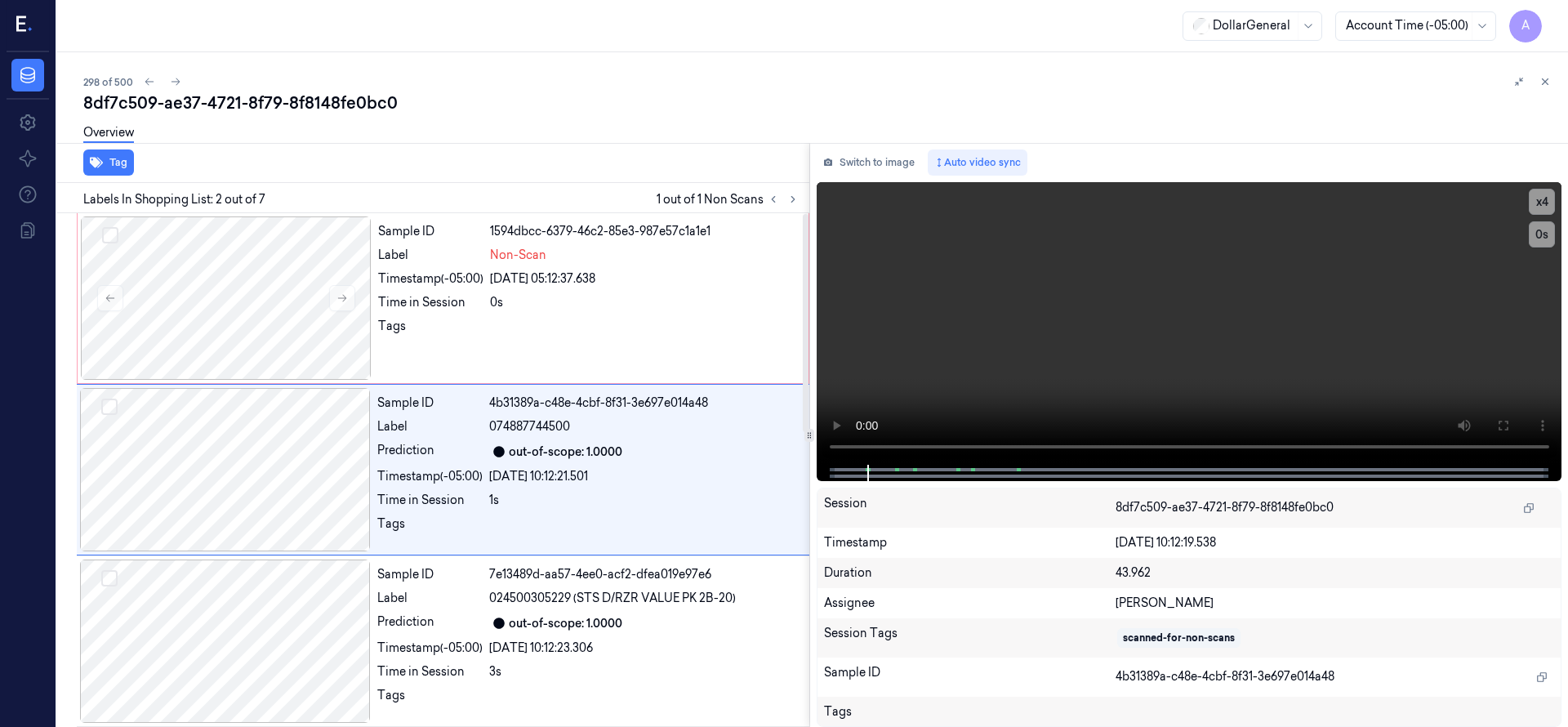
click at [231, 165] on div "Tag" at bounding box center [430, 163] width 759 height 40
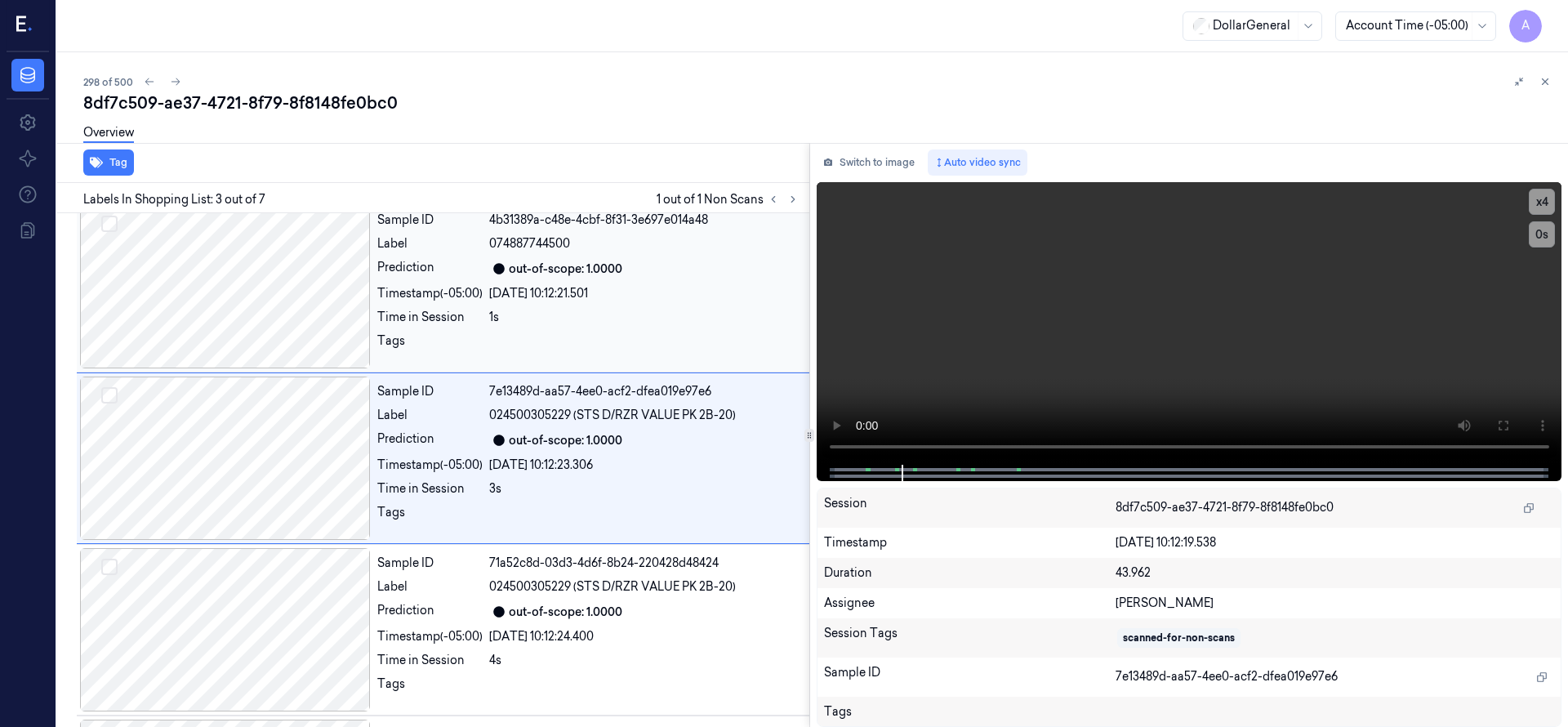
click at [271, 322] on div at bounding box center [224, 287] width 290 height 164
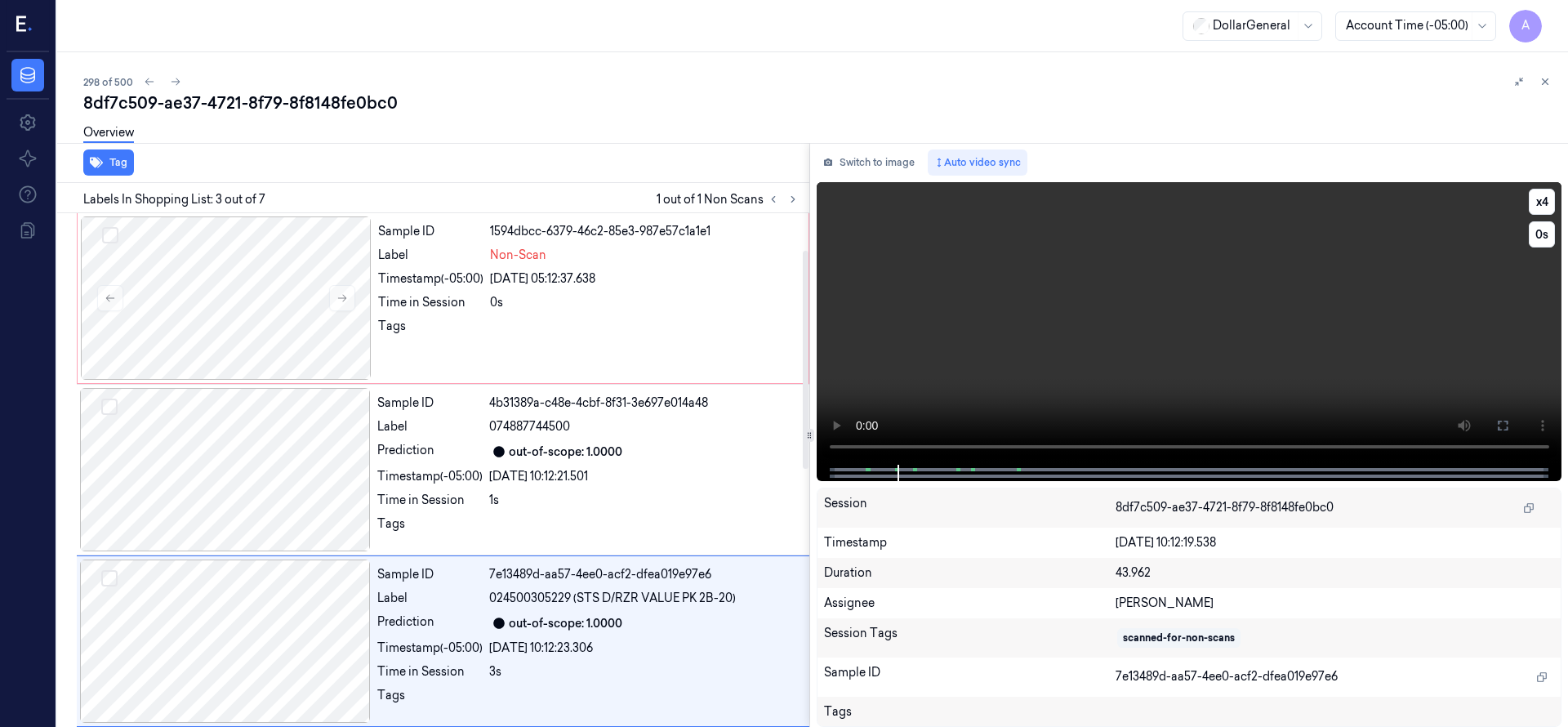
click at [1011, 296] on video at bounding box center [1189, 323] width 745 height 282
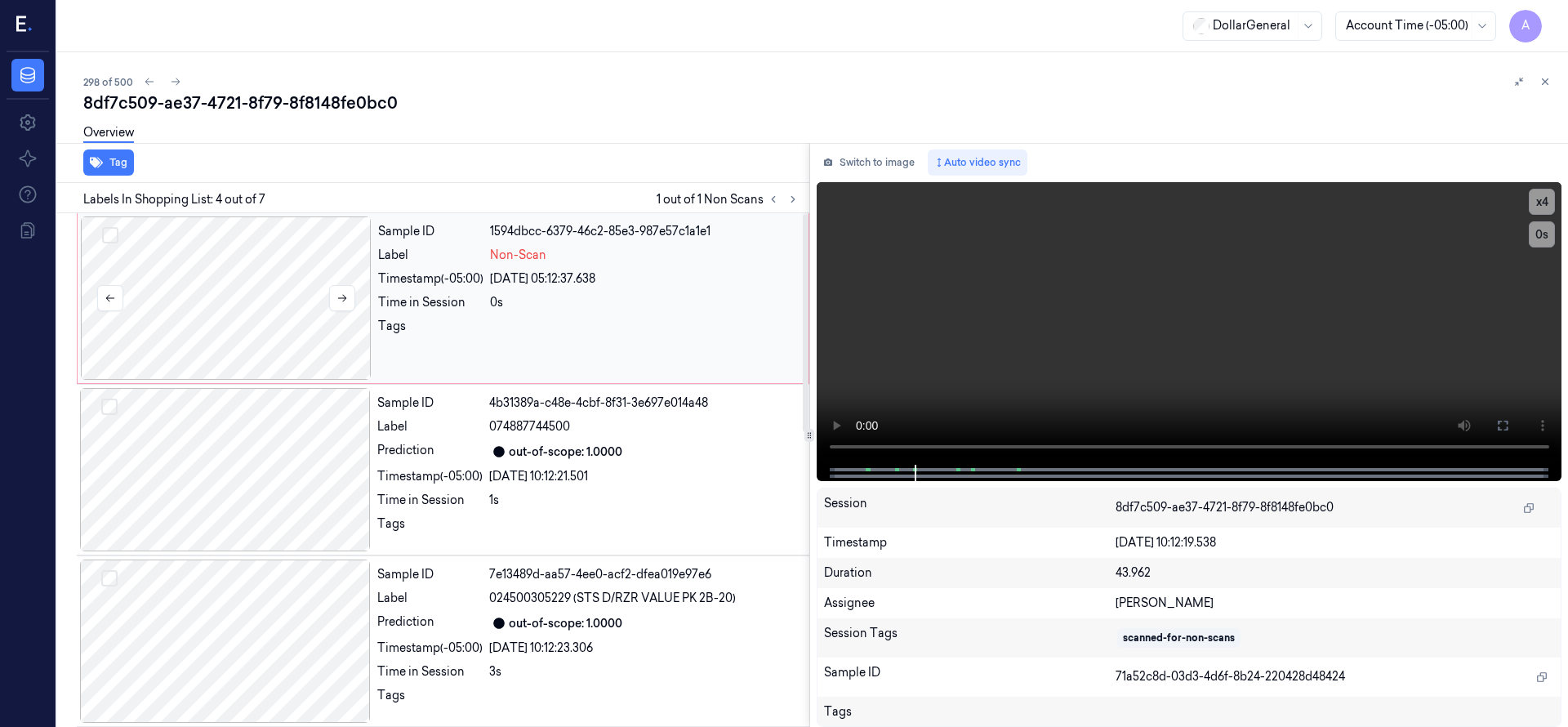
click at [268, 259] on div at bounding box center [225, 298] width 290 height 164
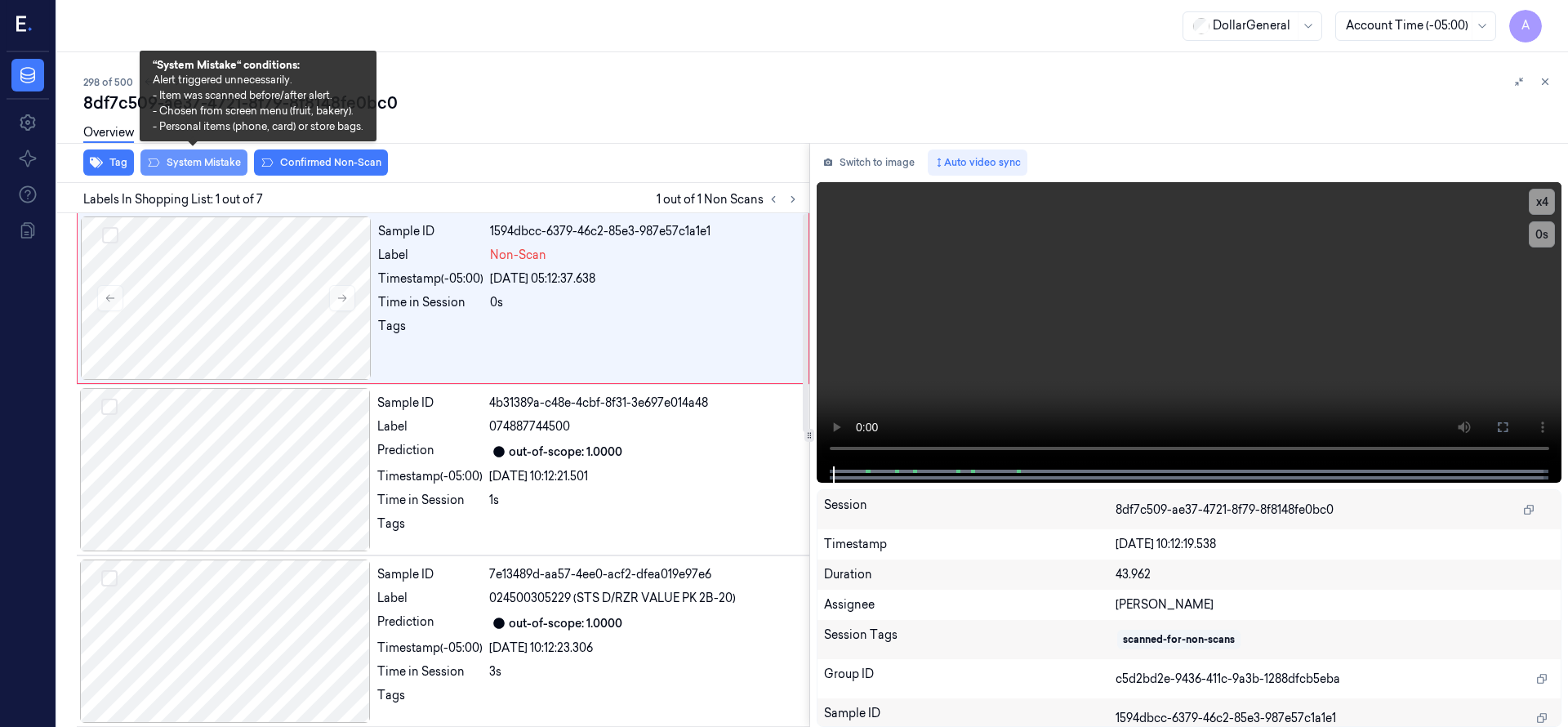
click at [231, 173] on button "System Mistake" at bounding box center [194, 163] width 107 height 26
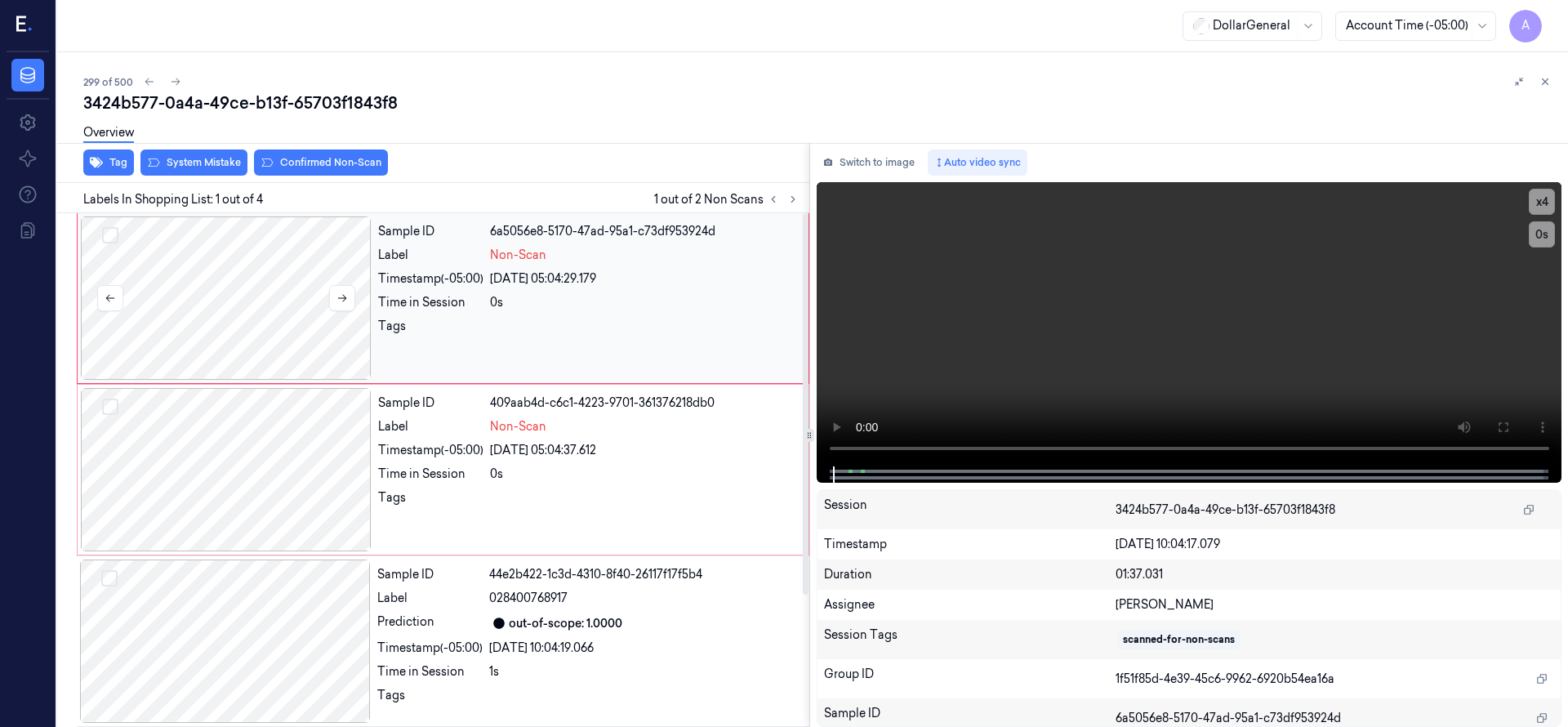
click at [217, 295] on div at bounding box center [225, 298] width 290 height 164
click at [226, 271] on div at bounding box center [225, 298] width 290 height 164
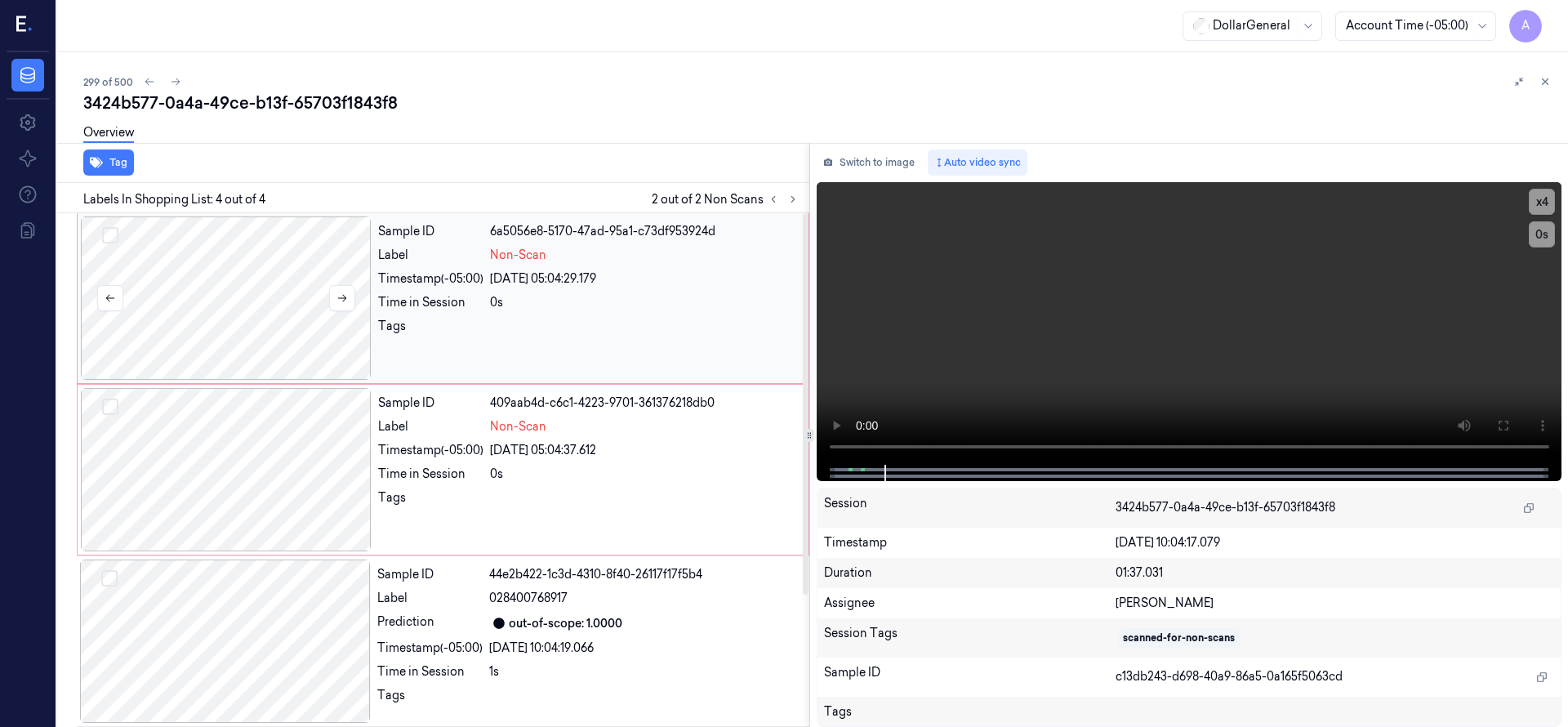
click at [254, 280] on div at bounding box center [225, 298] width 290 height 164
click at [1052, 345] on video at bounding box center [1189, 323] width 745 height 282
click at [108, 239] on button "Select row" at bounding box center [110, 235] width 16 height 16
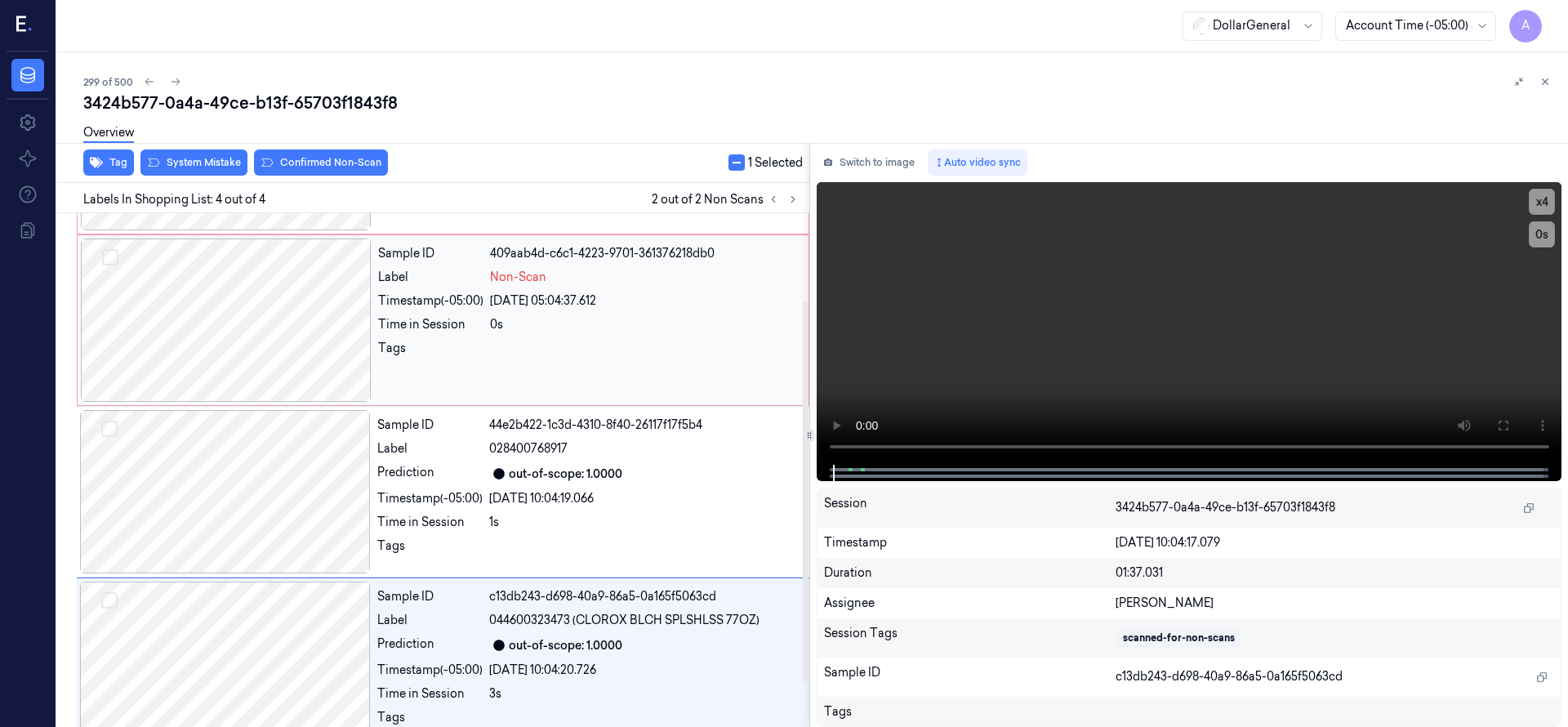
scroll to position [178, 0]
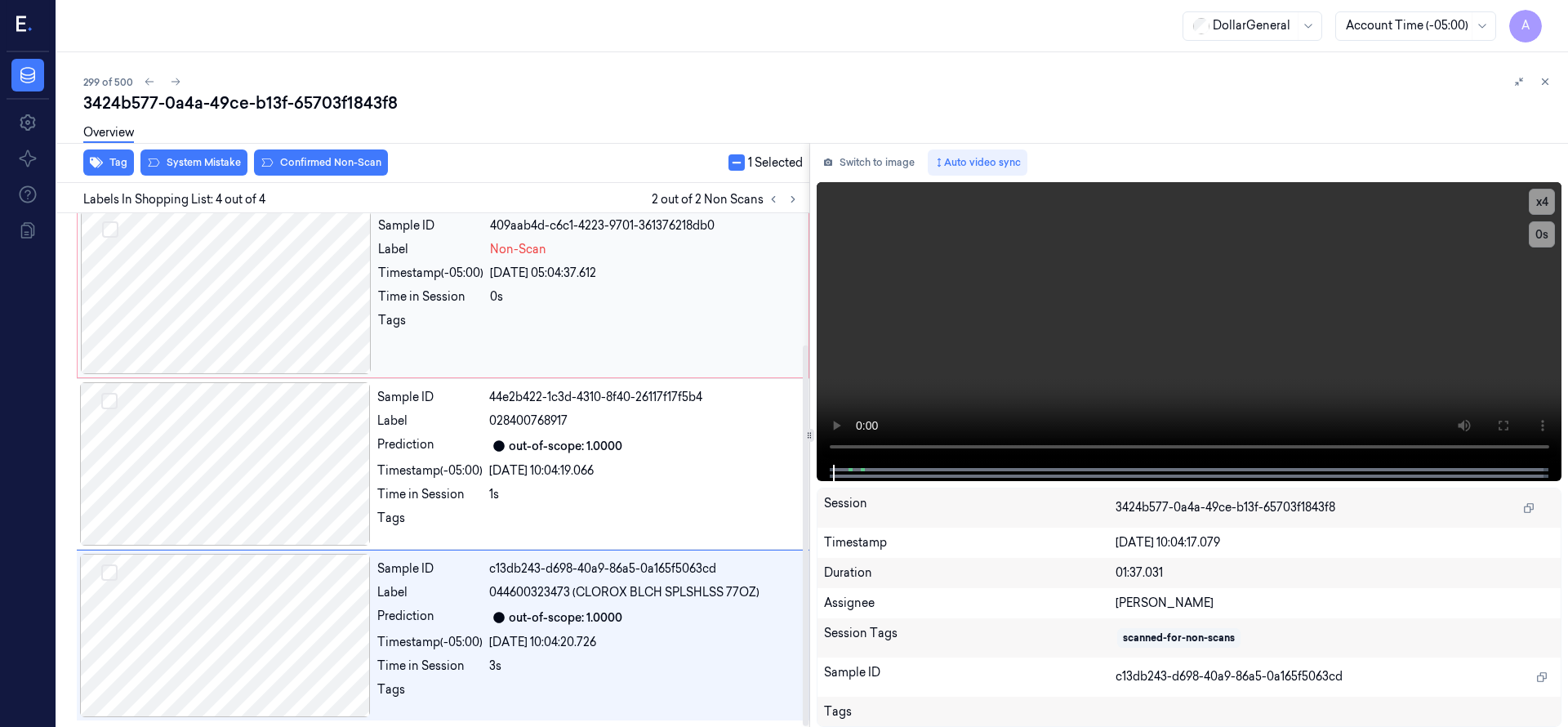
click at [109, 228] on button "Select row" at bounding box center [110, 229] width 16 height 16
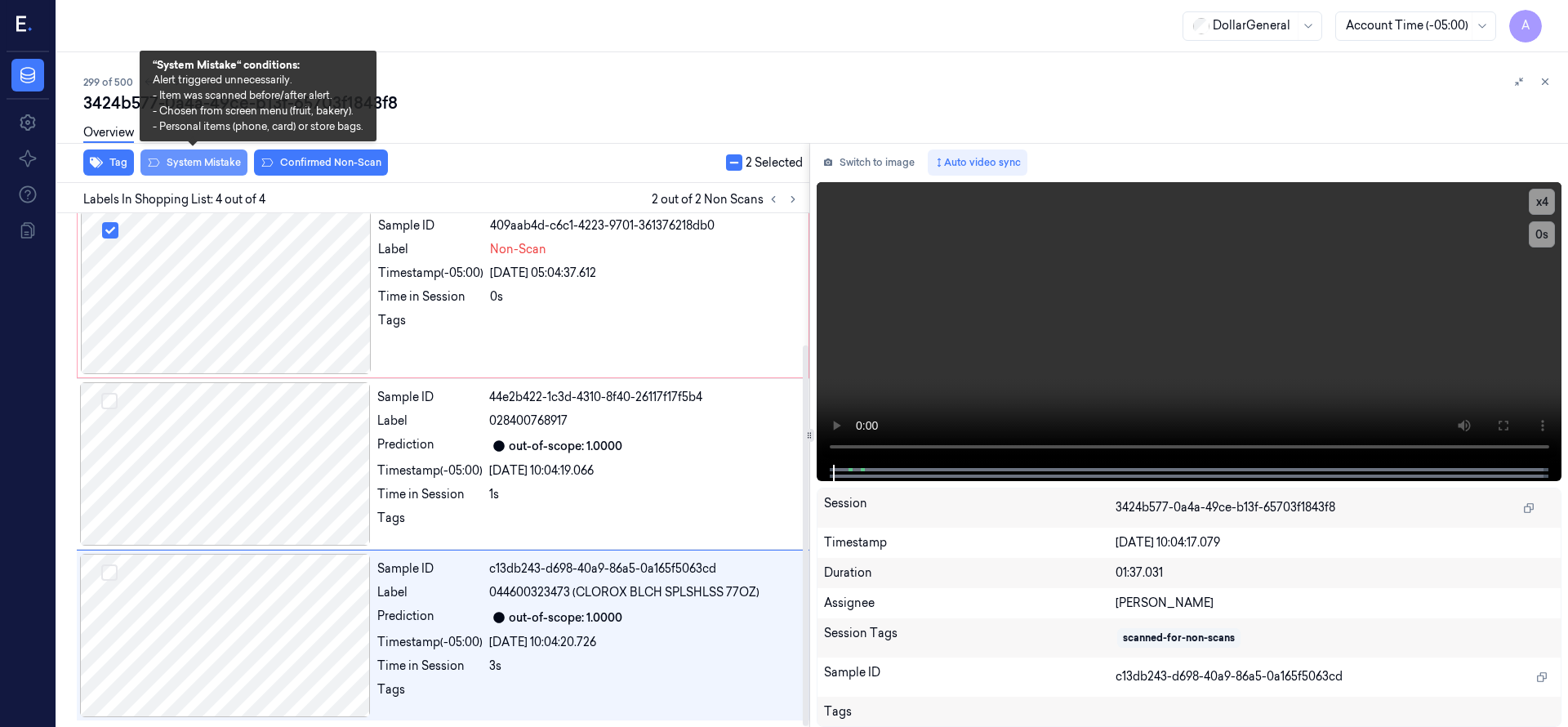
click at [182, 163] on button "System Mistake" at bounding box center [194, 163] width 107 height 26
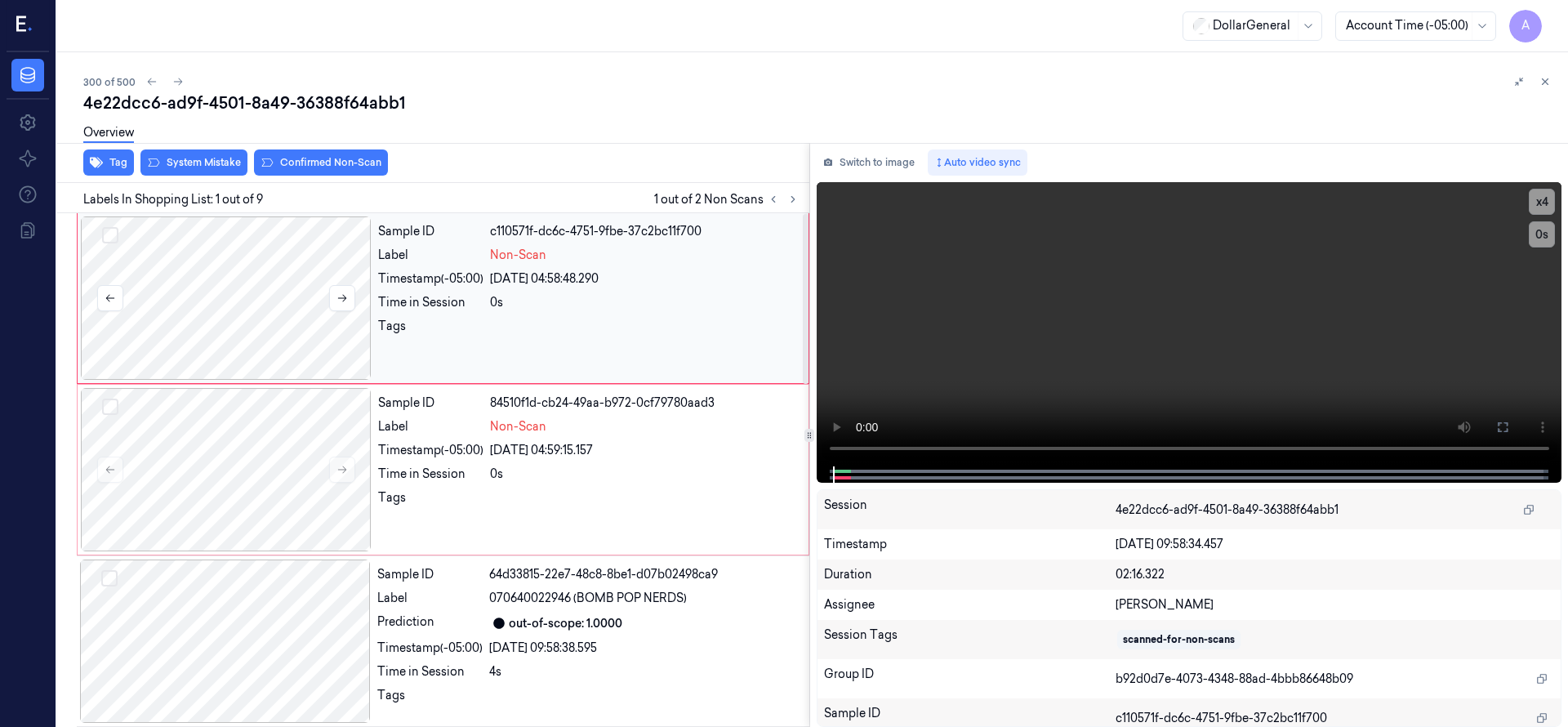
click at [258, 293] on div at bounding box center [225, 298] width 290 height 164
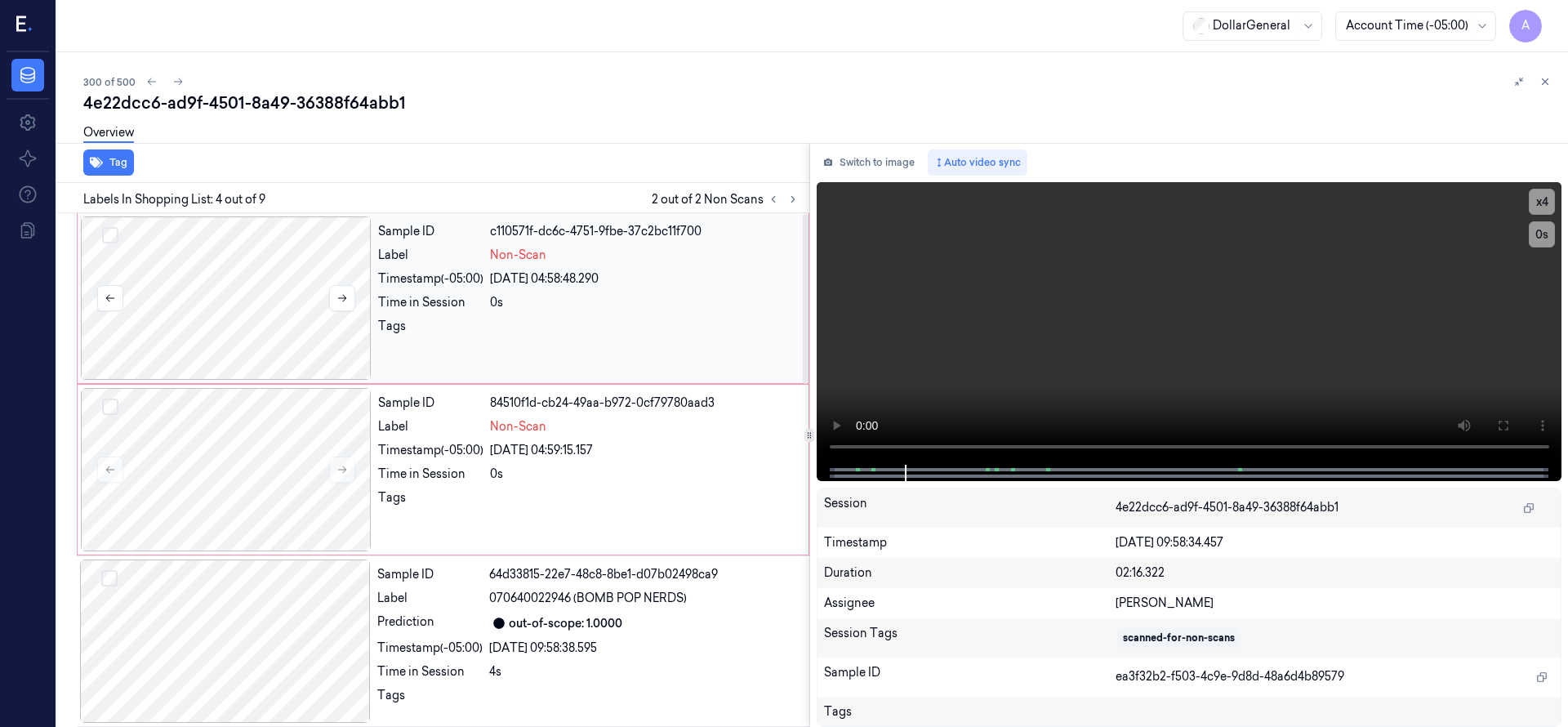
click at [185, 301] on div at bounding box center [225, 298] width 290 height 164
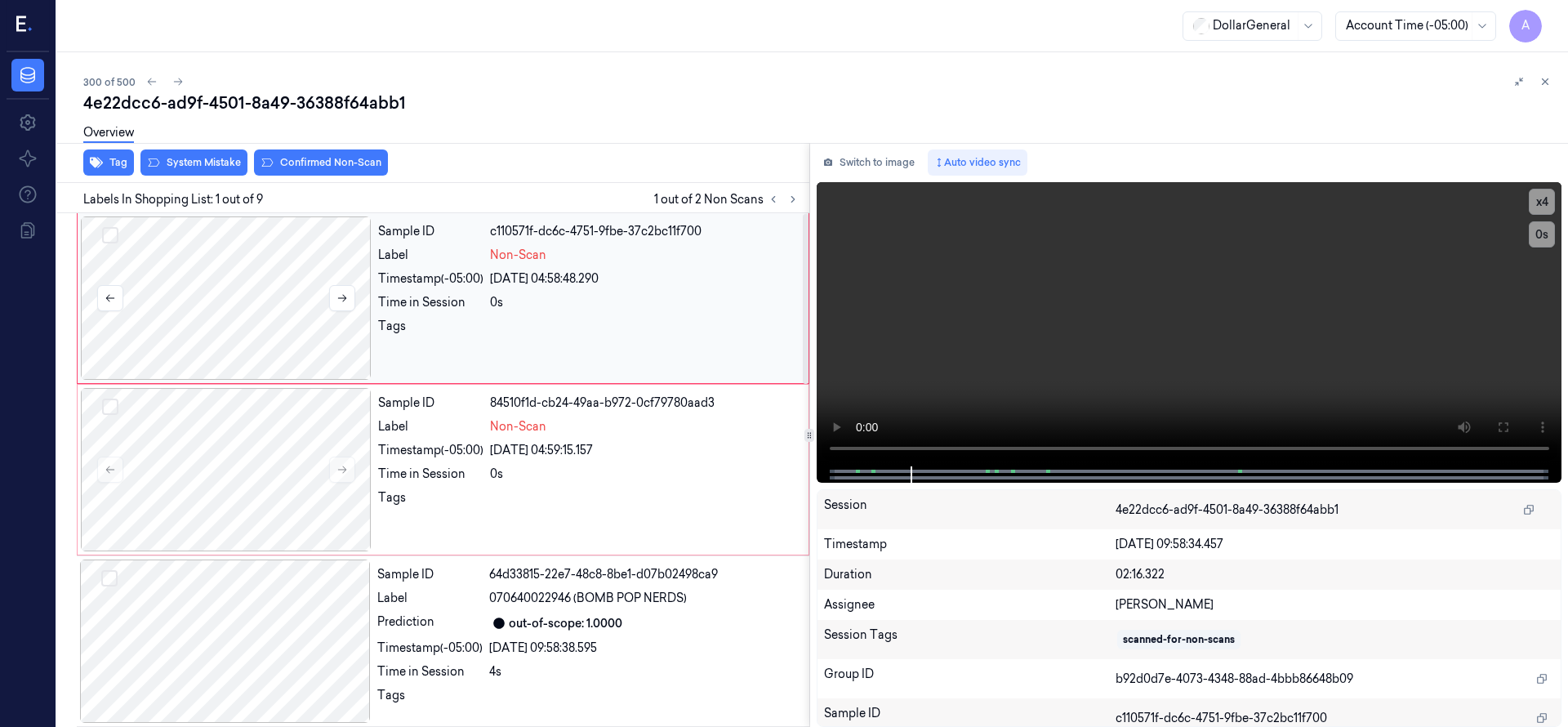
click at [196, 302] on div at bounding box center [225, 298] width 290 height 164
click at [205, 305] on div at bounding box center [225, 298] width 290 height 164
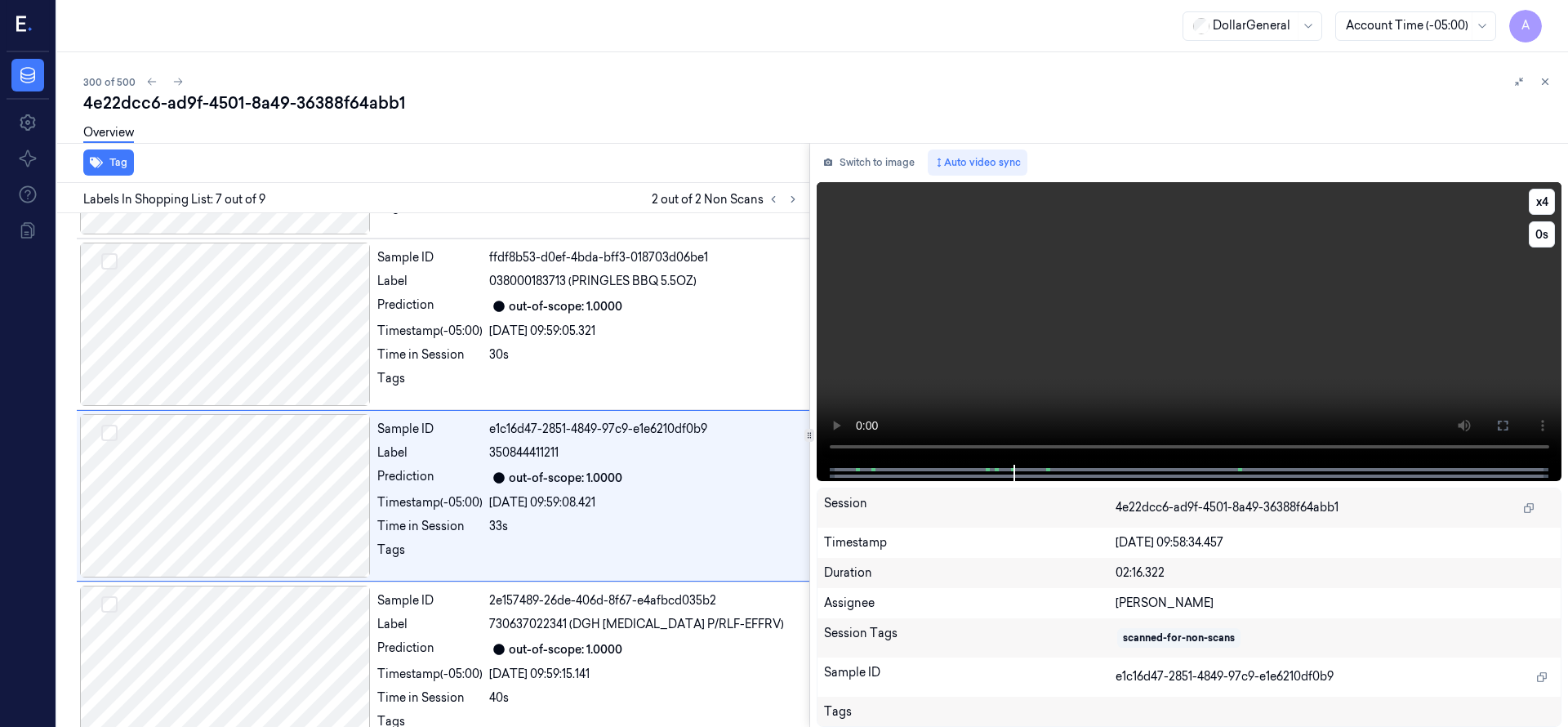
scroll to position [858, 0]
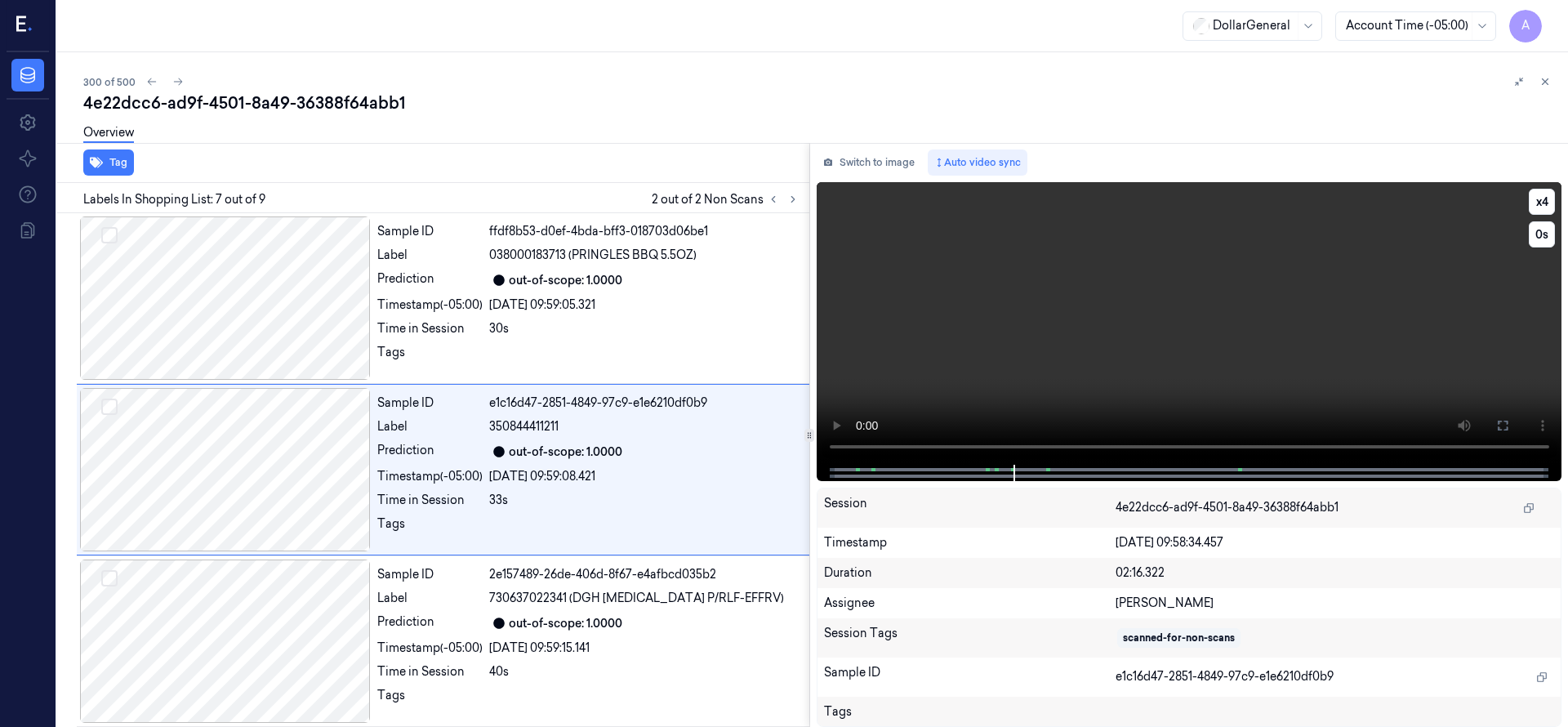
click at [1074, 247] on video at bounding box center [1189, 323] width 745 height 282
click at [1127, 343] on video at bounding box center [1189, 323] width 745 height 282
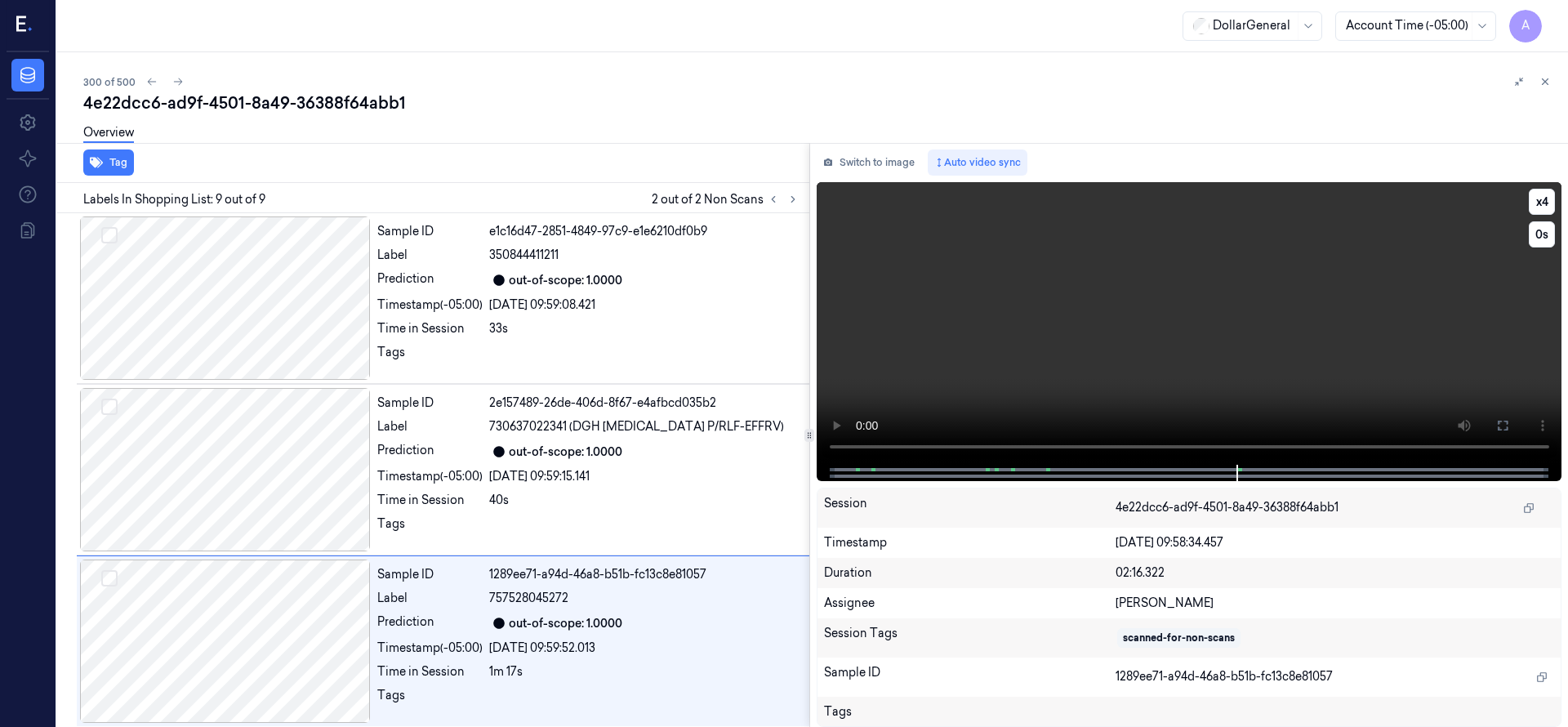
scroll to position [1034, 0]
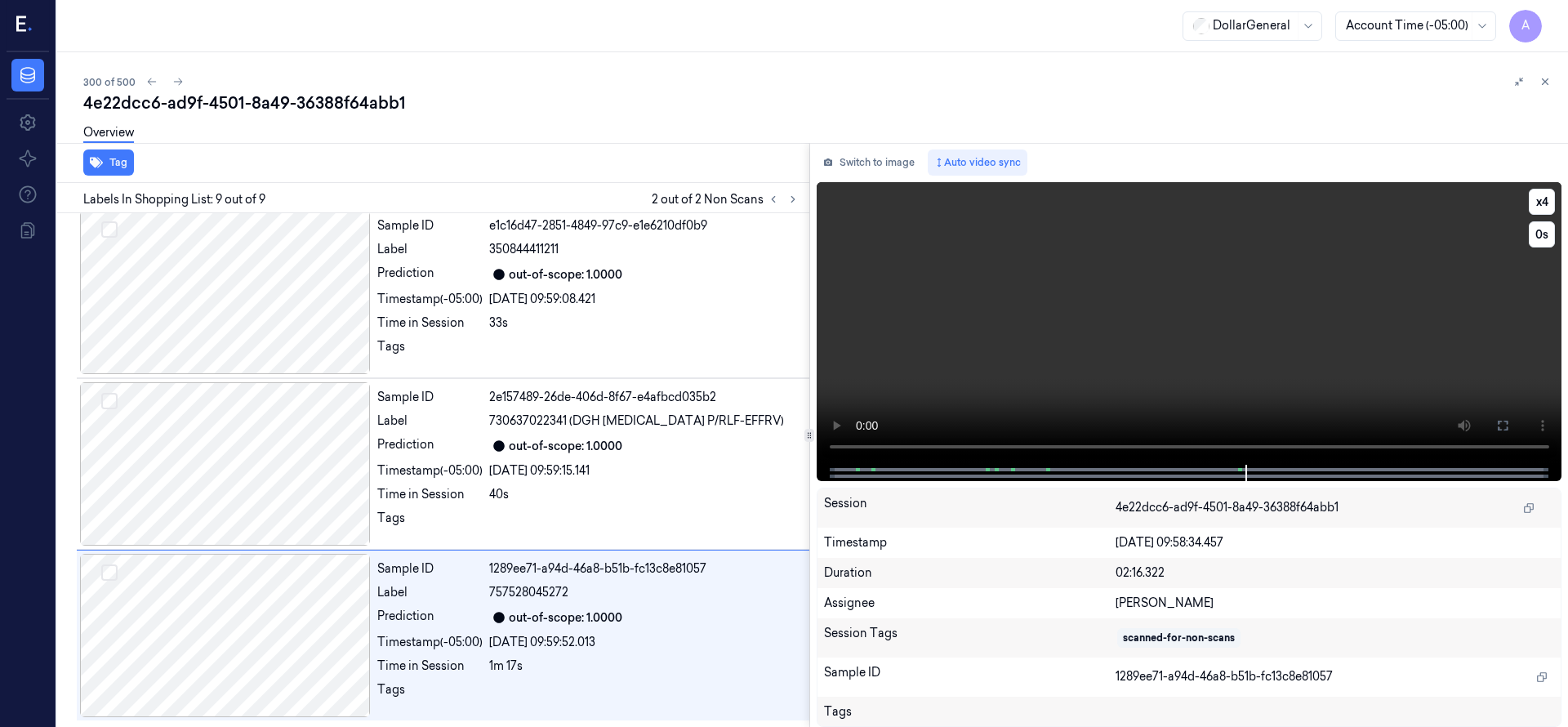
click at [1020, 335] on video at bounding box center [1189, 323] width 745 height 282
click at [1029, 331] on video at bounding box center [1189, 323] width 745 height 282
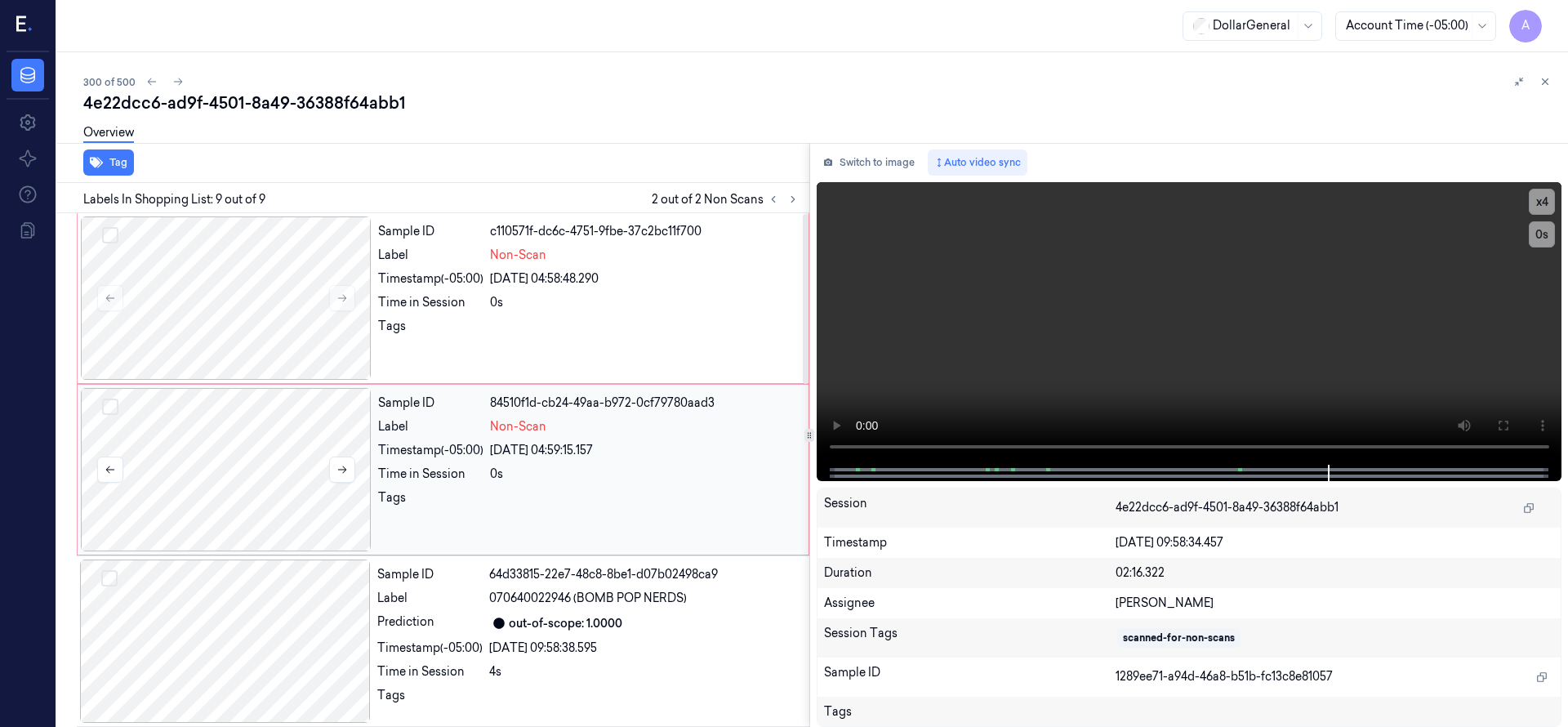
click at [266, 439] on div at bounding box center [225, 470] width 290 height 164
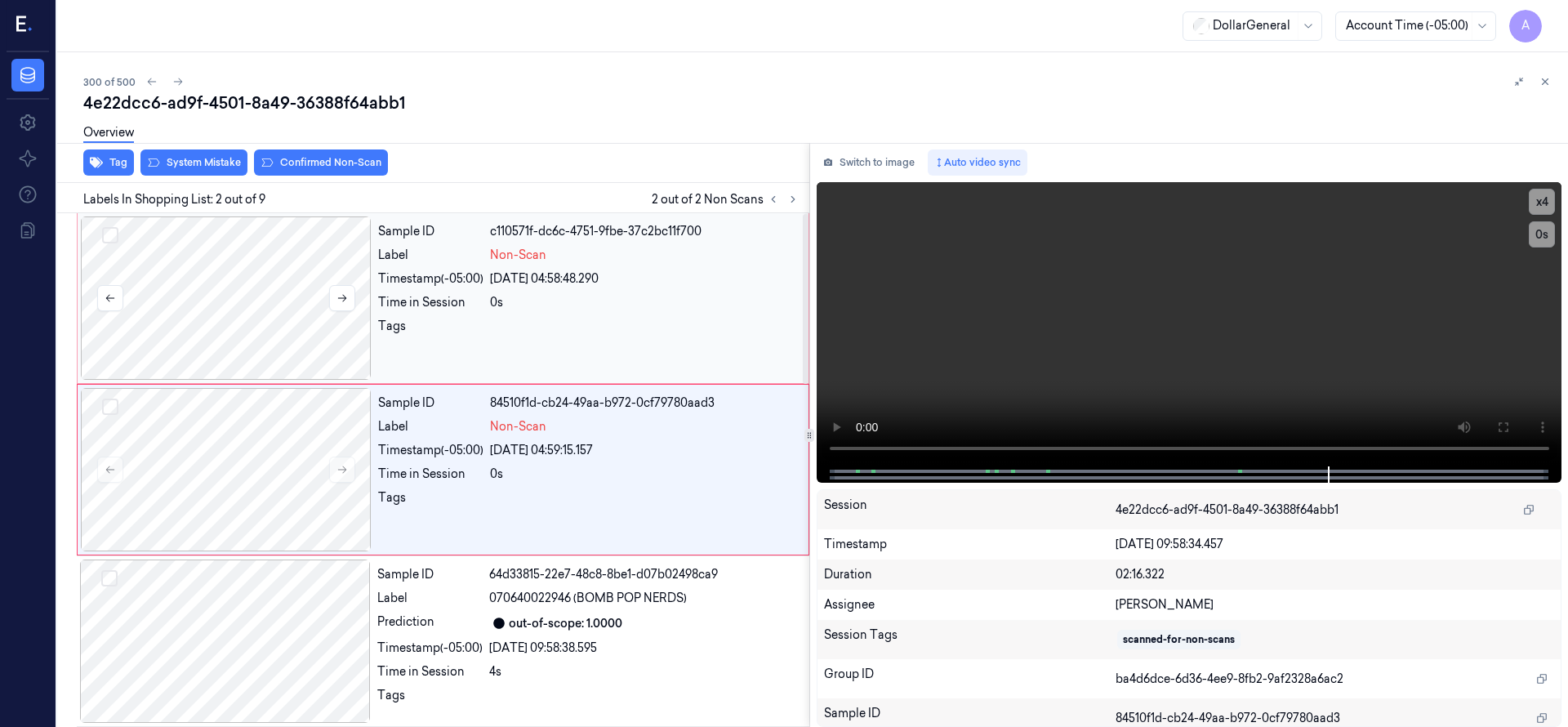
click at [235, 270] on div at bounding box center [225, 298] width 290 height 164
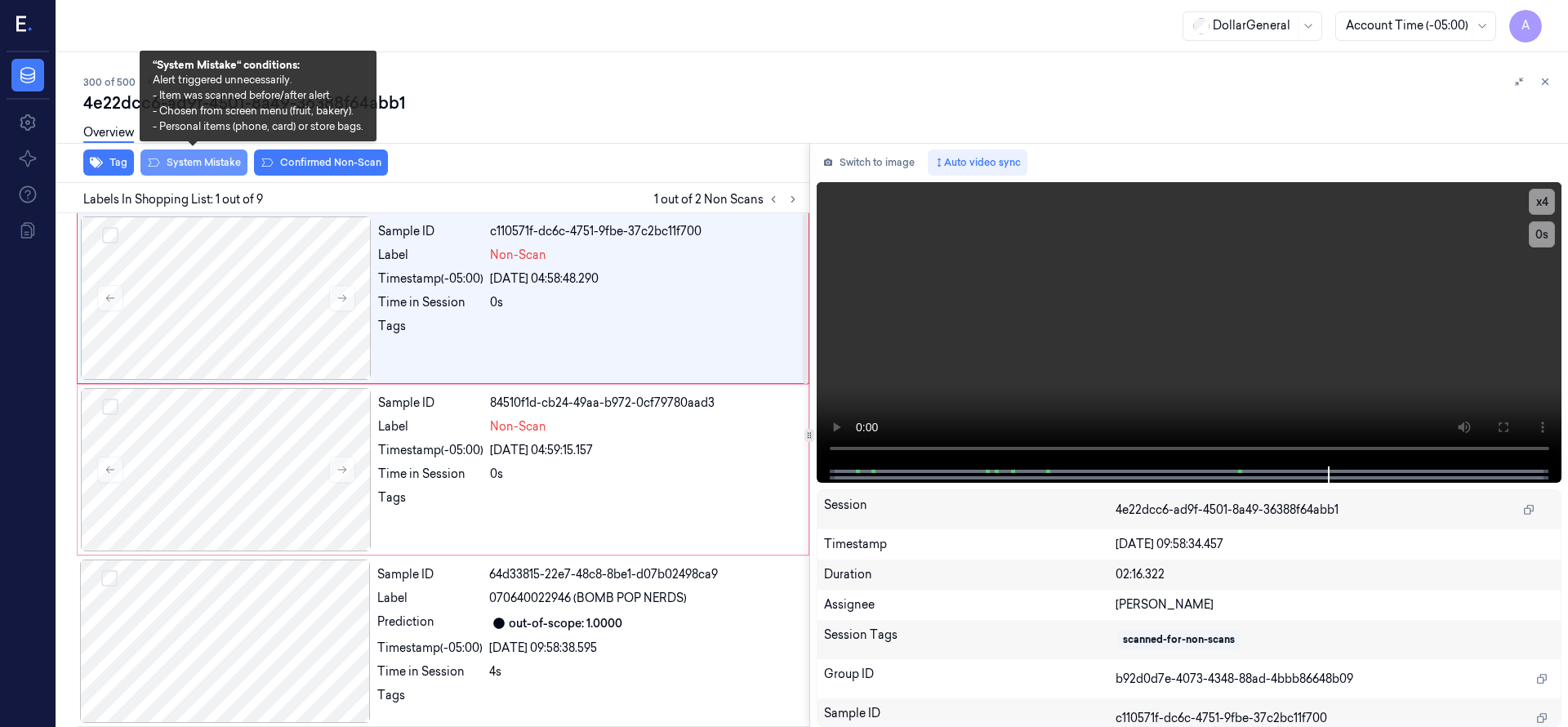
click at [208, 160] on button "System Mistake" at bounding box center [194, 163] width 107 height 26
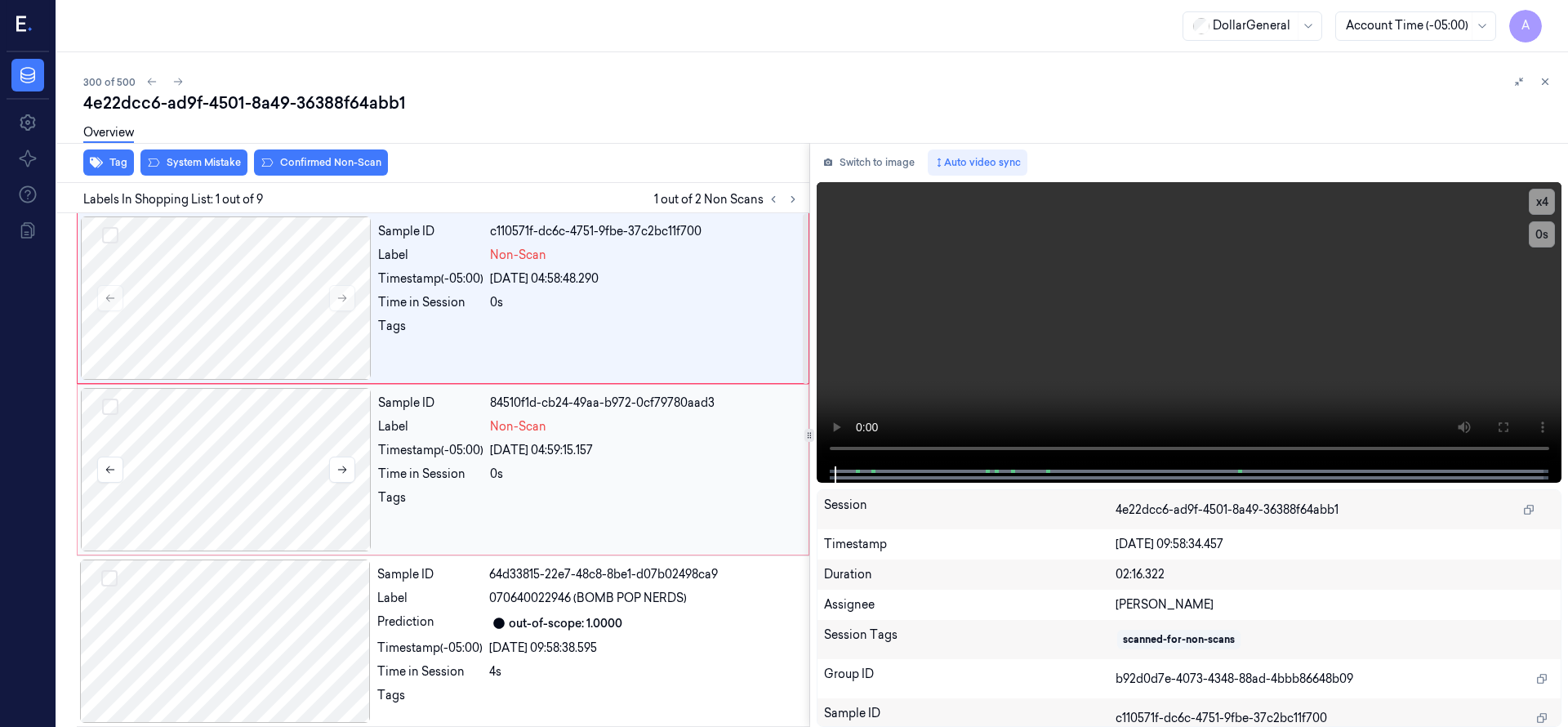
click at [250, 422] on div at bounding box center [225, 470] width 290 height 164
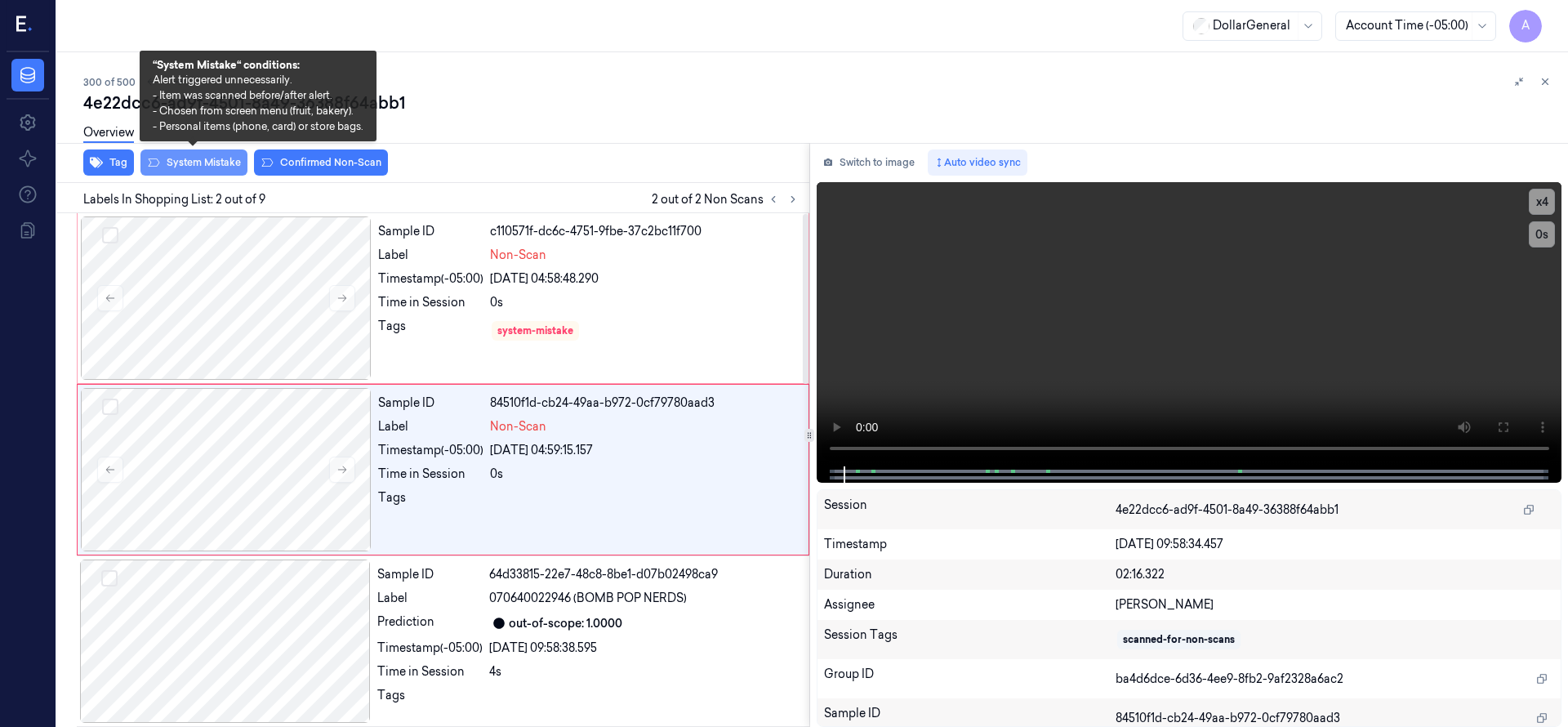
click at [219, 165] on button "System Mistake" at bounding box center [194, 163] width 107 height 26
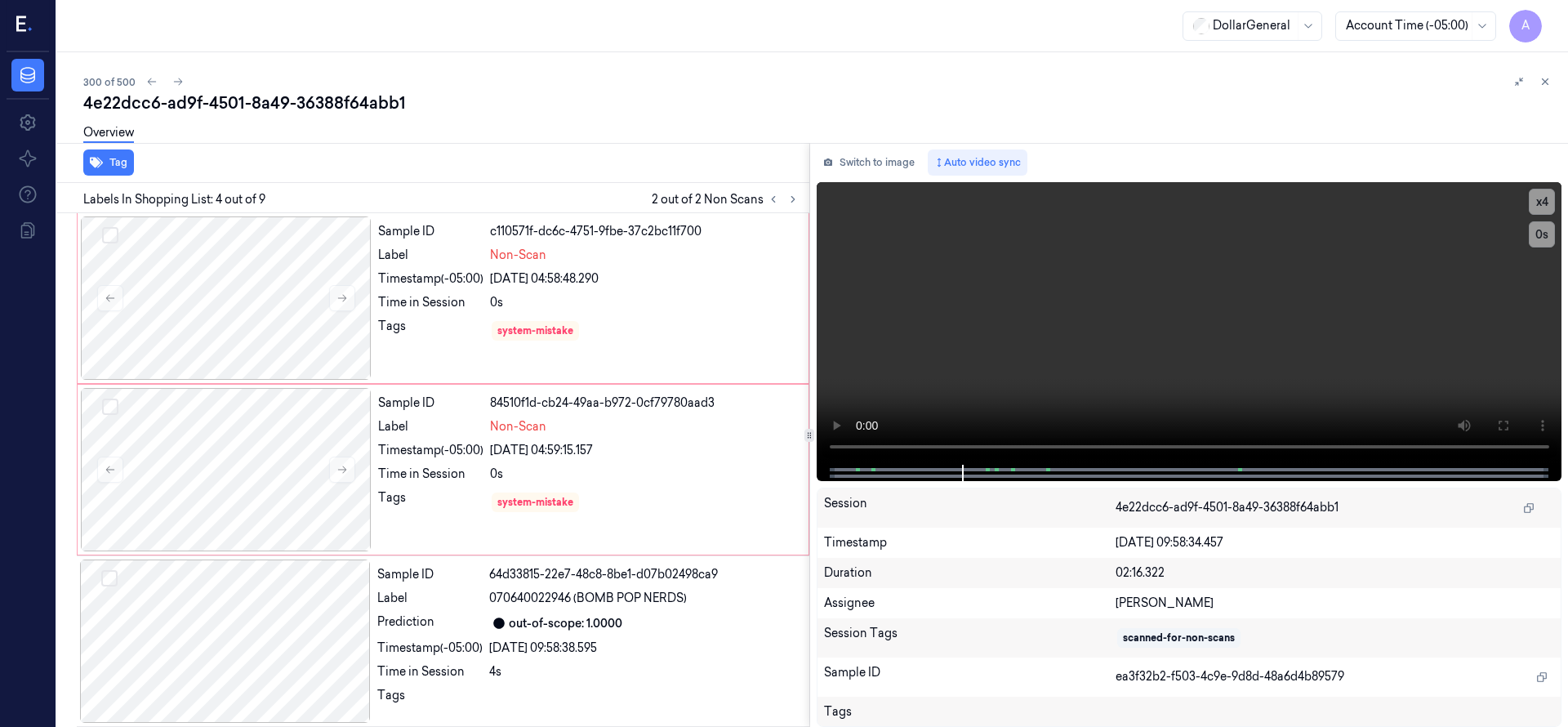
click at [227, 70] on div "300 of 500 4e22dcc6-ad9f-4501-8a49-36388f64abb1 Overview Tag Labels In Shopping…" at bounding box center [812, 389] width 1511 height 674
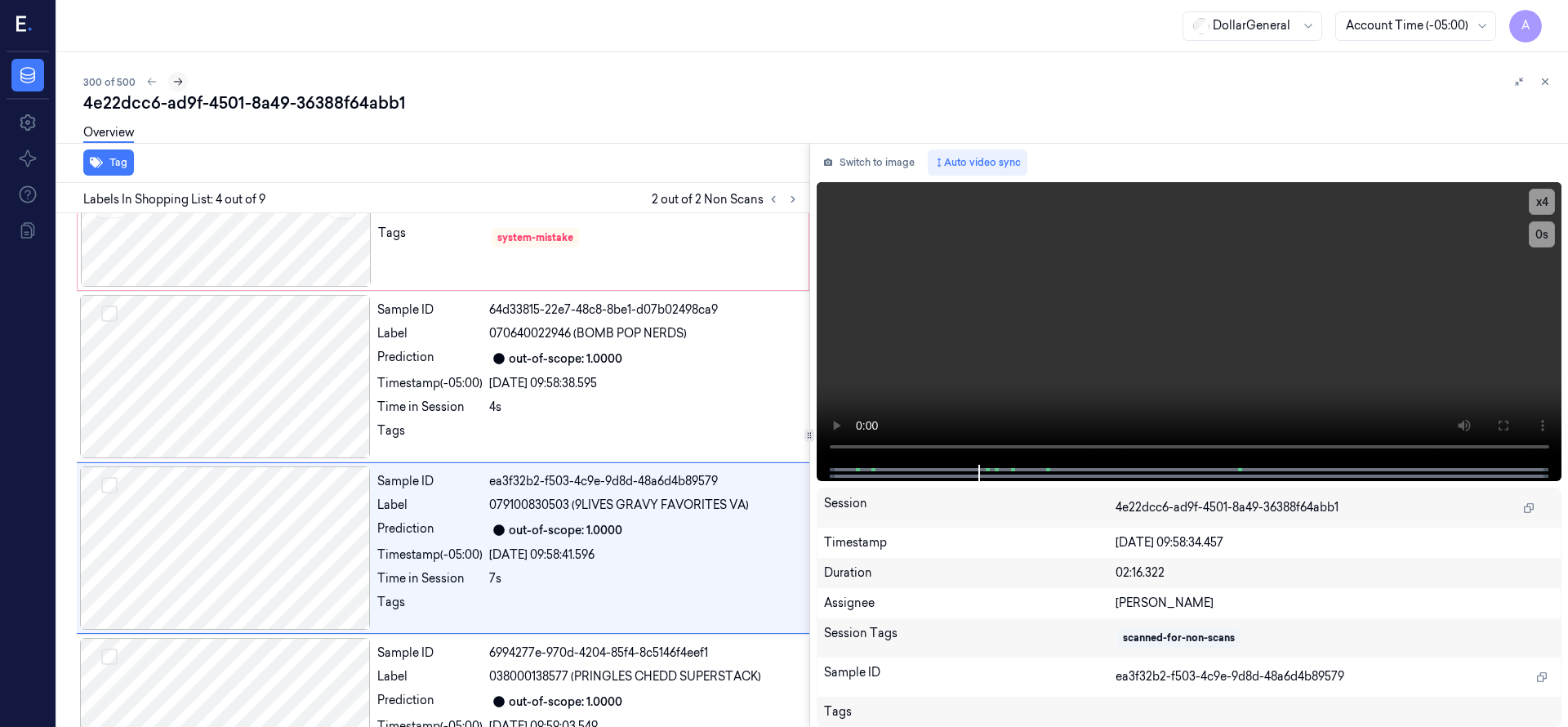
click at [178, 76] on icon at bounding box center [178, 81] width 11 height 11
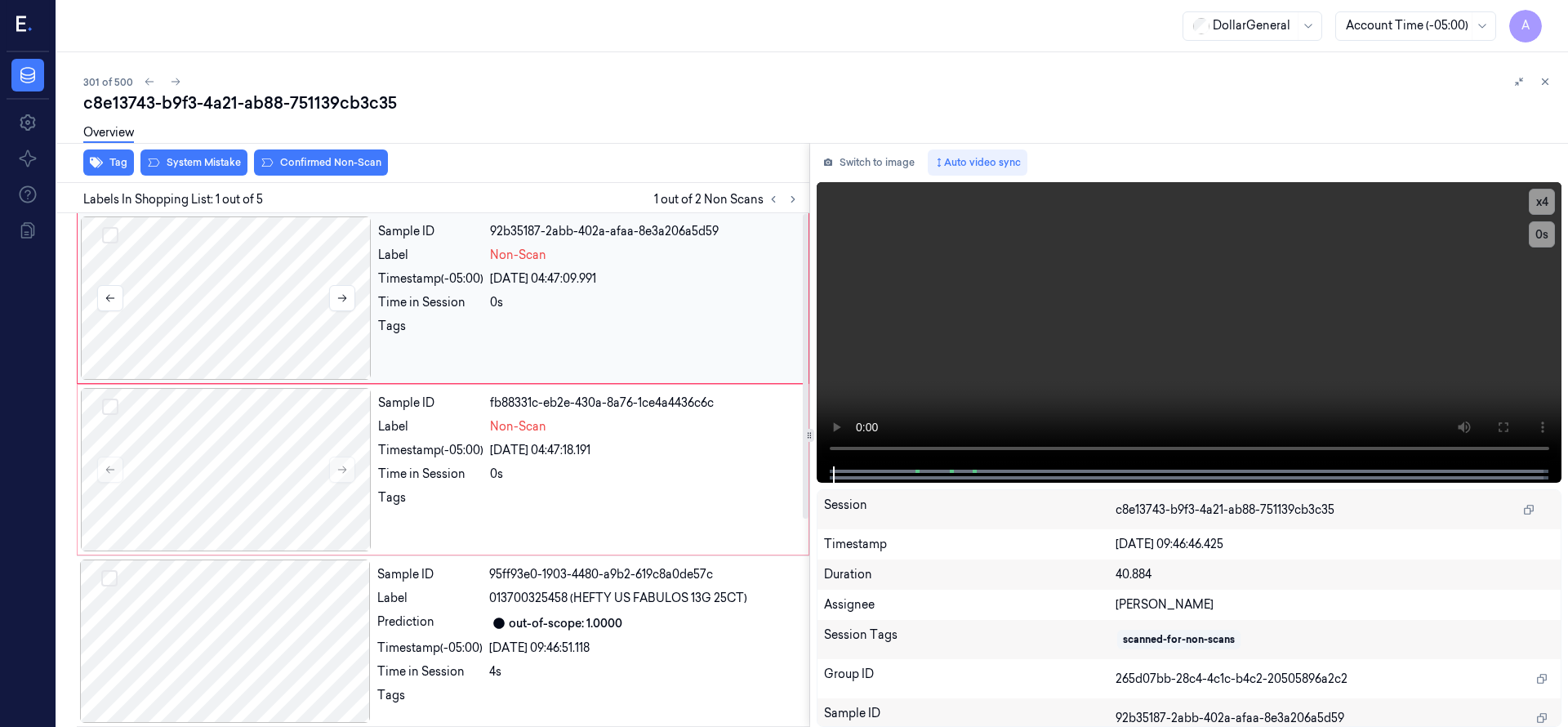
click at [293, 304] on div at bounding box center [225, 298] width 290 height 164
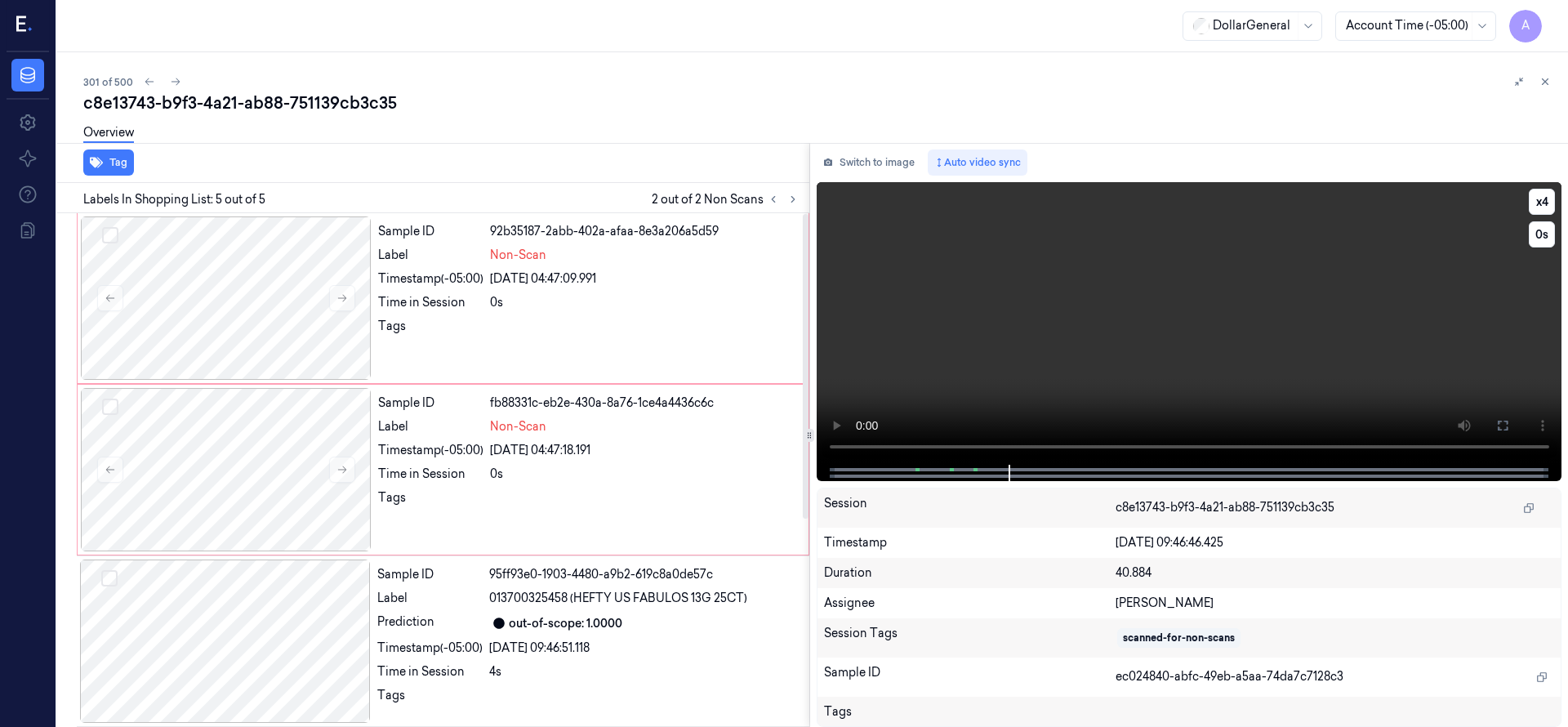
click at [1043, 344] on video at bounding box center [1189, 323] width 745 height 282
click at [114, 237] on button "Select row" at bounding box center [110, 235] width 16 height 16
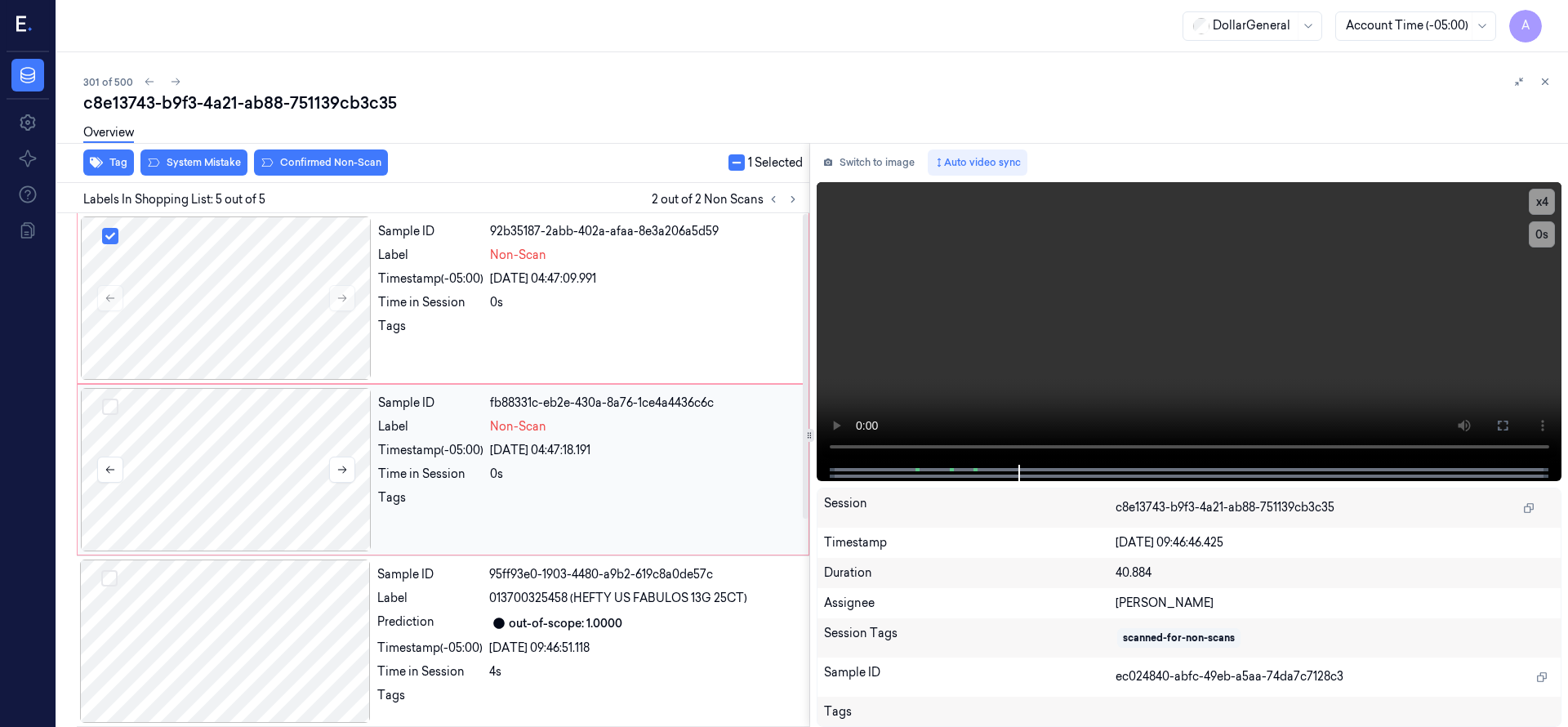
click at [111, 405] on button "Select row" at bounding box center [110, 407] width 16 height 16
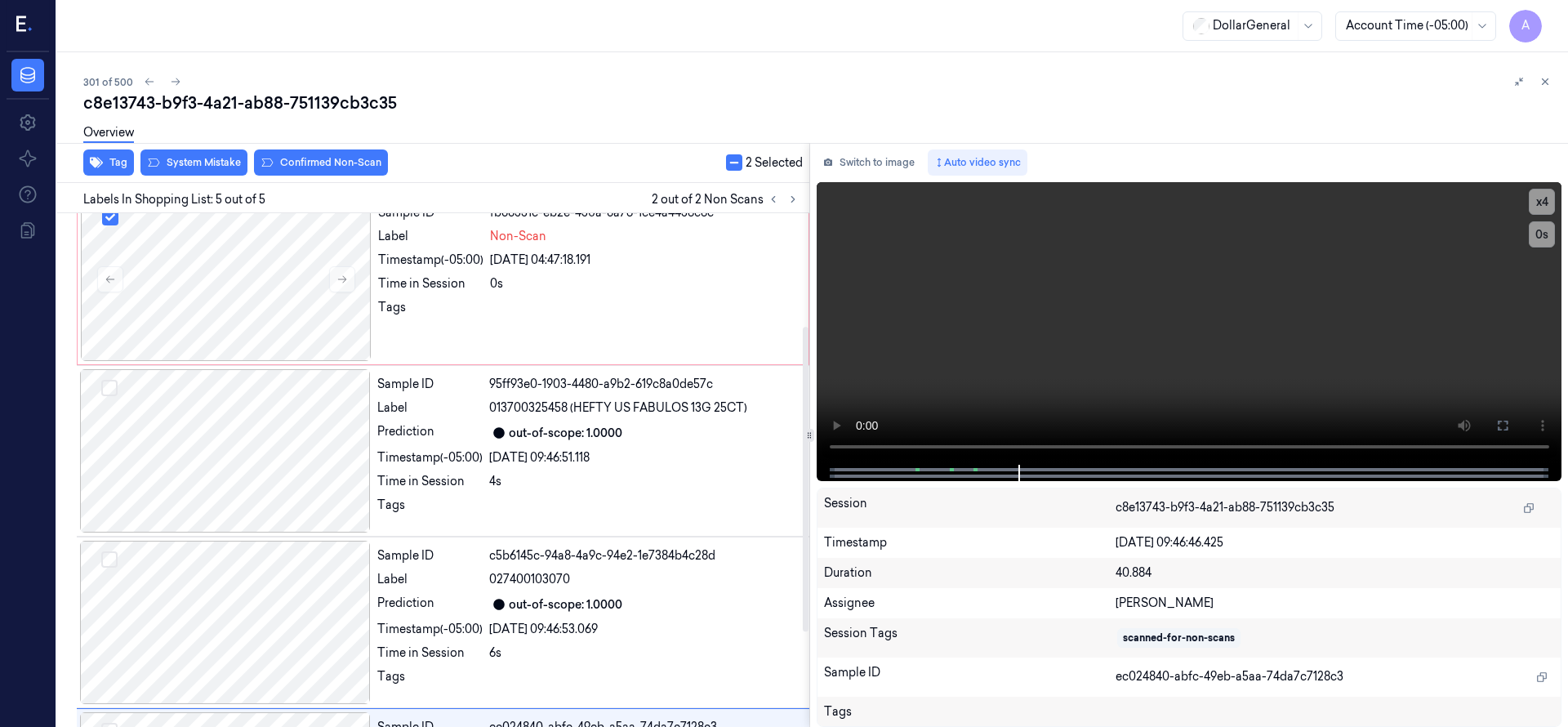
scroll to position [349, 0]
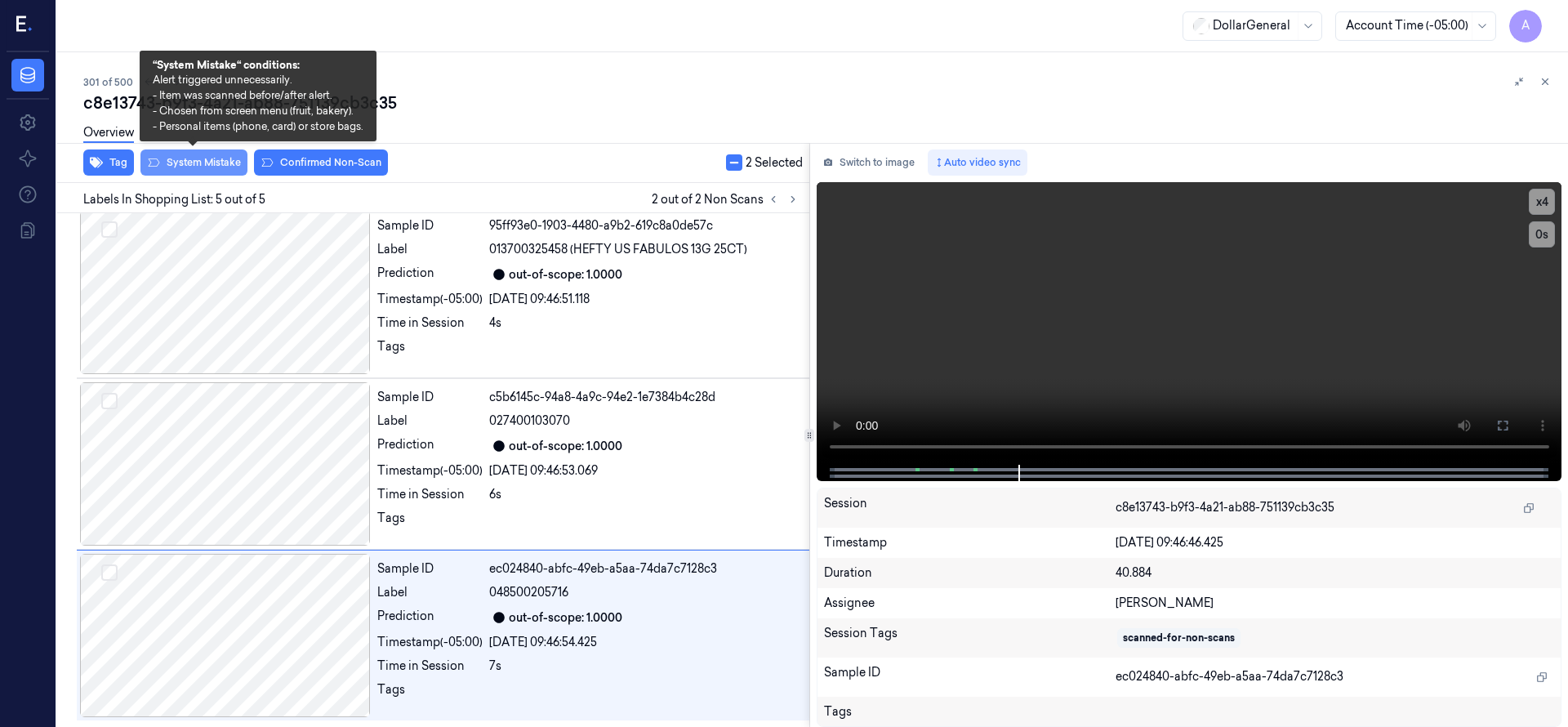
click at [218, 172] on button "System Mistake" at bounding box center [194, 163] width 107 height 26
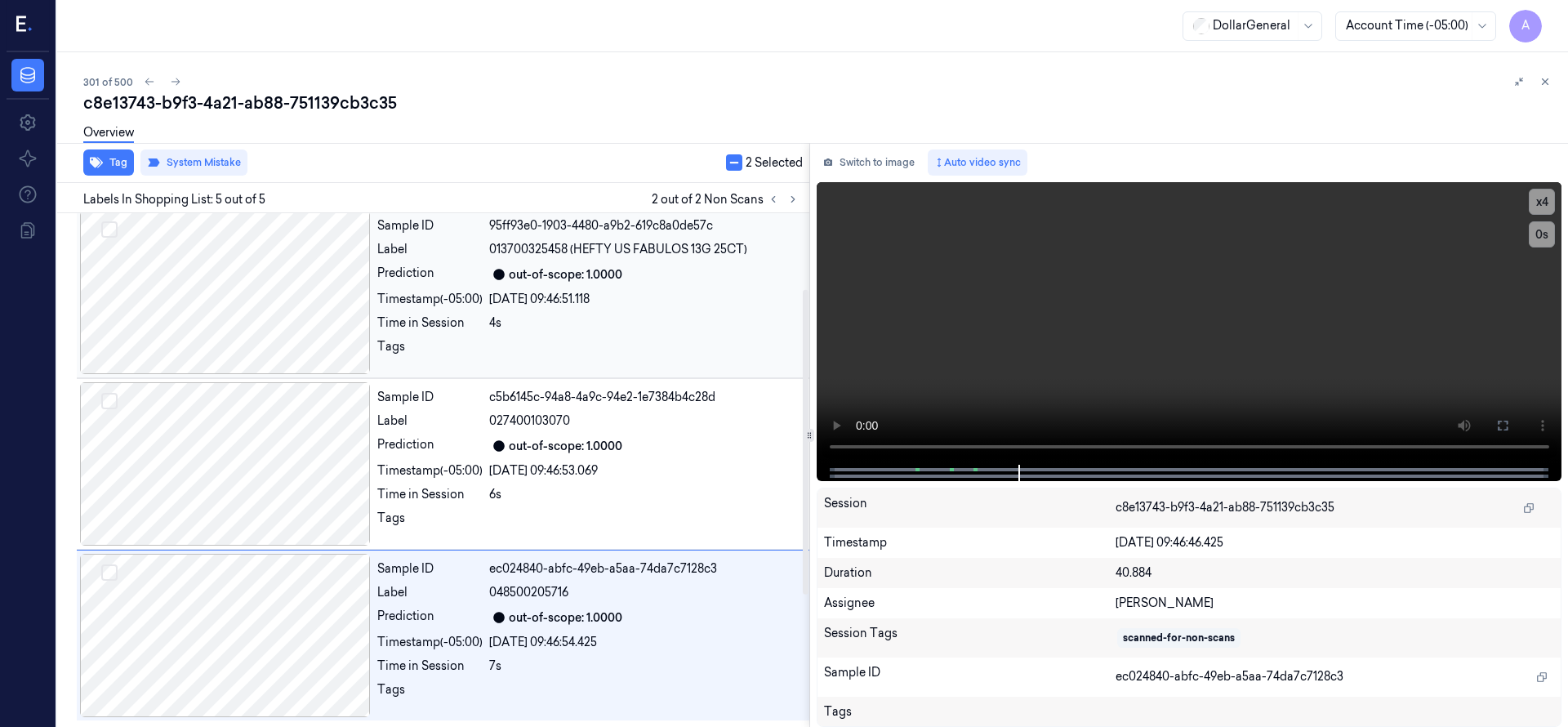
scroll to position [0, 0]
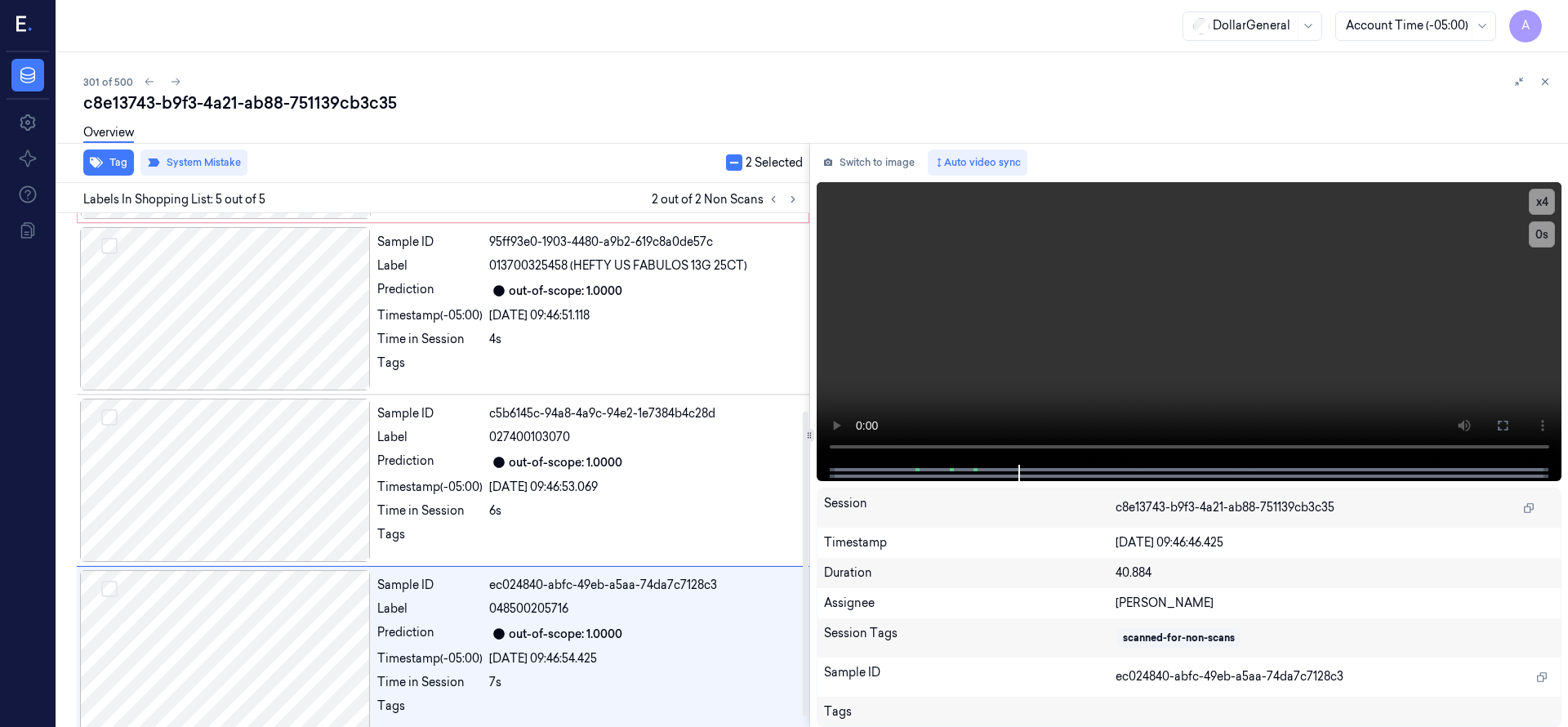
scroll to position [349, 0]
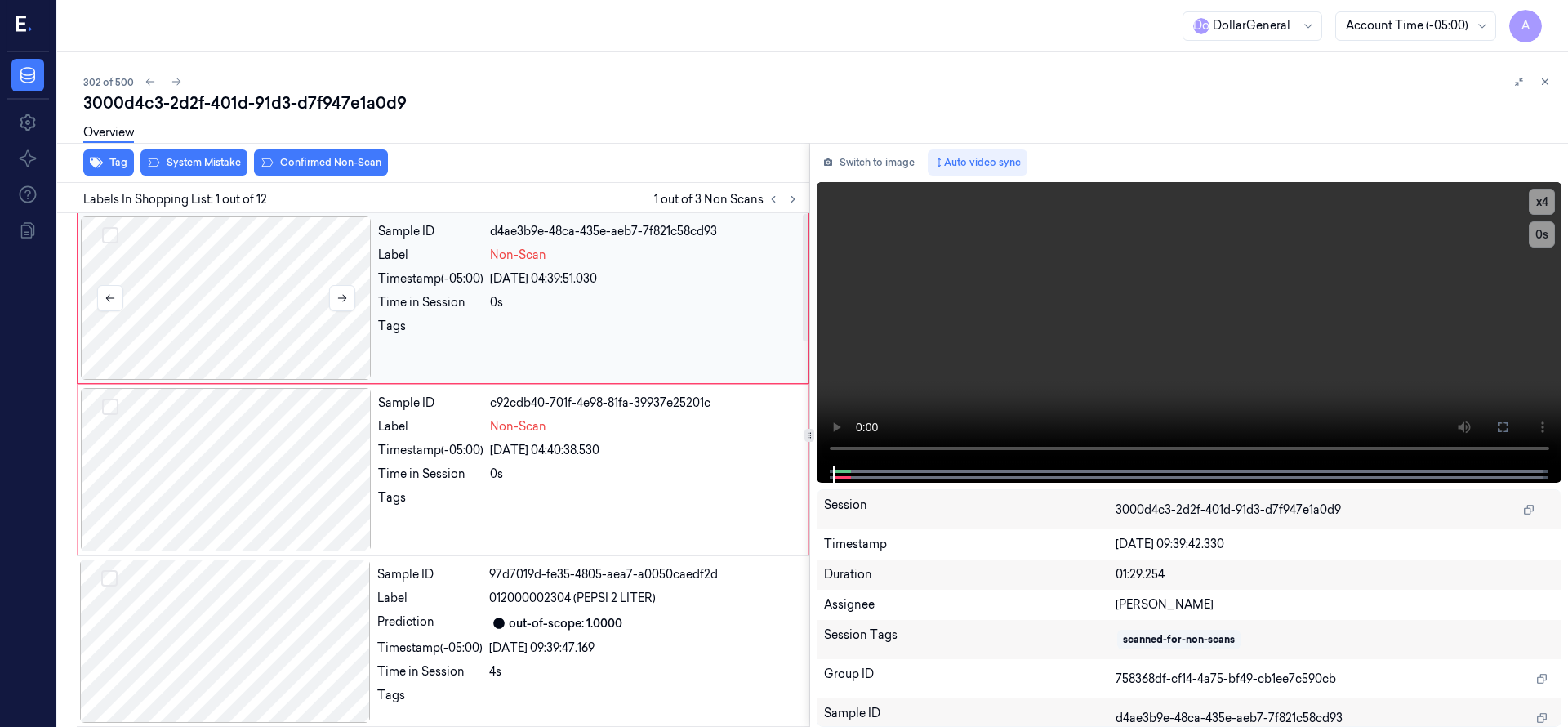
click at [239, 302] on div at bounding box center [225, 298] width 290 height 164
click at [241, 317] on div at bounding box center [225, 298] width 290 height 164
click at [1532, 202] on button "x 4" at bounding box center [1542, 201] width 26 height 26
click at [1532, 202] on button "x 1" at bounding box center [1542, 201] width 26 height 26
click at [260, 301] on div at bounding box center [225, 298] width 290 height 164
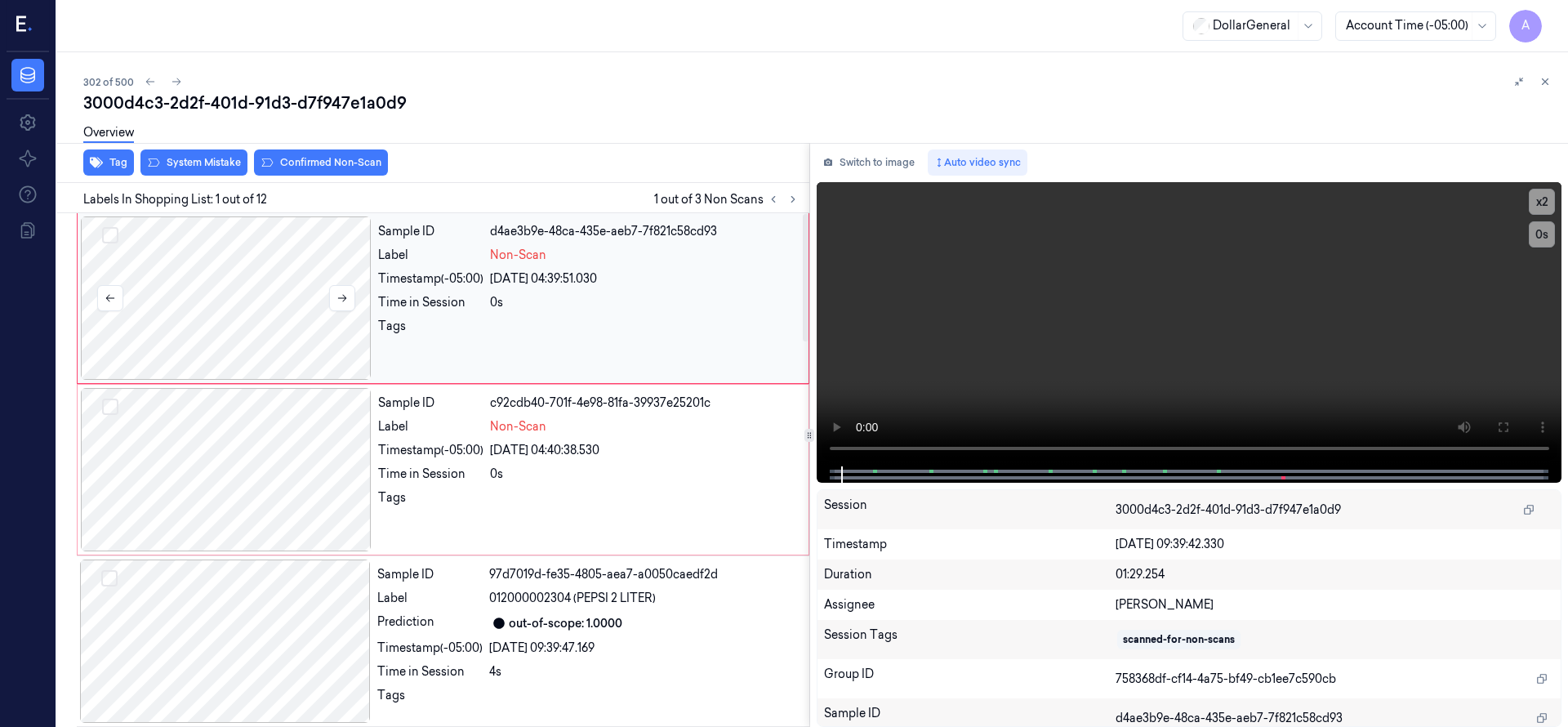
click at [262, 301] on div at bounding box center [225, 298] width 290 height 164
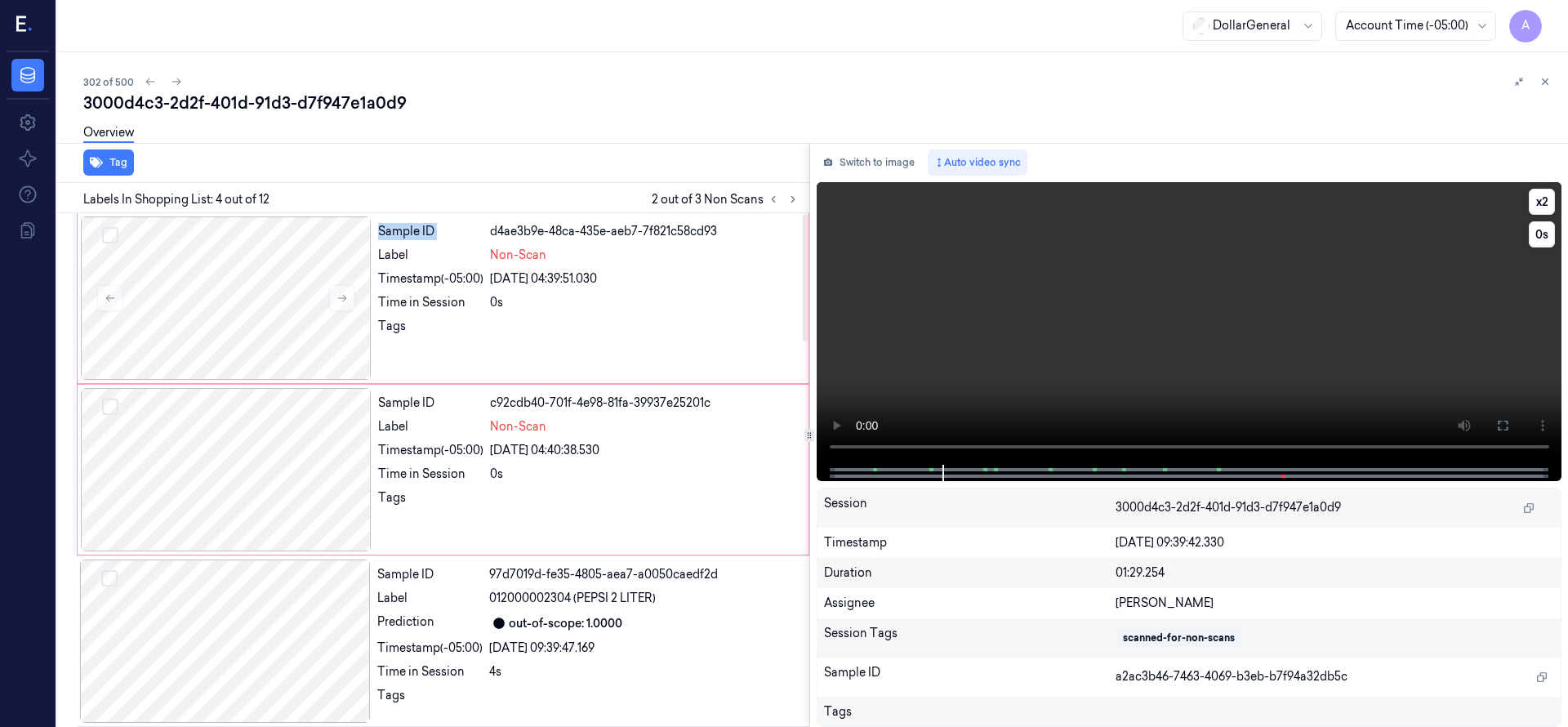
click at [1259, 335] on video at bounding box center [1189, 323] width 745 height 282
click at [115, 234] on button "Select row" at bounding box center [110, 235] width 16 height 16
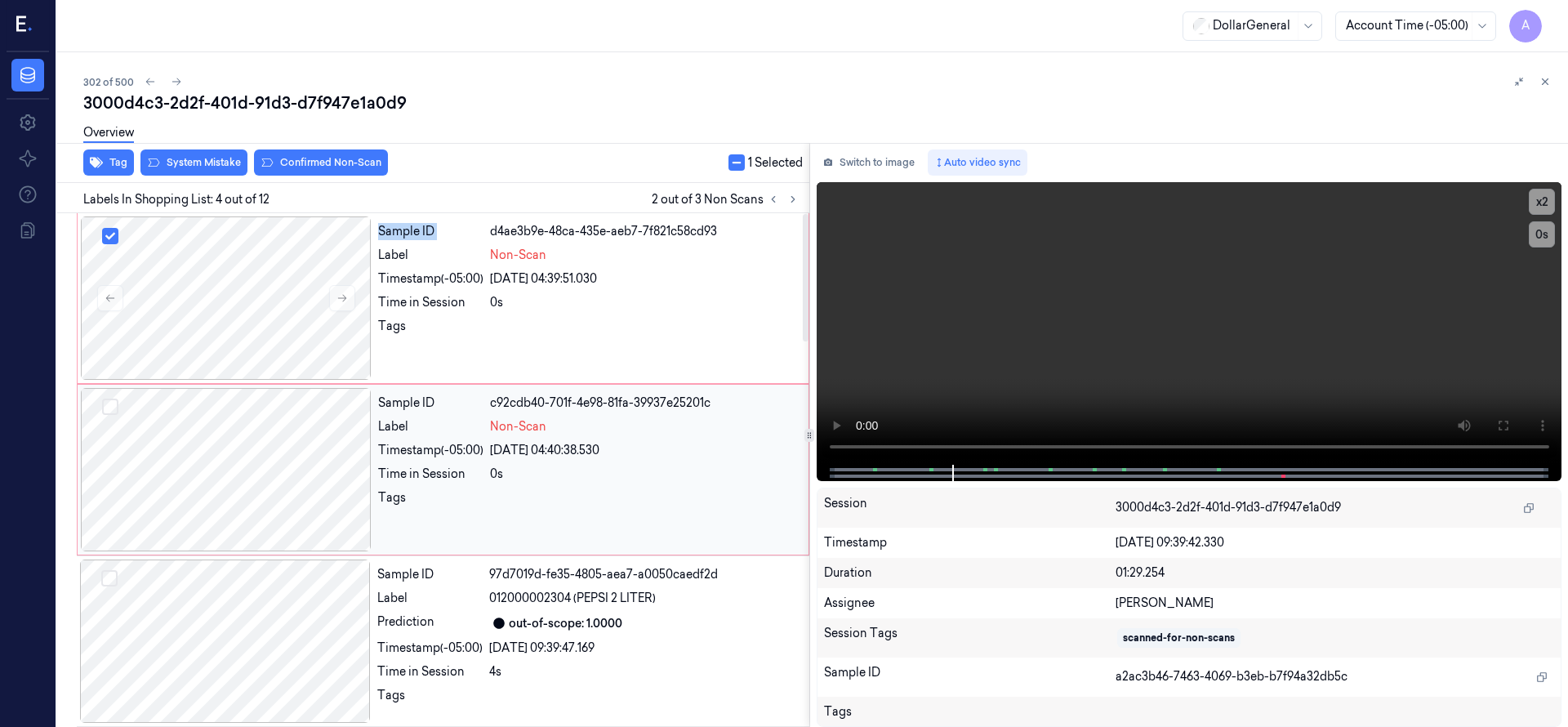
click at [115, 411] on button "Select row" at bounding box center [110, 407] width 16 height 16
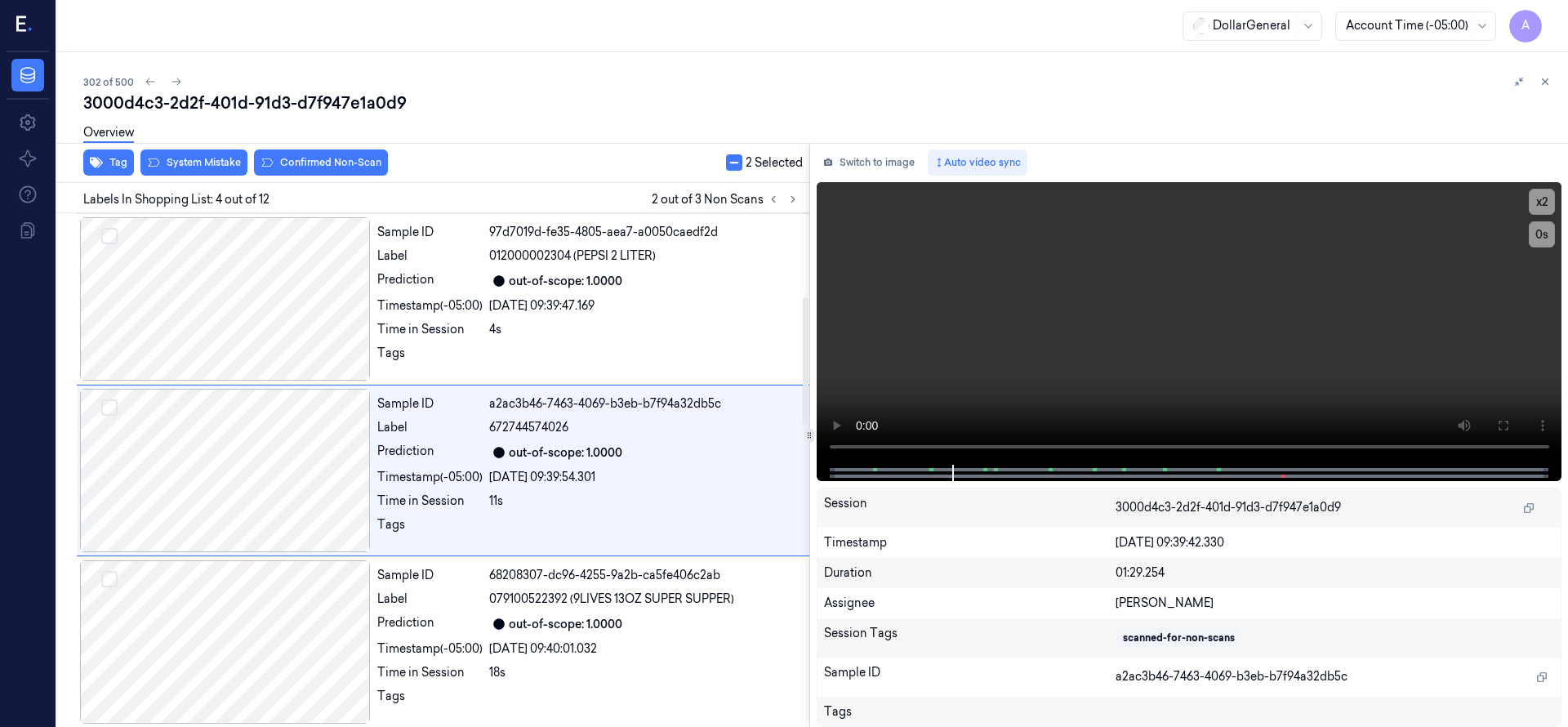
scroll to position [343, 0]
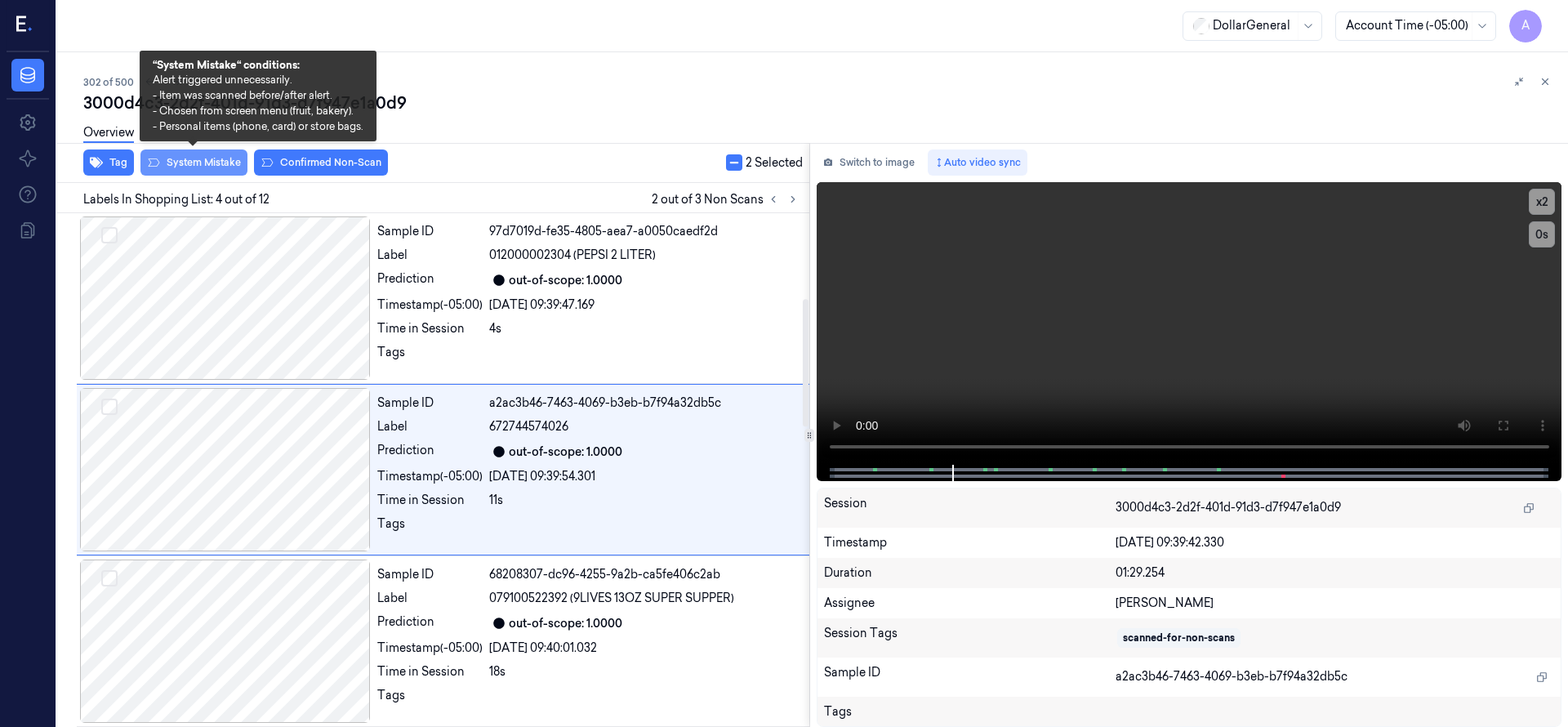
click at [206, 169] on button "System Mistake" at bounding box center [194, 163] width 107 height 26
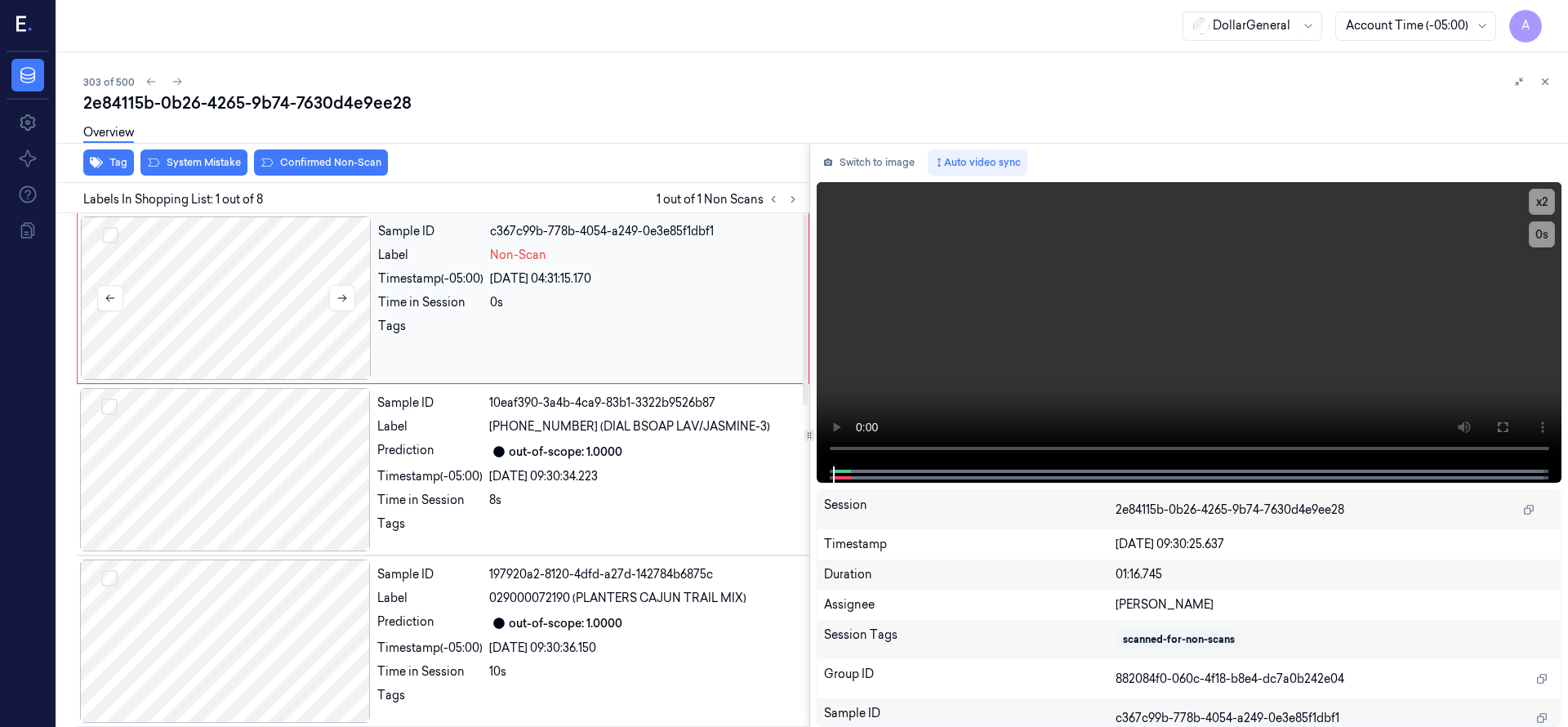
click at [200, 292] on div at bounding box center [225, 298] width 290 height 164
click at [308, 288] on div at bounding box center [225, 298] width 290 height 164
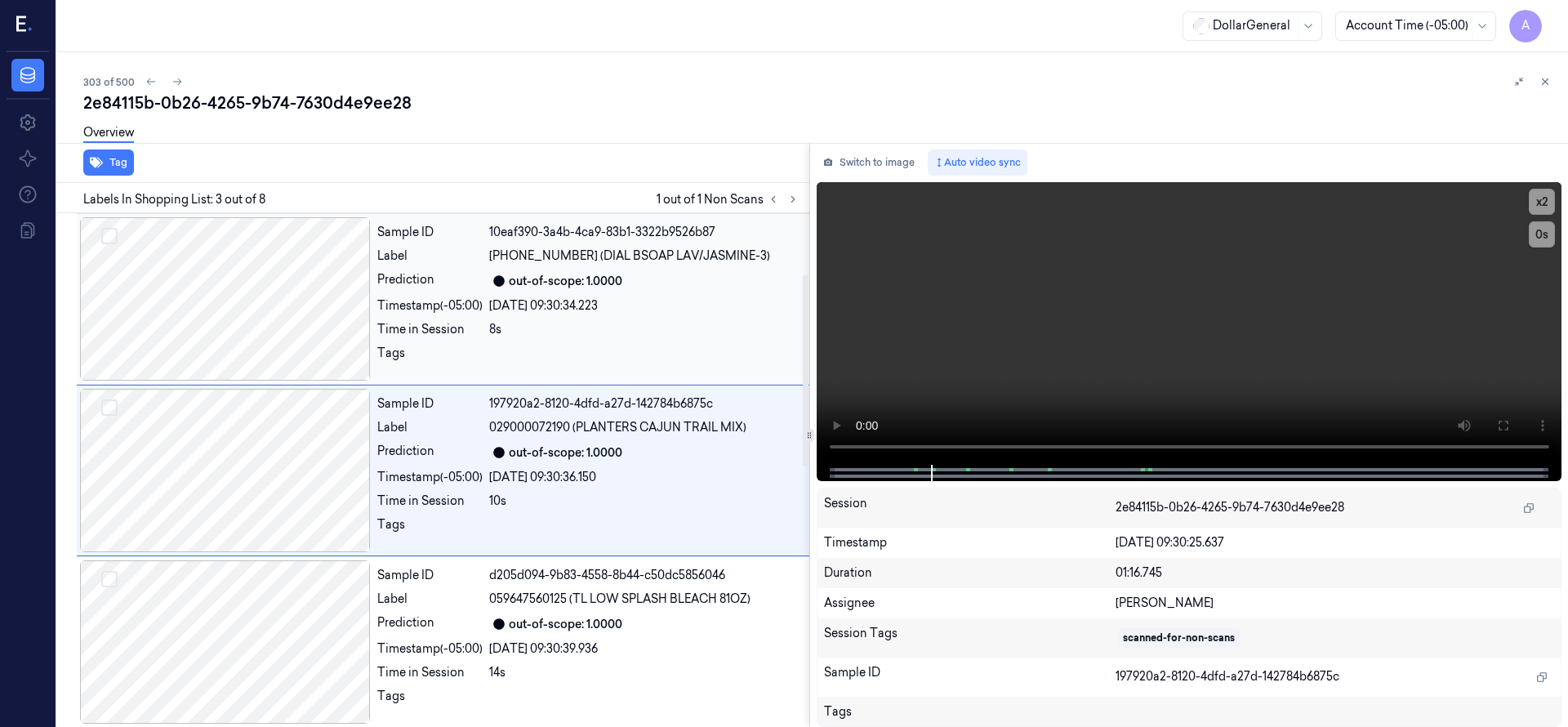
scroll to position [172, 0]
click at [908, 304] on video at bounding box center [1189, 323] width 745 height 282
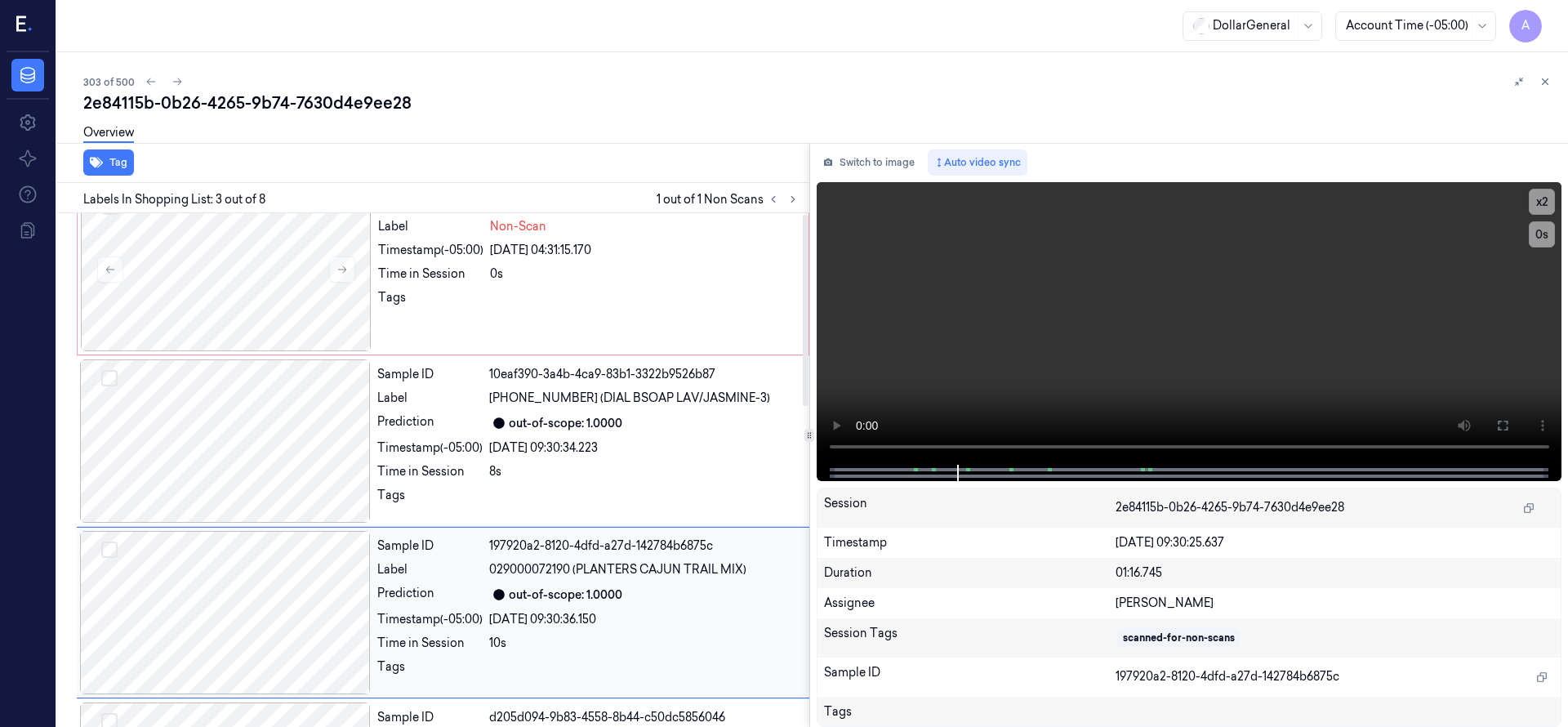
scroll to position [0, 0]
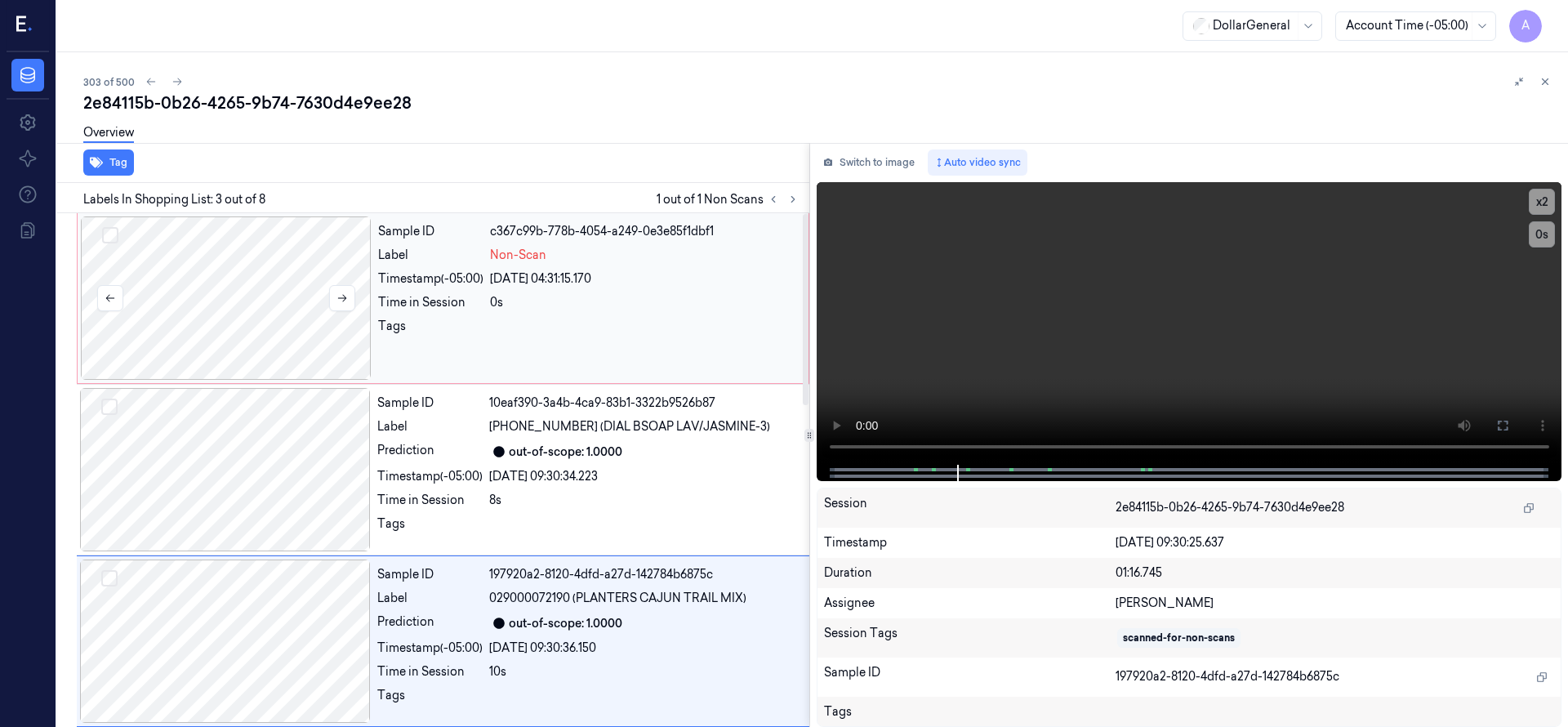
click at [268, 336] on div at bounding box center [225, 298] width 290 height 164
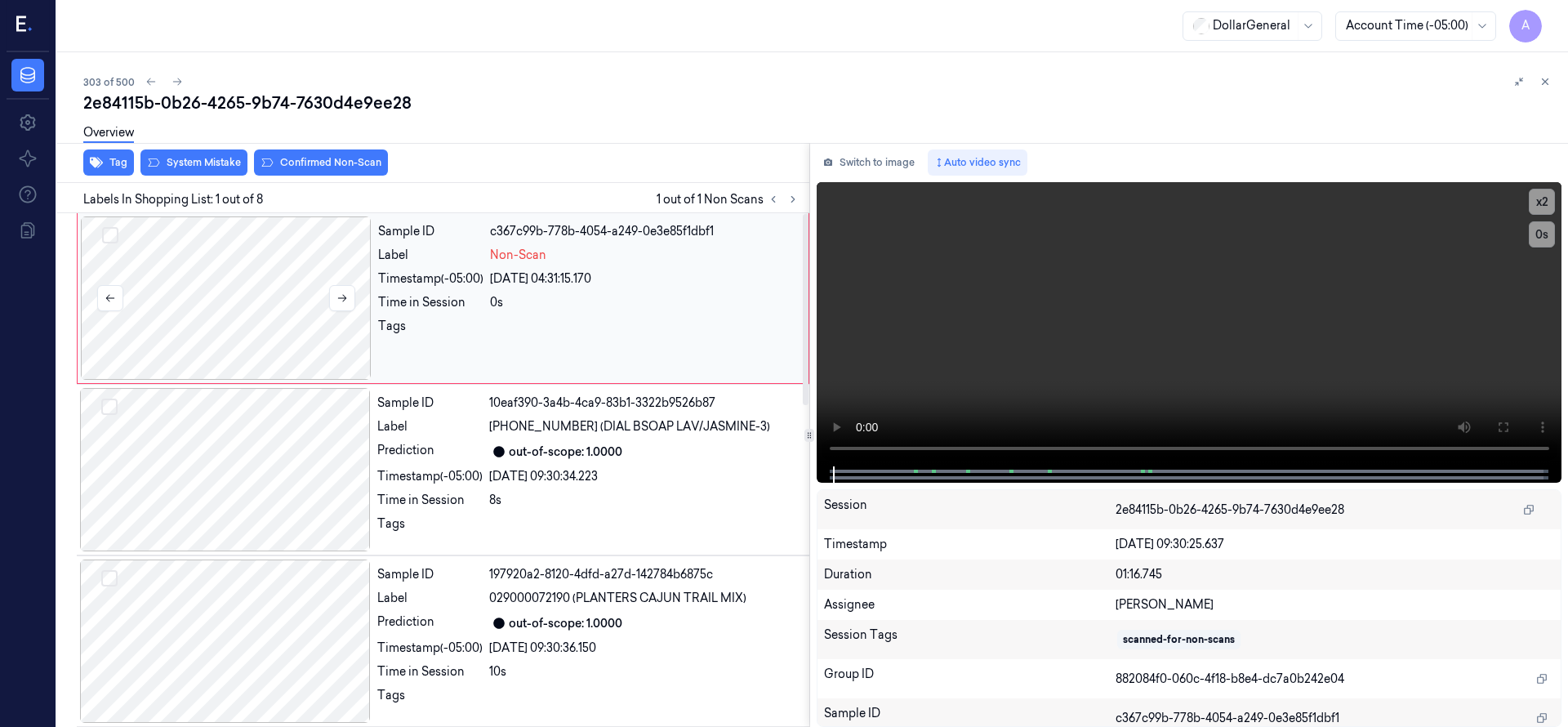
click at [268, 336] on div at bounding box center [225, 298] width 290 height 164
click at [245, 253] on div at bounding box center [225, 298] width 290 height 164
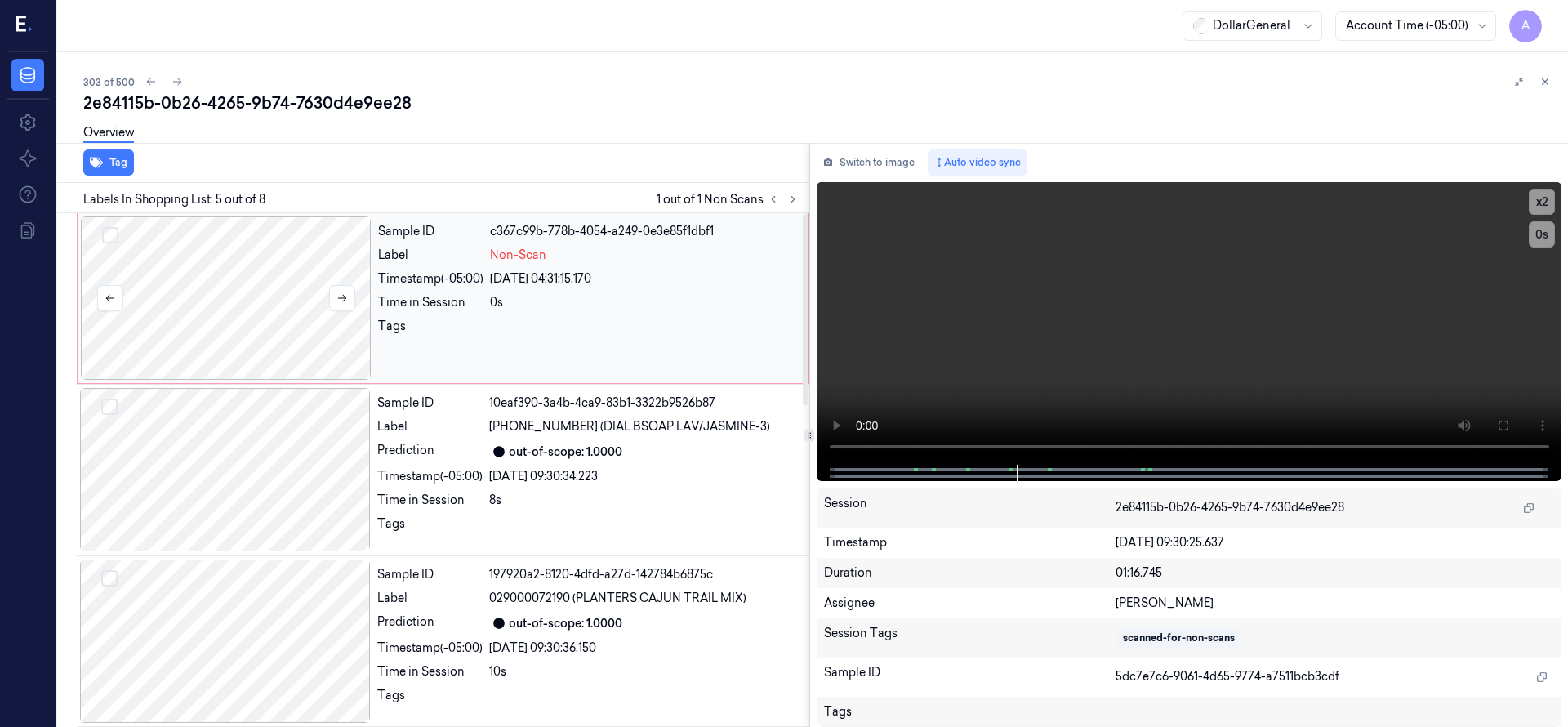
click at [248, 290] on div at bounding box center [225, 298] width 290 height 164
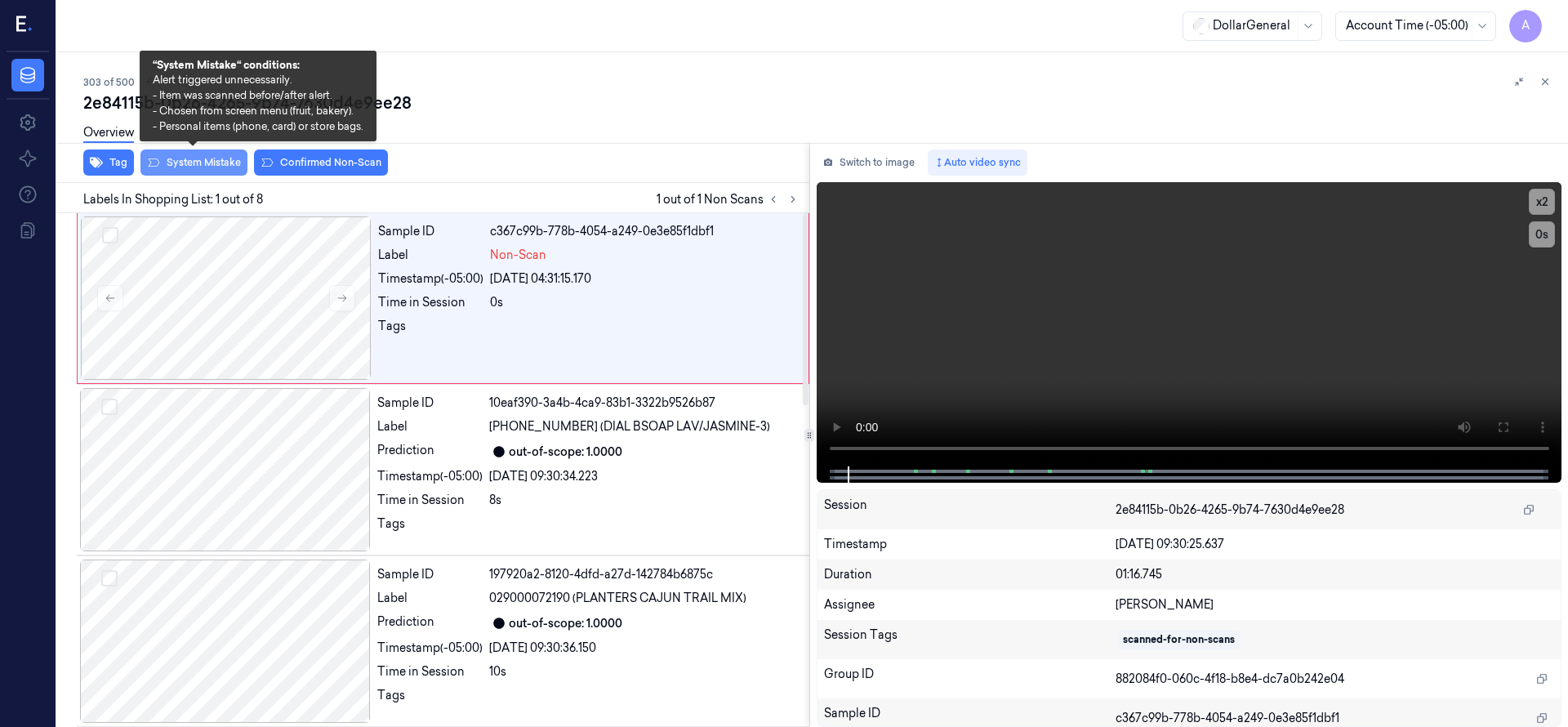
click at [225, 165] on button "System Mistake" at bounding box center [194, 163] width 107 height 26
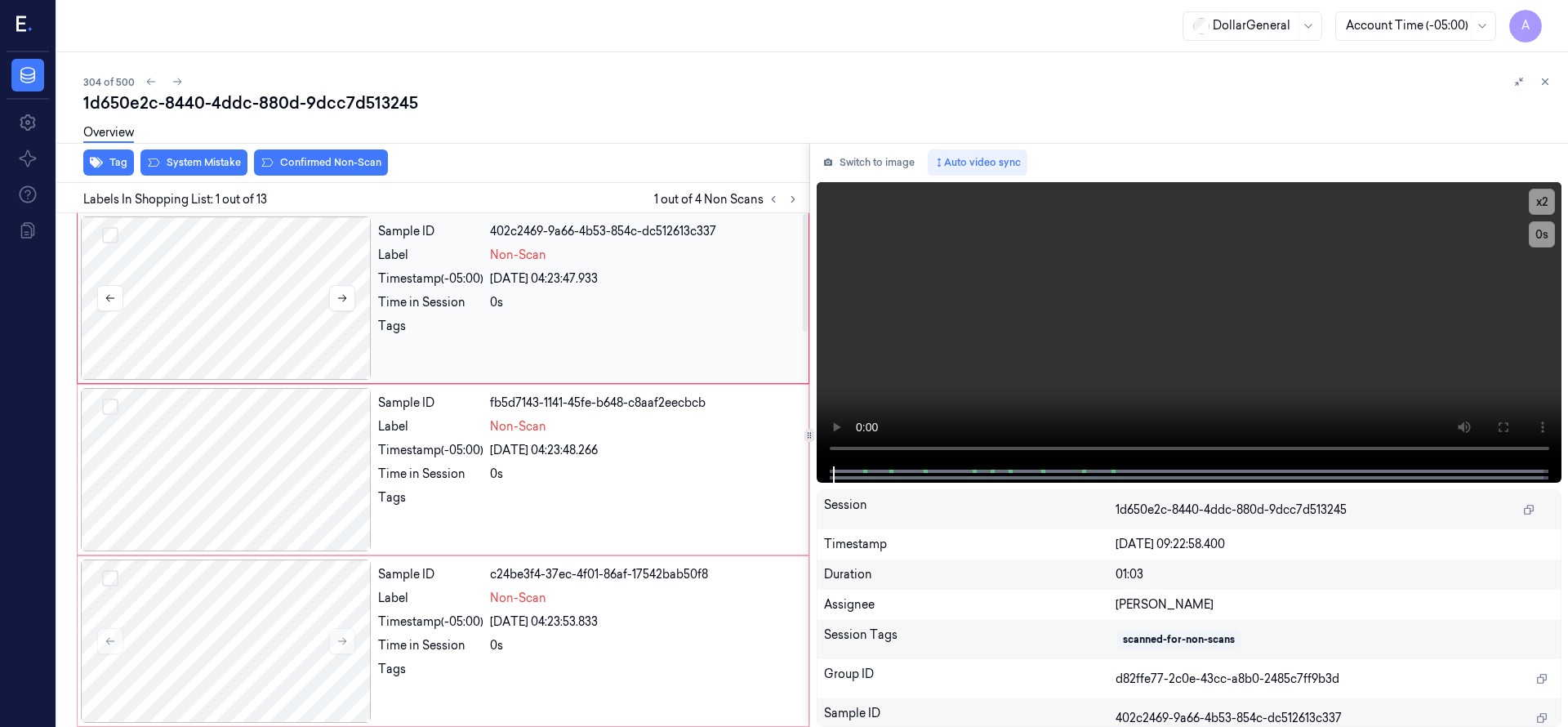
click at [291, 282] on div at bounding box center [225, 298] width 290 height 164
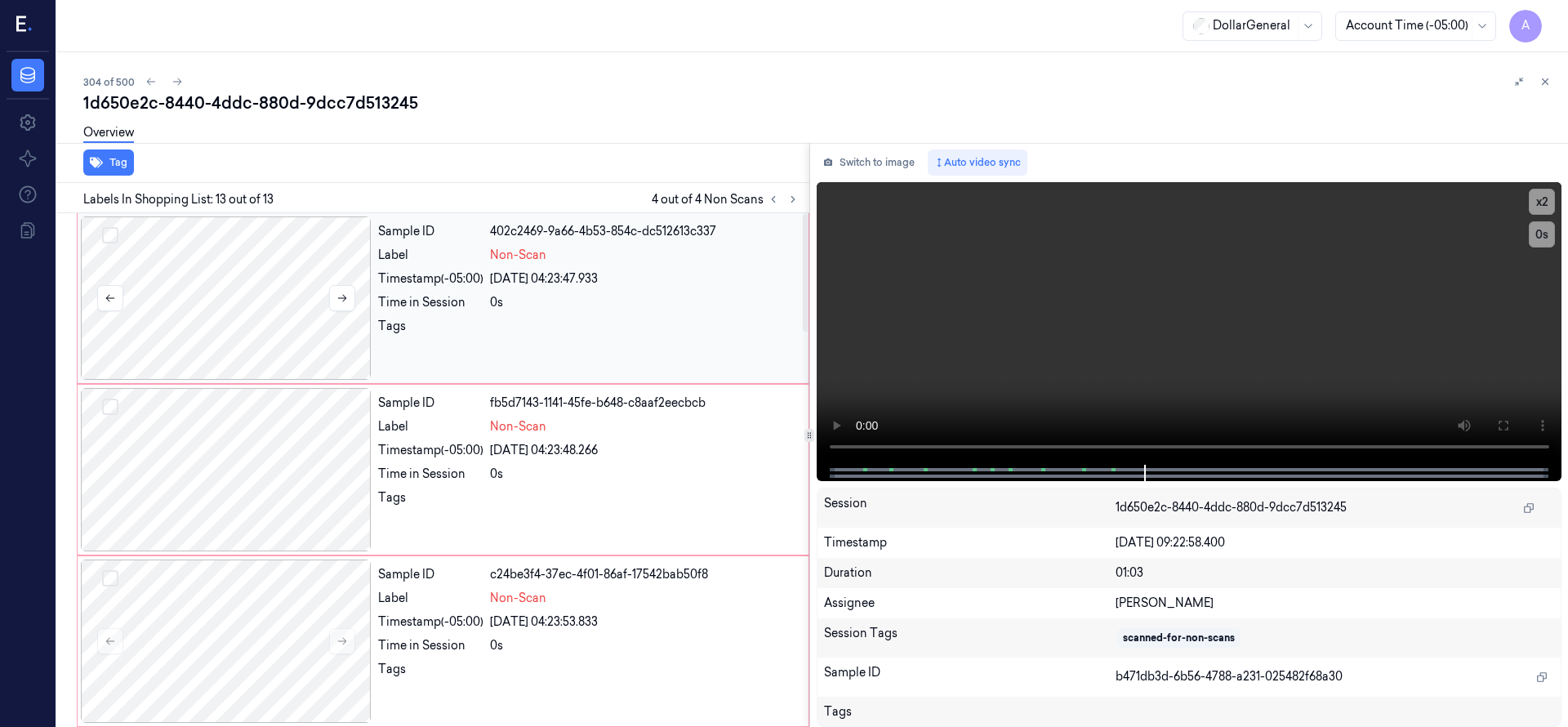
click at [115, 232] on button "Select row" at bounding box center [110, 235] width 16 height 16
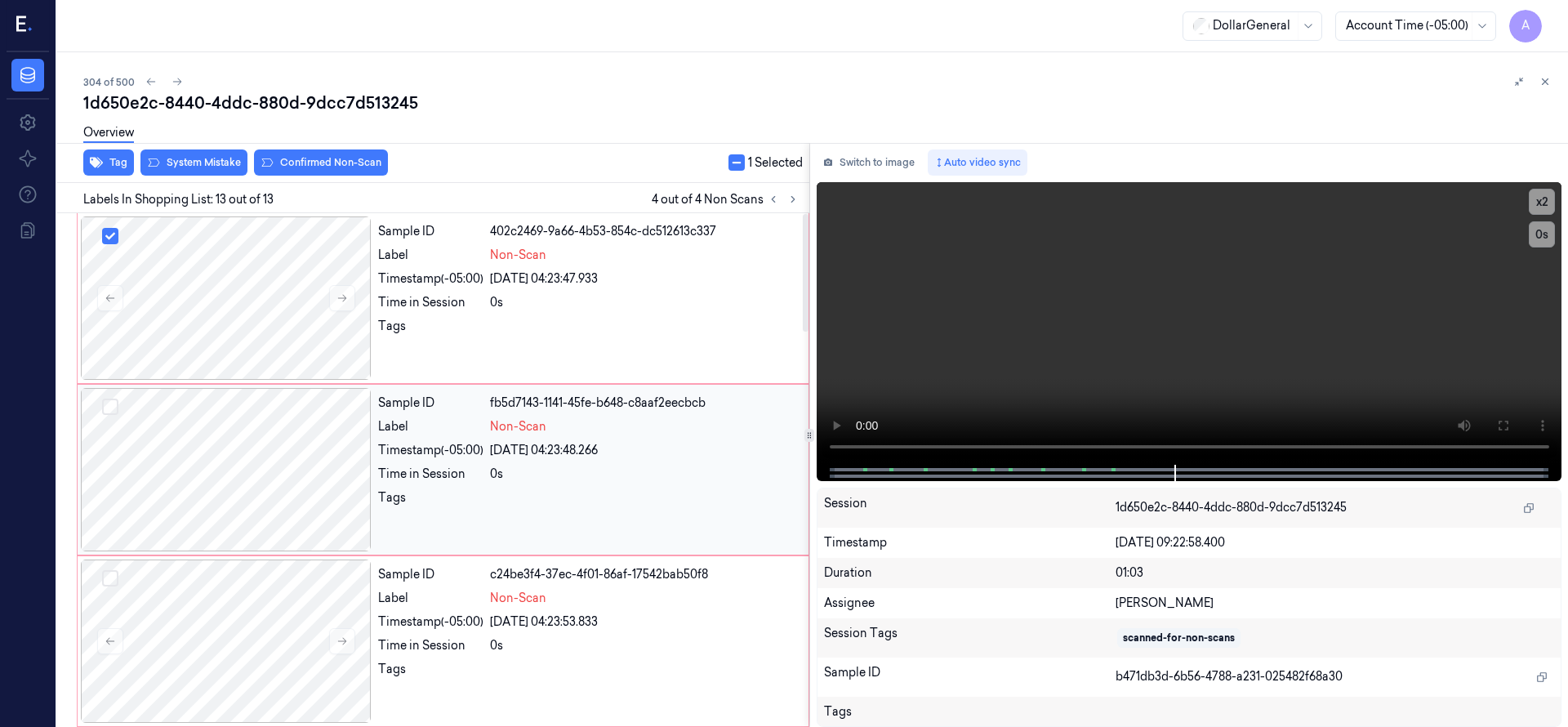
click at [107, 400] on button "Select row" at bounding box center [110, 407] width 16 height 16
click at [108, 576] on button "Select row" at bounding box center [110, 577] width 16 height 16
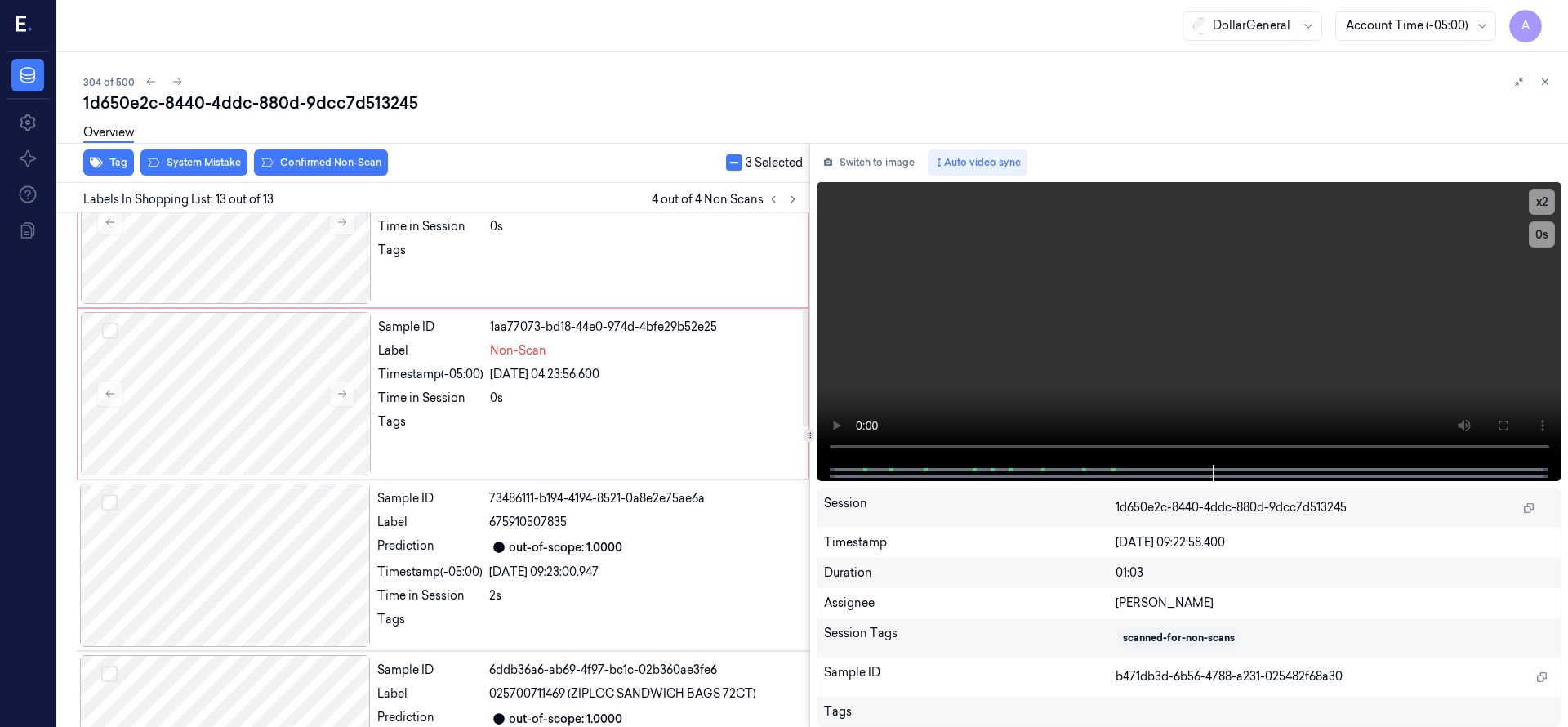
scroll to position [416, 0]
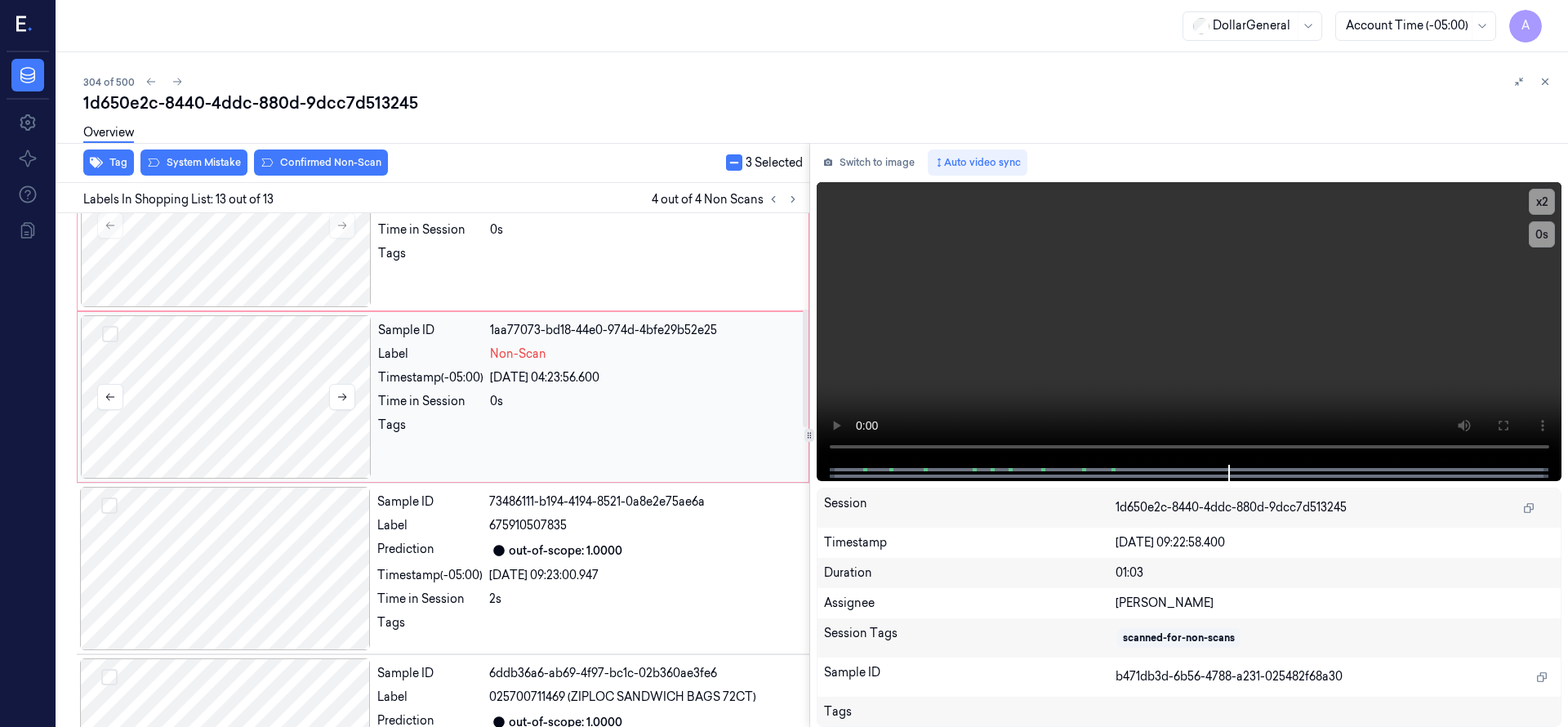
click at [111, 339] on button "Select row" at bounding box center [110, 334] width 16 height 16
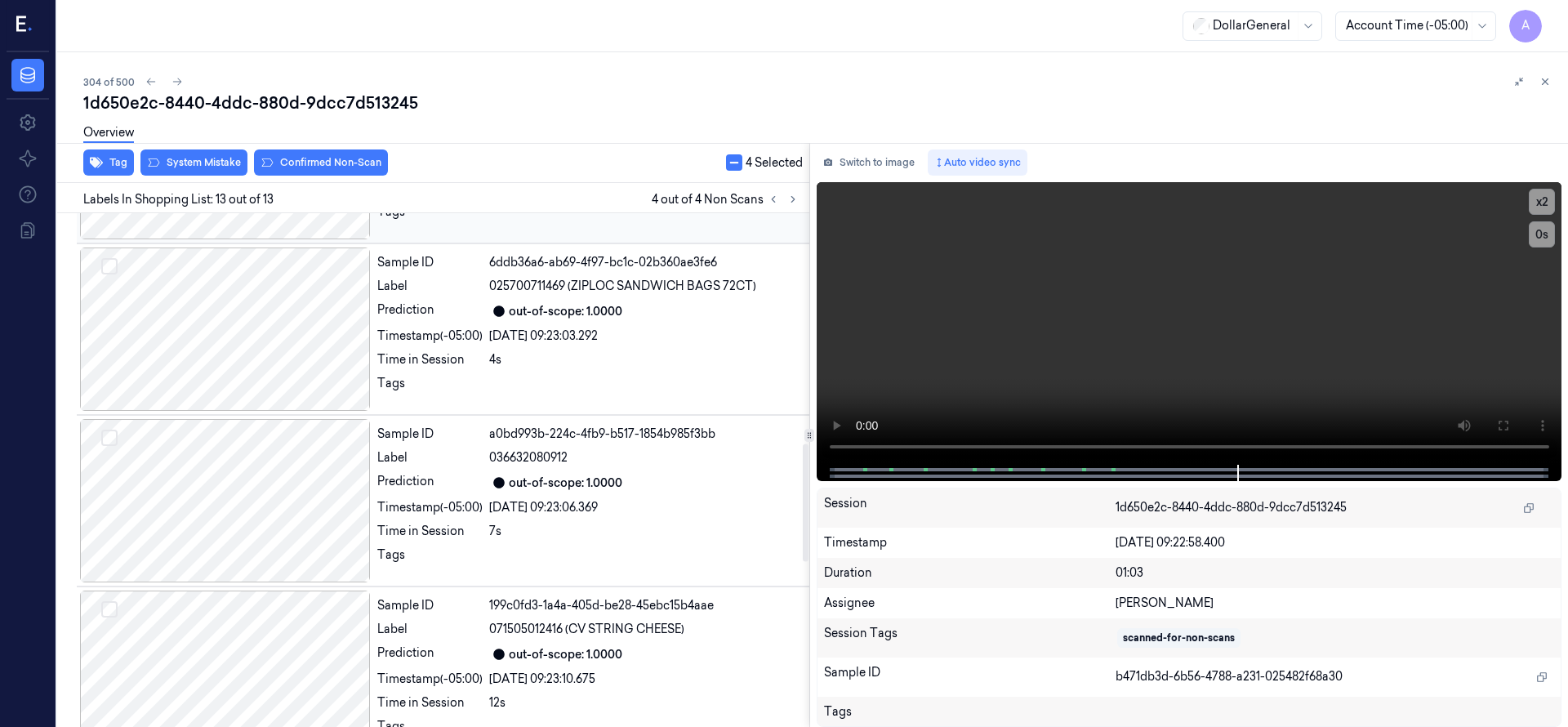
scroll to position [692, 0]
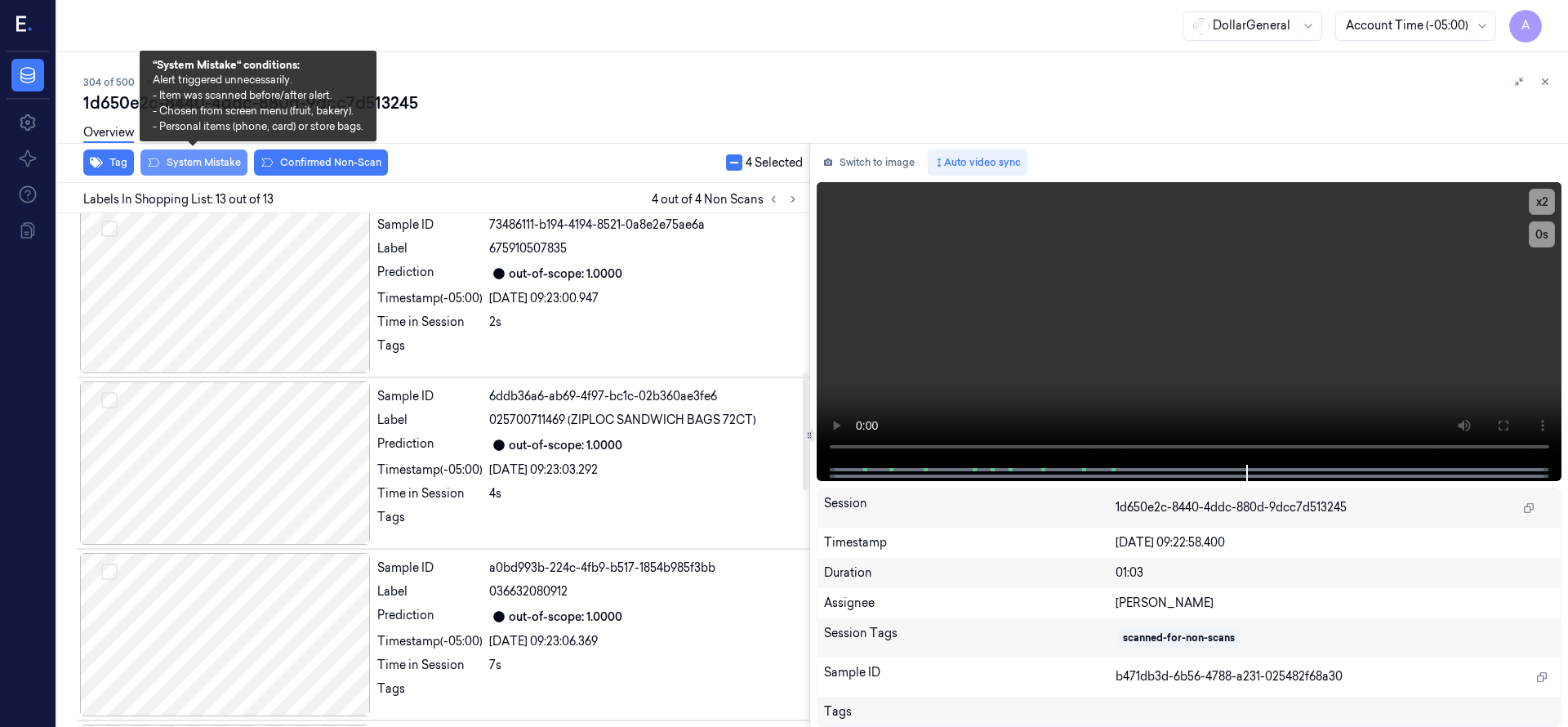
click at [200, 168] on button "System Mistake" at bounding box center [194, 163] width 107 height 26
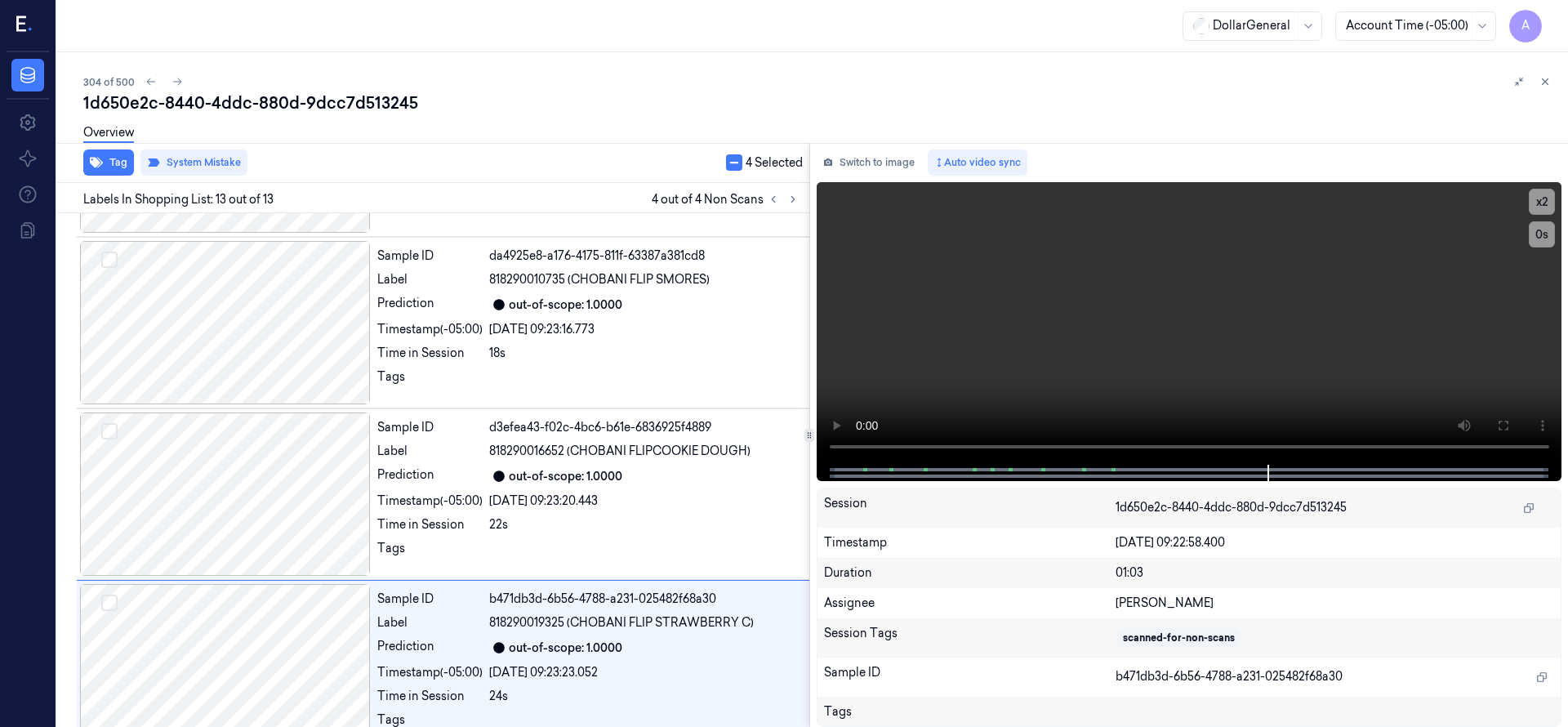
scroll to position [1720, 0]
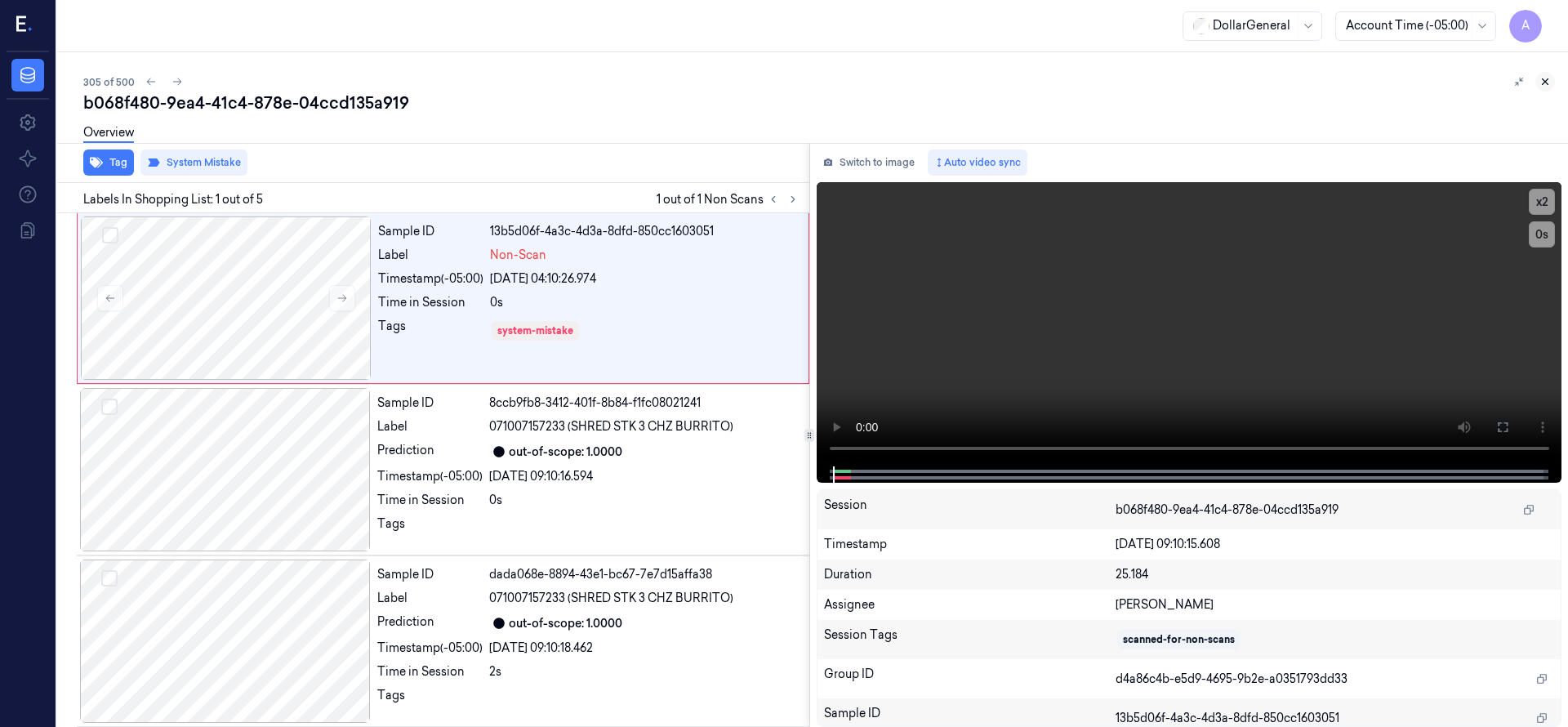
click at [1547, 79] on icon at bounding box center [1546, 82] width 6 height 6
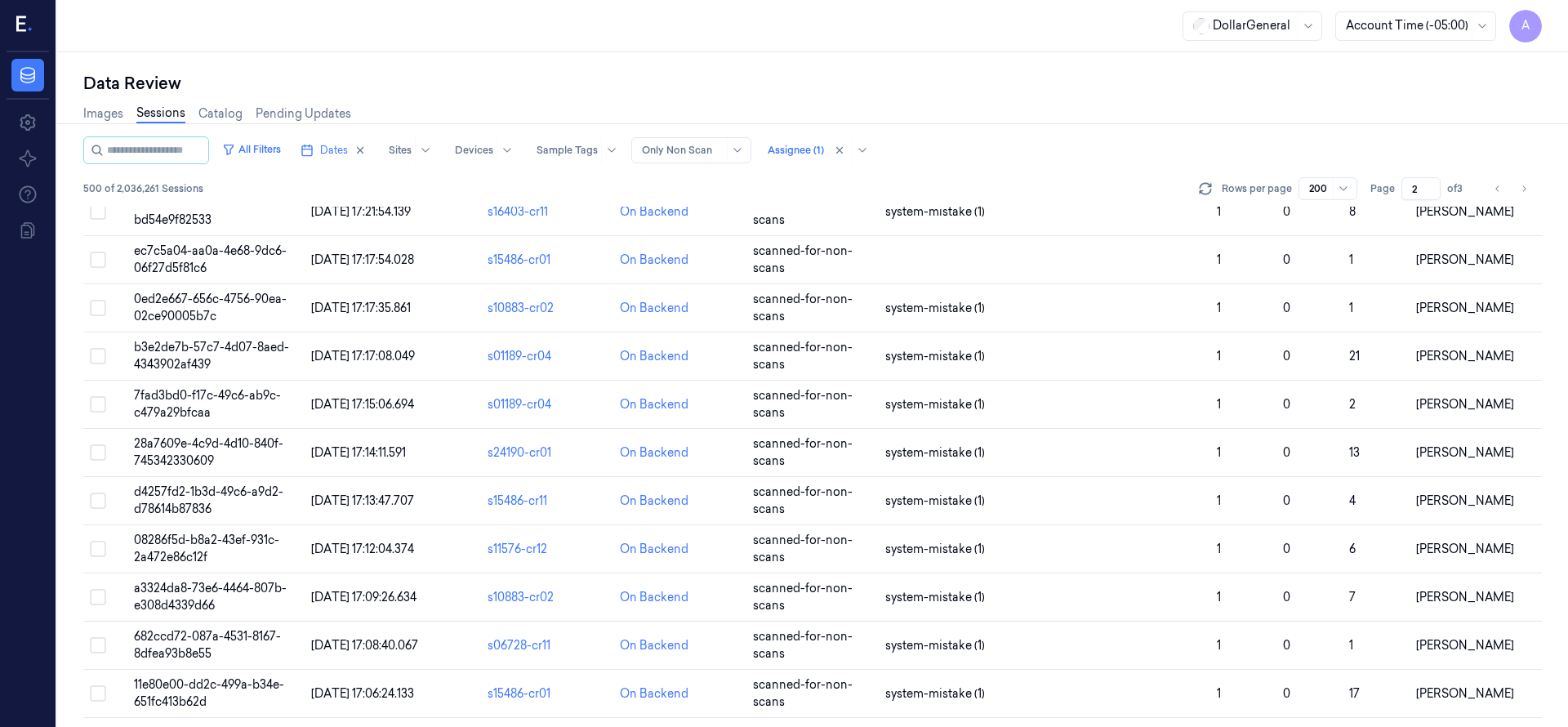
scroll to position [8369, 0]
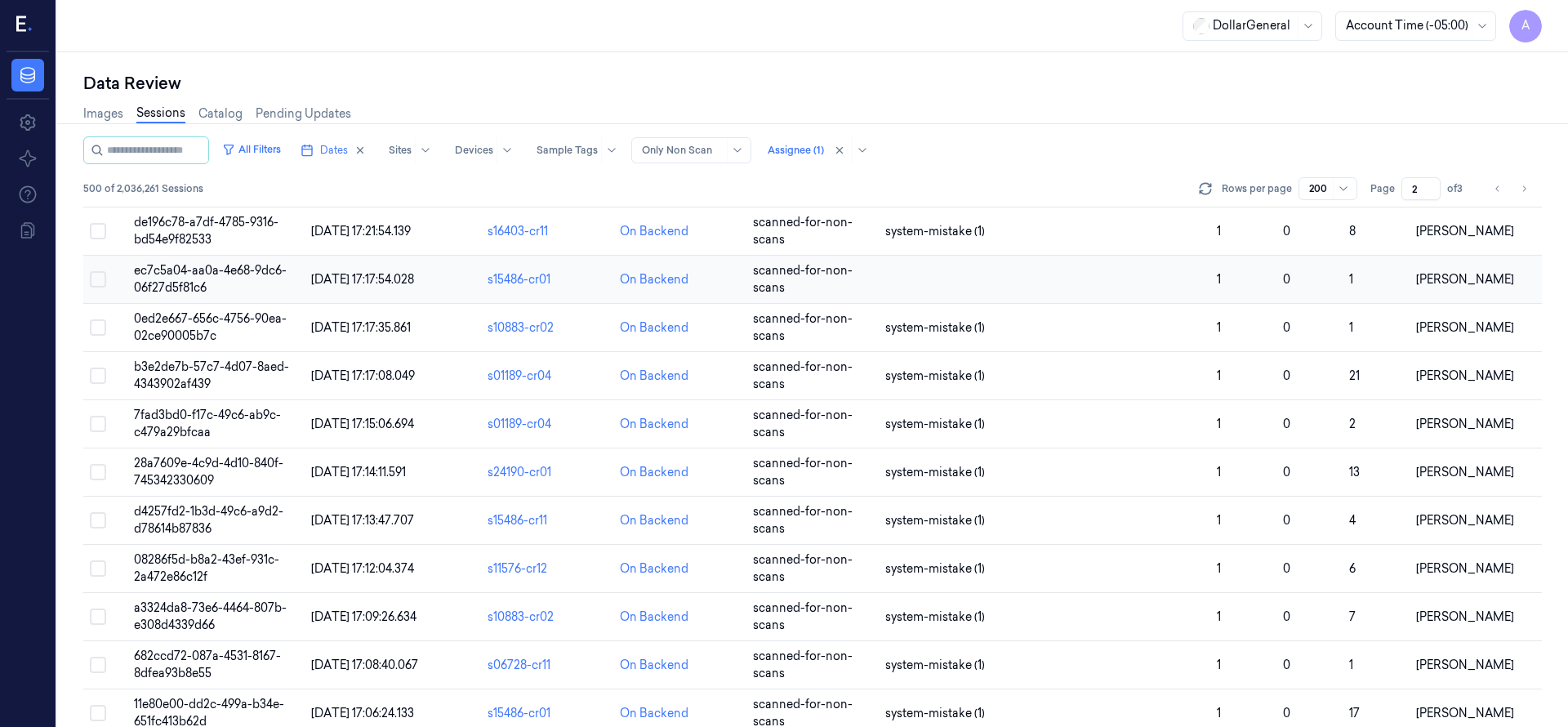
click at [203, 268] on span "ec7c5a04-aa0a-4e68-9dc6-06f27d5f81c6" at bounding box center [209, 279] width 153 height 32
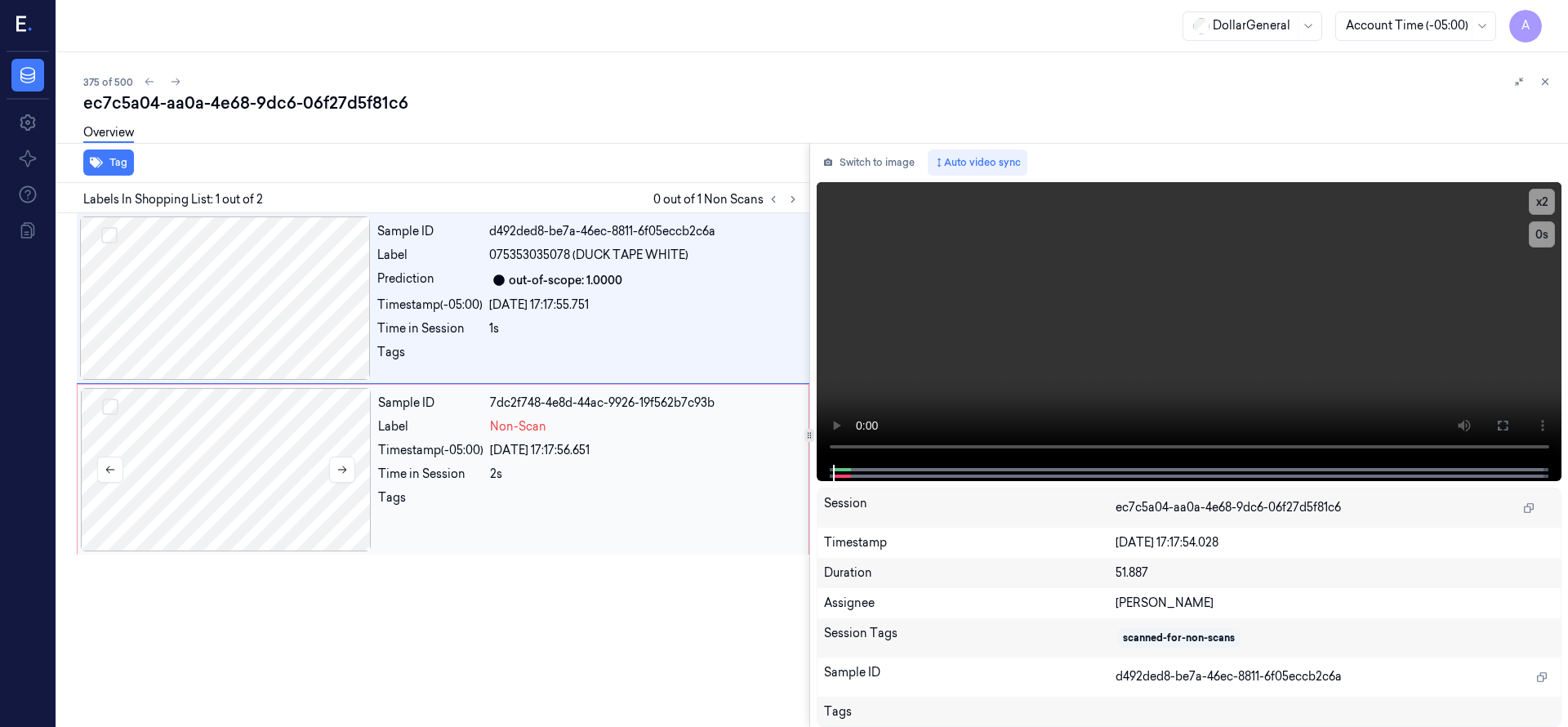
click at [237, 448] on div at bounding box center [225, 470] width 290 height 164
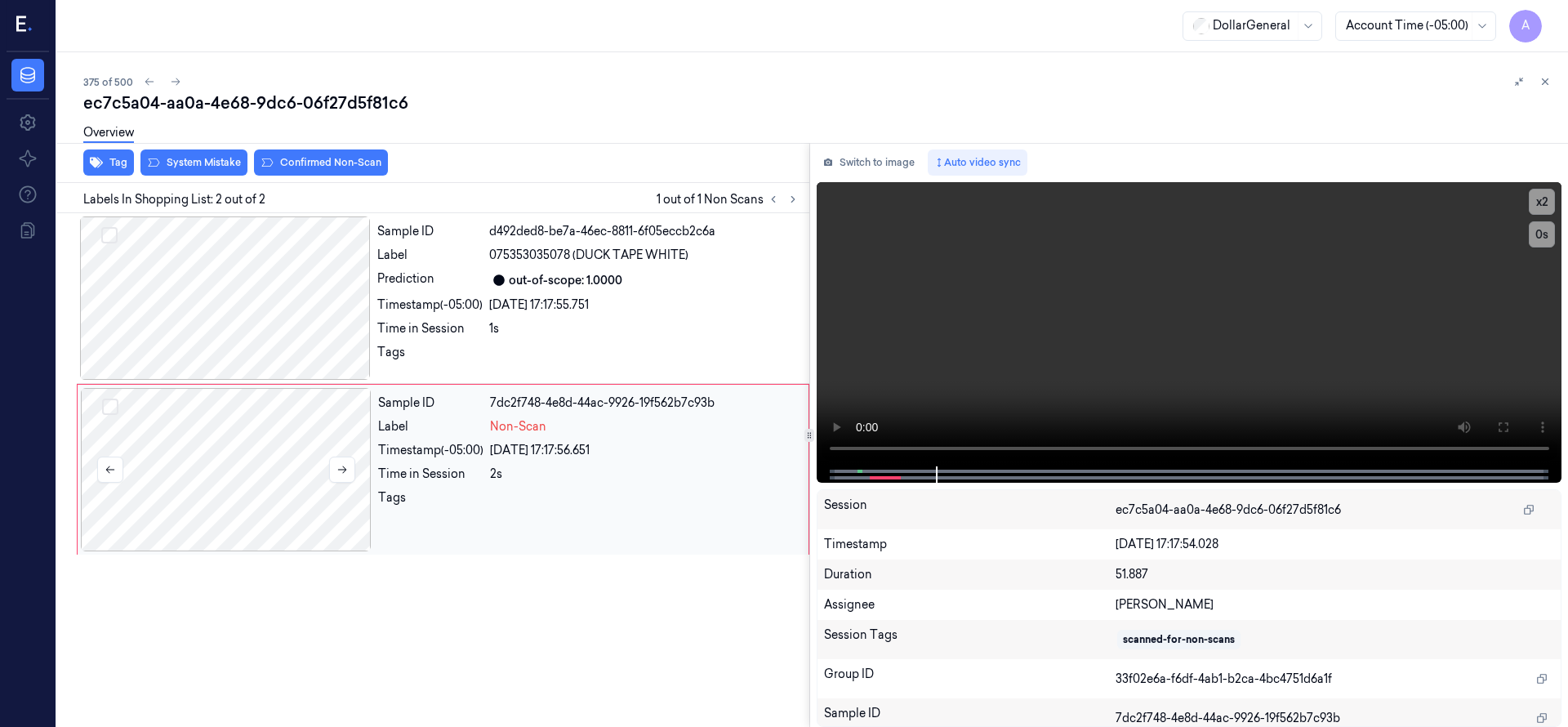
click at [276, 434] on div at bounding box center [225, 470] width 290 height 164
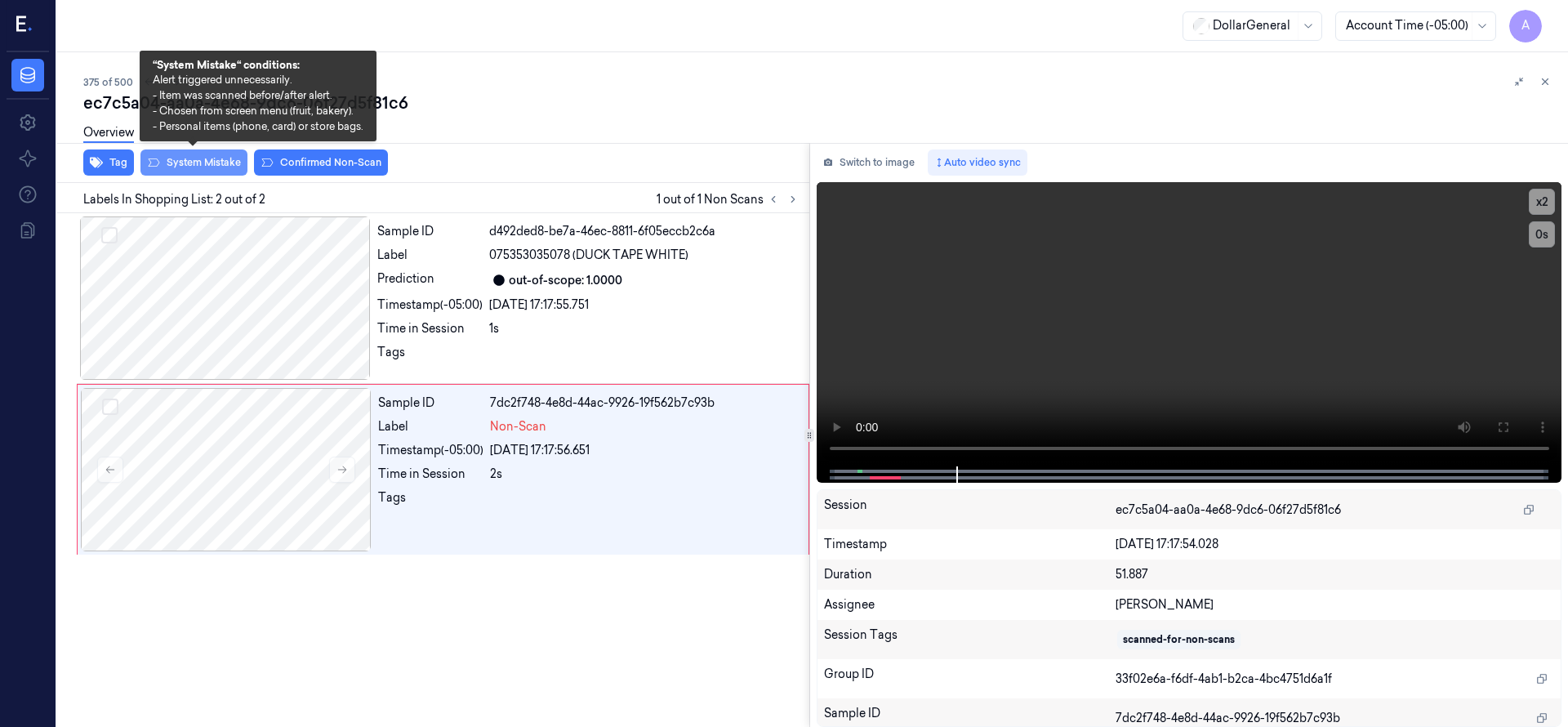
click at [205, 162] on button "System Mistake" at bounding box center [194, 163] width 107 height 26
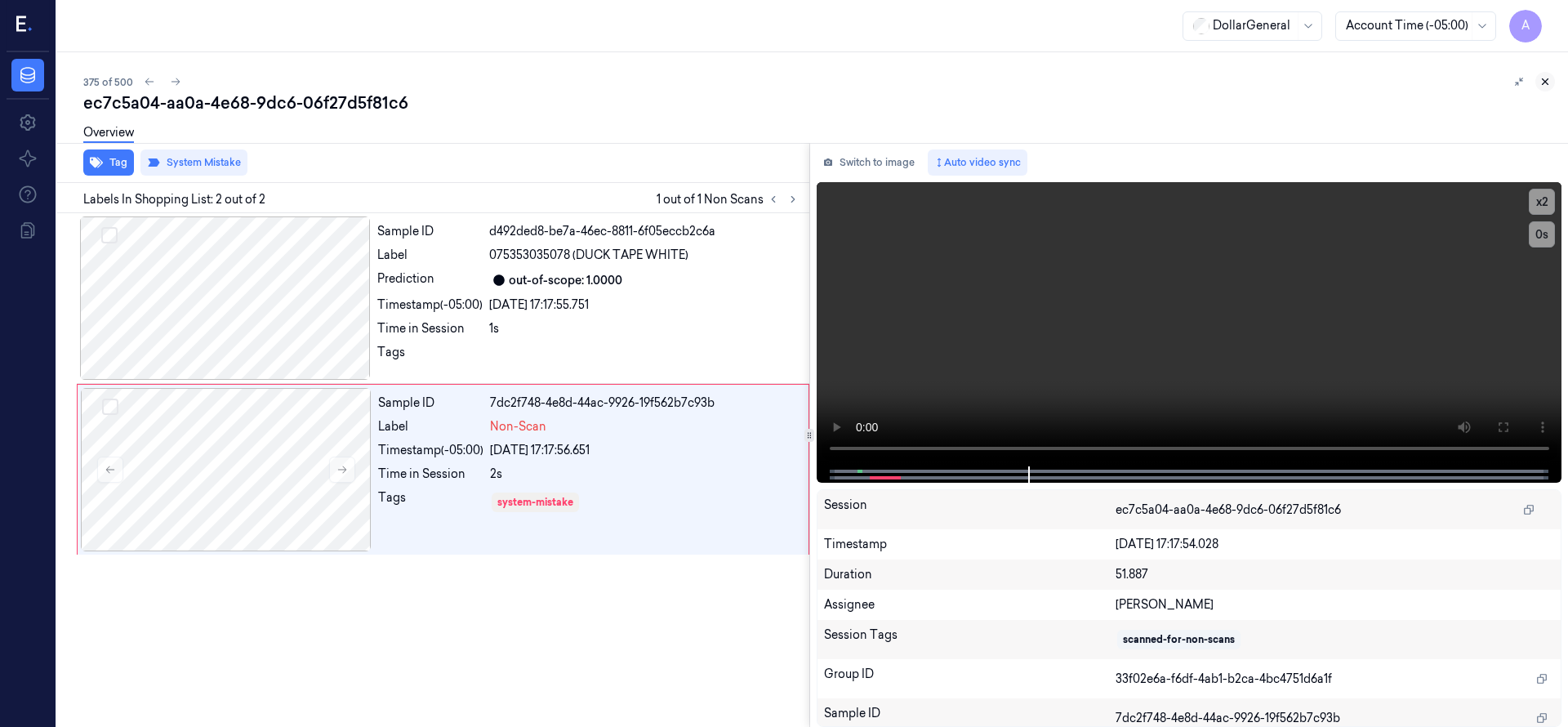
click at [1537, 84] on button at bounding box center [1545, 82] width 20 height 20
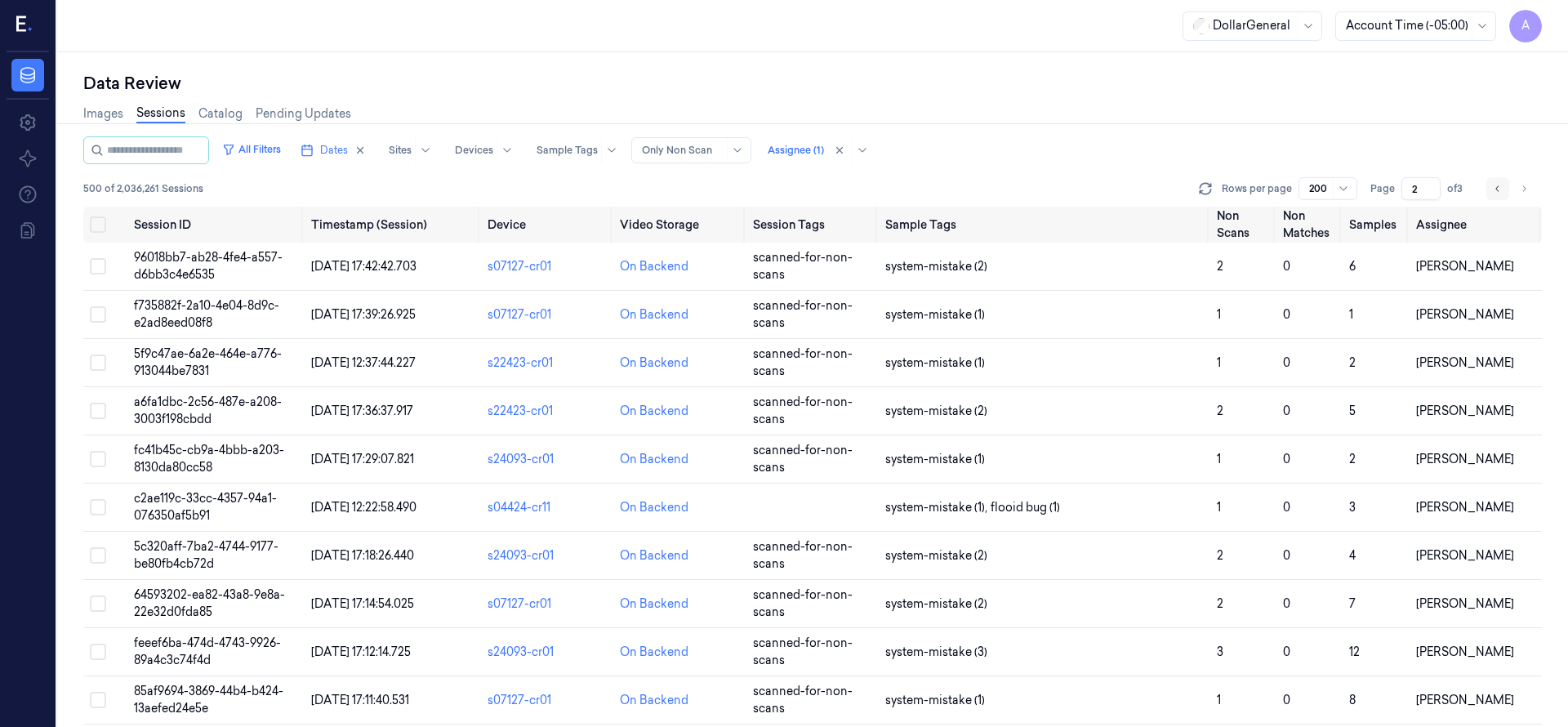
click at [1503, 188] on button "Go to previous page" at bounding box center [1497, 188] width 23 height 23
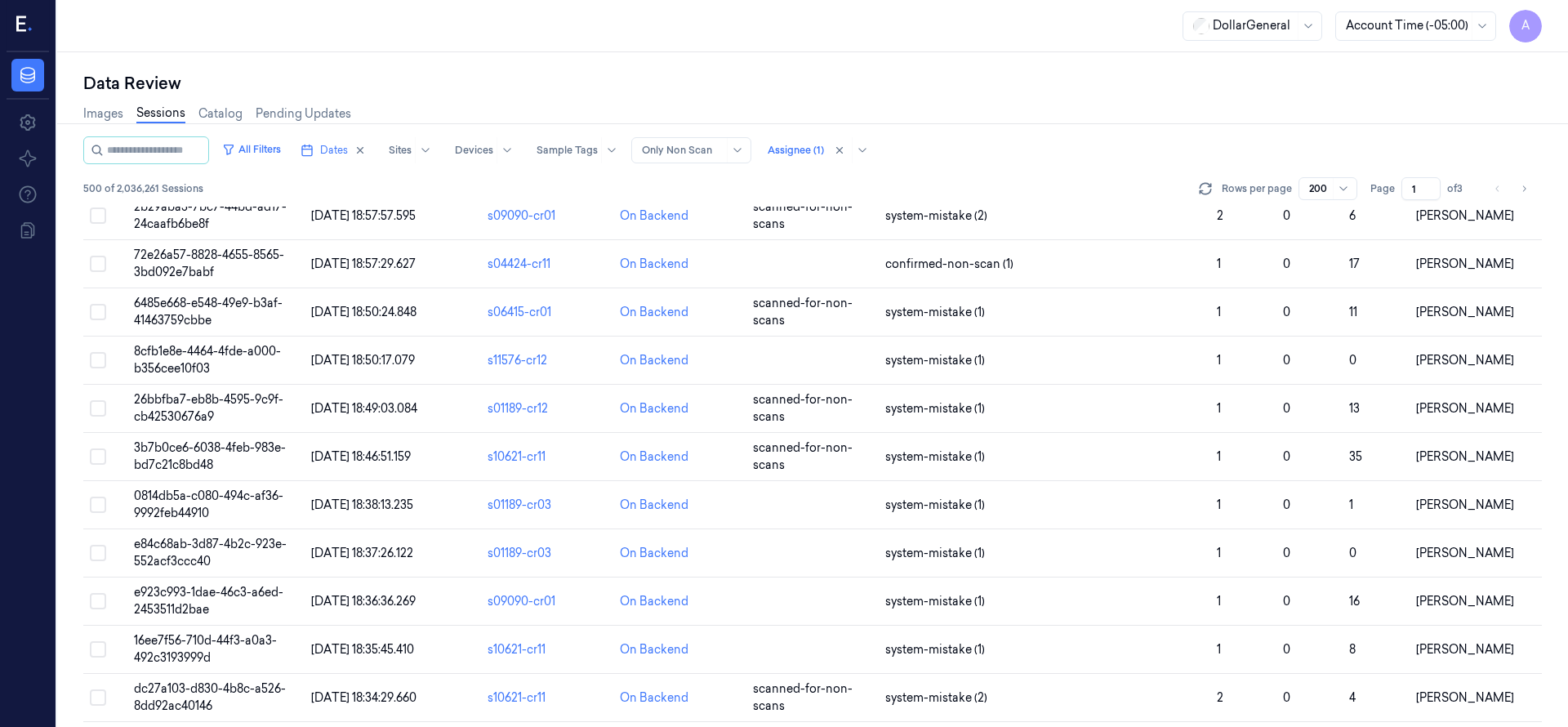
scroll to position [9163, 0]
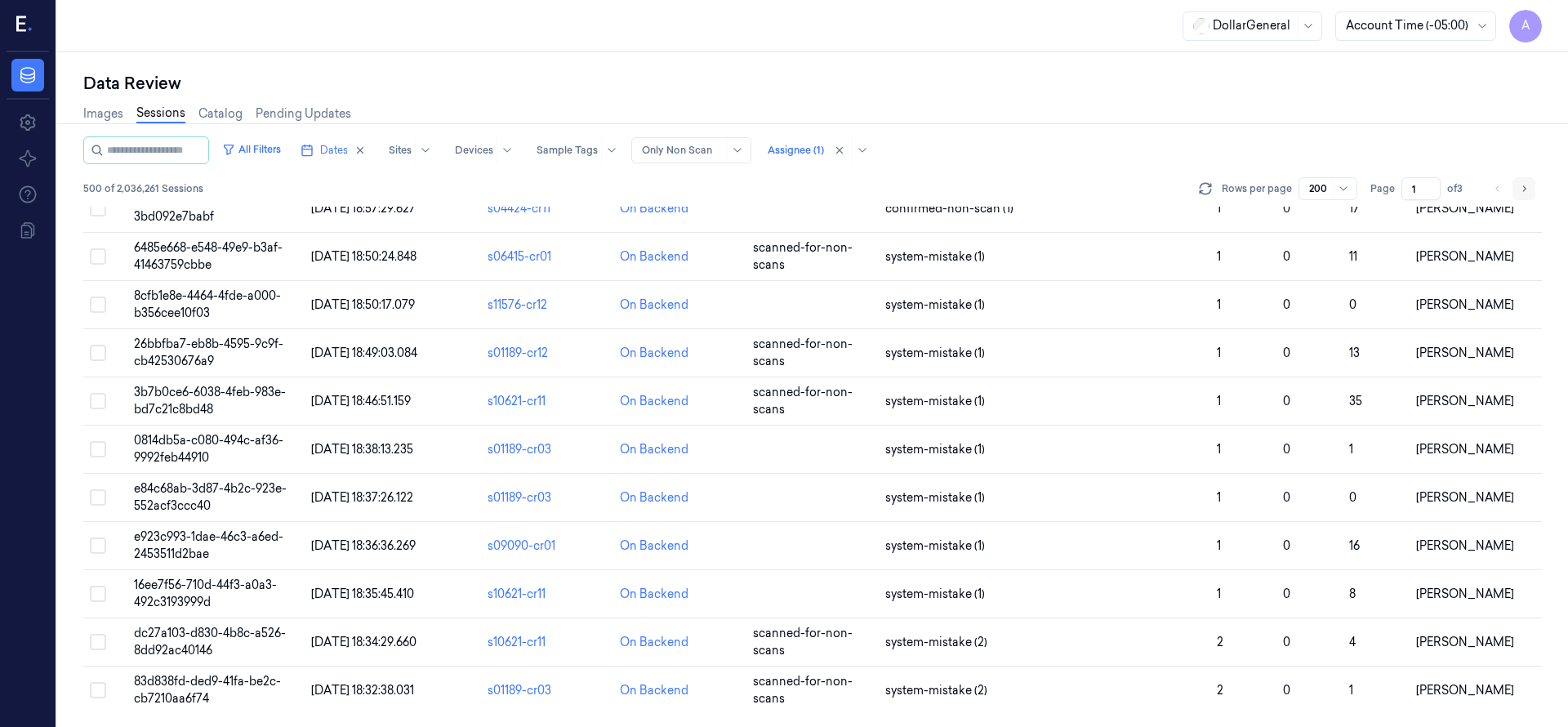
click at [1517, 182] on button "Go to next page" at bounding box center [1523, 188] width 23 height 23
type input "3"
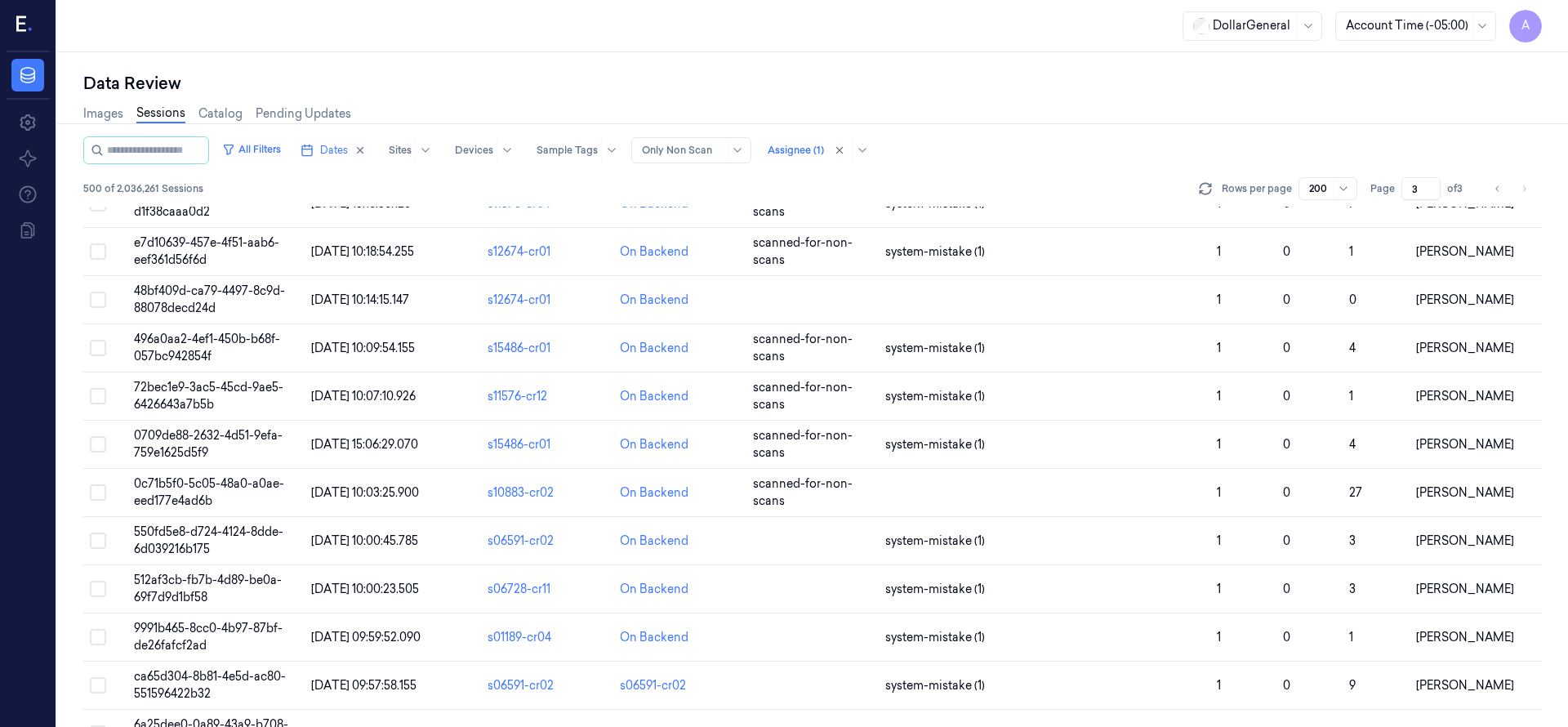
scroll to position [2654, 0]
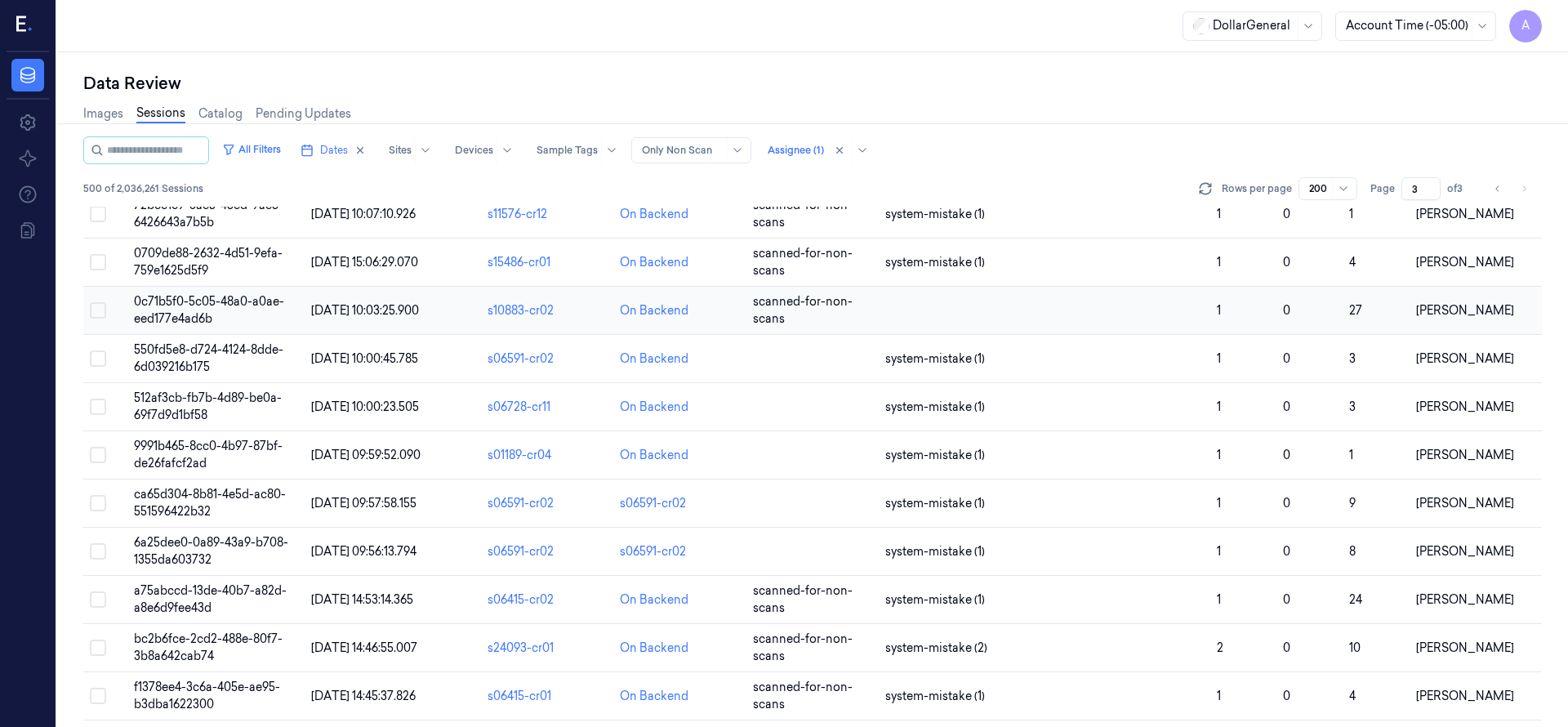
click at [256, 295] on span "0c71b5f0-5c05-48a0-a0ae-eed177e4ad6b" at bounding box center [208, 310] width 151 height 32
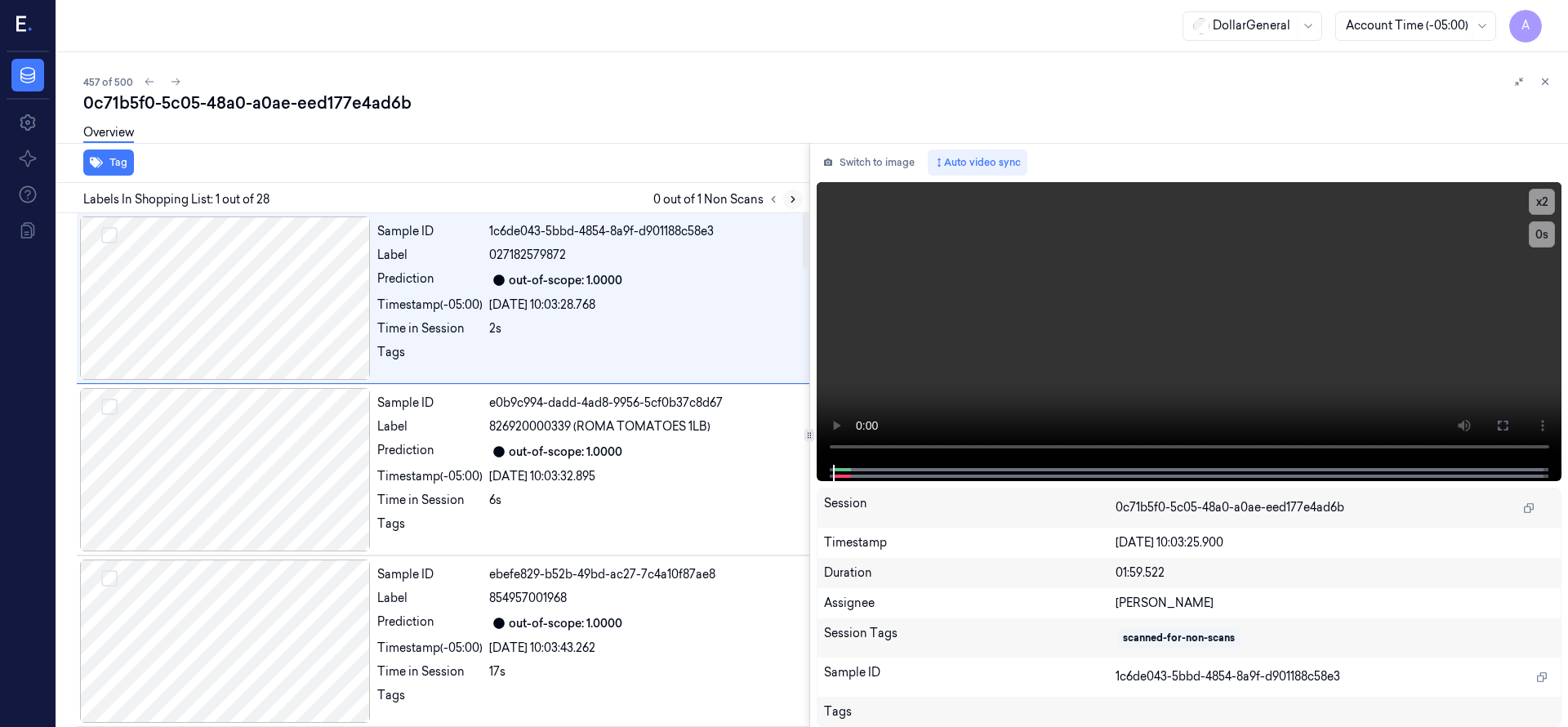
click at [794, 206] on button at bounding box center [793, 199] width 20 height 20
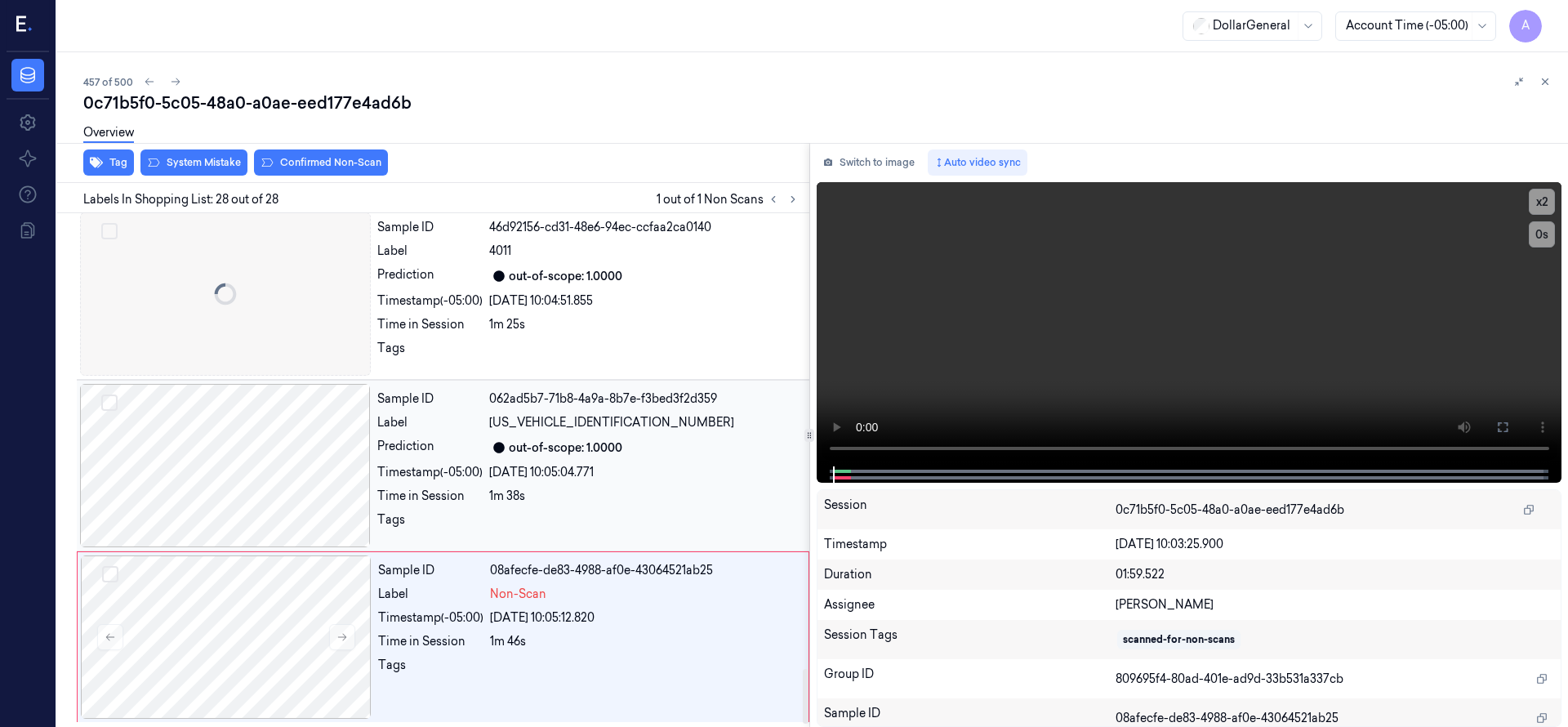
scroll to position [4292, 0]
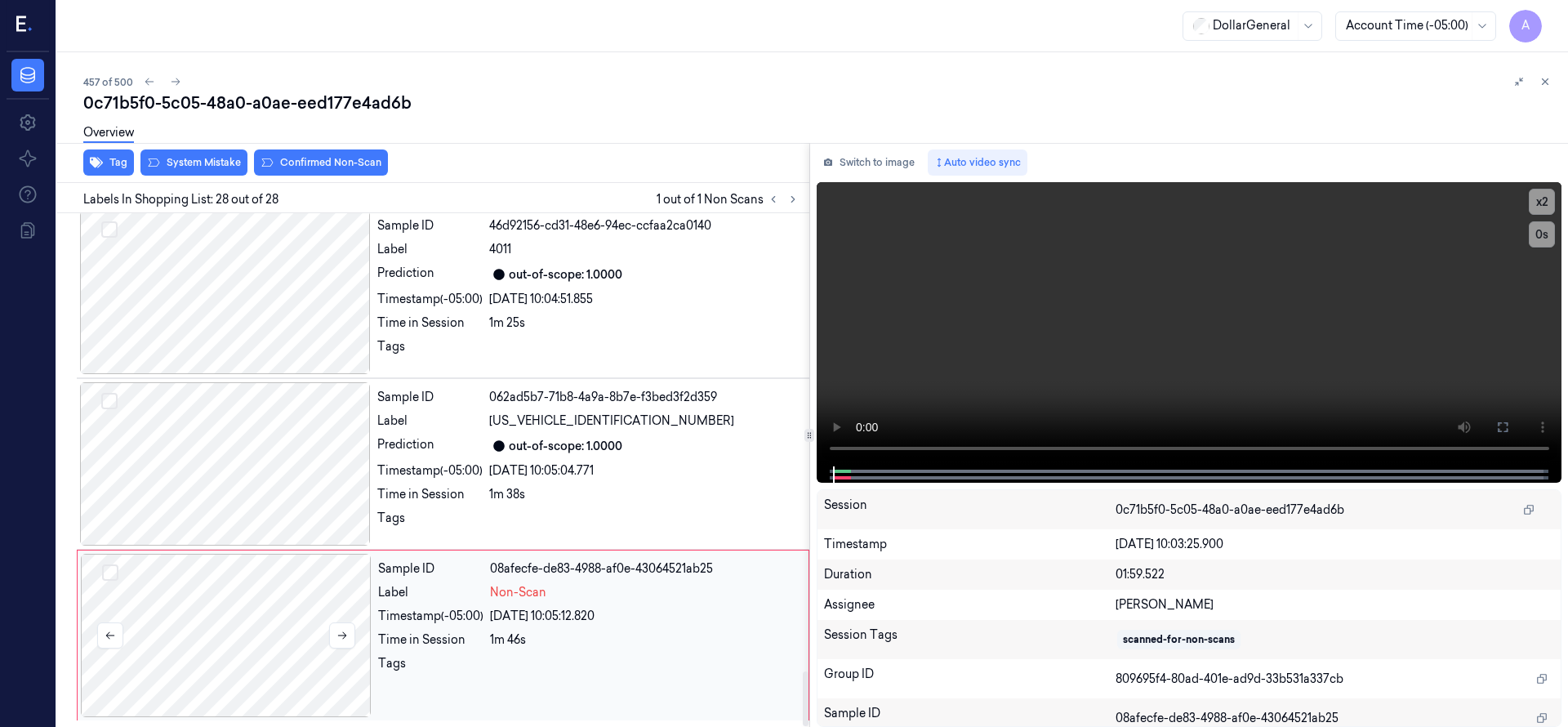
click at [232, 628] on div at bounding box center [225, 635] width 290 height 164
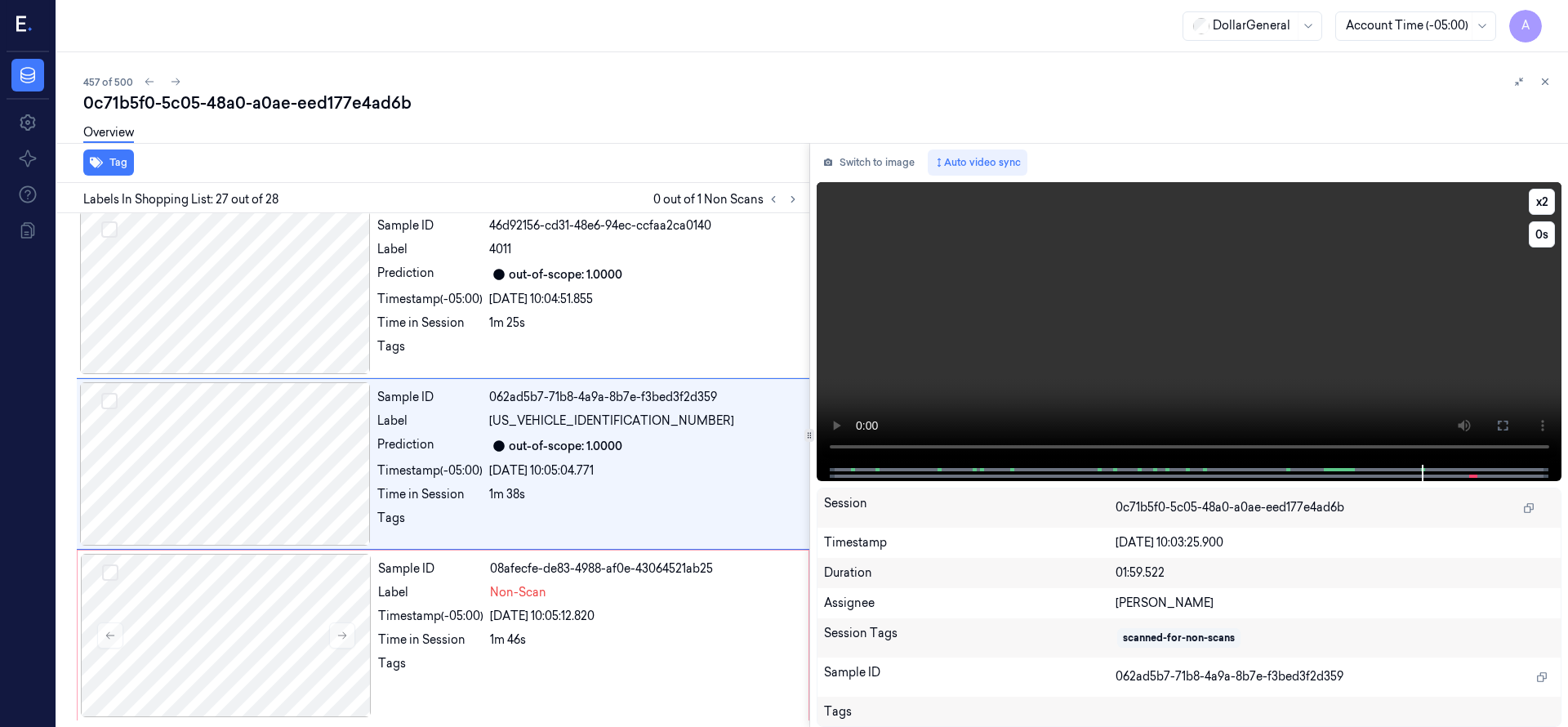
scroll to position [4286, 0]
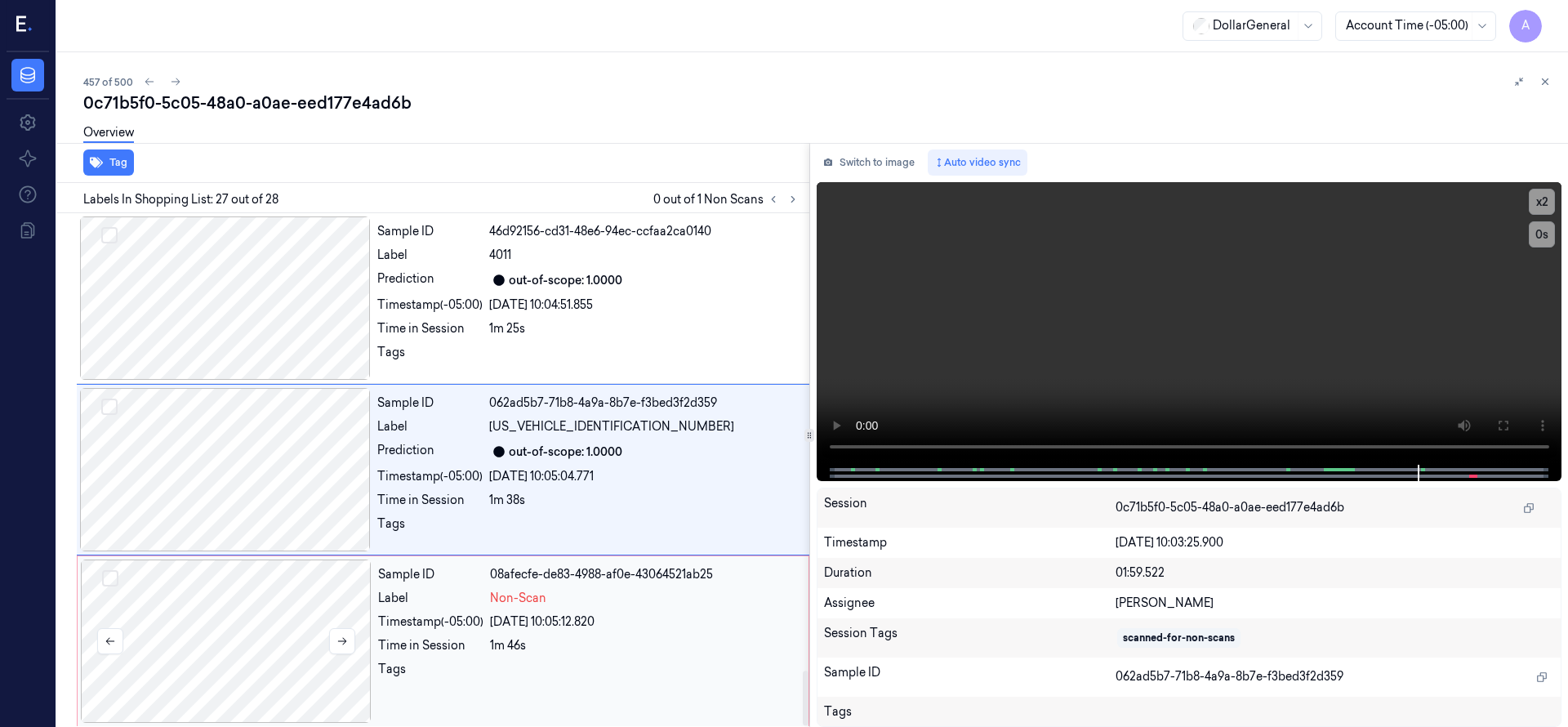
click at [279, 622] on div at bounding box center [225, 641] width 290 height 164
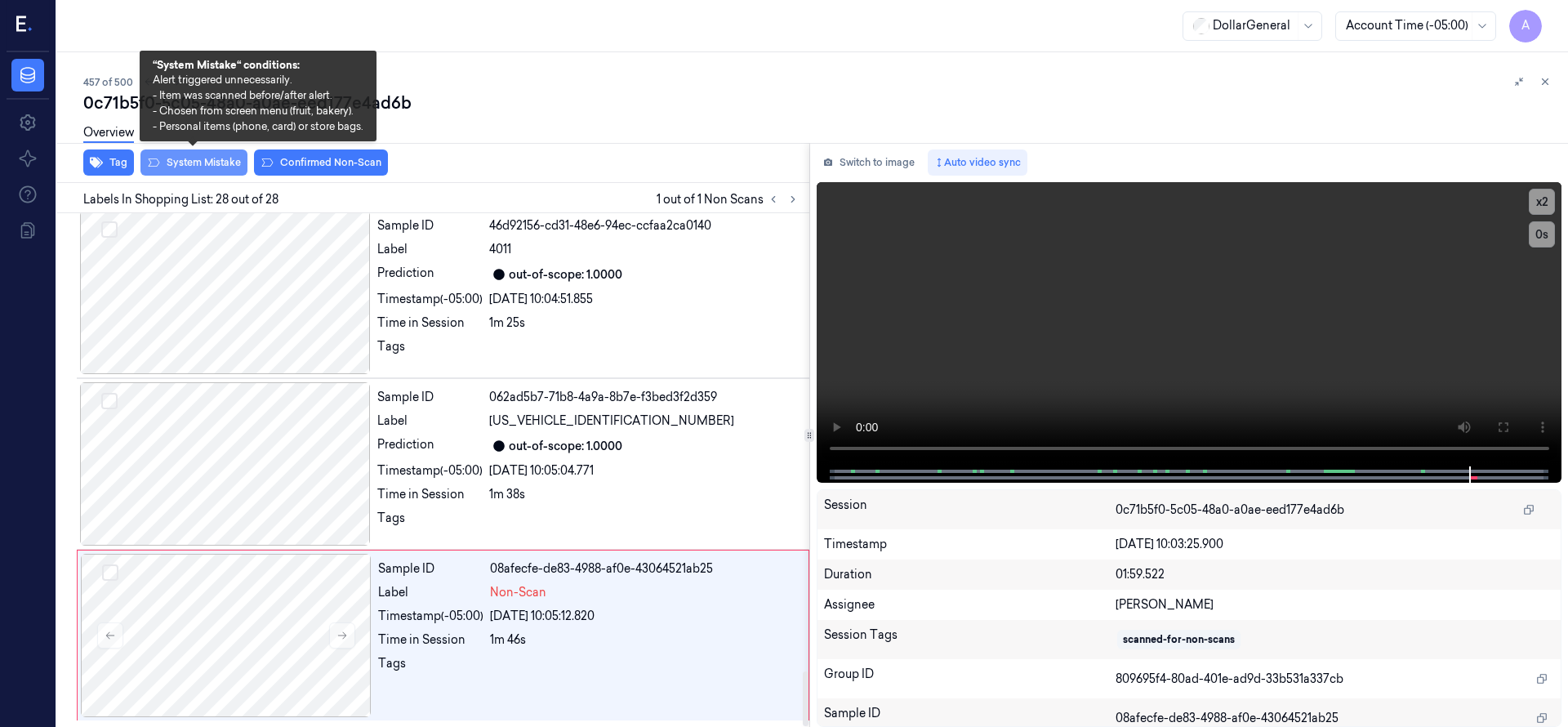
click at [220, 173] on button "System Mistake" at bounding box center [194, 163] width 107 height 26
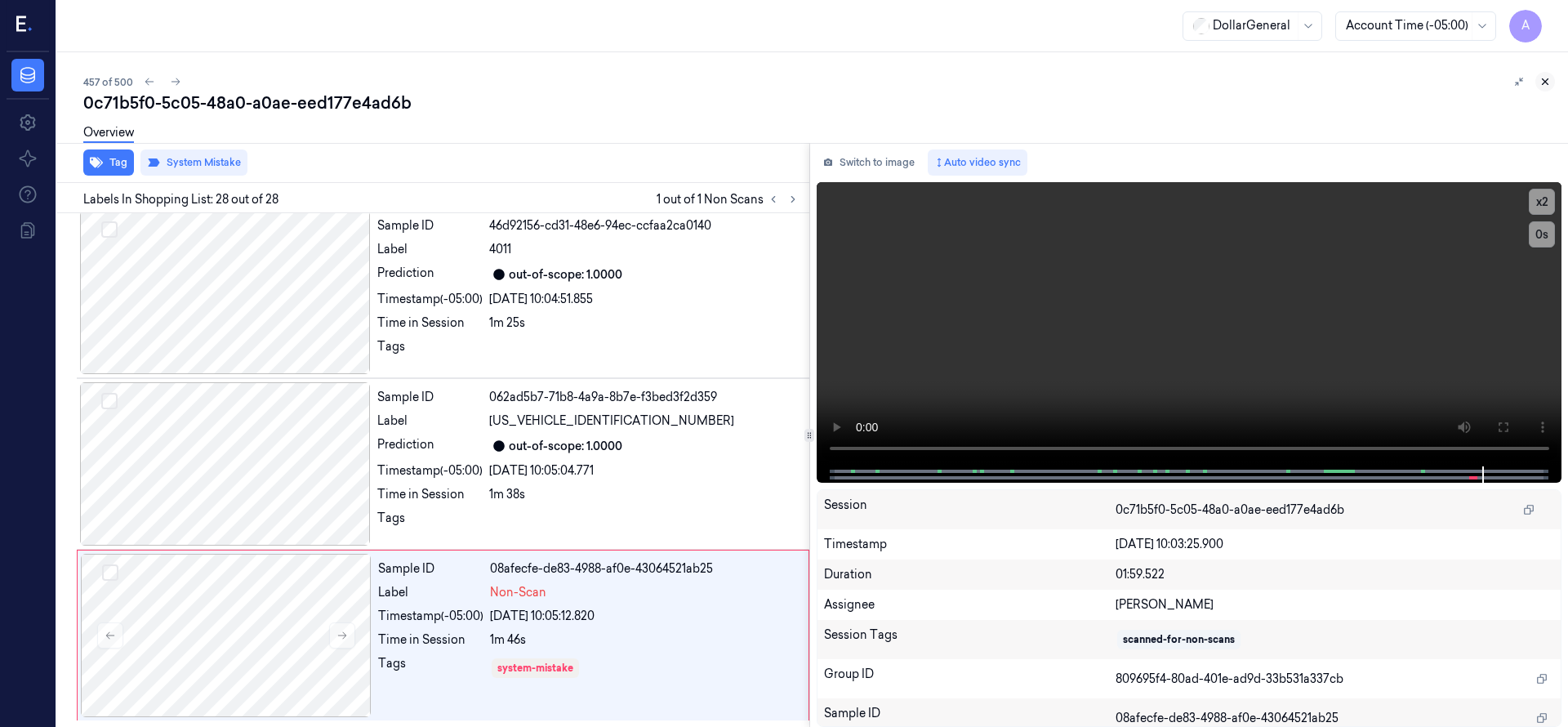
click at [1540, 79] on icon at bounding box center [1544, 81] width 11 height 11
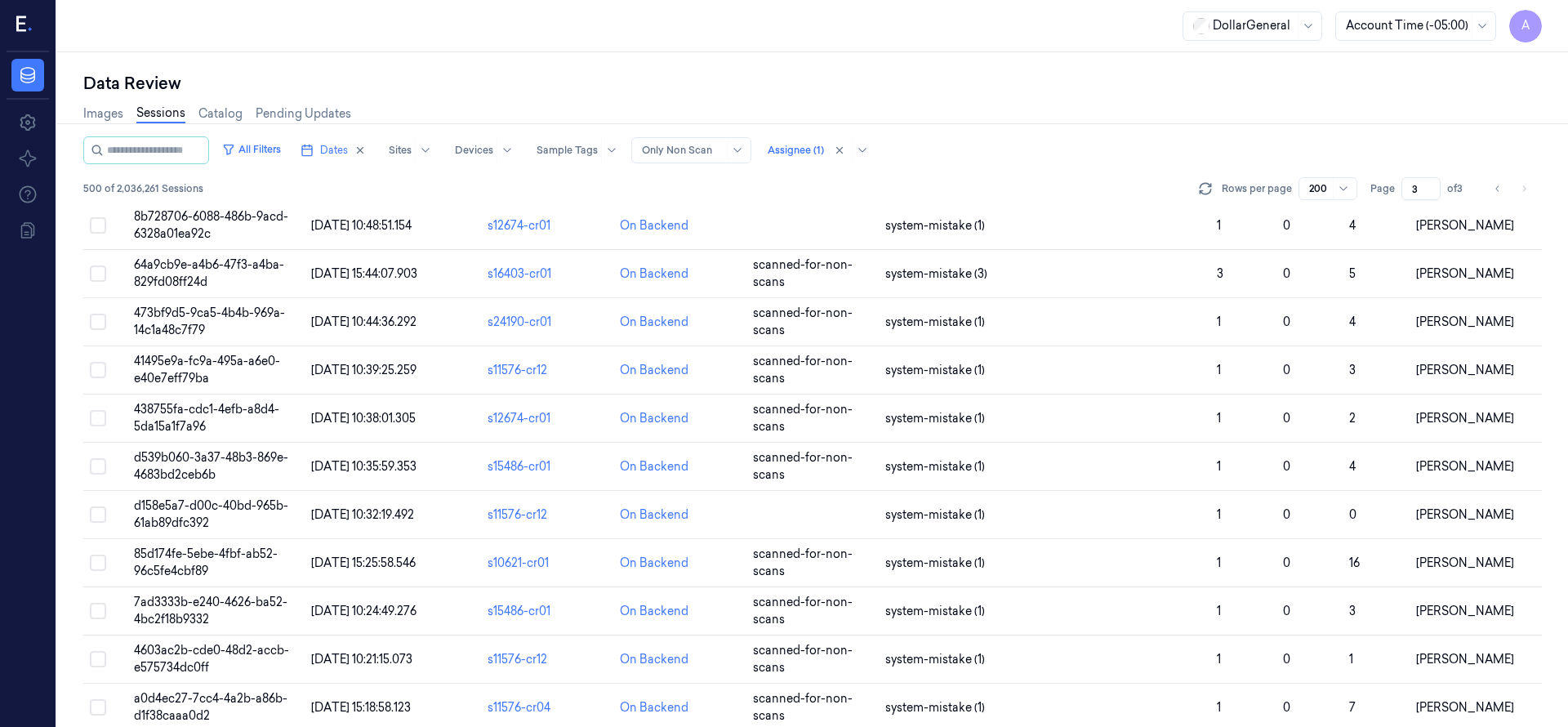
scroll to position [2304, 0]
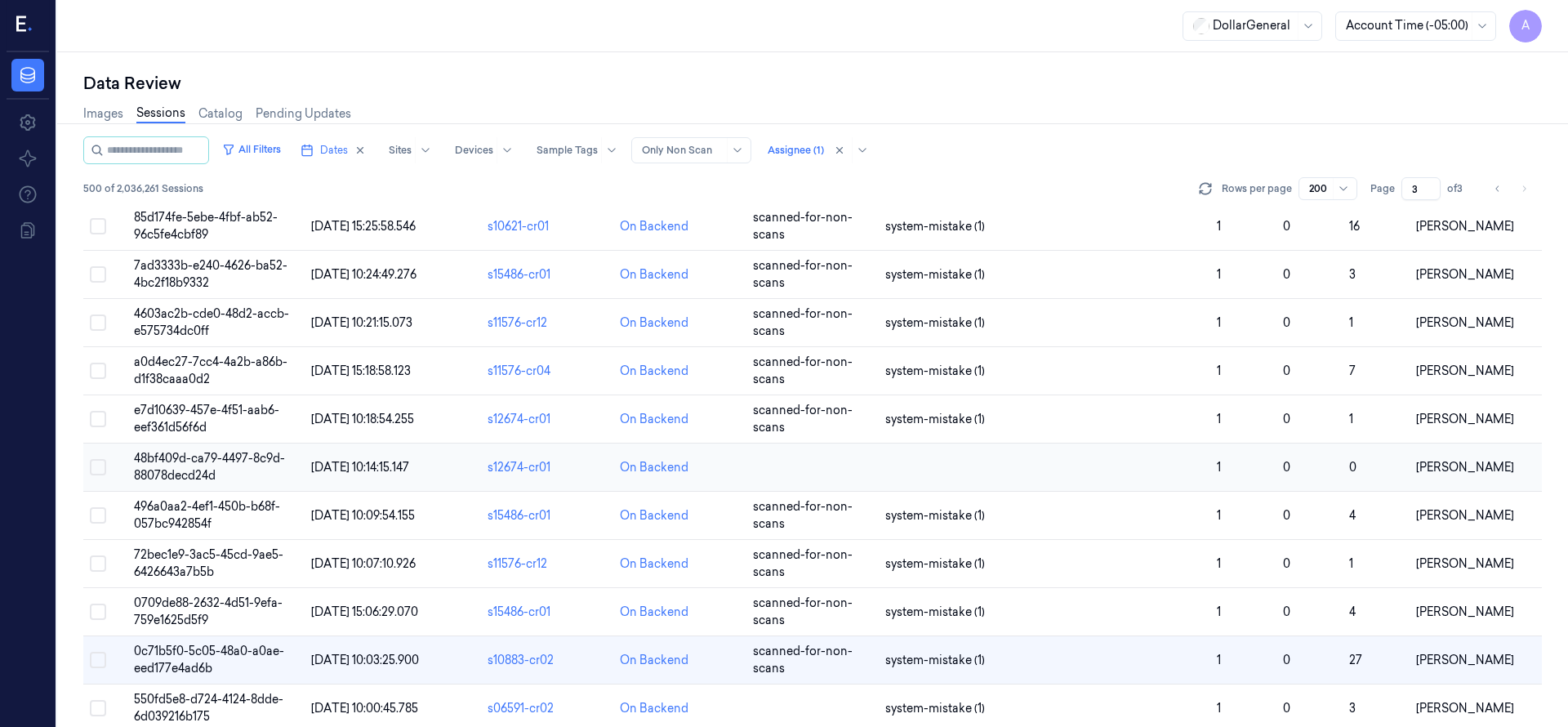
click at [183, 460] on span "48bf409d-ca79-4497-8c9d-88078decd24d" at bounding box center [208, 467] width 151 height 32
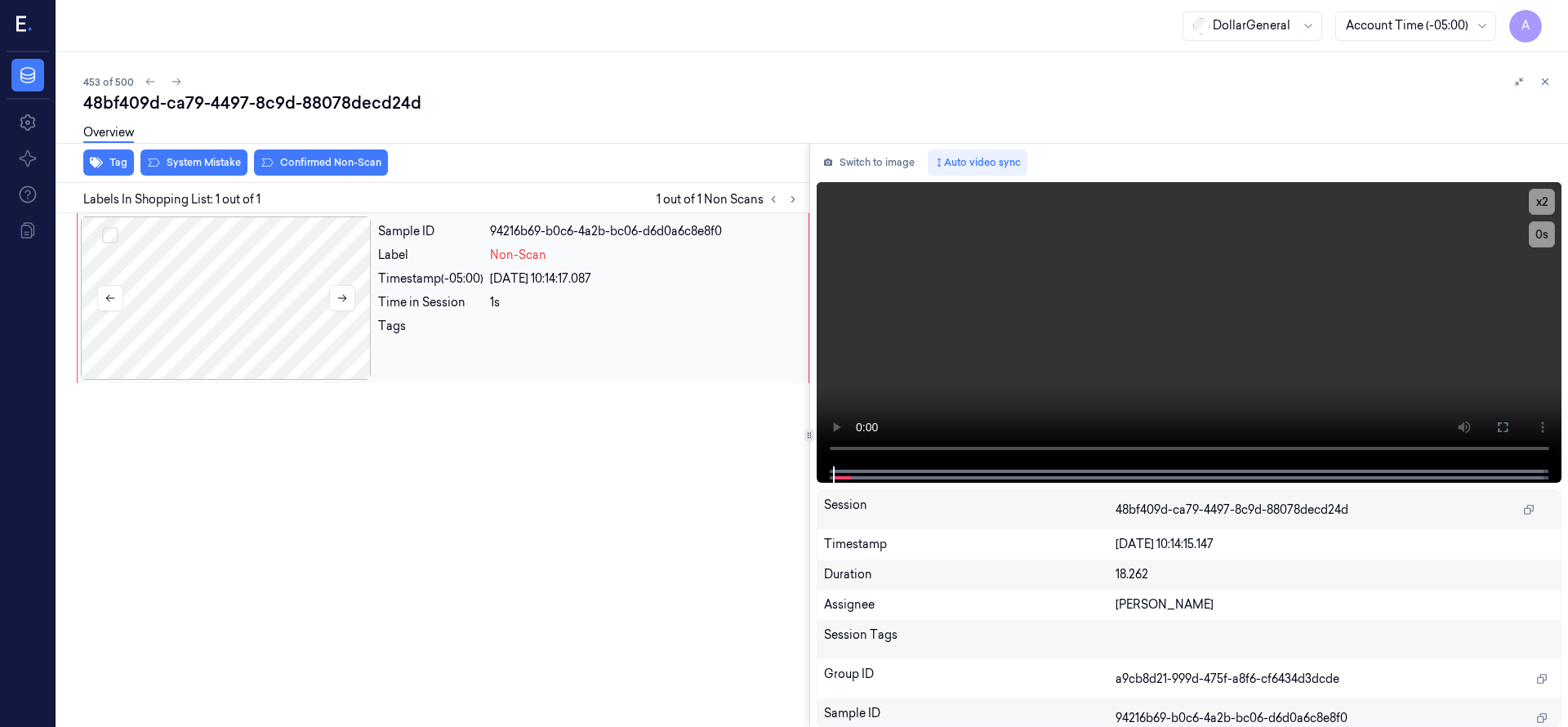
click at [228, 327] on div at bounding box center [225, 298] width 290 height 164
click at [229, 327] on div at bounding box center [225, 298] width 290 height 164
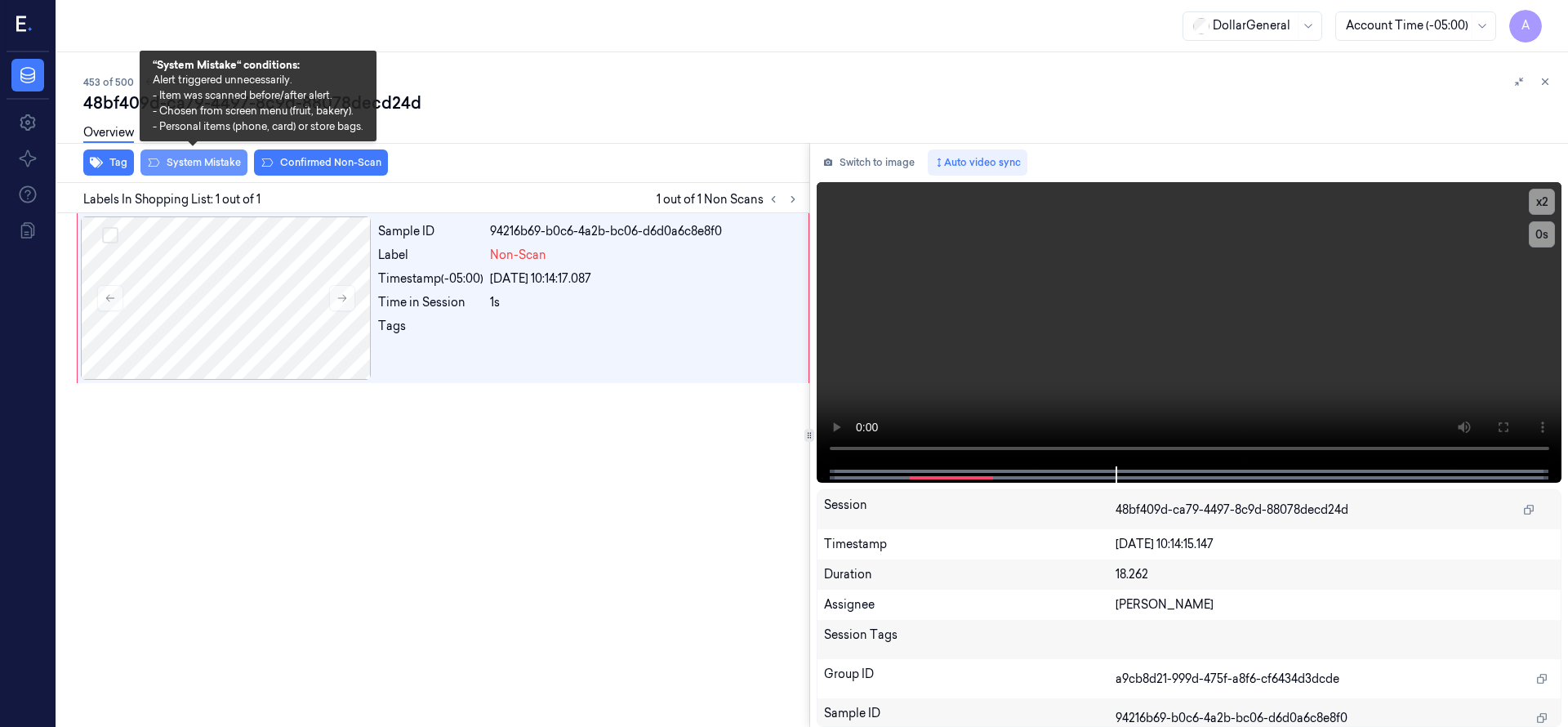
click at [200, 169] on button "System Mistake" at bounding box center [194, 163] width 107 height 26
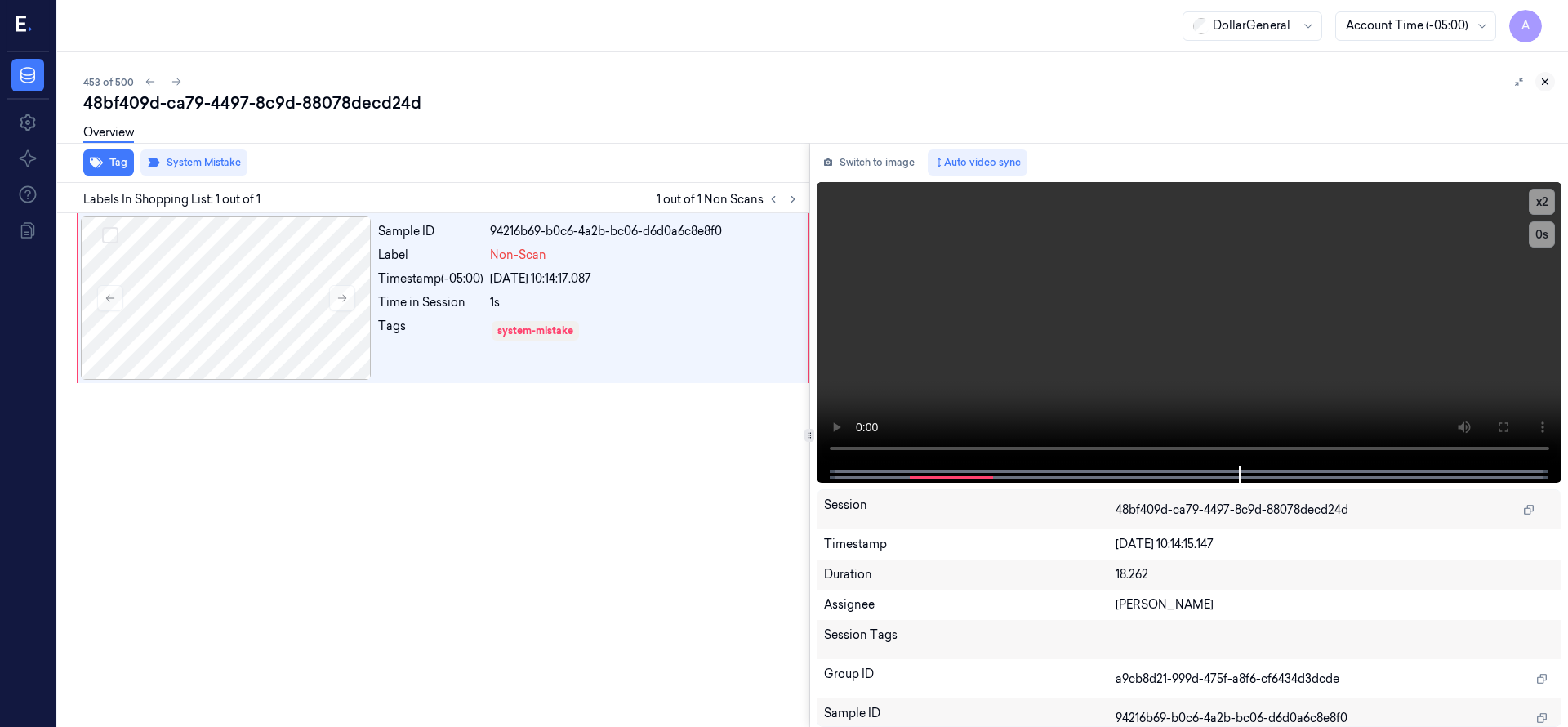
click at [1547, 80] on icon at bounding box center [1546, 82] width 6 height 6
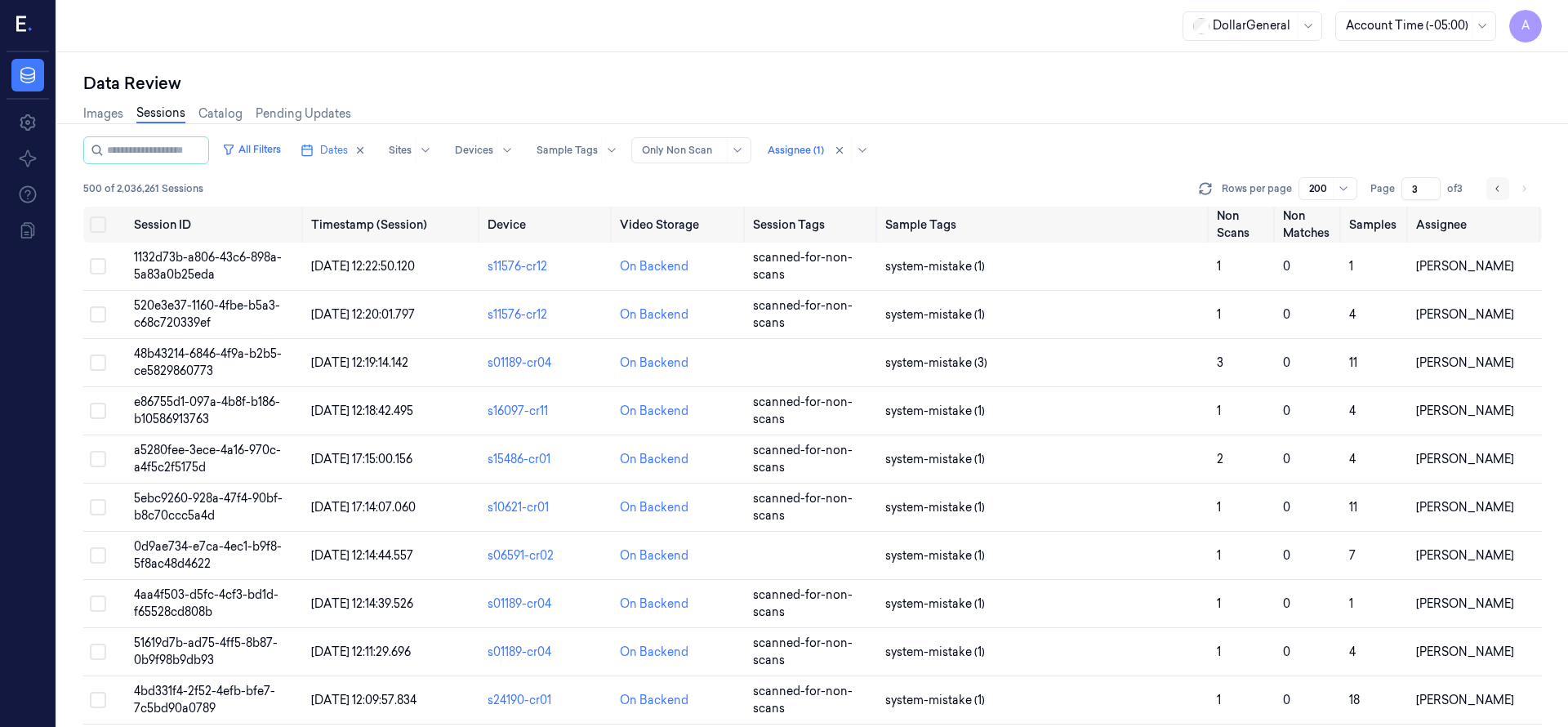
click at [1502, 182] on icon "Go to previous page" at bounding box center [1498, 188] width 10 height 13
type input "2"
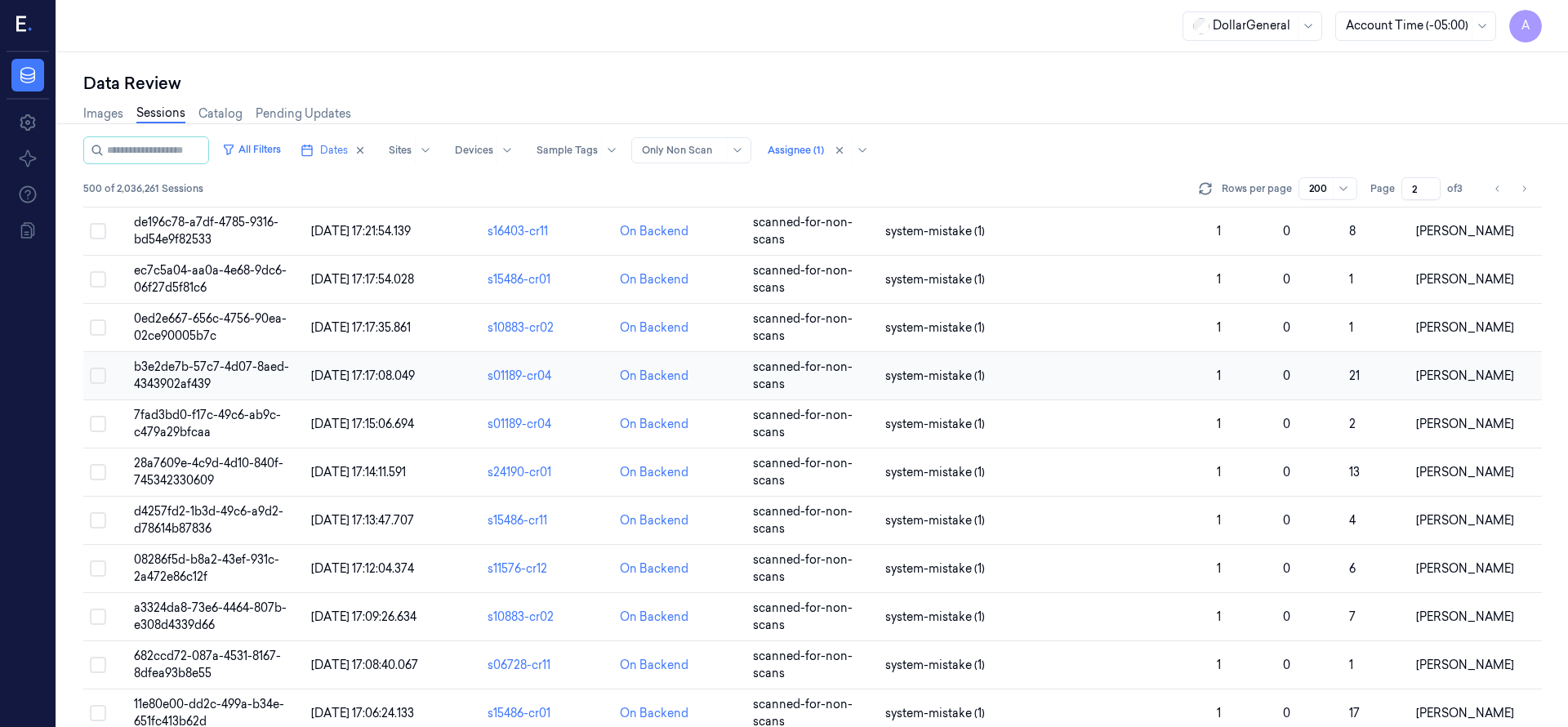
scroll to position [9163, 0]
